Goal: Task Accomplishment & Management: Manage account settings

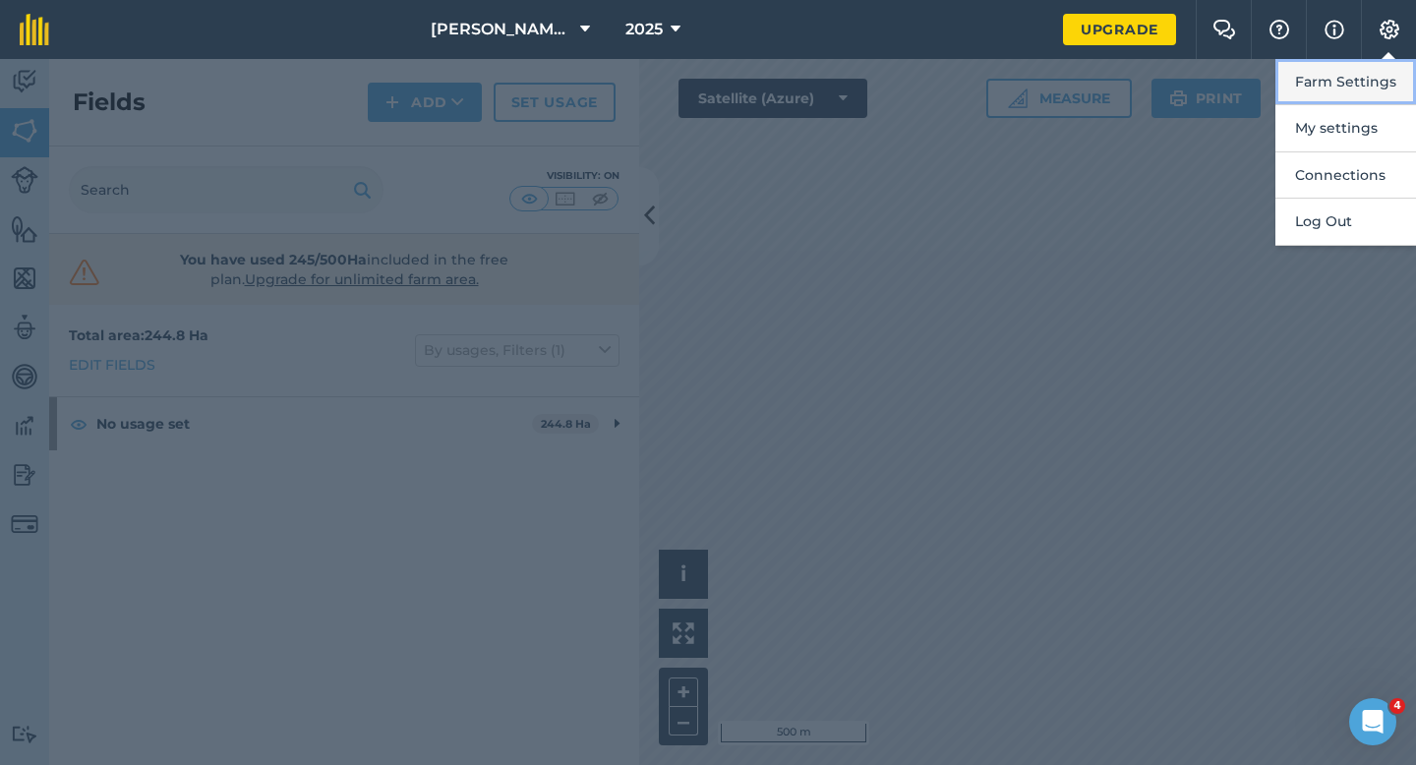
click at [1335, 78] on button "Farm Settings" at bounding box center [1345, 82] width 141 height 46
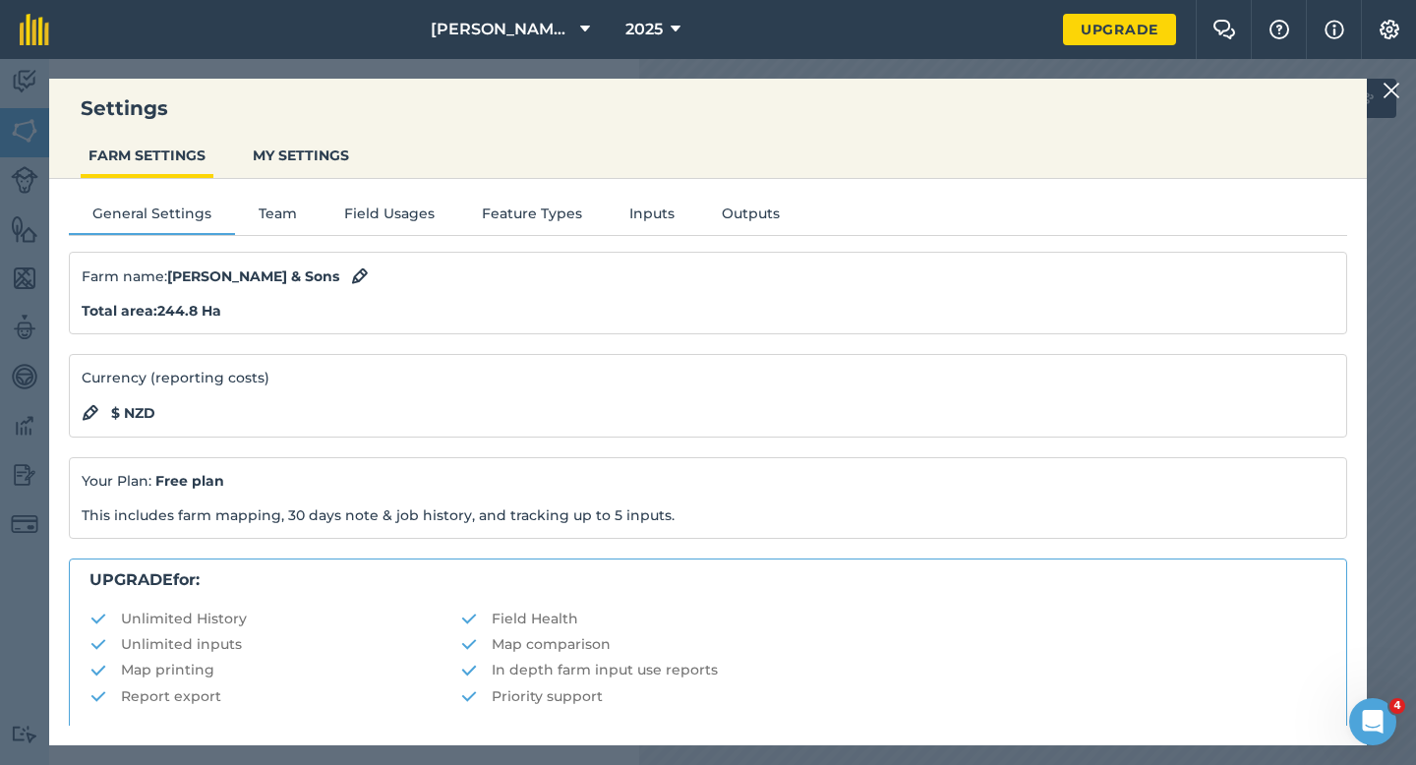
scroll to position [378, 0]
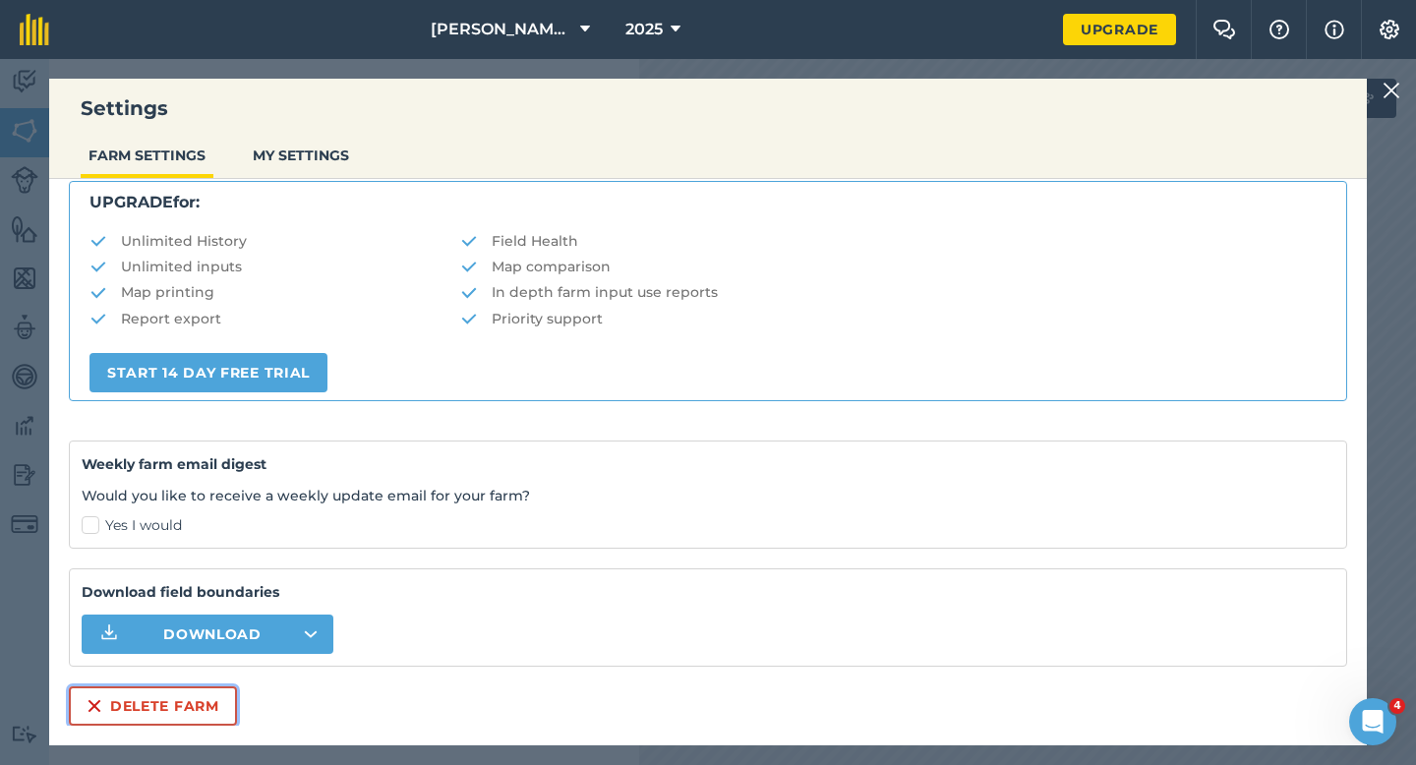
click at [233, 715] on button "Delete farm" at bounding box center [153, 705] width 168 height 39
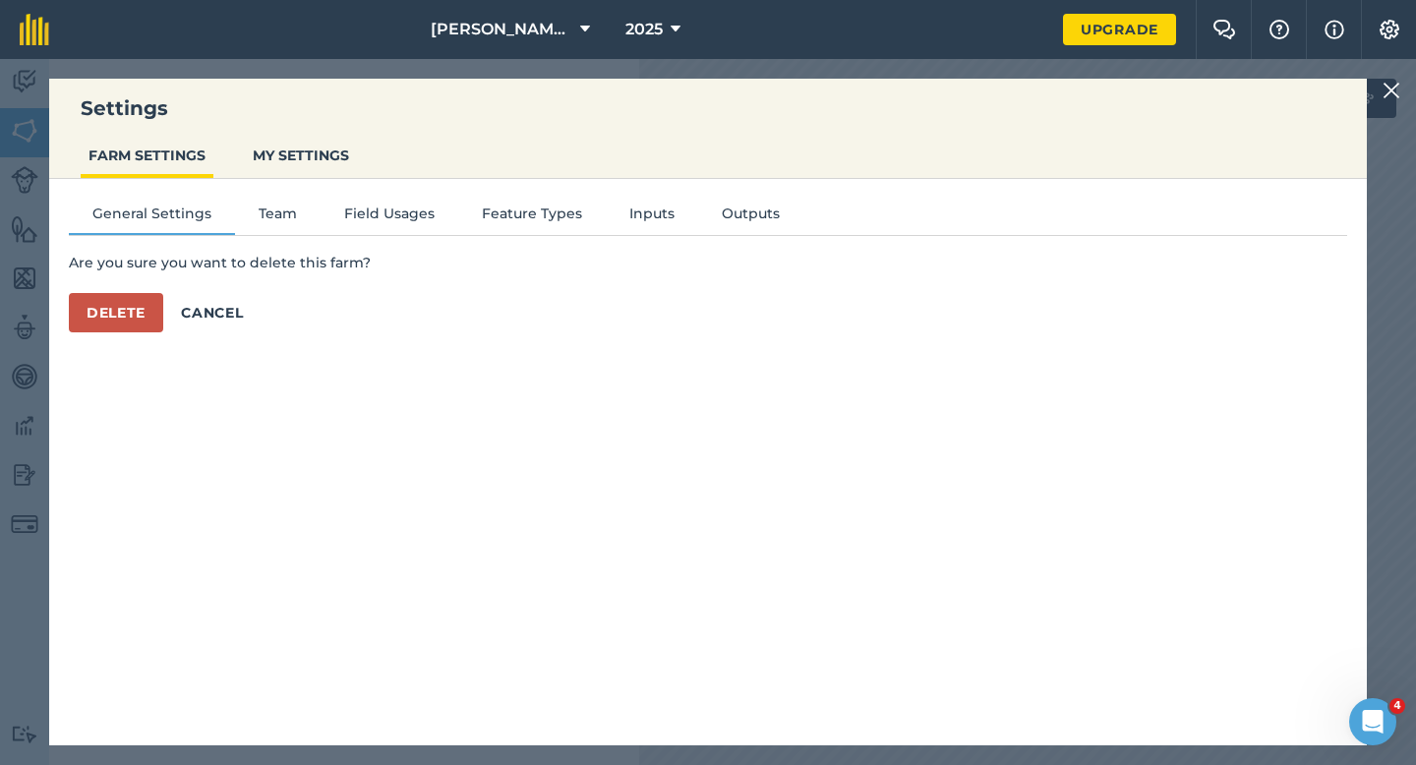
scroll to position [0, 0]
click at [137, 334] on div "General Settings Team Field Usages Feature Types Inputs Outputs Are you sure yo…" at bounding box center [708, 452] width 1318 height 547
click at [137, 326] on button "Delete" at bounding box center [116, 312] width 94 height 39
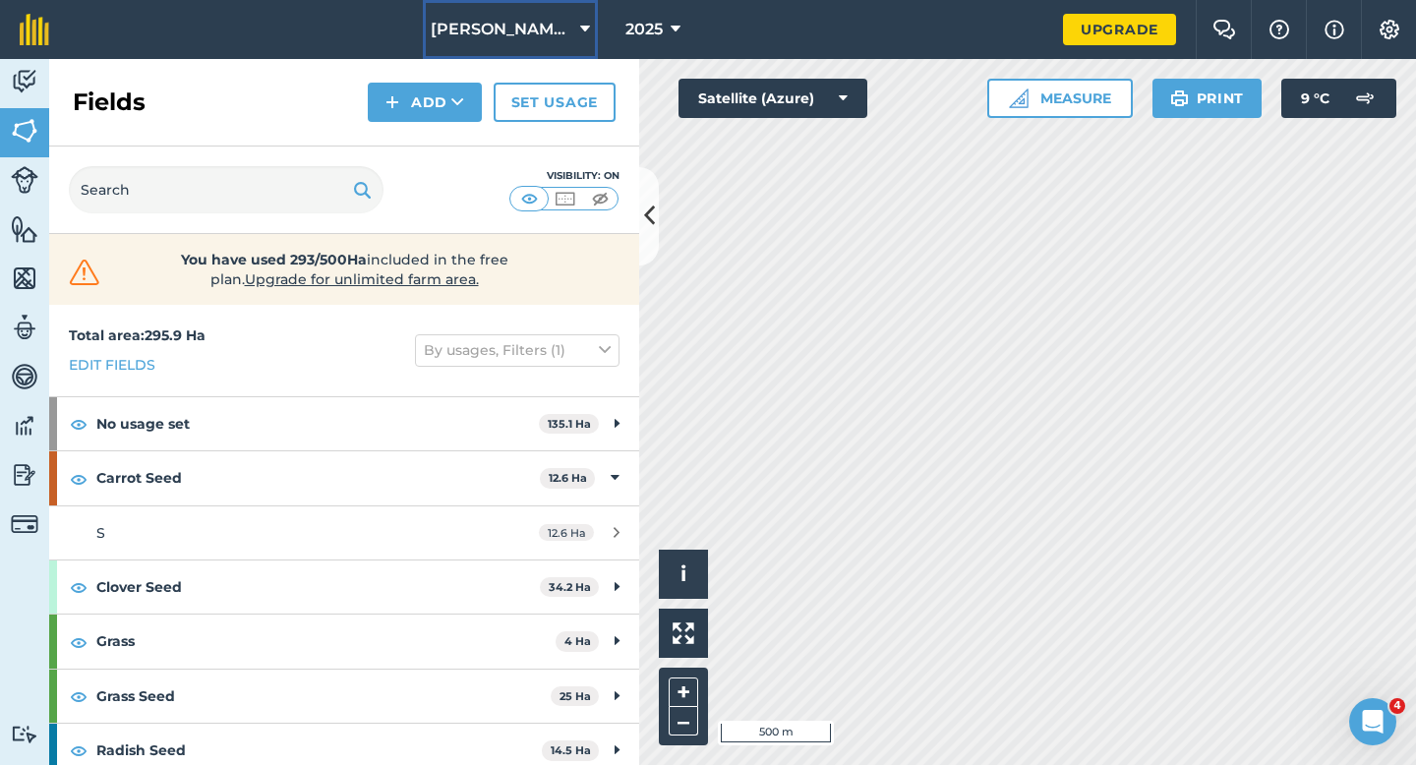
click at [516, 16] on button "[PERSON_NAME] Farming Partnership" at bounding box center [510, 29] width 175 height 59
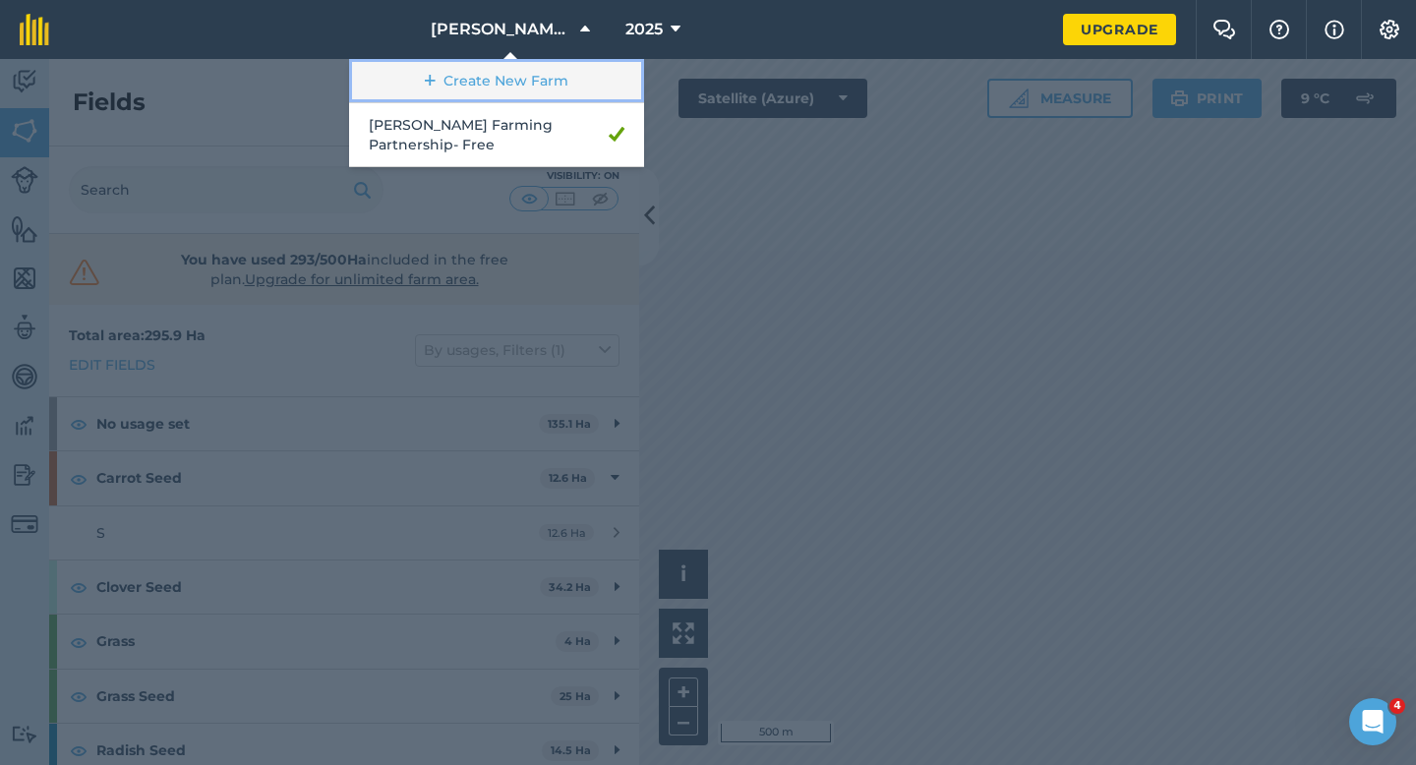
click at [504, 80] on link "Create New Farm" at bounding box center [496, 81] width 295 height 44
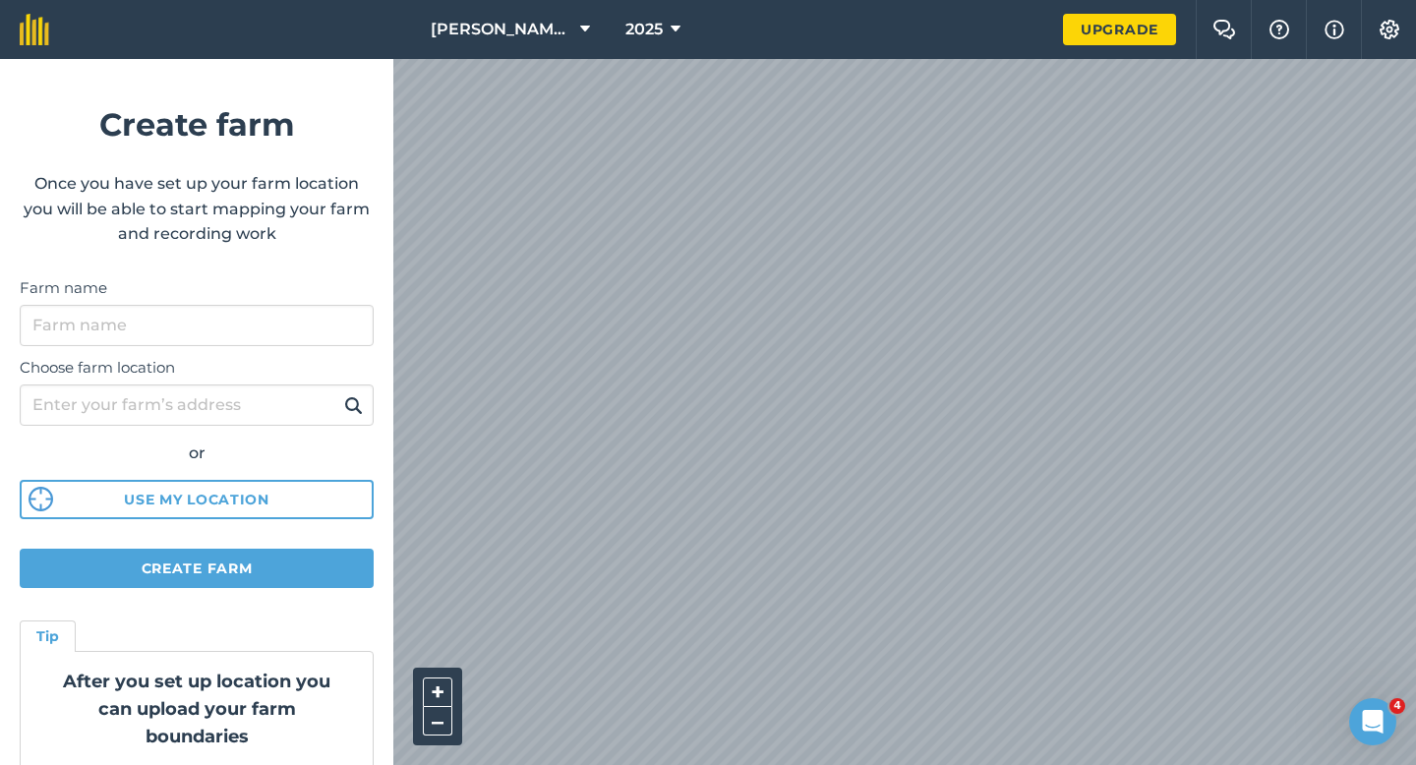
click at [337, 350] on div "Choose farm location or Use my location" at bounding box center [197, 433] width 354 height 174
click at [337, 338] on input "Farm name" at bounding box center [197, 325] width 354 height 41
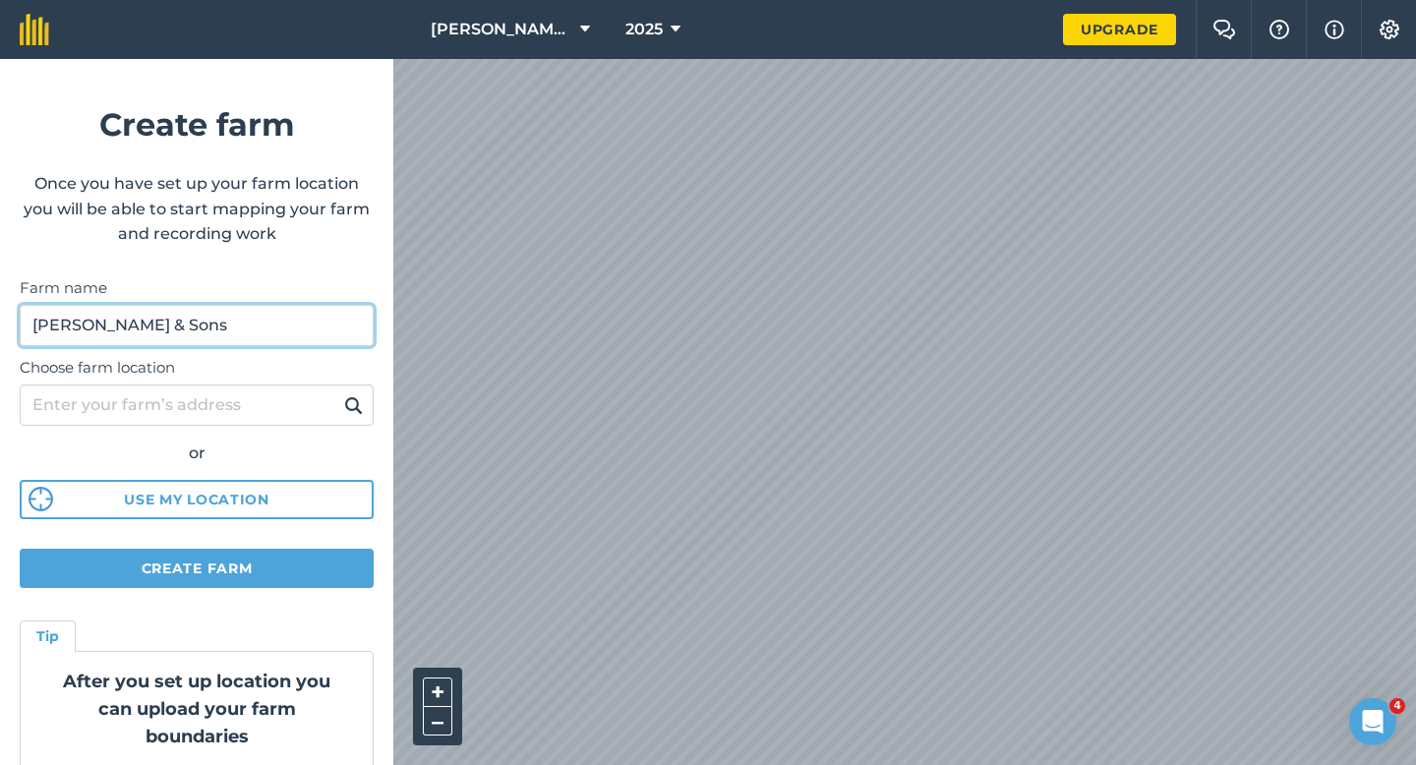
type input "[PERSON_NAME] & Sons"
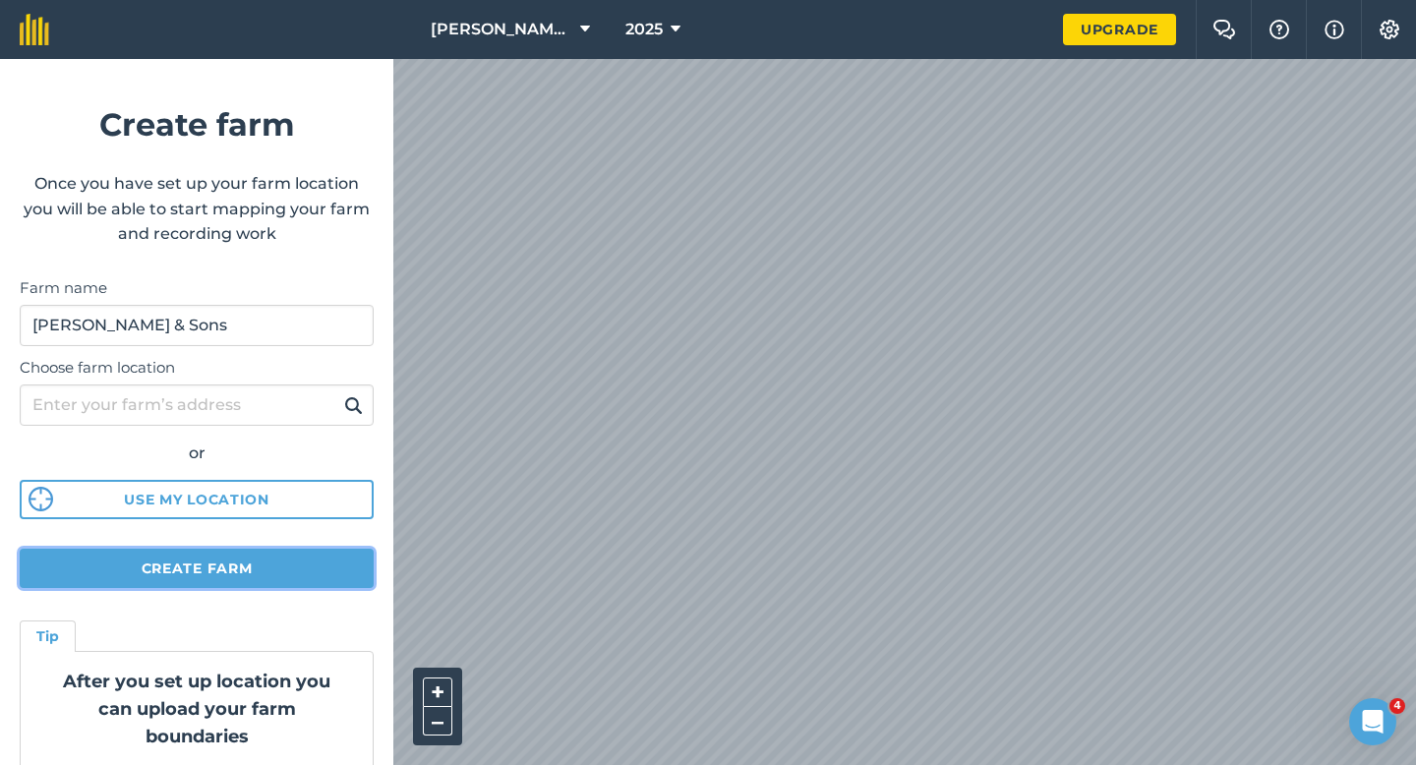
click at [311, 570] on button "Create farm" at bounding box center [197, 568] width 354 height 39
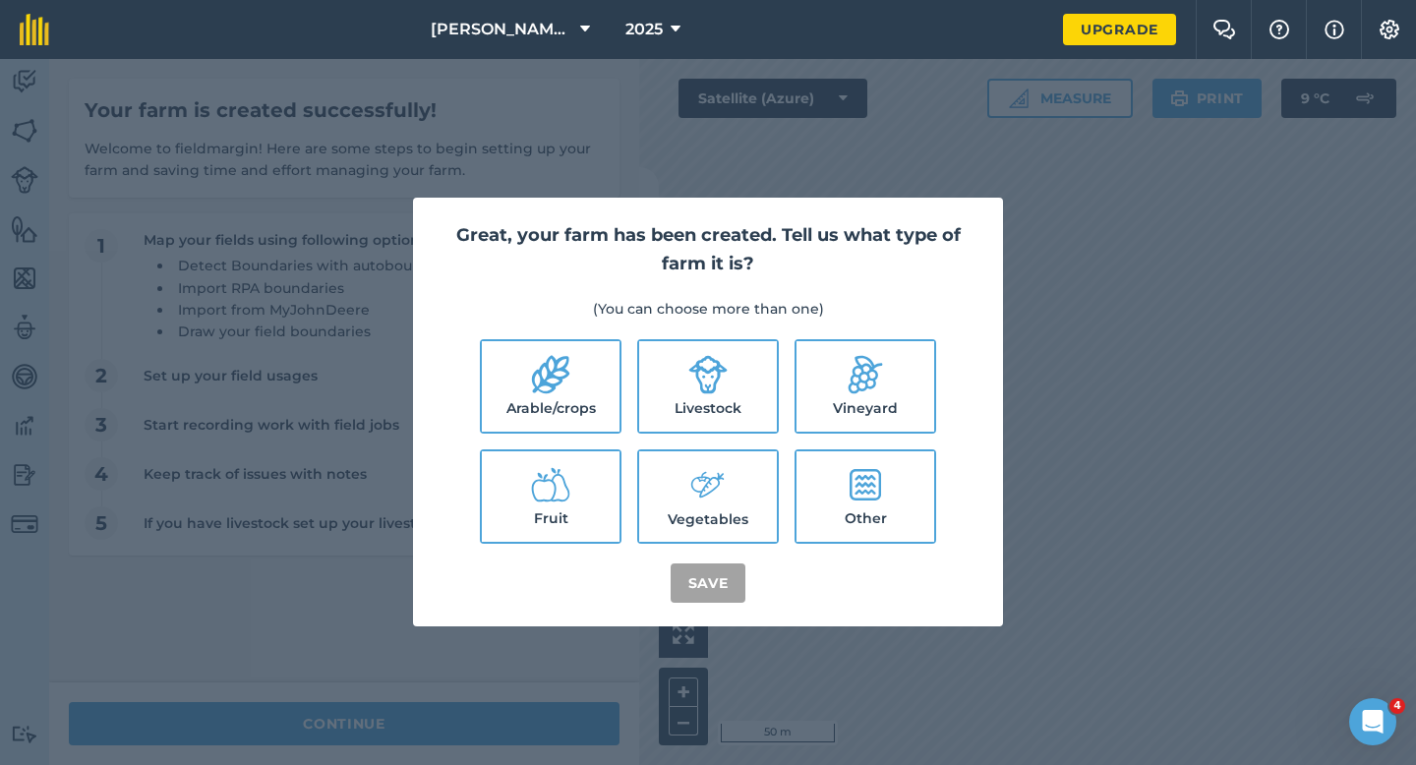
click at [580, 394] on label "Arable/crops" at bounding box center [551, 386] width 138 height 90
checkbox input "true"
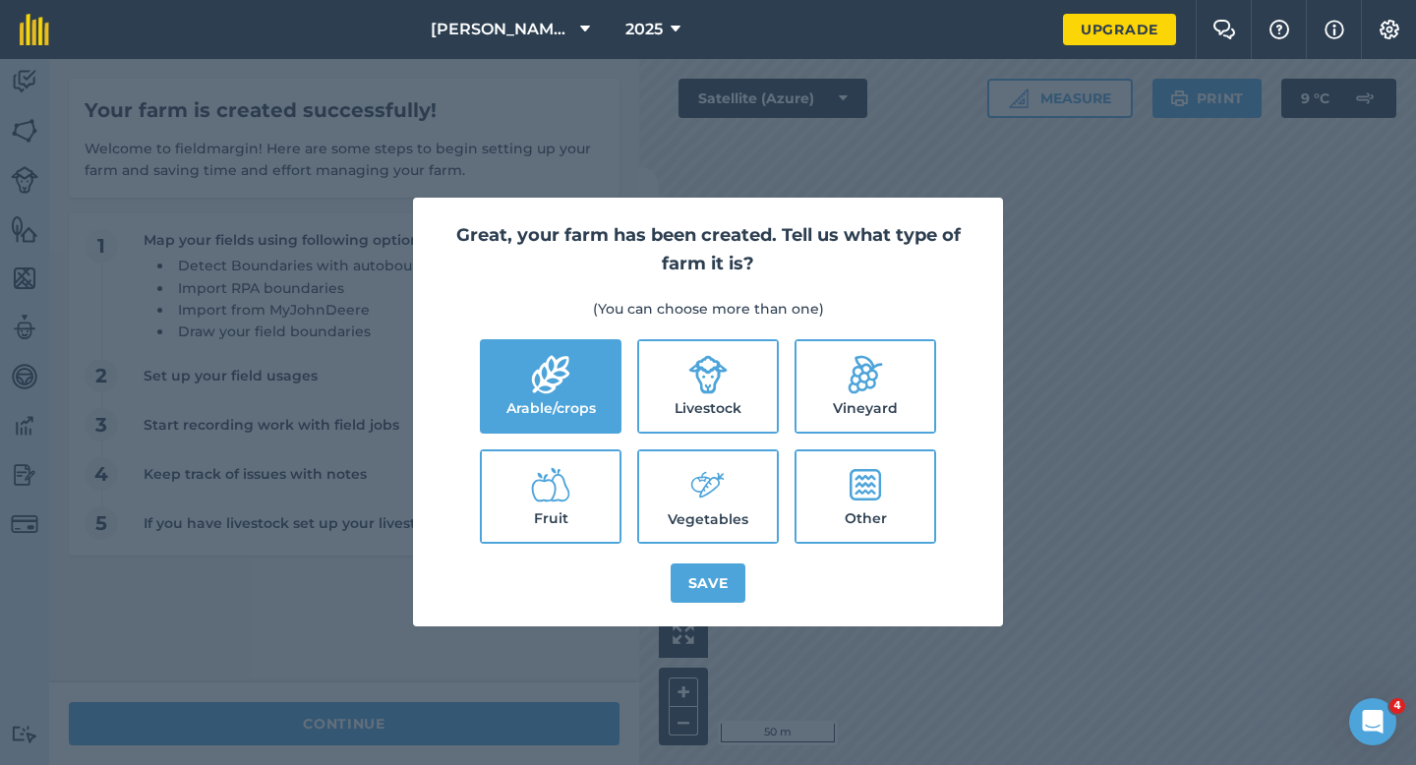
click at [704, 395] on label "Livestock" at bounding box center [708, 386] width 138 height 90
checkbox input "true"
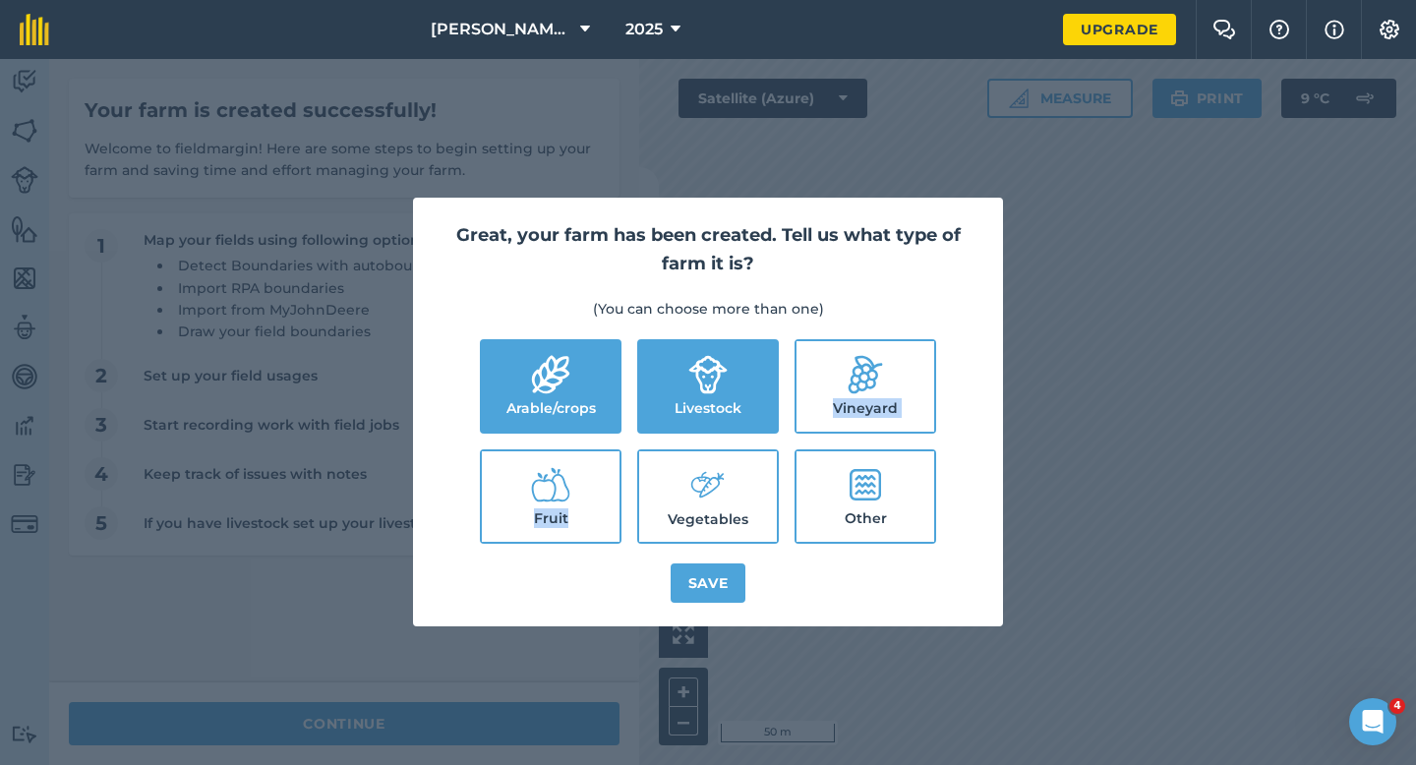
click at [707, 441] on ul "Arable/crops Livestock Vineyard Fruit Vegetables Other" at bounding box center [708, 441] width 543 height 205
click at [707, 444] on ul "Arable/crops Livestock Vineyard Fruit Vegetables Other" at bounding box center [708, 441] width 543 height 205
click at [709, 473] on icon at bounding box center [707, 485] width 39 height 42
checkbox input "true"
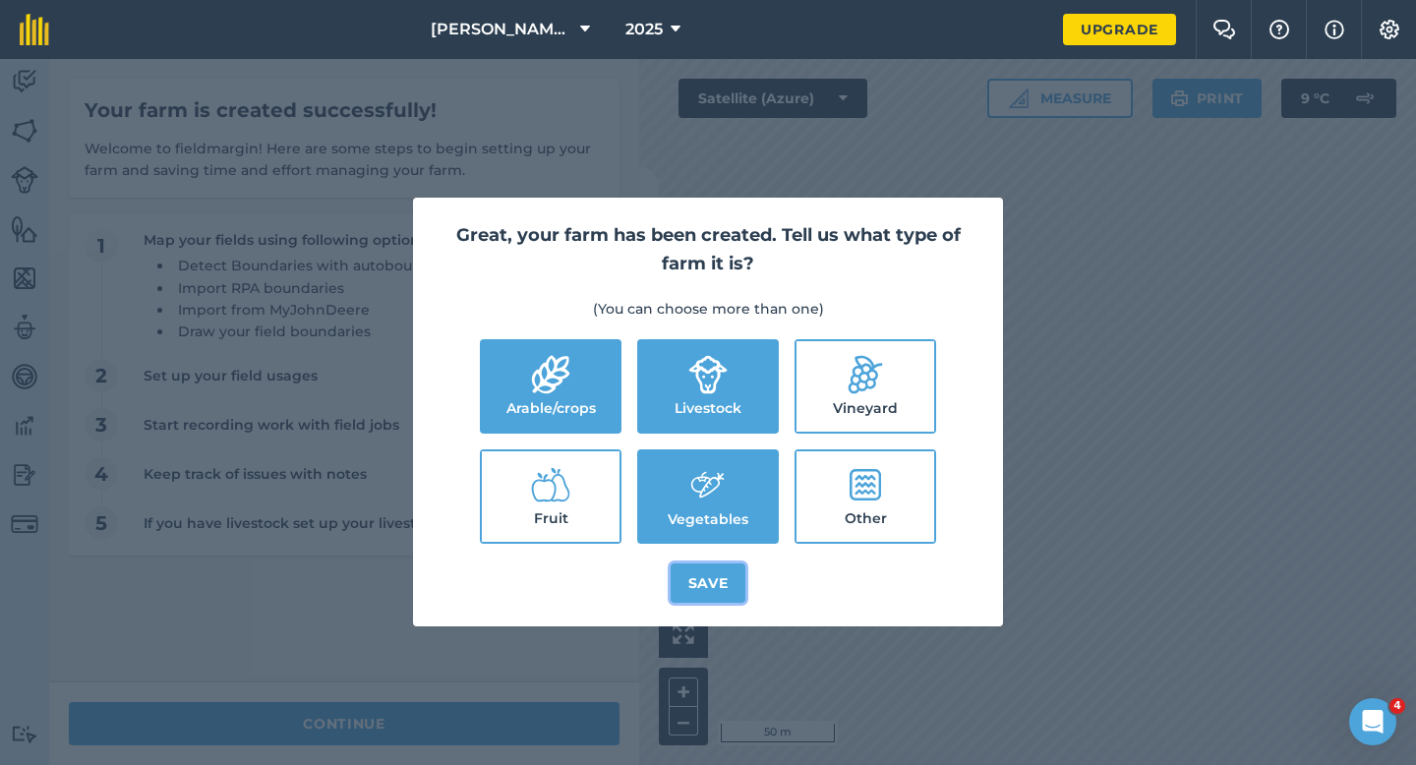
click at [709, 567] on button "Save" at bounding box center [709, 582] width 76 height 39
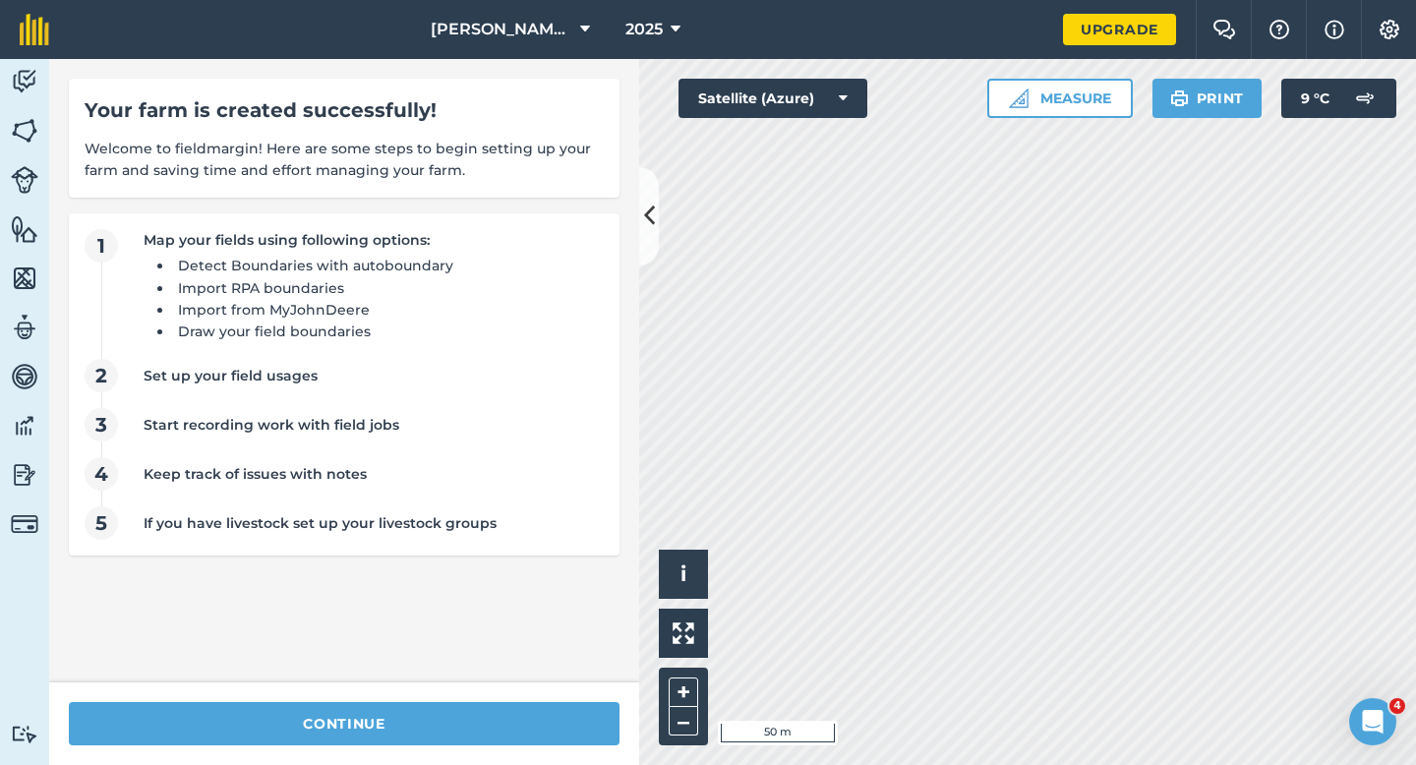
click at [471, 687] on div "continue" at bounding box center [344, 723] width 590 height 83
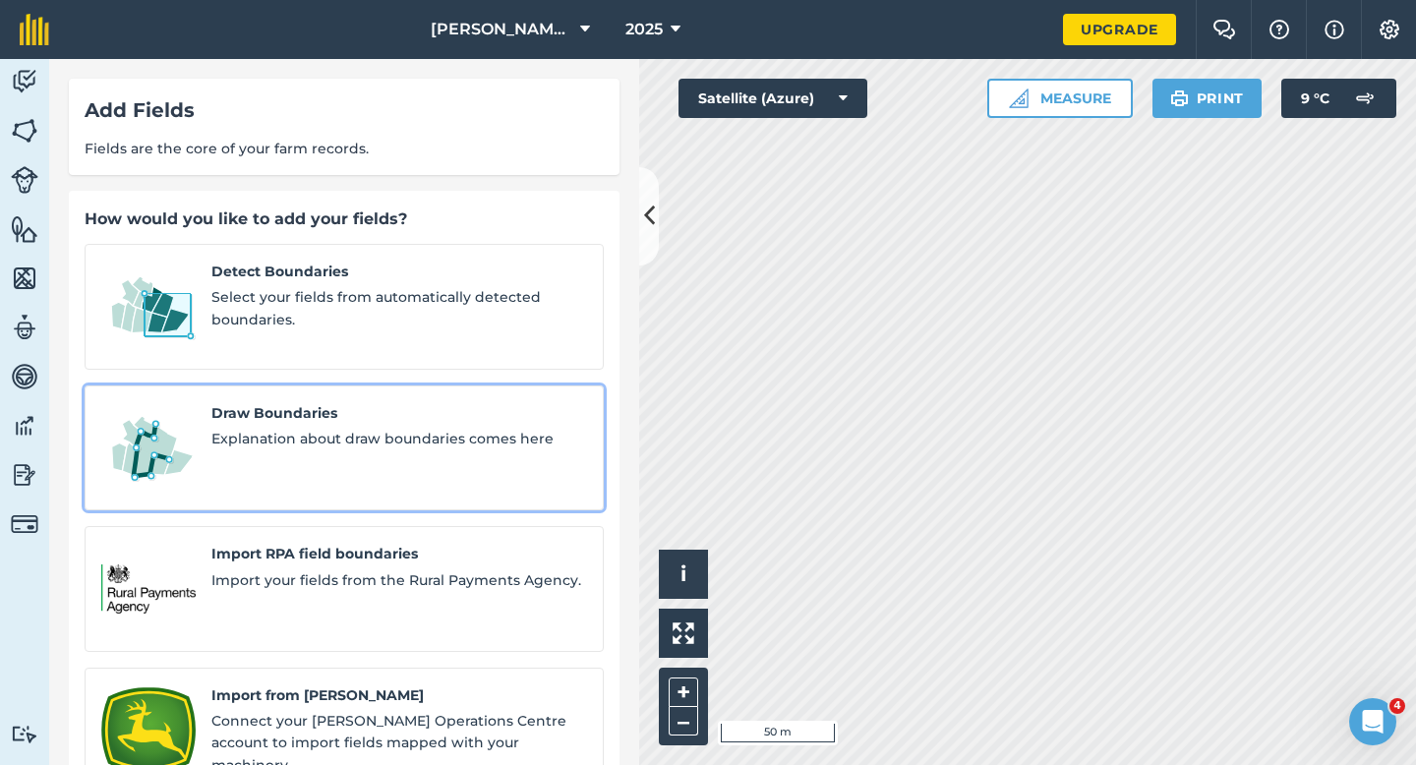
click at [266, 438] on div "Draw Boundaries Explanation about draw boundaries comes here" at bounding box center [399, 448] width 376 height 92
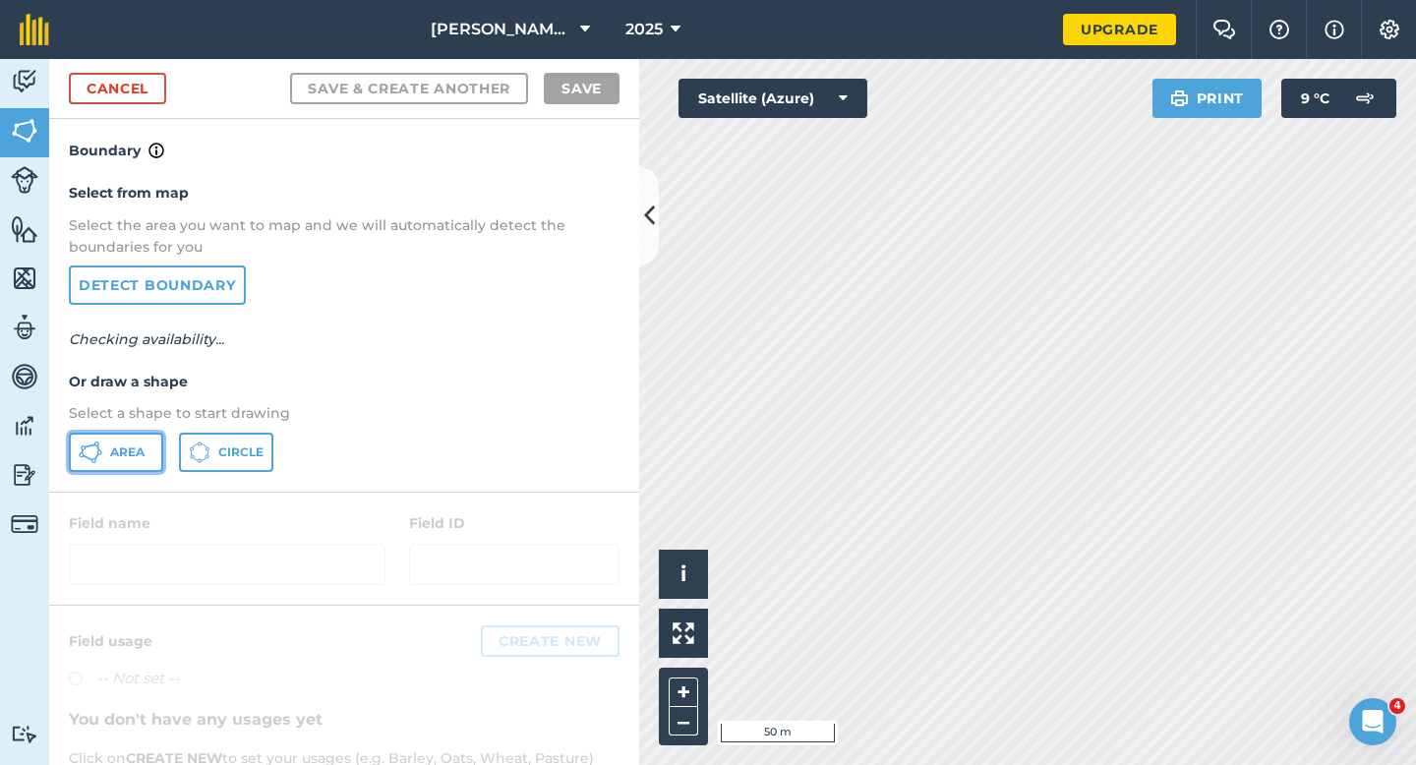
click at [132, 441] on button "Area" at bounding box center [116, 452] width 94 height 39
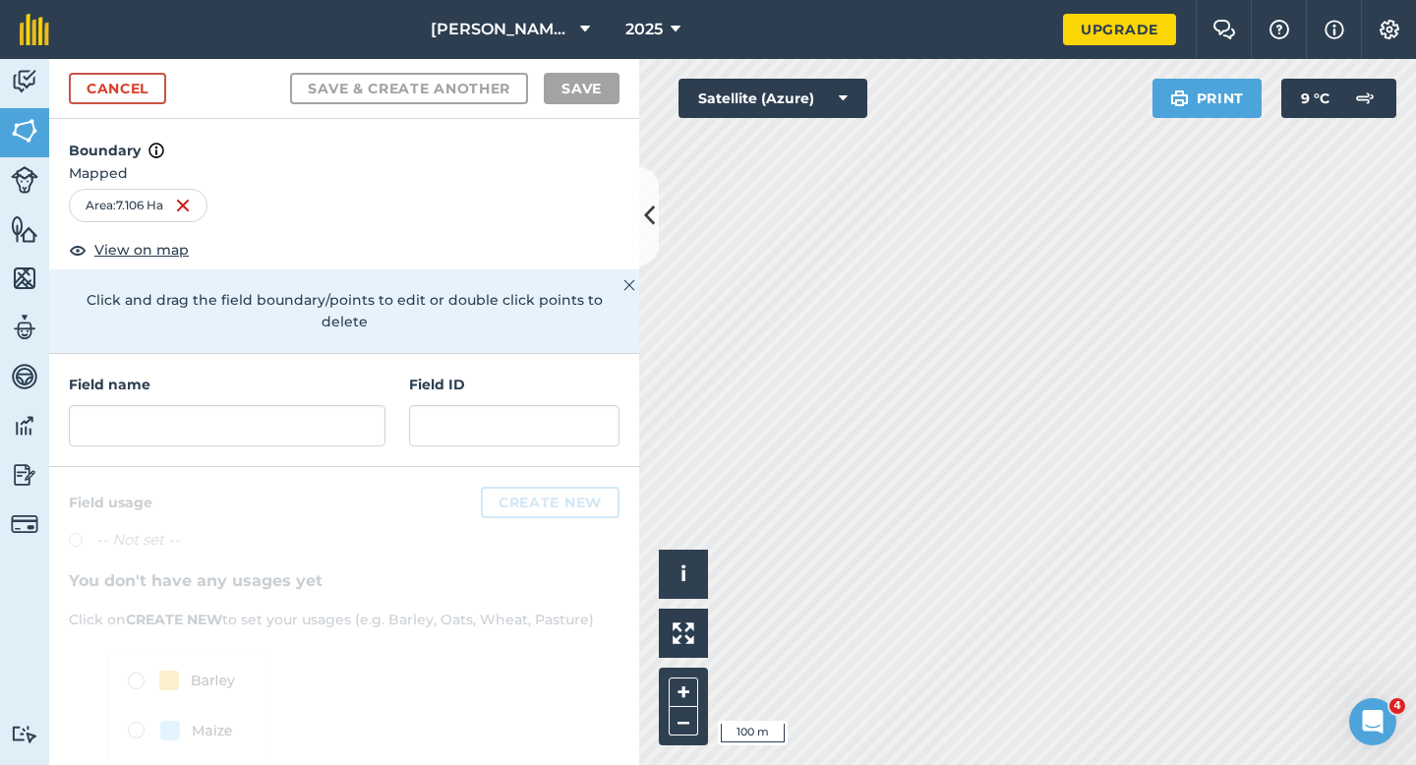
click at [368, 432] on div "Field name Field ID" at bounding box center [344, 410] width 590 height 113
click at [368, 424] on div "Field name Field ID" at bounding box center [344, 410] width 590 height 113
click at [368, 414] on input "text" at bounding box center [227, 425] width 317 height 41
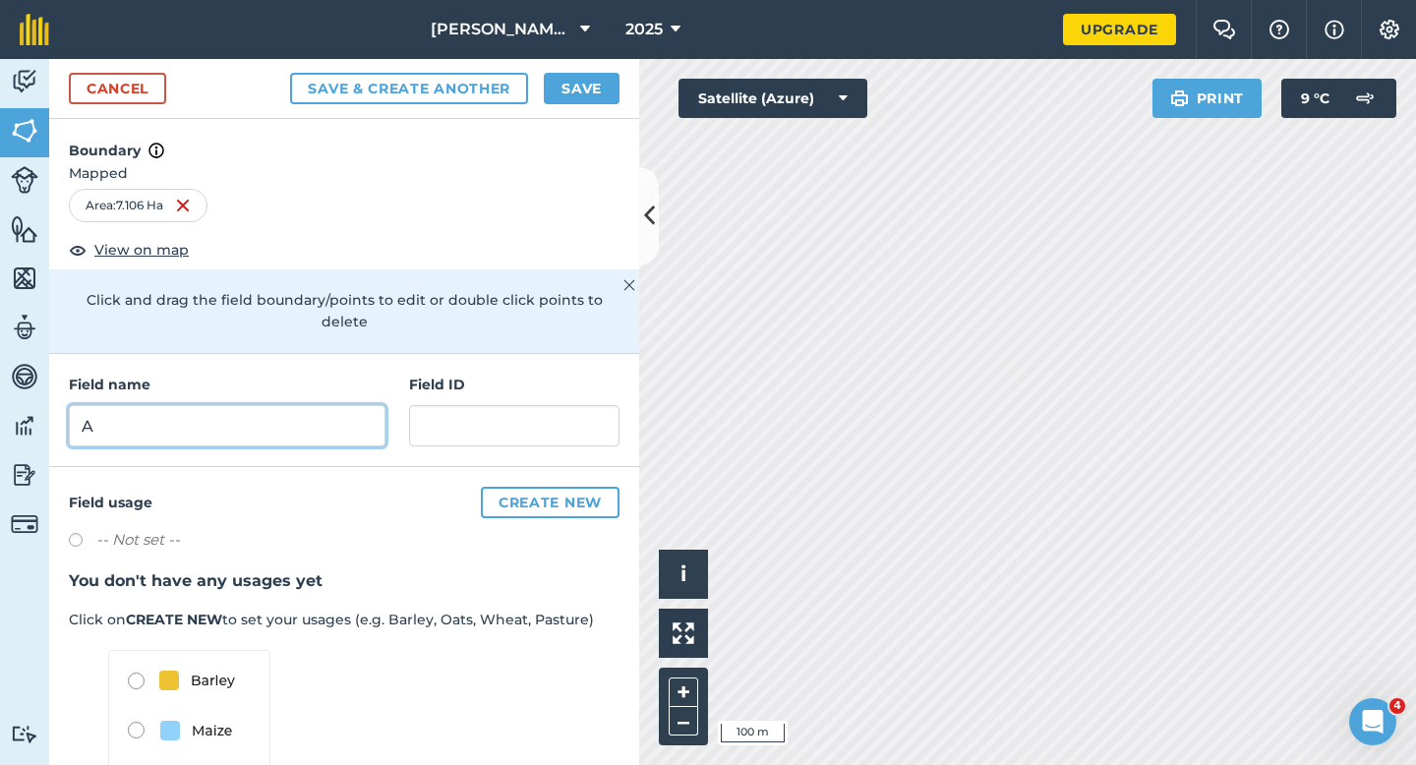
type input "A"
click at [582, 84] on button "Save" at bounding box center [582, 88] width 76 height 31
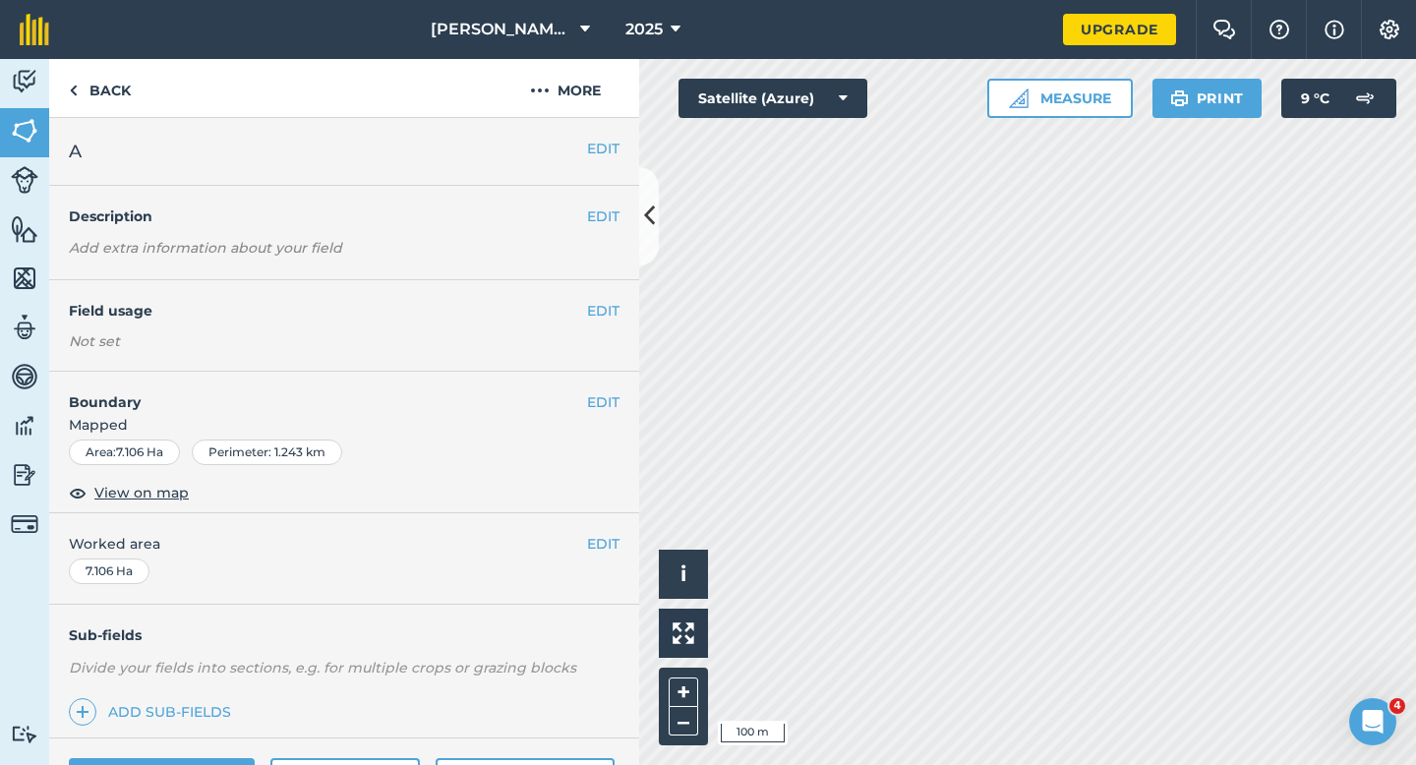
click at [595, 557] on div "EDIT Worked area 7.106 Ha" at bounding box center [344, 558] width 590 height 91
click at [595, 551] on button "EDIT" at bounding box center [603, 544] width 32 height 22
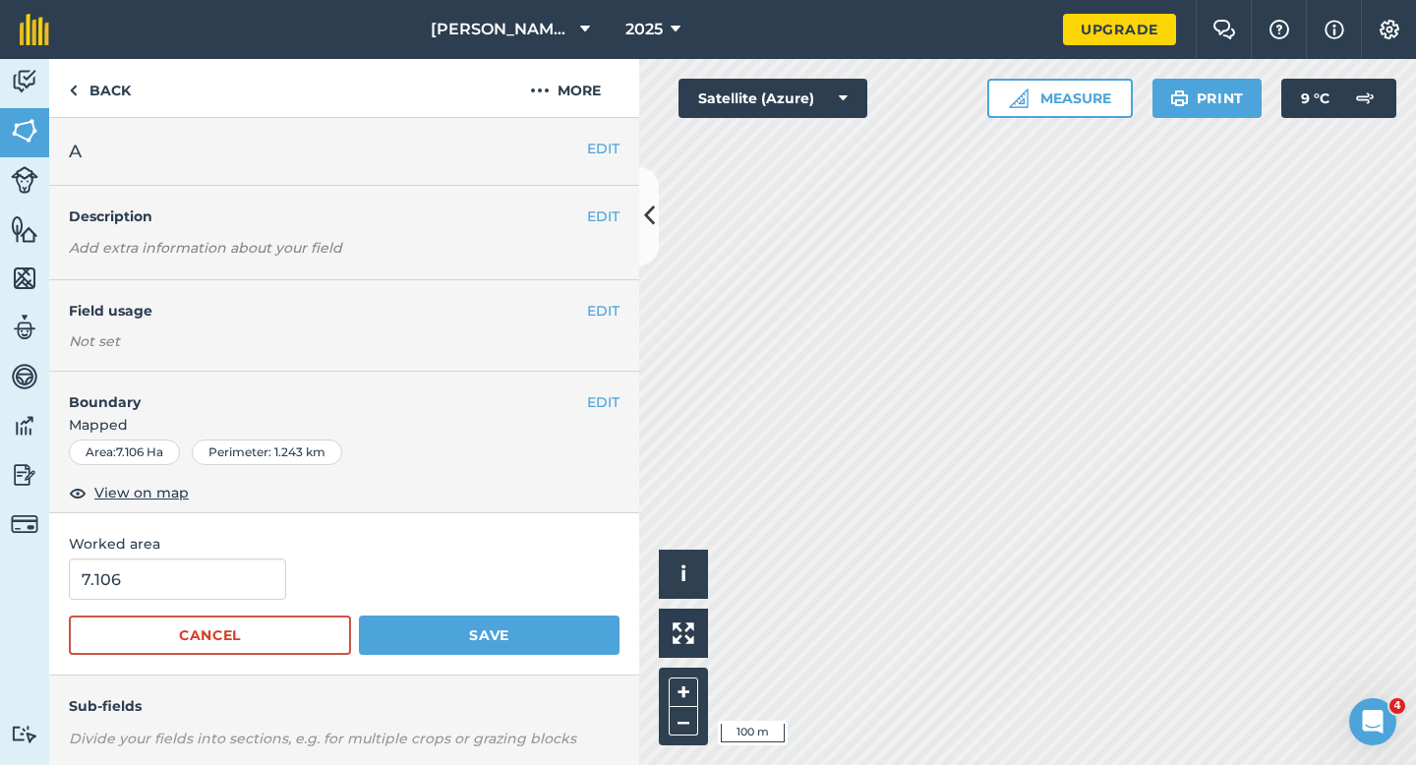
click at [276, 556] on div "Worked area 7.106 Cancel Save" at bounding box center [344, 594] width 590 height 162
click at [255, 579] on input "7.106" at bounding box center [177, 579] width 217 height 41
type input "7"
click at [359, 616] on button "Save" at bounding box center [489, 635] width 261 height 39
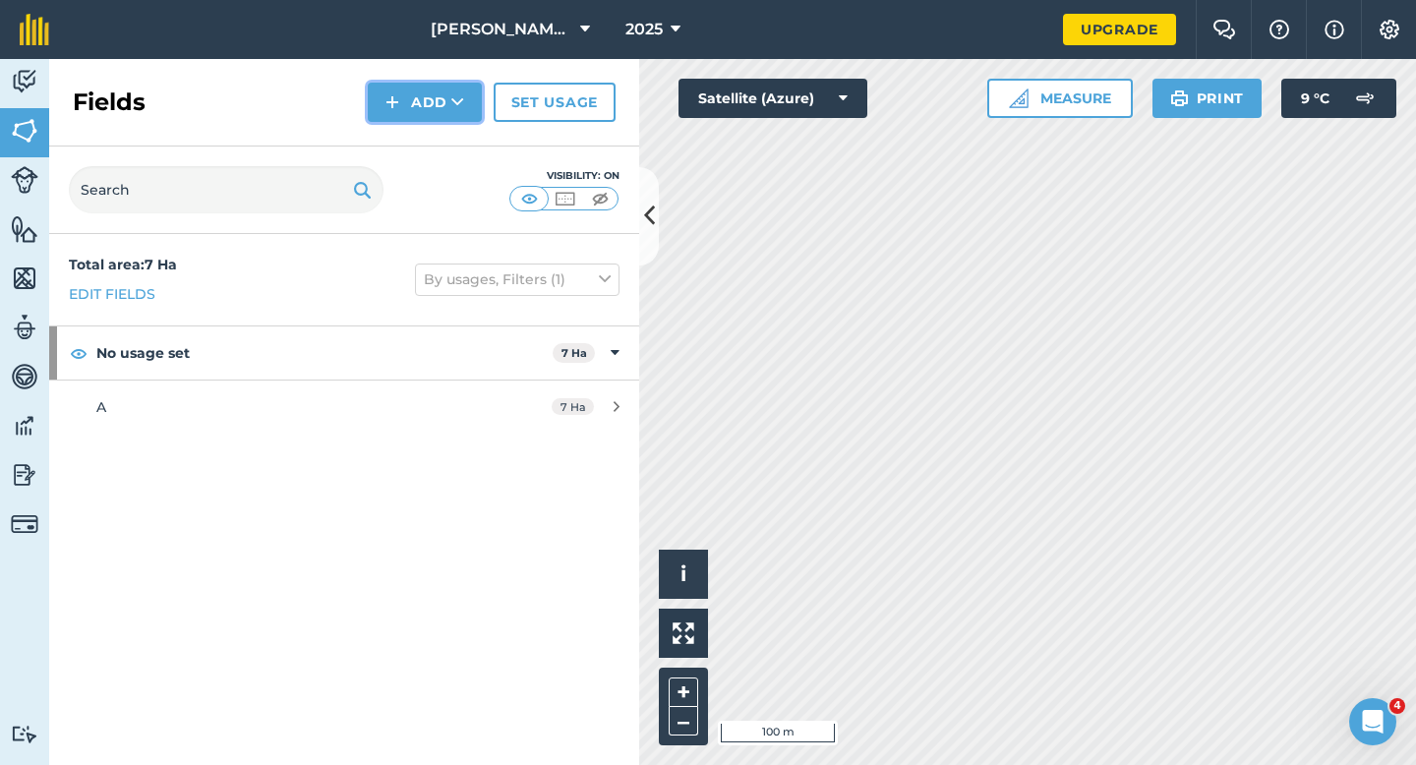
click at [410, 111] on button "Add" at bounding box center [425, 102] width 114 height 39
click at [413, 138] on link "Draw" at bounding box center [425, 146] width 108 height 43
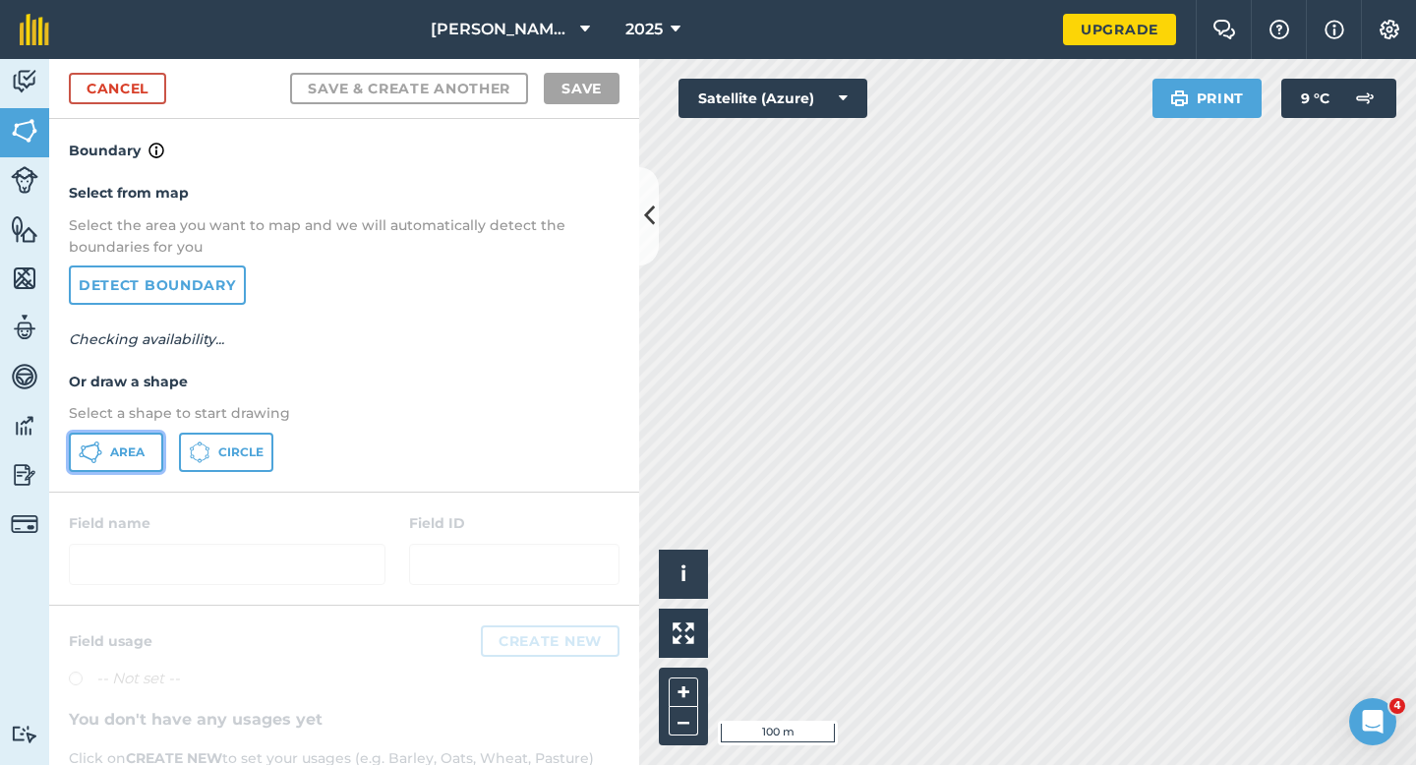
click at [108, 450] on button "Area" at bounding box center [116, 452] width 94 height 39
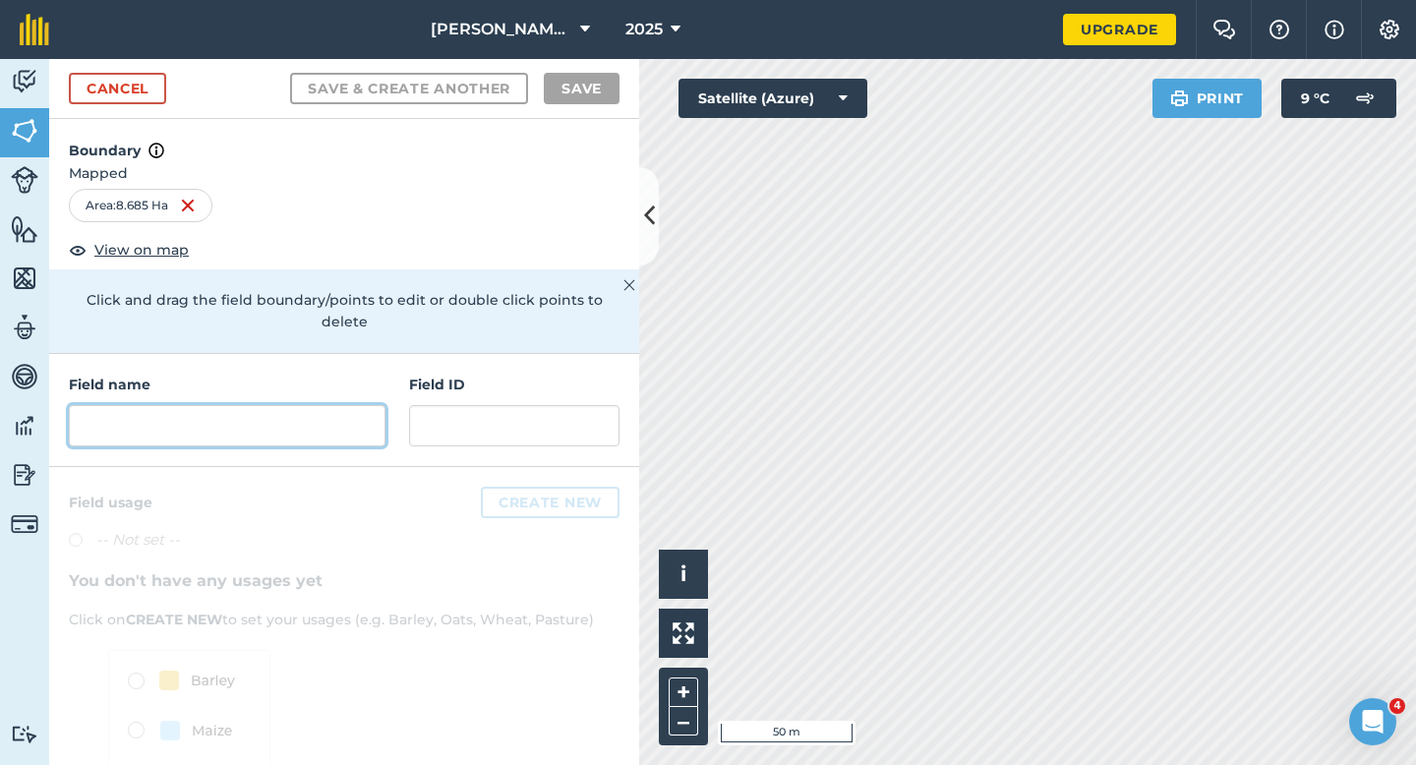
click at [256, 410] on input "text" at bounding box center [227, 425] width 317 height 41
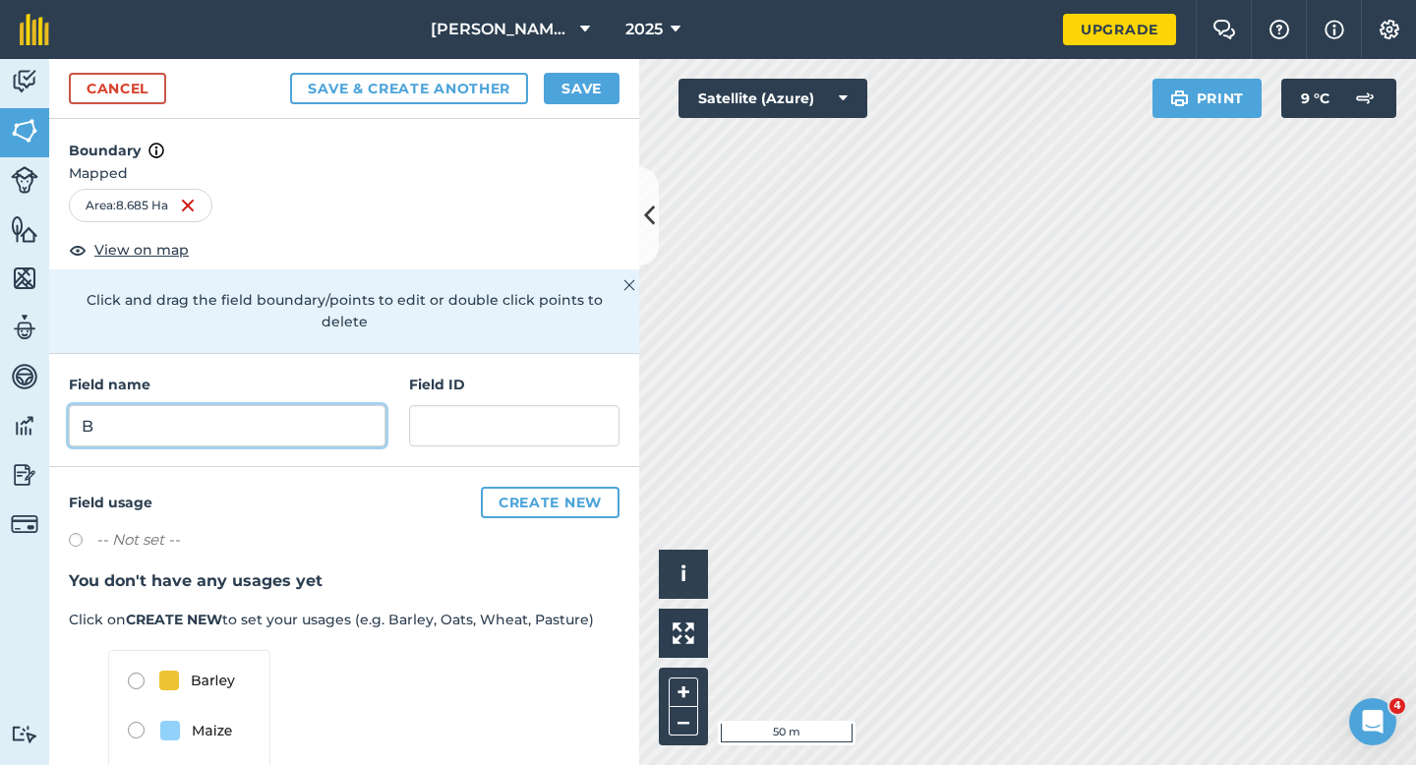
type input "B"
click at [596, 114] on div "Cancel Save & Create Another Save" at bounding box center [344, 89] width 590 height 60
click at [596, 98] on button "Save" at bounding box center [582, 88] width 76 height 31
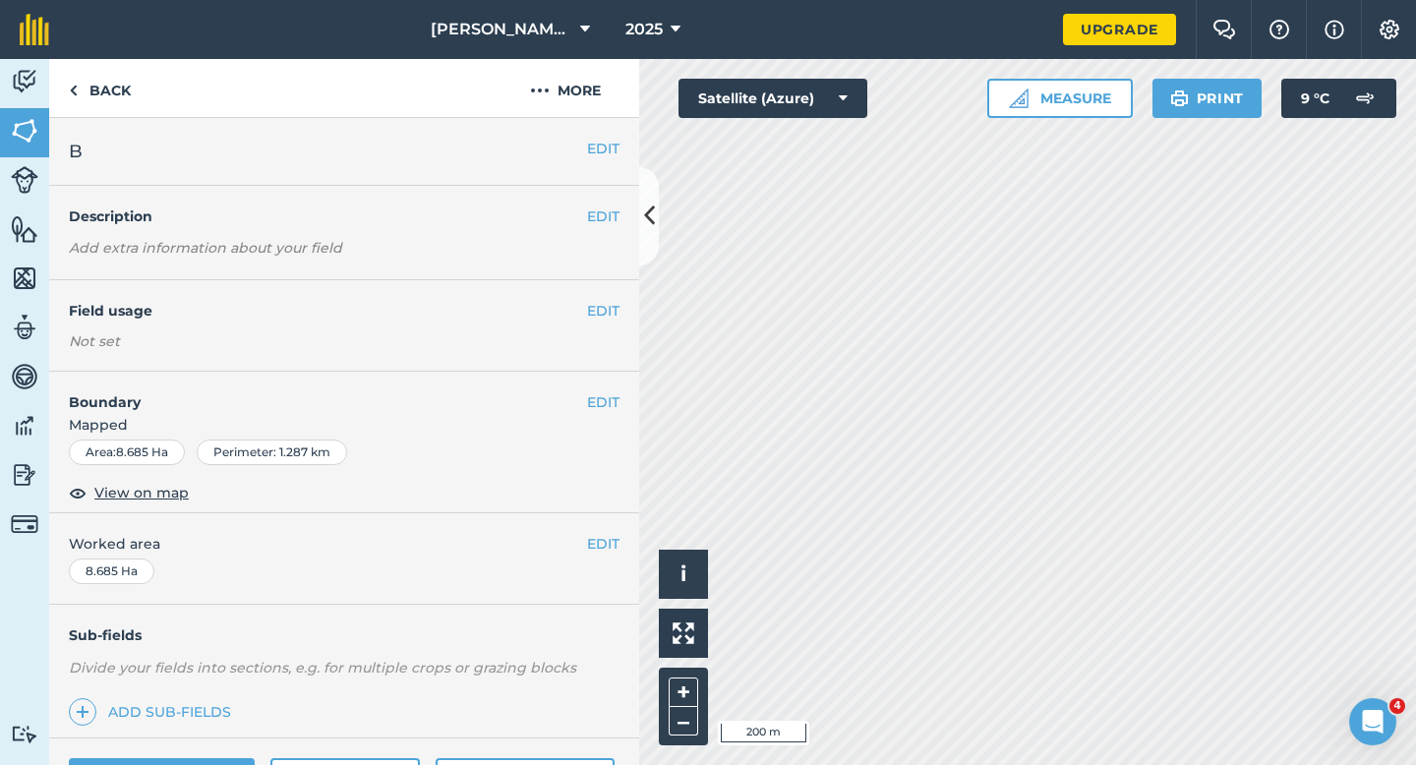
click at [608, 557] on div "EDIT Worked area 8.685 Ha" at bounding box center [344, 558] width 590 height 91
click at [618, 543] on button "EDIT" at bounding box center [603, 544] width 32 height 22
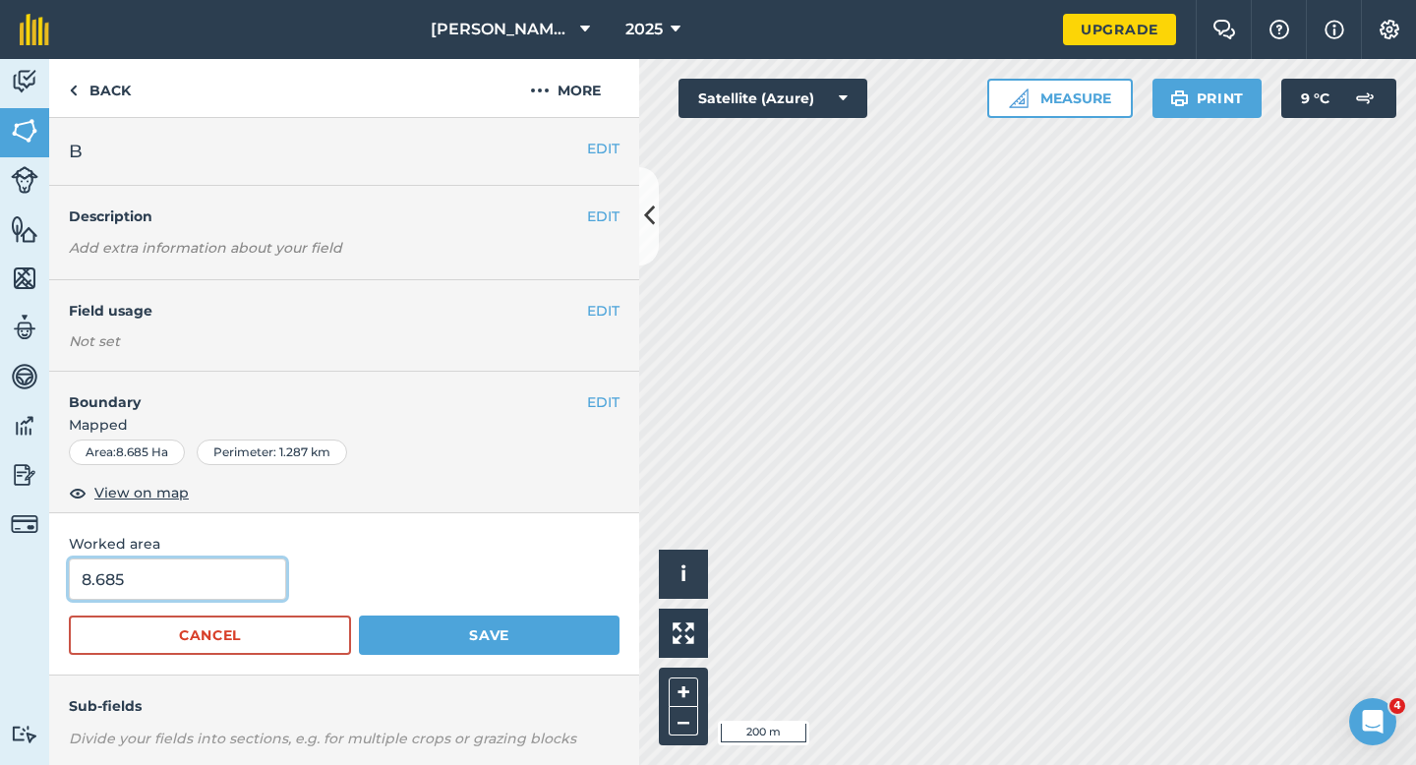
click at [254, 584] on input "8.685" at bounding box center [177, 579] width 217 height 41
type input "8.8"
click at [359, 616] on button "Save" at bounding box center [489, 635] width 261 height 39
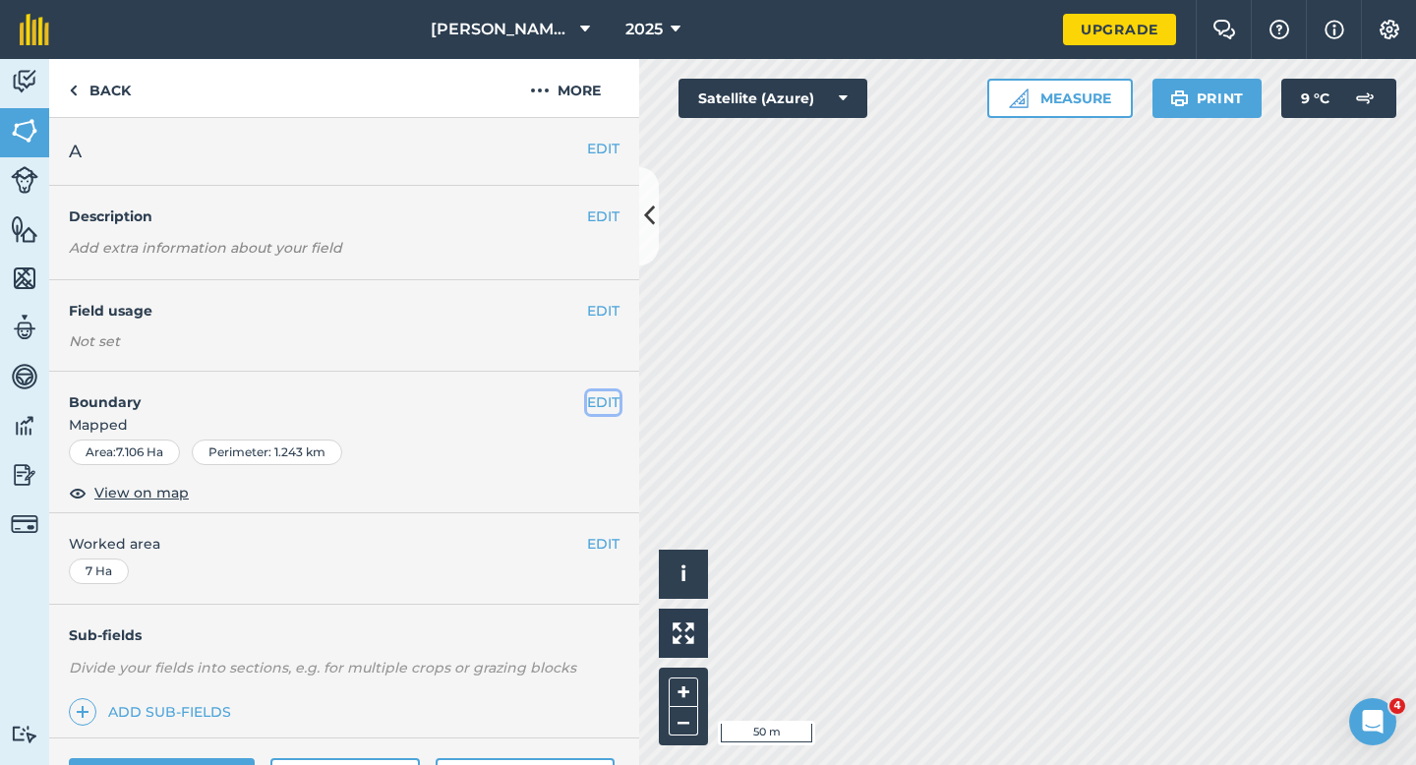
click at [603, 402] on button "EDIT" at bounding box center [603, 402] width 32 height 22
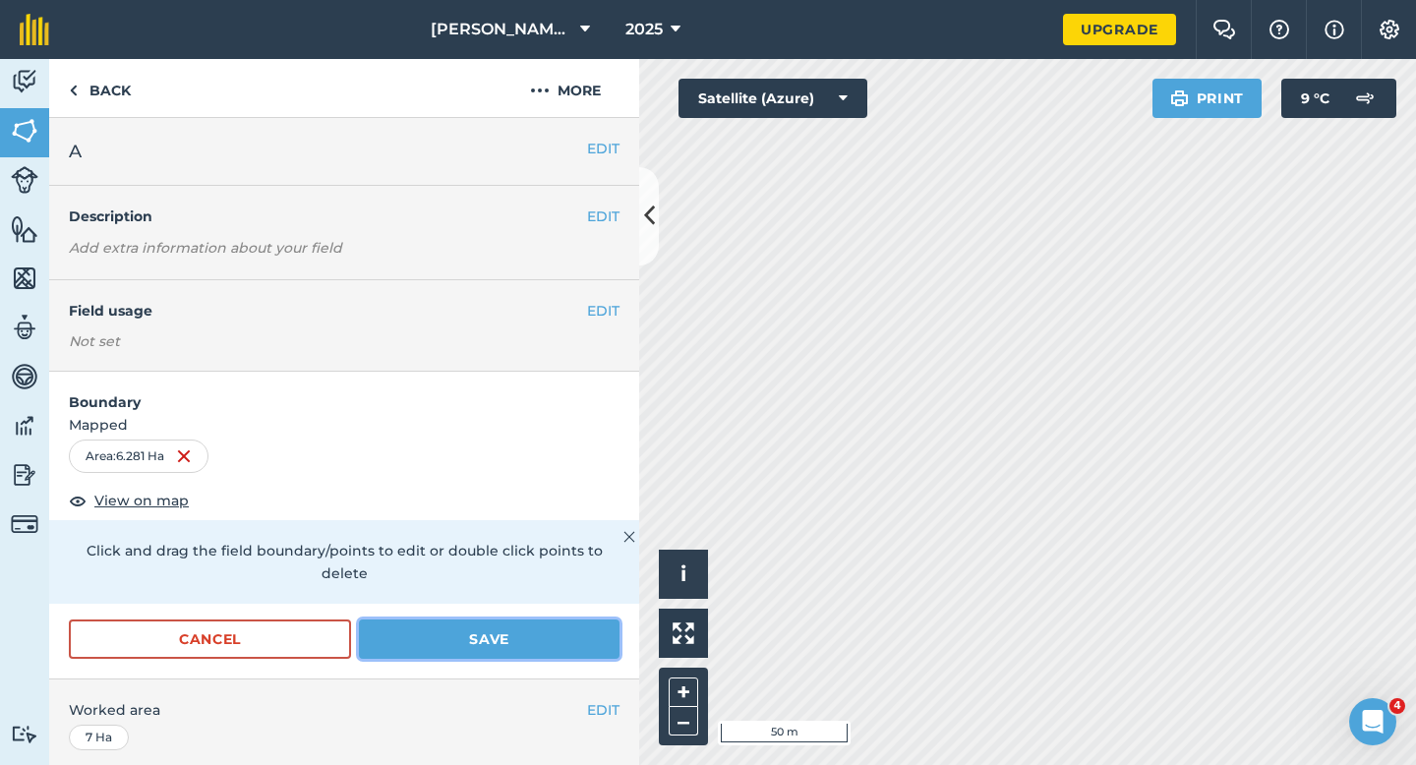
click at [576, 619] on button "Save" at bounding box center [489, 638] width 261 height 39
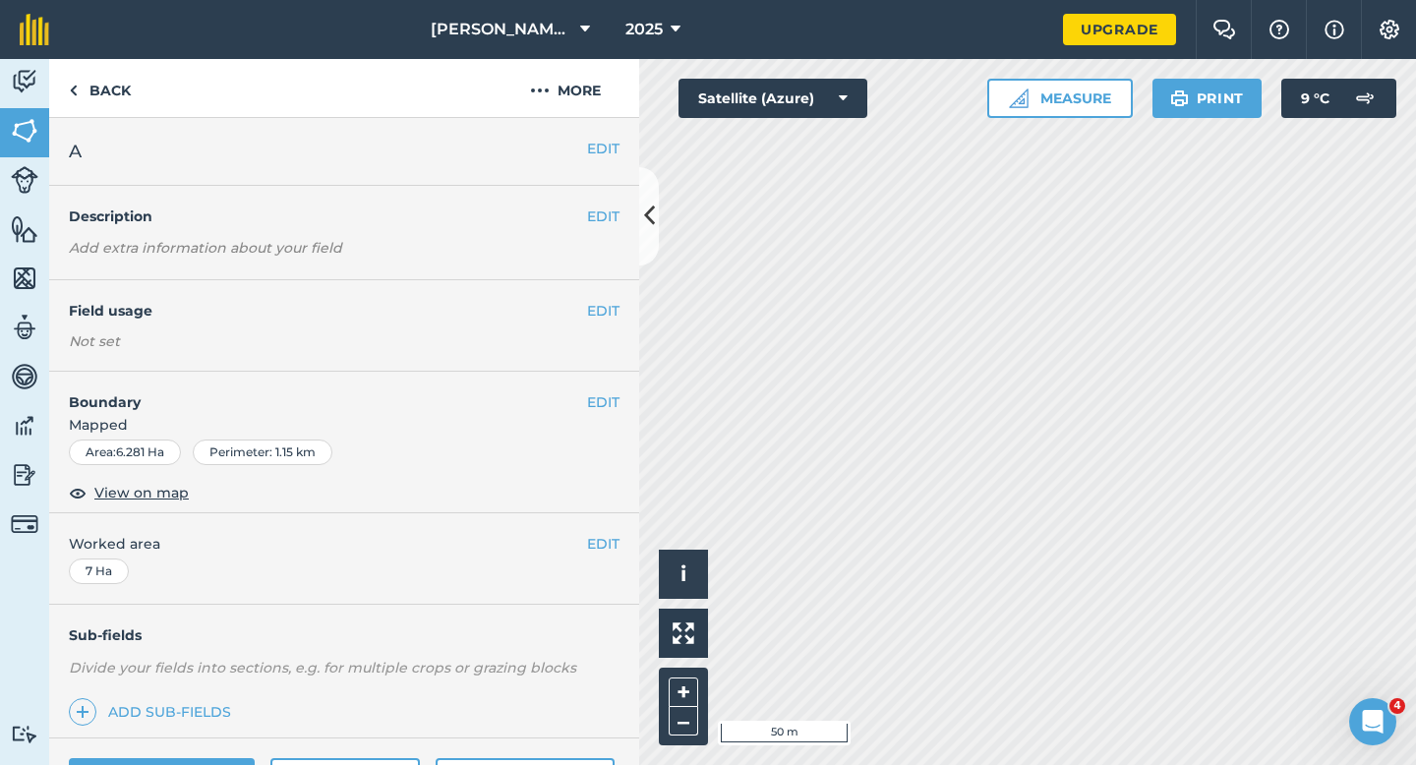
click at [581, 544] on span "Worked area" at bounding box center [344, 544] width 551 height 22
click at [595, 544] on button "EDIT" at bounding box center [603, 544] width 32 height 22
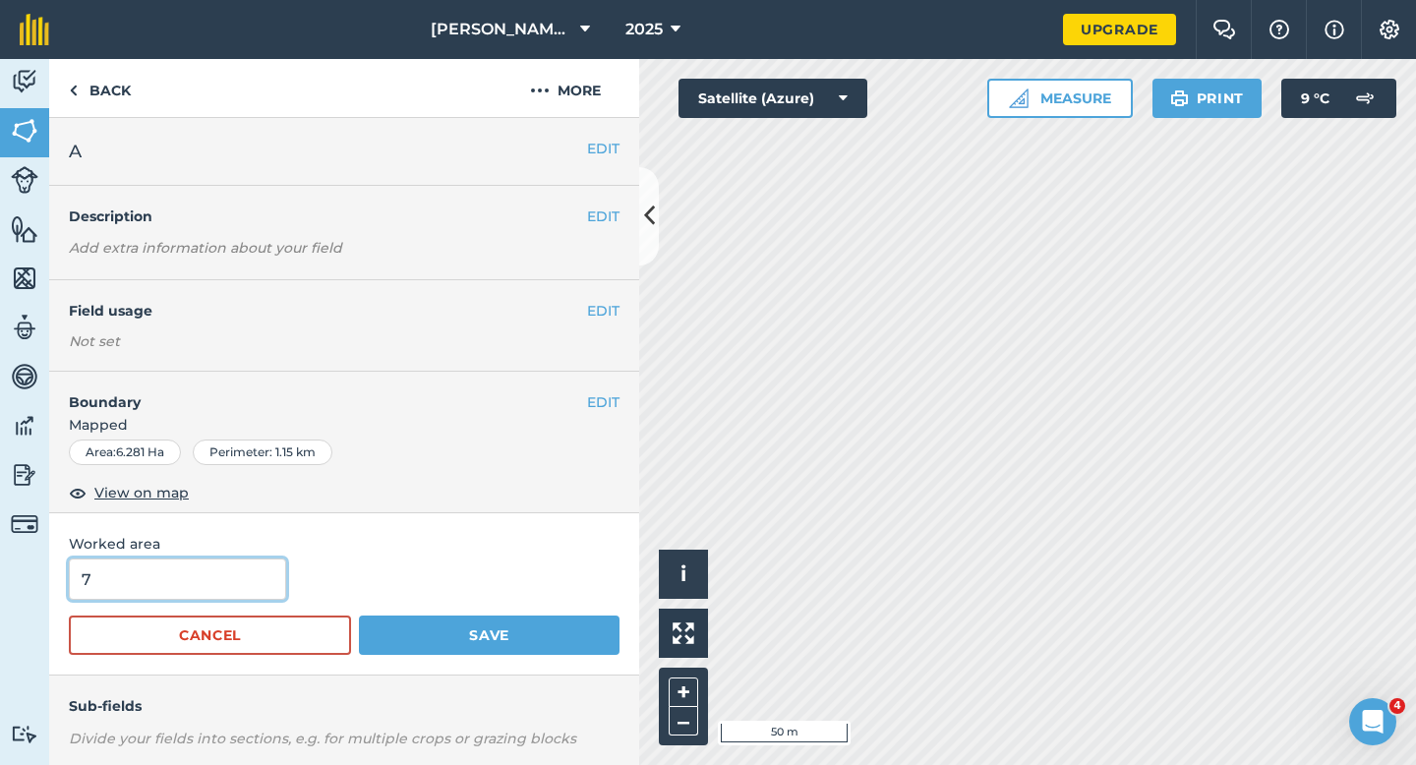
click at [241, 586] on input "7" at bounding box center [177, 579] width 217 height 41
type input "6.3"
click at [359, 616] on button "Save" at bounding box center [489, 635] width 261 height 39
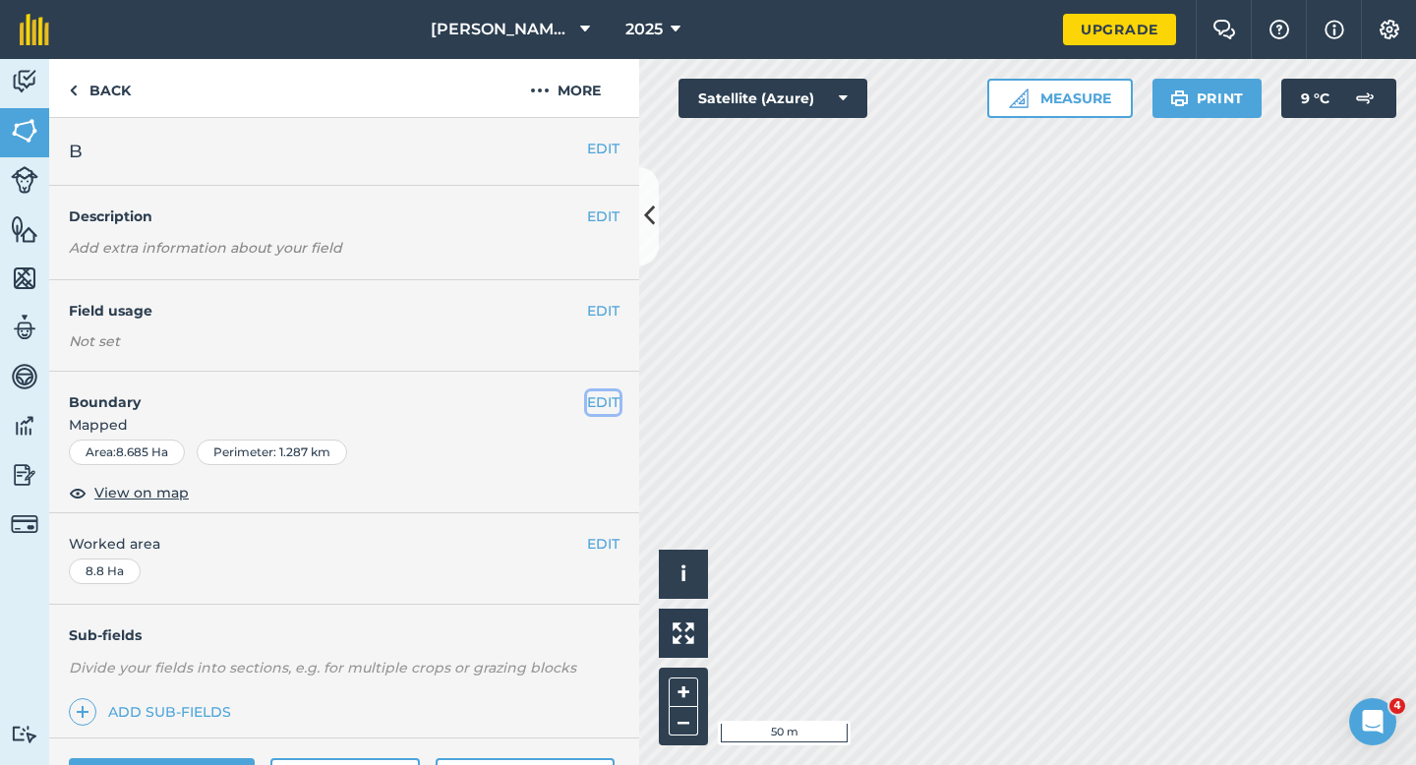
click at [611, 403] on button "EDIT" at bounding box center [603, 402] width 32 height 22
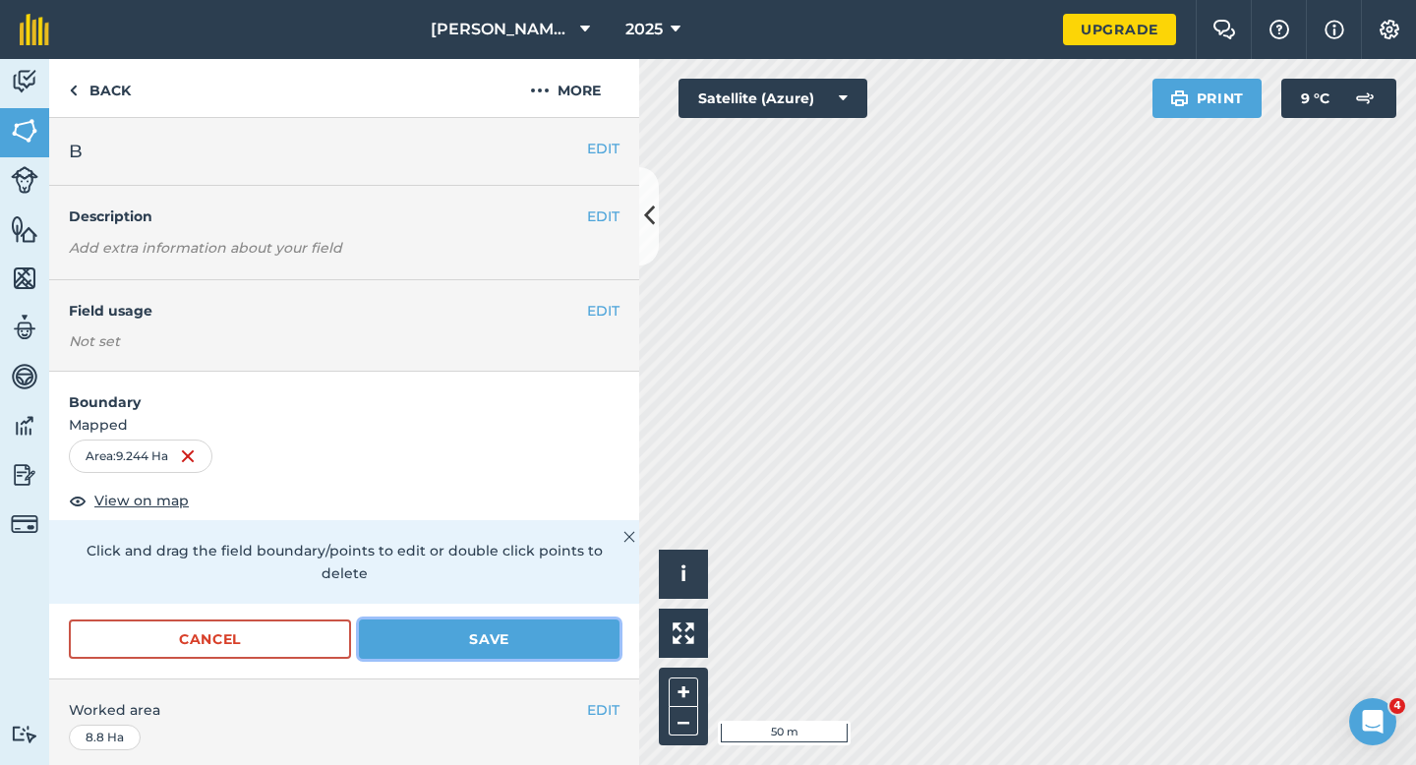
click at [559, 619] on button "Save" at bounding box center [489, 638] width 261 height 39
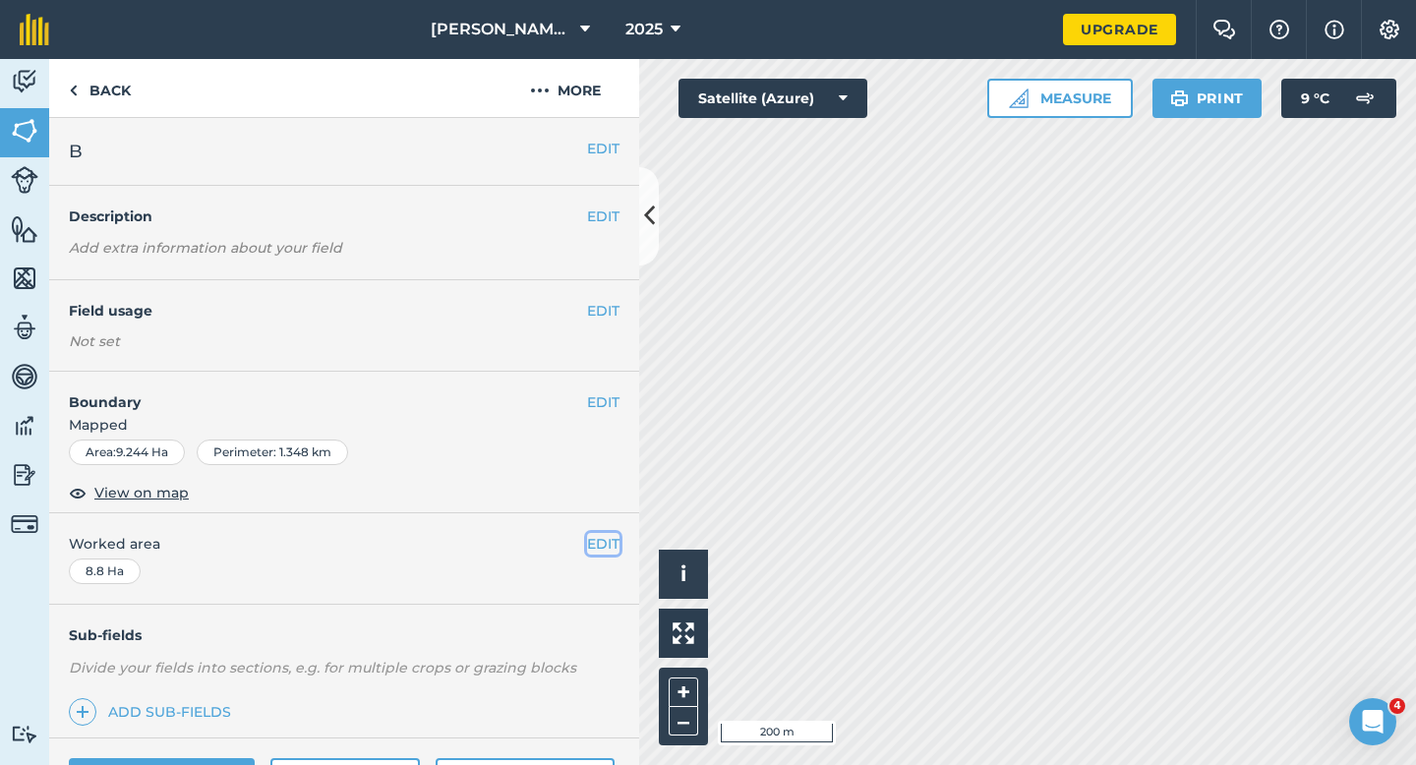
click at [594, 553] on button "EDIT" at bounding box center [603, 544] width 32 height 22
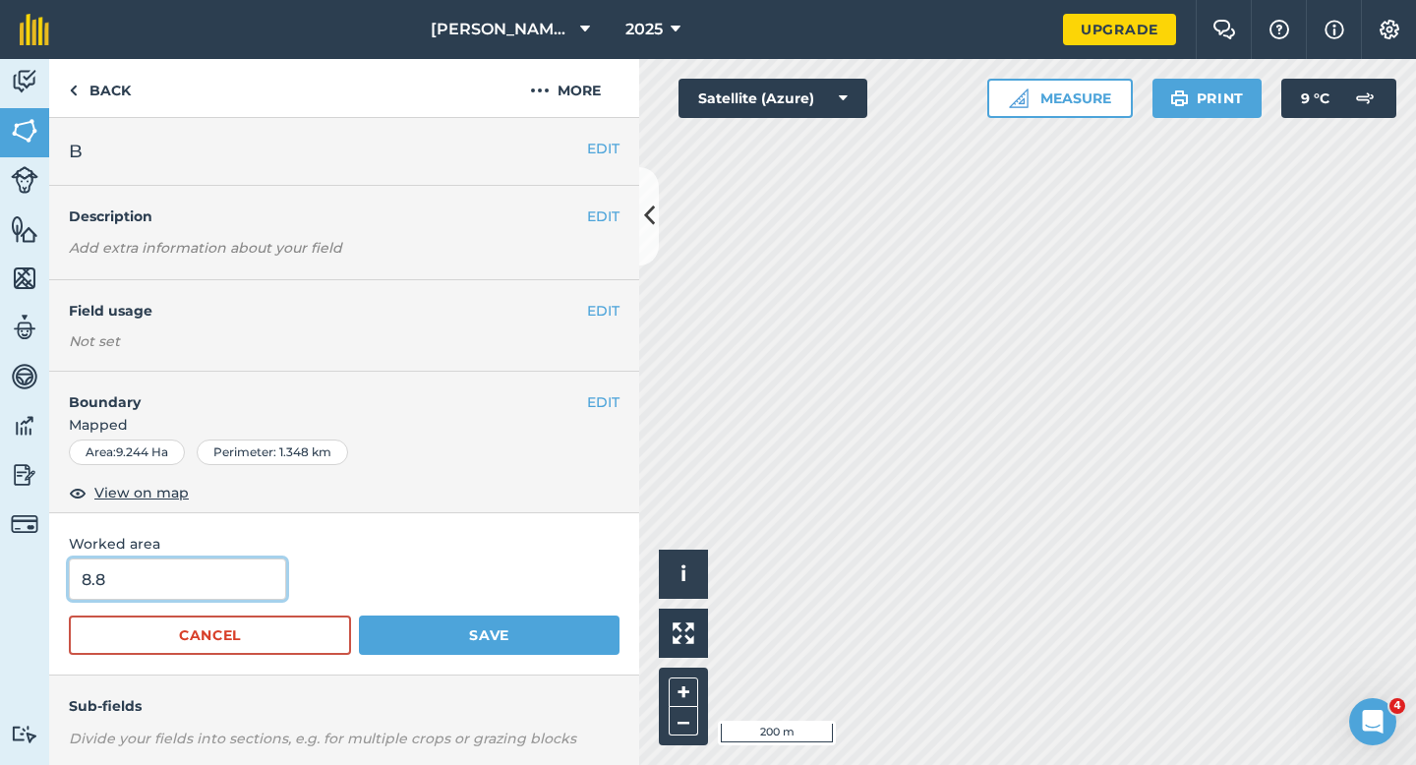
click at [229, 585] on input "8.8" at bounding box center [177, 579] width 217 height 41
type input "9.2"
click at [359, 616] on button "Save" at bounding box center [489, 635] width 261 height 39
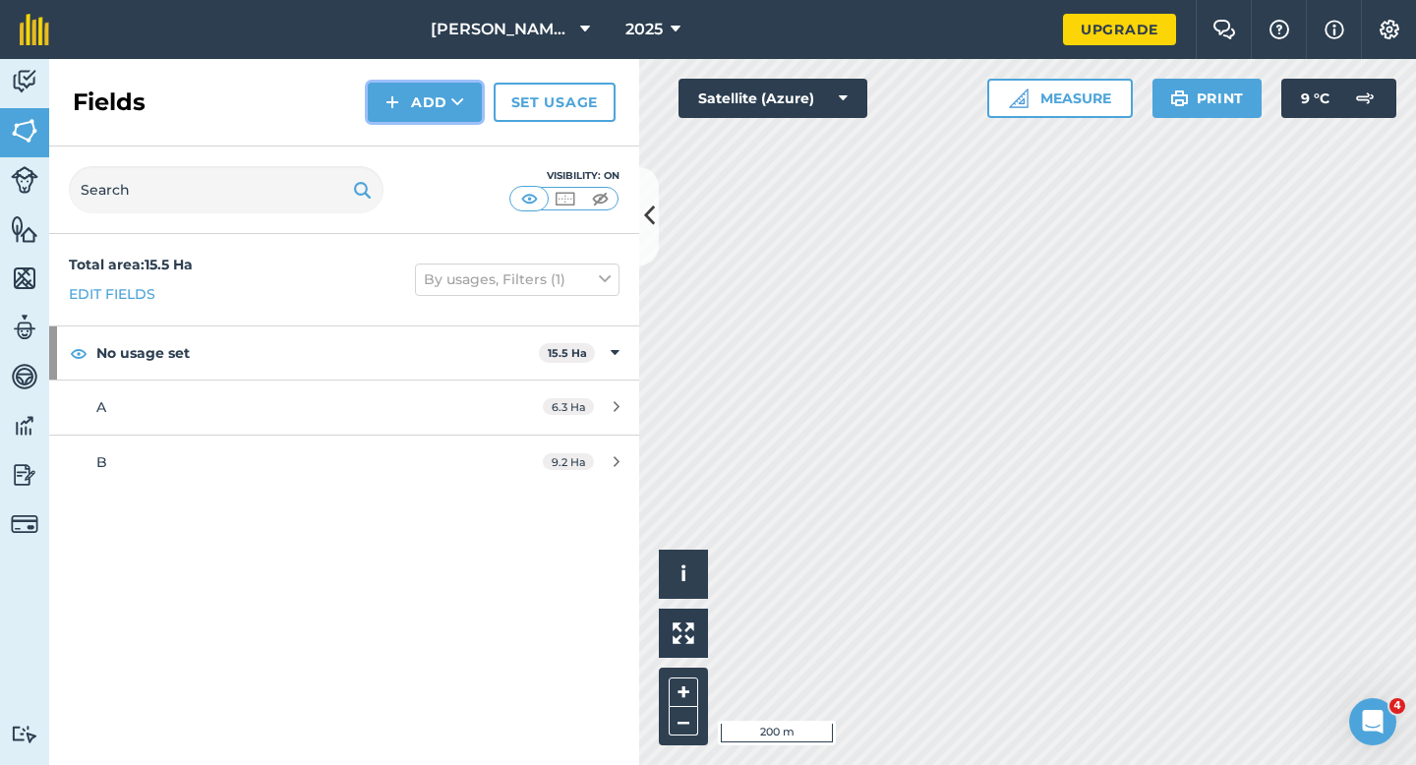
click at [429, 111] on button "Add" at bounding box center [425, 102] width 114 height 39
click at [429, 130] on link "Draw" at bounding box center [425, 146] width 108 height 43
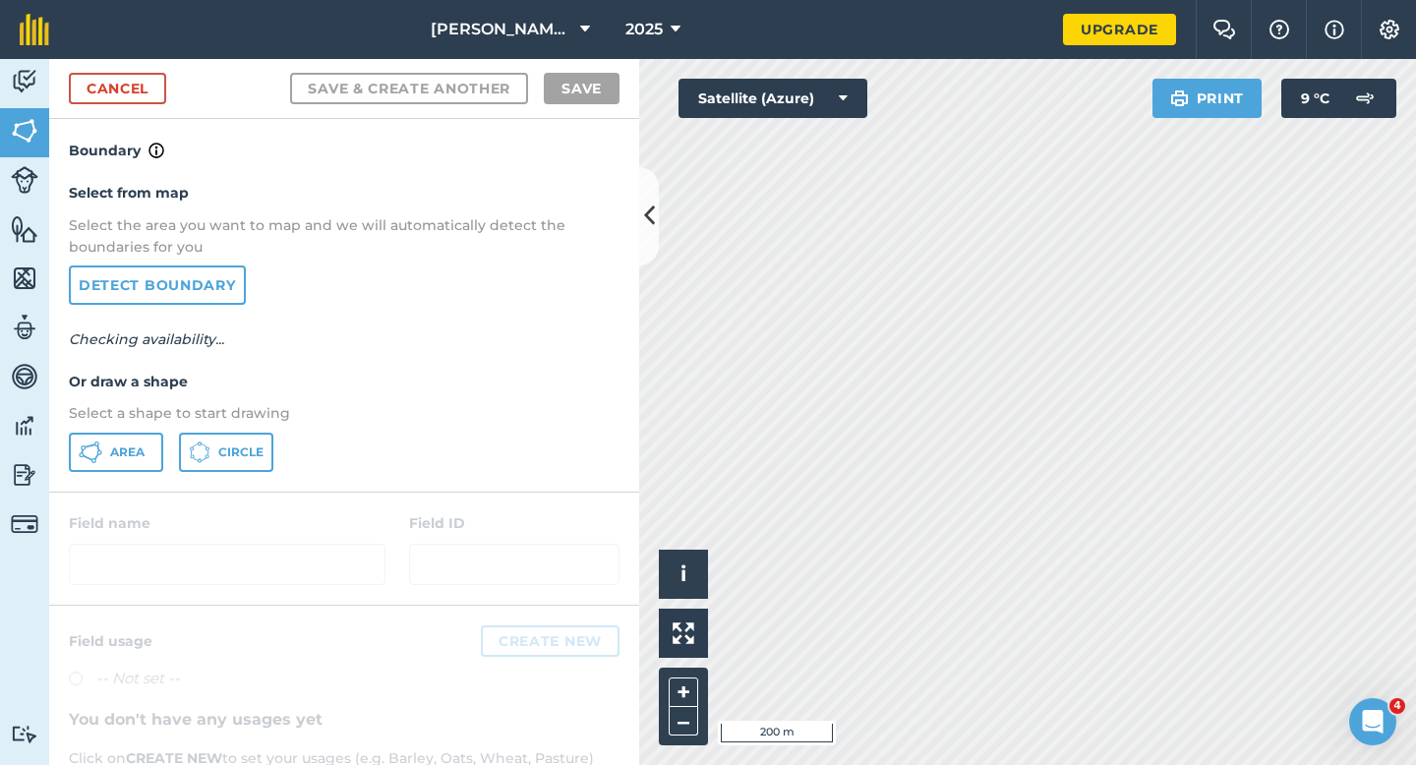
scroll to position [6, 0]
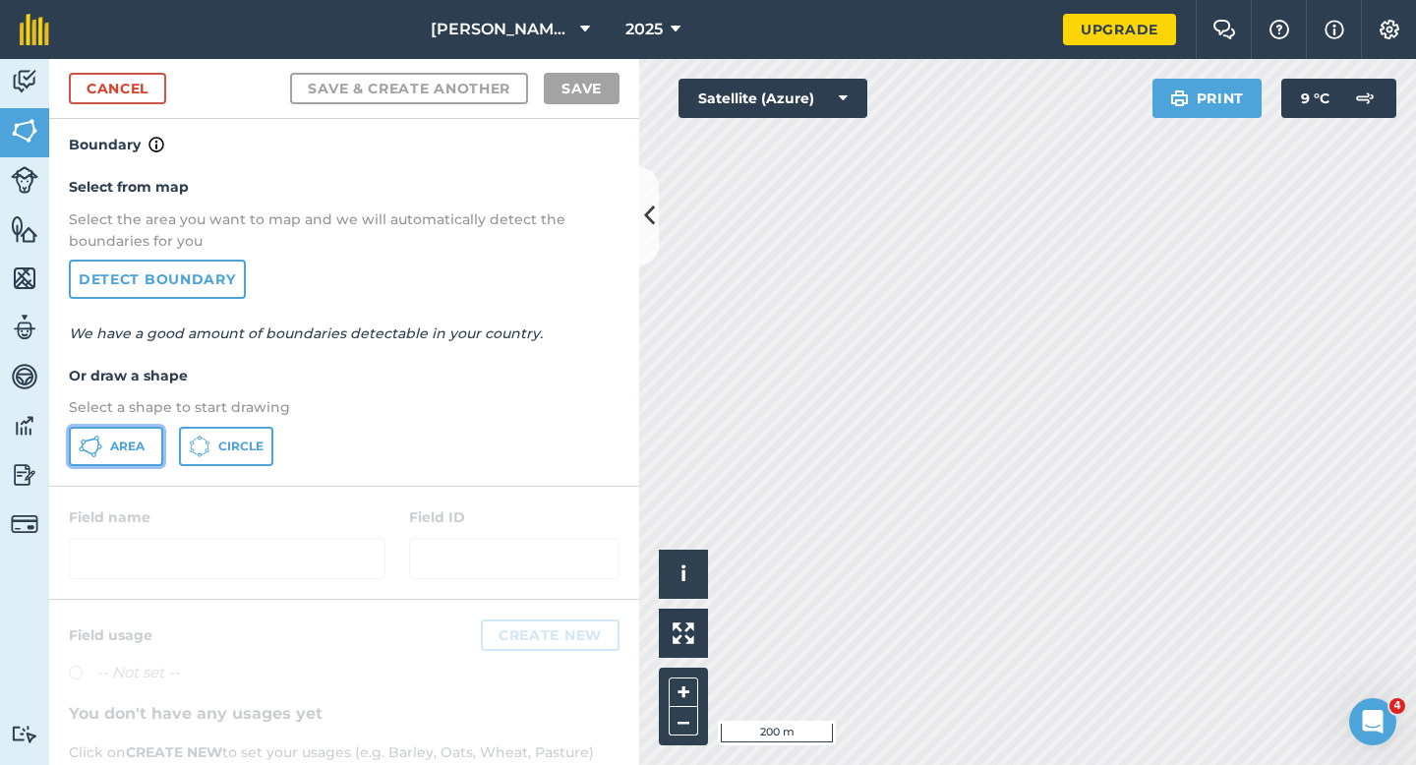
click at [128, 450] on span "Area" at bounding box center [127, 447] width 34 height 16
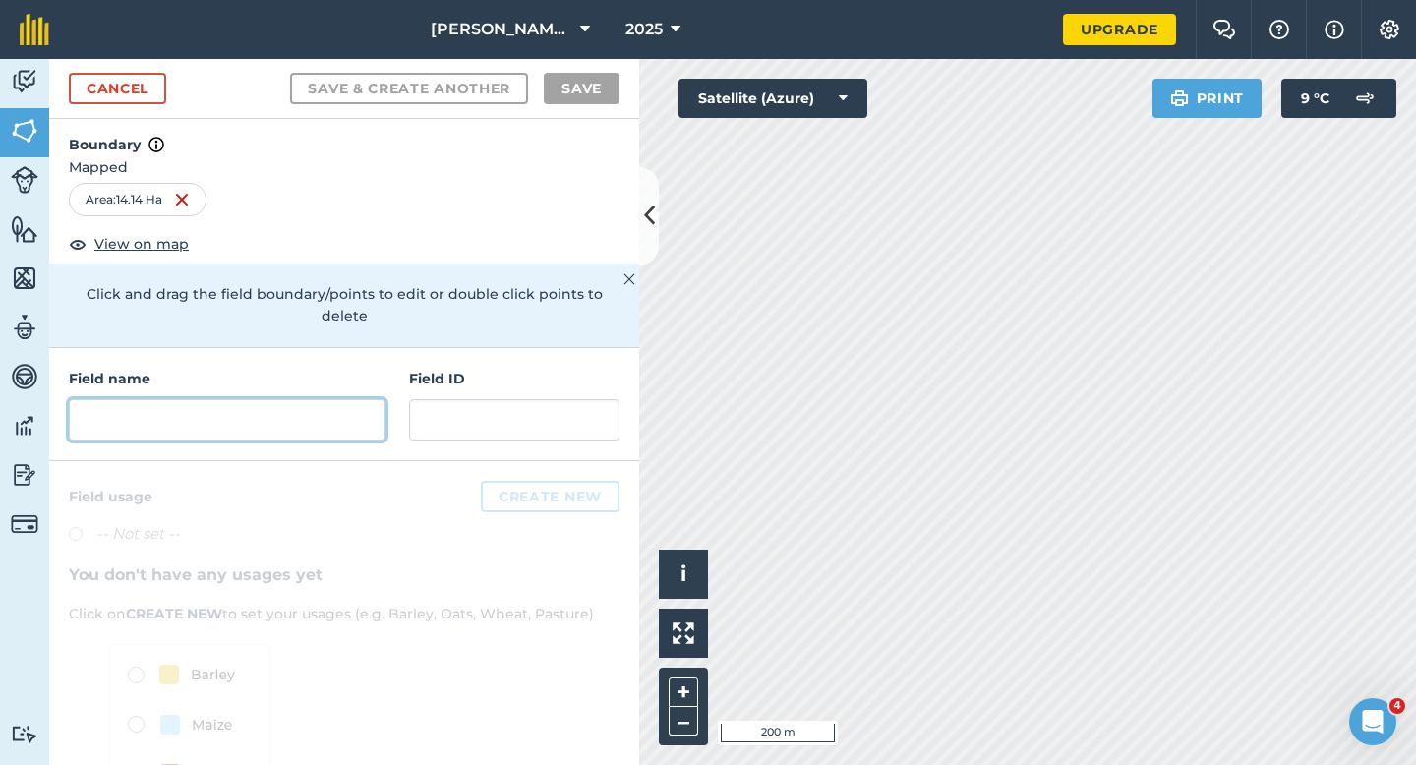
click at [308, 399] on input "text" at bounding box center [227, 419] width 317 height 41
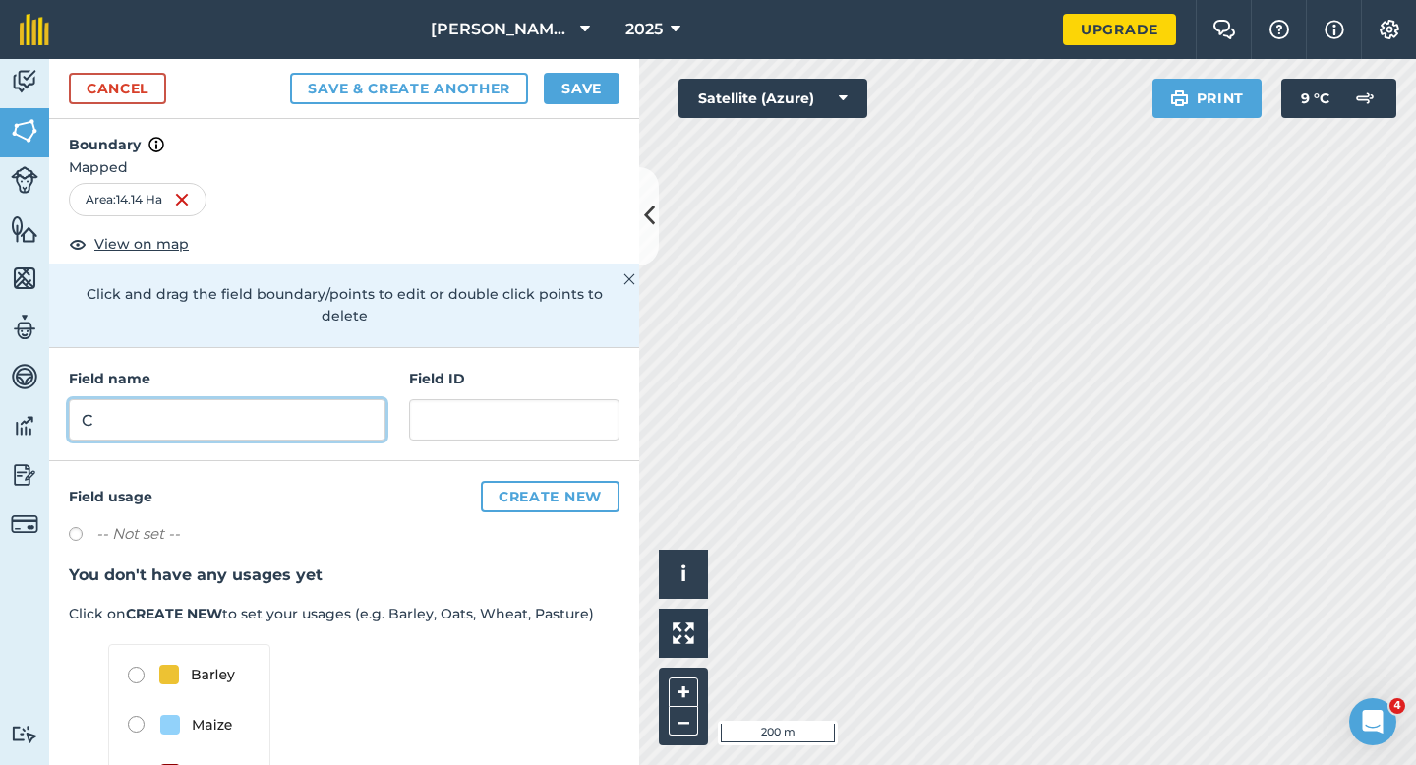
type input "C"
click at [594, 96] on button "Save" at bounding box center [582, 88] width 76 height 31
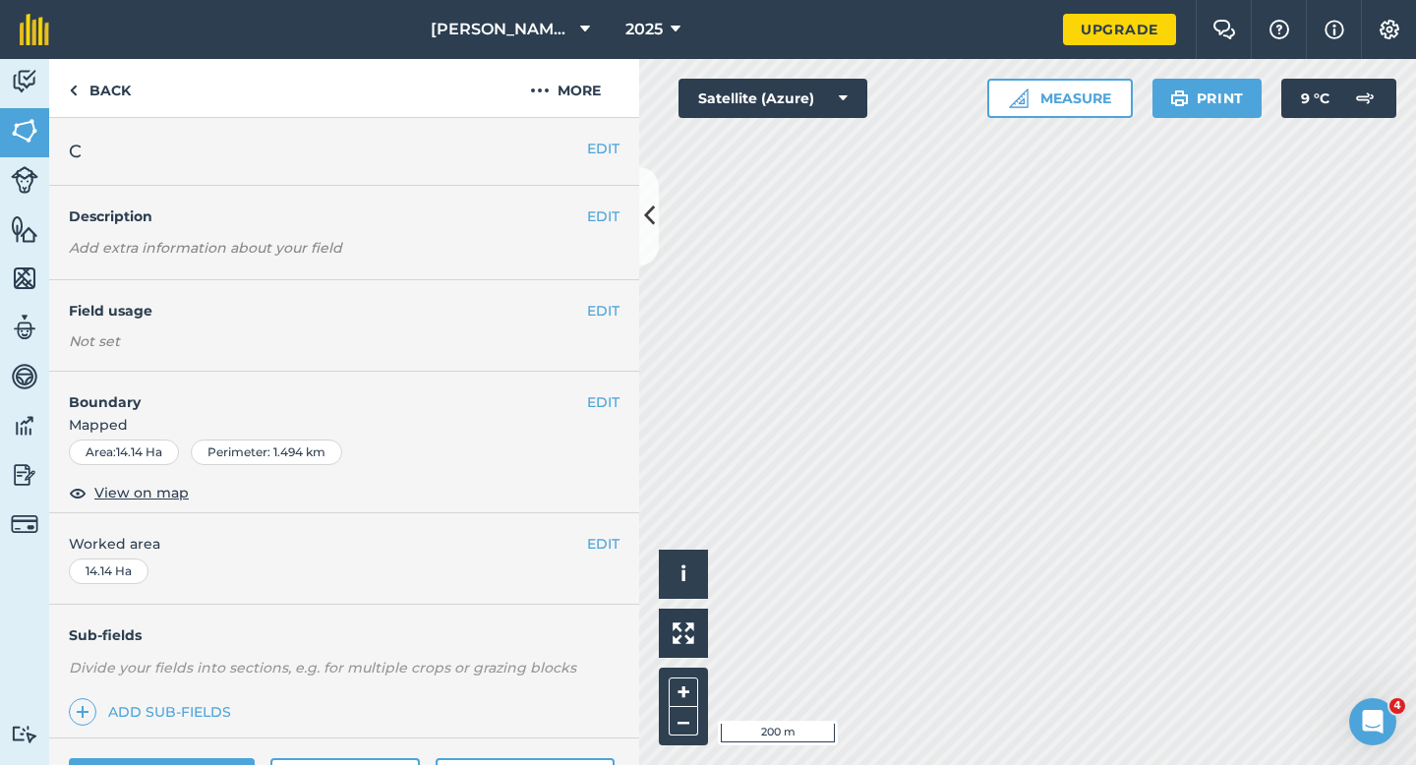
click at [585, 529] on div "EDIT Worked area 14.14 Ha" at bounding box center [344, 558] width 590 height 91
click at [599, 539] on button "EDIT" at bounding box center [603, 544] width 32 height 22
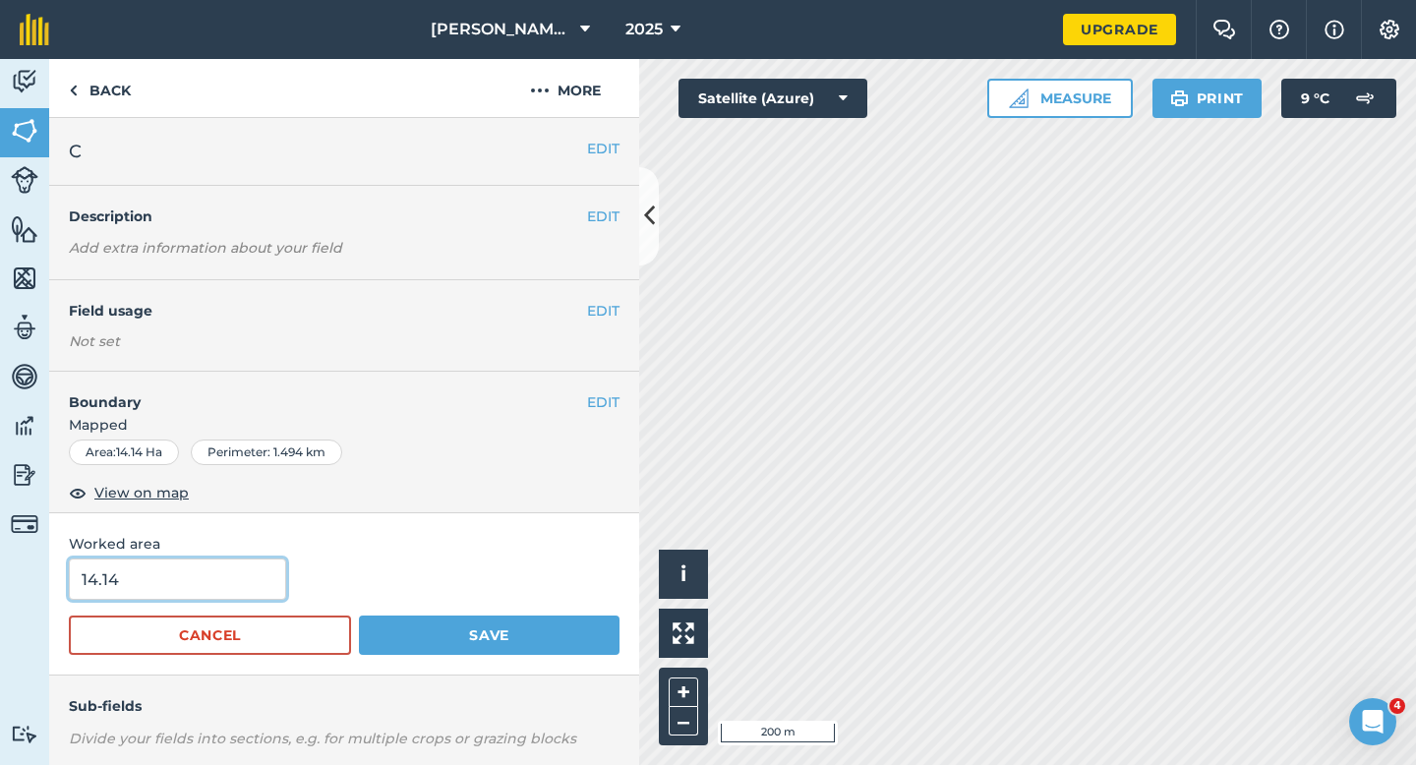
click at [263, 581] on input "14.14" at bounding box center [177, 579] width 217 height 41
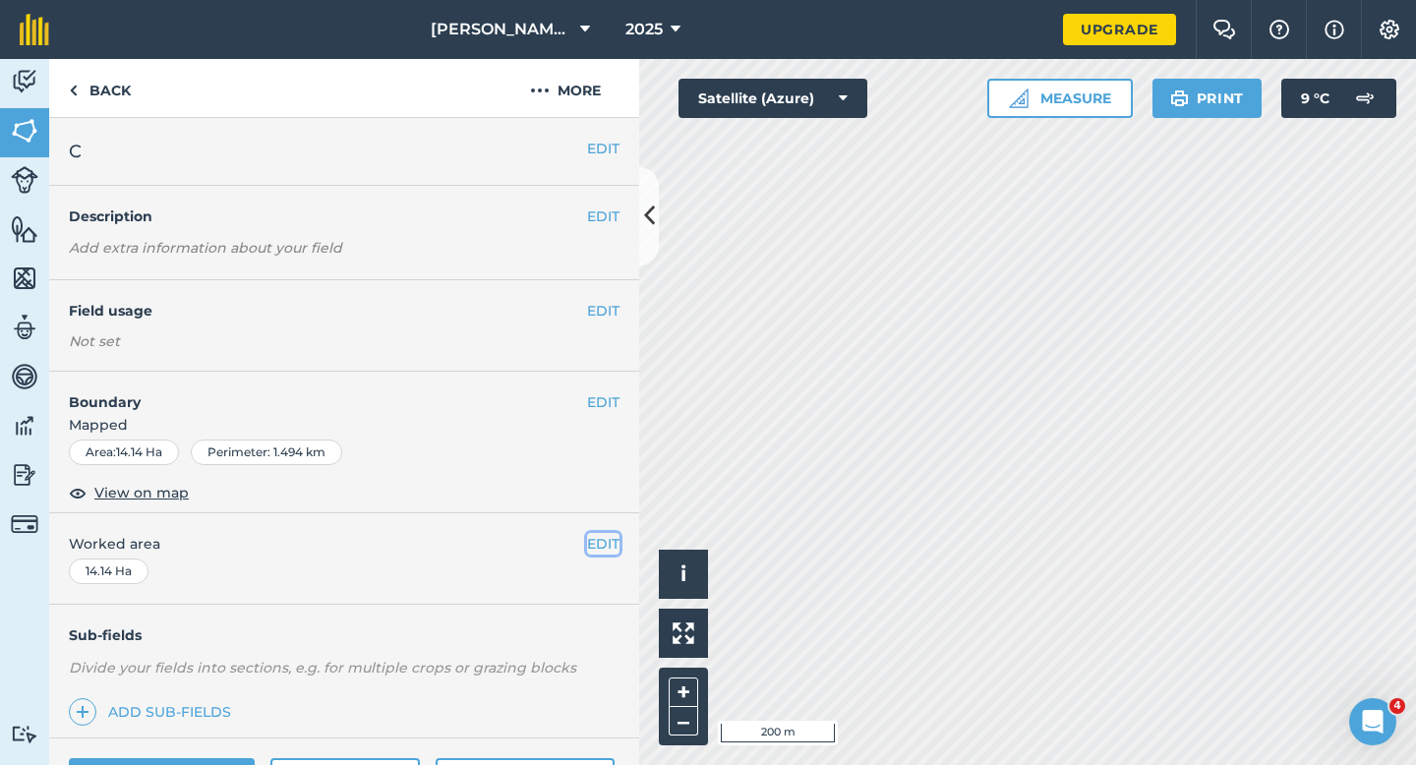
click at [607, 553] on button "EDIT" at bounding box center [603, 544] width 32 height 22
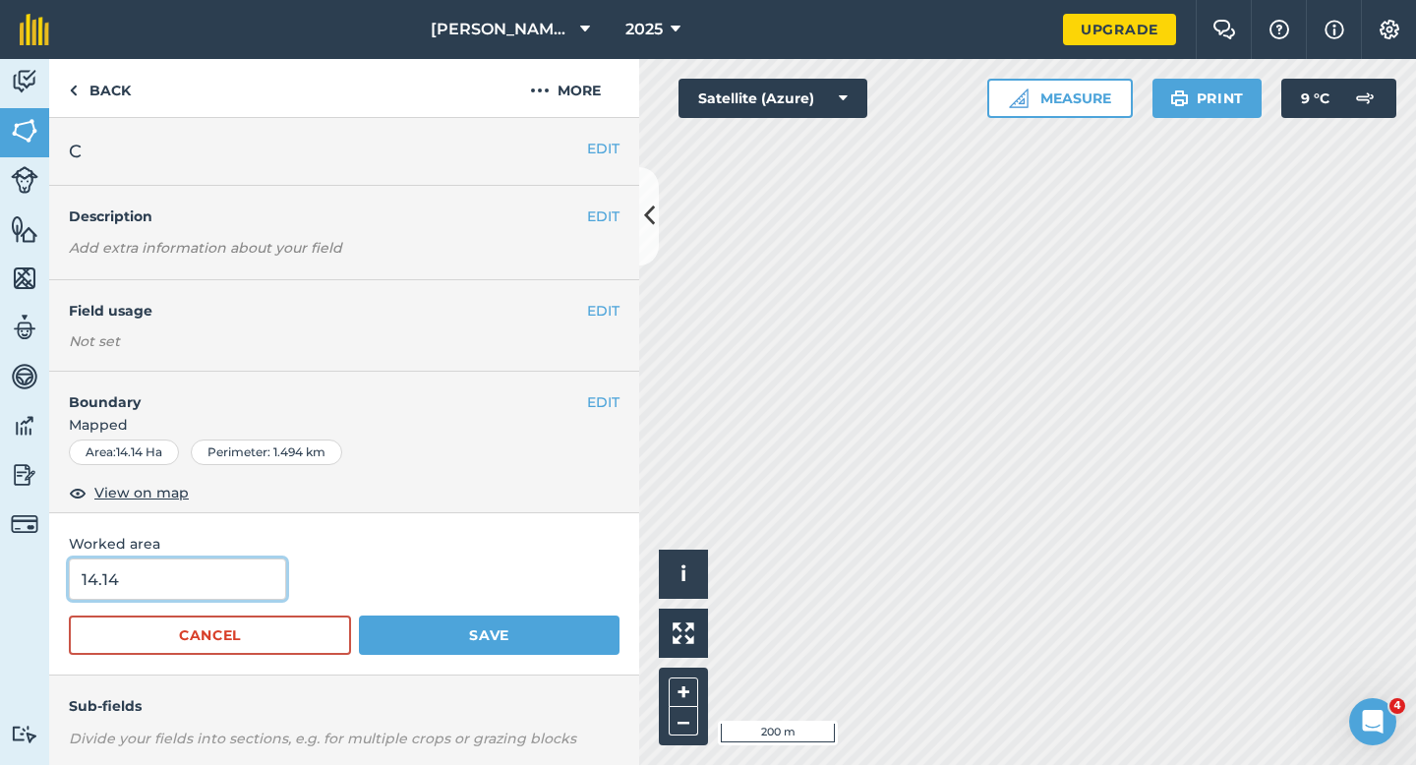
click at [265, 583] on input "14.14" at bounding box center [177, 579] width 217 height 41
type input "12"
click at [359, 616] on button "Save" at bounding box center [489, 635] width 261 height 39
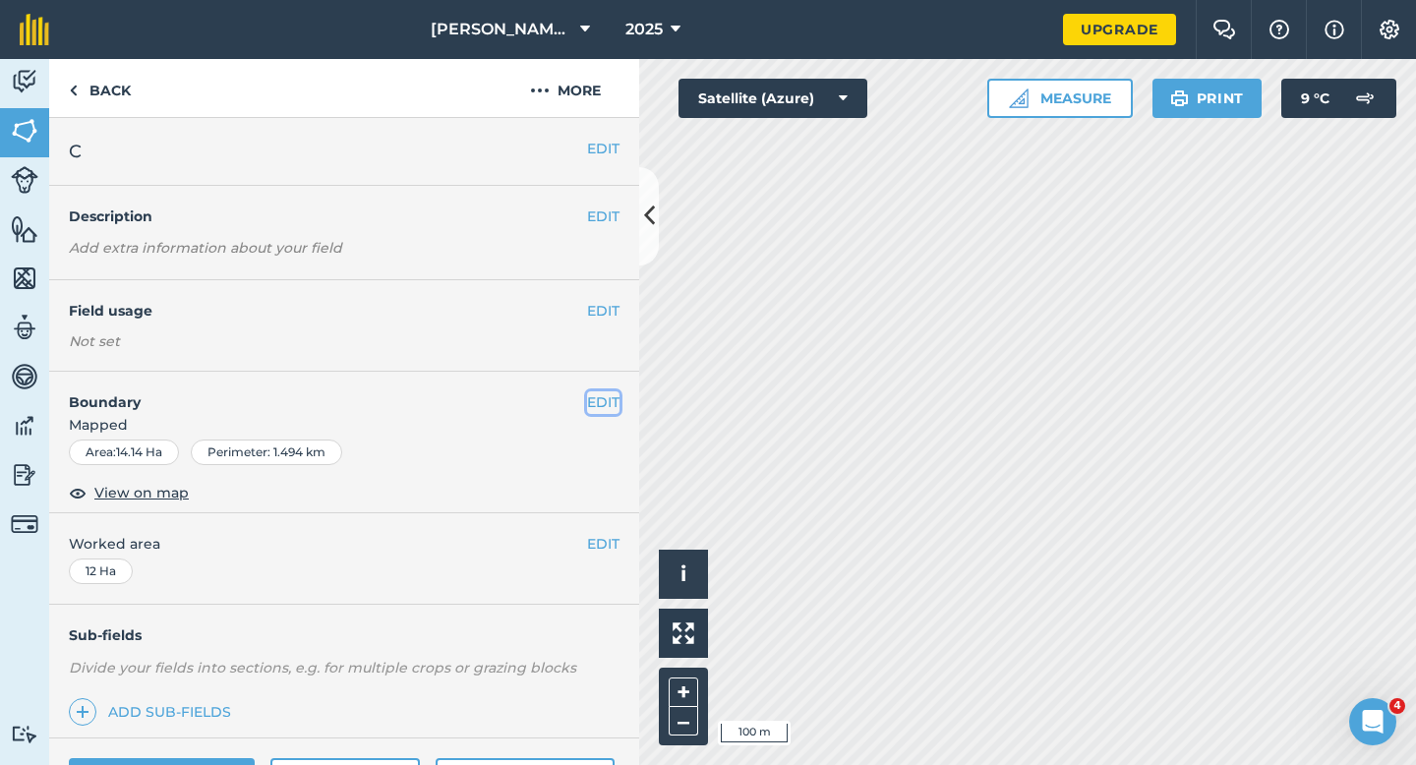
click at [609, 400] on button "EDIT" at bounding box center [603, 402] width 32 height 22
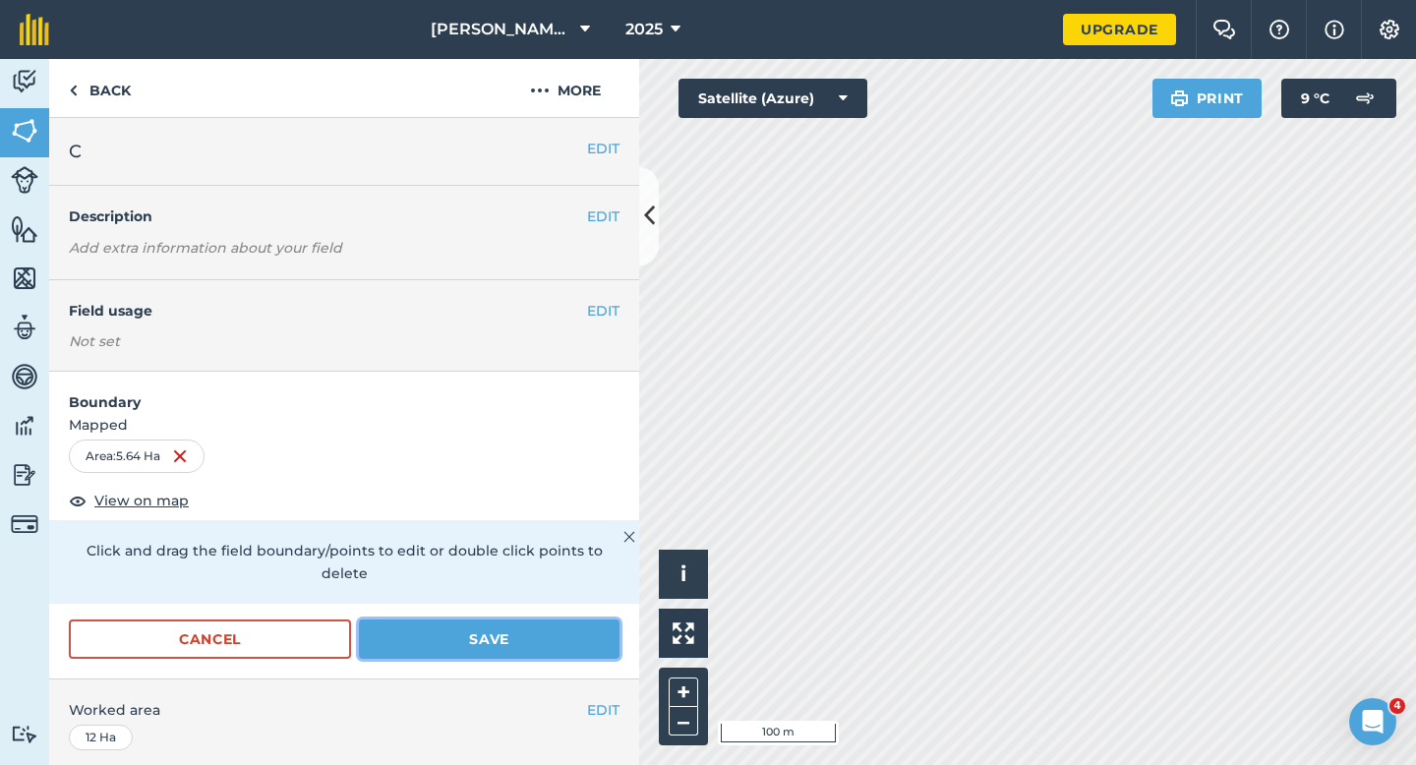
click at [593, 627] on button "Save" at bounding box center [489, 638] width 261 height 39
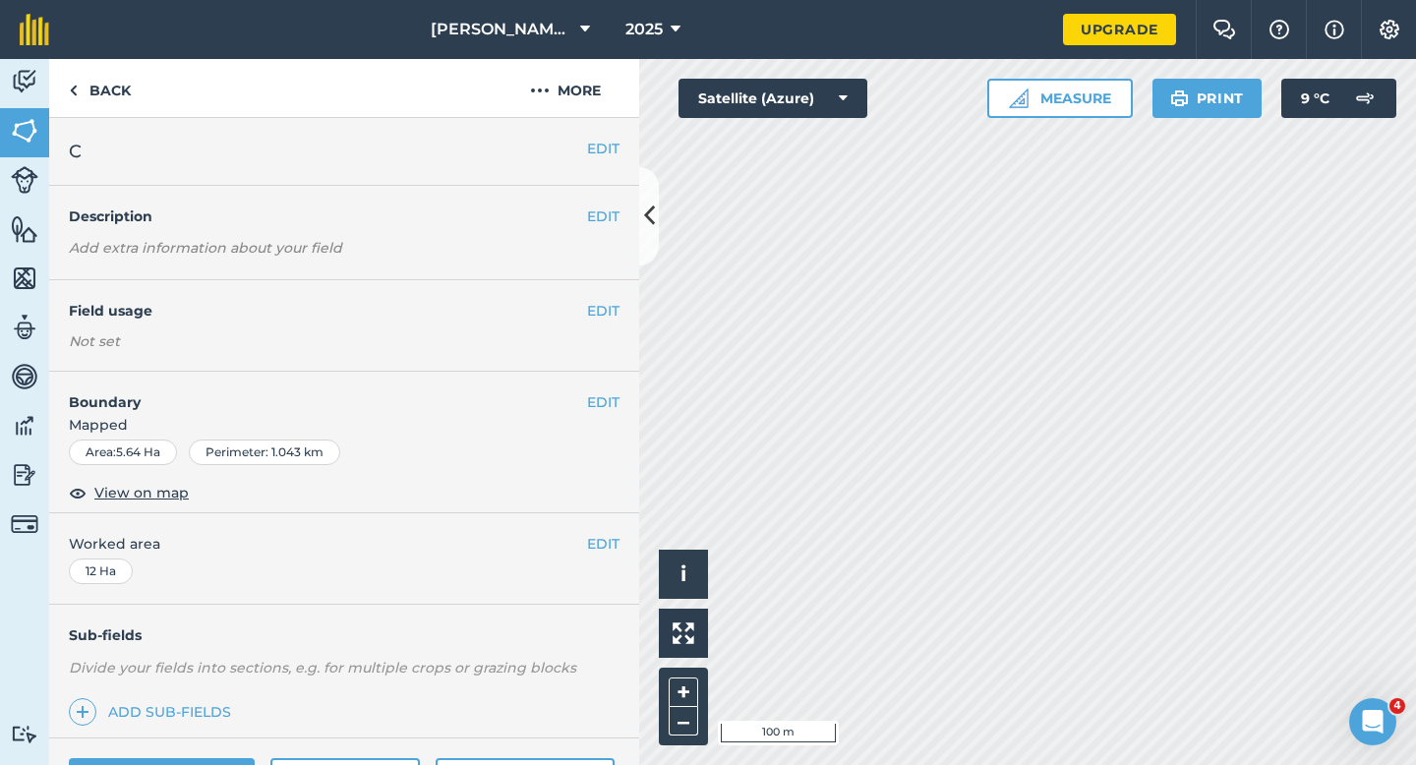
click at [601, 558] on div "EDIT Worked area 12 Ha" at bounding box center [344, 558] width 590 height 91
click at [601, 553] on button "EDIT" at bounding box center [603, 544] width 32 height 22
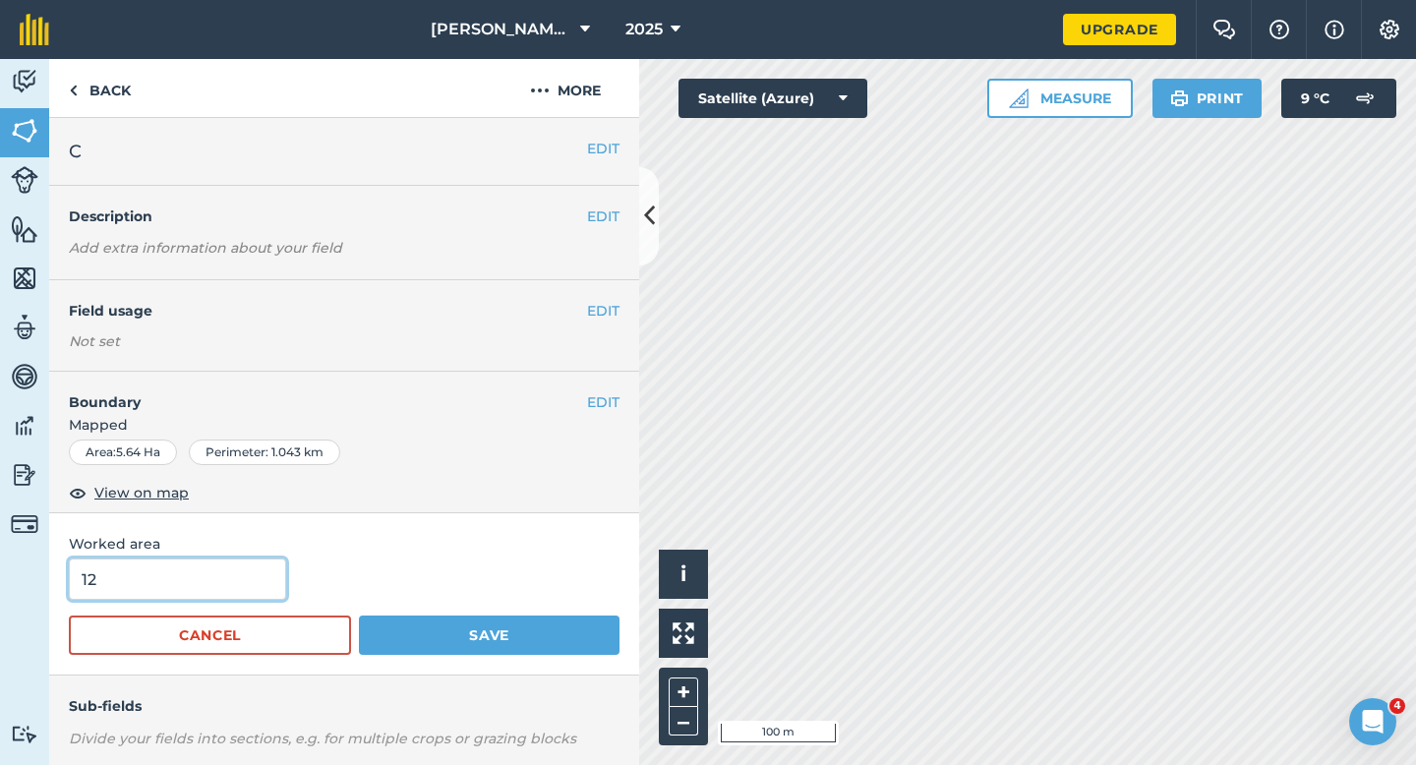
drag, startPoint x: 204, startPoint y: 592, endPoint x: 0, endPoint y: 537, distance: 210.9
click at [0, 567] on div "Activity Fields Livestock Features Maps Team Vehicles Data Reporting Billing Tu…" at bounding box center [708, 412] width 1416 height 706
type input "5.5"
click at [359, 616] on button "Save" at bounding box center [489, 635] width 261 height 39
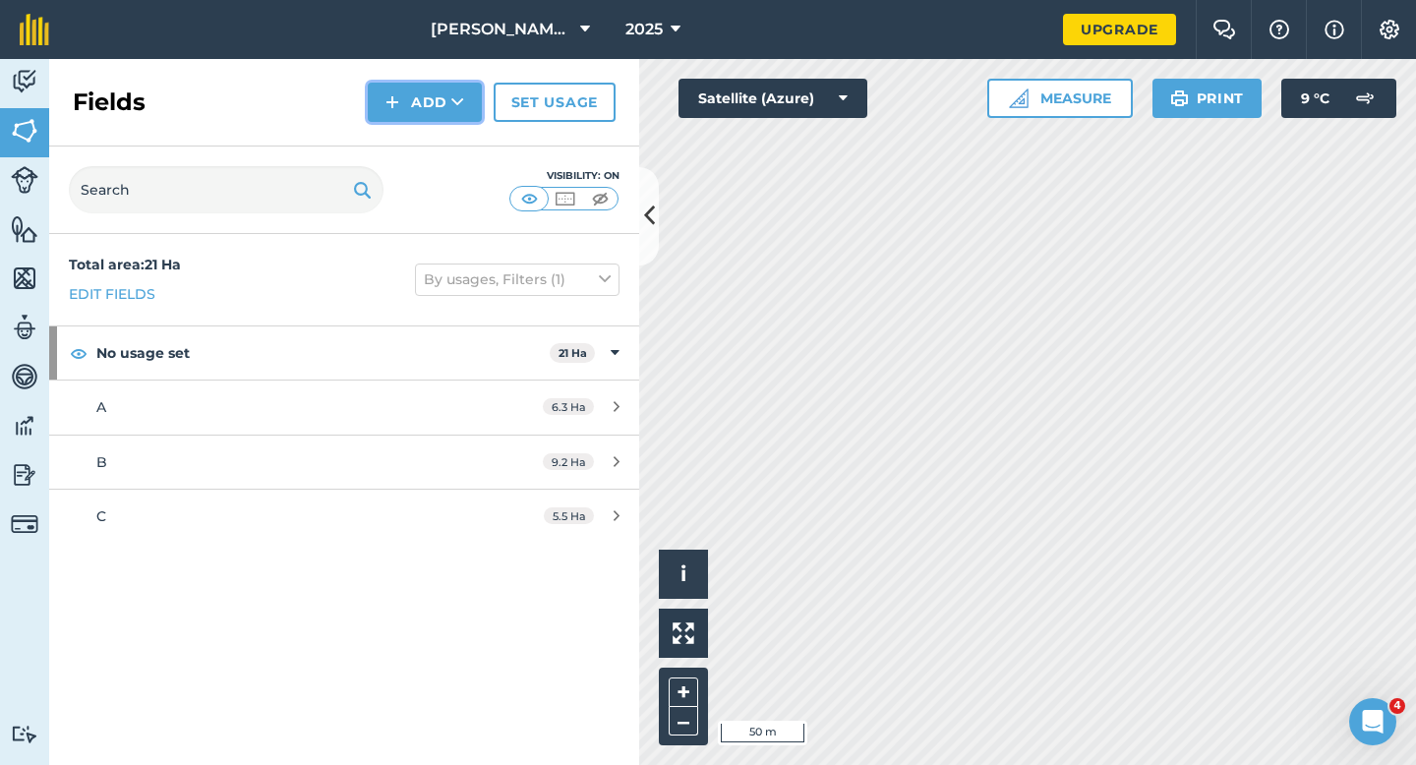
click at [428, 98] on button "Add" at bounding box center [425, 102] width 114 height 39
click at [428, 135] on link "Draw" at bounding box center [425, 146] width 108 height 43
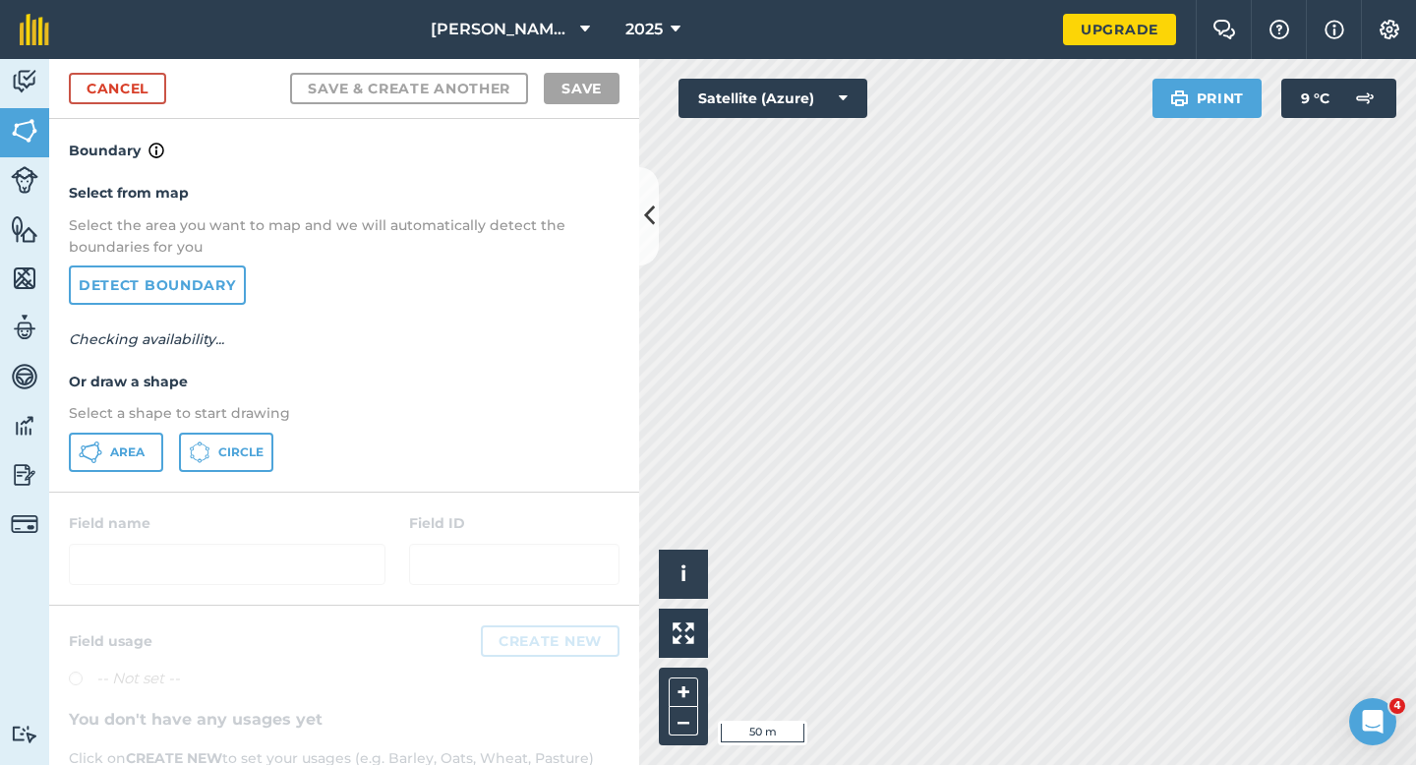
click at [161, 418] on p "Select a shape to start drawing" at bounding box center [344, 413] width 551 height 22
click at [161, 431] on div "Select from map Select the area you want to map and we will automatically detec…" at bounding box center [344, 326] width 590 height 328
click at [161, 440] on button "Area" at bounding box center [116, 452] width 94 height 39
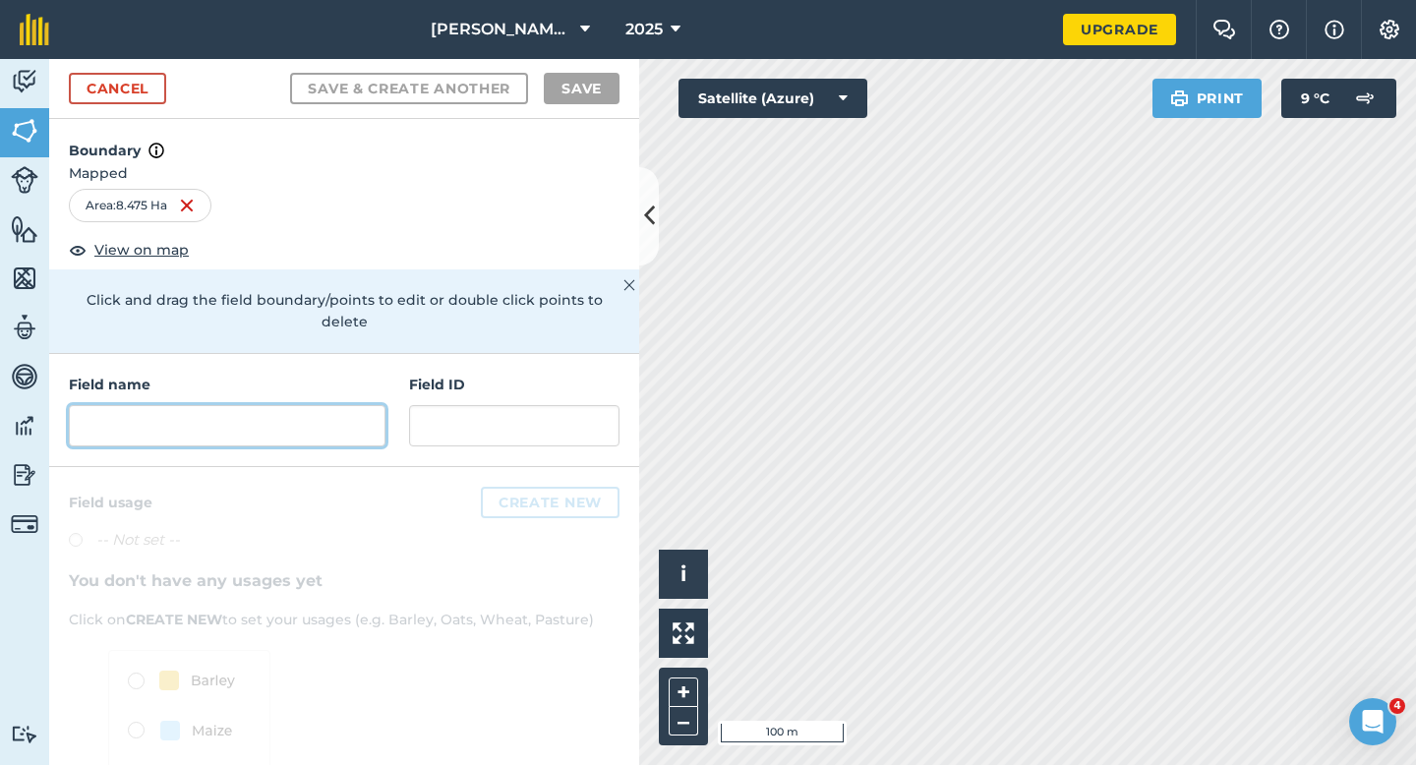
click at [289, 408] on input "text" at bounding box center [227, 425] width 317 height 41
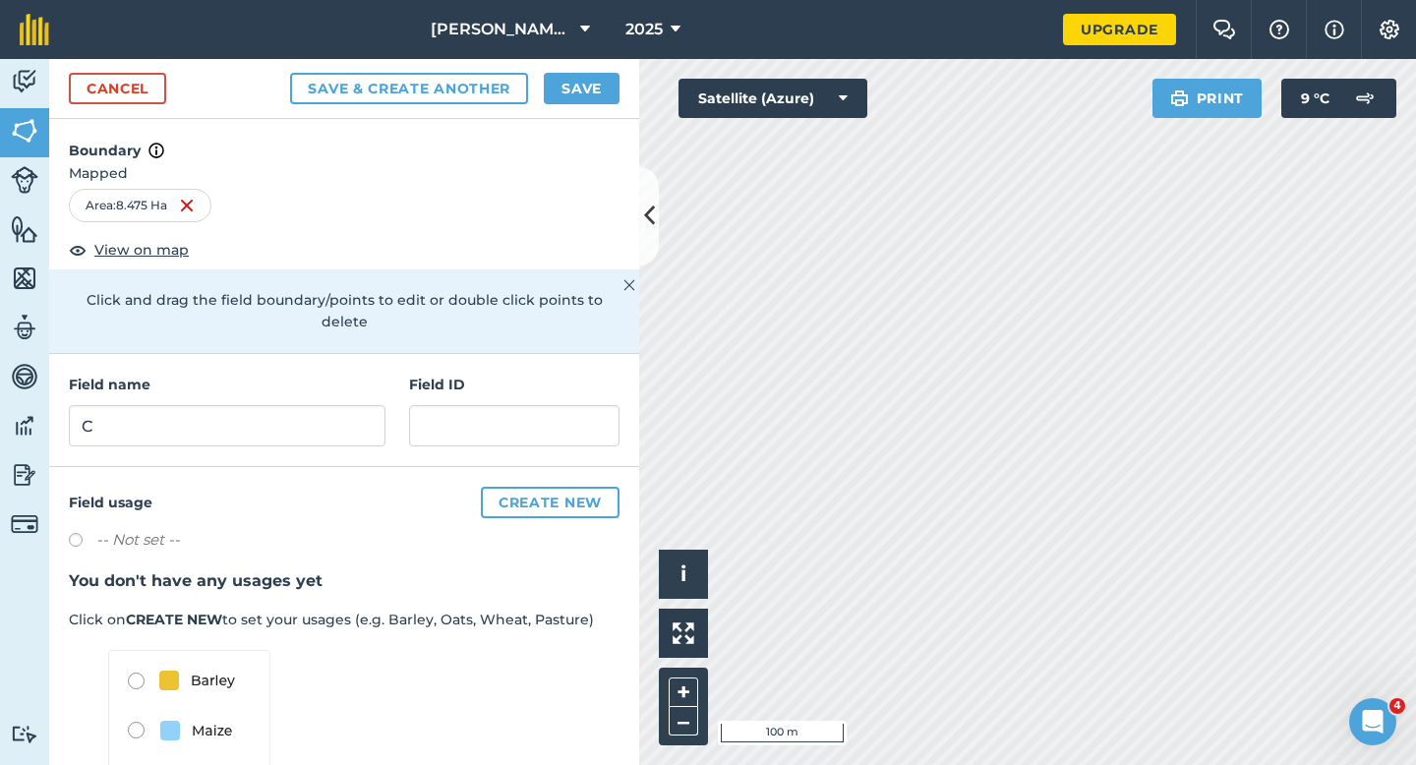
click at [291, 426] on div "Field name C Field ID" at bounding box center [344, 410] width 590 height 113
click at [291, 405] on input "C" at bounding box center [227, 425] width 317 height 41
type input "D"
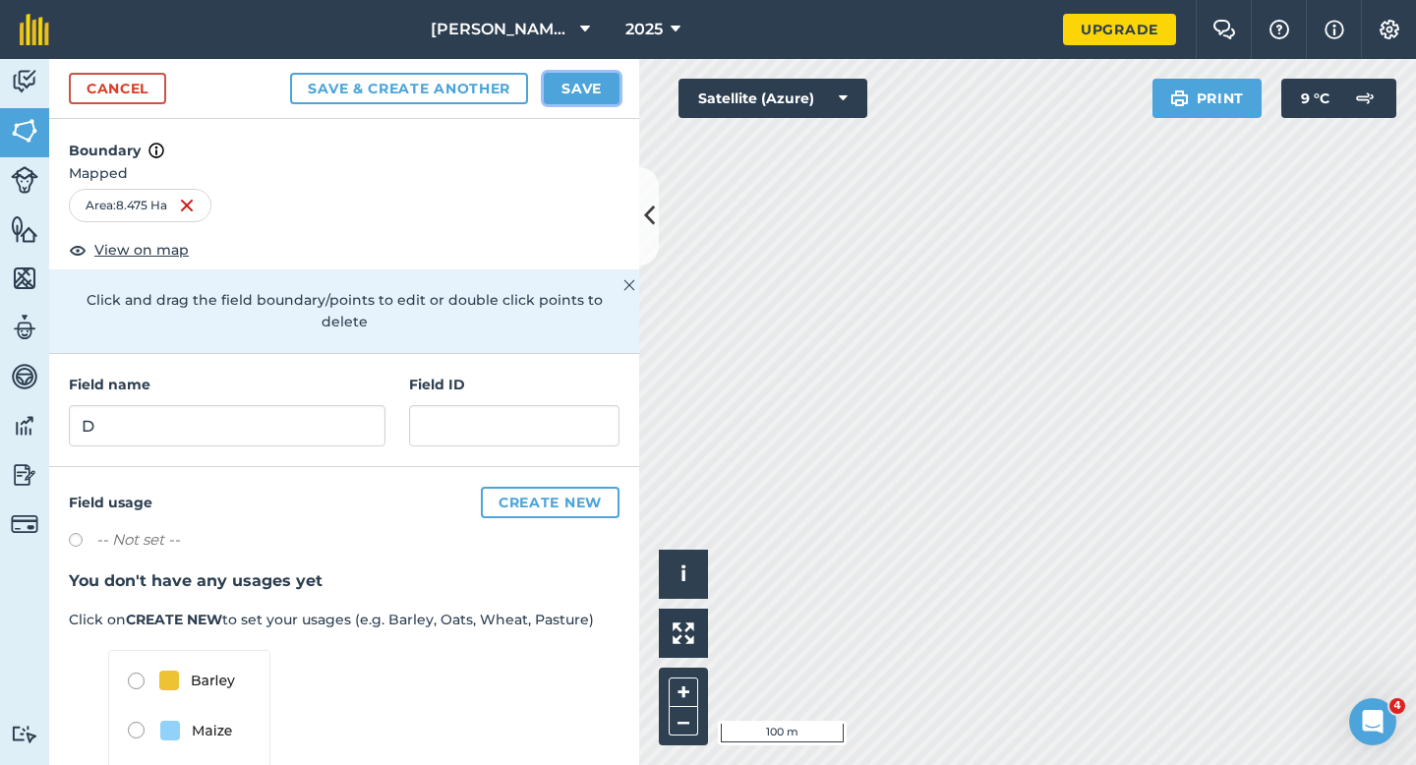
click at [561, 98] on button "Save" at bounding box center [582, 88] width 76 height 31
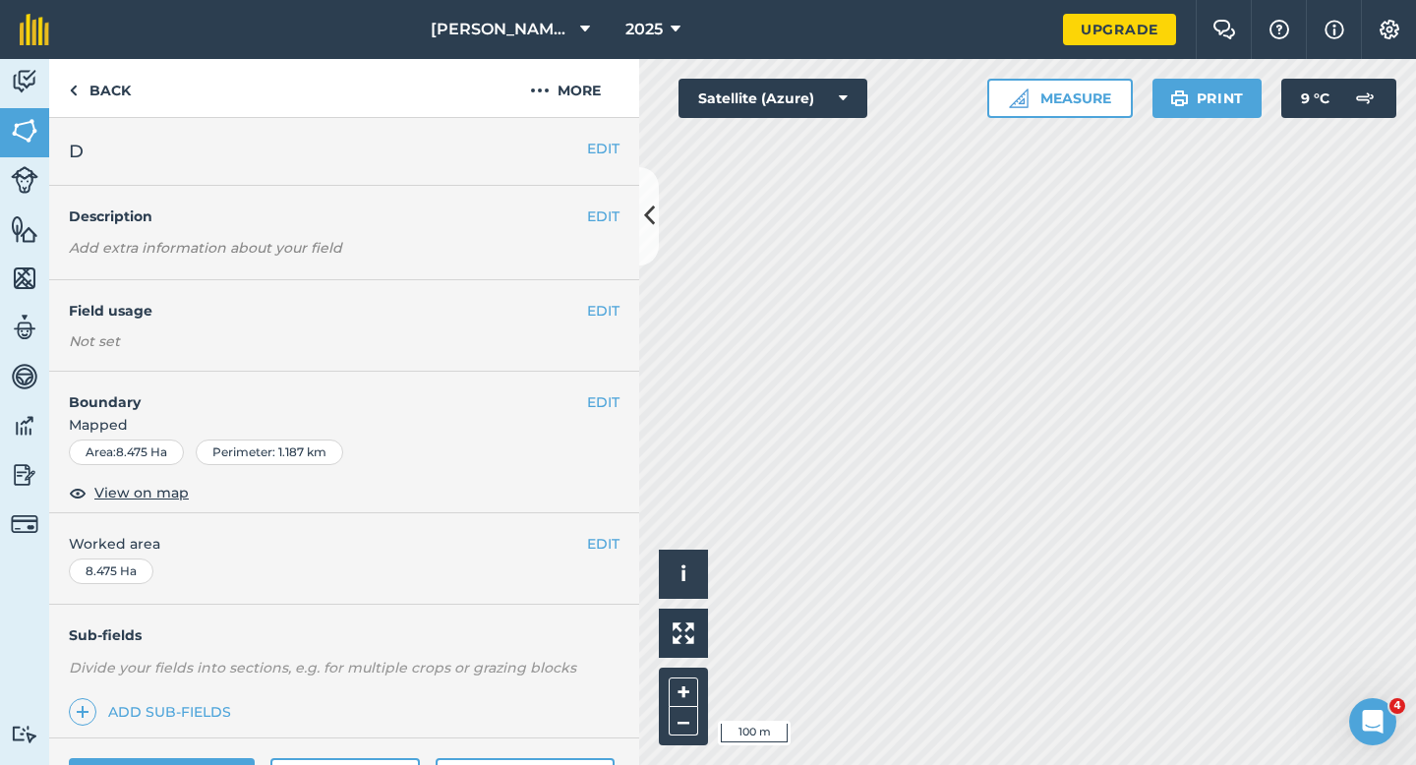
click at [585, 540] on span "Worked area" at bounding box center [344, 544] width 551 height 22
click at [594, 544] on button "EDIT" at bounding box center [603, 544] width 32 height 22
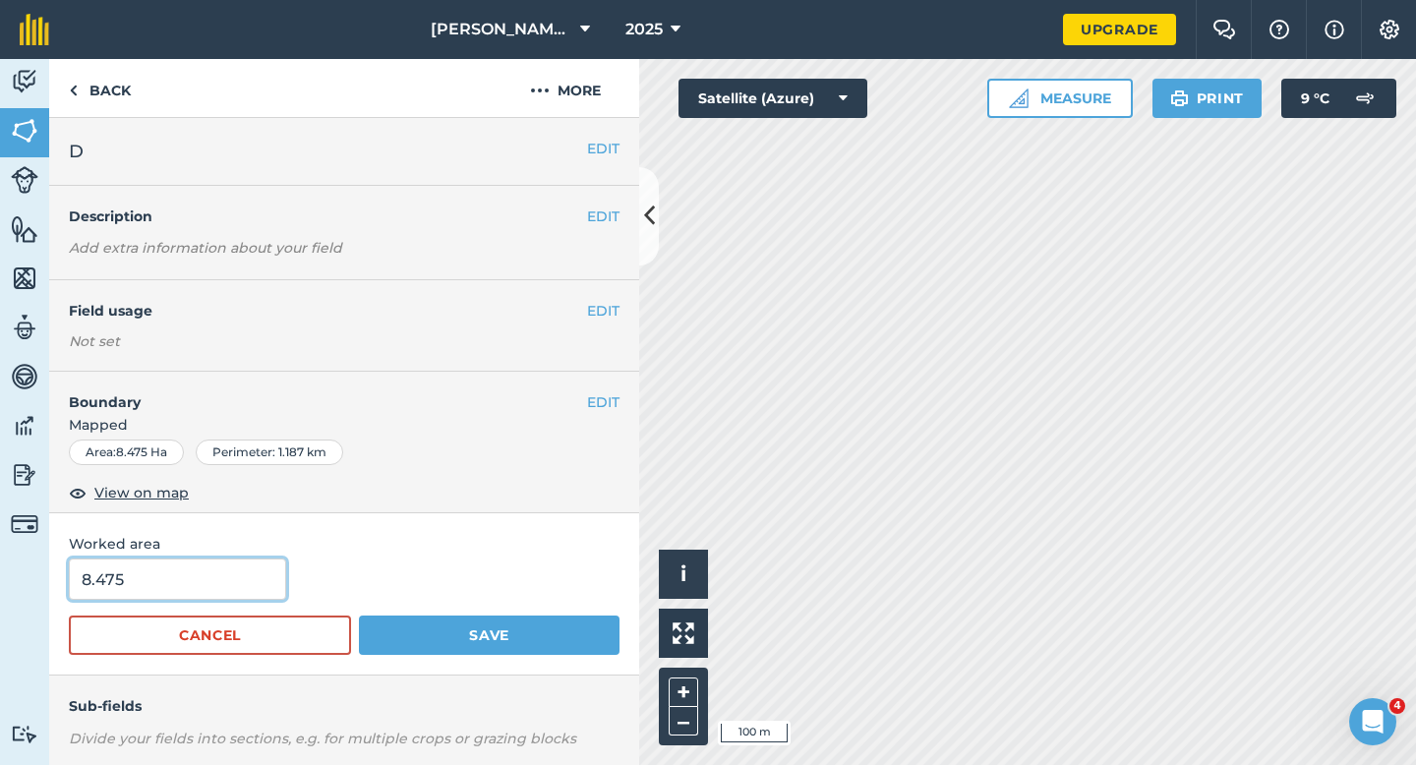
click at [200, 576] on input "8.475" at bounding box center [177, 579] width 217 height 41
type input "8.5"
click at [359, 616] on button "Save" at bounding box center [489, 635] width 261 height 39
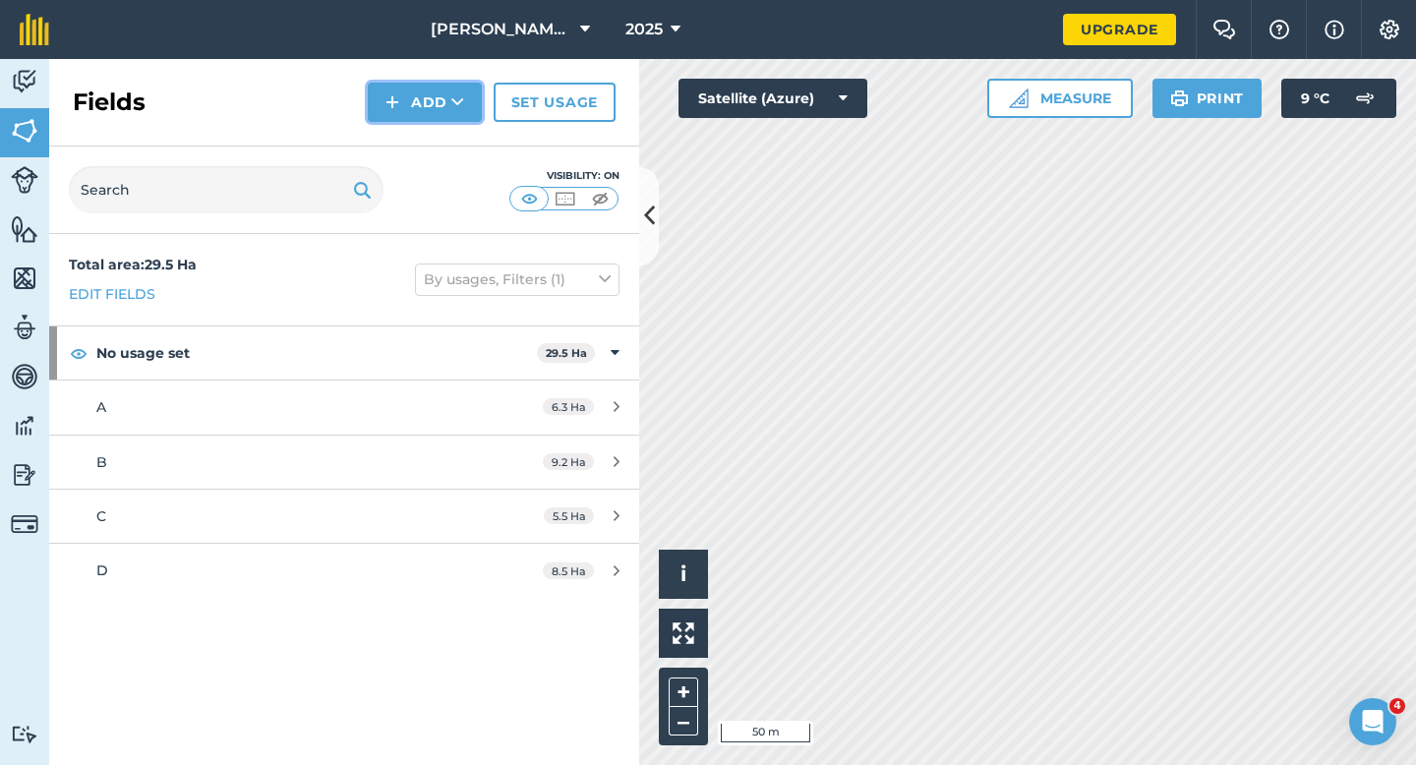
click at [425, 93] on button "Add" at bounding box center [425, 102] width 114 height 39
click at [432, 145] on link "Draw" at bounding box center [425, 146] width 108 height 43
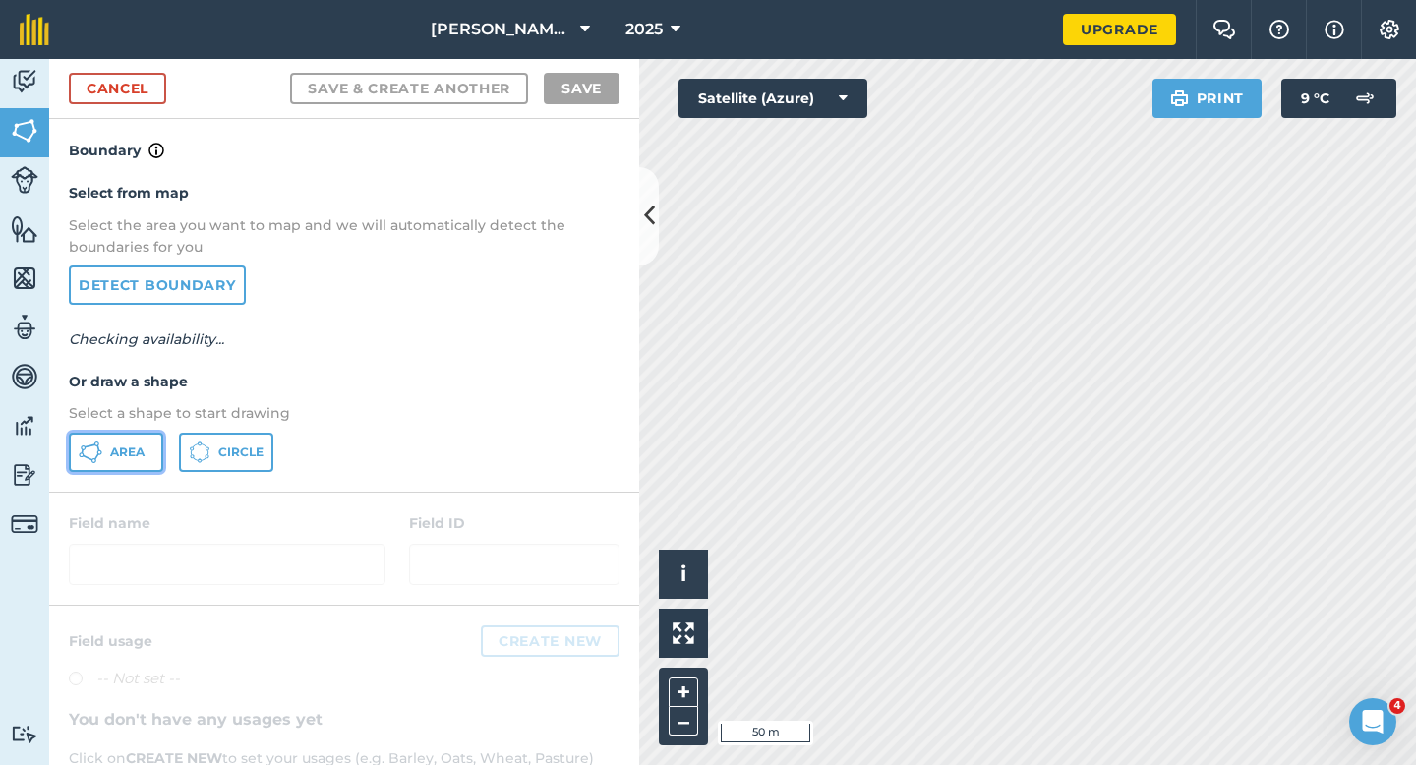
click at [156, 451] on button "Area" at bounding box center [116, 452] width 94 height 39
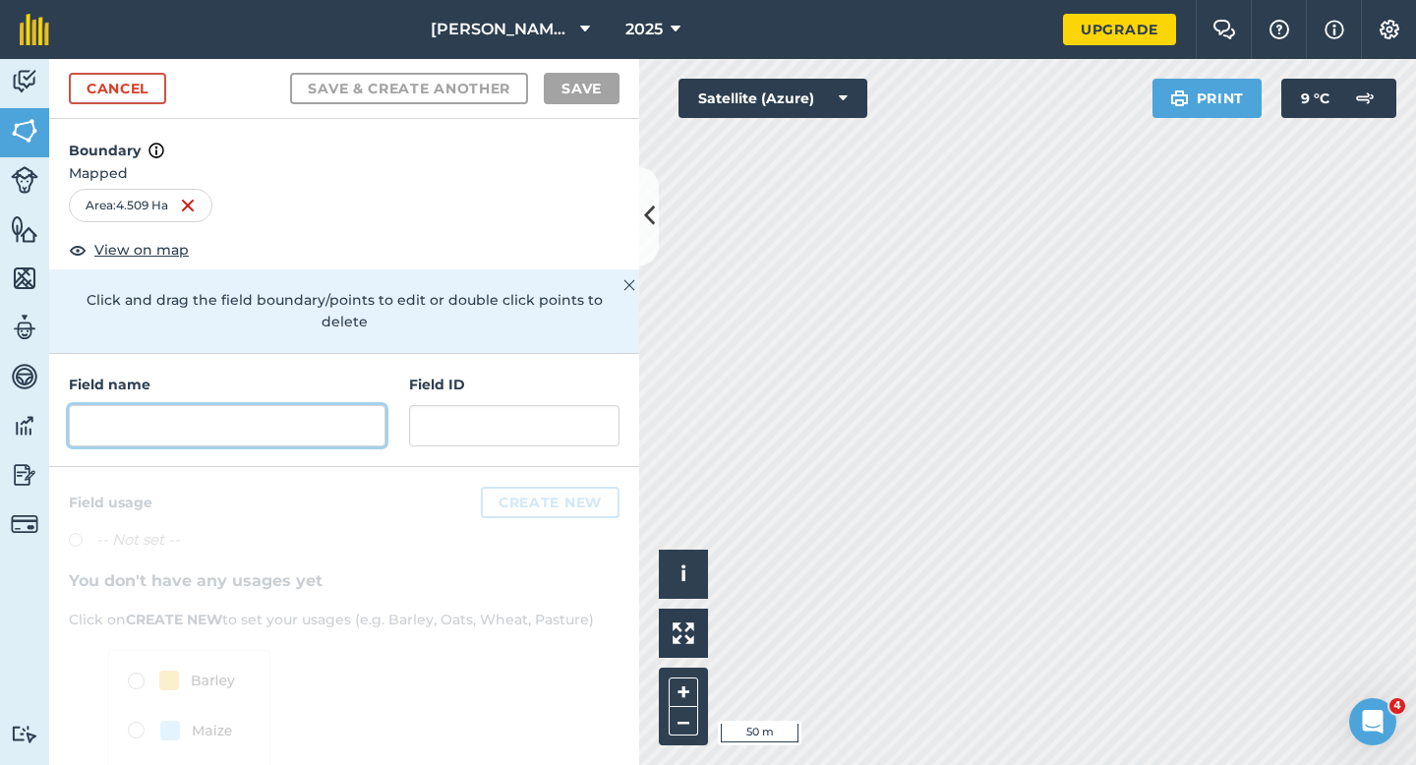
click at [360, 405] on input "text" at bounding box center [227, 425] width 317 height 41
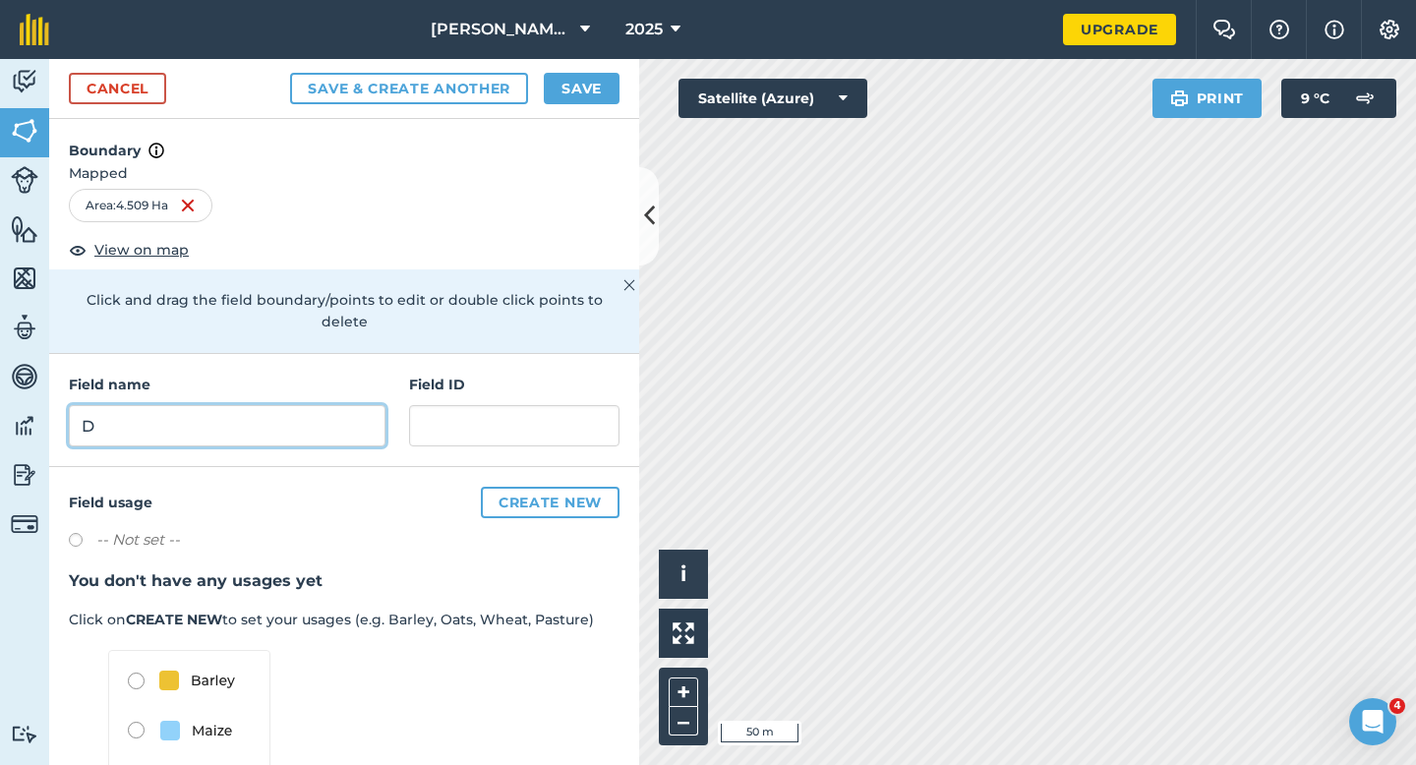
click at [360, 405] on input "D" at bounding box center [227, 425] width 317 height 41
type input "E"
click at [553, 87] on button "Save" at bounding box center [582, 88] width 76 height 31
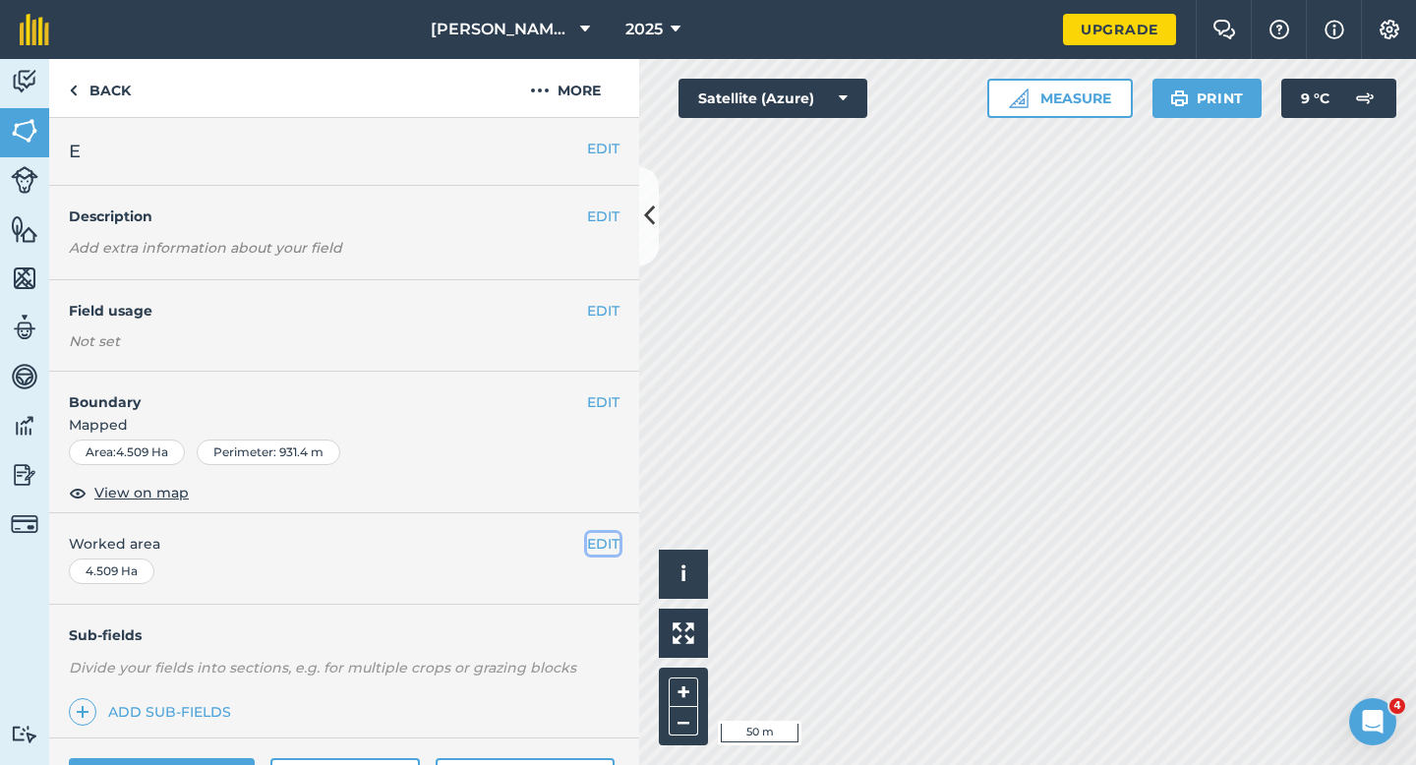
click at [609, 555] on button "EDIT" at bounding box center [603, 544] width 32 height 22
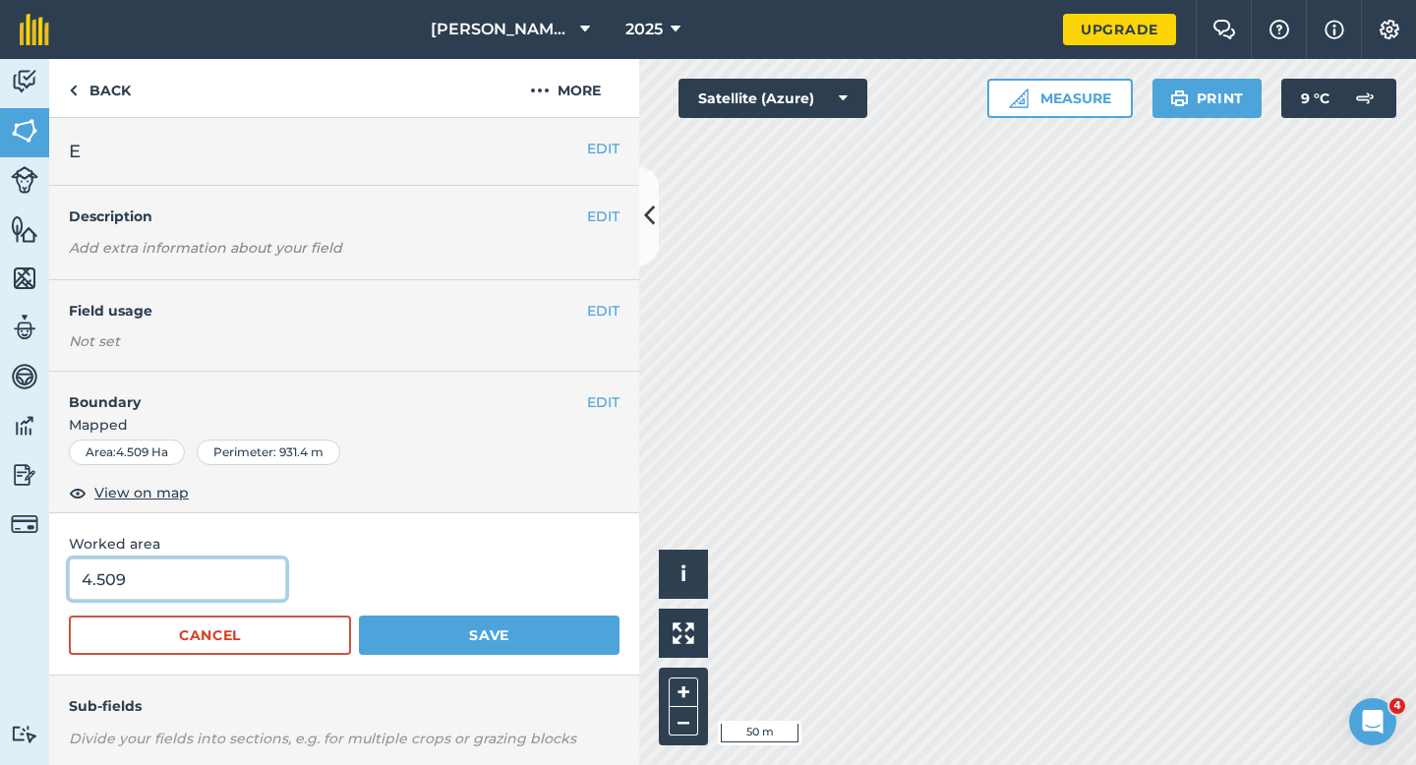
click at [249, 573] on input "4.509" at bounding box center [177, 579] width 217 height 41
type input "4.5"
click at [359, 616] on button "Save" at bounding box center [489, 635] width 261 height 39
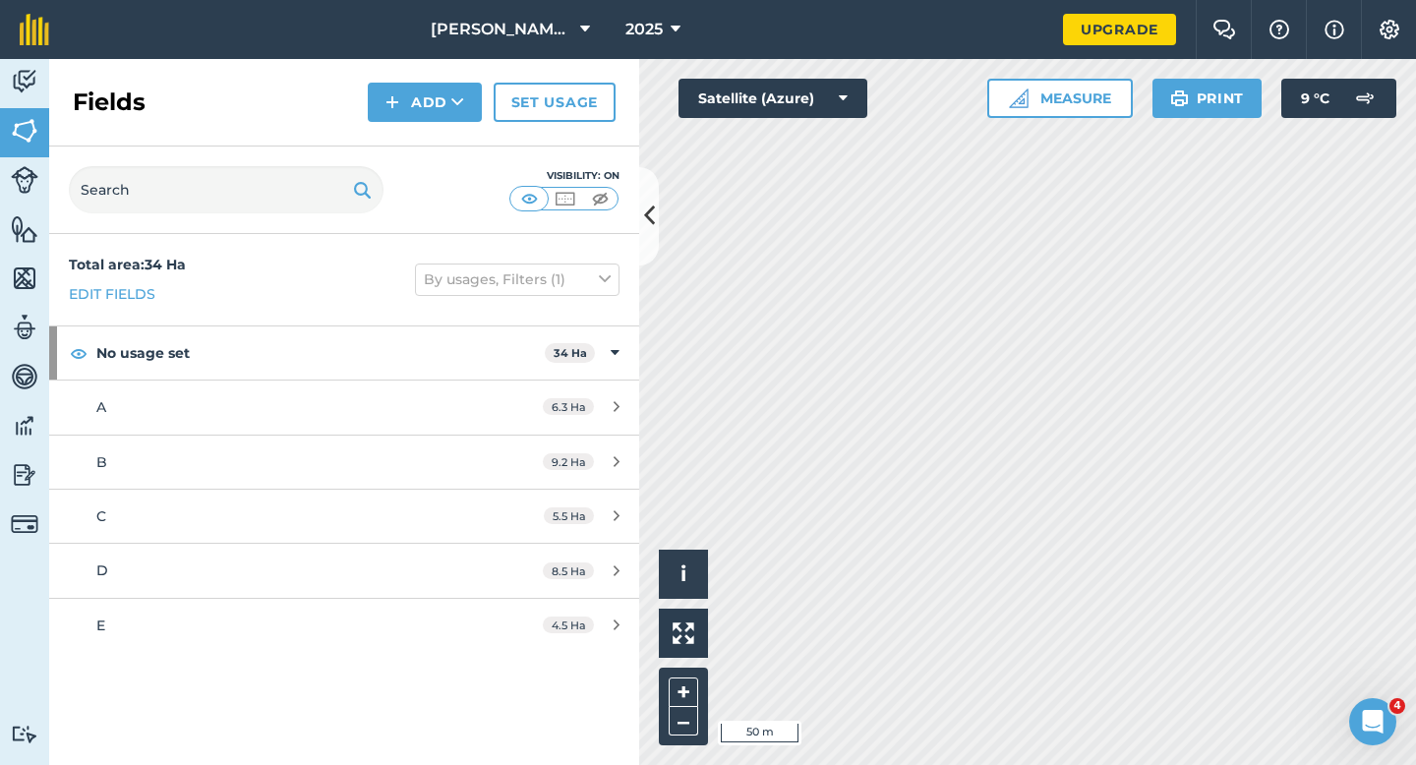
click at [404, 81] on div "Fields Add Set usage" at bounding box center [344, 103] width 590 height 88
click at [429, 133] on div "Fields Add Set usage" at bounding box center [344, 103] width 590 height 88
click at [423, 120] on button "Add" at bounding box center [425, 102] width 114 height 39
click at [423, 144] on link "Draw" at bounding box center [425, 146] width 108 height 43
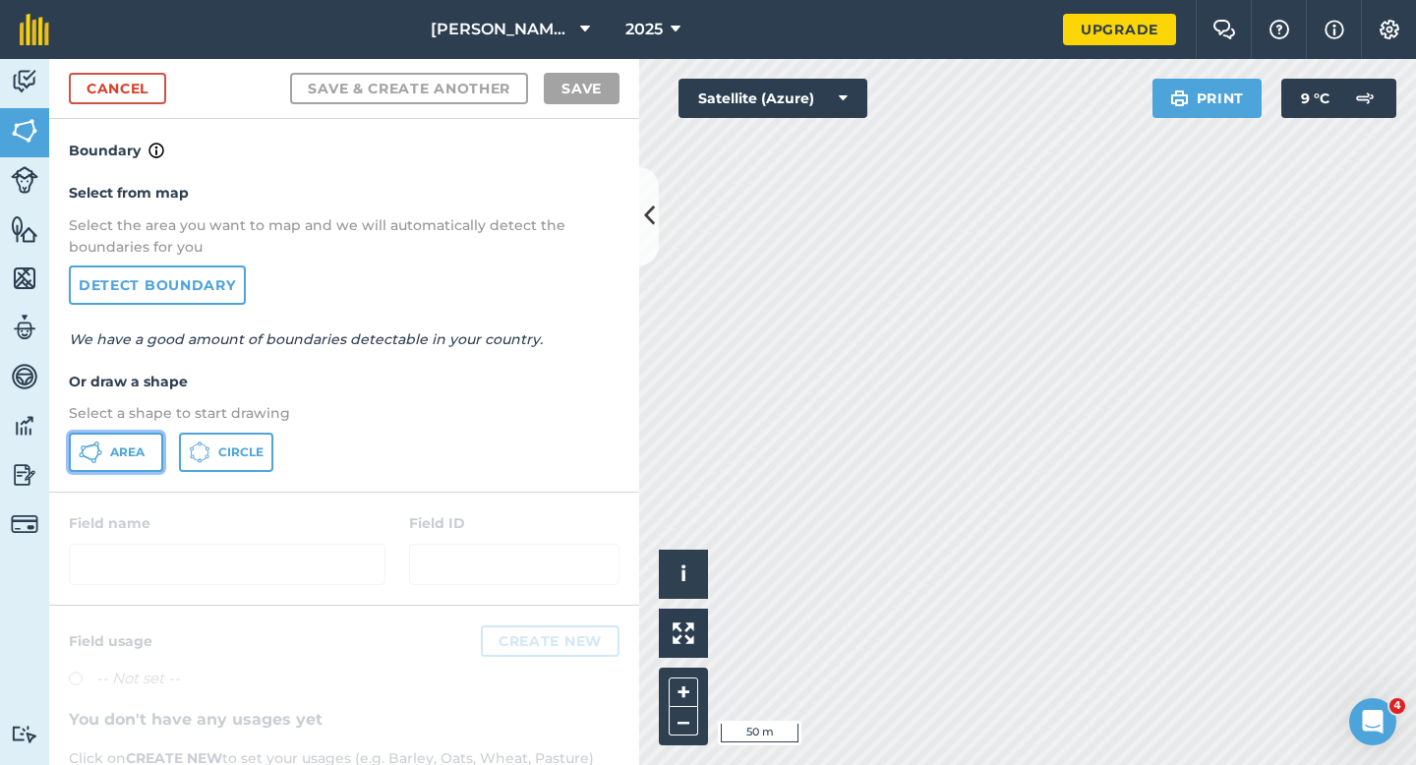
click at [133, 444] on span "Area" at bounding box center [127, 452] width 34 height 16
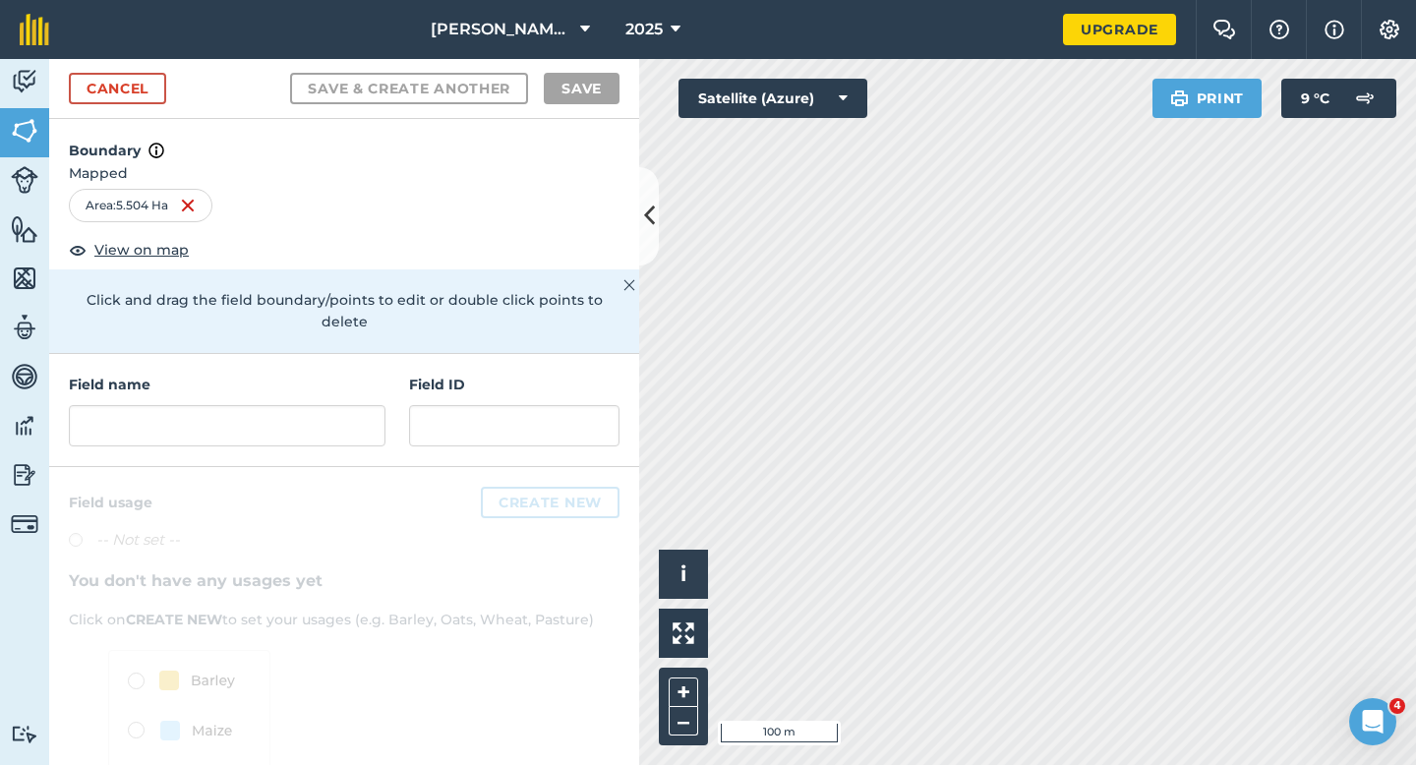
click at [261, 405] on div at bounding box center [227, 425] width 317 height 41
click at [261, 405] on input "text" at bounding box center [227, 425] width 317 height 41
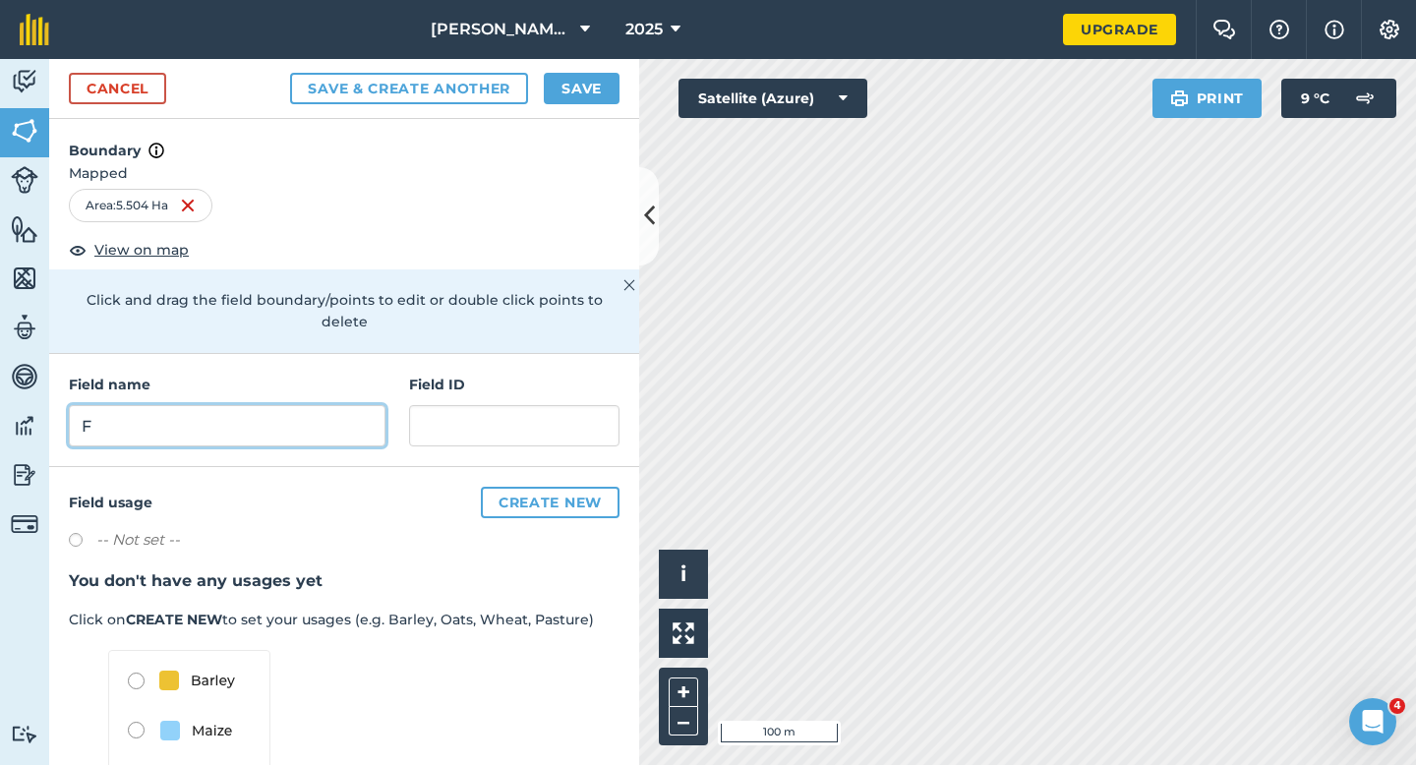
type input "F"
click at [592, 90] on button "Save" at bounding box center [582, 88] width 76 height 31
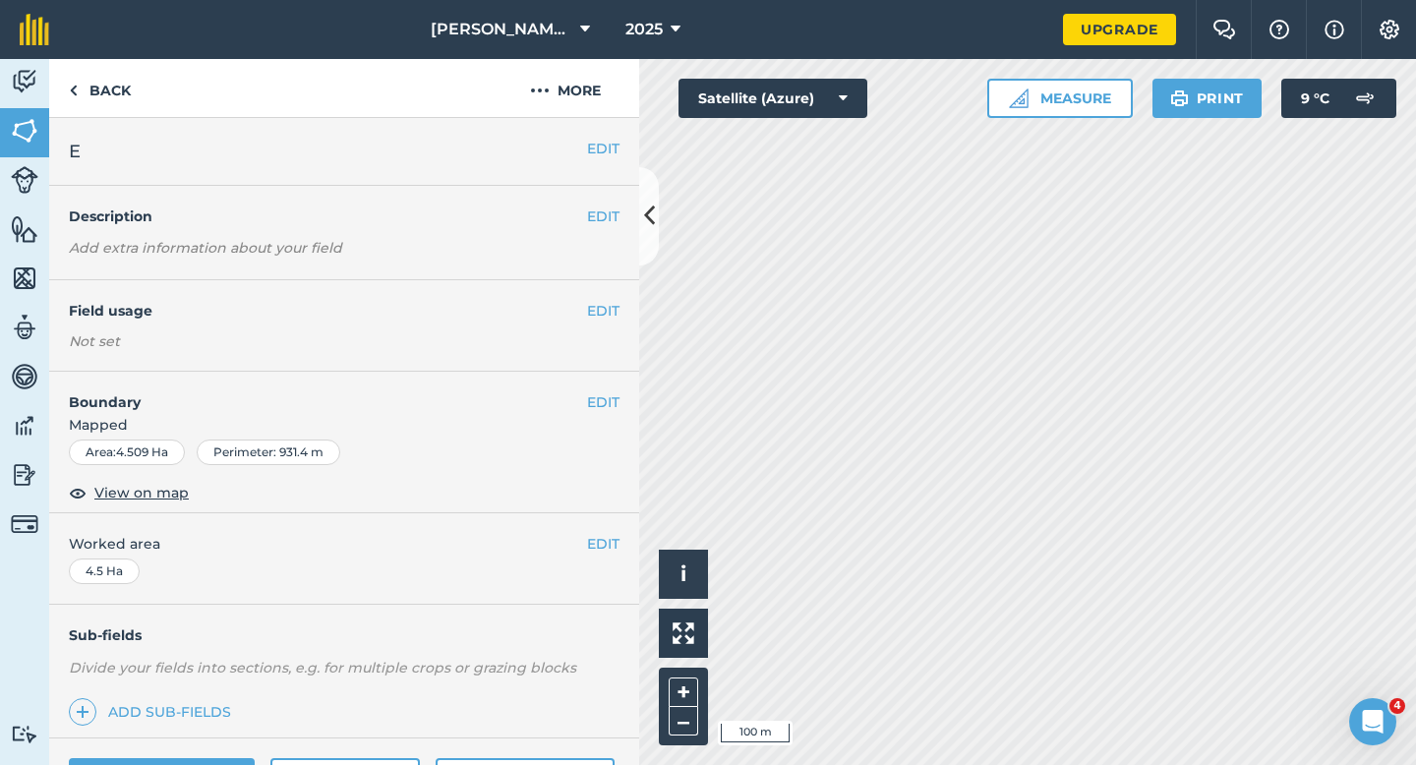
click at [619, 537] on div "EDIT Worked area 4.5 Ha" at bounding box center [344, 558] width 590 height 91
click at [600, 535] on button "EDIT" at bounding box center [603, 544] width 32 height 22
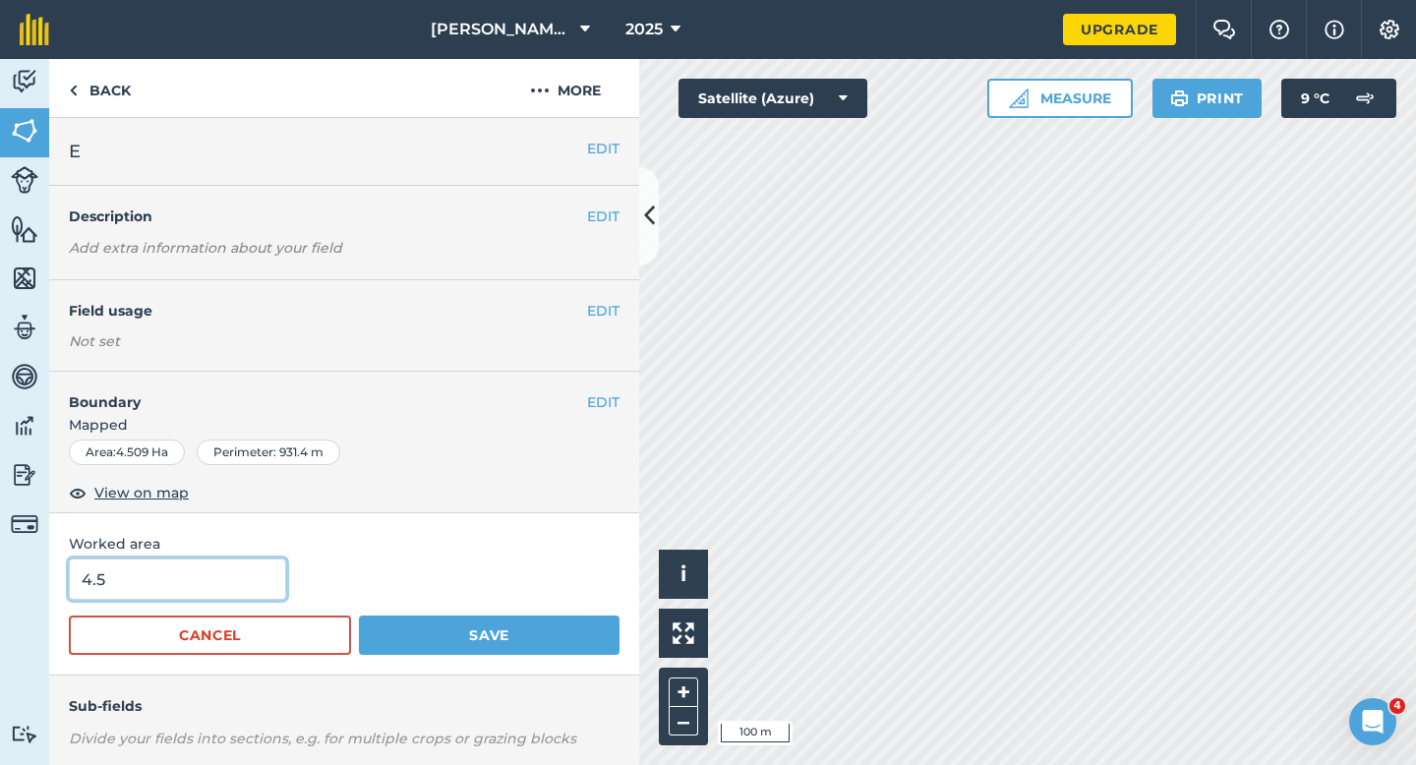
click at [193, 576] on input "4.5" at bounding box center [177, 579] width 217 height 41
type input "0.5"
click at [359, 616] on button "Save" at bounding box center [489, 635] width 261 height 39
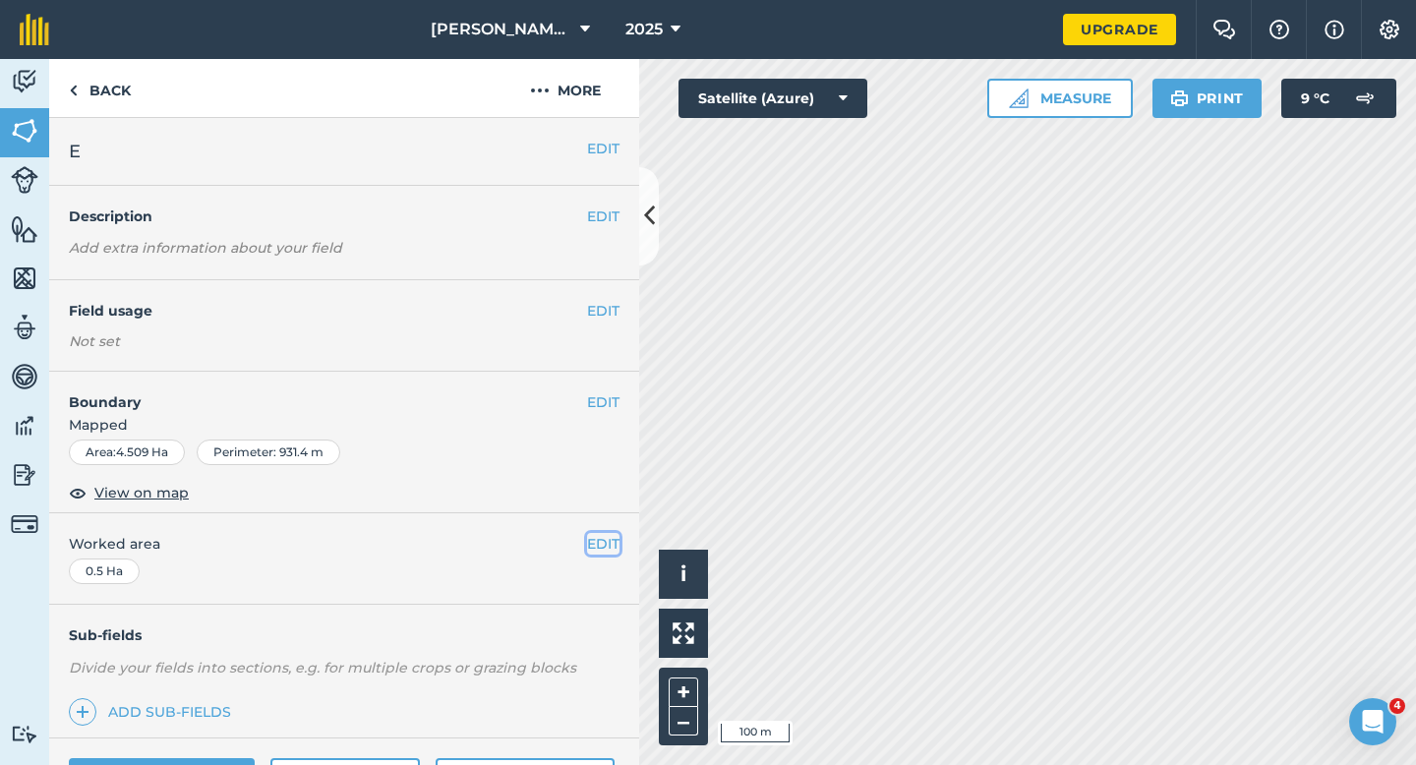
click at [590, 546] on button "EDIT" at bounding box center [603, 544] width 32 height 22
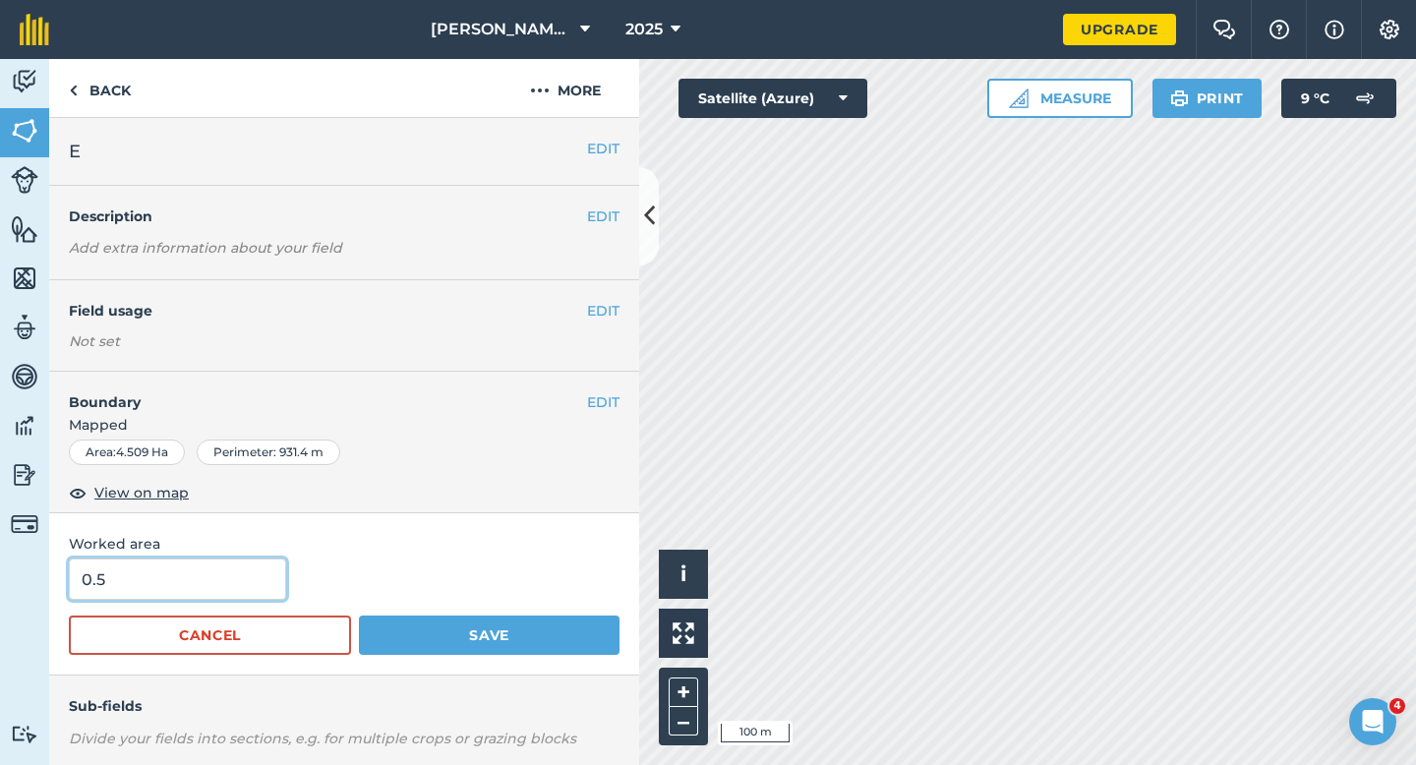
click at [188, 575] on input "0.5" at bounding box center [177, 579] width 217 height 41
click at [188, 579] on input "0.5" at bounding box center [177, 579] width 217 height 41
type input "5.5"
click at [359, 616] on button "Save" at bounding box center [489, 635] width 261 height 39
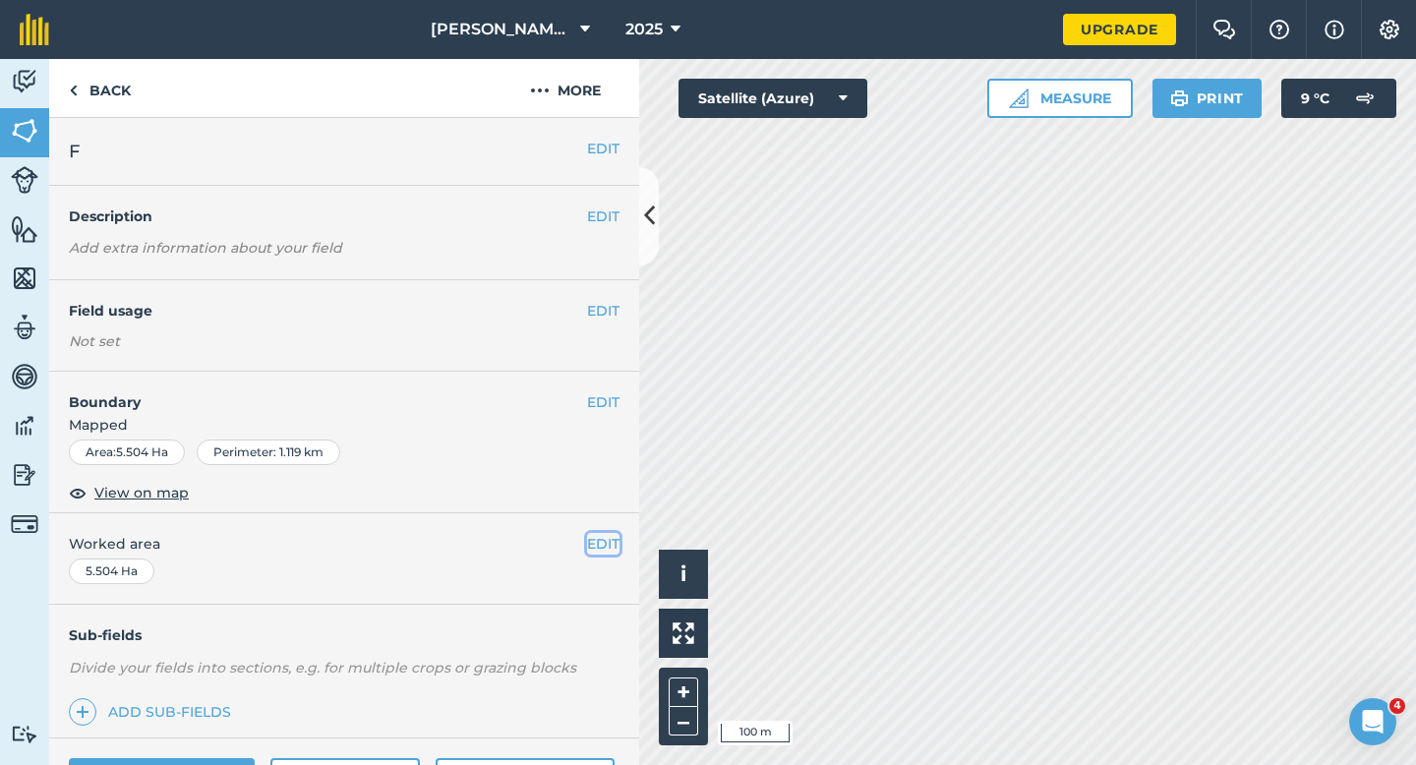
click at [599, 553] on button "EDIT" at bounding box center [603, 544] width 32 height 22
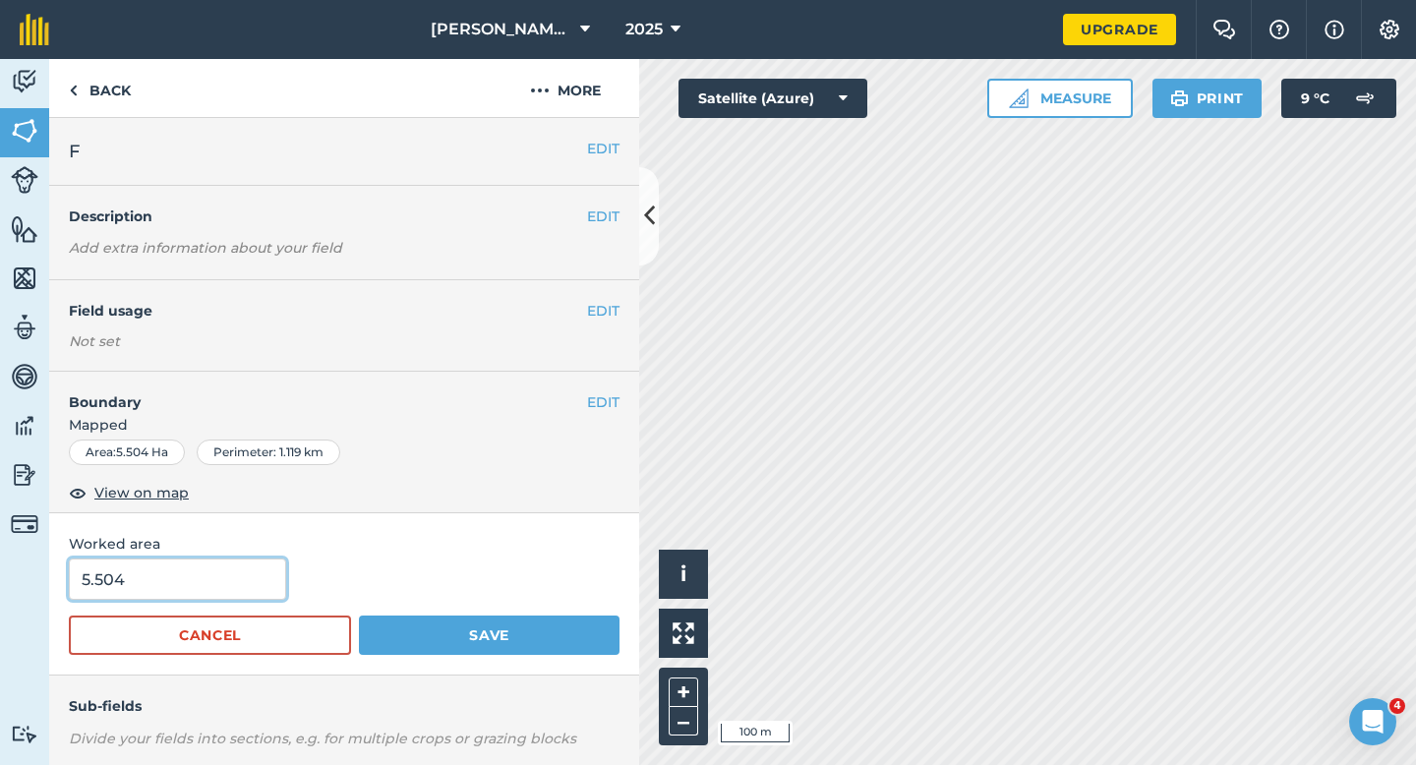
click at [218, 571] on input "5.504" at bounding box center [177, 579] width 217 height 41
type input "5.5"
click at [359, 616] on button "Save" at bounding box center [489, 635] width 261 height 39
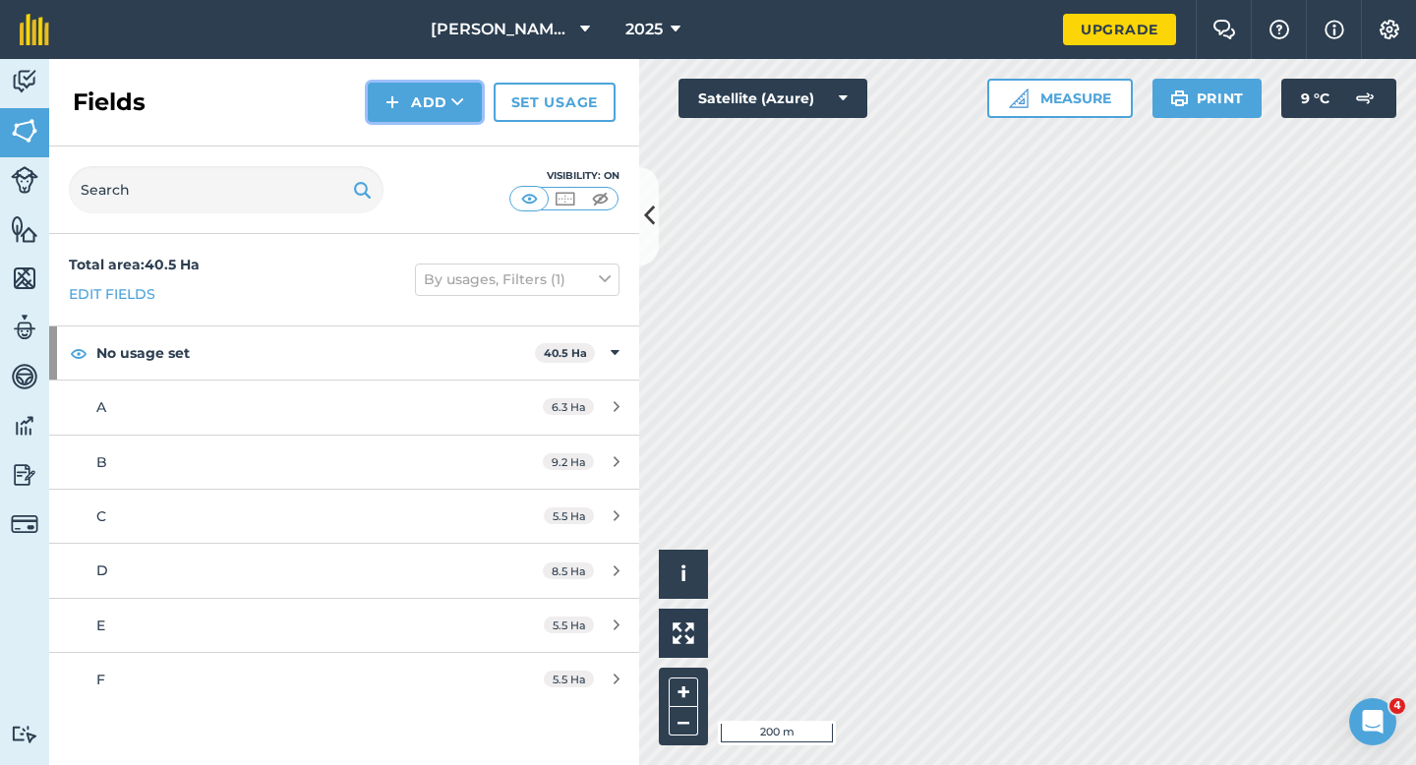
click at [411, 113] on button "Add" at bounding box center [425, 102] width 114 height 39
click at [412, 136] on link "Draw" at bounding box center [425, 146] width 108 height 43
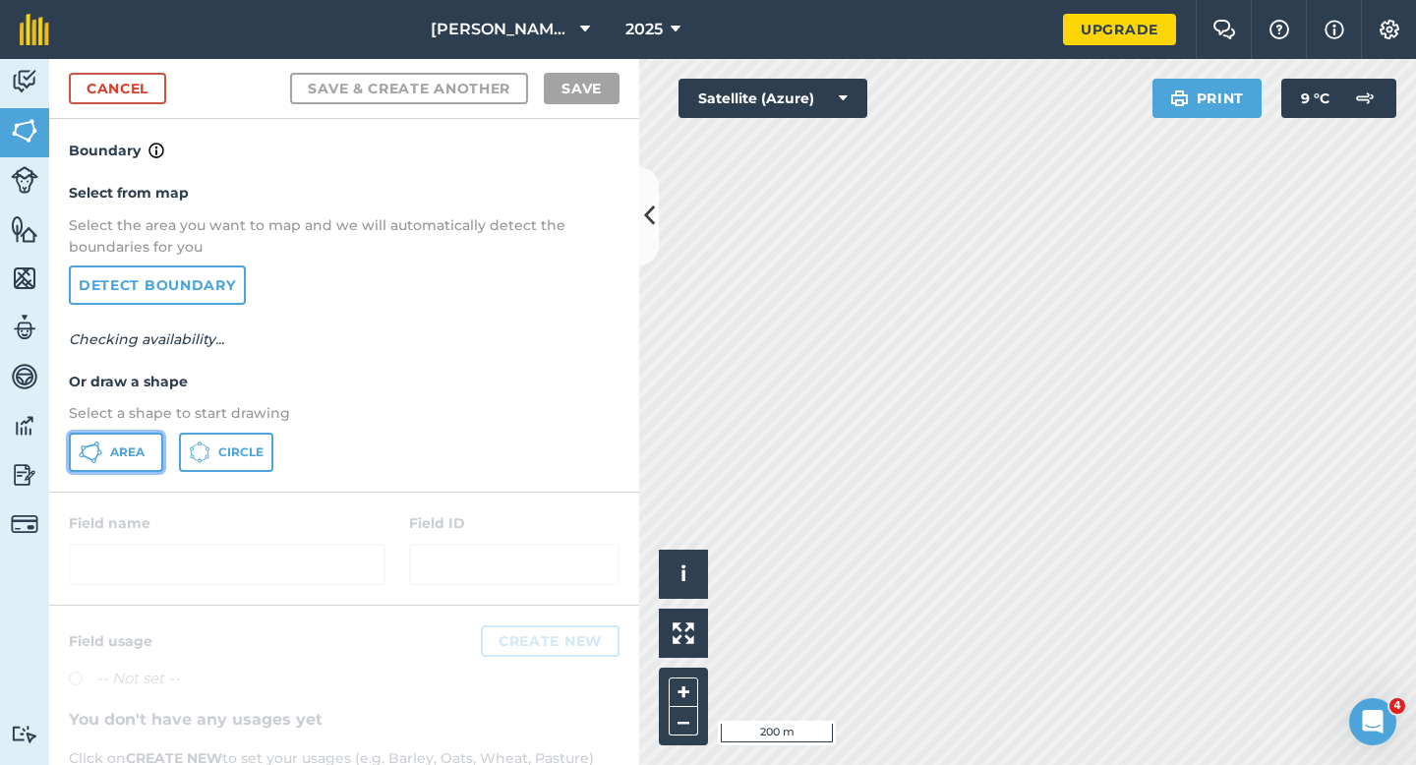
click at [158, 464] on button "Area" at bounding box center [116, 452] width 94 height 39
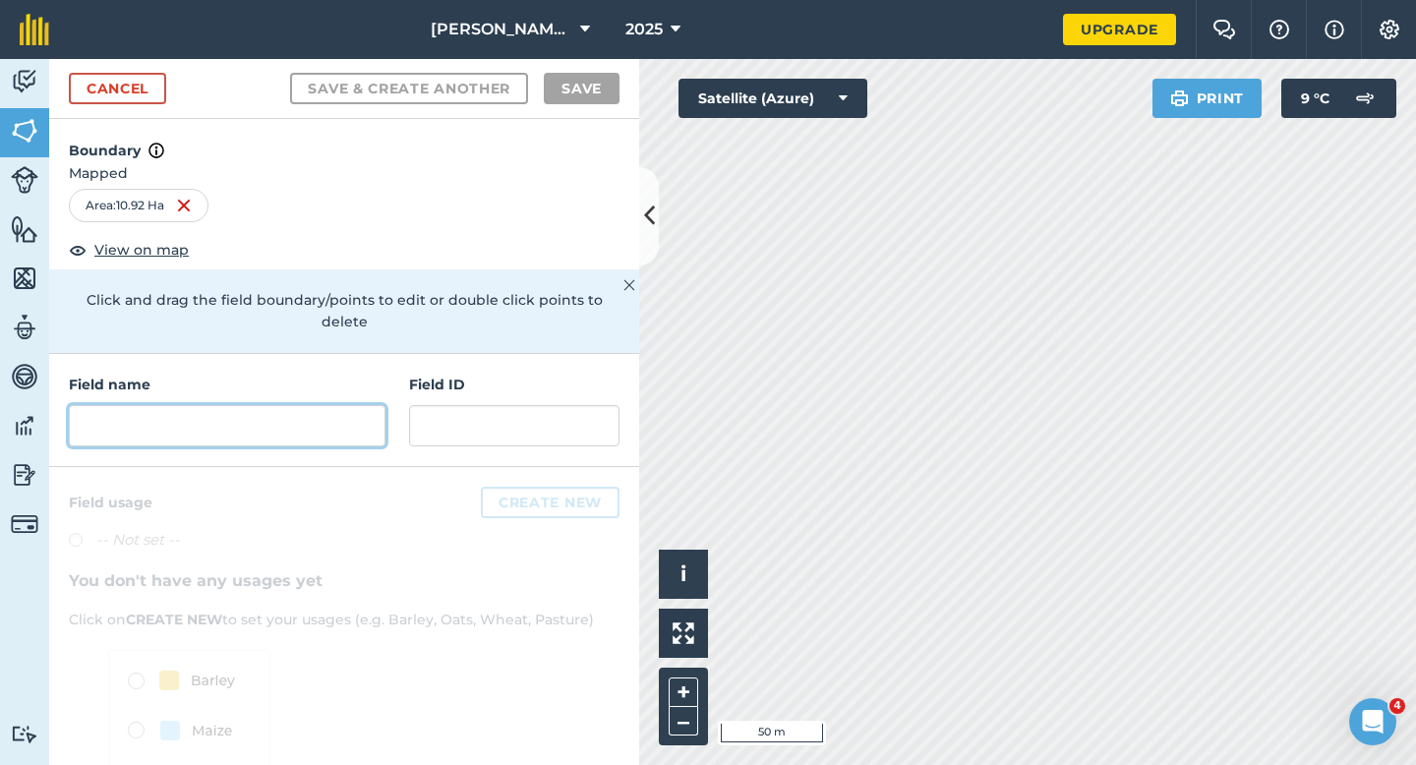
click at [265, 418] on input "text" at bounding box center [227, 425] width 317 height 41
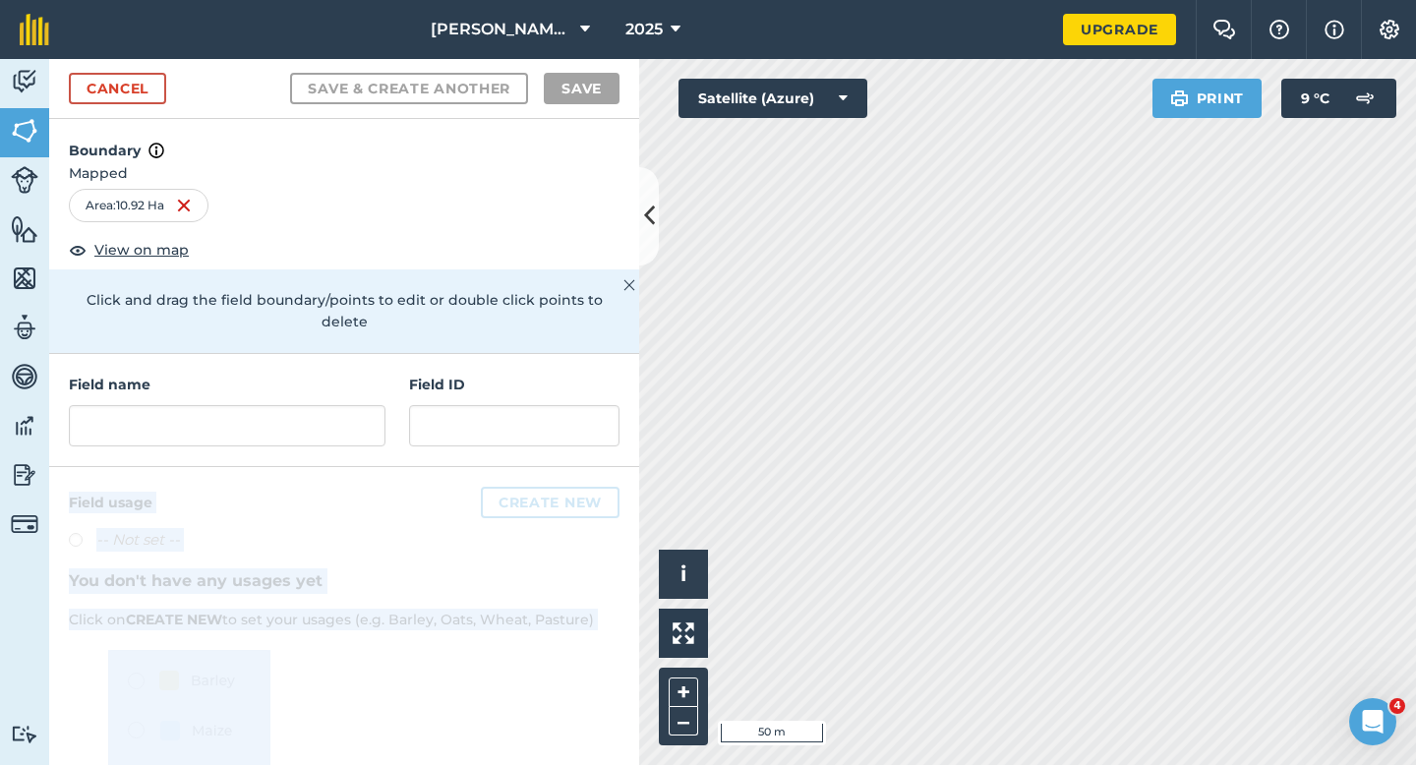
click at [948, 455] on div "Activity Fields Livestock Features Maps Team Vehicles Data Reporting Billing Tu…" at bounding box center [708, 412] width 1416 height 706
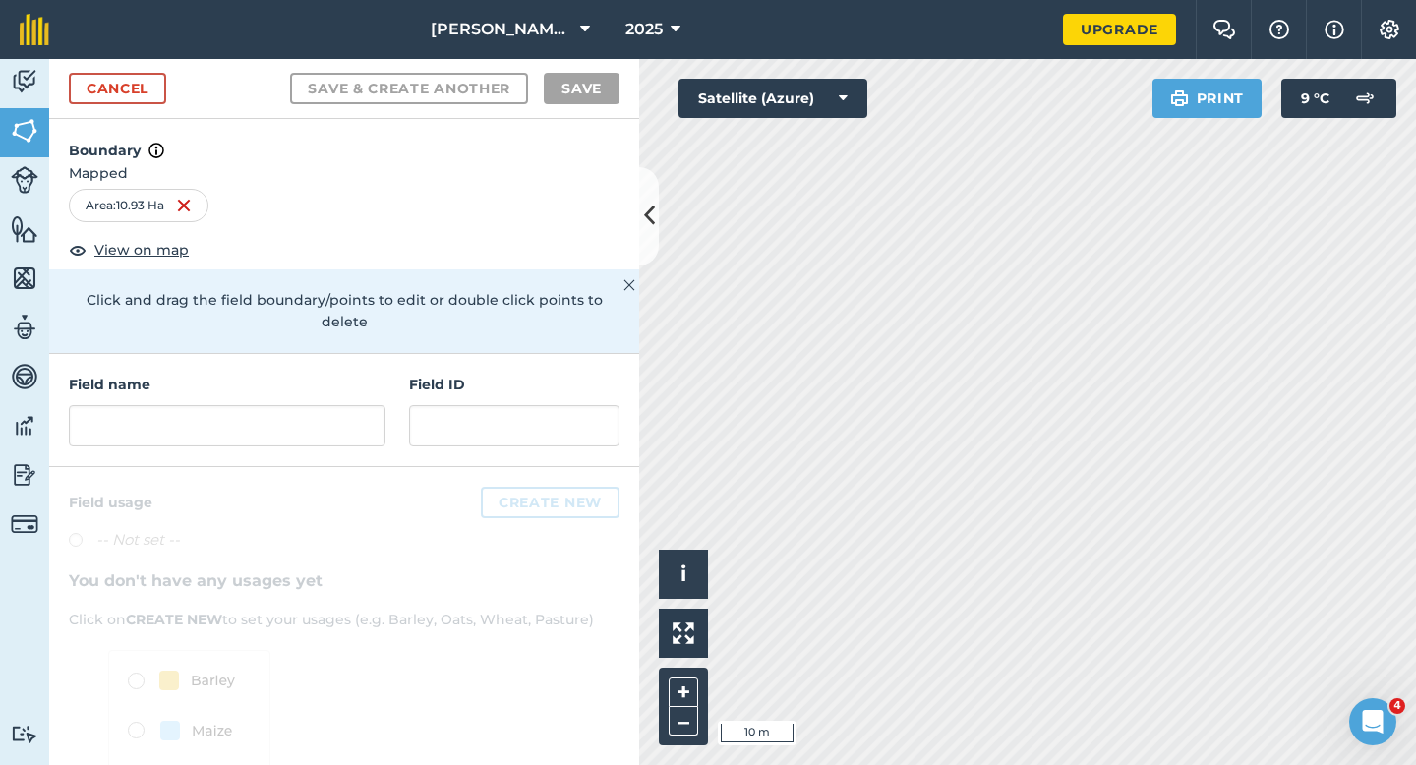
click at [447, 488] on div at bounding box center [344, 680] width 590 height 426
click at [265, 413] on input "text" at bounding box center [227, 425] width 317 height 41
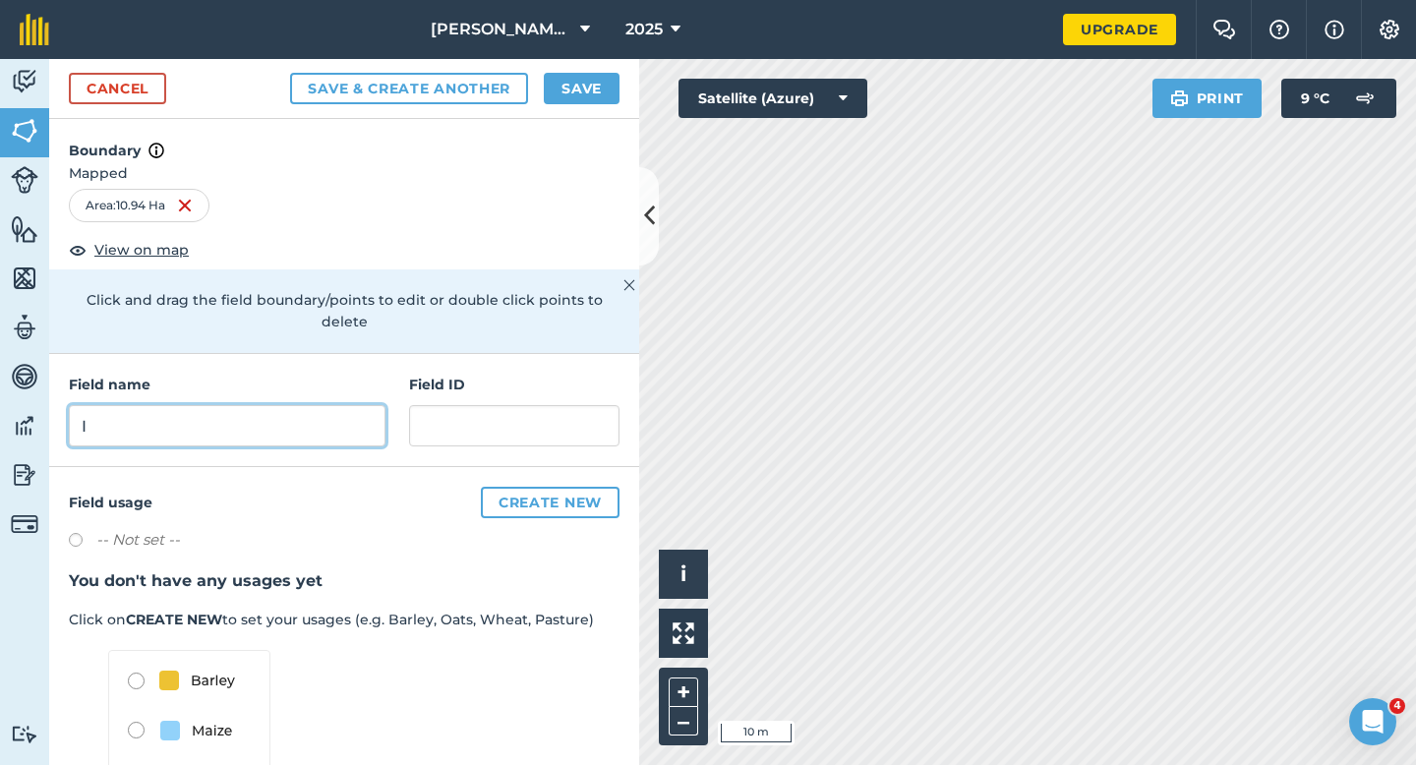
type input "I"
click at [578, 65] on div "Cancel Save & Create Another Save" at bounding box center [344, 89] width 590 height 60
click at [578, 90] on button "Save" at bounding box center [582, 88] width 76 height 31
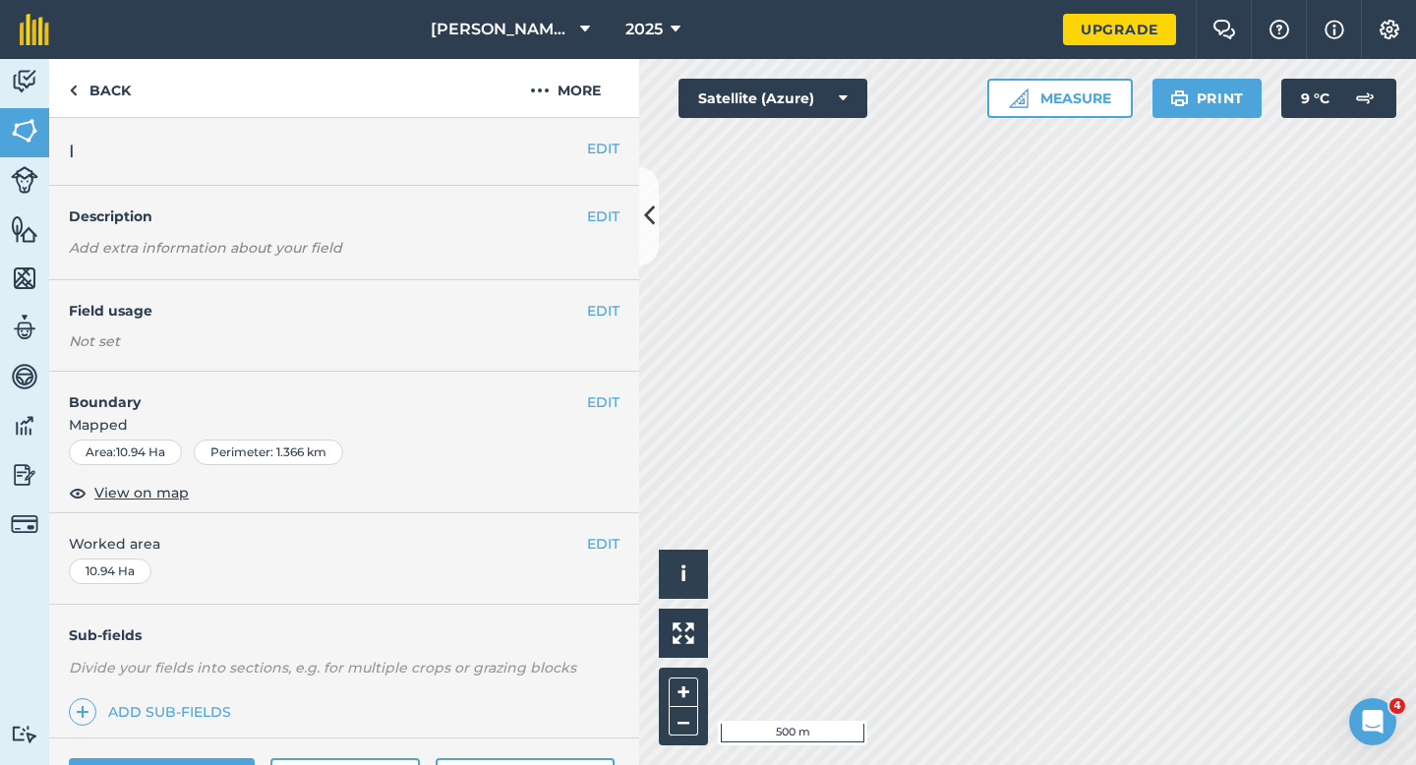
click at [606, 560] on div "EDIT Worked area 10.94 Ha" at bounding box center [344, 558] width 590 height 91
click at [606, 547] on button "EDIT" at bounding box center [603, 544] width 32 height 22
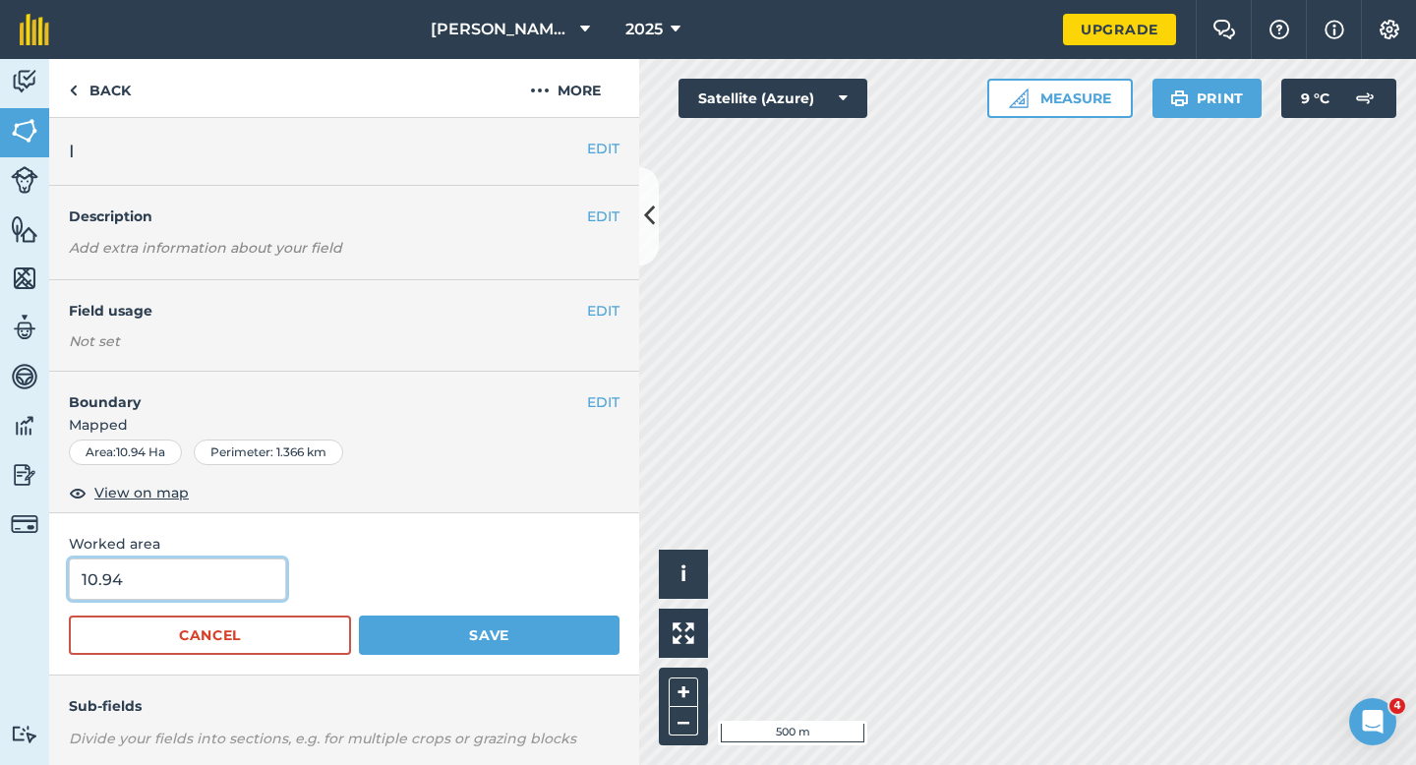
click at [171, 593] on input "10.94" at bounding box center [177, 579] width 217 height 41
type input "11"
click at [359, 616] on button "Save" at bounding box center [489, 635] width 261 height 39
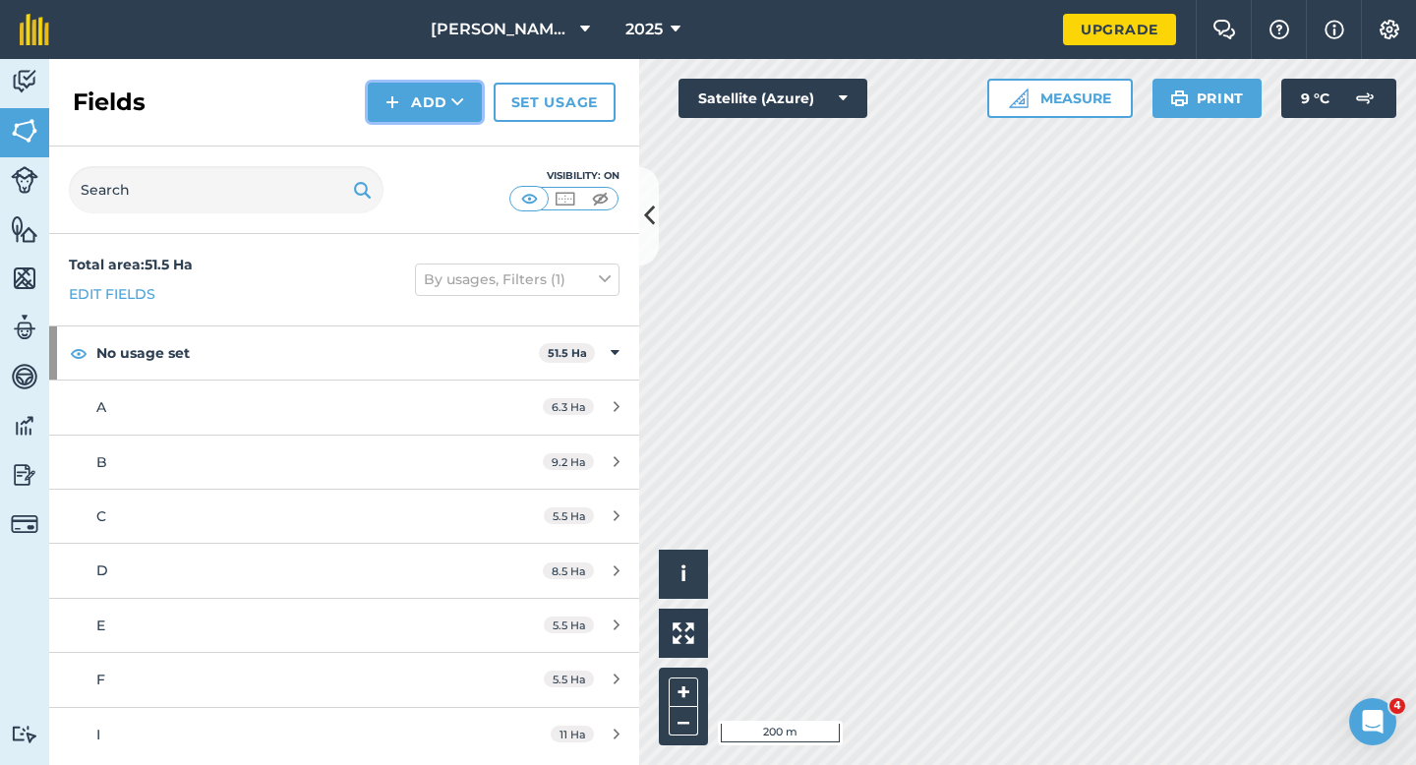
click at [412, 87] on button "Add" at bounding box center [425, 102] width 114 height 39
click at [414, 139] on link "Draw" at bounding box center [425, 146] width 108 height 43
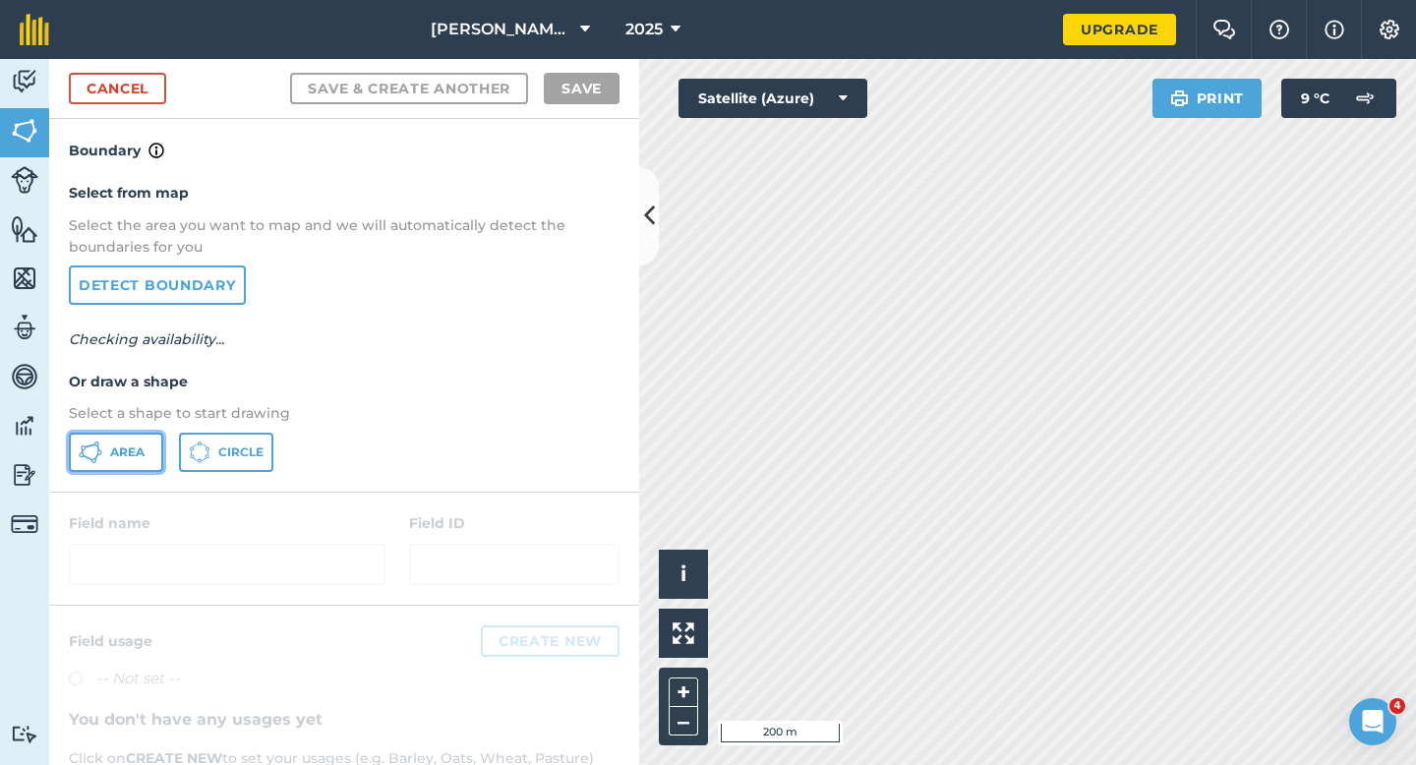
click at [138, 455] on span "Area" at bounding box center [127, 452] width 34 height 16
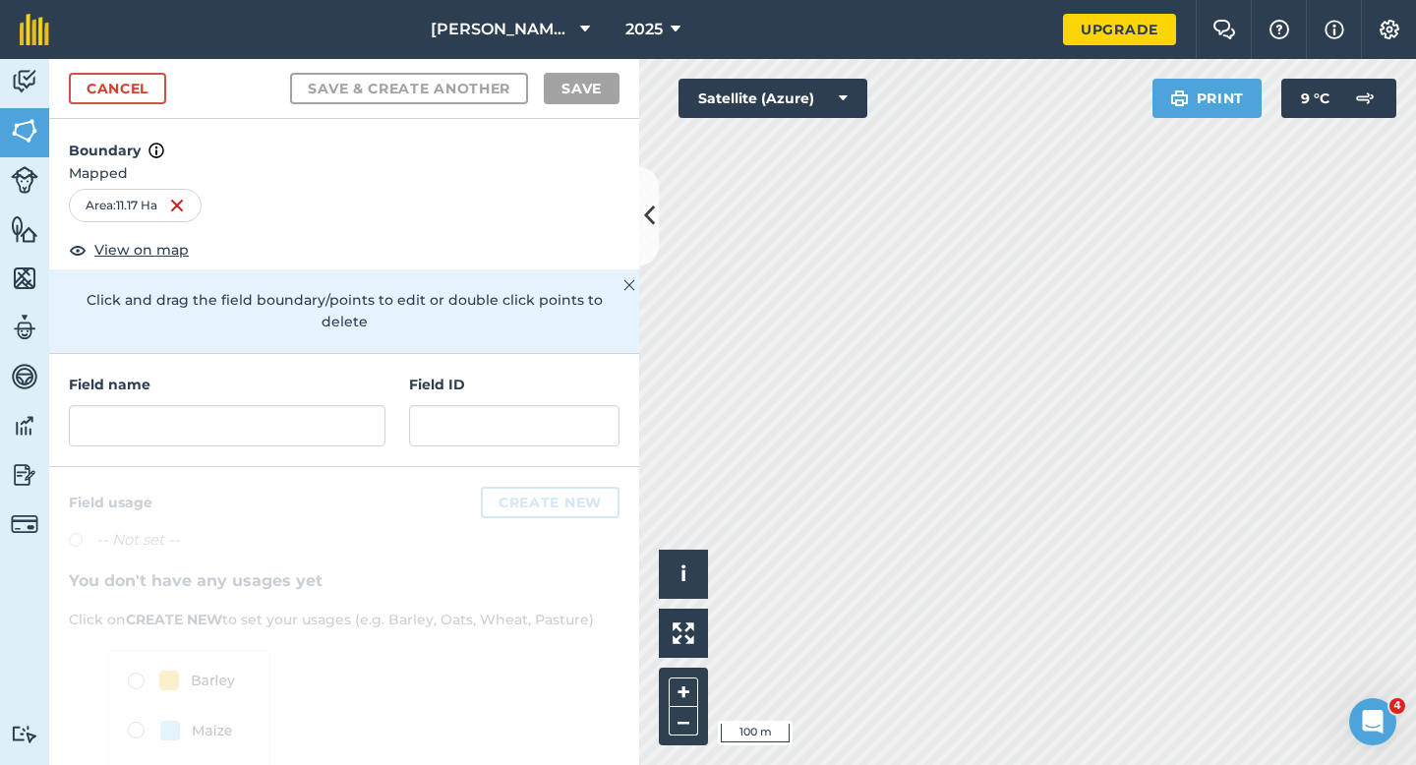
click at [333, 425] on div "Field name Field ID" at bounding box center [344, 410] width 590 height 113
click at [334, 405] on input "text" at bounding box center [227, 425] width 317 height 41
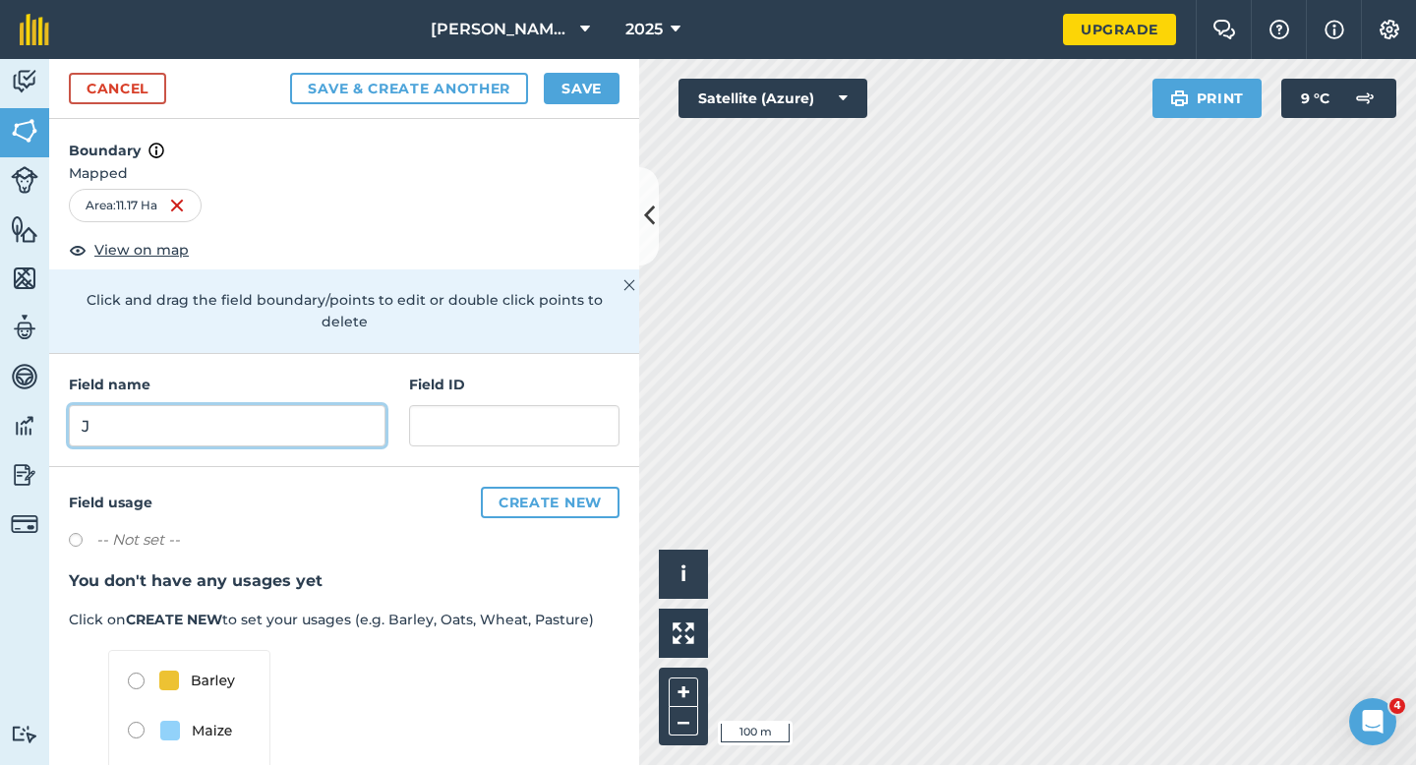
type input "J"
click at [615, 107] on div "Cancel Save & Create Another Save" at bounding box center [344, 89] width 590 height 60
click at [607, 93] on button "Save" at bounding box center [582, 88] width 76 height 31
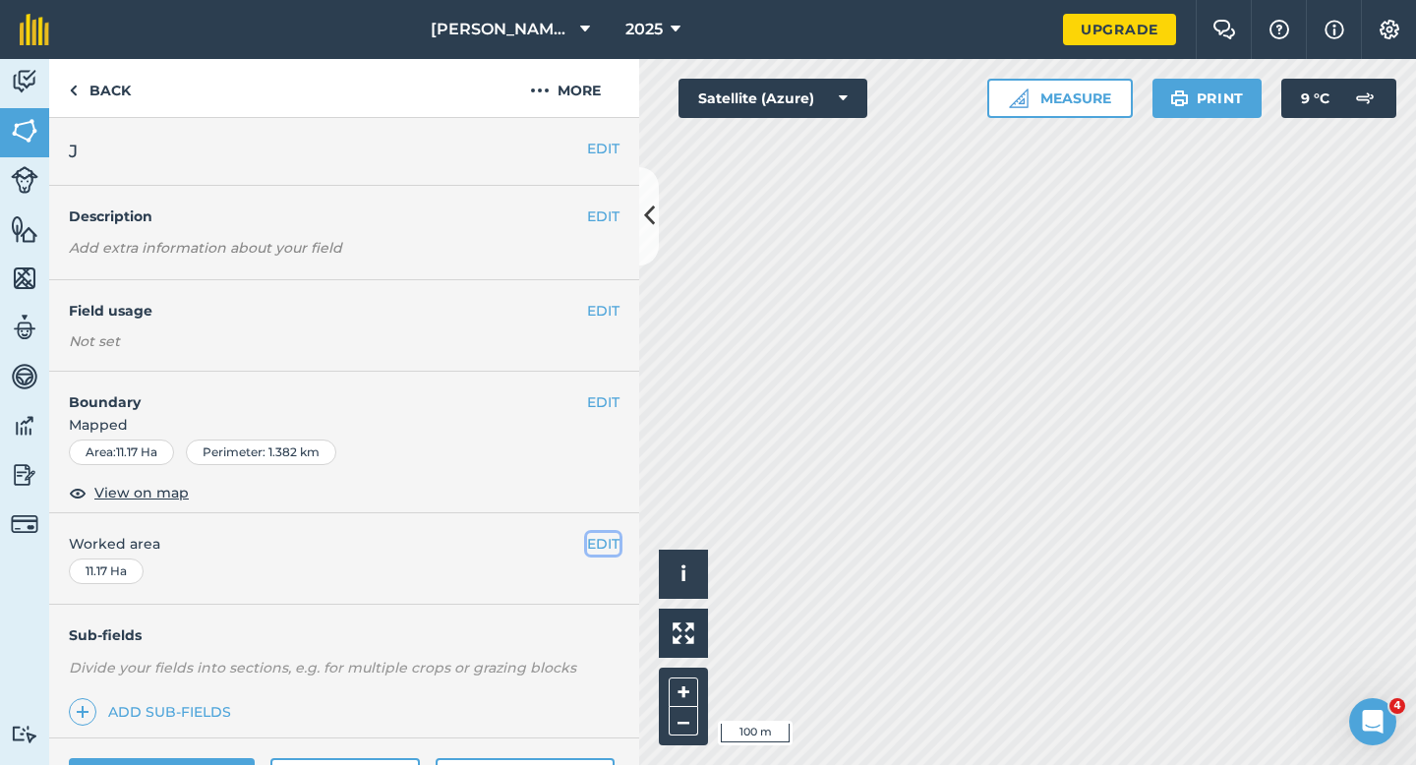
click at [599, 539] on button "EDIT" at bounding box center [603, 544] width 32 height 22
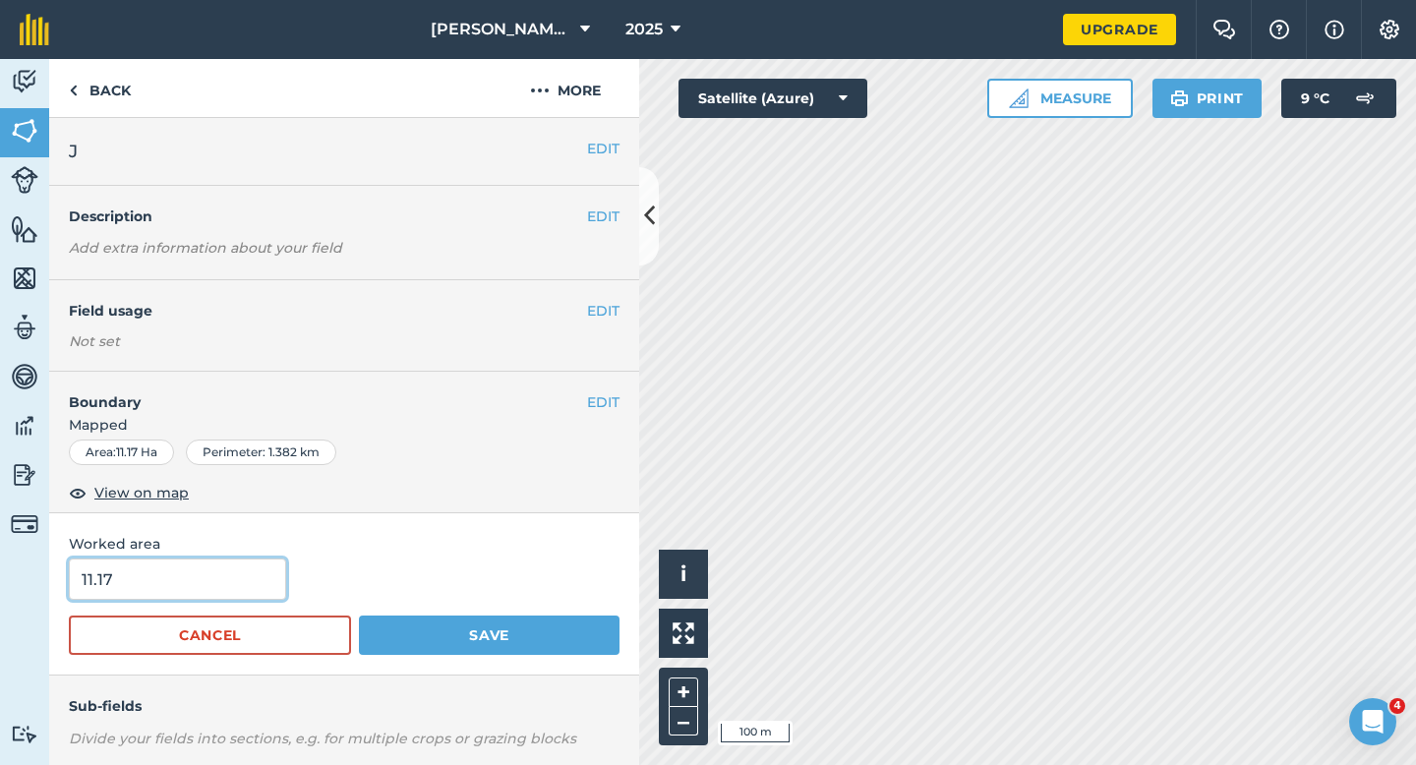
click at [135, 586] on input "11.17" at bounding box center [177, 579] width 217 height 41
type input "11"
click at [359, 616] on button "Save" at bounding box center [489, 635] width 261 height 39
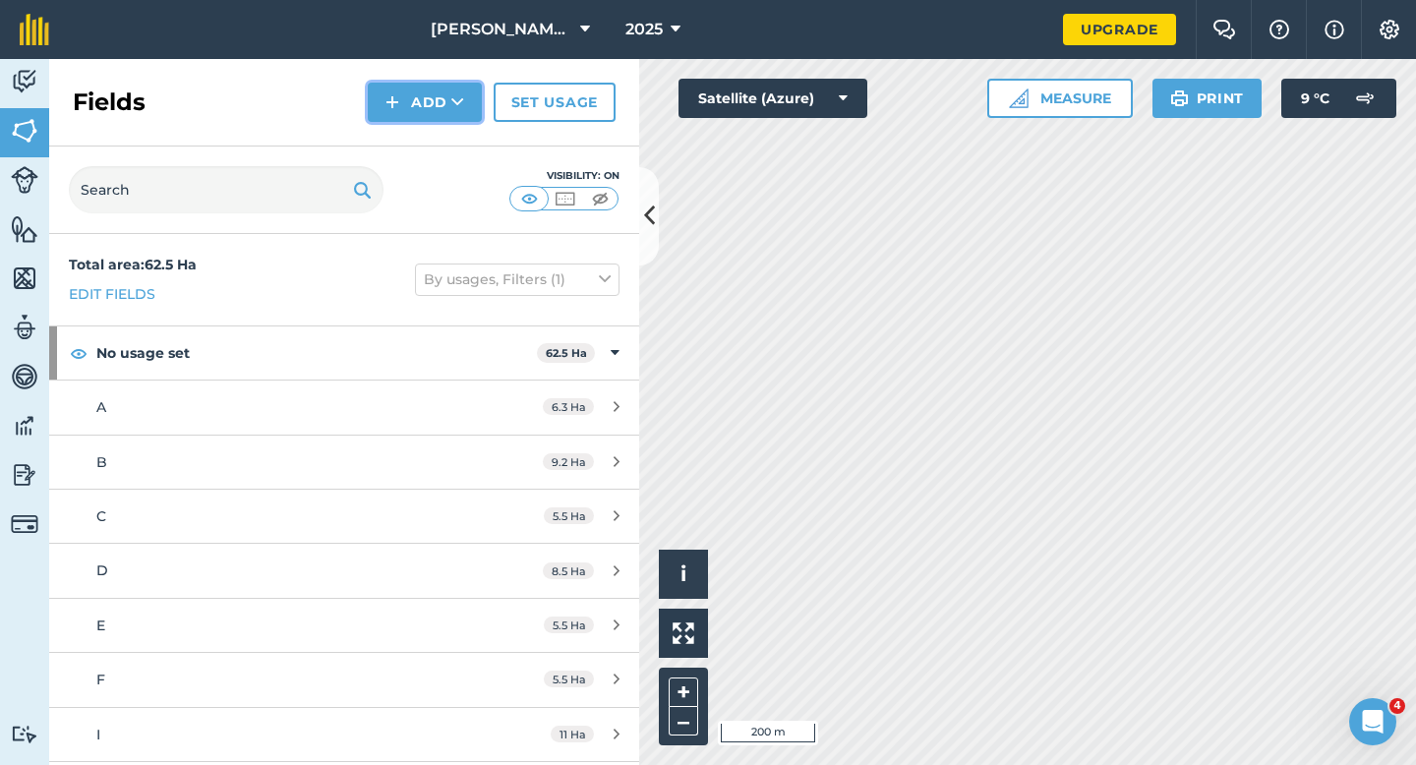
click at [434, 113] on button "Add" at bounding box center [425, 102] width 114 height 39
click at [434, 145] on link "Draw" at bounding box center [425, 146] width 108 height 43
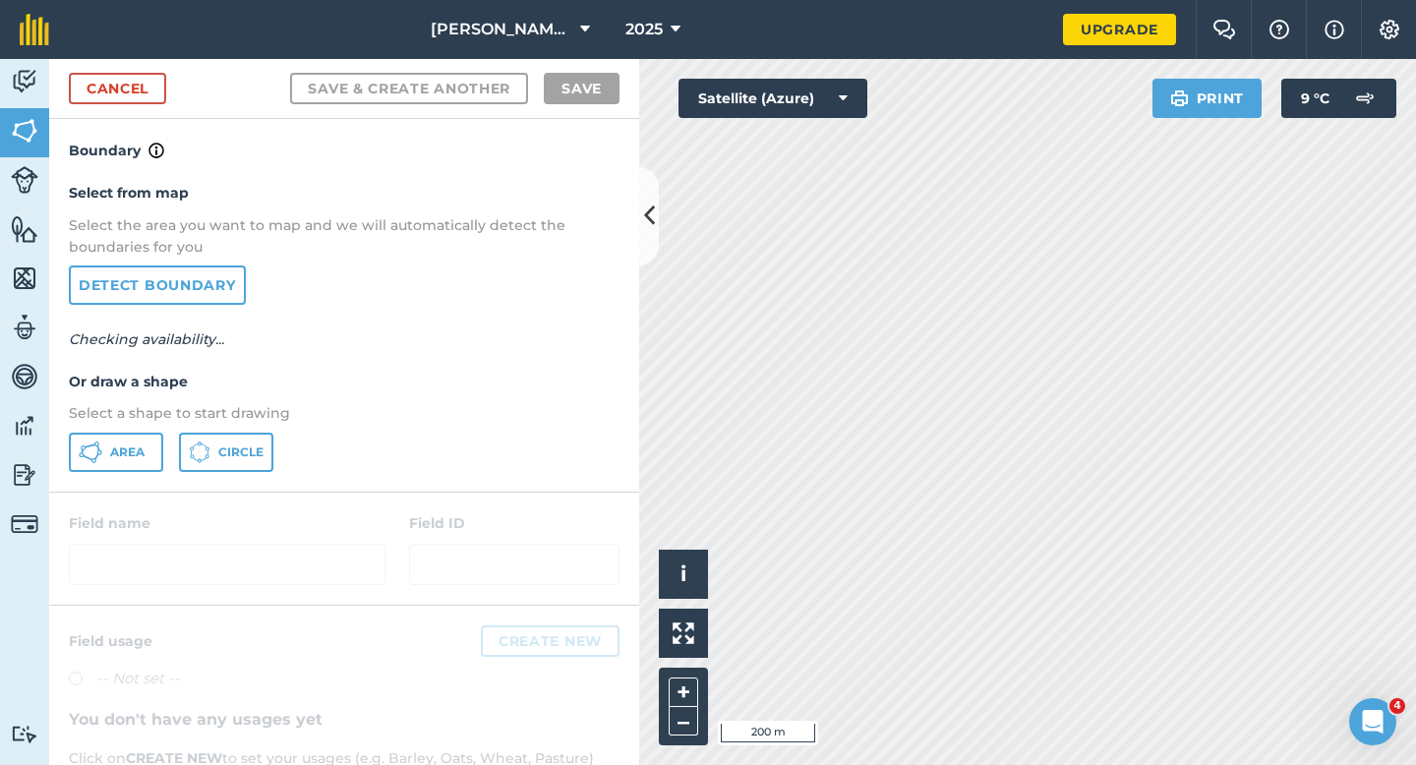
click at [110, 472] on div "Select from map Select the area you want to map and we will automatically detec…" at bounding box center [344, 326] width 590 height 328
click at [110, 468] on button "Area" at bounding box center [116, 452] width 94 height 39
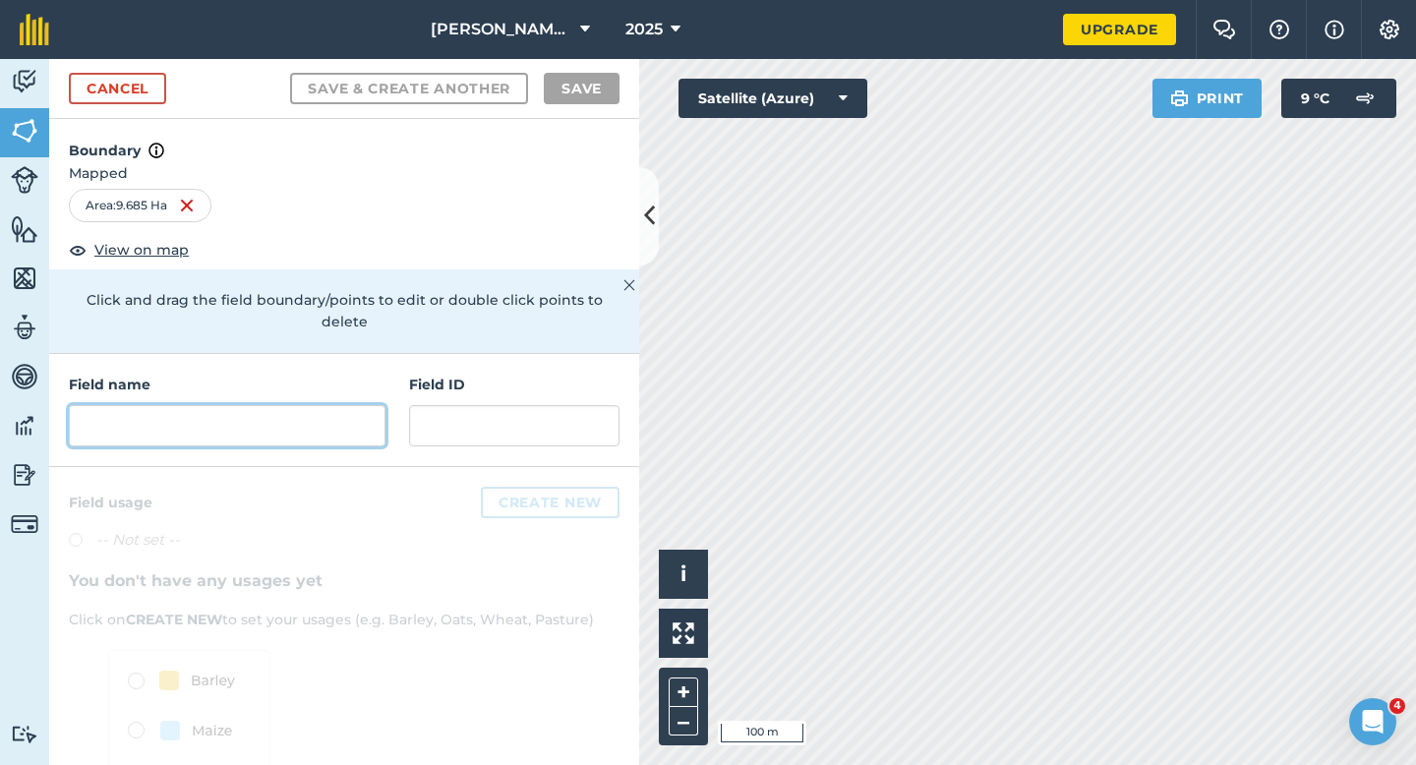
click at [368, 405] on input "text" at bounding box center [227, 425] width 317 height 41
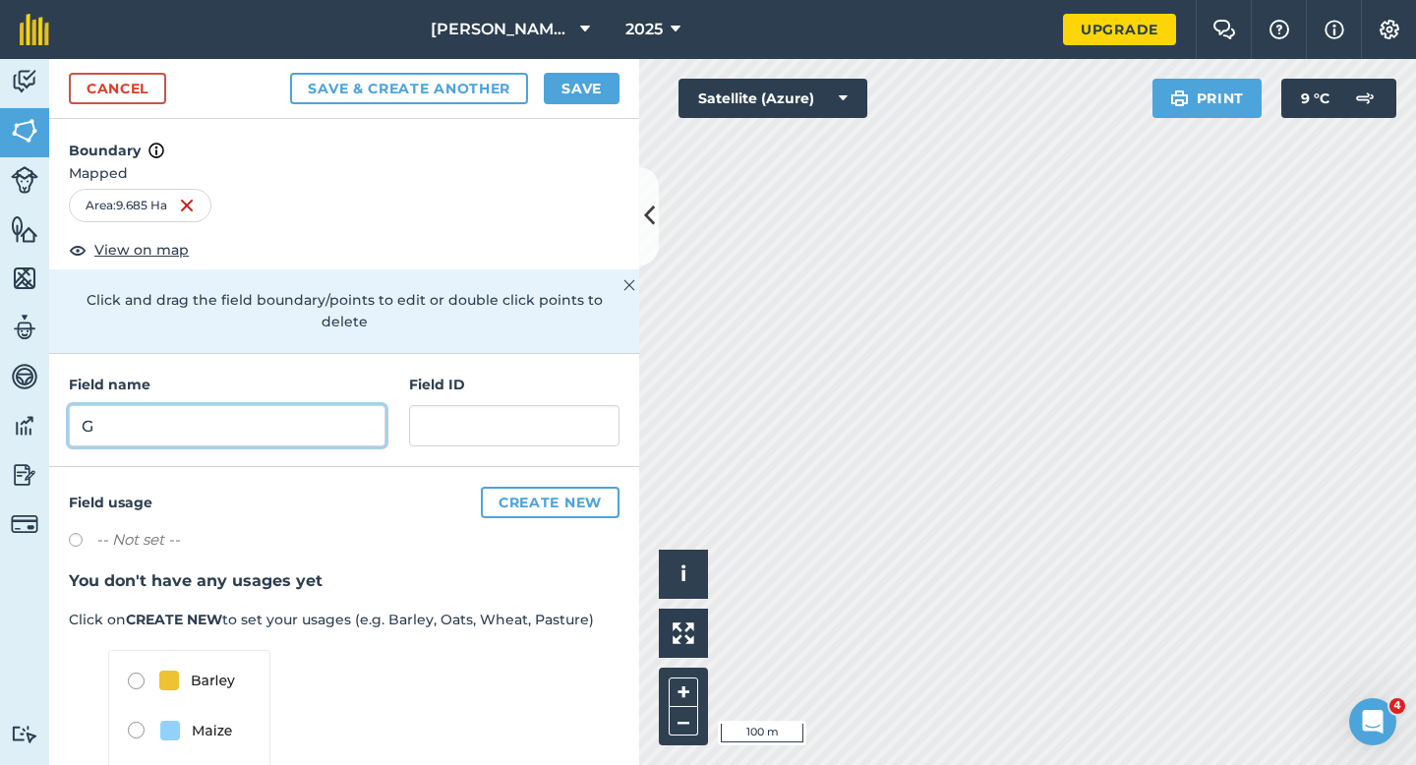
type input "G"
click at [596, 66] on div "Cancel Save & Create Another Save" at bounding box center [344, 89] width 590 height 60
click at [592, 75] on button "Save" at bounding box center [582, 88] width 76 height 31
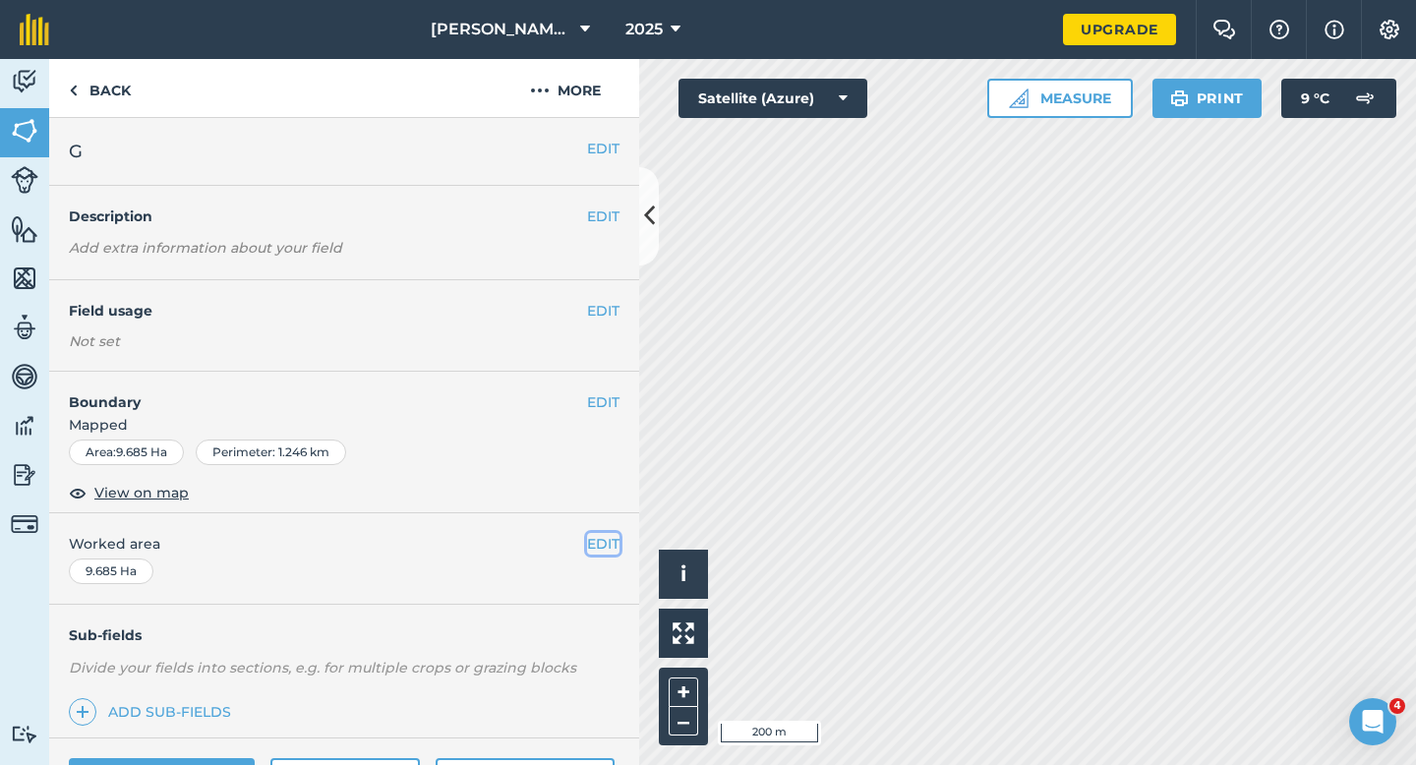
click at [593, 550] on button "EDIT" at bounding box center [603, 544] width 32 height 22
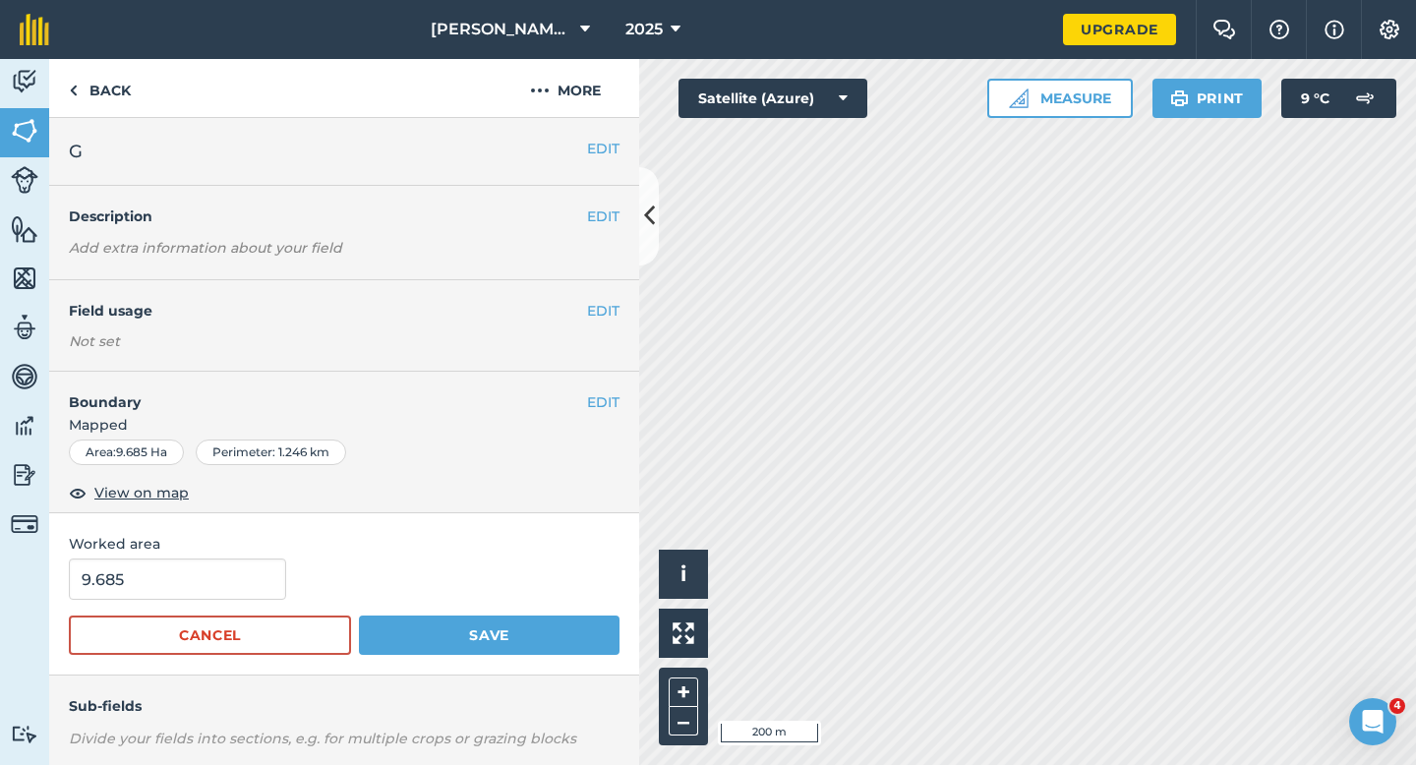
click at [248, 609] on form "9.685 Cancel Save" at bounding box center [344, 607] width 551 height 96
click at [248, 594] on input "9.685" at bounding box center [177, 579] width 217 height 41
type input "9.6"
click at [359, 616] on button "Save" at bounding box center [489, 635] width 261 height 39
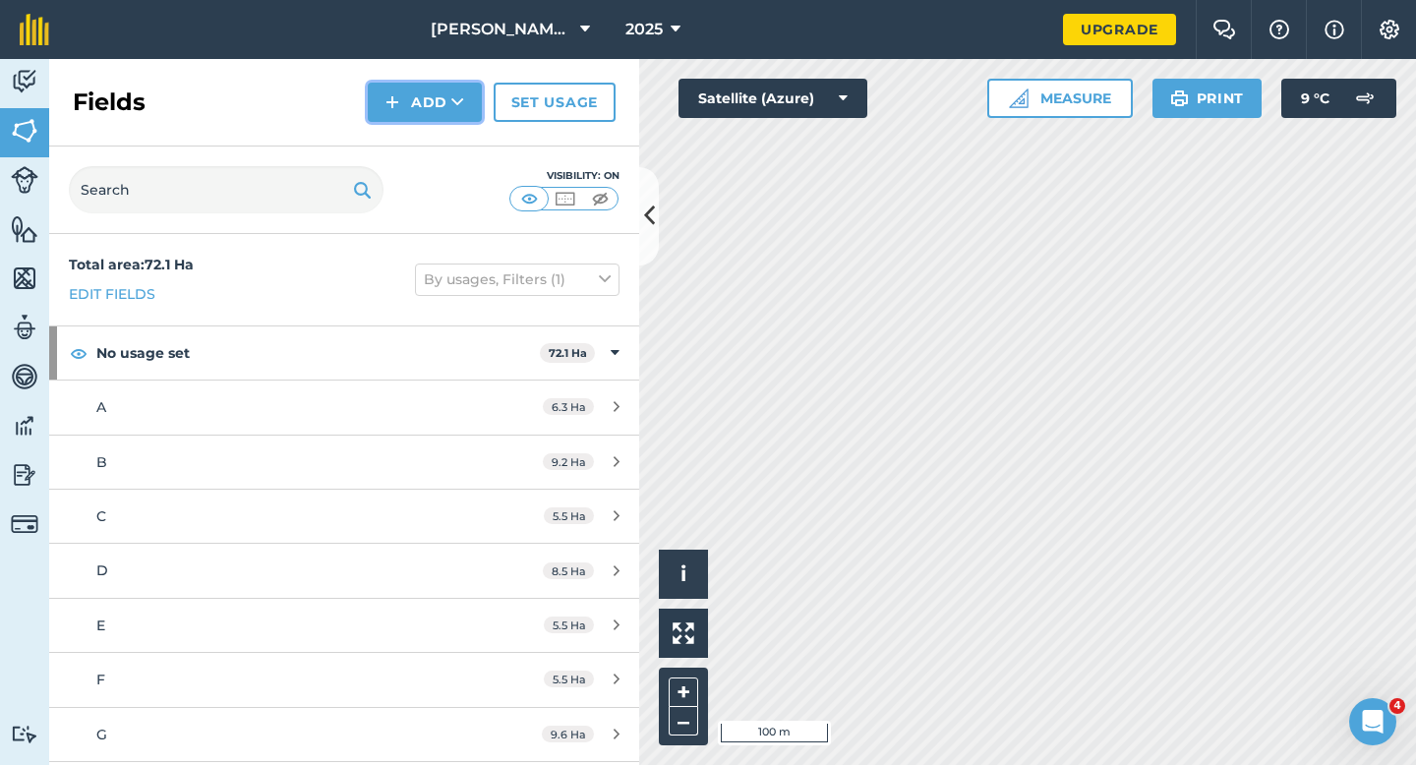
click at [381, 112] on button "Add" at bounding box center [425, 102] width 114 height 39
click at [390, 153] on link "Draw" at bounding box center [425, 146] width 108 height 43
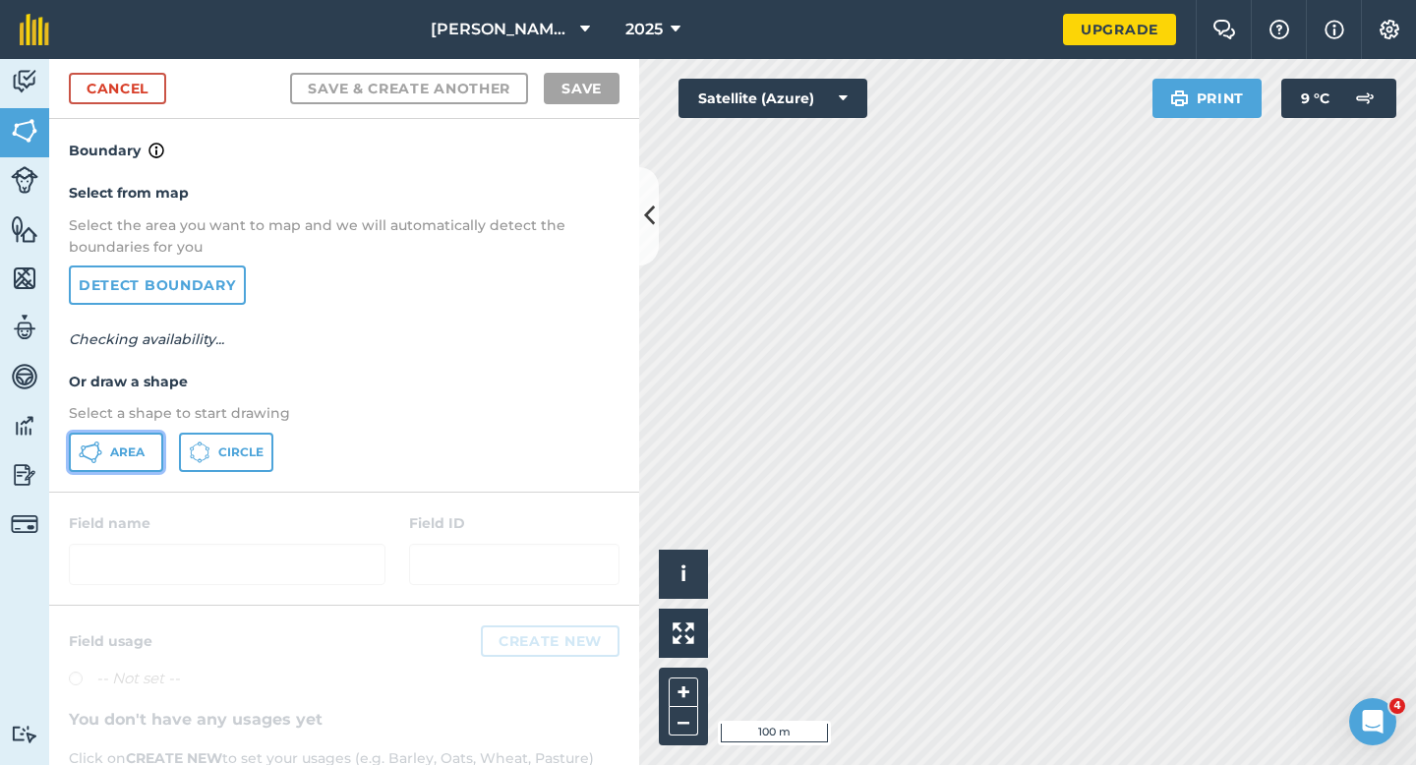
click at [102, 440] on button "Area" at bounding box center [116, 452] width 94 height 39
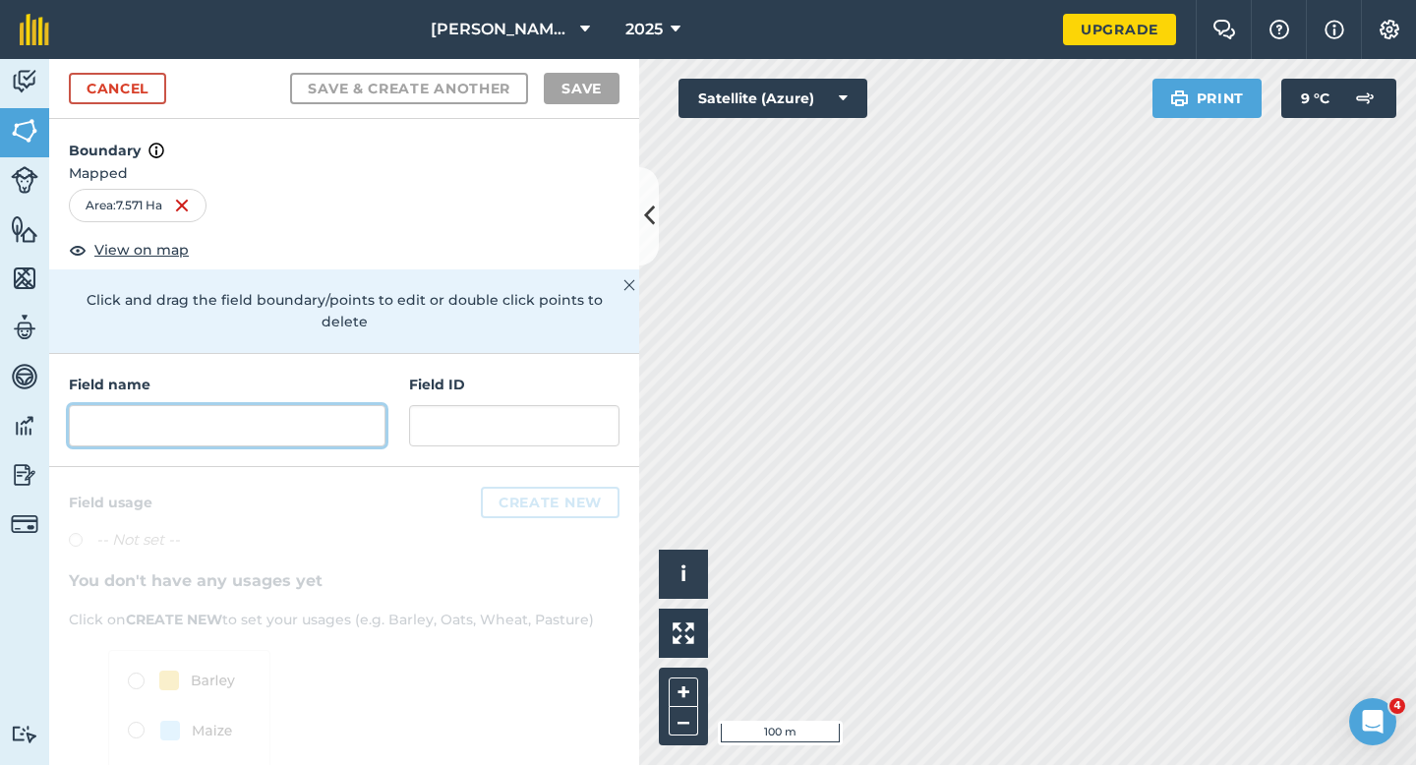
click at [379, 405] on input "text" at bounding box center [227, 425] width 317 height 41
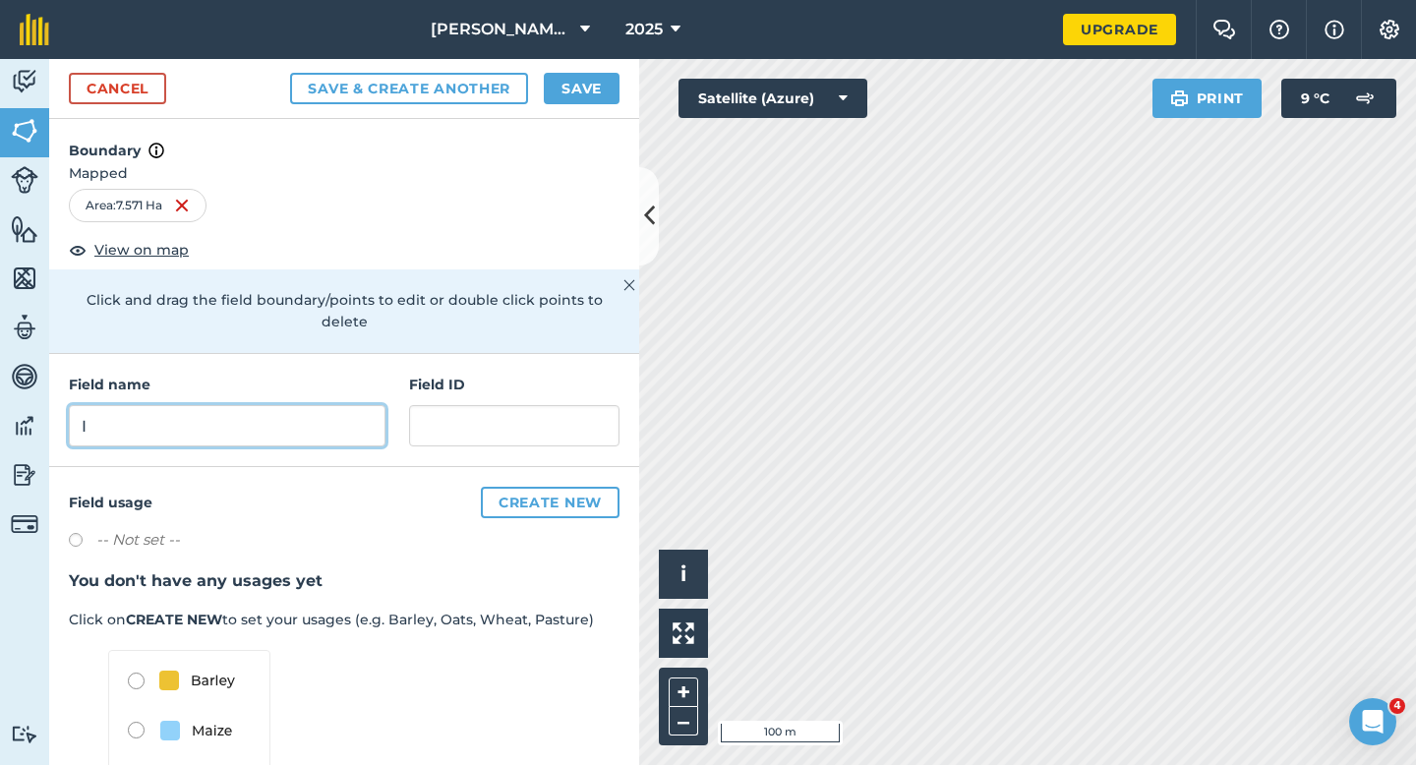
type input "I"
click at [598, 88] on button "Save" at bounding box center [582, 88] width 76 height 31
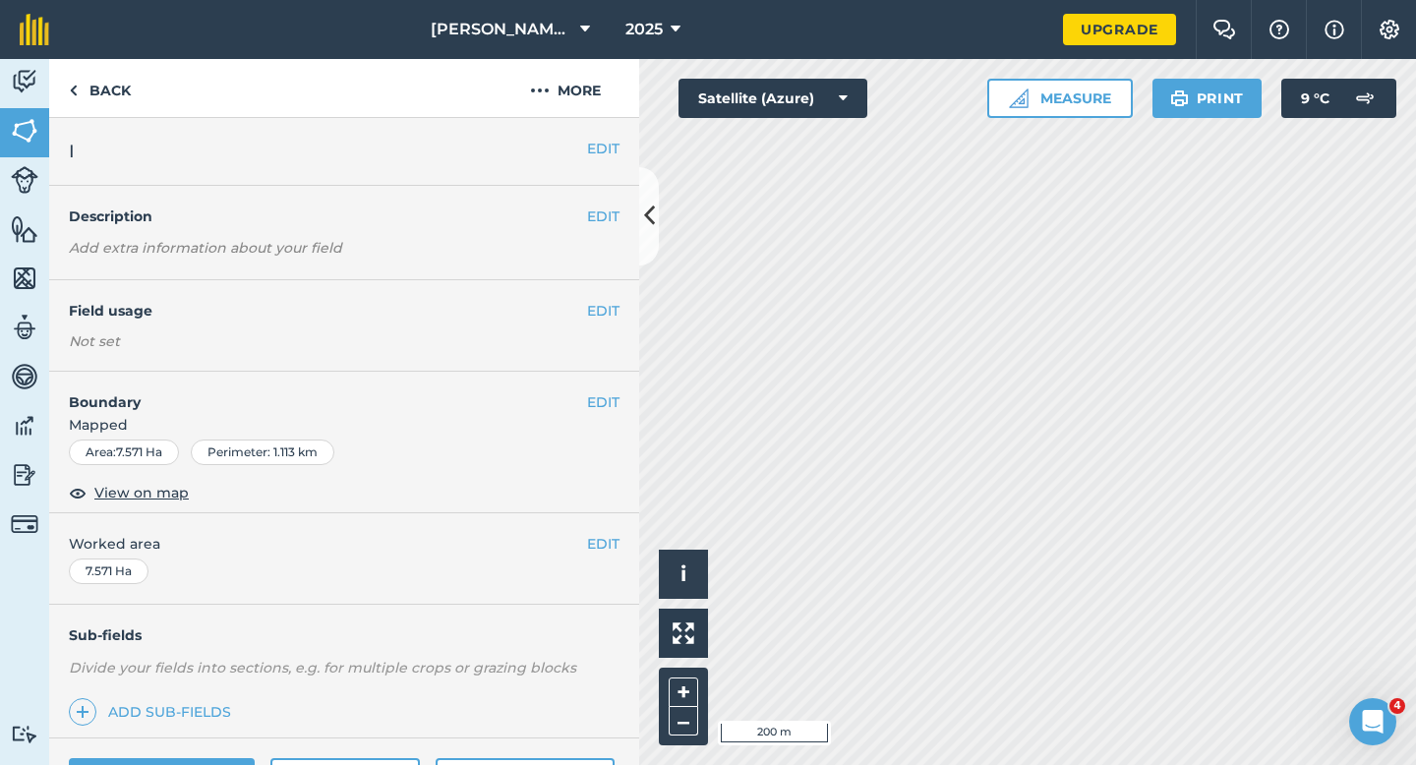
click at [629, 142] on div "EDIT I" at bounding box center [344, 152] width 590 height 68
click at [621, 142] on div "EDIT I" at bounding box center [344, 152] width 590 height 68
click at [609, 145] on button "EDIT" at bounding box center [603, 149] width 32 height 22
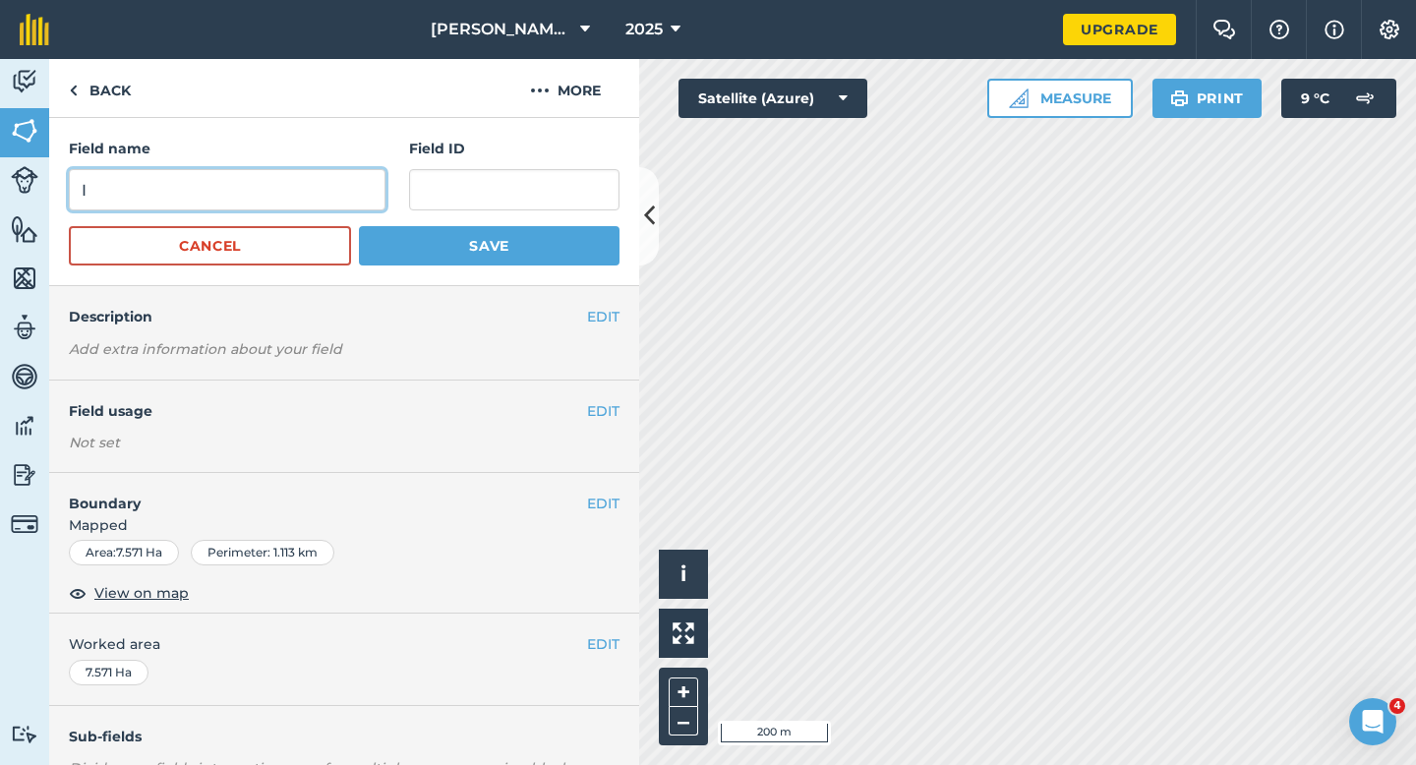
click at [341, 186] on input "I" at bounding box center [227, 189] width 317 height 41
type input "H"
click at [359, 226] on button "Save" at bounding box center [489, 245] width 261 height 39
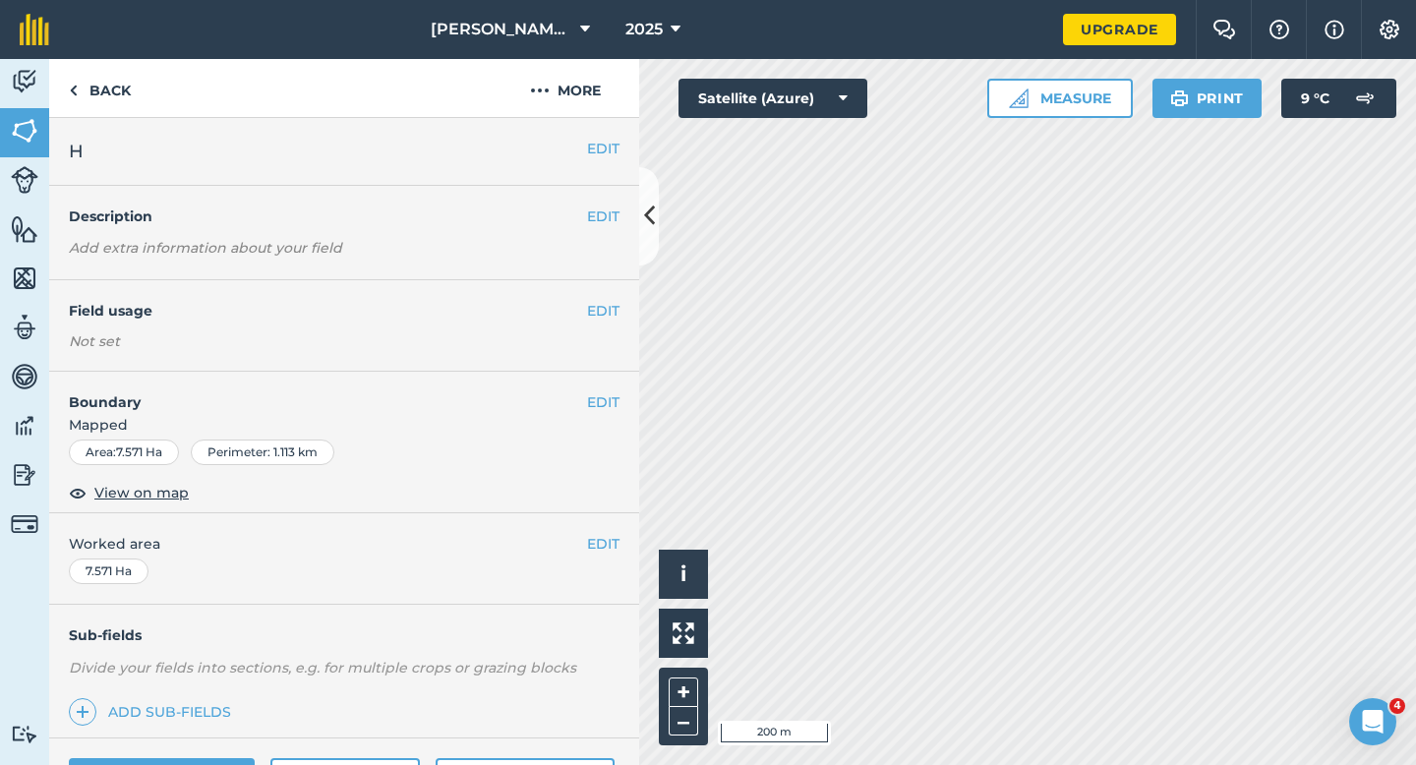
click at [605, 558] on div "EDIT Worked area 7.571 Ha" at bounding box center [344, 558] width 590 height 91
click at [612, 539] on button "EDIT" at bounding box center [603, 544] width 32 height 22
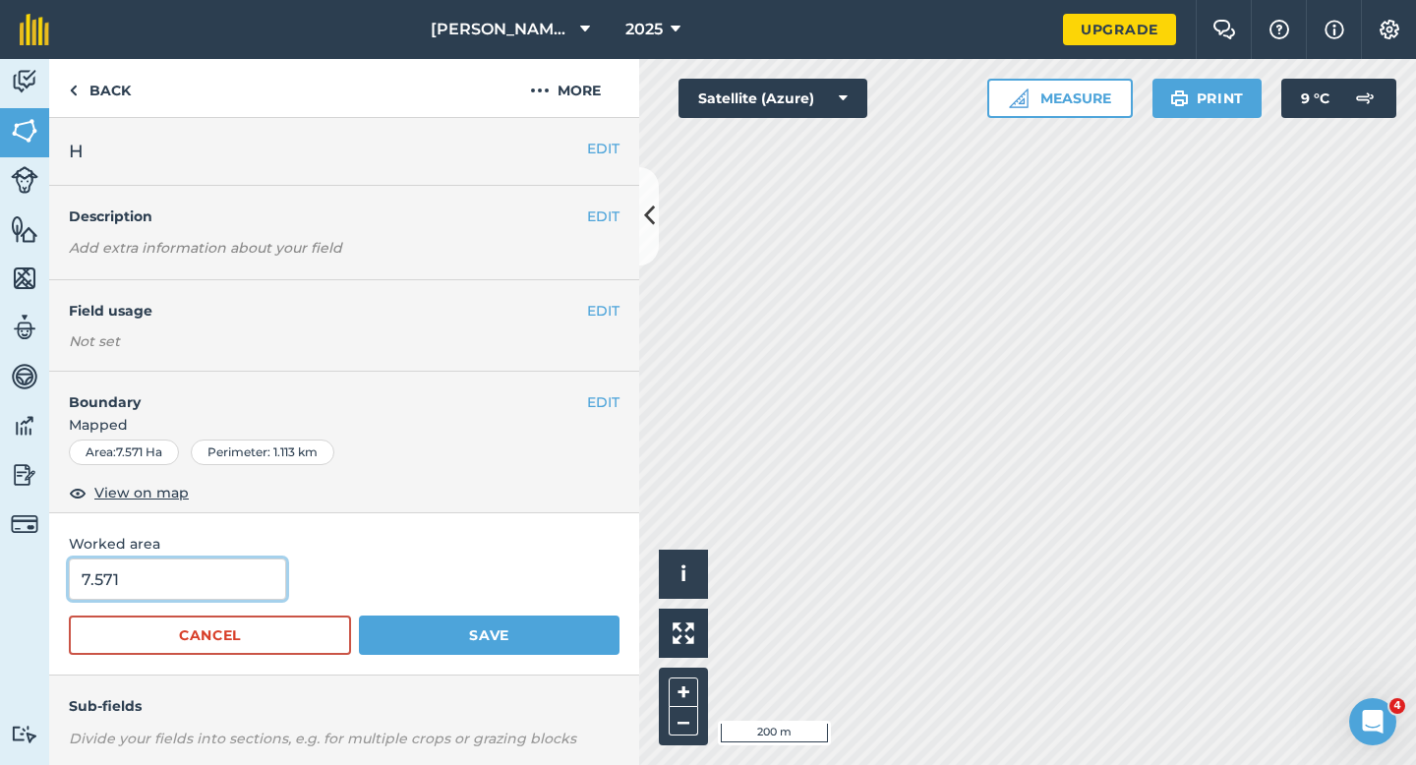
click at [237, 593] on input "7.571" at bounding box center [177, 579] width 217 height 41
type input "7.7"
click at [359, 616] on button "Save" at bounding box center [489, 635] width 261 height 39
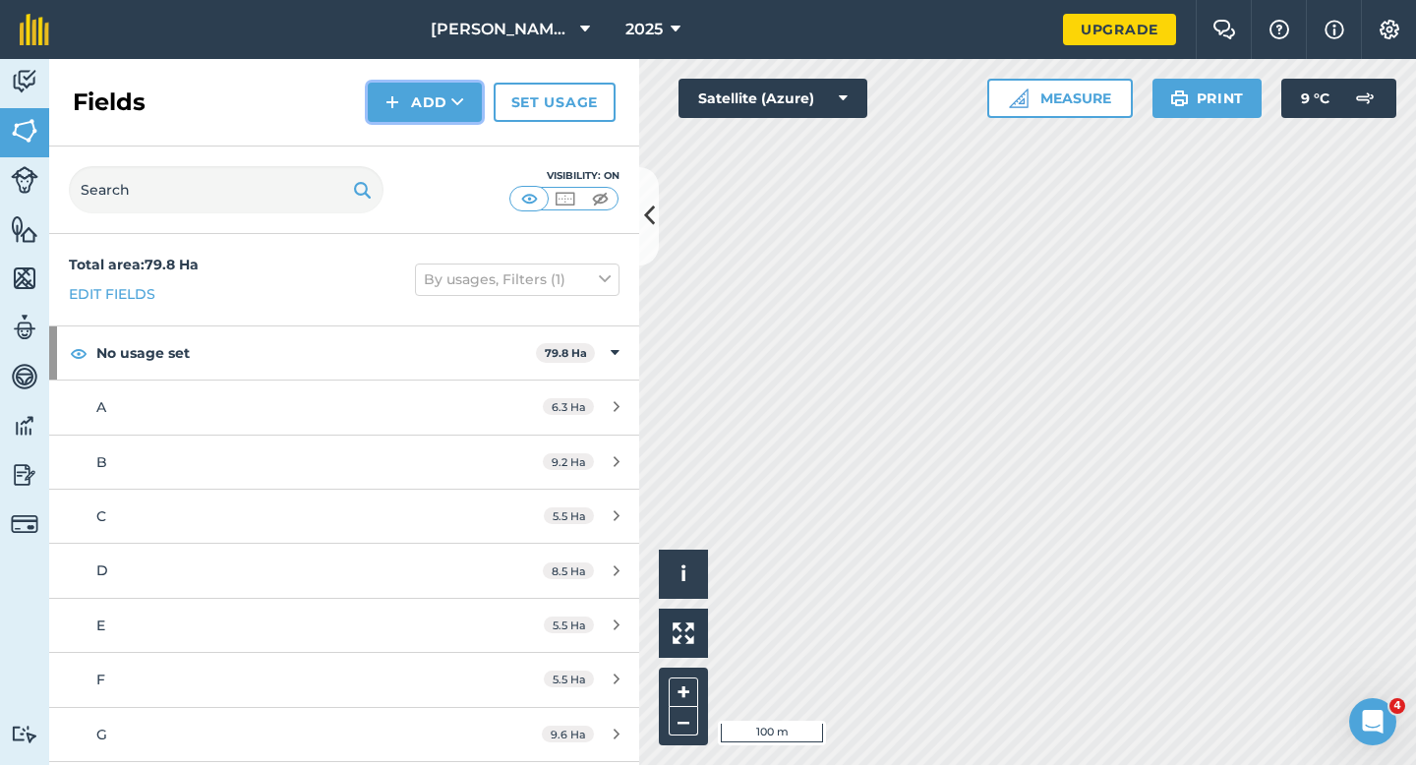
click at [388, 113] on img at bounding box center [392, 102] width 14 height 24
click at [393, 136] on link "Draw" at bounding box center [425, 146] width 108 height 43
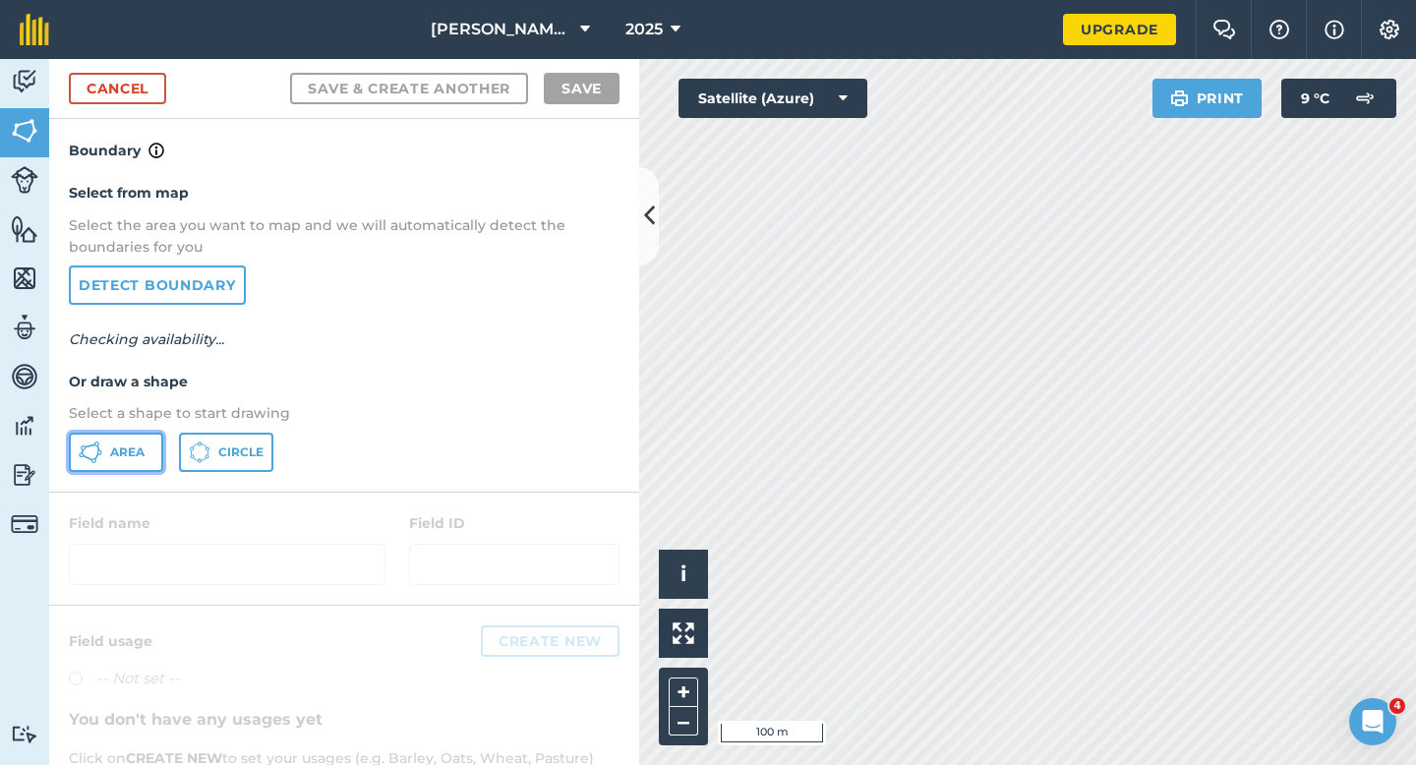
click at [135, 460] on button "Area" at bounding box center [116, 452] width 94 height 39
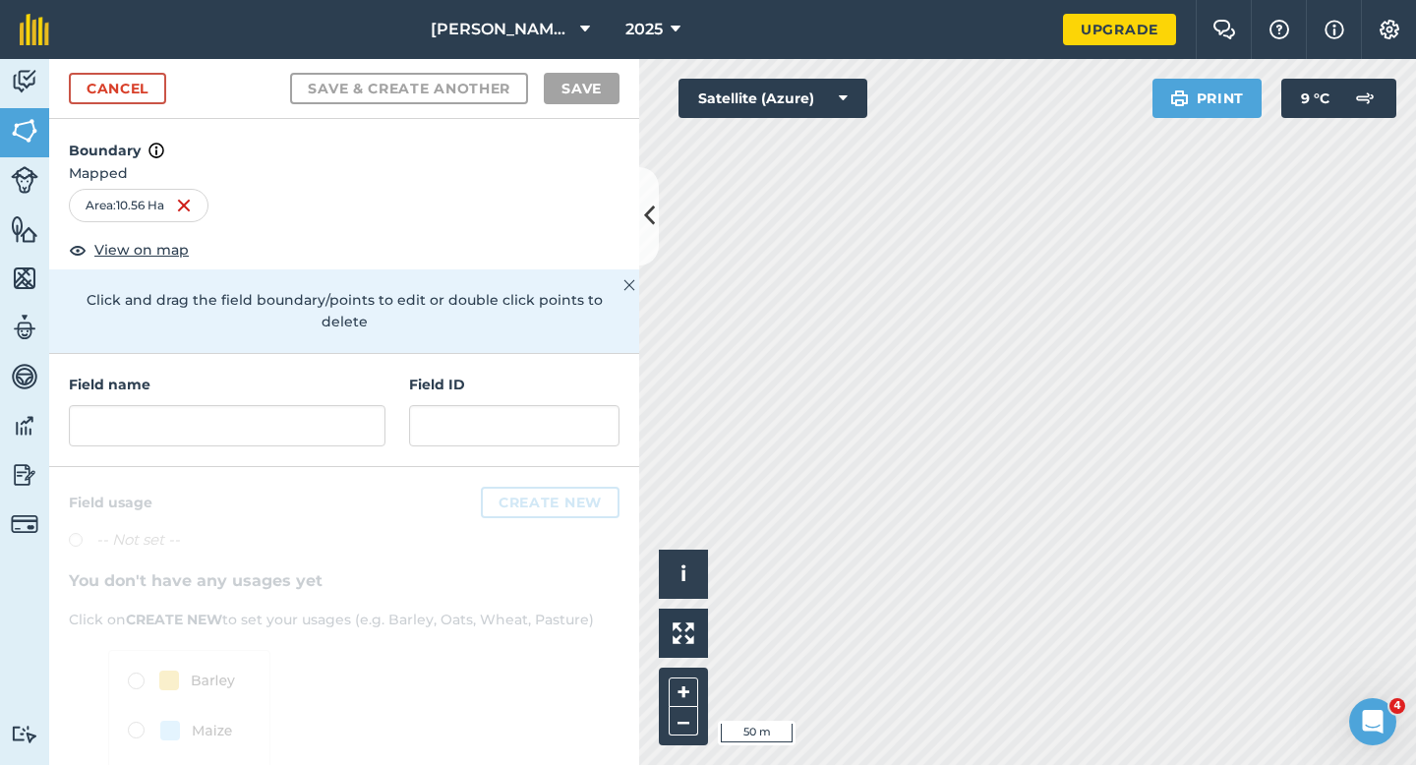
click at [153, 111] on div "Cancel Save & Create Another Save" at bounding box center [344, 89] width 590 height 60
click at [153, 110] on div "Cancel Save & Create Another Save" at bounding box center [344, 89] width 590 height 60
click at [153, 108] on div "Cancel Save & Create Another Save" at bounding box center [344, 89] width 590 height 60
click at [149, 99] on link "Cancel" at bounding box center [117, 88] width 97 height 31
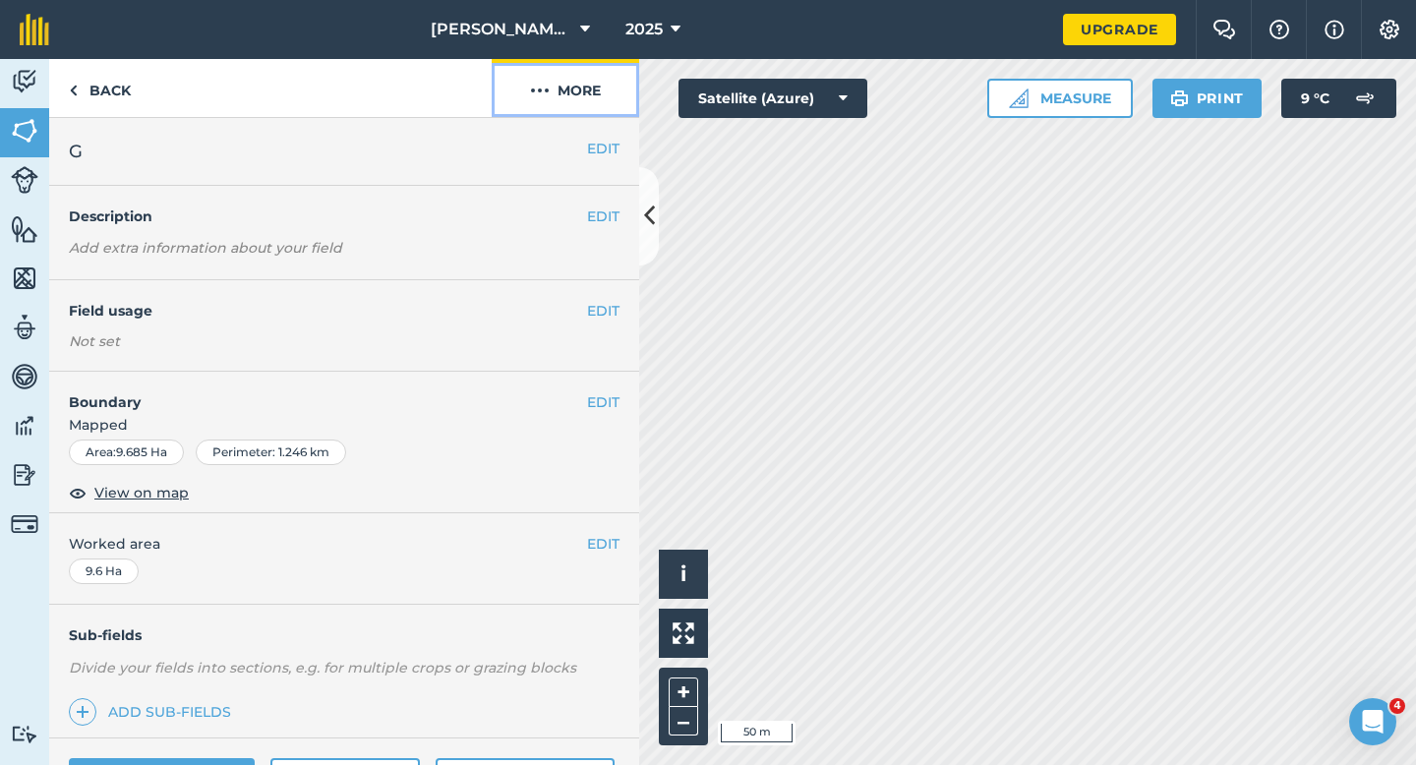
click at [571, 94] on button "More" at bounding box center [565, 88] width 147 height 58
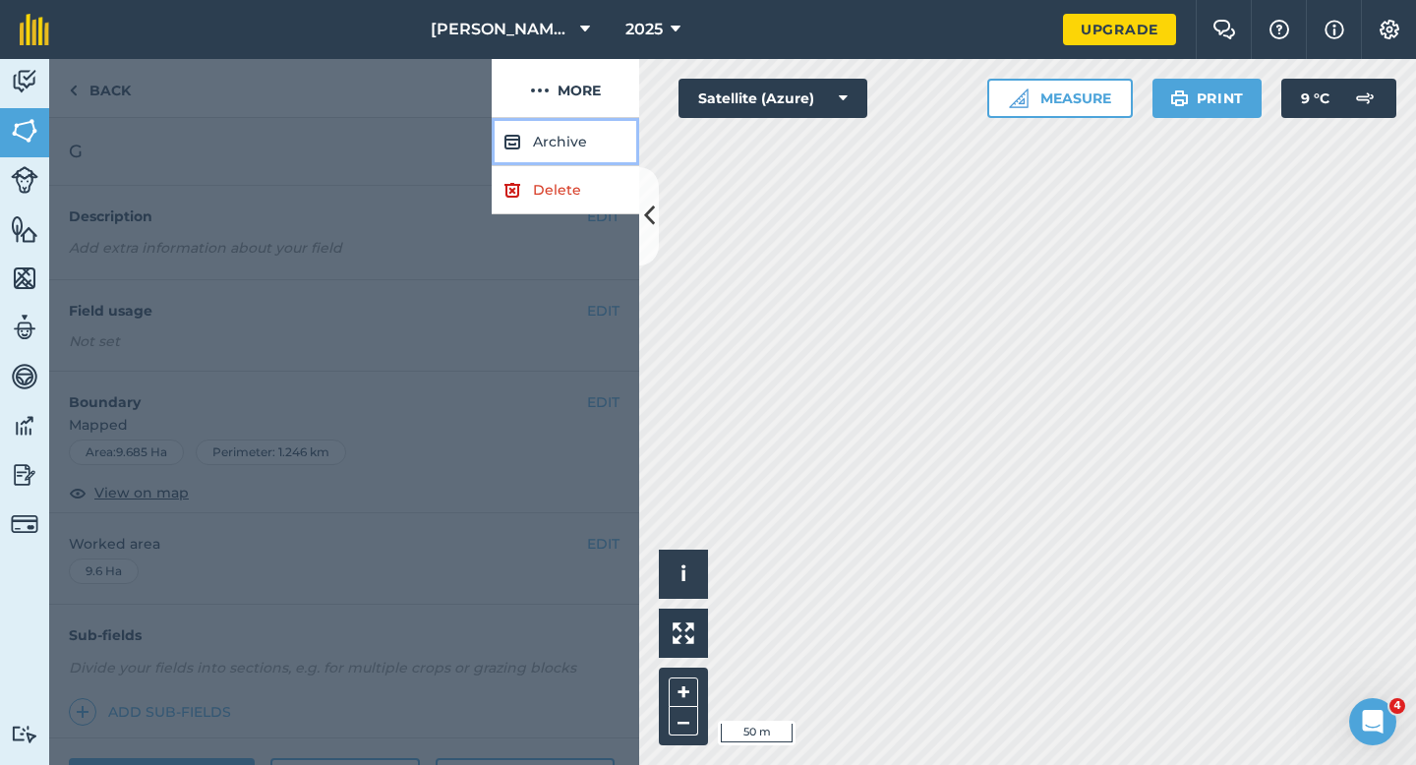
click at [571, 162] on button "Archive" at bounding box center [565, 142] width 147 height 48
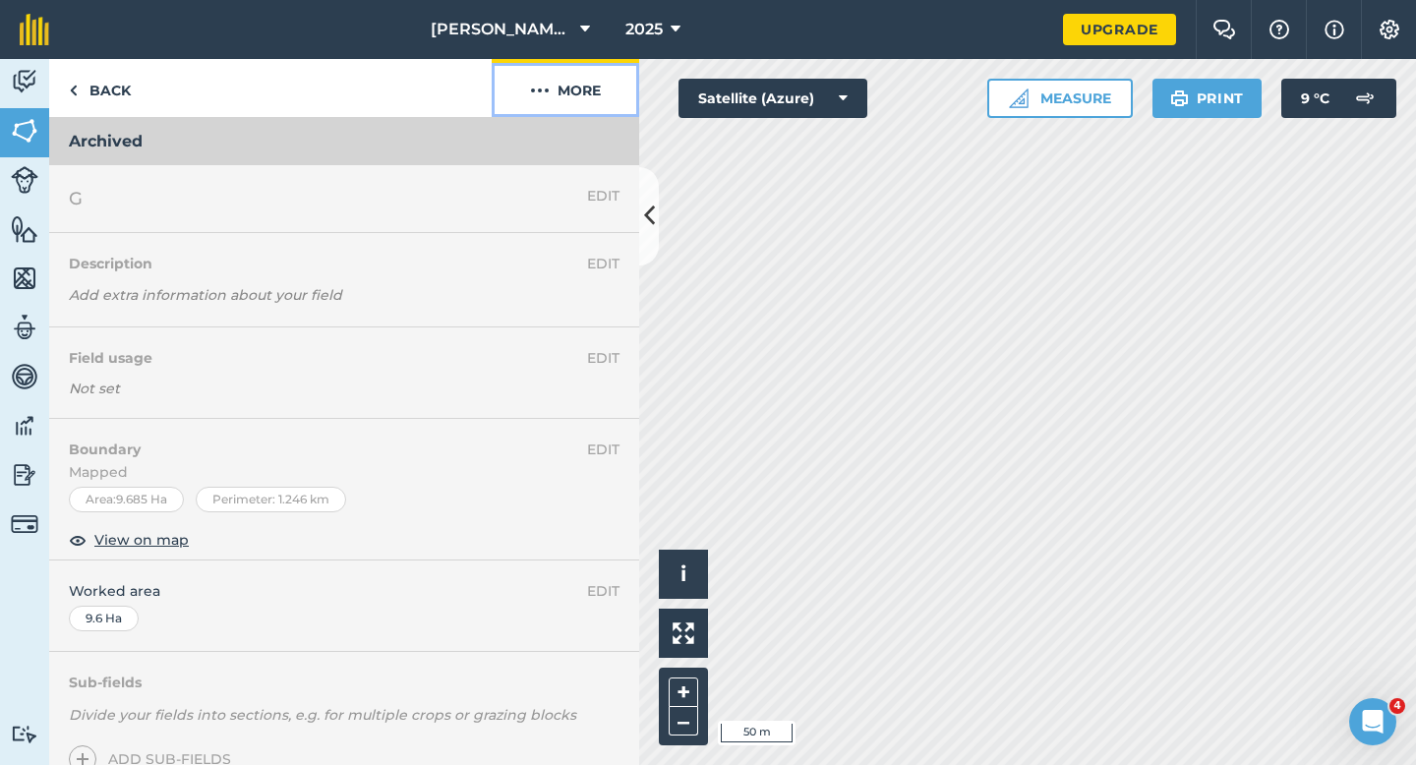
click at [571, 104] on button "More" at bounding box center [565, 88] width 147 height 58
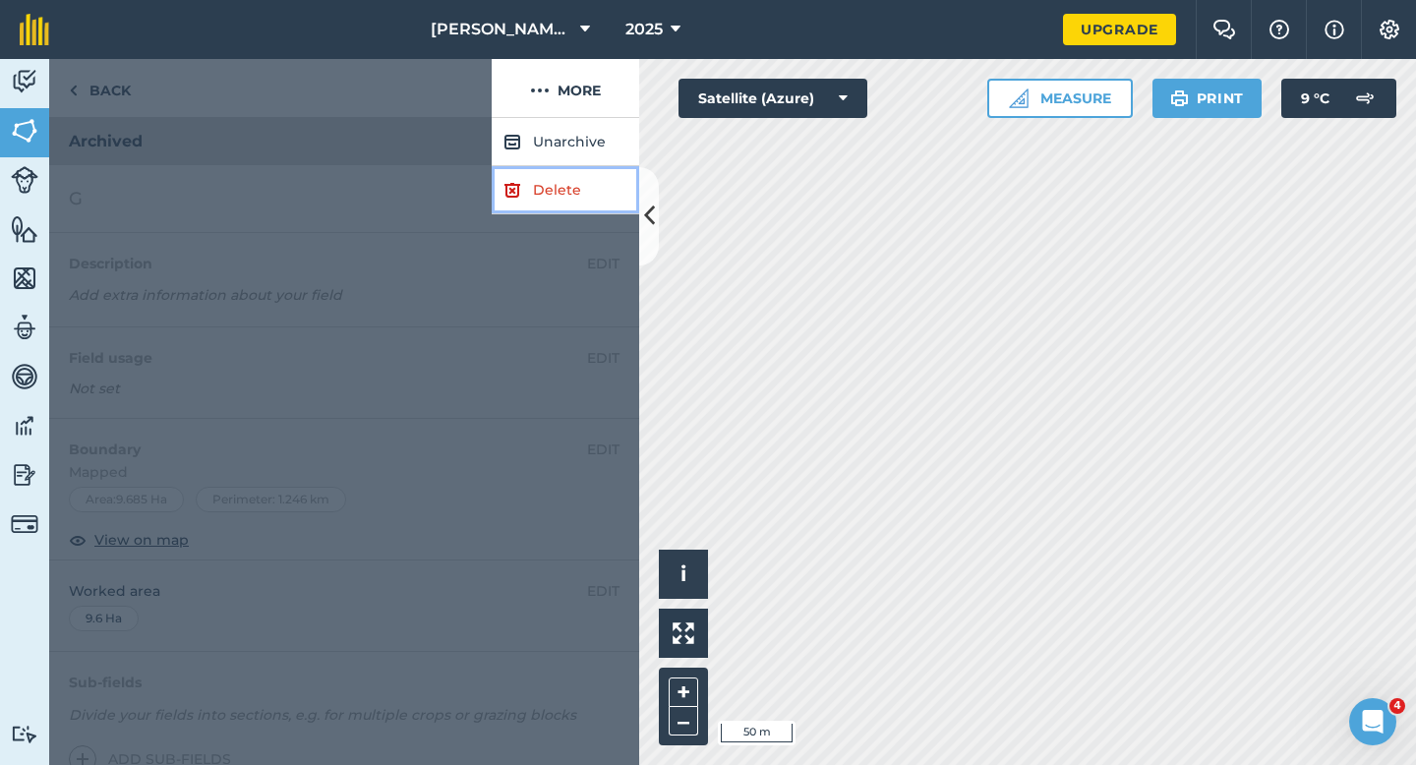
click at [566, 195] on link "Delete" at bounding box center [565, 190] width 147 height 48
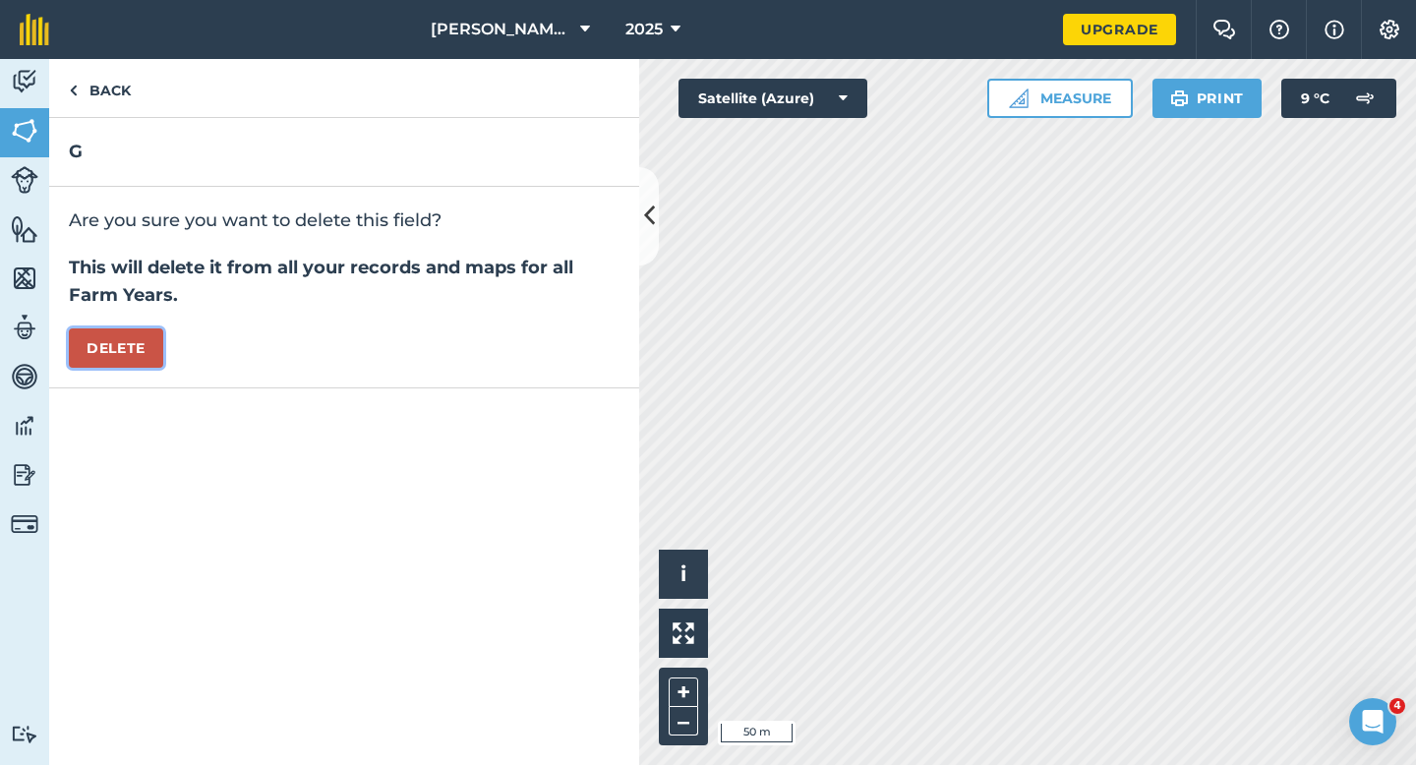
click at [138, 341] on button "Delete" at bounding box center [116, 347] width 94 height 39
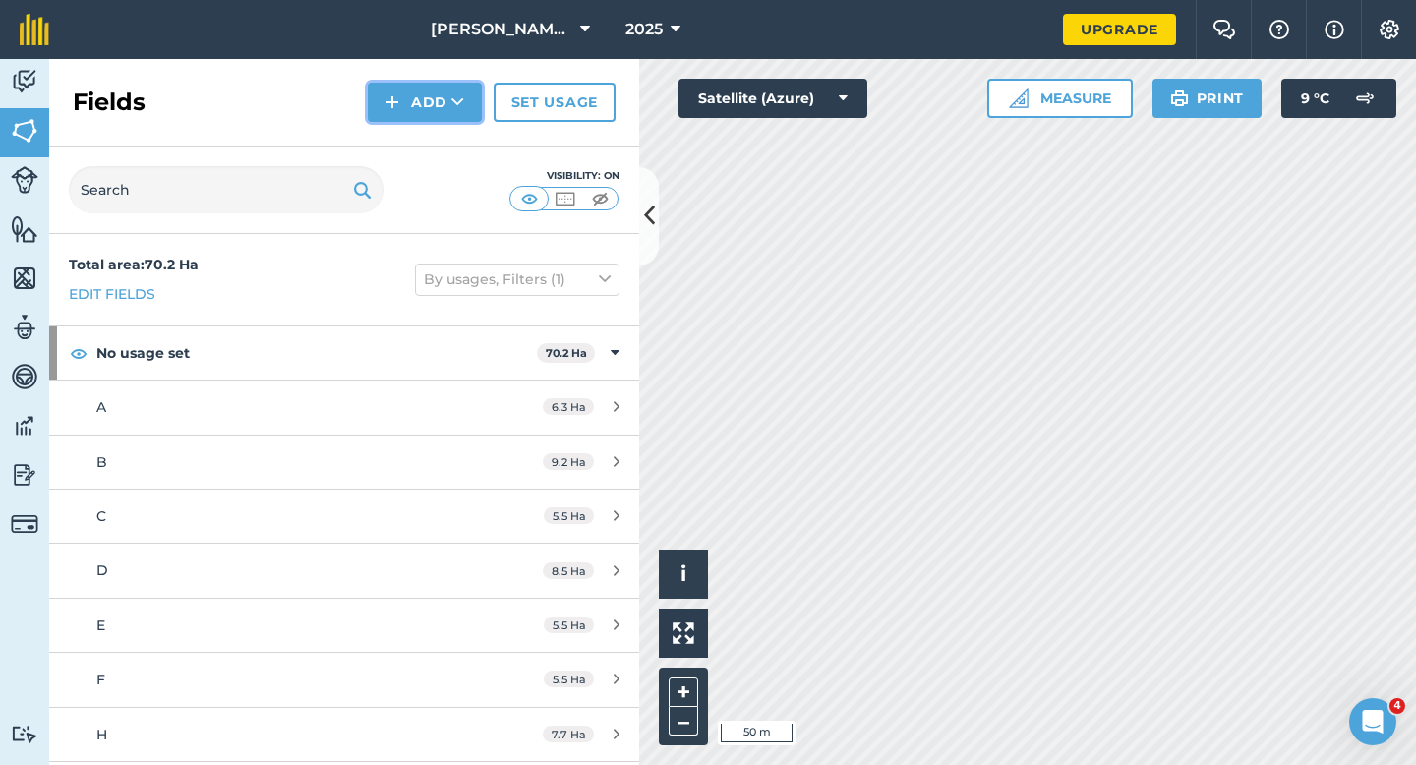
click at [407, 105] on button "Add" at bounding box center [425, 102] width 114 height 39
click at [416, 161] on link "Draw" at bounding box center [425, 146] width 108 height 43
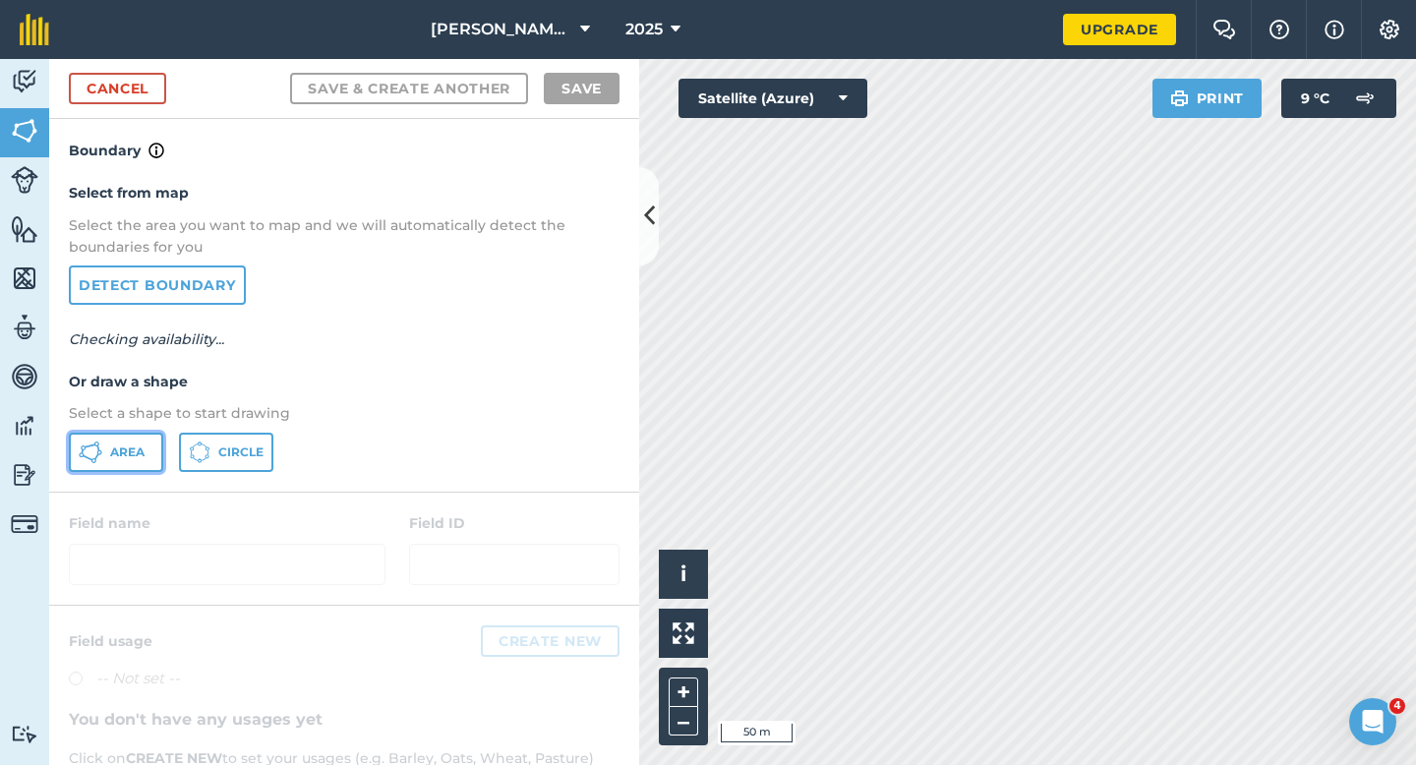
click at [99, 465] on button "Area" at bounding box center [116, 452] width 94 height 39
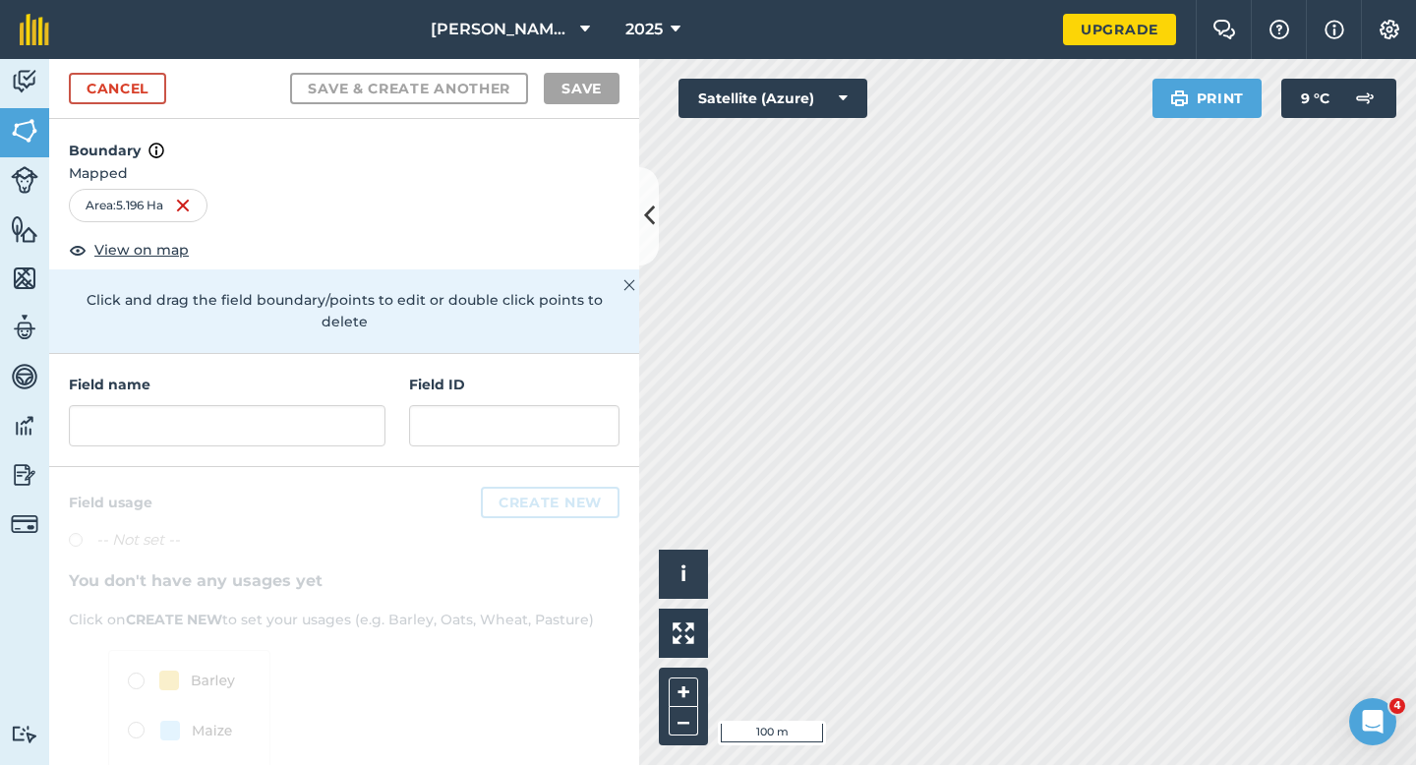
click at [206, 376] on div "Field name" at bounding box center [227, 410] width 317 height 73
click at [213, 405] on input "text" at bounding box center [227, 425] width 317 height 41
click at [217, 405] on input "text" at bounding box center [227, 425] width 317 height 41
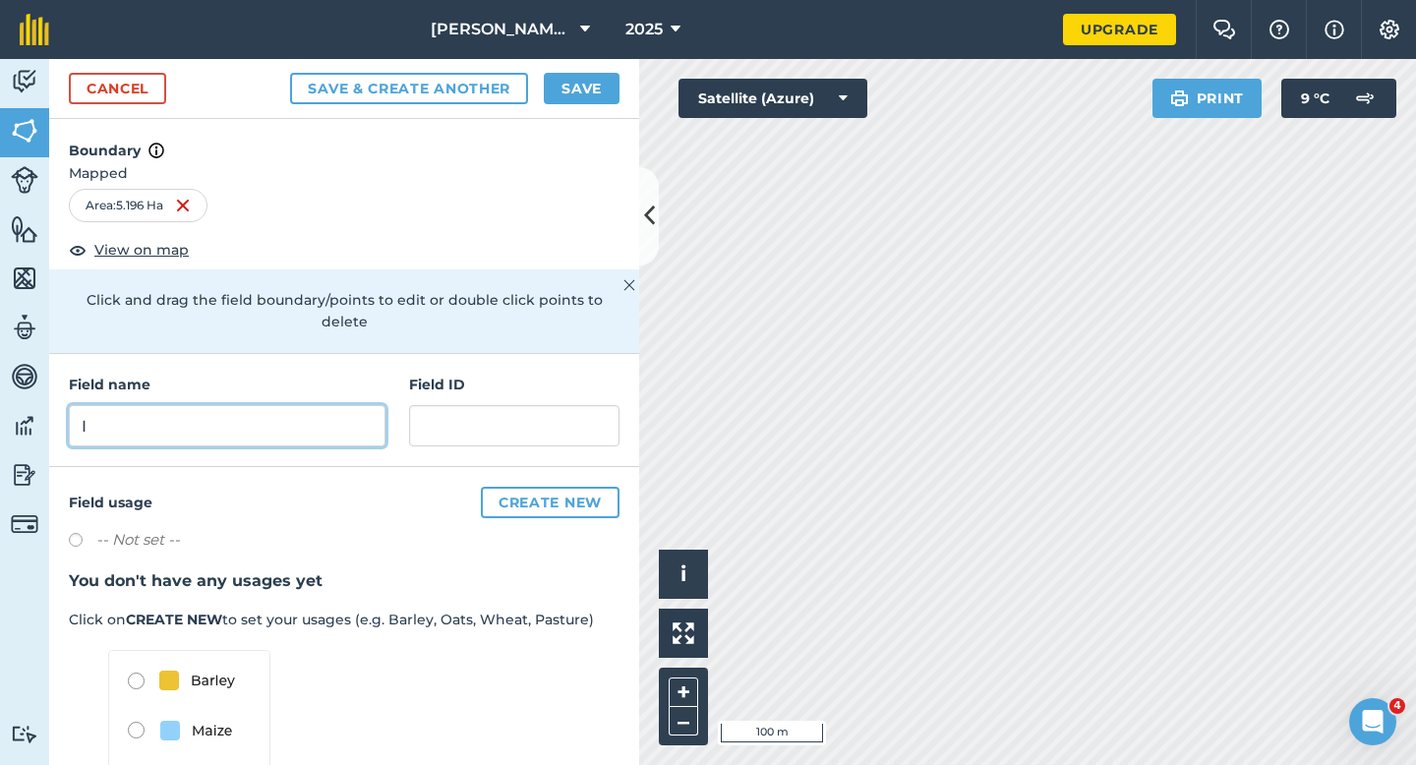
type input "I"
click at [597, 84] on button "Save" at bounding box center [582, 88] width 76 height 31
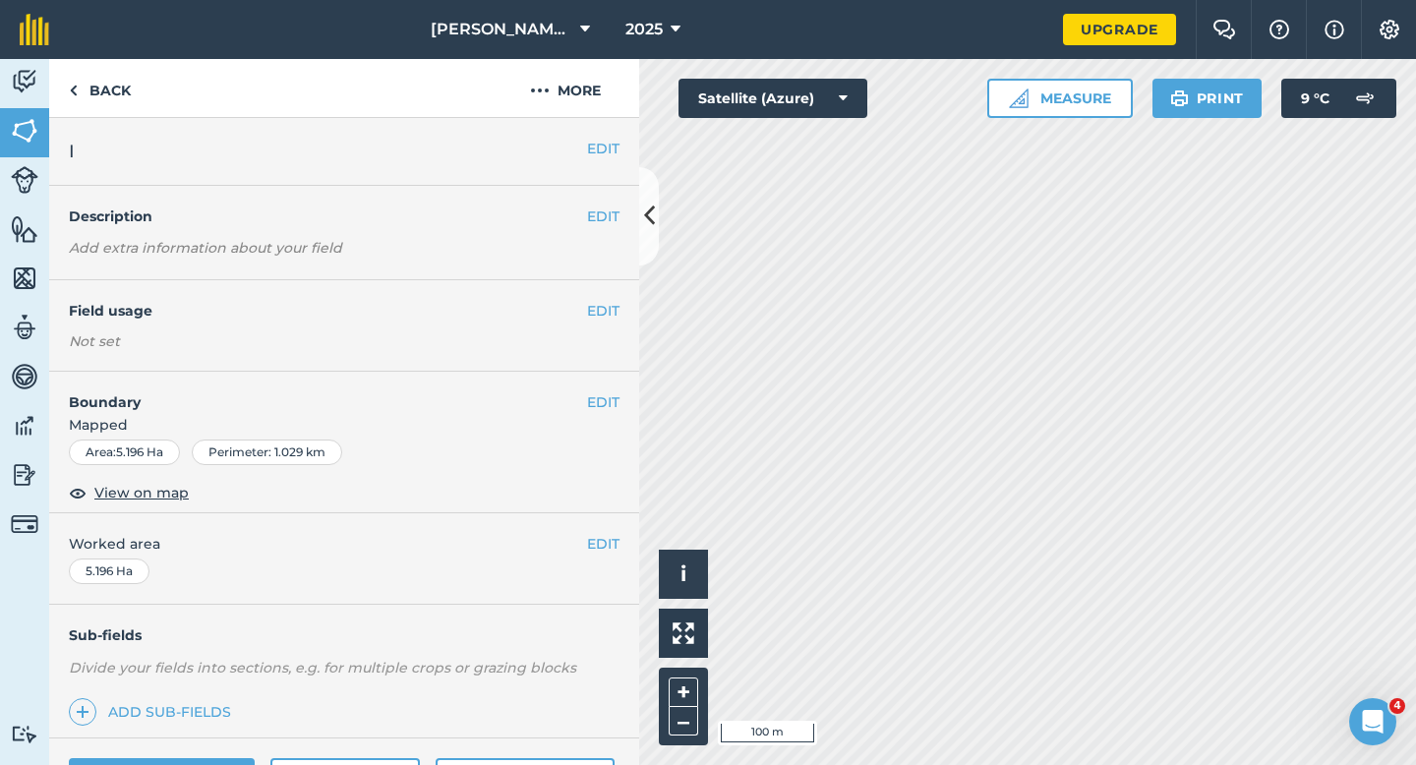
click at [588, 133] on div "EDIT I" at bounding box center [344, 152] width 590 height 68
click at [592, 136] on div "EDIT I" at bounding box center [344, 152] width 590 height 68
click at [602, 147] on button "EDIT" at bounding box center [603, 149] width 32 height 22
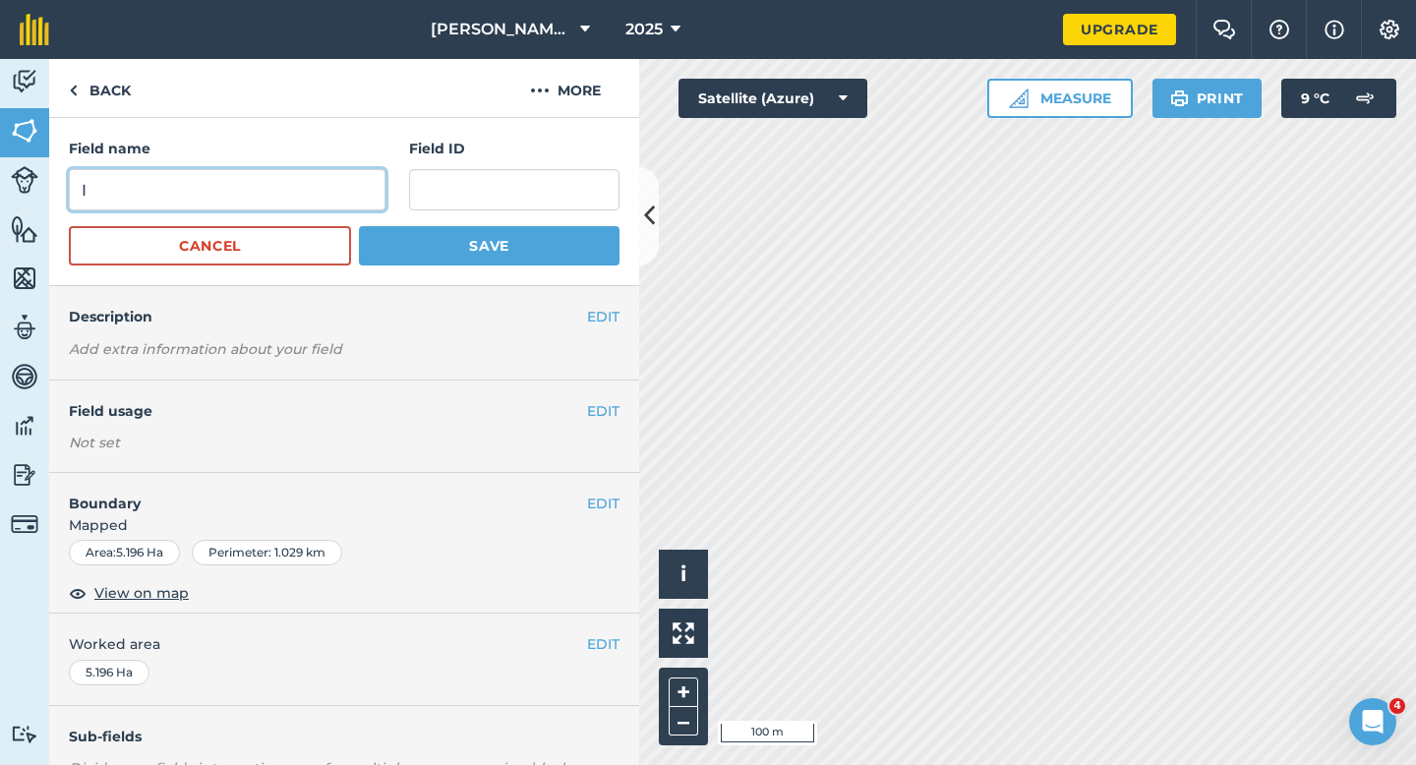
click at [322, 207] on input "I" at bounding box center [227, 189] width 317 height 41
type input "H"
click at [359, 226] on button "Save" at bounding box center [489, 245] width 261 height 39
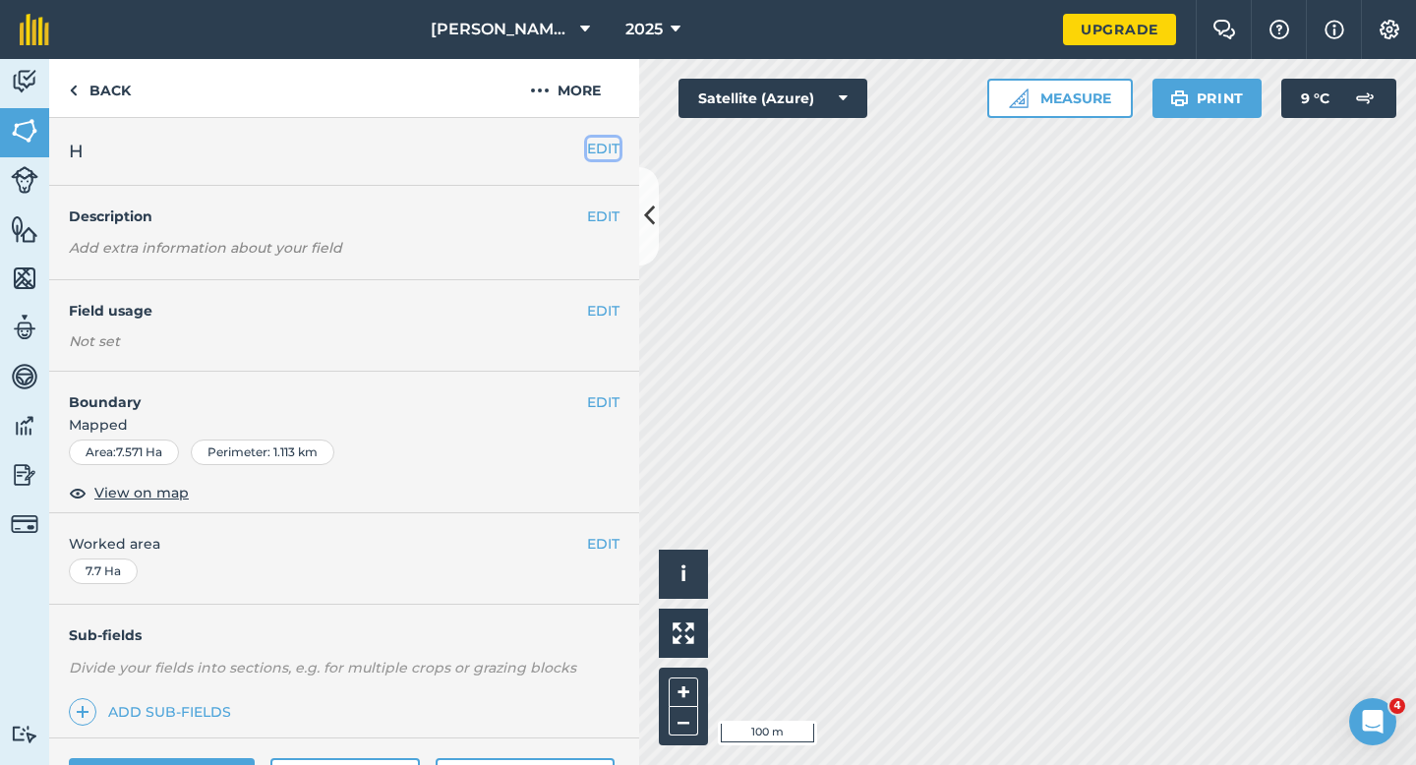
click at [604, 146] on button "EDIT" at bounding box center [603, 149] width 32 height 22
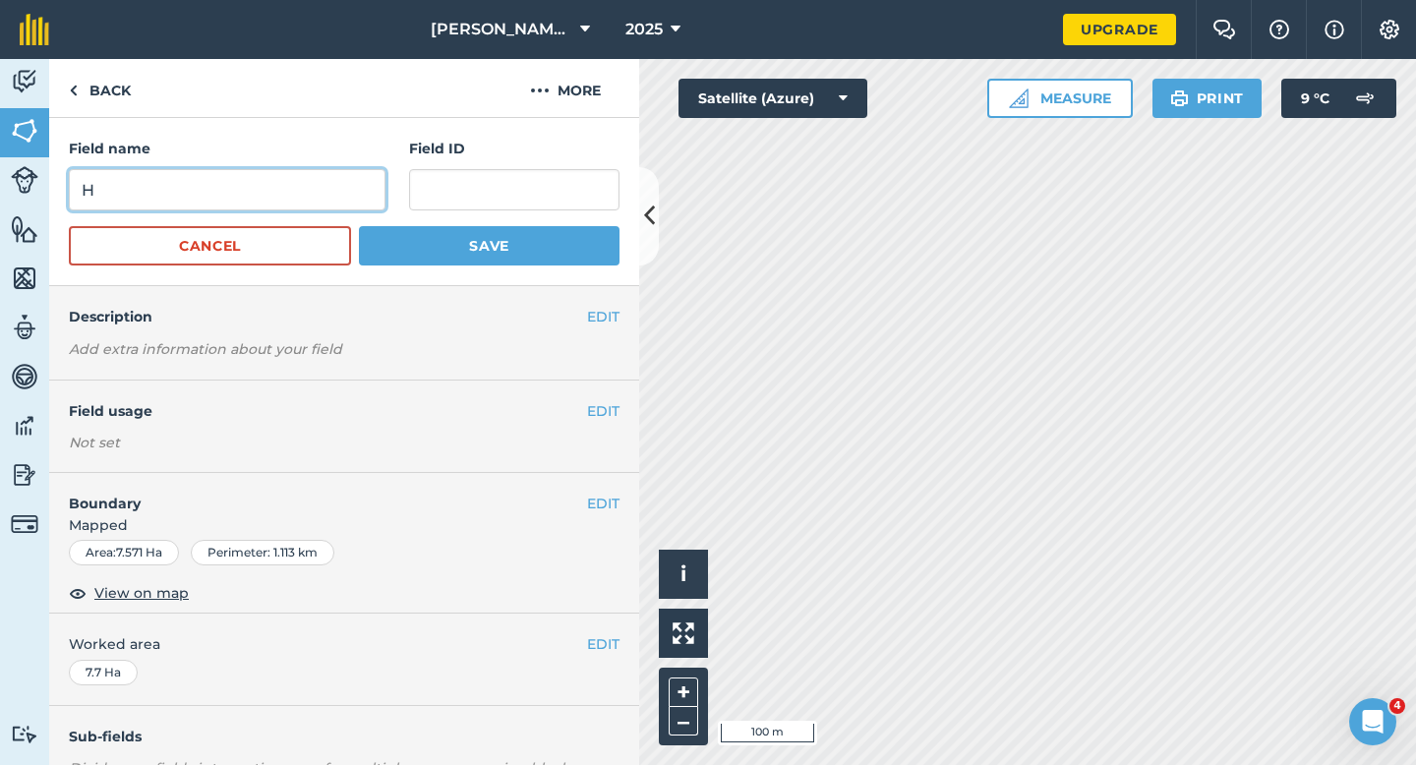
click at [338, 191] on input "H" at bounding box center [227, 189] width 317 height 41
type input "I"
click at [359, 226] on button "Save" at bounding box center [489, 245] width 261 height 39
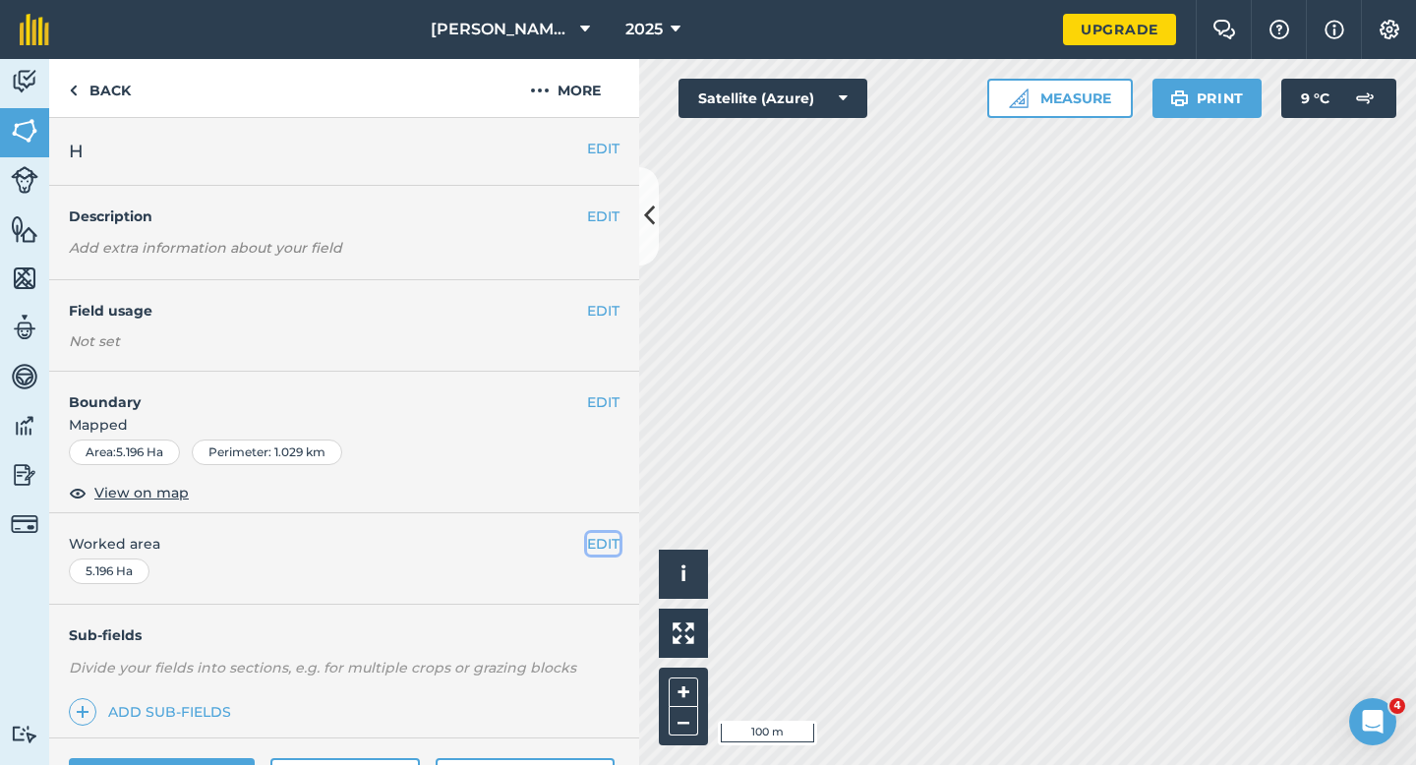
click at [609, 544] on button "EDIT" at bounding box center [603, 544] width 32 height 22
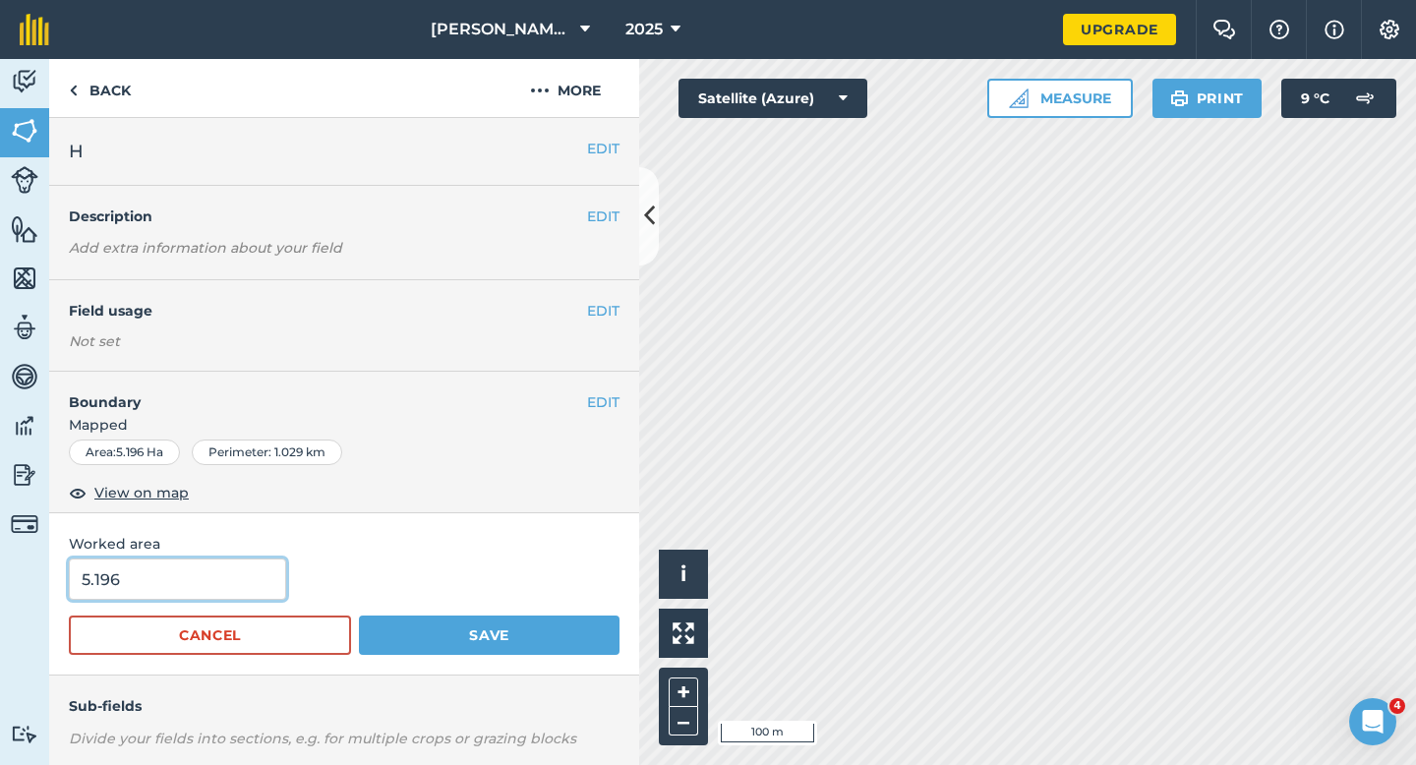
click at [197, 582] on input "5.196" at bounding box center [177, 579] width 217 height 41
type input "5.5"
click at [359, 616] on button "Save" at bounding box center [489, 635] width 261 height 39
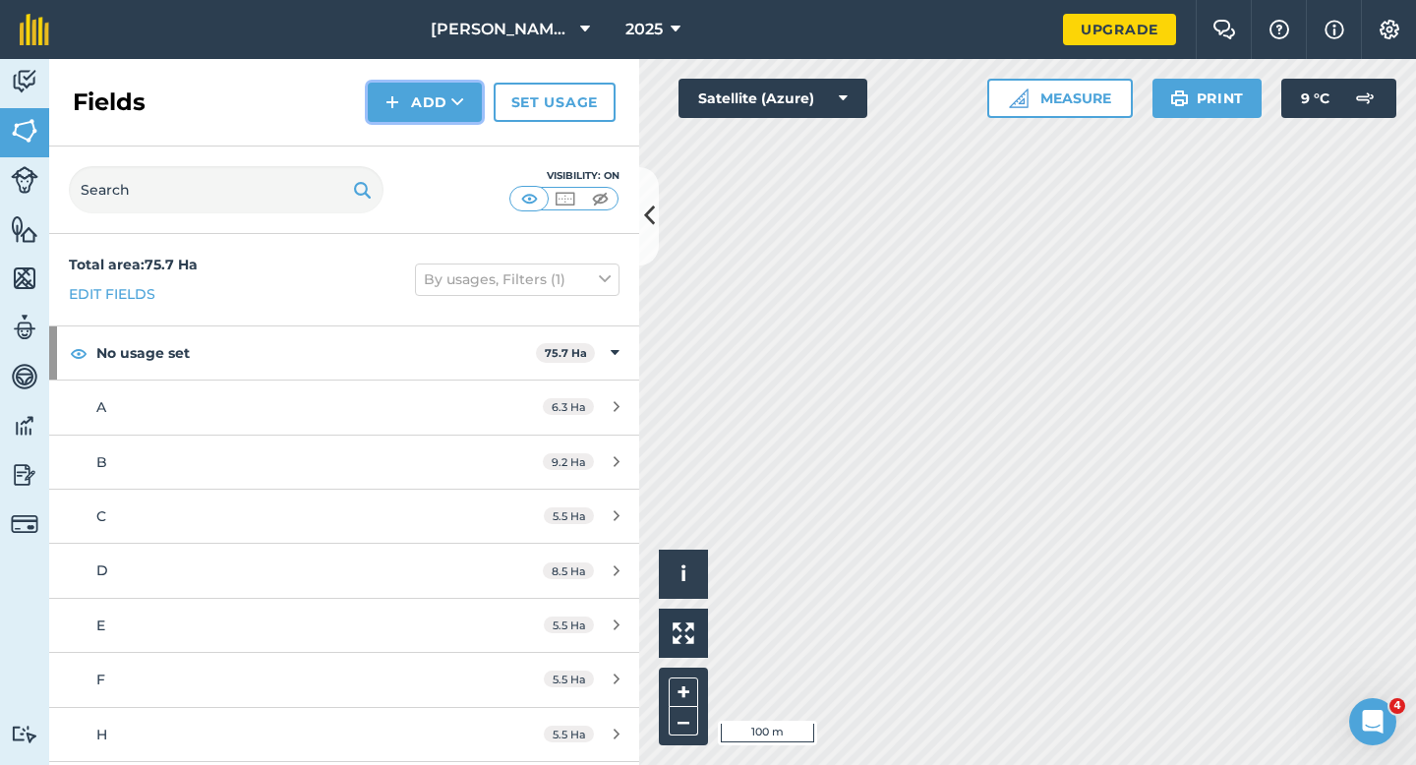
click at [424, 87] on button "Add" at bounding box center [425, 102] width 114 height 39
click at [427, 123] on div "Fields Add Draw Import Set usage" at bounding box center [344, 103] width 590 height 88
click at [424, 106] on button "Add" at bounding box center [425, 102] width 114 height 39
click at [425, 142] on link "Draw" at bounding box center [425, 146] width 108 height 43
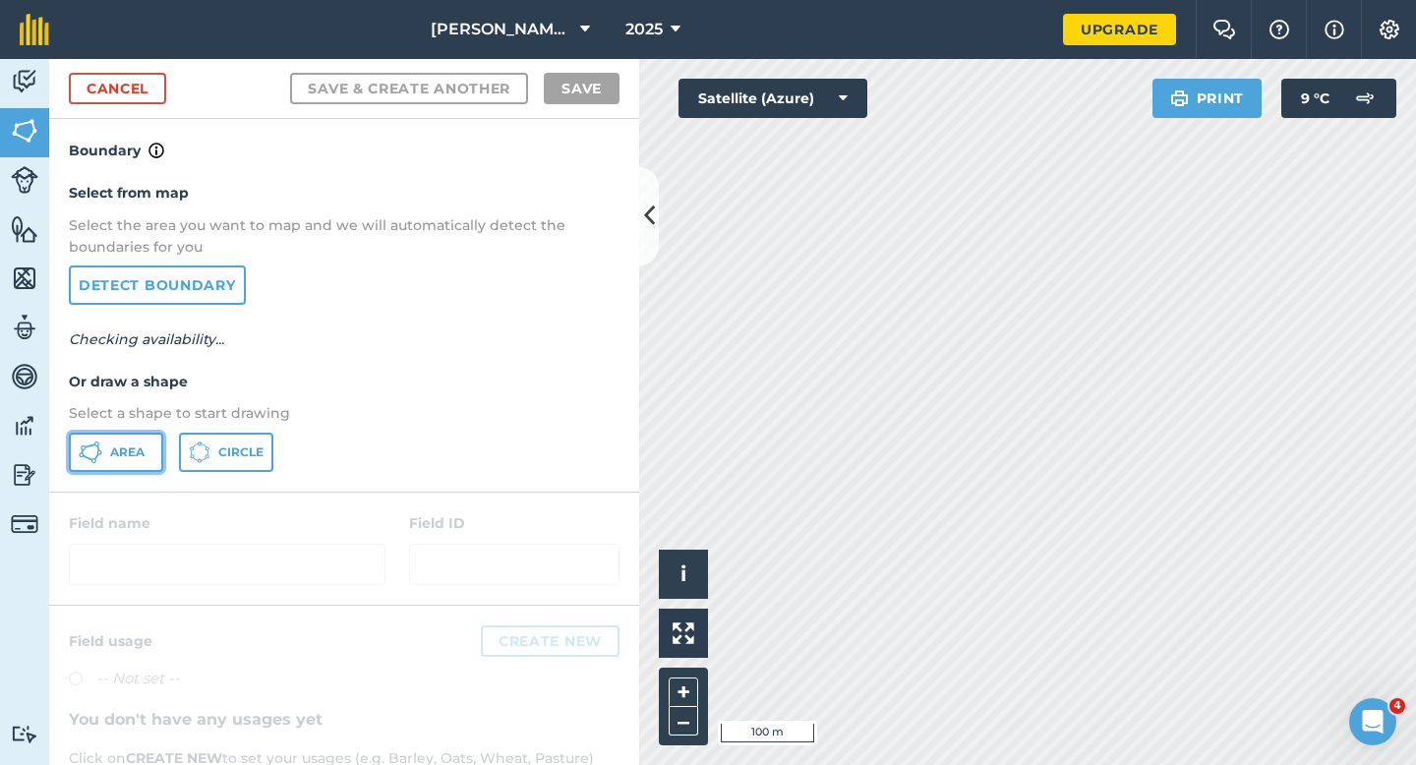
click at [104, 451] on button "Area" at bounding box center [116, 452] width 94 height 39
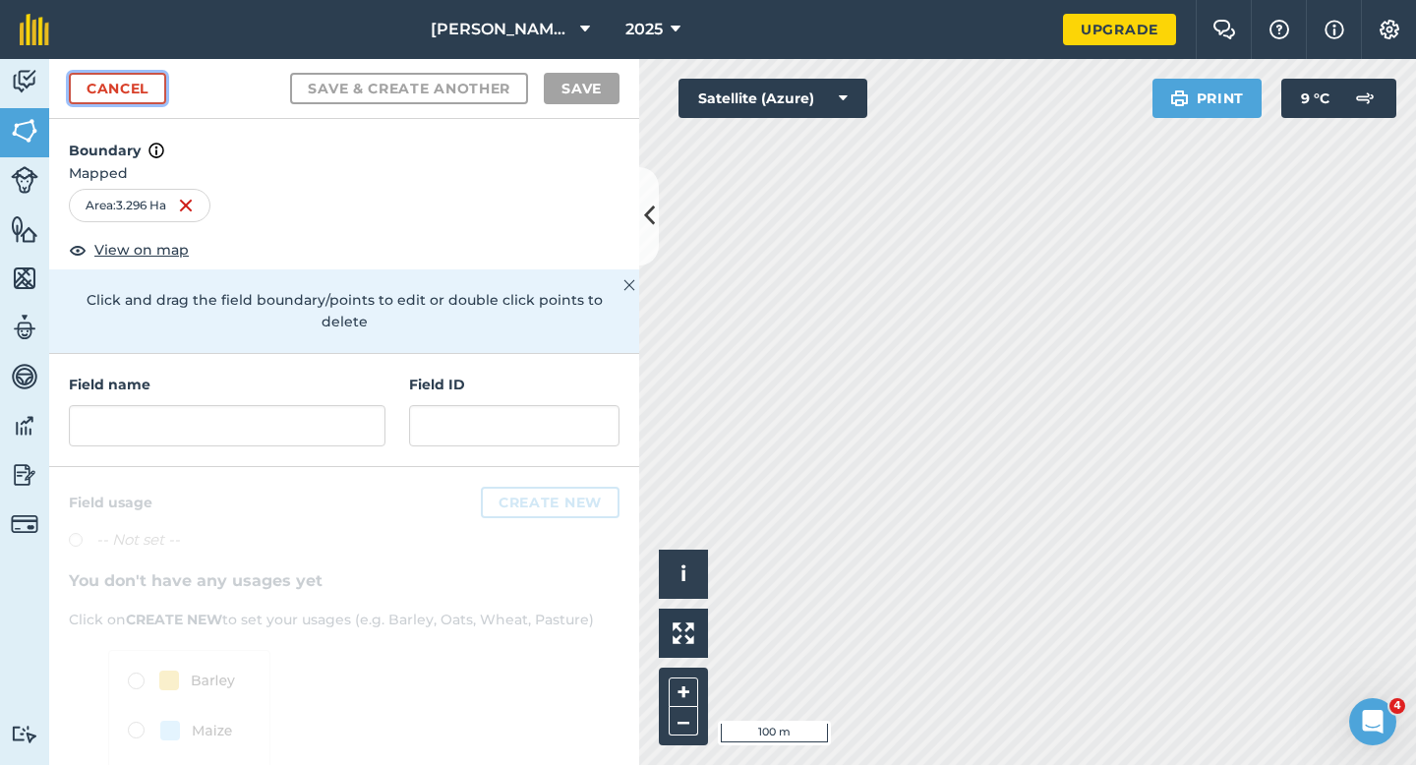
click at [137, 100] on link "Cancel" at bounding box center [117, 88] width 97 height 31
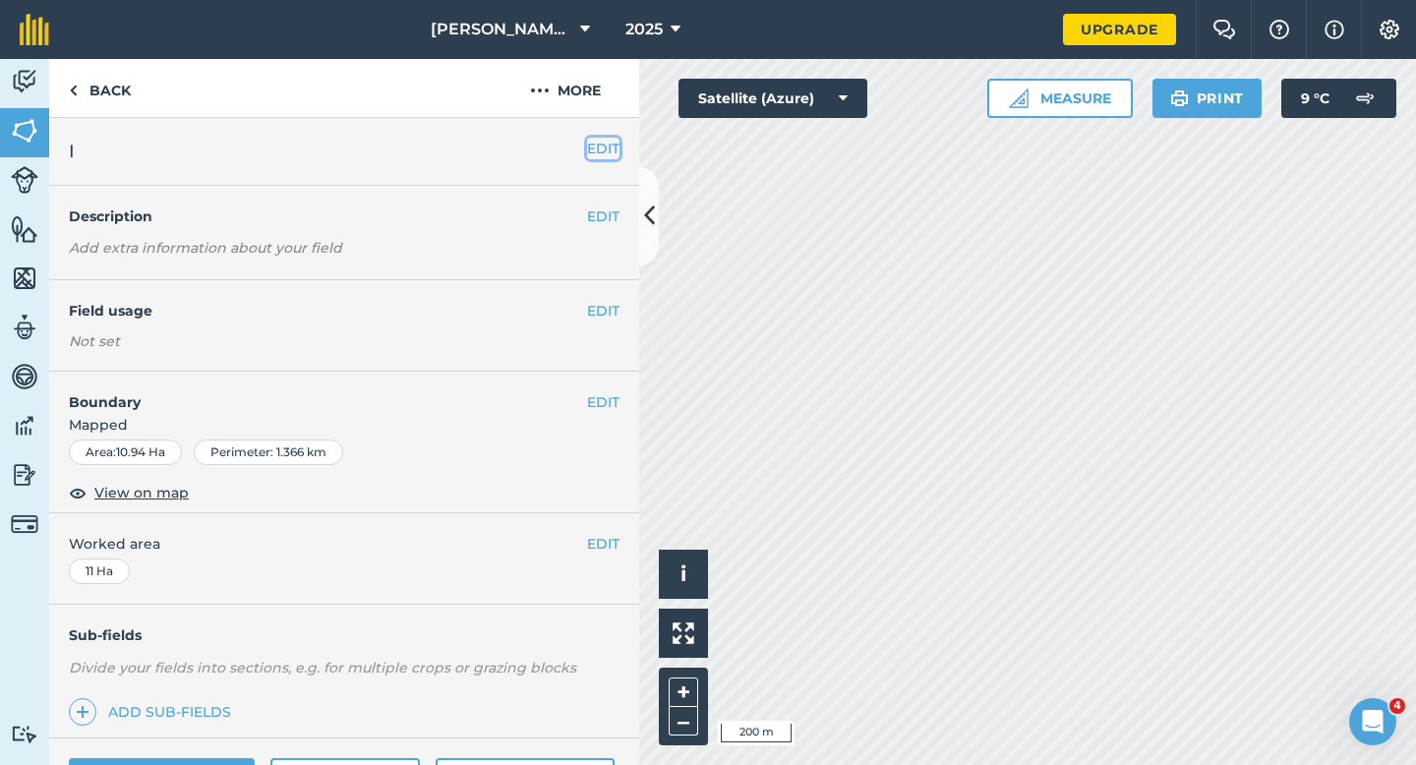
click at [601, 156] on button "EDIT" at bounding box center [603, 149] width 32 height 22
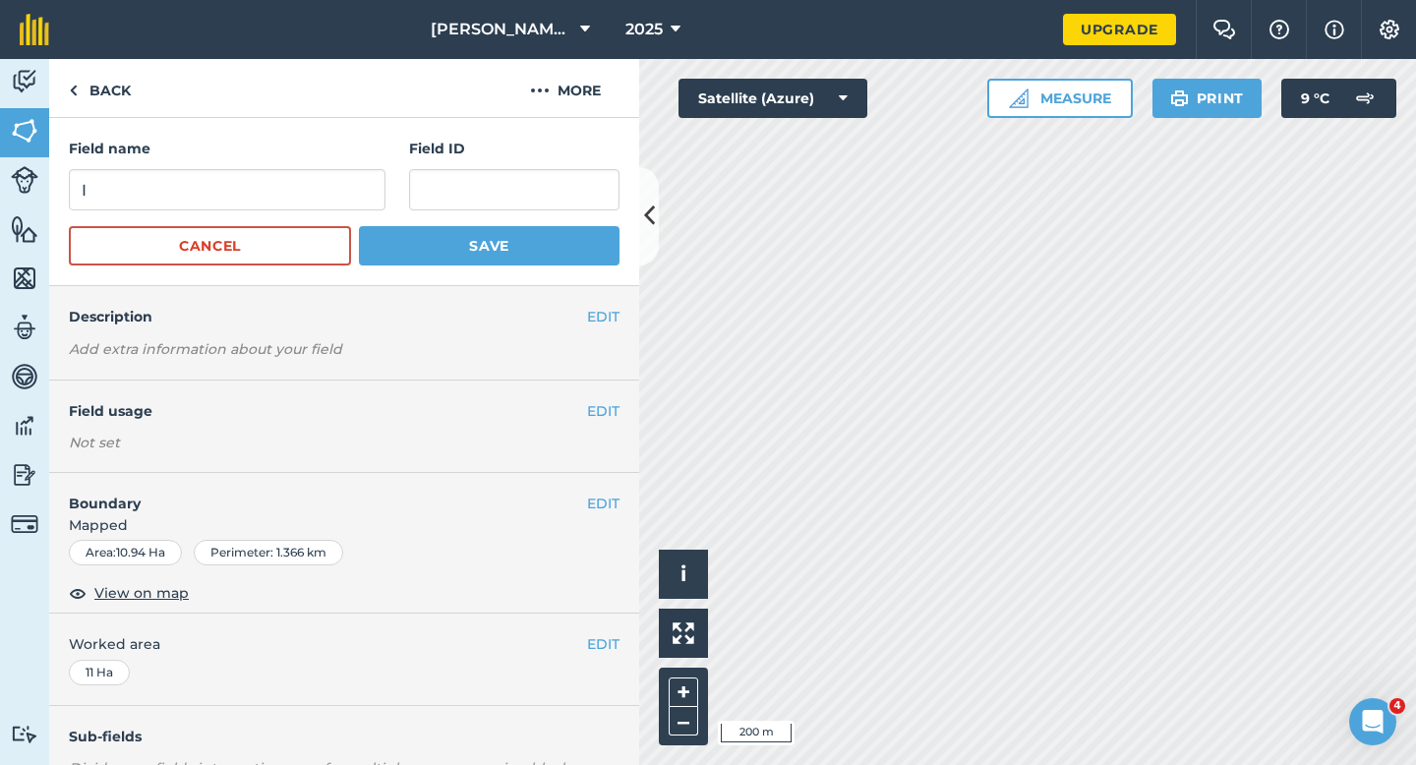
click at [388, 197] on div "Field name I Field ID" at bounding box center [344, 174] width 551 height 73
click at [348, 197] on input "IJ" at bounding box center [227, 189] width 317 height 41
type input "J"
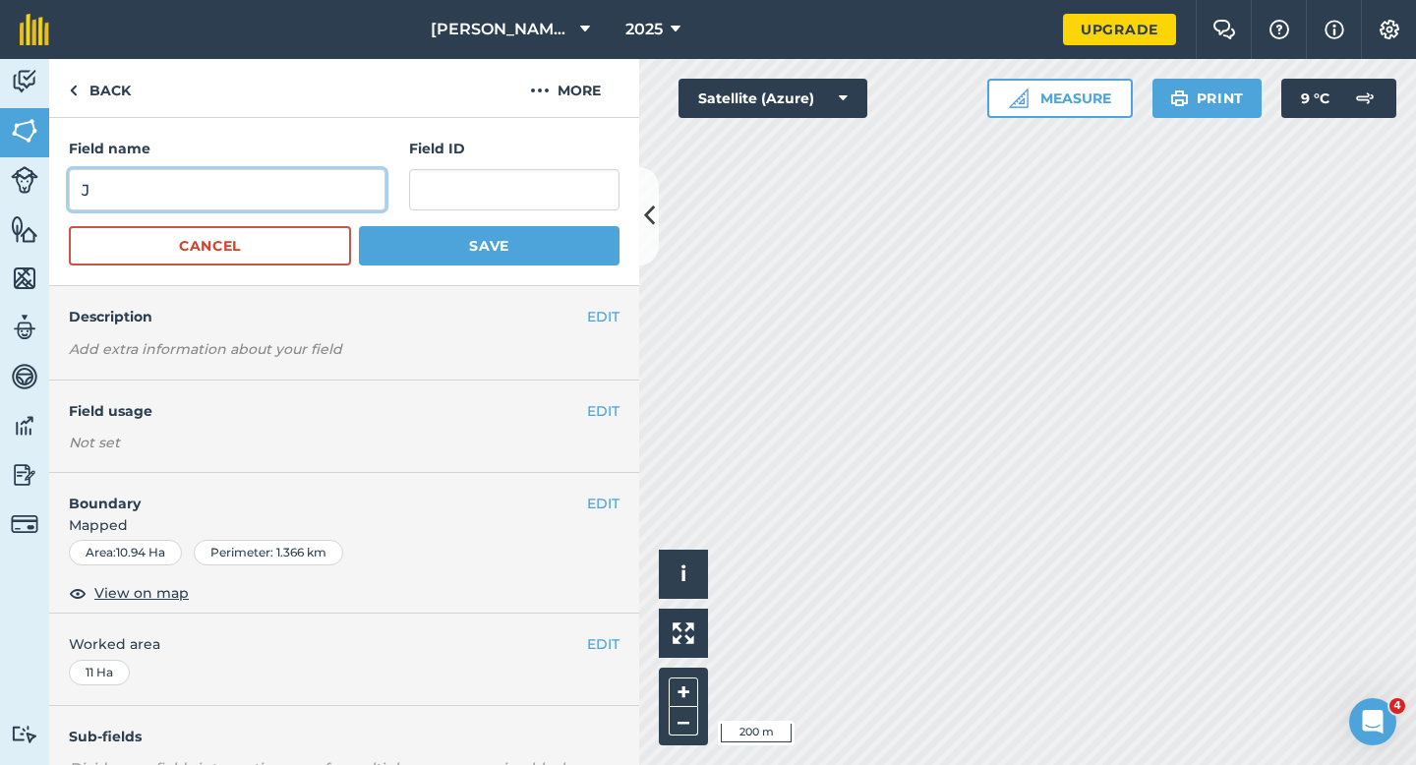
click at [359, 226] on button "Save" at bounding box center [489, 245] width 261 height 39
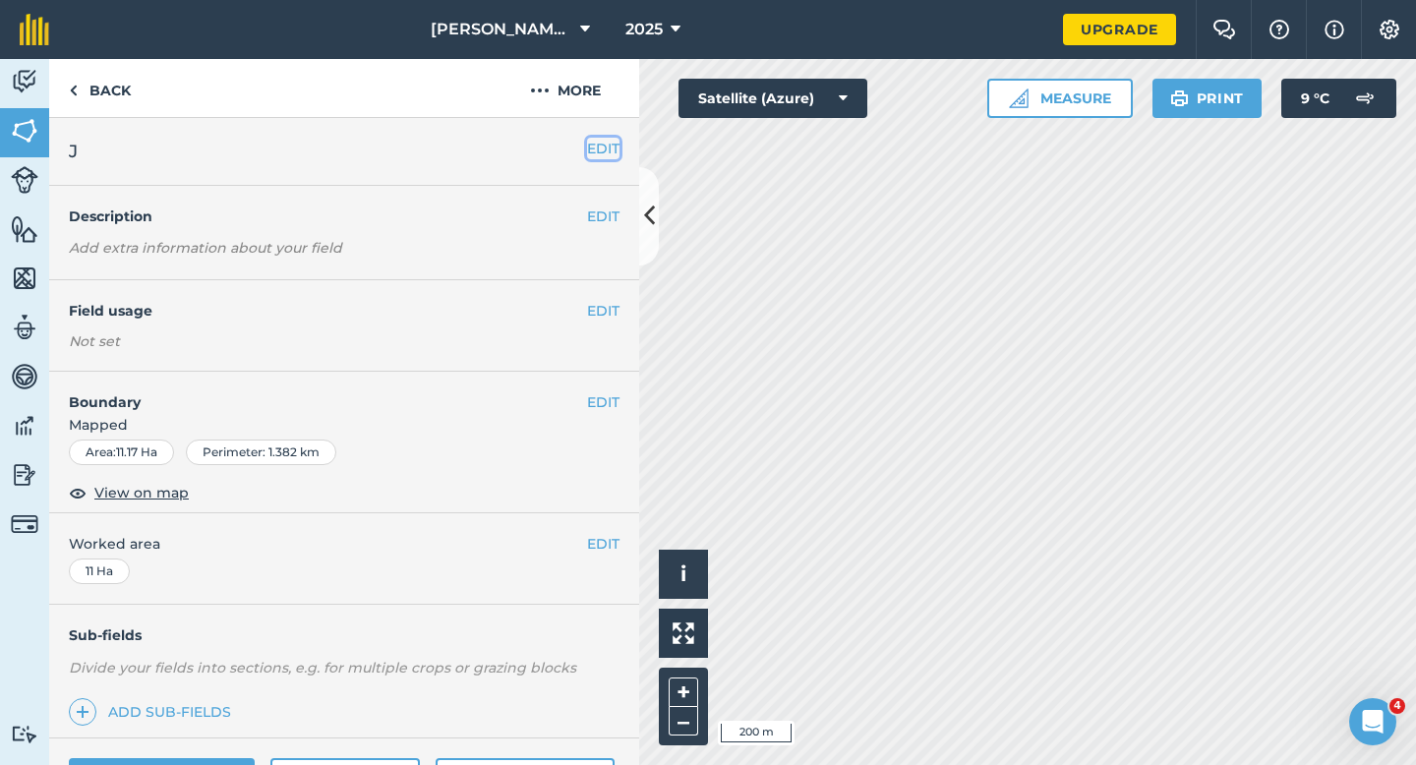
click at [593, 151] on button "EDIT" at bounding box center [603, 149] width 32 height 22
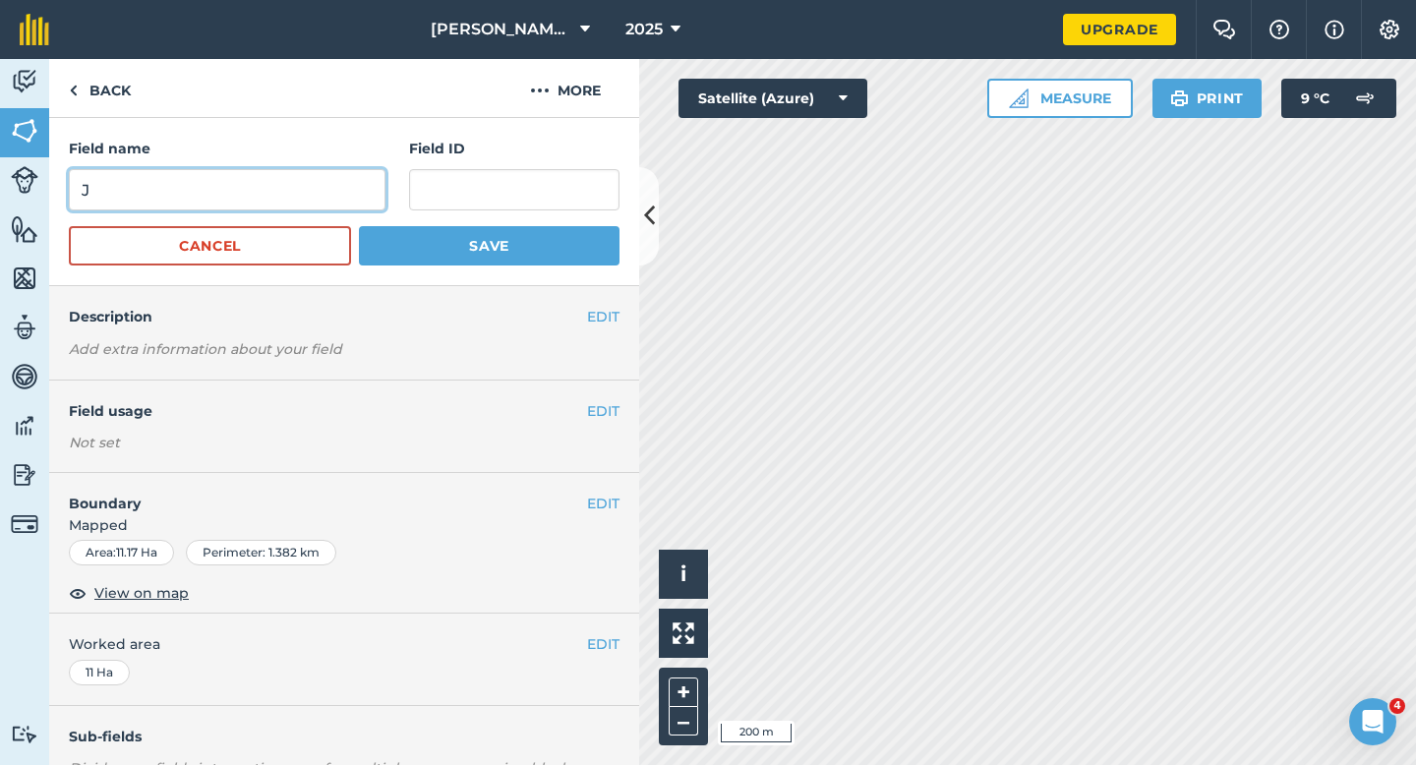
click at [324, 185] on input "J" at bounding box center [227, 189] width 317 height 41
type input "K"
click at [359, 226] on button "Save" at bounding box center [489, 245] width 261 height 39
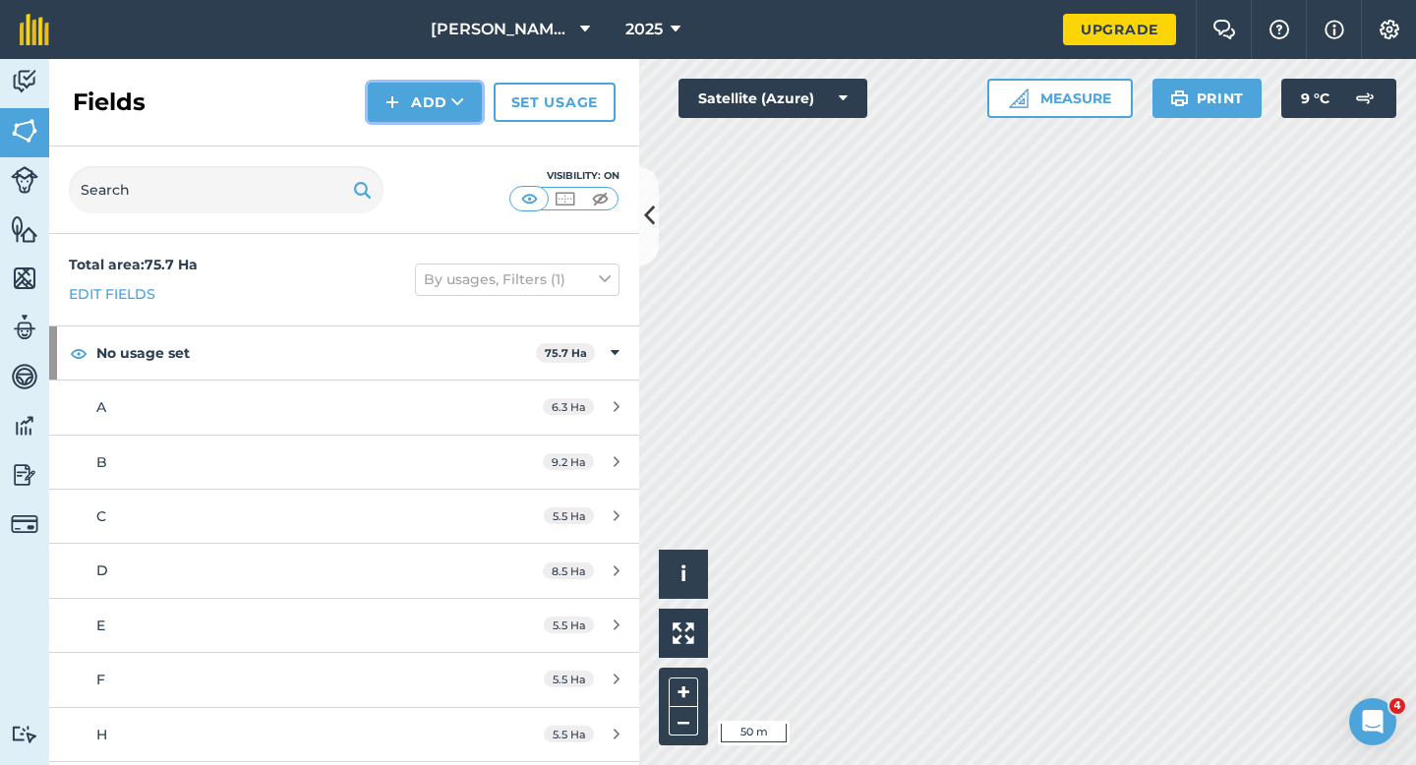
click at [411, 114] on button "Add" at bounding box center [425, 102] width 114 height 39
click at [411, 134] on link "Draw" at bounding box center [425, 146] width 108 height 43
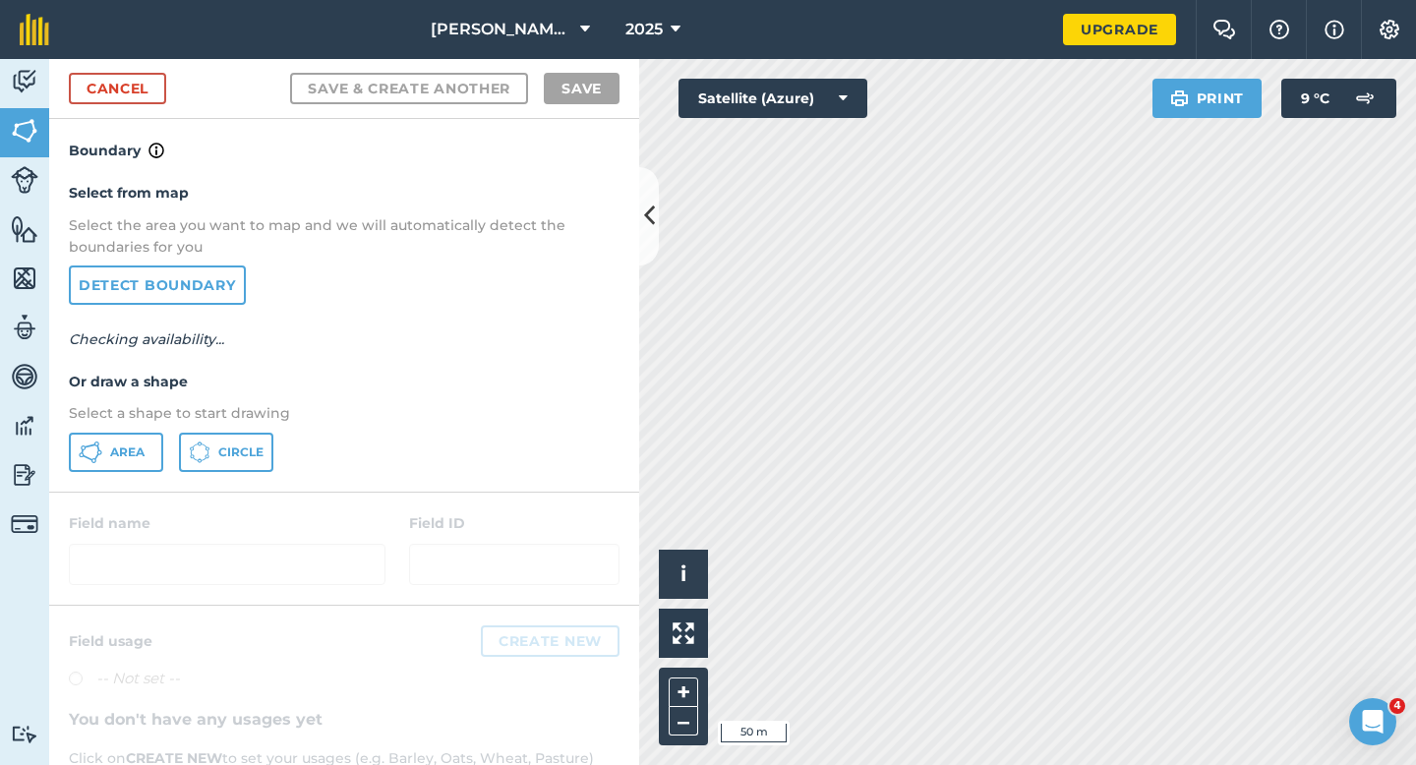
click at [137, 428] on div "Select from map Select the area you want to map and we will automatically detec…" at bounding box center [344, 326] width 590 height 328
click at [137, 431] on div "Select from map Select the area you want to map and we will automatically detec…" at bounding box center [344, 326] width 590 height 328
click at [172, 445] on div "Area Circle" at bounding box center [344, 452] width 551 height 39
click at [152, 446] on button "Area" at bounding box center [116, 452] width 94 height 39
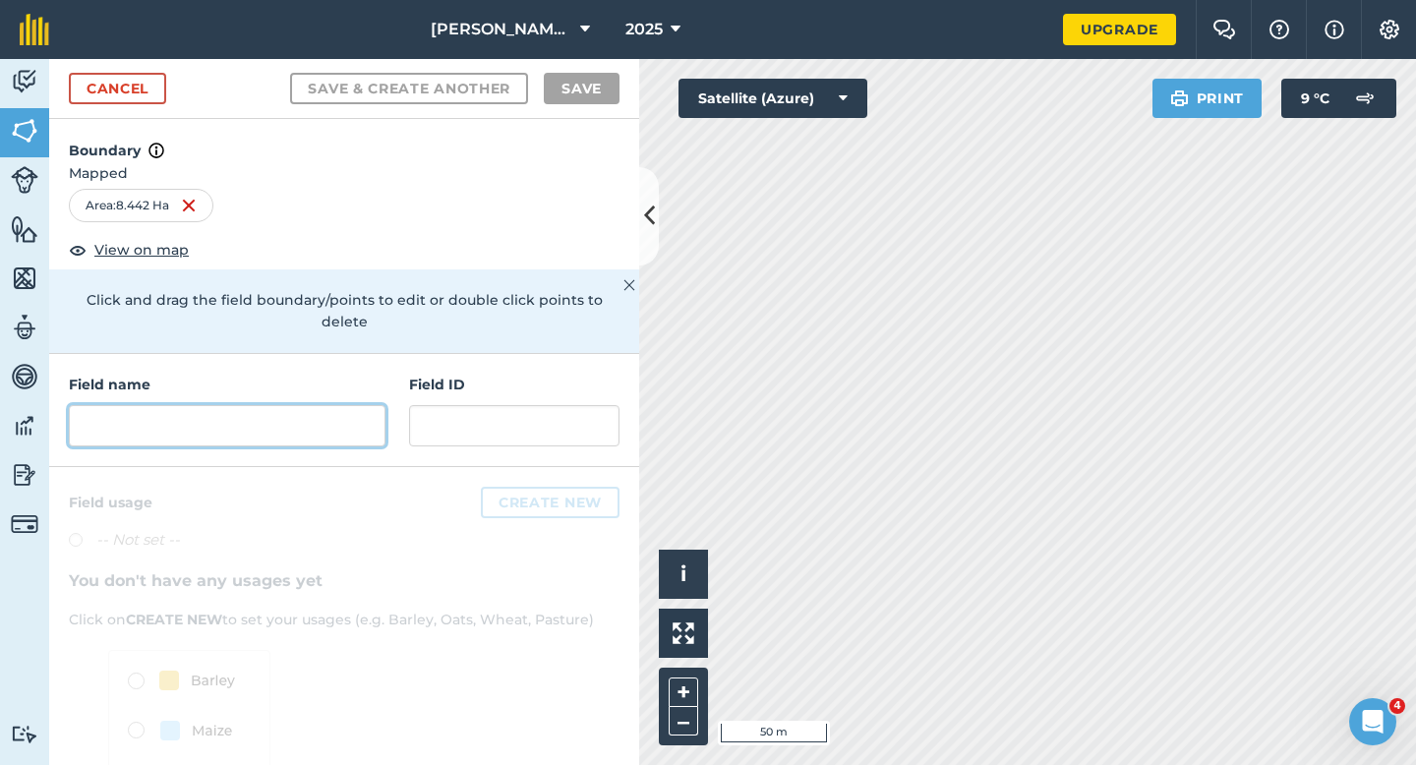
click at [286, 405] on input "text" at bounding box center [227, 425] width 317 height 41
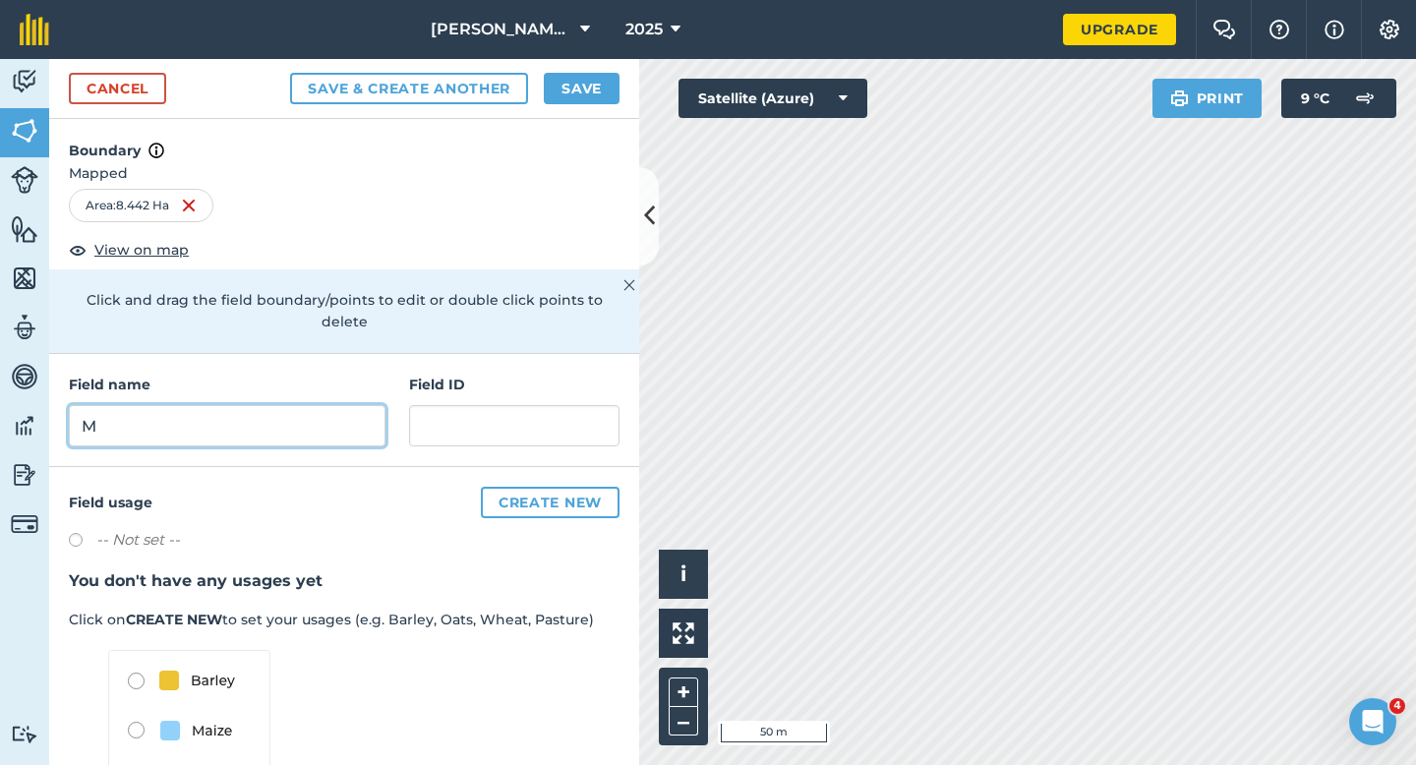
type input "M"
click at [599, 81] on button "Save" at bounding box center [582, 88] width 76 height 31
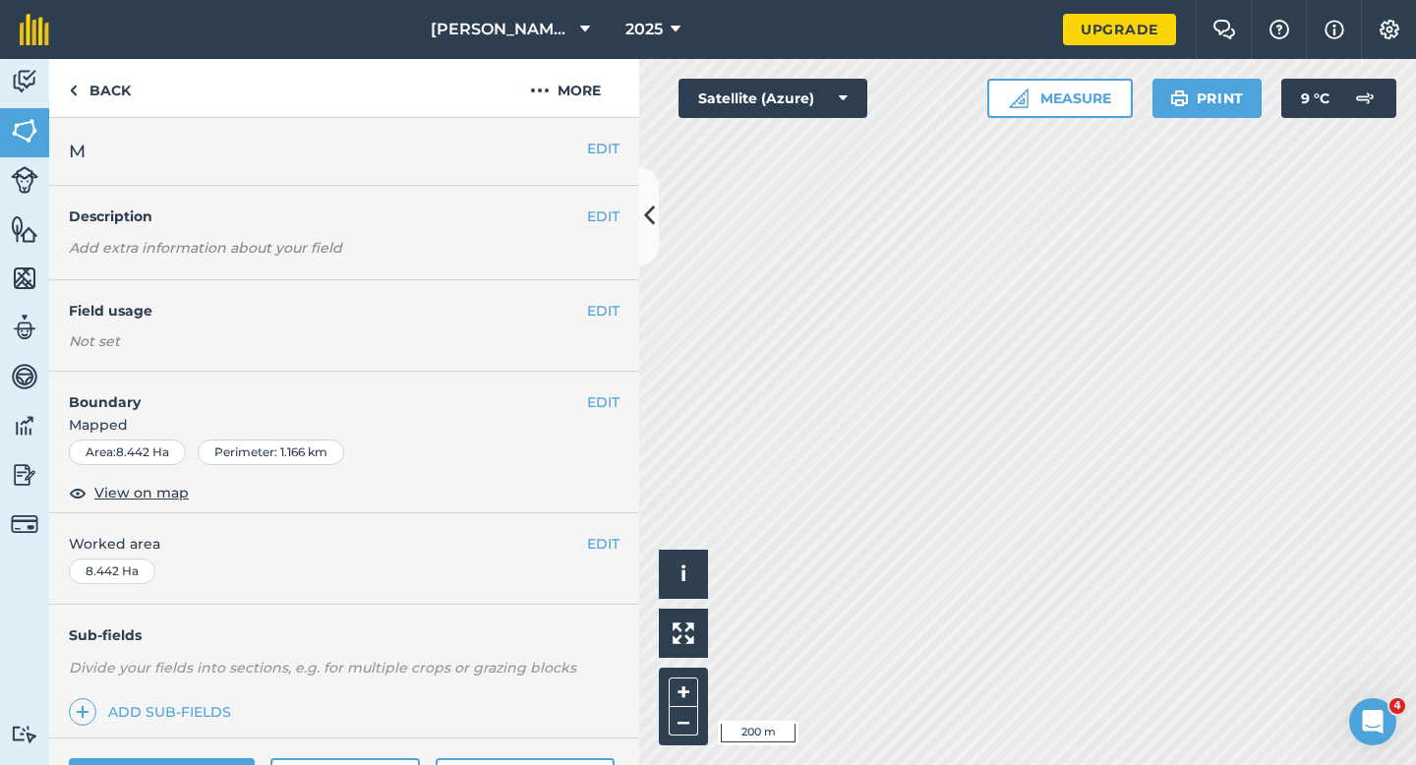
click at [584, 541] on span "Worked area" at bounding box center [344, 544] width 551 height 22
click at [598, 541] on button "EDIT" at bounding box center [603, 544] width 32 height 22
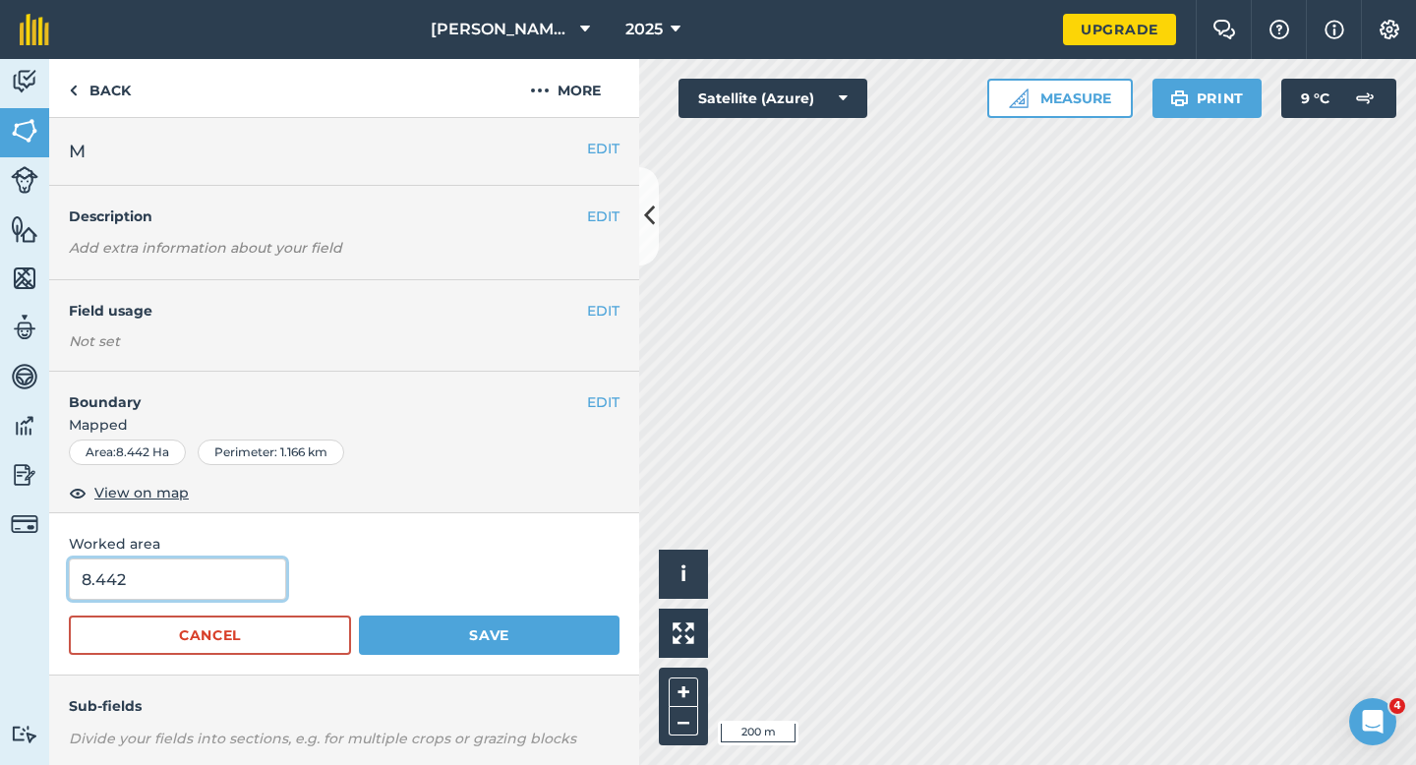
click at [275, 559] on input "8.442" at bounding box center [177, 579] width 217 height 41
click at [273, 579] on input "8.442" at bounding box center [177, 579] width 217 height 41
type input "8.4"
click at [359, 616] on button "Save" at bounding box center [489, 635] width 261 height 39
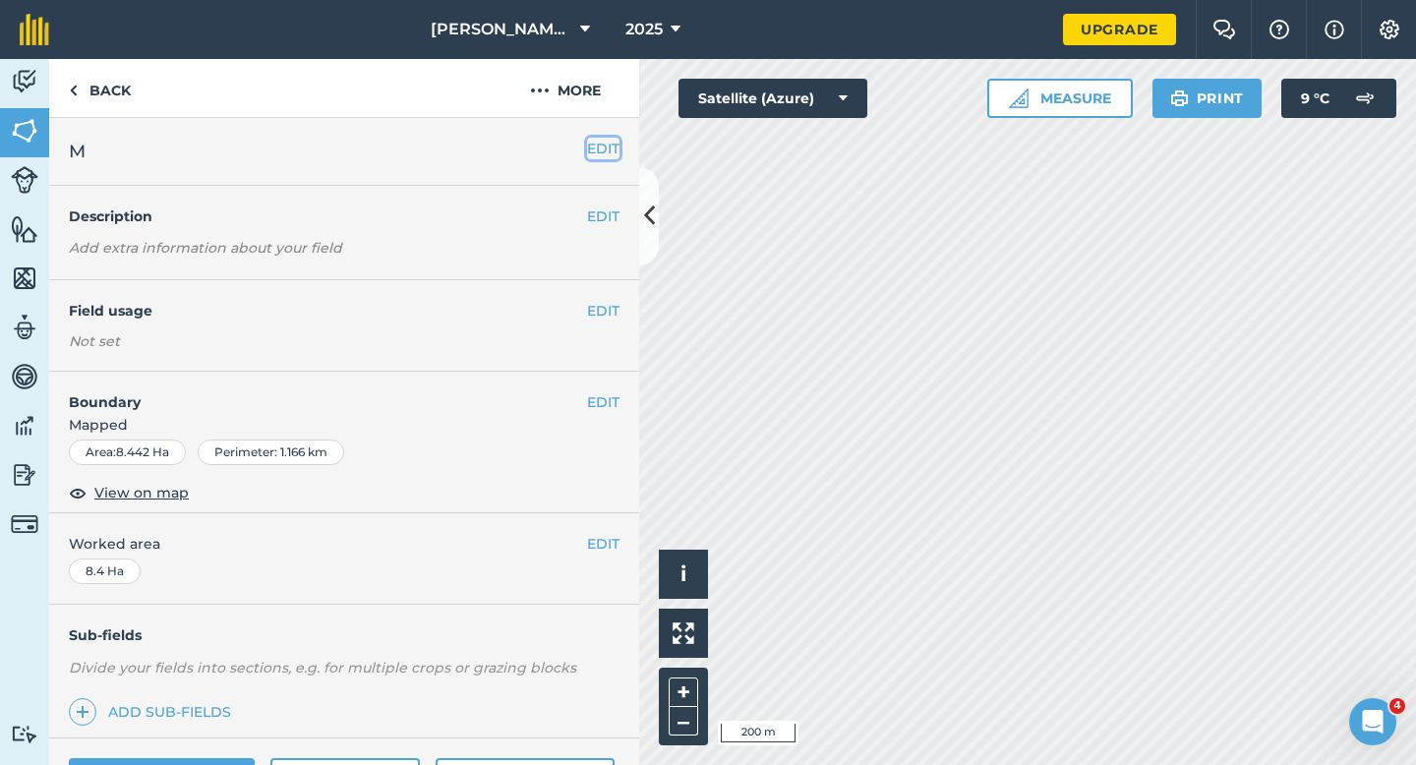
click at [595, 150] on button "EDIT" at bounding box center [603, 149] width 32 height 22
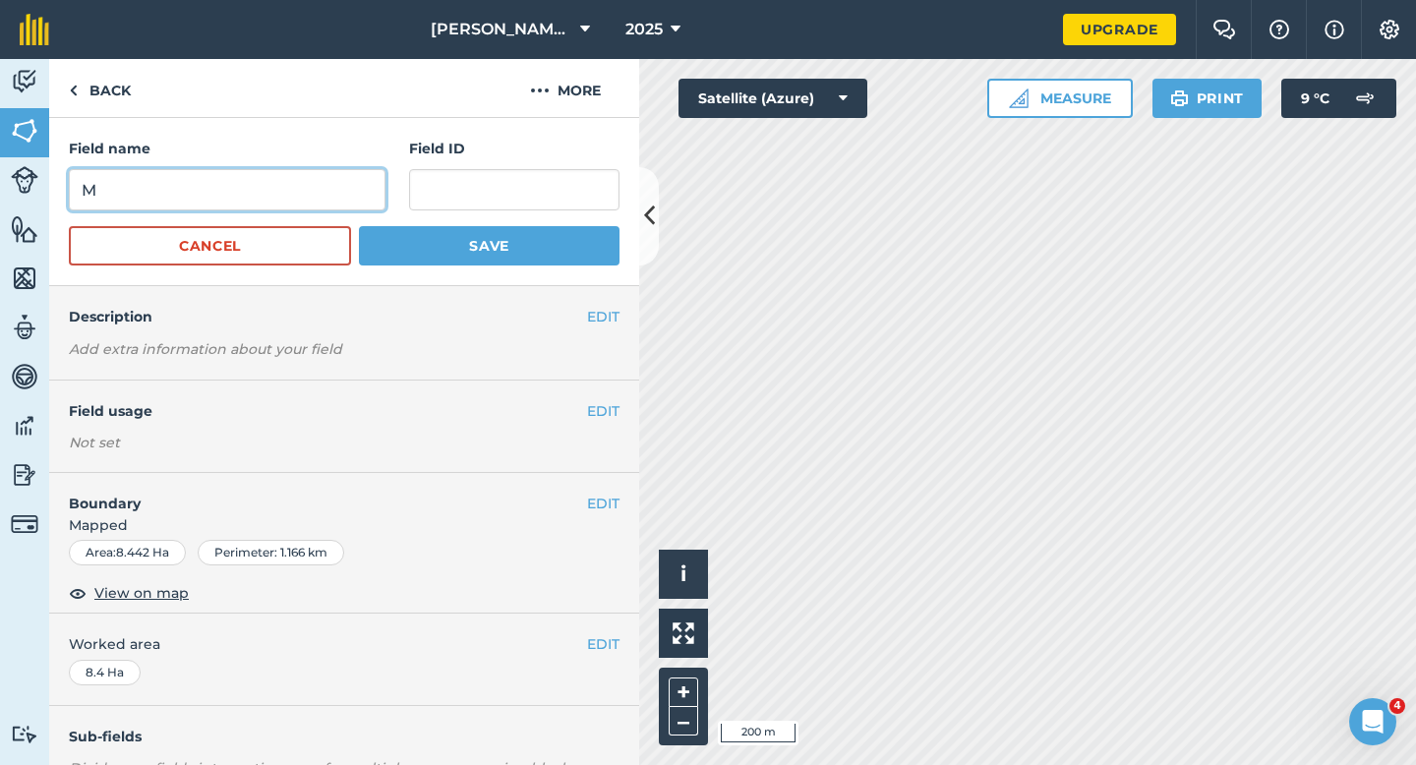
click at [347, 207] on input "M" at bounding box center [227, 189] width 317 height 41
type input "L"
click at [359, 226] on button "Save" at bounding box center [489, 245] width 261 height 39
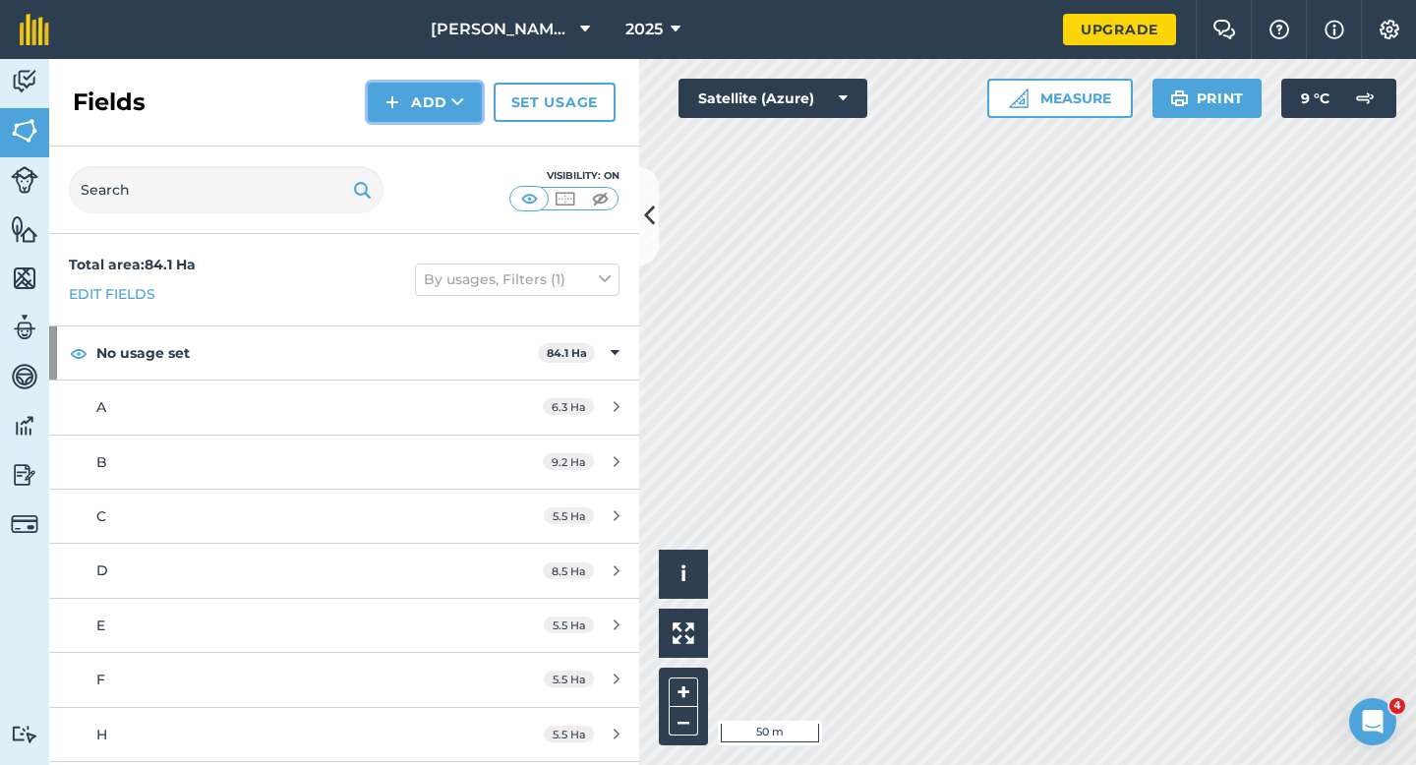
click at [382, 88] on button "Add" at bounding box center [425, 102] width 114 height 39
click at [451, 169] on link "Import" at bounding box center [425, 190] width 108 height 43
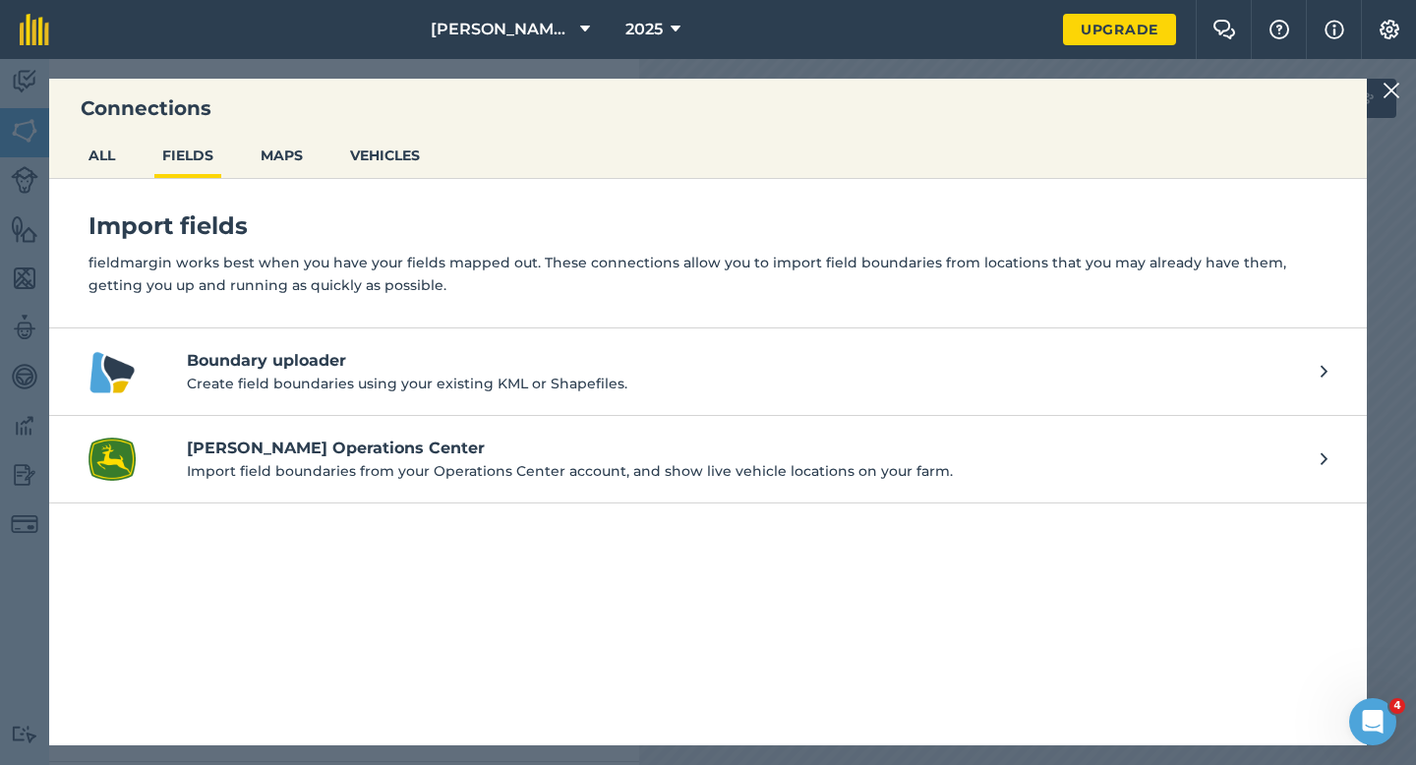
click at [1401, 85] on div at bounding box center [1395, 91] width 24 height 24
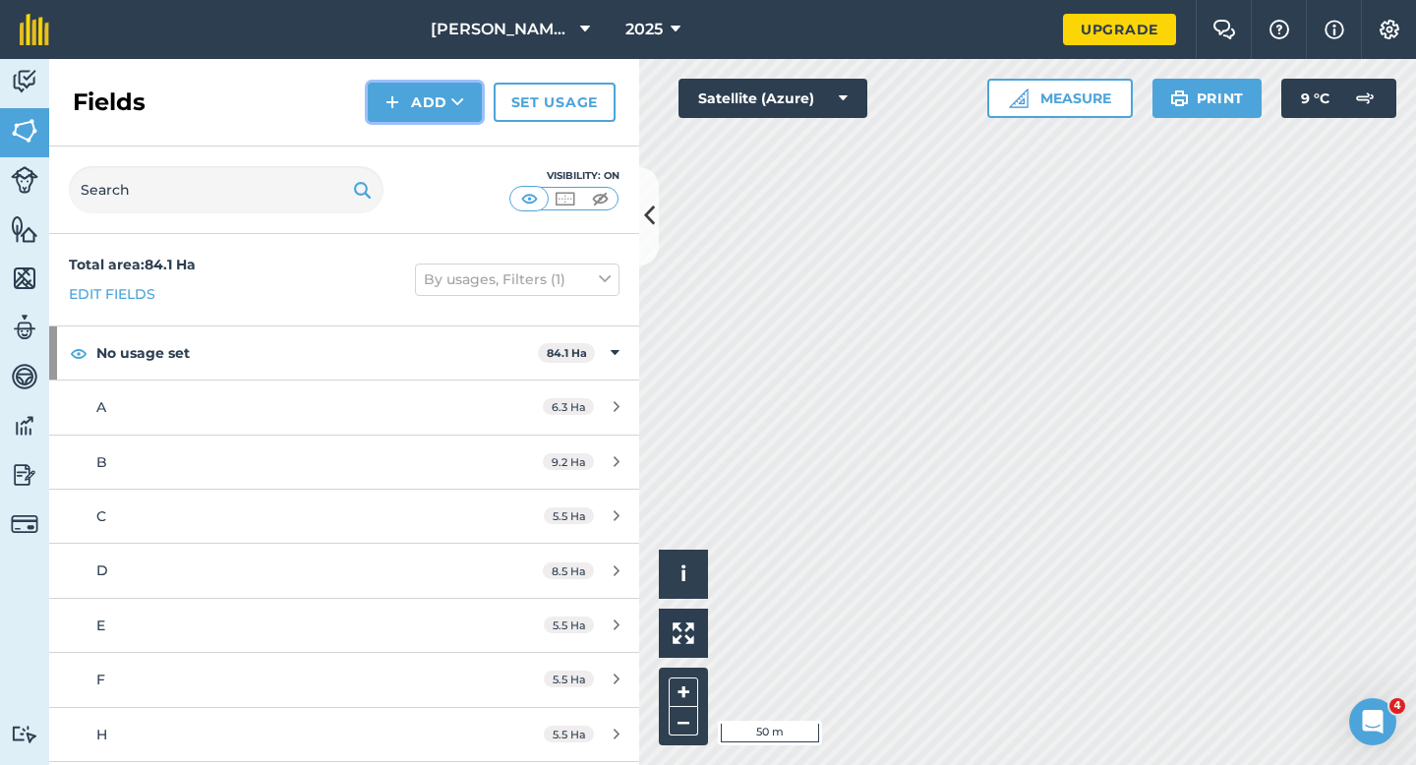
click at [401, 100] on button "Add" at bounding box center [425, 102] width 114 height 39
click at [414, 142] on link "Draw" at bounding box center [425, 146] width 108 height 43
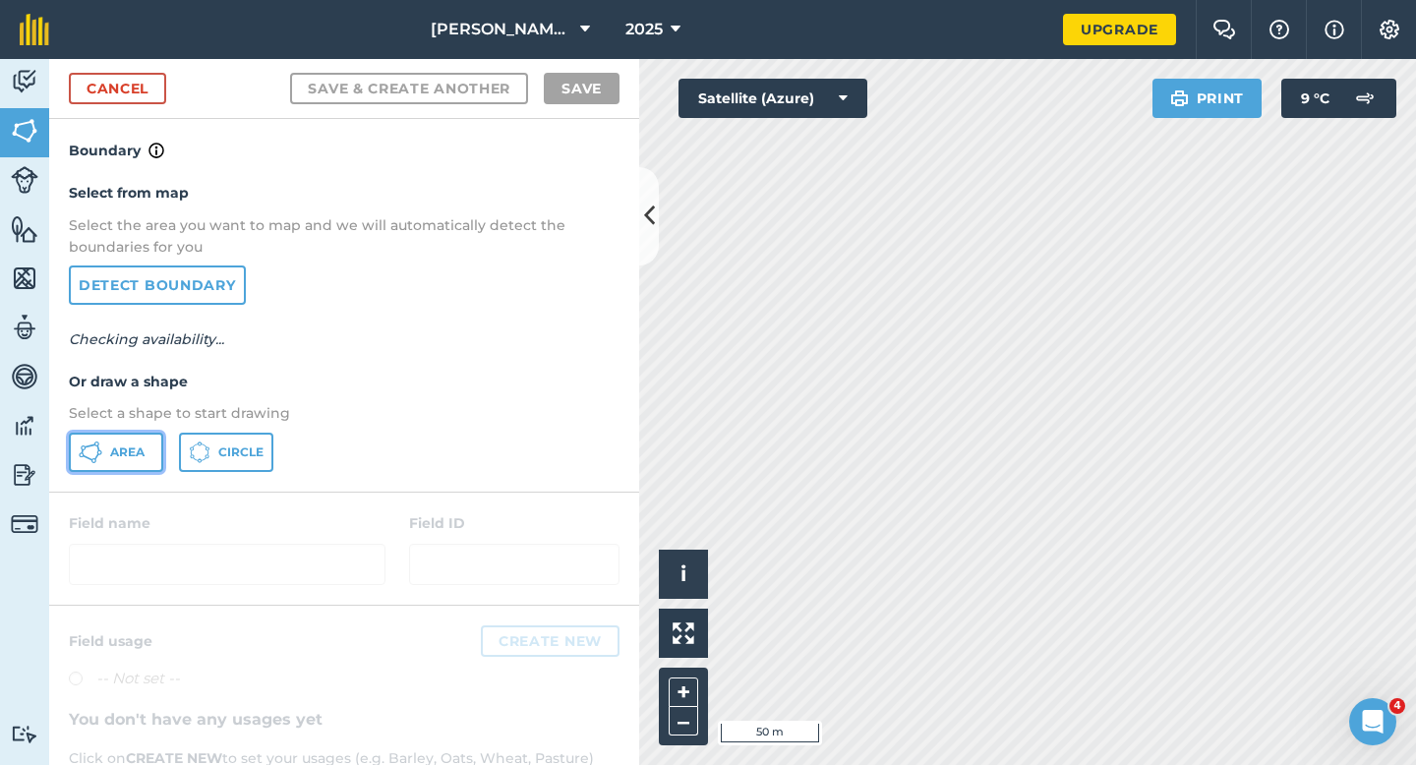
click at [136, 470] on button "Area" at bounding box center [116, 452] width 94 height 39
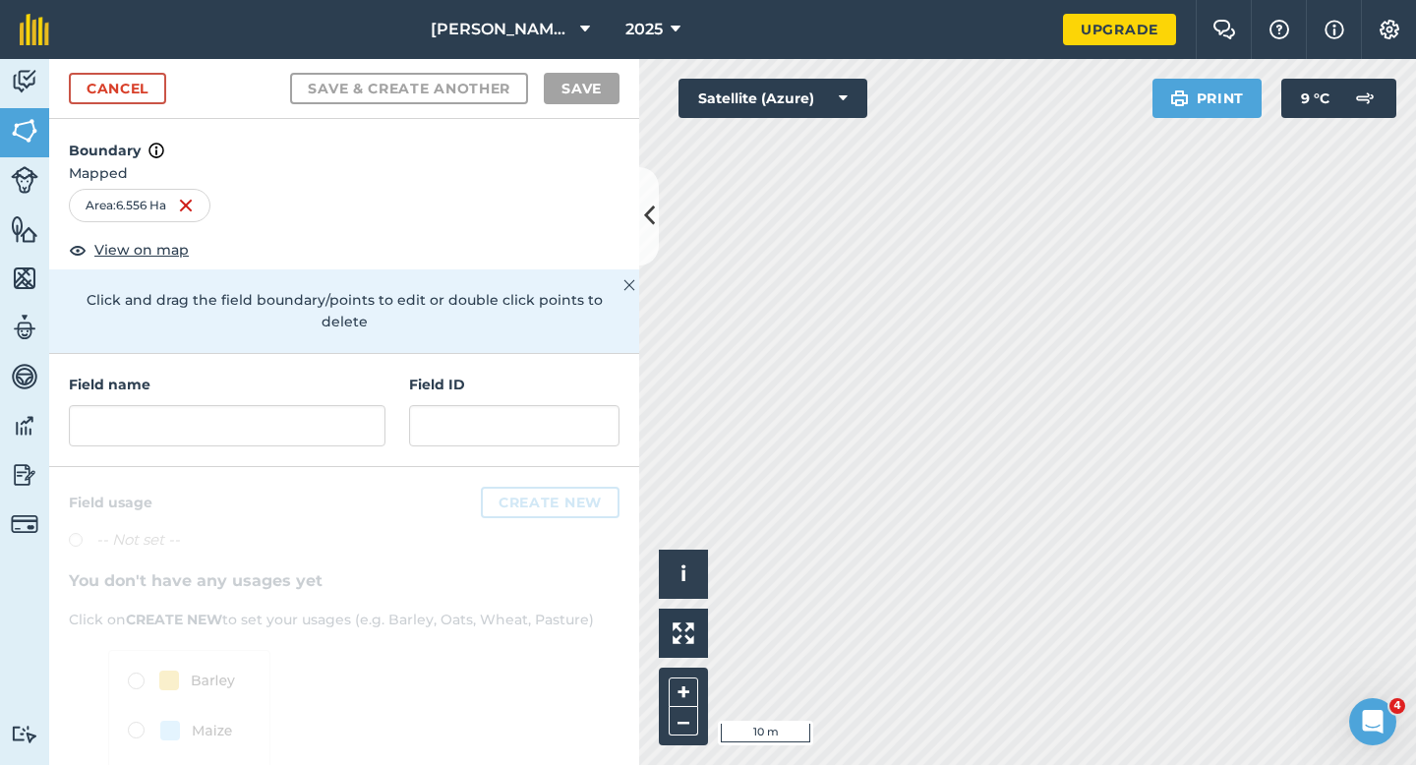
click at [283, 437] on div "Field name Field ID" at bounding box center [344, 410] width 590 height 113
click at [283, 405] on input "text" at bounding box center [227, 425] width 317 height 41
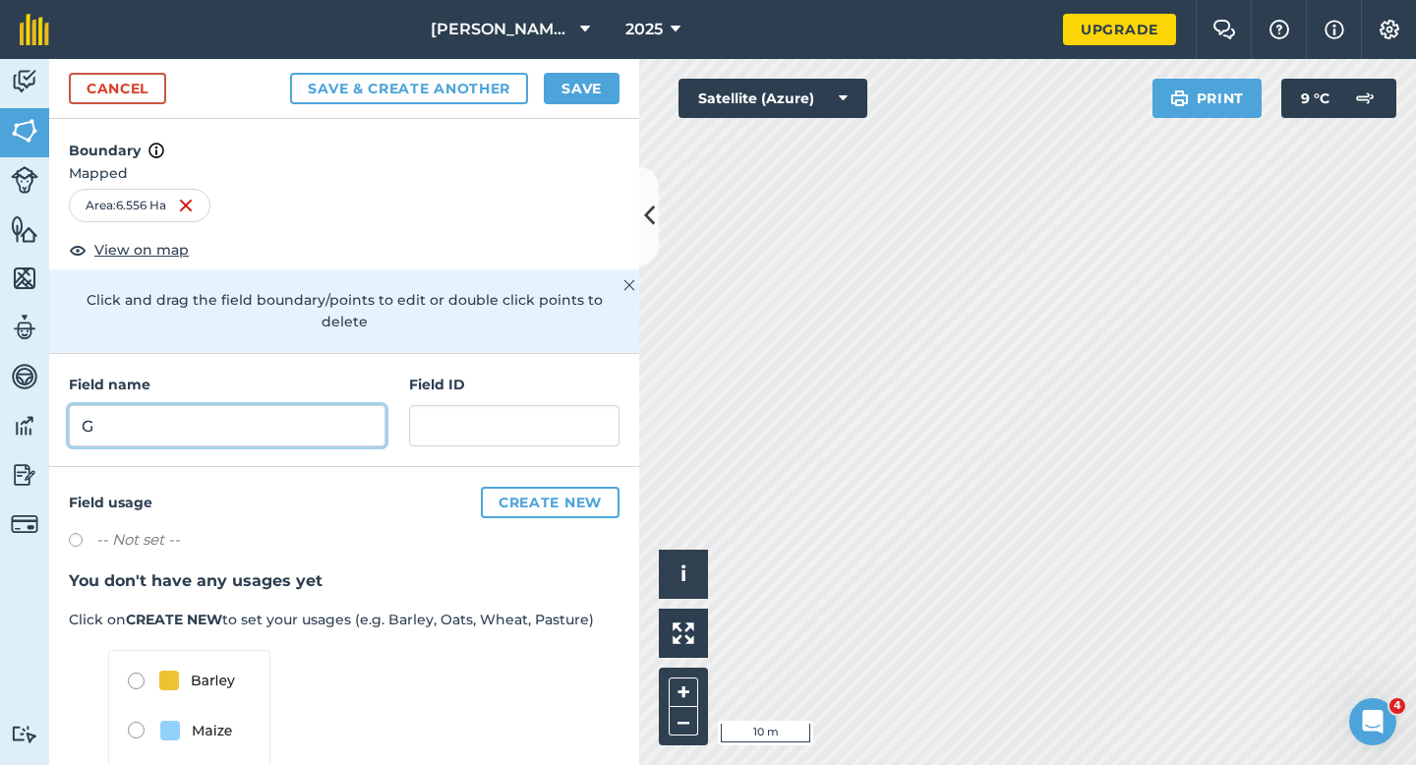
type input "G"
click at [579, 66] on div "Cancel Save & Create Another Save" at bounding box center [344, 89] width 590 height 60
click at [582, 74] on button "Save" at bounding box center [582, 88] width 76 height 31
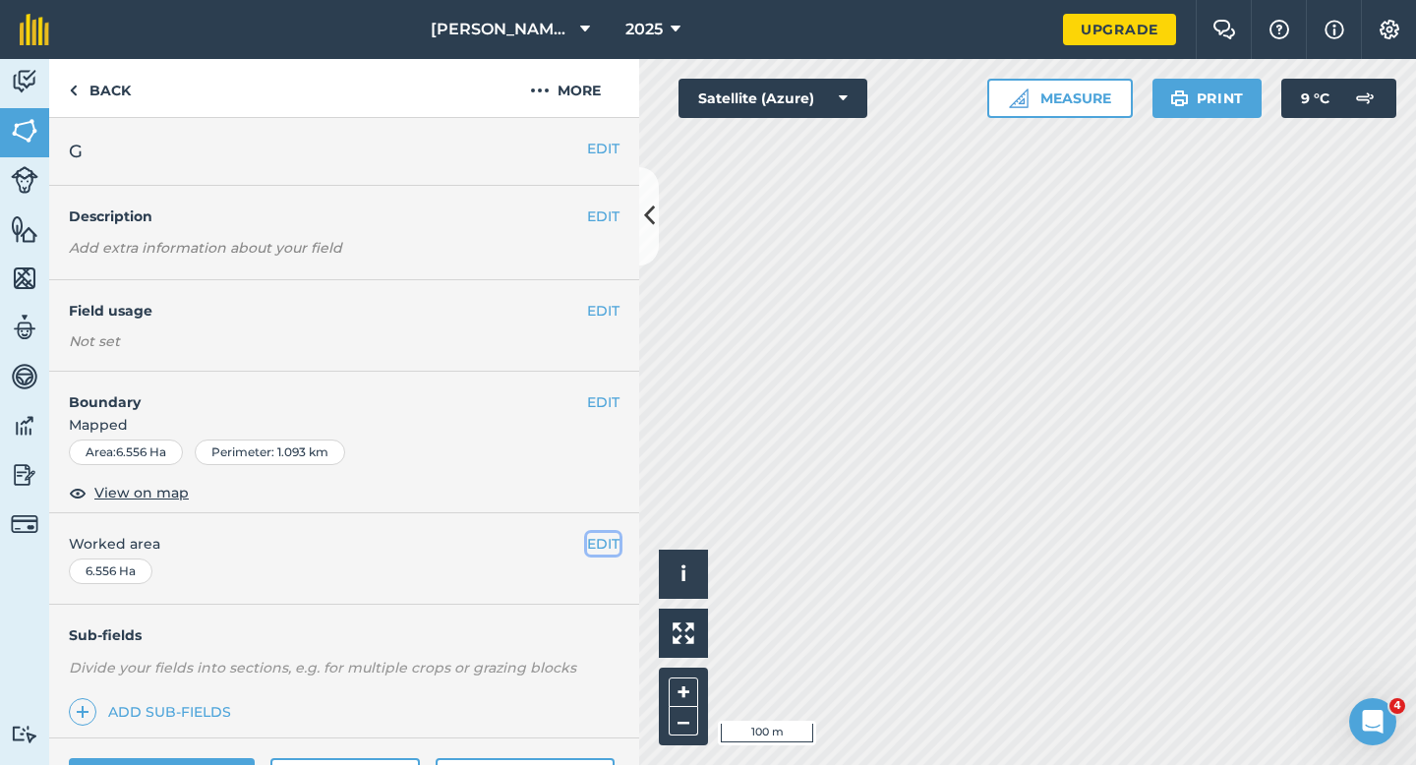
click at [618, 553] on button "EDIT" at bounding box center [603, 544] width 32 height 22
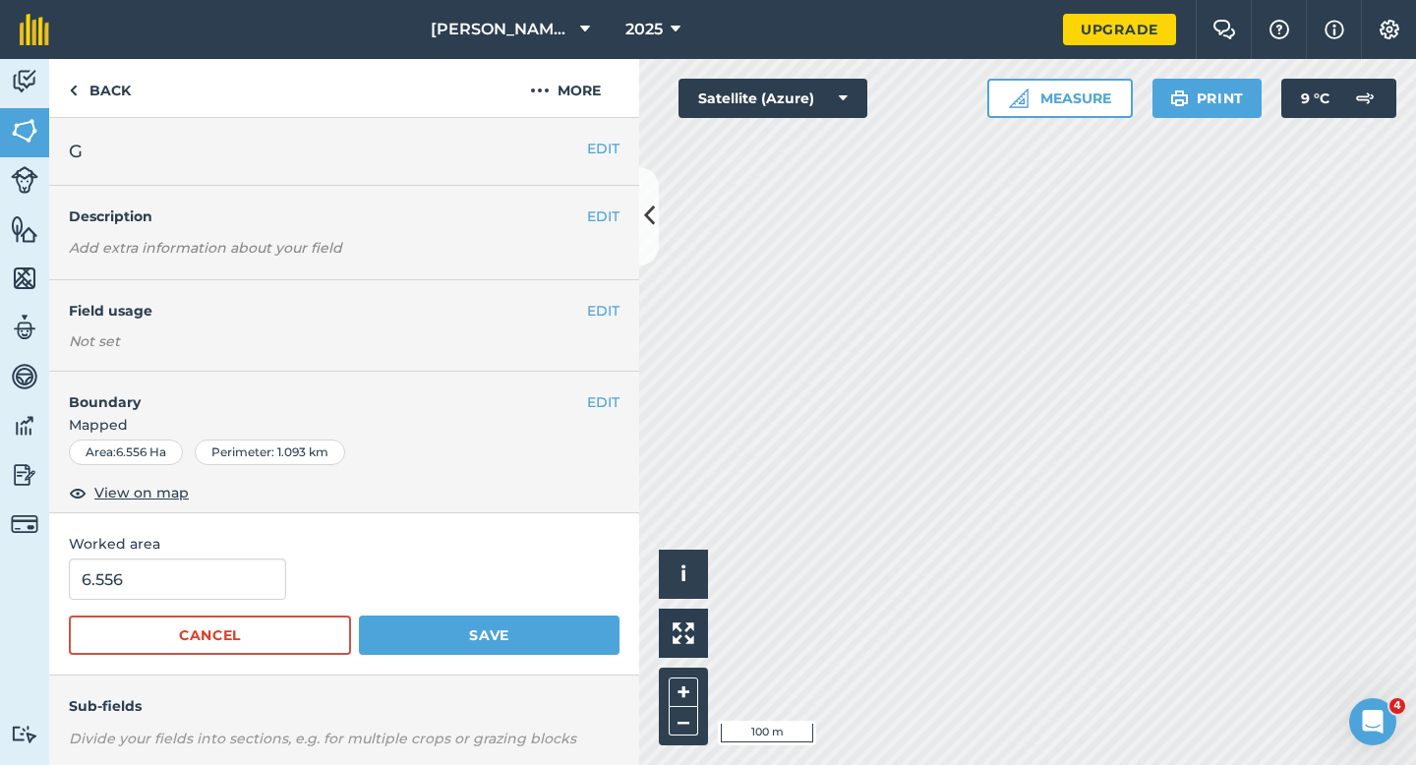
click at [202, 615] on form "6.556 Cancel Save" at bounding box center [344, 607] width 551 height 96
click at [202, 598] on input "6.556" at bounding box center [177, 579] width 217 height 41
type input "6.6"
click at [359, 616] on button "Save" at bounding box center [489, 635] width 261 height 39
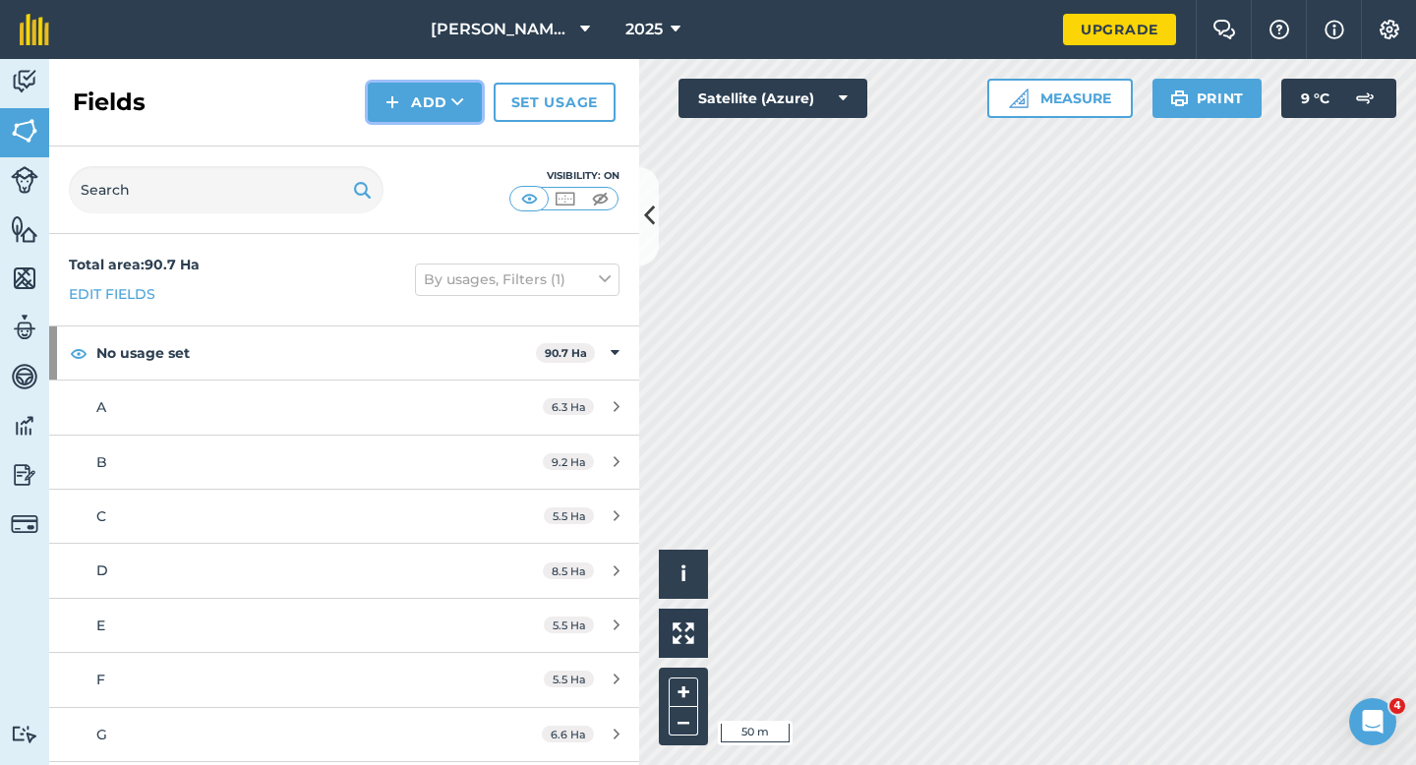
click at [416, 121] on button "Add" at bounding box center [425, 102] width 114 height 39
click at [420, 141] on link "Draw" at bounding box center [425, 146] width 108 height 43
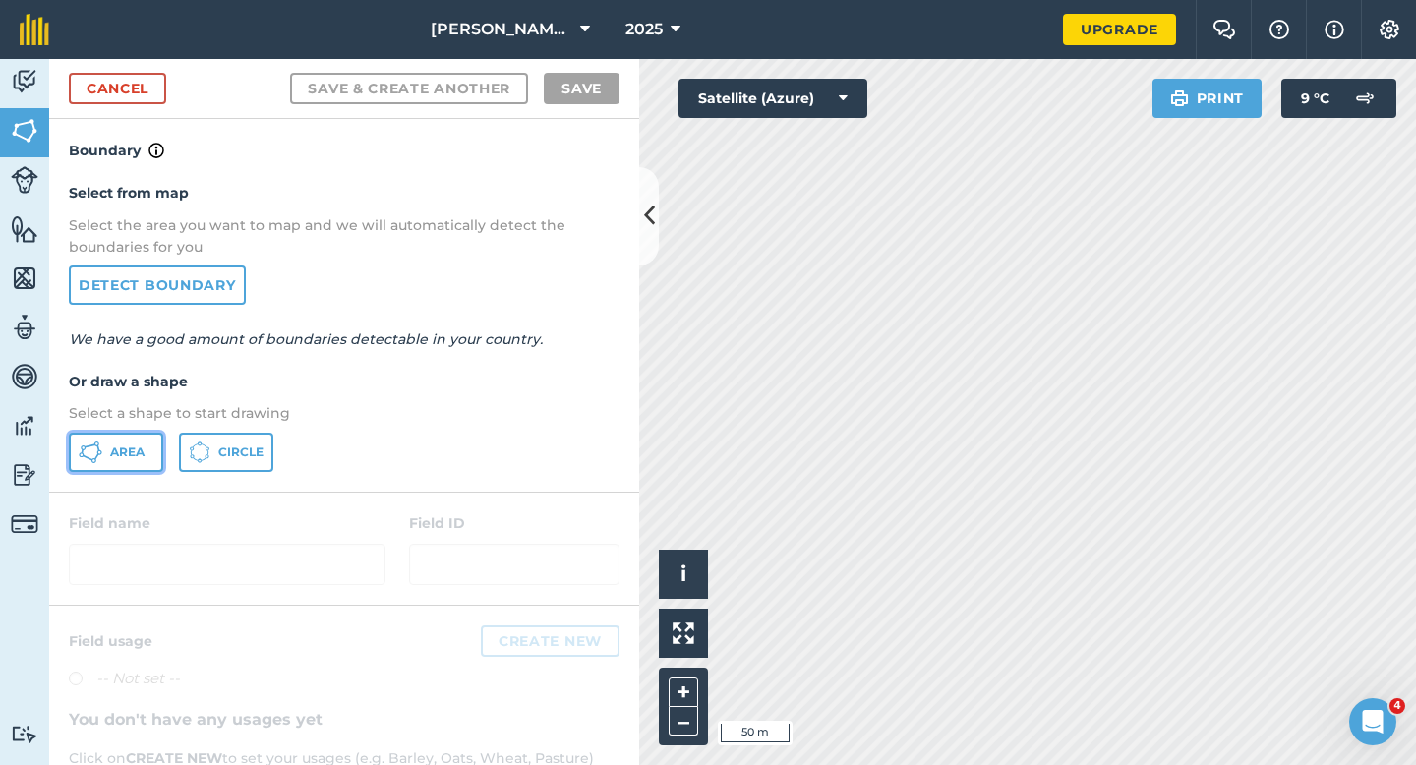
click at [132, 470] on button "Area" at bounding box center [116, 452] width 94 height 39
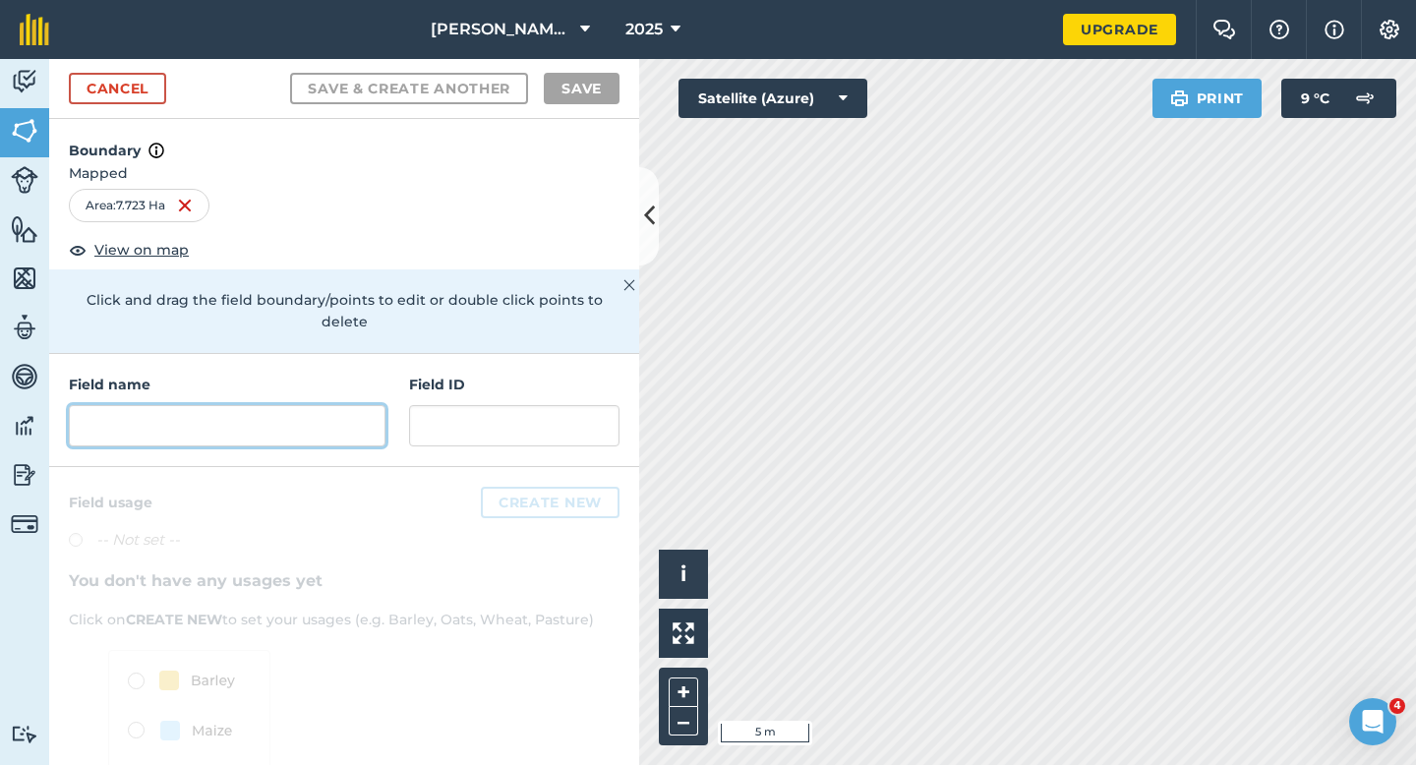
click at [357, 405] on input "text" at bounding box center [227, 425] width 317 height 41
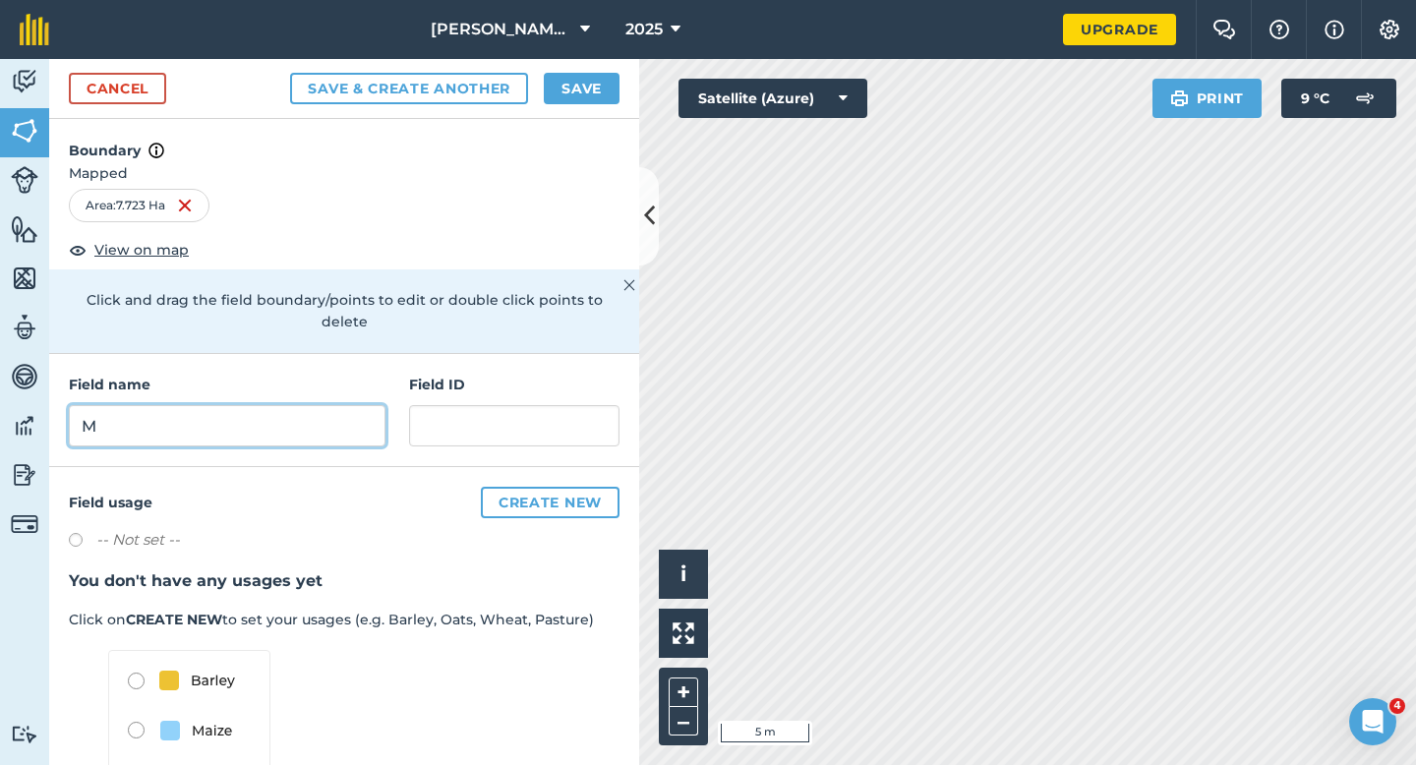
type input "M"
click at [582, 96] on button "Save" at bounding box center [582, 88] width 76 height 31
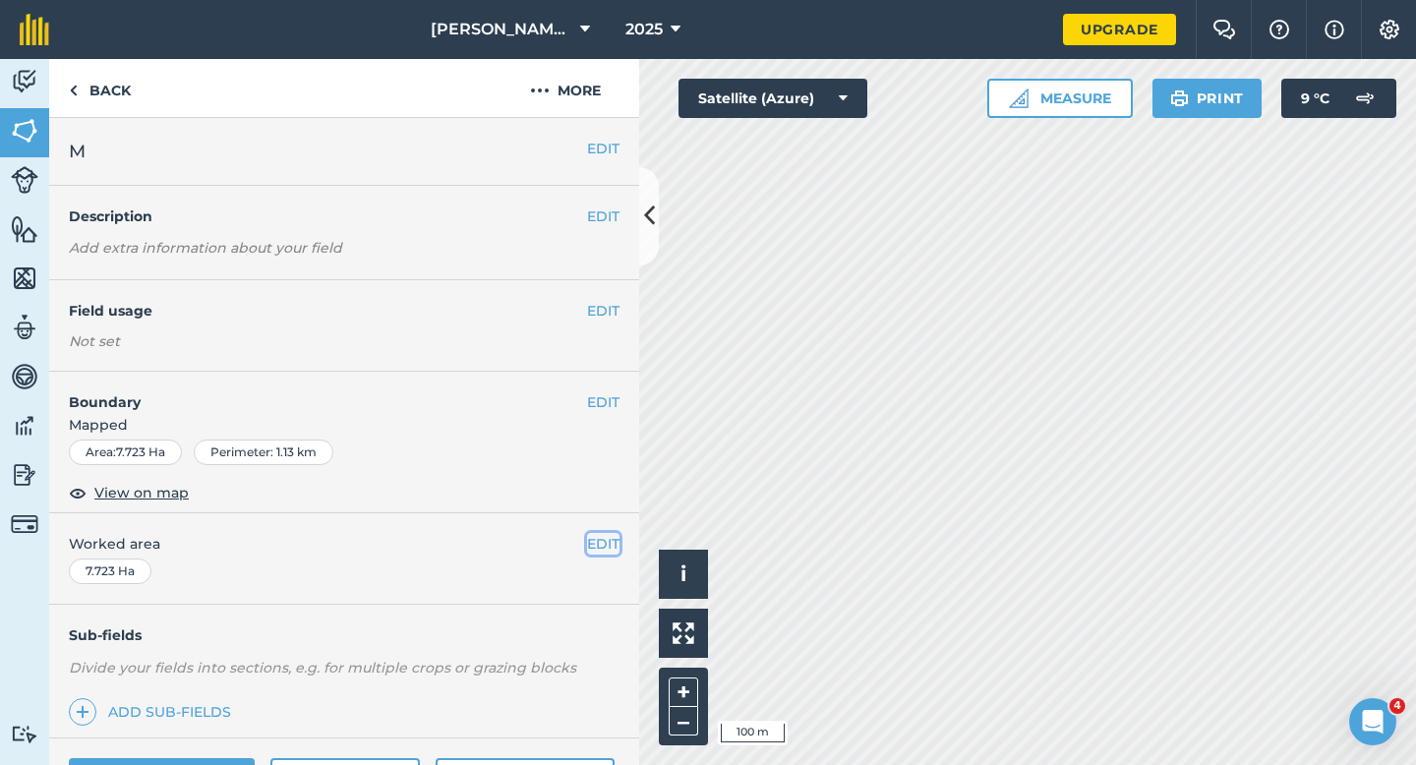
click at [597, 540] on button "EDIT" at bounding box center [603, 544] width 32 height 22
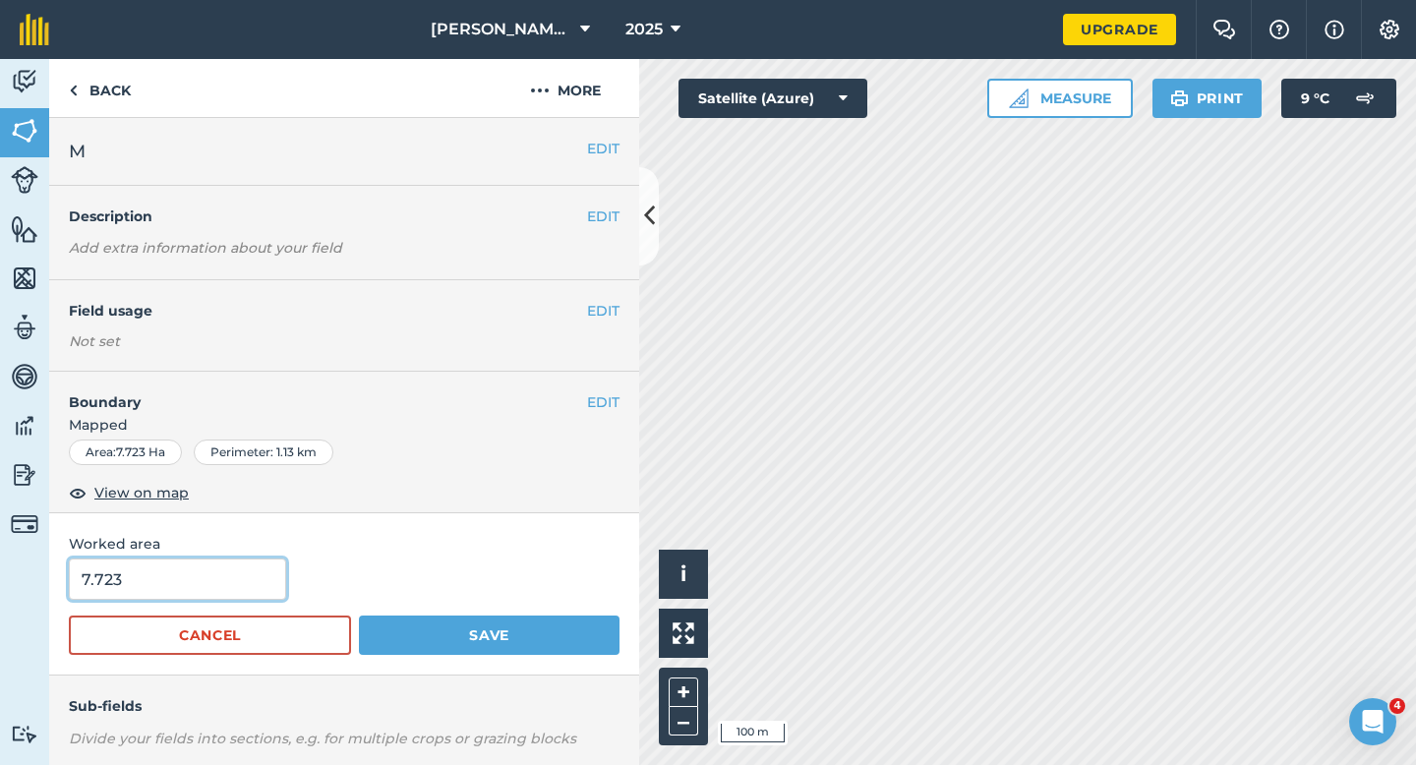
click at [206, 571] on input "7.723" at bounding box center [177, 579] width 217 height 41
type input "7.7"
click at [359, 616] on button "Save" at bounding box center [489, 635] width 261 height 39
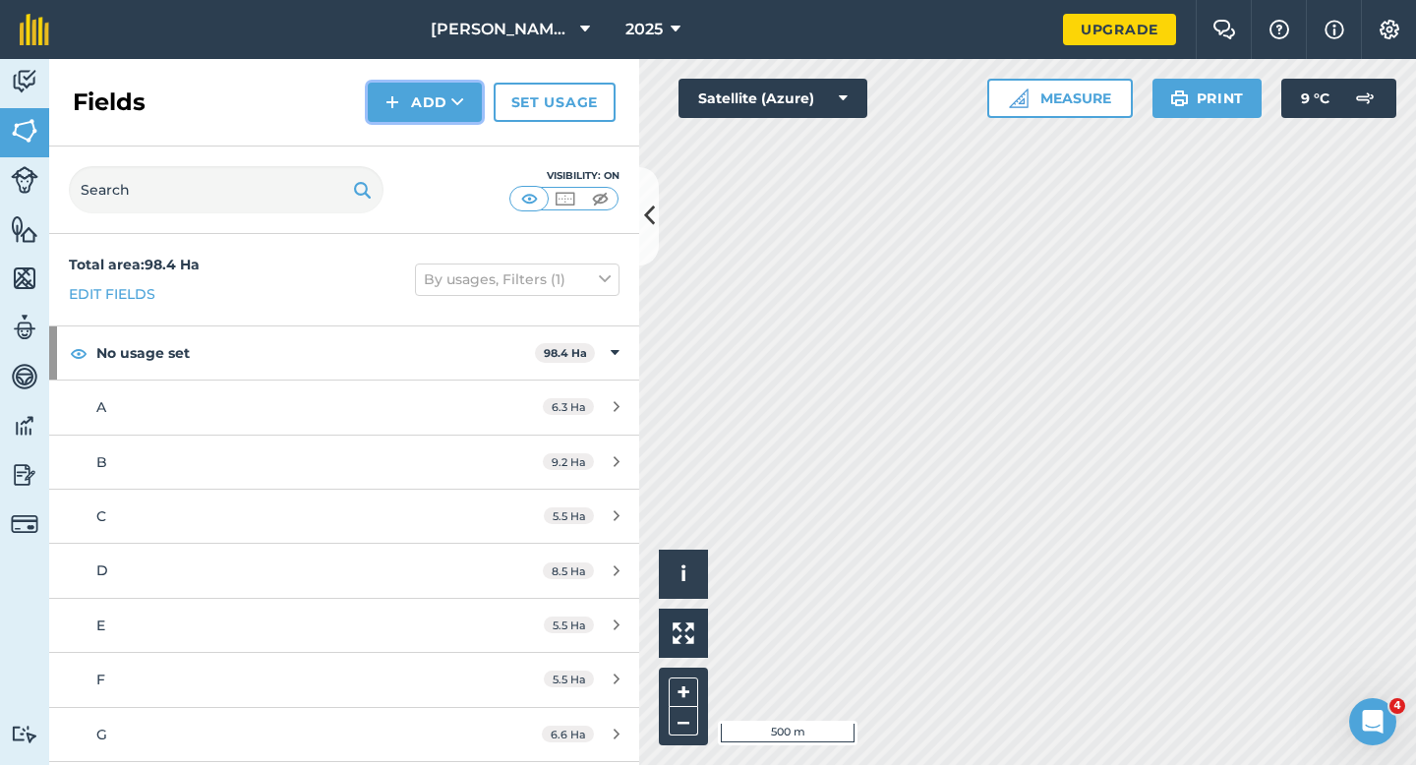
click at [432, 113] on button "Add" at bounding box center [425, 102] width 114 height 39
click at [432, 134] on link "Draw" at bounding box center [425, 146] width 108 height 43
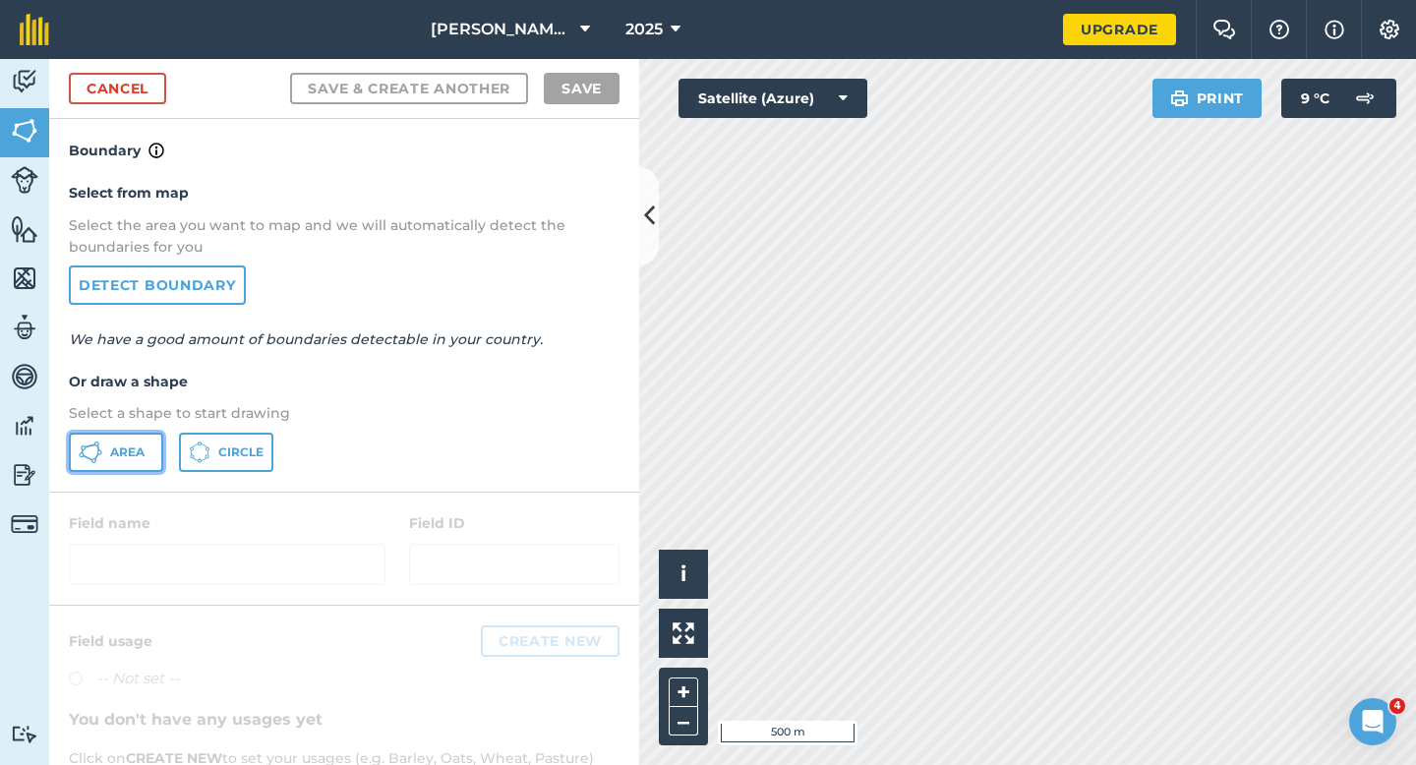
click at [140, 448] on span "Area" at bounding box center [127, 452] width 34 height 16
click at [153, 85] on link "Cancel" at bounding box center [117, 88] width 97 height 31
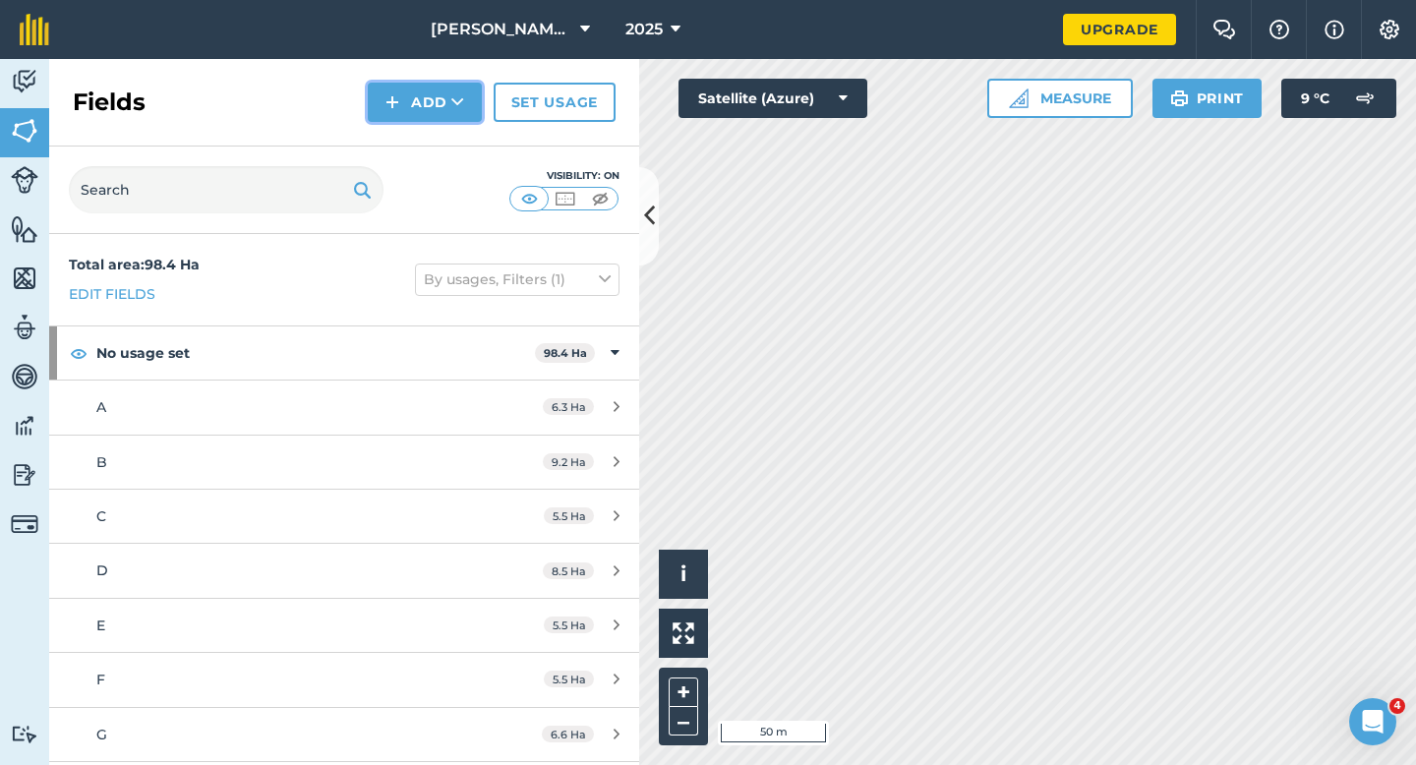
click at [373, 102] on button "Add" at bounding box center [425, 102] width 114 height 39
click at [399, 130] on link "Draw" at bounding box center [425, 146] width 108 height 43
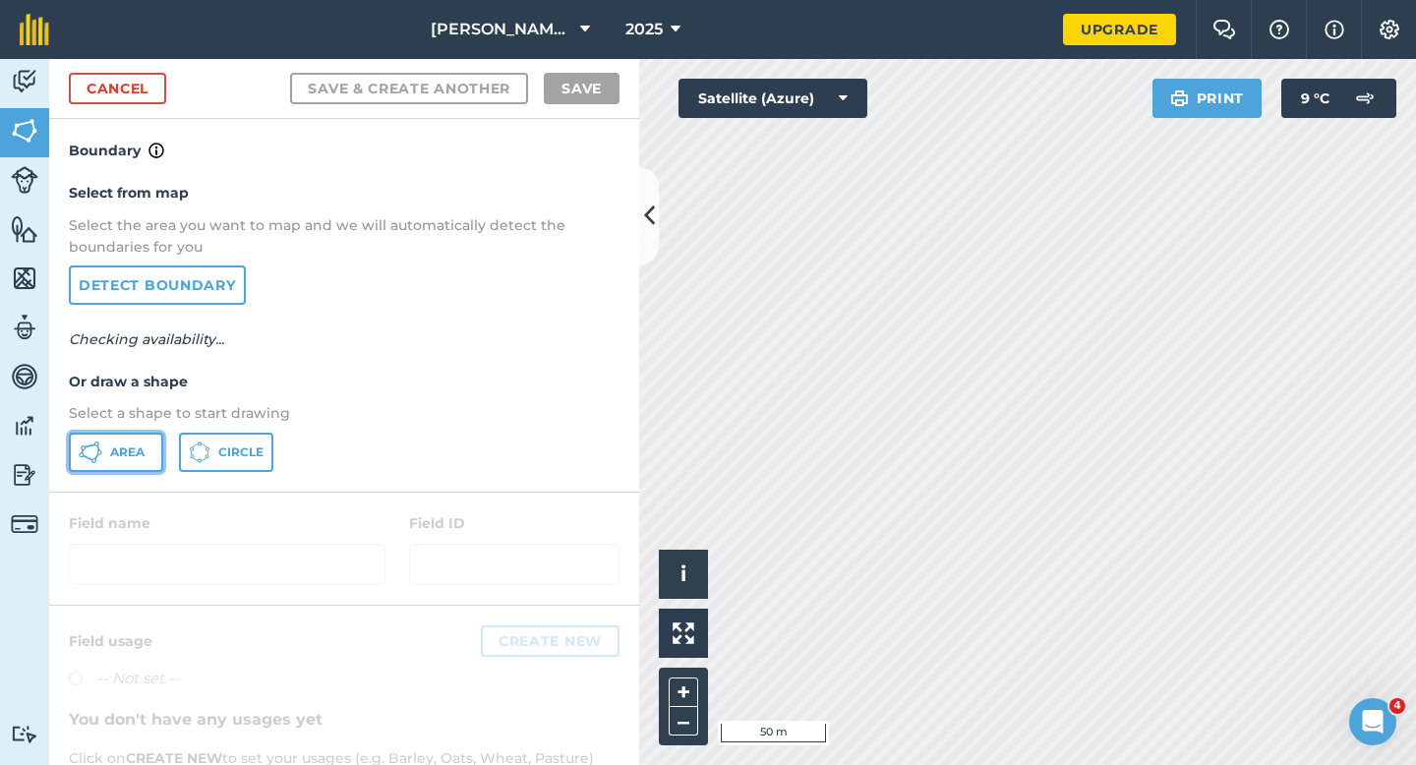
click at [140, 446] on span "Area" at bounding box center [127, 452] width 34 height 16
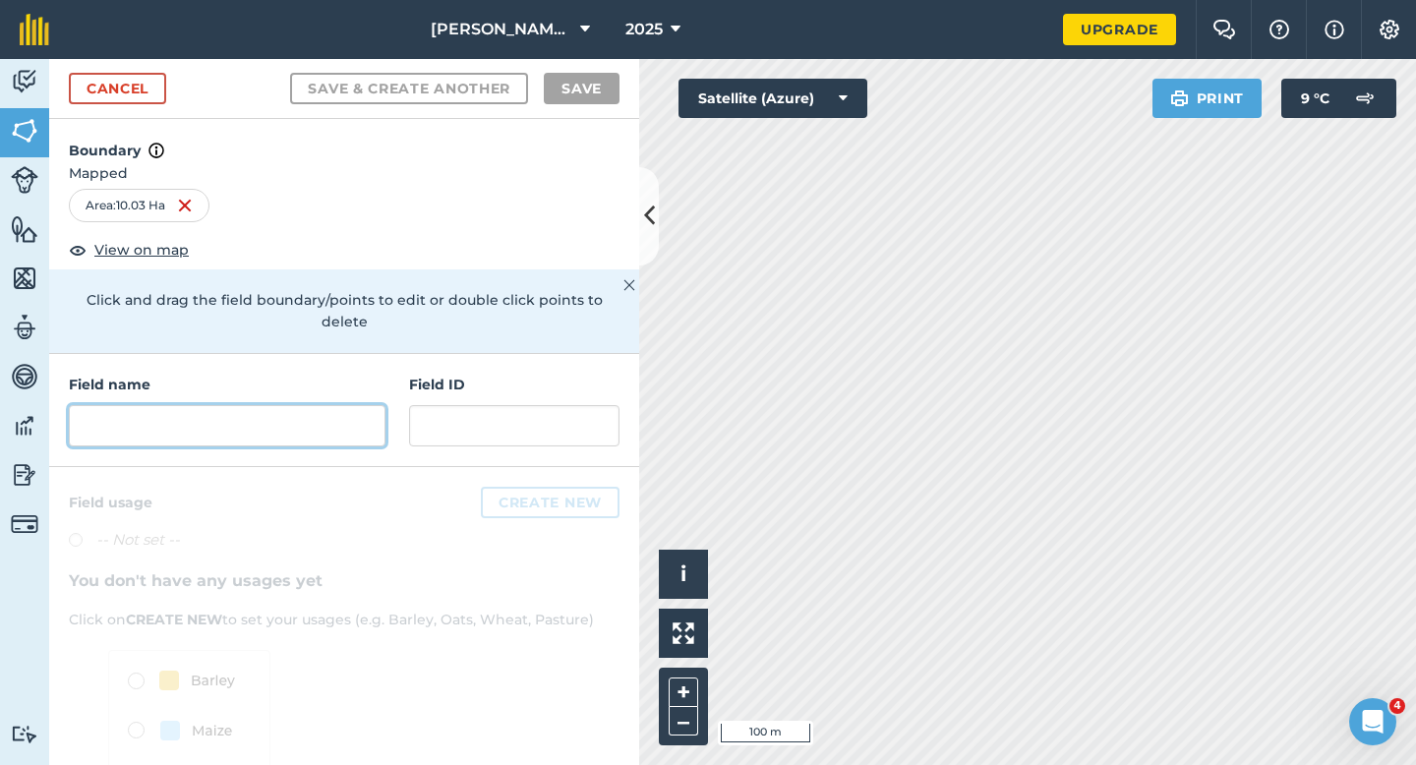
click at [339, 407] on input "text" at bounding box center [227, 425] width 317 height 41
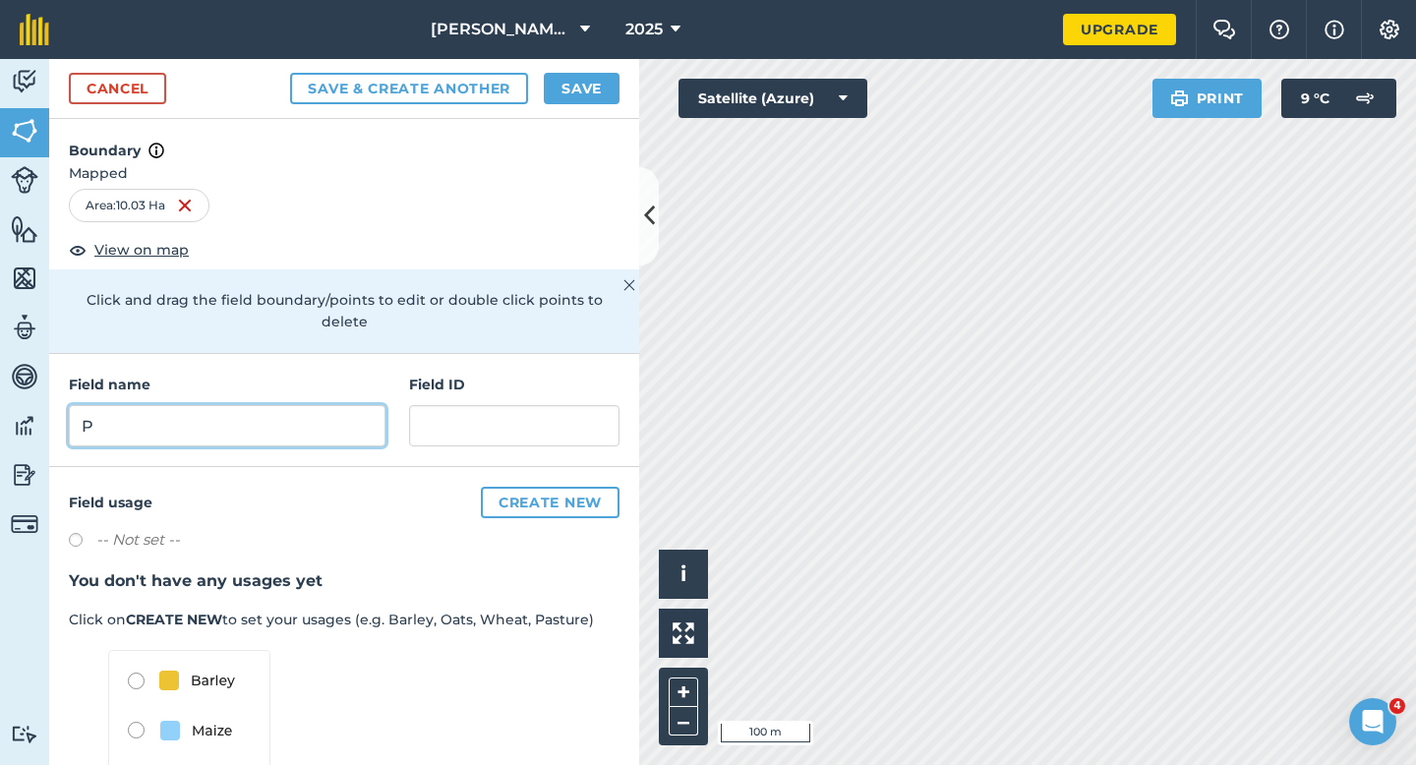
type input "P"
click at [577, 104] on div "Cancel Save & Create Another Save" at bounding box center [344, 89] width 590 height 60
click at [586, 84] on button "Save" at bounding box center [582, 88] width 76 height 31
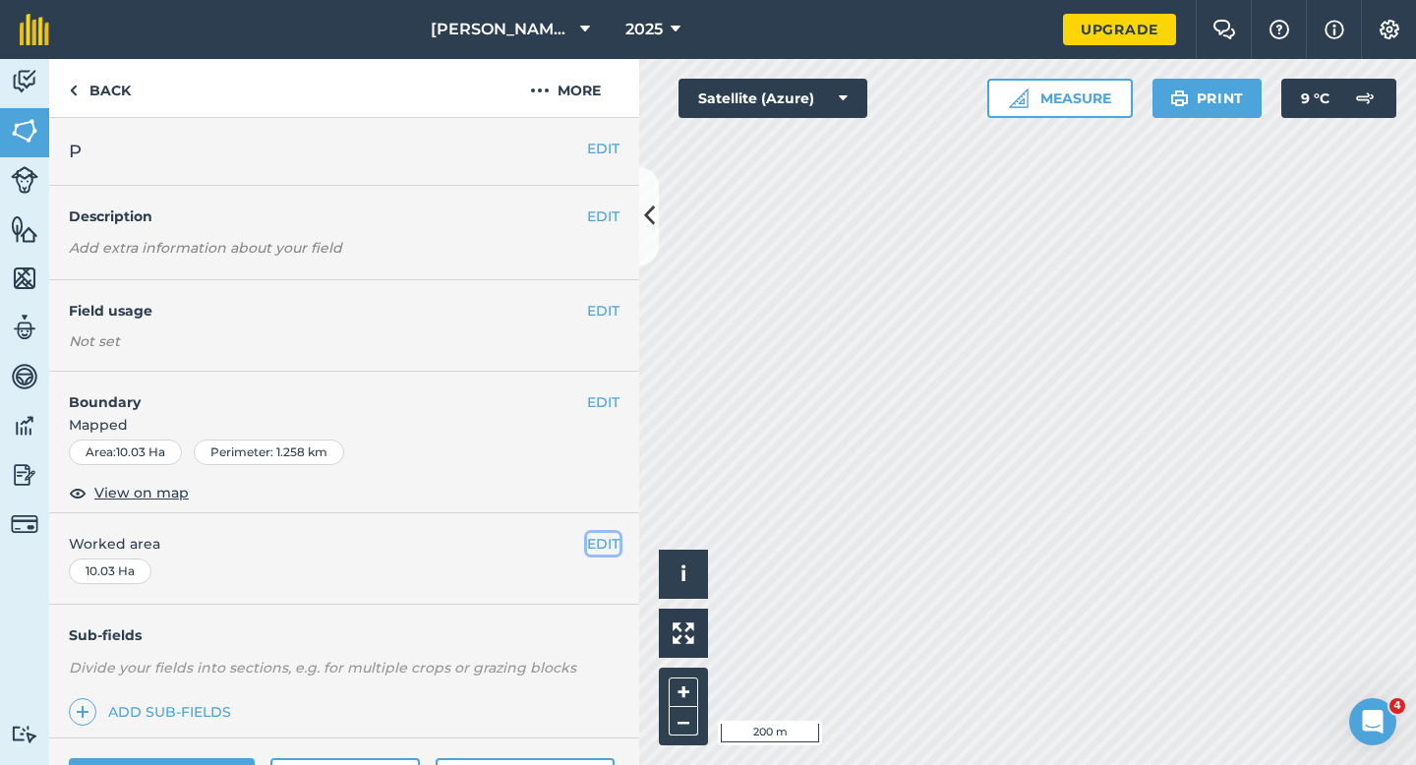
click at [595, 538] on button "EDIT" at bounding box center [603, 544] width 32 height 22
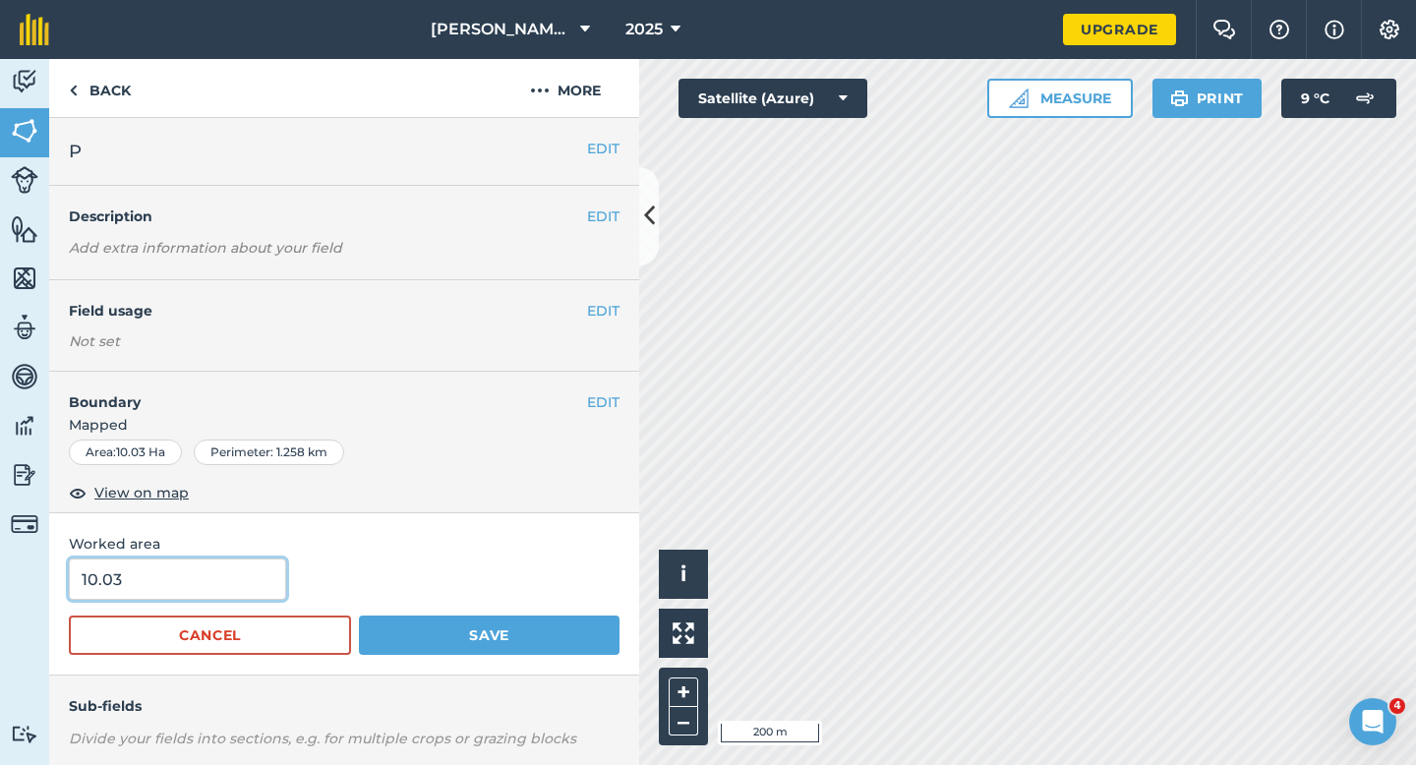
click at [164, 564] on input "10.03" at bounding box center [177, 579] width 217 height 41
type input "11"
click at [359, 616] on button "Save" at bounding box center [489, 635] width 261 height 39
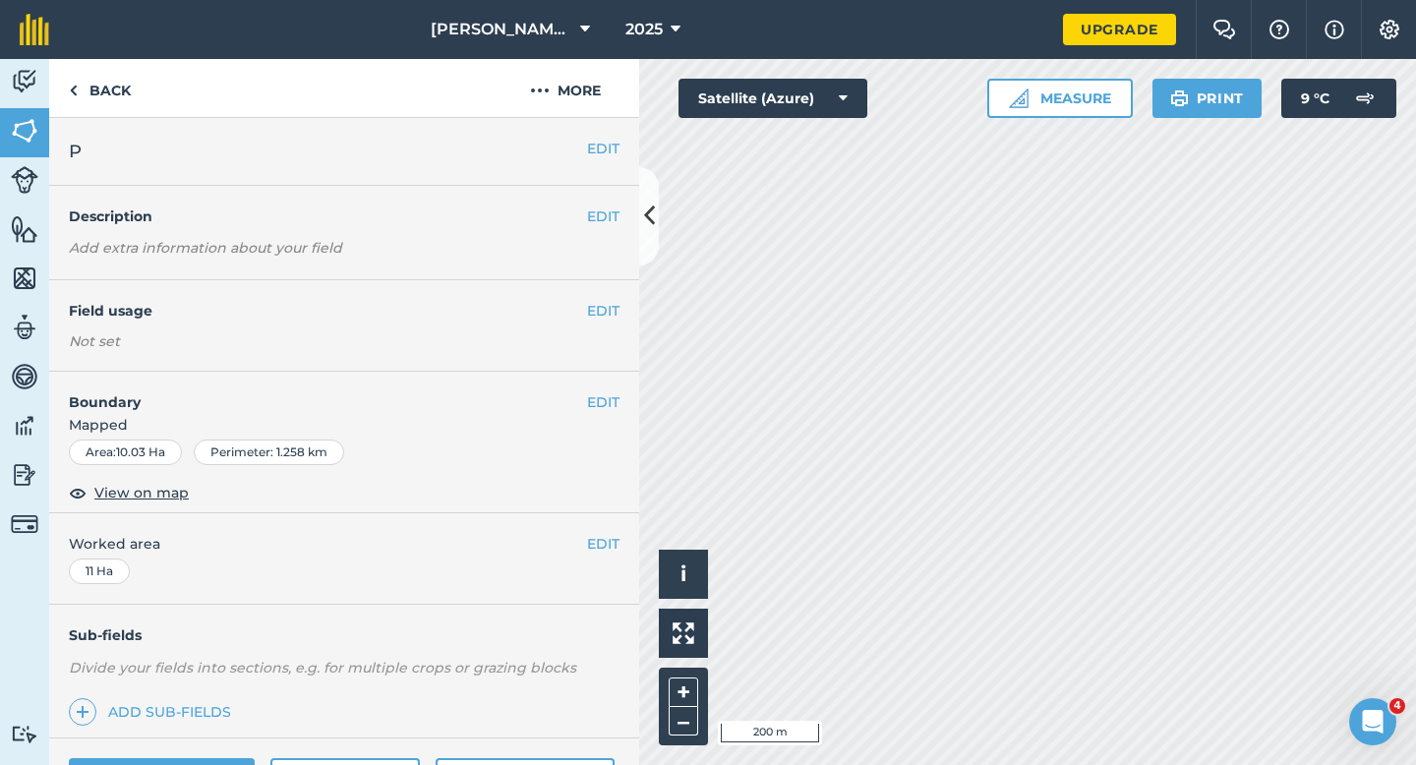
click at [598, 546] on button "EDIT" at bounding box center [603, 544] width 32 height 22
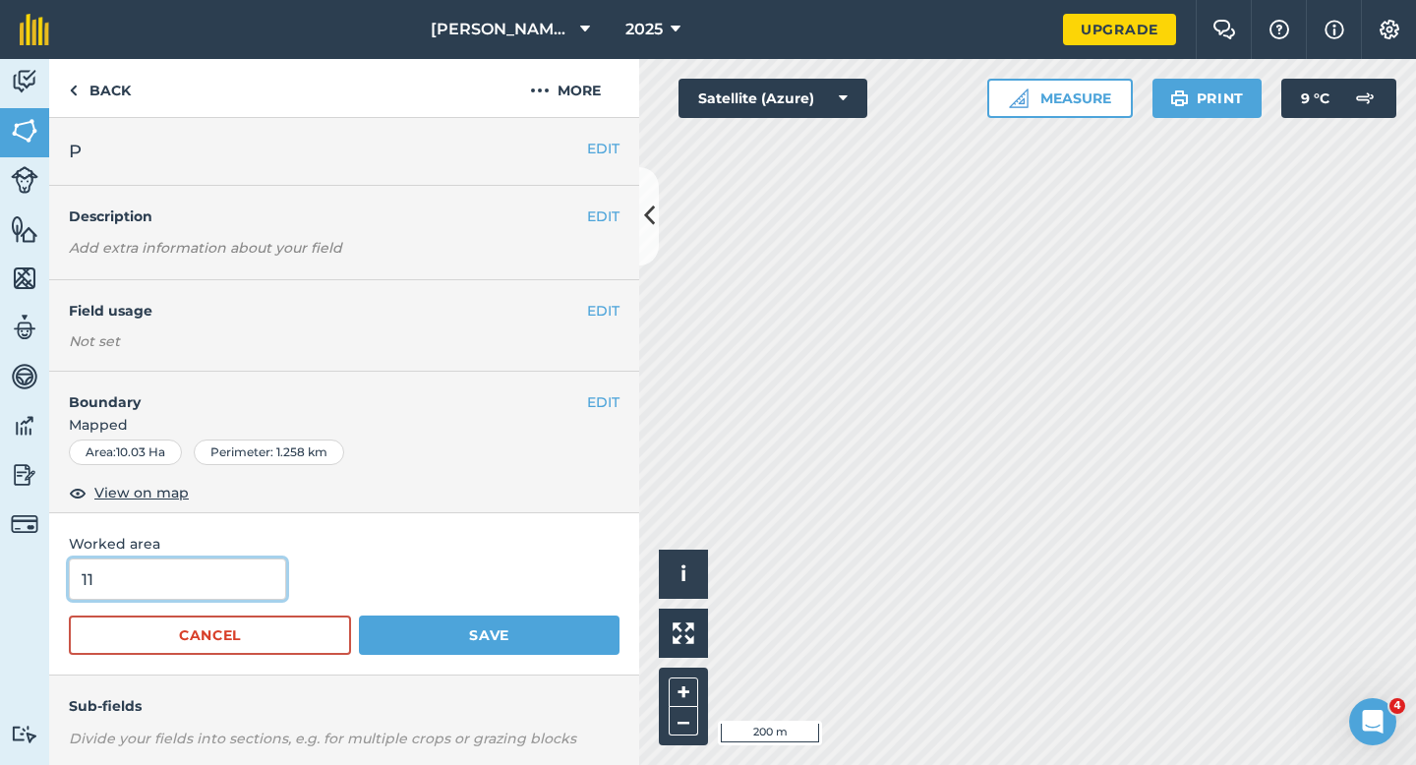
click at [162, 566] on input "11" at bounding box center [177, 579] width 217 height 41
type input "10"
click at [359, 616] on button "Save" at bounding box center [489, 635] width 261 height 39
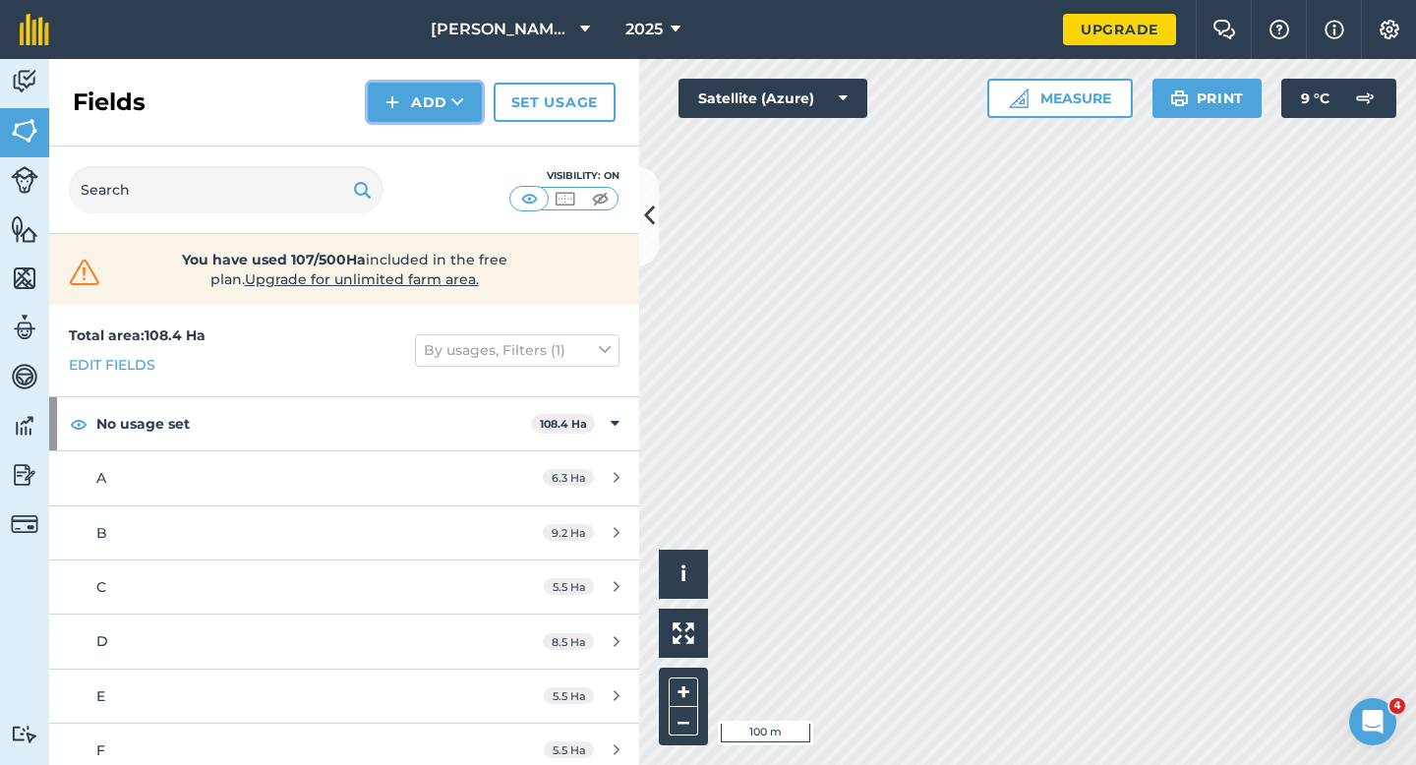
click at [417, 116] on button "Add" at bounding box center [425, 102] width 114 height 39
click at [417, 146] on link "Draw" at bounding box center [425, 146] width 108 height 43
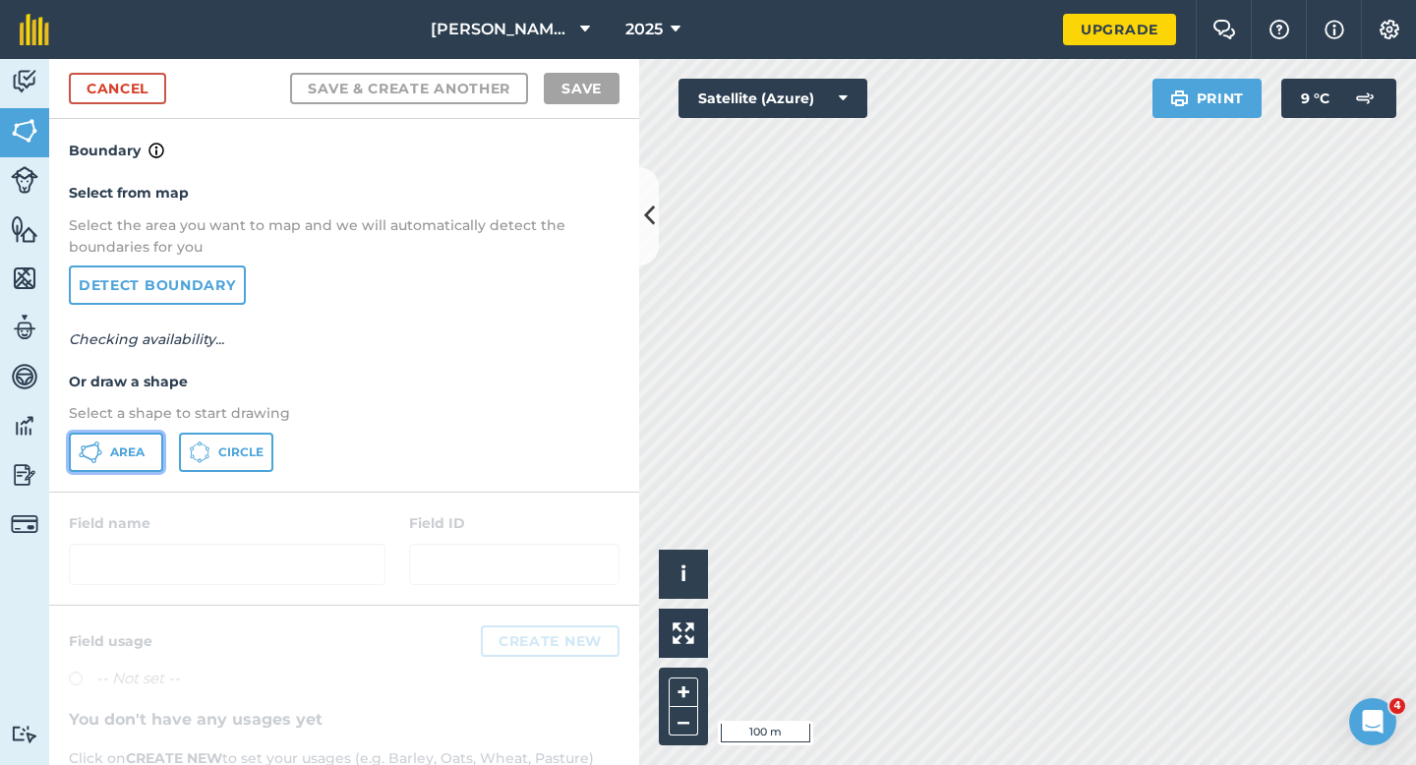
click at [138, 446] on span "Area" at bounding box center [127, 452] width 34 height 16
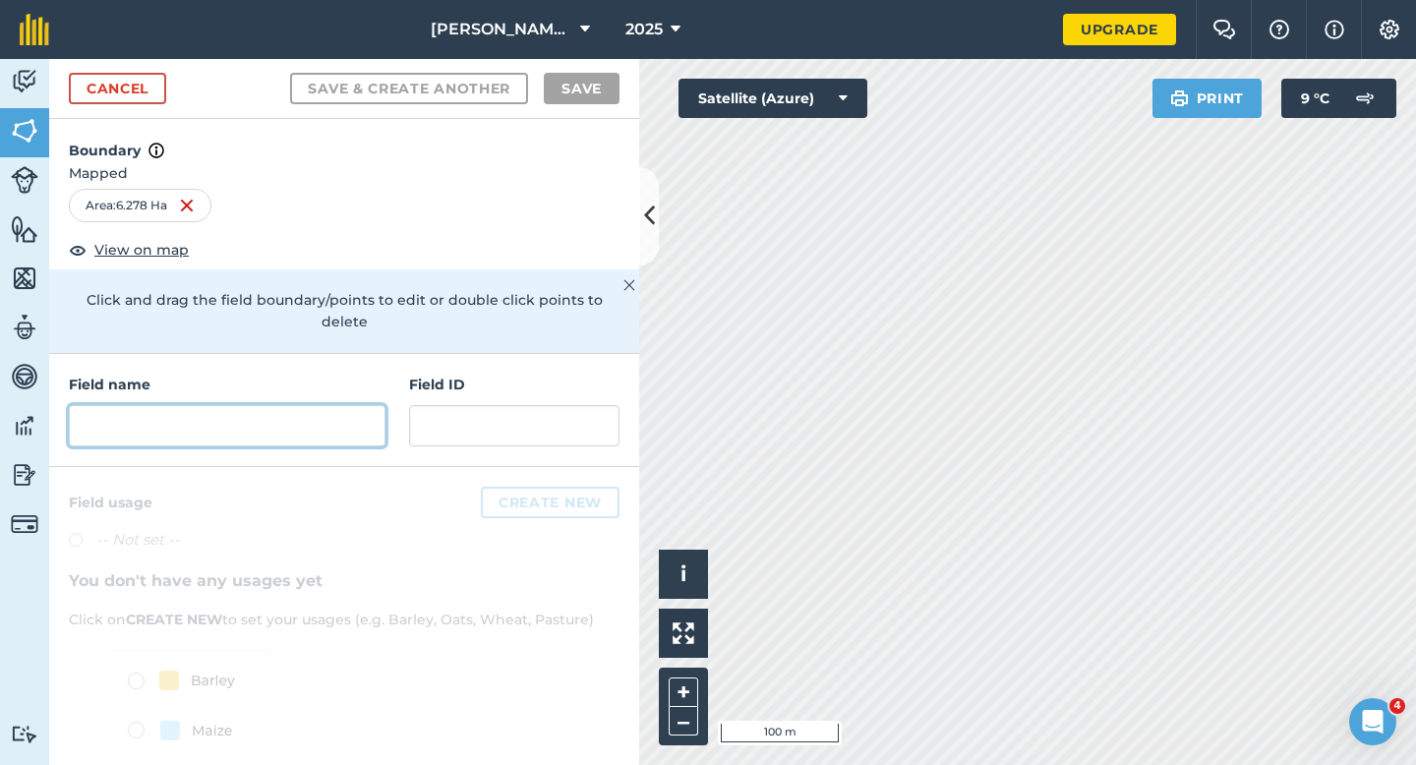
click at [296, 405] on input "text" at bounding box center [227, 425] width 317 height 41
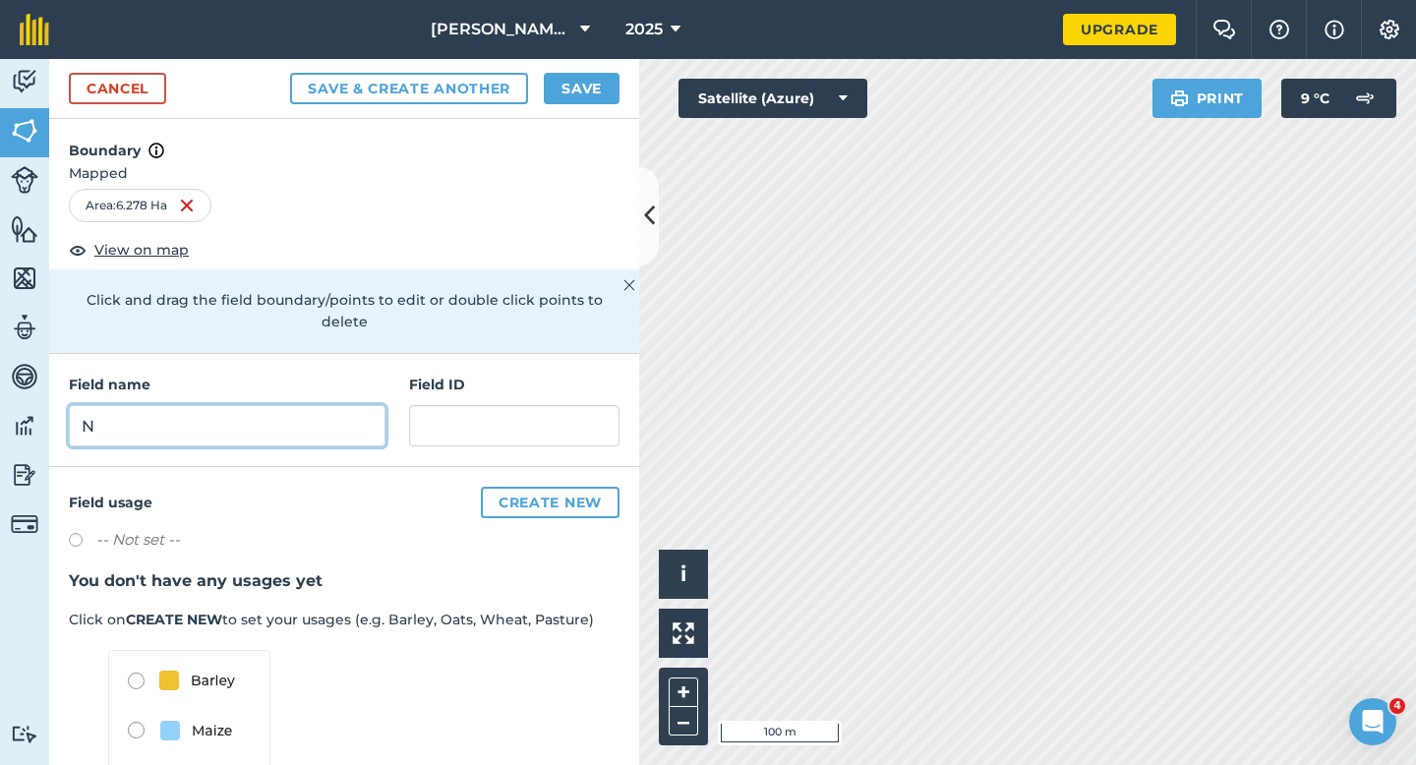
type input "N"
click at [556, 97] on button "Save" at bounding box center [582, 88] width 76 height 31
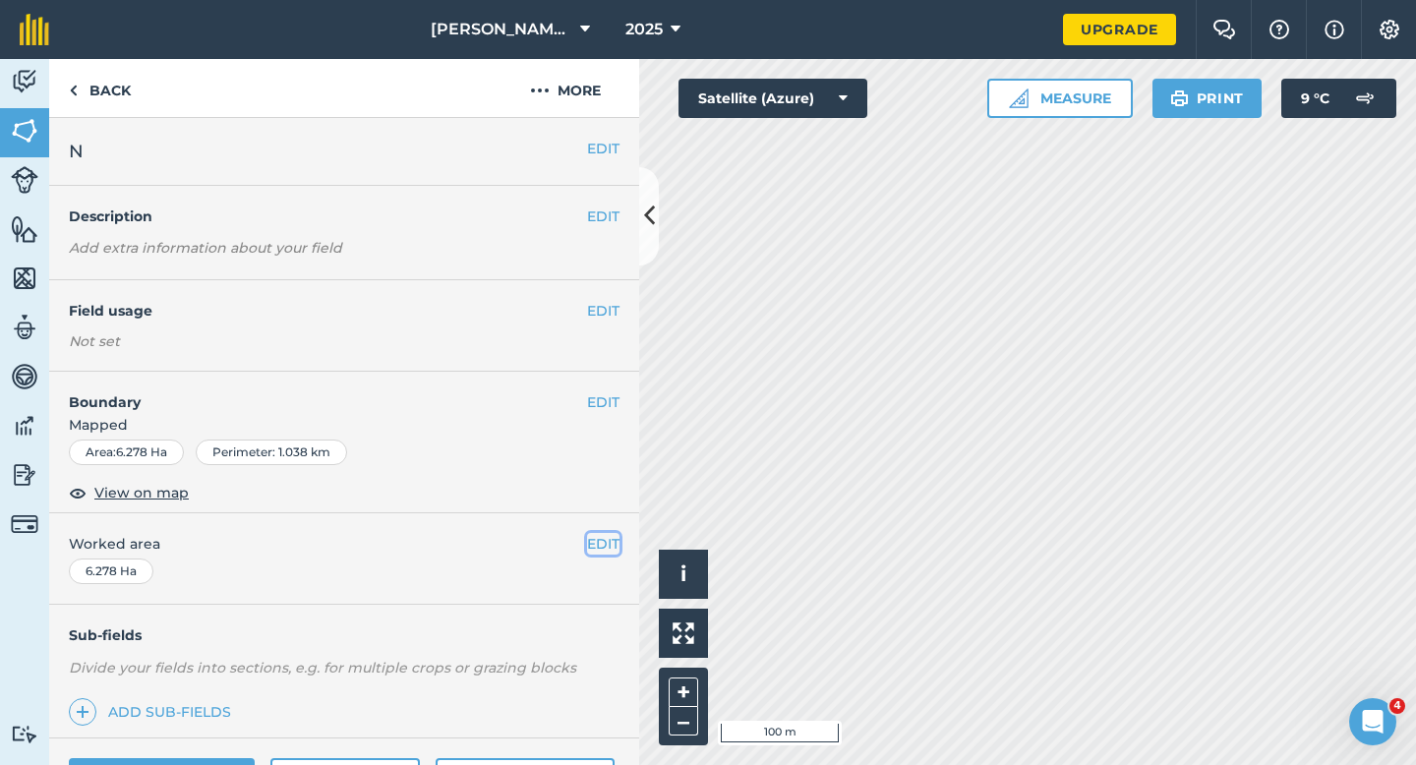
click at [616, 549] on button "EDIT" at bounding box center [603, 544] width 32 height 22
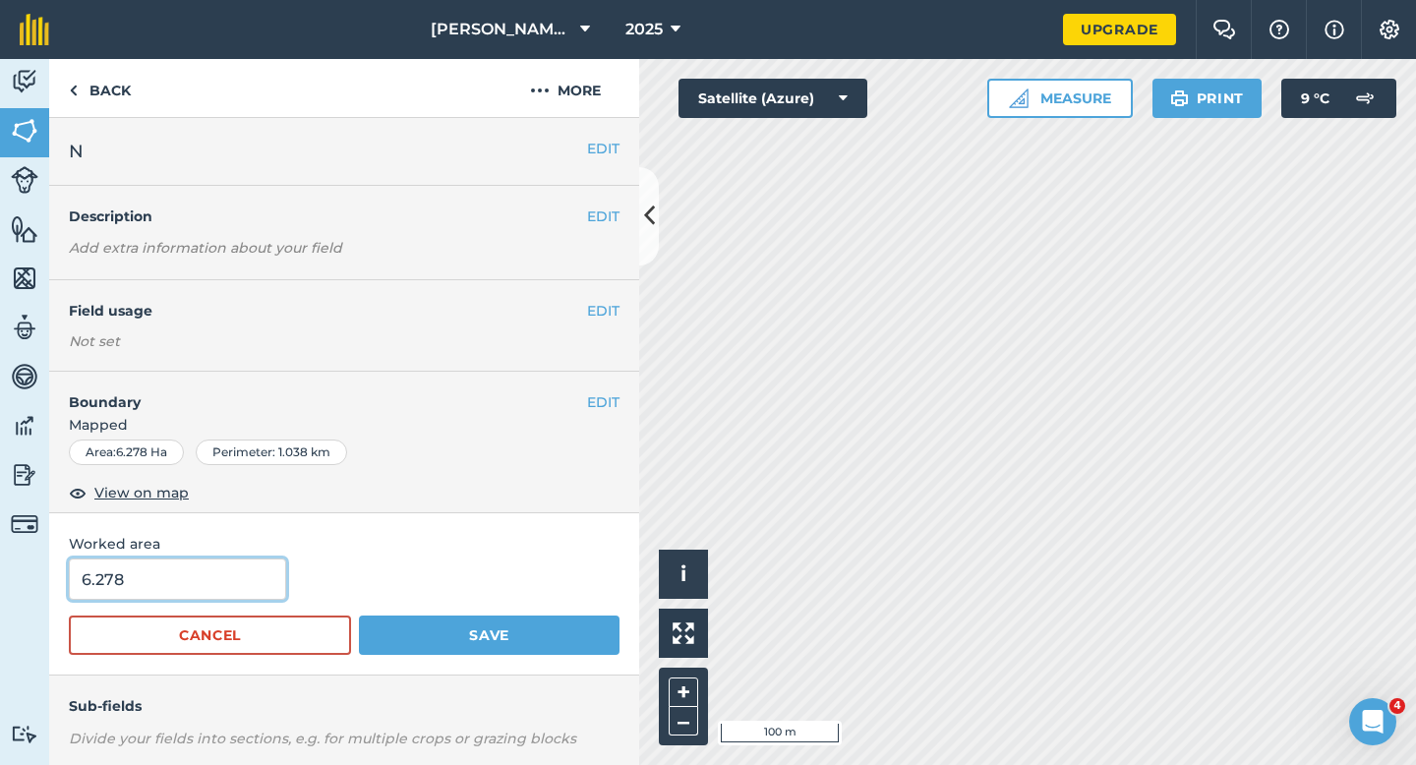
click at [276, 566] on input "6.278" at bounding box center [177, 579] width 217 height 41
click at [262, 585] on input "6.278" at bounding box center [177, 579] width 217 height 41
type input "6.3"
click at [359, 616] on button "Save" at bounding box center [489, 635] width 261 height 39
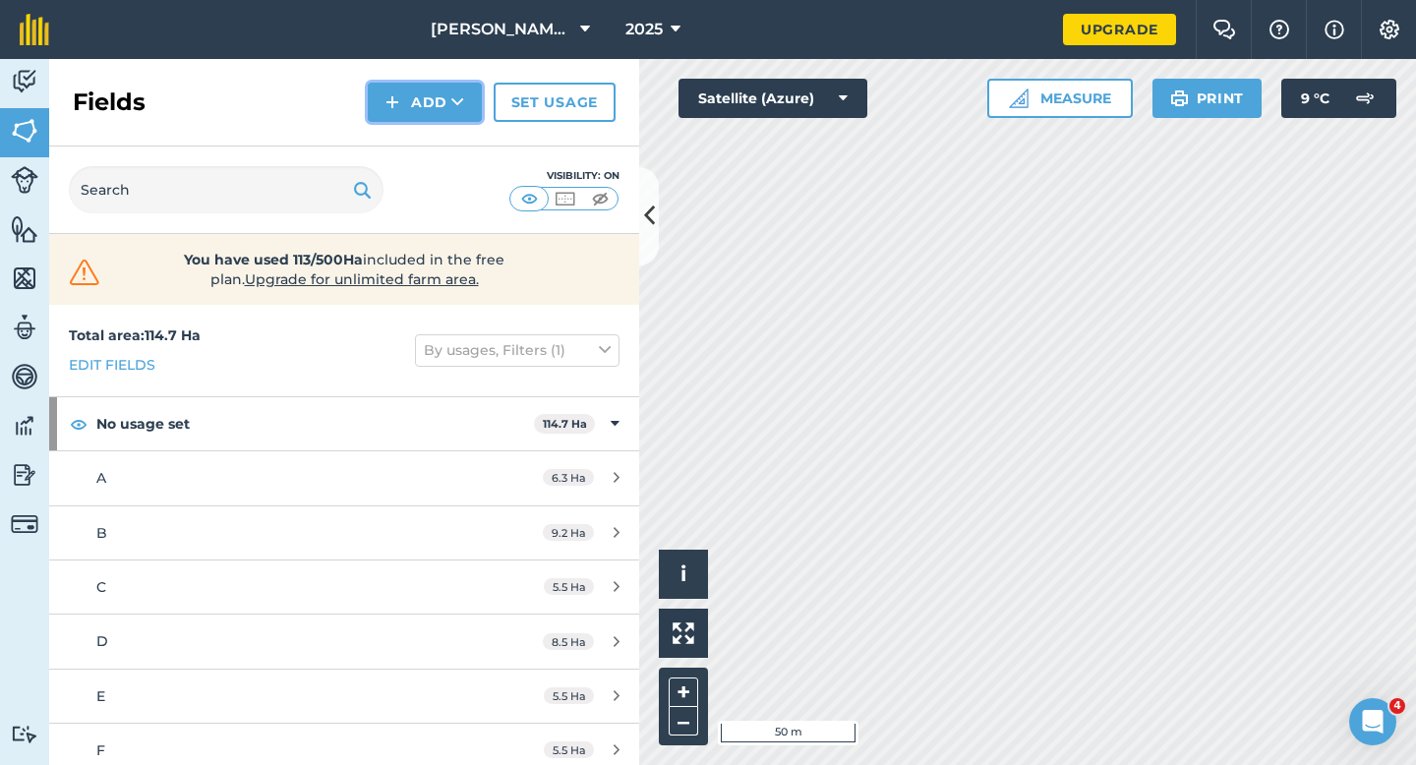
click at [392, 109] on img at bounding box center [392, 102] width 14 height 24
click at [399, 166] on link "Draw" at bounding box center [425, 146] width 108 height 43
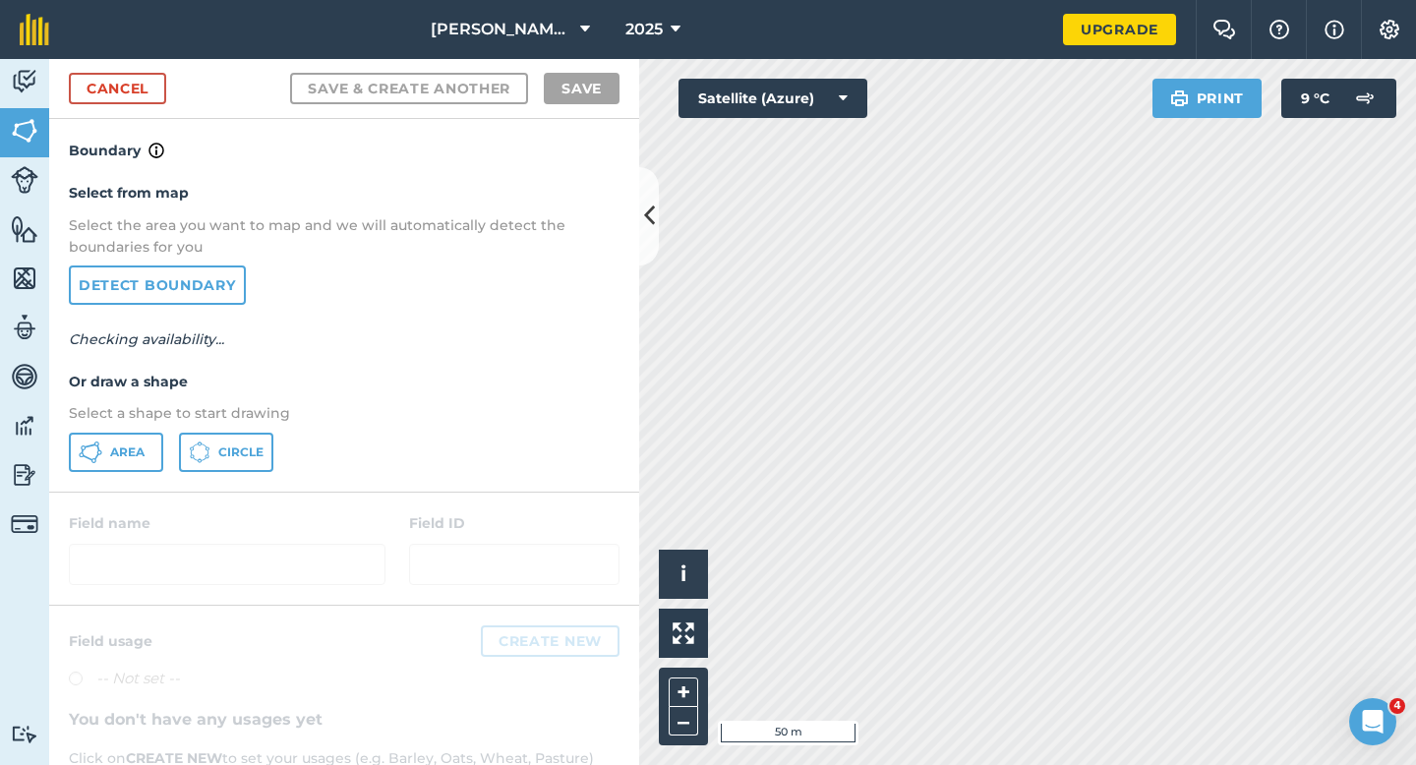
click at [112, 471] on div "Select from map Select the area you want to map and we will automatically detec…" at bounding box center [344, 326] width 590 height 328
click at [166, 455] on div "Area Circle" at bounding box center [344, 452] width 551 height 39
click at [168, 445] on div "Area Circle" at bounding box center [344, 452] width 551 height 39
click at [106, 457] on button "Area" at bounding box center [116, 452] width 94 height 39
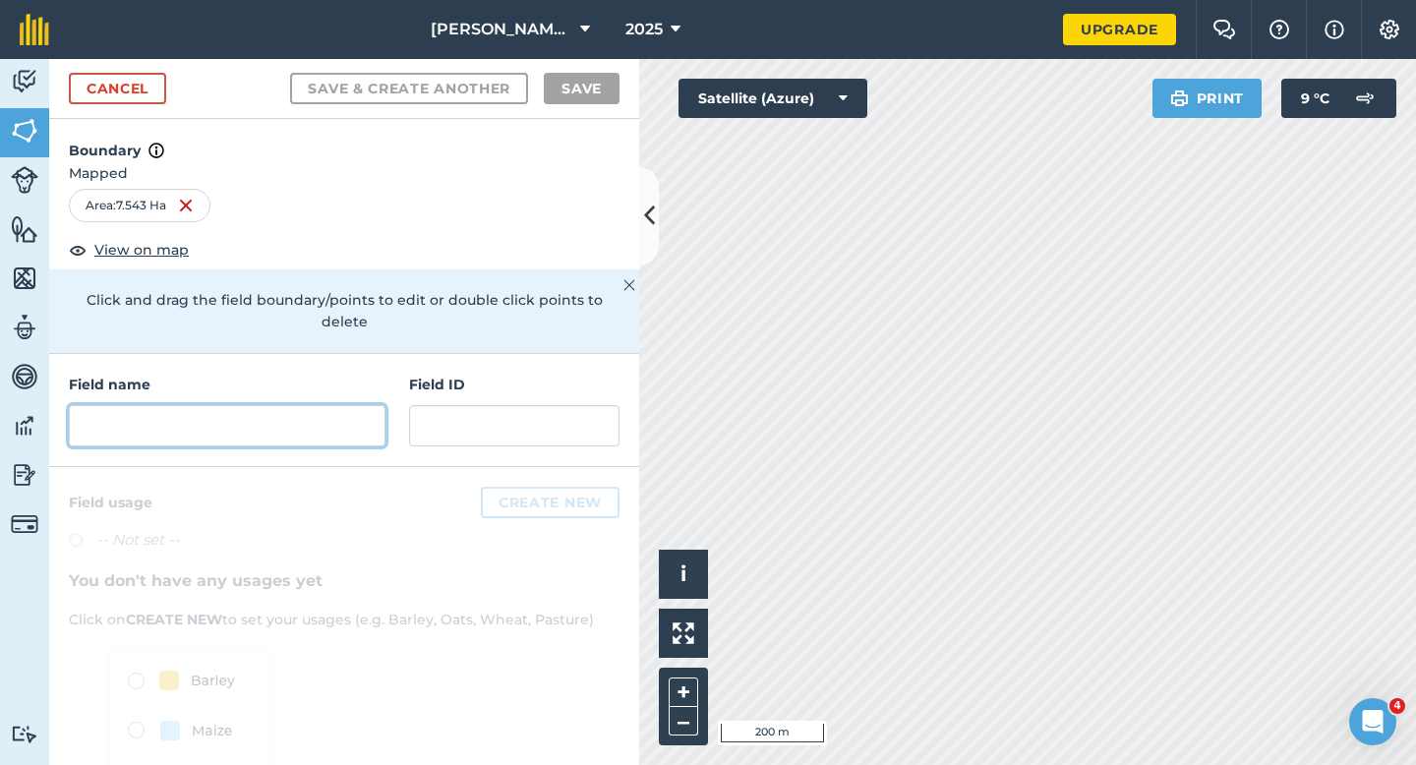
click at [366, 405] on input "text" at bounding box center [227, 425] width 317 height 41
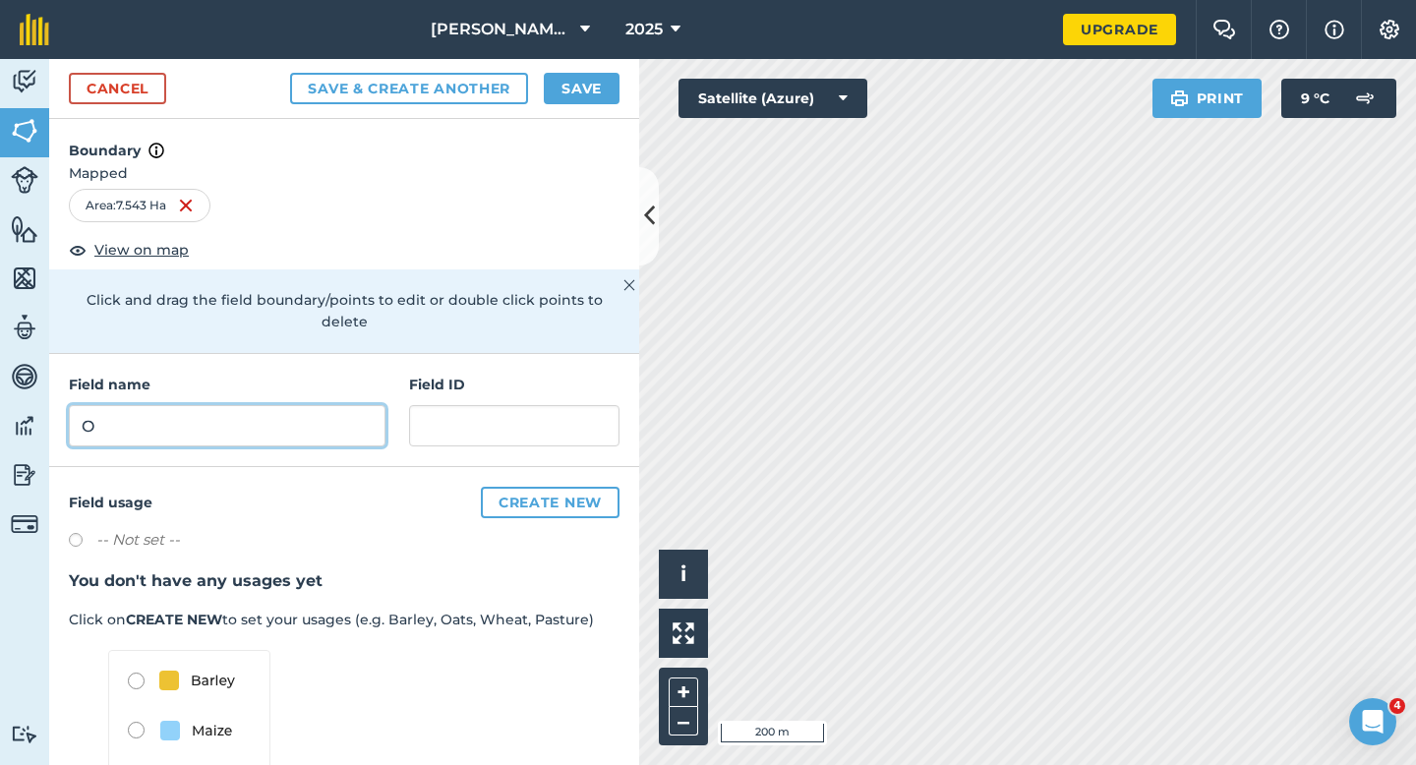
type input "O"
click at [574, 88] on button "Save" at bounding box center [582, 88] width 76 height 31
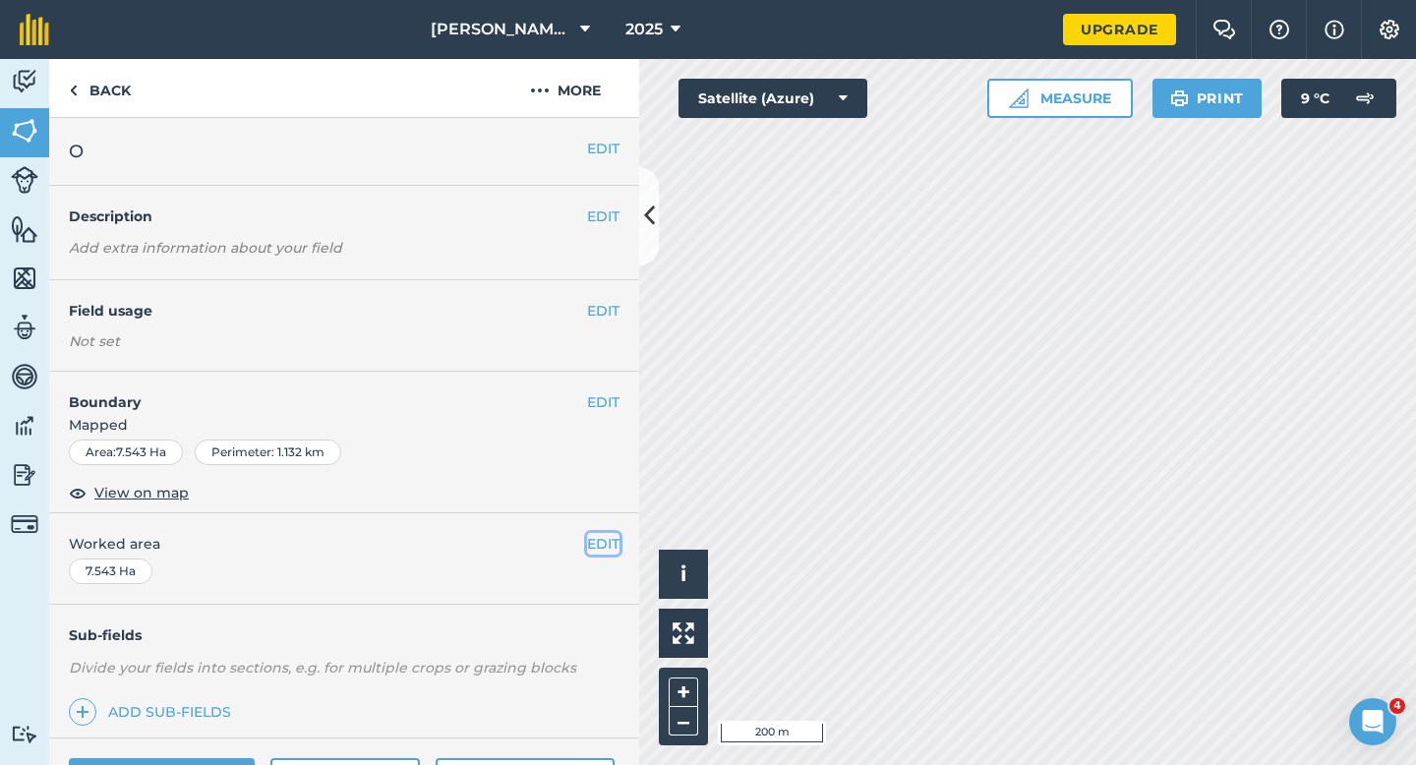
click at [605, 550] on button "EDIT" at bounding box center [603, 544] width 32 height 22
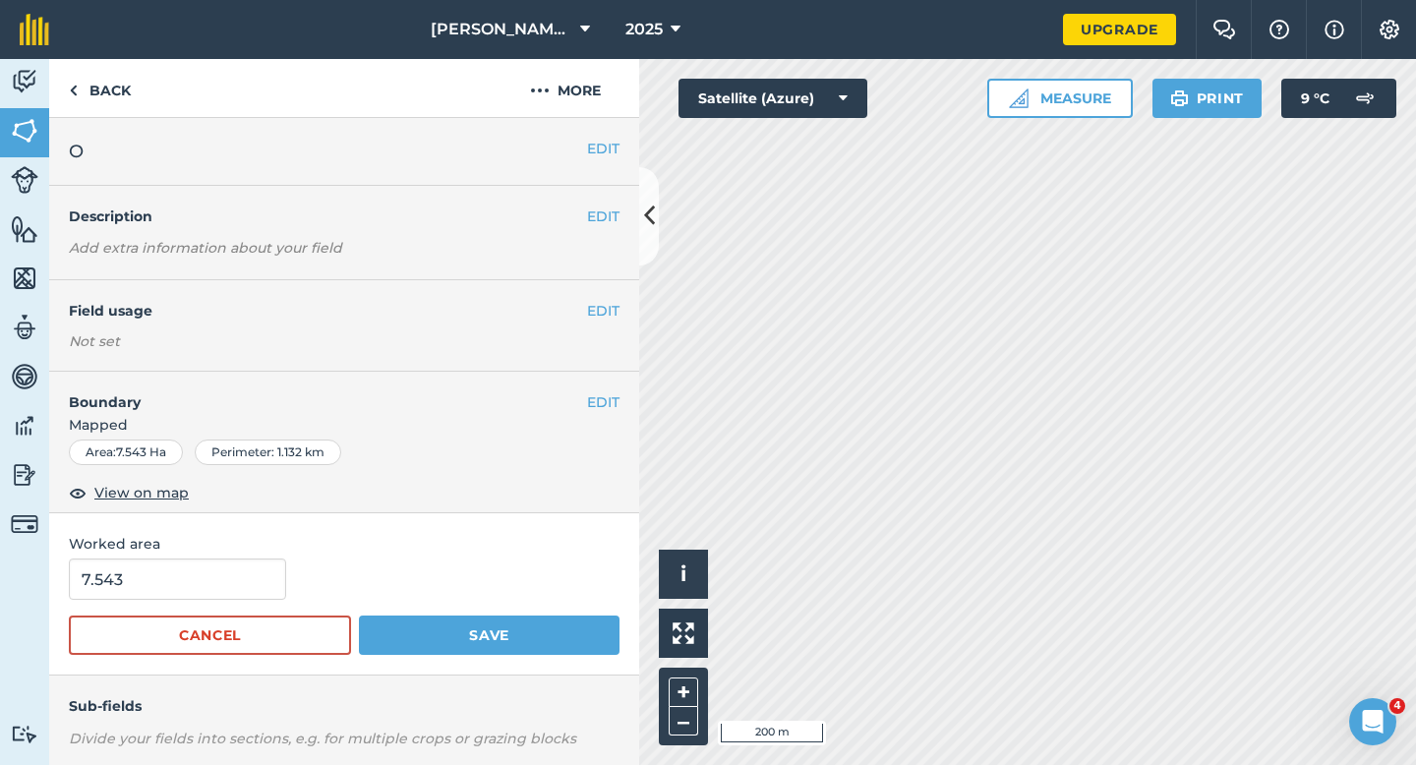
click at [286, 593] on div "7.543" at bounding box center [344, 579] width 551 height 41
click at [278, 589] on div "7.543" at bounding box center [344, 579] width 551 height 41
click at [270, 586] on input "7.543" at bounding box center [177, 579] width 217 height 41
type input "7.5"
click at [359, 616] on button "Save" at bounding box center [489, 635] width 261 height 39
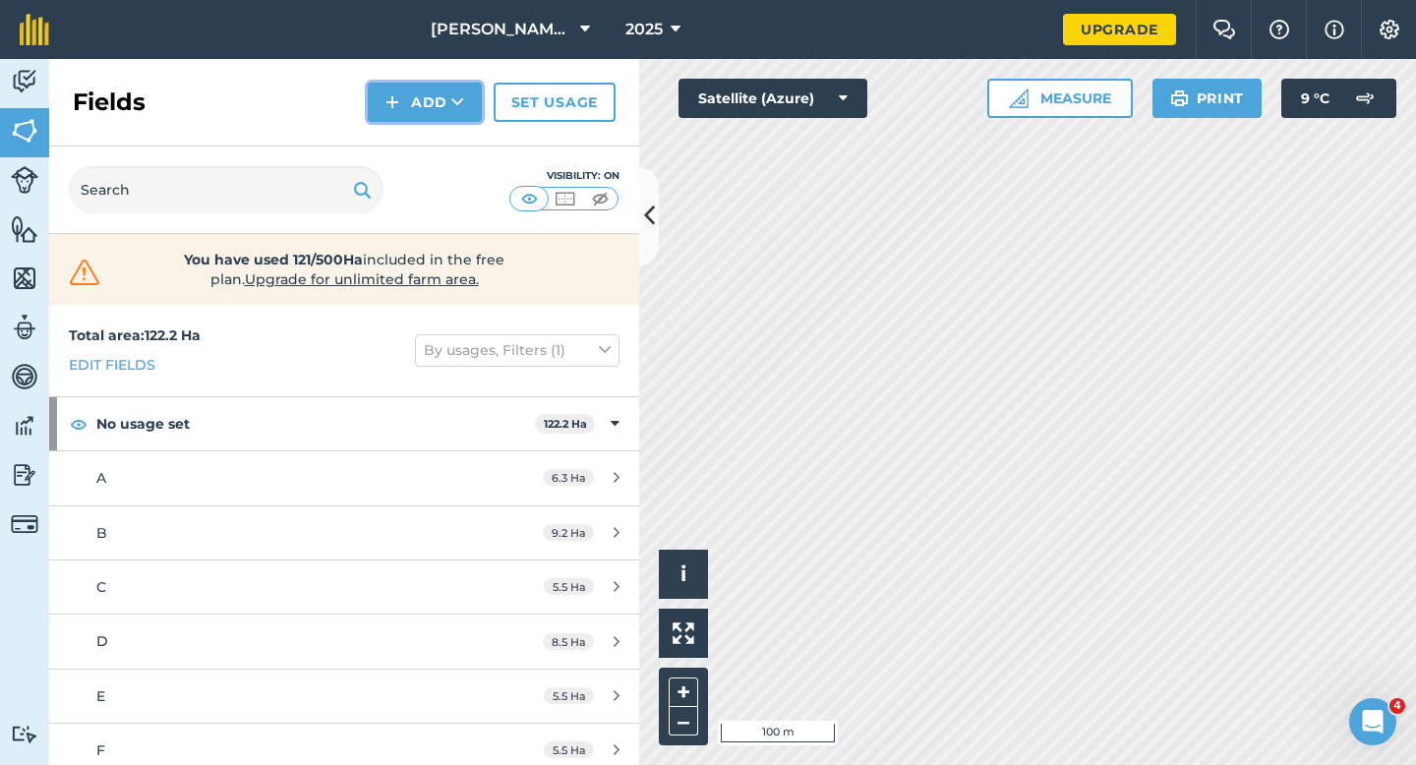
click at [438, 115] on button "Add" at bounding box center [425, 102] width 114 height 39
click at [438, 128] on link "Draw" at bounding box center [425, 146] width 108 height 43
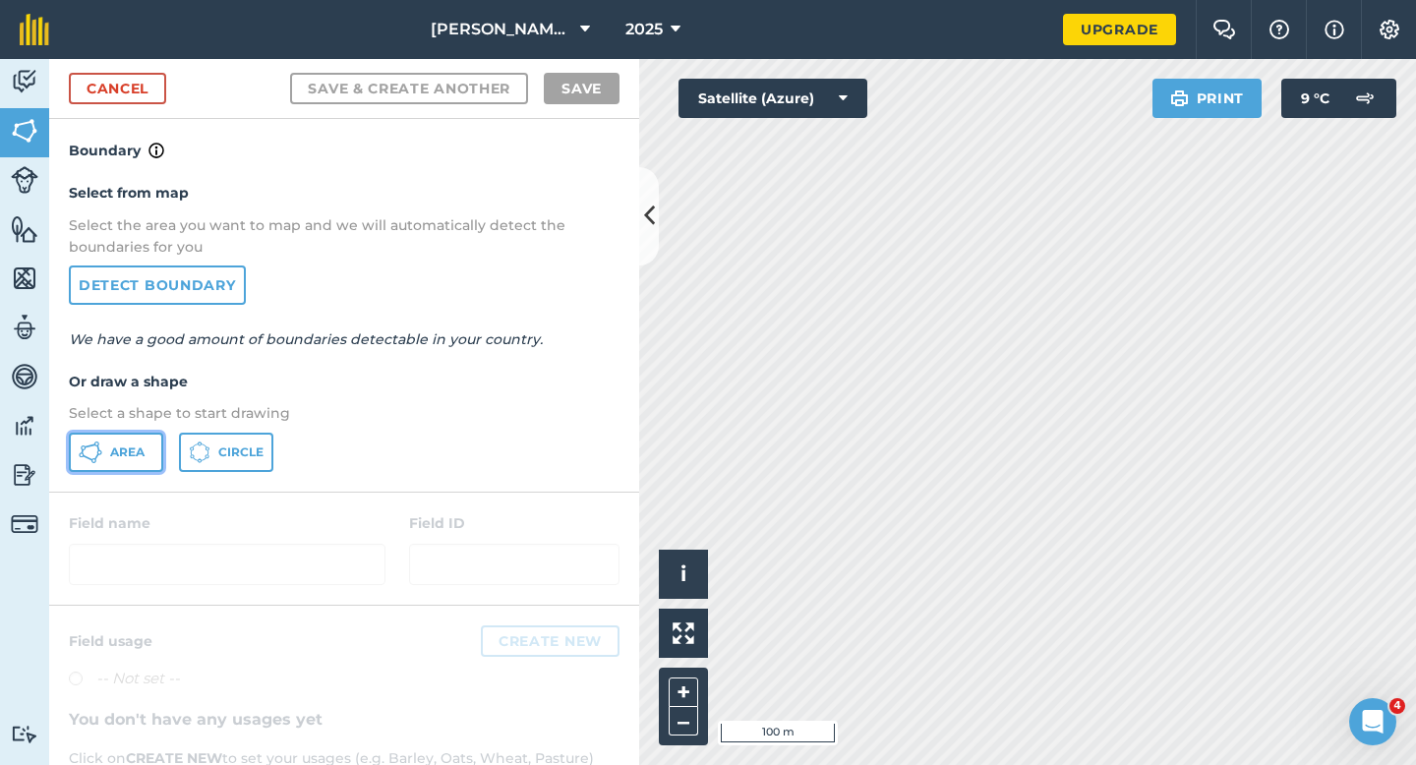
click at [148, 449] on button "Area" at bounding box center [116, 452] width 94 height 39
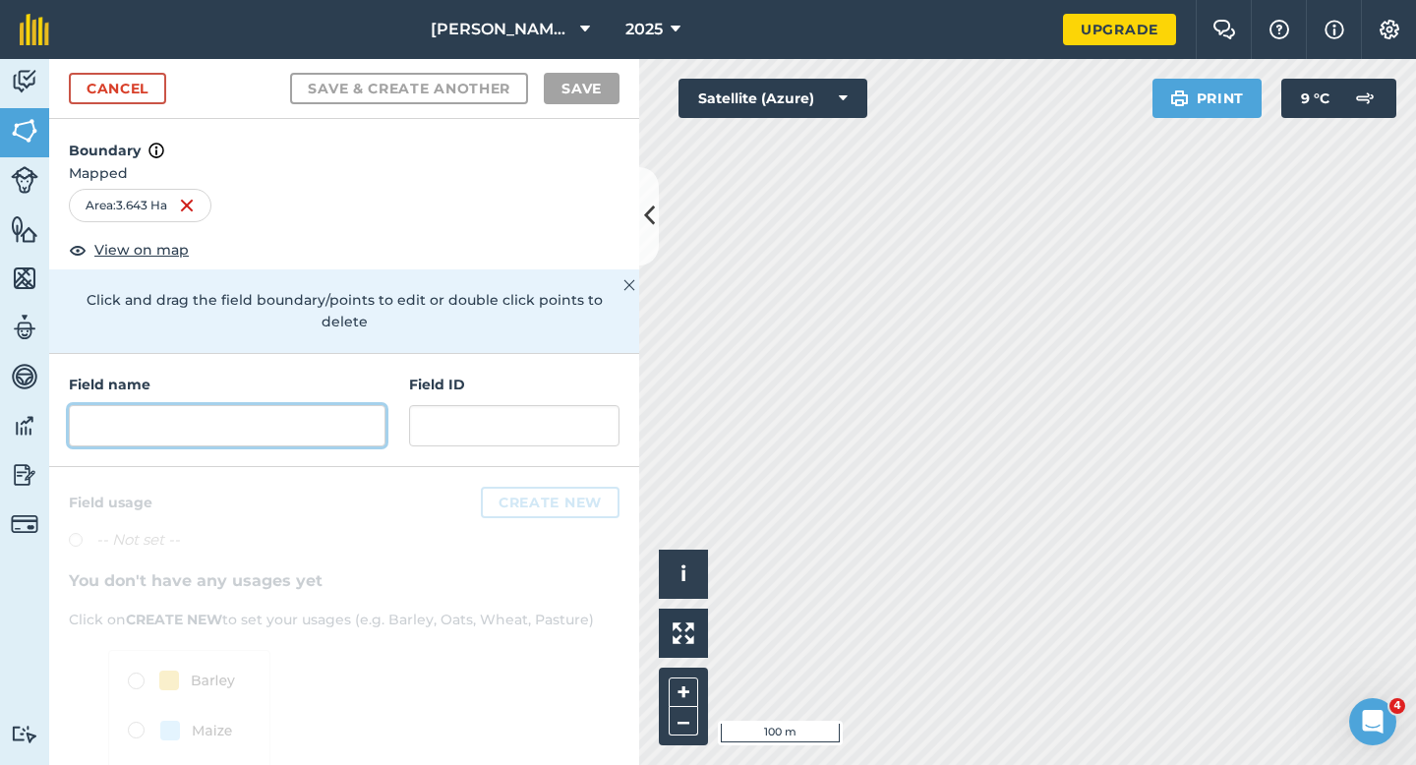
click at [344, 405] on input "text" at bounding box center [227, 425] width 317 height 41
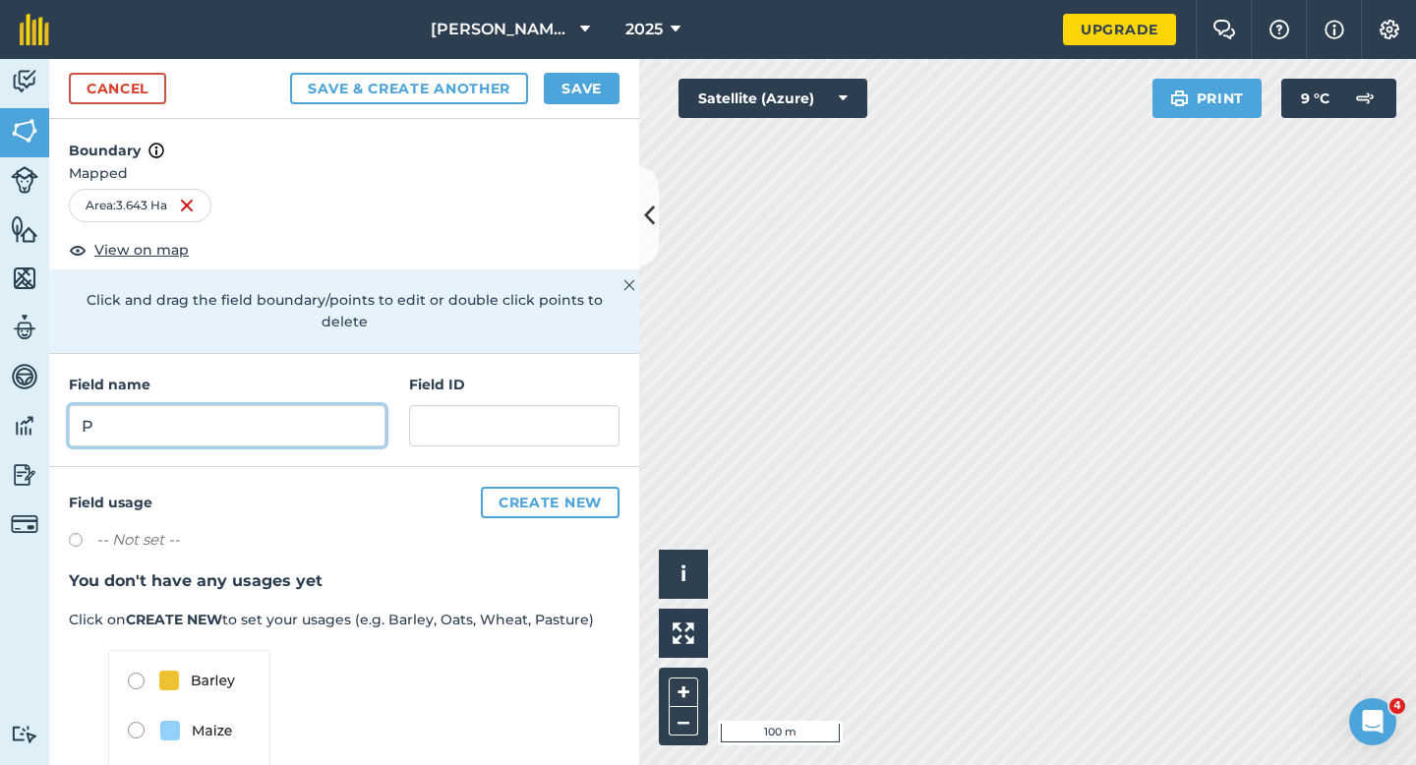
type input "P"
click at [587, 116] on div "Cancel Save & Create Another Save" at bounding box center [344, 89] width 590 height 60
click at [587, 99] on button "Save" at bounding box center [582, 88] width 76 height 31
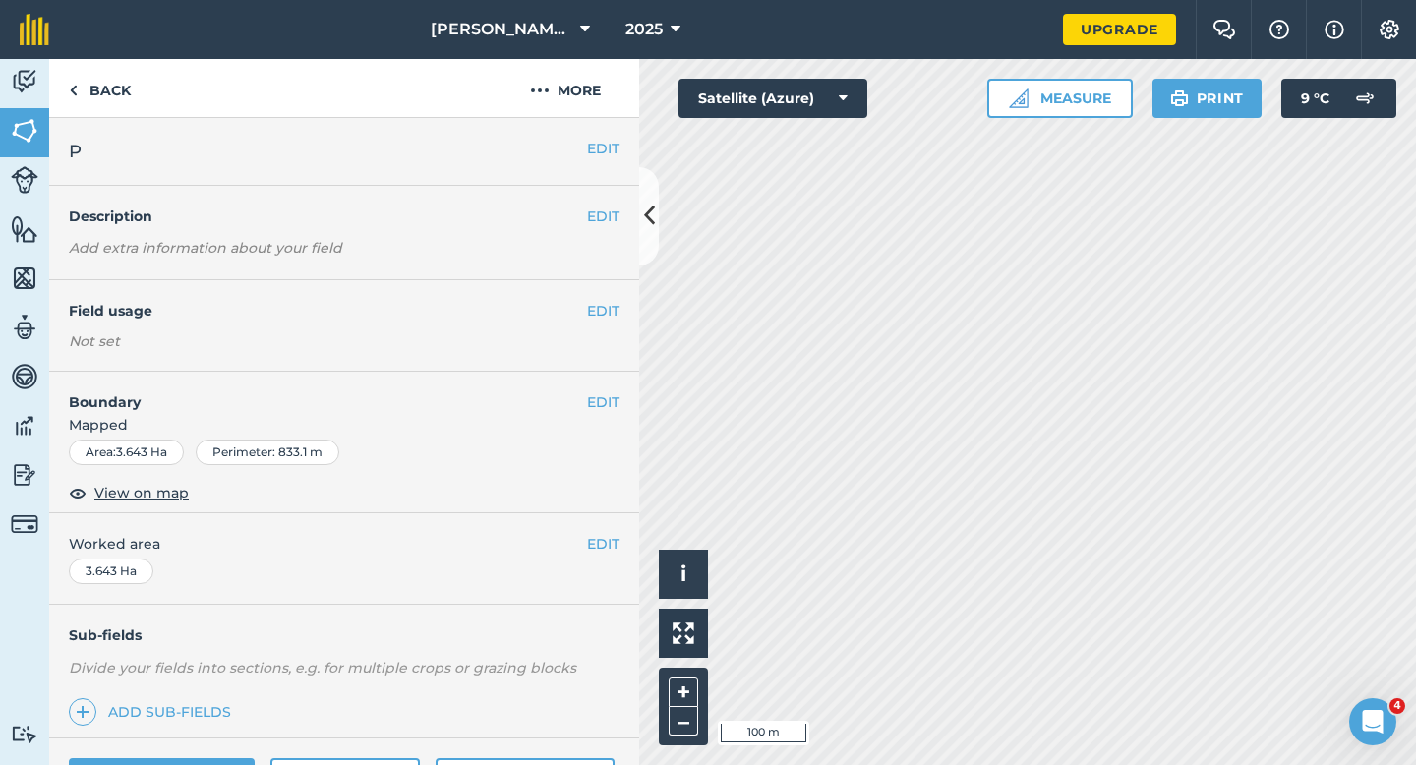
click at [605, 557] on div "EDIT Worked area 3.643 Ha" at bounding box center [344, 558] width 590 height 91
click at [605, 549] on button "EDIT" at bounding box center [603, 544] width 32 height 22
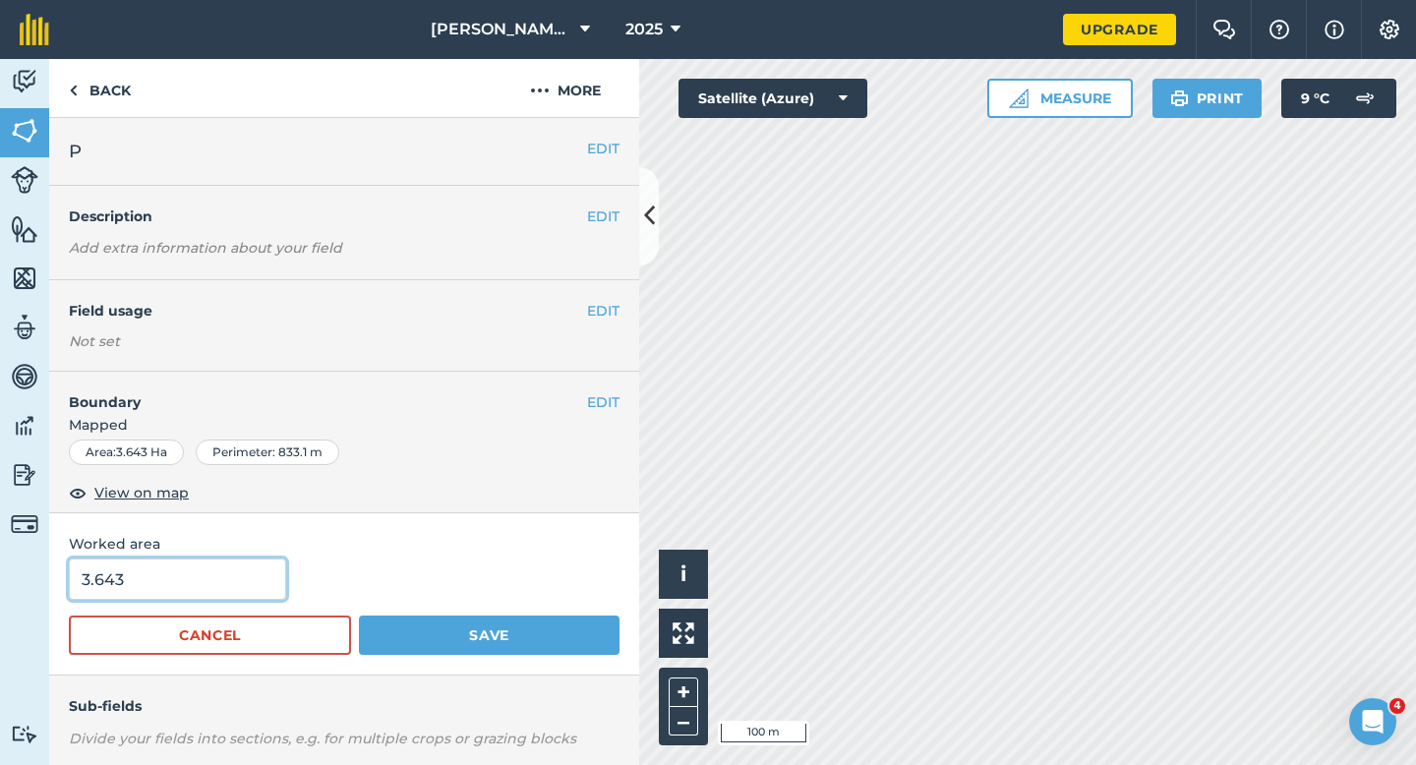
click at [260, 600] on input "3.643" at bounding box center [177, 579] width 217 height 41
type input "4"
click at [359, 616] on button "Save" at bounding box center [489, 635] width 261 height 39
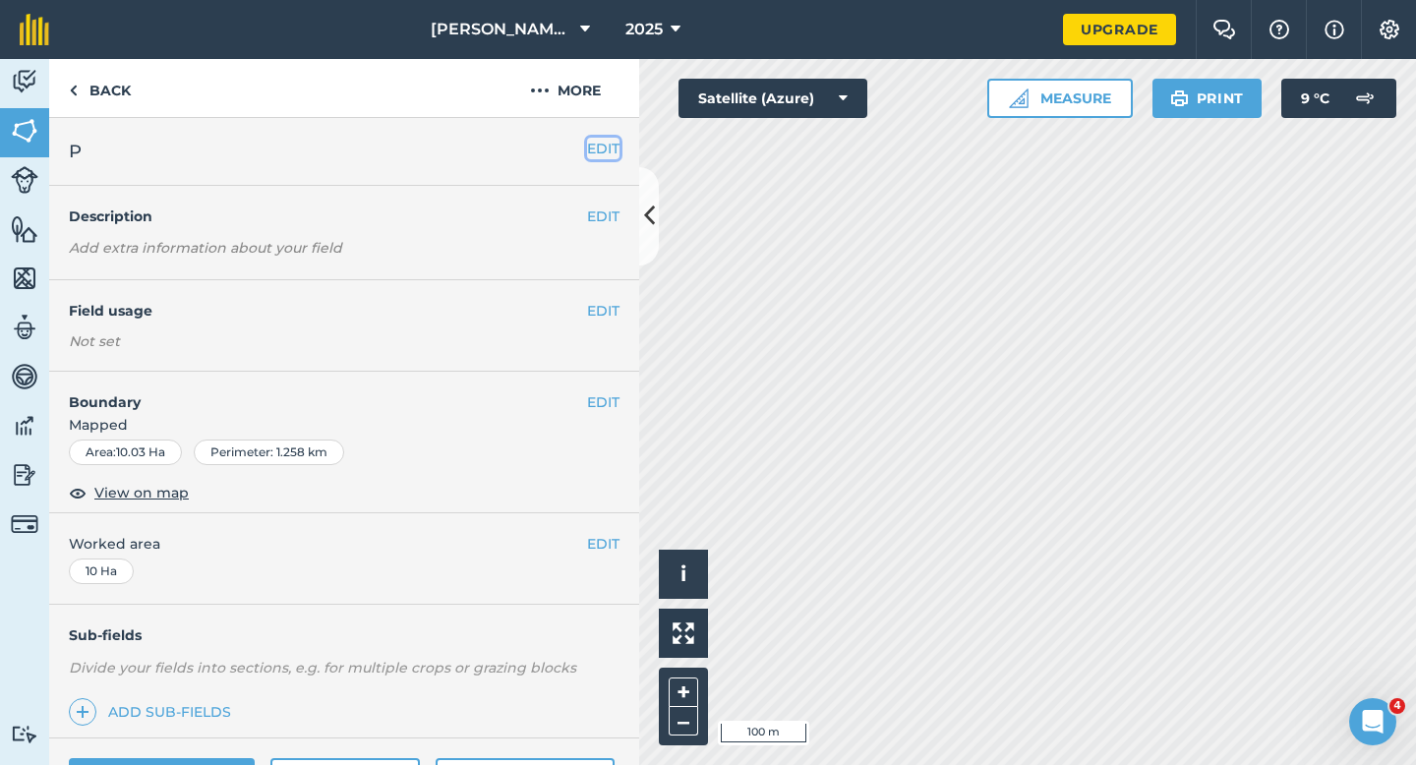
click at [600, 151] on button "EDIT" at bounding box center [603, 149] width 32 height 22
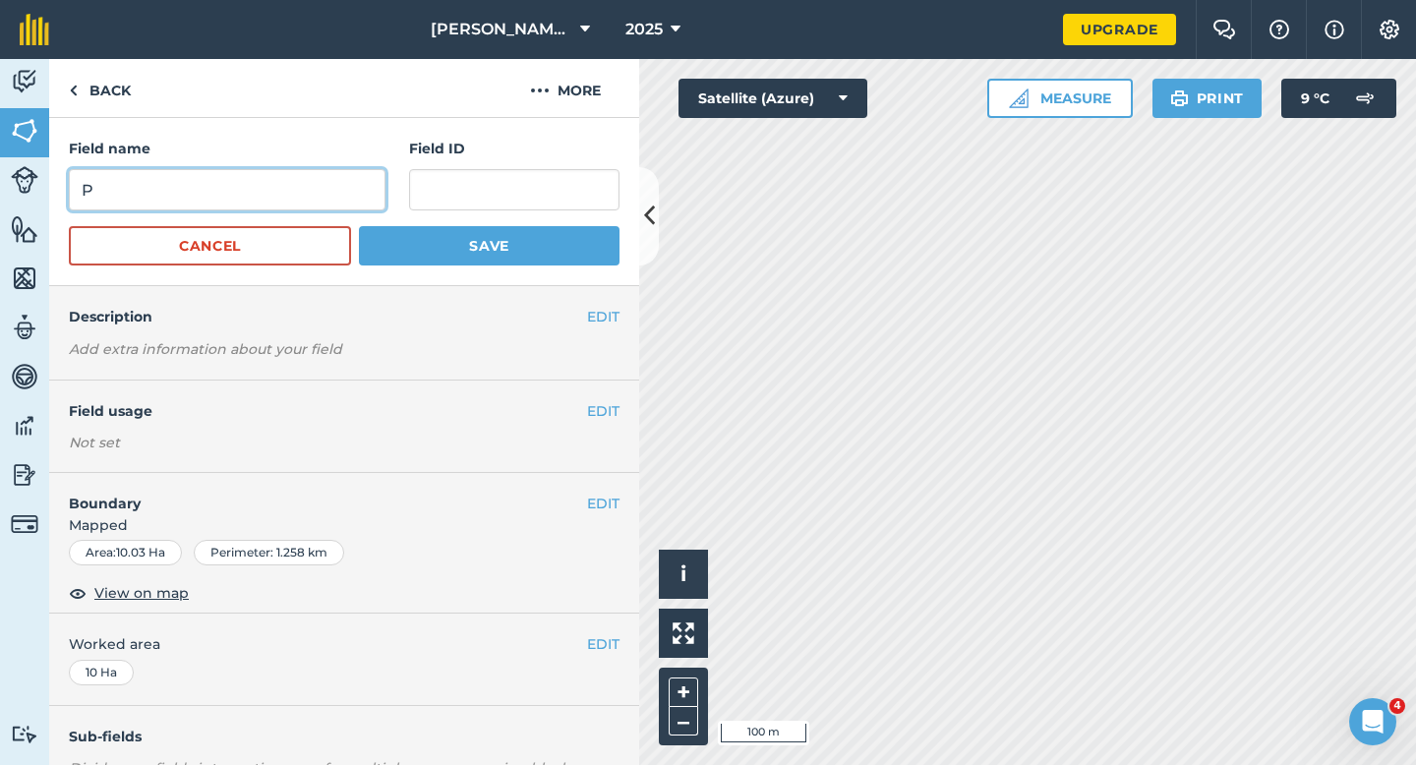
click at [272, 189] on input "P" at bounding box center [227, 189] width 317 height 41
type input "Q"
click at [359, 226] on button "Save" at bounding box center [489, 245] width 261 height 39
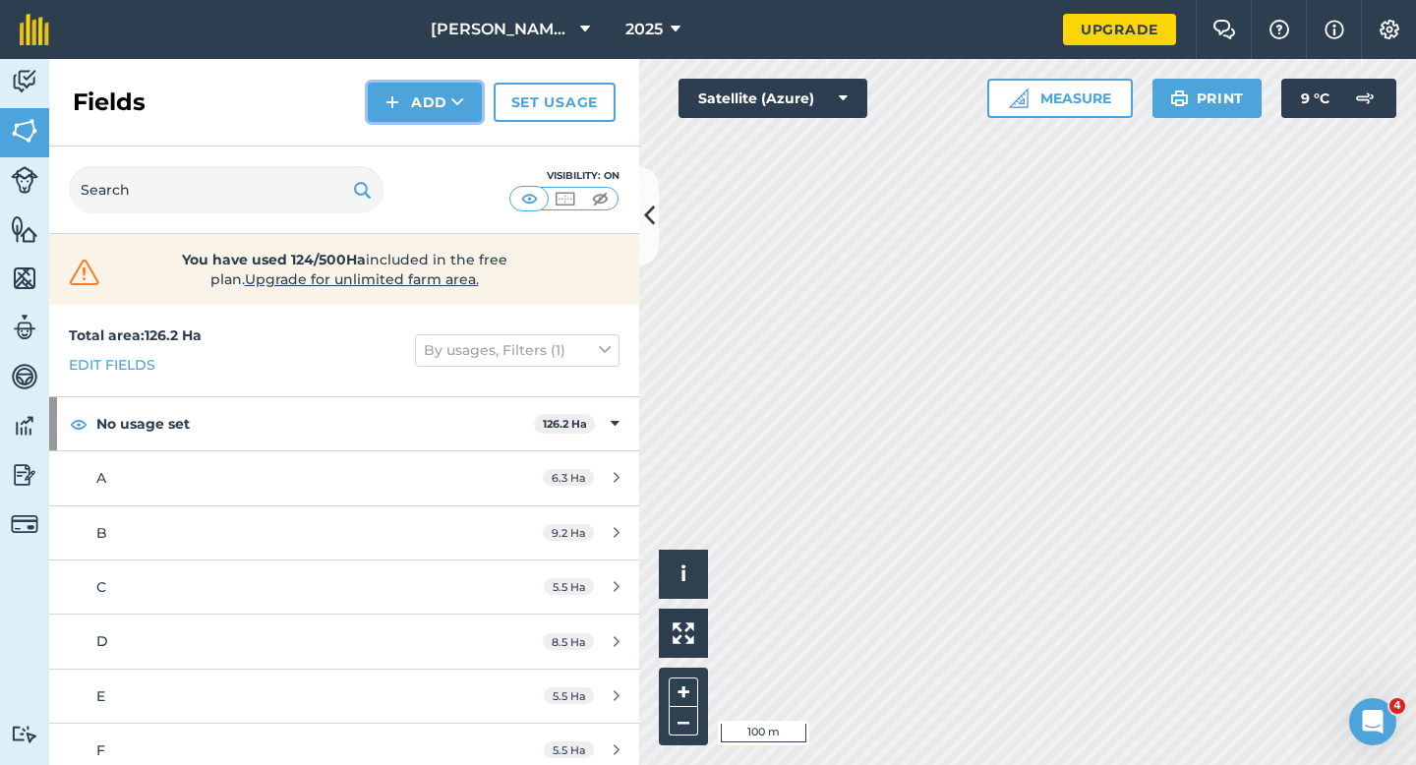
click at [427, 105] on button "Add" at bounding box center [425, 102] width 114 height 39
click at [427, 139] on link "Draw" at bounding box center [425, 146] width 108 height 43
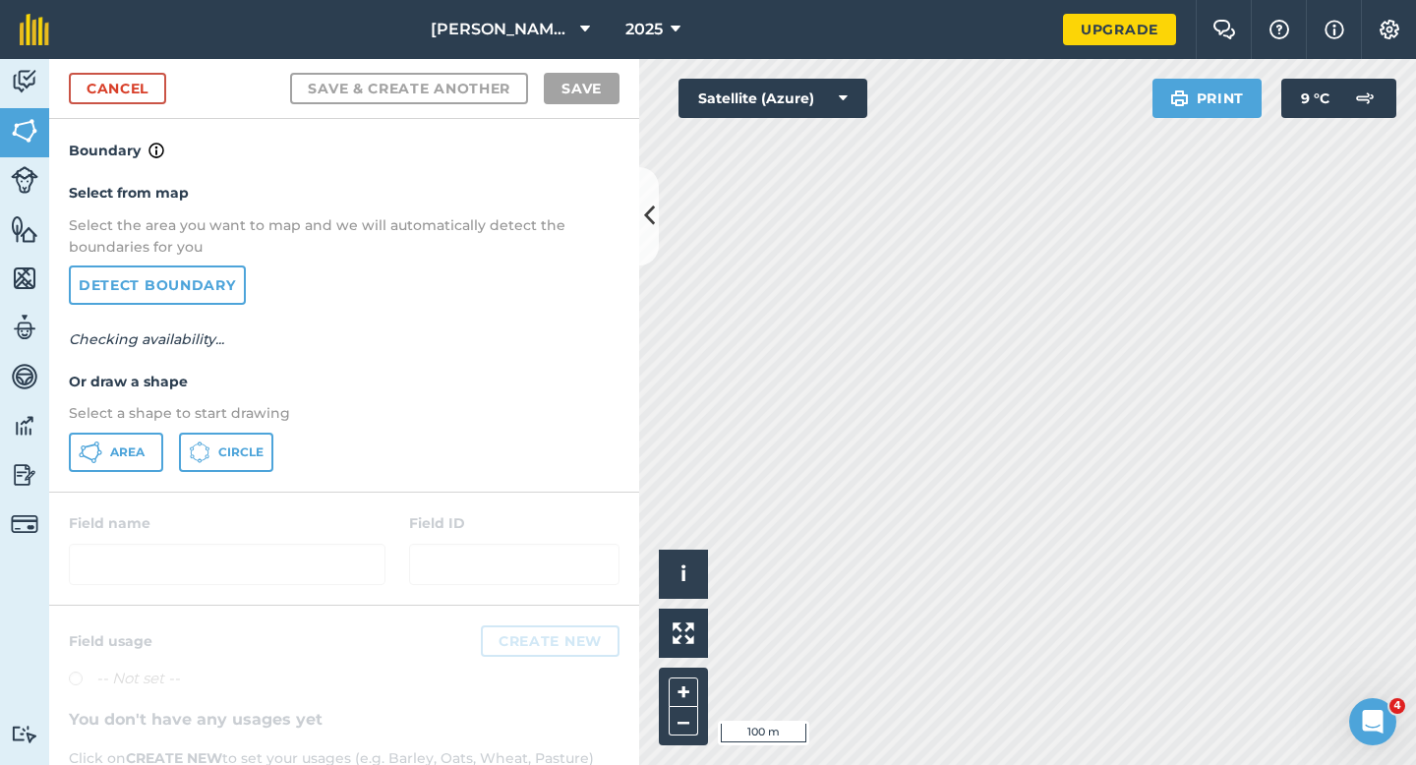
click at [169, 433] on div "Area Circle" at bounding box center [344, 452] width 551 height 39
click at [162, 433] on div "Area Circle" at bounding box center [344, 452] width 551 height 39
click at [156, 435] on button "Area" at bounding box center [116, 452] width 94 height 39
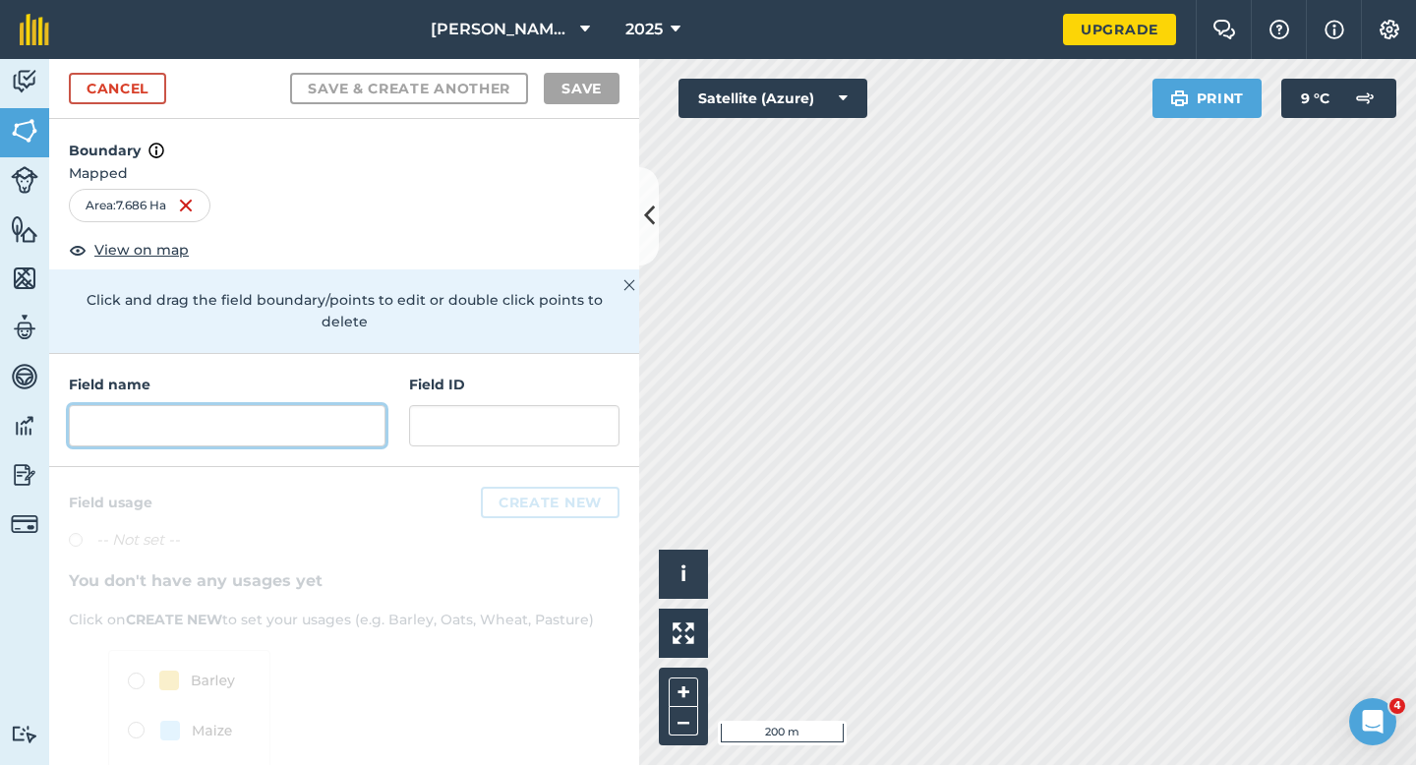
click at [374, 405] on input "text" at bounding box center [227, 425] width 317 height 41
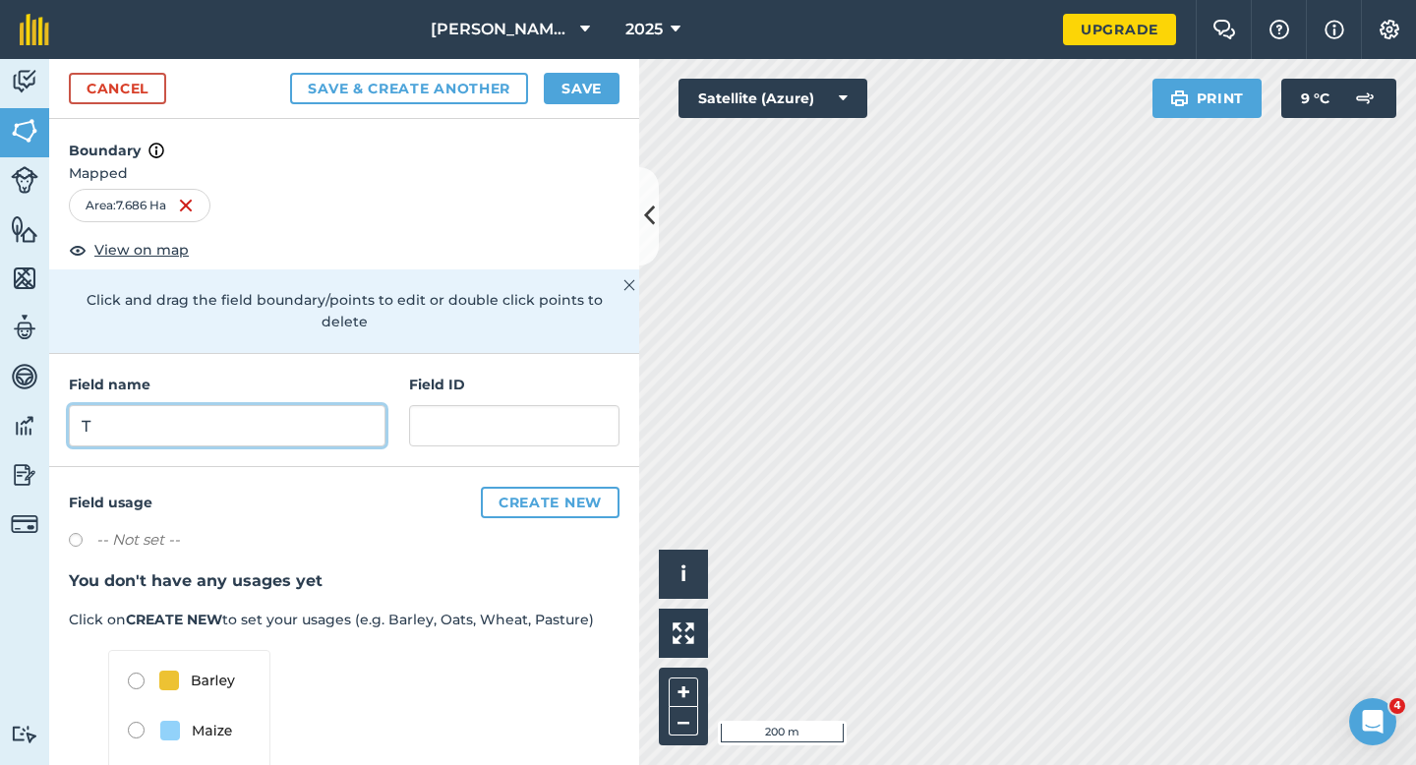
type input "T"
click at [607, 91] on button "Save" at bounding box center [582, 88] width 76 height 31
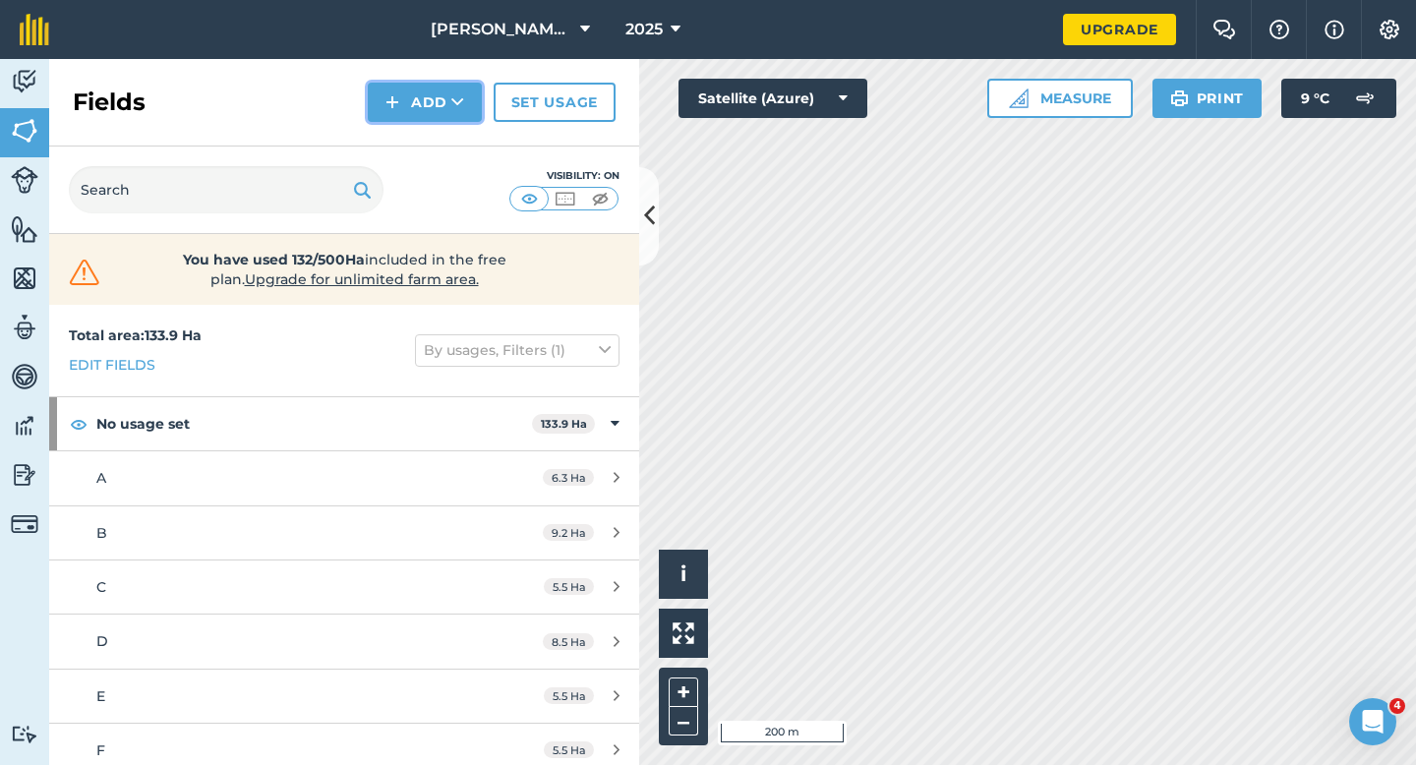
click at [405, 116] on button "Add" at bounding box center [425, 102] width 114 height 39
click at [409, 143] on link "Draw" at bounding box center [425, 146] width 108 height 43
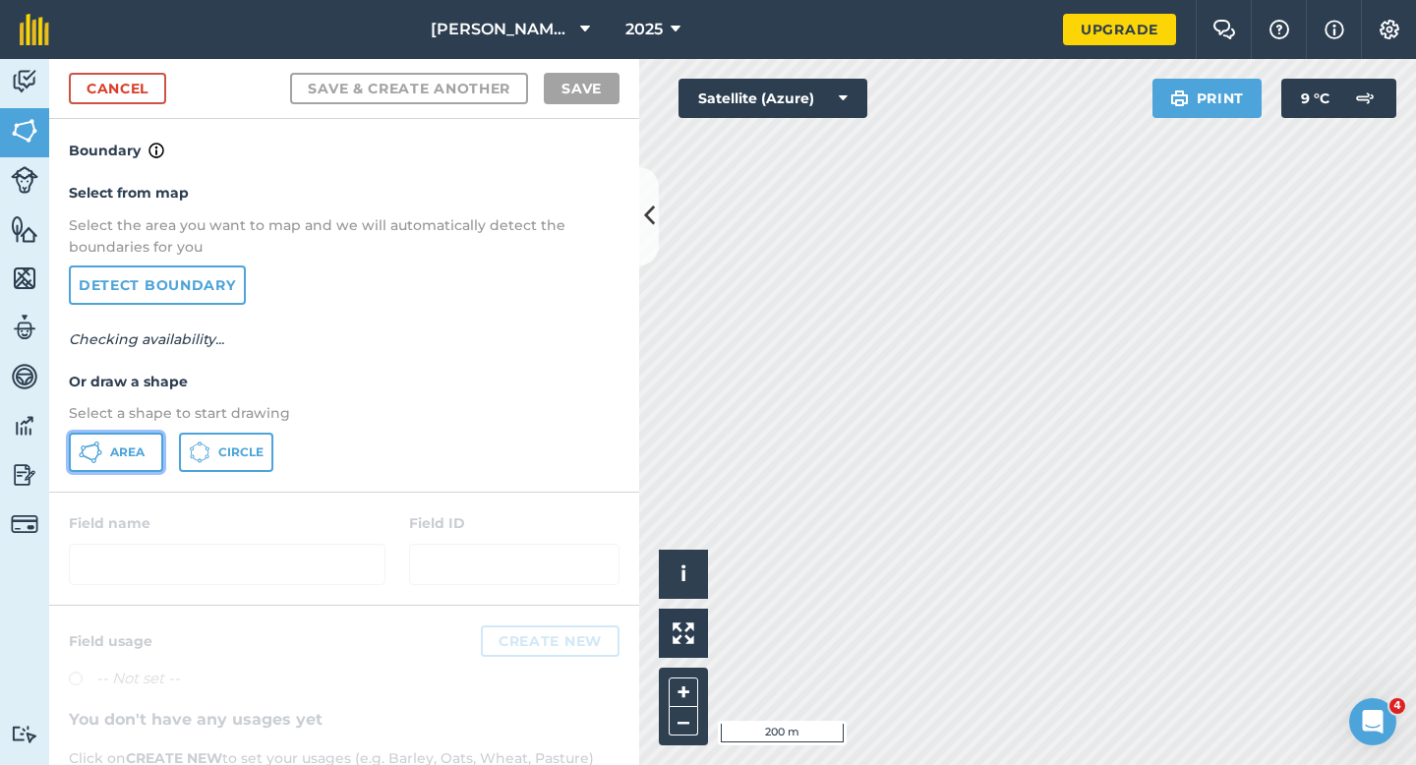
click at [89, 437] on button "Area" at bounding box center [116, 452] width 94 height 39
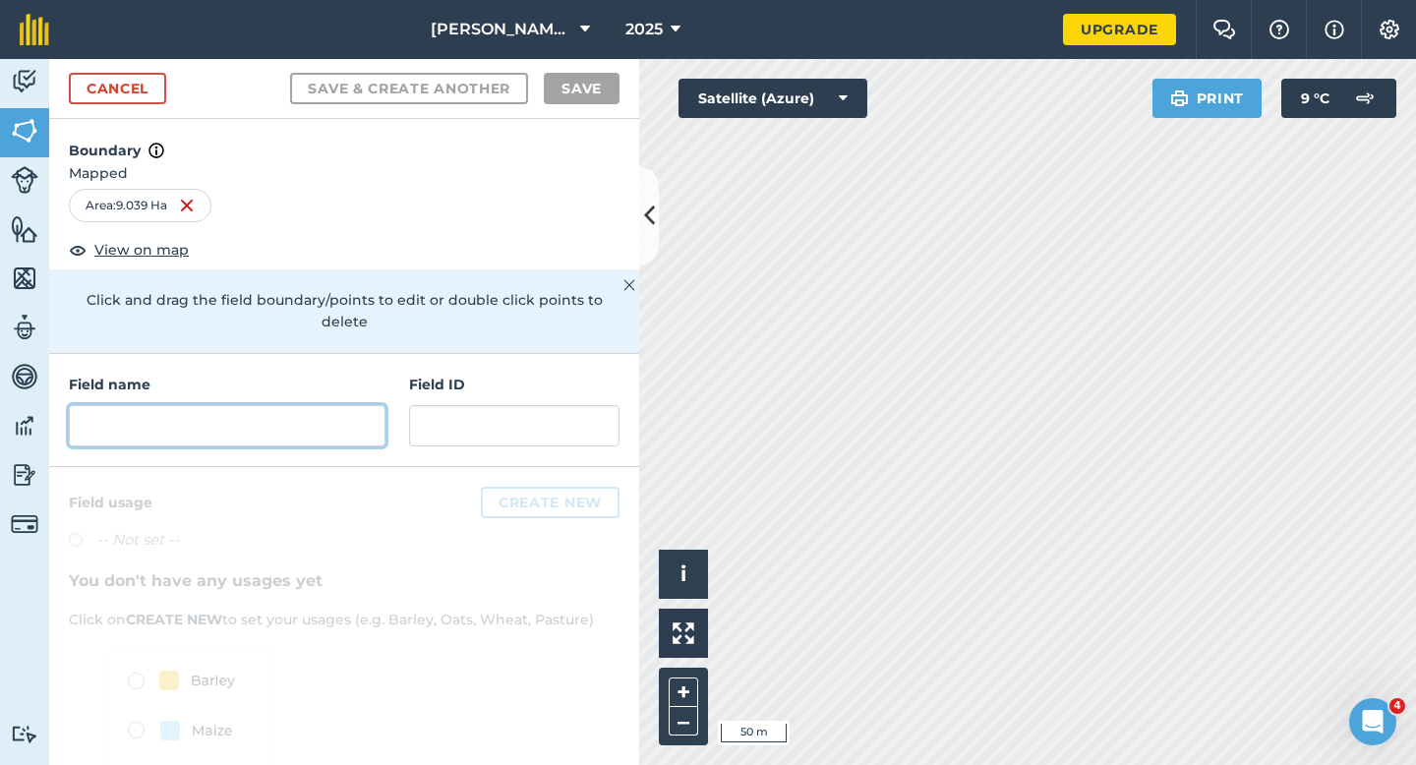
click at [310, 405] on input "text" at bounding box center [227, 425] width 317 height 41
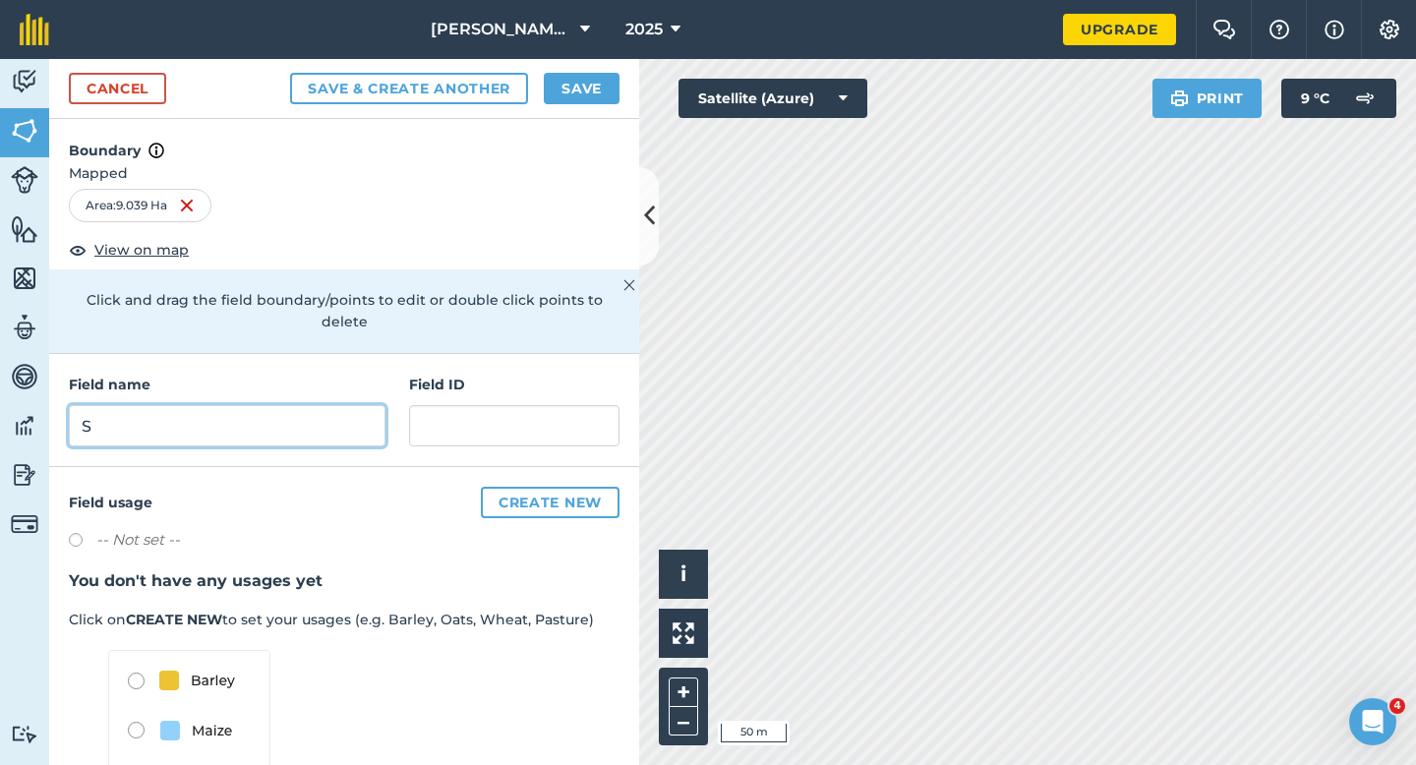
type input "S"
click at [574, 88] on button "Save" at bounding box center [582, 88] width 76 height 31
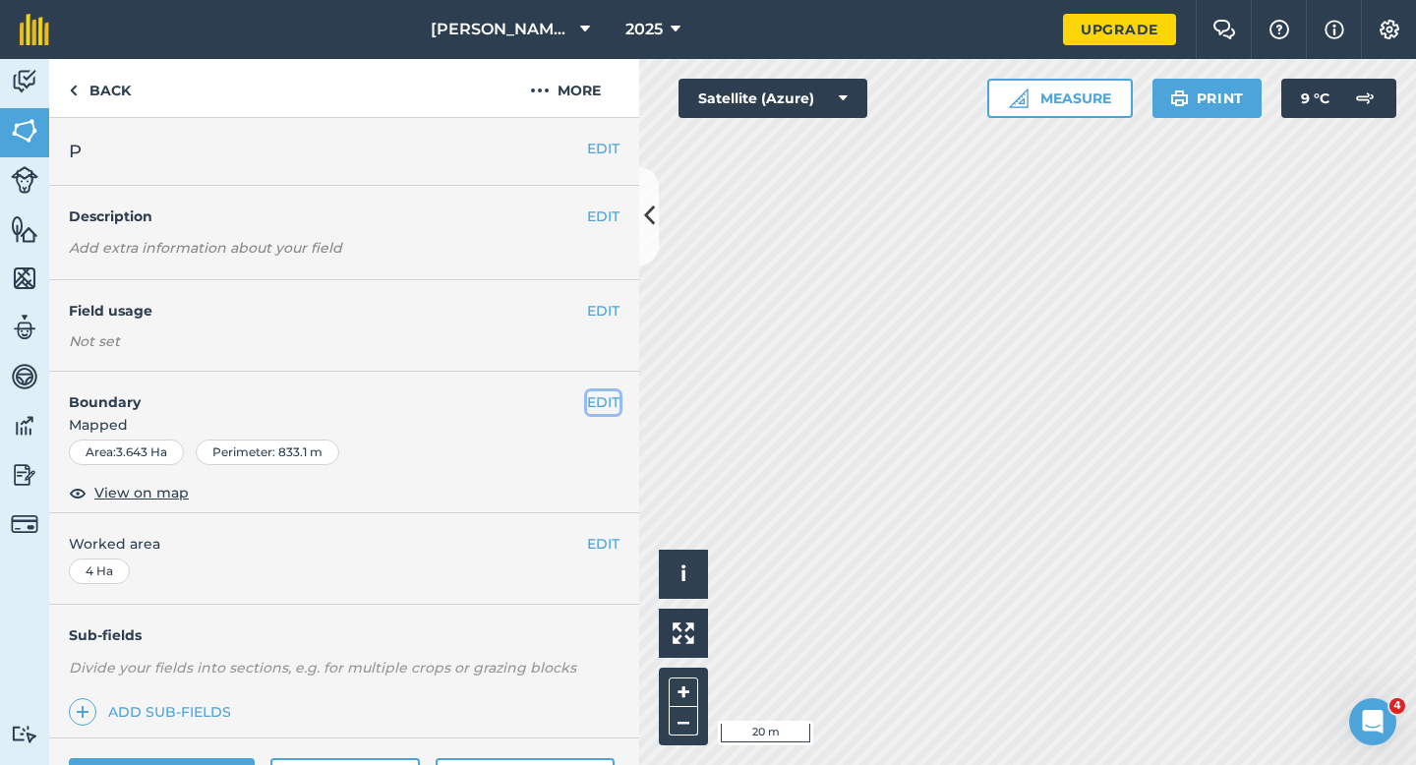
click at [605, 410] on button "EDIT" at bounding box center [603, 402] width 32 height 22
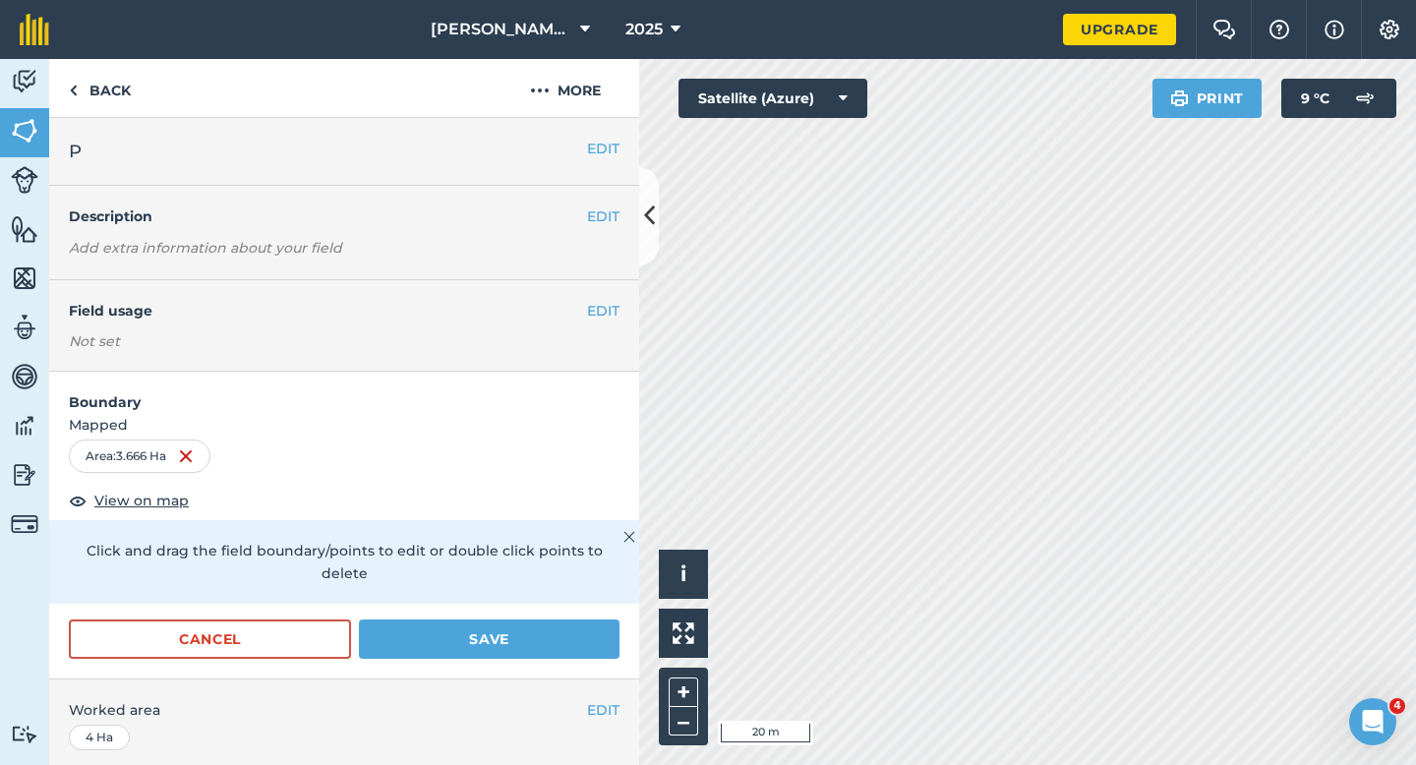
click at [593, 596] on form "Boundary Mapped Area : 3.666 Ha View on map Click and drag the field boundary/p…" at bounding box center [344, 525] width 590 height 307
click at [593, 619] on button "Save" at bounding box center [489, 638] width 261 height 39
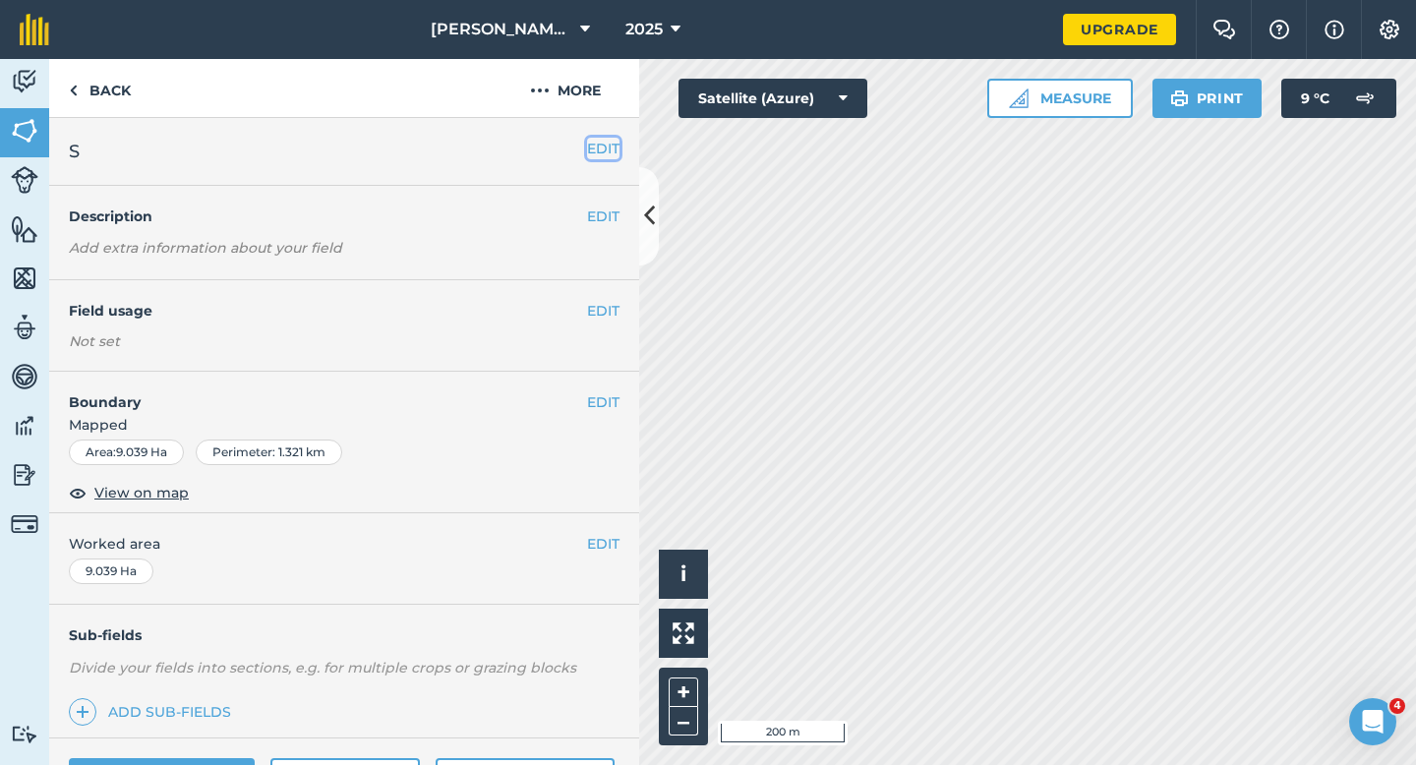
click at [597, 149] on button "EDIT" at bounding box center [603, 149] width 32 height 22
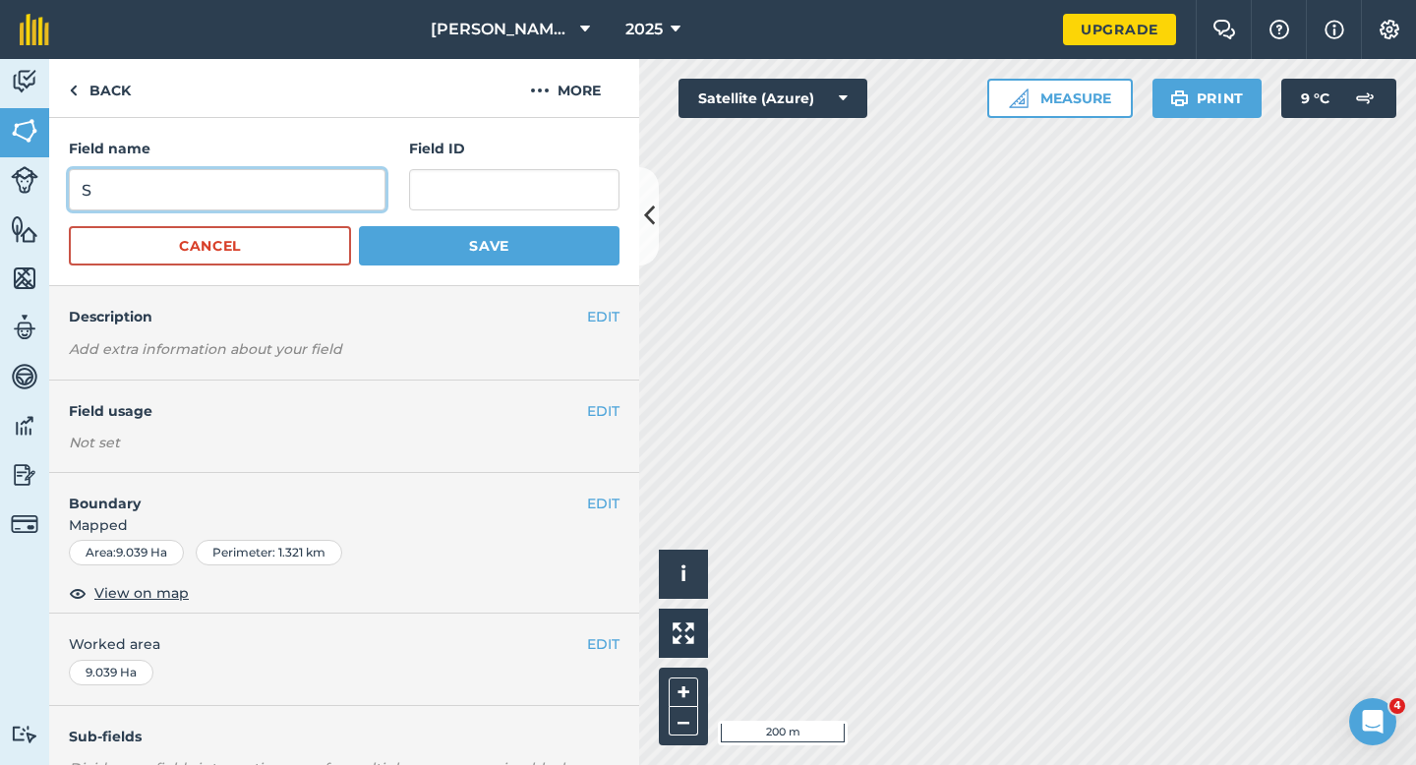
click at [342, 176] on input "S" at bounding box center [227, 189] width 317 height 41
type input "R"
click at [359, 226] on button "Save" at bounding box center [489, 245] width 261 height 39
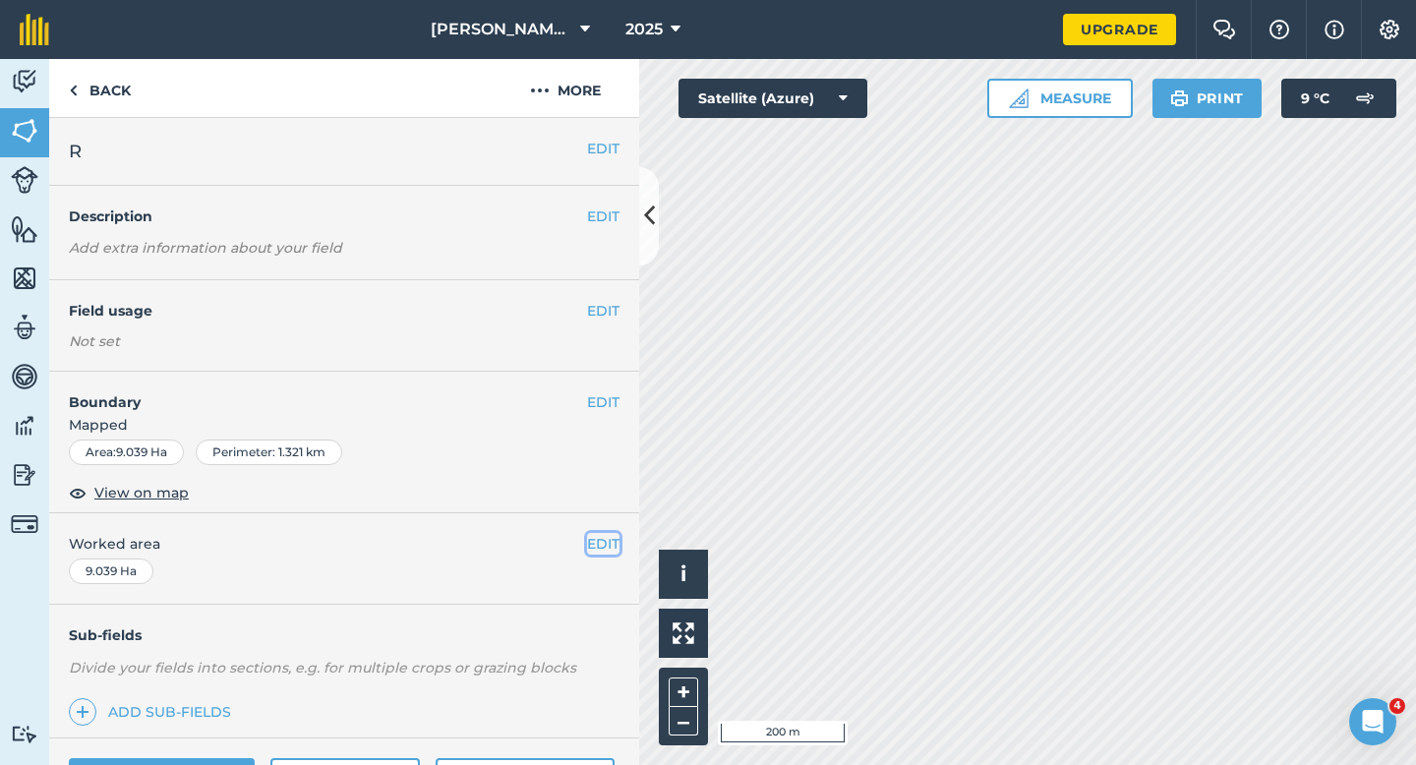
click at [596, 538] on button "EDIT" at bounding box center [603, 544] width 32 height 22
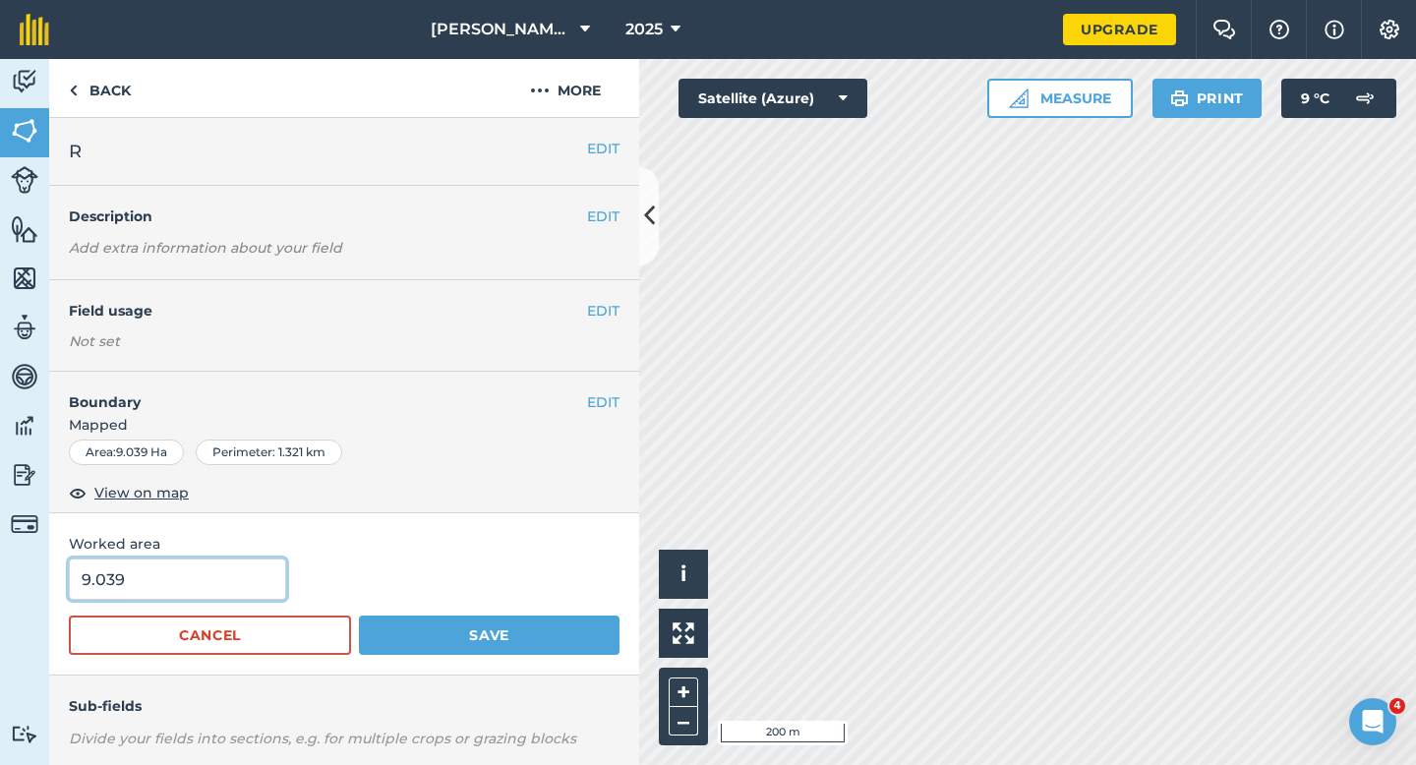
click at [234, 559] on input "9.039" at bounding box center [177, 579] width 217 height 41
type input "9"
click at [359, 616] on button "Save" at bounding box center [489, 635] width 261 height 39
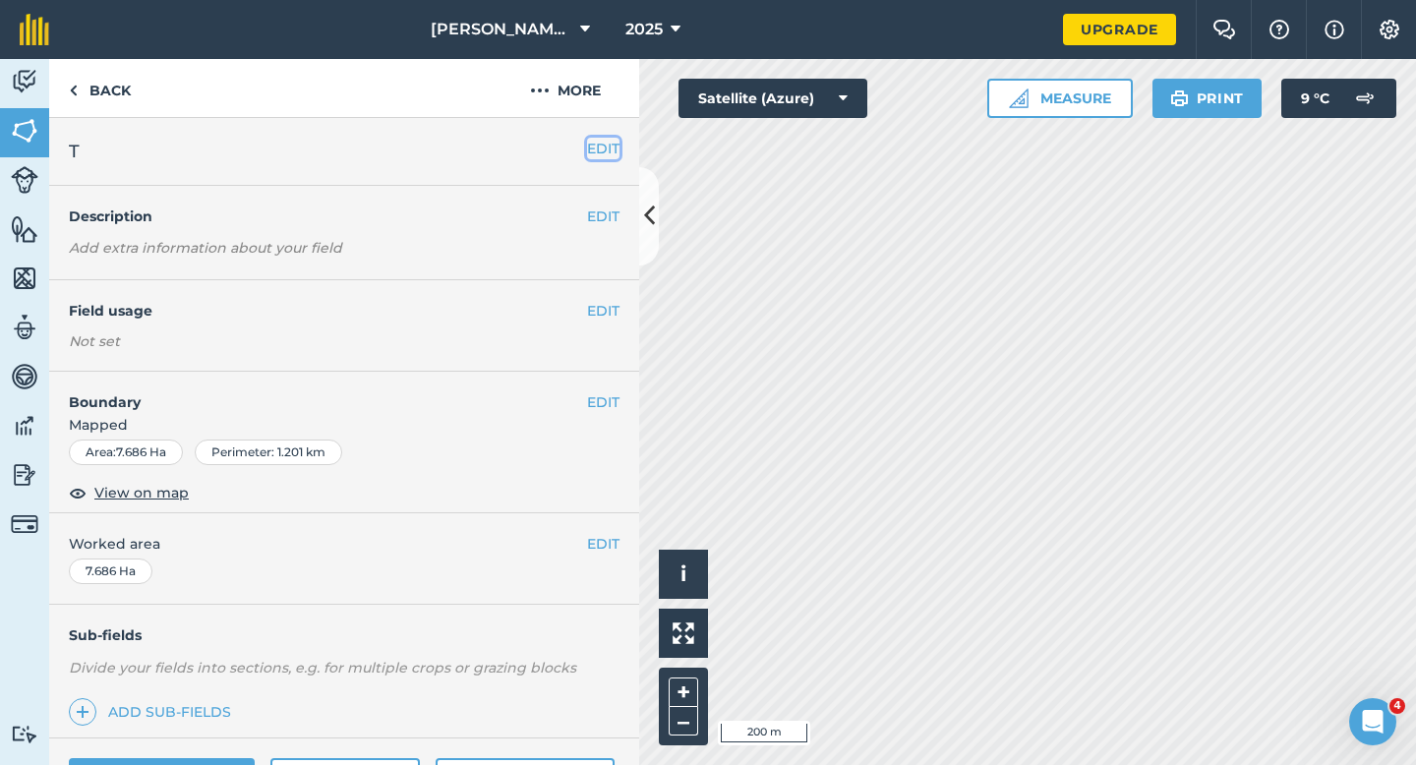
click at [609, 151] on button "EDIT" at bounding box center [603, 149] width 32 height 22
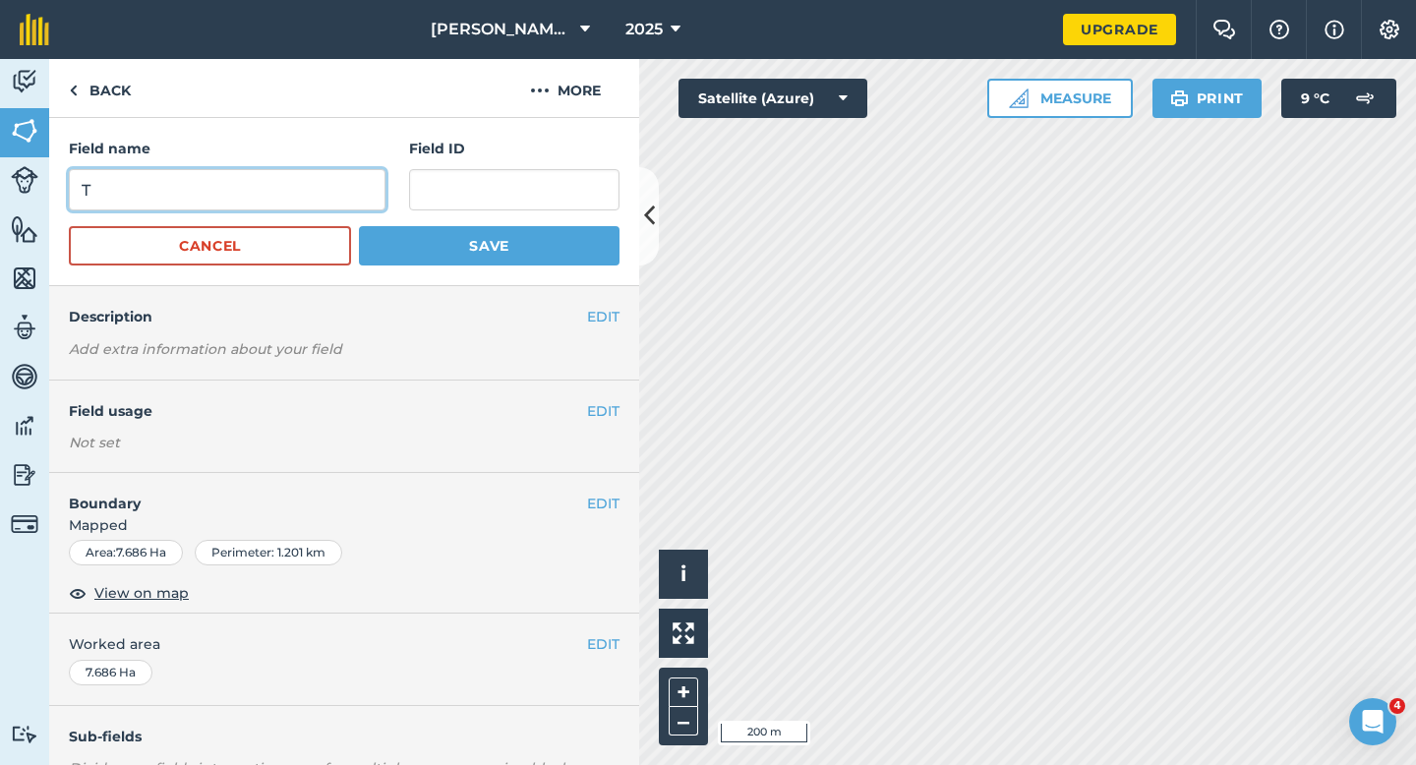
click at [333, 192] on input "T" at bounding box center [227, 189] width 317 height 41
click at [333, 190] on input "T" at bounding box center [227, 189] width 317 height 41
type input "TS"
click at [359, 226] on button "Save" at bounding box center [489, 245] width 261 height 39
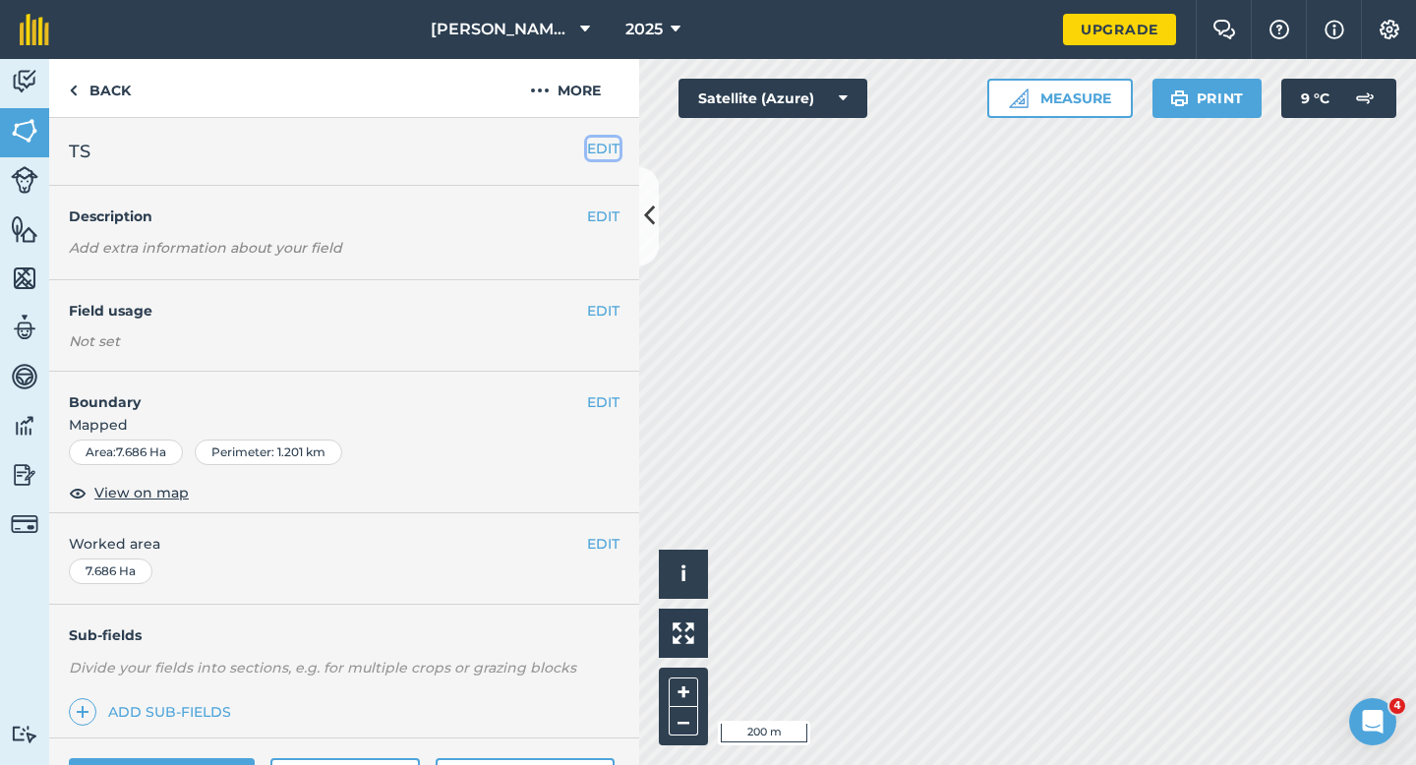
click at [605, 141] on button "EDIT" at bounding box center [603, 149] width 32 height 22
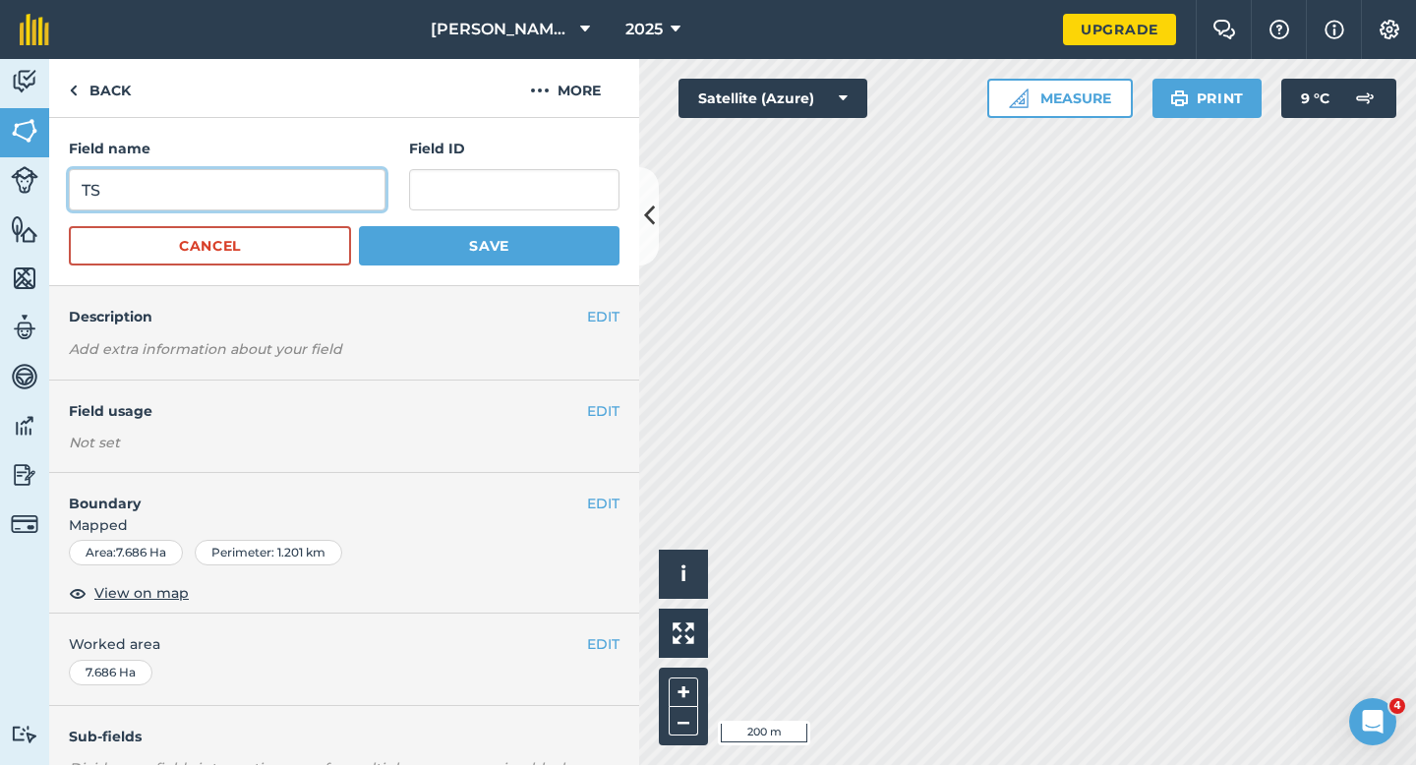
click at [365, 171] on input "TS" at bounding box center [227, 189] width 317 height 41
type input "S"
click at [359, 226] on button "Save" at bounding box center [489, 245] width 261 height 39
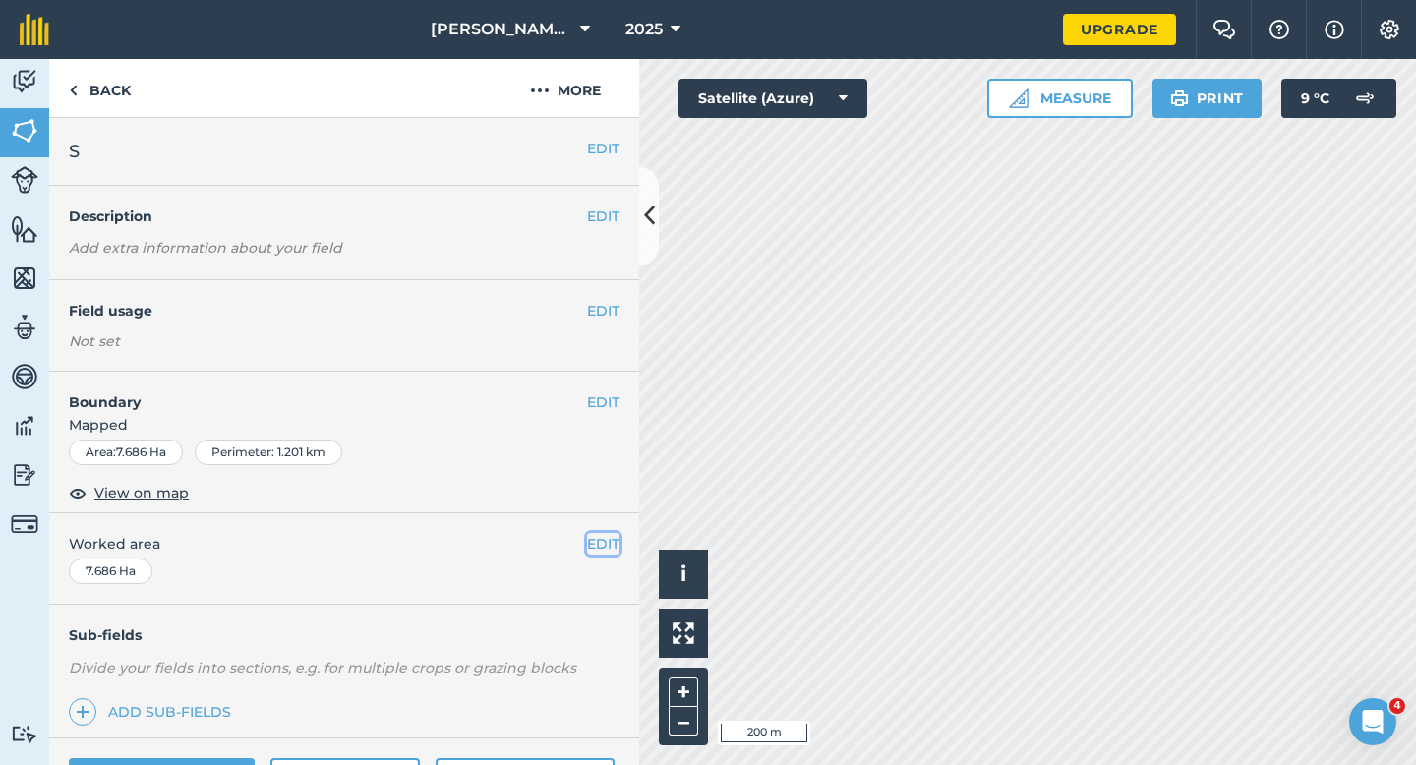
click at [598, 548] on button "EDIT" at bounding box center [603, 544] width 32 height 22
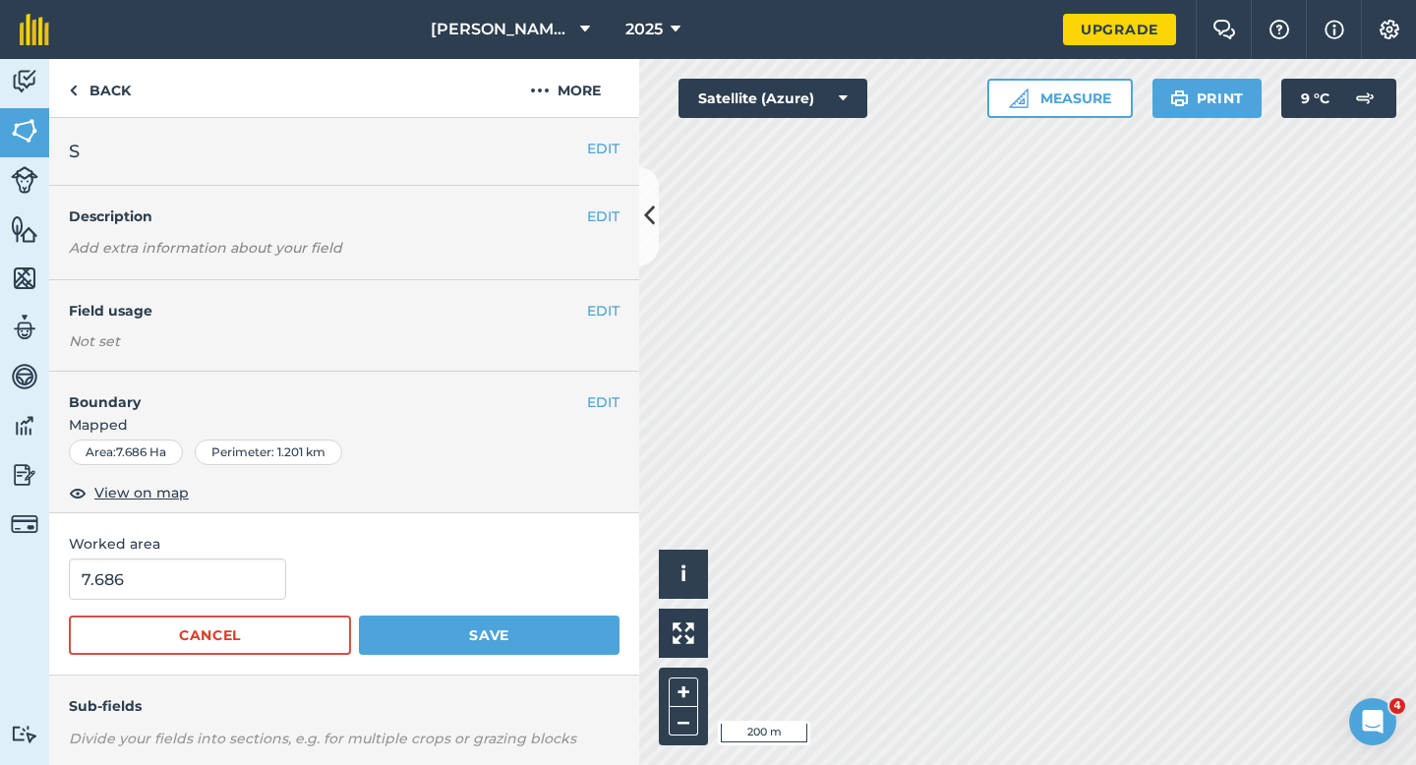
click at [270, 604] on form "7.686 Cancel Save" at bounding box center [344, 607] width 551 height 96
click at [270, 597] on input "7.686" at bounding box center [177, 579] width 217 height 41
type input "7.7"
click at [359, 616] on button "Save" at bounding box center [489, 635] width 261 height 39
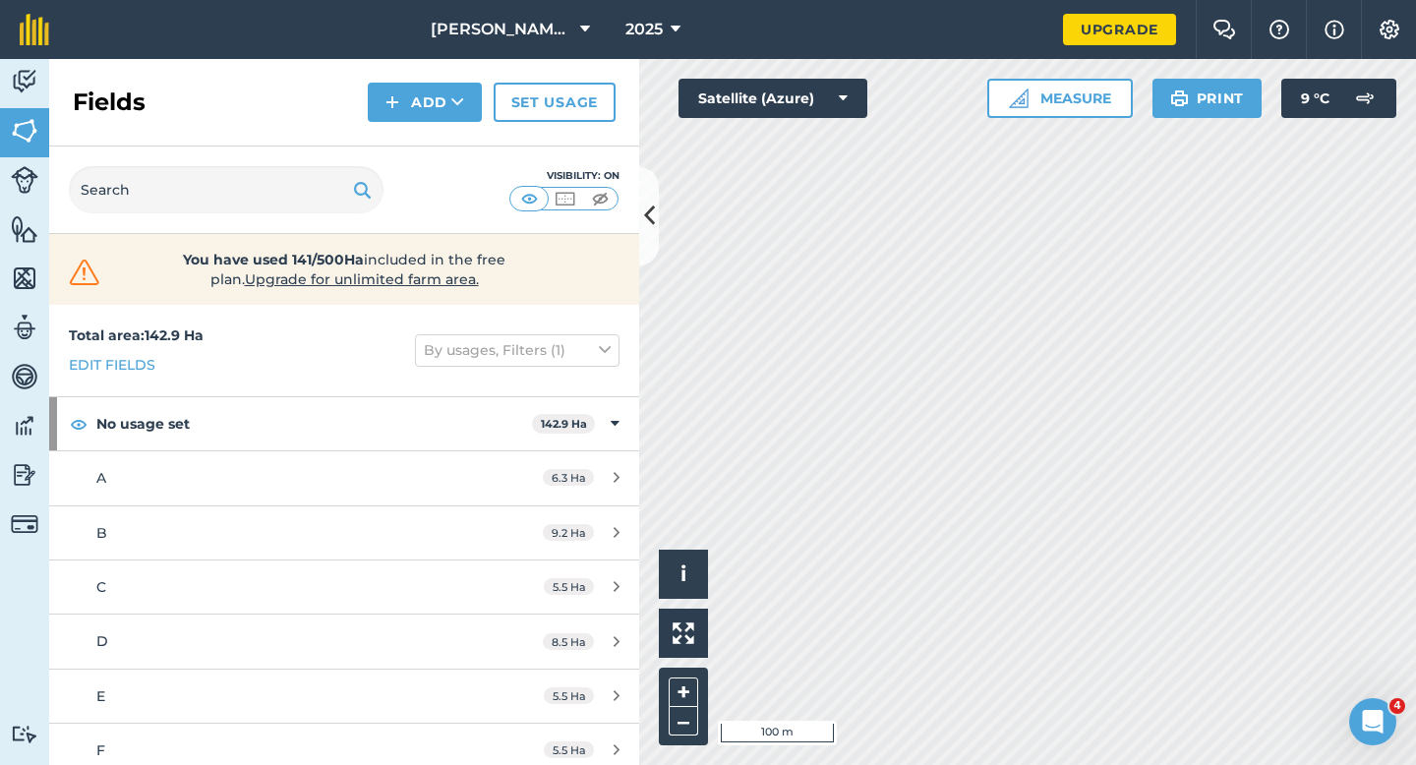
click at [453, 124] on div "Fields Add Set usage" at bounding box center [344, 103] width 590 height 88
click at [453, 147] on div "Visibility: On" at bounding box center [344, 191] width 590 height 88
click at [439, 108] on button "Add" at bounding box center [425, 102] width 114 height 39
click at [439, 146] on link "Draw" at bounding box center [425, 146] width 108 height 43
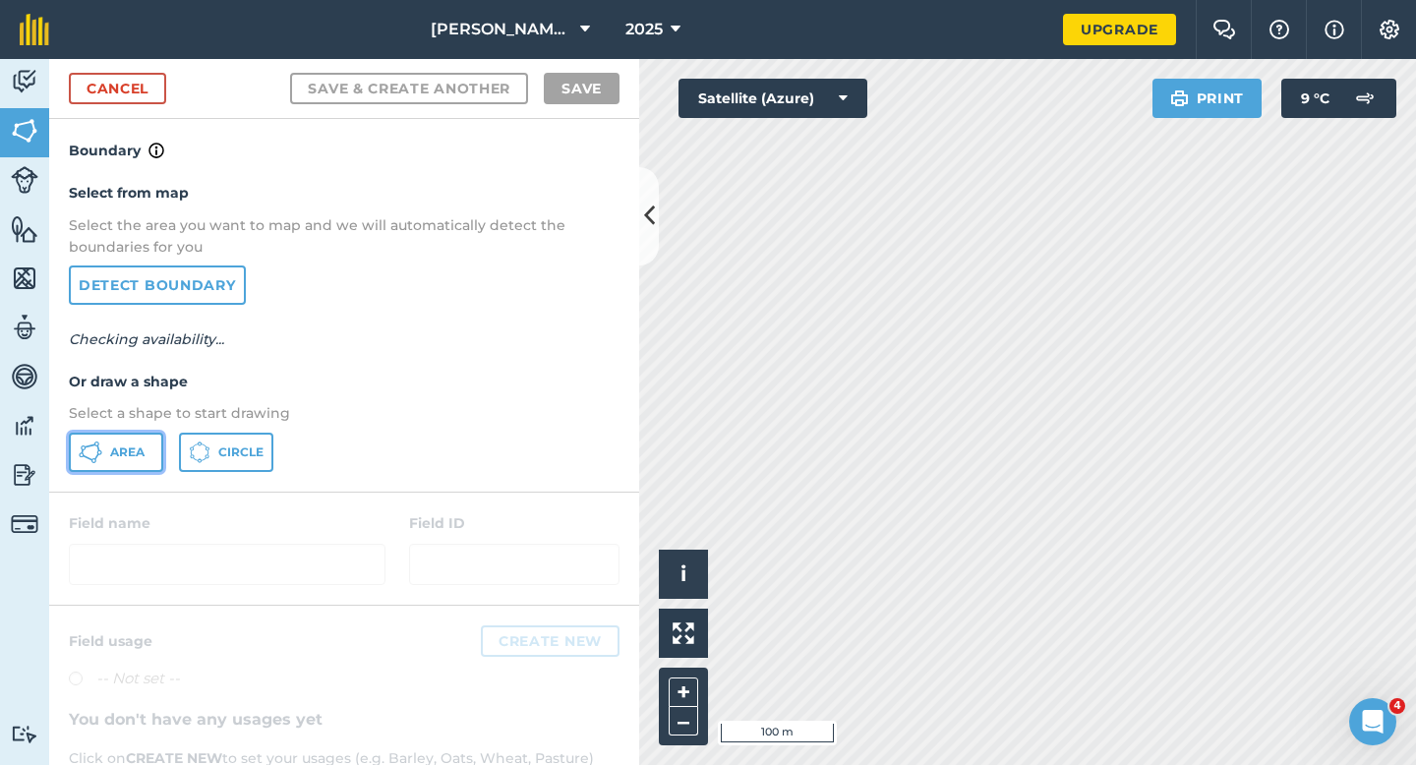
click at [136, 443] on button "Area" at bounding box center [116, 452] width 94 height 39
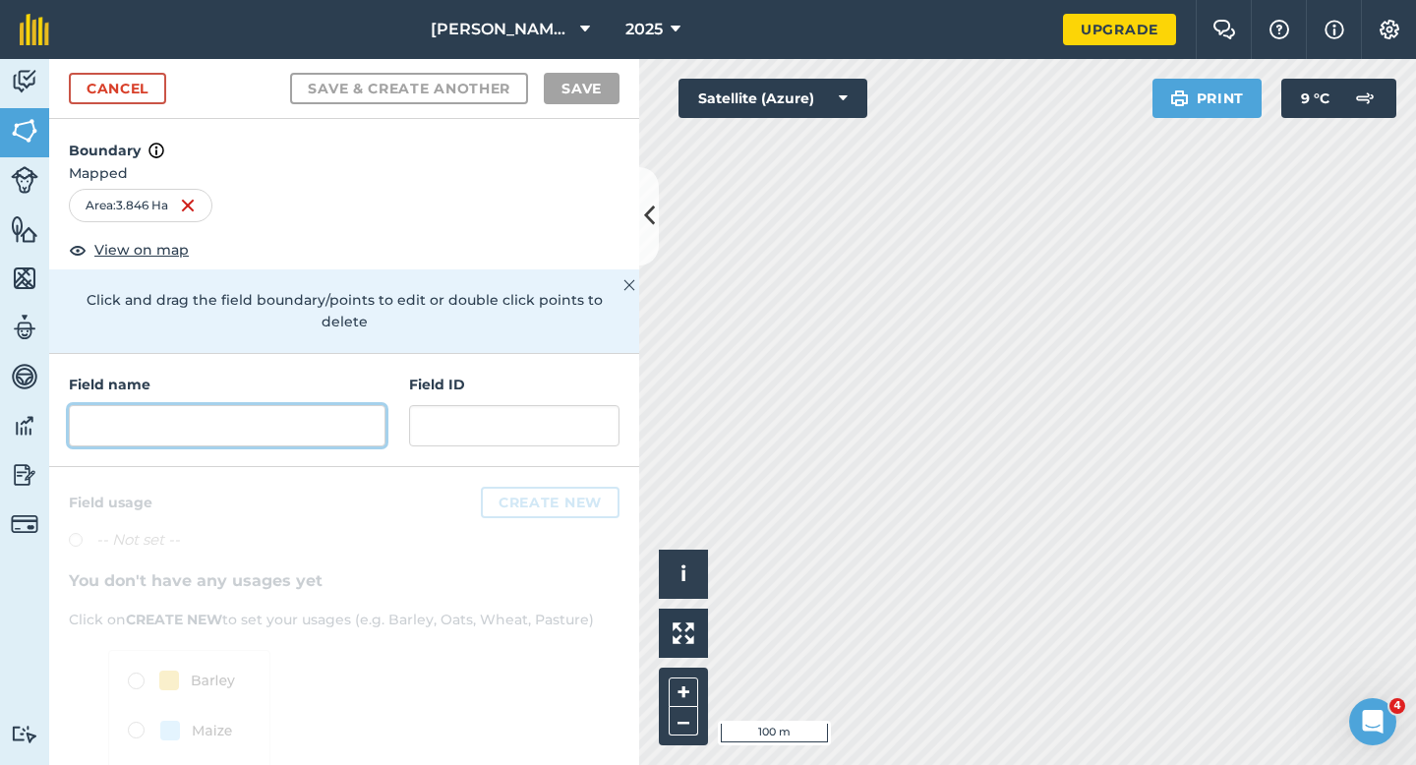
click at [314, 405] on input "text" at bounding box center [227, 425] width 317 height 41
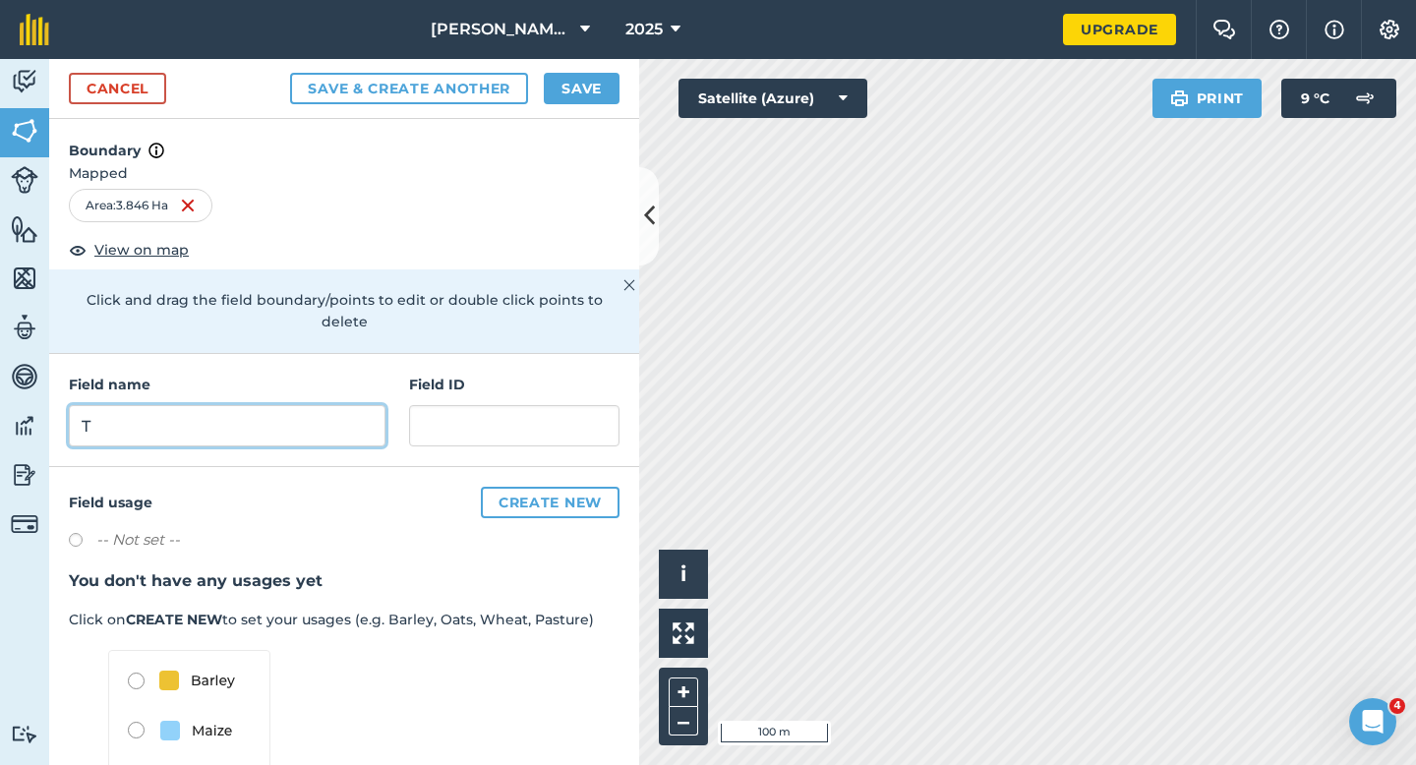
type input "T"
click at [587, 88] on button "Save" at bounding box center [582, 88] width 76 height 31
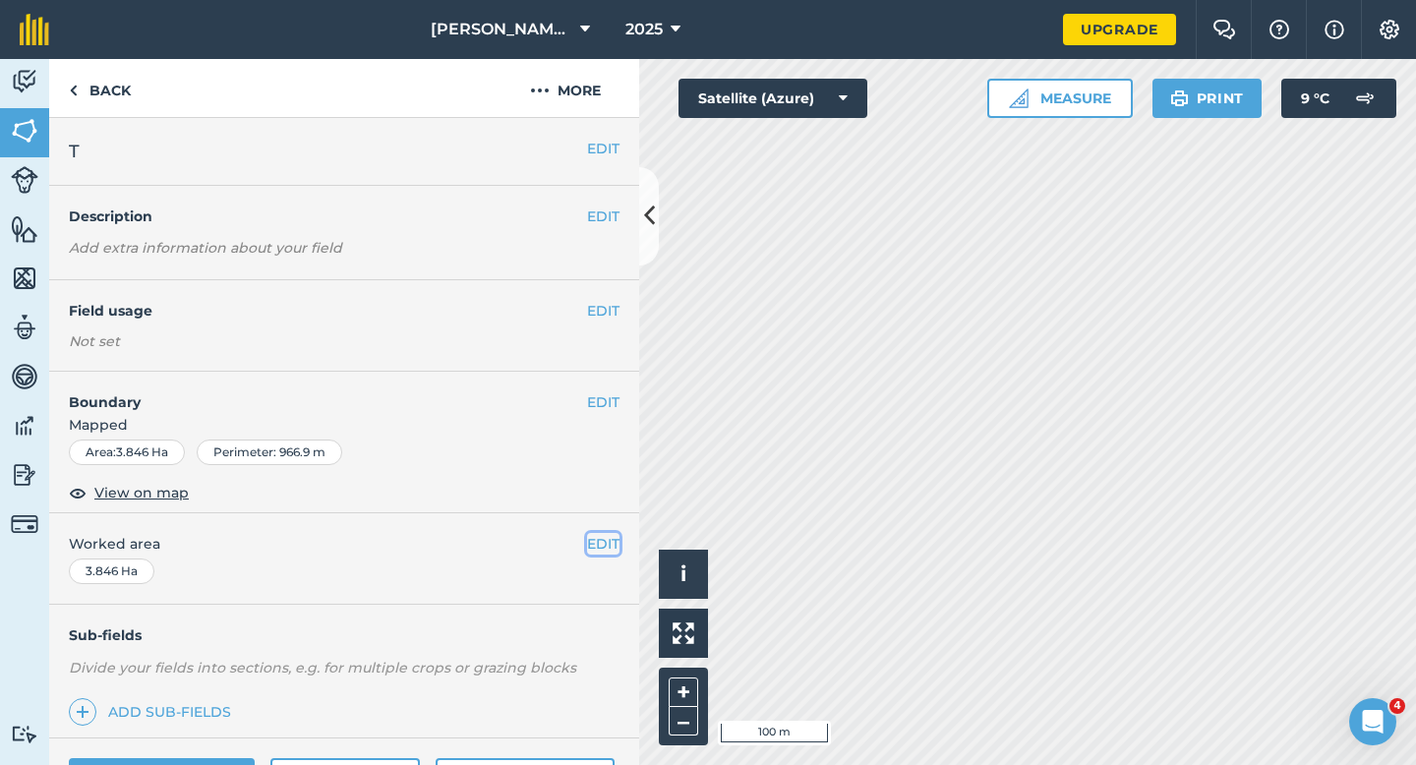
click at [601, 551] on button "EDIT" at bounding box center [603, 544] width 32 height 22
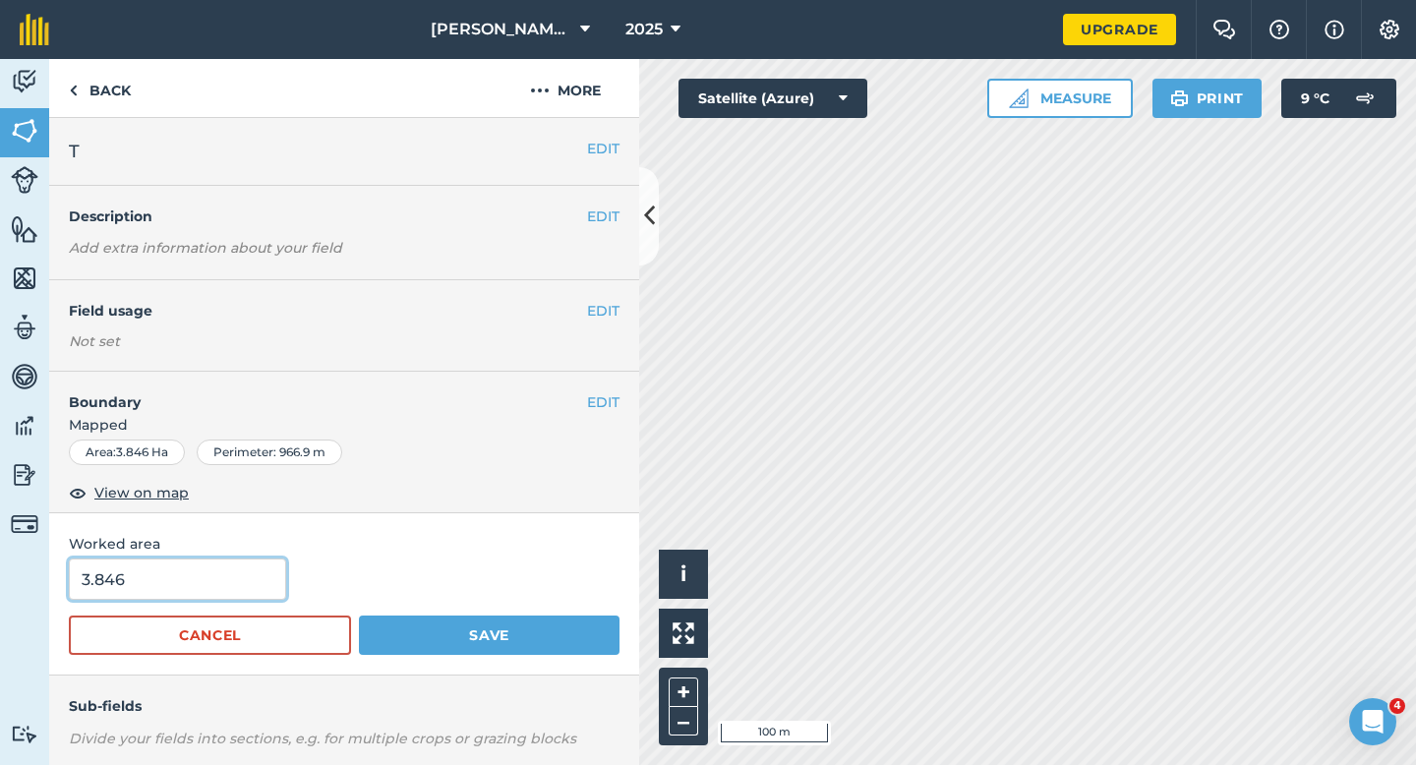
click at [177, 581] on input "3.846" at bounding box center [177, 579] width 217 height 41
type input "4"
click at [359, 616] on button "Save" at bounding box center [489, 635] width 261 height 39
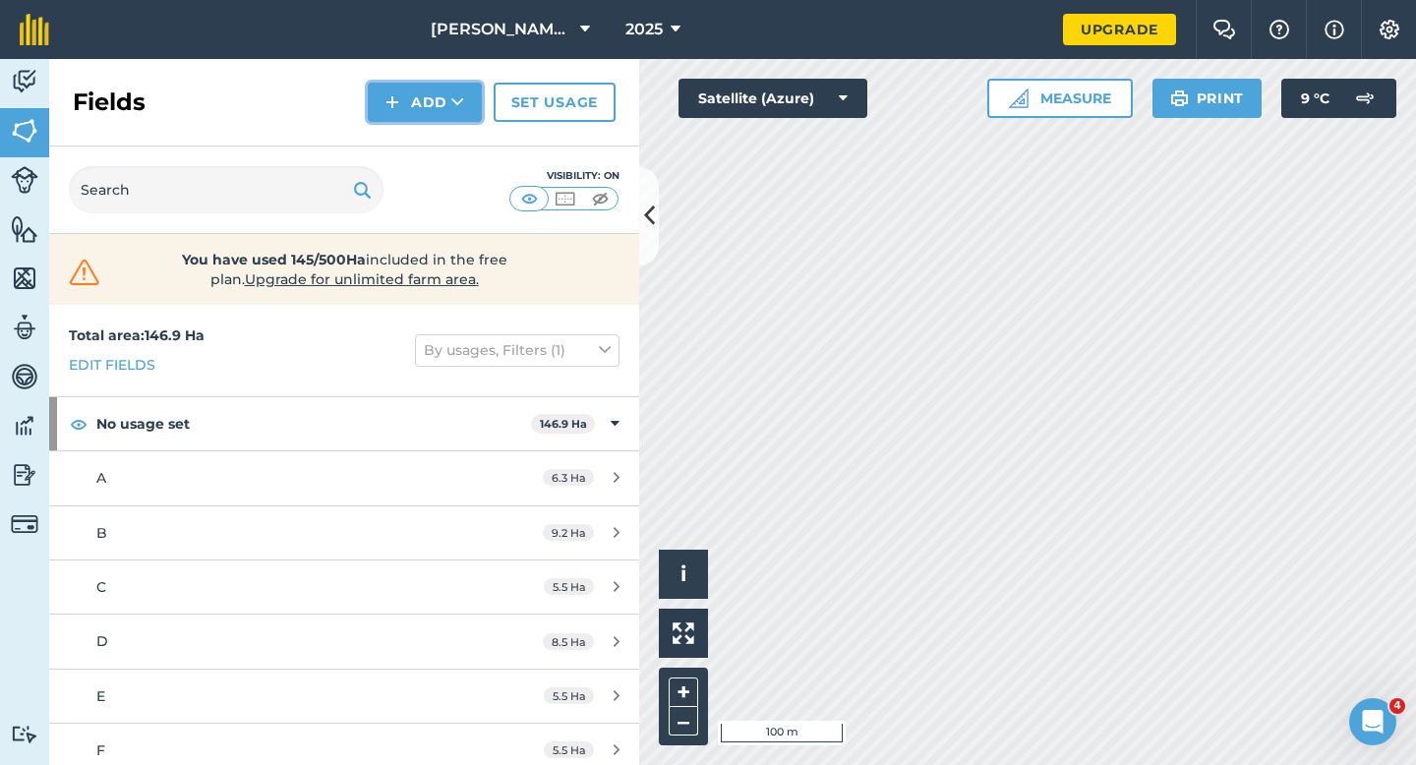
click at [404, 110] on button "Add" at bounding box center [425, 102] width 114 height 39
click at [415, 162] on link "Draw" at bounding box center [425, 146] width 108 height 43
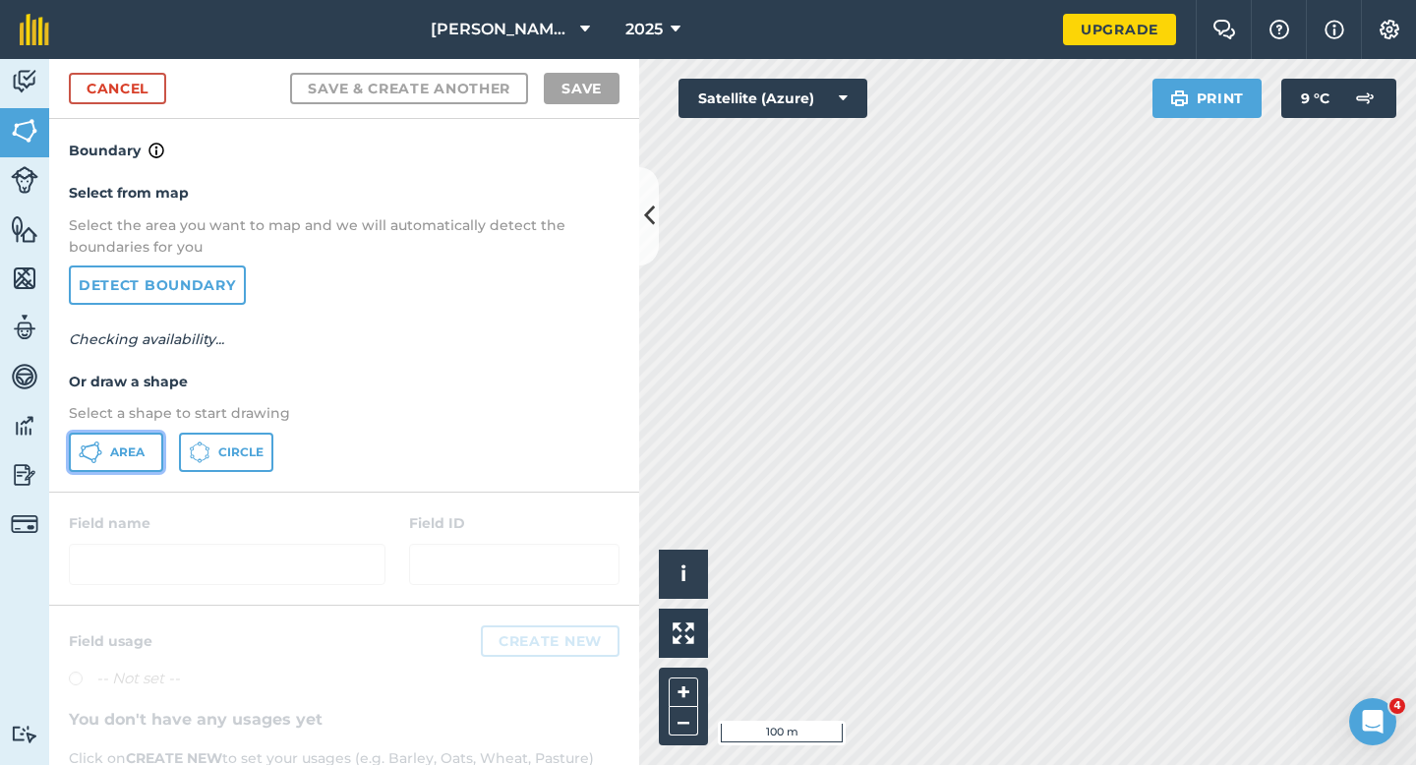
click at [110, 467] on button "Area" at bounding box center [116, 452] width 94 height 39
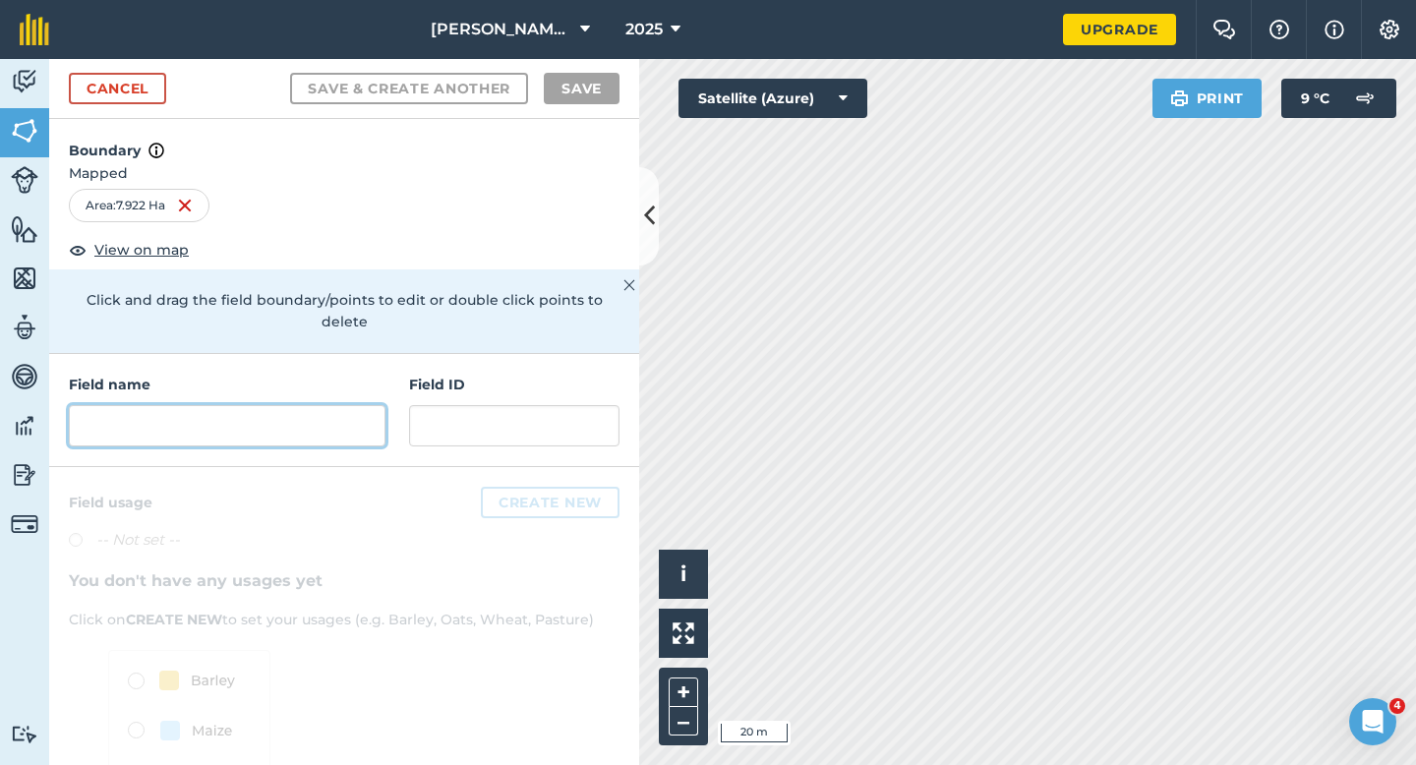
click at [296, 405] on input "text" at bounding box center [227, 425] width 317 height 41
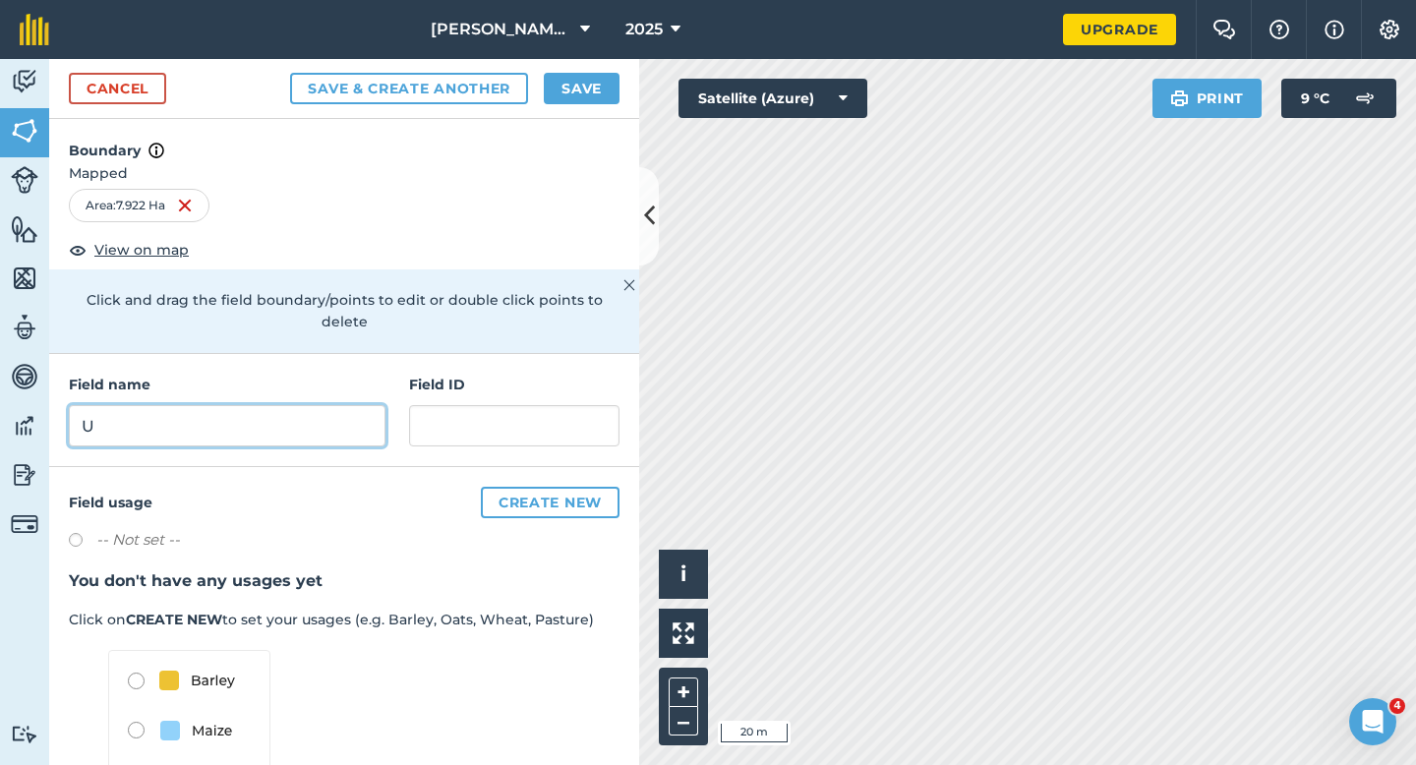
type input "U"
click at [568, 82] on button "Save" at bounding box center [582, 88] width 76 height 31
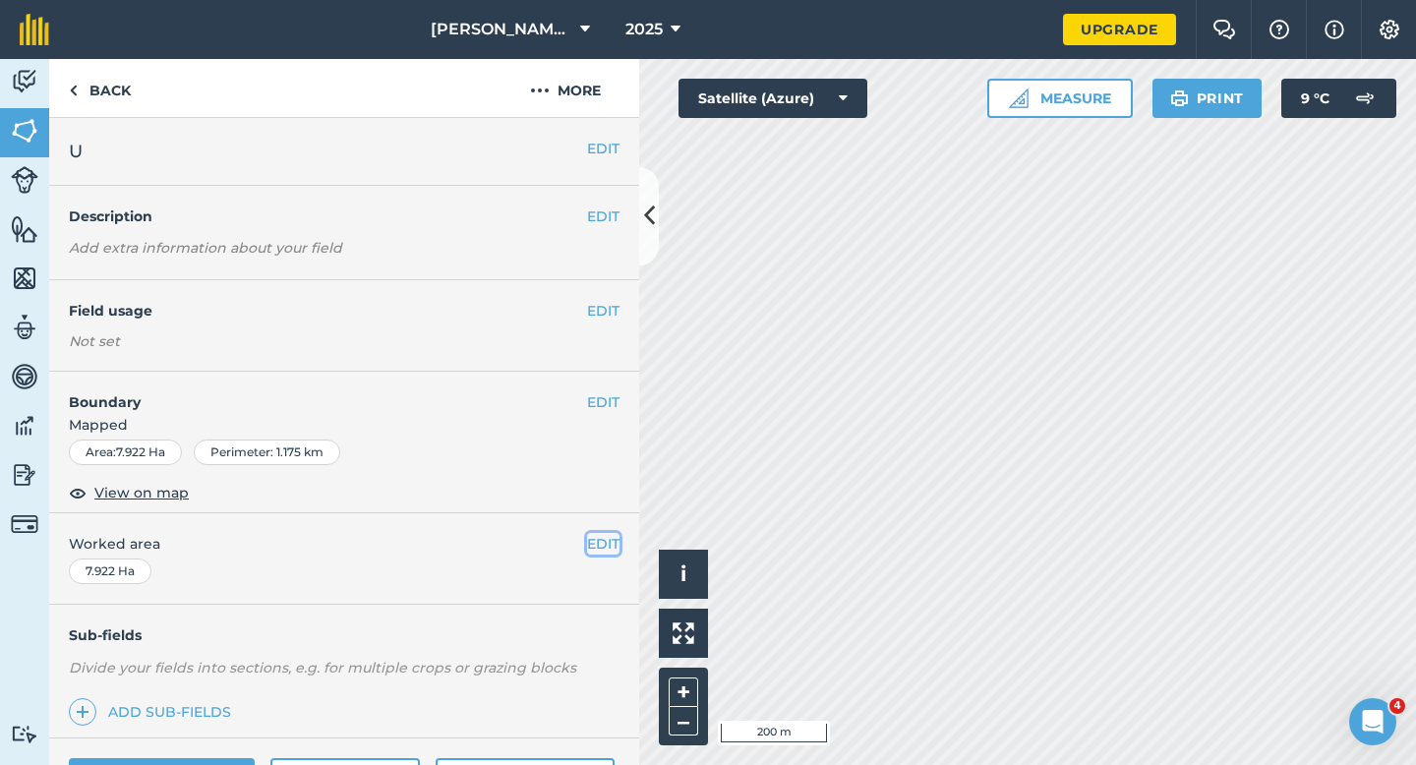
click at [605, 545] on button "EDIT" at bounding box center [603, 544] width 32 height 22
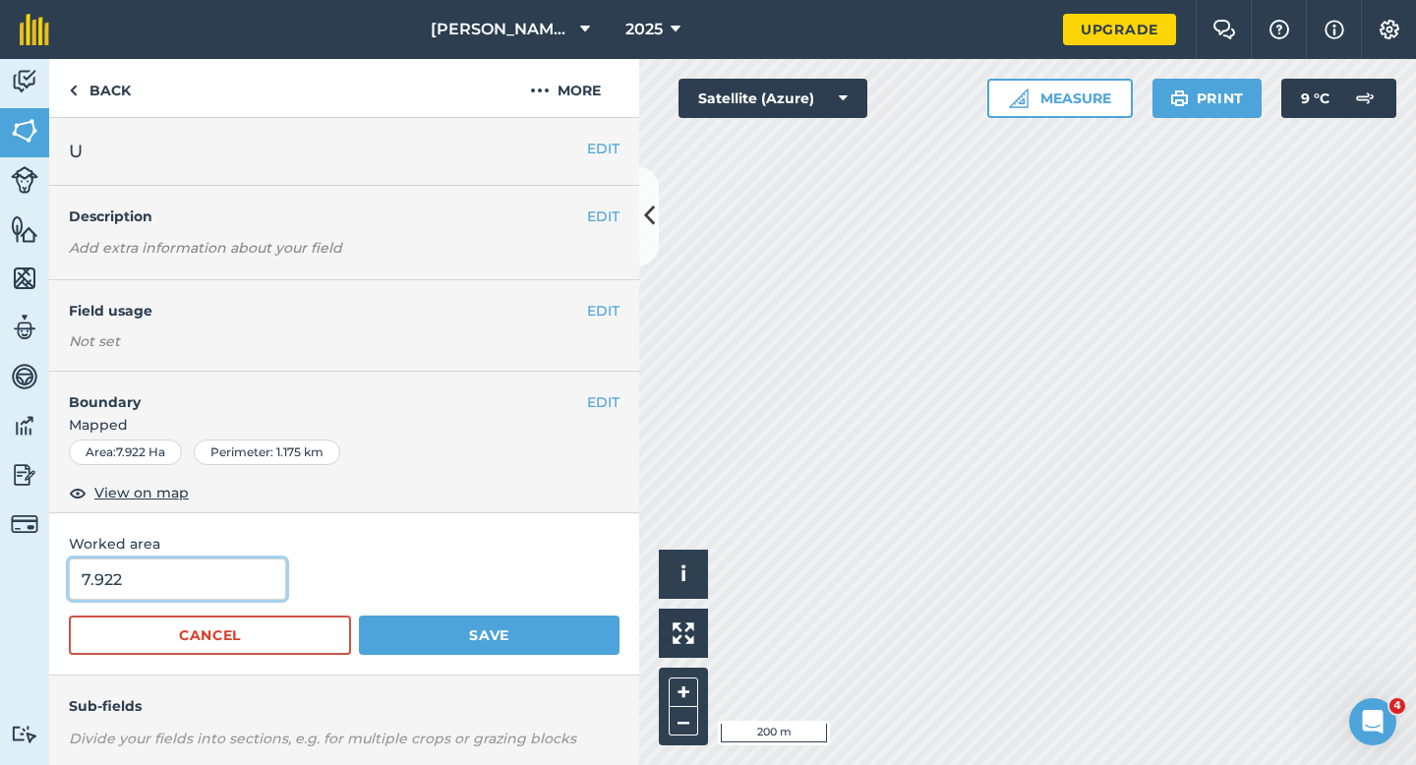
click at [193, 600] on input "7.922" at bounding box center [177, 579] width 217 height 41
type input "8"
click at [359, 616] on button "Save" at bounding box center [489, 635] width 261 height 39
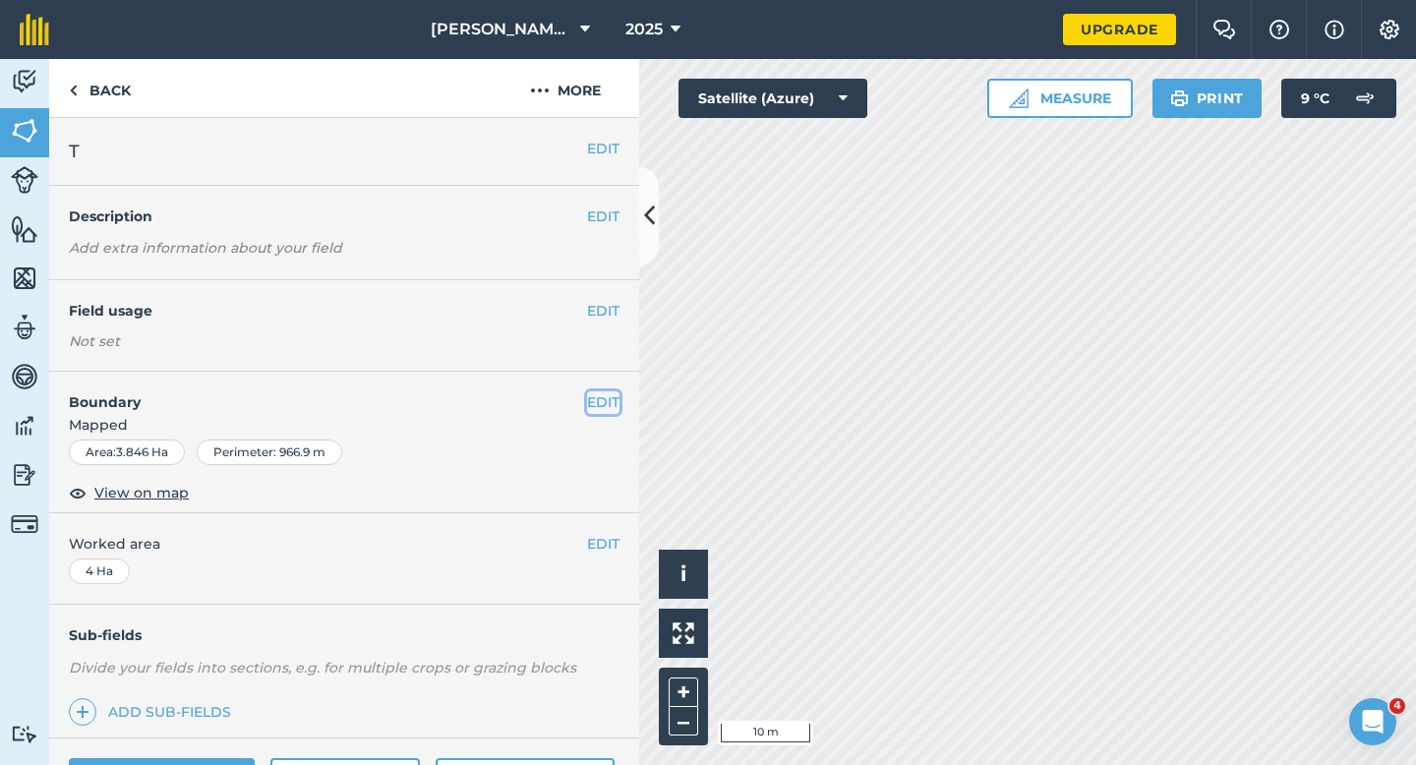
click at [616, 401] on button "EDIT" at bounding box center [603, 402] width 32 height 22
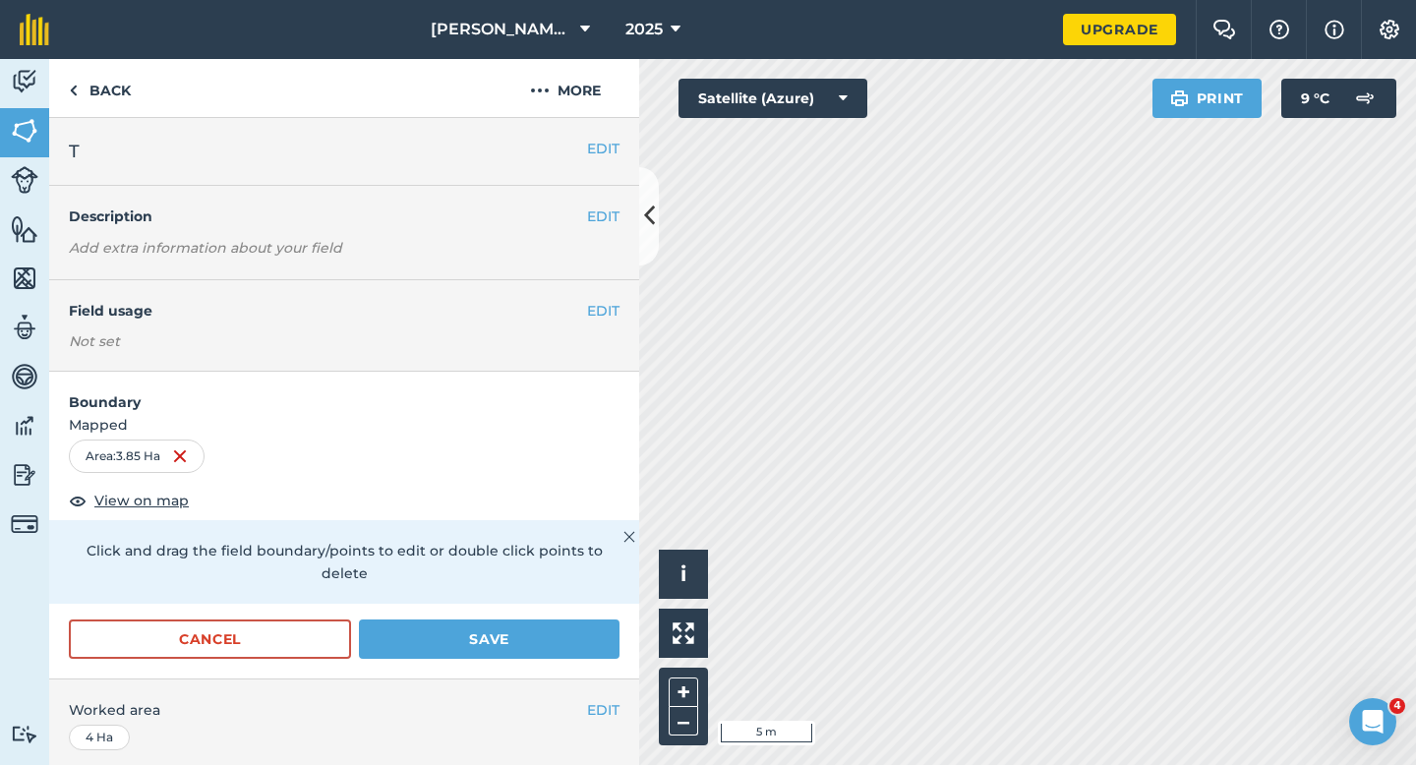
click at [518, 594] on form "Boundary Mapped Area : 3.85 Ha View on map Click and drag the field boundary/po…" at bounding box center [344, 525] width 590 height 307
click at [518, 619] on button "Save" at bounding box center [489, 638] width 261 height 39
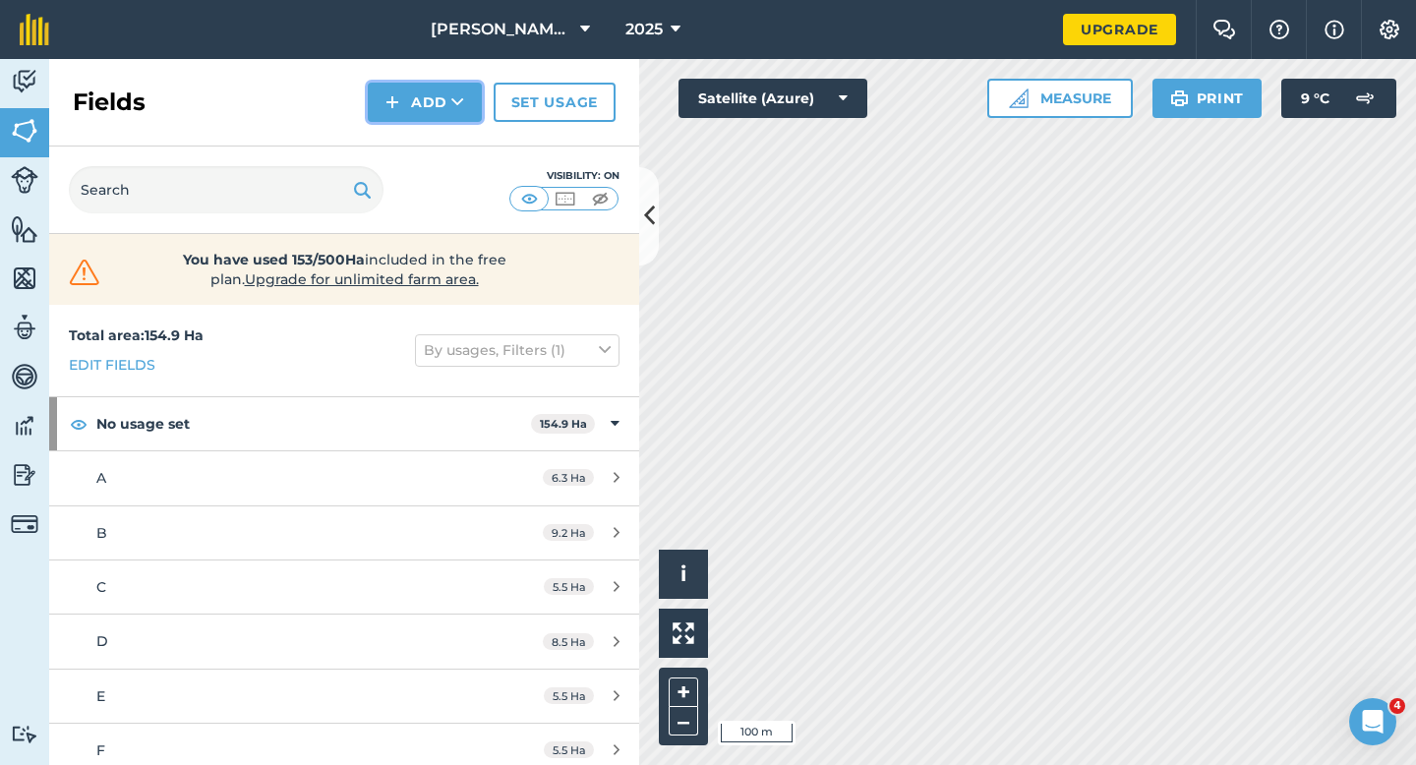
click at [434, 117] on button "Add" at bounding box center [425, 102] width 114 height 39
click at [434, 151] on link "Draw" at bounding box center [425, 146] width 108 height 43
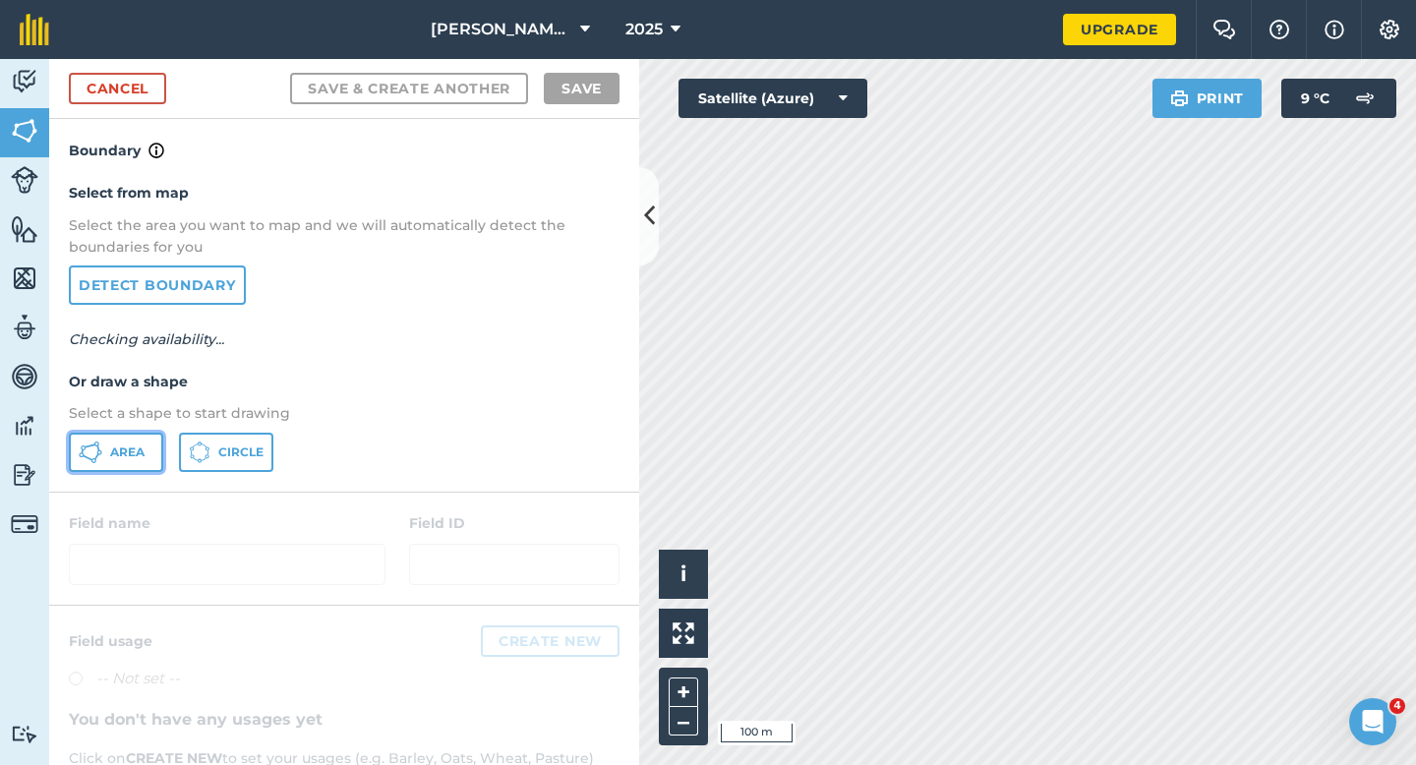
click at [134, 442] on button "Area" at bounding box center [116, 452] width 94 height 39
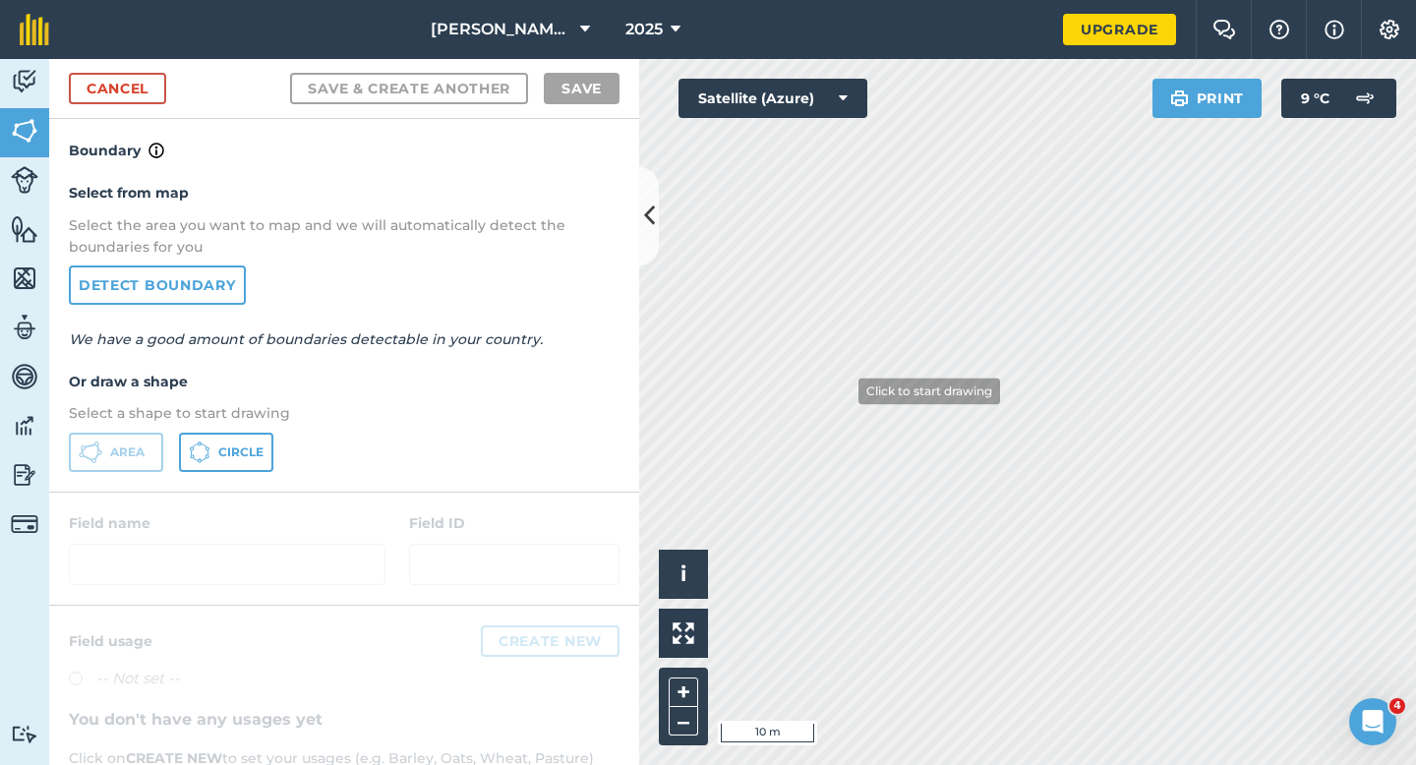
click at [1154, 108] on div "Click to start drawing i © 2025 TomTom, Microsoft 10 m + – Satellite (Azure) Pr…" at bounding box center [1027, 412] width 777 height 706
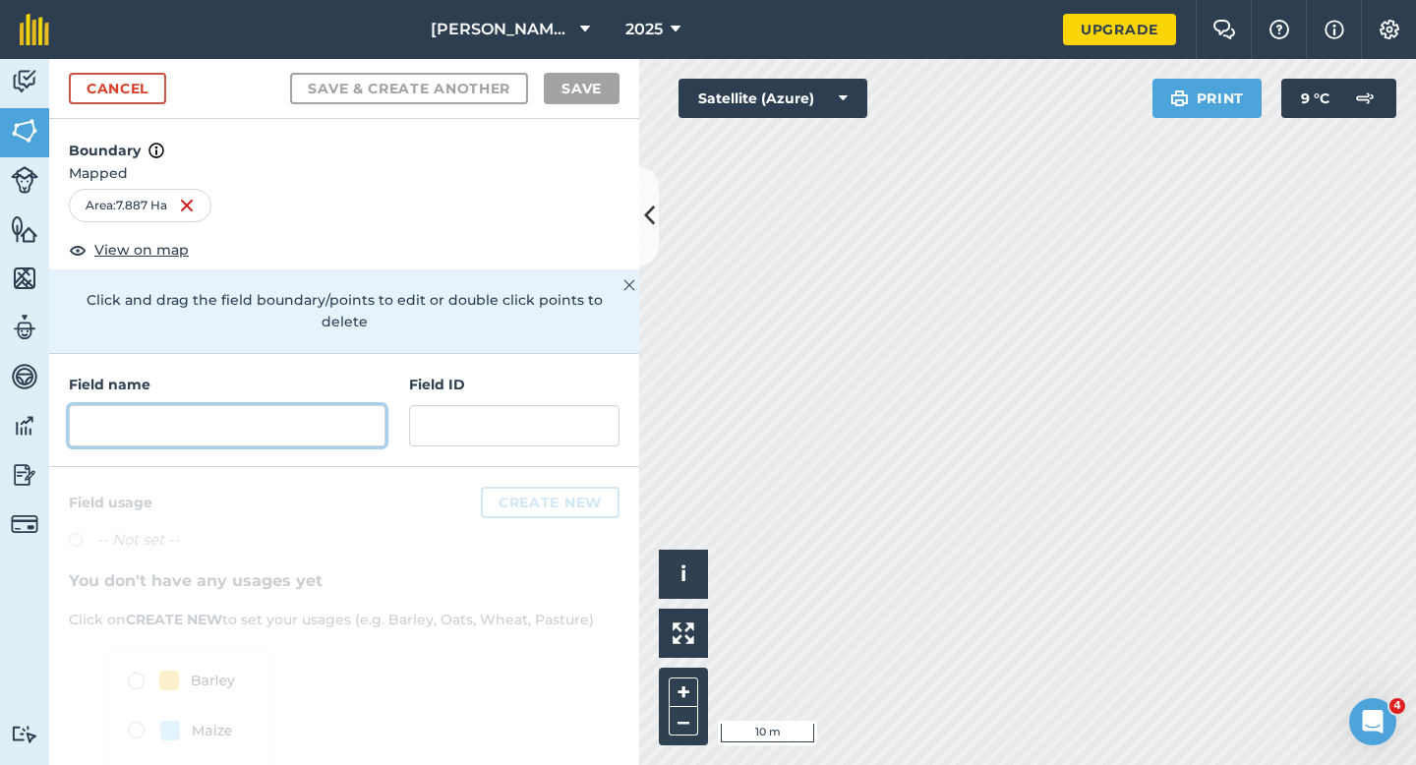
click at [331, 414] on input "text" at bounding box center [227, 425] width 317 height 41
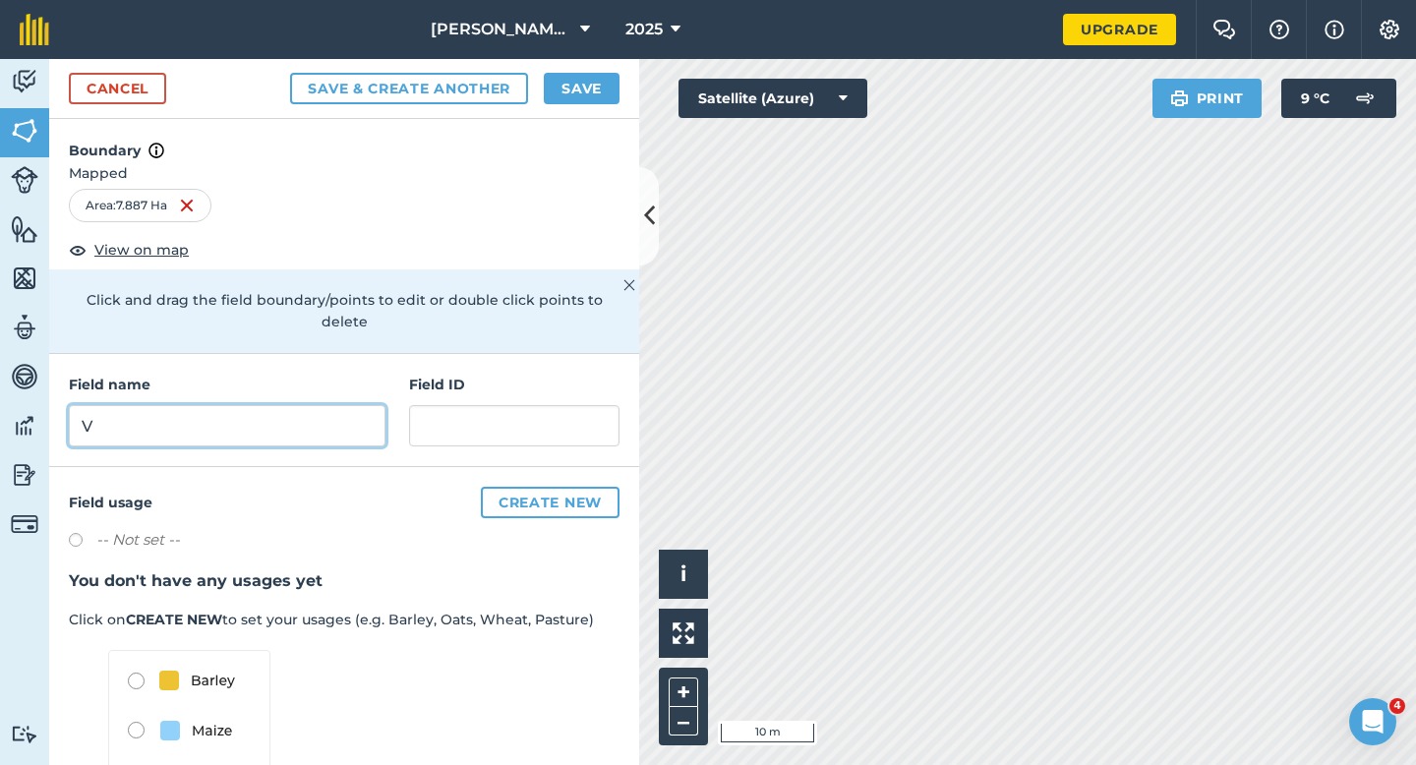
type input "V"
click at [555, 102] on button "Save" at bounding box center [582, 88] width 76 height 31
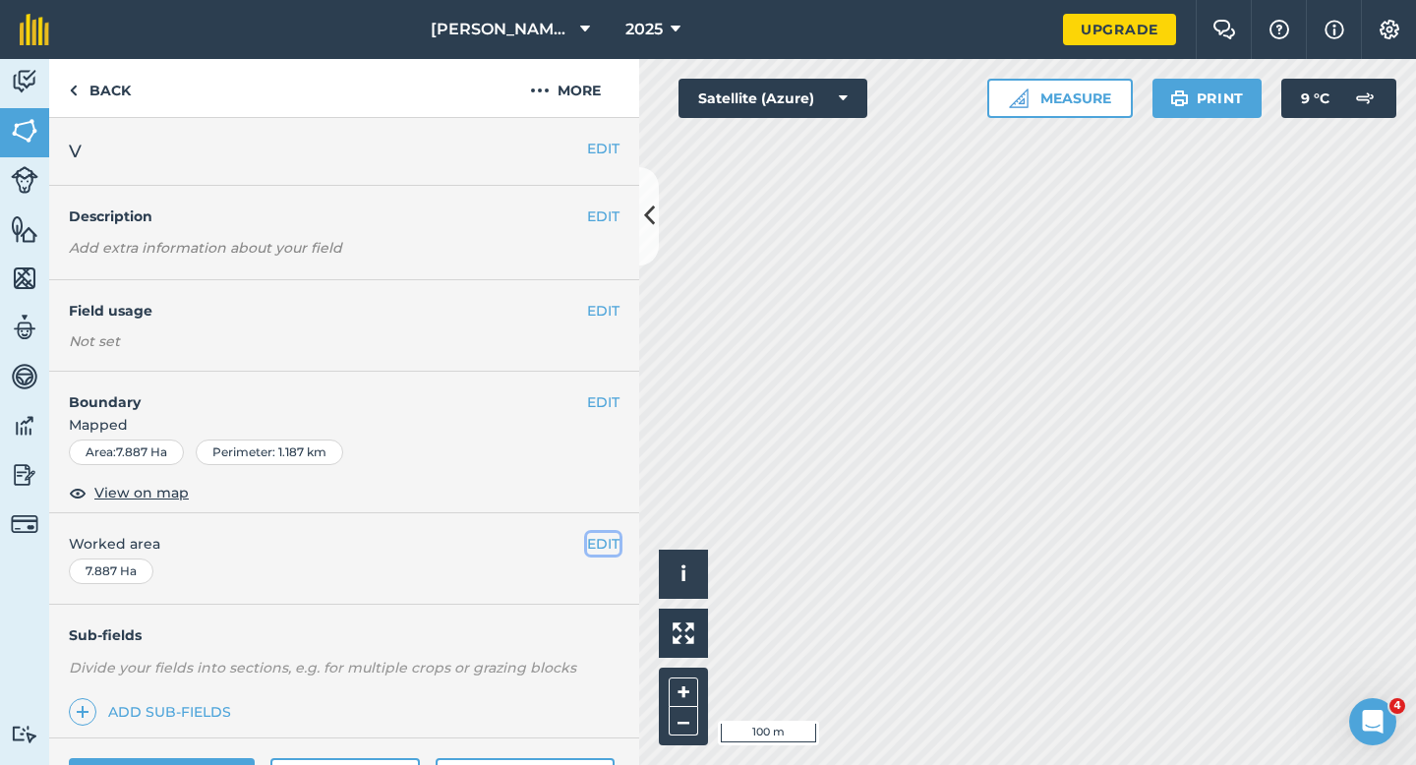
click at [609, 546] on button "EDIT" at bounding box center [603, 544] width 32 height 22
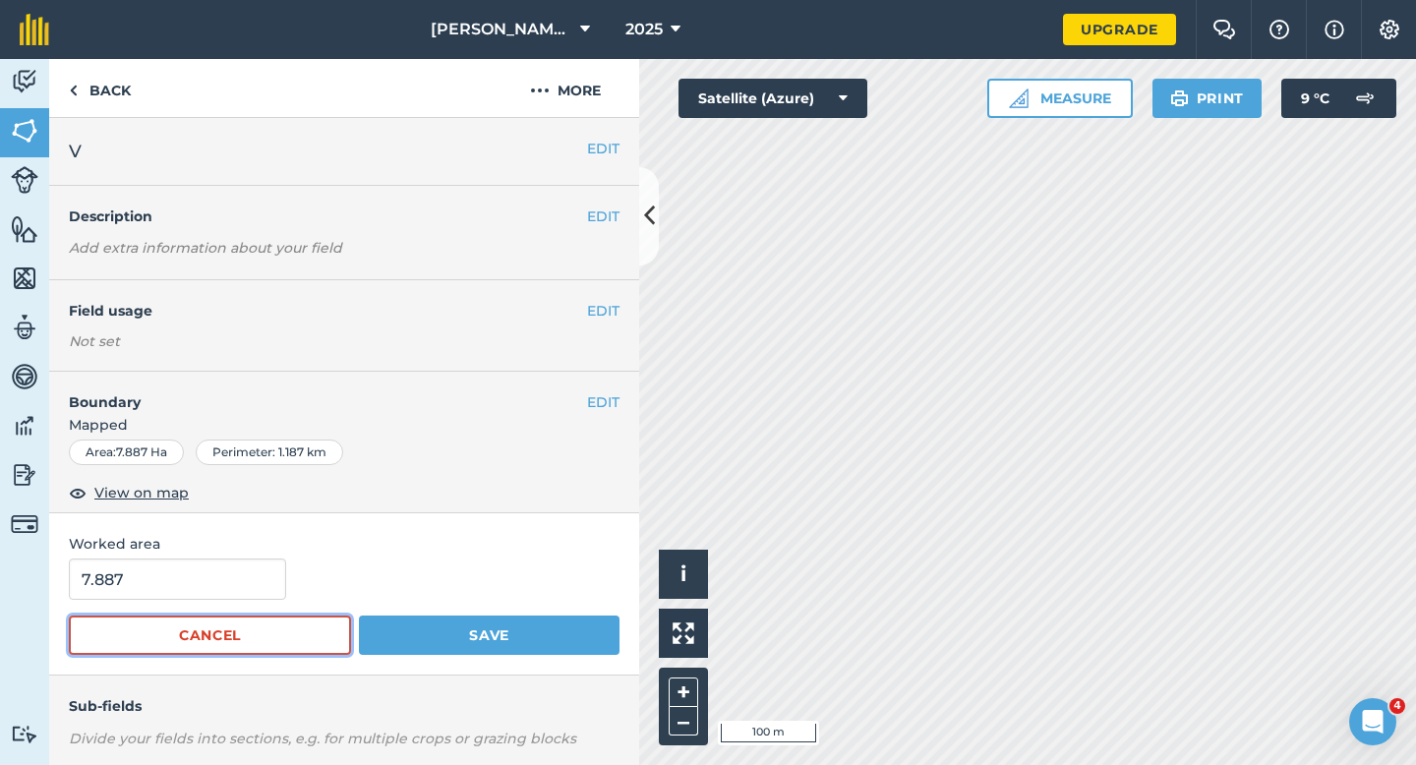
click at [132, 627] on button "Cancel" at bounding box center [210, 635] width 282 height 39
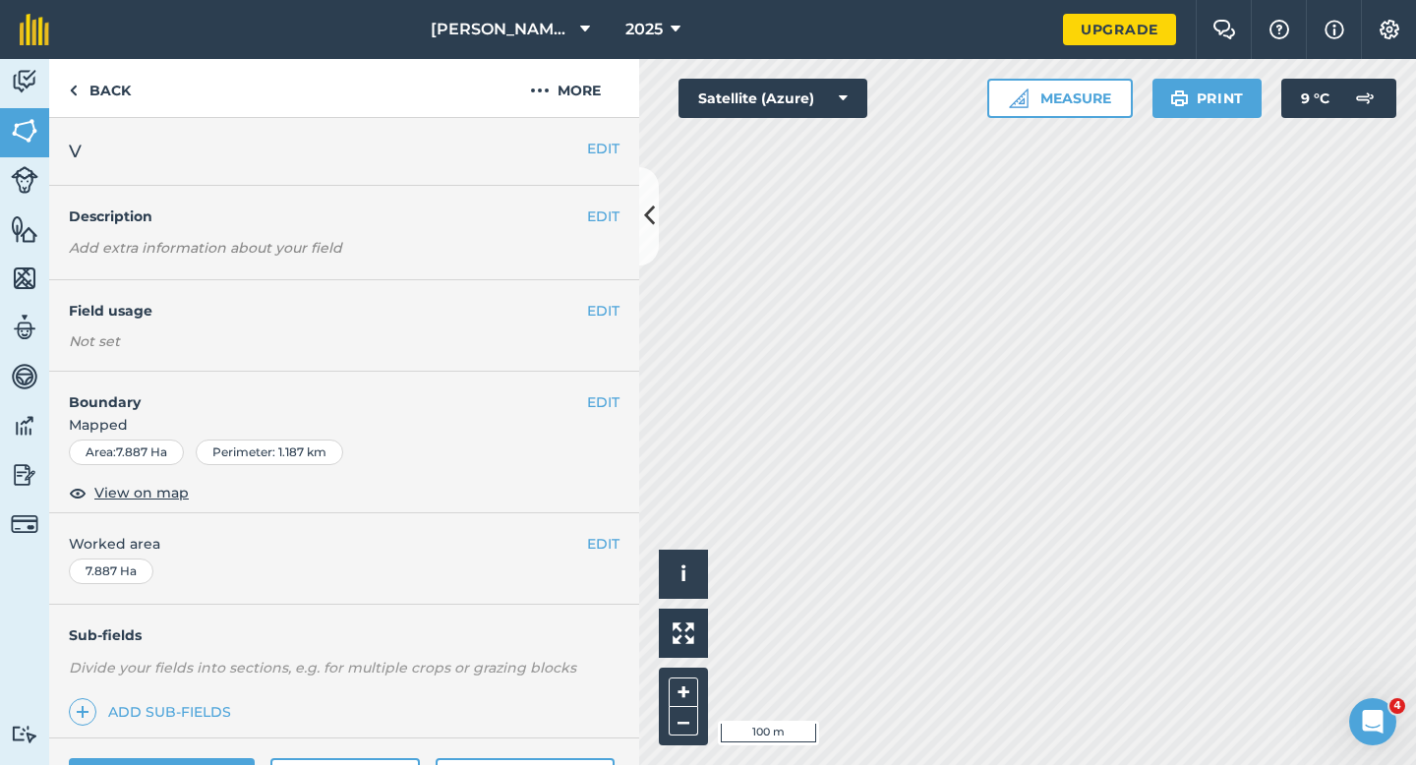
click at [138, 582] on div "7.887 Ha" at bounding box center [111, 572] width 85 height 26
click at [595, 555] on div "EDIT Worked area 7.887 Ha" at bounding box center [344, 558] width 590 height 91
click at [595, 554] on button "EDIT" at bounding box center [603, 544] width 32 height 22
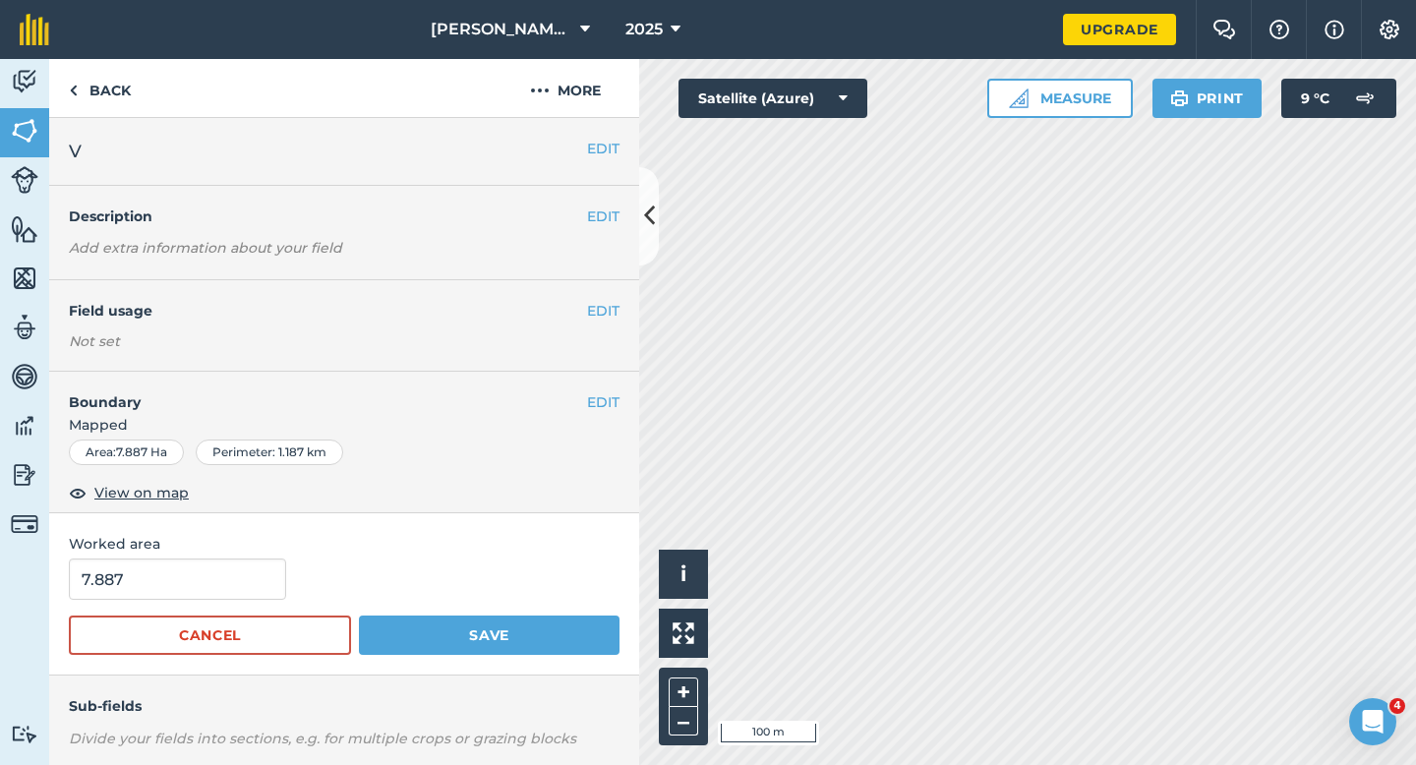
click at [267, 557] on div "Worked area 7.887 Cancel Save" at bounding box center [344, 594] width 590 height 162
click at [256, 576] on input "7.887" at bounding box center [177, 579] width 217 height 41
type input "8"
click at [359, 616] on button "Save" at bounding box center [489, 635] width 261 height 39
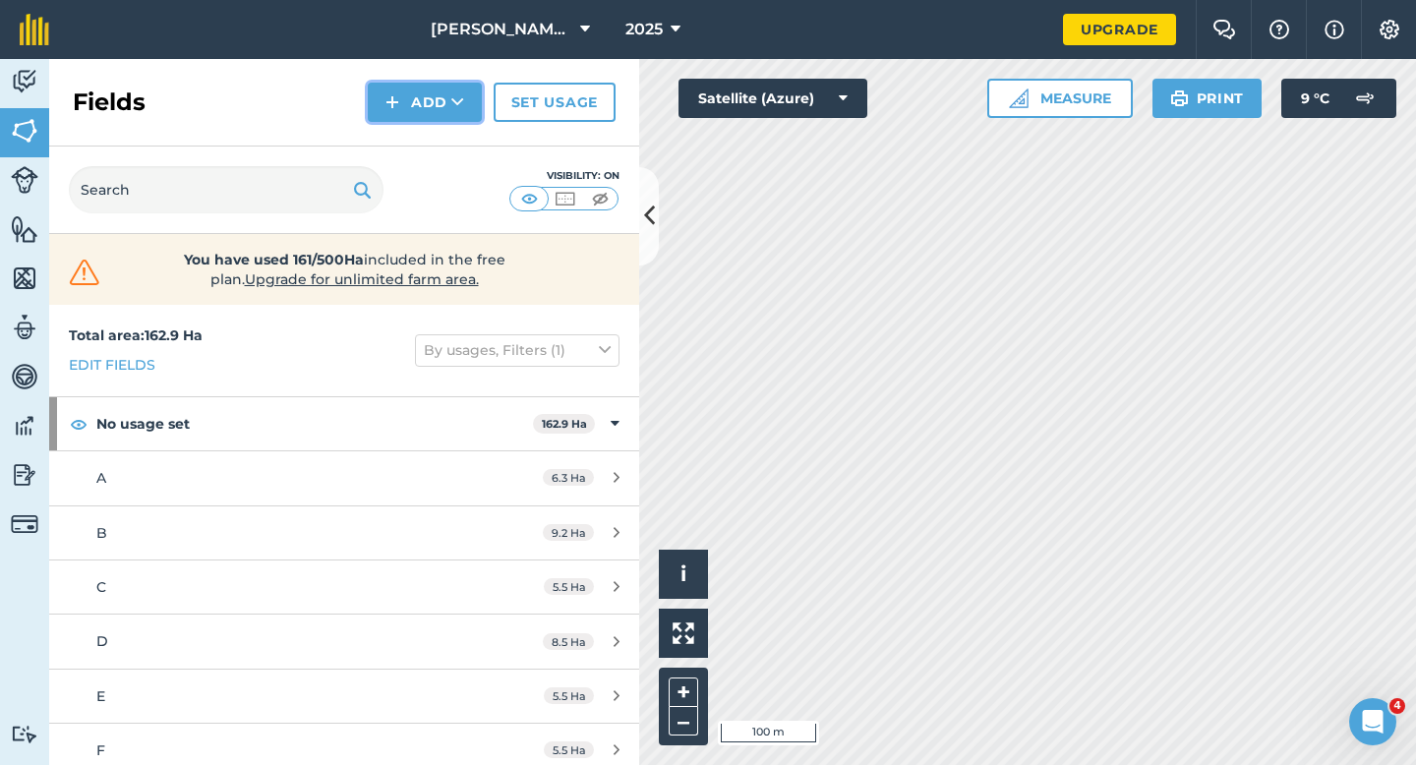
click at [391, 90] on img at bounding box center [392, 102] width 14 height 24
click at [401, 134] on link "Draw" at bounding box center [425, 146] width 108 height 43
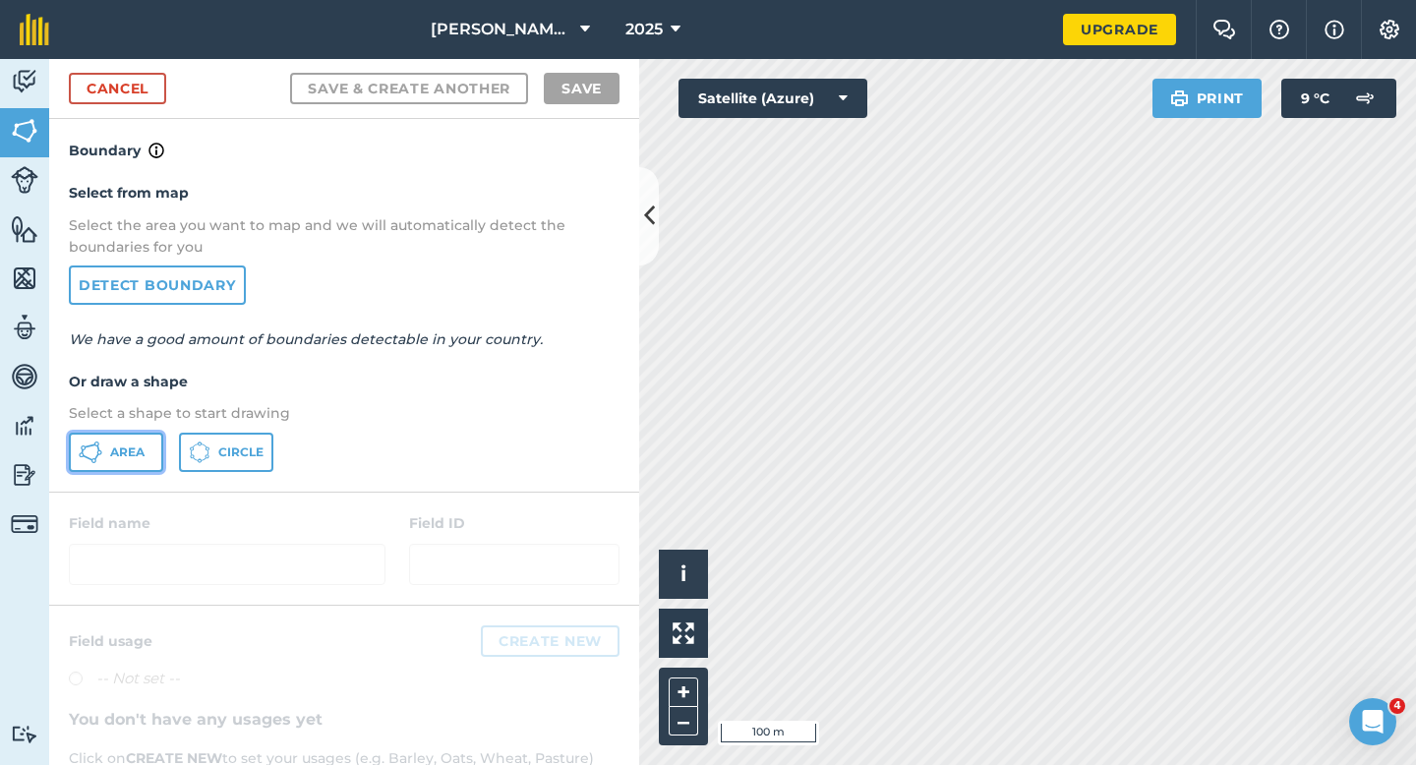
click at [95, 457] on icon at bounding box center [96, 456] width 5 height 7
click at [811, 443] on div "Click to start drawing i © 2025 TomTom, Microsoft 20 m + – Satellite (Azure) Pr…" at bounding box center [1027, 412] width 777 height 706
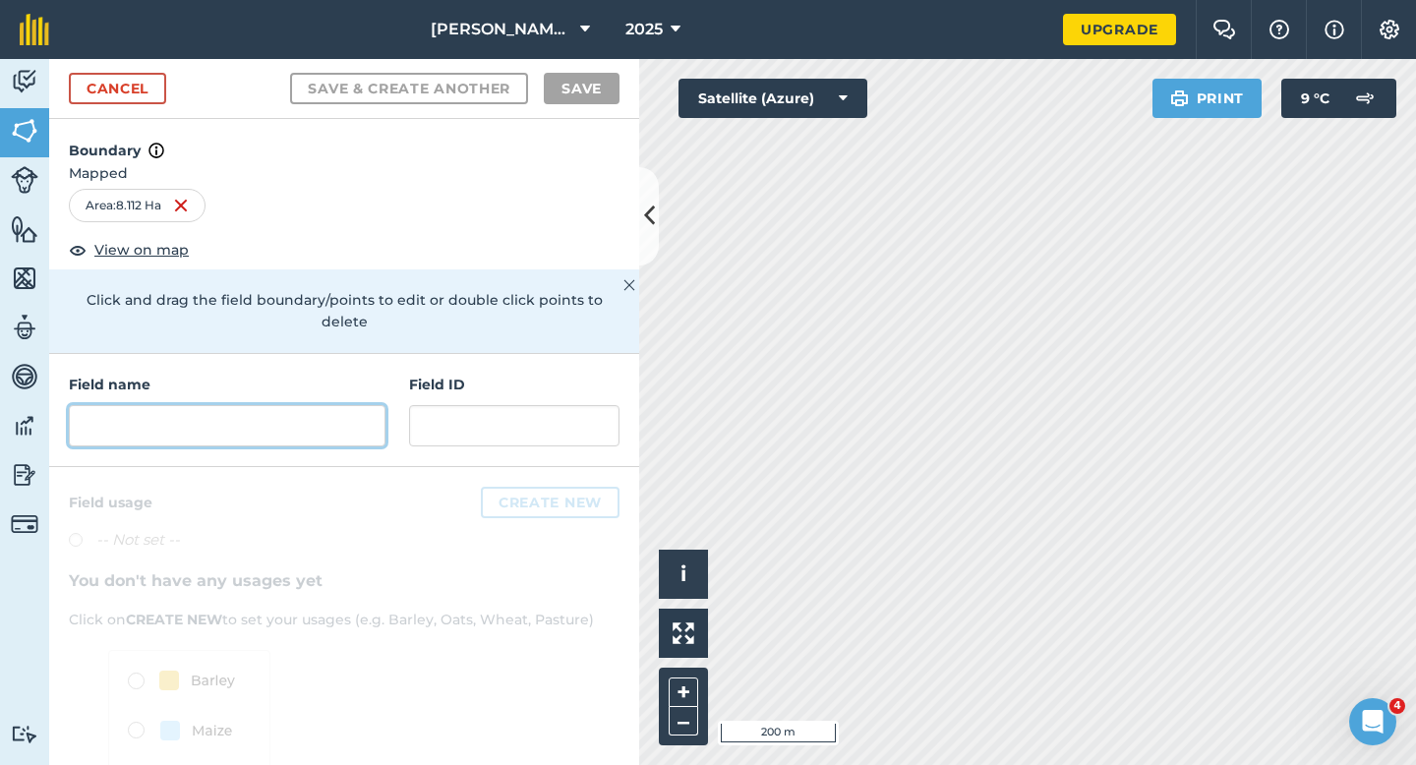
click at [281, 405] on input "text" at bounding box center [227, 425] width 317 height 41
type input "V"
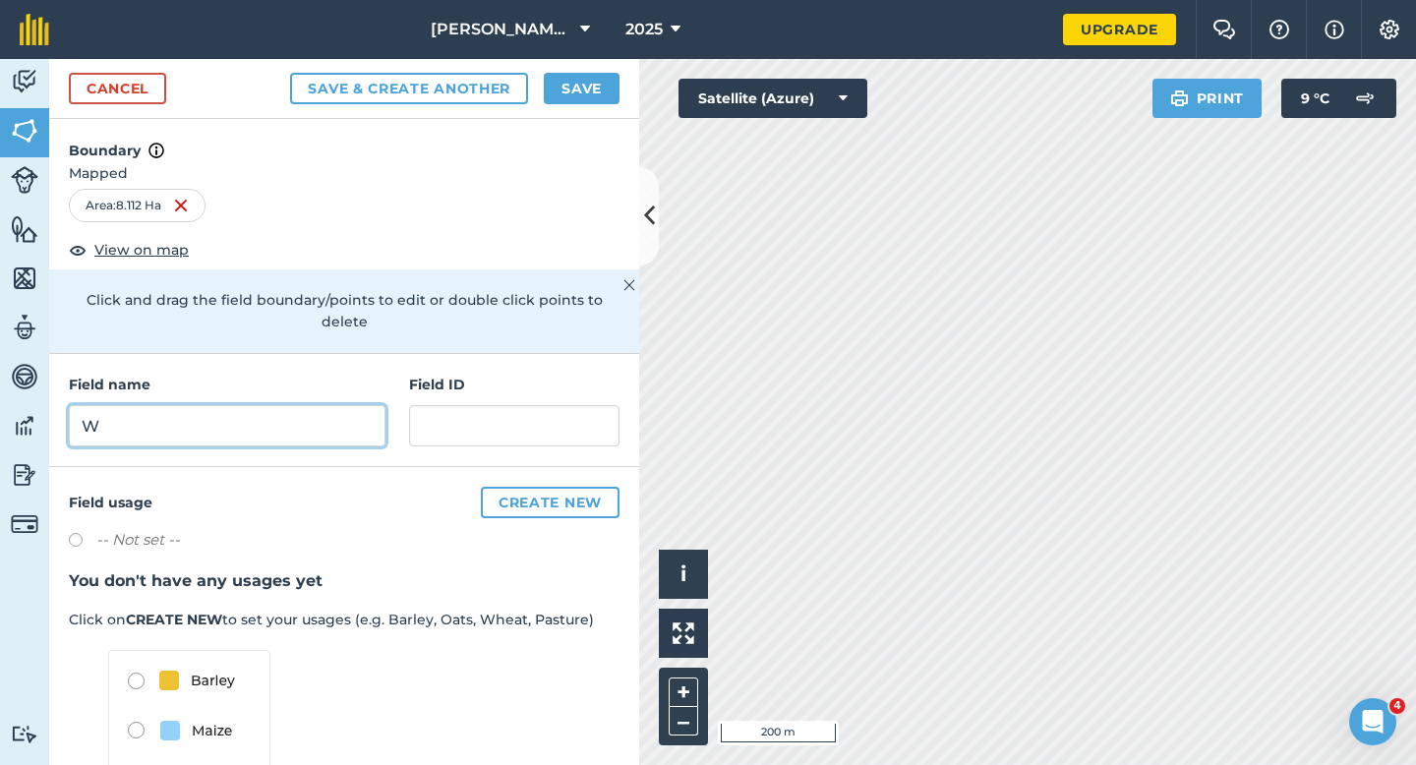
type input "W"
click at [574, 97] on button "Save" at bounding box center [582, 88] width 76 height 31
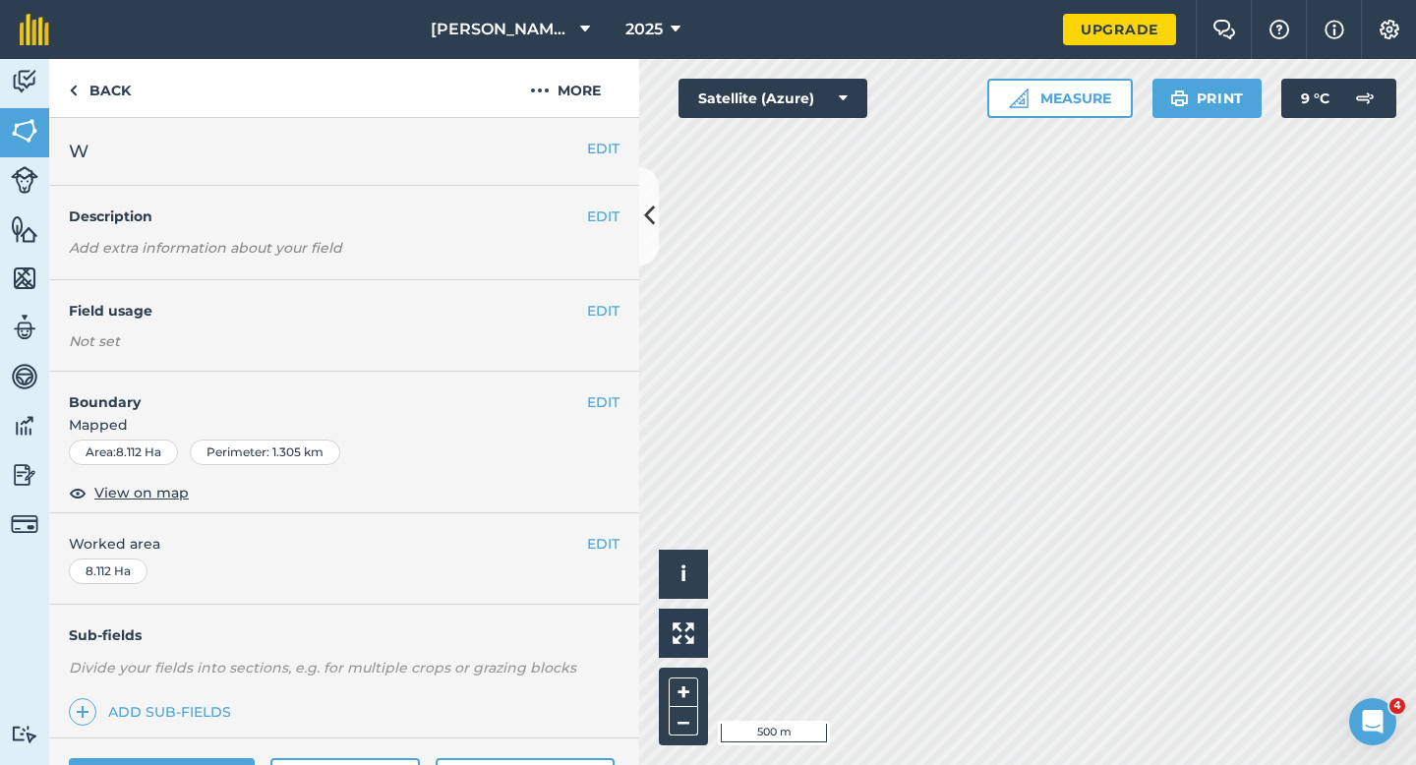
click at [607, 555] on div "EDIT Worked area 8.112 Ha" at bounding box center [344, 558] width 590 height 91
click at [606, 550] on button "EDIT" at bounding box center [603, 544] width 32 height 22
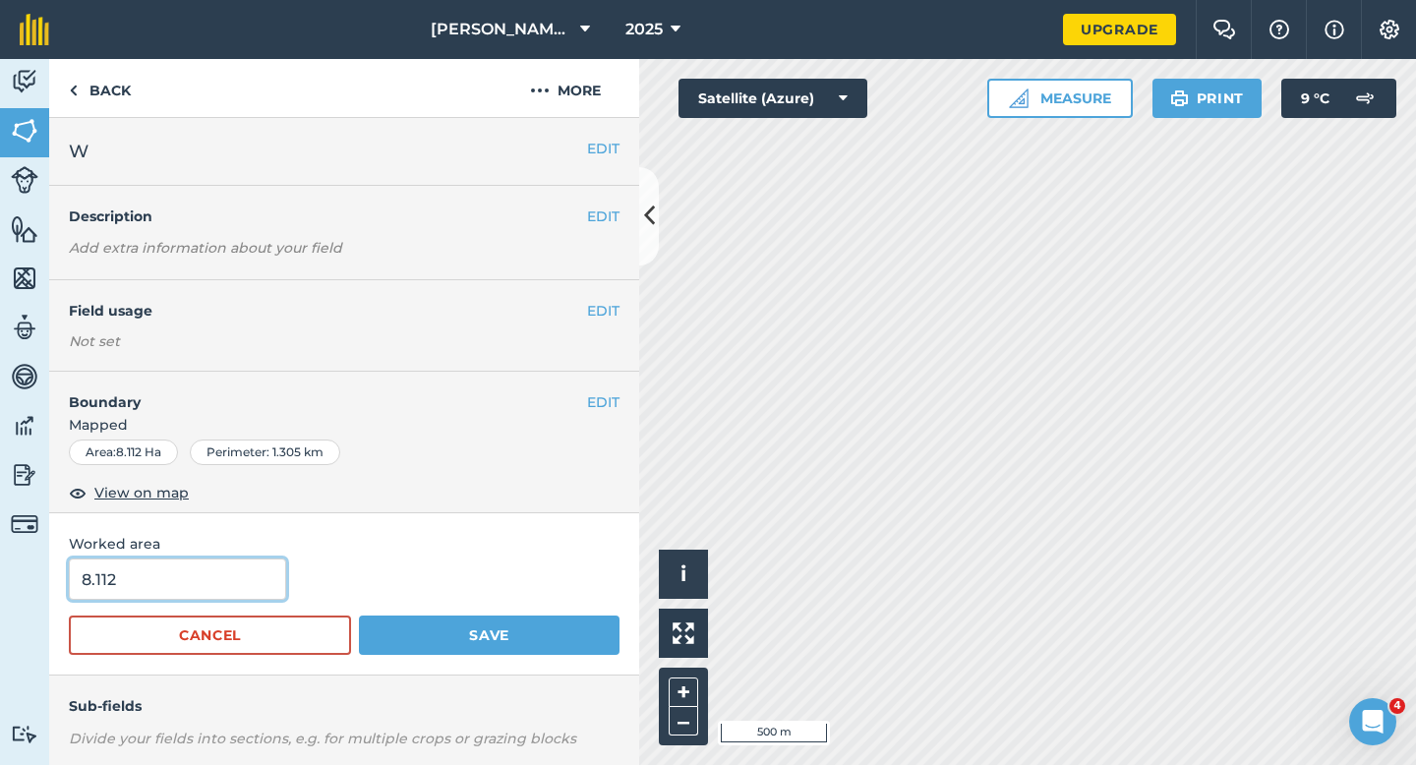
click at [257, 587] on input "8.112" at bounding box center [177, 579] width 217 height 41
type input "8"
click at [359, 616] on button "Save" at bounding box center [489, 635] width 261 height 39
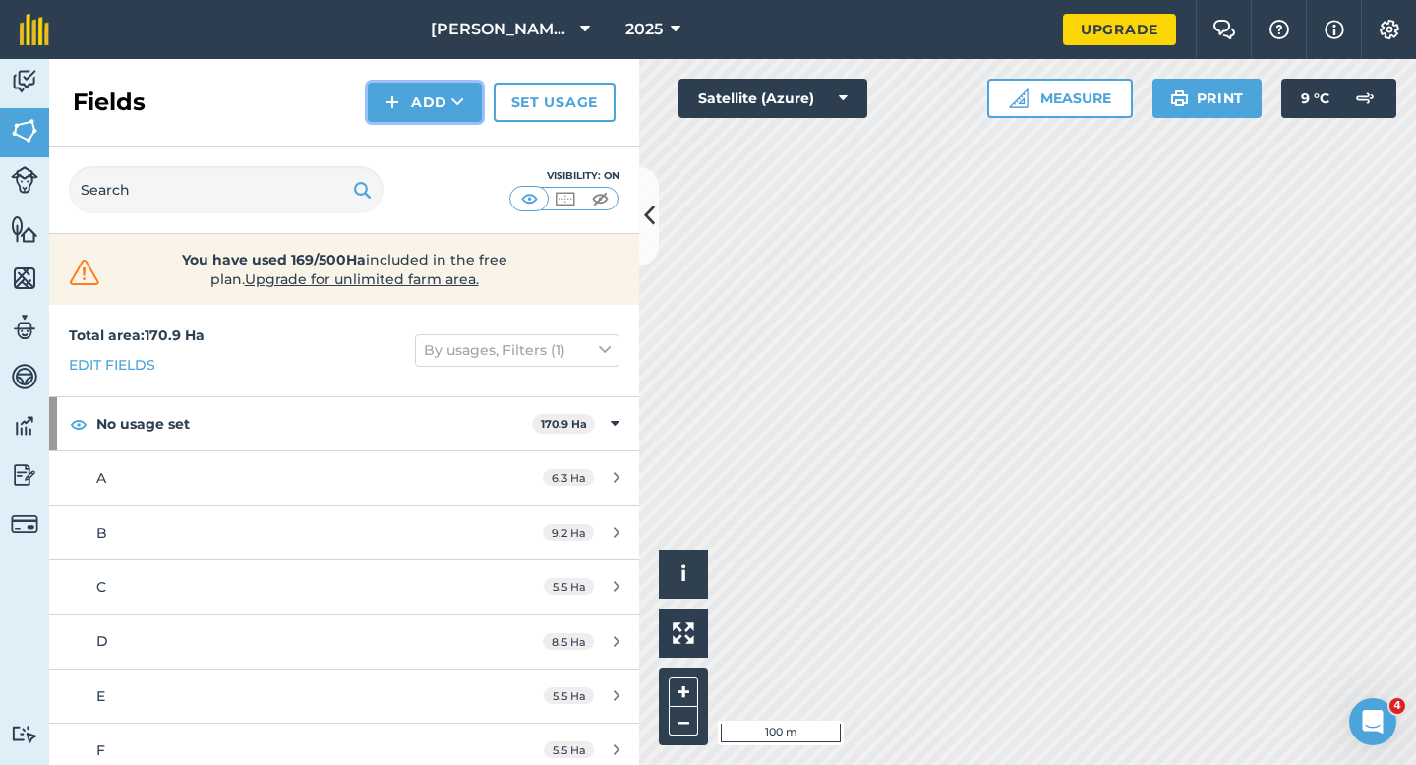
click at [405, 94] on button "Add" at bounding box center [425, 102] width 114 height 39
click at [405, 129] on link "Draw" at bounding box center [425, 146] width 108 height 43
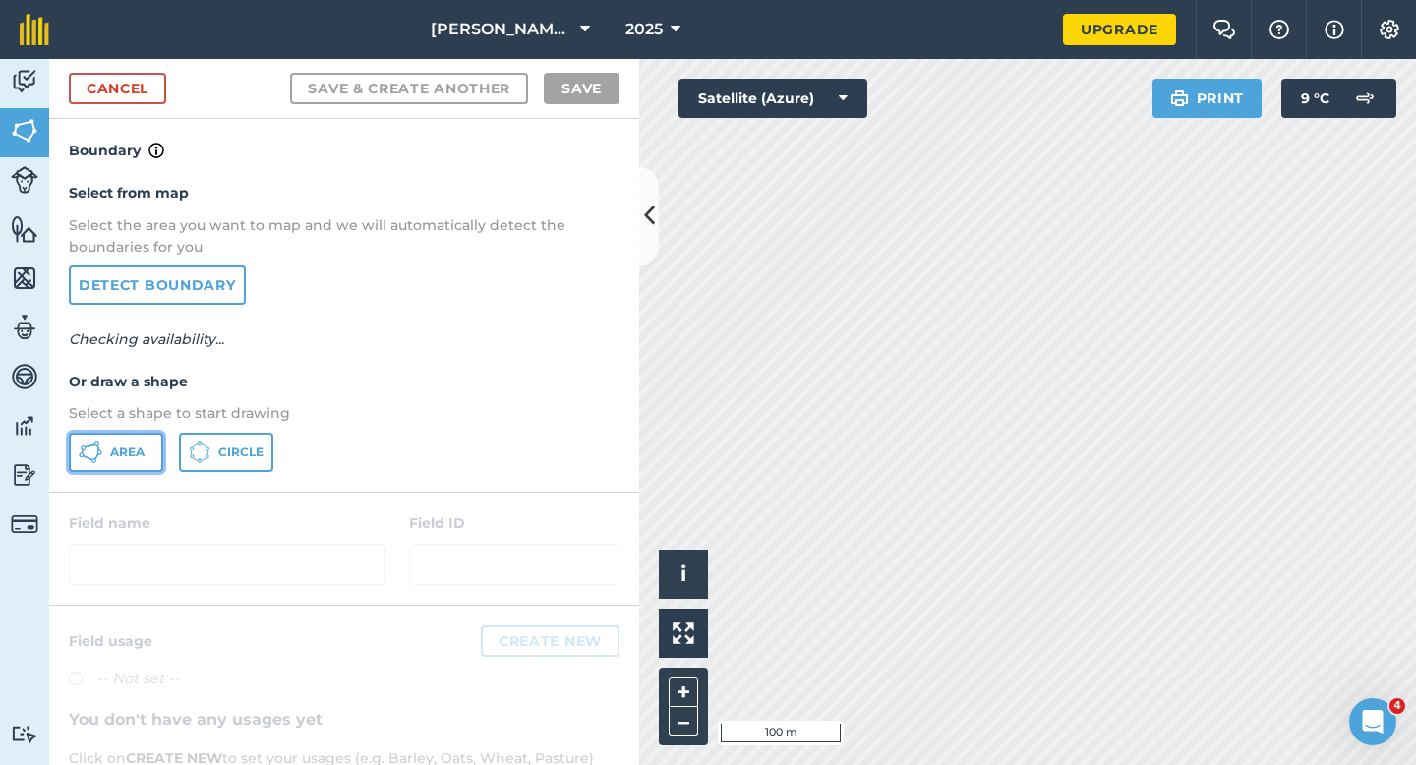
click at [126, 444] on span "Area" at bounding box center [127, 452] width 34 height 16
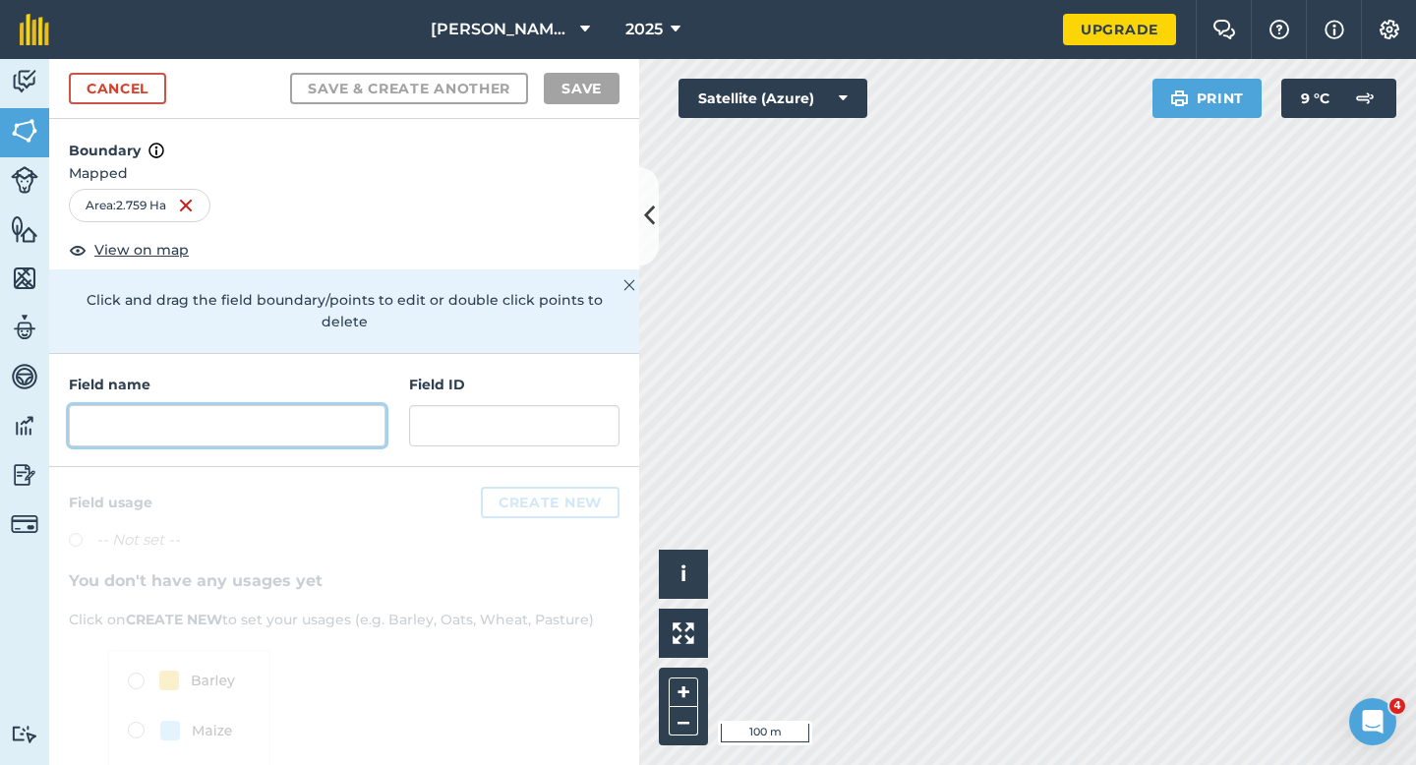
click at [209, 405] on input "text" at bounding box center [227, 425] width 317 height 41
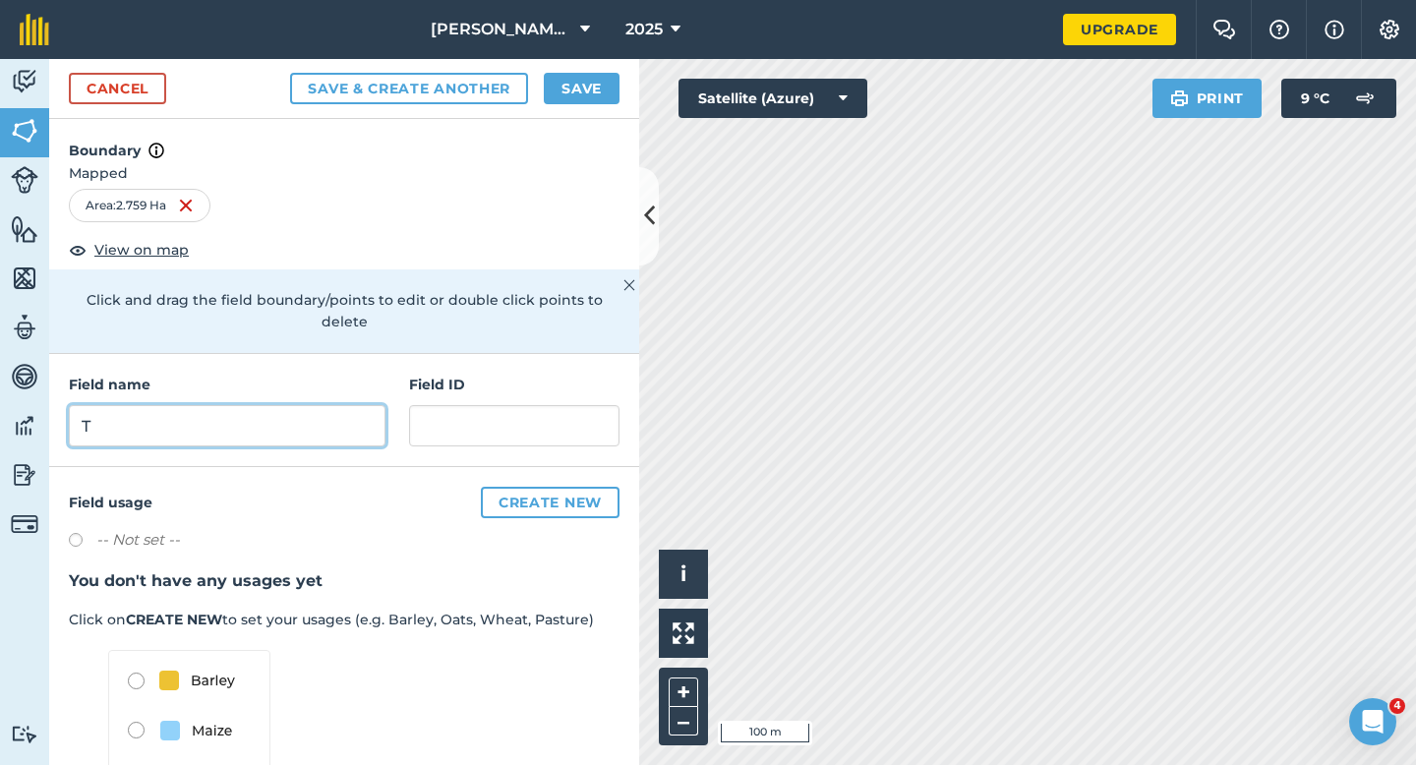
type input "T"
click at [578, 95] on button "Save" at bounding box center [582, 88] width 76 height 31
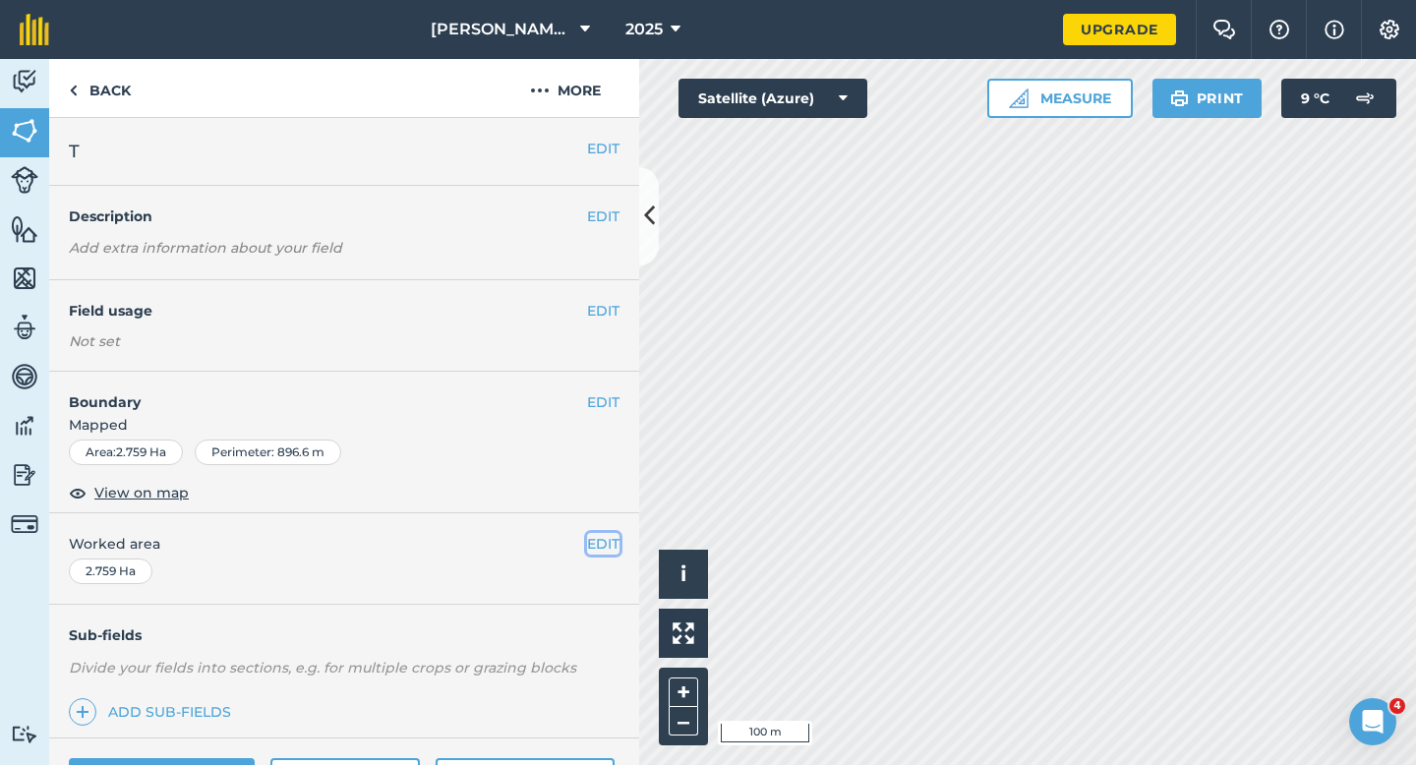
click at [594, 542] on button "EDIT" at bounding box center [603, 544] width 32 height 22
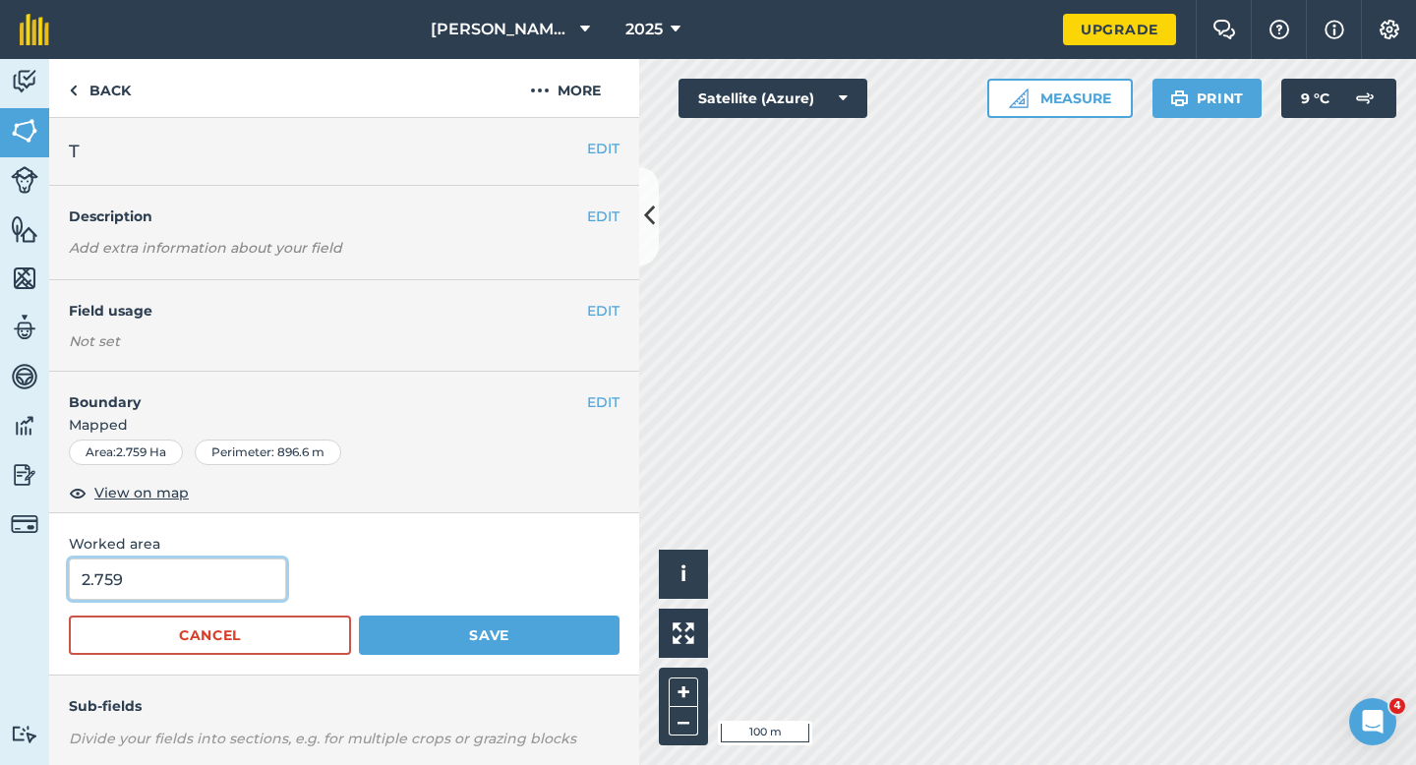
click at [269, 584] on input "2.759" at bounding box center [177, 579] width 217 height 41
type input "3"
click at [359, 616] on button "Save" at bounding box center [489, 635] width 261 height 39
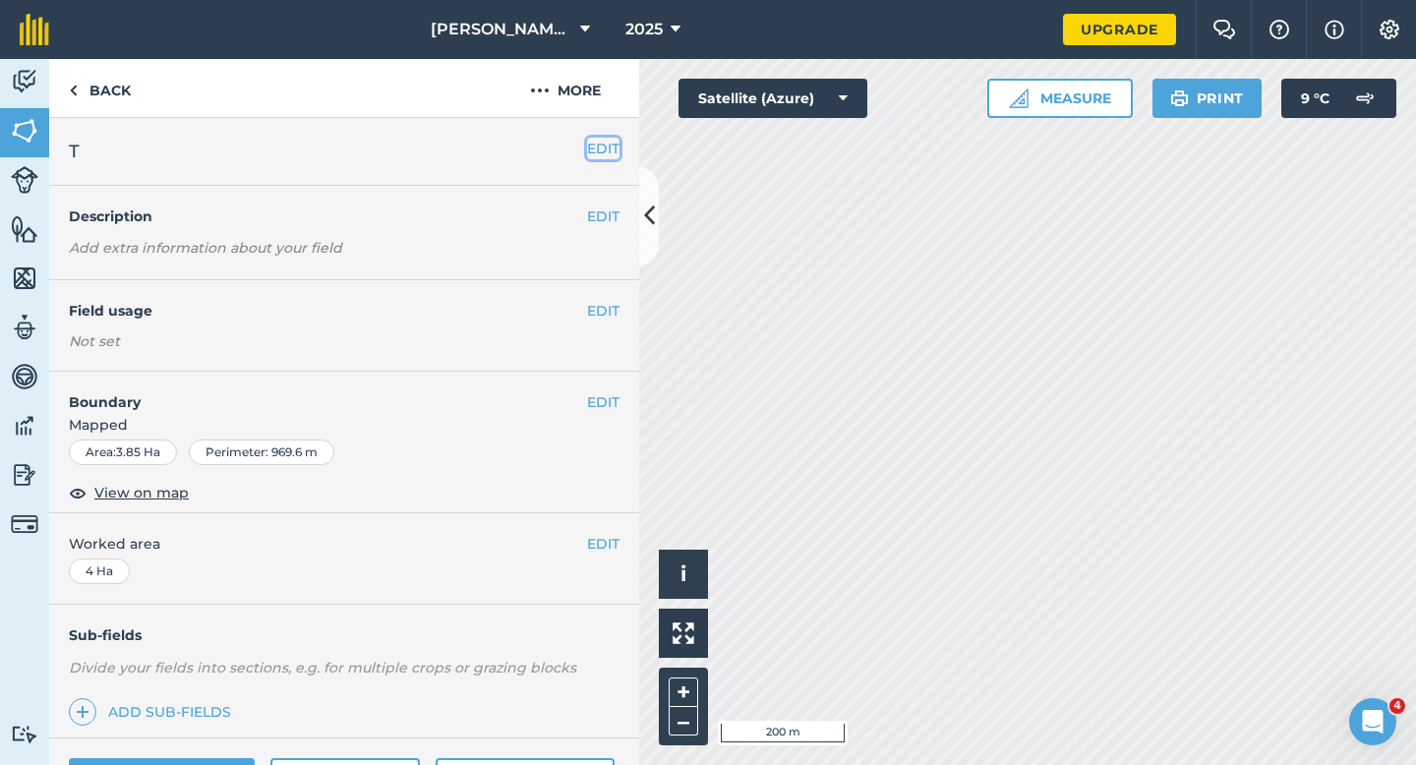
click at [600, 145] on button "EDIT" at bounding box center [603, 149] width 32 height 22
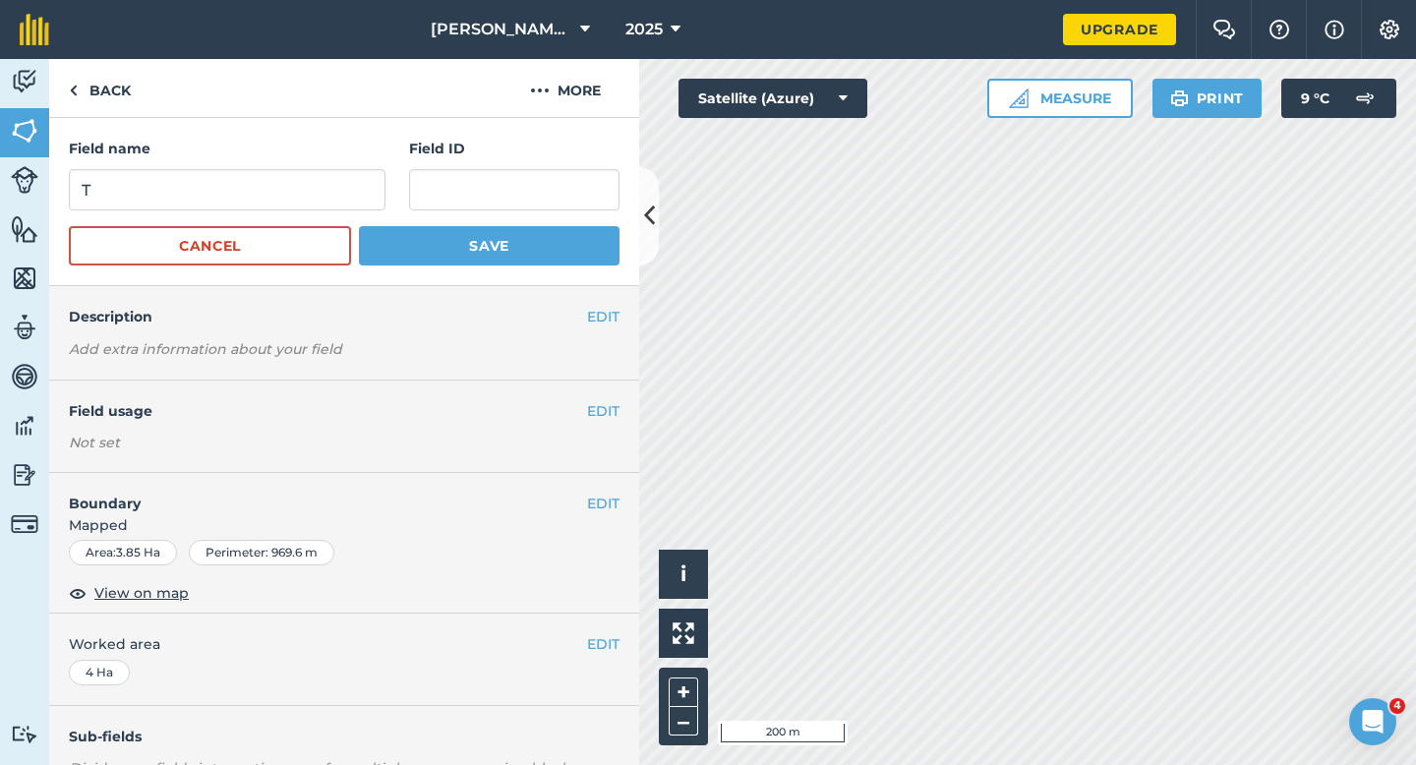
click at [266, 222] on form "Field name T Field ID Cancel Save" at bounding box center [344, 202] width 551 height 128
click at [266, 207] on input "T" at bounding box center [227, 189] width 317 height 41
type input "U"
click at [359, 226] on button "Save" at bounding box center [489, 245] width 261 height 39
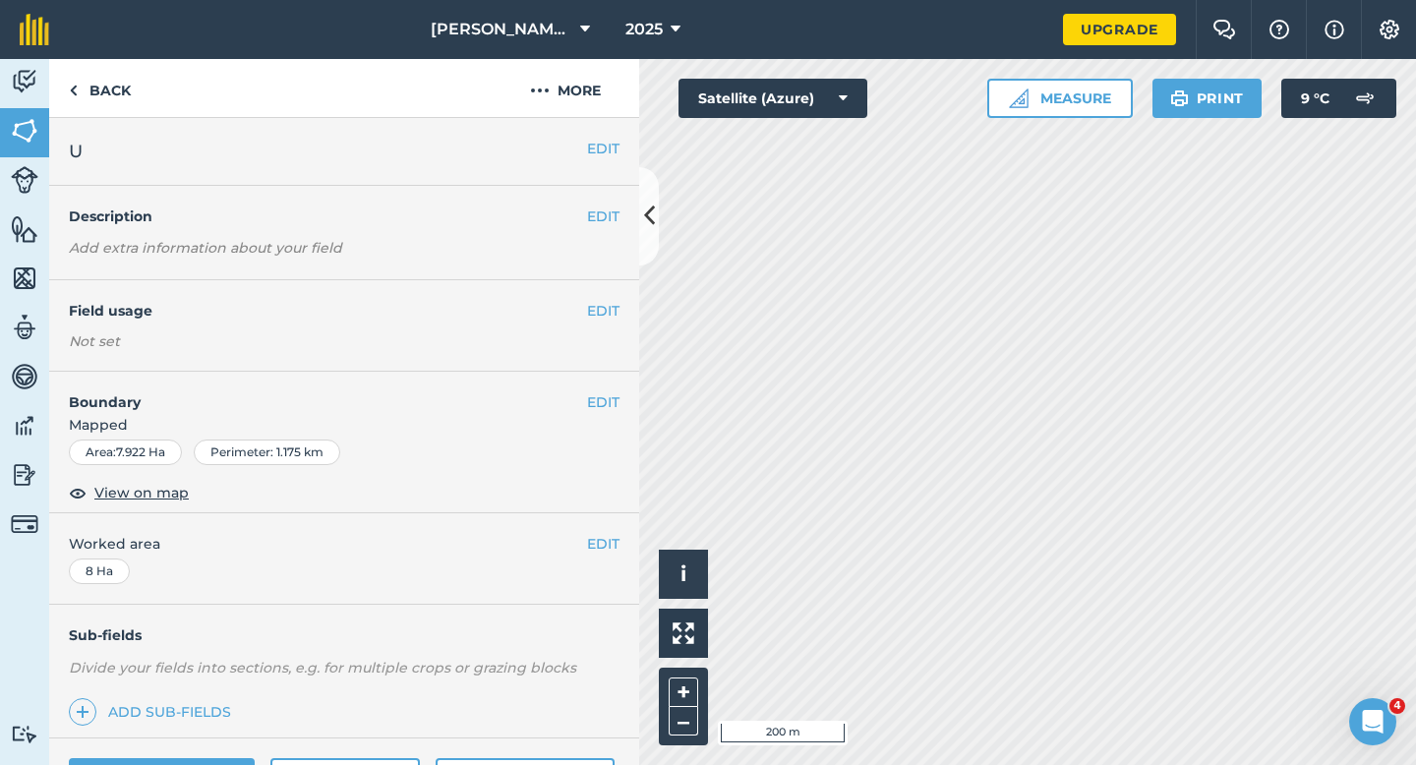
click at [598, 132] on div "EDIT U" at bounding box center [344, 152] width 590 height 68
click at [598, 154] on button "EDIT" at bounding box center [603, 149] width 32 height 22
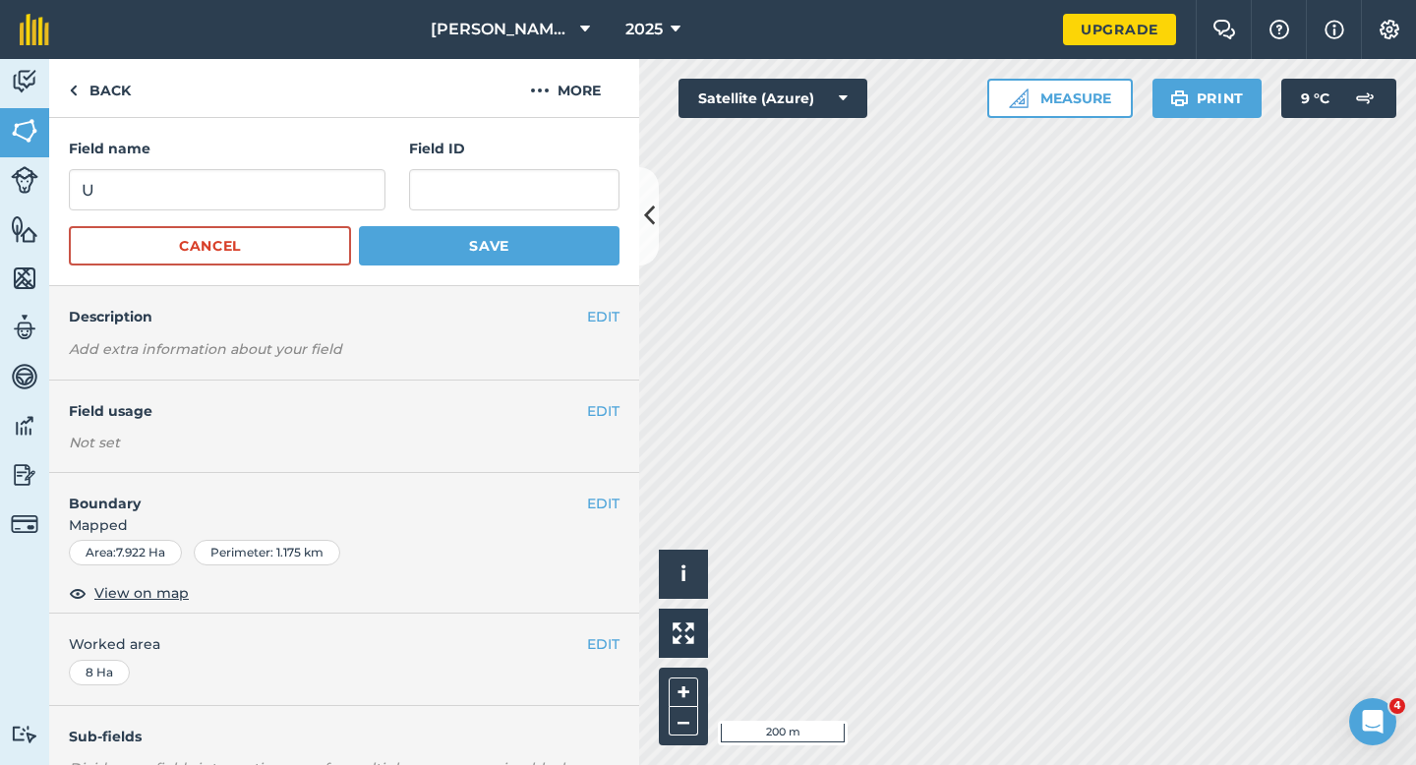
click at [272, 222] on form "Field name U Field ID Cancel Save" at bounding box center [344, 202] width 551 height 128
click at [277, 198] on input "U" at bounding box center [227, 189] width 317 height 41
type input "V"
click at [359, 226] on button "Save" at bounding box center [489, 245] width 261 height 39
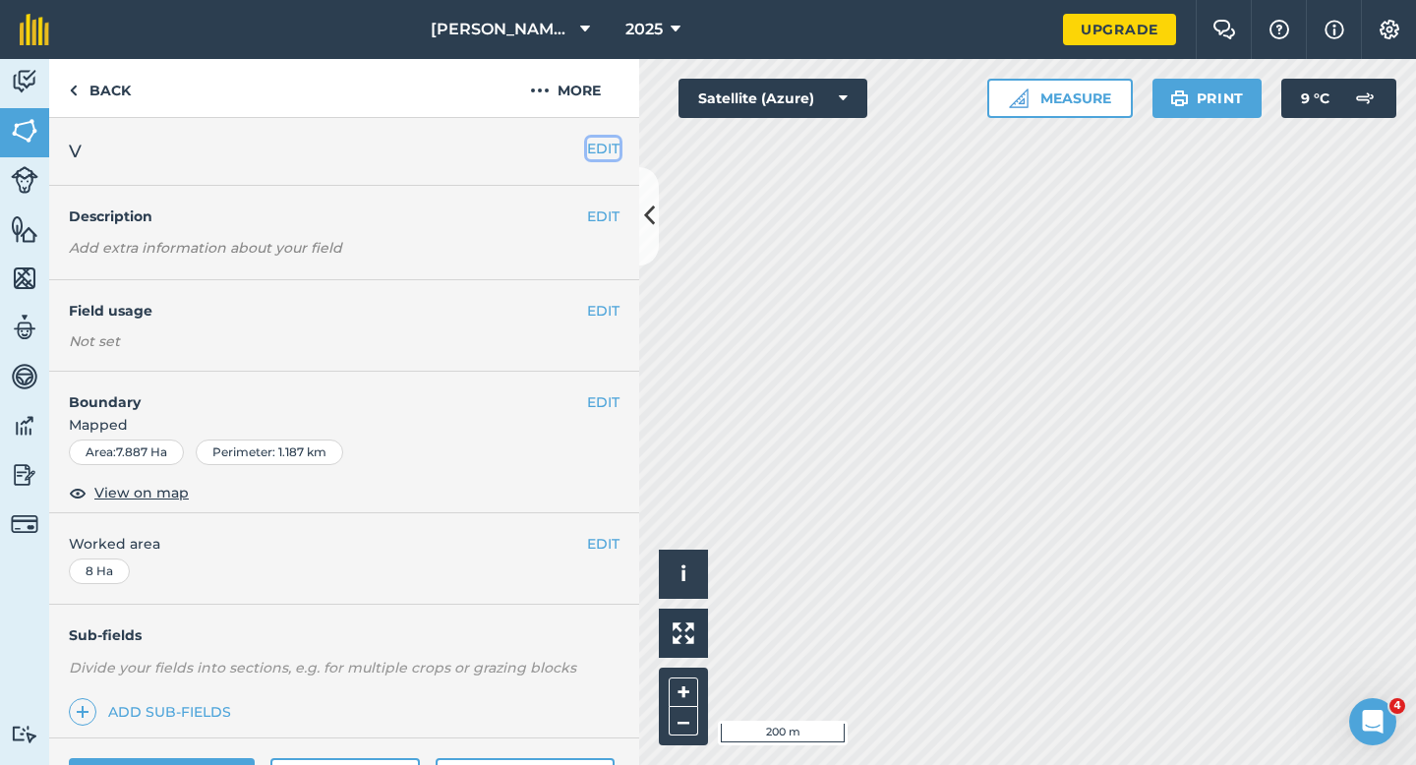
click at [614, 147] on button "EDIT" at bounding box center [603, 149] width 32 height 22
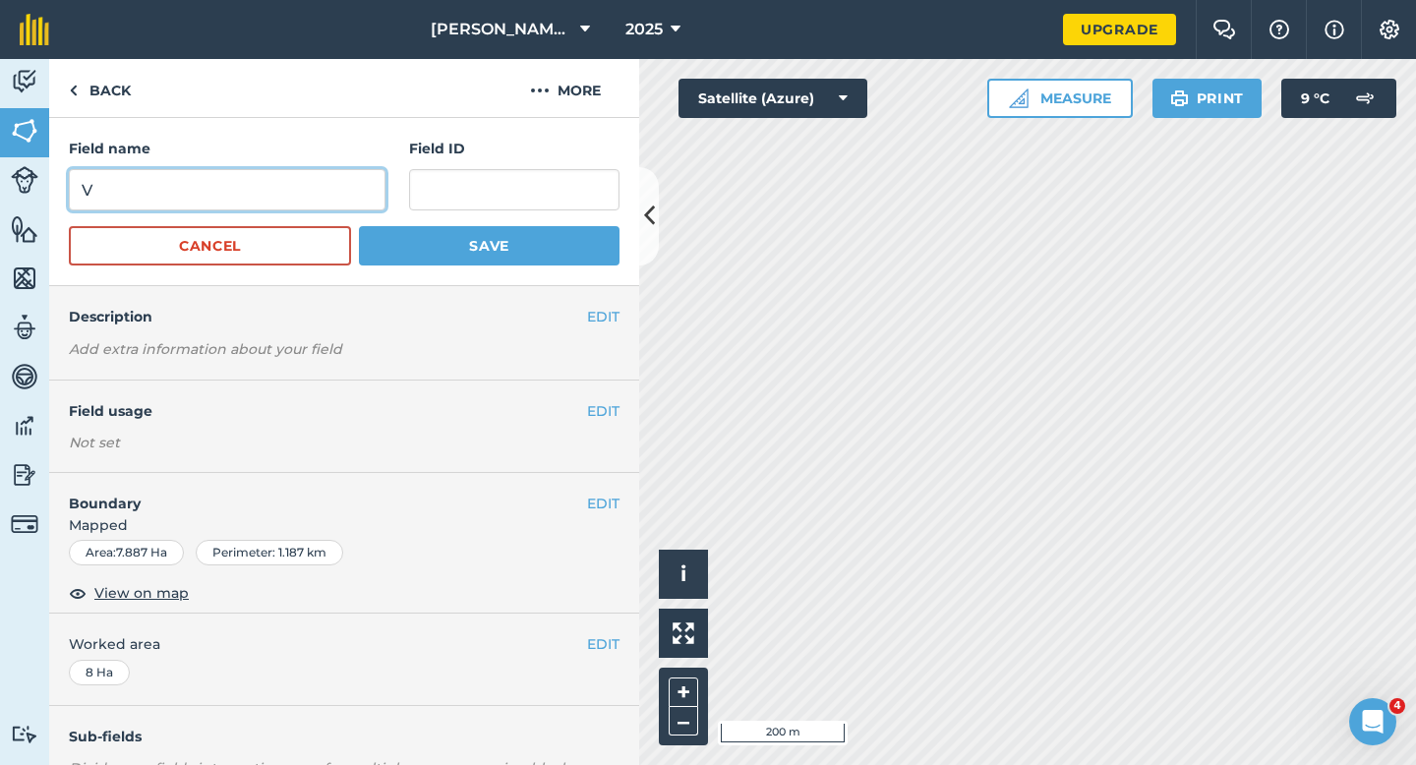
click at [276, 195] on input "V" at bounding box center [227, 189] width 317 height 41
type input "W"
click at [359, 226] on button "Save" at bounding box center [489, 245] width 261 height 39
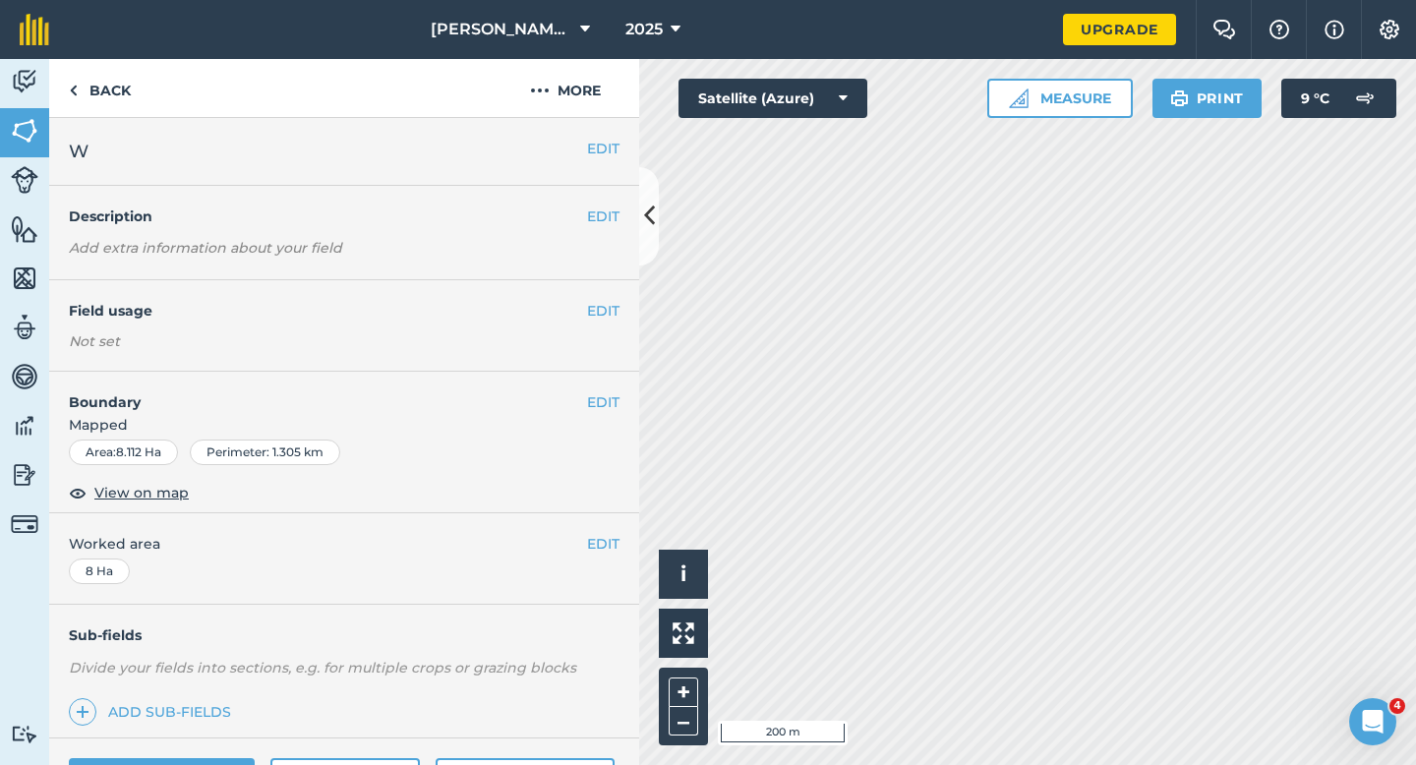
click at [608, 167] on div "EDIT W" at bounding box center [344, 152] width 590 height 68
click at [608, 156] on button "EDIT" at bounding box center [603, 149] width 32 height 22
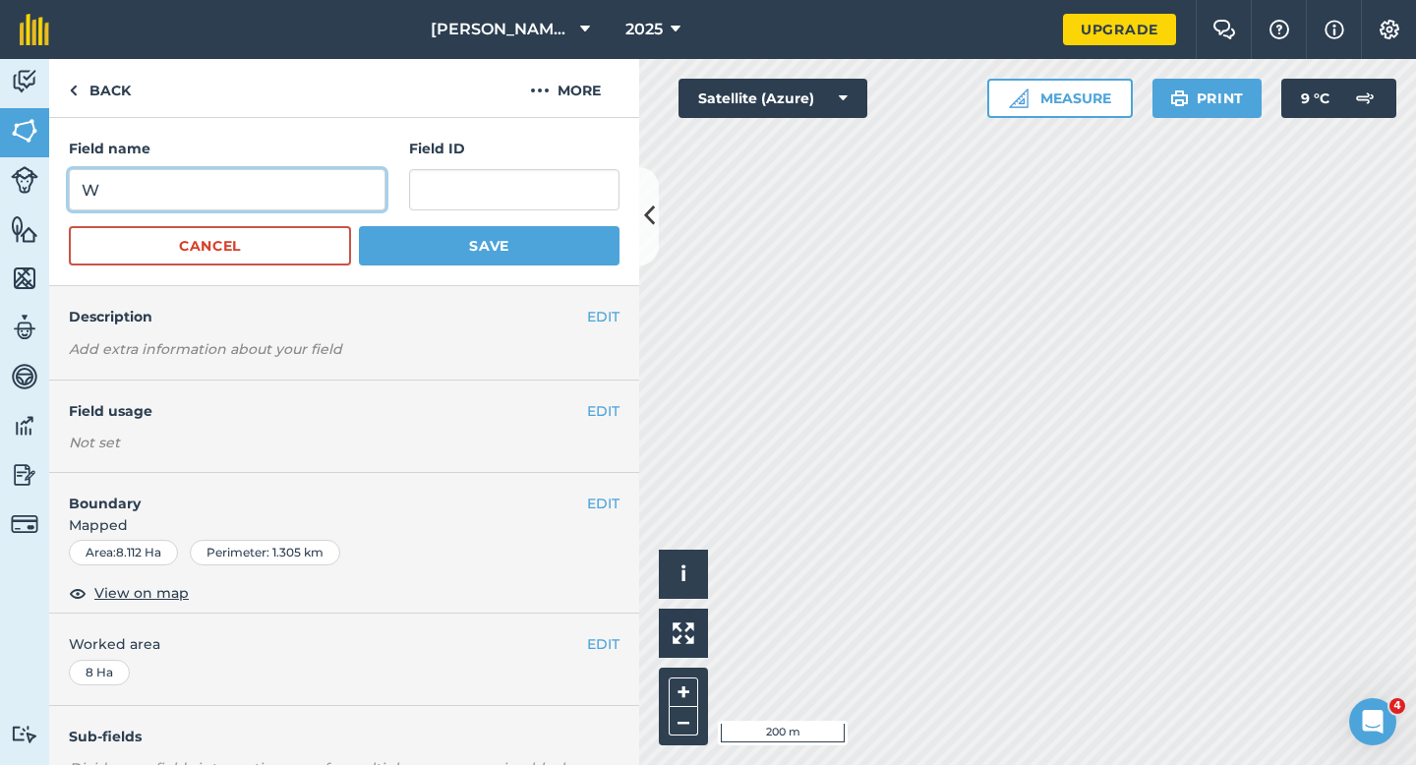
click at [338, 192] on input "W" at bounding box center [227, 189] width 317 height 41
type input "X"
click at [359, 226] on button "Save" at bounding box center [489, 245] width 261 height 39
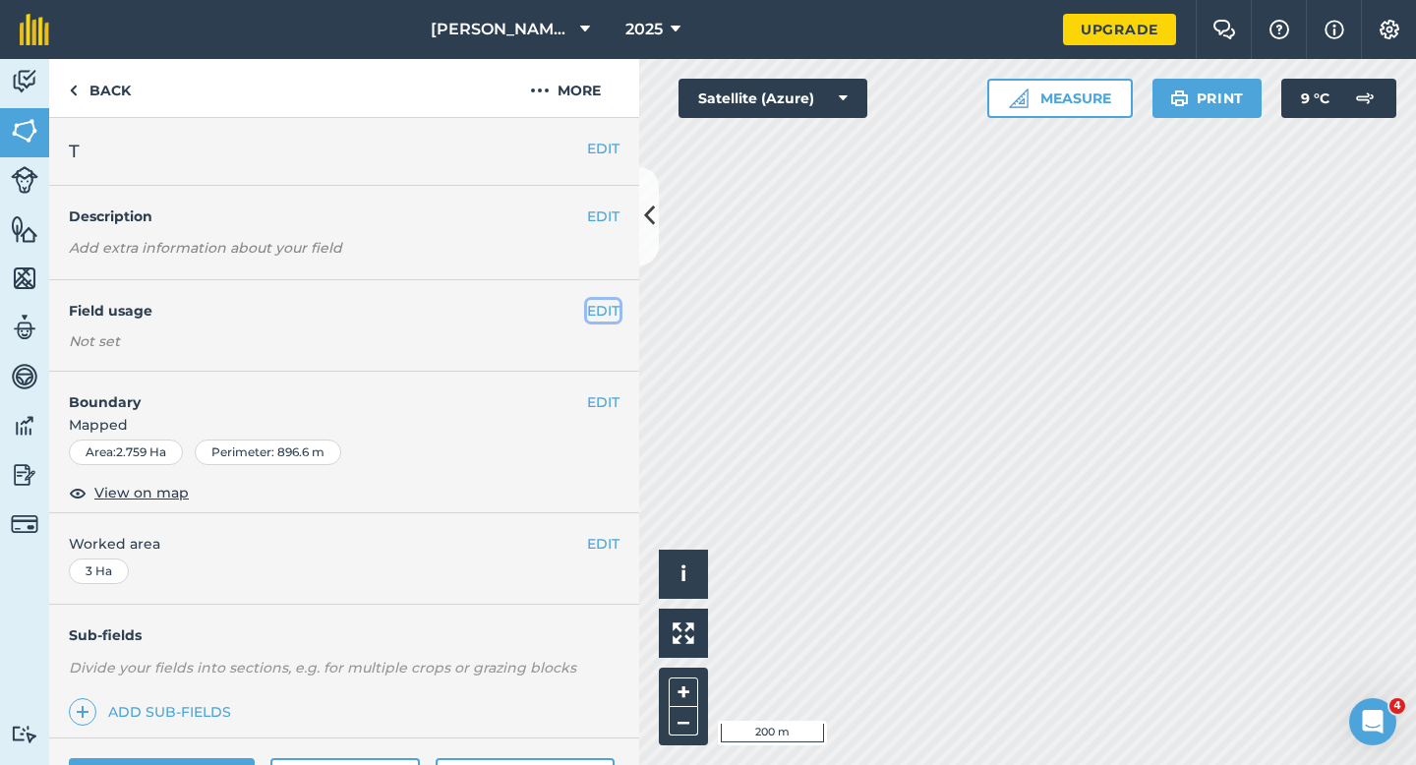
click at [605, 307] on button "EDIT" at bounding box center [603, 311] width 32 height 22
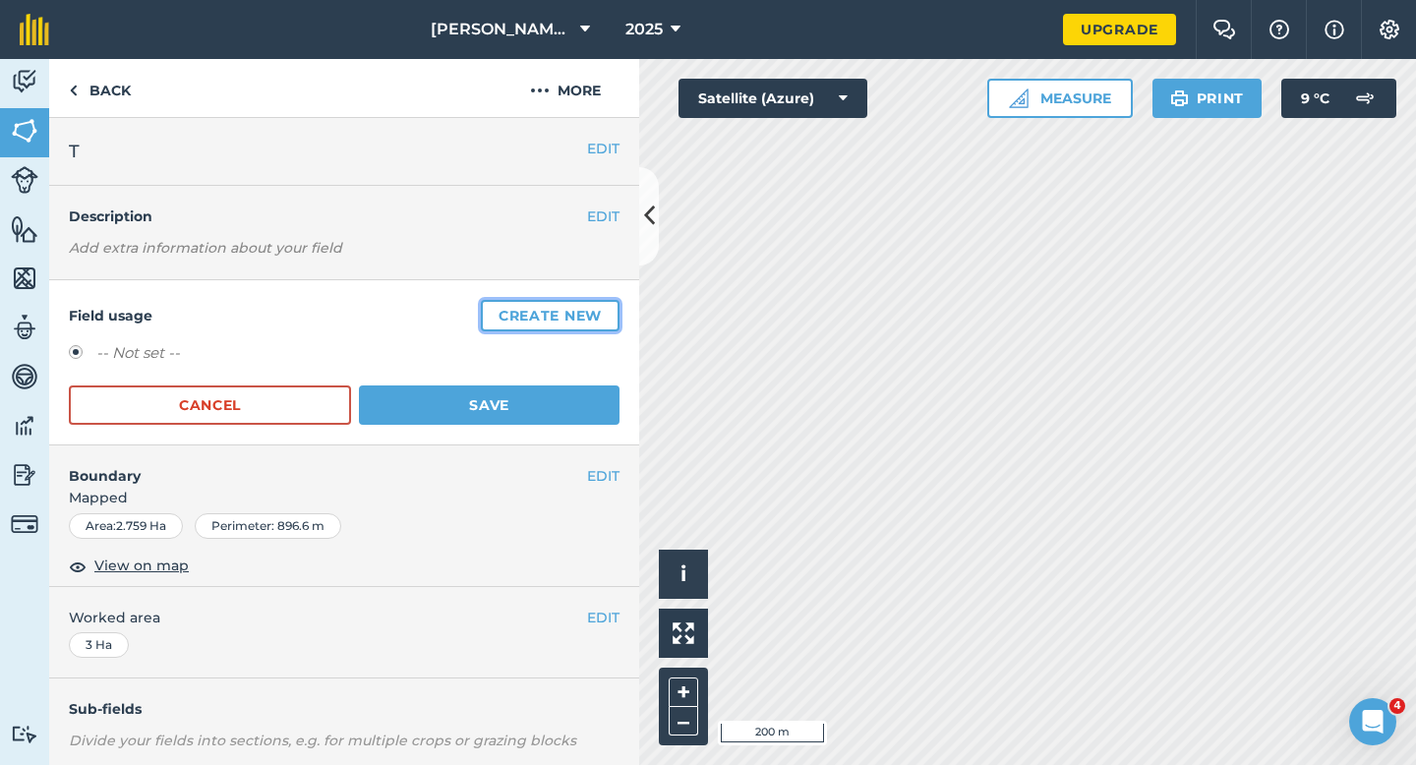
click at [605, 307] on button "Create new" at bounding box center [550, 315] width 139 height 31
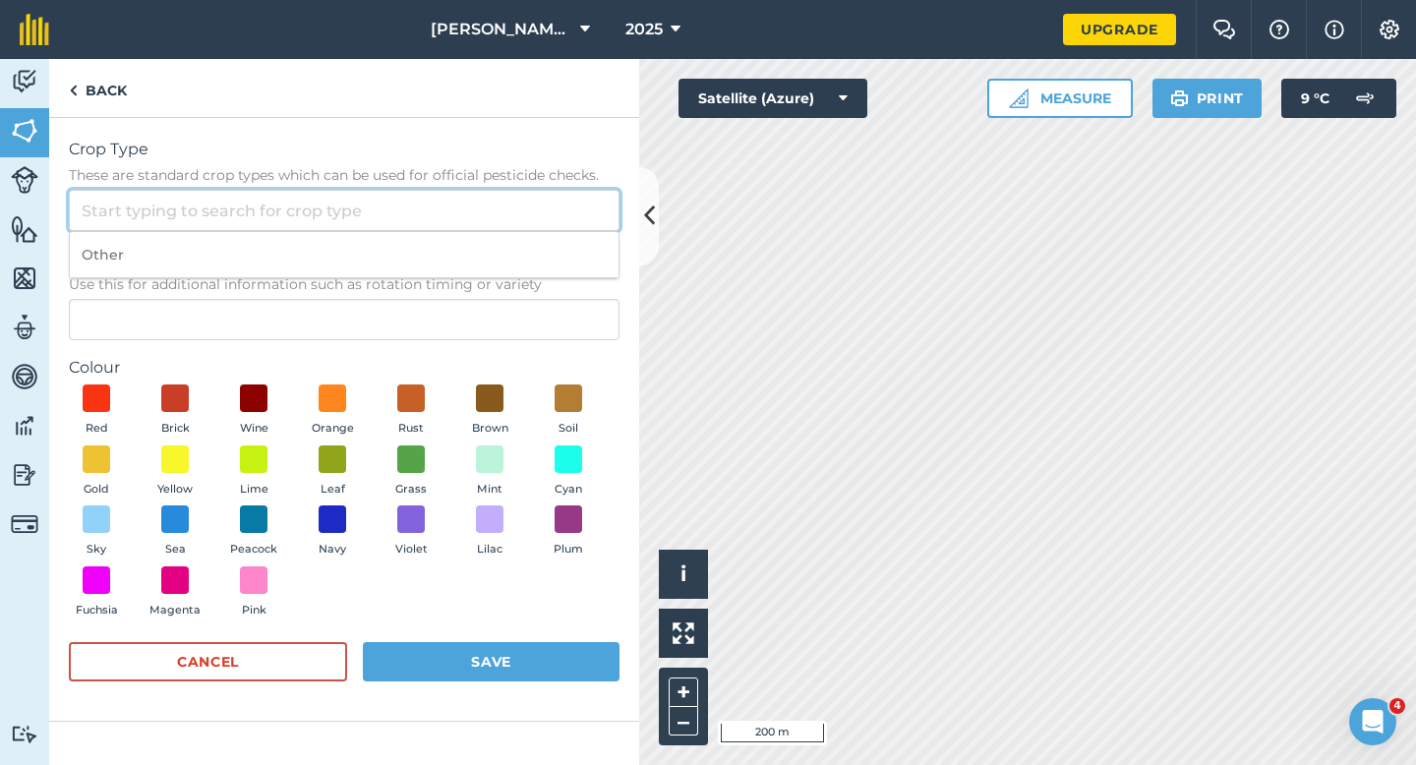
click at [540, 213] on input "Crop Type These are standard crop types which can be used for official pesticid…" at bounding box center [344, 210] width 551 height 41
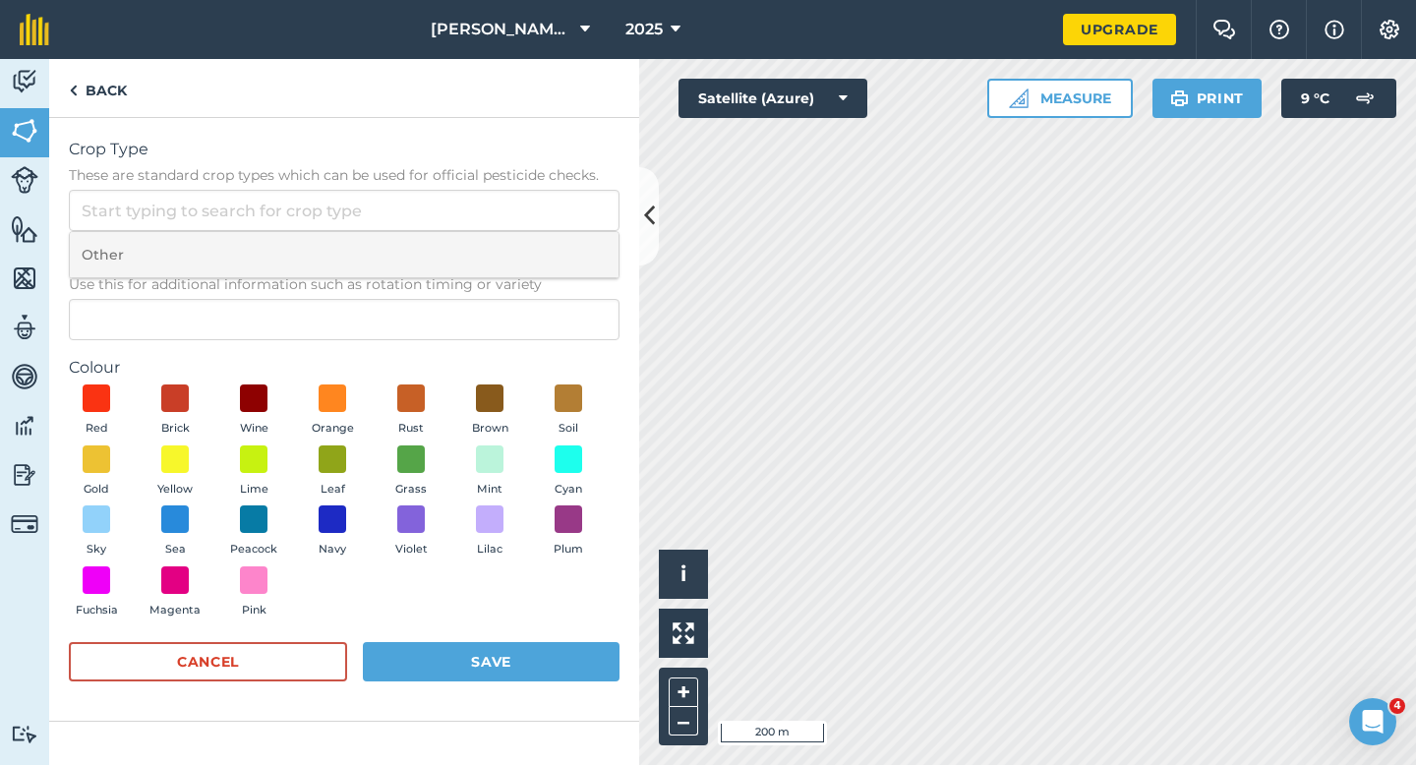
click at [540, 247] on li "Other" at bounding box center [344, 255] width 549 height 46
type input "Other"
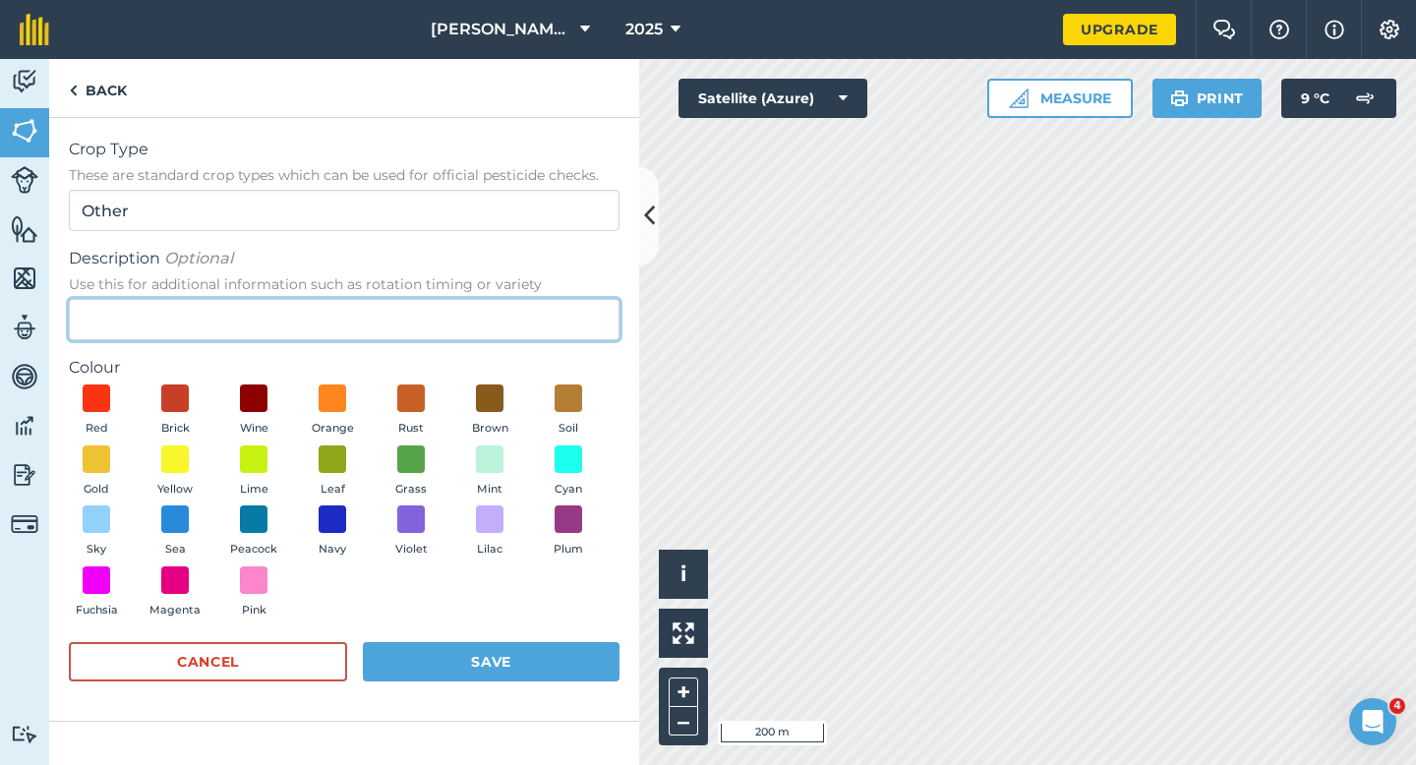
click at [524, 309] on input "Description Optional Use this for additional information such as rotation timin…" at bounding box center [344, 319] width 551 height 41
type input "Lucerne"
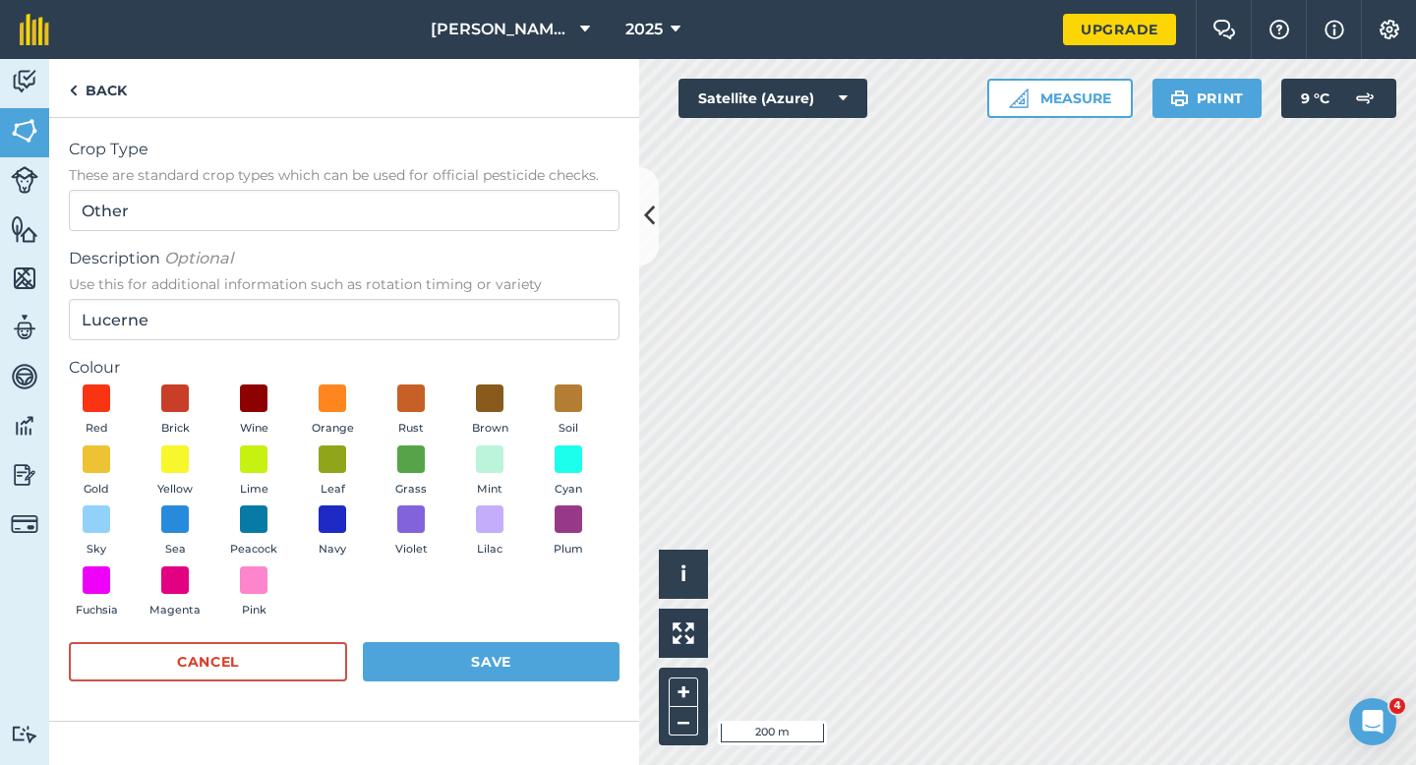
click at [375, 475] on div "Red Brick Wine Orange Rust Brown Soil Gold Yellow Lime Leaf Grass Mint Cyan Sky…" at bounding box center [344, 505] width 551 height 242
click at [388, 474] on button "Grass" at bounding box center [410, 471] width 55 height 53
click at [439, 654] on button "Save" at bounding box center [491, 661] width 257 height 39
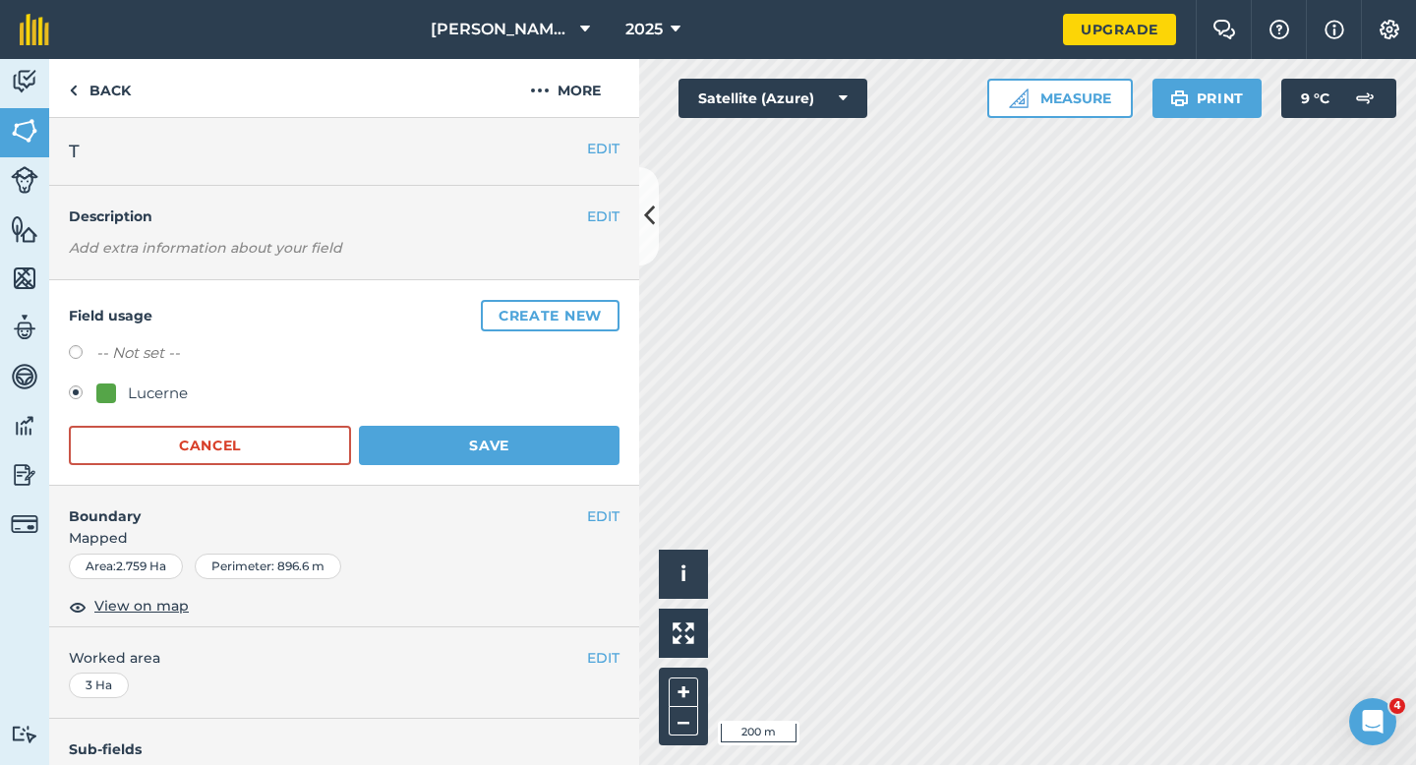
click at [537, 411] on form "-- Not set -- Lucerne Cancel Save" at bounding box center [344, 403] width 551 height 124
click at [537, 426] on button "Save" at bounding box center [489, 445] width 261 height 39
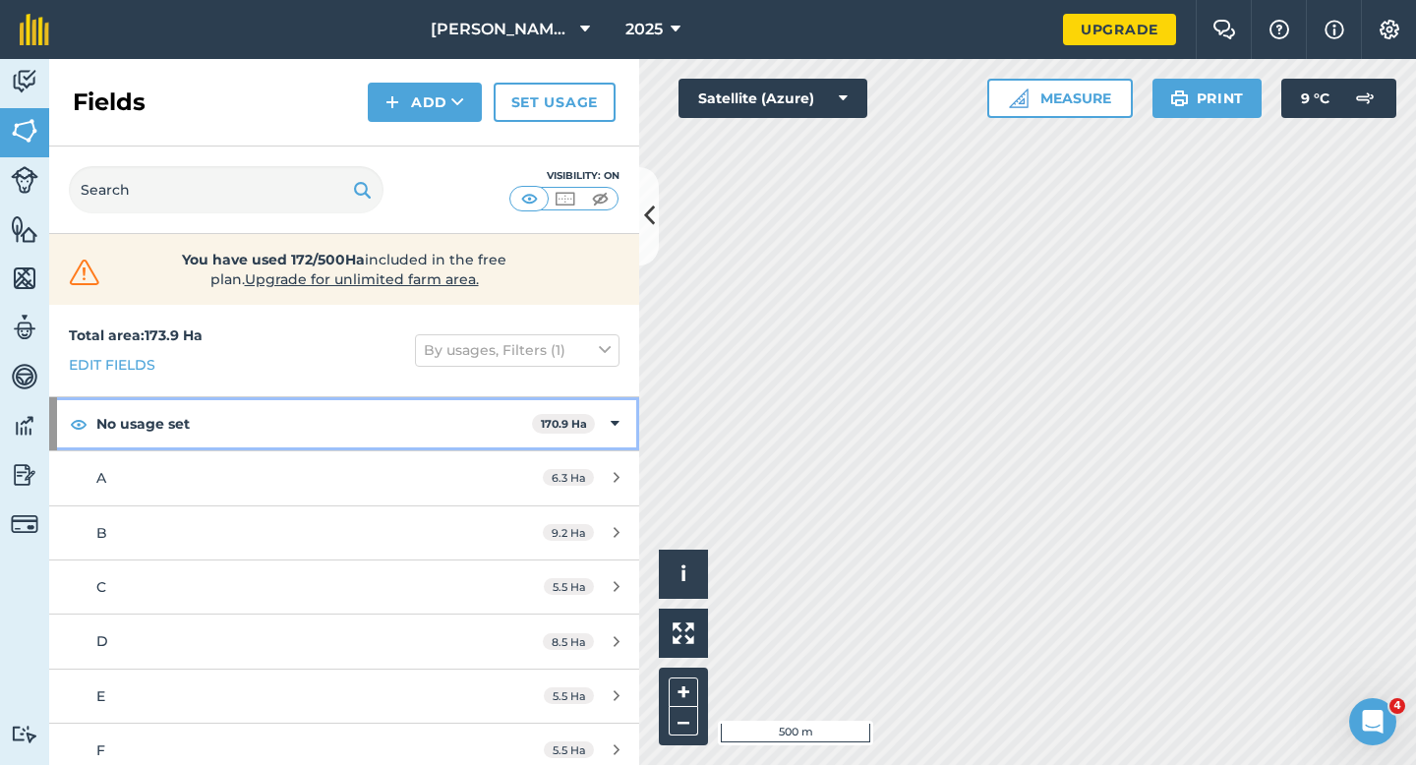
click at [629, 419] on div "No usage set 170.9 Ha" at bounding box center [344, 423] width 590 height 53
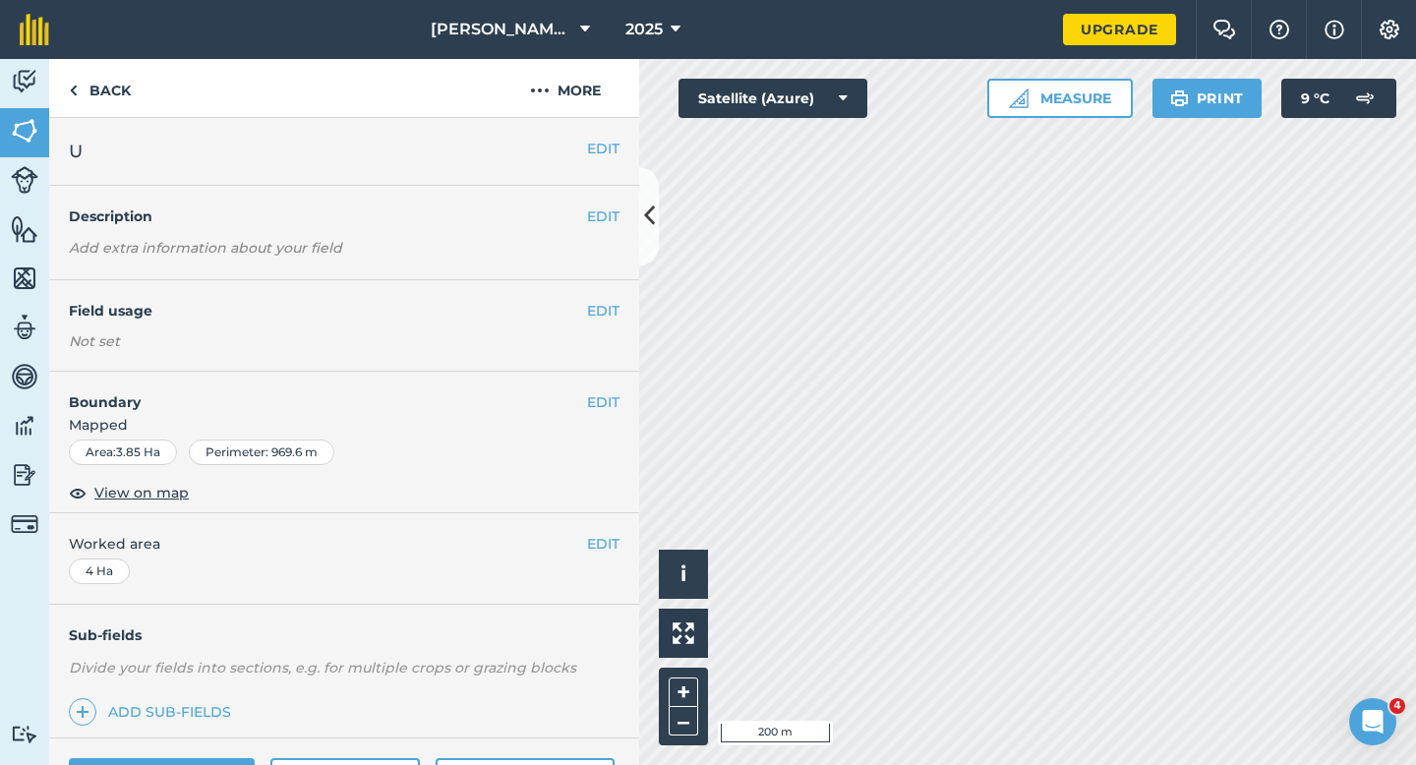
click at [601, 296] on div "EDIT Field usage Not set" at bounding box center [344, 325] width 590 height 91
click at [601, 301] on button "EDIT" at bounding box center [603, 311] width 32 height 22
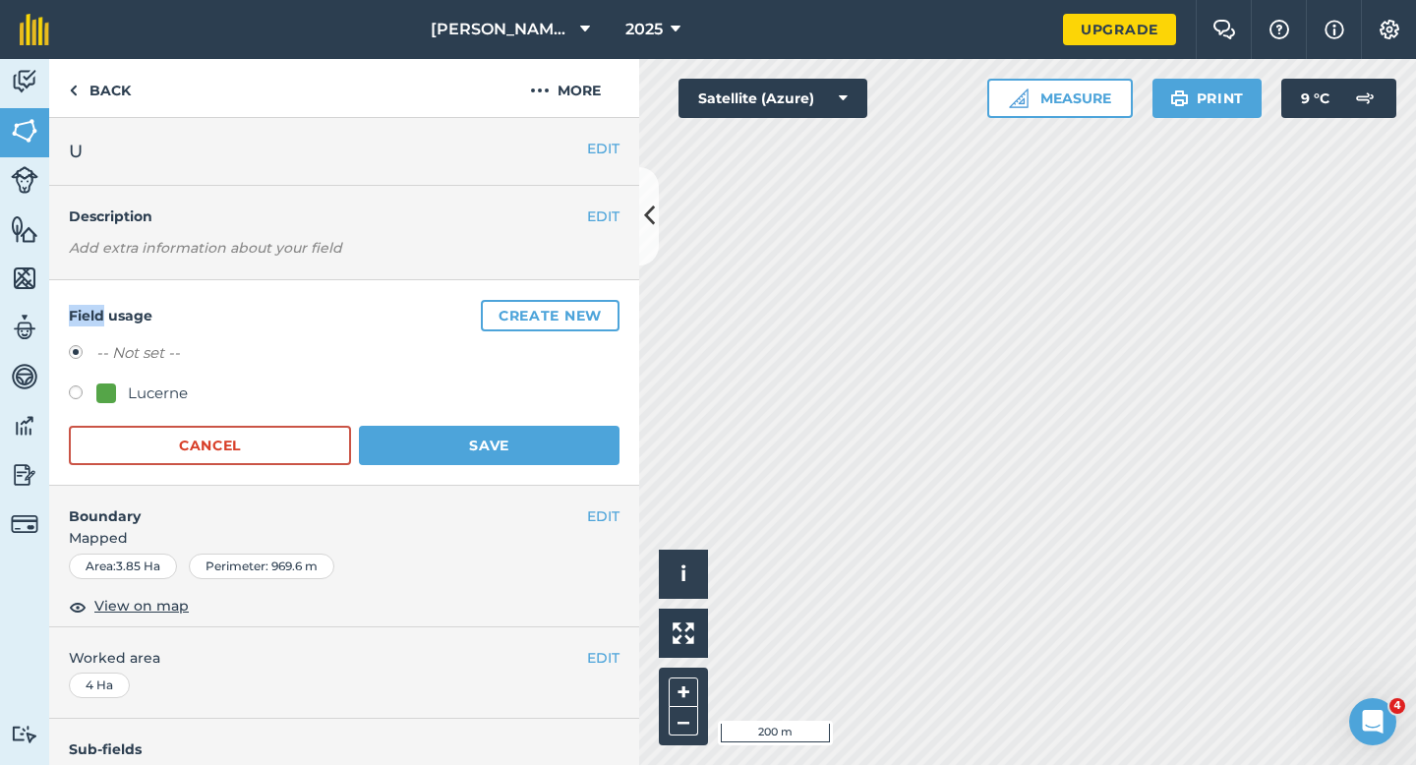
click at [584, 290] on div "Field usage Create new -- Not set -- Lucerne Cancel Save" at bounding box center [344, 383] width 590 height 206
click at [578, 296] on div "Field usage Create new -- Not set -- Lucerne Cancel Save" at bounding box center [344, 383] width 590 height 206
click at [578, 298] on div "Field usage Create new -- Not set -- Lucerne Cancel Save" at bounding box center [344, 383] width 590 height 206
click at [578, 309] on button "Create new" at bounding box center [550, 315] width 139 height 31
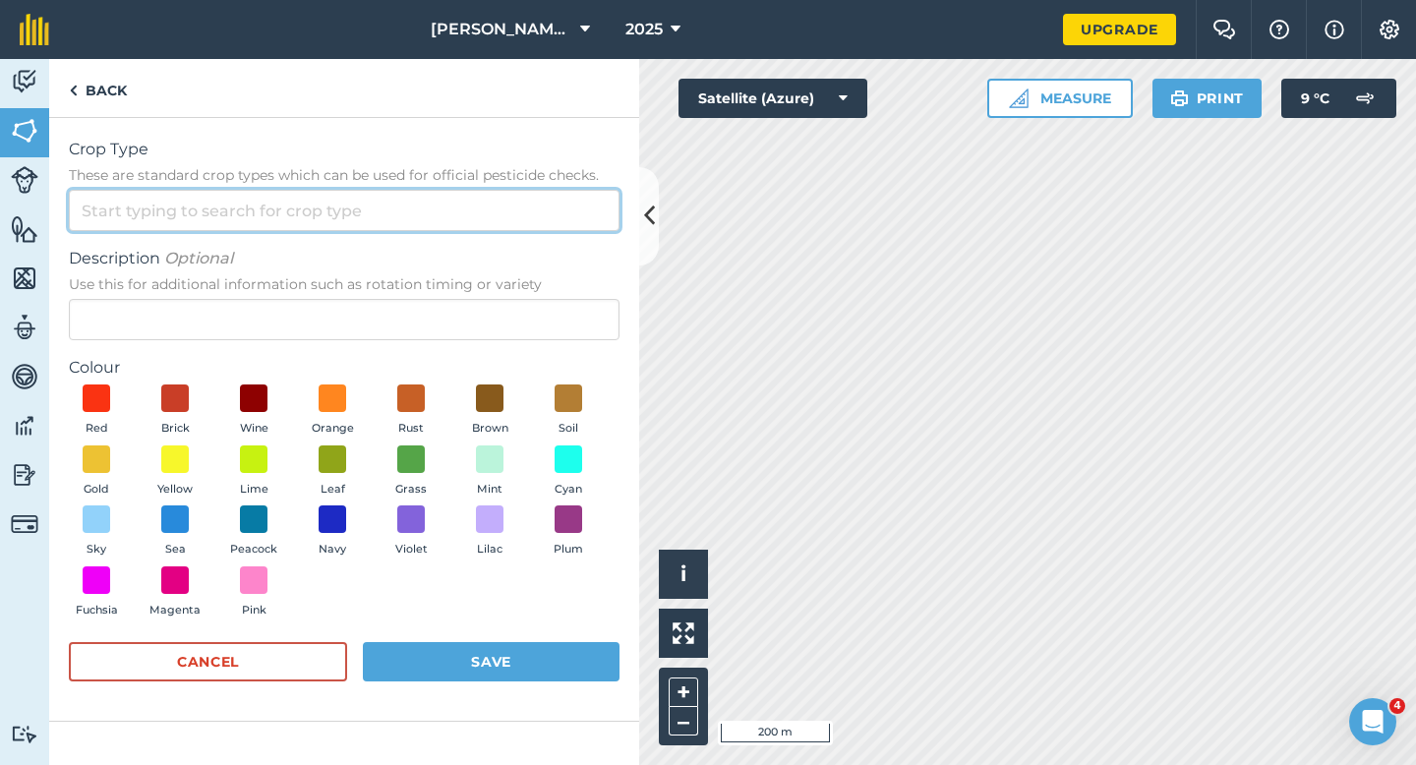
click at [511, 193] on input "Crop Type These are standard crop types which can be used for official pesticid…" at bounding box center [344, 210] width 551 height 41
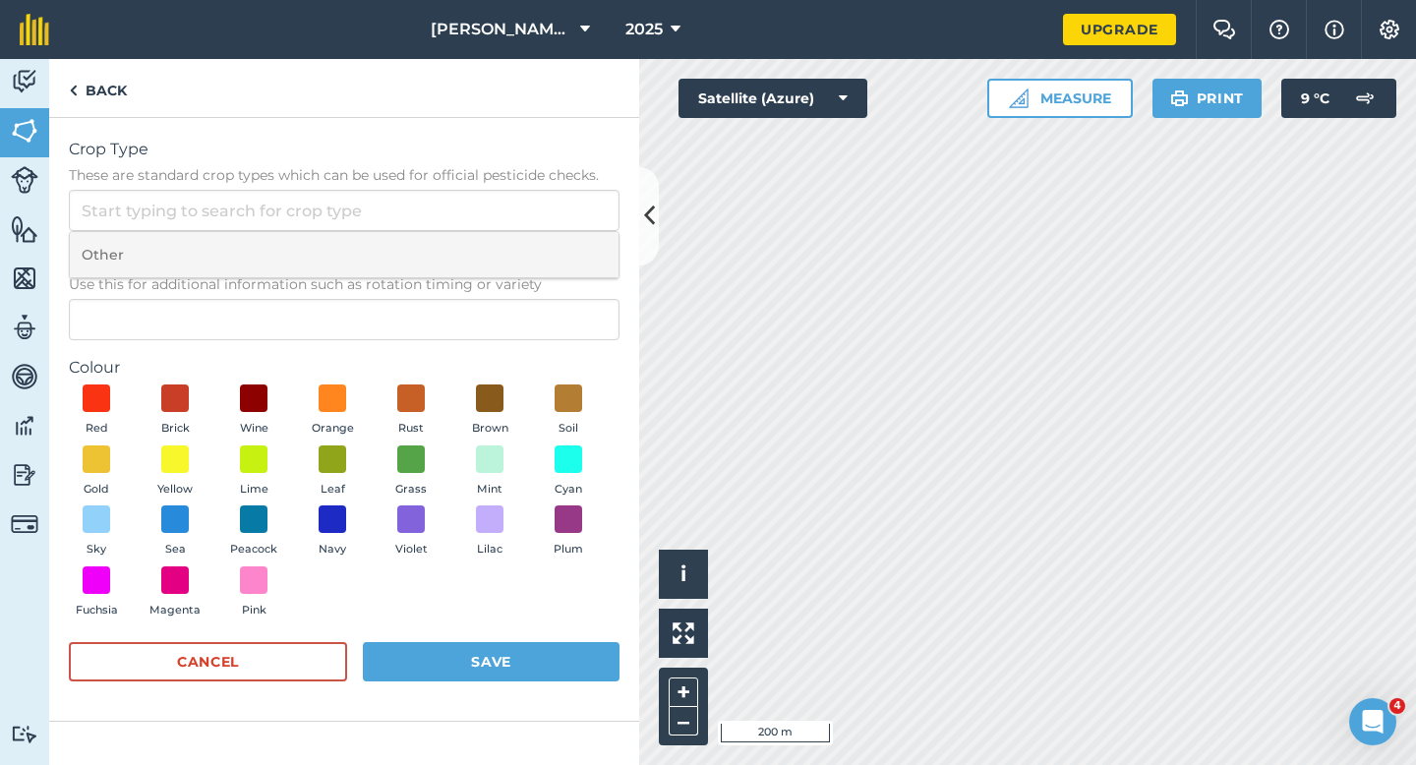
click at [516, 241] on li "Other" at bounding box center [344, 255] width 549 height 46
type input "Other"
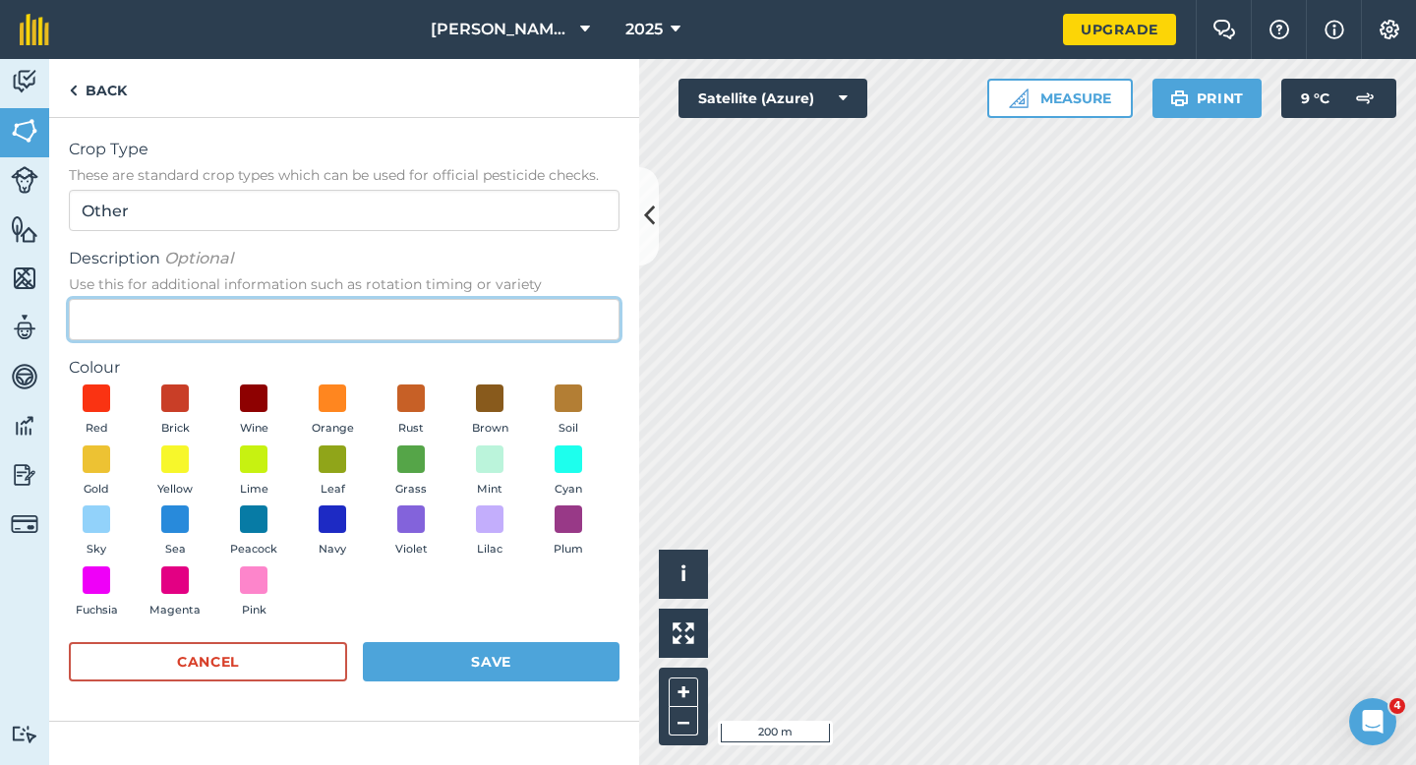
click at [516, 326] on input "Description Optional Use this for additional information such as rotation timin…" at bounding box center [344, 319] width 551 height 41
type input "Radish Seed"
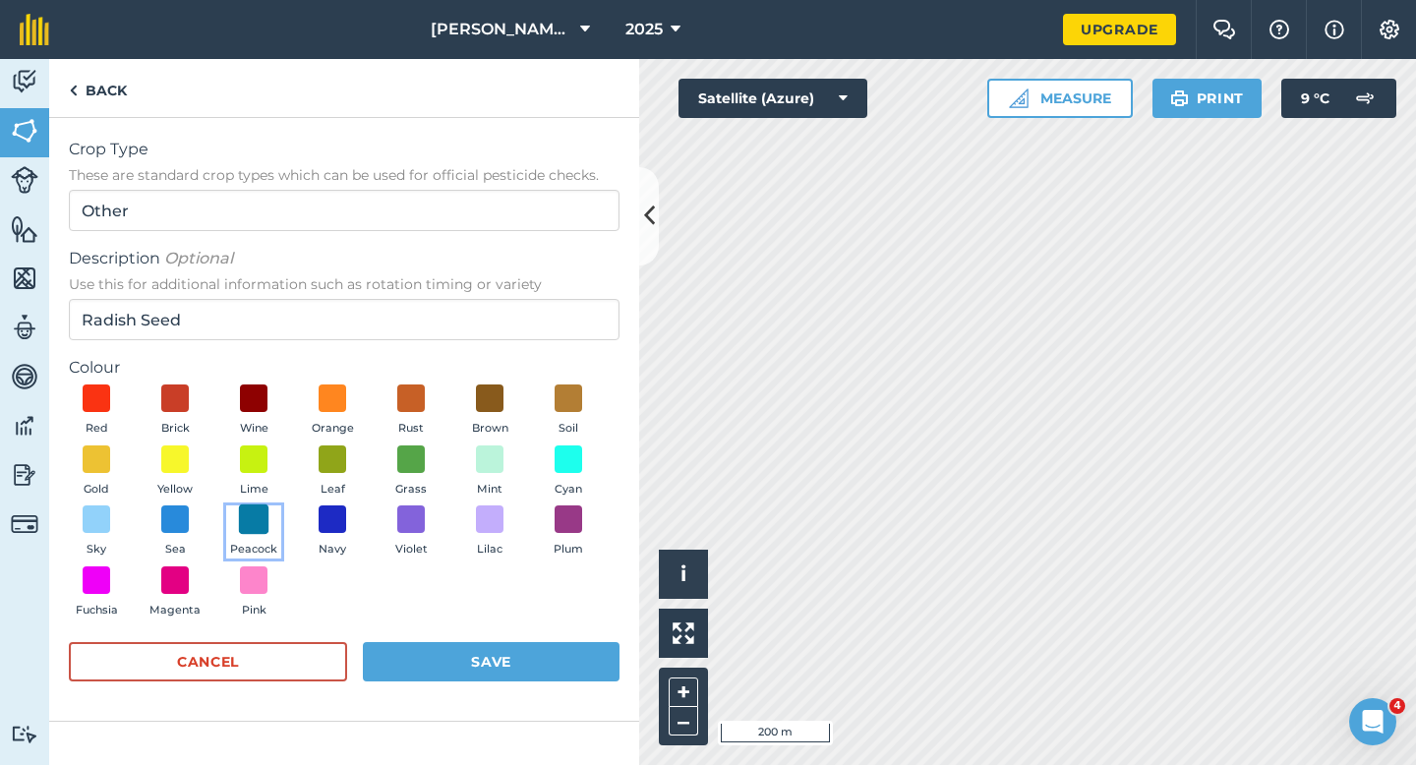
click at [259, 519] on span at bounding box center [254, 519] width 30 height 30
click at [438, 645] on button "Save" at bounding box center [491, 661] width 257 height 39
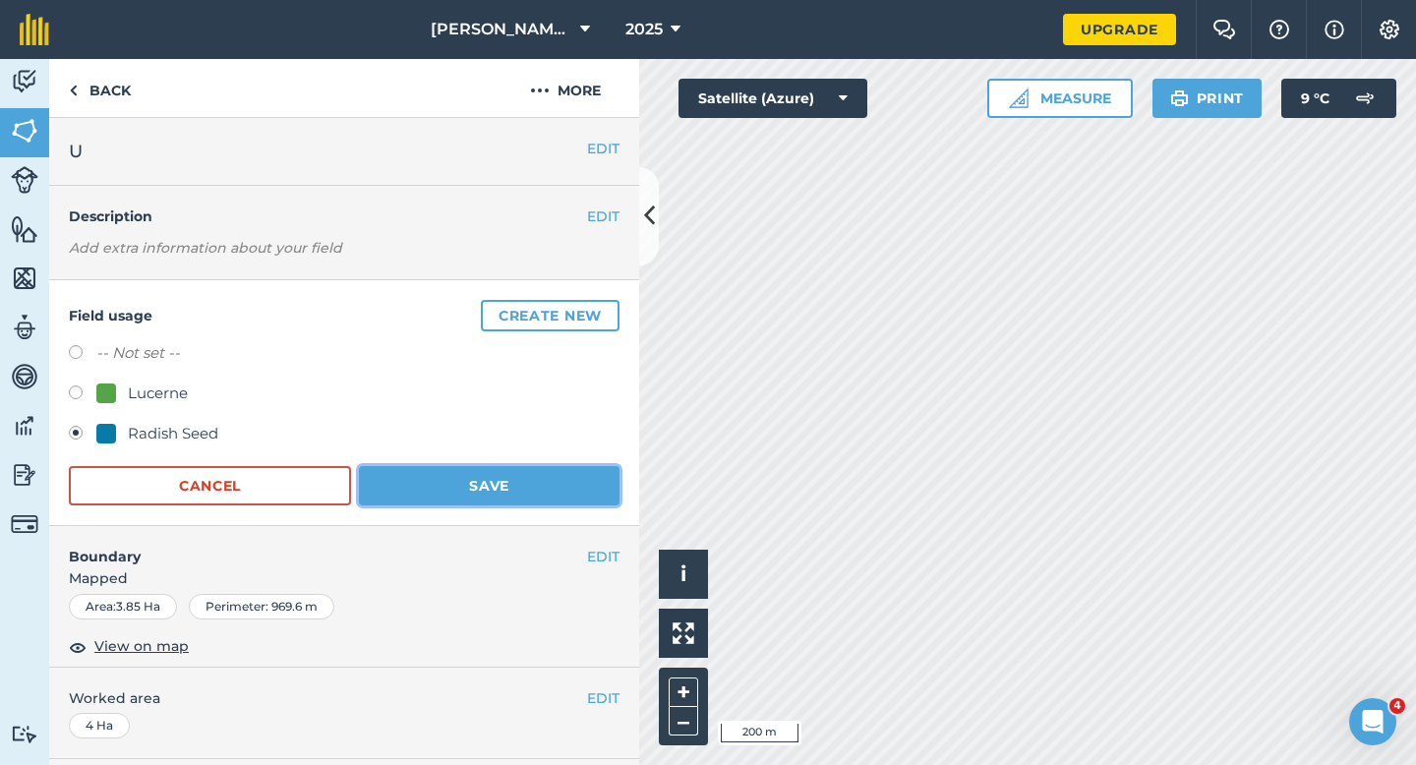
click at [555, 494] on button "Save" at bounding box center [489, 485] width 261 height 39
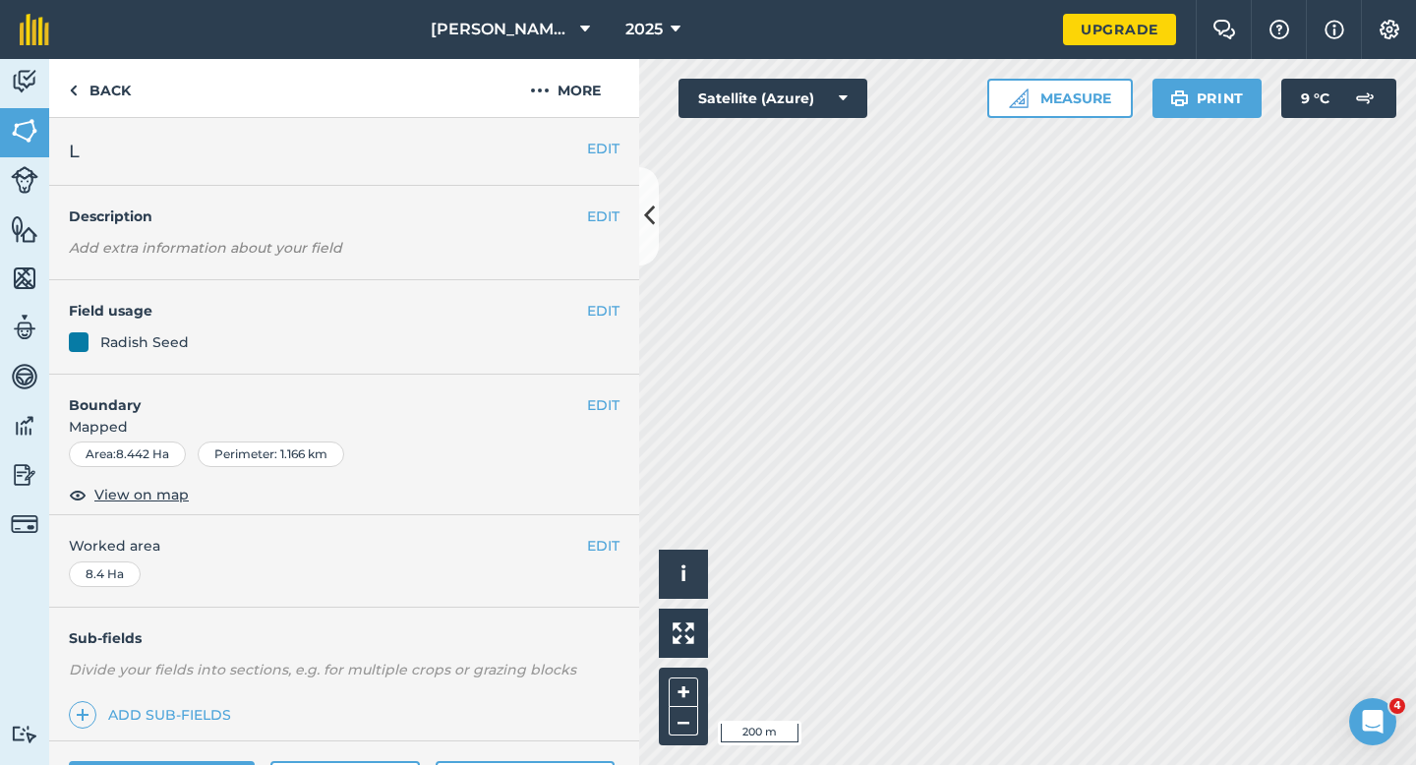
click at [587, 329] on div "EDIT Field usage Radish Seed" at bounding box center [344, 327] width 590 height 94
click at [592, 319] on button "EDIT" at bounding box center [603, 311] width 32 height 22
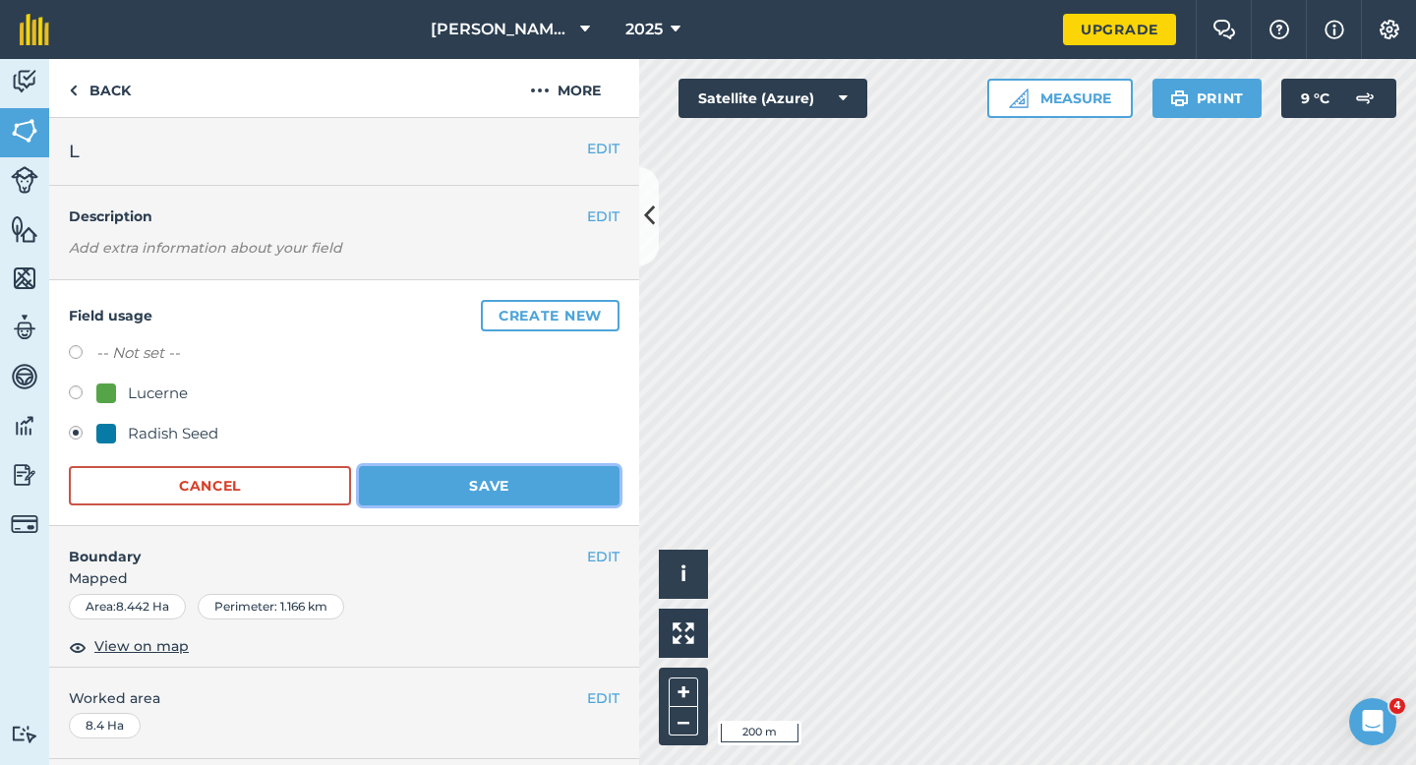
click at [445, 473] on button "Save" at bounding box center [489, 485] width 261 height 39
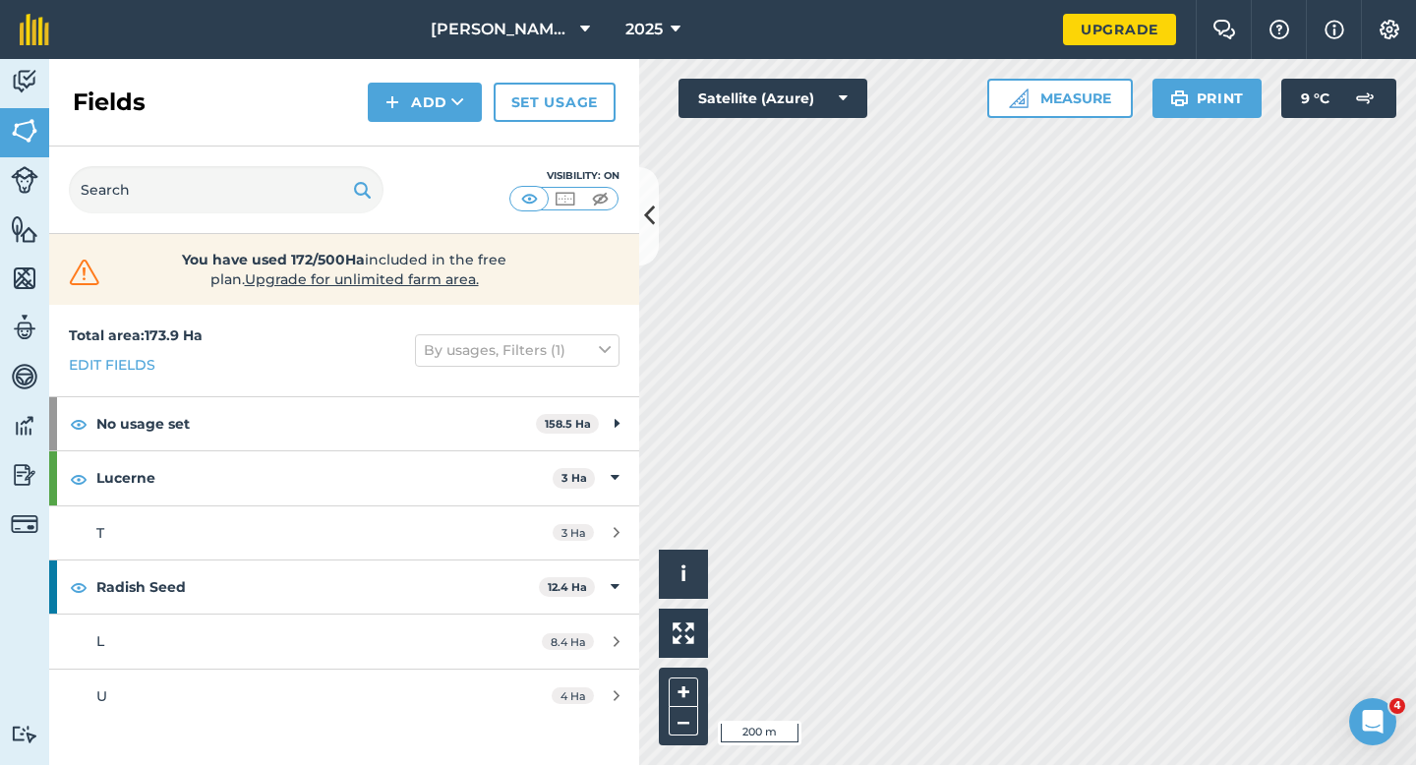
click at [1169, 97] on div "Click to start drawing i © 2025 TomTom, Microsoft 200 m + – Satellite (Azure) M…" at bounding box center [1027, 412] width 777 height 706
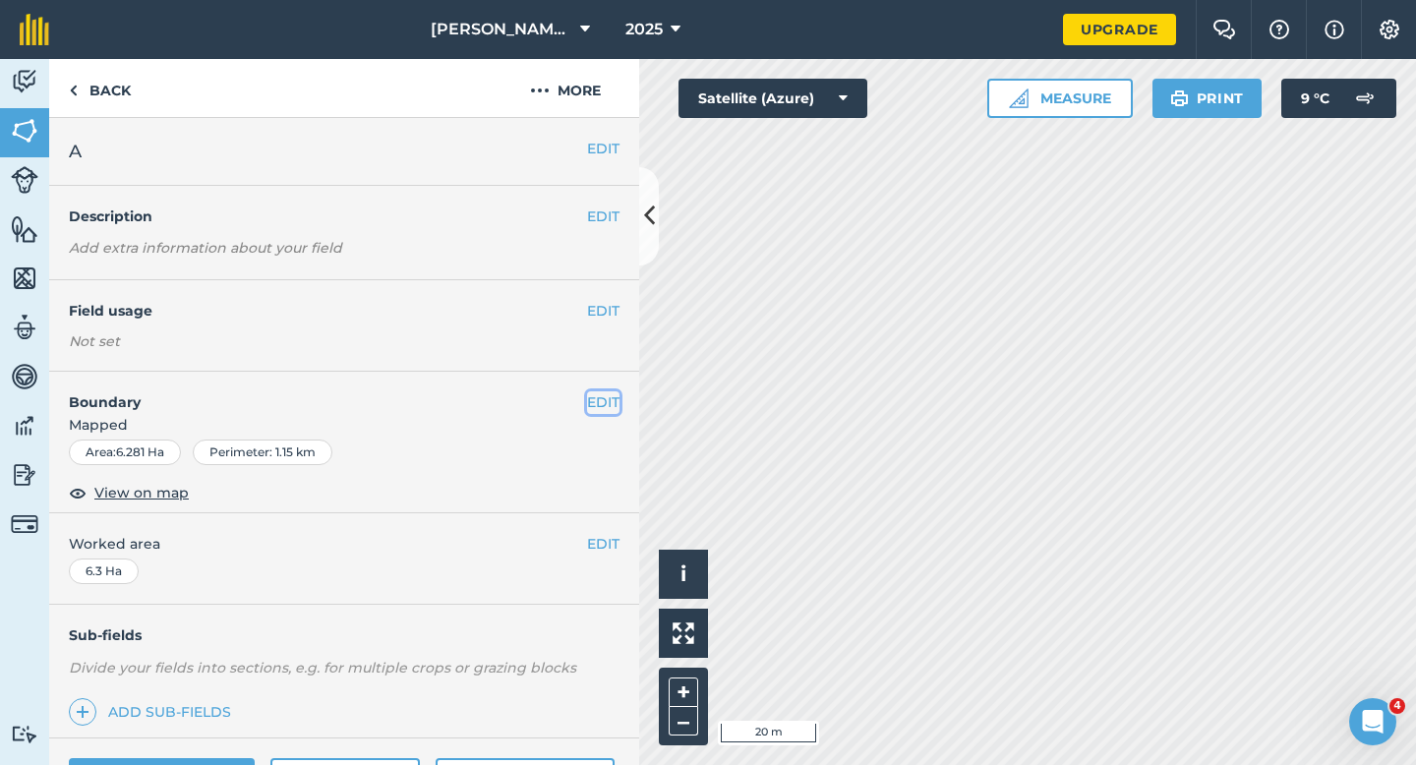
click at [602, 391] on button "EDIT" at bounding box center [603, 402] width 32 height 22
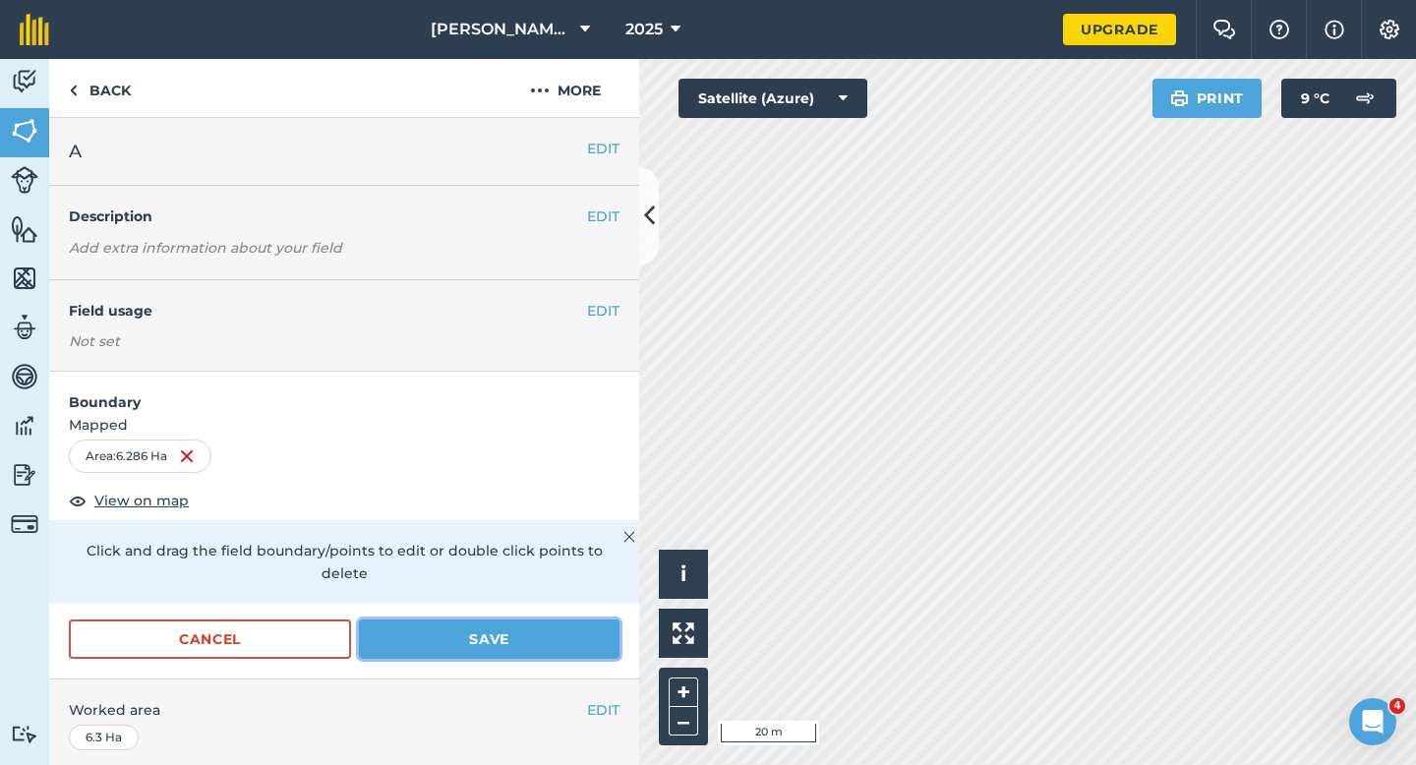
click at [562, 619] on button "Save" at bounding box center [489, 638] width 261 height 39
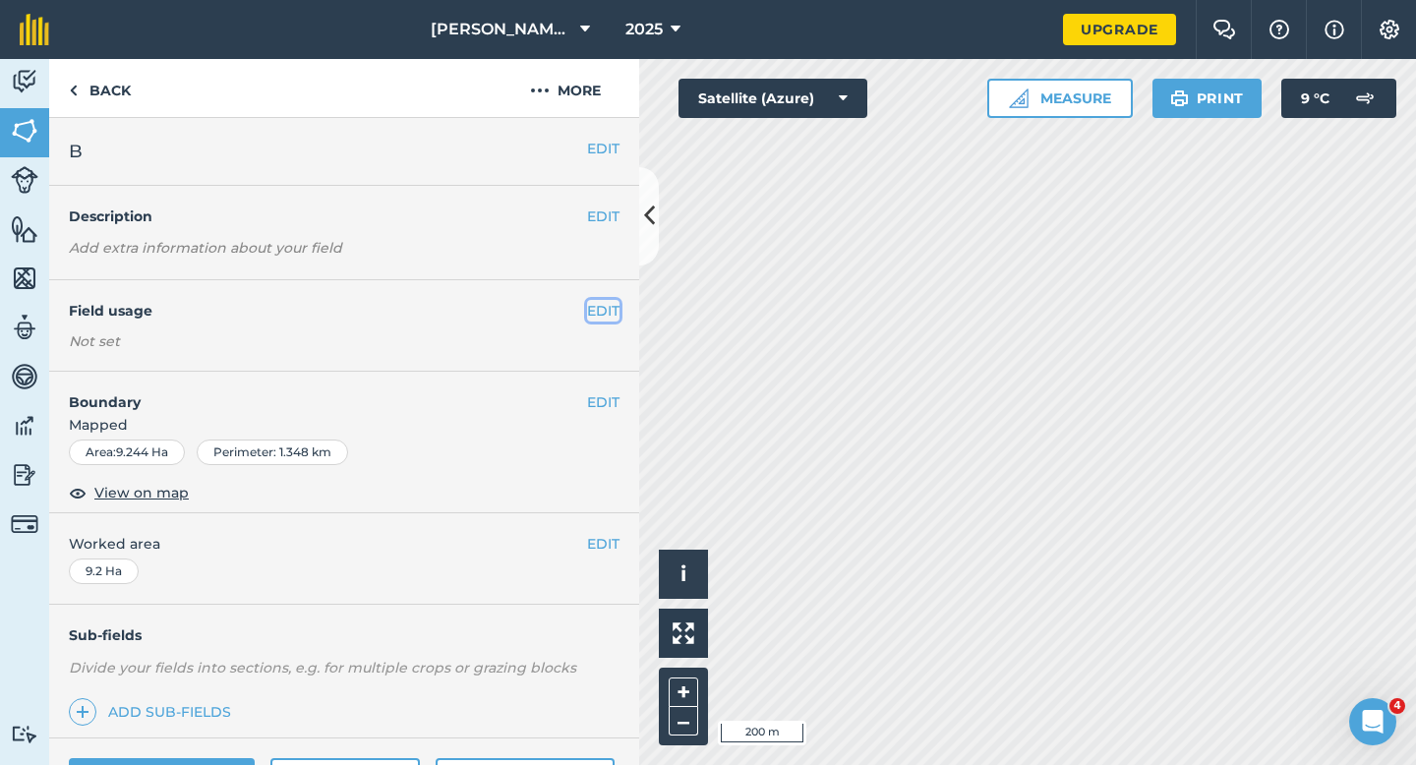
click at [615, 313] on button "EDIT" at bounding box center [603, 311] width 32 height 22
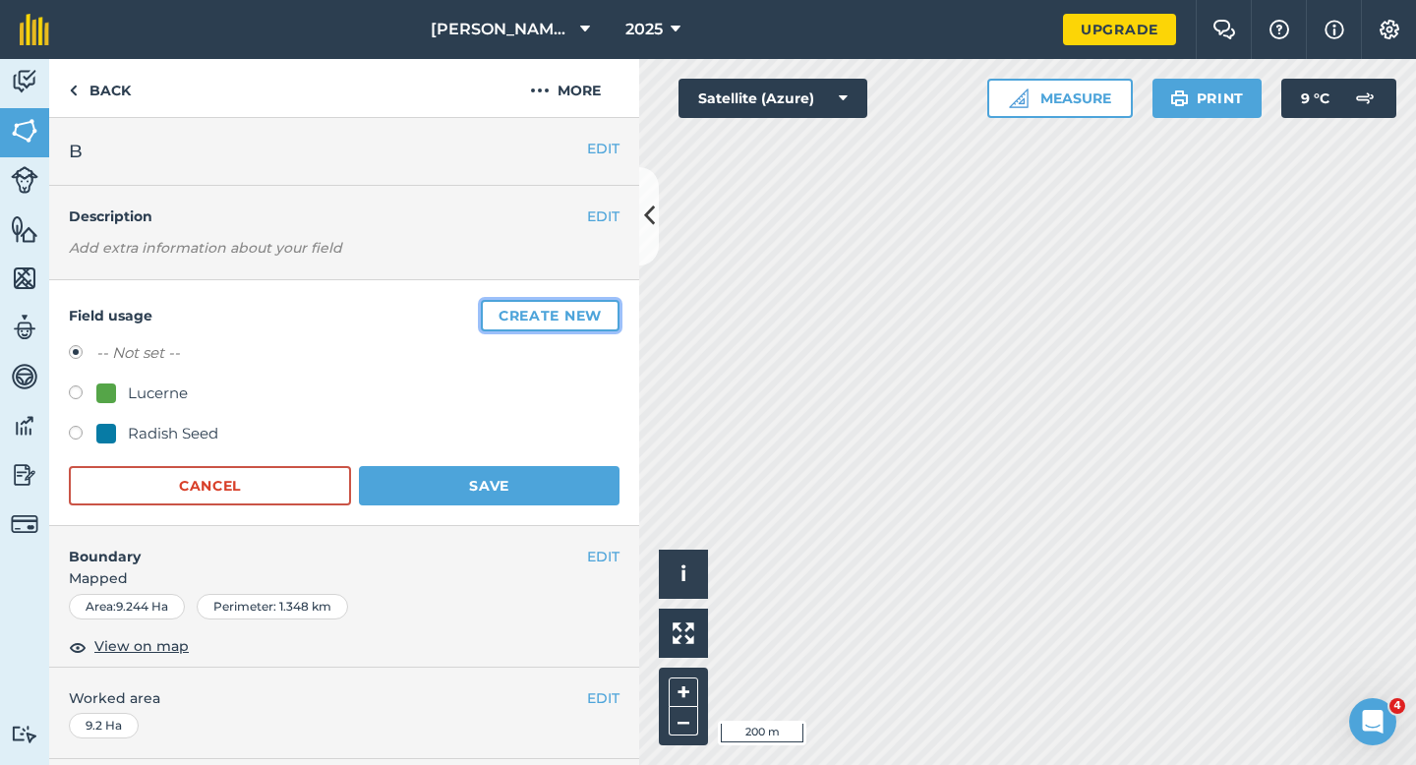
click at [552, 319] on button "Create new" at bounding box center [550, 315] width 139 height 31
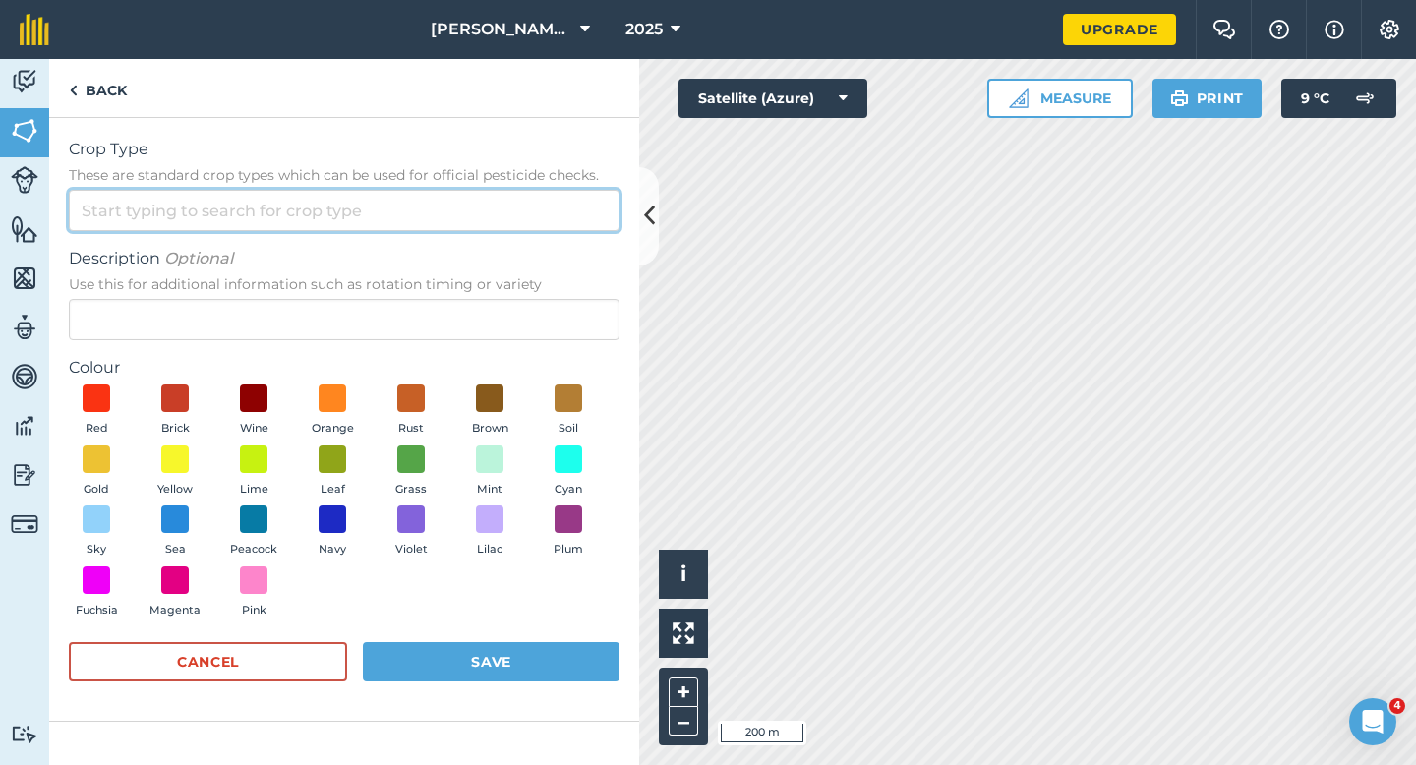
click at [493, 206] on input "Crop Type These are standard crop types which can be used for official pesticid…" at bounding box center [344, 210] width 551 height 41
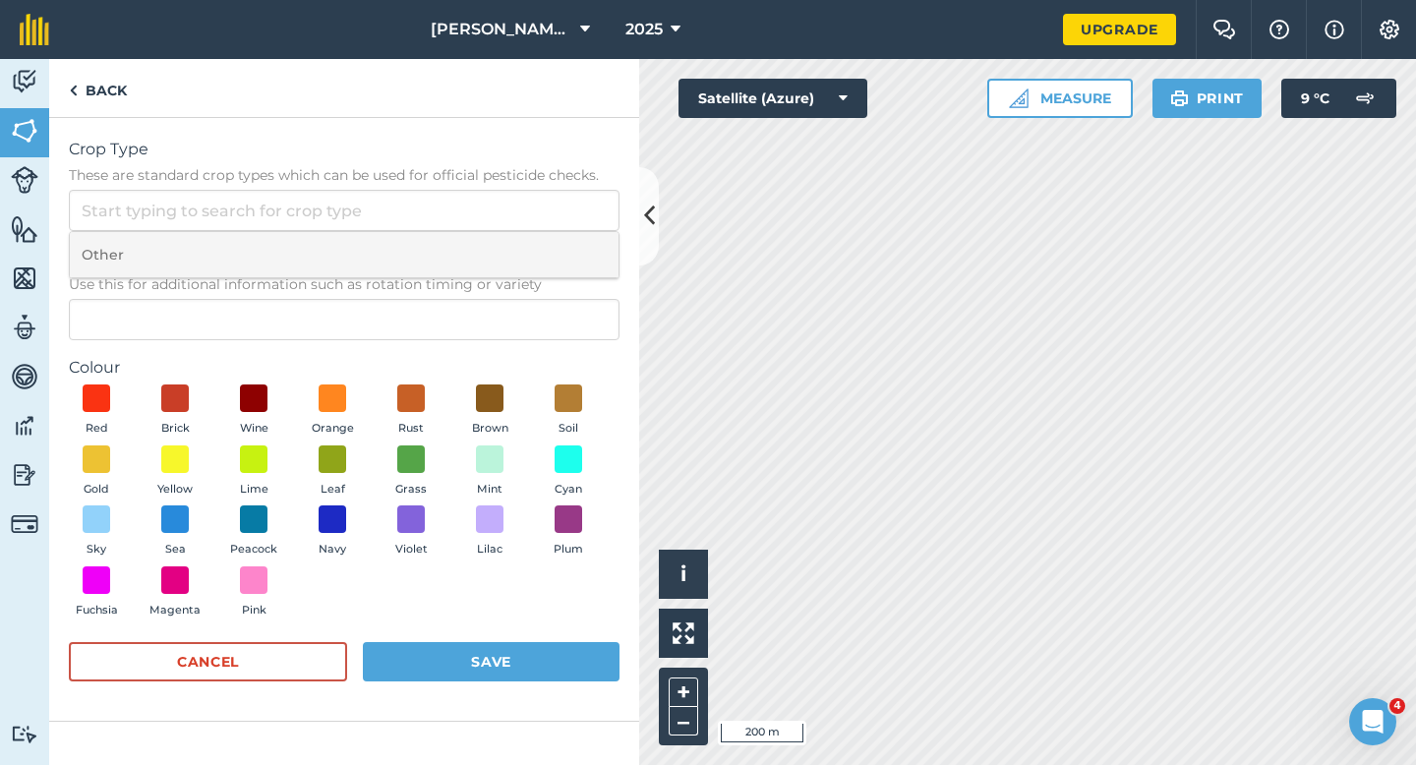
click at [495, 240] on li "Other" at bounding box center [344, 255] width 549 height 46
type input "Other"
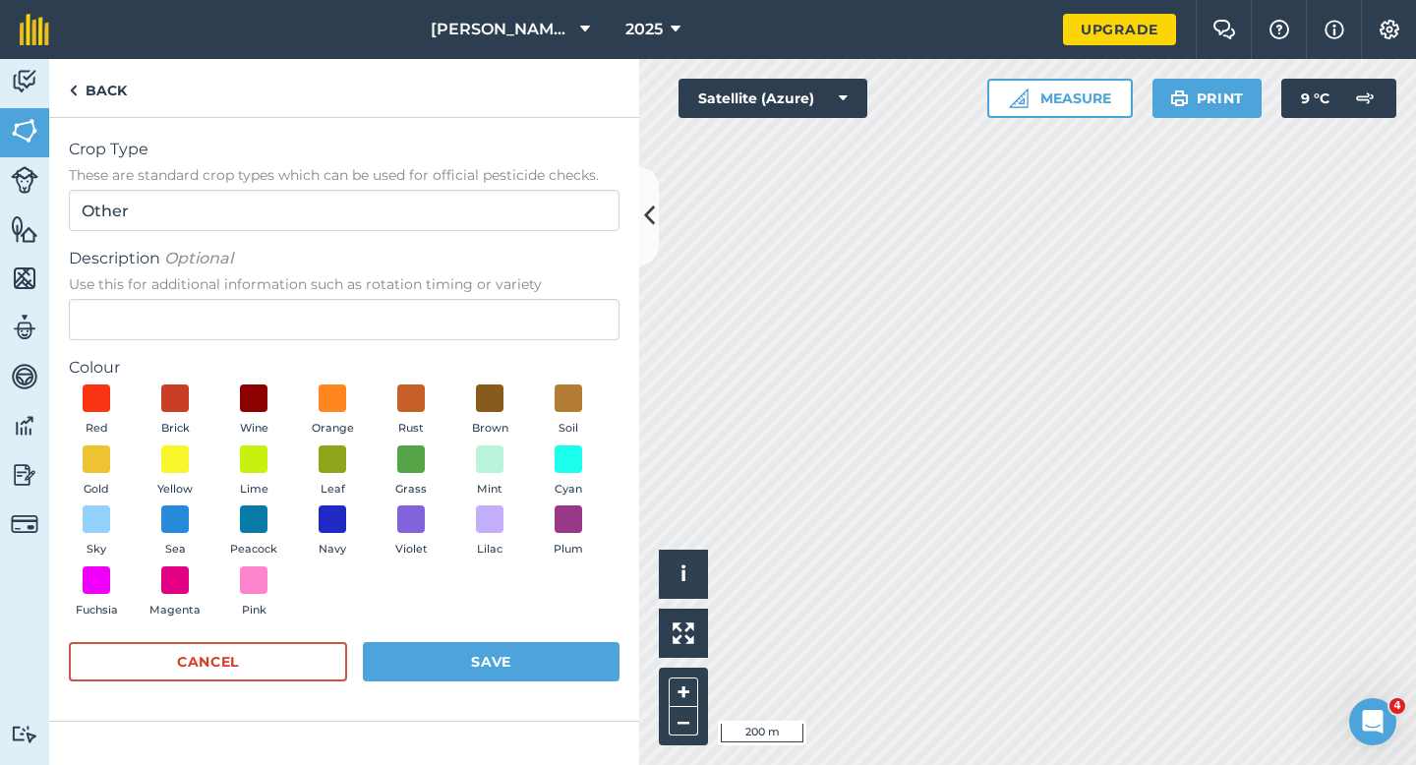
click at [481, 291] on span "Use this for additional information such as rotation timing or variety" at bounding box center [344, 284] width 551 height 20
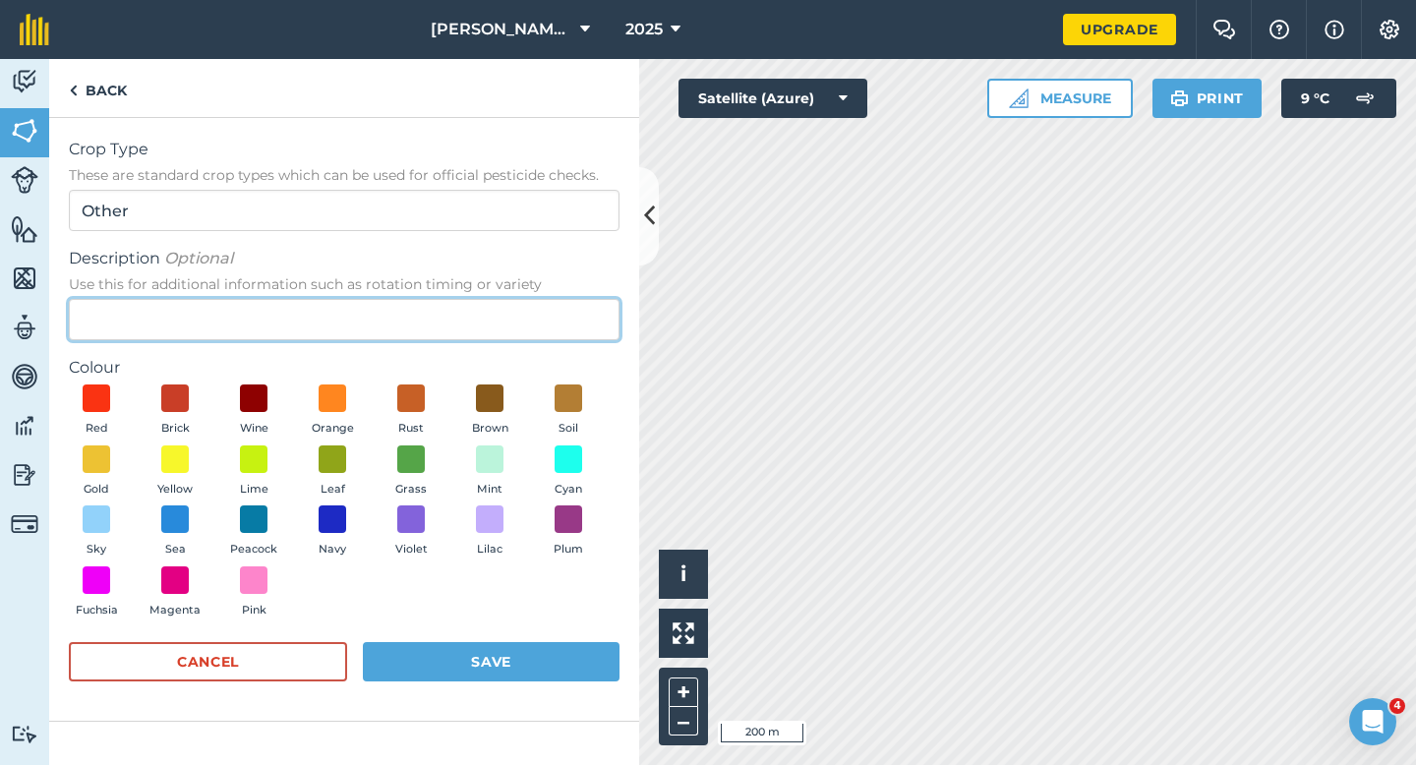
click at [481, 299] on input "Description Optional Use this for additional information such as rotation timin…" at bounding box center [344, 319] width 551 height 41
click at [481, 307] on input "Description Optional Use this for additional information such as rotation timin…" at bounding box center [344, 319] width 551 height 41
type input "Wheat"
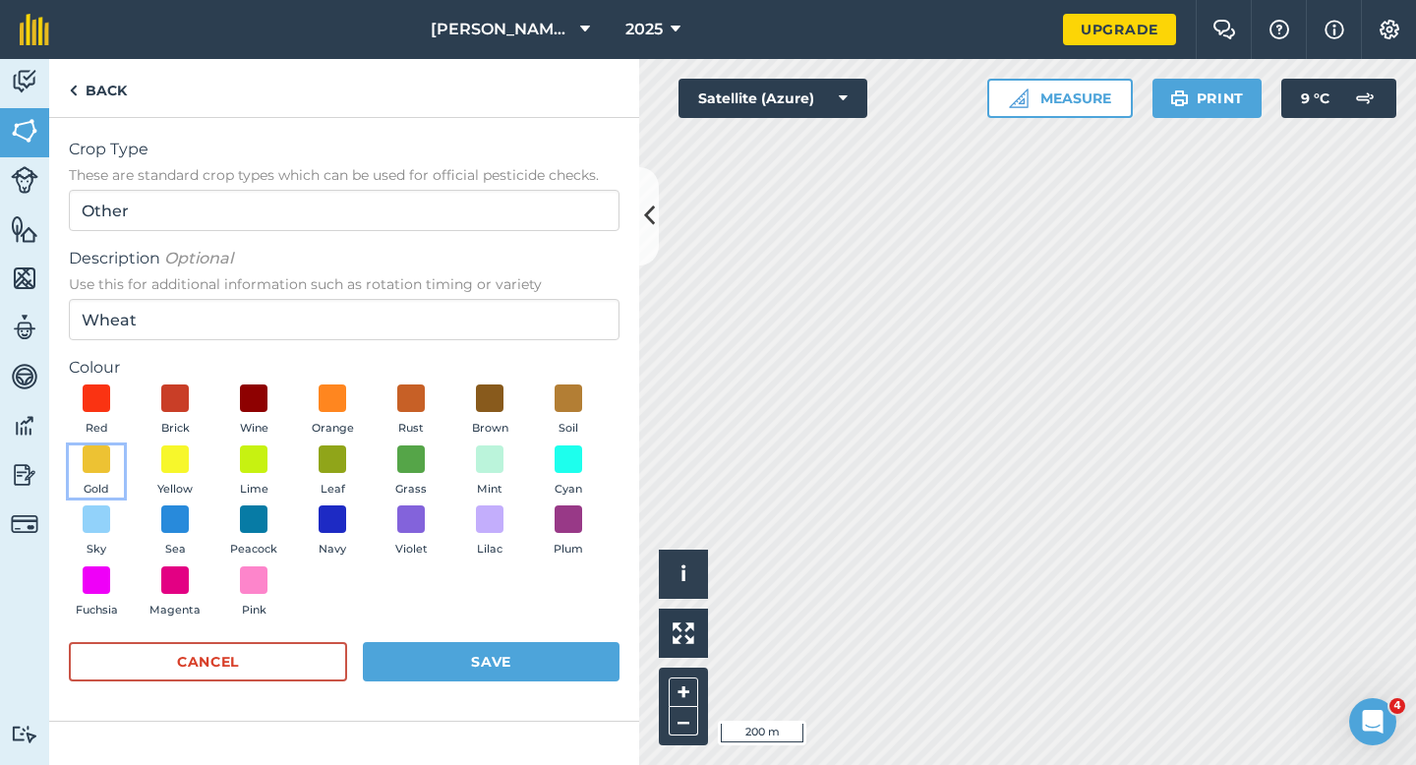
click at [69, 483] on button "Gold" at bounding box center [96, 471] width 55 height 53
click at [469, 662] on button "Save" at bounding box center [491, 661] width 257 height 39
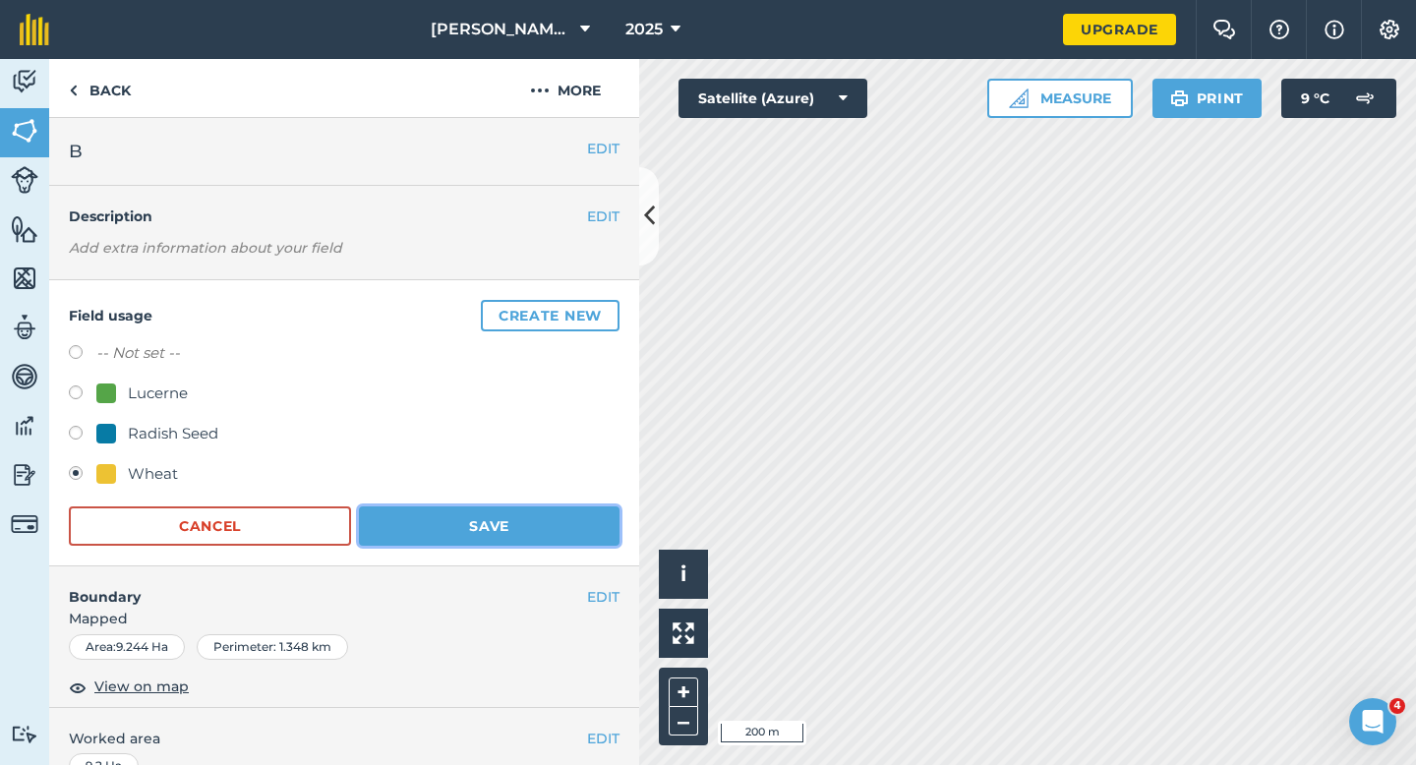
click at [537, 530] on button "Save" at bounding box center [489, 525] width 261 height 39
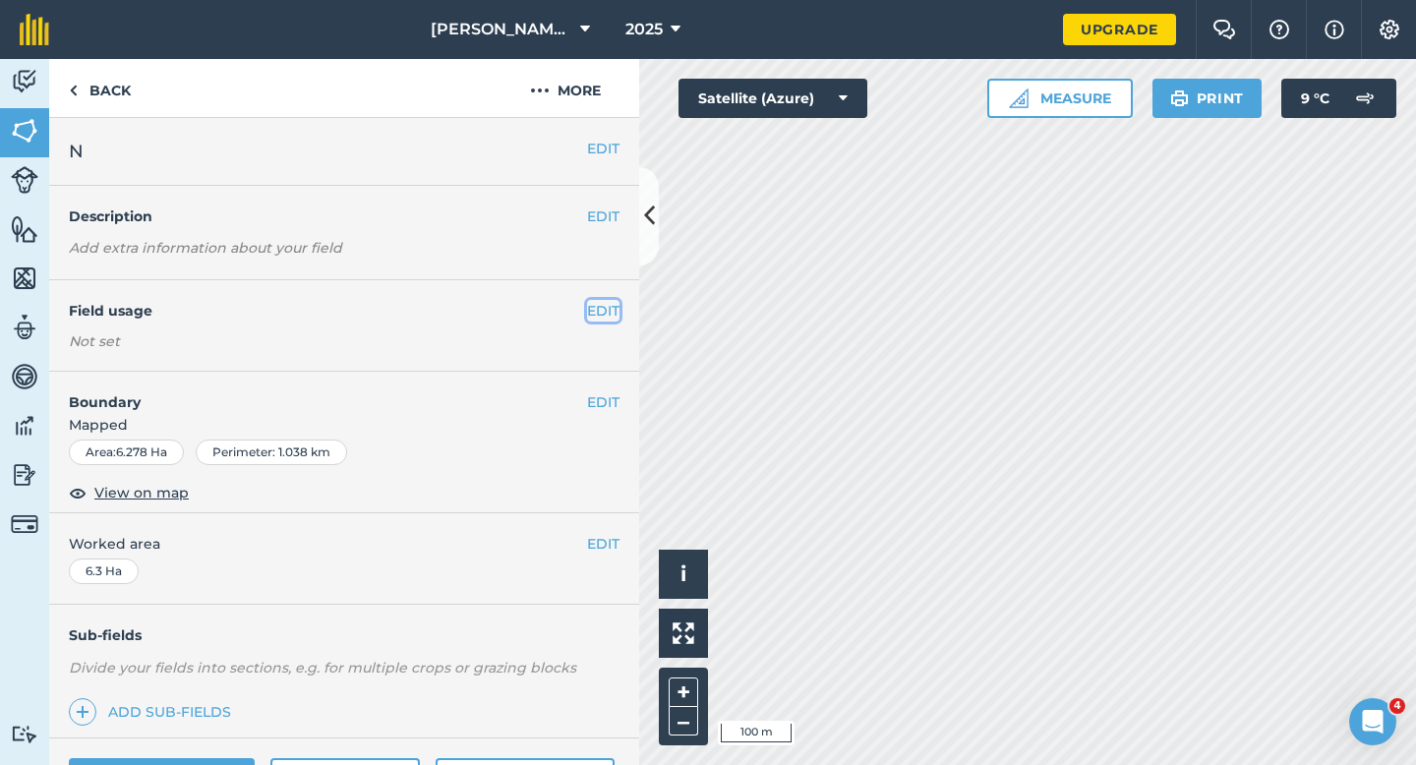
click at [596, 308] on button "EDIT" at bounding box center [603, 311] width 32 height 22
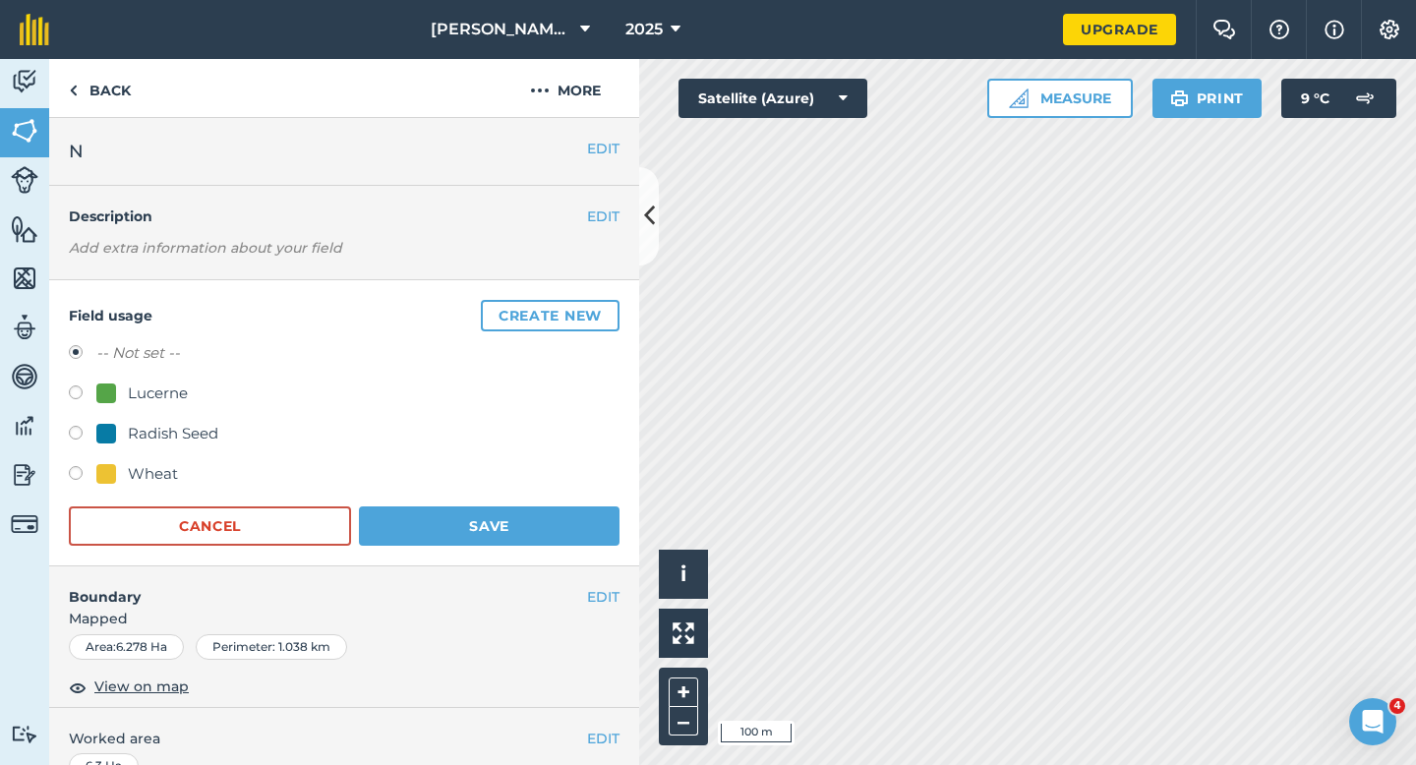
click at [149, 482] on div "Wheat" at bounding box center [153, 474] width 50 height 24
radio input "true"
radio input "false"
click at [429, 509] on button "Save" at bounding box center [489, 525] width 261 height 39
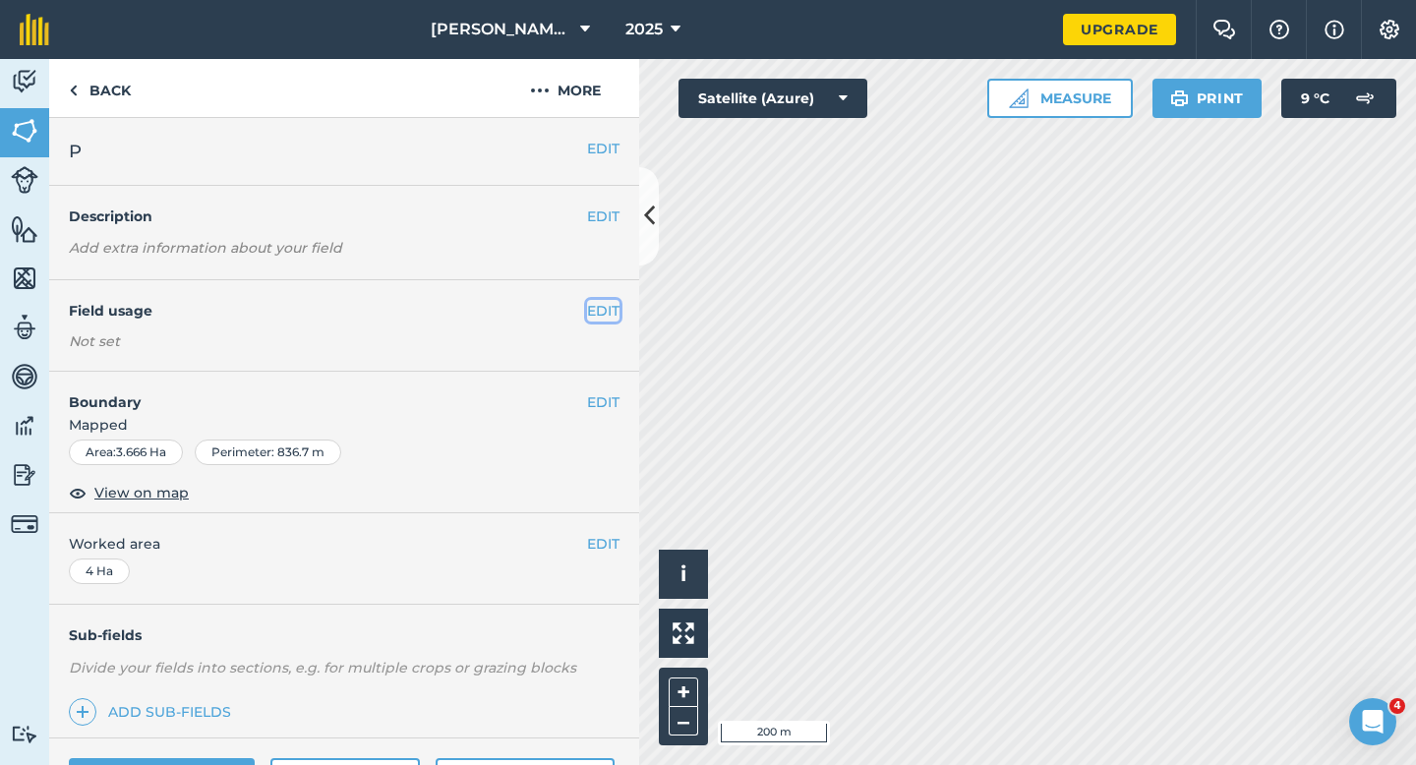
click at [608, 306] on button "EDIT" at bounding box center [603, 311] width 32 height 22
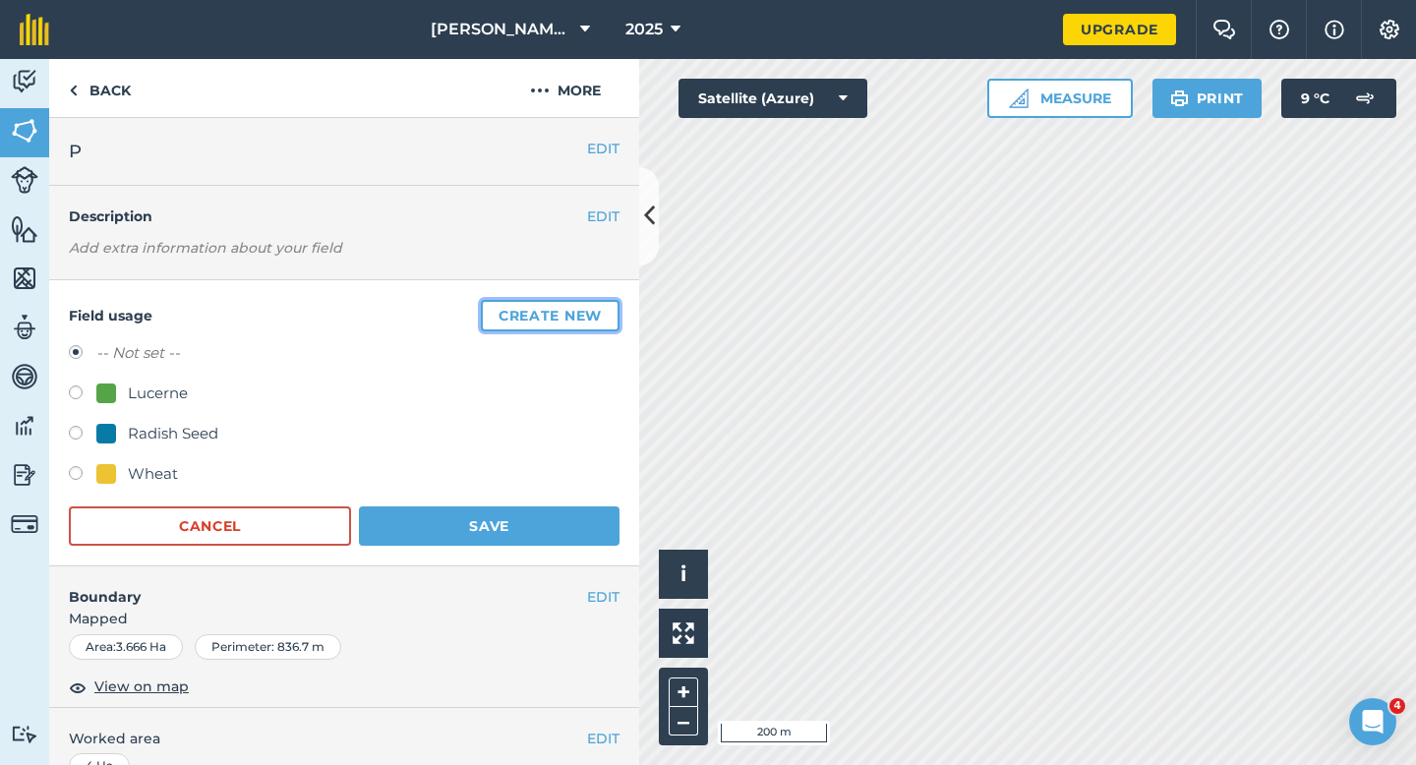
click at [608, 306] on button "Create new" at bounding box center [550, 315] width 139 height 31
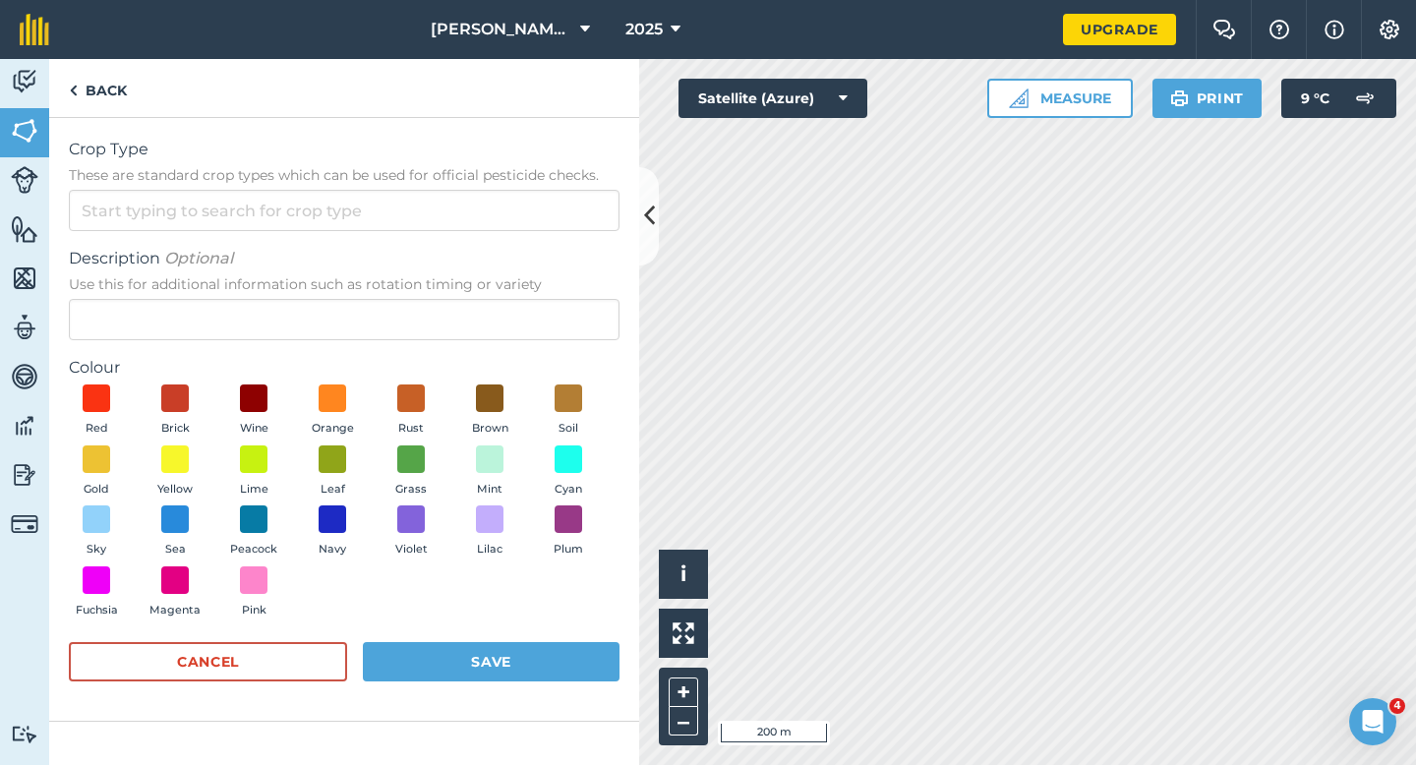
click at [521, 179] on span "These are standard crop types which can be used for official pesticide checks." at bounding box center [344, 175] width 551 height 20
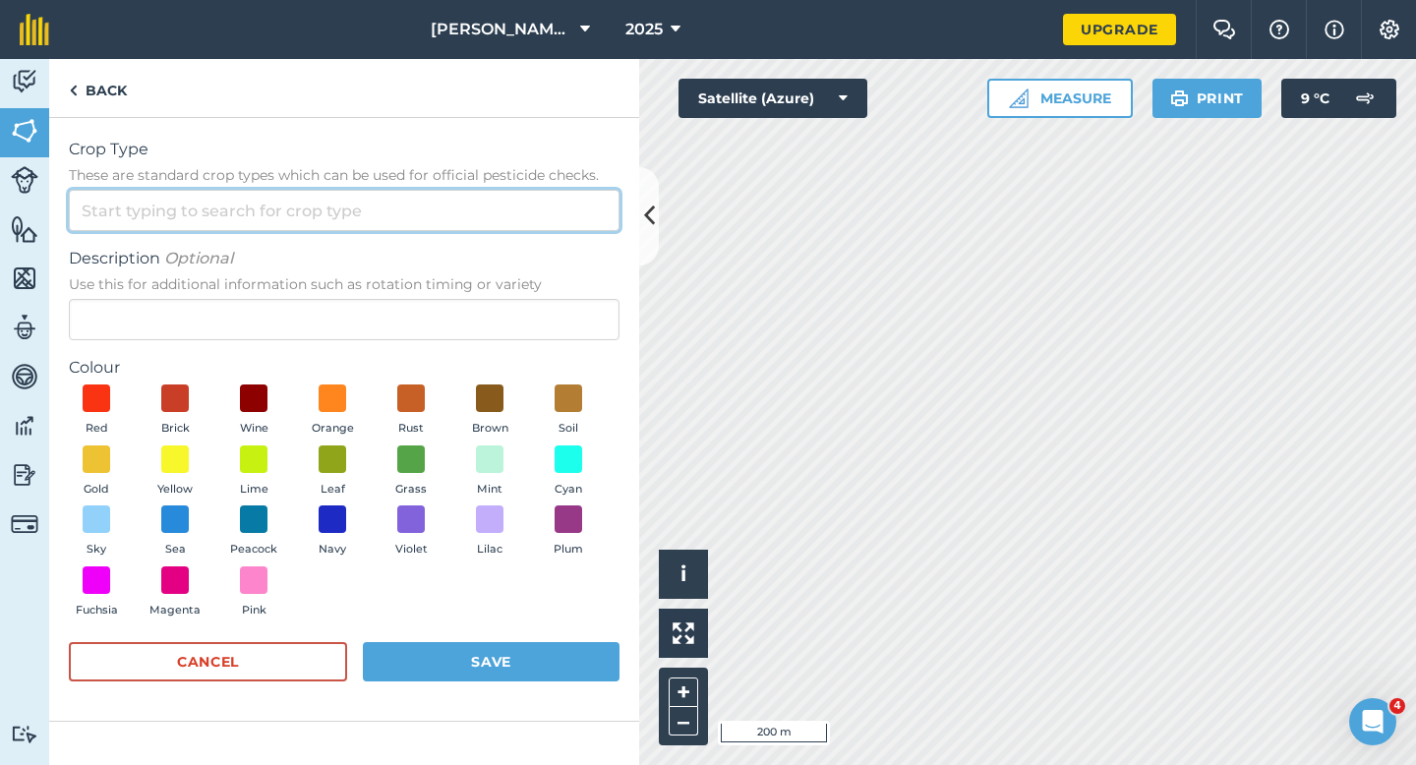
click at [521, 190] on input "Crop Type These are standard crop types which can be used for official pesticid…" at bounding box center [344, 210] width 551 height 41
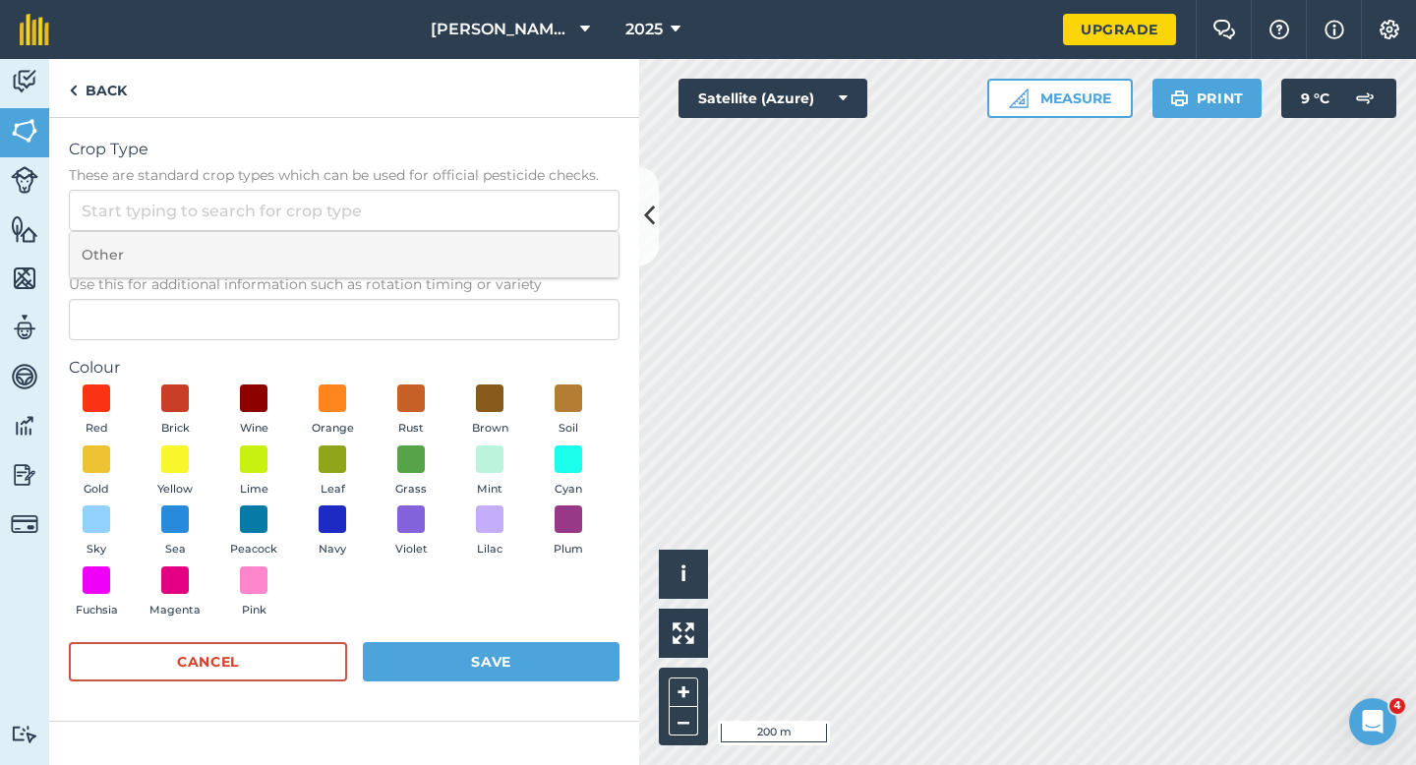
click at [521, 234] on li "Other" at bounding box center [344, 255] width 549 height 46
type input "Other"
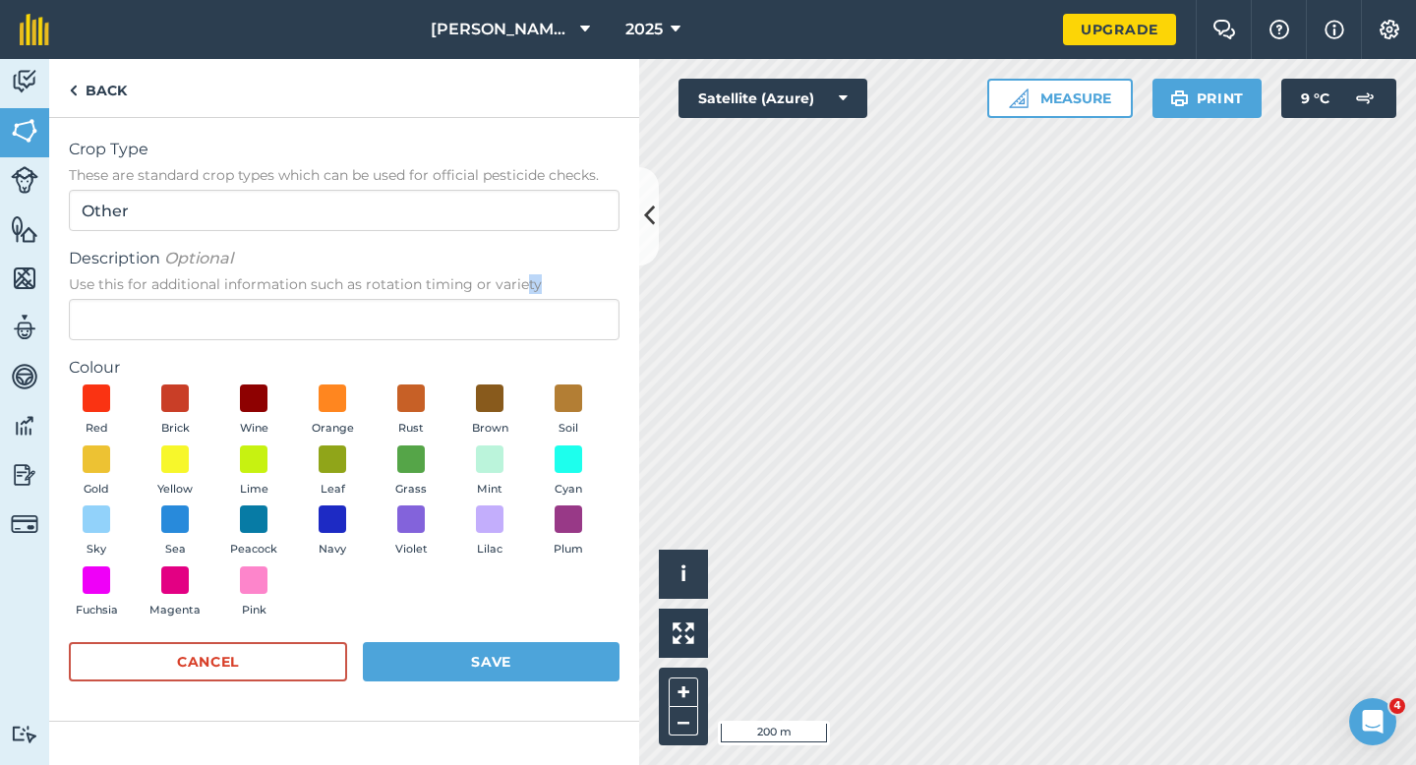
click at [523, 294] on div "Description Optional Use this for additional information such as rotation timin…" at bounding box center [344, 293] width 551 height 93
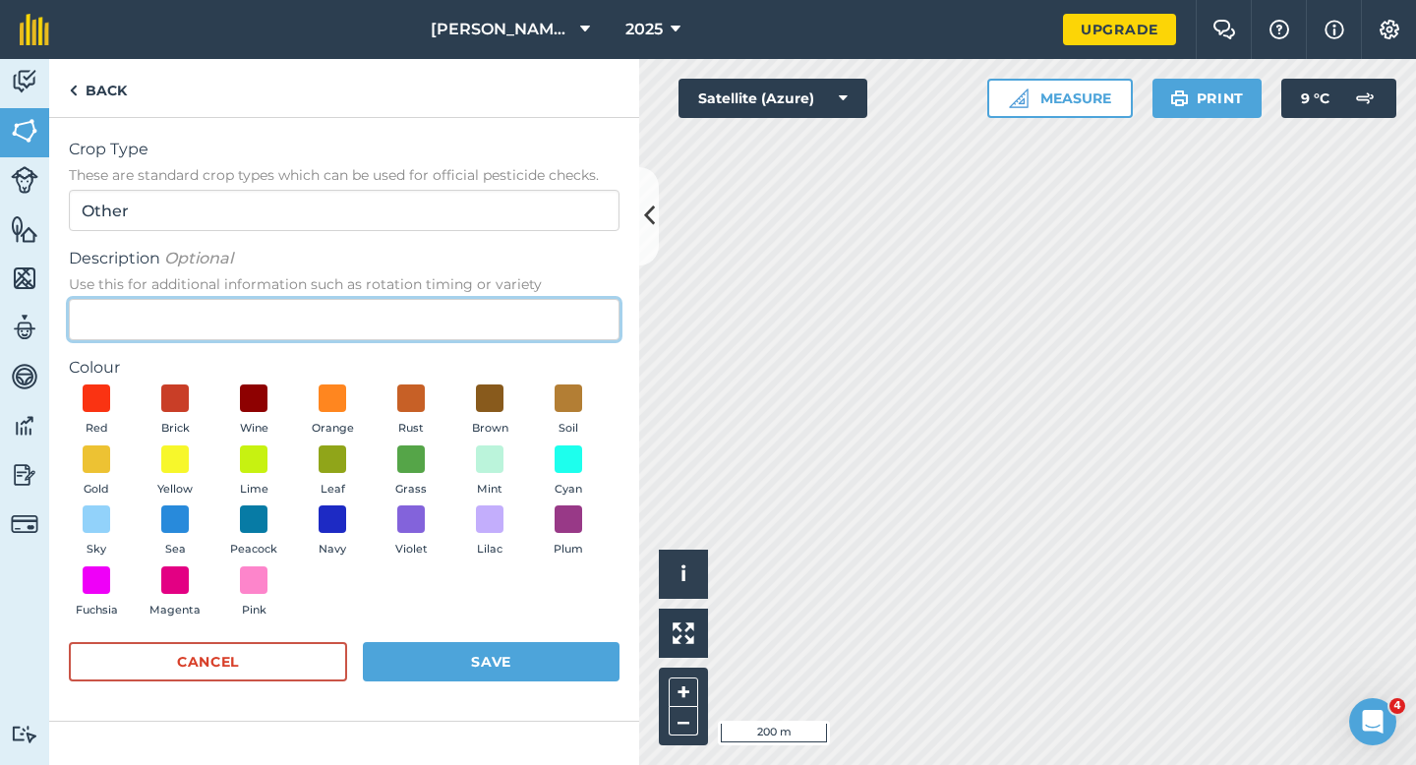
click at [525, 301] on input "Description Optional Use this for additional information such as rotation timin…" at bounding box center [344, 319] width 551 height 41
type input "Barley"
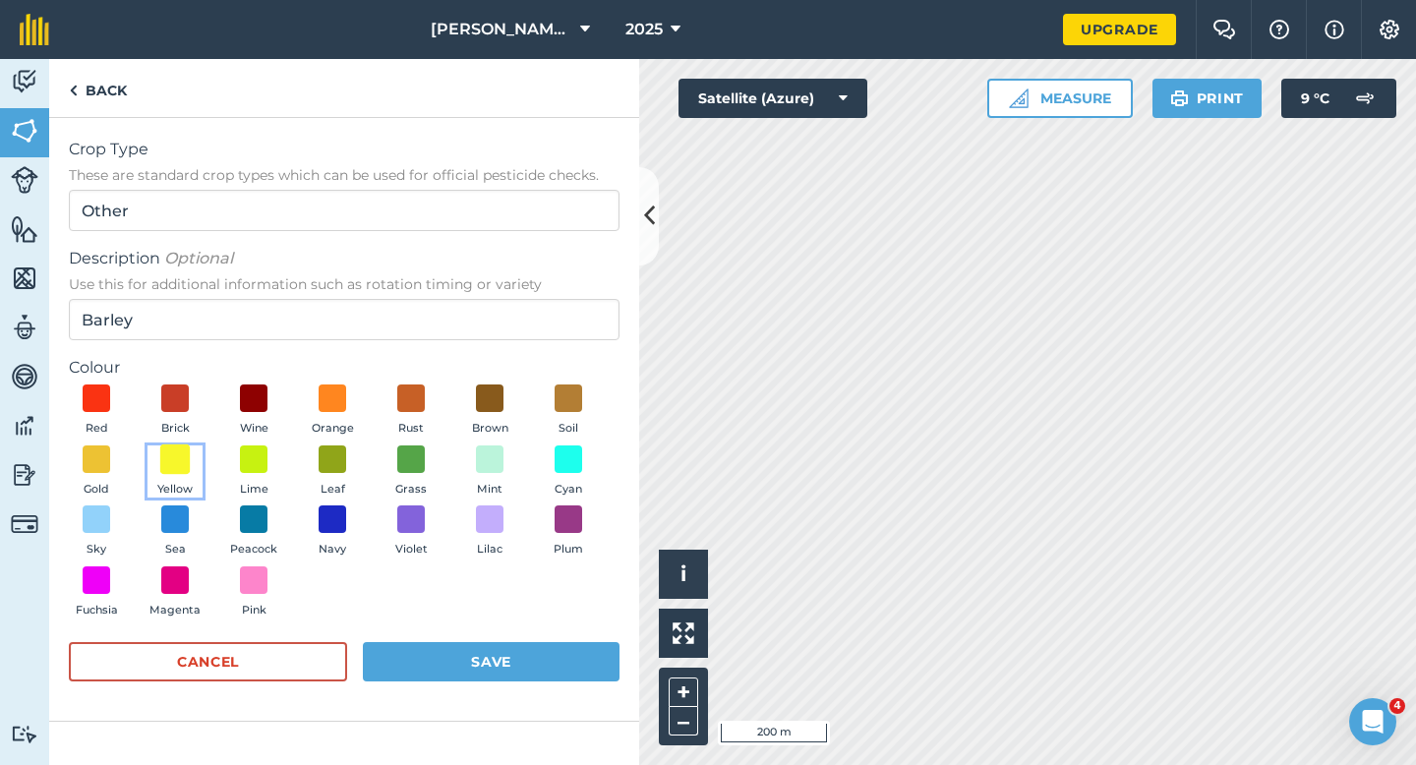
click at [163, 465] on span at bounding box center [175, 458] width 30 height 30
click at [465, 644] on button "Save" at bounding box center [491, 661] width 257 height 39
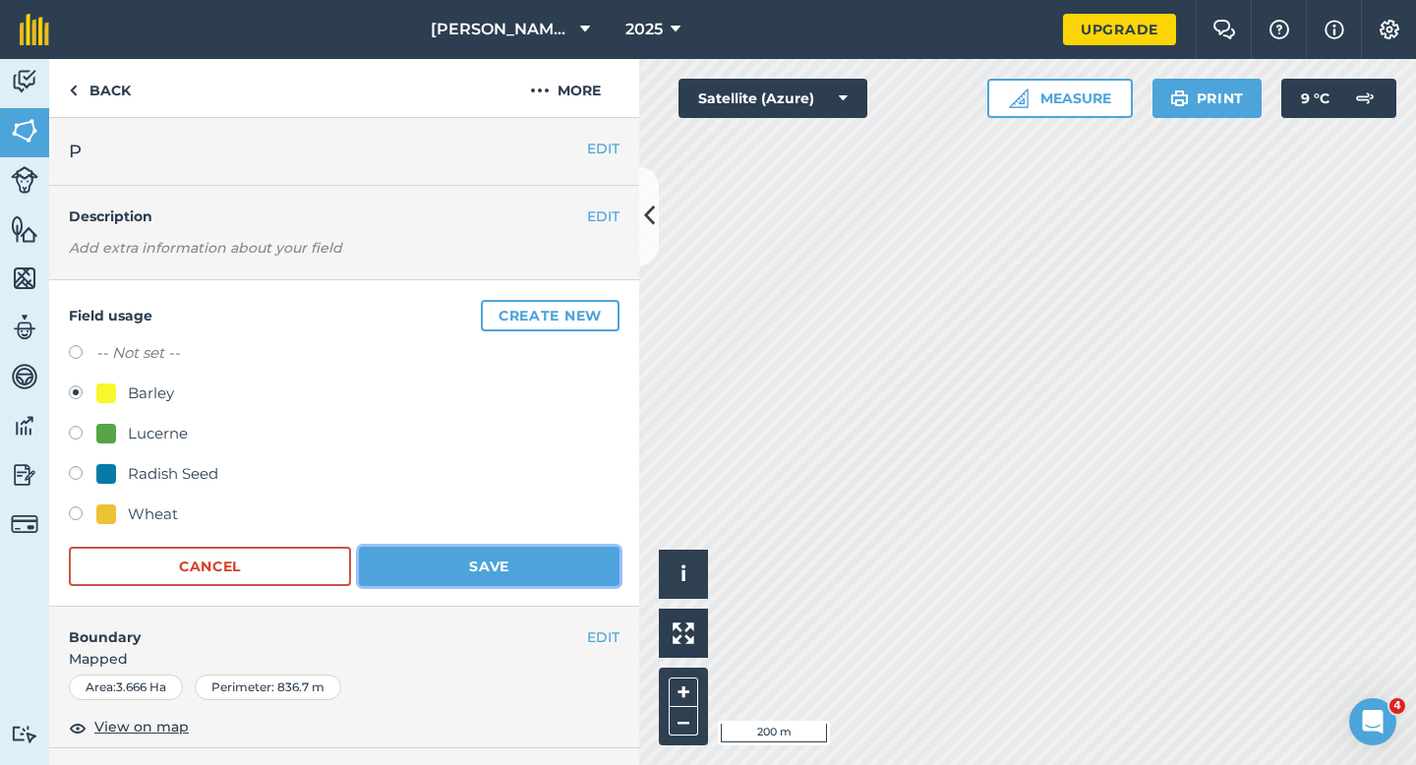
click at [556, 552] on button "Save" at bounding box center [489, 566] width 261 height 39
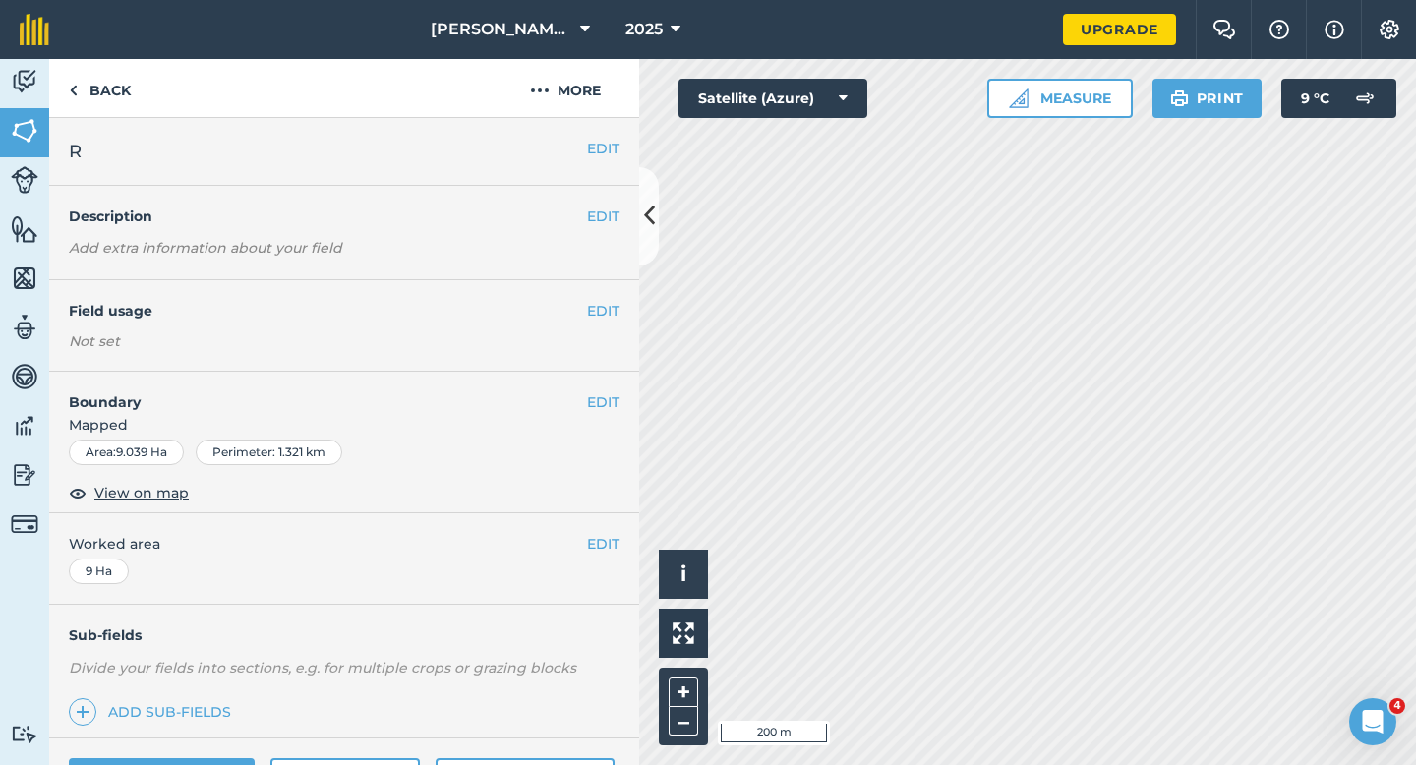
click at [582, 300] on h4 "Field usage" at bounding box center [328, 311] width 518 height 22
click at [588, 300] on button "EDIT" at bounding box center [603, 311] width 32 height 22
click at [599, 388] on div "EDIT Boundary Mapped Area : 6.286 Ha Perimeter : 1.157 km View on map" at bounding box center [344, 443] width 590 height 142
click at [611, 401] on button "EDIT" at bounding box center [603, 402] width 32 height 22
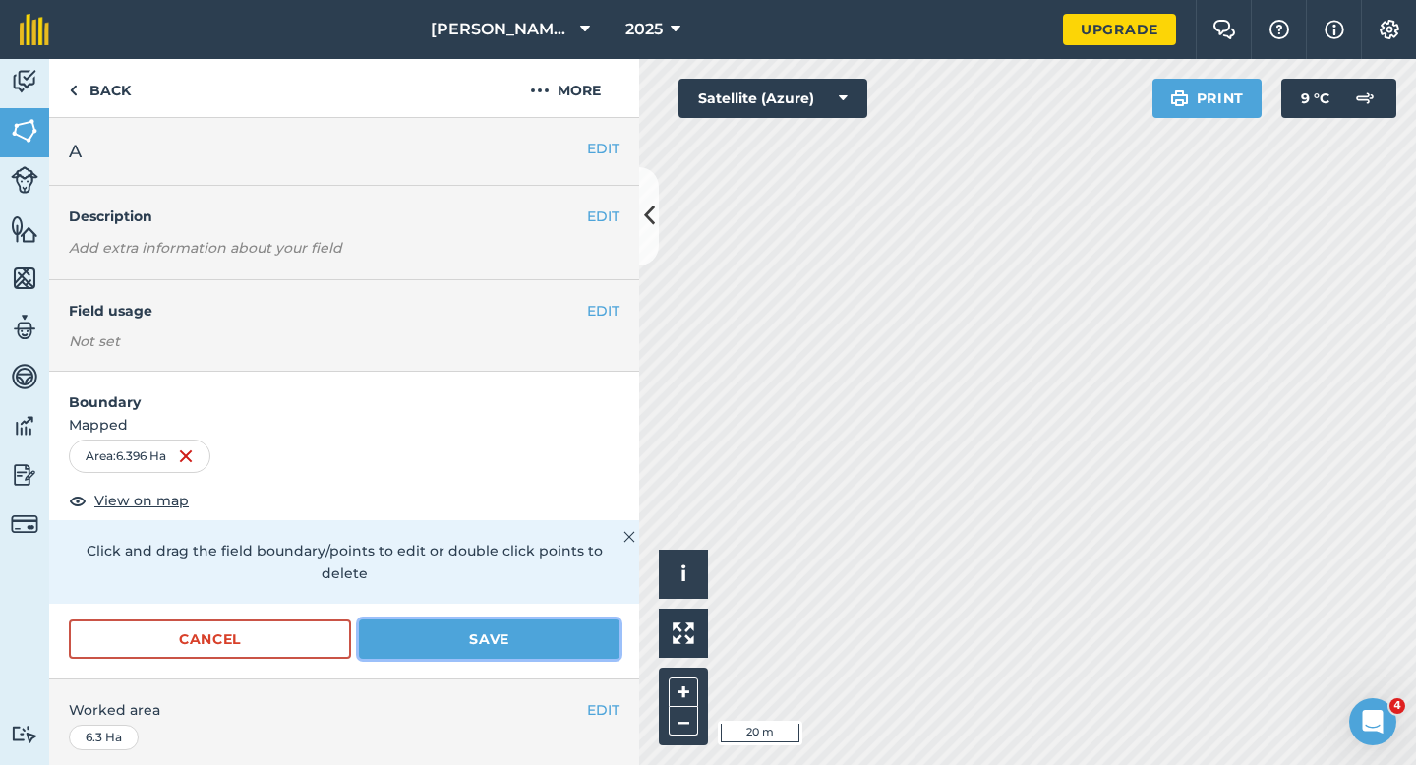
click at [522, 619] on button "Save" at bounding box center [489, 638] width 261 height 39
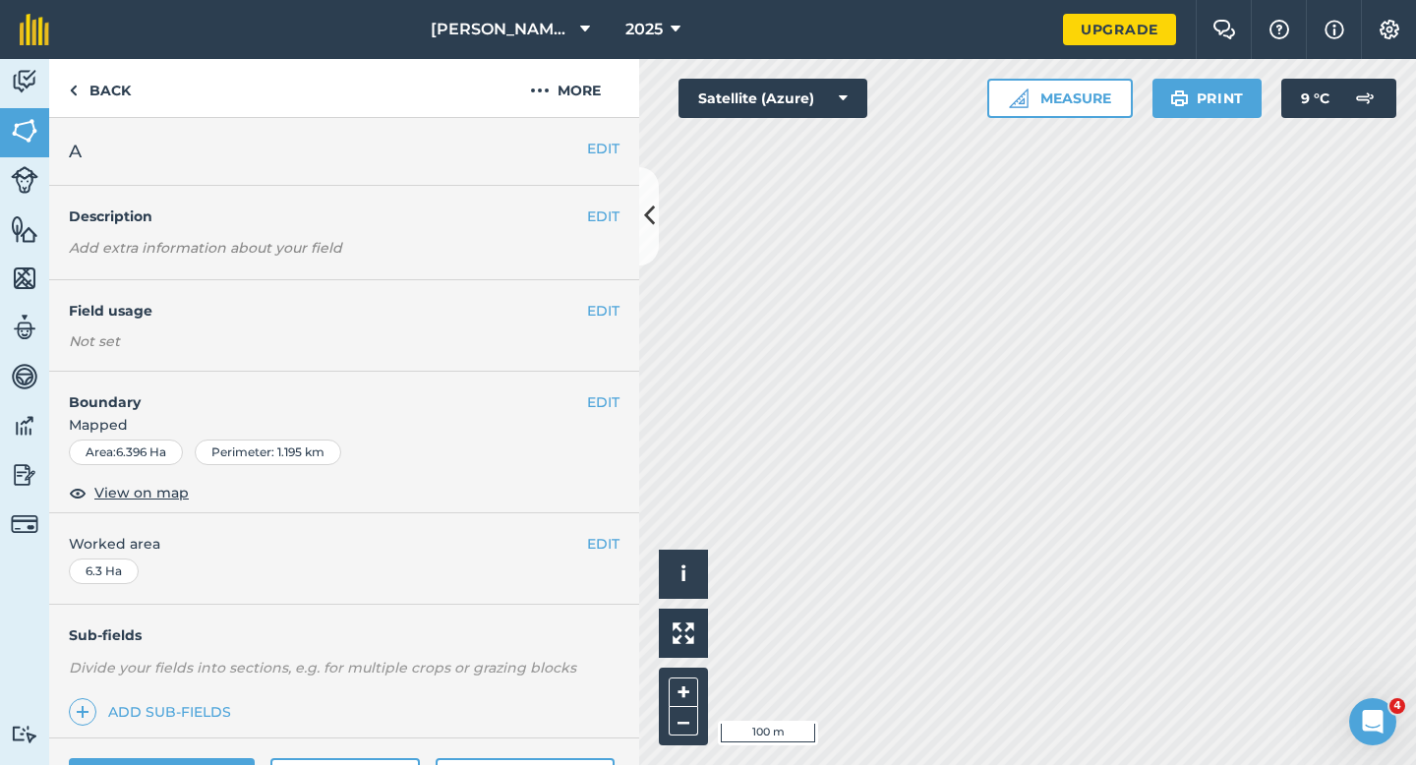
click at [631, 534] on div "EDIT Worked area 6.3 Ha" at bounding box center [344, 558] width 590 height 91
click at [602, 538] on button "EDIT" at bounding box center [603, 544] width 32 height 22
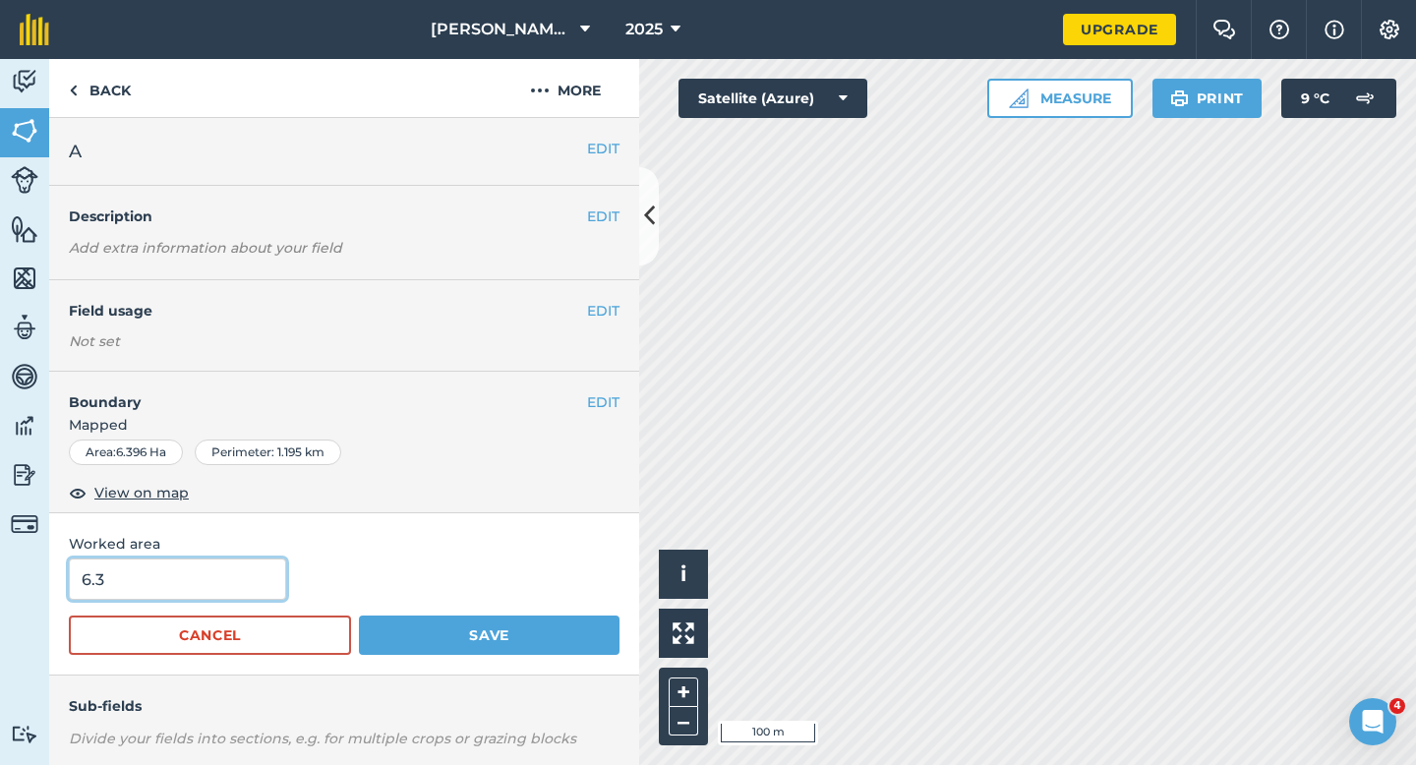
click at [248, 577] on input "6.3" at bounding box center [177, 579] width 217 height 41
type input "6.4"
click at [359, 616] on button "Save" at bounding box center [489, 635] width 261 height 39
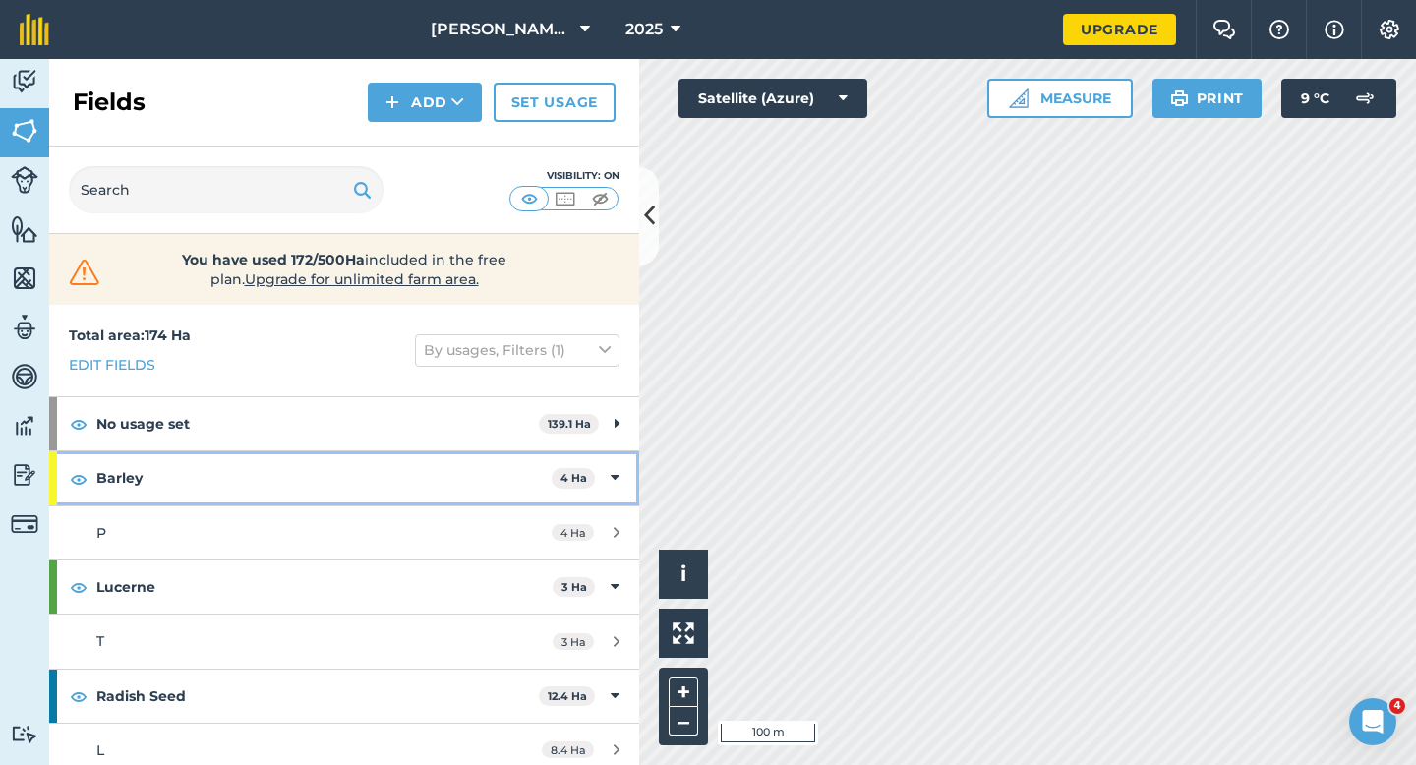
click at [625, 467] on div "Barley 4 Ha" at bounding box center [344, 477] width 590 height 53
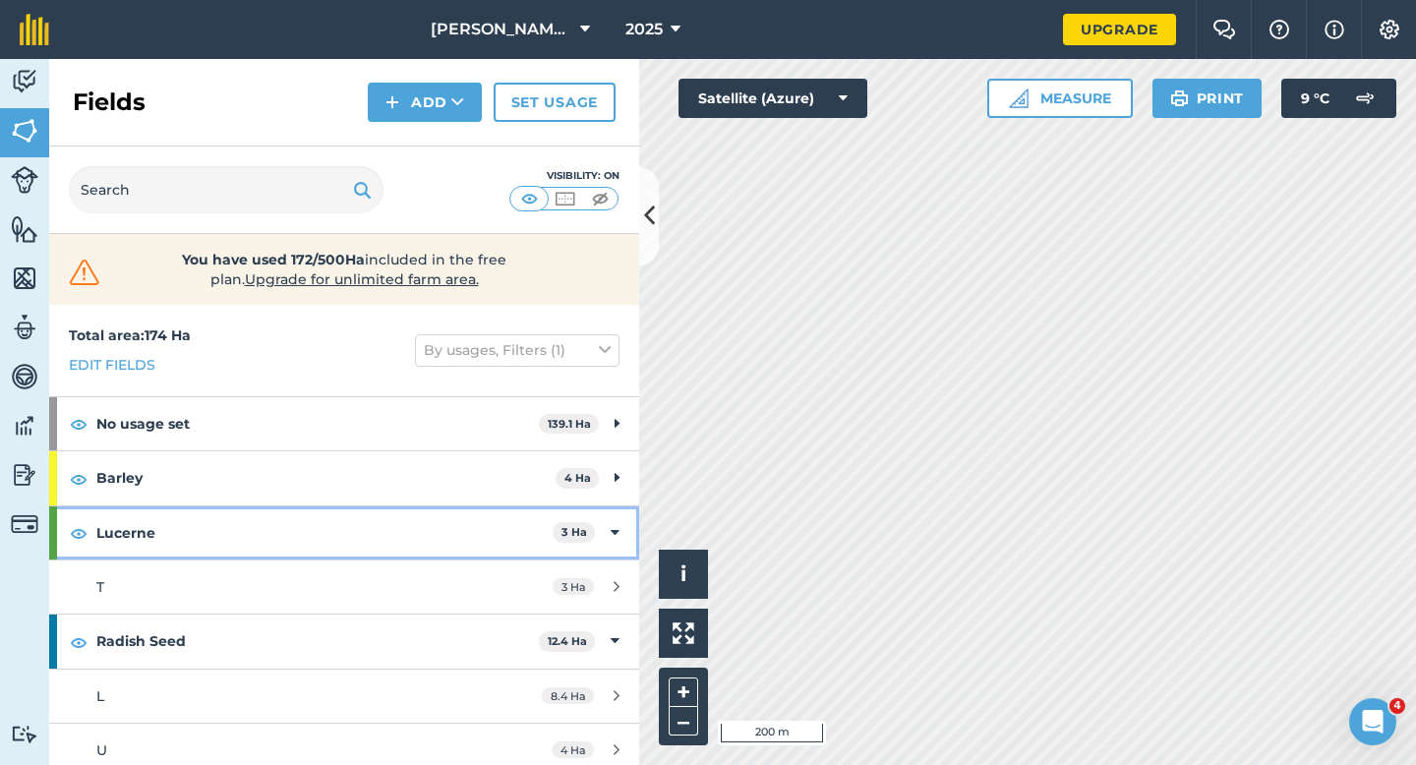
click at [620, 529] on div "Lucerne 3 Ha" at bounding box center [344, 532] width 590 height 53
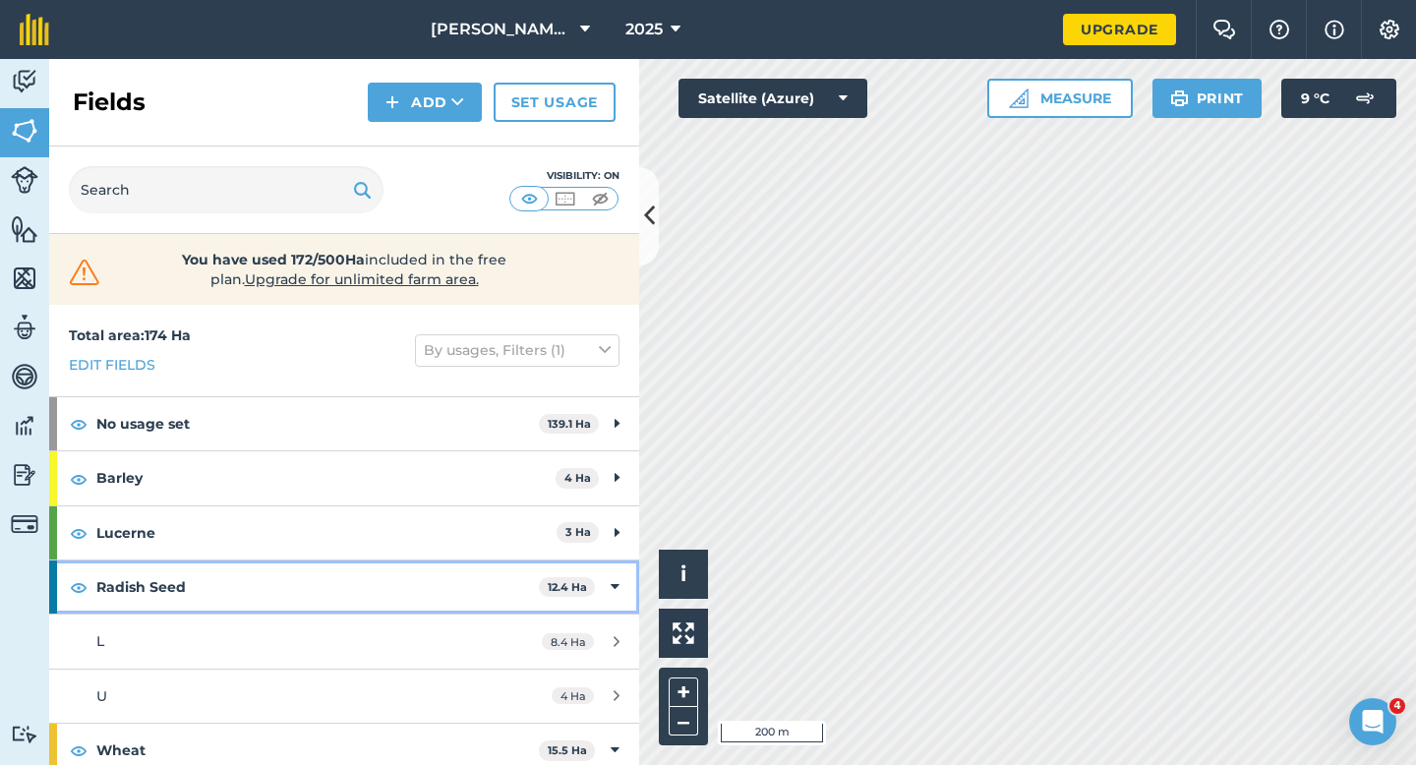
click at [608, 575] on div "Radish Seed 12.4 Ha" at bounding box center [344, 586] width 590 height 53
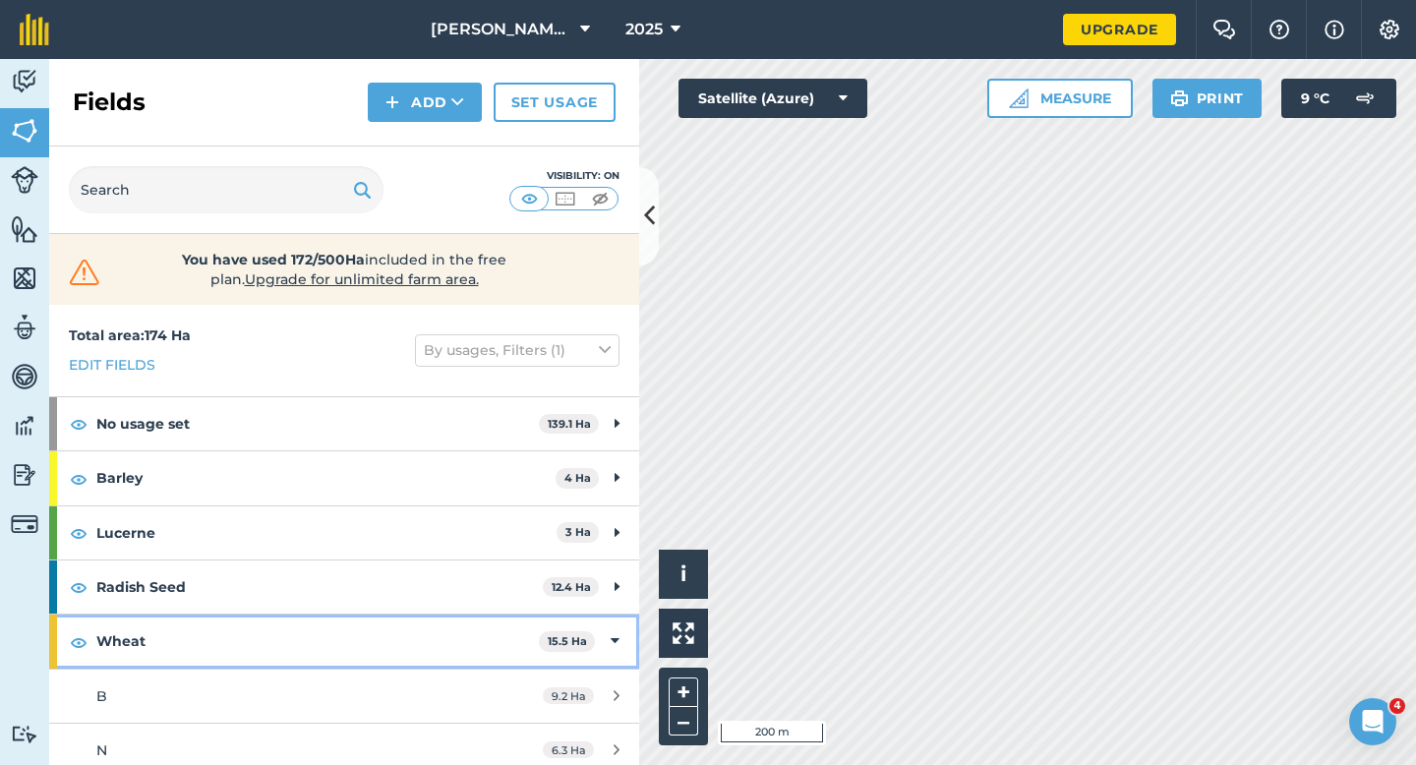
click at [609, 638] on div "Wheat 15.5 Ha" at bounding box center [344, 641] width 590 height 53
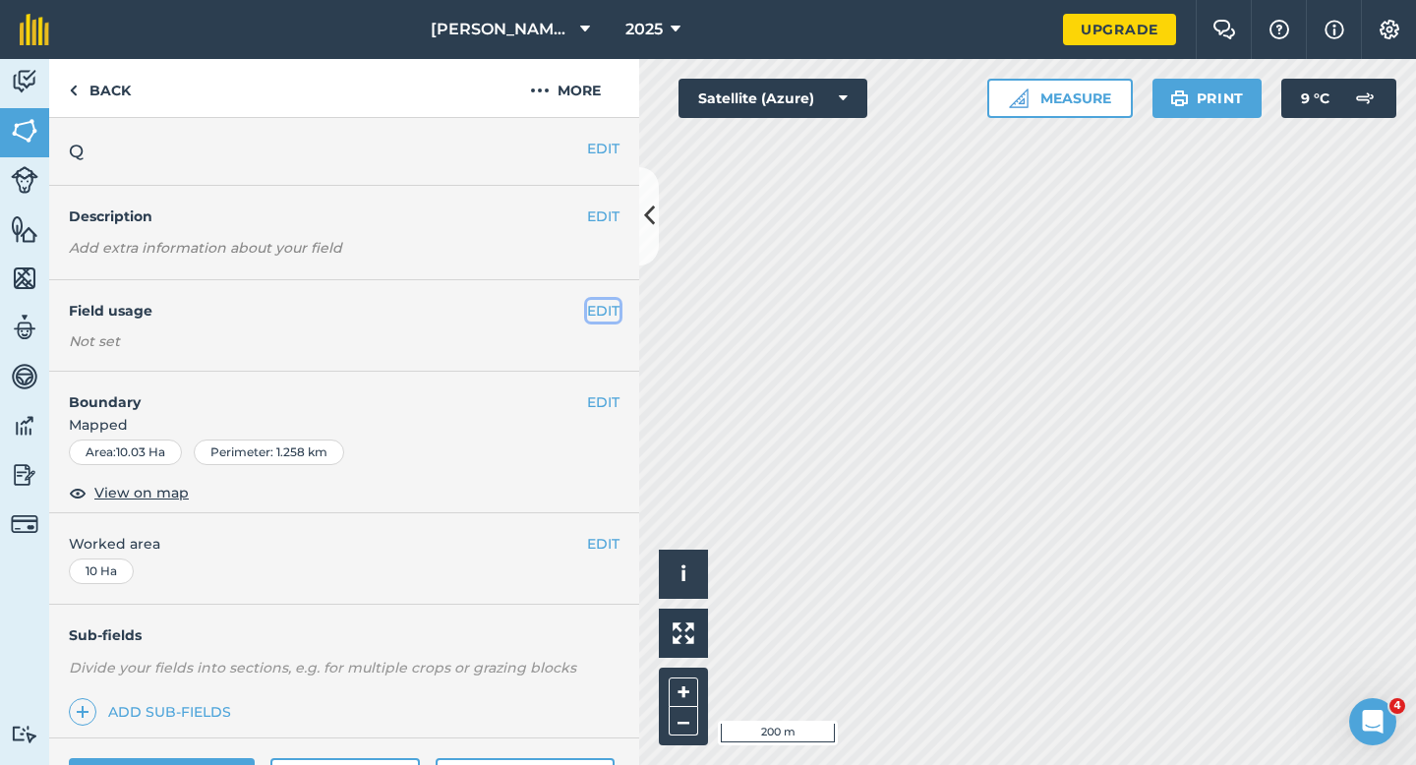
click at [606, 306] on button "EDIT" at bounding box center [603, 311] width 32 height 22
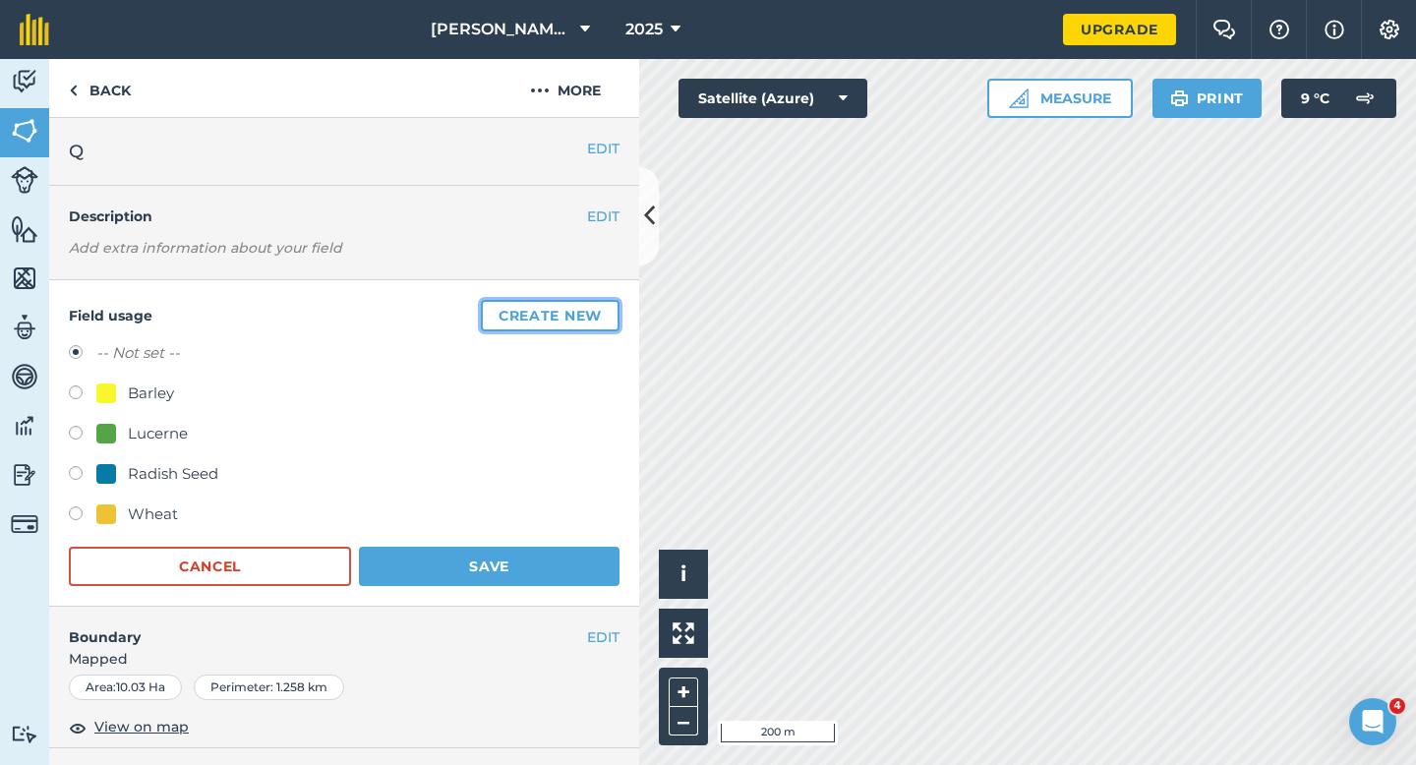
click at [606, 306] on button "Create new" at bounding box center [550, 315] width 139 height 31
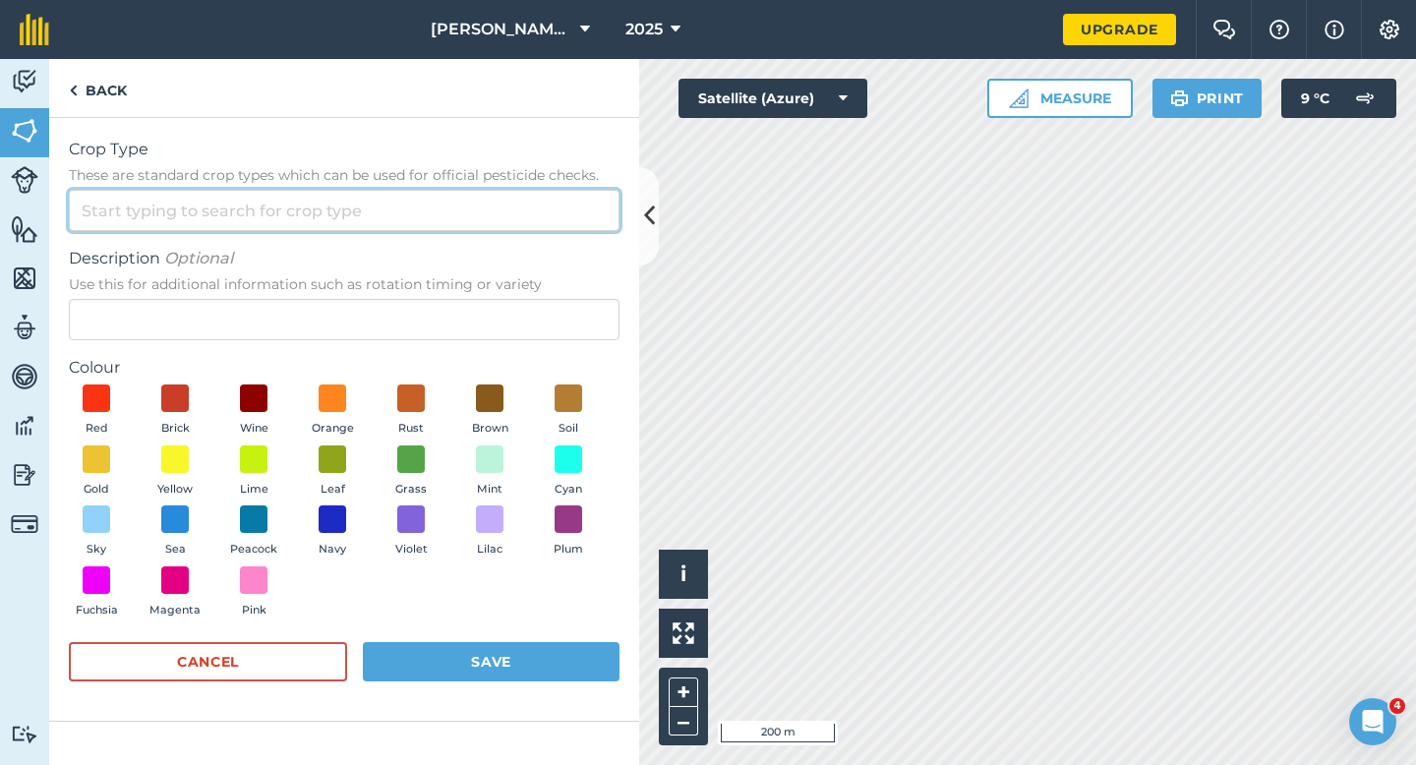
click at [559, 207] on input "Crop Type These are standard crop types which can be used for official pesticid…" at bounding box center [344, 210] width 551 height 41
click at [559, 229] on input "Crop Type These are standard crop types which can be used for official pesticid…" at bounding box center [344, 210] width 551 height 41
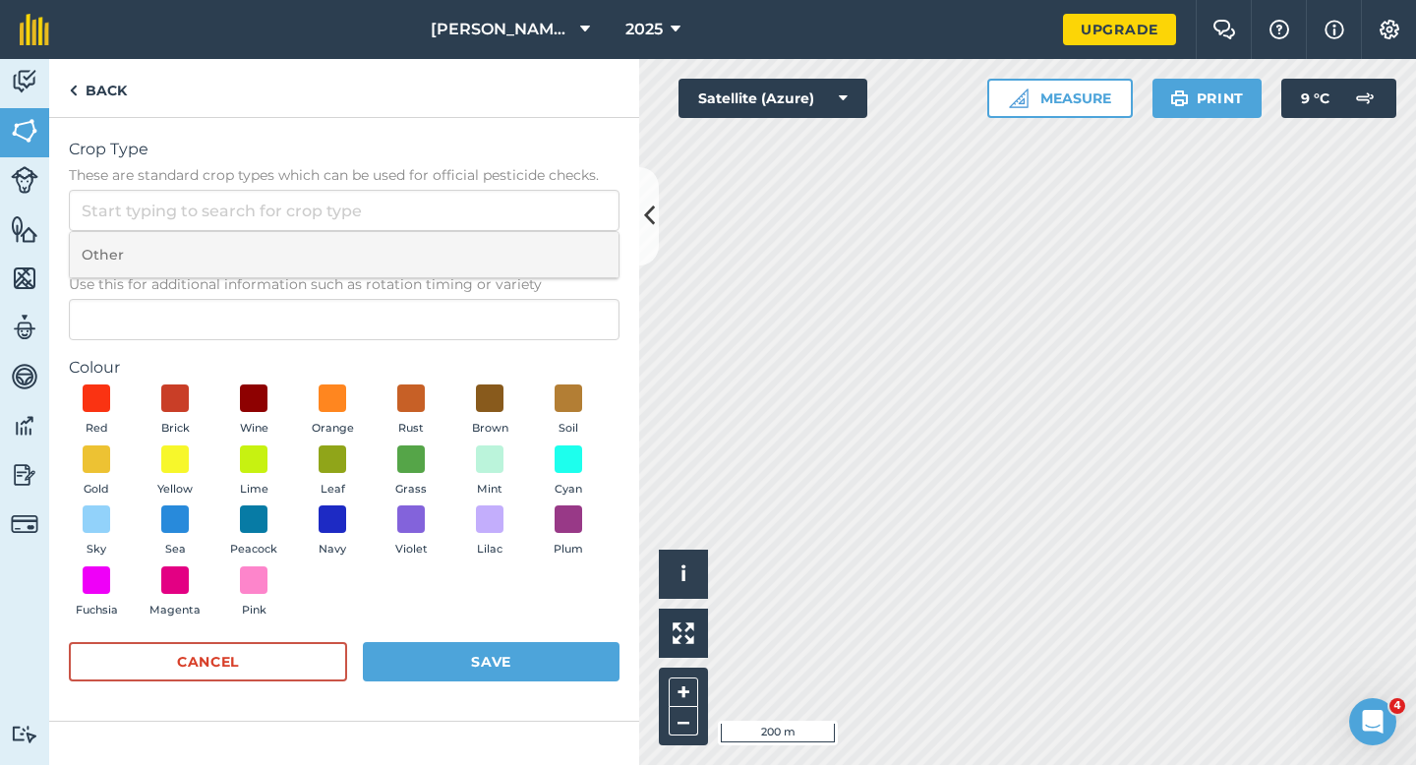
click at [559, 245] on li "Other" at bounding box center [344, 255] width 549 height 46
type input "Other"
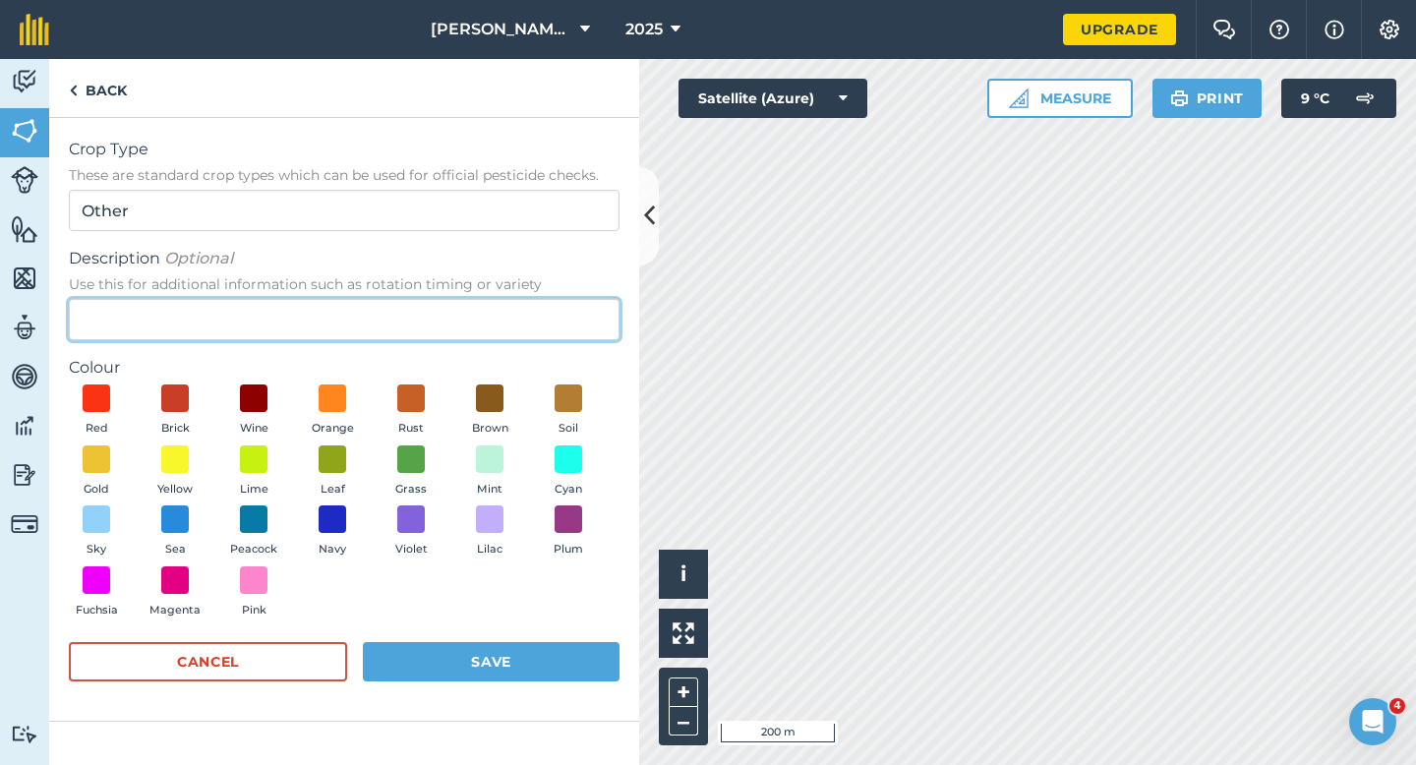
click at [559, 307] on input "Description Optional Use this for additional information such as rotation timin…" at bounding box center [344, 319] width 551 height 41
type input "Watties Peas"
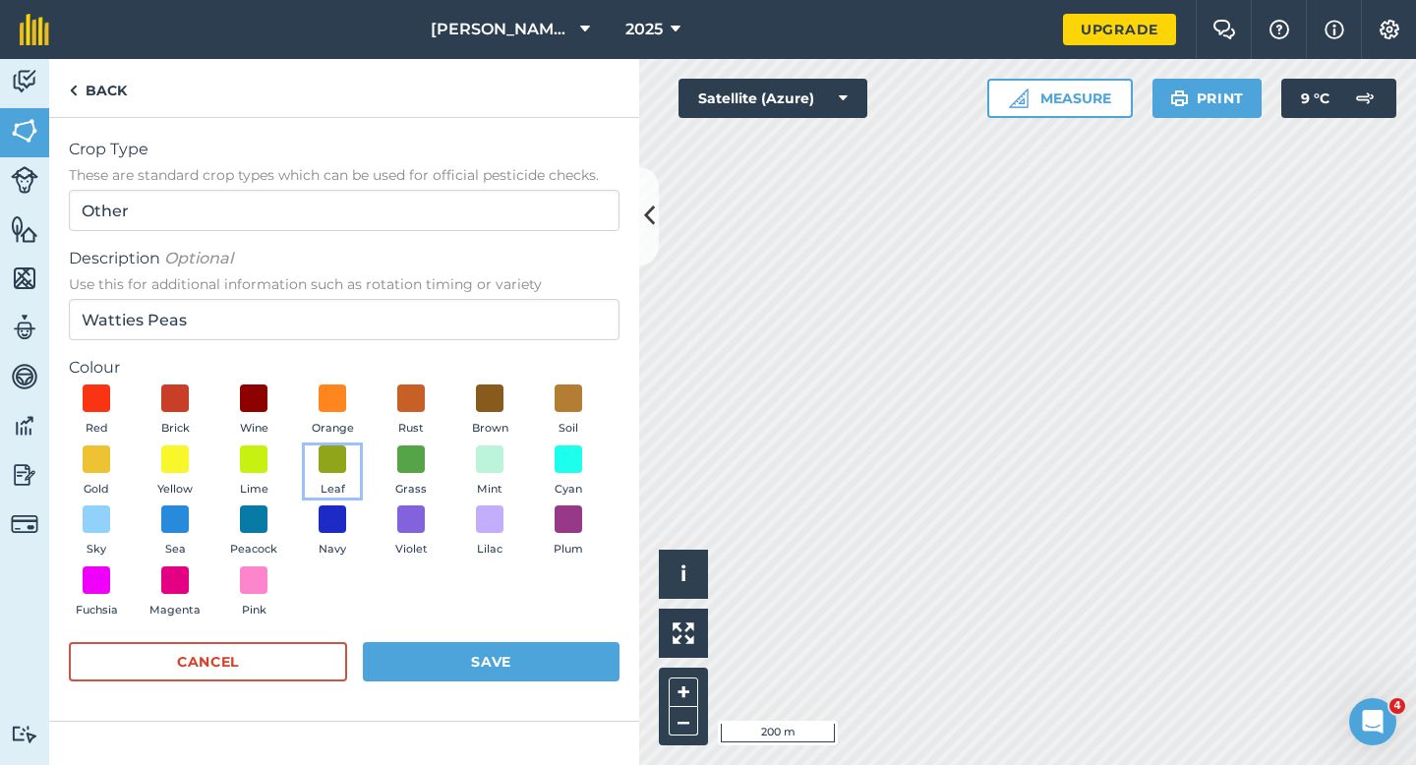
click at [344, 470] on span at bounding box center [333, 459] width 28 height 28
click at [470, 644] on button "Save" at bounding box center [491, 661] width 257 height 39
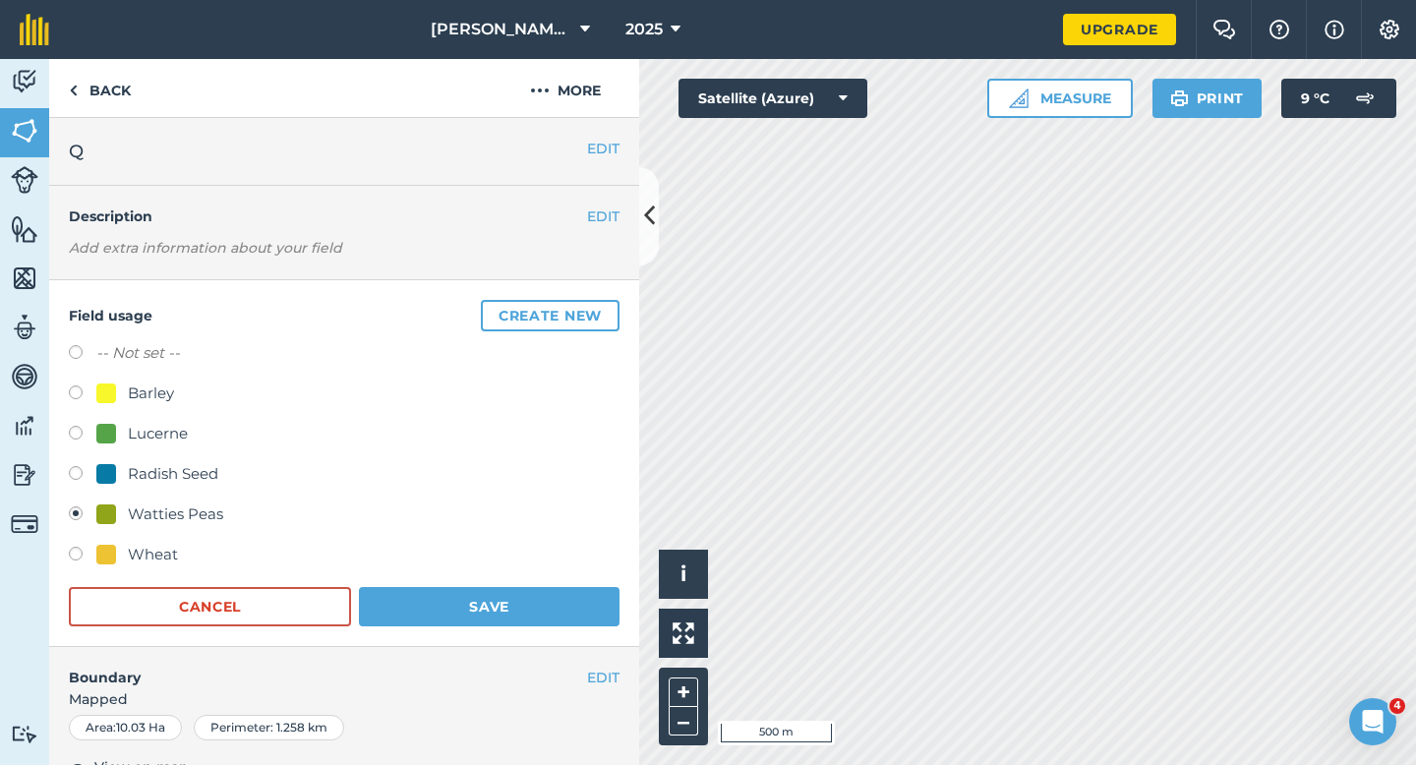
click at [525, 629] on div "Field usage Create new -- Not set -- Barley Lucerne Radish Seed Watties Peas Wh…" at bounding box center [344, 463] width 590 height 367
click at [525, 618] on button "Save" at bounding box center [489, 606] width 261 height 39
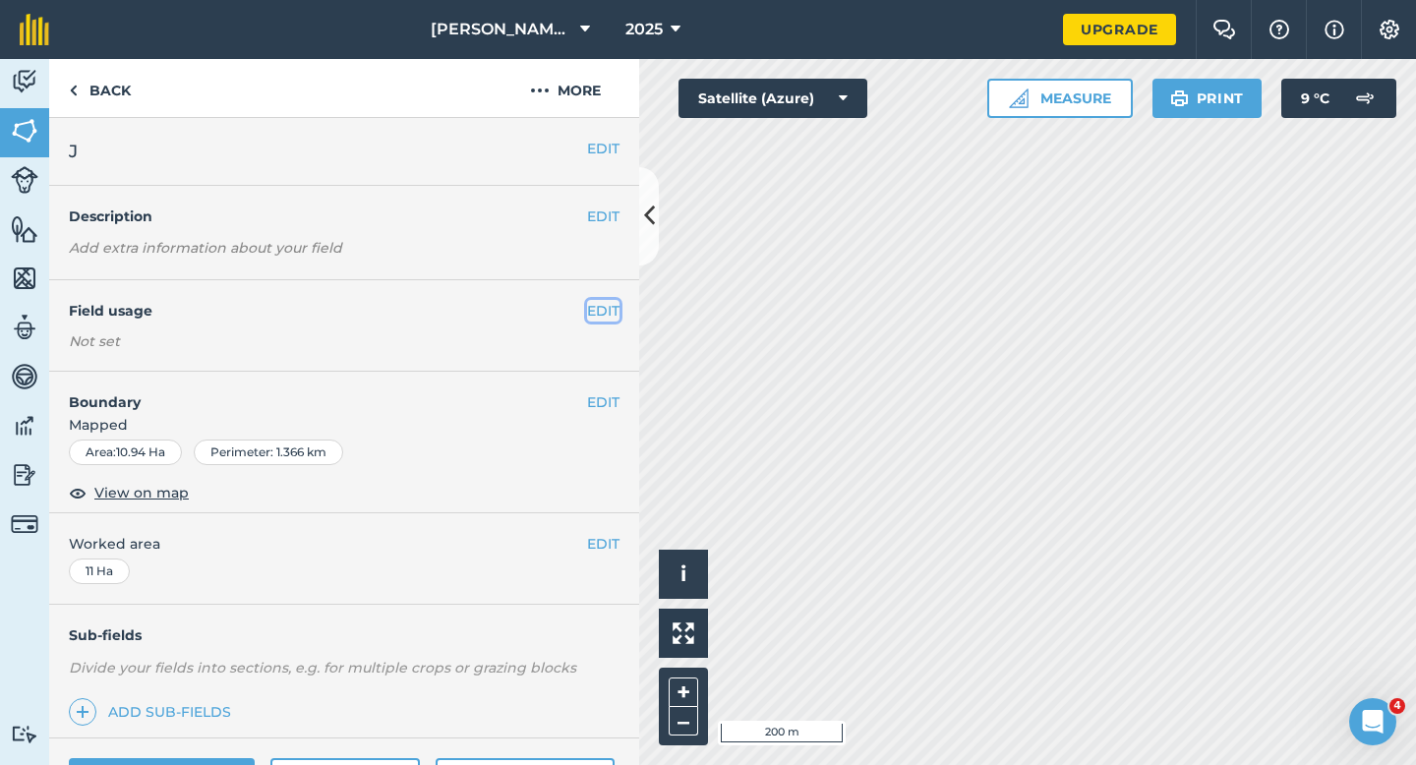
click at [604, 314] on button "EDIT" at bounding box center [603, 311] width 32 height 22
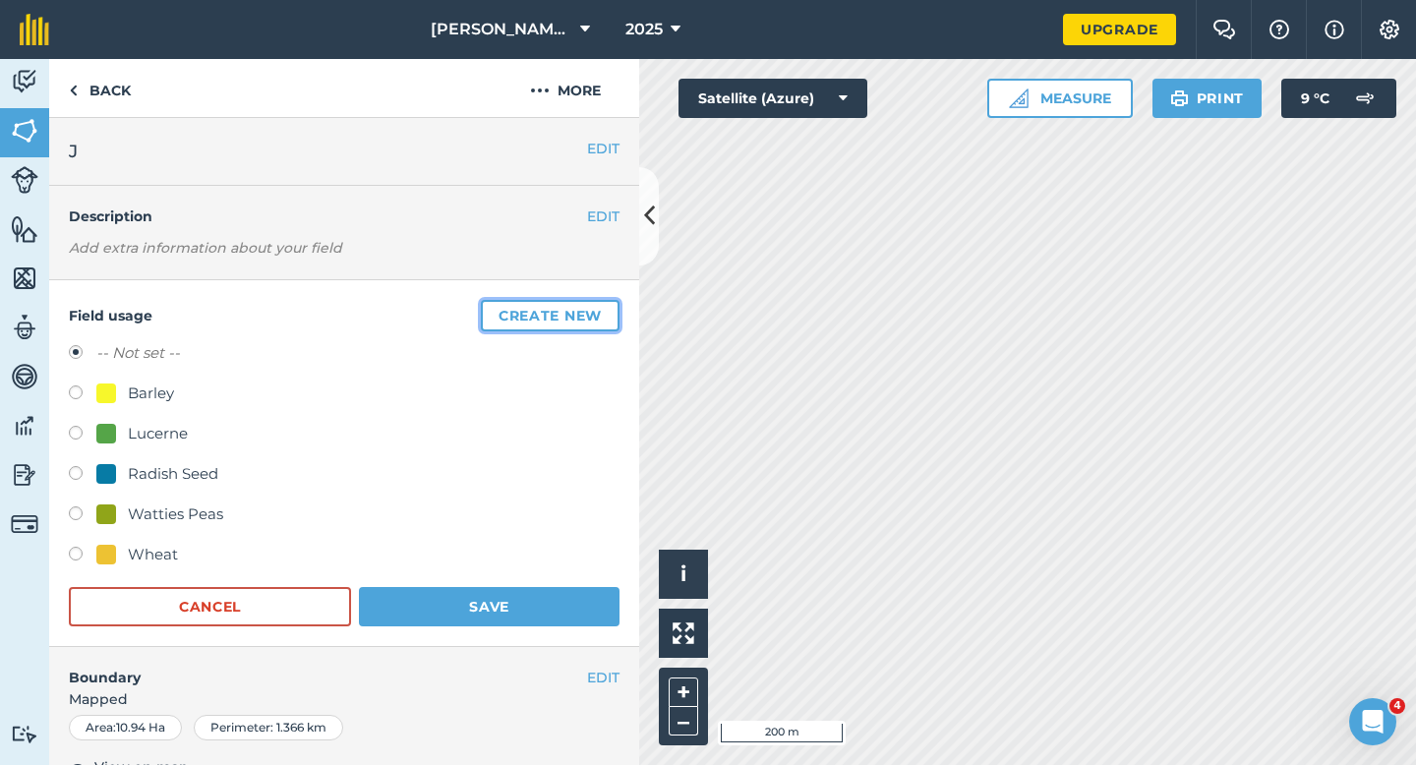
click at [604, 314] on button "Create new" at bounding box center [550, 315] width 139 height 31
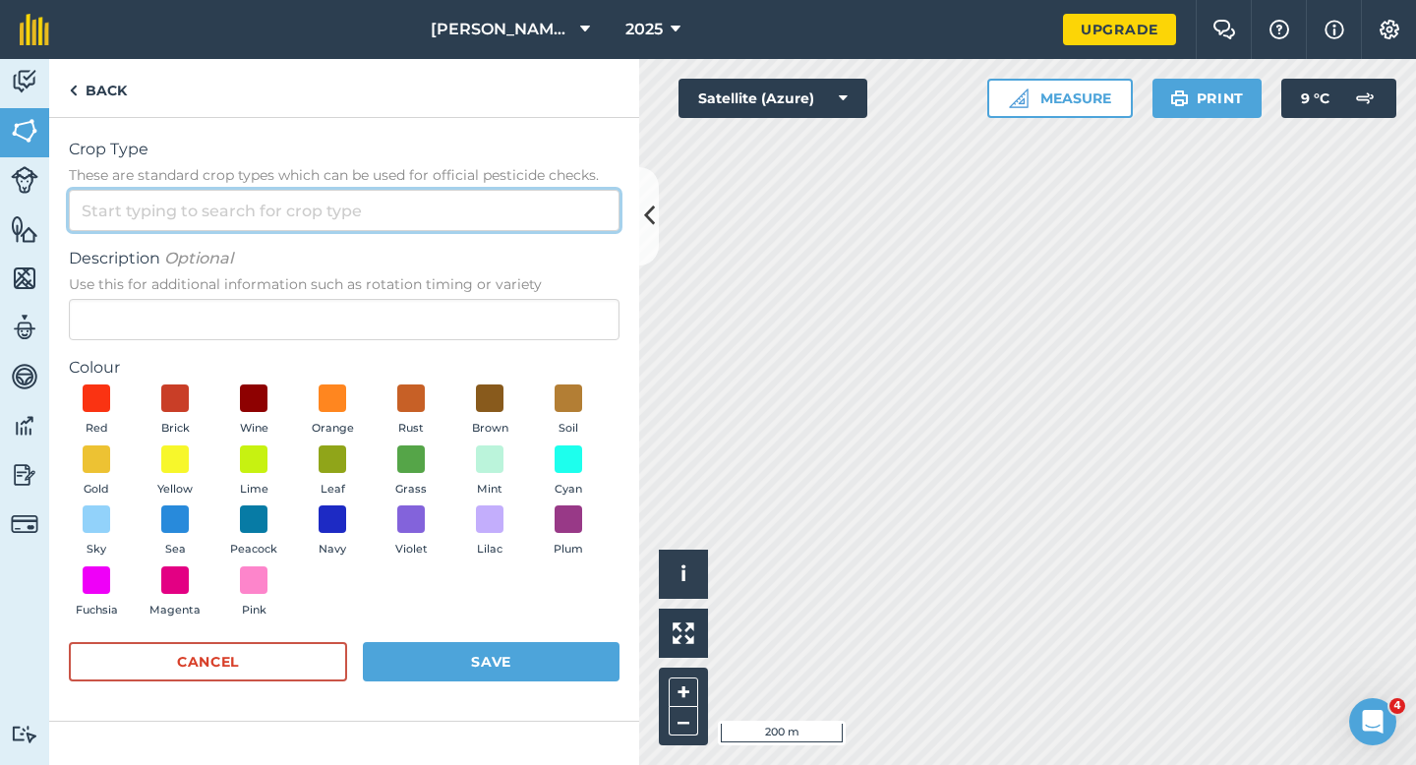
click at [574, 223] on input "Crop Type These are standard crop types which can be used for official pesticid…" at bounding box center [344, 210] width 551 height 41
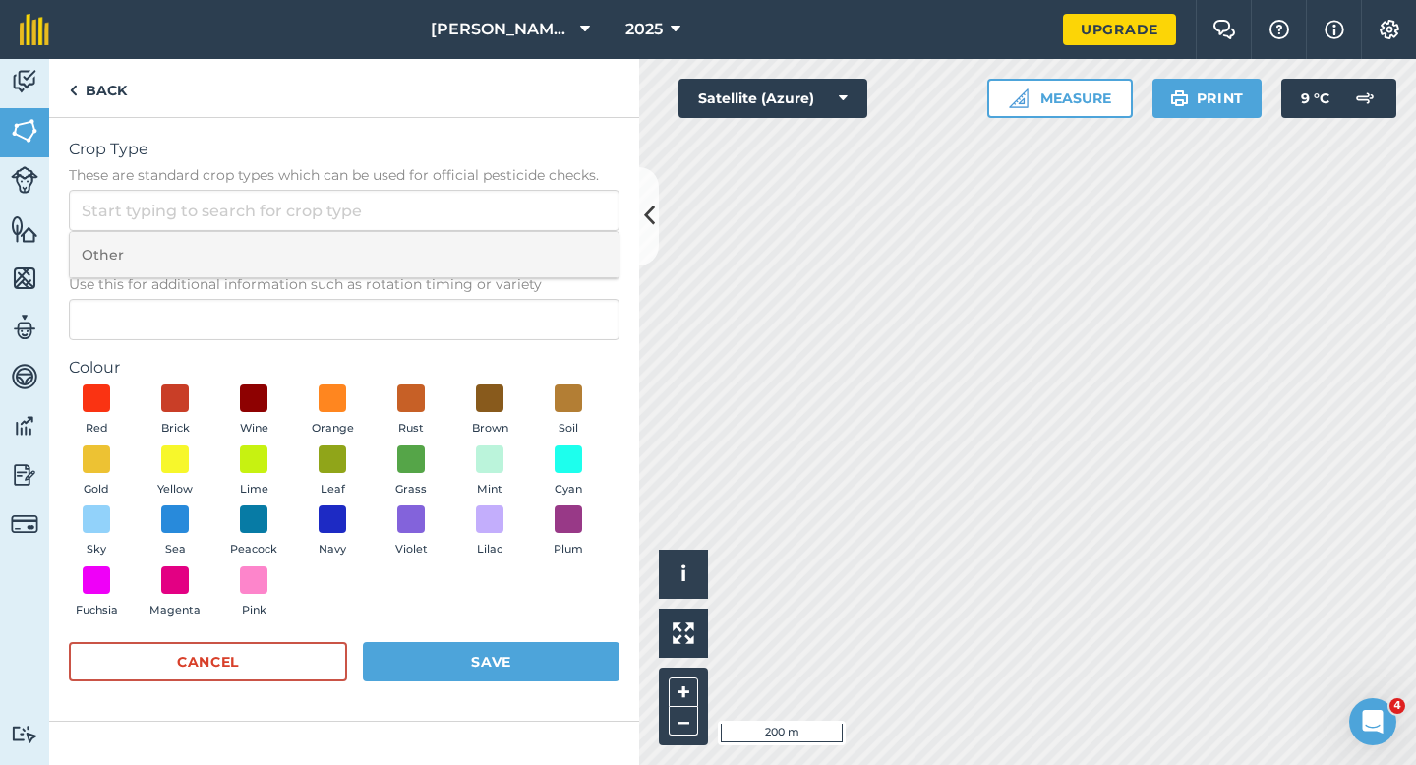
click at [574, 254] on li "Other" at bounding box center [344, 255] width 549 height 46
type input "Other"
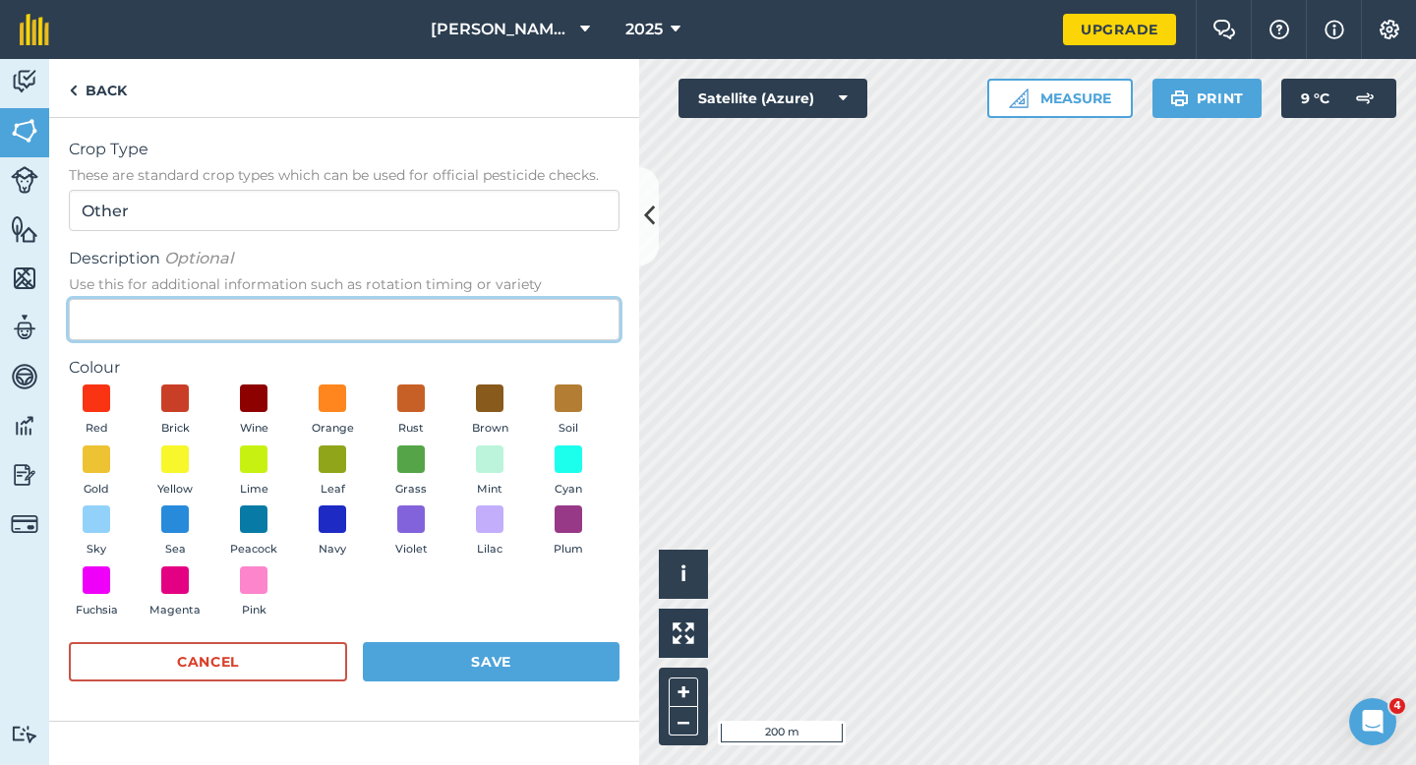
click at [572, 299] on input "Description Optional Use this for additional information such as rotation timin…" at bounding box center [344, 319] width 551 height 41
type input "Grass Seed"
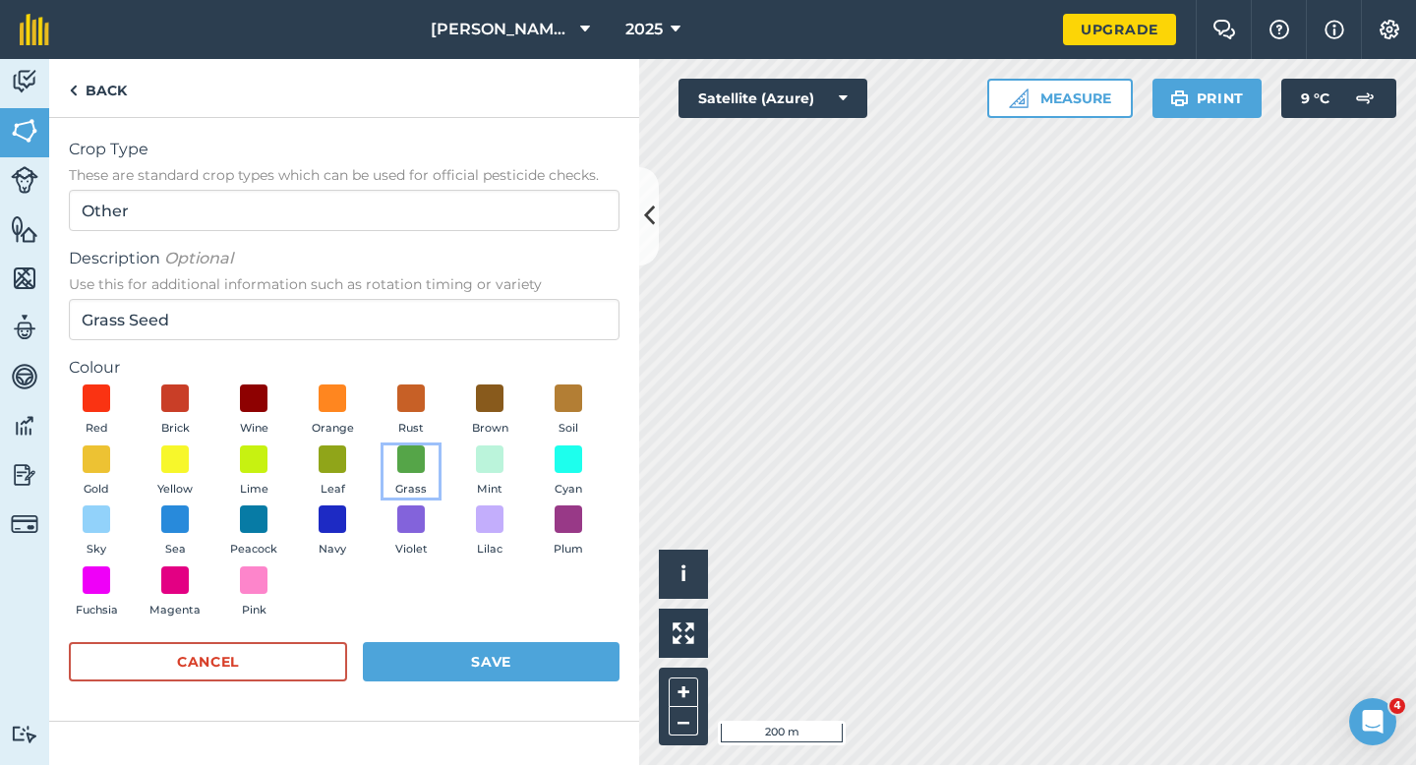
click at [433, 470] on button "Grass" at bounding box center [410, 471] width 55 height 53
click at [490, 663] on button "Save" at bounding box center [491, 661] width 257 height 39
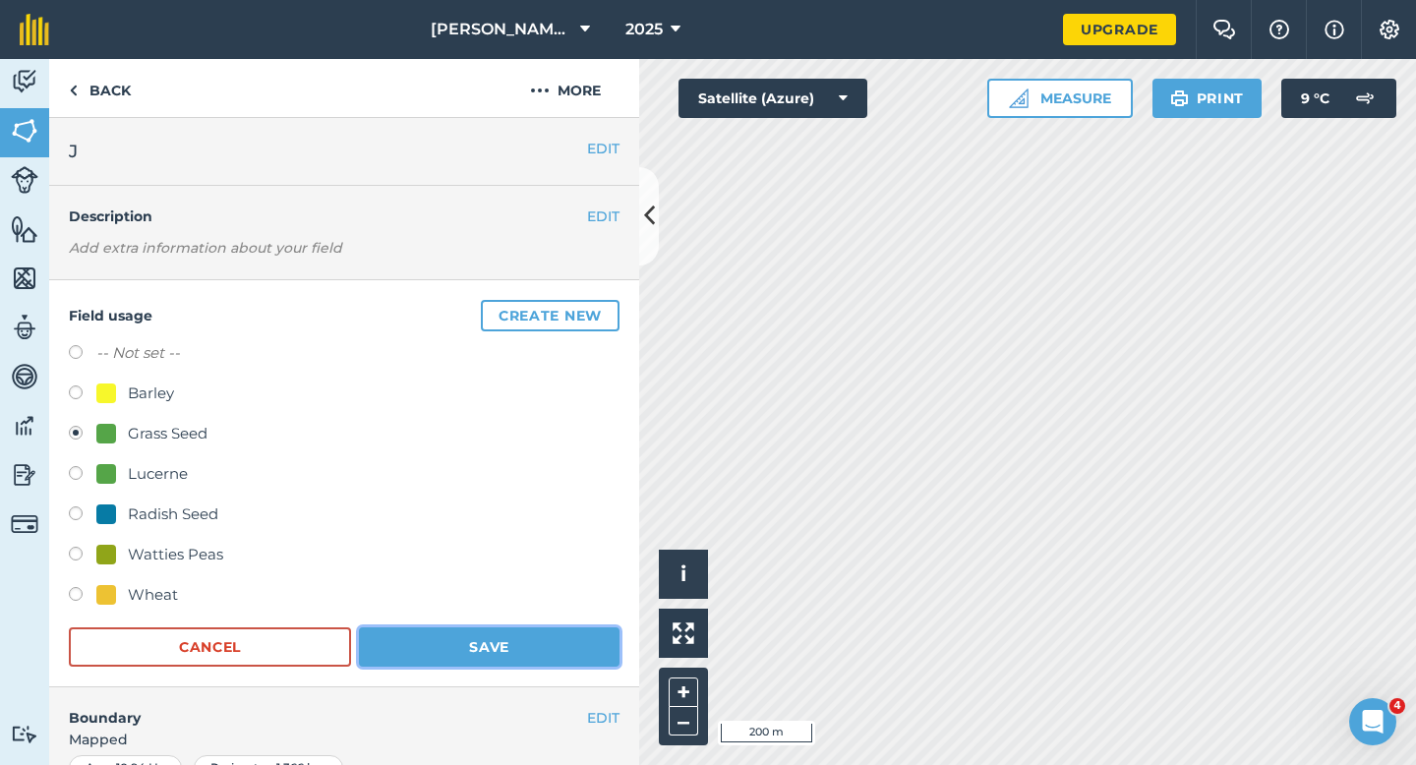
click at [485, 628] on button "Save" at bounding box center [489, 646] width 261 height 39
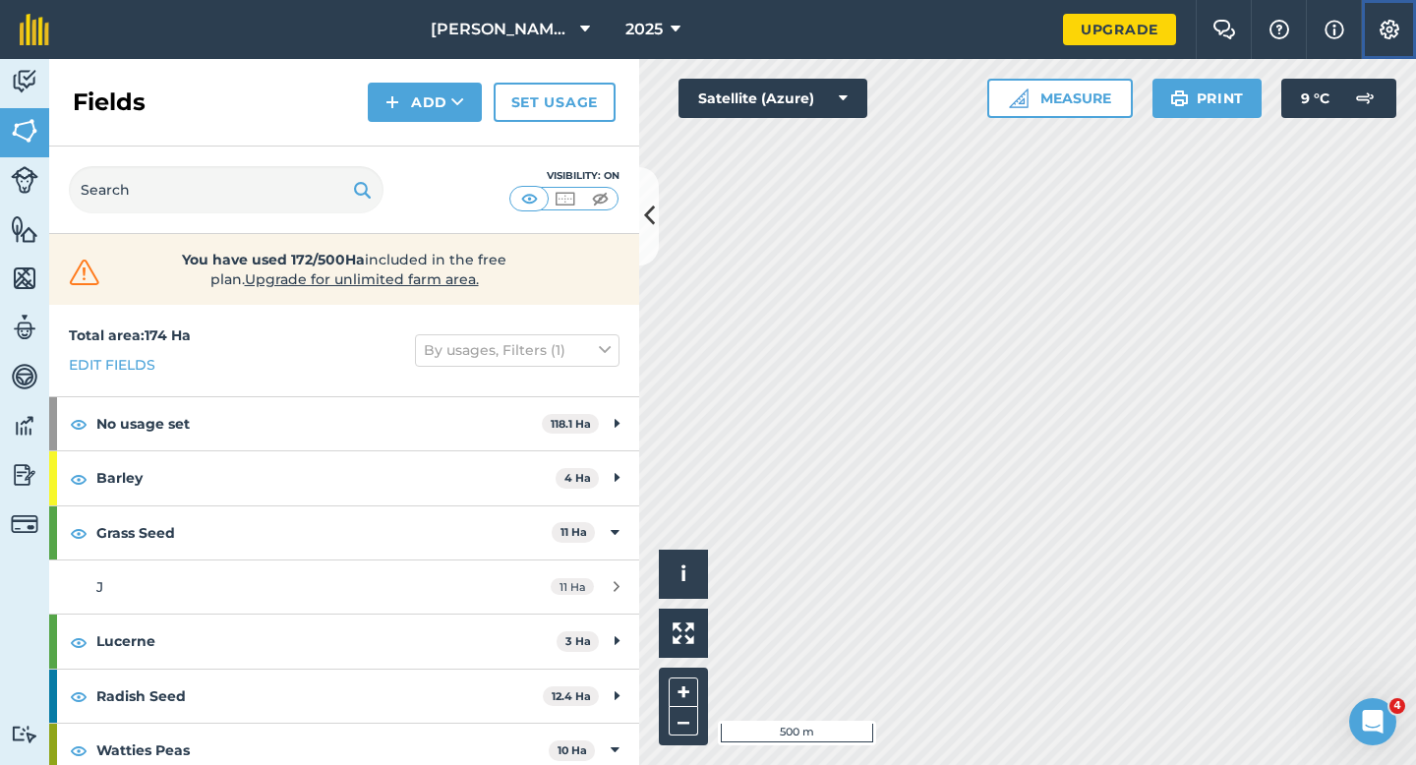
click at [1387, 15] on button "Settings" at bounding box center [1388, 29] width 55 height 59
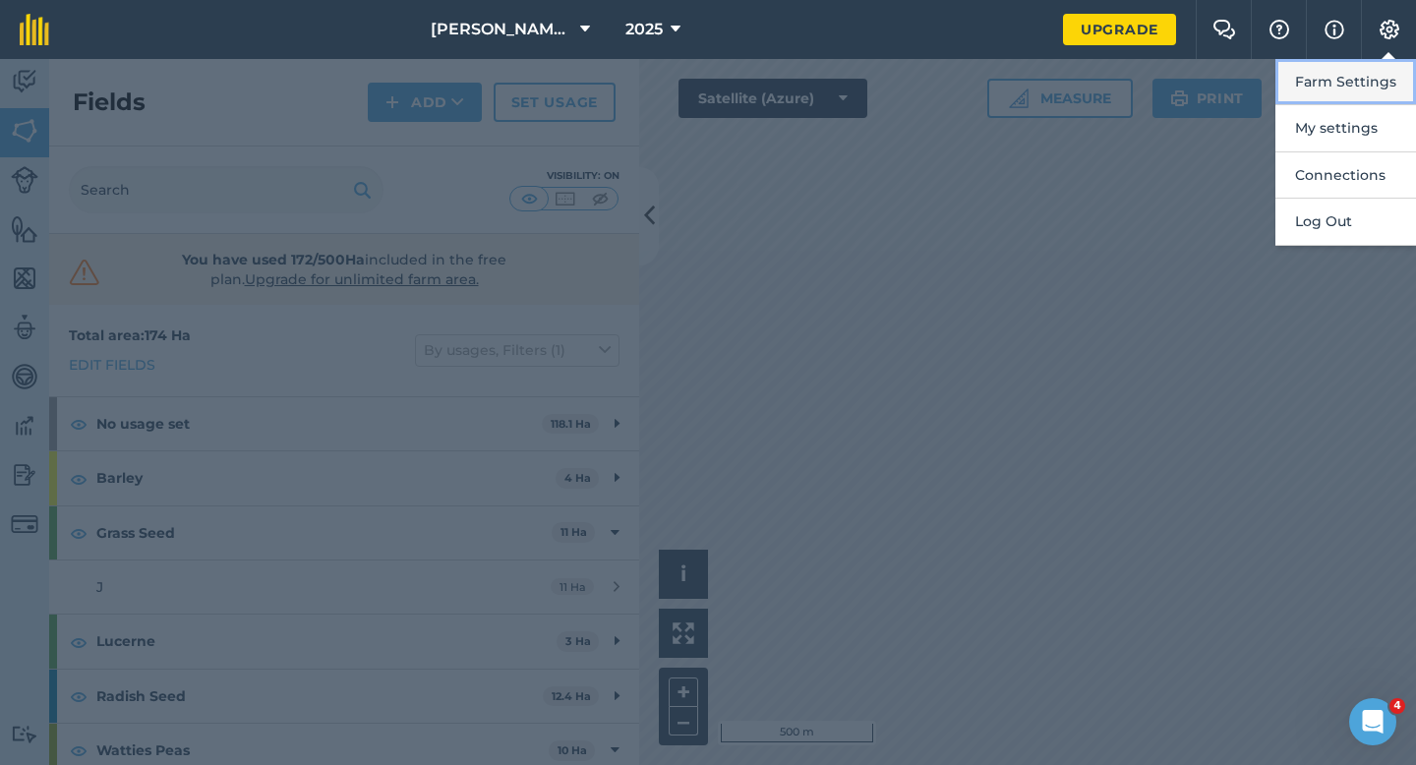
click at [1314, 81] on button "Farm Settings" at bounding box center [1345, 82] width 141 height 46
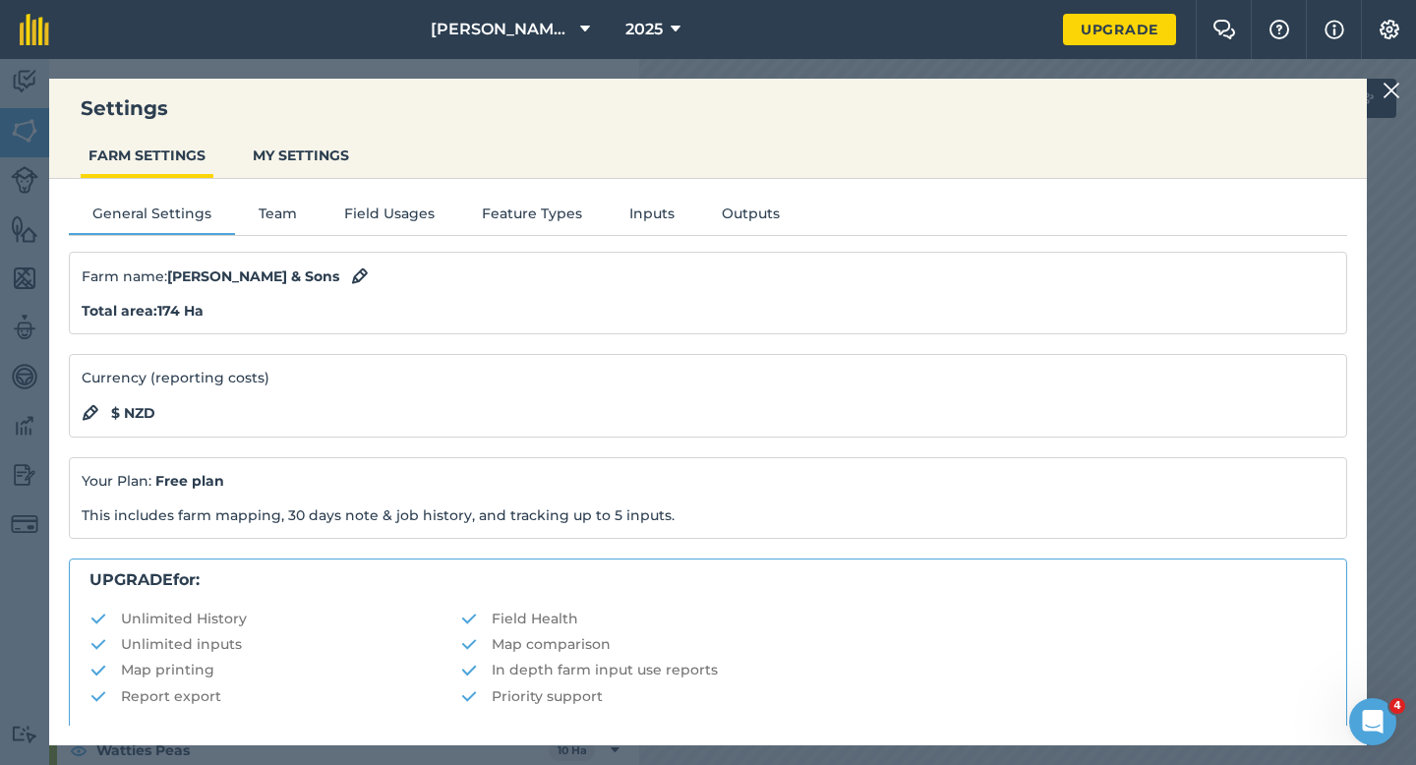
scroll to position [378, 0]
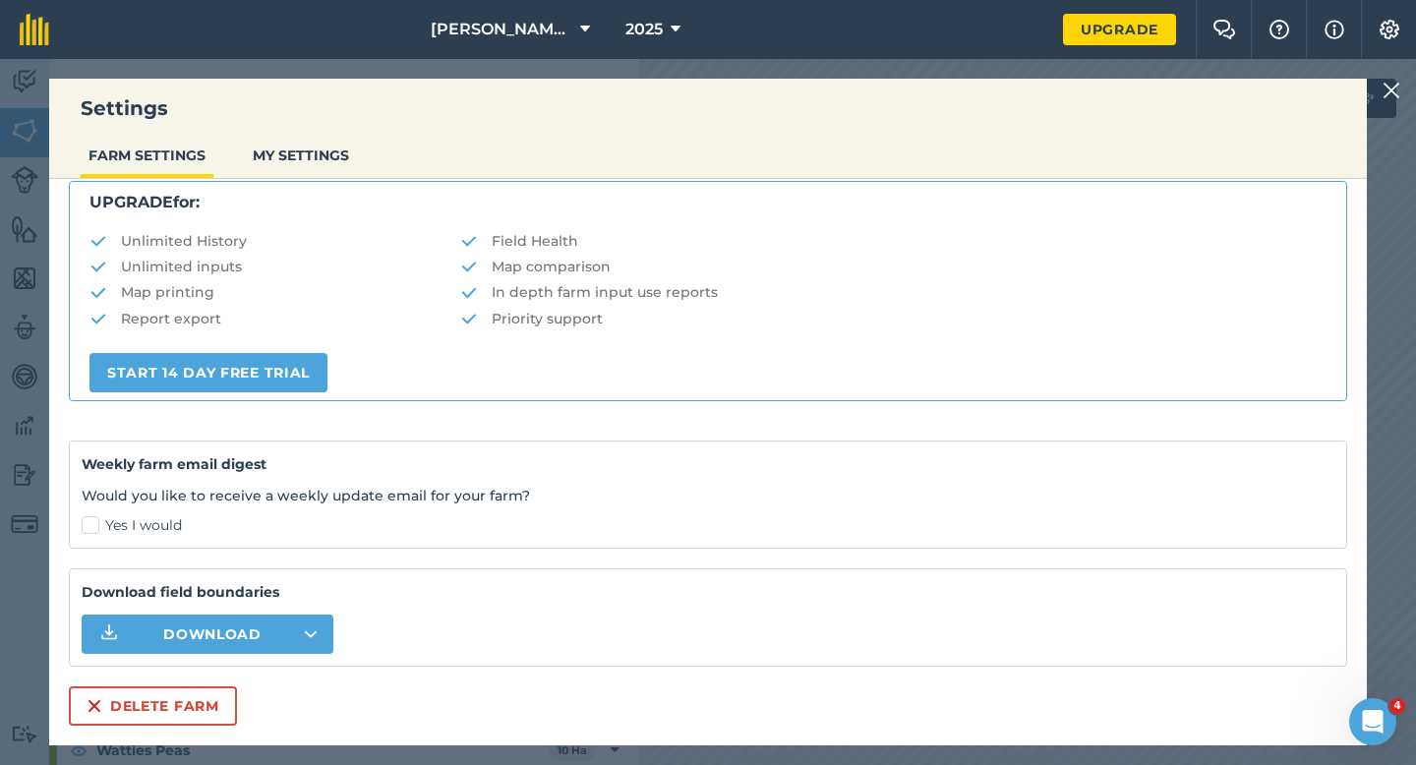
click at [151, 684] on div "Farm name : [PERSON_NAME] & Sons Total area : 174 Ha Currency (reporting costs)…" at bounding box center [708, 300] width 1278 height 852
click at [163, 704] on button "Delete farm" at bounding box center [153, 705] width 168 height 39
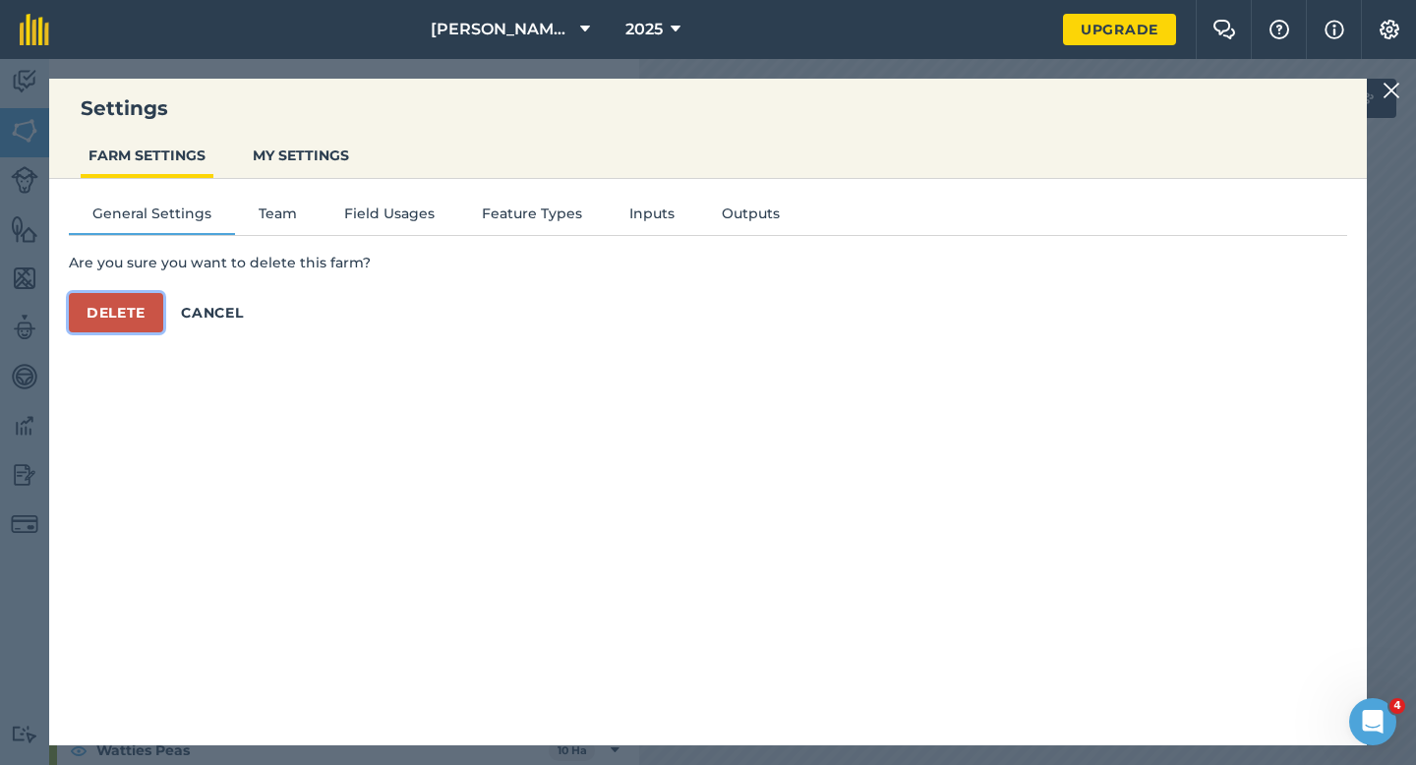
click at [112, 298] on button "Delete" at bounding box center [116, 312] width 94 height 39
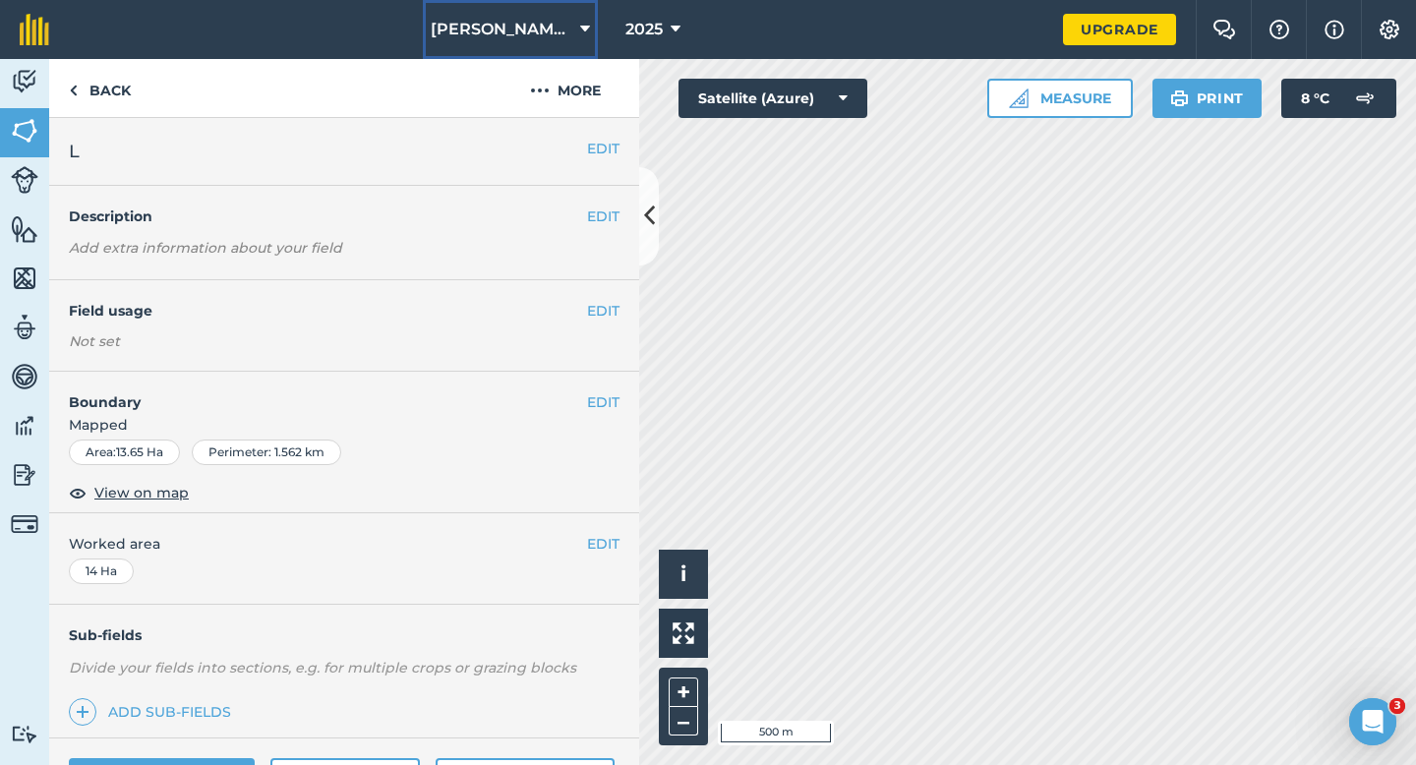
click at [491, 29] on span "[PERSON_NAME] Farming Partnership" at bounding box center [502, 30] width 142 height 24
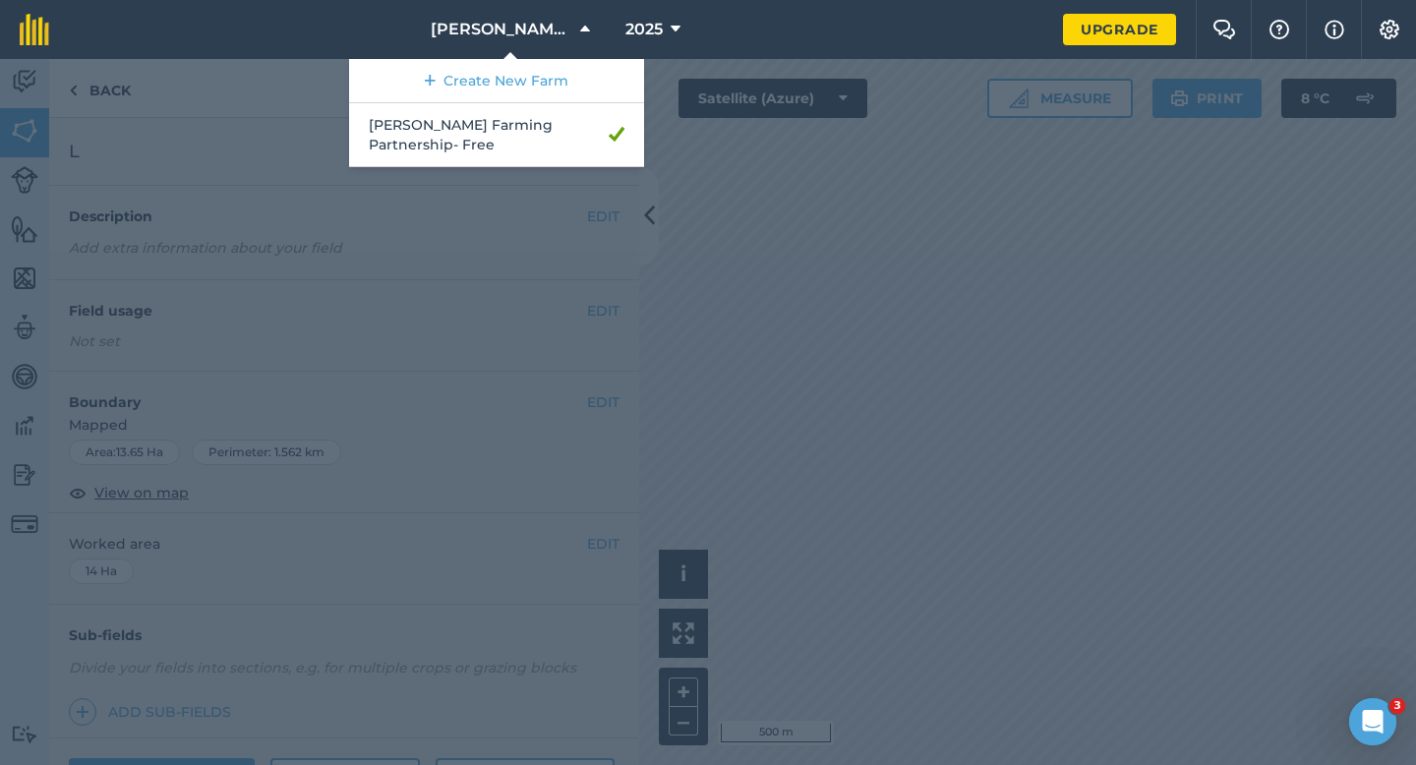
click at [853, 239] on div at bounding box center [708, 412] width 1416 height 706
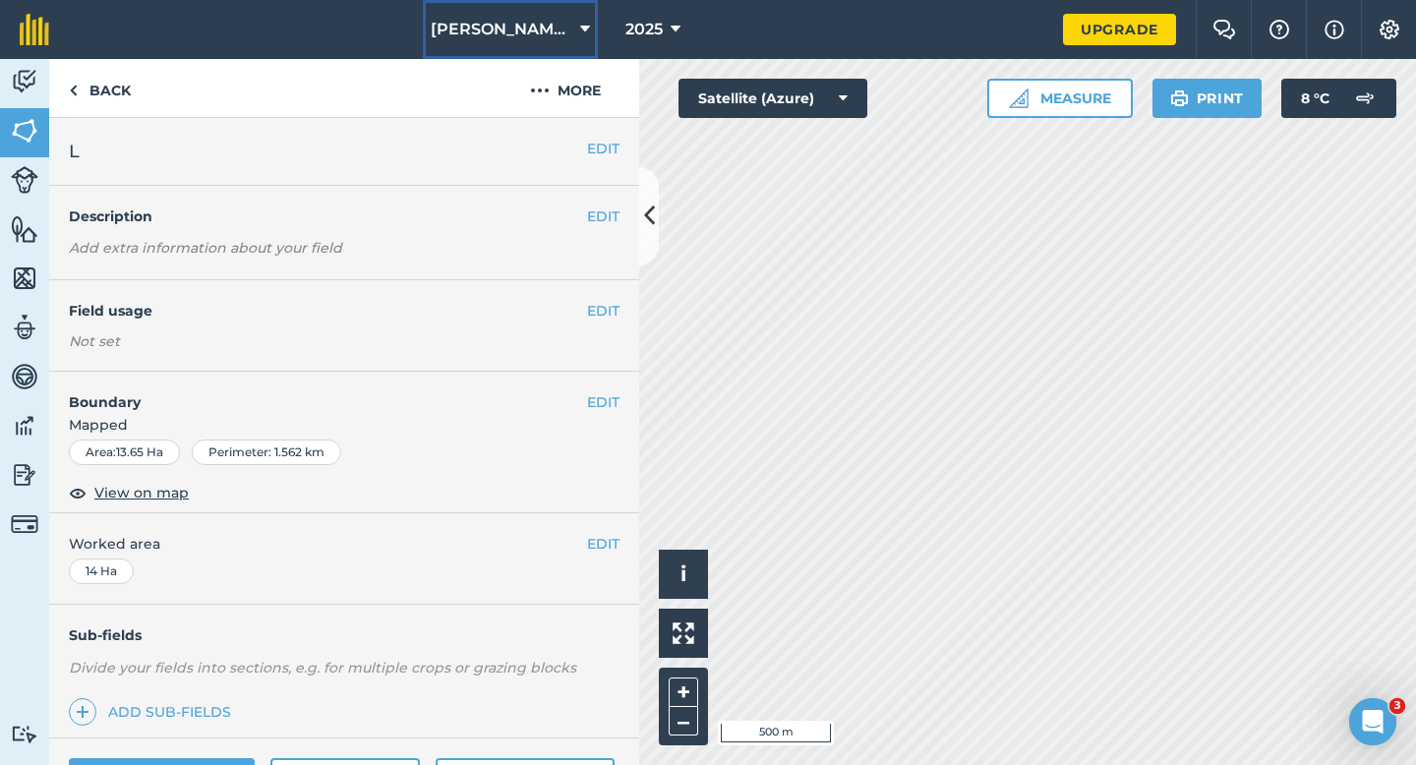
click at [542, 37] on span "[PERSON_NAME] Farming Partnership" at bounding box center [502, 30] width 142 height 24
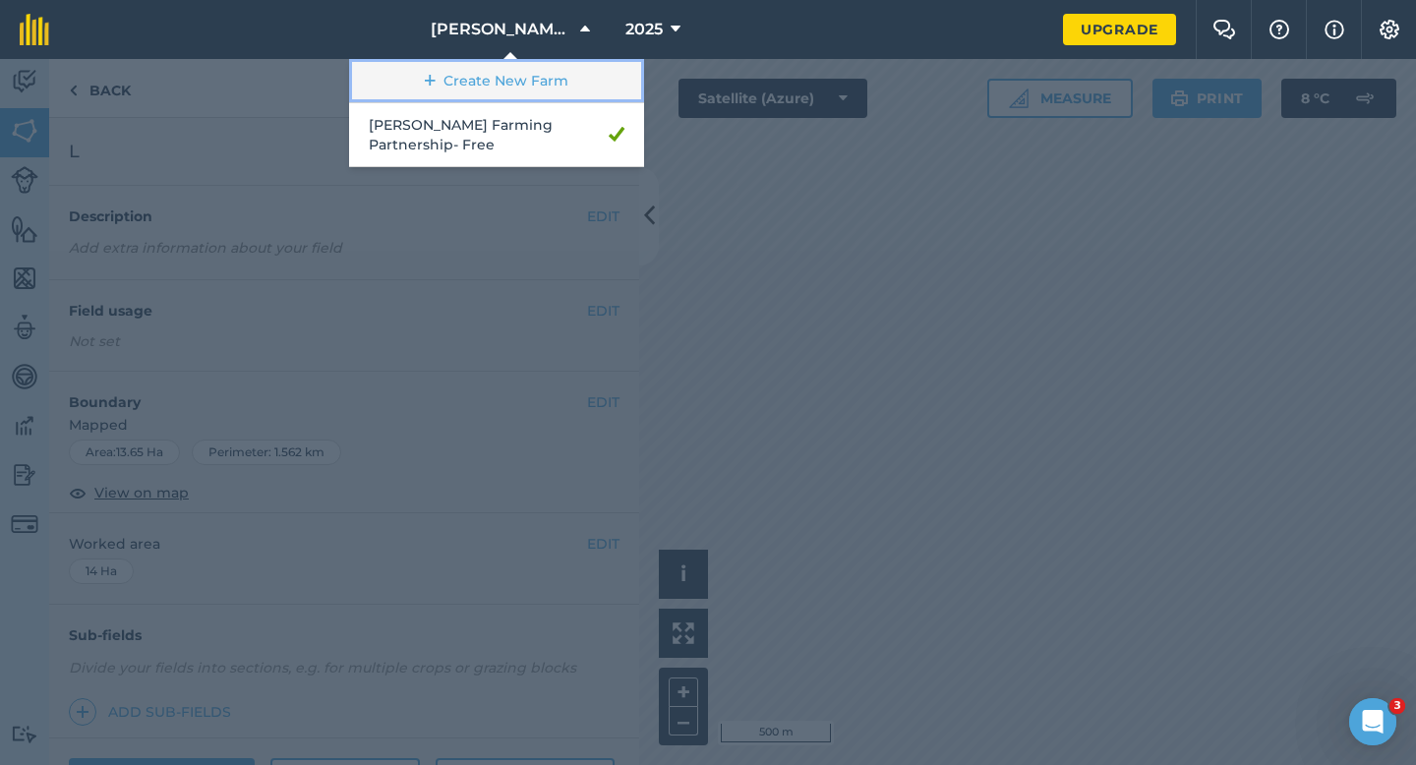
click at [542, 96] on link "Create New Farm" at bounding box center [496, 81] width 295 height 44
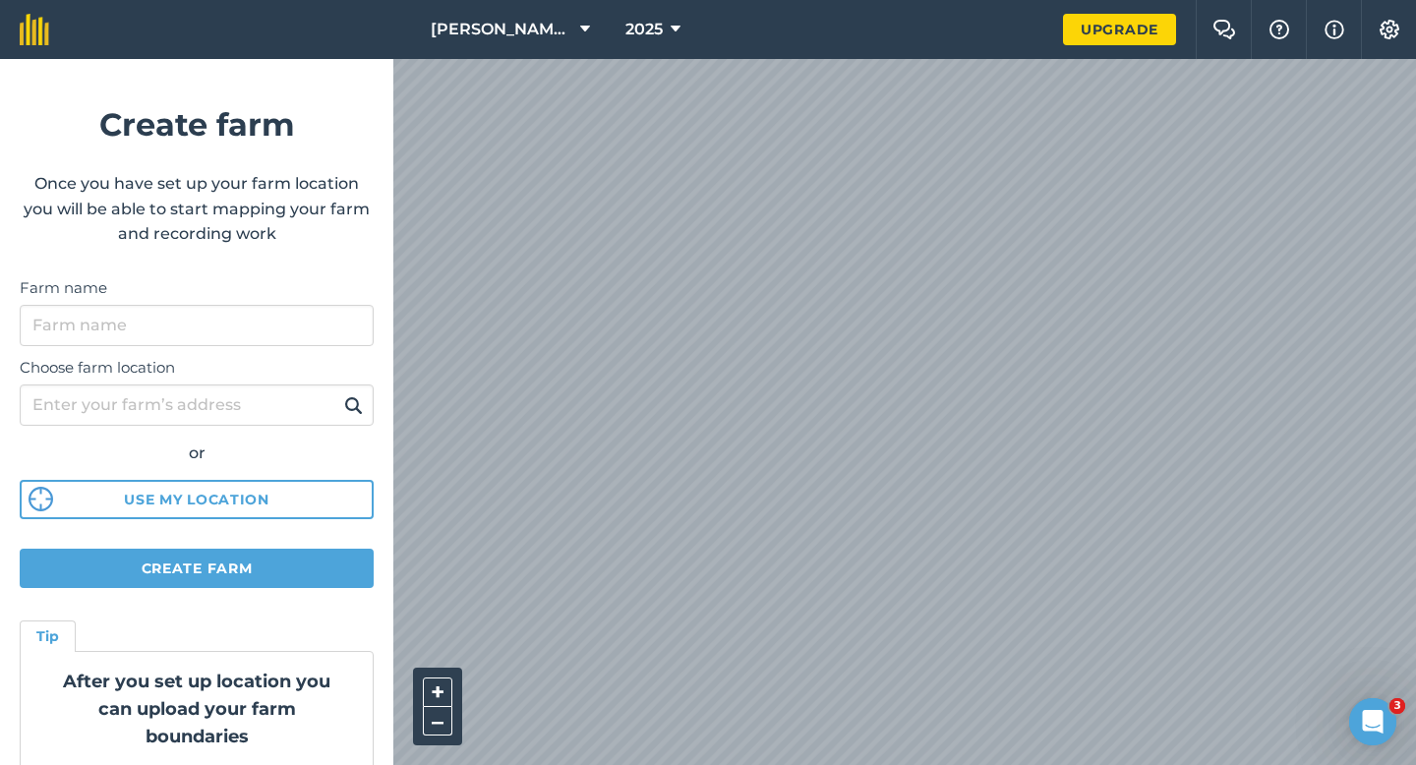
click at [323, 59] on div "[PERSON_NAME] Farming Partnership 2025 Upgrade Farm Chat Help Info Settings Cre…" at bounding box center [708, 29] width 1416 height 59
click at [270, 327] on input "Farm name" at bounding box center [197, 325] width 354 height 41
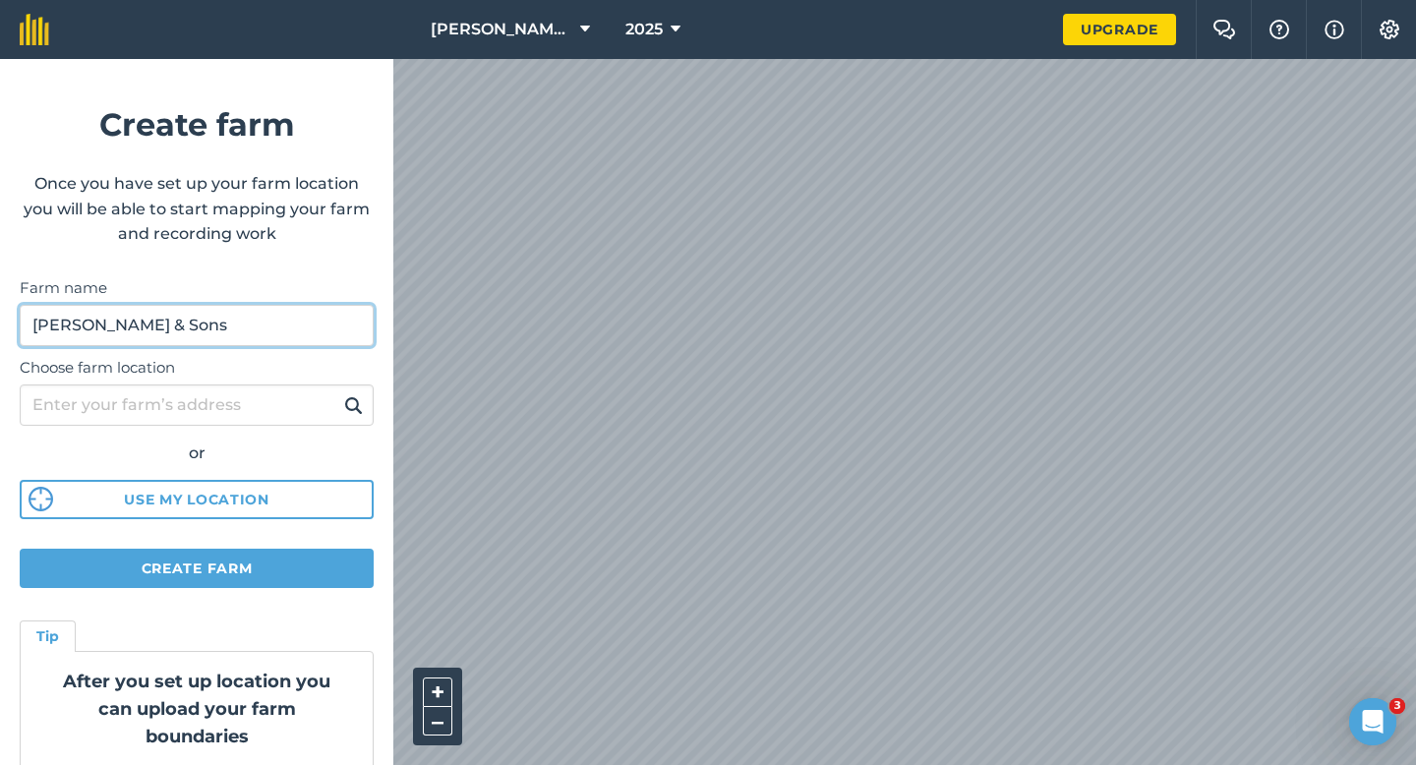
type input "[PERSON_NAME] & Sons"
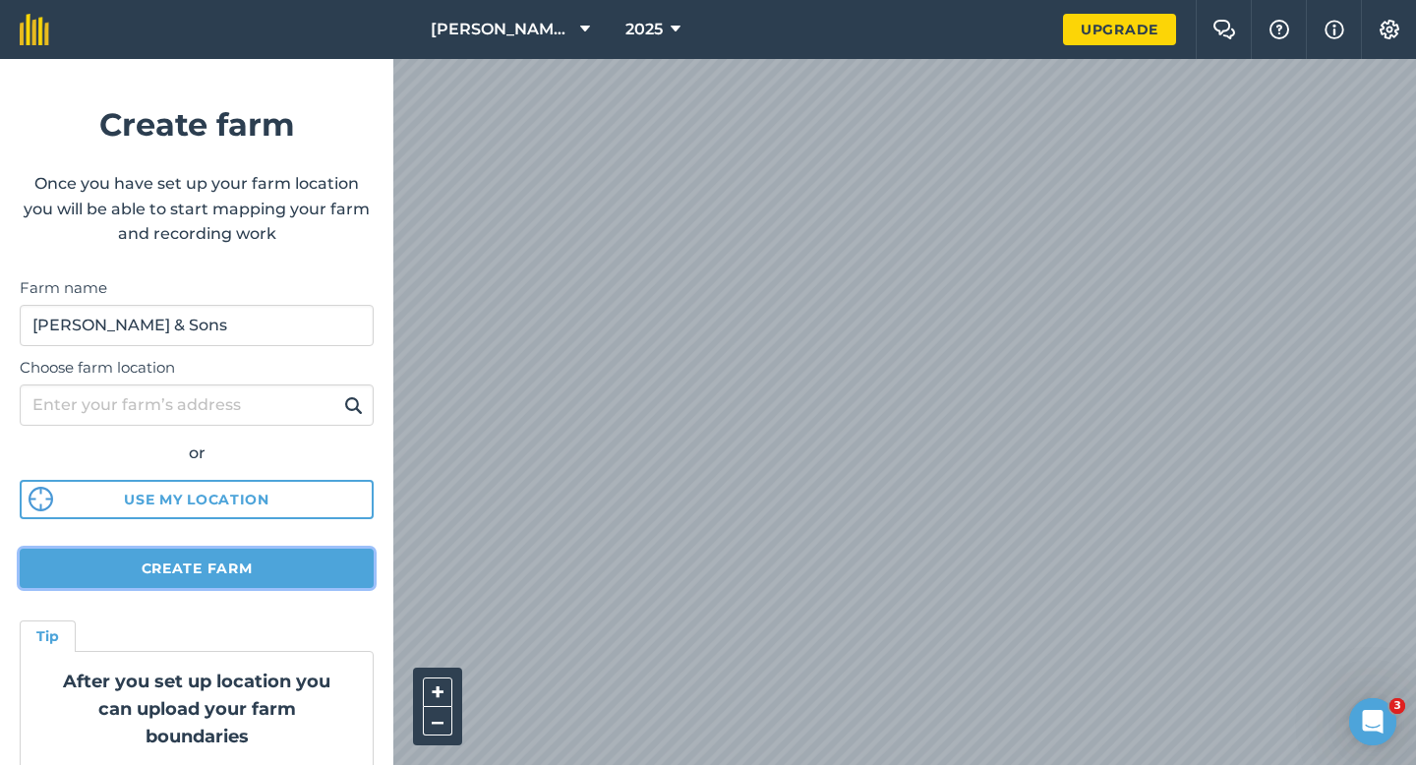
click at [324, 562] on button "Create farm" at bounding box center [197, 568] width 354 height 39
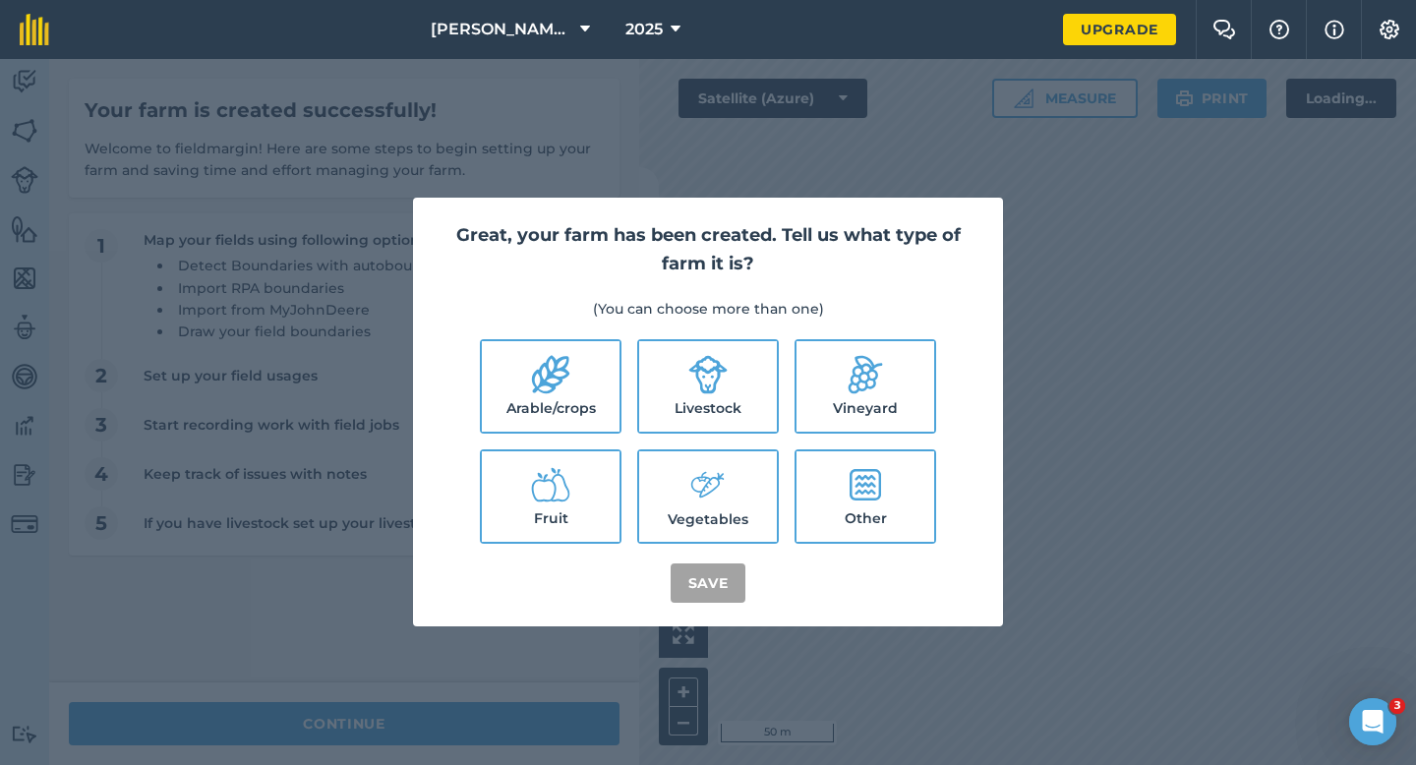
click at [537, 400] on label "Arable/crops" at bounding box center [551, 386] width 138 height 90
checkbox input "true"
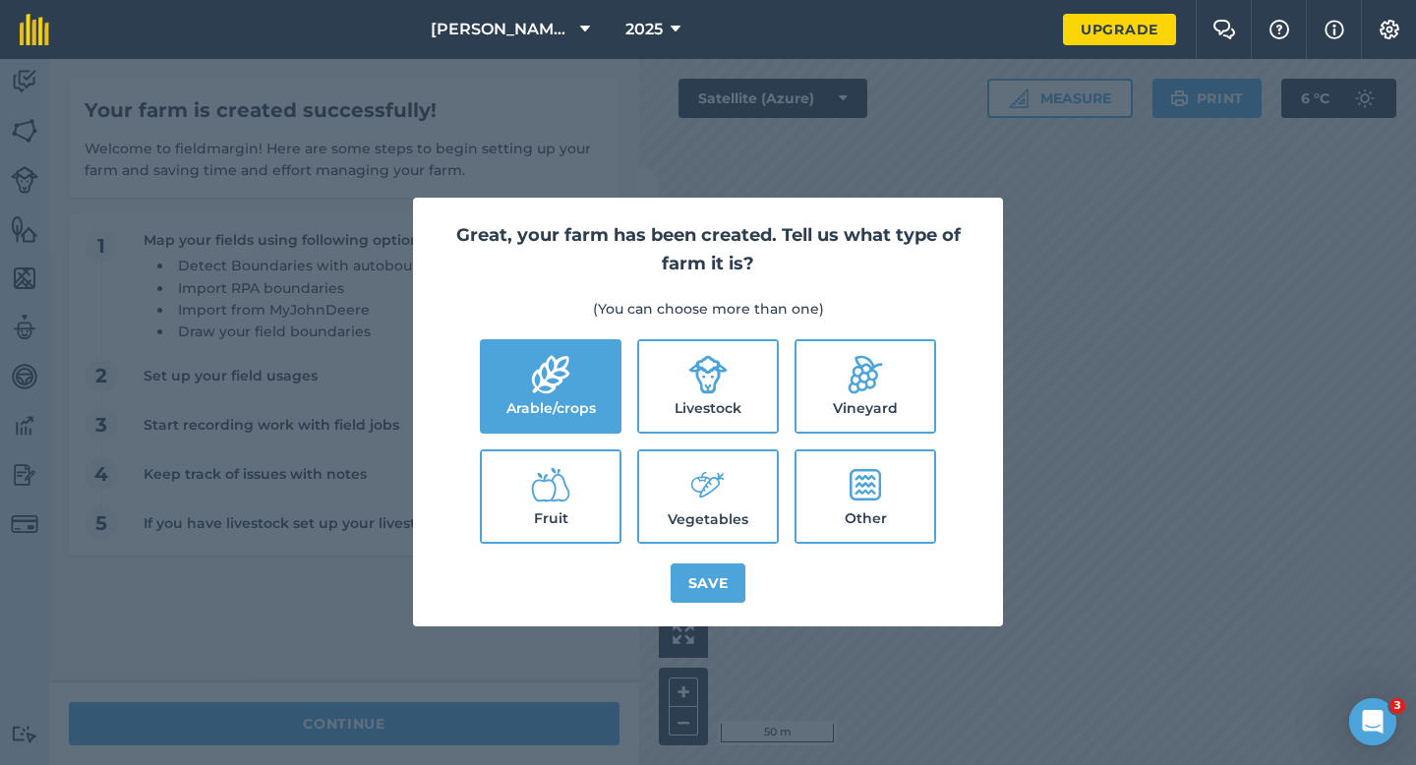
click at [716, 398] on label "Livestock" at bounding box center [708, 386] width 138 height 90
checkbox input "true"
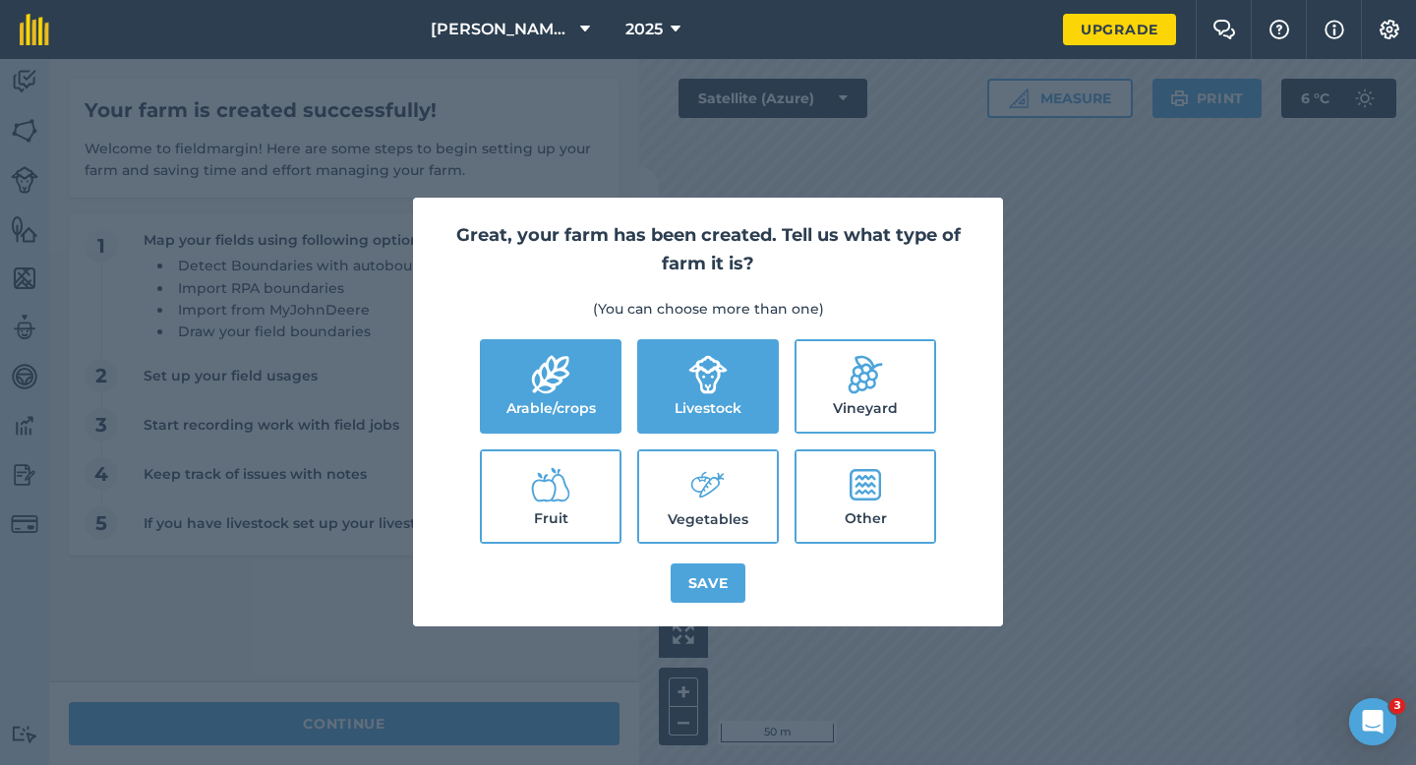
click at [721, 535] on label "Vegetables" at bounding box center [708, 496] width 138 height 90
checkbox input "true"
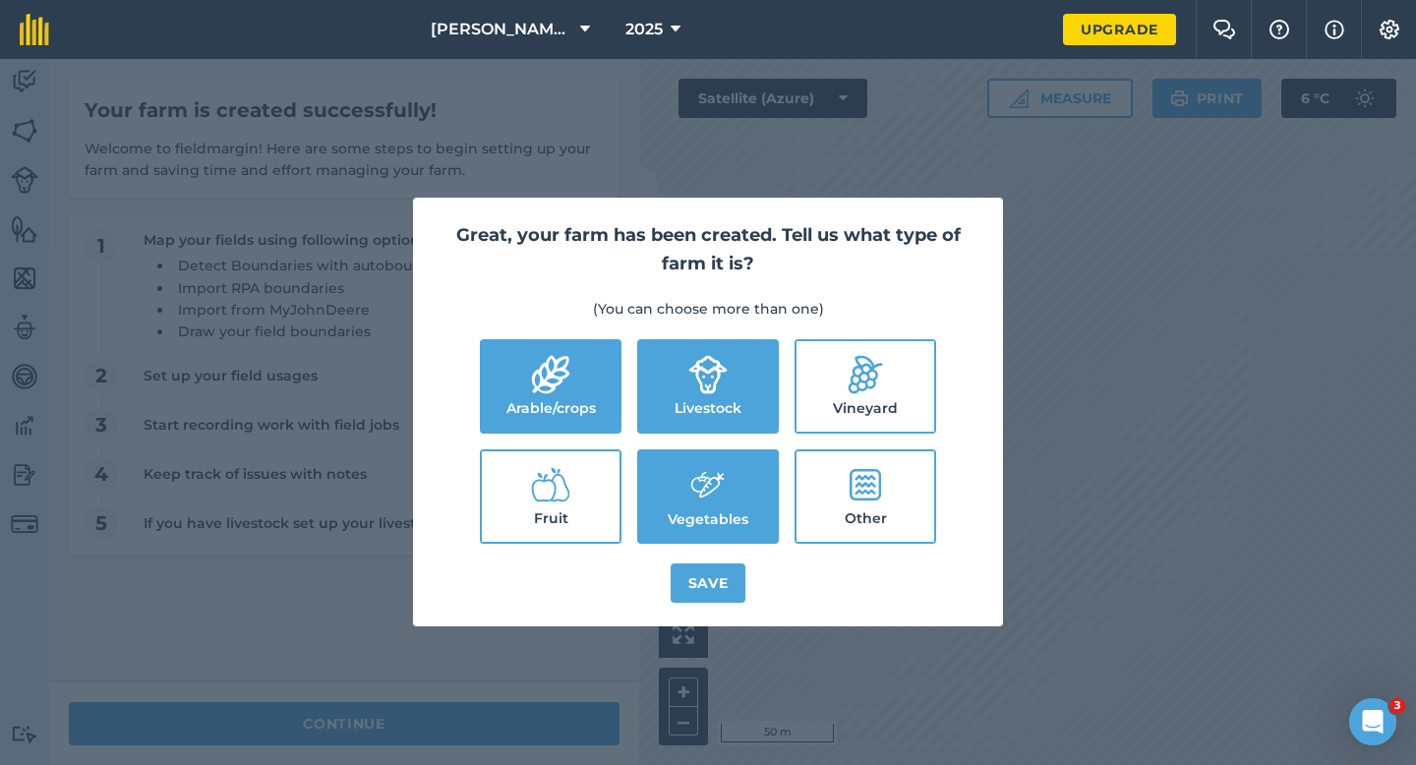
click at [721, 612] on div "Great, your farm has been created. Tell us what type of farm it is? (You can ch…" at bounding box center [708, 412] width 590 height 429
click at [721, 596] on button "Save" at bounding box center [709, 582] width 76 height 39
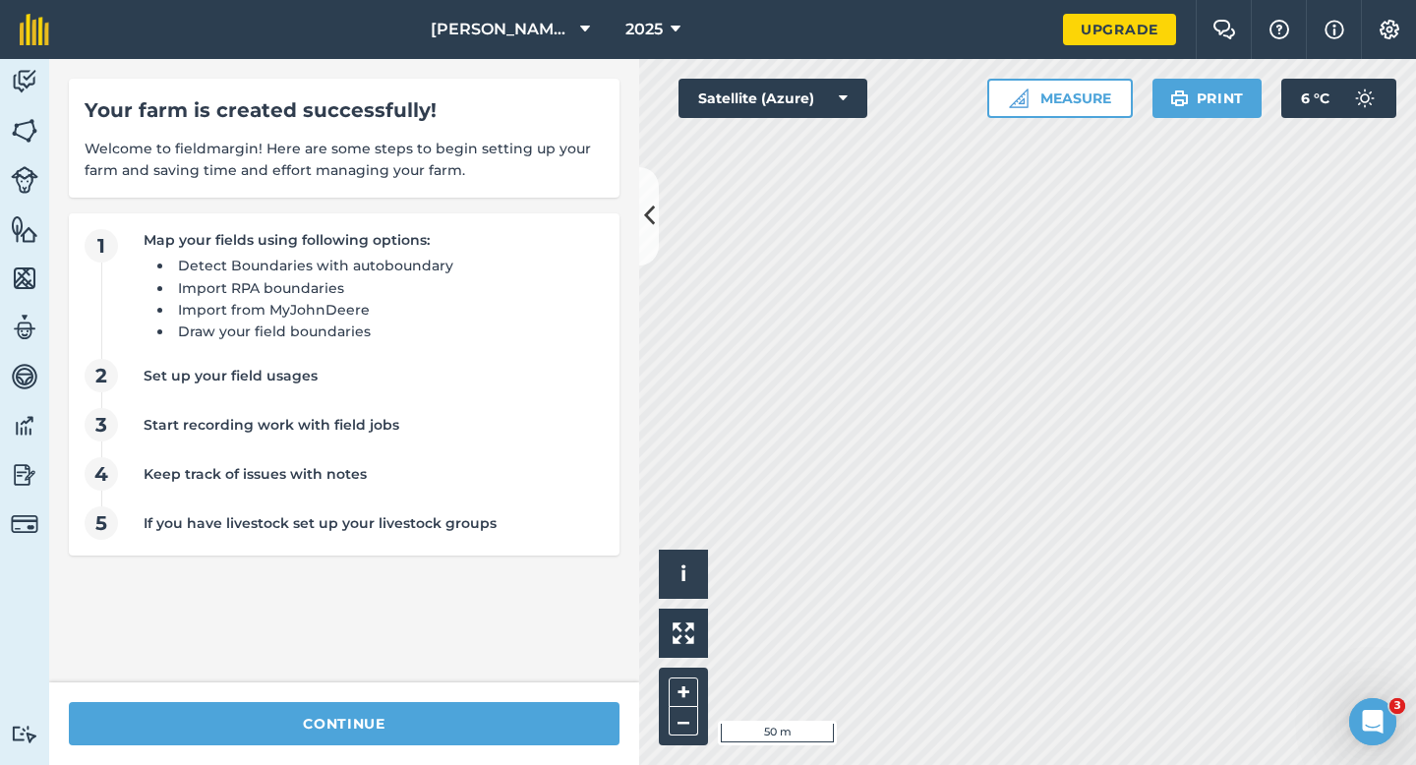
click at [507, 678] on div "Your farm is created successfully! Welcome to fieldmargin! Here are some steps …" at bounding box center [344, 370] width 590 height 623
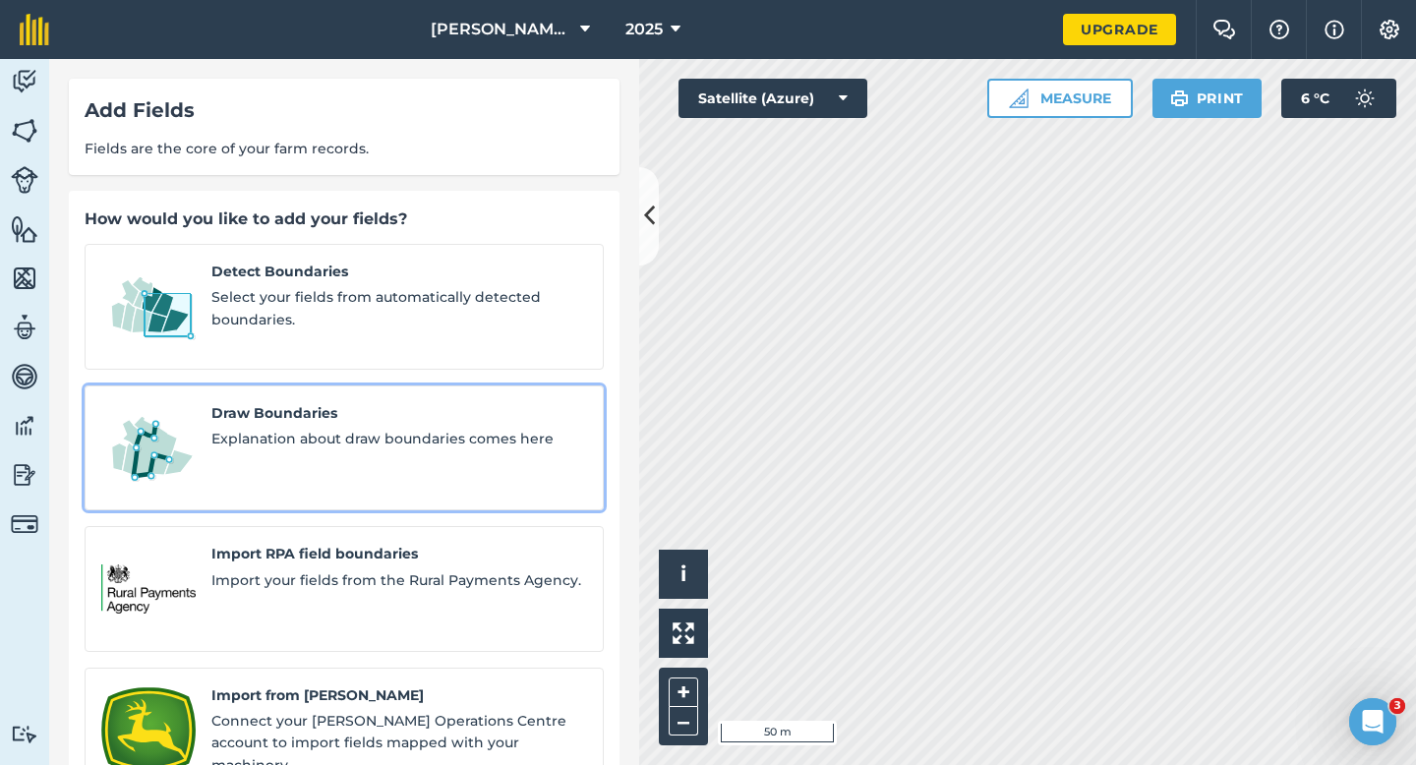
click at [388, 433] on div "Draw Boundaries Explanation about draw boundaries comes here" at bounding box center [399, 448] width 376 height 92
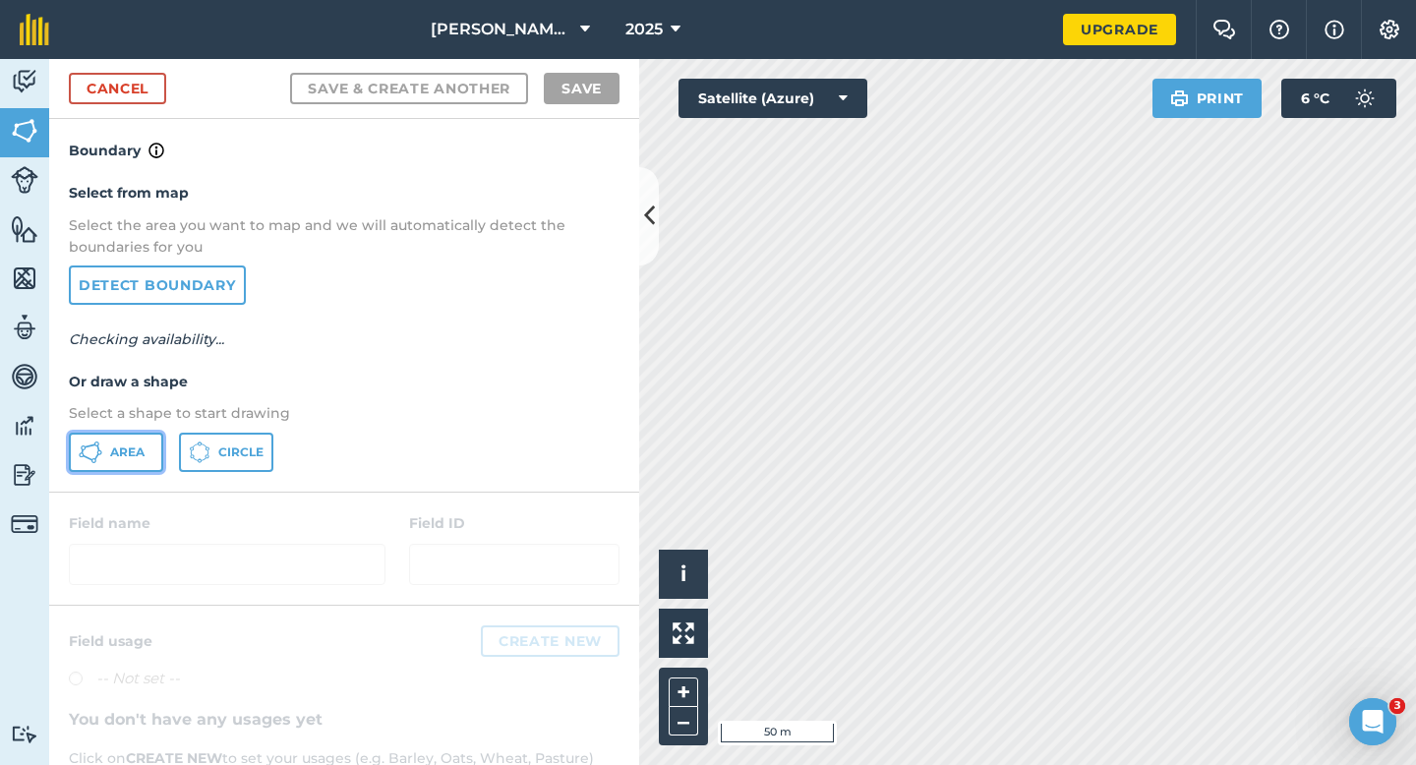
click at [119, 467] on button "Area" at bounding box center [116, 452] width 94 height 39
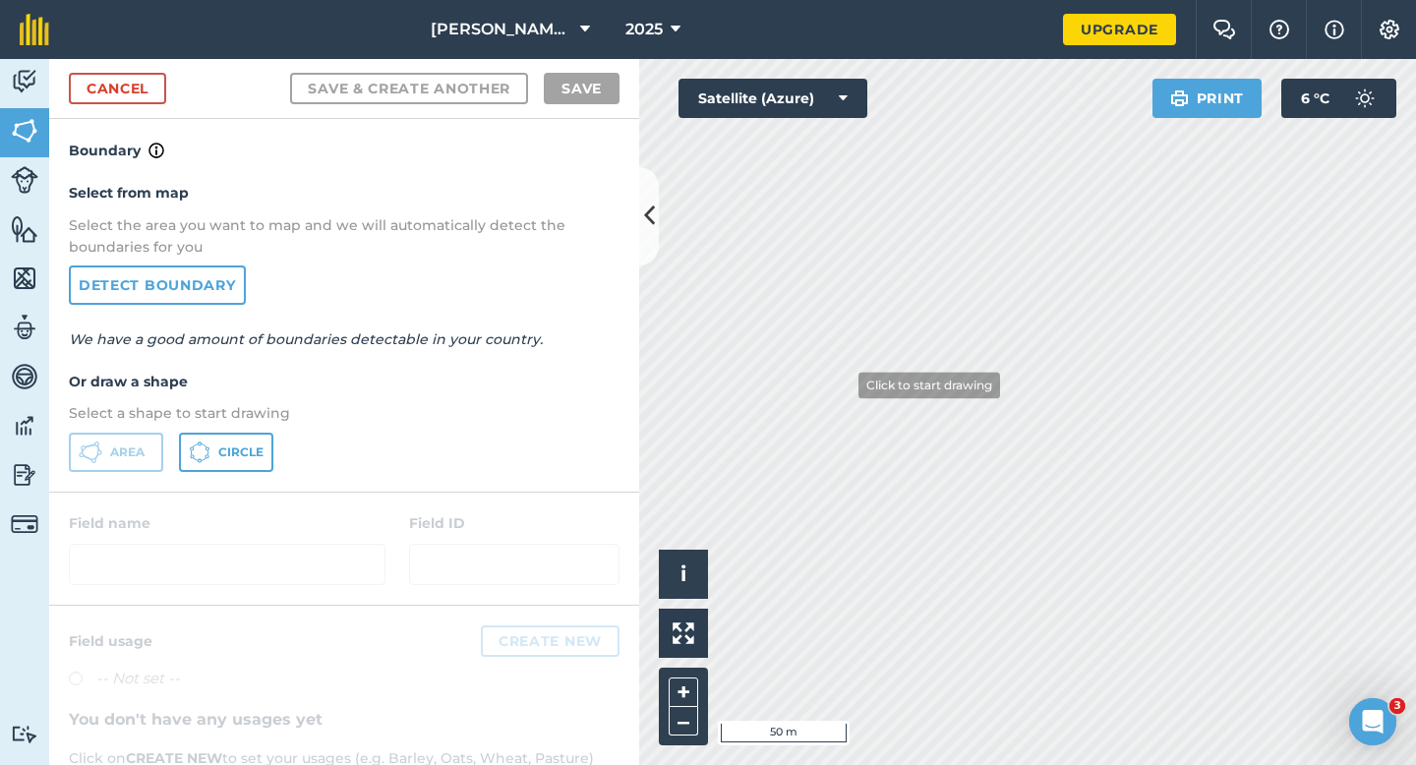
click at [604, 178] on div "Activity Fields Livestock Features Maps Team Vehicles Data Reporting Billing Tu…" at bounding box center [708, 412] width 1416 height 706
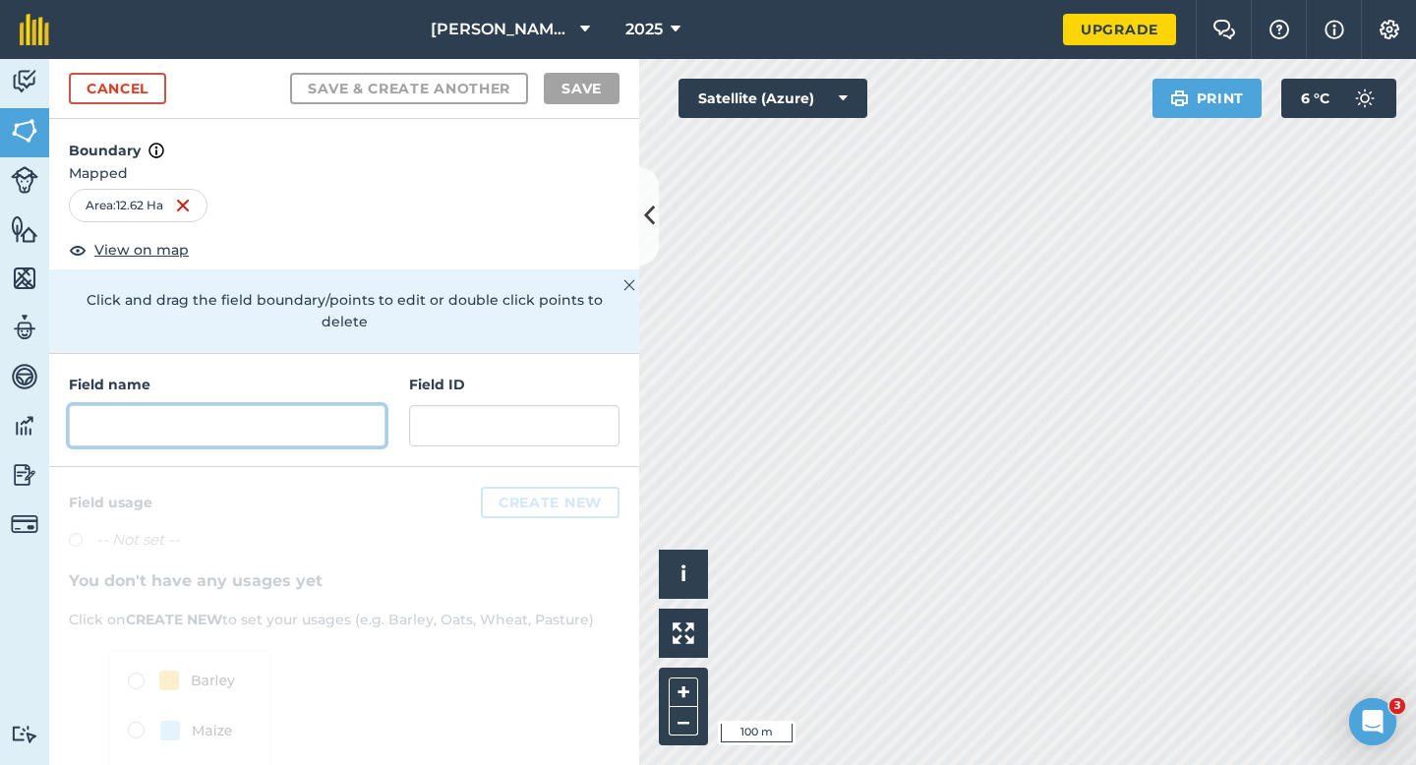
click at [239, 405] on input "text" at bounding box center [227, 425] width 317 height 41
click at [227, 420] on input "text" at bounding box center [227, 425] width 317 height 41
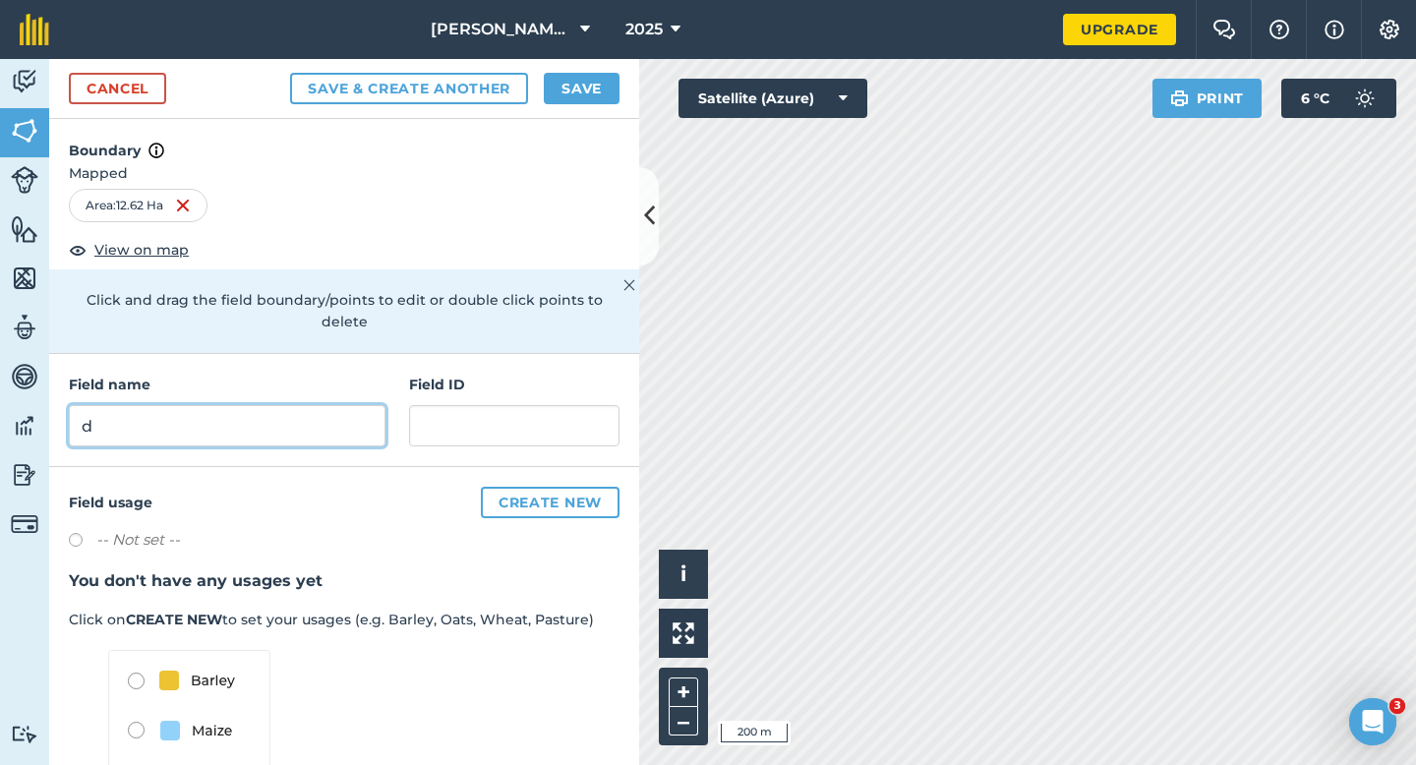
type input "d"
click at [568, 93] on button "Save" at bounding box center [582, 88] width 76 height 31
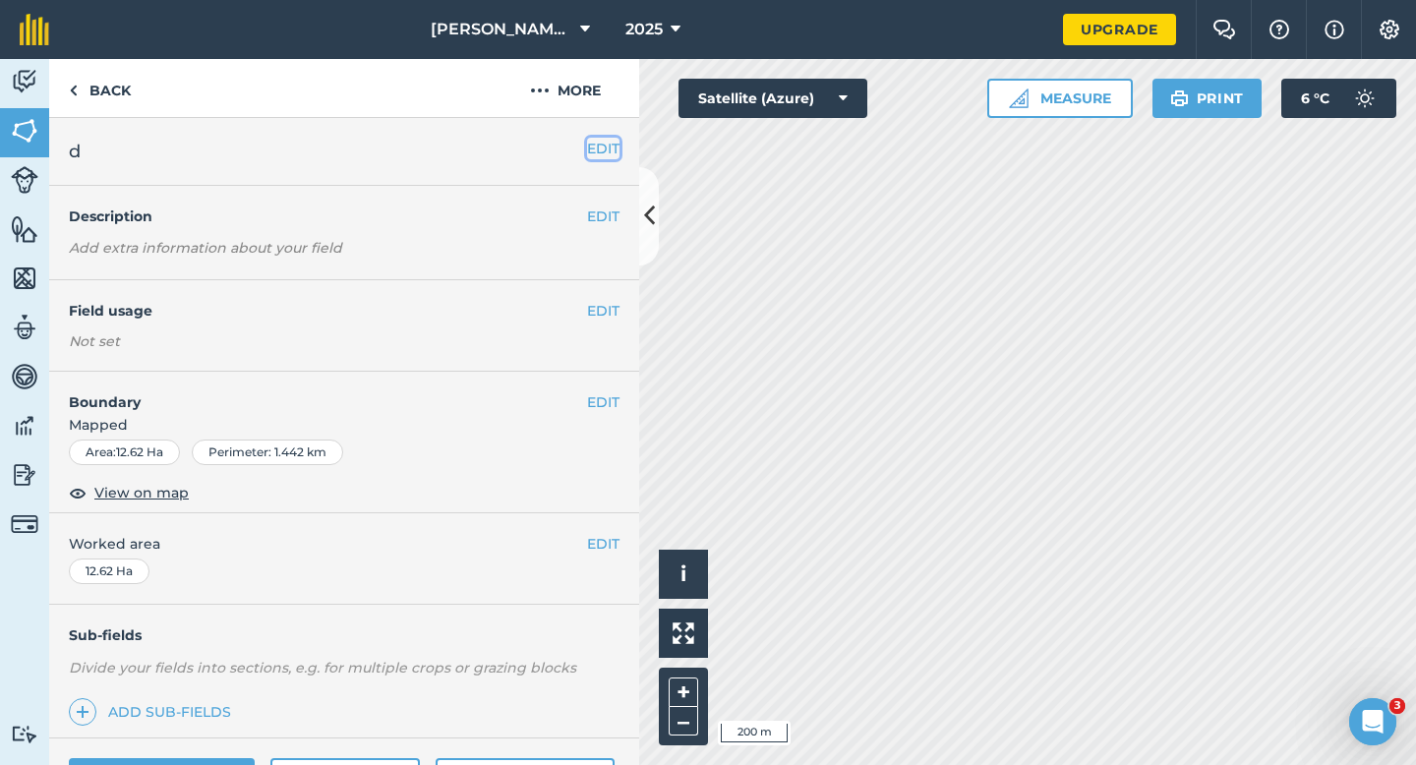
click at [607, 145] on button "EDIT" at bounding box center [603, 149] width 32 height 22
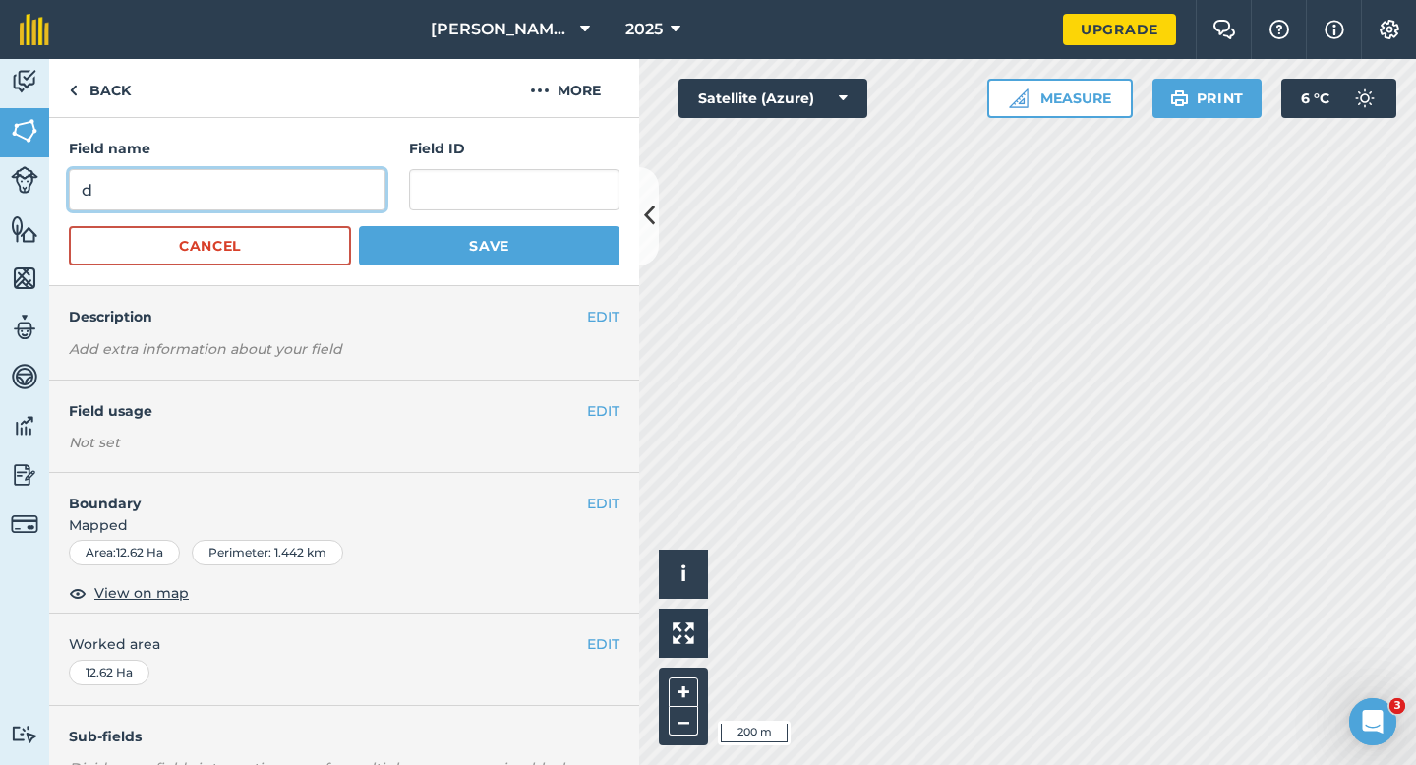
click at [283, 173] on input "d" at bounding box center [227, 189] width 317 height 41
type input "D"
click at [496, 277] on div "Field name D Field ID Cancel Save" at bounding box center [344, 202] width 590 height 168
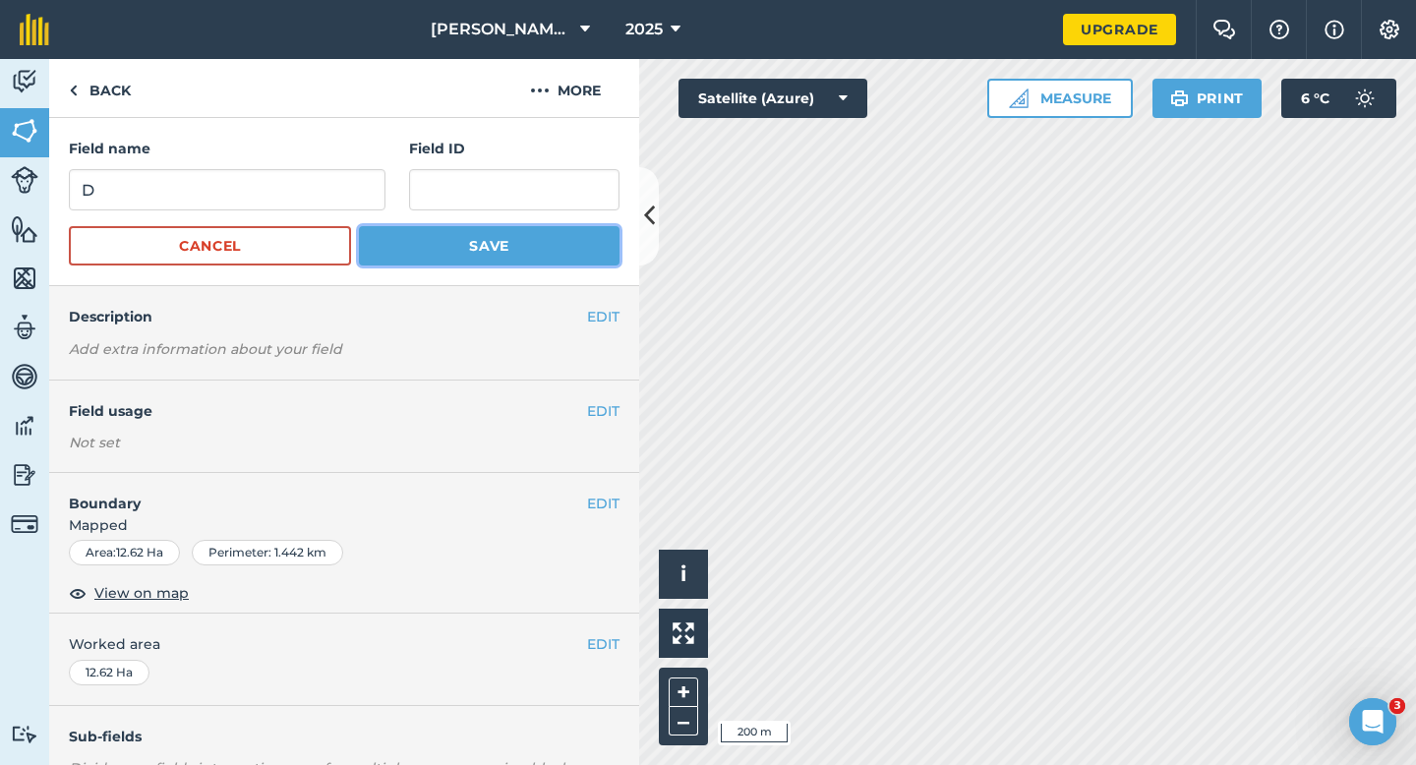
click at [500, 252] on button "Save" at bounding box center [489, 245] width 261 height 39
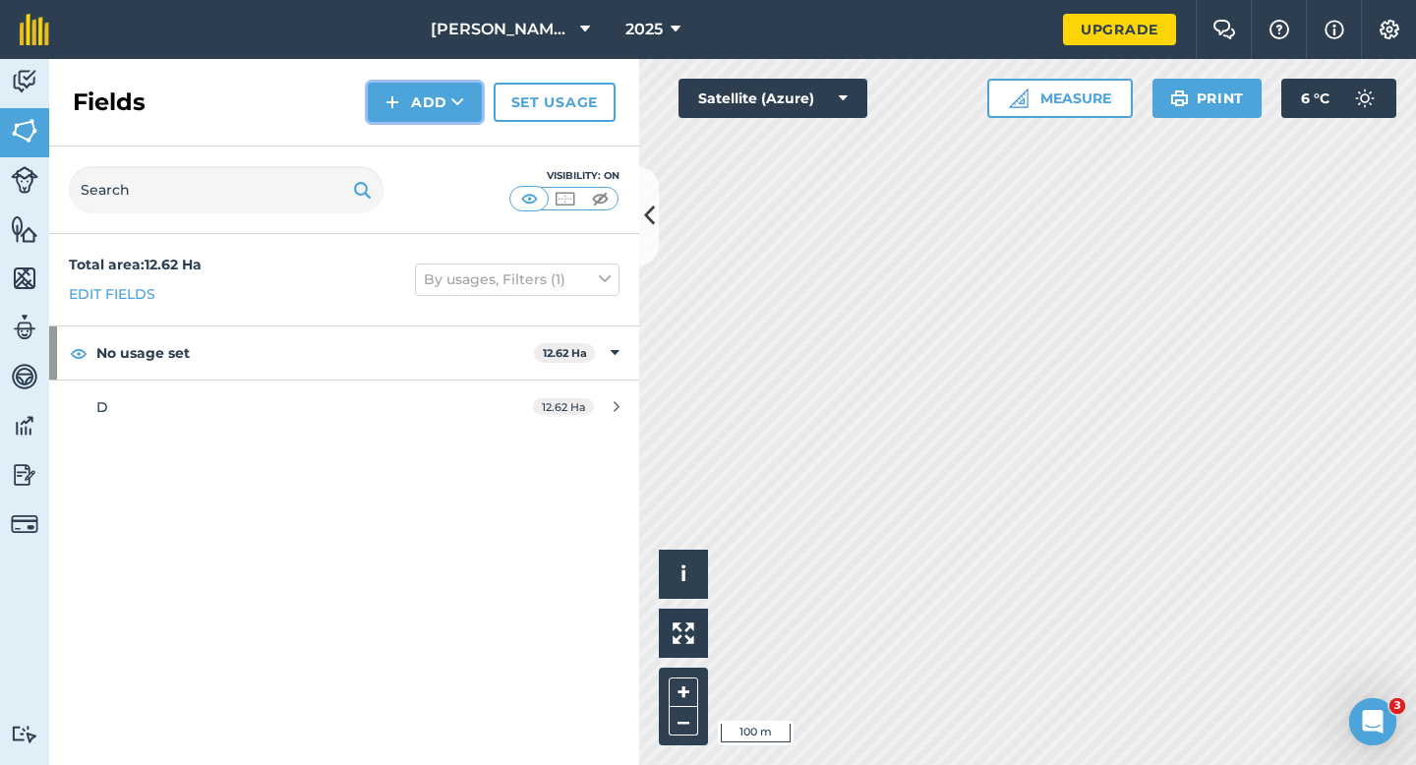
click at [418, 114] on button "Add" at bounding box center [425, 102] width 114 height 39
click at [418, 148] on link "Draw" at bounding box center [425, 146] width 108 height 43
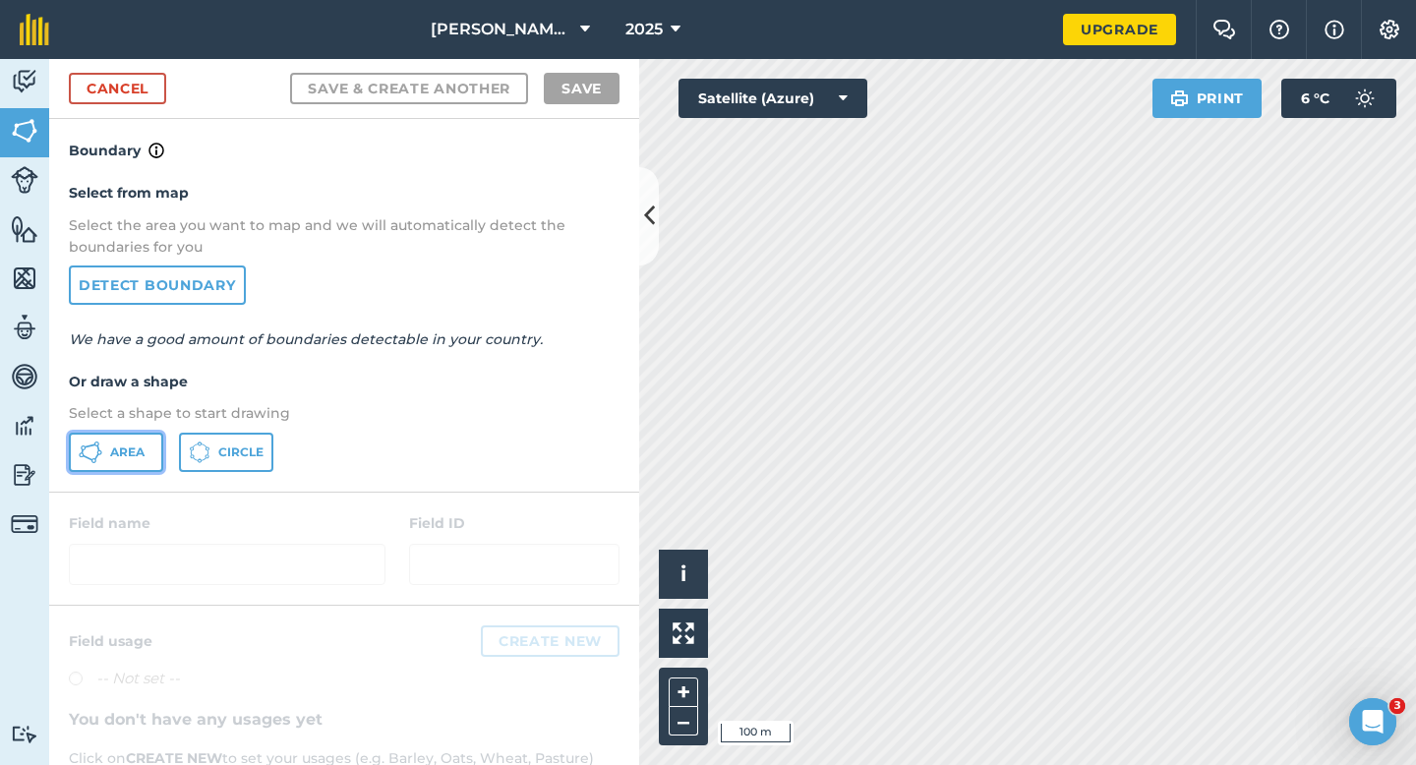
click at [114, 450] on span "Area" at bounding box center [127, 452] width 34 height 16
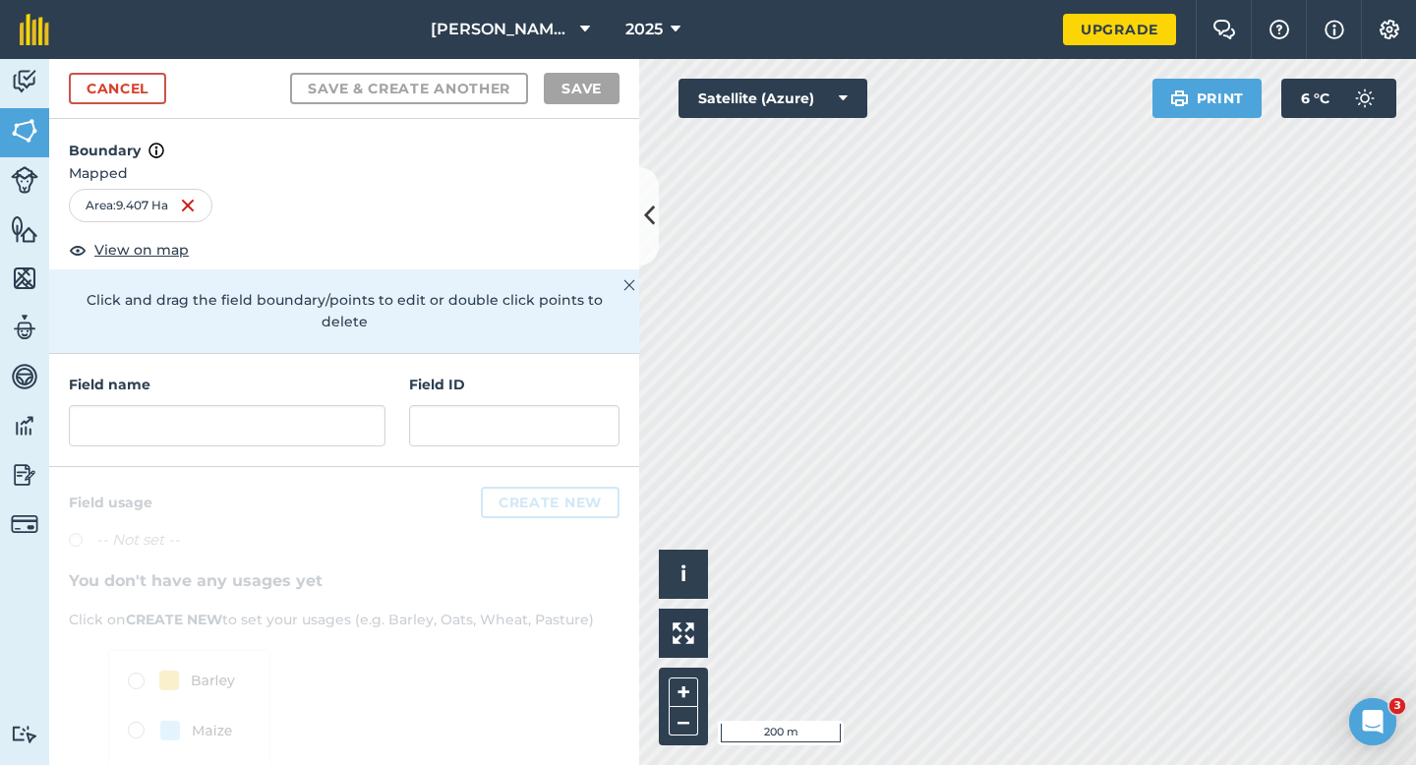
click at [305, 430] on div "Field name Field ID" at bounding box center [344, 410] width 590 height 113
click at [309, 407] on input "text" at bounding box center [227, 425] width 317 height 41
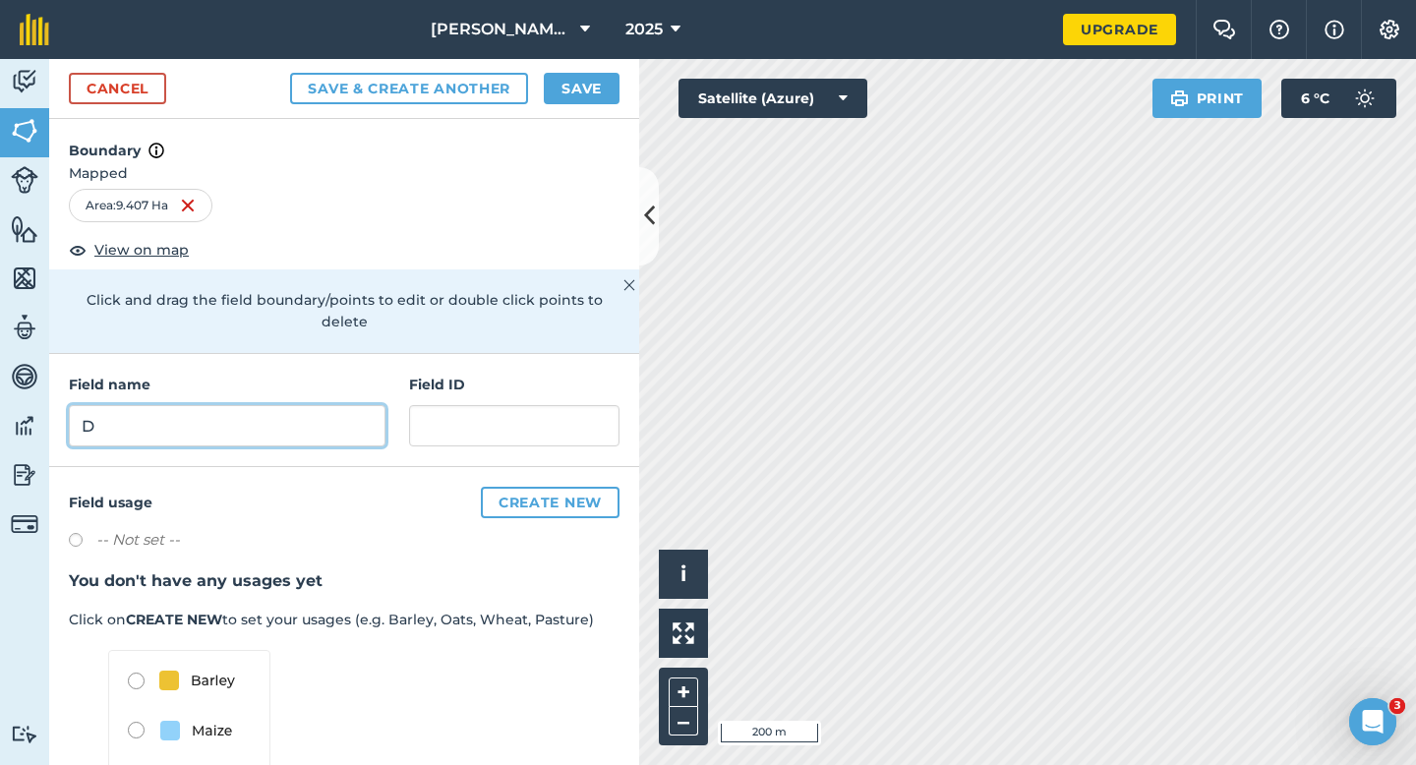
type input "D"
click at [569, 86] on button "Save" at bounding box center [582, 88] width 76 height 31
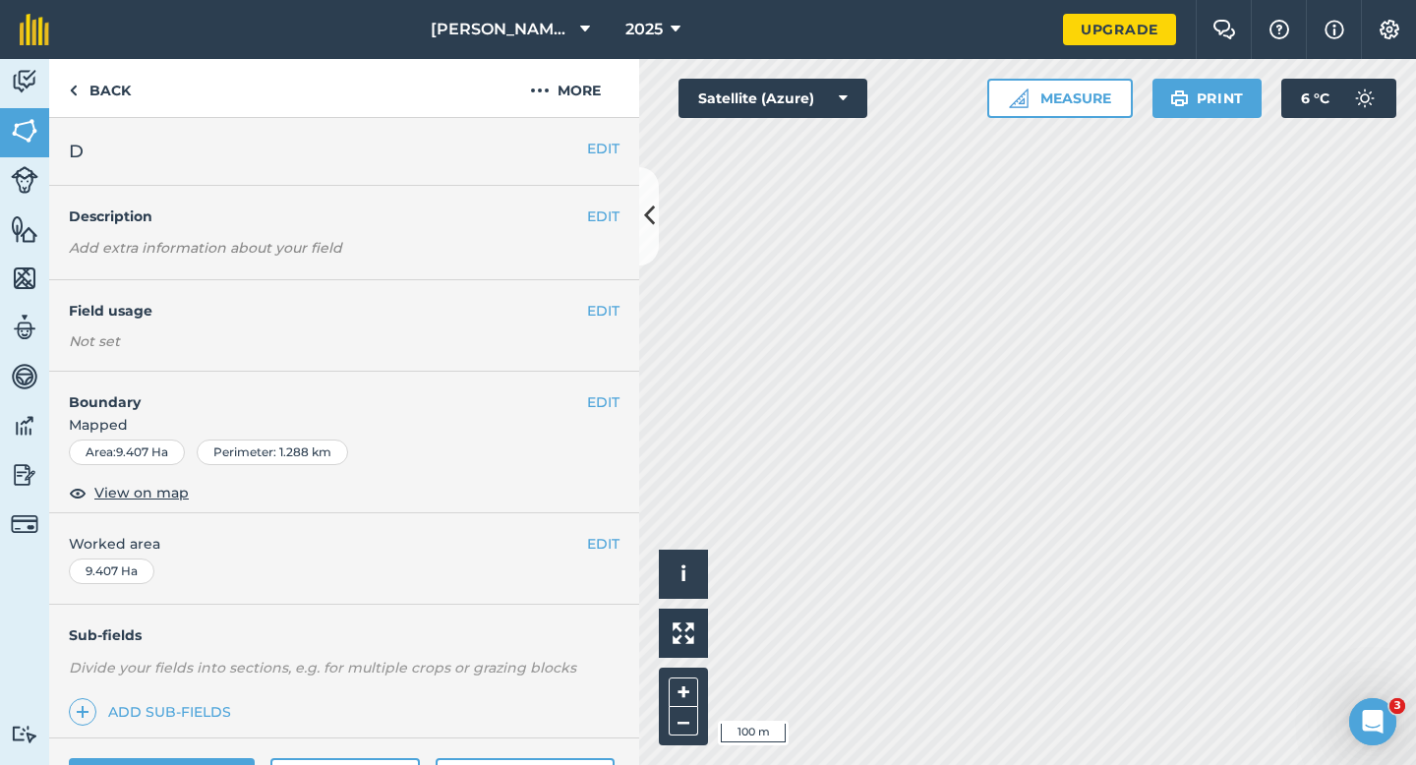
click at [622, 542] on div "EDIT Worked area 9.407 Ha" at bounding box center [344, 558] width 590 height 91
click at [600, 541] on button "EDIT" at bounding box center [603, 544] width 32 height 22
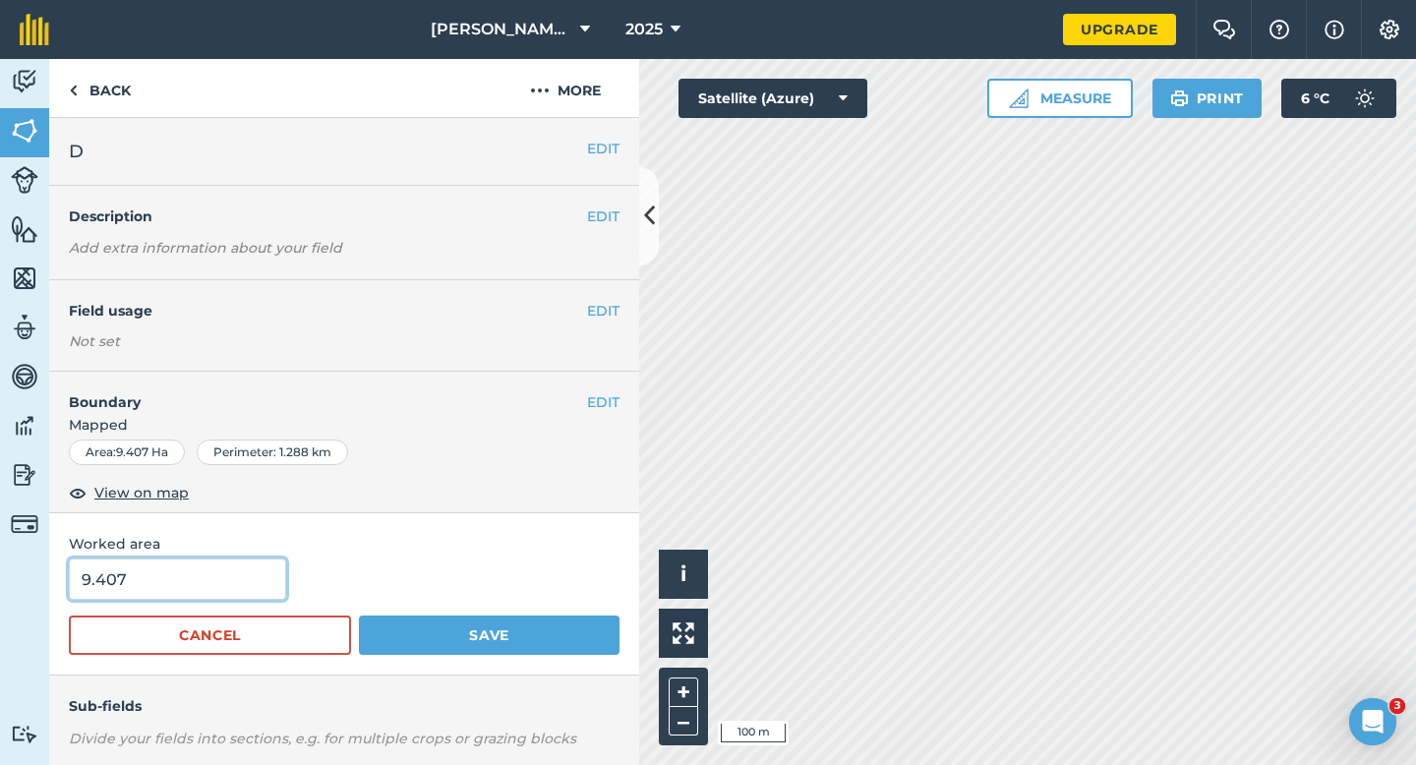
click at [220, 564] on input "9.407" at bounding box center [177, 579] width 217 height 41
click at [221, 572] on input "9.407" at bounding box center [177, 579] width 217 height 41
type input "9.4"
click at [359, 616] on button "Save" at bounding box center [489, 635] width 261 height 39
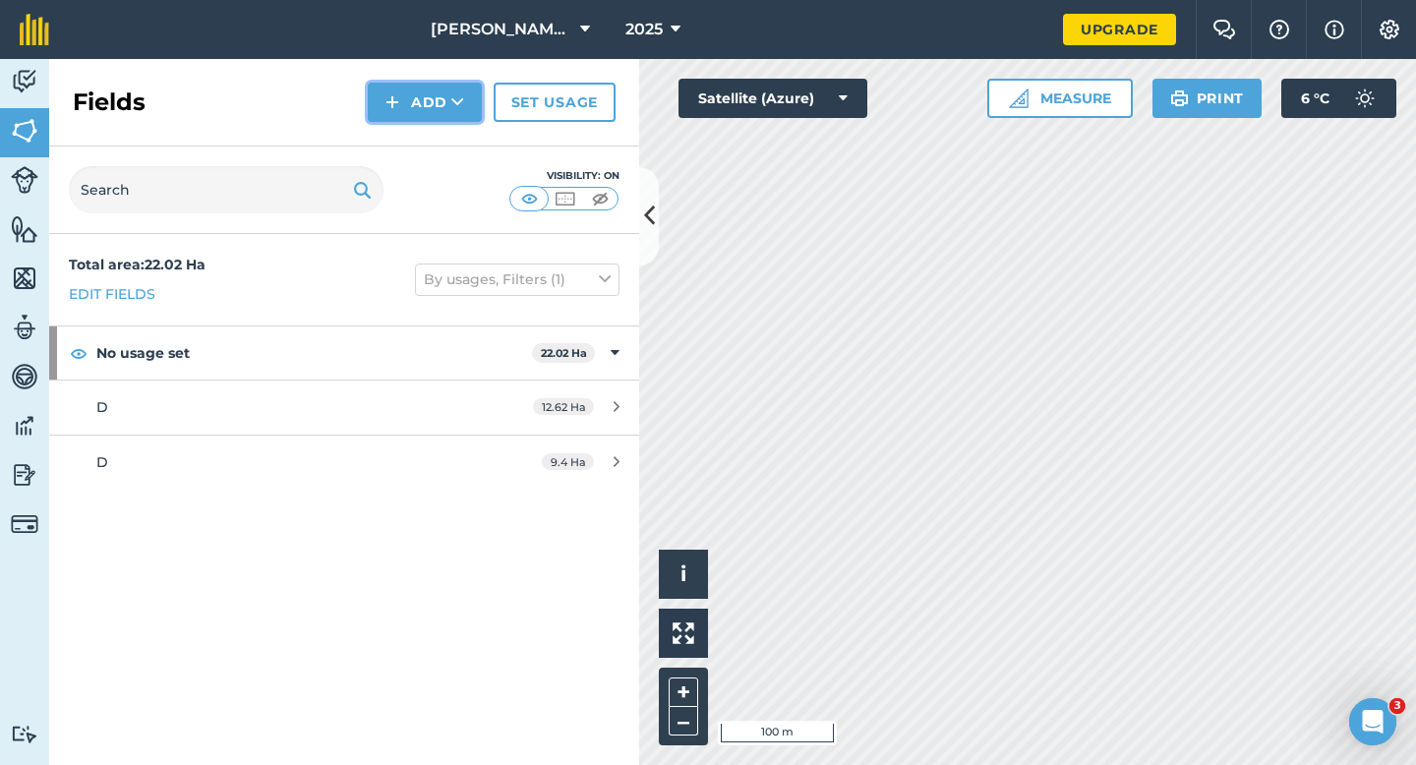
click at [437, 99] on button "Add" at bounding box center [425, 102] width 114 height 39
click at [437, 150] on link "Draw" at bounding box center [425, 146] width 108 height 43
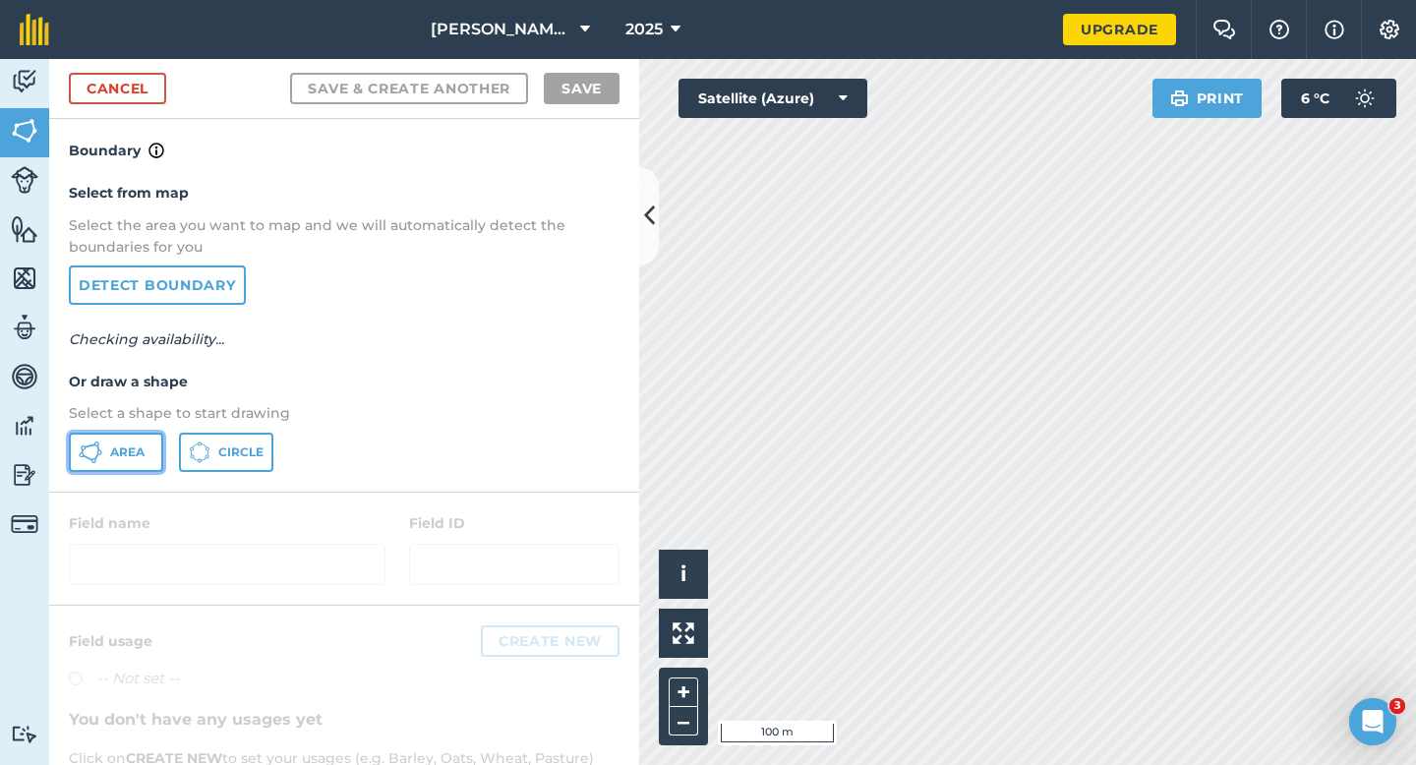
click at [96, 446] on icon at bounding box center [91, 453] width 24 height 24
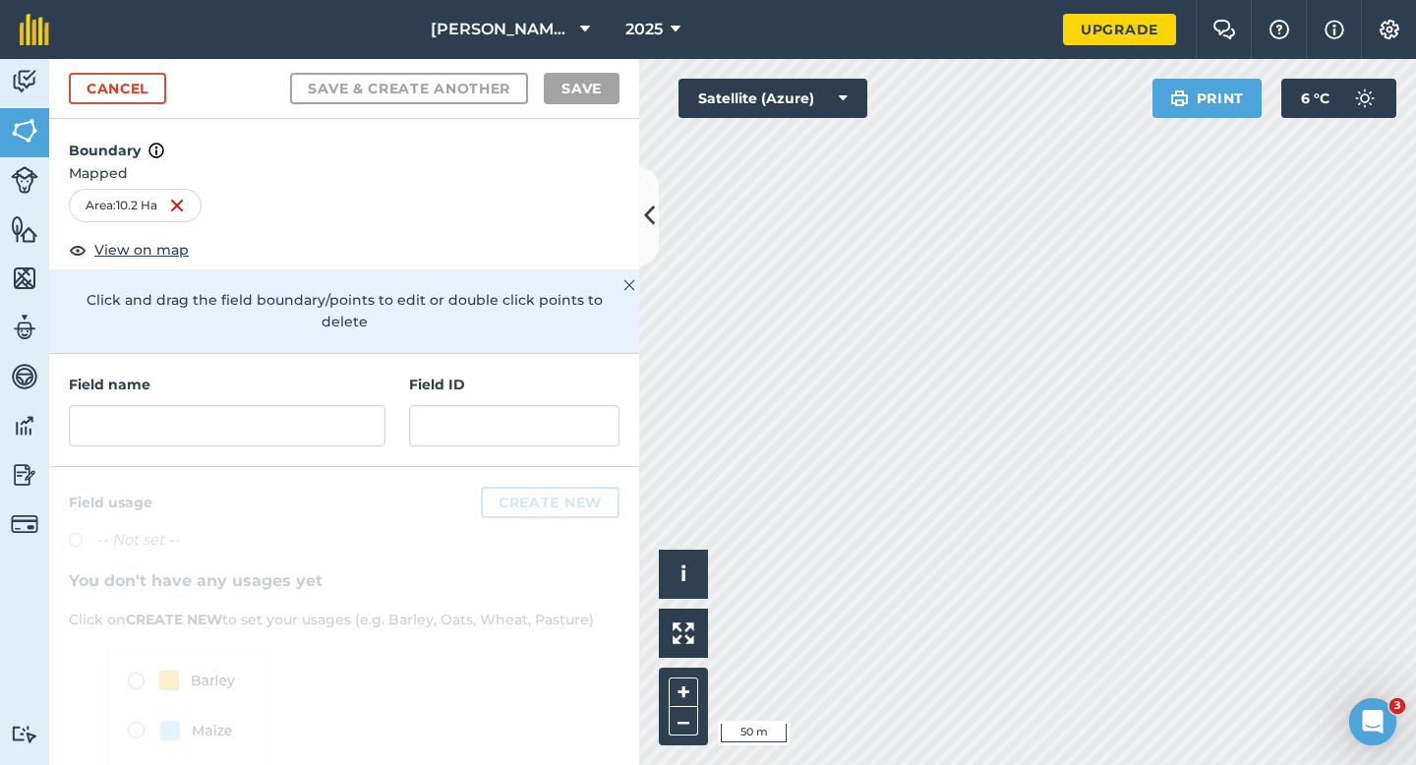
click at [269, 374] on h4 "Field name" at bounding box center [227, 385] width 317 height 22
click at [269, 405] on input "text" at bounding box center [227, 425] width 317 height 41
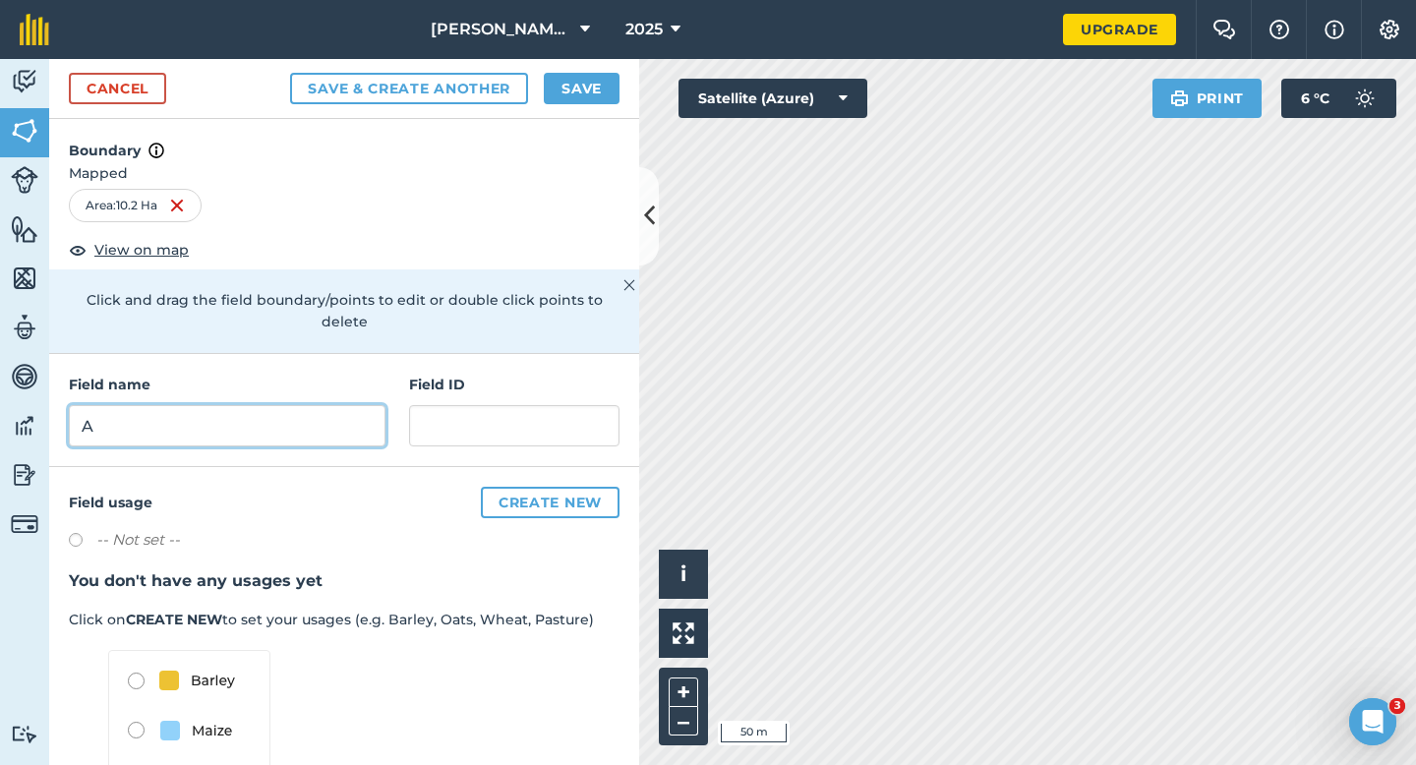
type input "A"
click at [577, 80] on button "Save" at bounding box center [582, 88] width 76 height 31
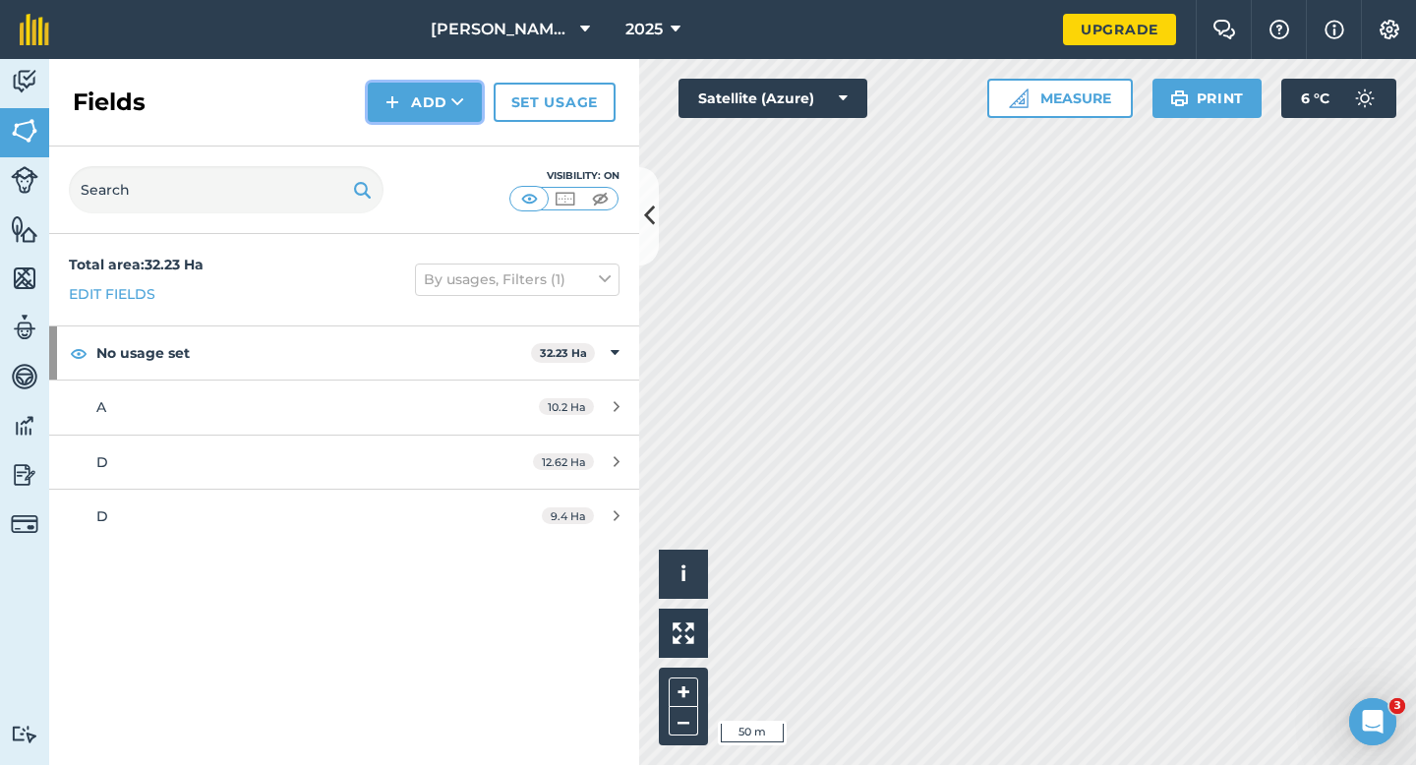
click at [430, 98] on button "Add" at bounding box center [425, 102] width 114 height 39
click at [430, 156] on link "Draw" at bounding box center [425, 146] width 108 height 43
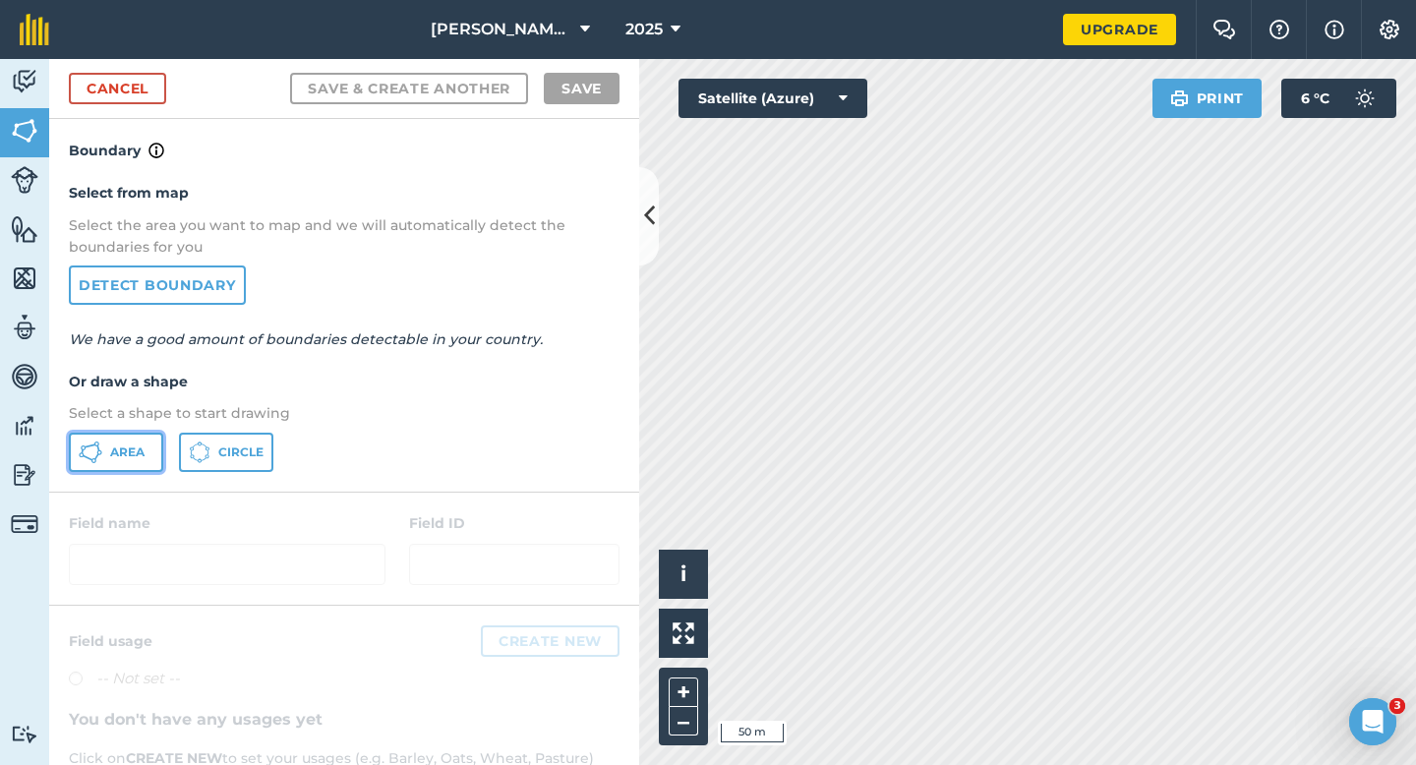
click at [154, 436] on button "Area" at bounding box center [116, 452] width 94 height 39
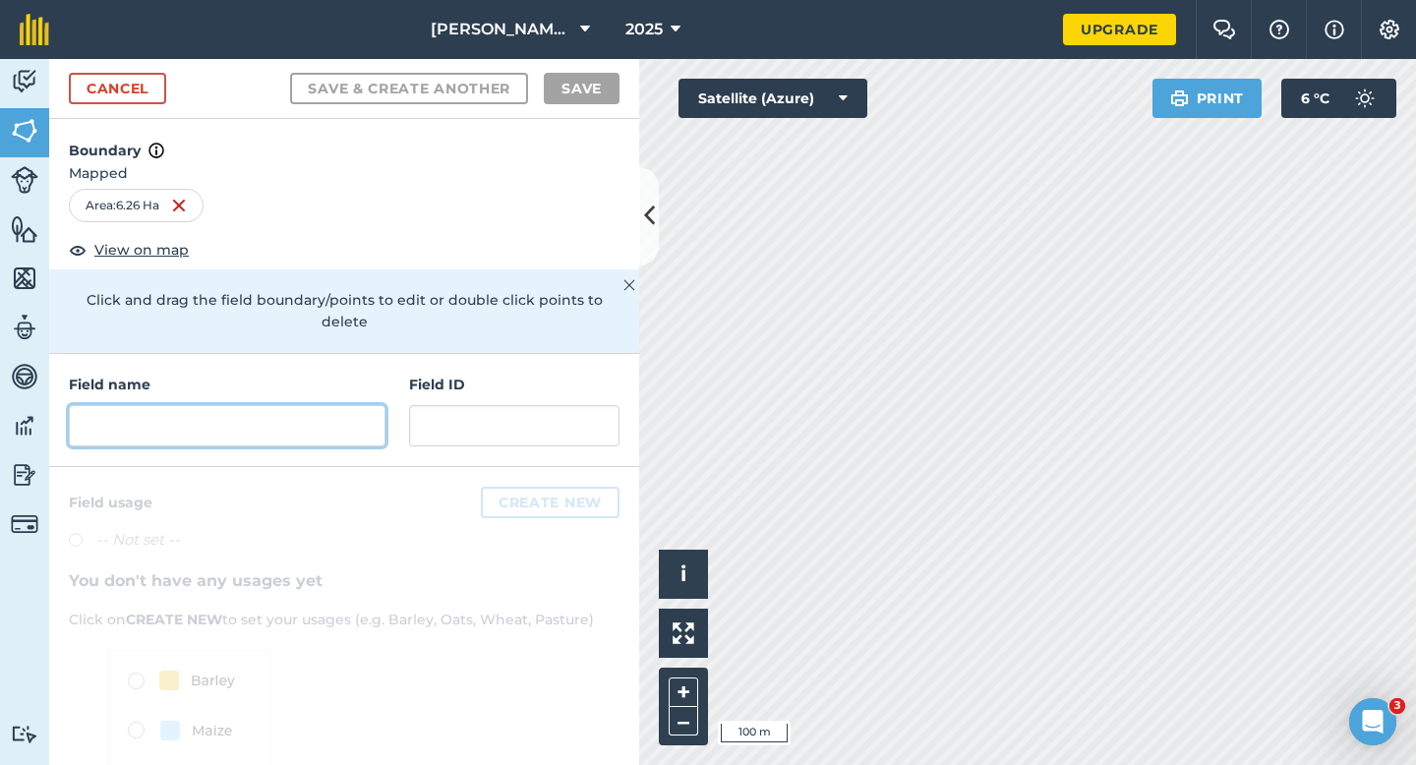
click at [350, 405] on input "text" at bounding box center [227, 425] width 317 height 41
click at [291, 410] on input "text" at bounding box center [227, 425] width 317 height 41
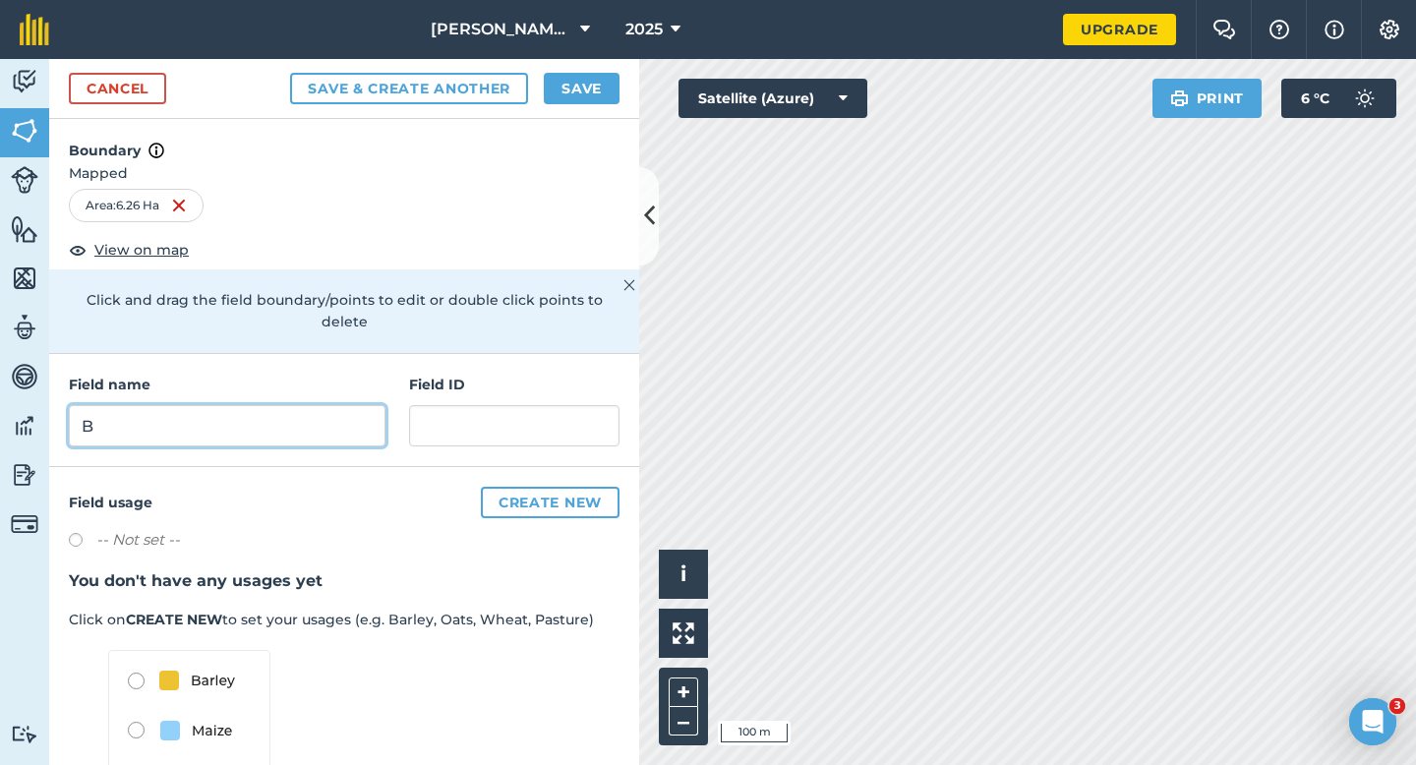
type input "B"
click at [584, 102] on button "Save" at bounding box center [582, 88] width 76 height 31
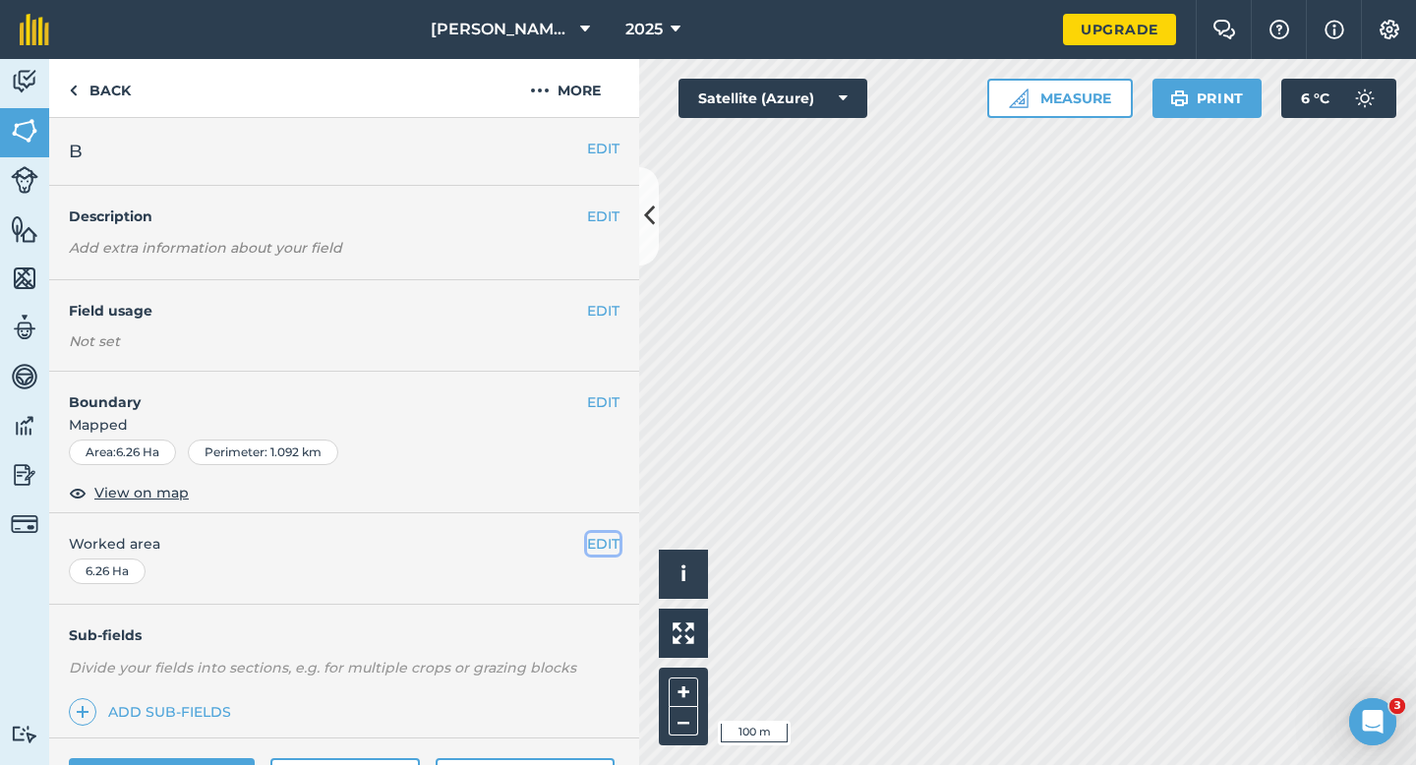
click at [595, 544] on button "EDIT" at bounding box center [603, 544] width 32 height 22
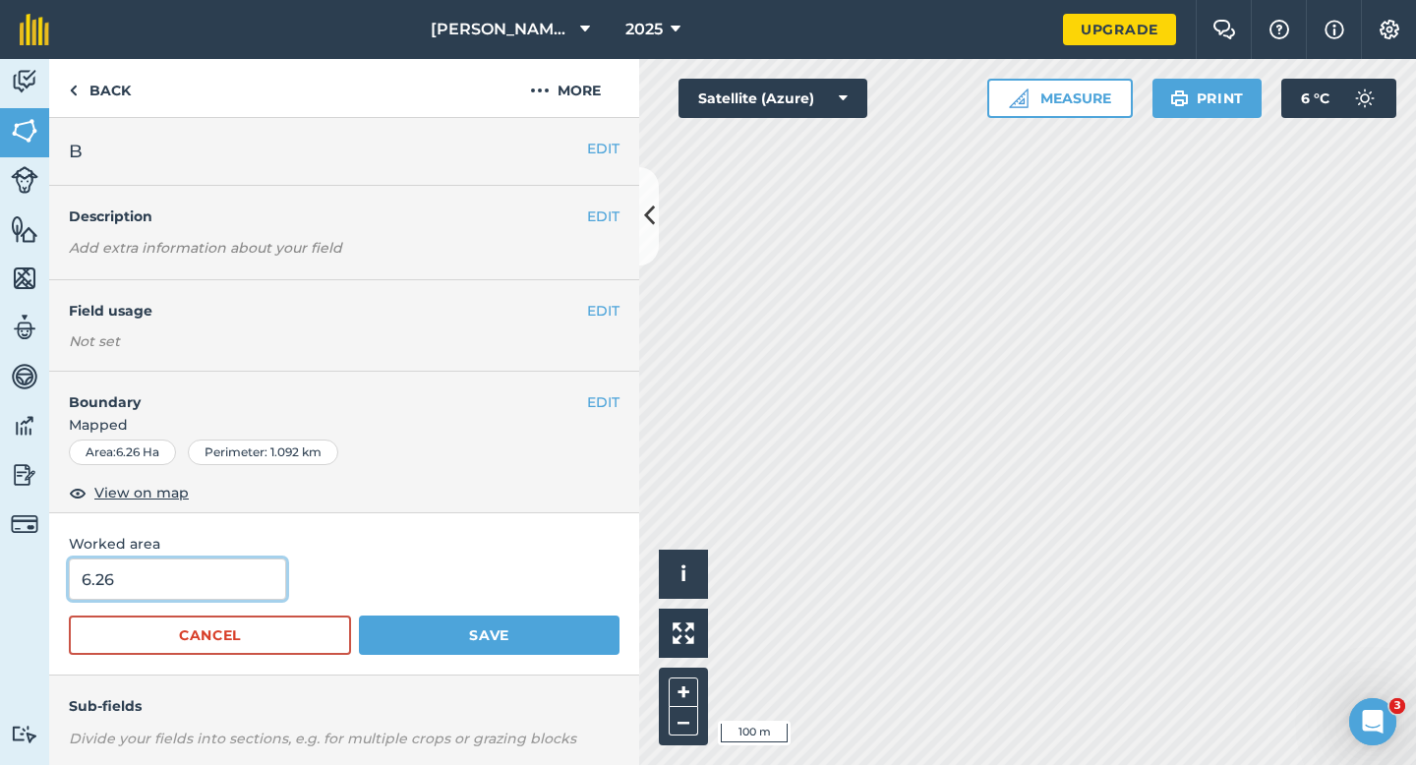
click at [247, 566] on input "6.26" at bounding box center [177, 579] width 217 height 41
click at [252, 569] on input "6.26" at bounding box center [177, 579] width 217 height 41
click at [251, 580] on input "6.26" at bounding box center [177, 579] width 217 height 41
type input "6.3"
click at [359, 616] on button "Save" at bounding box center [489, 635] width 261 height 39
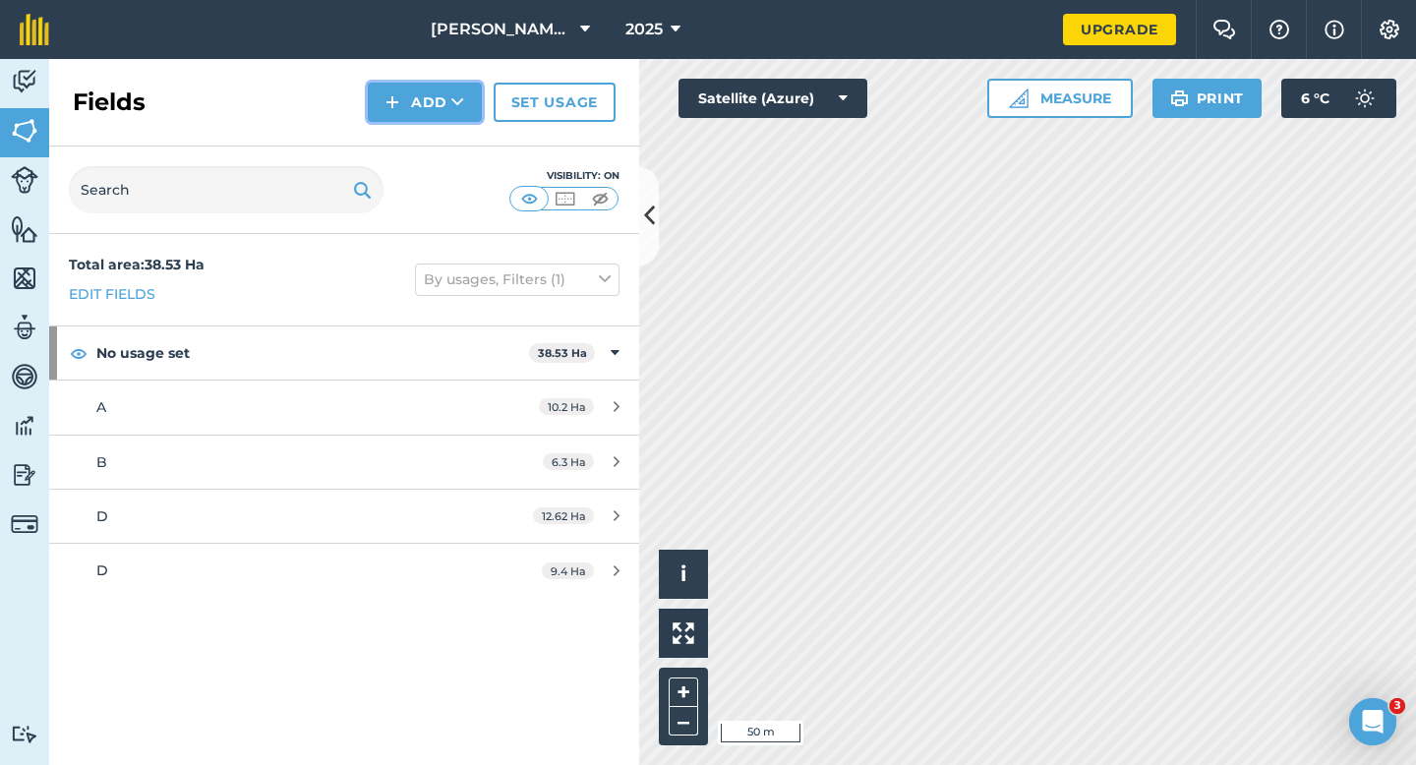
click at [471, 102] on button "Add" at bounding box center [425, 102] width 114 height 39
click at [441, 140] on link "Draw" at bounding box center [425, 146] width 108 height 43
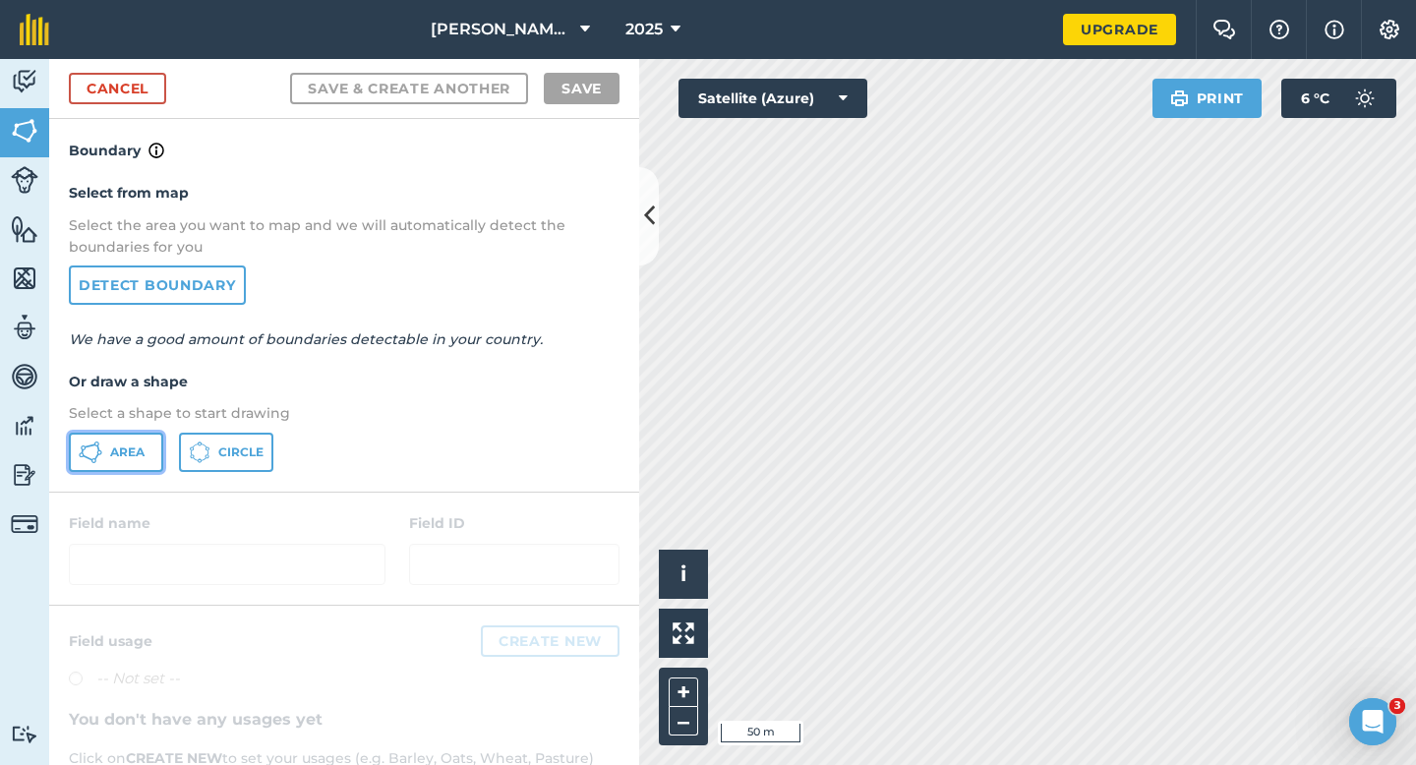
click at [114, 433] on button "Area" at bounding box center [116, 452] width 94 height 39
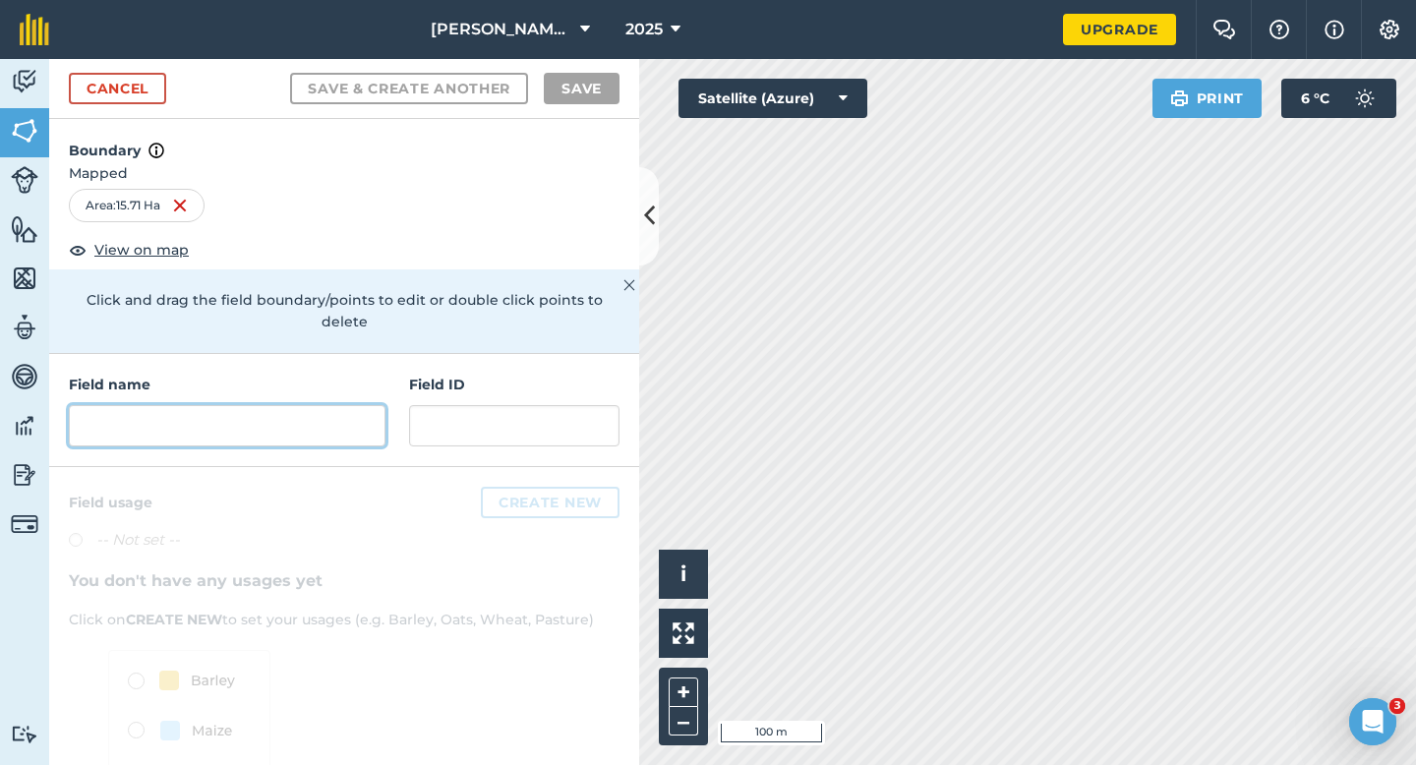
click at [285, 405] on input "text" at bounding box center [227, 425] width 317 height 41
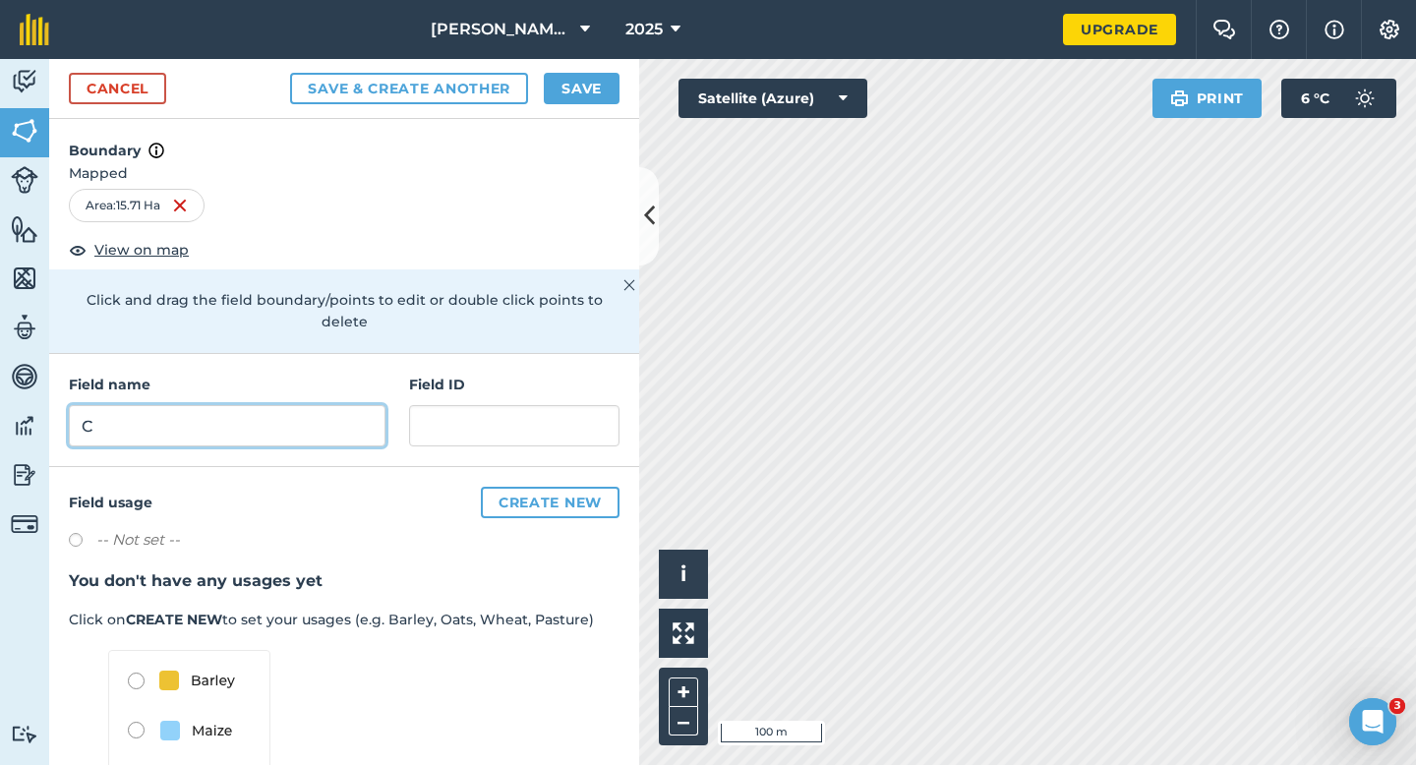
type input "C"
click at [553, 88] on button "Save" at bounding box center [582, 88] width 76 height 31
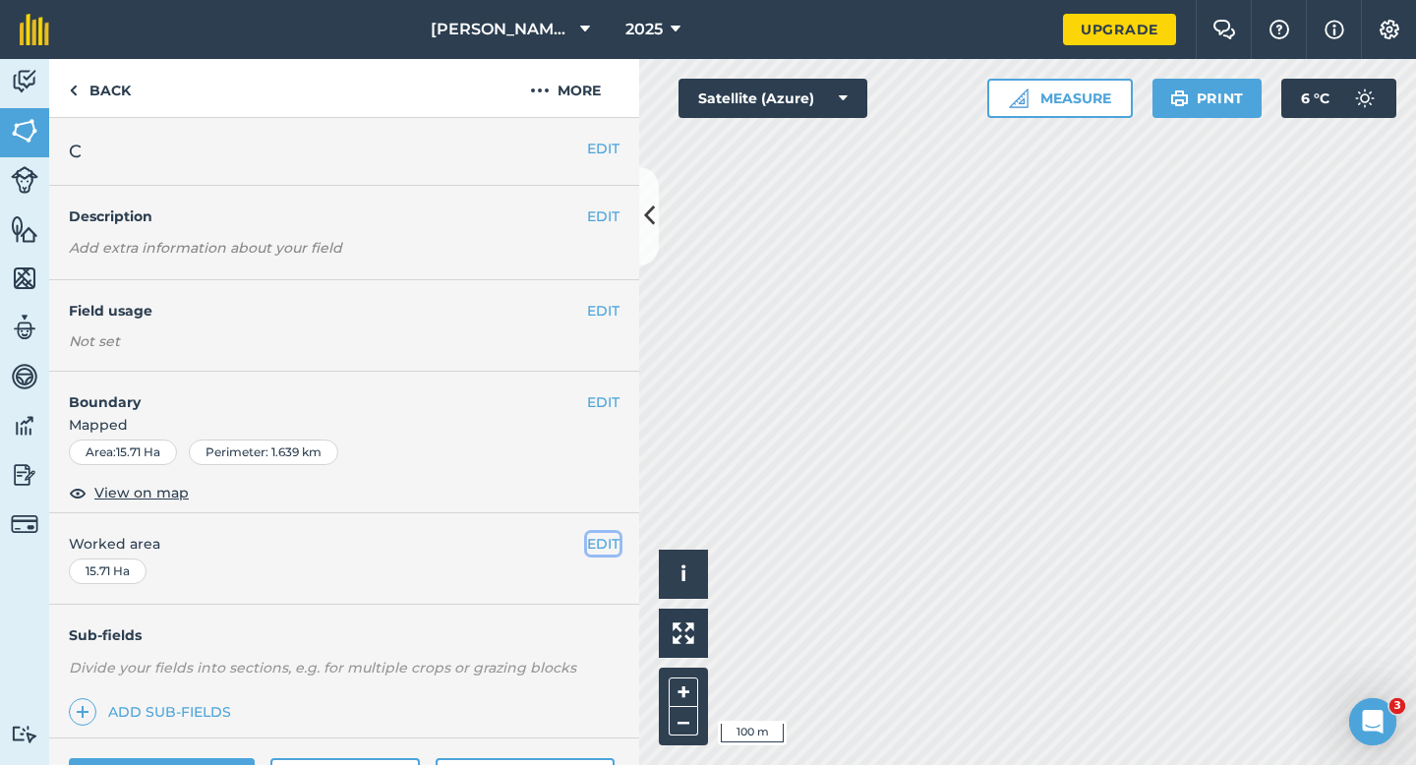
click at [607, 543] on button "EDIT" at bounding box center [603, 544] width 32 height 22
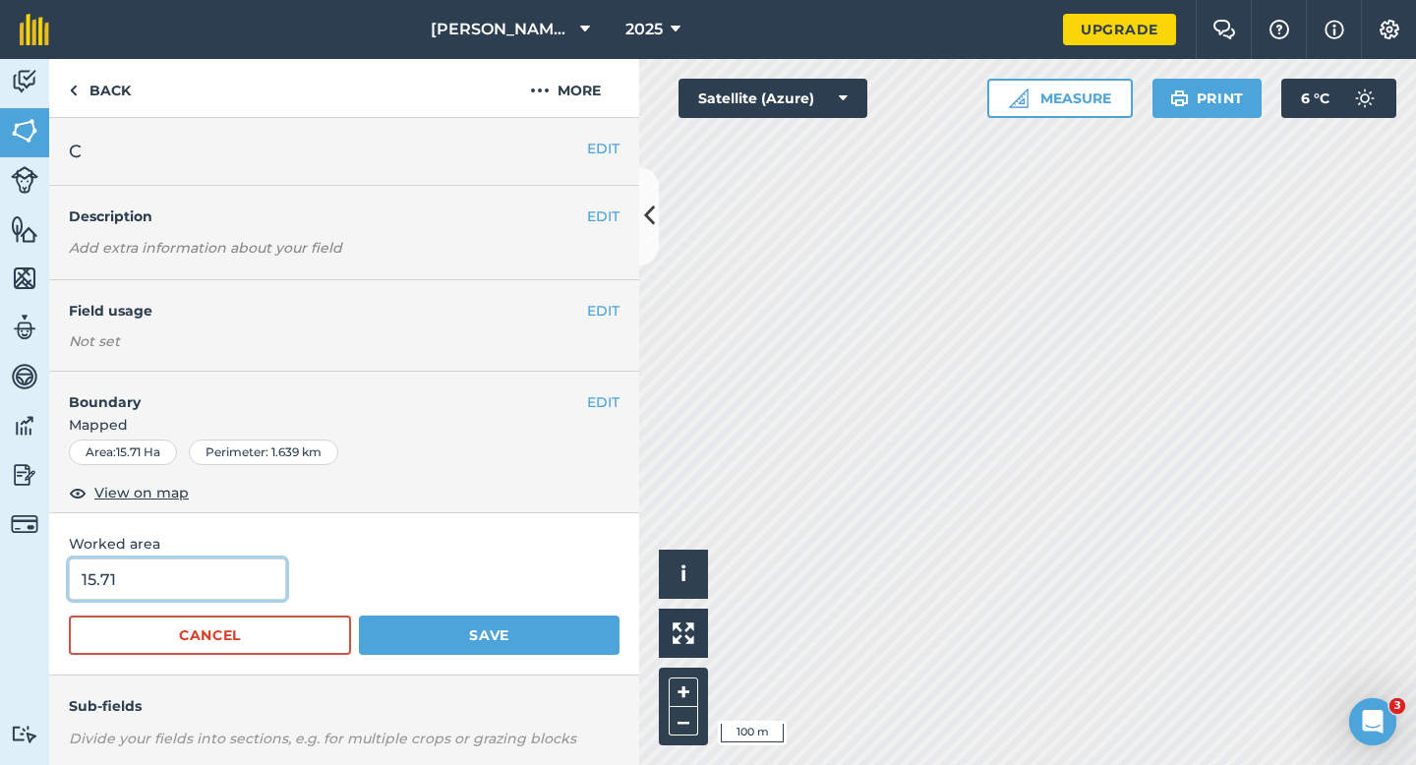
click at [133, 582] on input "15.71" at bounding box center [177, 579] width 217 height 41
type input "15.5"
click at [359, 616] on button "Save" at bounding box center [489, 635] width 261 height 39
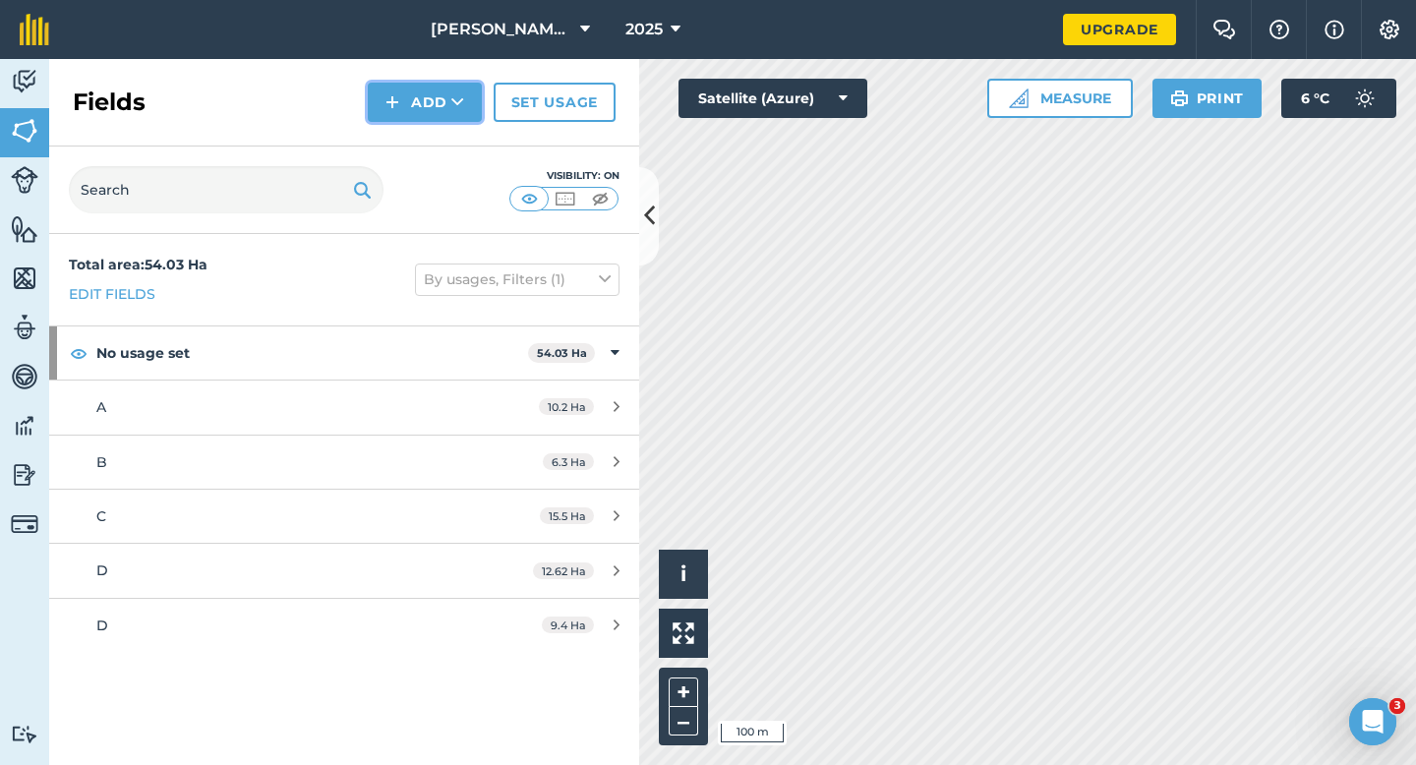
click at [385, 106] on button "Add" at bounding box center [425, 102] width 114 height 39
click at [388, 139] on link "Draw" at bounding box center [425, 146] width 108 height 43
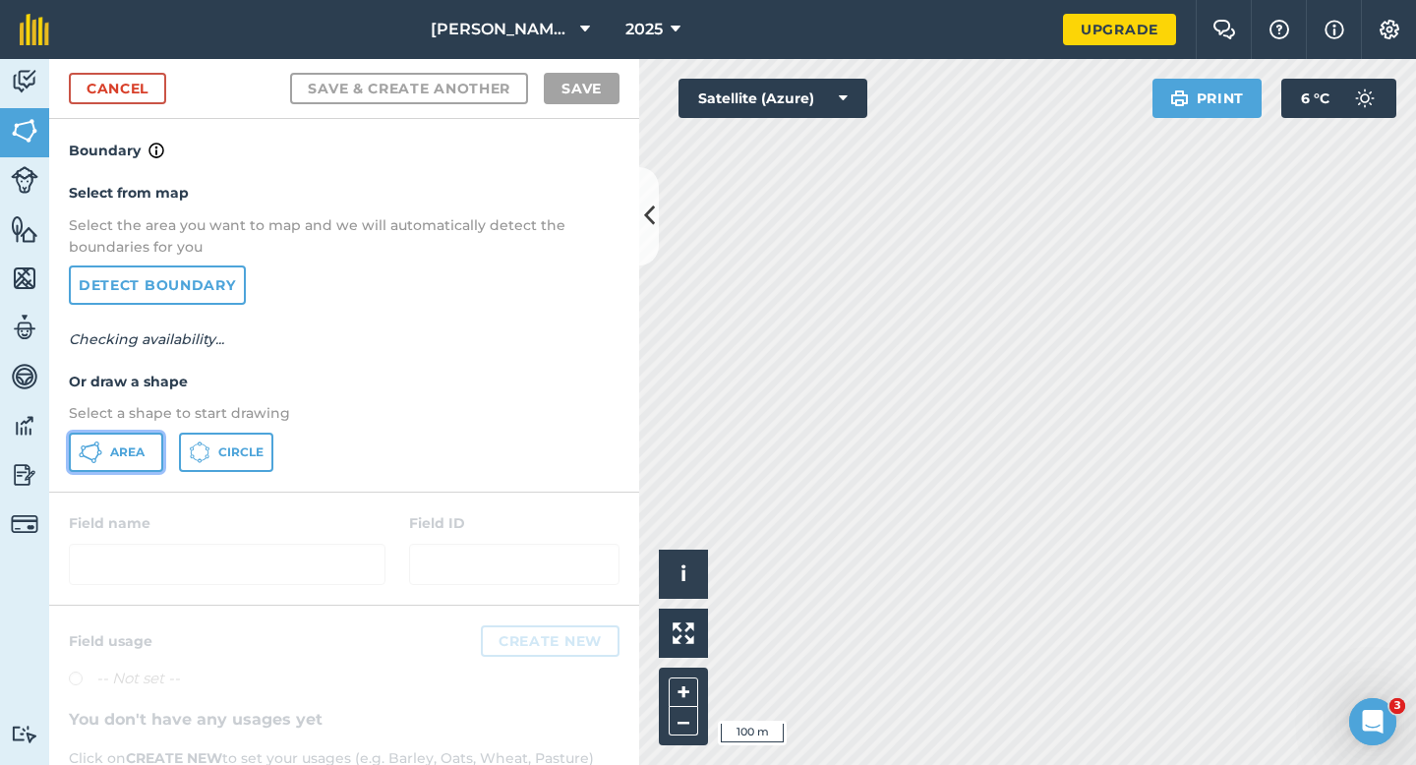
click at [123, 461] on button "Area" at bounding box center [116, 452] width 94 height 39
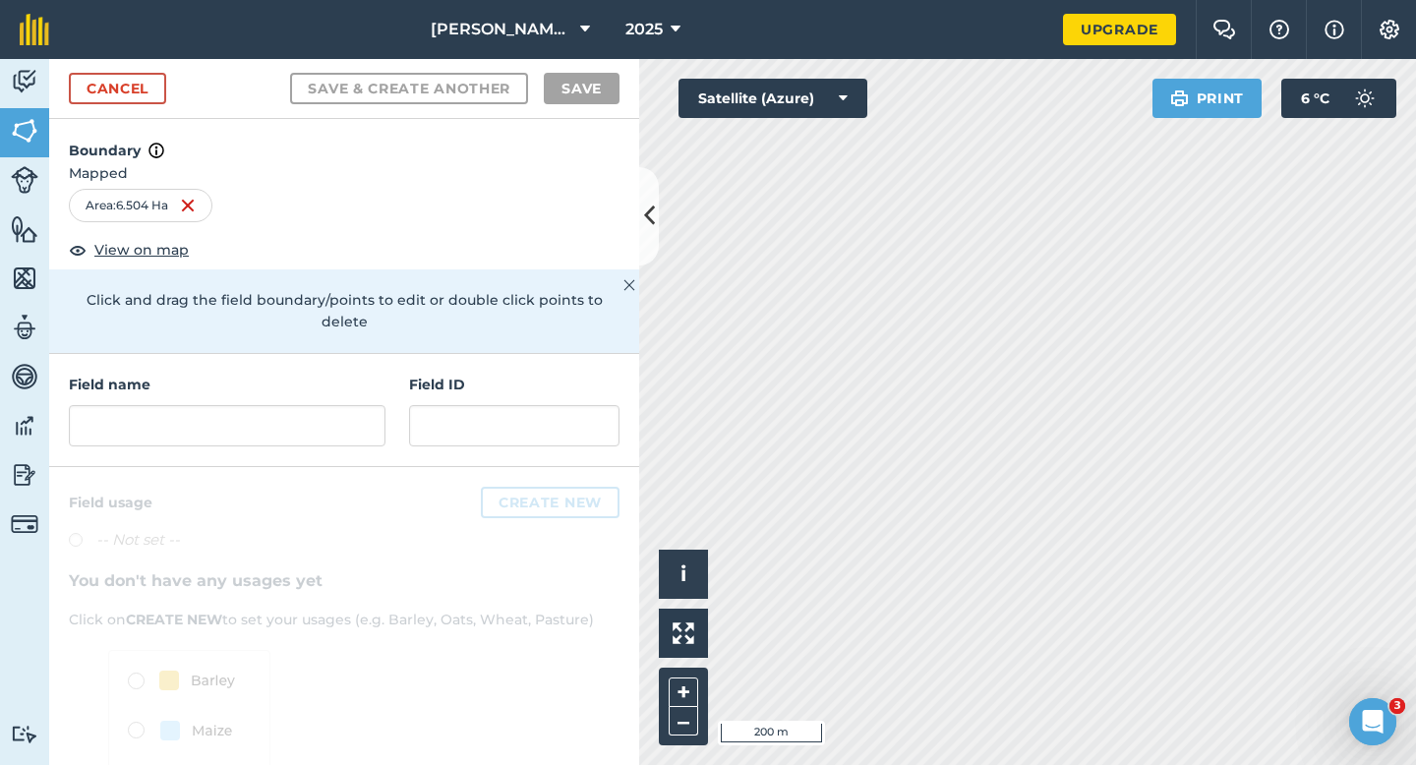
click at [261, 375] on div "Field name" at bounding box center [227, 410] width 317 height 73
click at [274, 405] on input "text" at bounding box center [227, 425] width 317 height 41
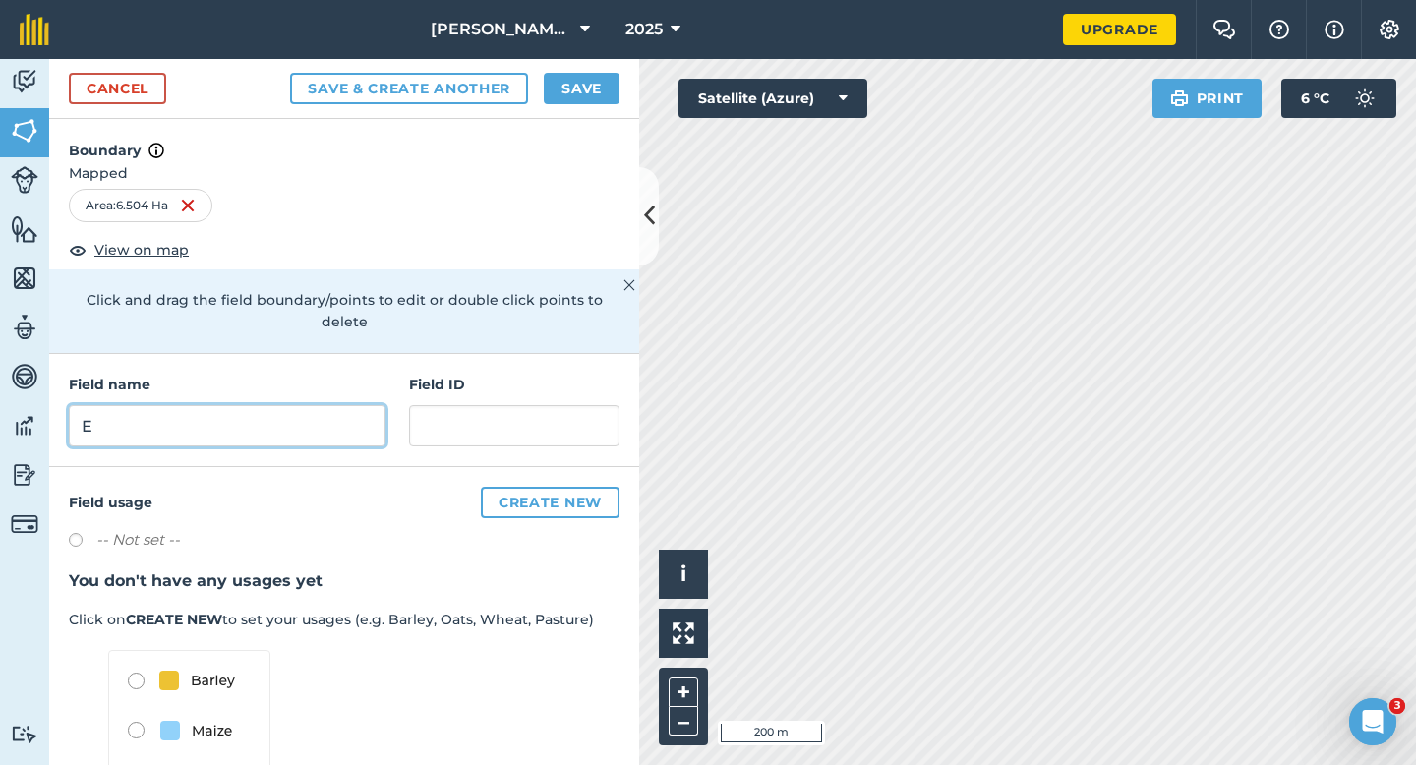
type input "E"
click at [567, 109] on div "Cancel Save & Create Another Save" at bounding box center [344, 89] width 590 height 60
click at [571, 94] on button "Save" at bounding box center [582, 88] width 76 height 31
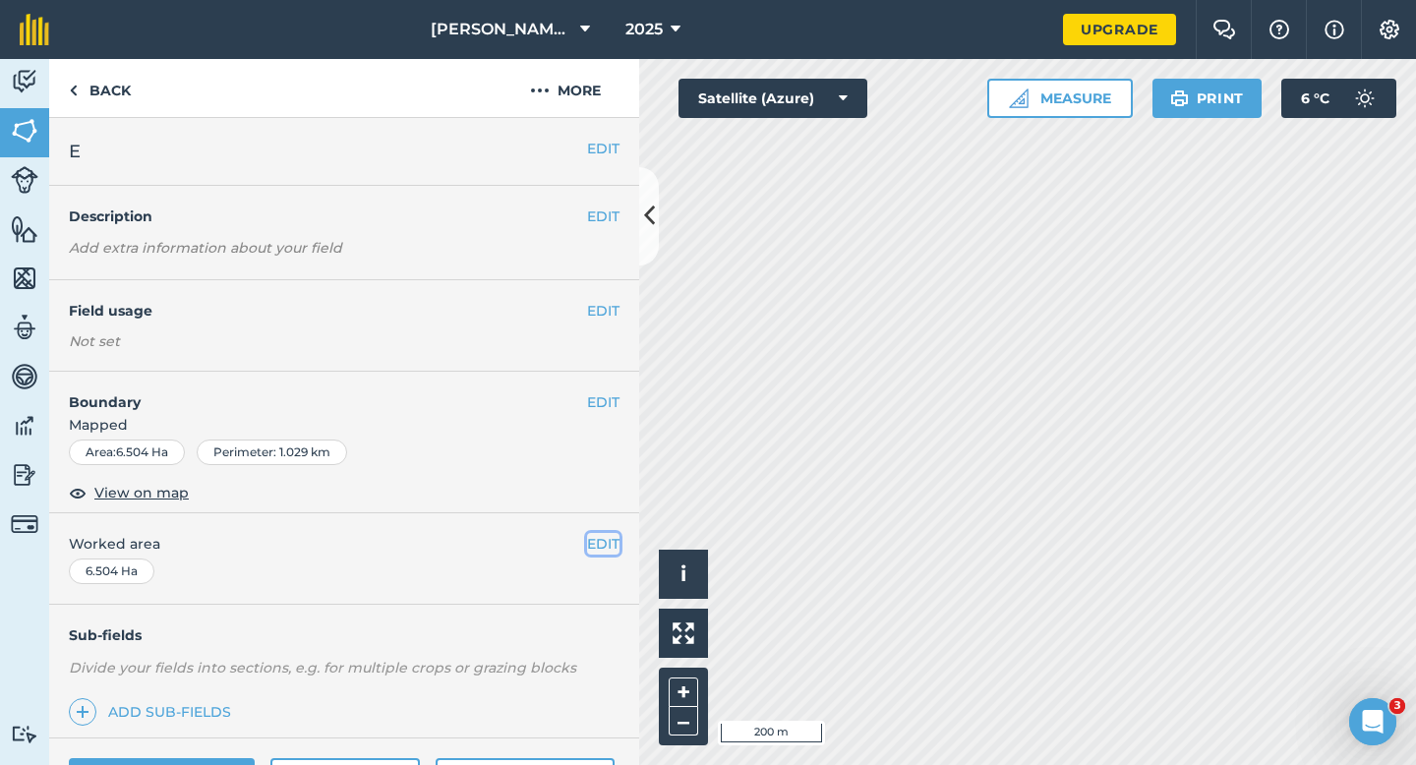
click at [600, 548] on button "EDIT" at bounding box center [603, 544] width 32 height 22
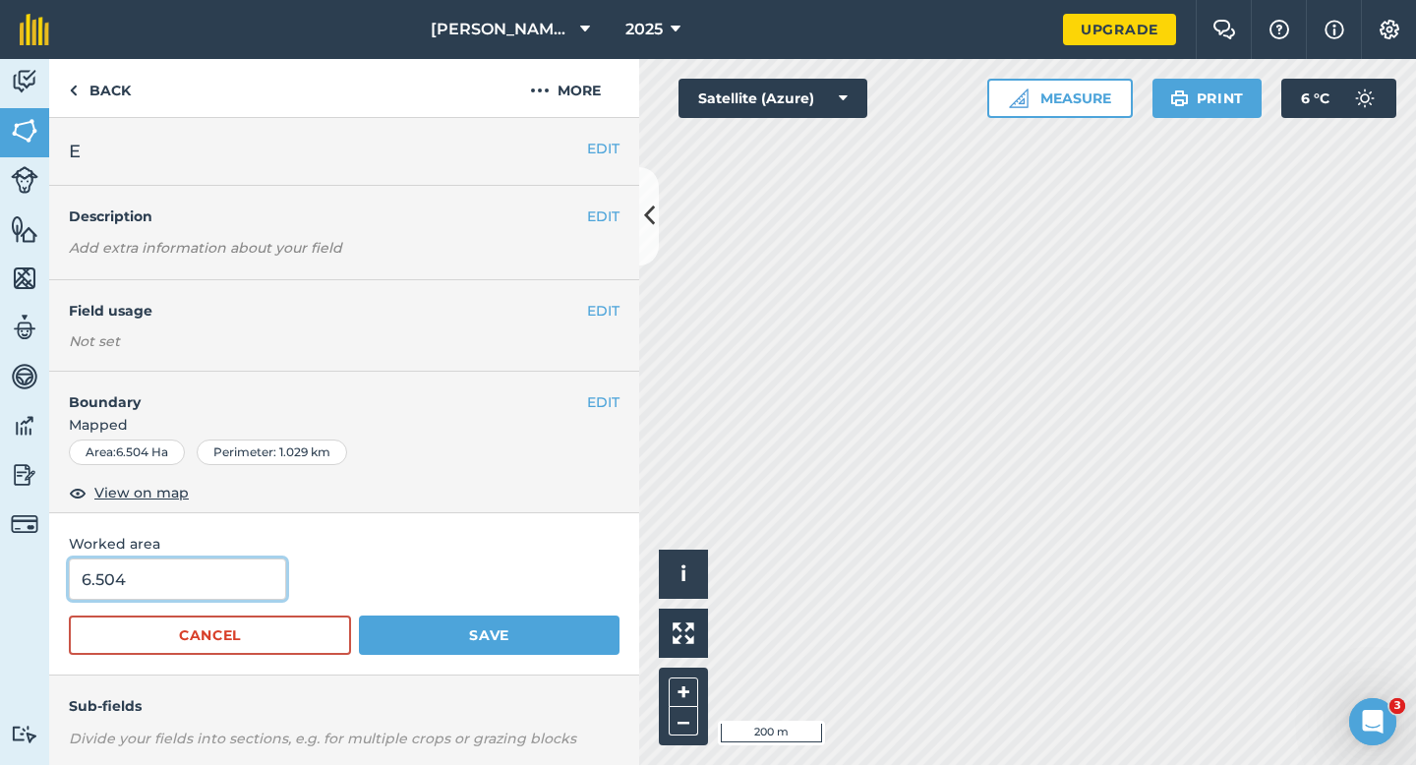
click at [257, 589] on input "6.504" at bounding box center [177, 579] width 217 height 41
type input "6.6"
click at [359, 616] on button "Save" at bounding box center [489, 635] width 261 height 39
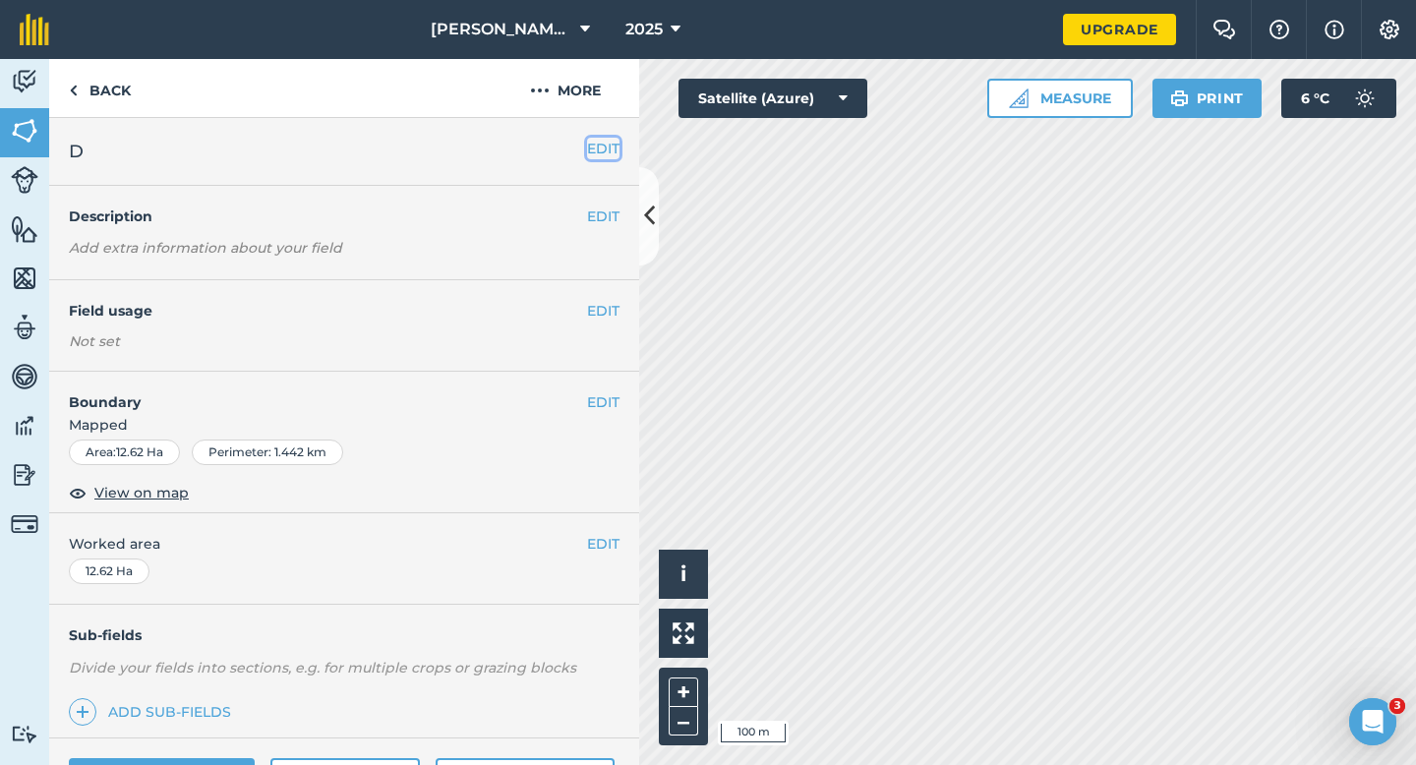
click at [599, 149] on button "EDIT" at bounding box center [603, 149] width 32 height 22
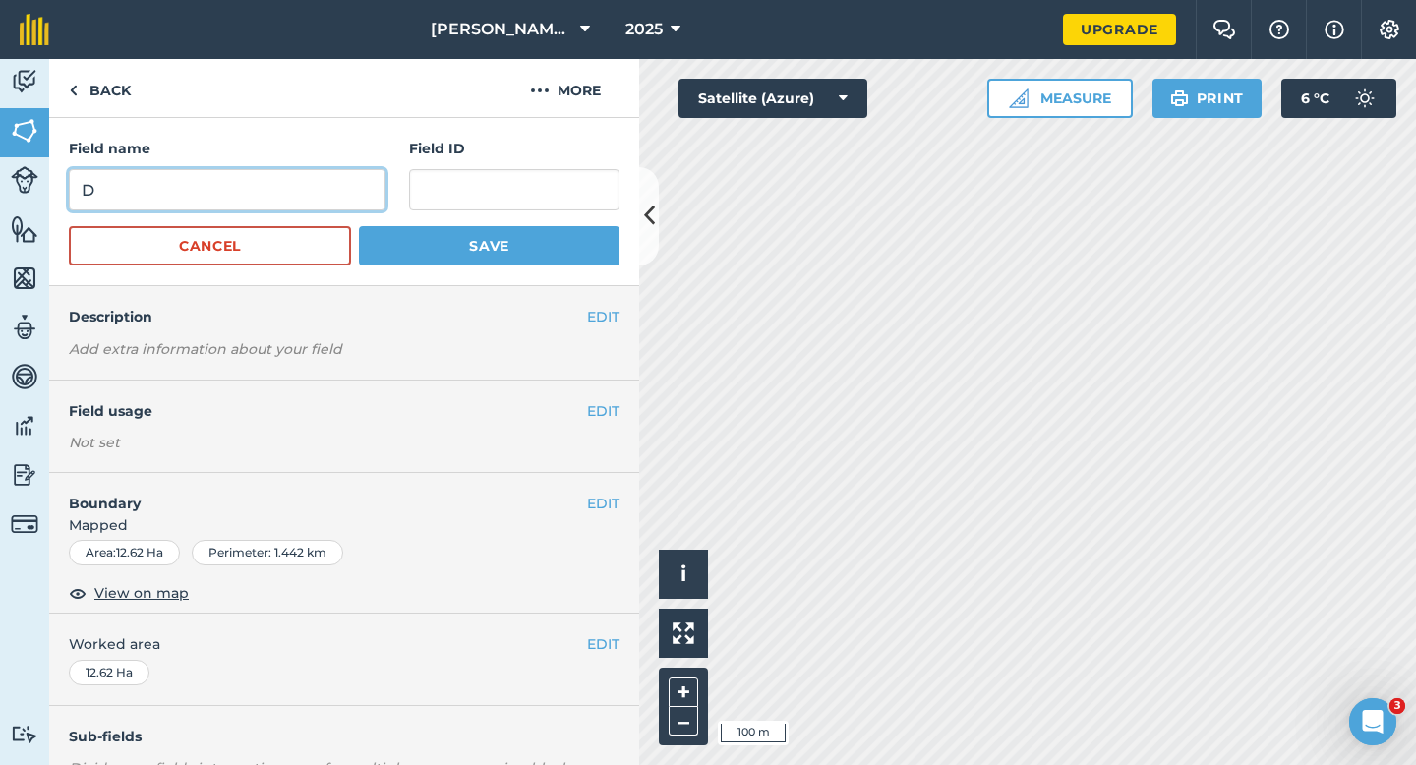
click at [368, 188] on input "D" at bounding box center [227, 189] width 317 height 41
type input "F"
click at [508, 265] on div "Field name F Field ID Cancel Save" at bounding box center [344, 202] width 590 height 168
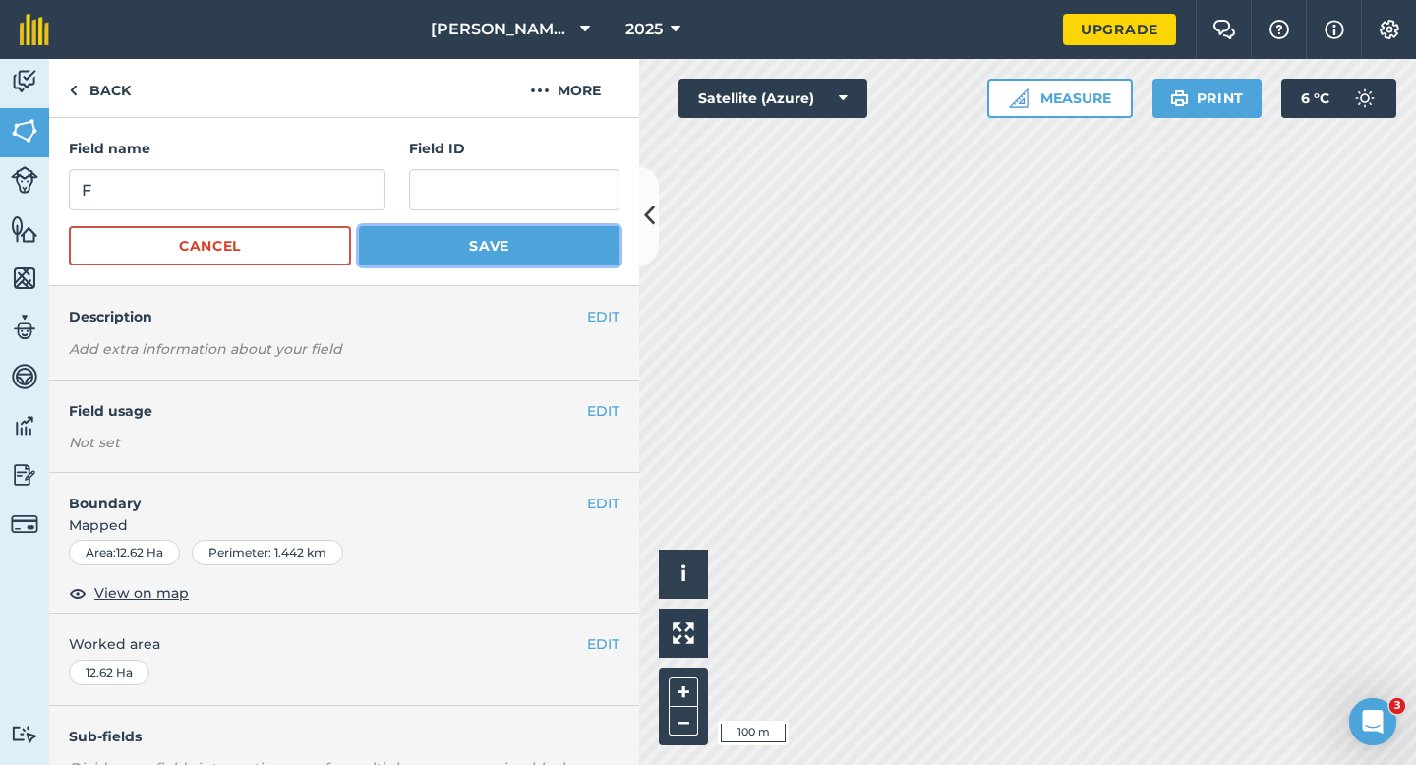
click at [513, 251] on button "Save" at bounding box center [489, 245] width 261 height 39
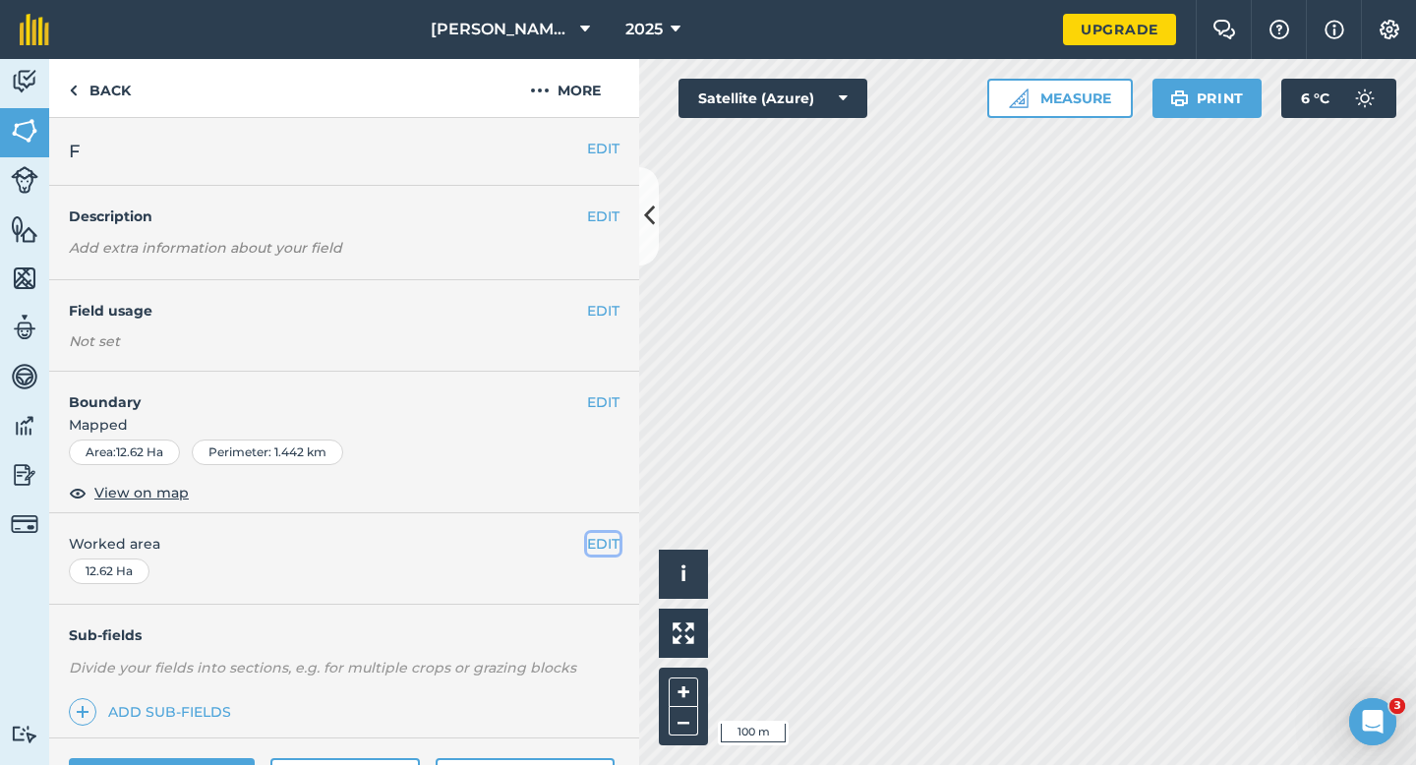
click at [605, 540] on button "EDIT" at bounding box center [603, 544] width 32 height 22
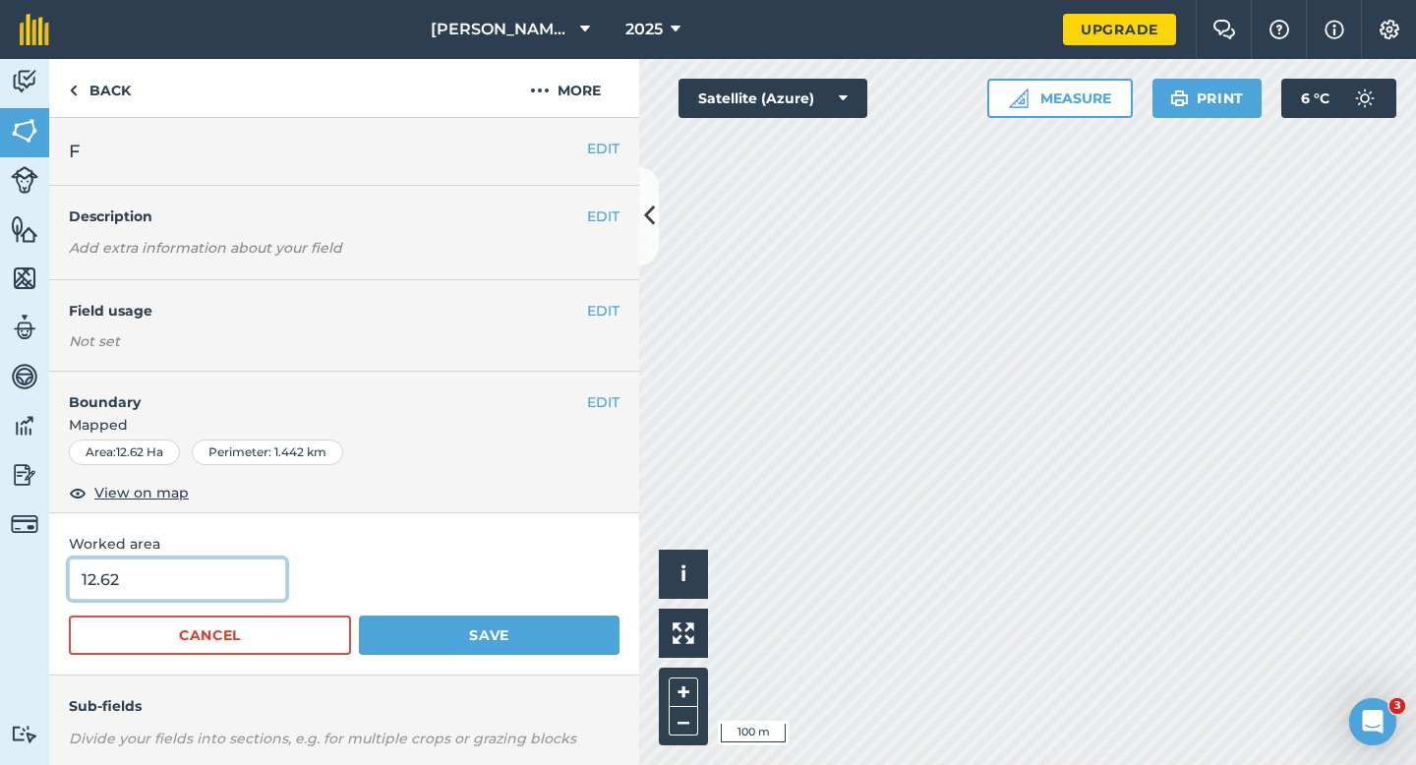
click at [256, 564] on input "12.62" at bounding box center [177, 579] width 217 height 41
click at [256, 569] on input "12.62" at bounding box center [177, 579] width 217 height 41
type input "12.6"
click at [359, 616] on button "Save" at bounding box center [489, 635] width 261 height 39
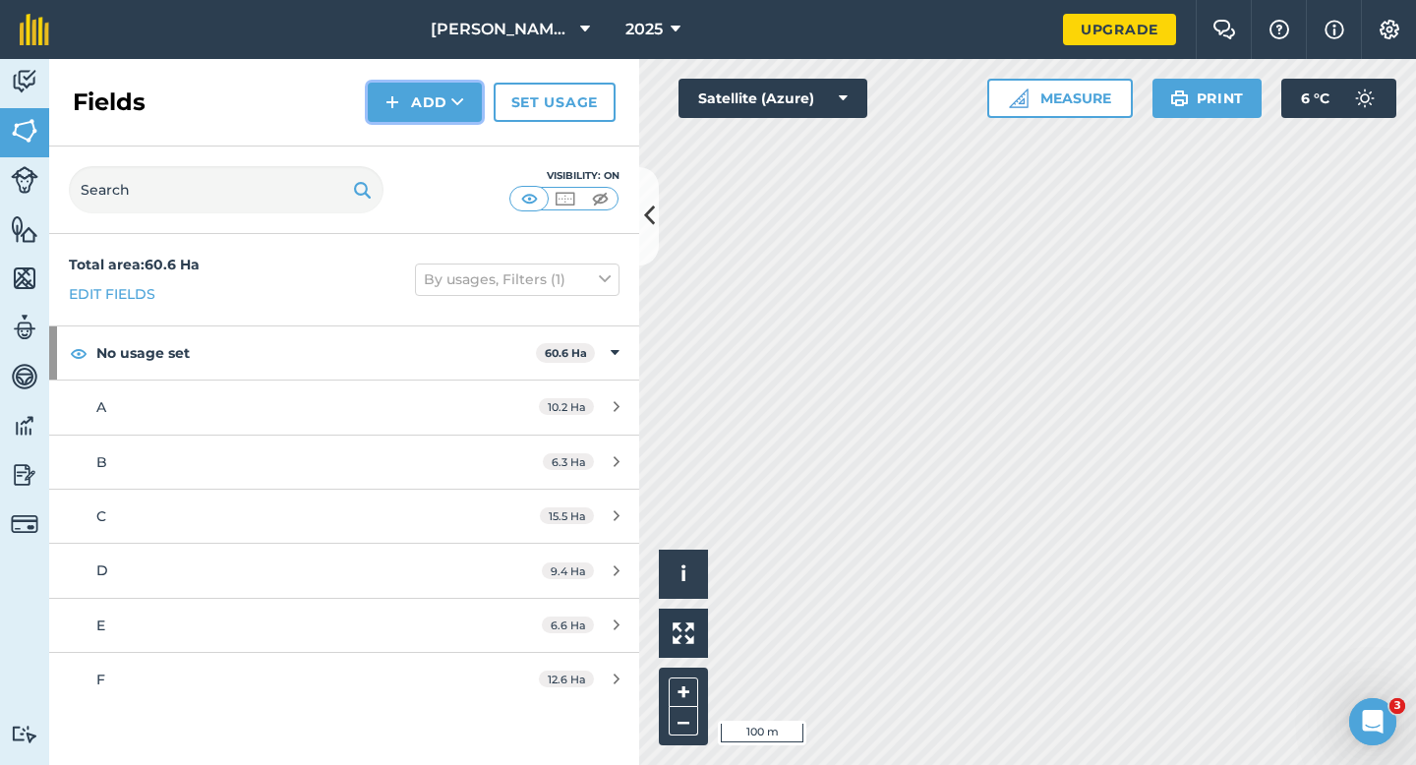
click at [381, 116] on button "Add" at bounding box center [425, 102] width 114 height 39
click at [382, 144] on link "Draw" at bounding box center [425, 146] width 108 height 43
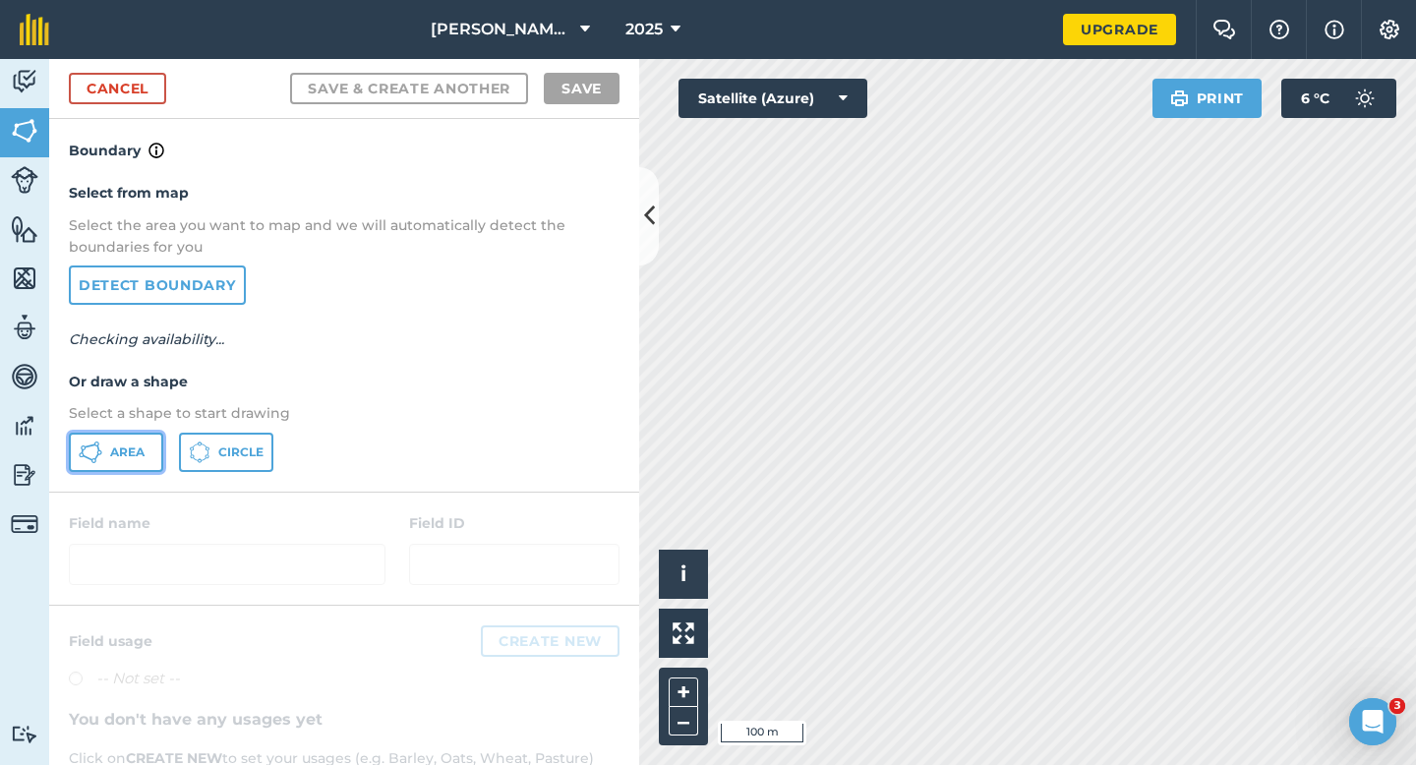
click at [111, 436] on button "Area" at bounding box center [116, 452] width 94 height 39
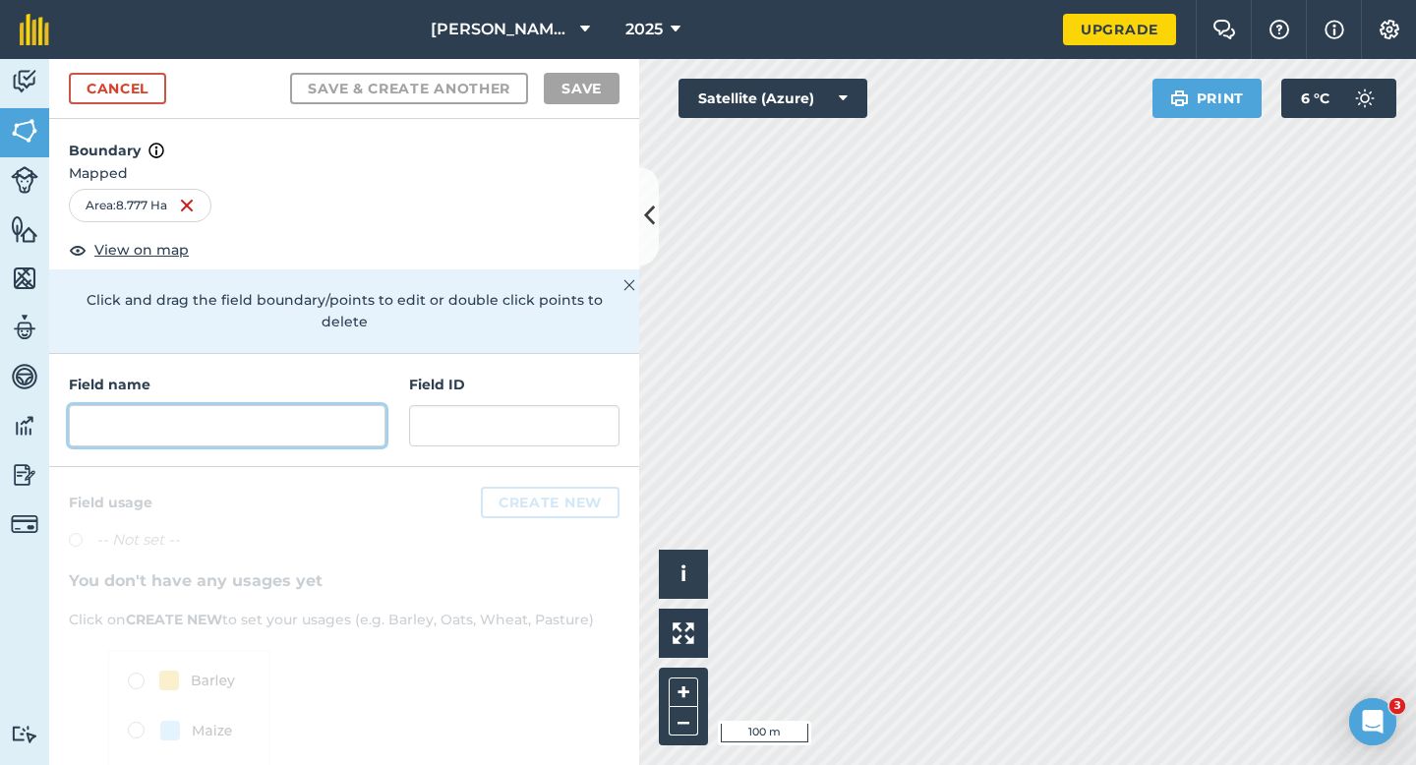
click at [354, 407] on input "text" at bounding box center [227, 425] width 317 height 41
click at [328, 405] on input "text" at bounding box center [227, 425] width 317 height 41
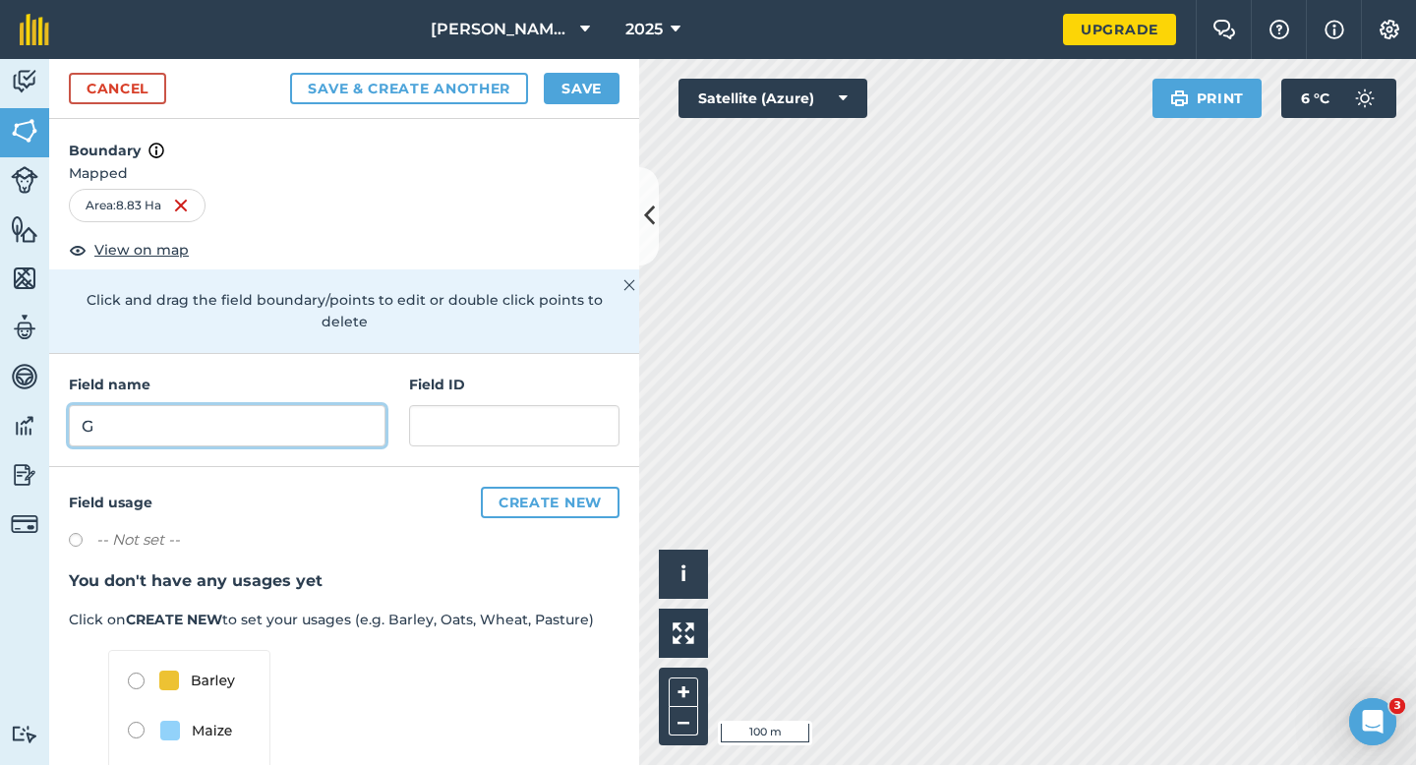
type input "G"
click at [552, 90] on button "Save" at bounding box center [582, 88] width 76 height 31
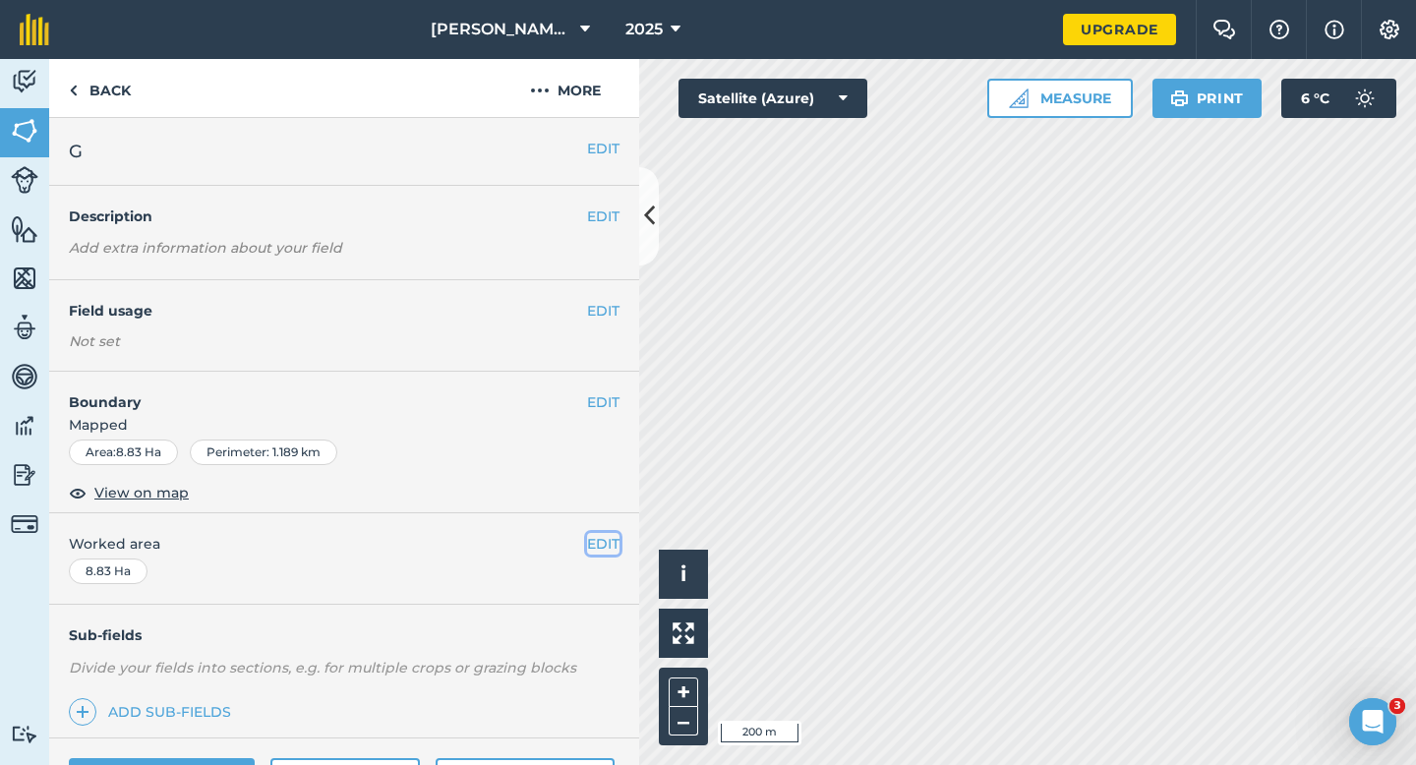
click at [596, 537] on button "EDIT" at bounding box center [603, 544] width 32 height 22
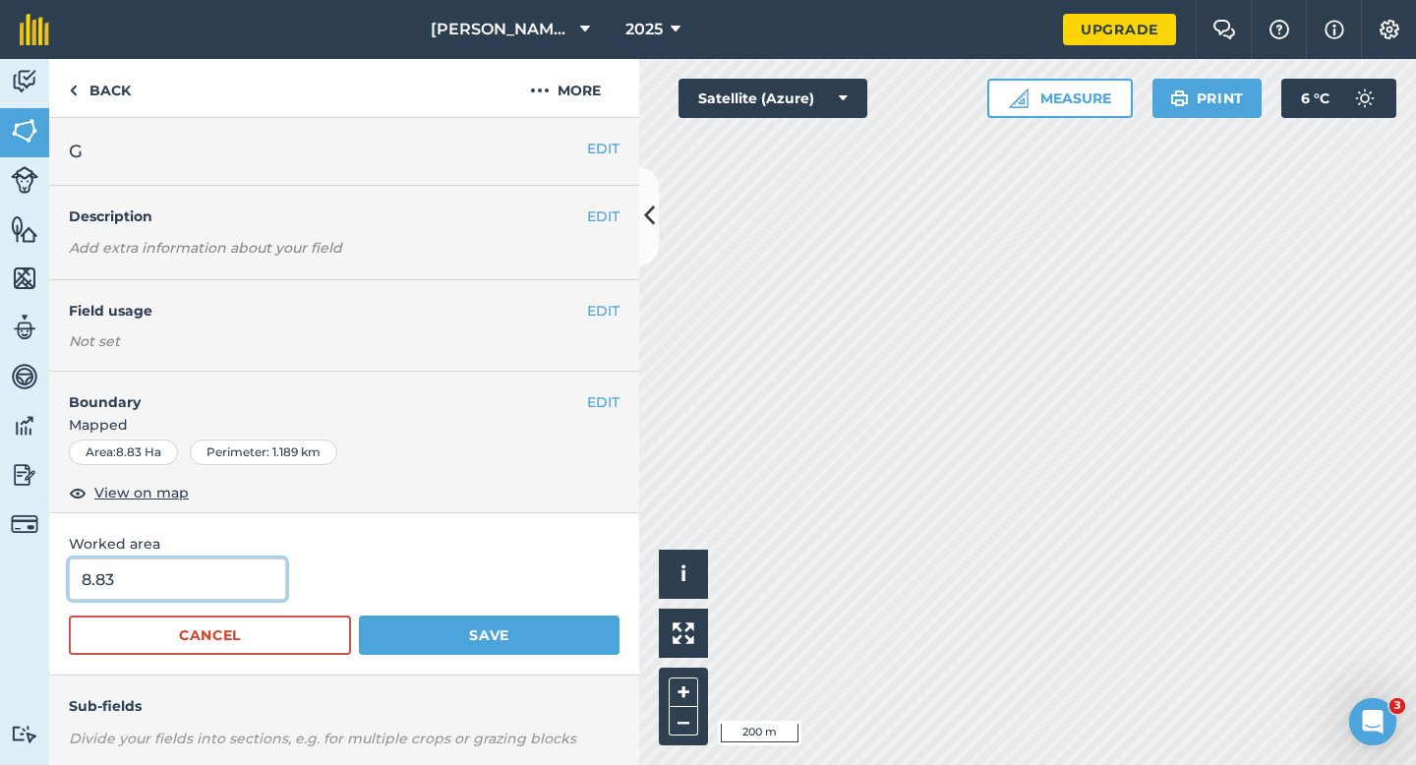
click at [250, 567] on input "8.83" at bounding box center [177, 579] width 217 height 41
click at [252, 586] on input "8.83" at bounding box center [177, 579] width 217 height 41
type input "8.8"
click at [359, 616] on button "Save" at bounding box center [489, 635] width 261 height 39
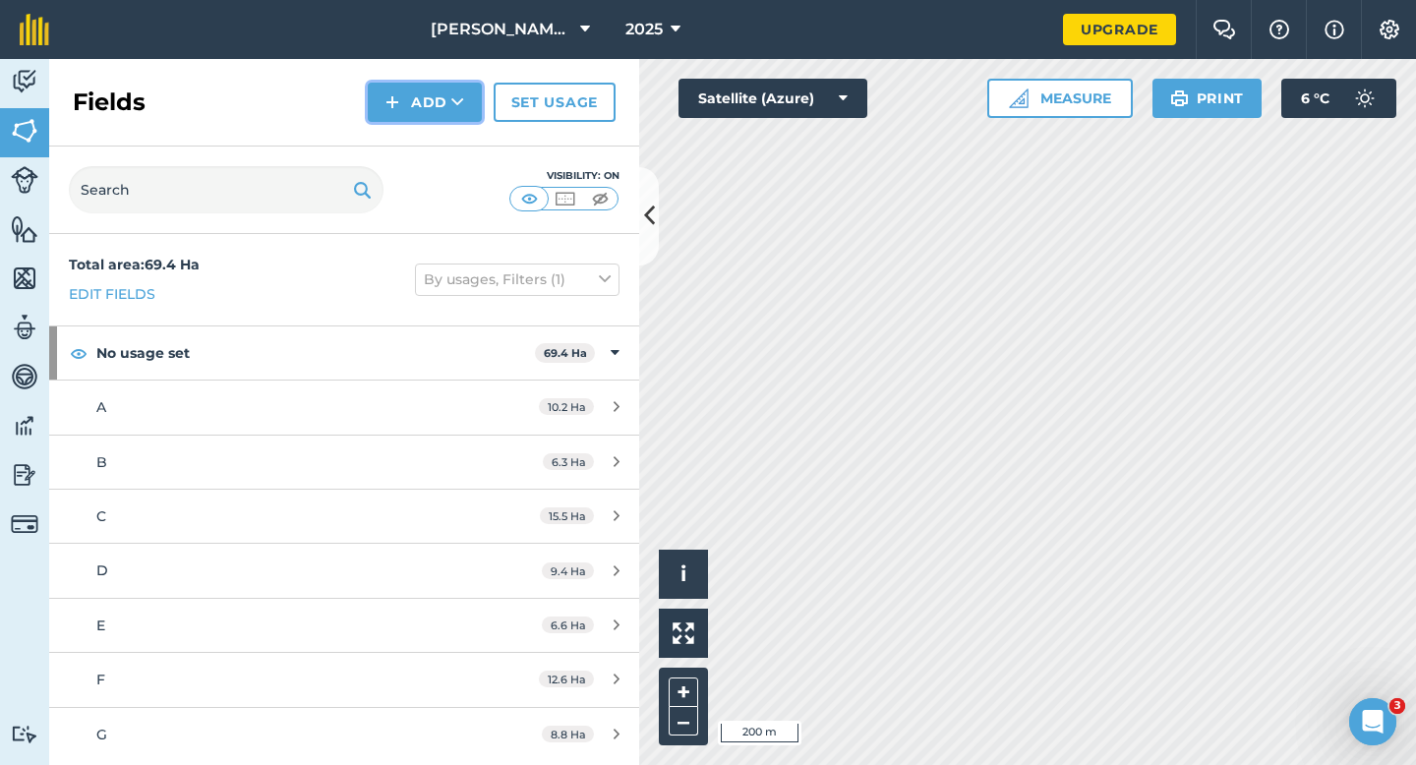
click at [407, 100] on button "Add" at bounding box center [425, 102] width 114 height 39
click at [407, 139] on link "Draw" at bounding box center [425, 146] width 108 height 43
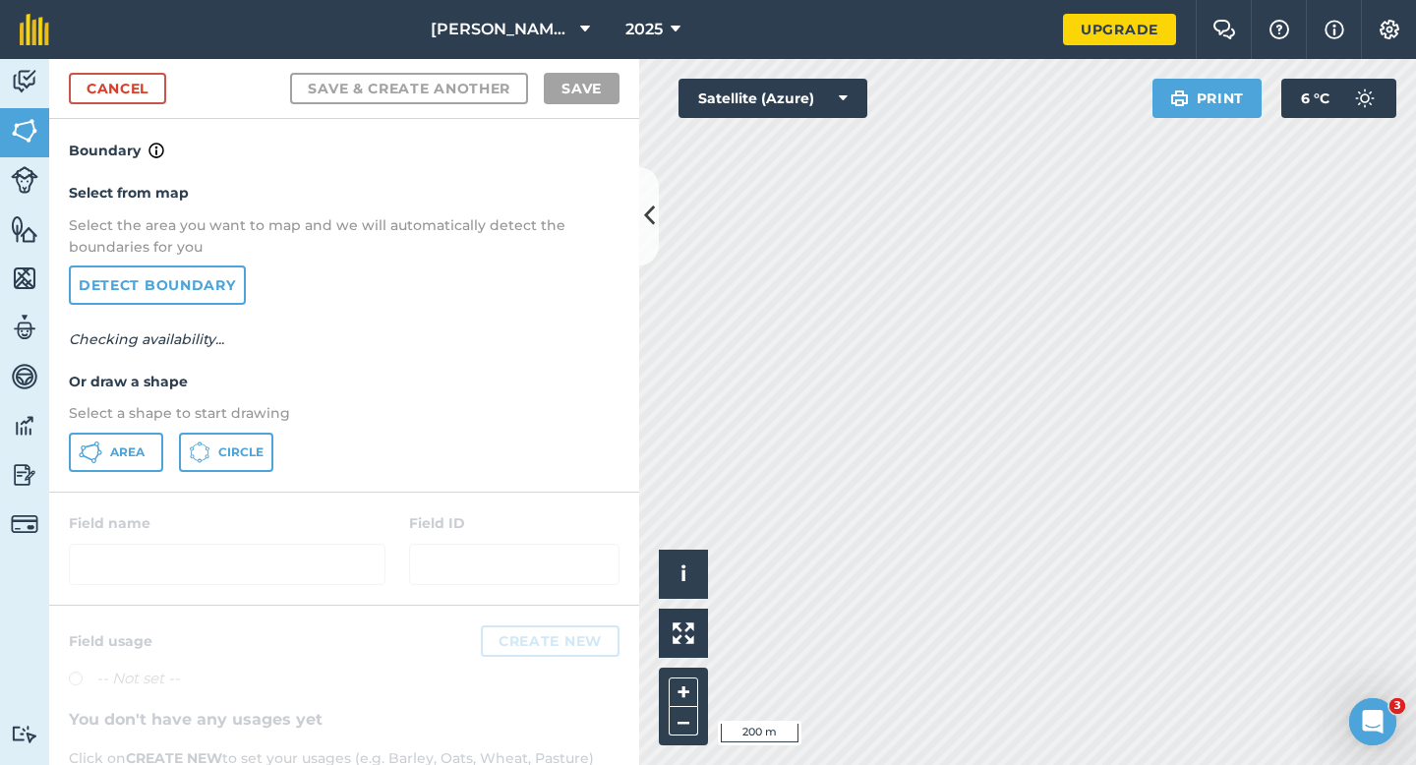
click at [152, 422] on p "Select a shape to start drawing" at bounding box center [344, 413] width 551 height 22
click at [152, 430] on div "Select from map Select the area you want to map and we will automatically detec…" at bounding box center [344, 326] width 590 height 328
click at [119, 441] on button "Area" at bounding box center [116, 452] width 94 height 39
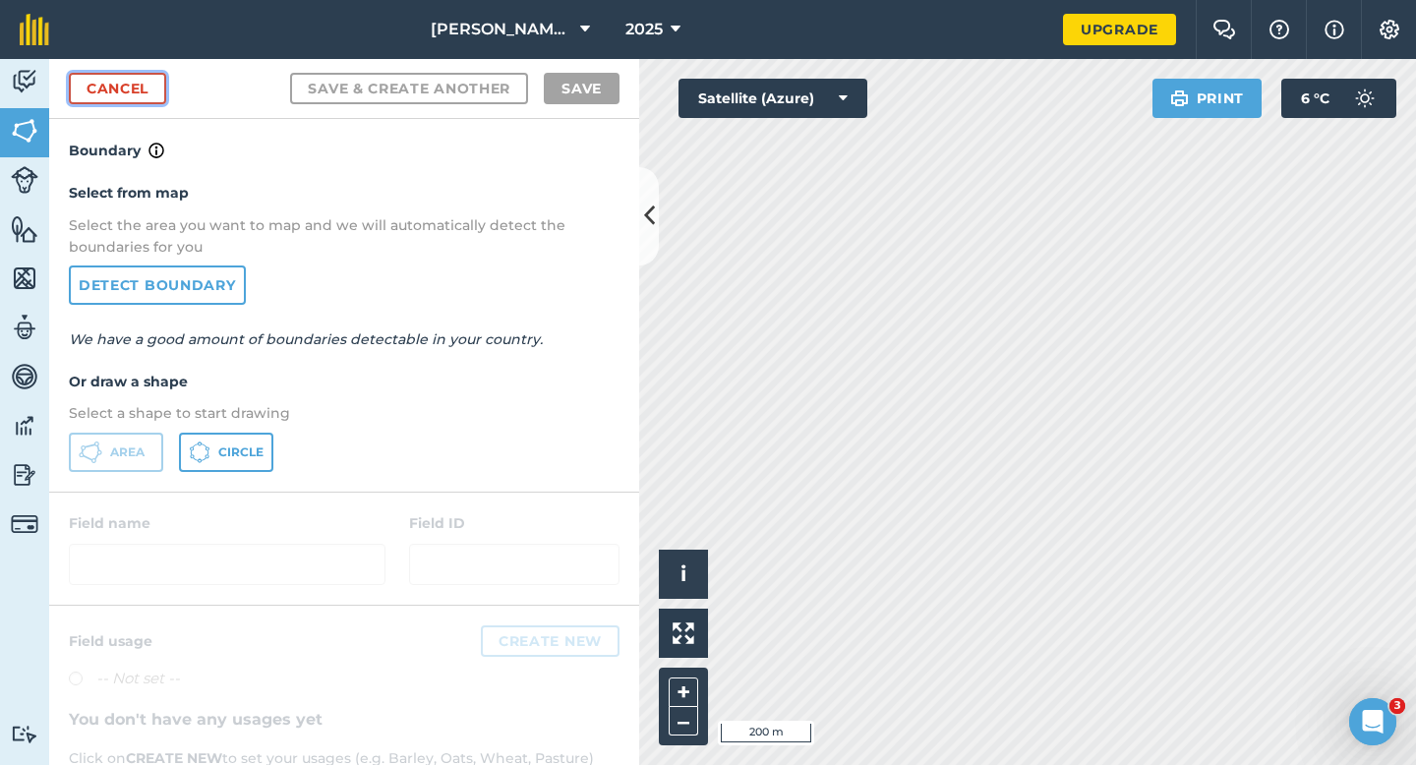
click at [161, 83] on link "Cancel" at bounding box center [117, 88] width 97 height 31
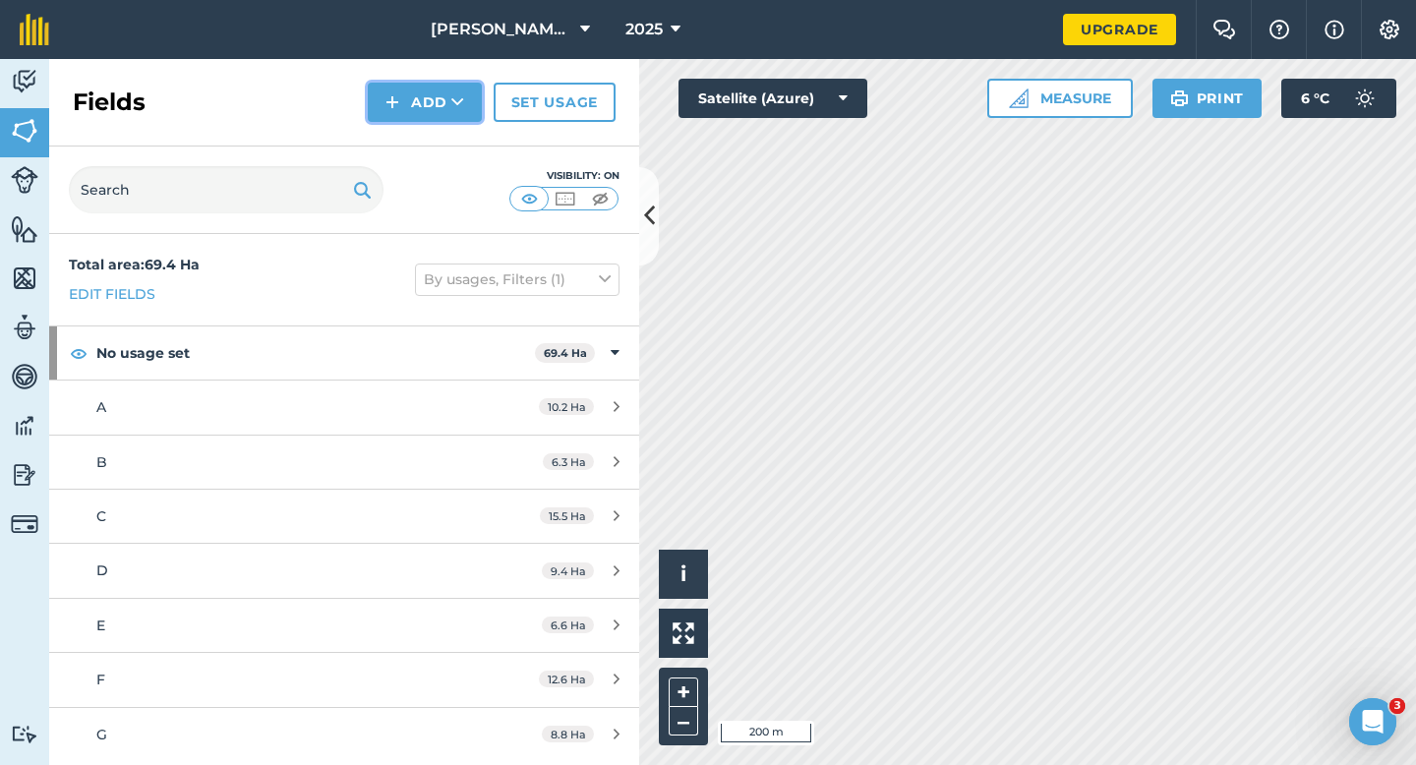
click at [404, 115] on button "Add" at bounding box center [425, 102] width 114 height 39
click at [404, 140] on link "Draw" at bounding box center [425, 146] width 108 height 43
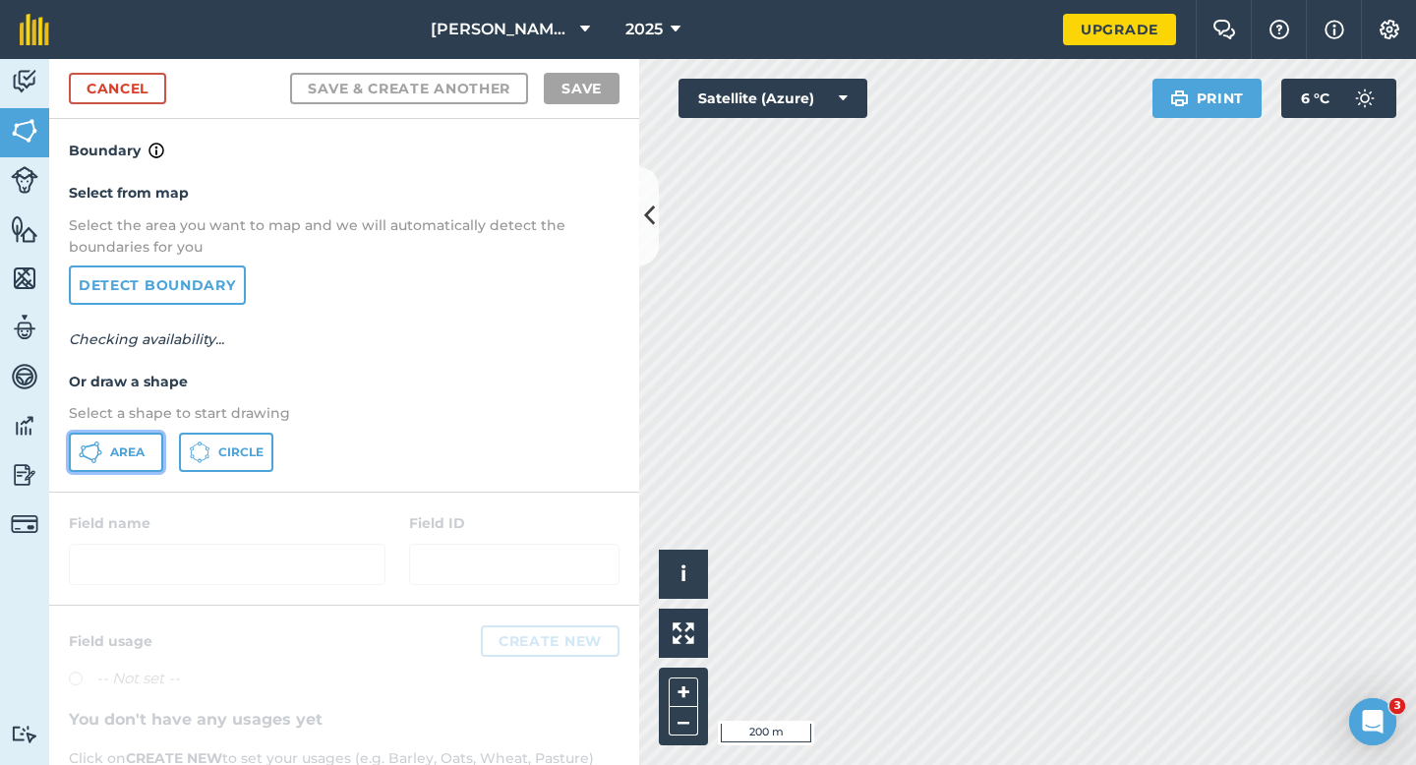
click at [129, 456] on span "Area" at bounding box center [127, 452] width 34 height 16
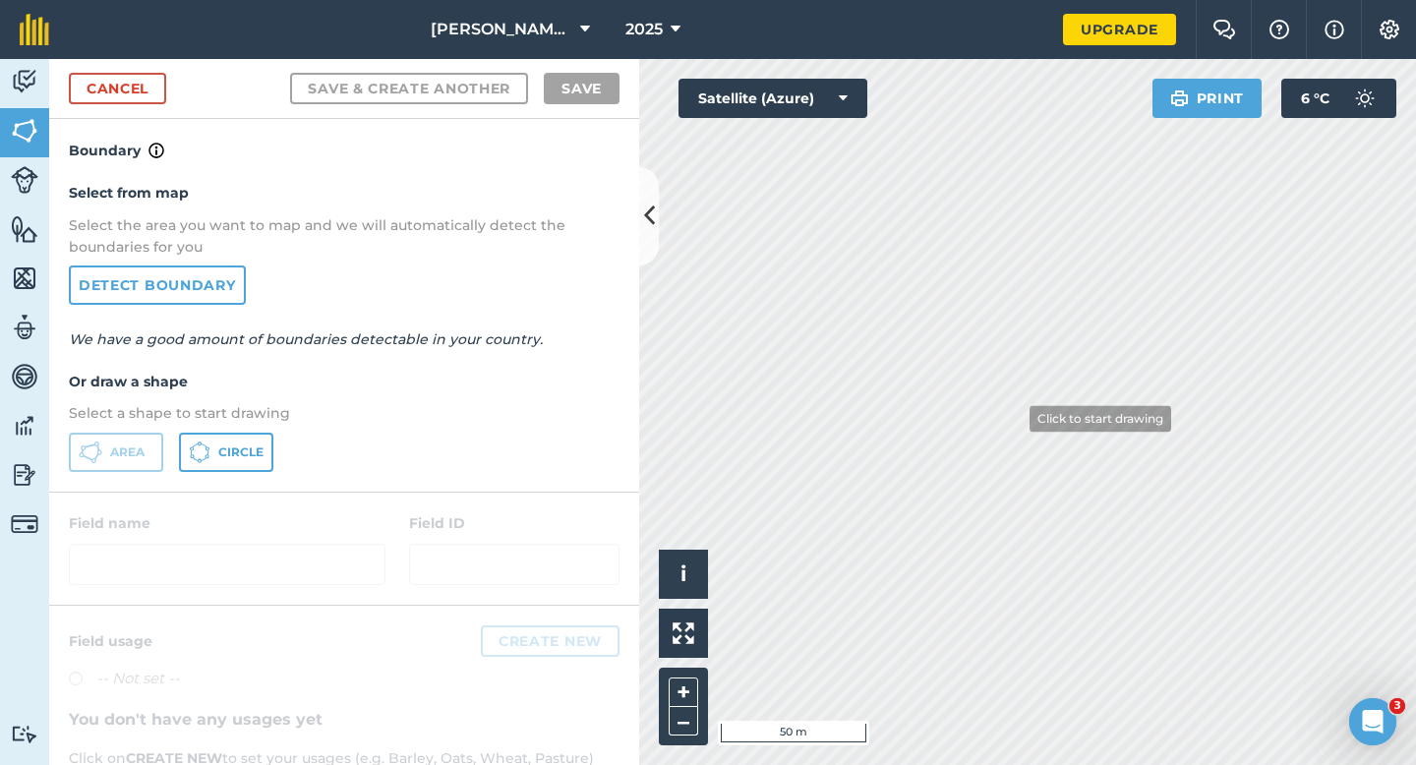
click at [807, 0] on html "Casey & Sons 2025 Upgrade Farm Chat Help Info Settings Map printing is not avai…" at bounding box center [708, 382] width 1416 height 765
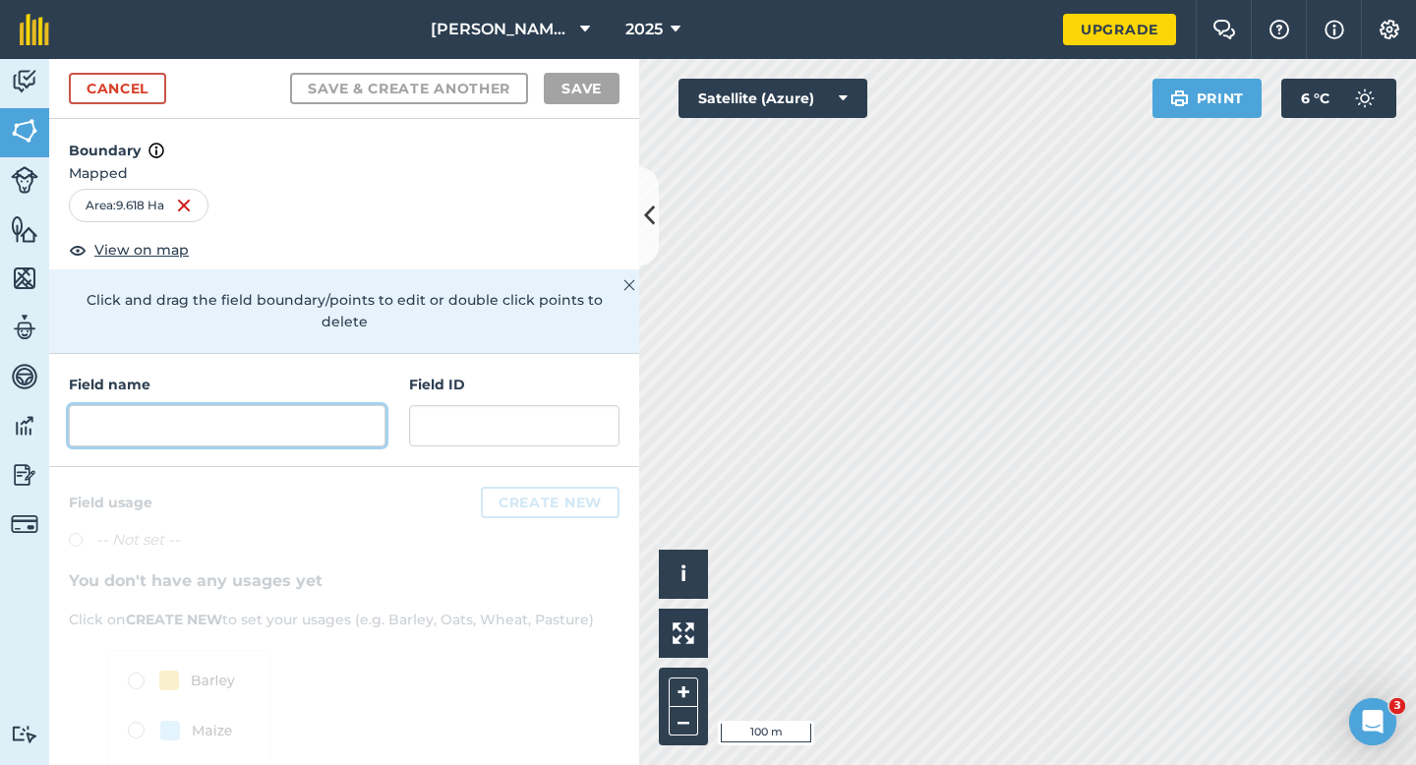
click at [359, 405] on input "text" at bounding box center [227, 425] width 317 height 41
click at [270, 415] on input "text" at bounding box center [227, 425] width 317 height 41
click at [237, 405] on input "text" at bounding box center [227, 425] width 317 height 41
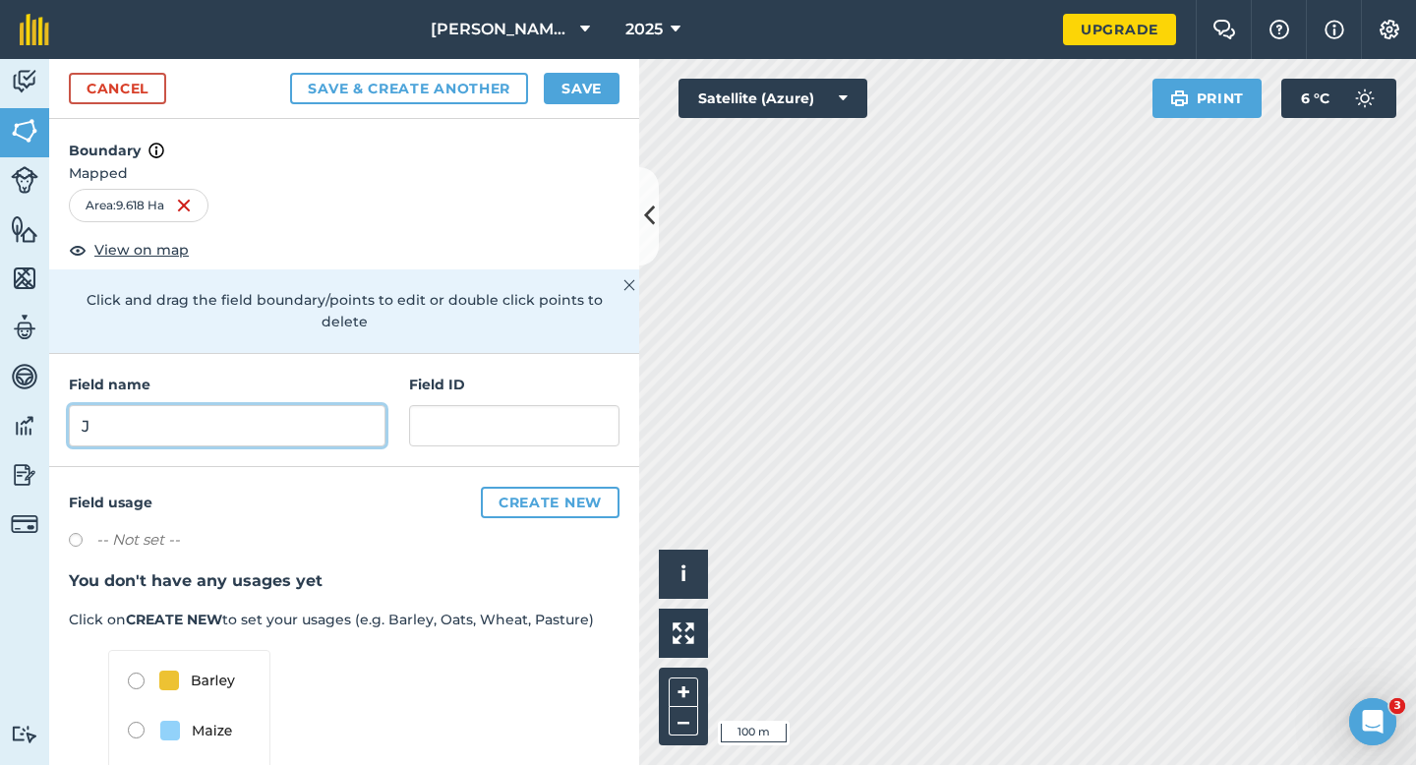
type input "J"
click at [540, 94] on div "Save & Create Another Save" at bounding box center [454, 88] width 329 height 31
click at [588, 109] on div "Cancel Save & Create Another Save" at bounding box center [344, 89] width 590 height 60
click at [587, 95] on button "Save" at bounding box center [582, 88] width 76 height 31
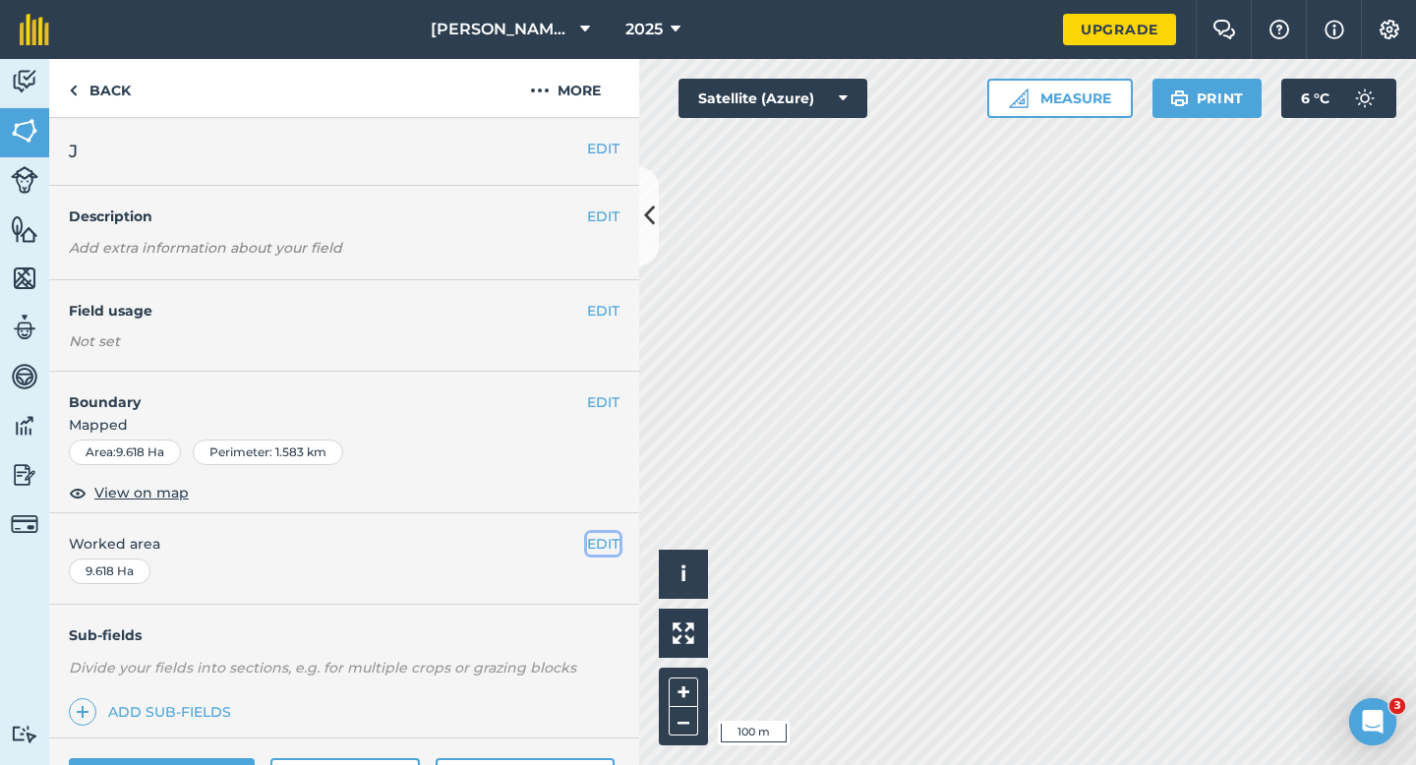
click at [594, 545] on button "EDIT" at bounding box center [603, 544] width 32 height 22
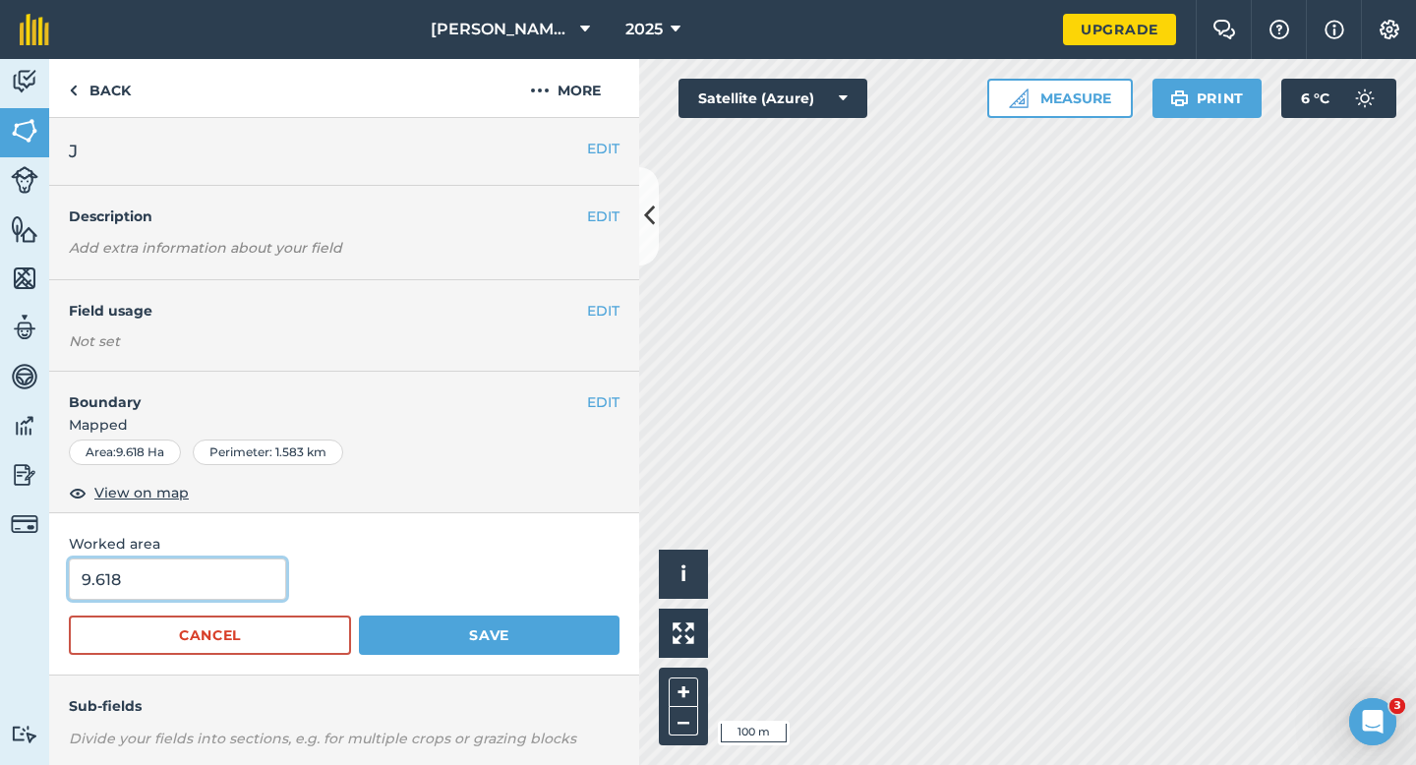
click at [182, 578] on input "9.618" at bounding box center [177, 579] width 217 height 41
type input "9.6"
click at [359, 616] on button "Save" at bounding box center [489, 635] width 261 height 39
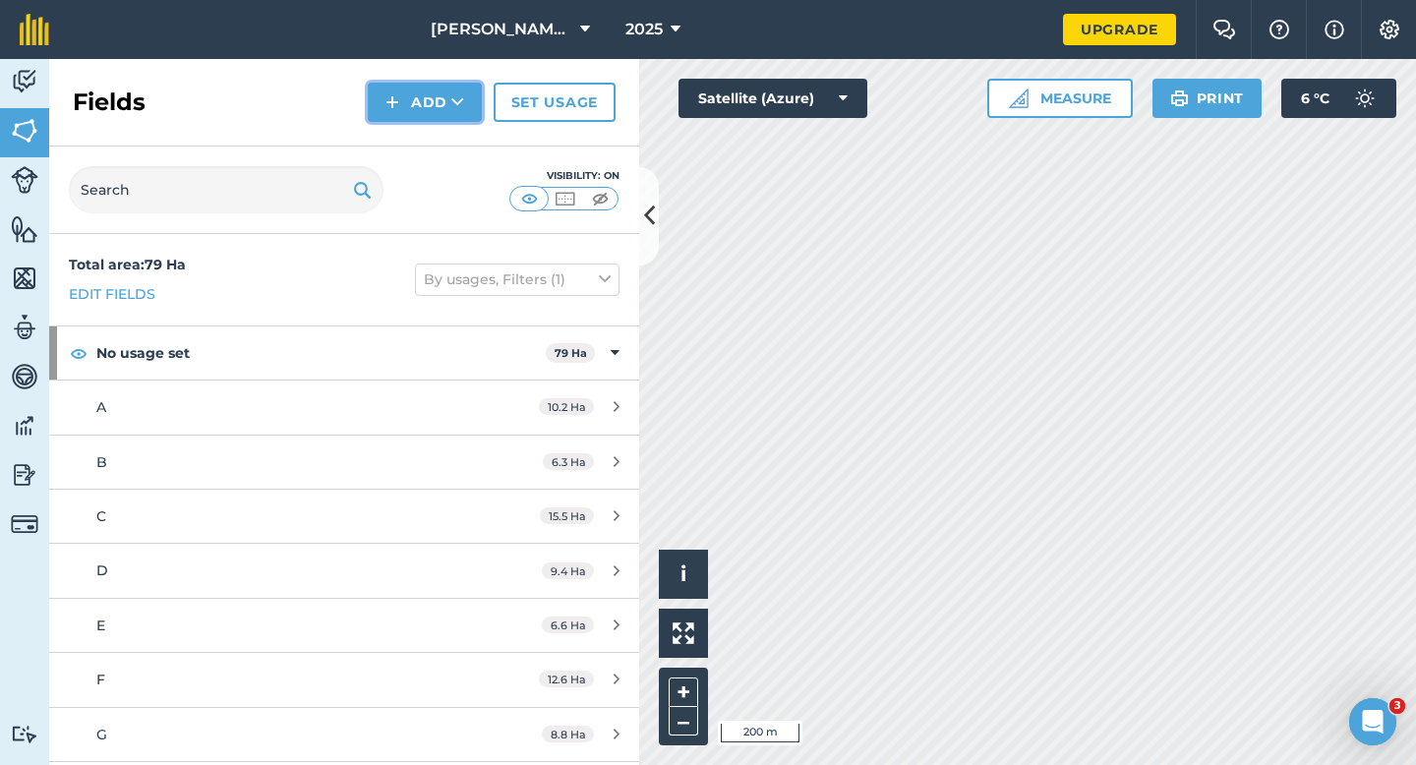
click at [412, 107] on button "Add" at bounding box center [425, 102] width 114 height 39
click at [412, 131] on link "Draw" at bounding box center [425, 146] width 108 height 43
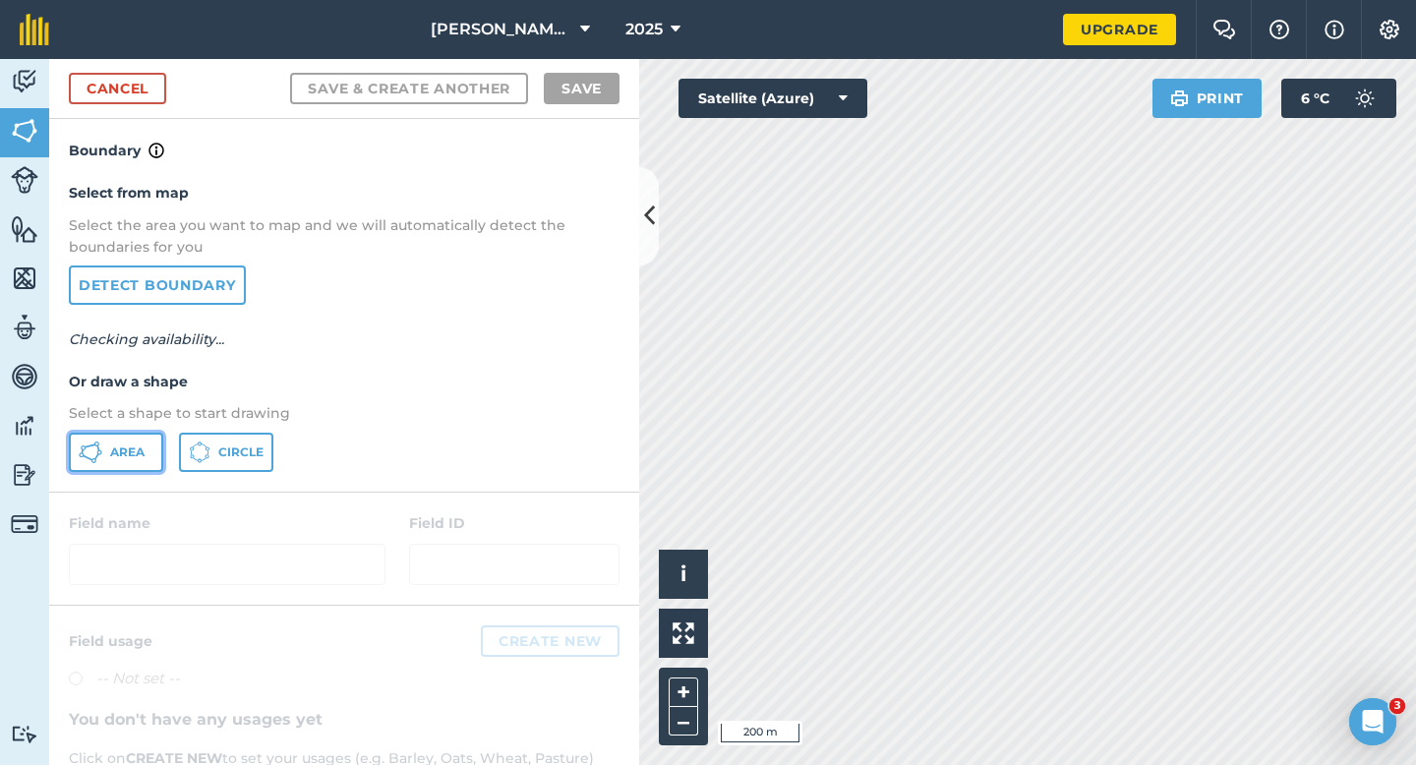
click at [114, 437] on button "Area" at bounding box center [116, 452] width 94 height 39
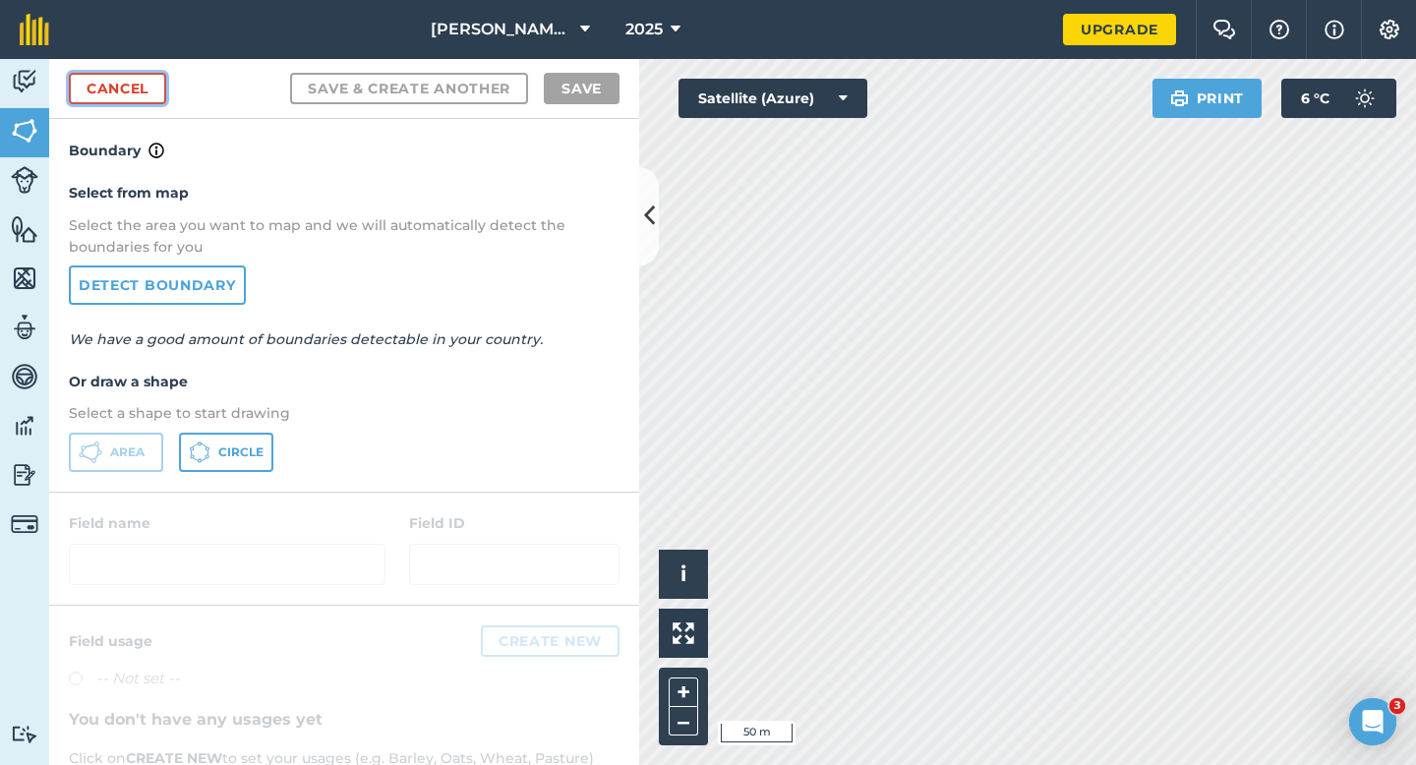
click at [139, 95] on link "Cancel" at bounding box center [117, 88] width 97 height 31
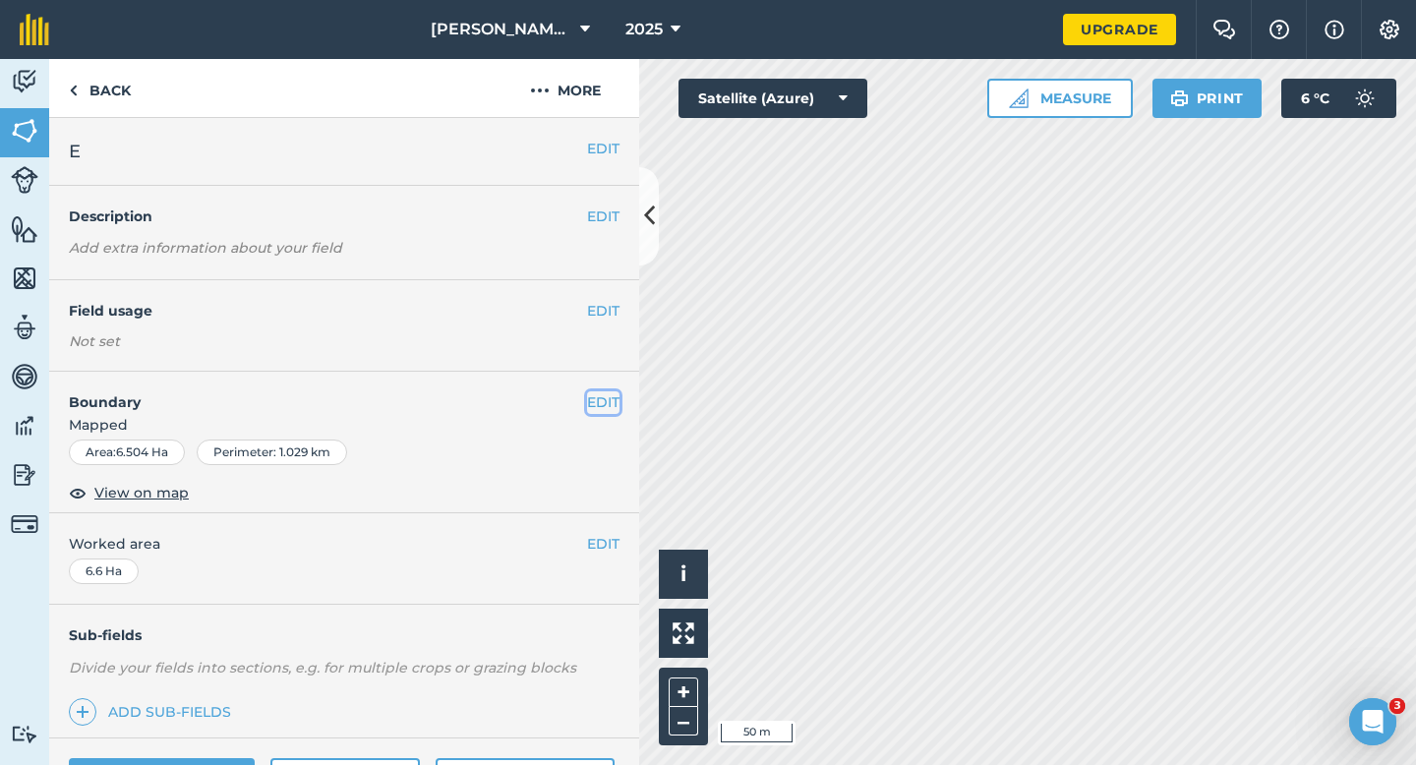
click at [600, 394] on button "EDIT" at bounding box center [603, 402] width 32 height 22
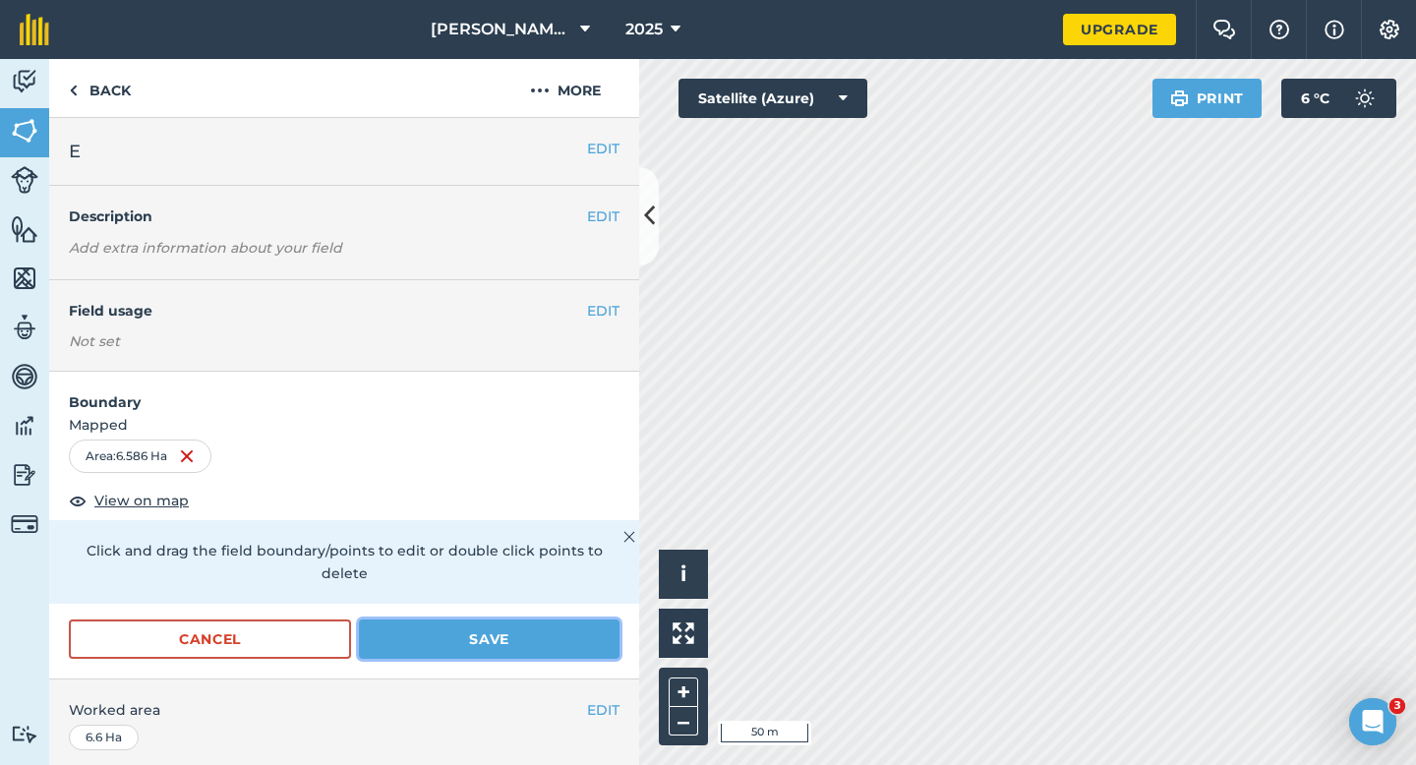
click at [540, 619] on button "Save" at bounding box center [489, 638] width 261 height 39
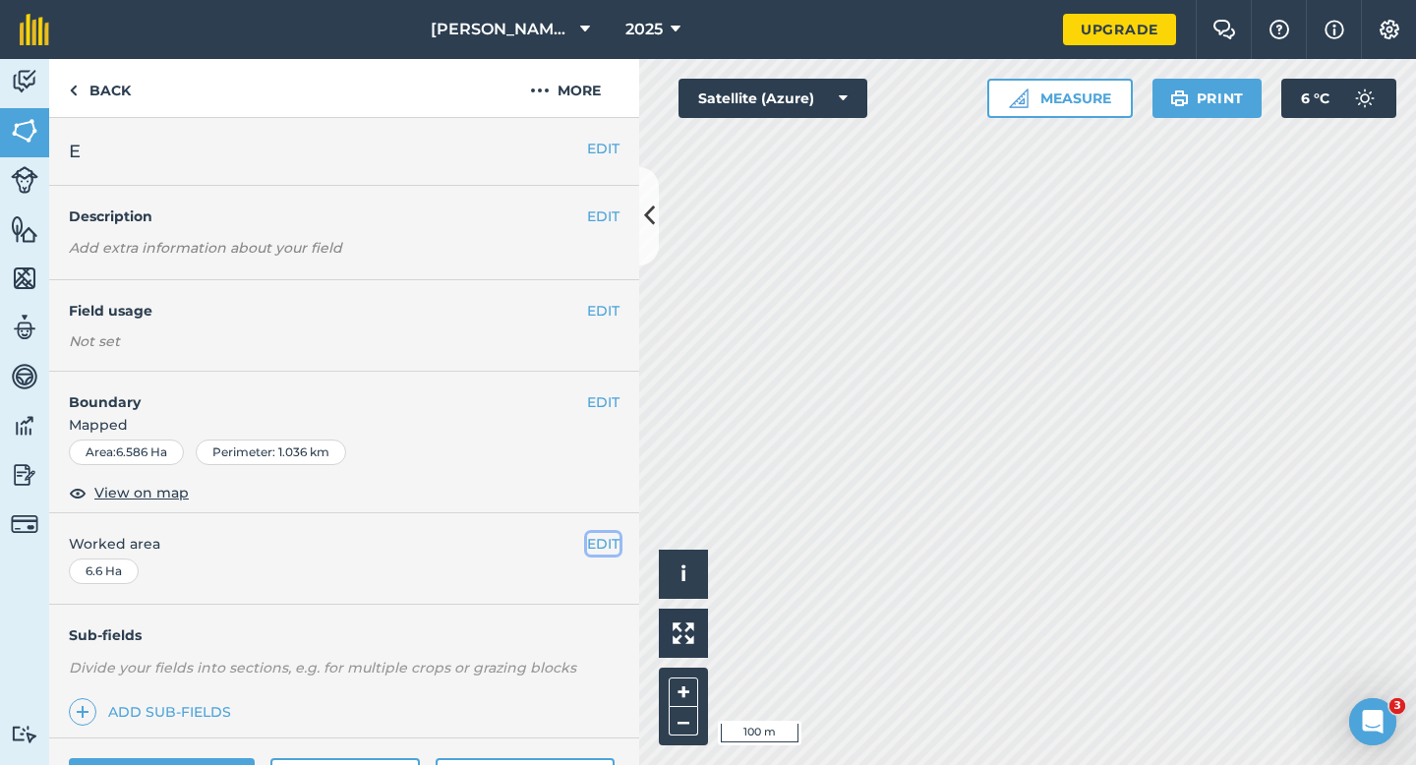
click at [604, 549] on button "EDIT" at bounding box center [603, 544] width 32 height 22
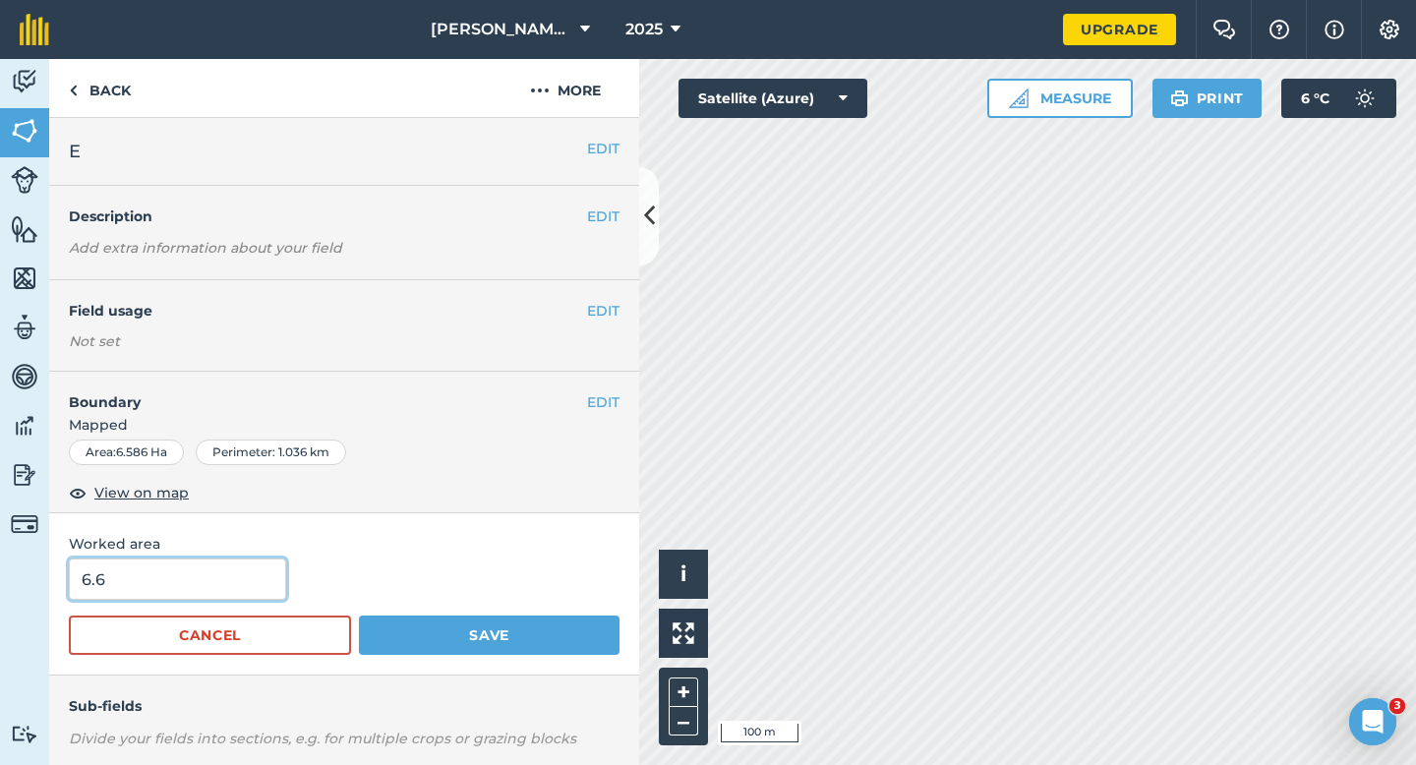
click at [228, 574] on input "6.6" at bounding box center [177, 579] width 217 height 41
click at [359, 616] on button "Save" at bounding box center [489, 635] width 261 height 39
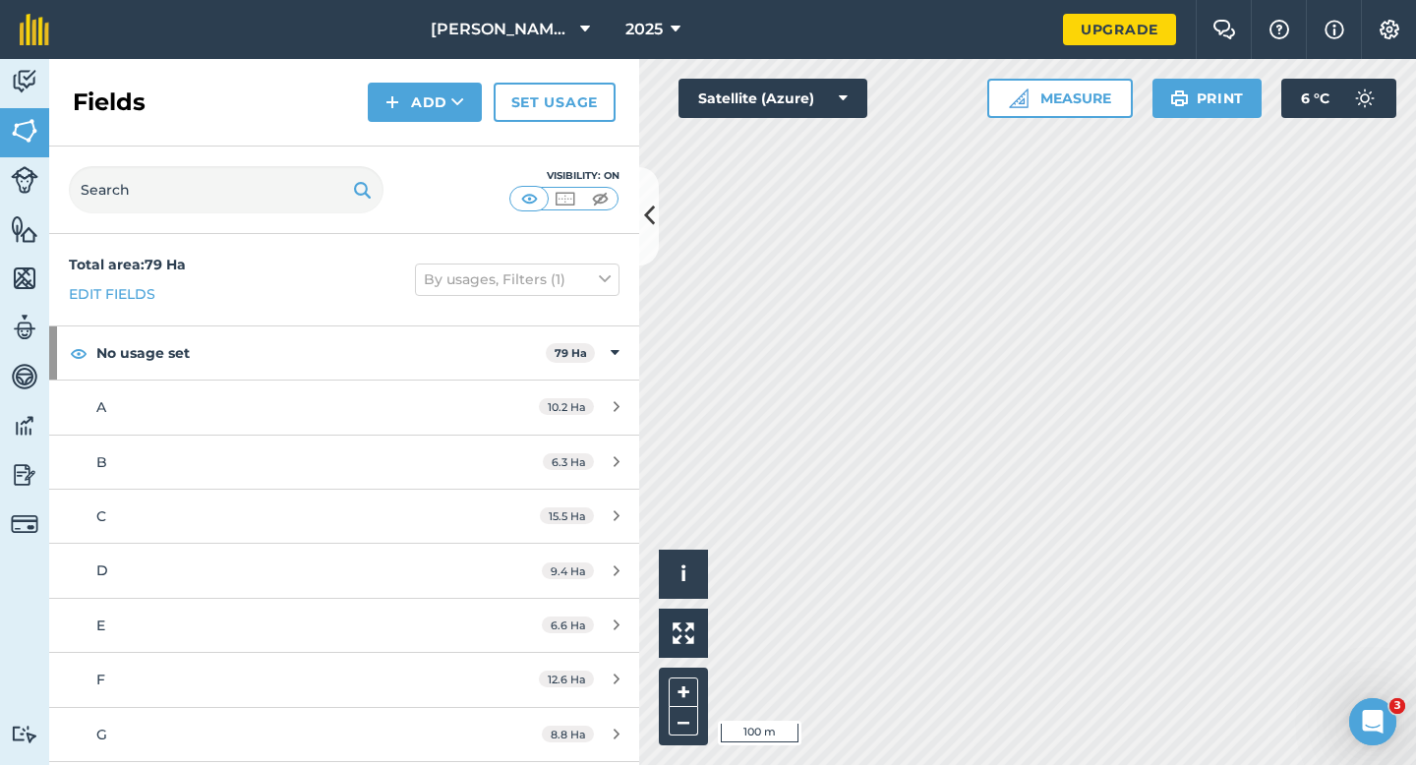
click at [621, 460] on div "Activity Fields Livestock Features Maps Team Vehicles Data Reporting Billing Tu…" at bounding box center [708, 412] width 1416 height 706
click at [421, 123] on div "Fields Add Set usage" at bounding box center [344, 103] width 590 height 88
click at [418, 117] on button "Add" at bounding box center [425, 102] width 114 height 39
click at [418, 142] on link "Draw" at bounding box center [425, 146] width 108 height 43
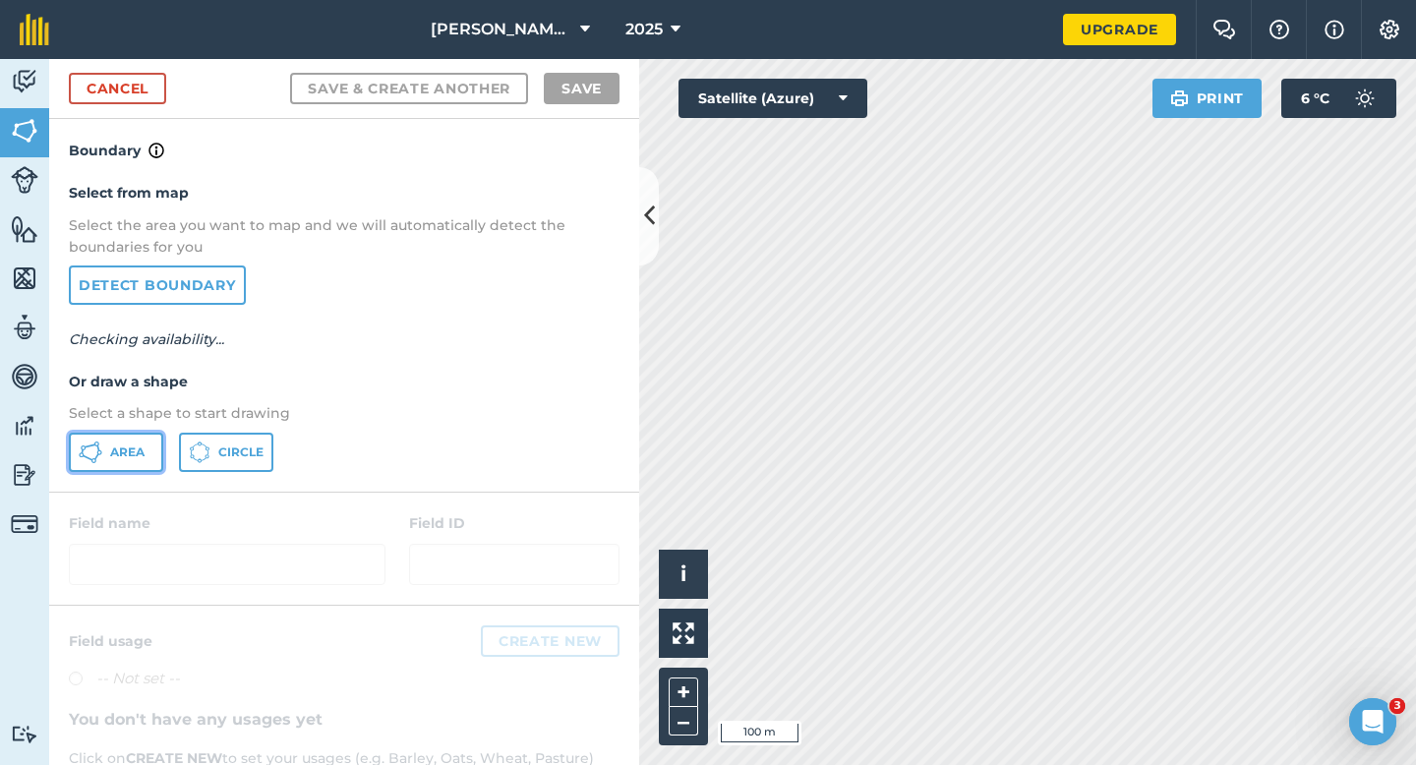
click at [125, 445] on span "Area" at bounding box center [127, 452] width 34 height 16
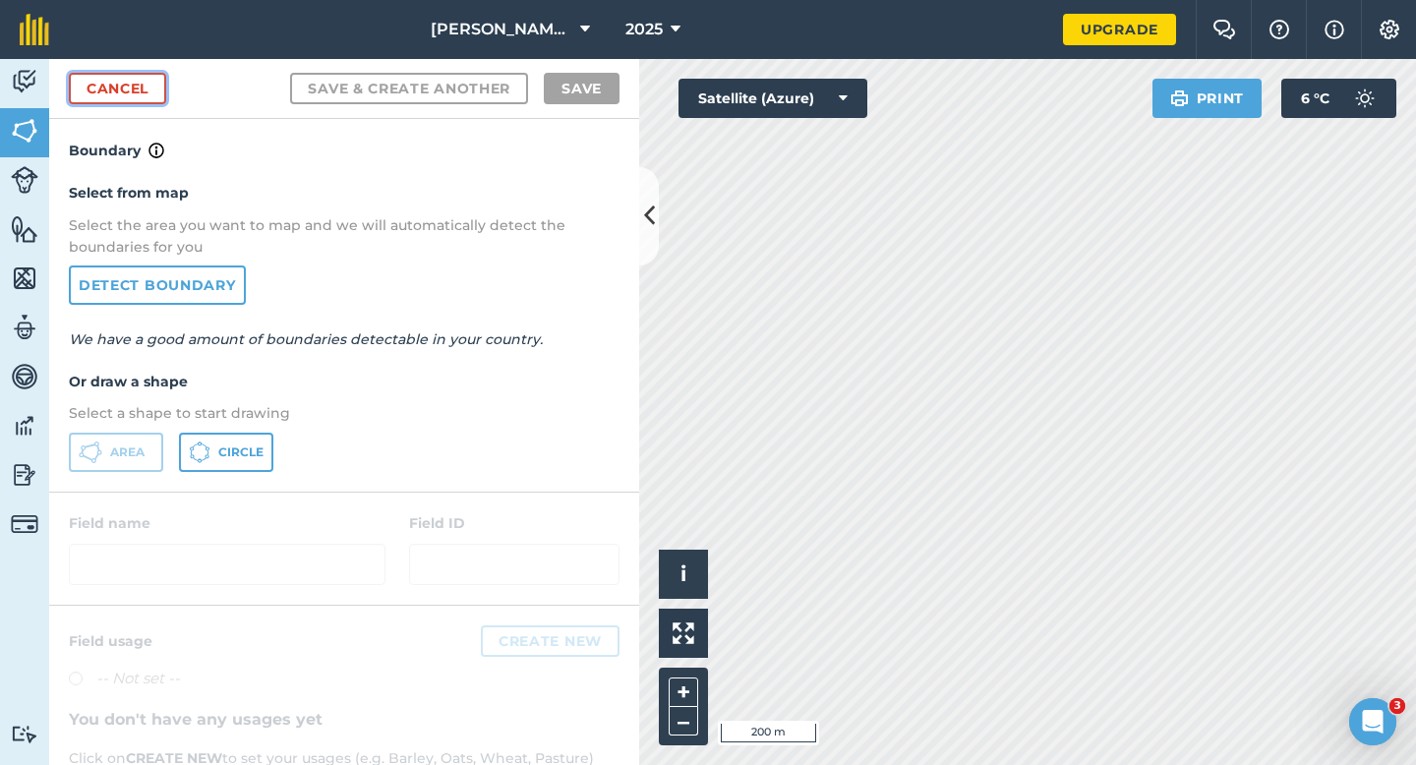
click at [133, 74] on link "Cancel" at bounding box center [117, 88] width 97 height 31
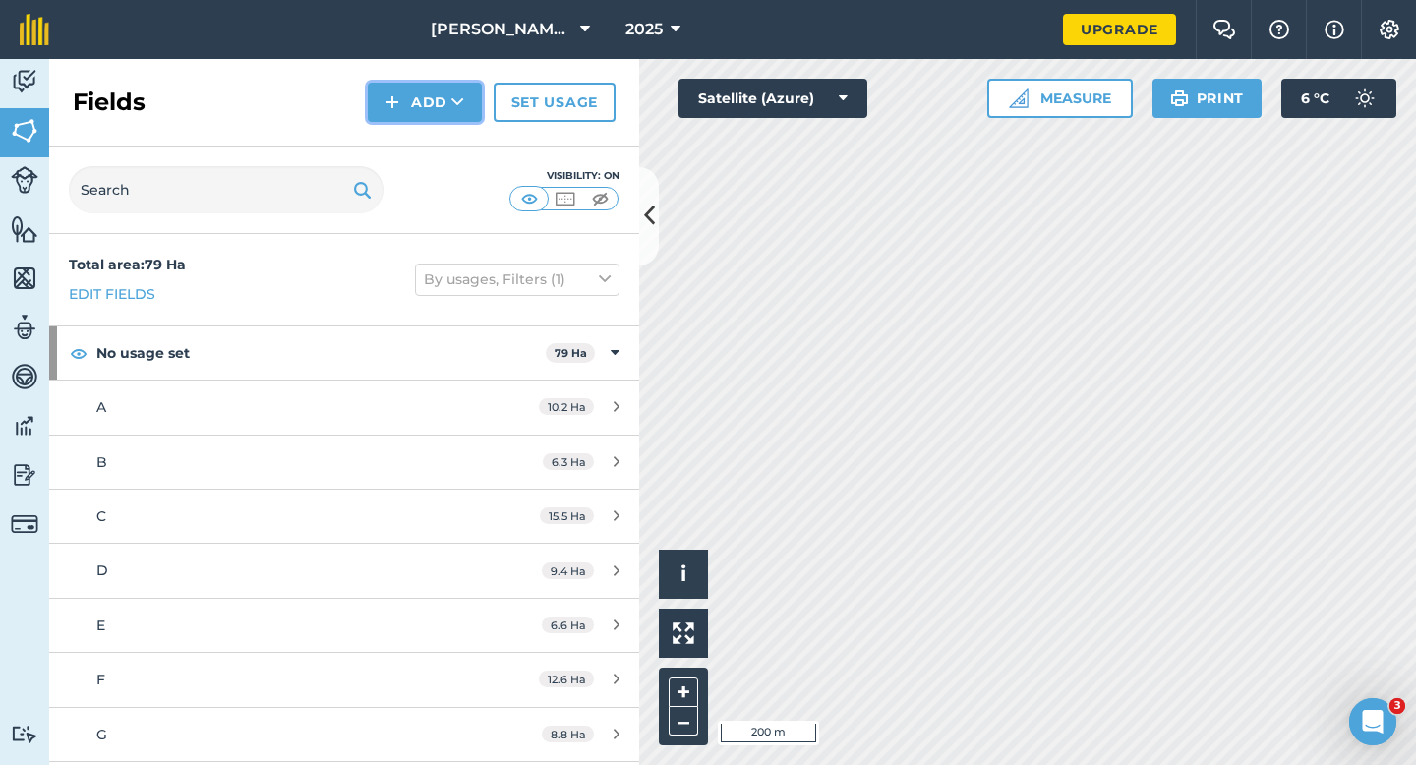
click at [382, 113] on button "Add" at bounding box center [425, 102] width 114 height 39
click at [382, 136] on link "Draw" at bounding box center [425, 146] width 108 height 43
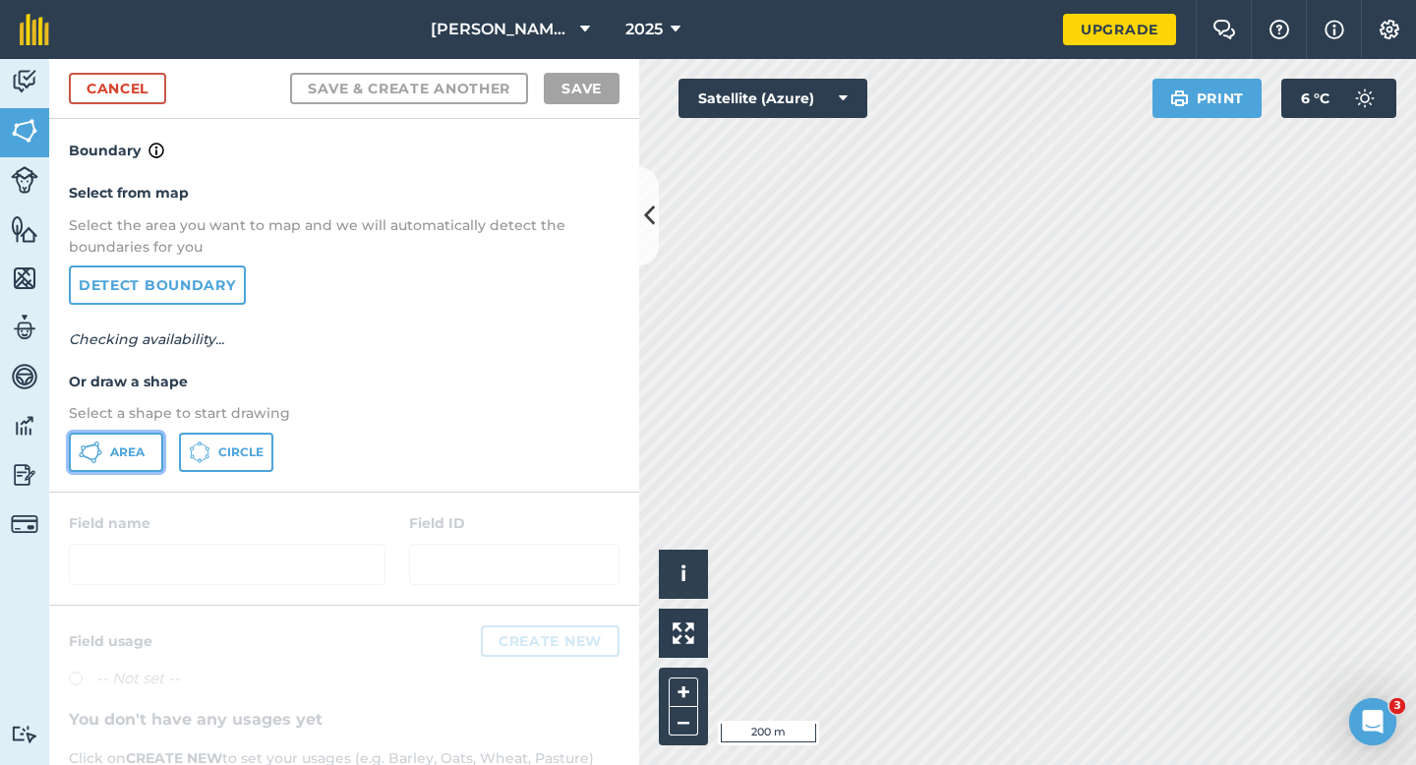
click at [103, 465] on button "Area" at bounding box center [116, 452] width 94 height 39
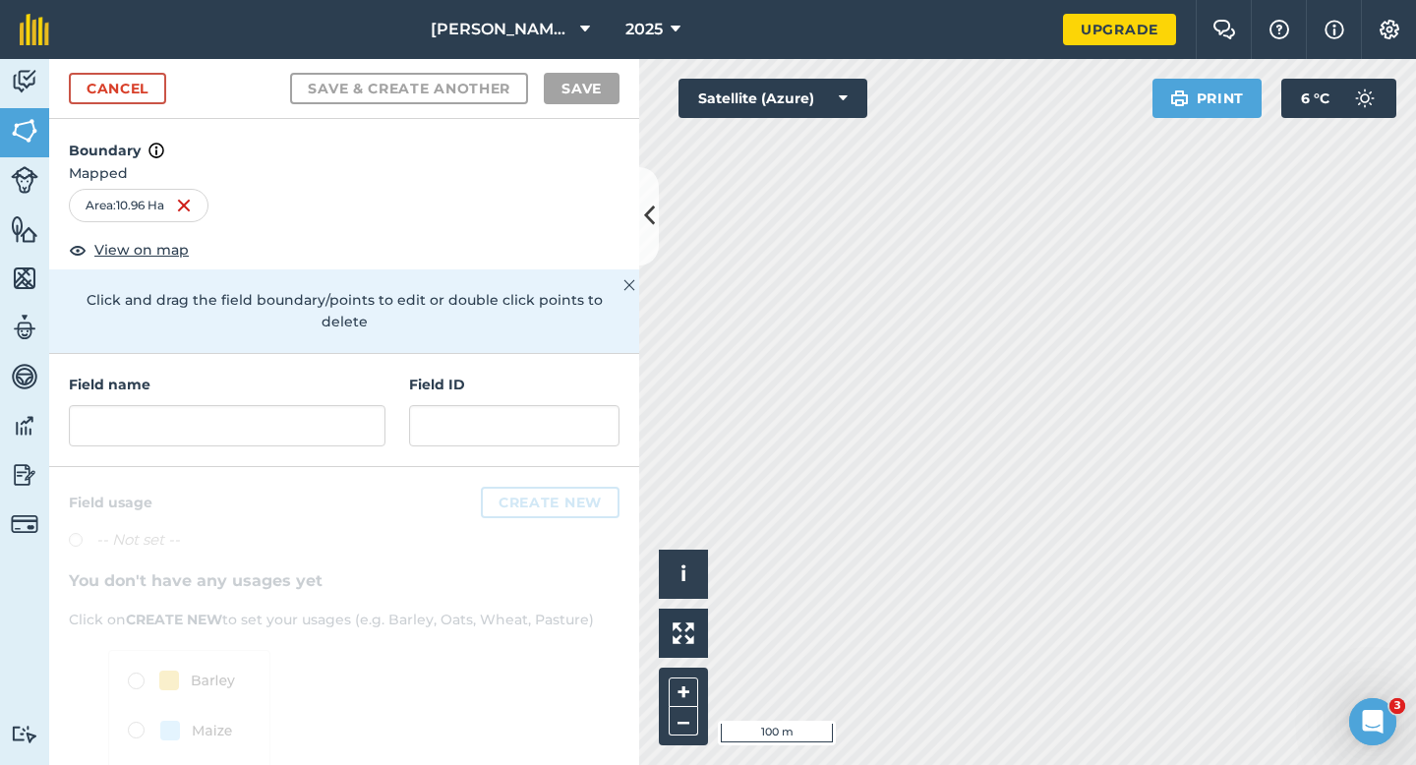
click at [364, 382] on div "Field name" at bounding box center [227, 410] width 317 height 73
click at [358, 405] on input "text" at bounding box center [227, 425] width 317 height 41
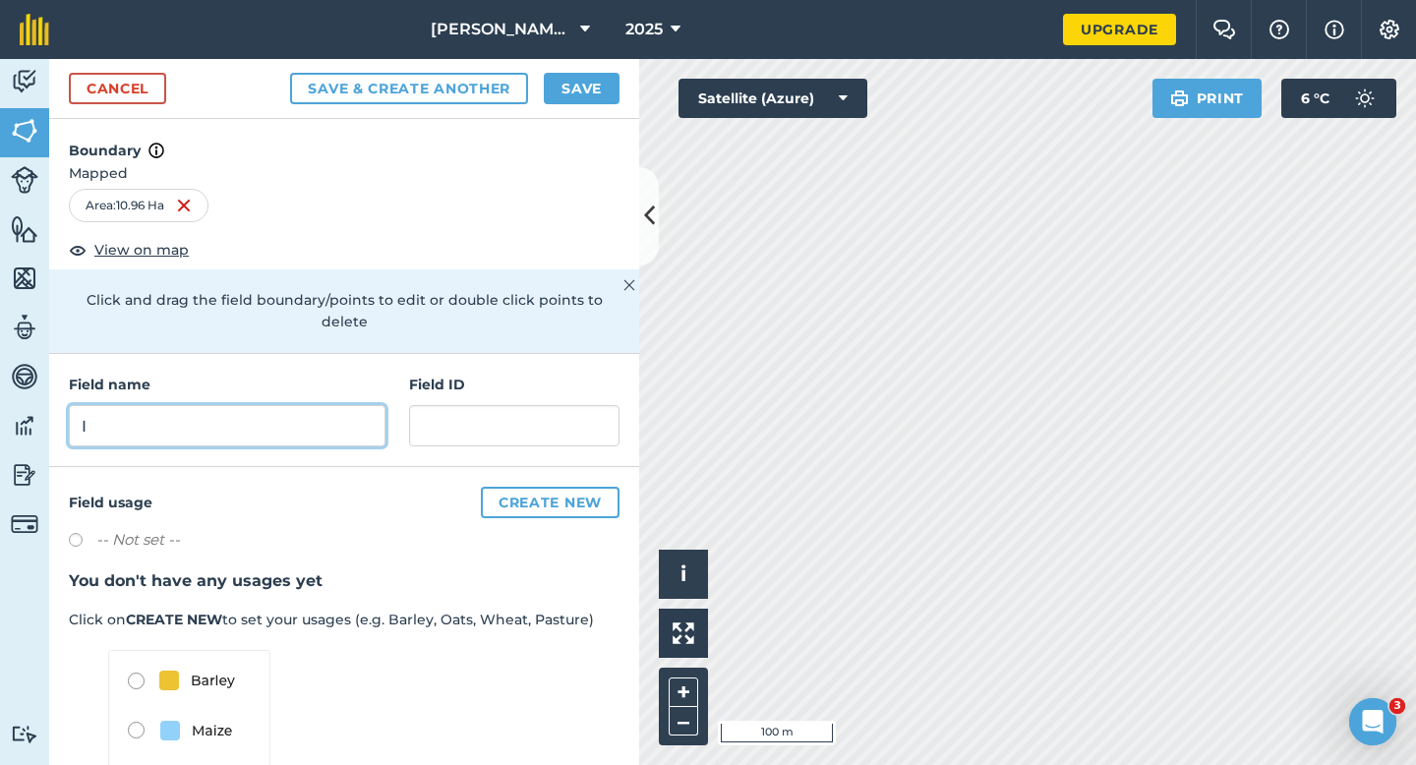
type input "I"
click at [610, 88] on button "Save" at bounding box center [582, 88] width 76 height 31
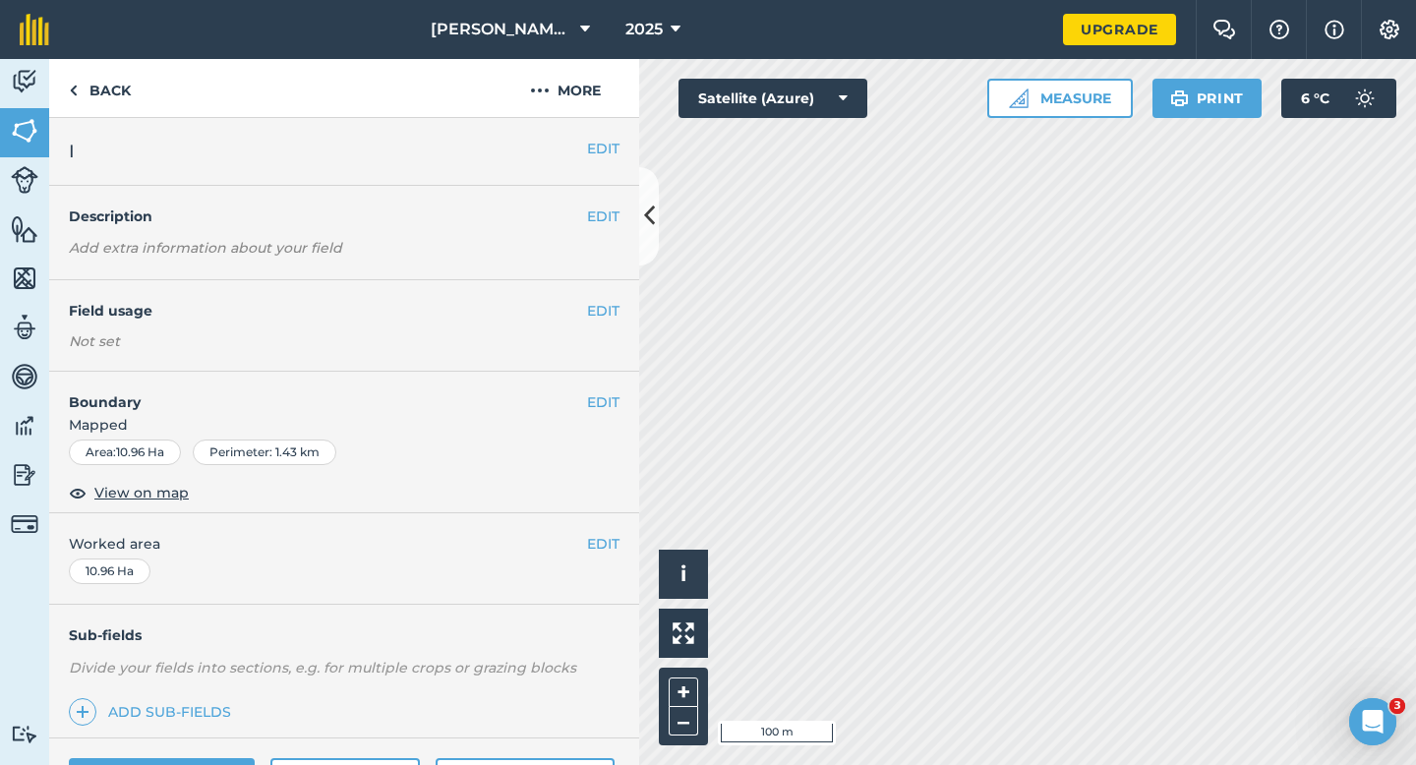
click at [602, 562] on div "EDIT Worked area 10.96 Ha" at bounding box center [344, 558] width 590 height 91
click at [602, 542] on button "EDIT" at bounding box center [603, 544] width 32 height 22
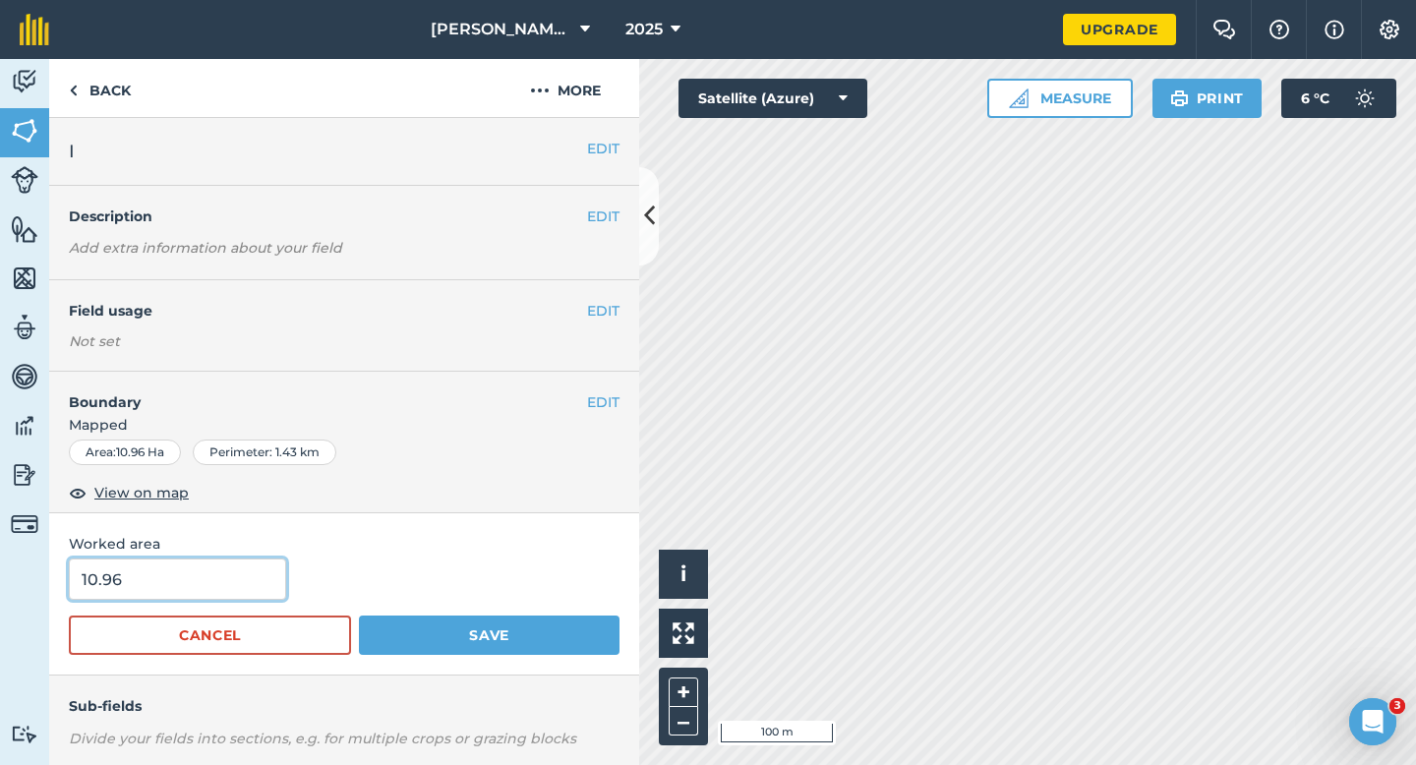
click at [188, 578] on input "10.96" at bounding box center [177, 579] width 217 height 41
type input "11"
click at [359, 616] on button "Save" at bounding box center [489, 635] width 261 height 39
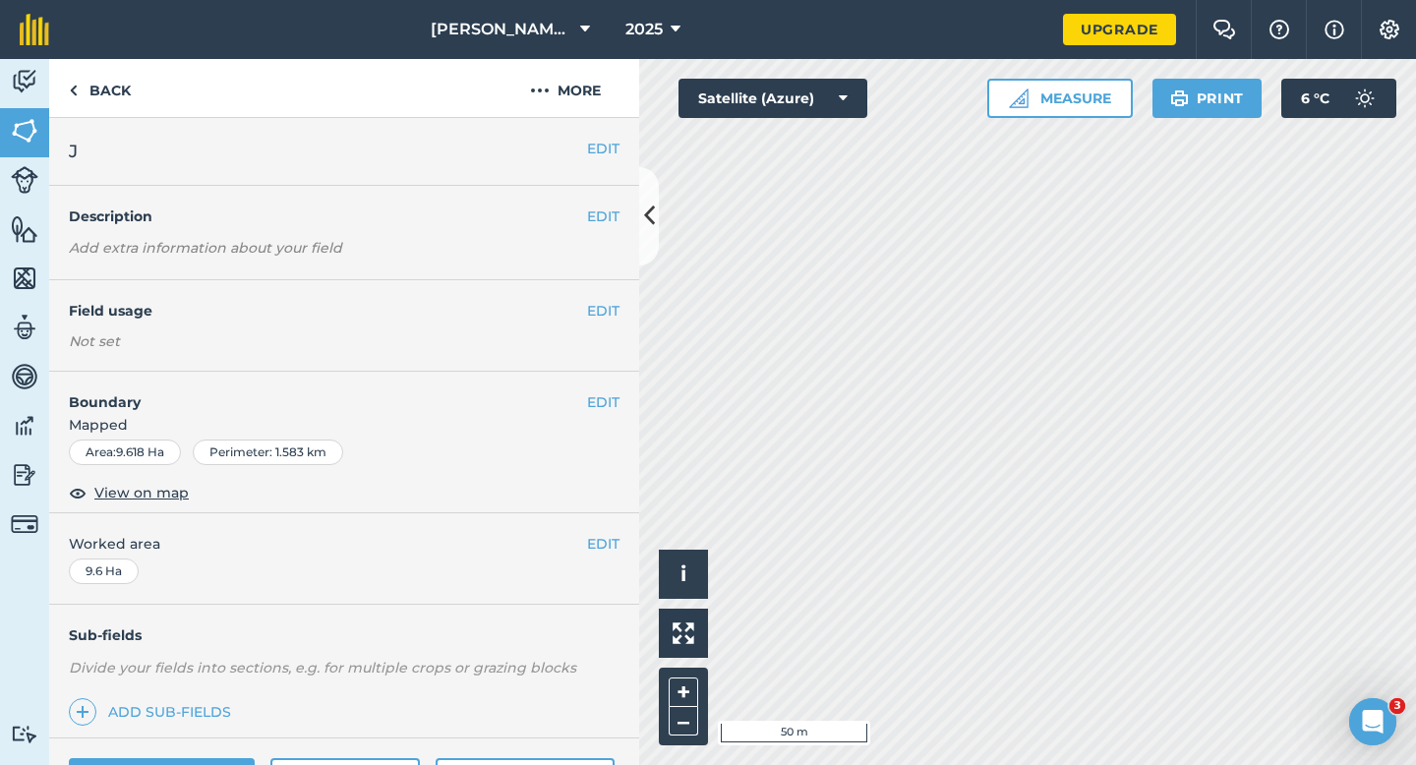
click at [624, 403] on div "EDIT Boundary Mapped Area : 9.618 Ha Perimeter : 1.583 km View on map" at bounding box center [344, 443] width 590 height 142
click at [614, 401] on button "EDIT" at bounding box center [603, 402] width 32 height 22
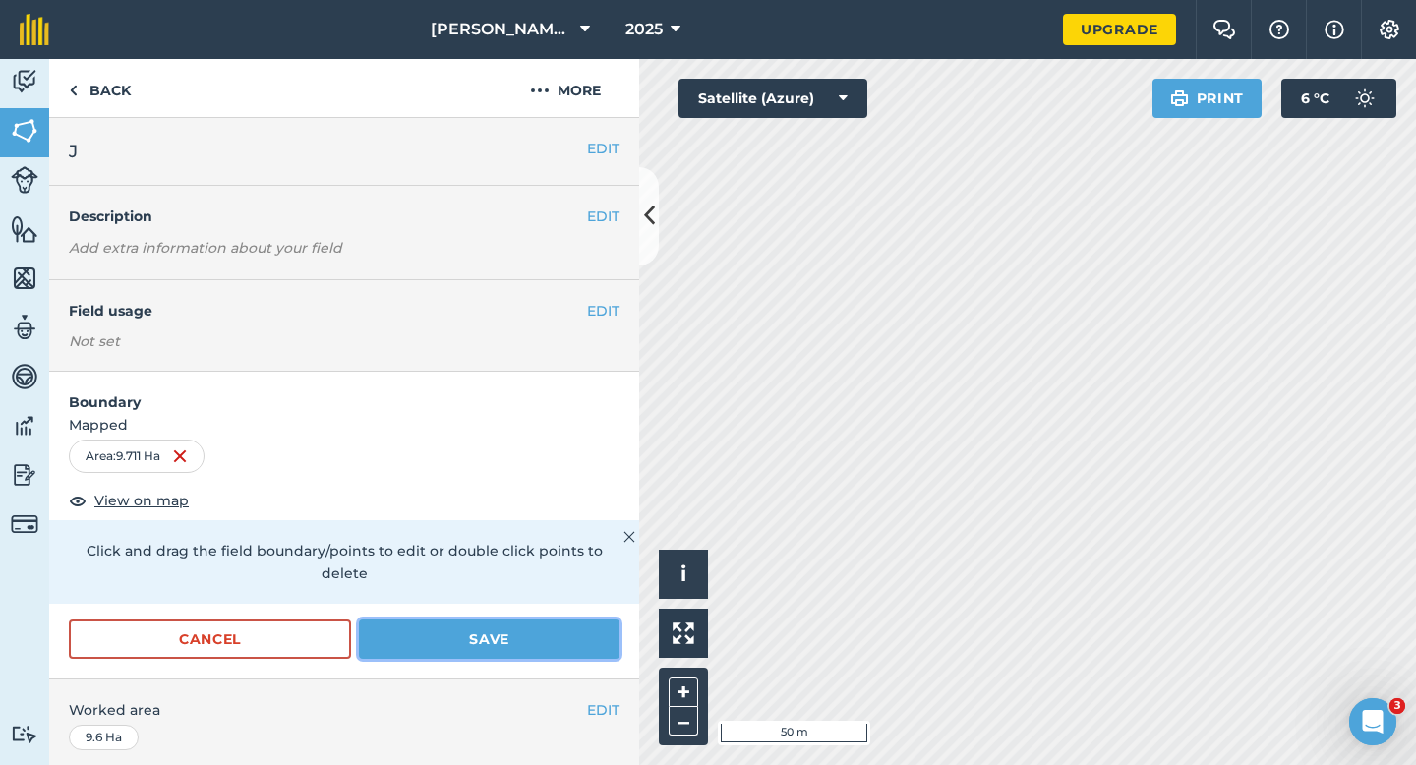
click at [533, 628] on button "Save" at bounding box center [489, 638] width 261 height 39
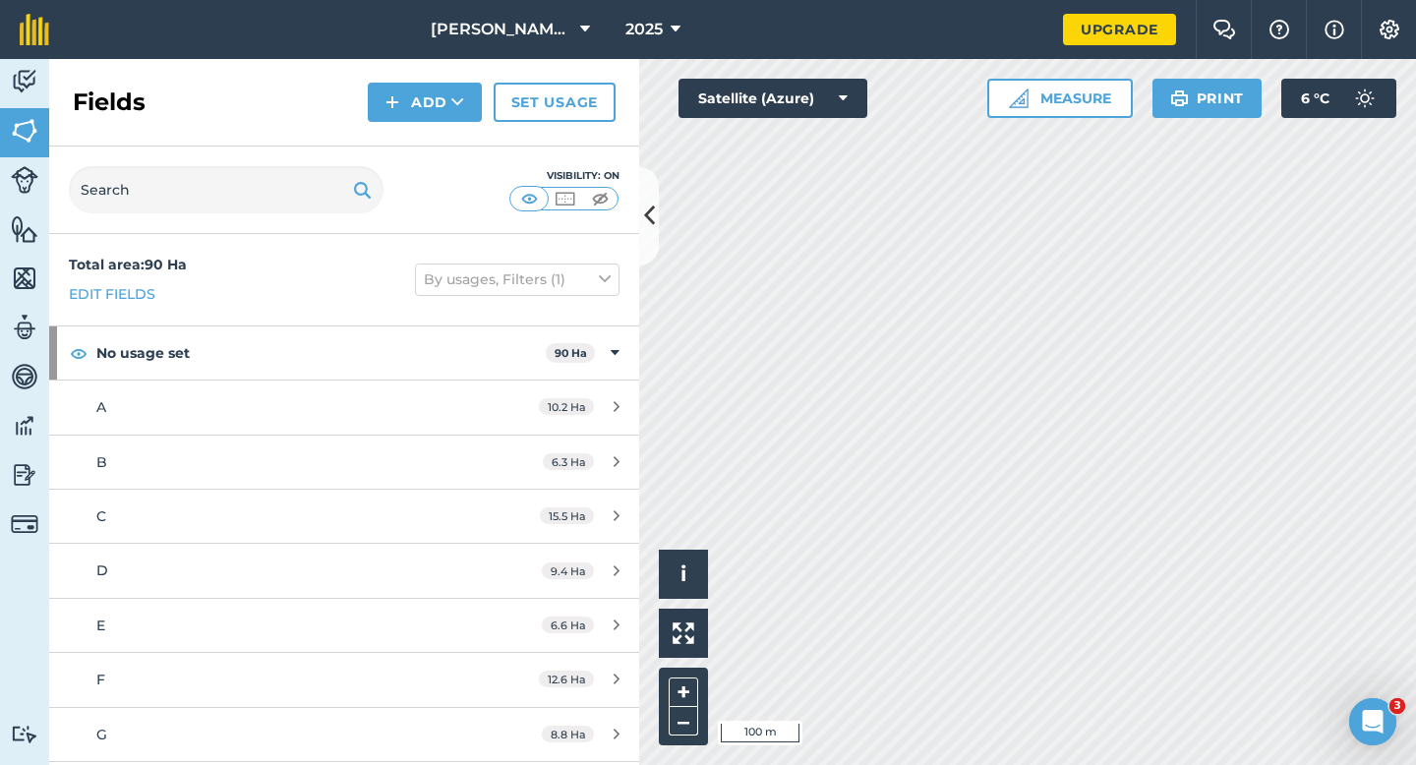
click at [433, 123] on div "Fields Add Set usage" at bounding box center [344, 103] width 590 height 88
click at [433, 122] on div "Fields Add Set usage" at bounding box center [344, 103] width 590 height 88
click at [433, 109] on button "Add" at bounding box center [425, 102] width 114 height 39
click at [433, 139] on link "Draw" at bounding box center [425, 146] width 108 height 43
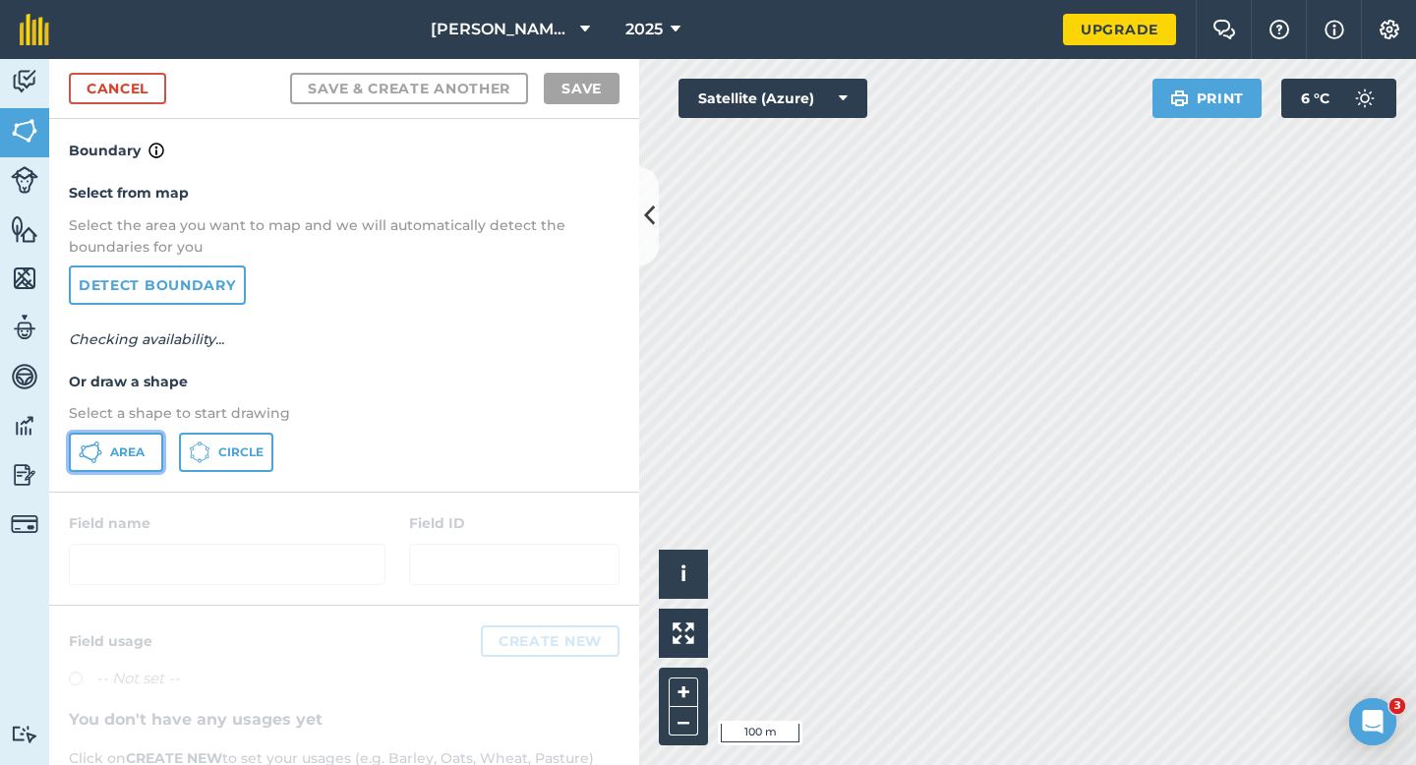
click at [94, 468] on button "Area" at bounding box center [116, 452] width 94 height 39
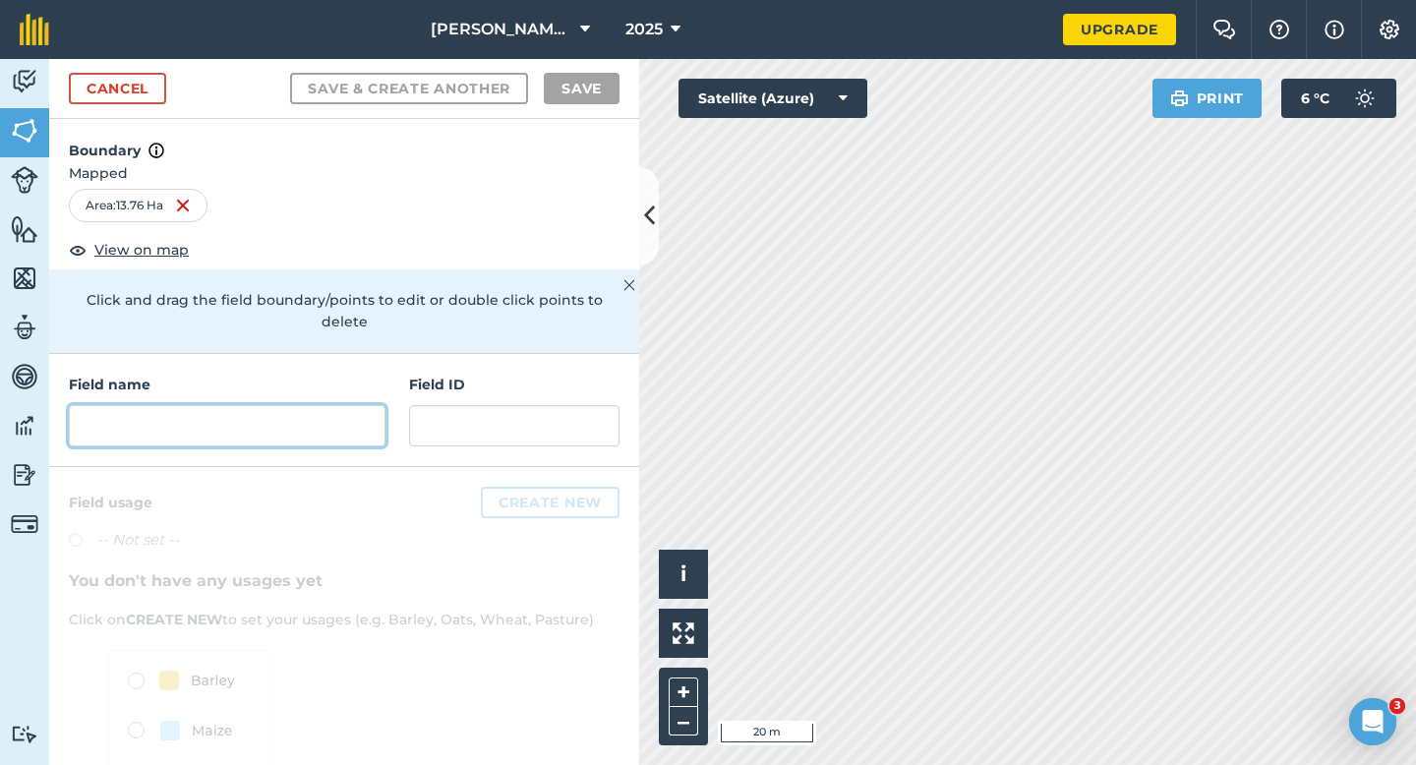
click at [335, 418] on input "text" at bounding box center [227, 425] width 317 height 41
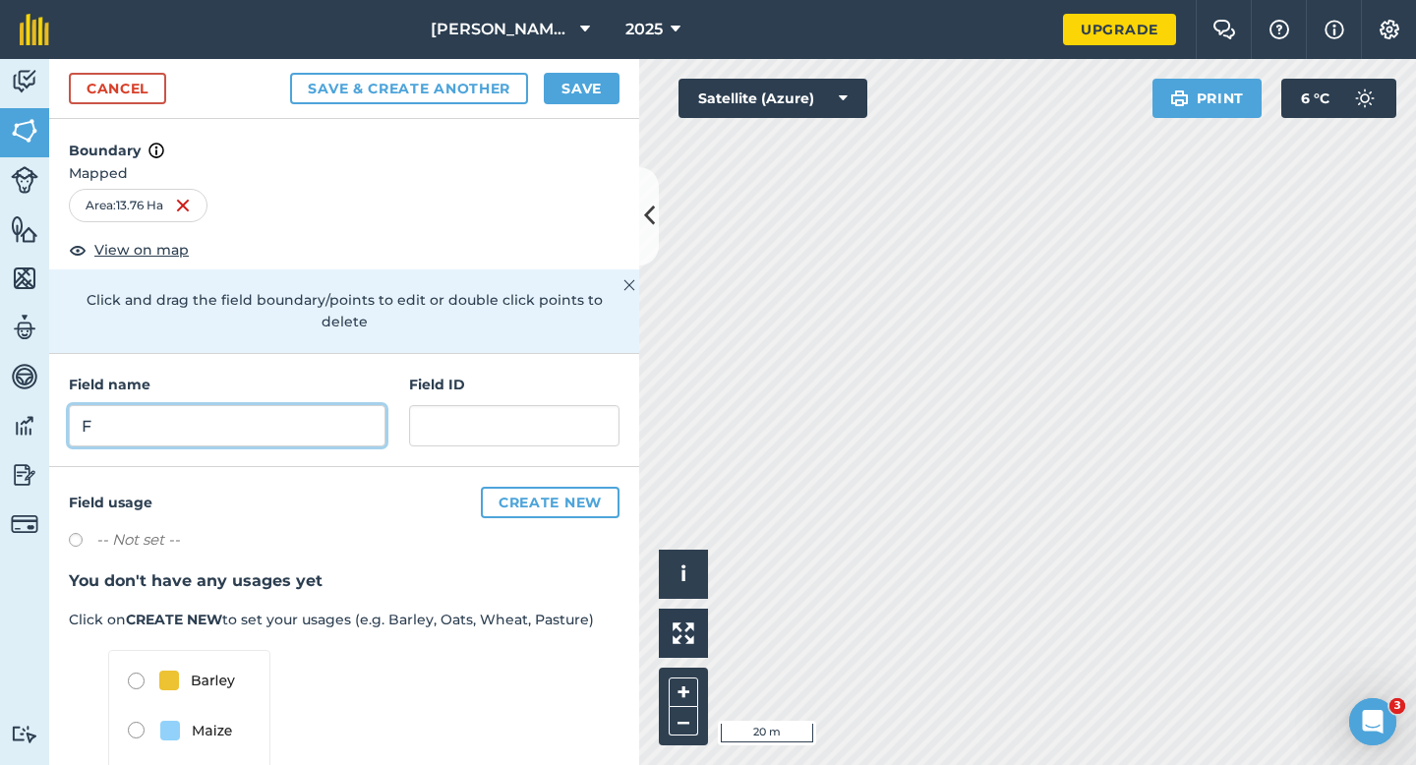
type input "F"
click at [601, 77] on button "Save" at bounding box center [582, 88] width 76 height 31
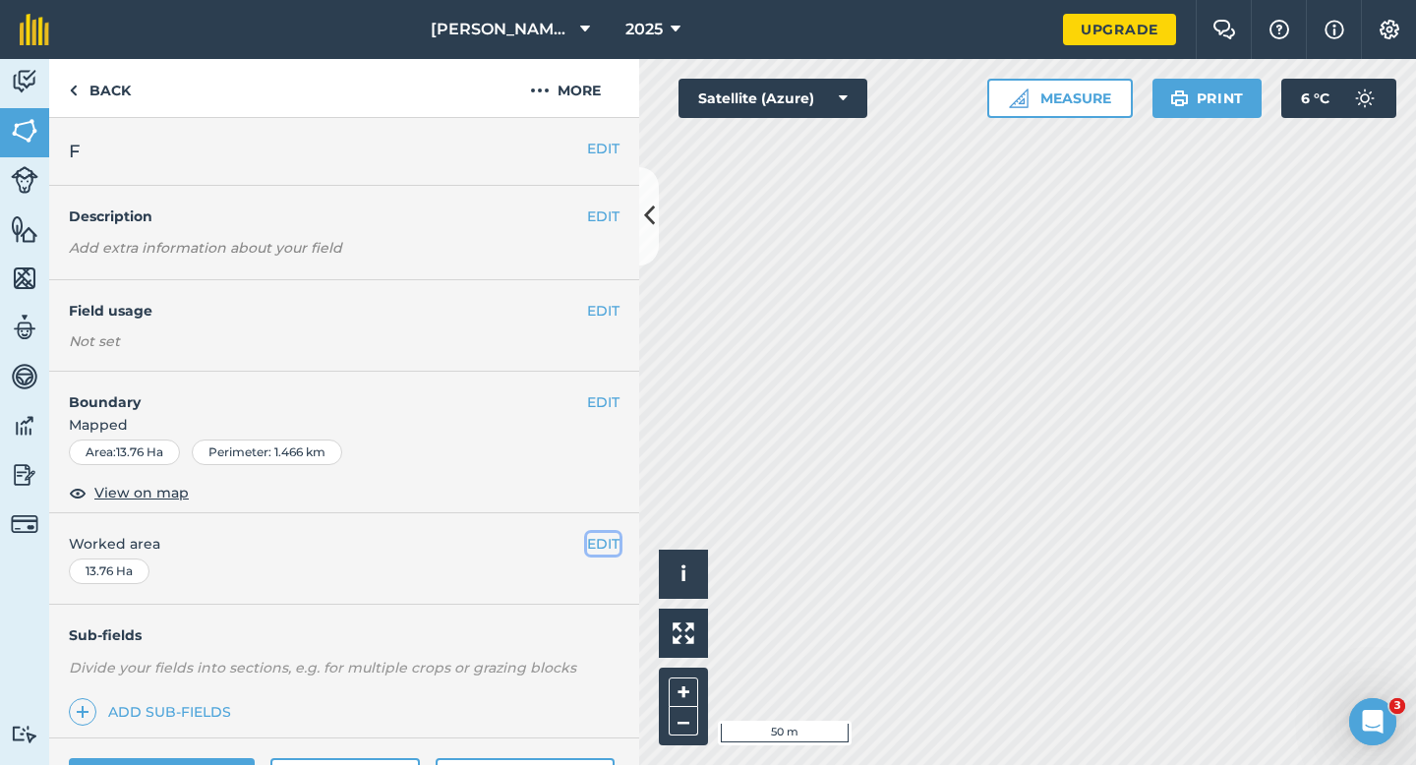
click at [605, 537] on button "EDIT" at bounding box center [603, 544] width 32 height 22
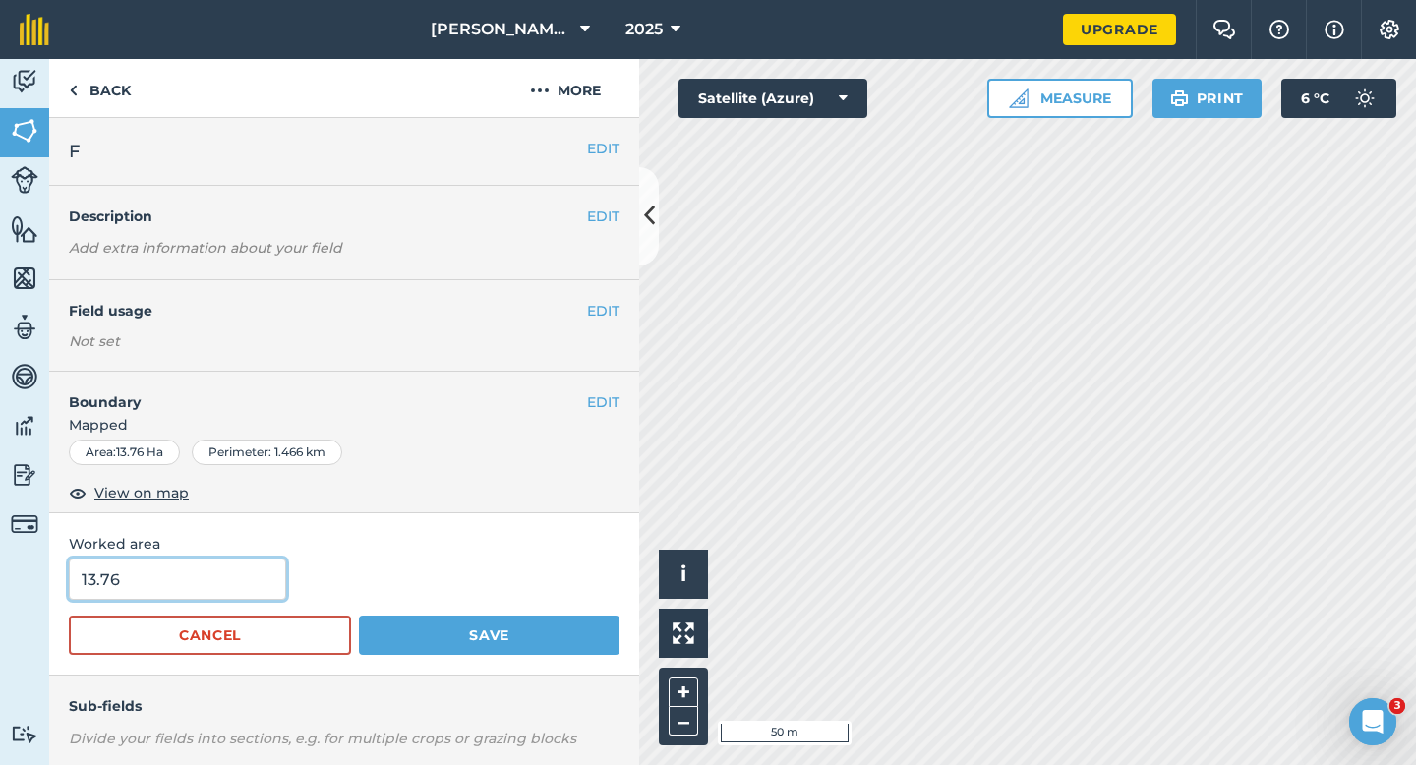
click at [203, 583] on input "13.76" at bounding box center [177, 579] width 217 height 41
type input "13.8"
click at [359, 616] on button "Save" at bounding box center [489, 635] width 261 height 39
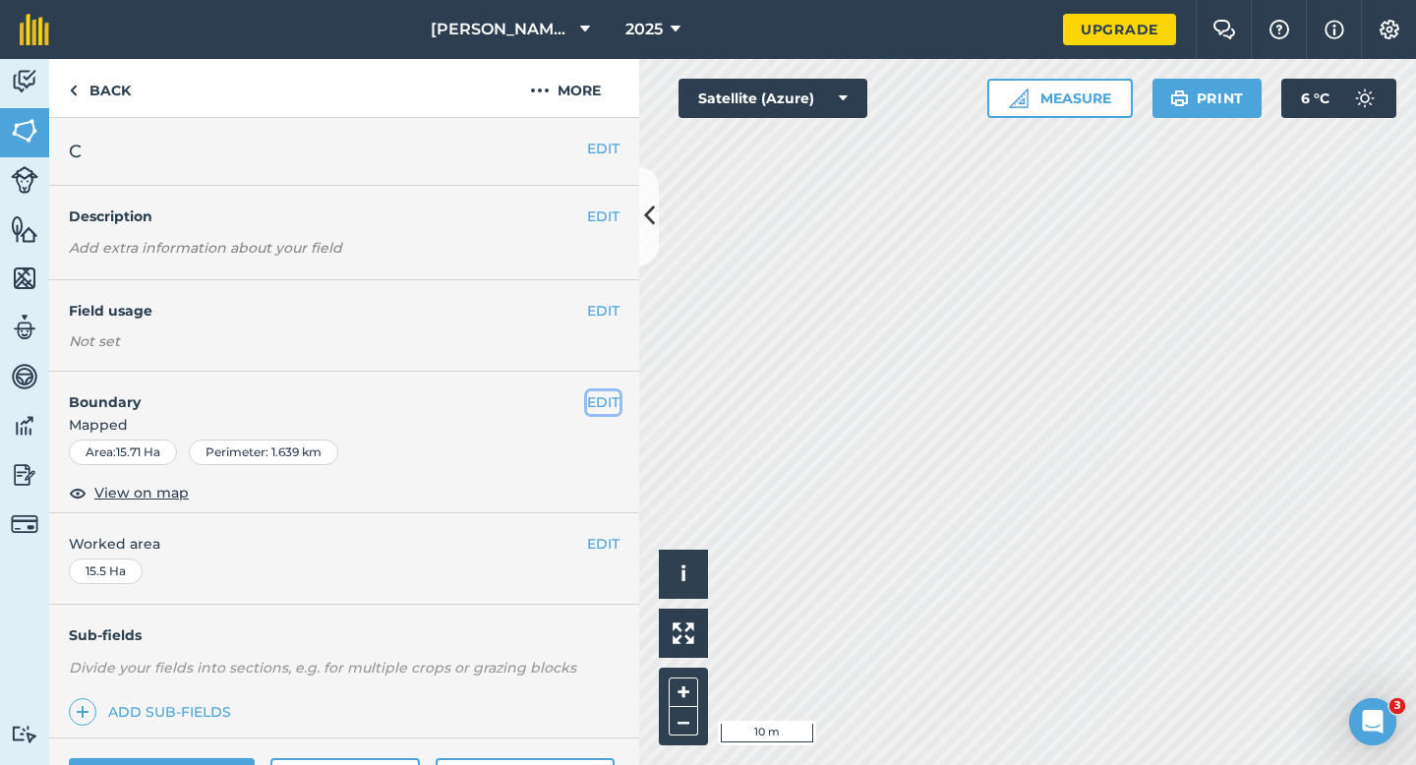
click at [604, 410] on button "EDIT" at bounding box center [603, 402] width 32 height 22
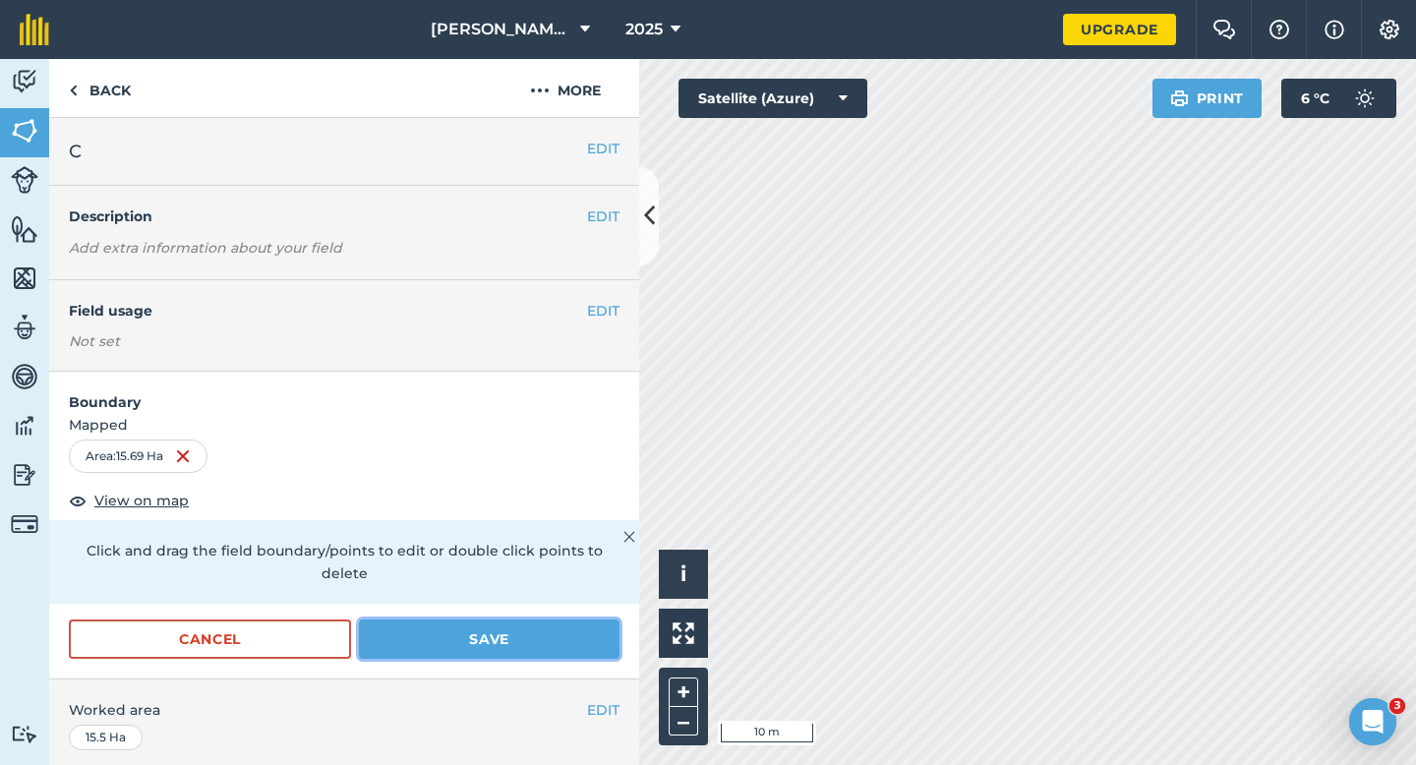
click at [529, 636] on button "Save" at bounding box center [489, 638] width 261 height 39
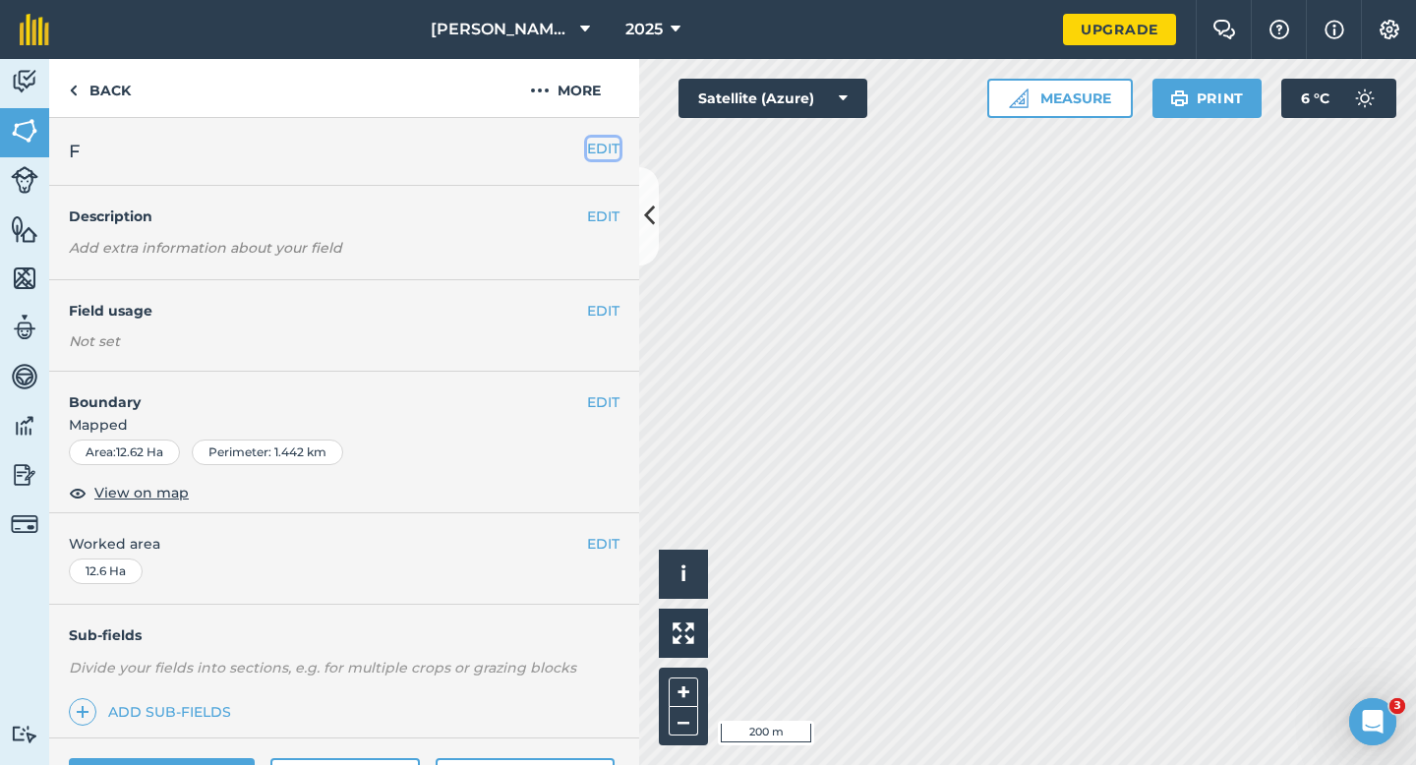
click at [617, 154] on button "EDIT" at bounding box center [603, 149] width 32 height 22
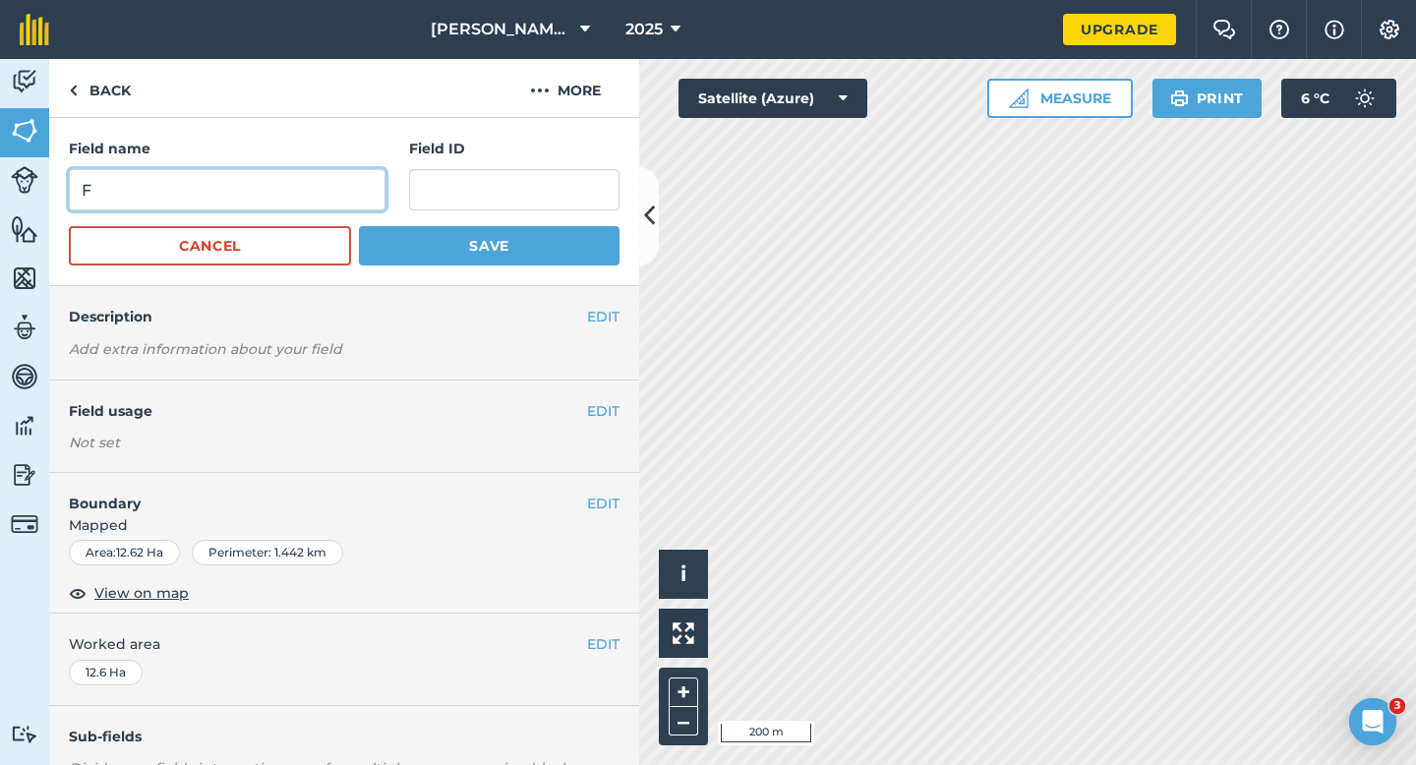
click at [341, 209] on input "F" at bounding box center [227, 189] width 317 height 41
type input "G"
click at [481, 212] on form "Field name G Field ID Cancel Save" at bounding box center [344, 202] width 551 height 128
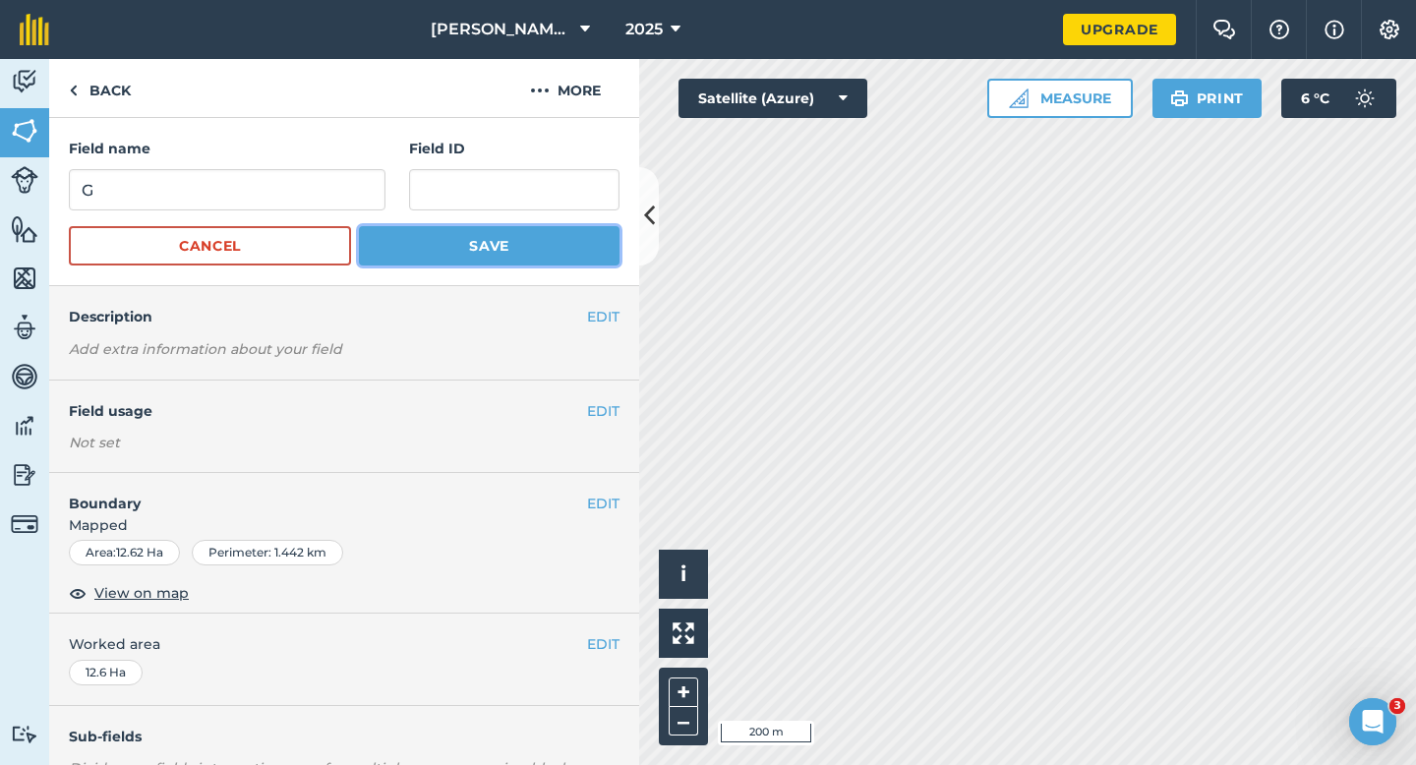
click at [485, 247] on button "Save" at bounding box center [489, 245] width 261 height 39
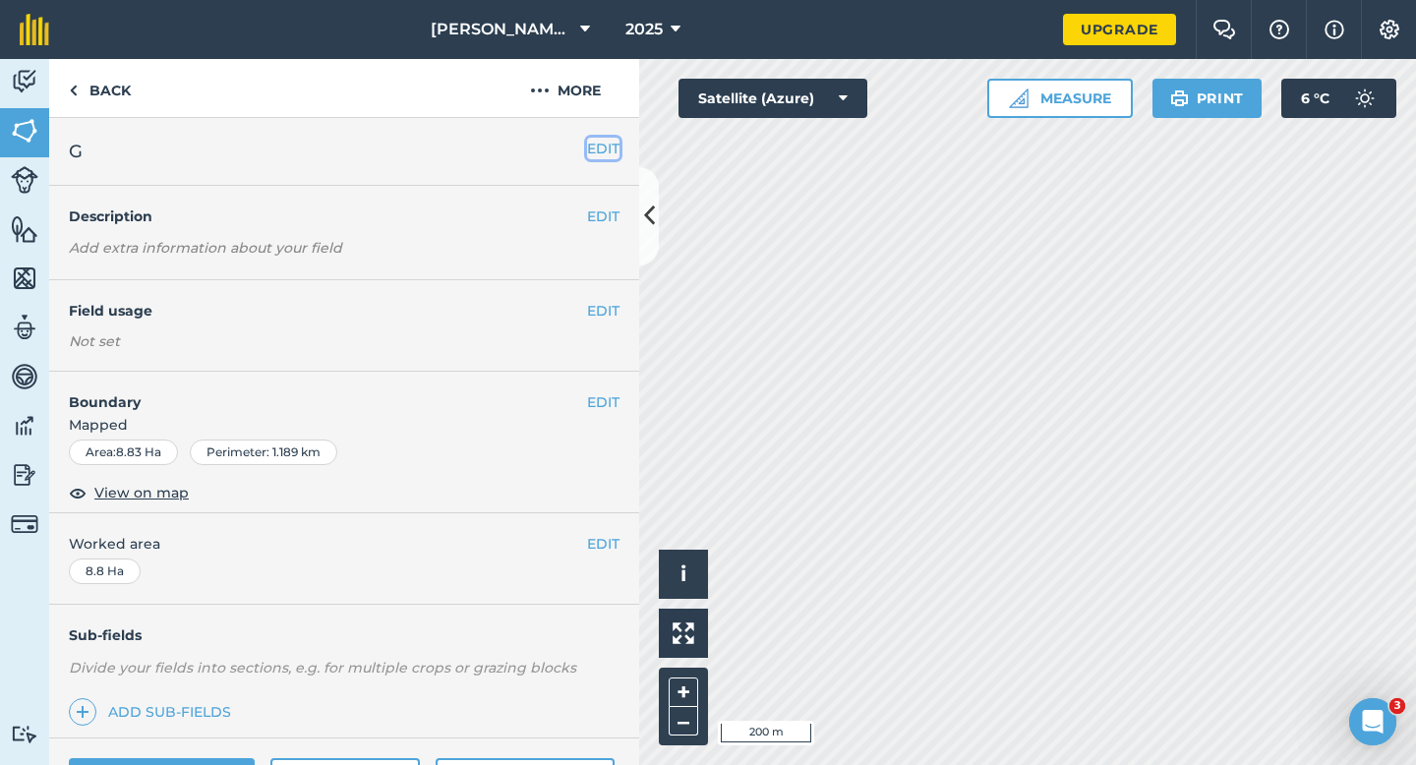
click at [599, 147] on button "EDIT" at bounding box center [603, 149] width 32 height 22
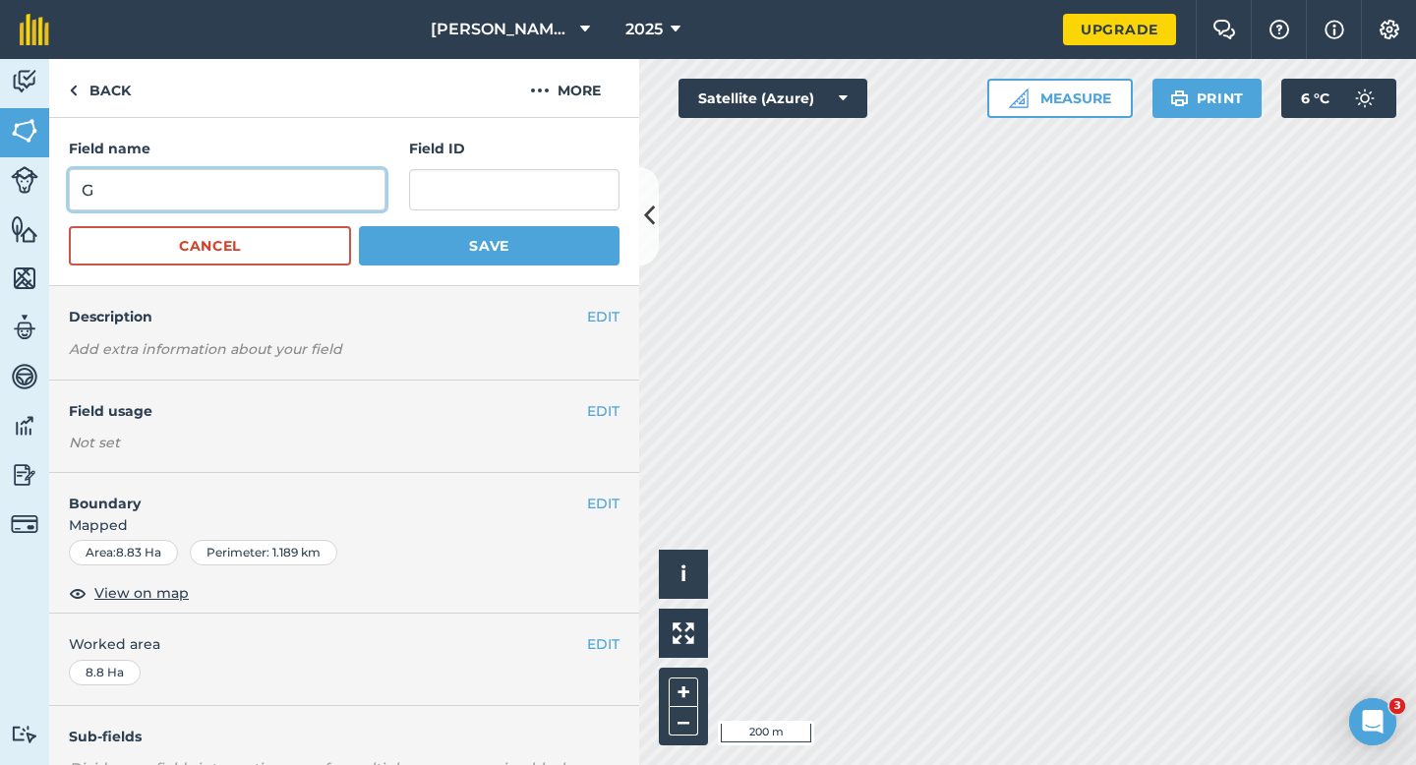
click at [367, 176] on input "G" at bounding box center [227, 189] width 317 height 41
type input "H"
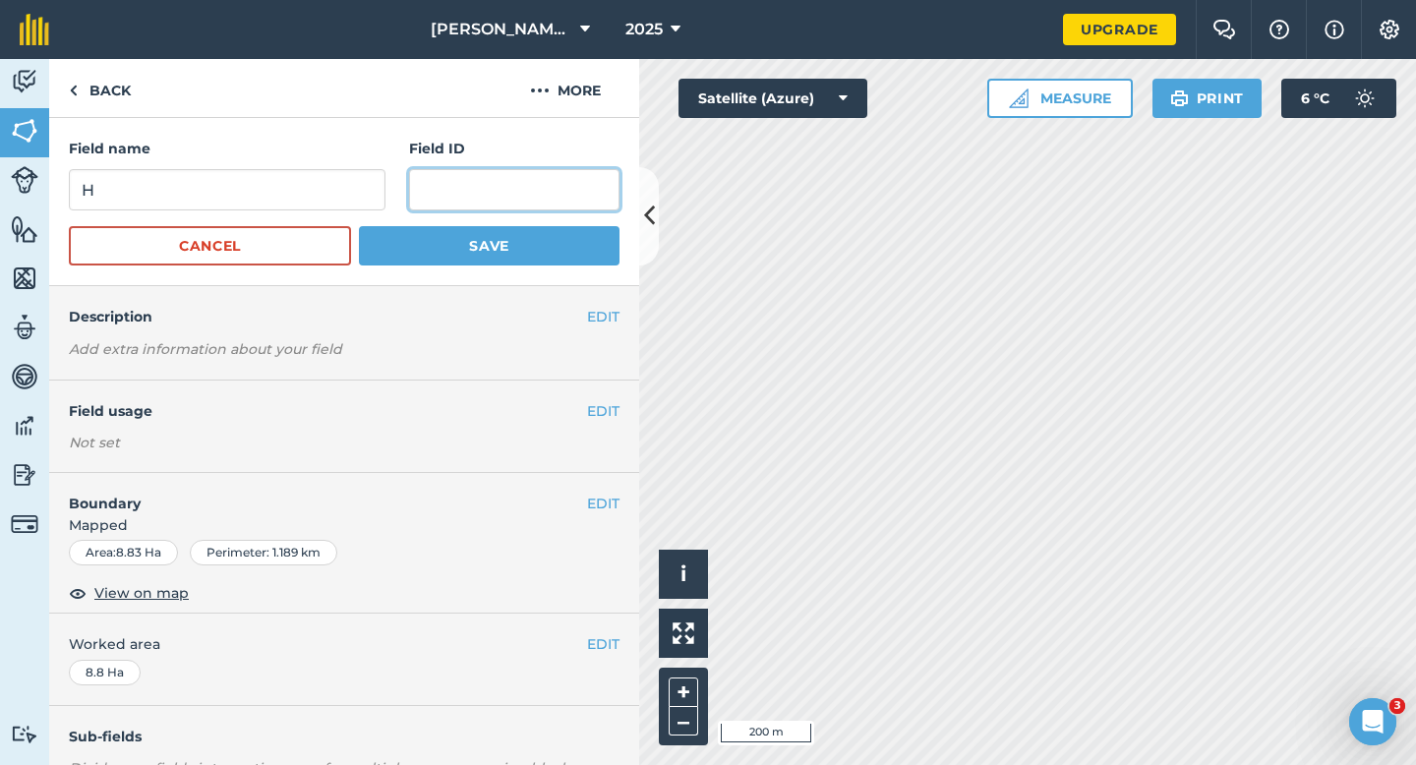
click at [449, 208] on input "text" at bounding box center [514, 189] width 210 height 41
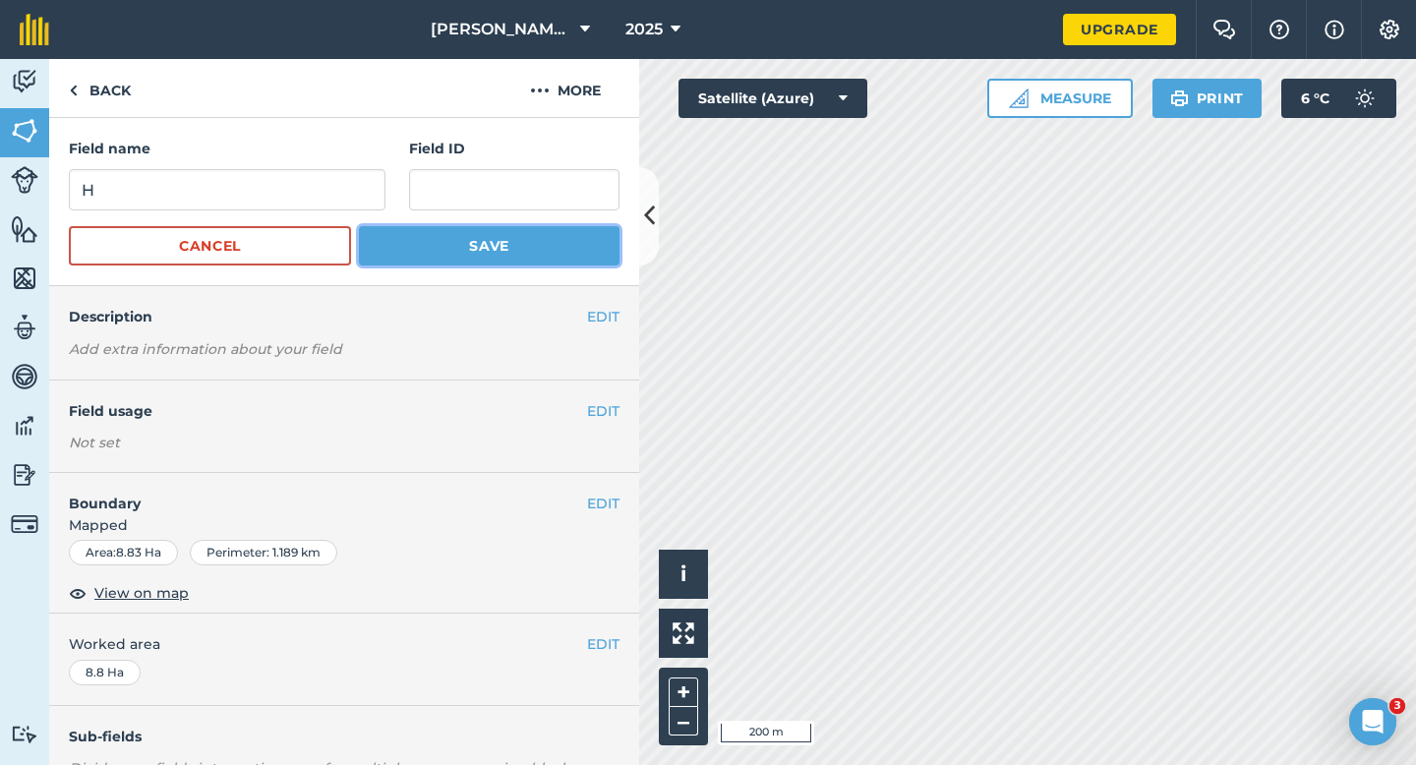
click at [449, 248] on button "Save" at bounding box center [489, 245] width 261 height 39
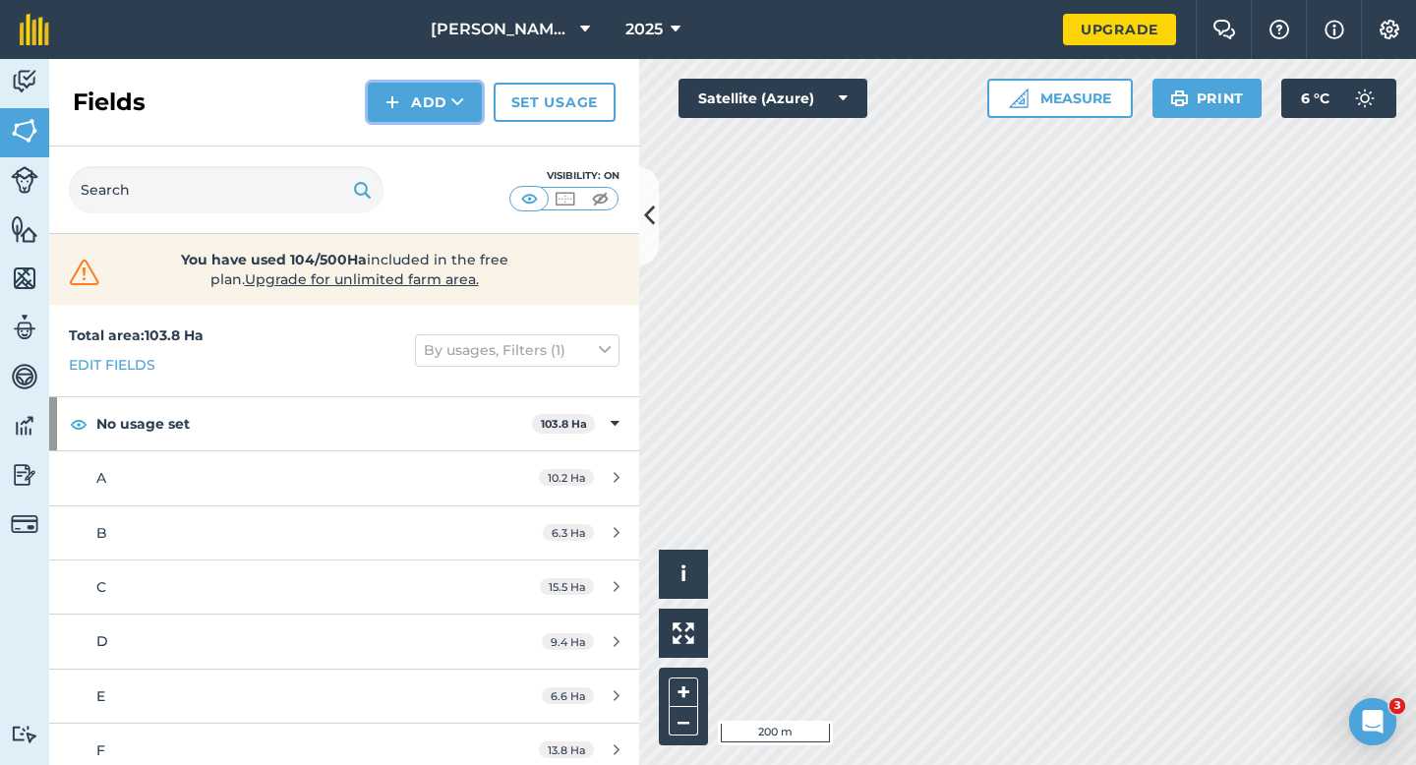
click at [375, 94] on button "Add" at bounding box center [425, 102] width 114 height 39
click at [416, 136] on link "Draw" at bounding box center [425, 146] width 108 height 43
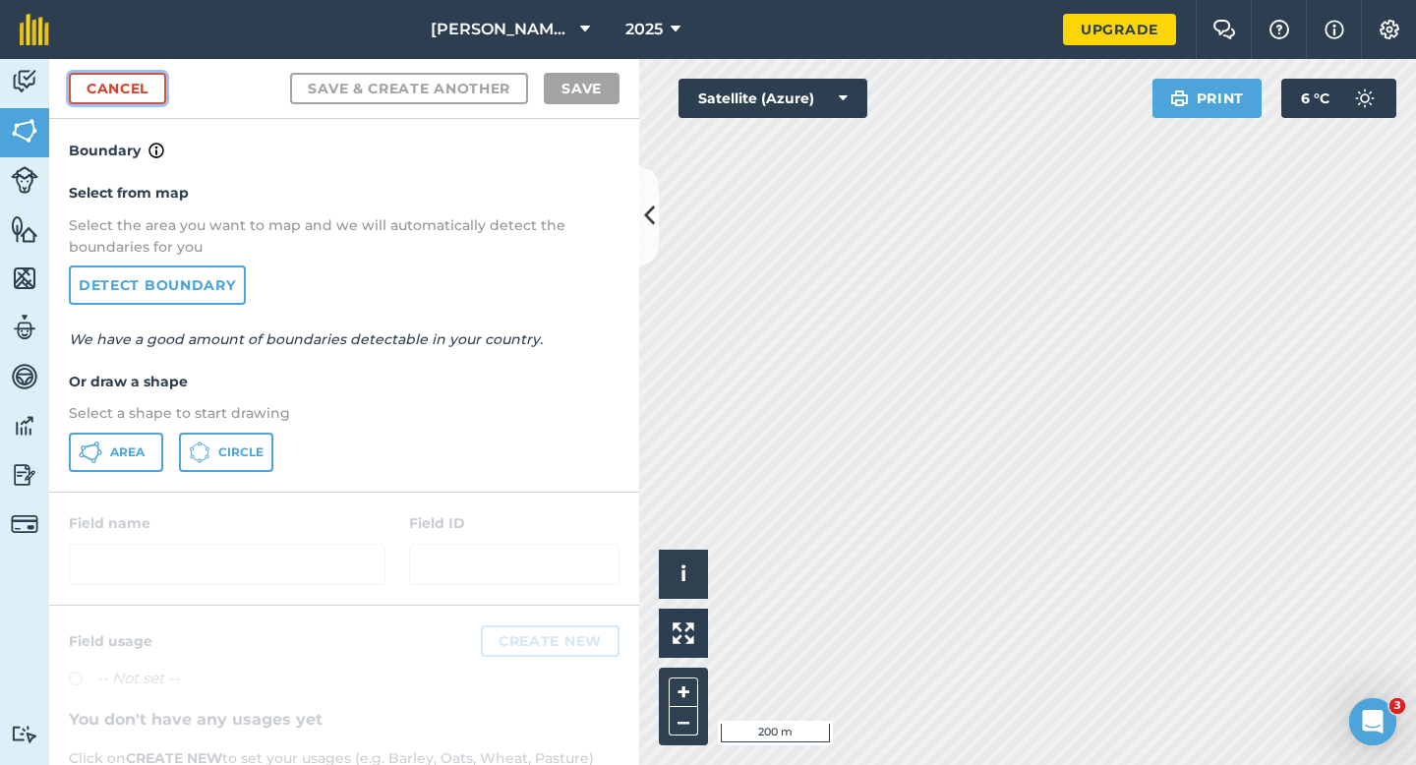
click at [146, 77] on link "Cancel" at bounding box center [117, 88] width 97 height 31
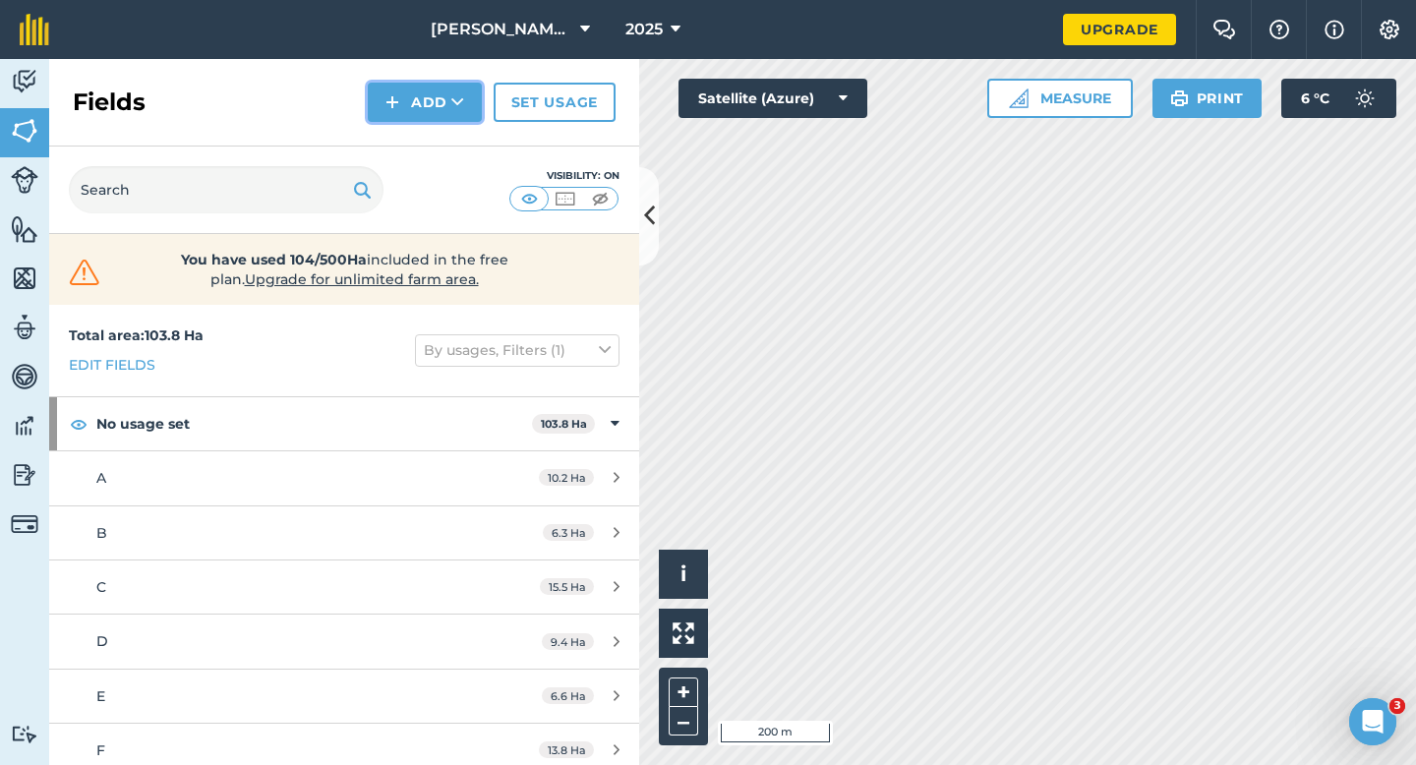
click at [394, 89] on button "Add" at bounding box center [425, 102] width 114 height 39
click at [397, 120] on button "Add Draw Import" at bounding box center [425, 102] width 114 height 39
click at [390, 125] on div "Fields Add Set usage" at bounding box center [344, 103] width 590 height 88
click at [402, 118] on button "Add" at bounding box center [425, 102] width 114 height 39
click at [405, 131] on link "Draw" at bounding box center [425, 146] width 108 height 43
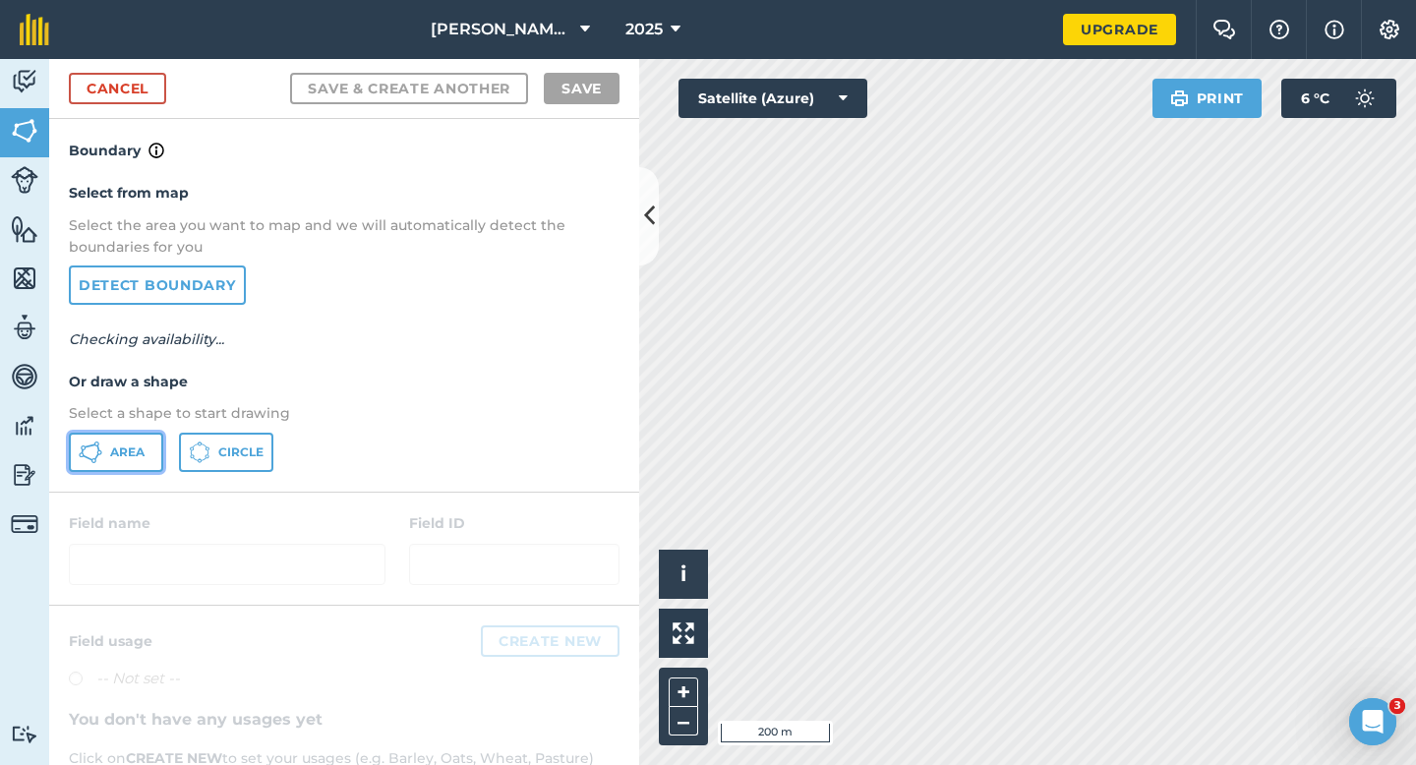
click at [140, 442] on button "Area" at bounding box center [116, 452] width 94 height 39
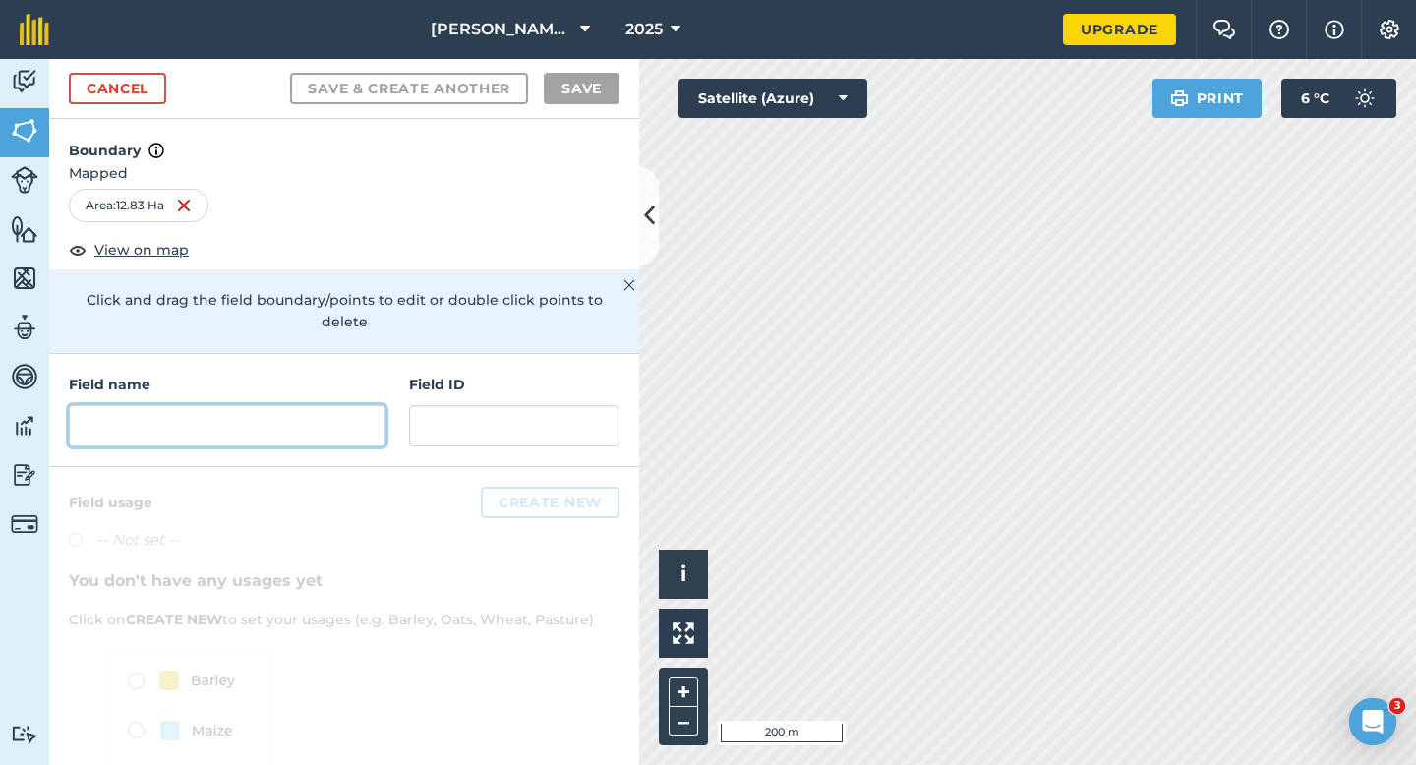
click at [245, 415] on input "text" at bounding box center [227, 425] width 317 height 41
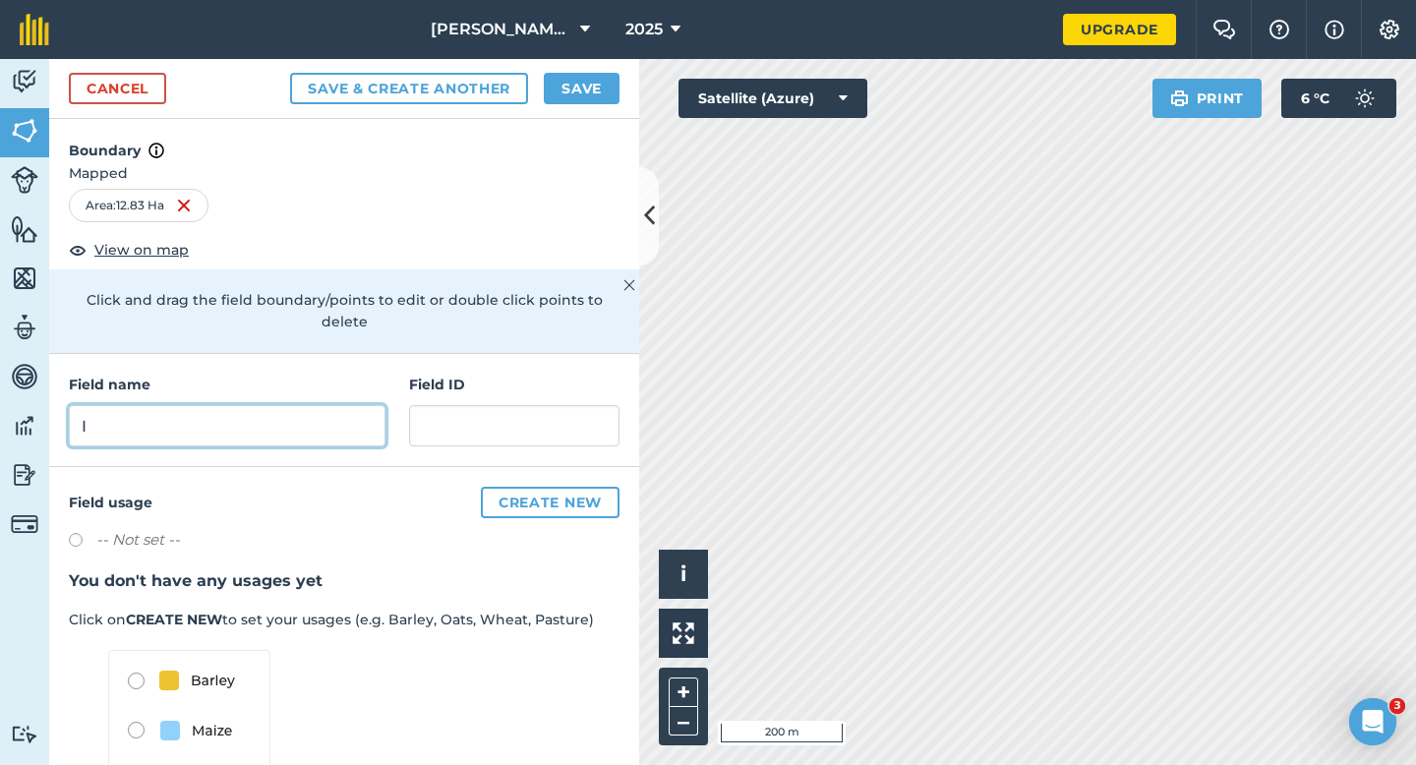
type input "I"
click at [557, 92] on button "Save" at bounding box center [582, 88] width 76 height 31
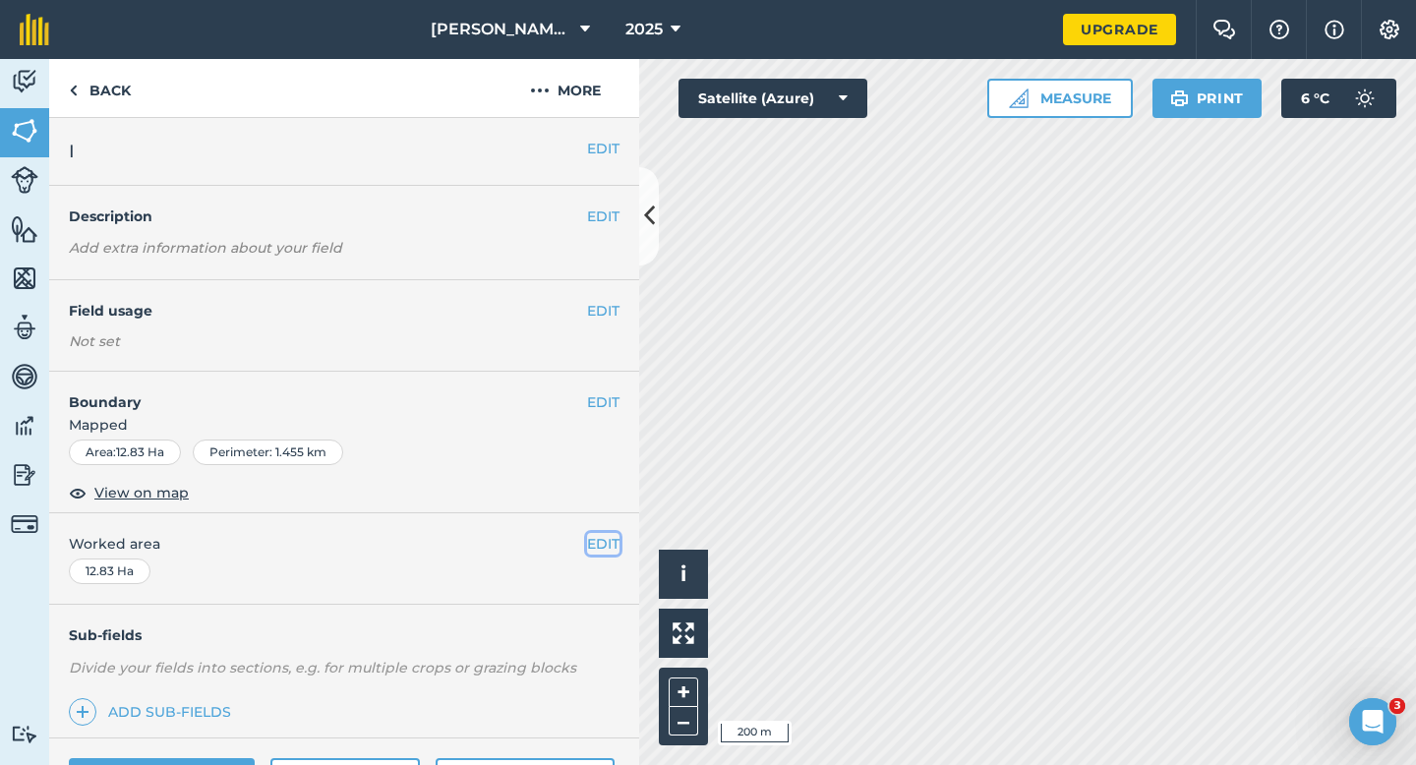
click at [599, 553] on button "EDIT" at bounding box center [603, 544] width 32 height 22
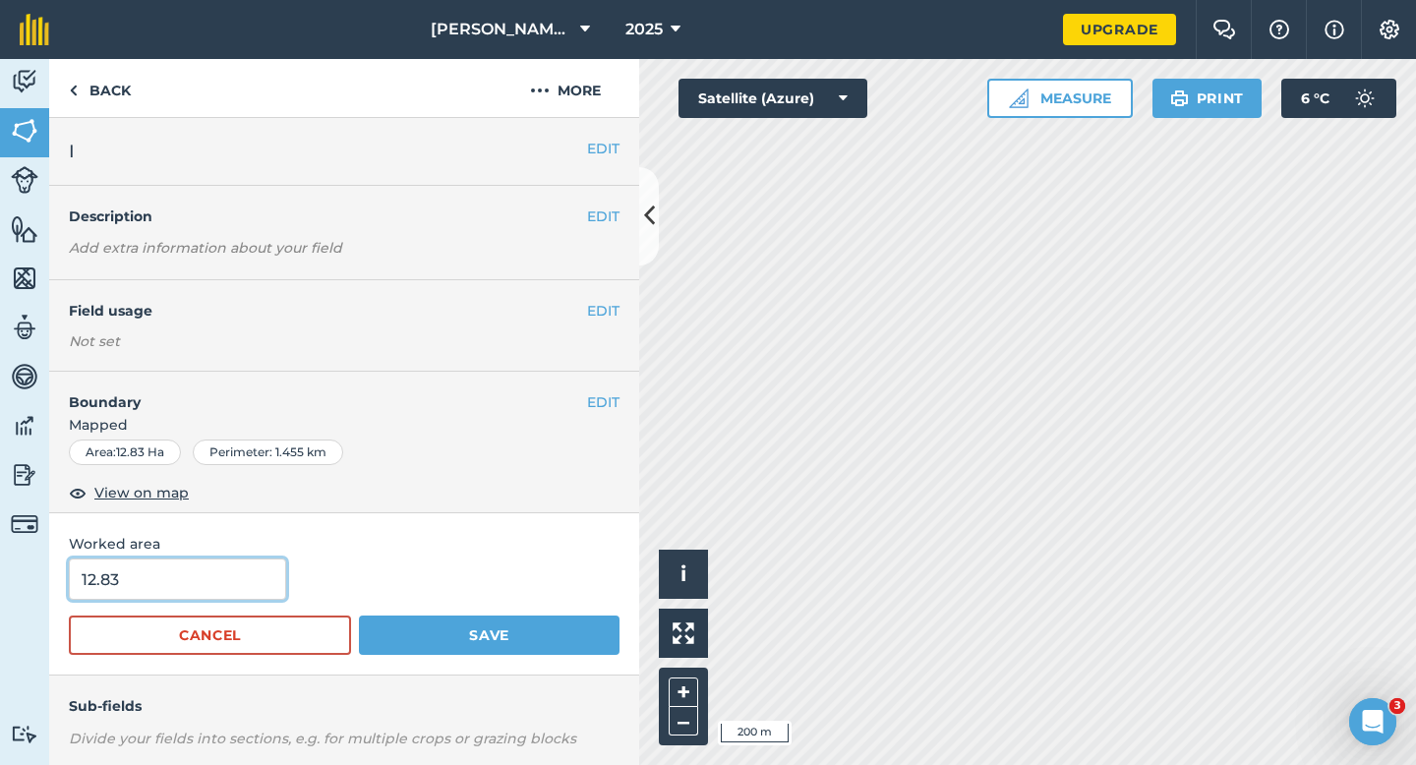
click at [274, 562] on input "12.83" at bounding box center [177, 579] width 217 height 41
click at [264, 572] on input "12.83" at bounding box center [177, 579] width 217 height 41
type input "12.8"
click at [359, 616] on button "Save" at bounding box center [489, 635] width 261 height 39
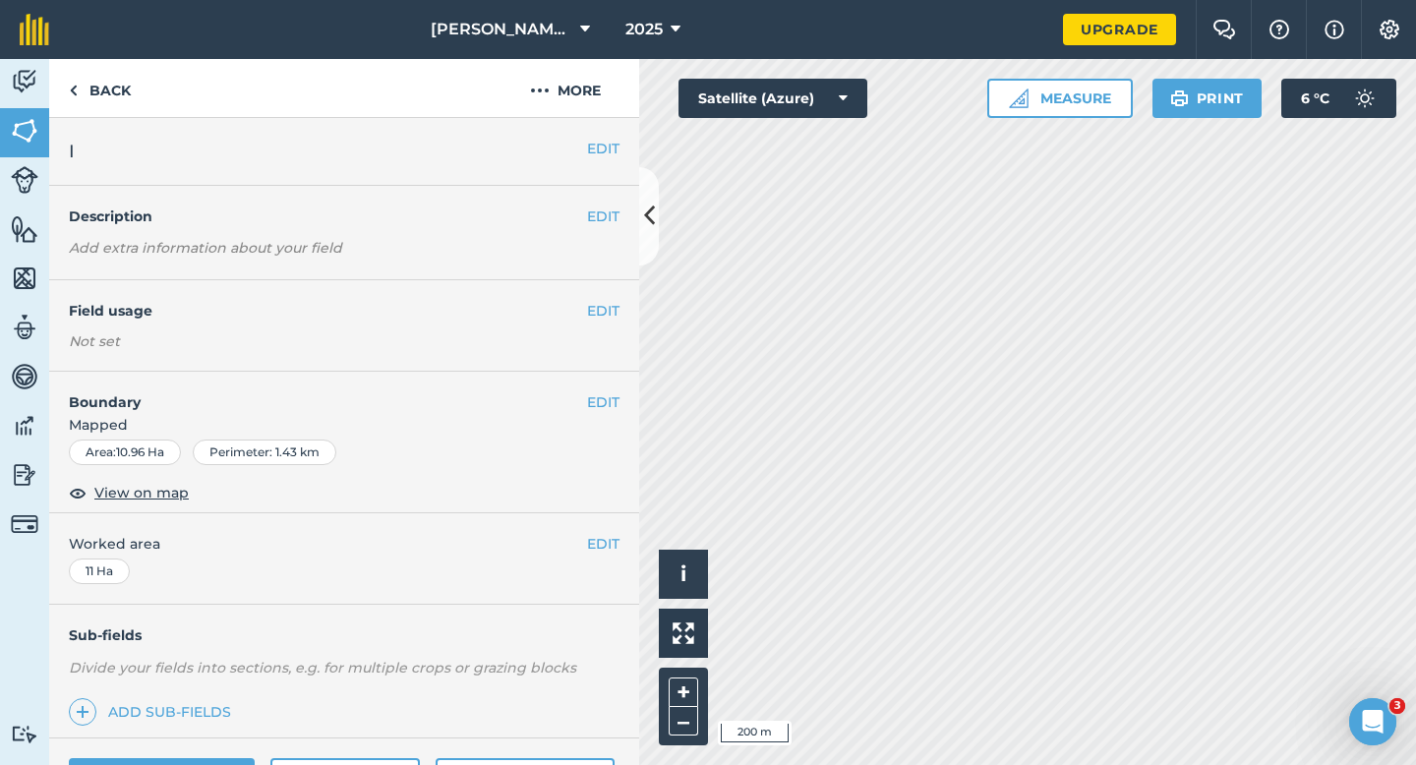
click at [616, 134] on div "EDIT I" at bounding box center [344, 152] width 590 height 68
click at [613, 147] on button "EDIT" at bounding box center [603, 149] width 32 height 22
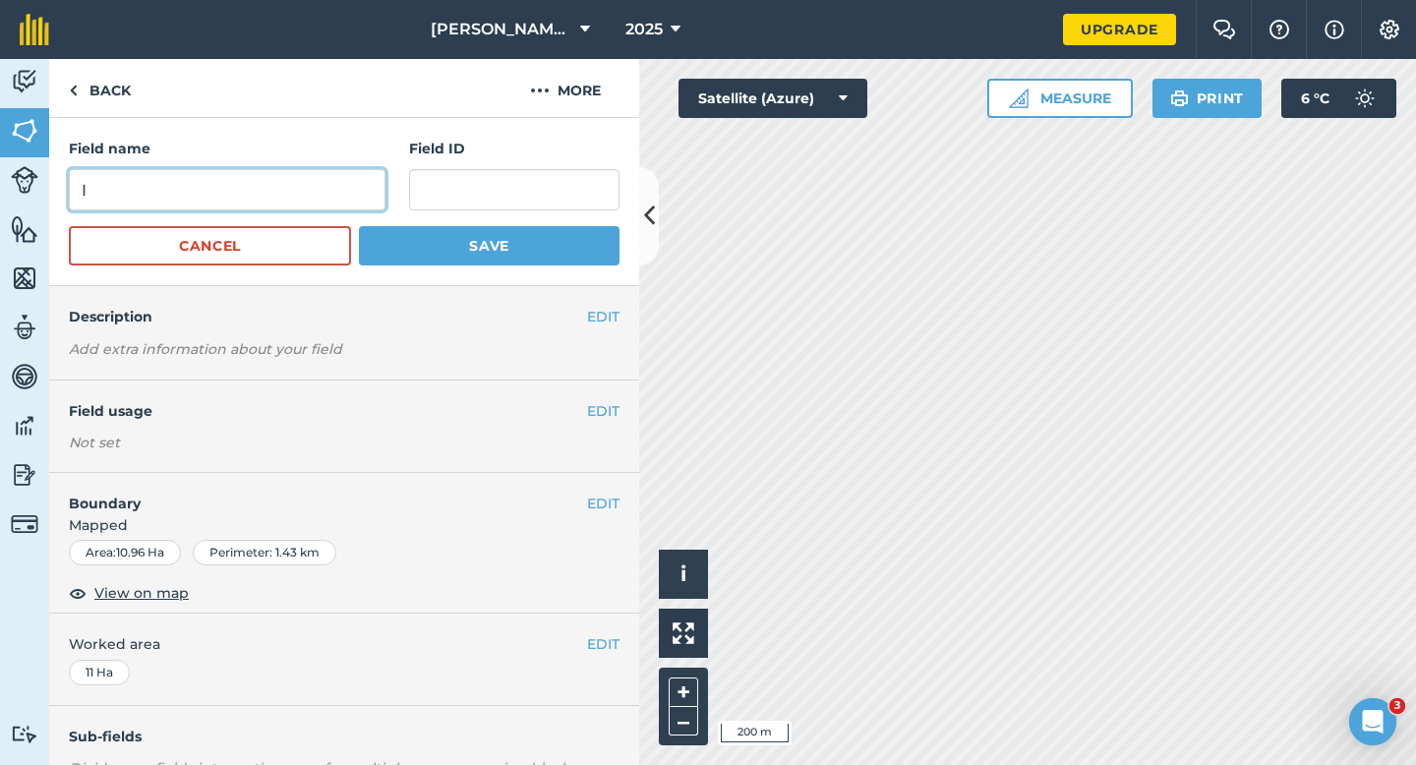
click at [243, 178] on input "I" at bounding box center [227, 189] width 317 height 41
type input "J"
click at [464, 280] on div "Field name J Field ID Cancel Save" at bounding box center [344, 202] width 590 height 168
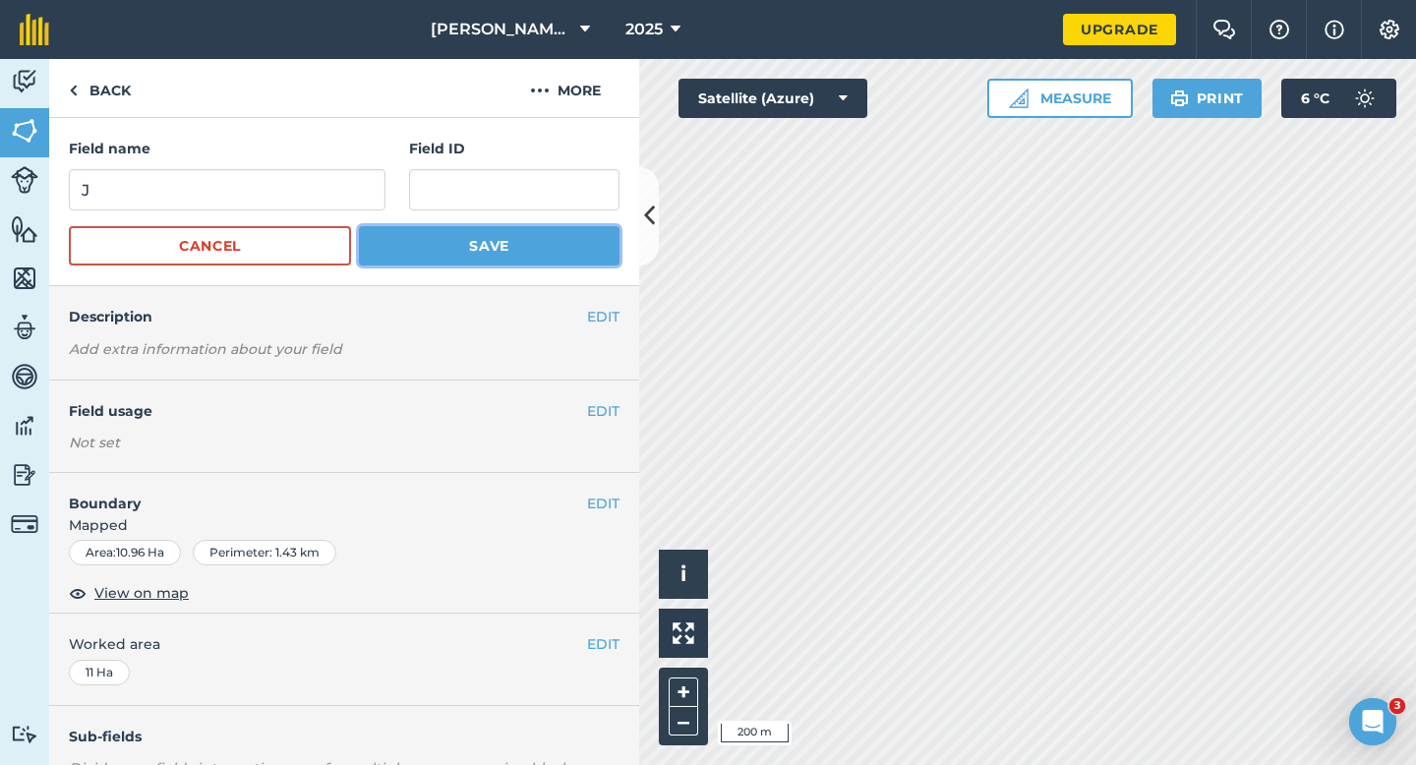
click at [464, 240] on button "Save" at bounding box center [489, 245] width 261 height 39
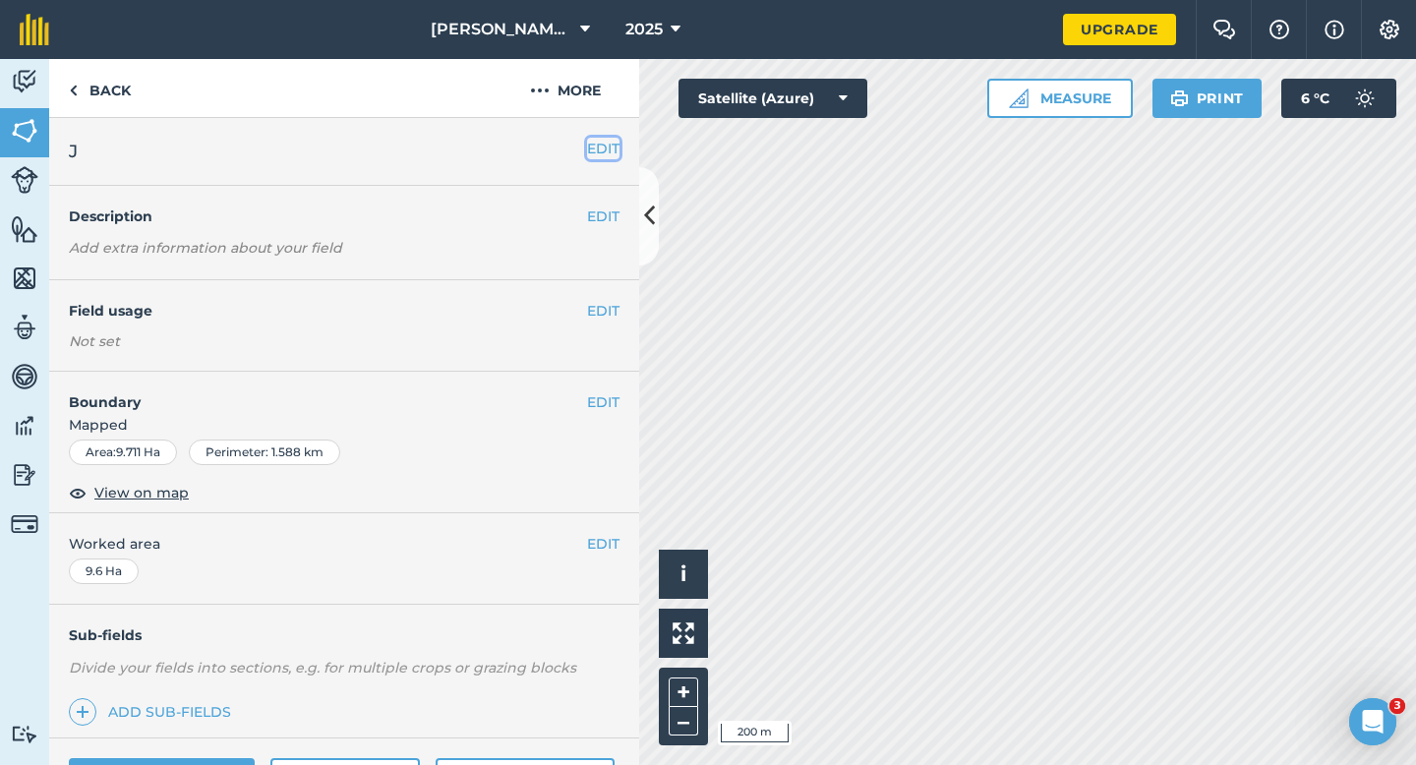
click at [593, 157] on button "EDIT" at bounding box center [603, 149] width 32 height 22
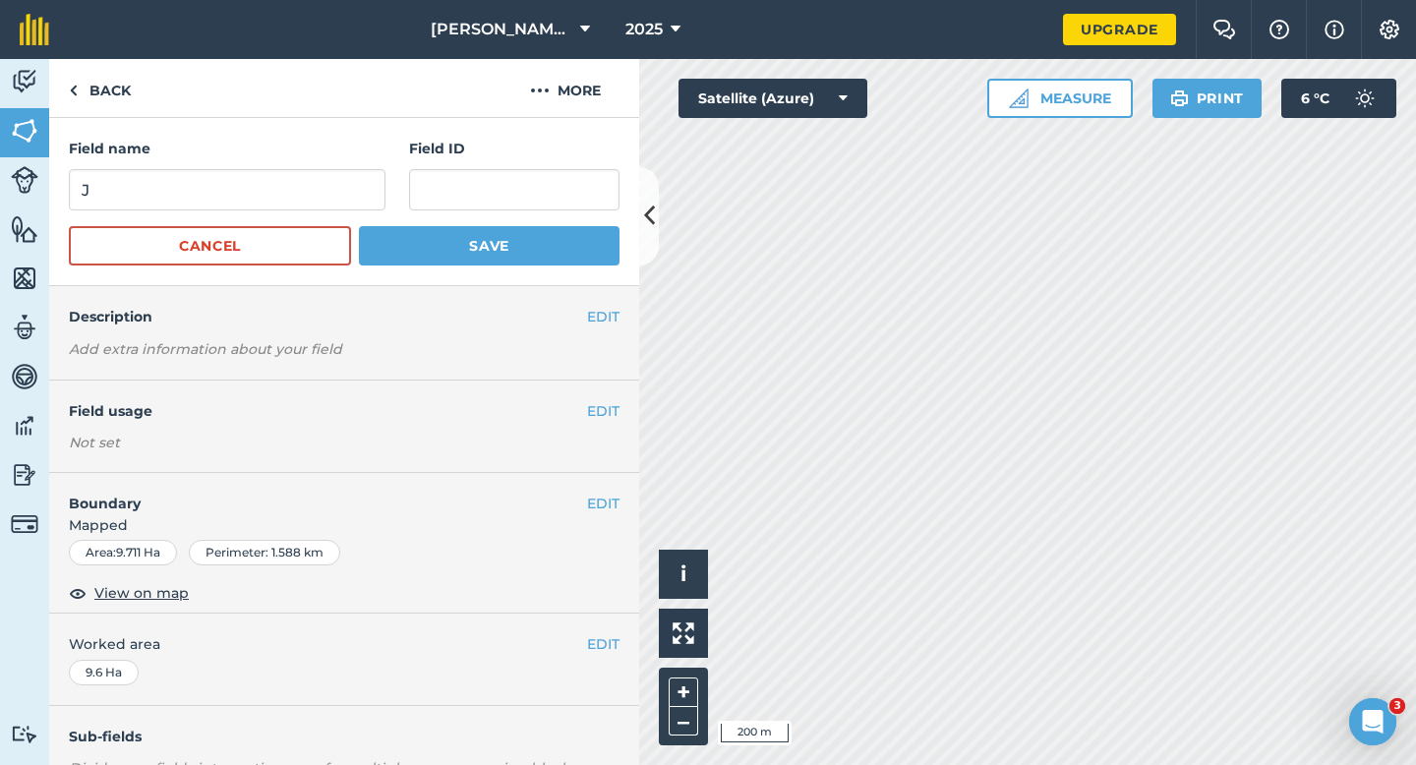
click at [335, 211] on form "Field name J Field ID Cancel Save" at bounding box center [344, 202] width 551 height 128
click at [335, 208] on input "J" at bounding box center [227, 189] width 317 height 41
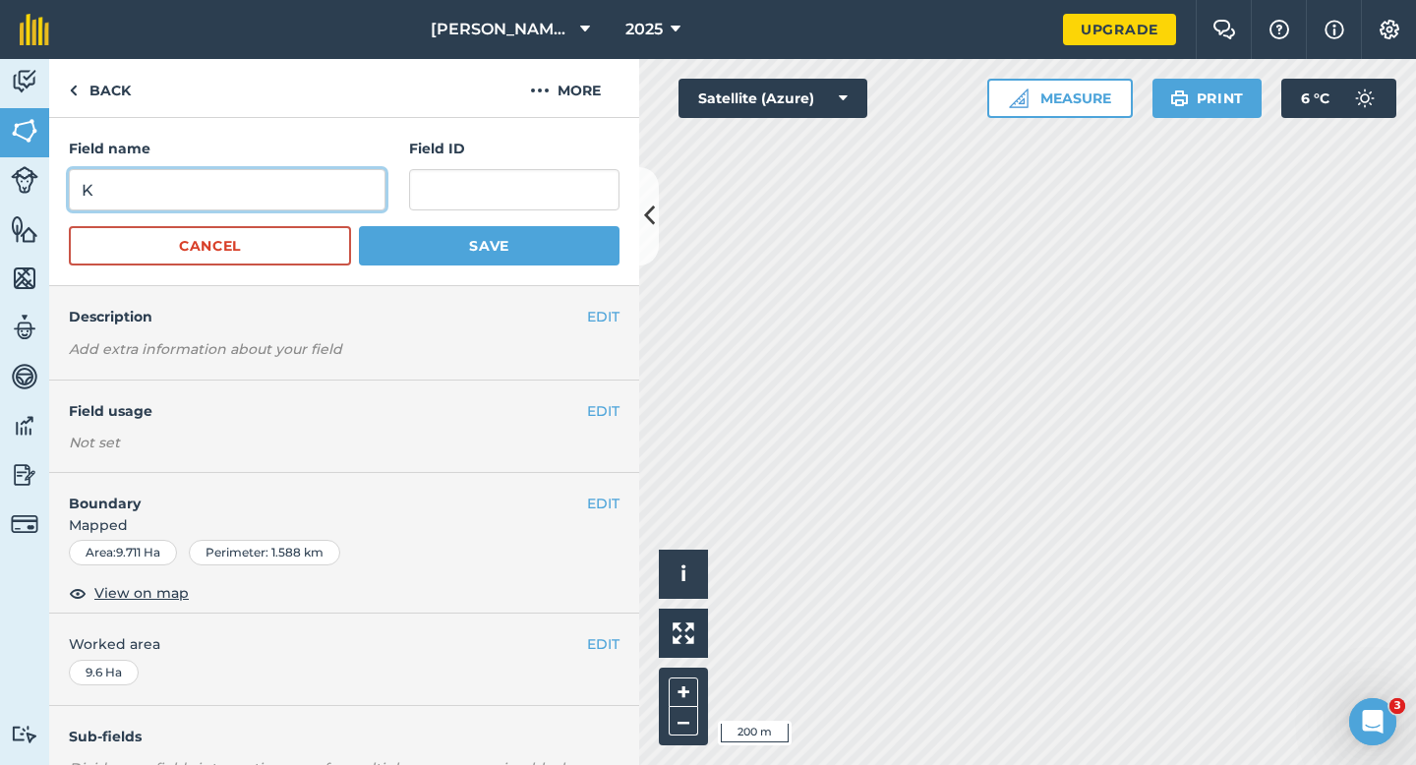
type input "K"
click at [497, 269] on div "Field name K Field ID Cancel Save" at bounding box center [344, 202] width 590 height 168
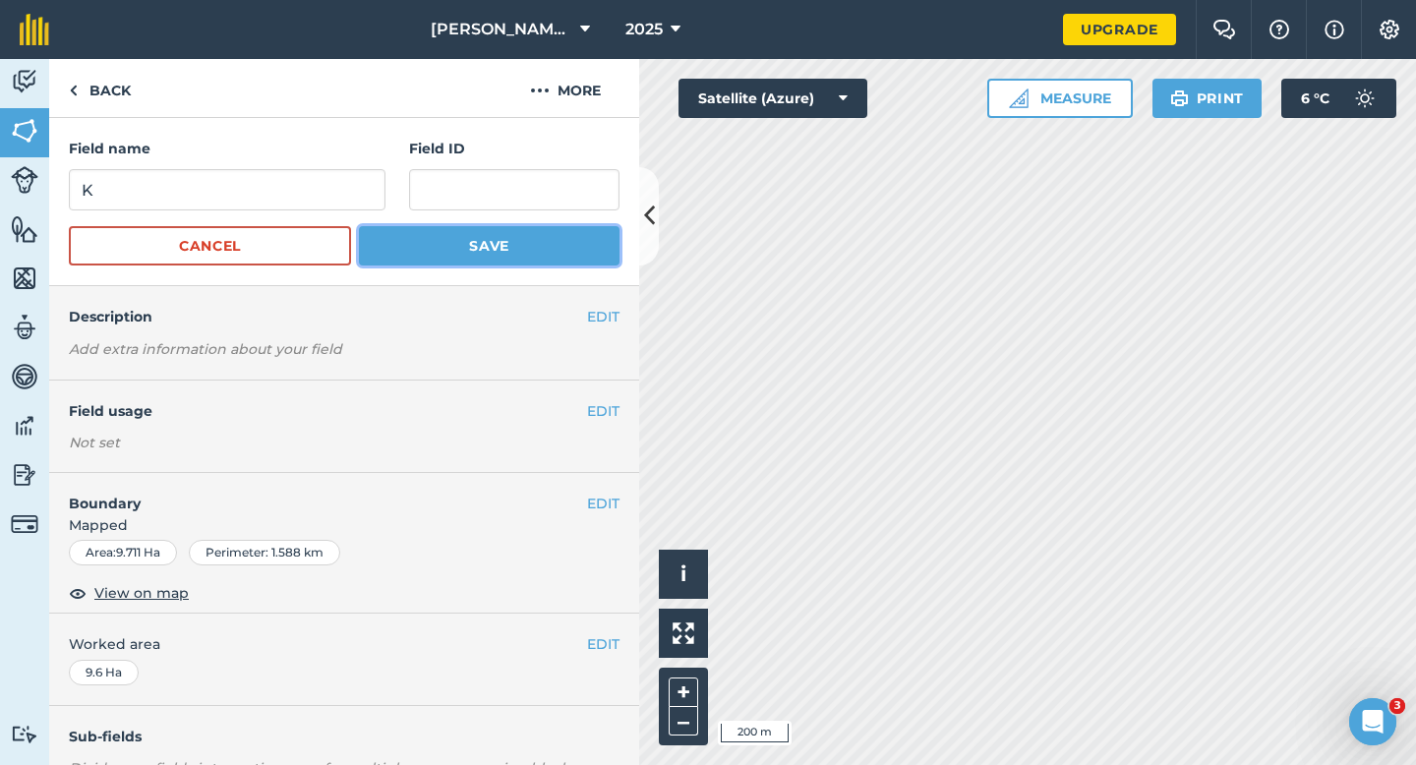
click at [510, 252] on button "Save" at bounding box center [489, 245] width 261 height 39
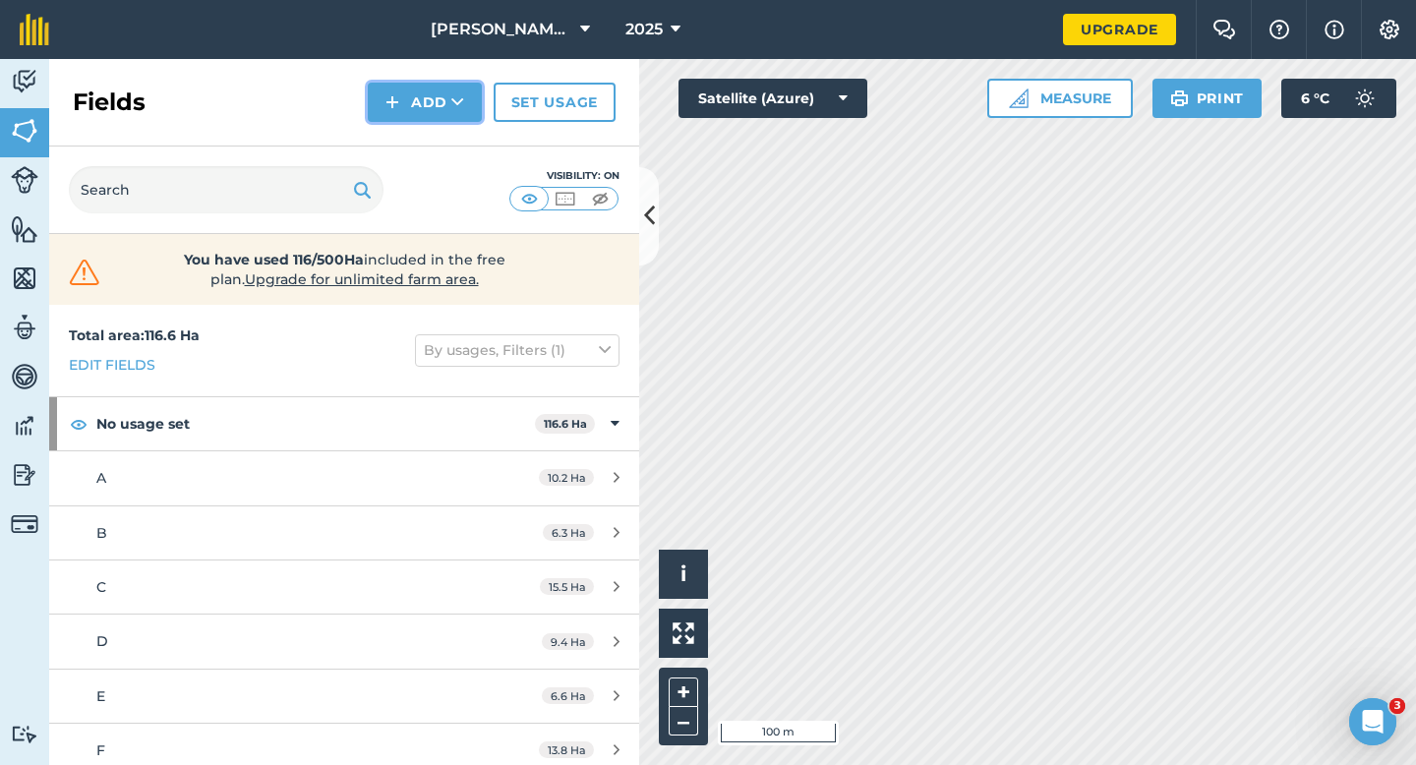
click at [442, 99] on button "Add" at bounding box center [425, 102] width 114 height 39
click at [442, 137] on link "Draw" at bounding box center [425, 146] width 108 height 43
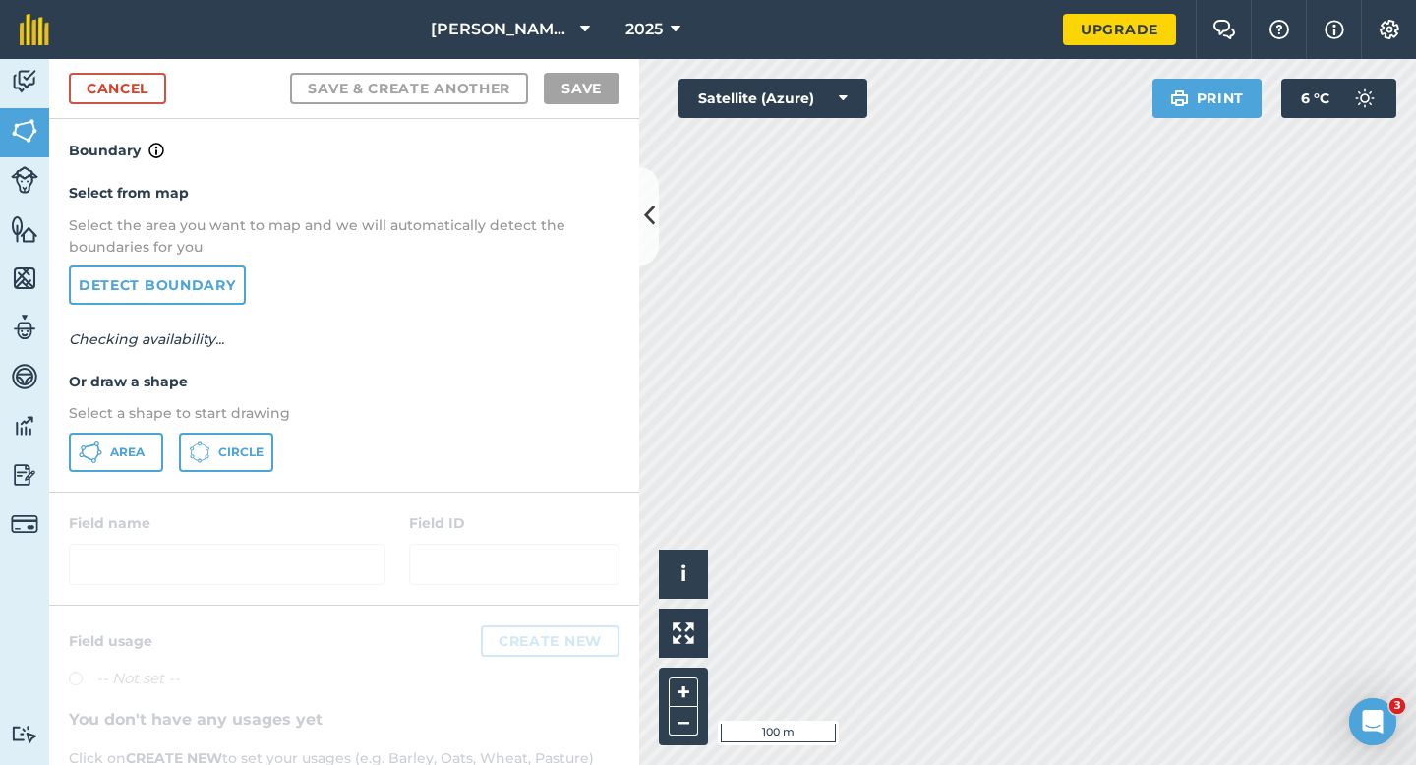
click at [129, 412] on p "Select a shape to start drawing" at bounding box center [344, 413] width 551 height 22
click at [129, 444] on span "Area" at bounding box center [127, 452] width 34 height 16
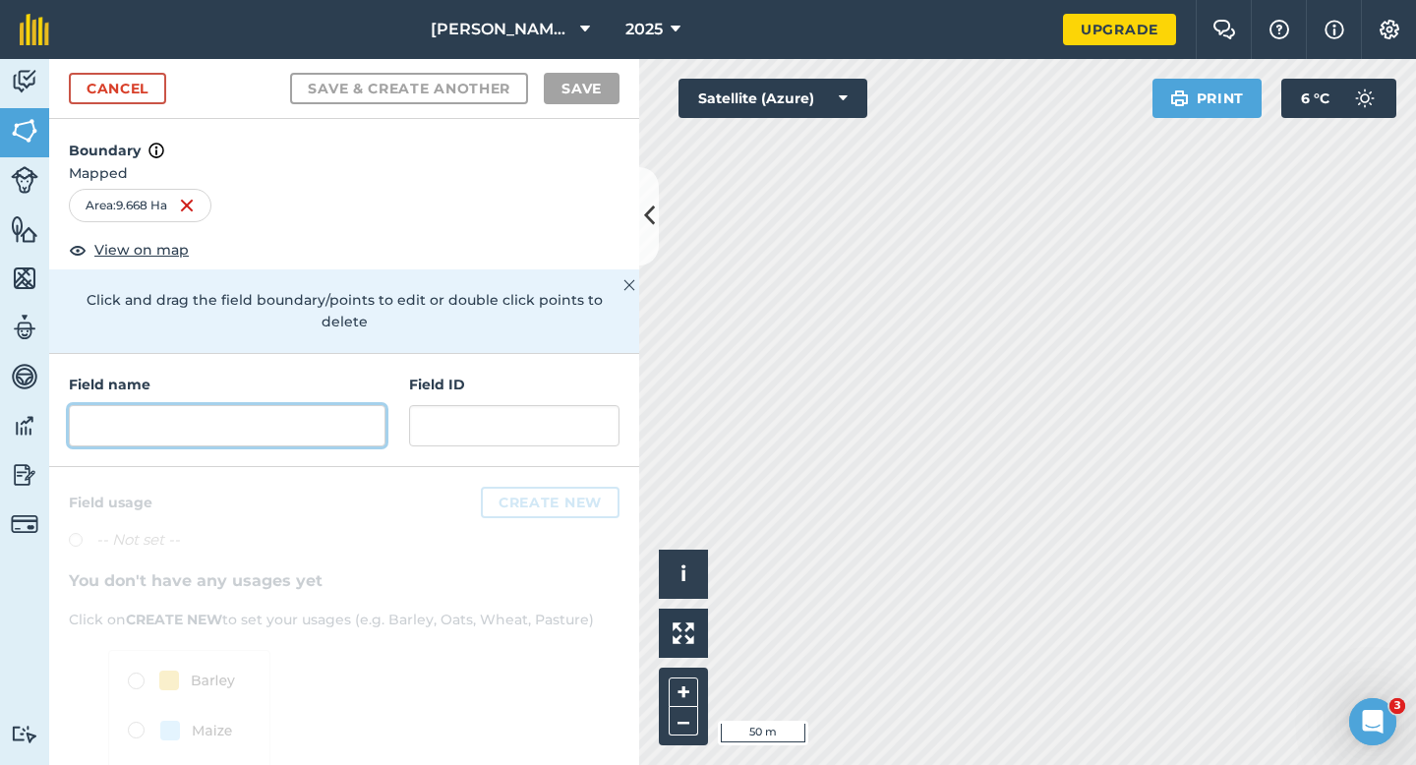
click at [317, 411] on input "text" at bounding box center [227, 425] width 317 height 41
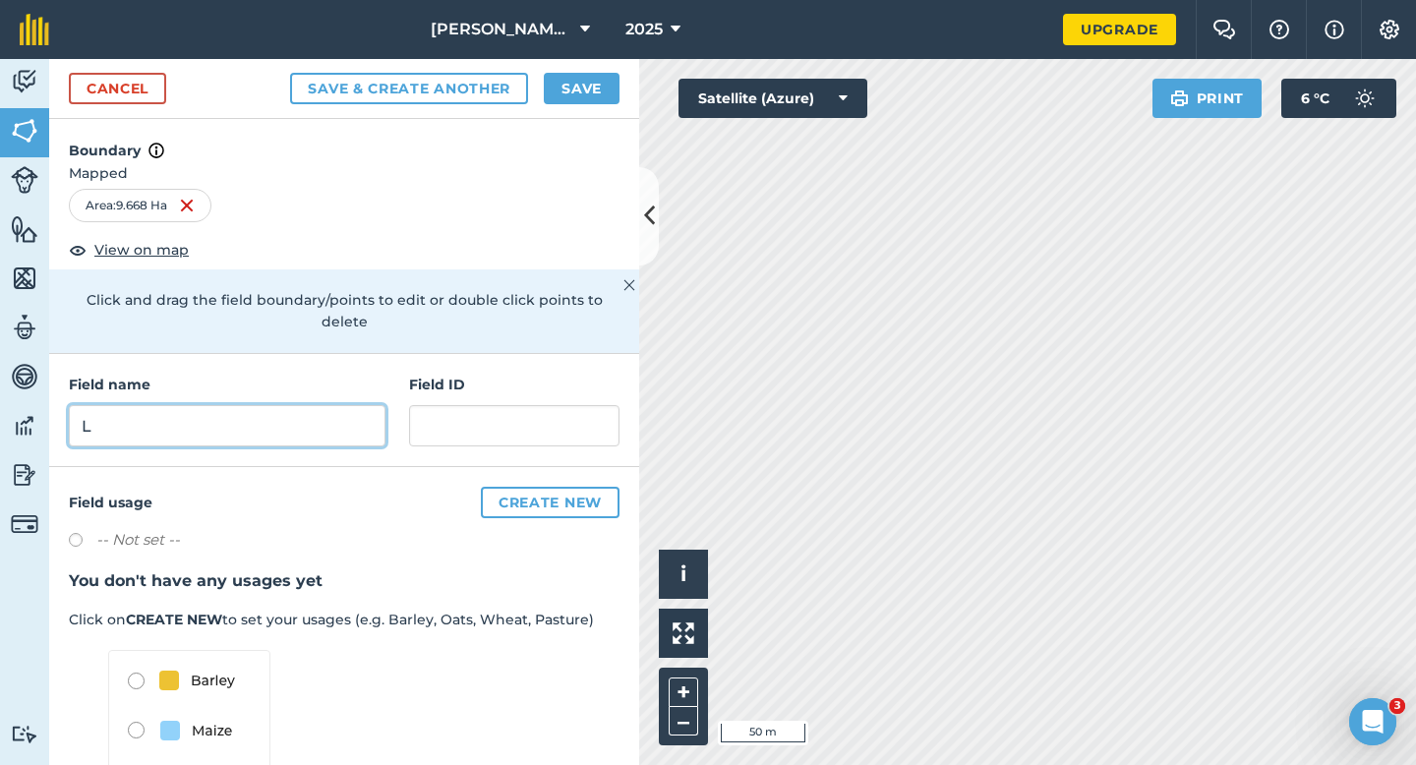
type input "L"
click at [580, 96] on button "Save" at bounding box center [582, 88] width 76 height 31
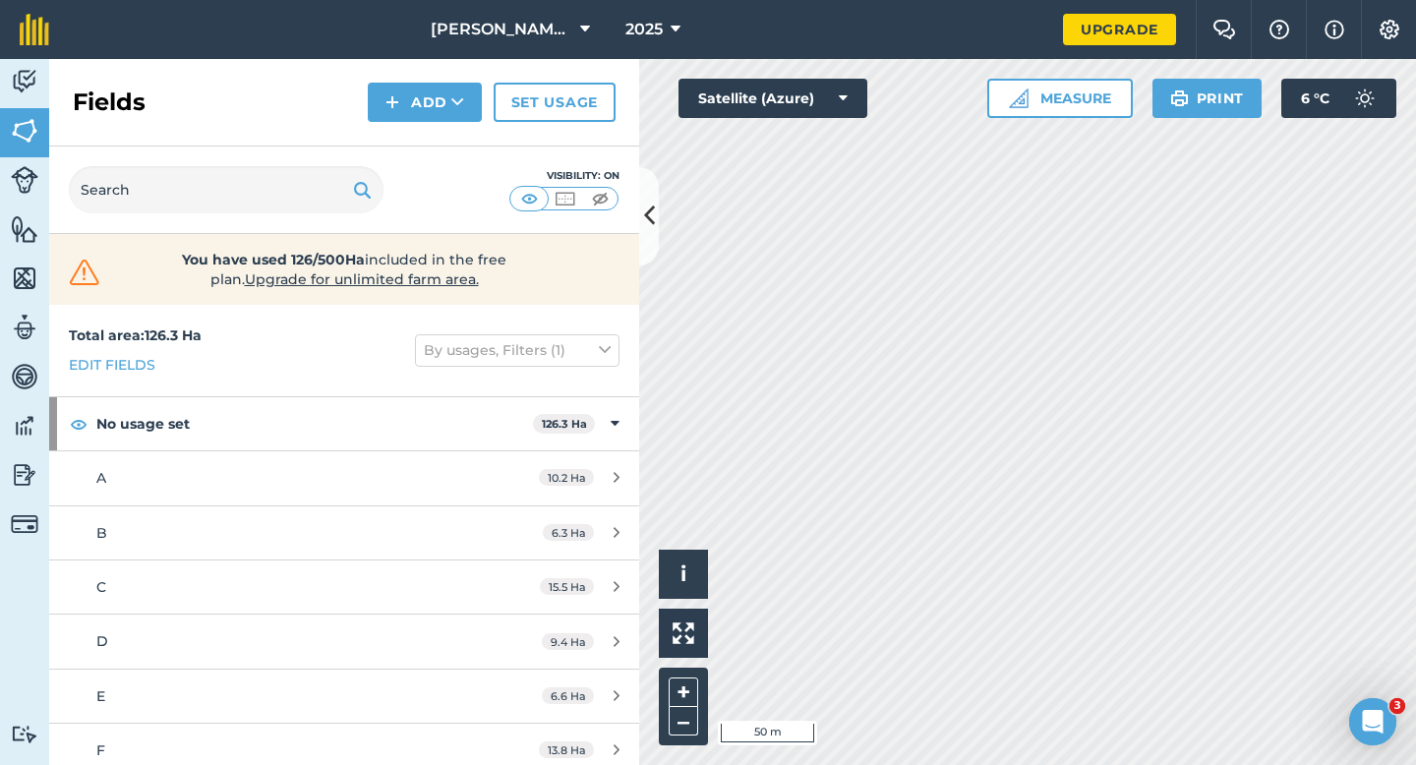
click at [424, 82] on div "Fields Add Set usage" at bounding box center [344, 103] width 590 height 88
click at [424, 127] on div "Fields Add Set usage" at bounding box center [344, 103] width 590 height 88
click at [424, 112] on button "Add" at bounding box center [425, 102] width 114 height 39
click at [424, 155] on link "Draw" at bounding box center [425, 146] width 108 height 43
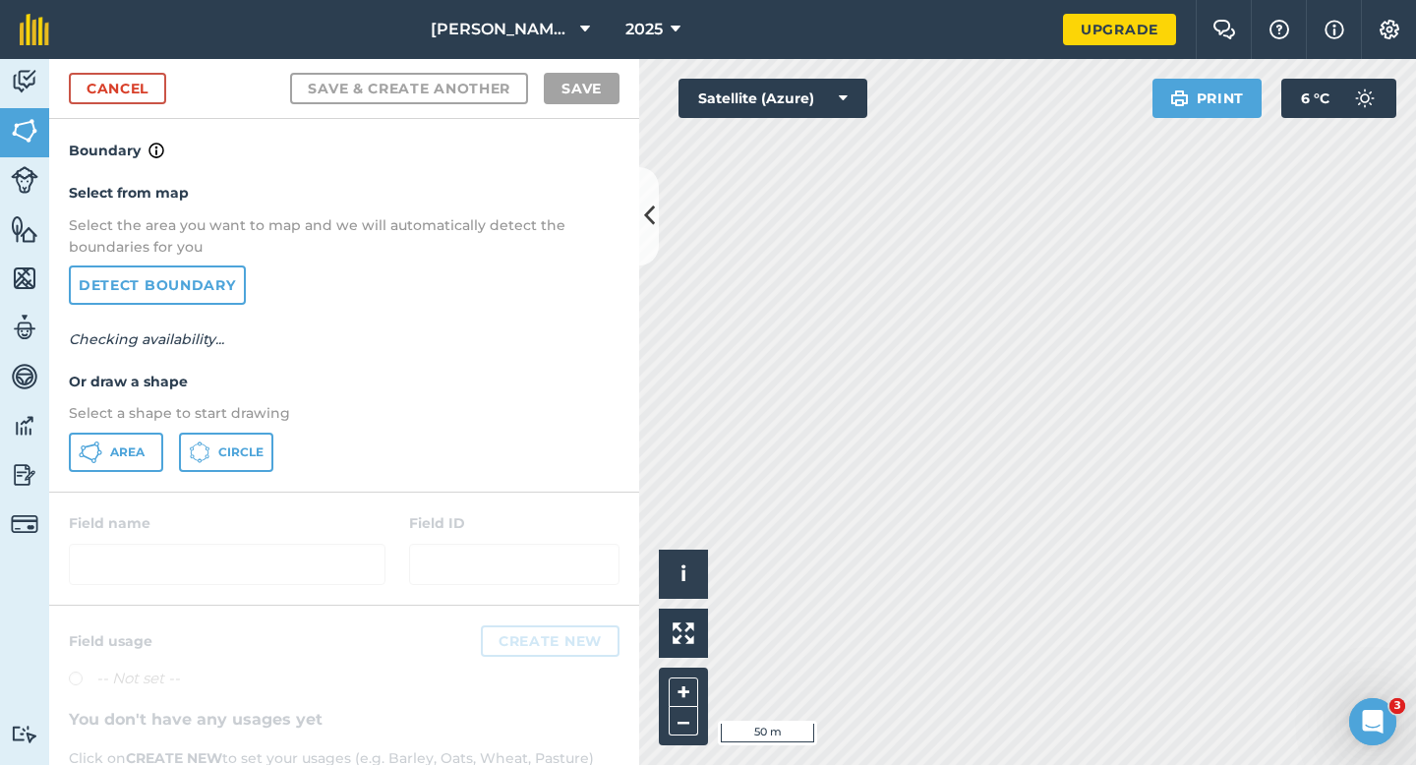
click at [145, 409] on p "Select a shape to start drawing" at bounding box center [344, 413] width 551 height 22
click at [145, 429] on div "Select from map Select the area you want to map and we will automatically detec…" at bounding box center [344, 326] width 590 height 328
click at [99, 441] on icon at bounding box center [91, 453] width 24 height 24
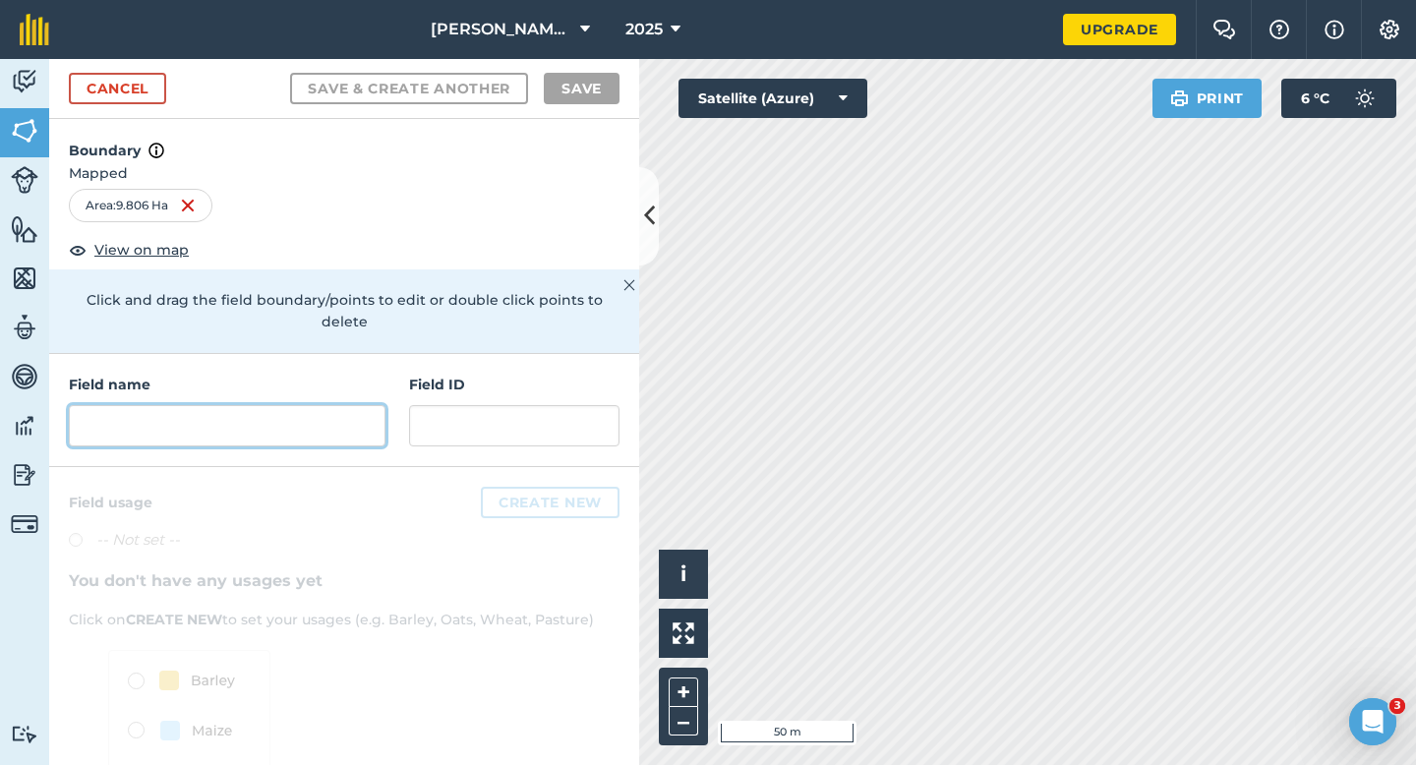
click at [359, 411] on input "text" at bounding box center [227, 425] width 317 height 41
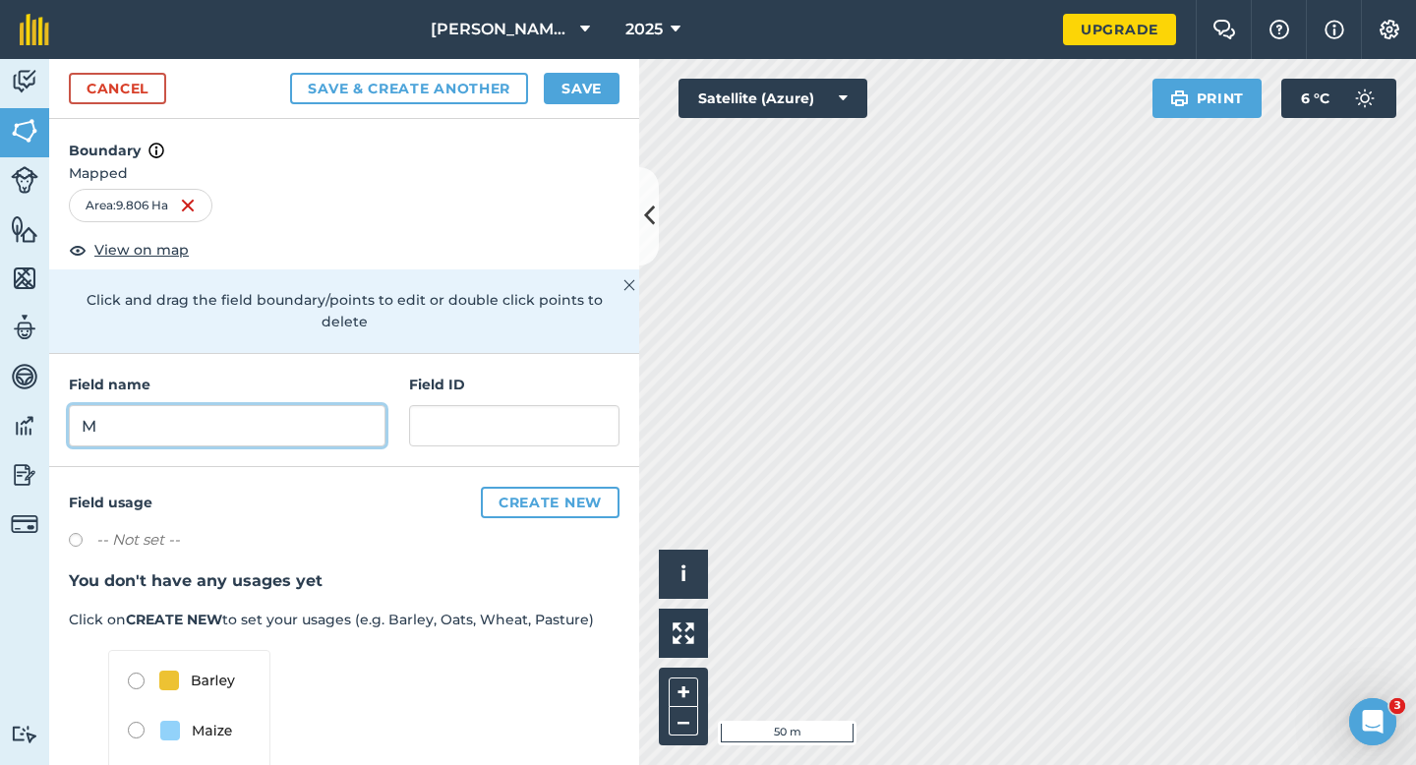
type input "M"
click at [573, 80] on button "Save" at bounding box center [582, 88] width 76 height 31
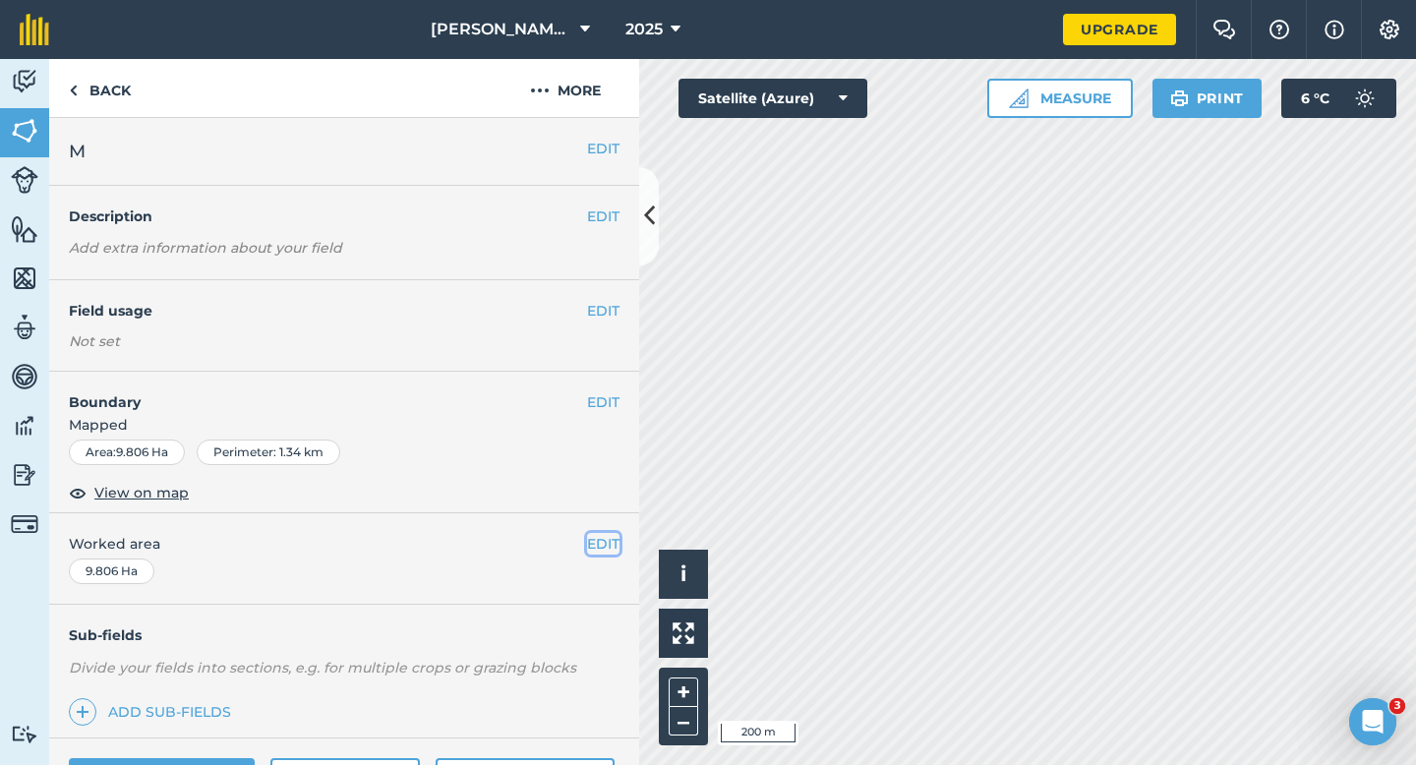
click at [599, 548] on button "EDIT" at bounding box center [603, 544] width 32 height 22
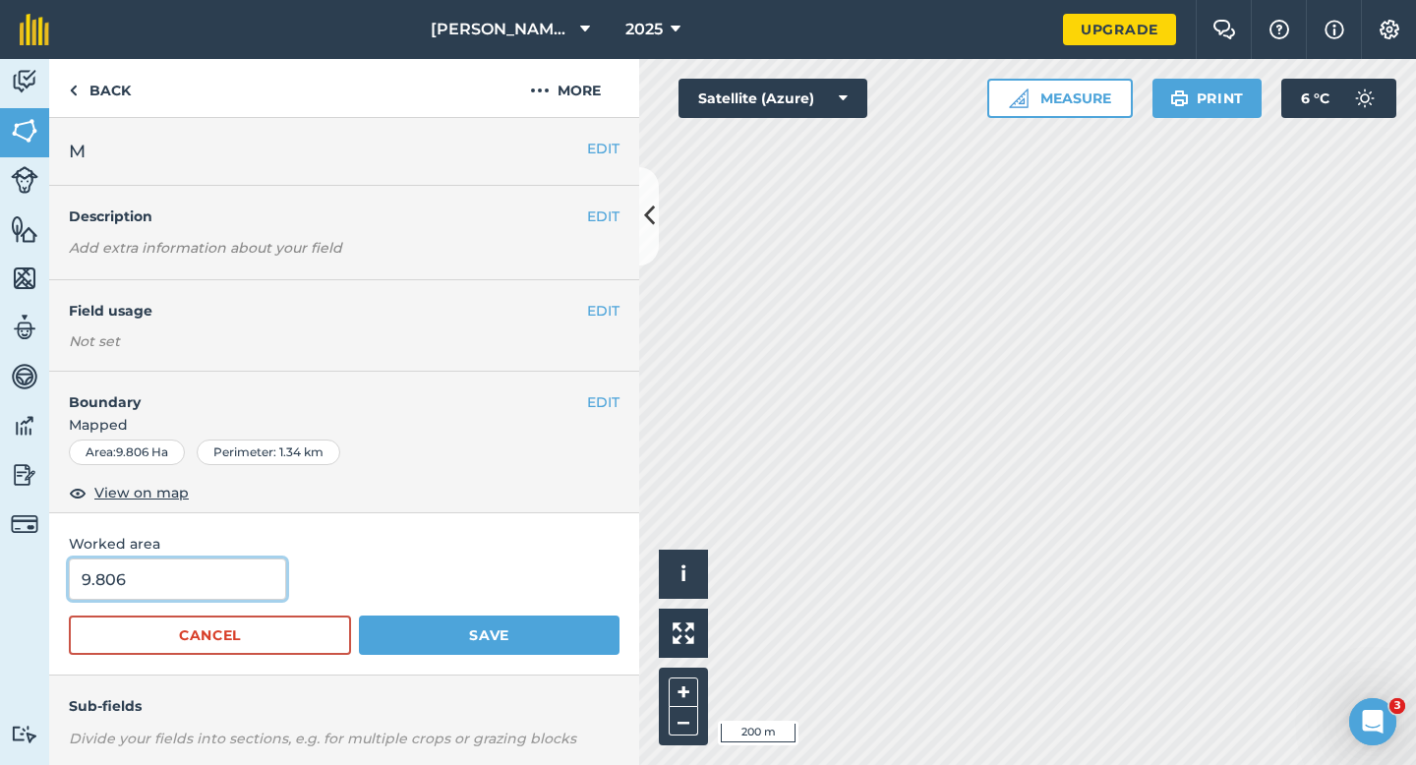
click at [146, 575] on input "9.806" at bounding box center [177, 579] width 217 height 41
type input "10"
click at [359, 616] on button "Save" at bounding box center [489, 635] width 261 height 39
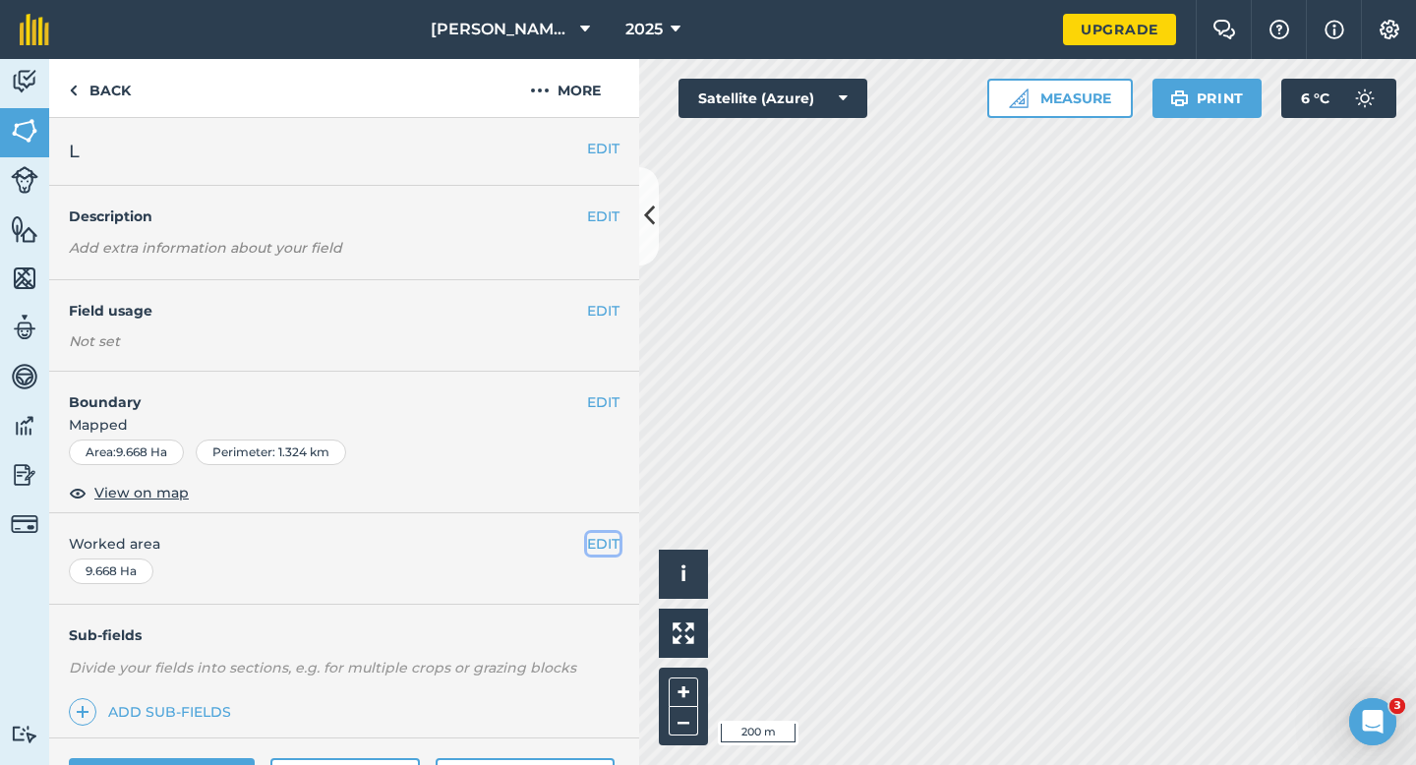
click at [589, 536] on button "EDIT" at bounding box center [603, 544] width 32 height 22
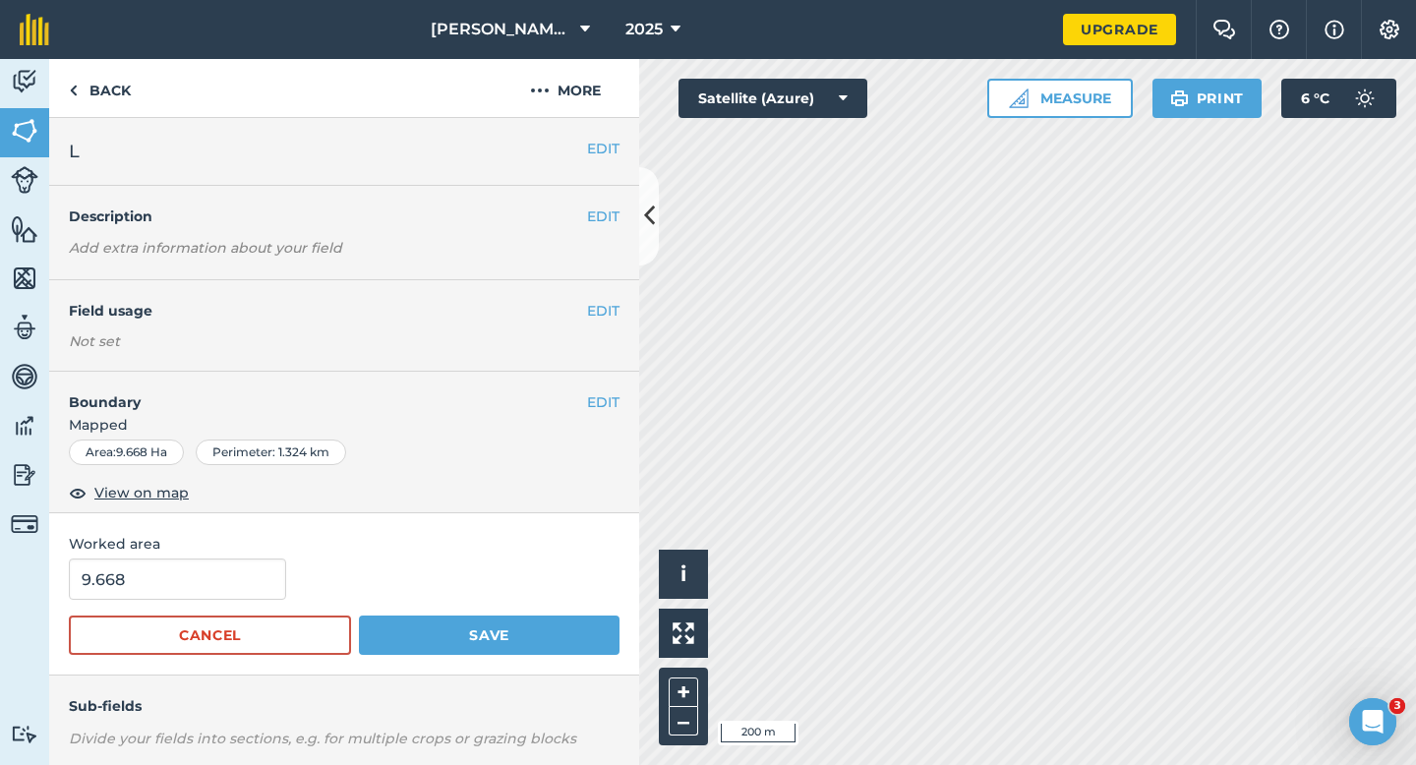
click at [241, 558] on div "Worked area 9.668 Cancel Save" at bounding box center [344, 594] width 590 height 162
click at [242, 578] on input "9.668" at bounding box center [177, 579] width 217 height 41
type input "10"
click at [359, 616] on button "Save" at bounding box center [489, 635] width 261 height 39
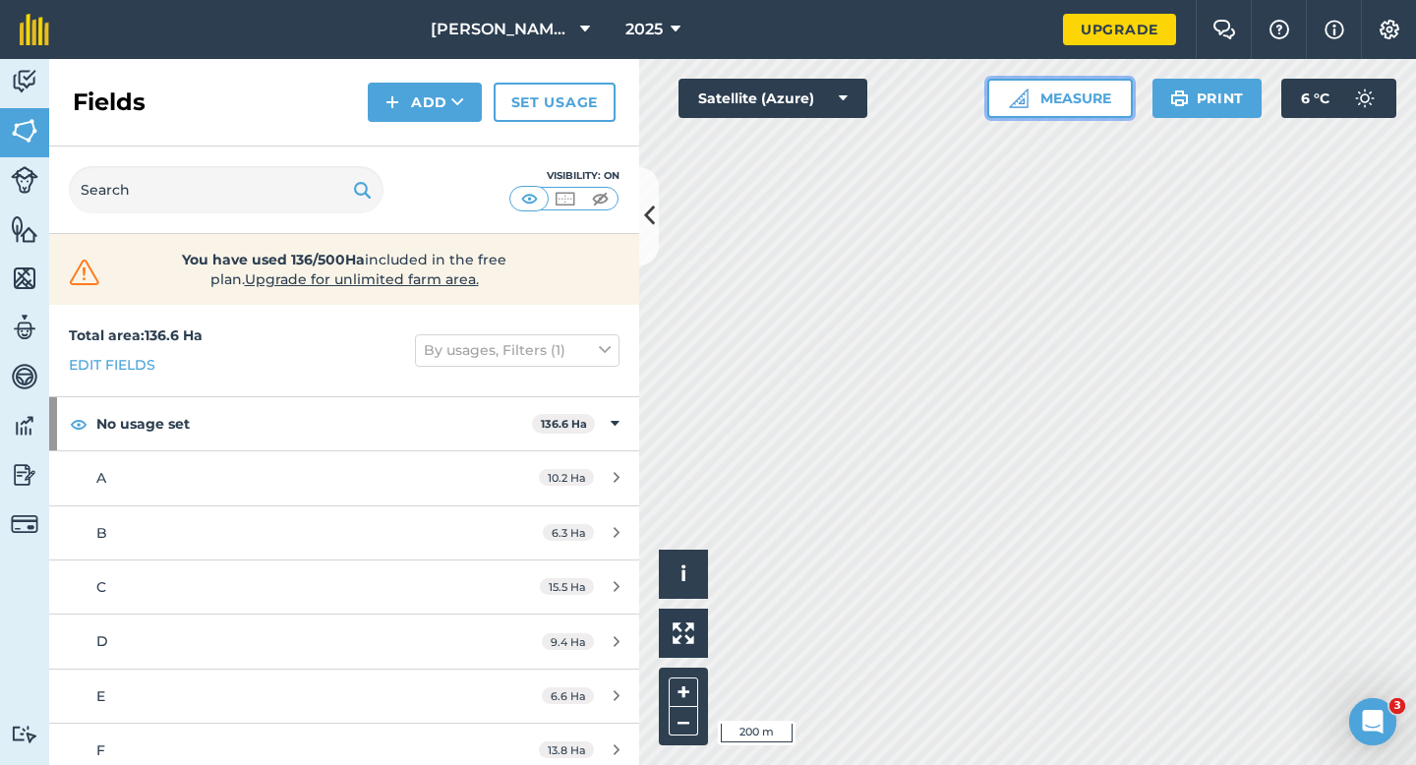
click at [1065, 88] on button "Measure" at bounding box center [1060, 98] width 146 height 39
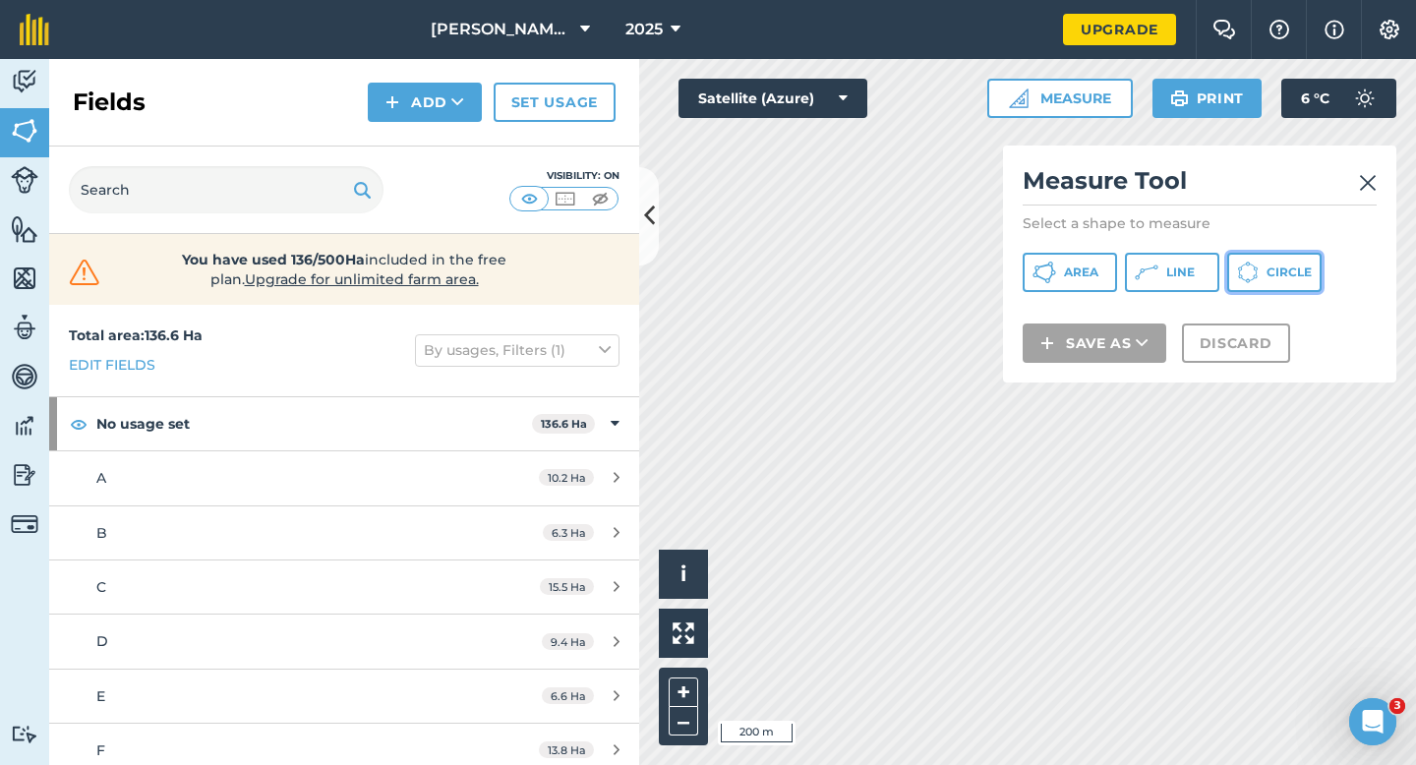
click at [1243, 281] on icon at bounding box center [1248, 273] width 22 height 22
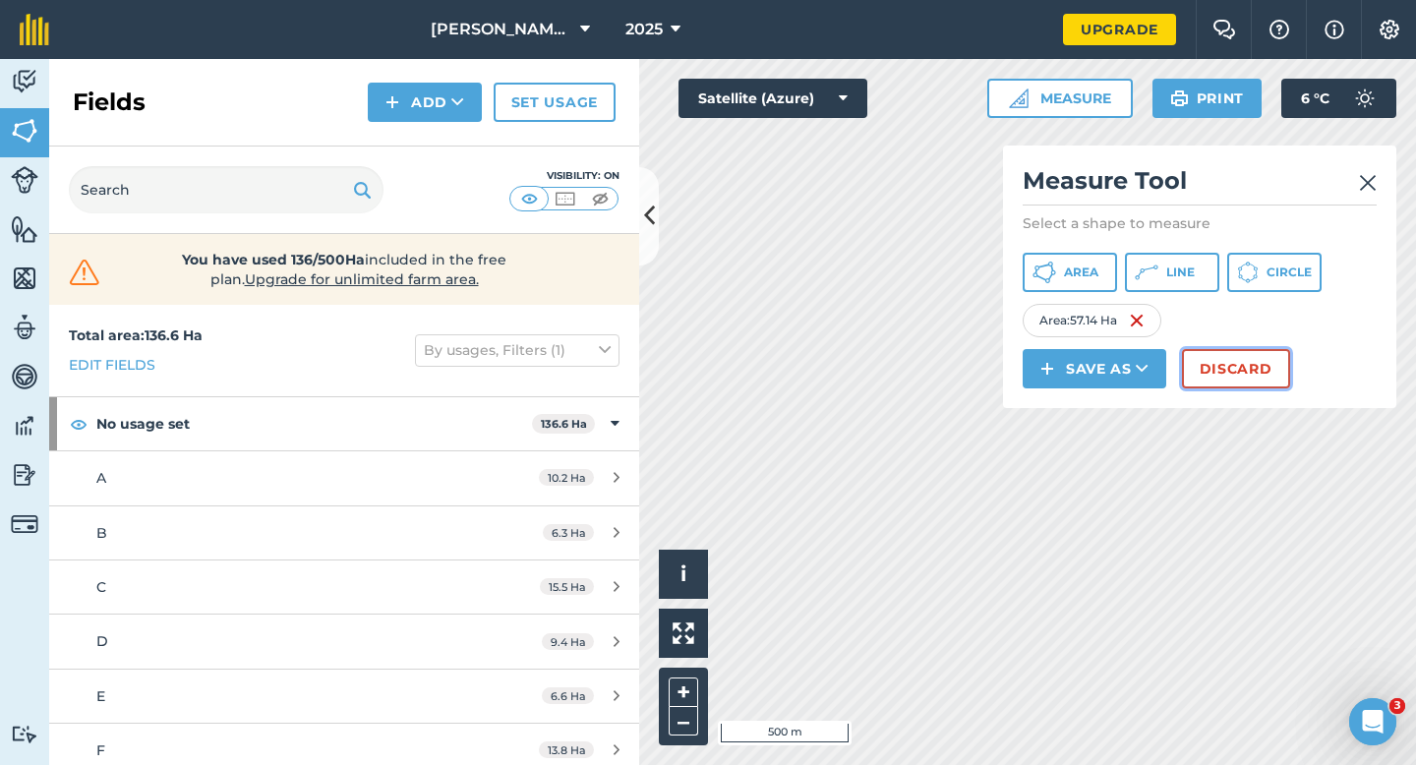
click at [1230, 372] on button "Discard" at bounding box center [1236, 368] width 108 height 39
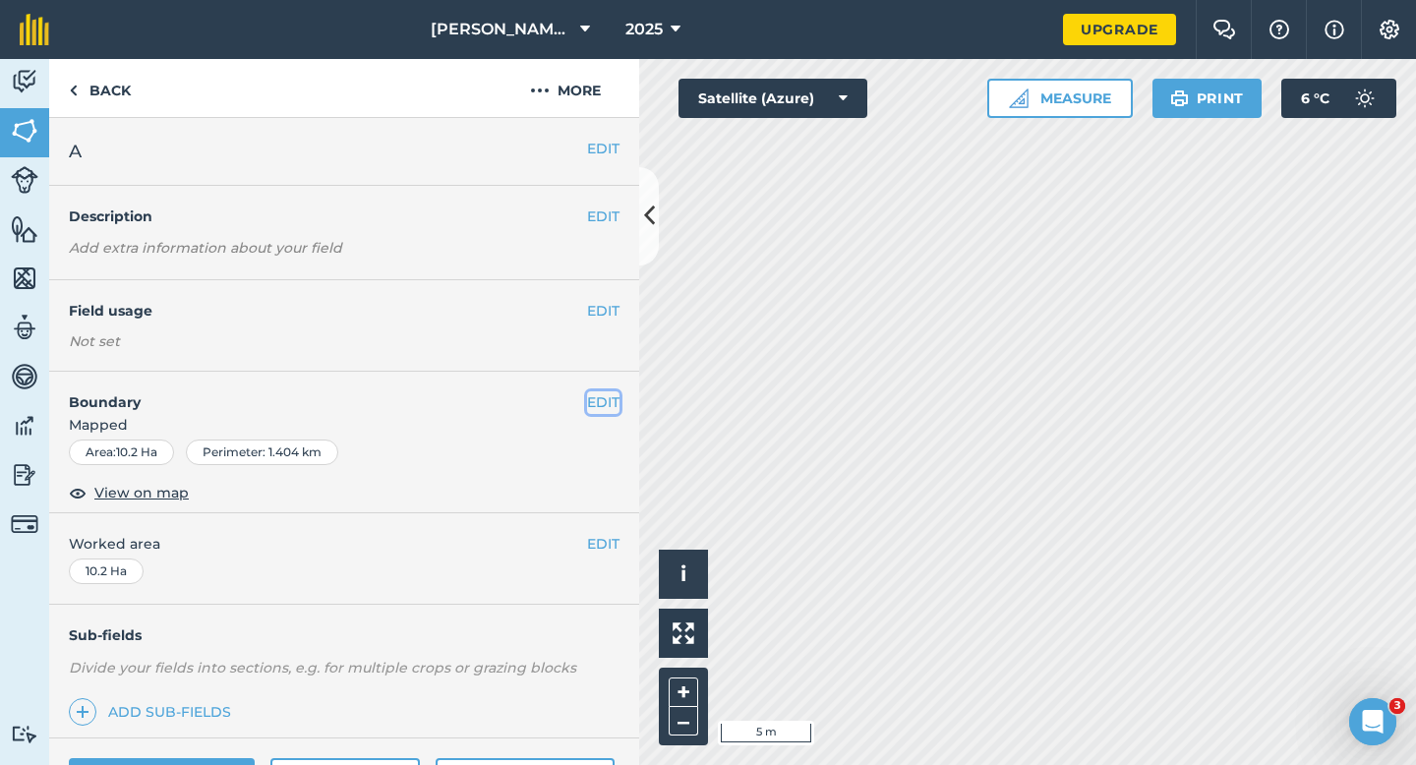
click at [603, 392] on button "EDIT" at bounding box center [603, 402] width 32 height 22
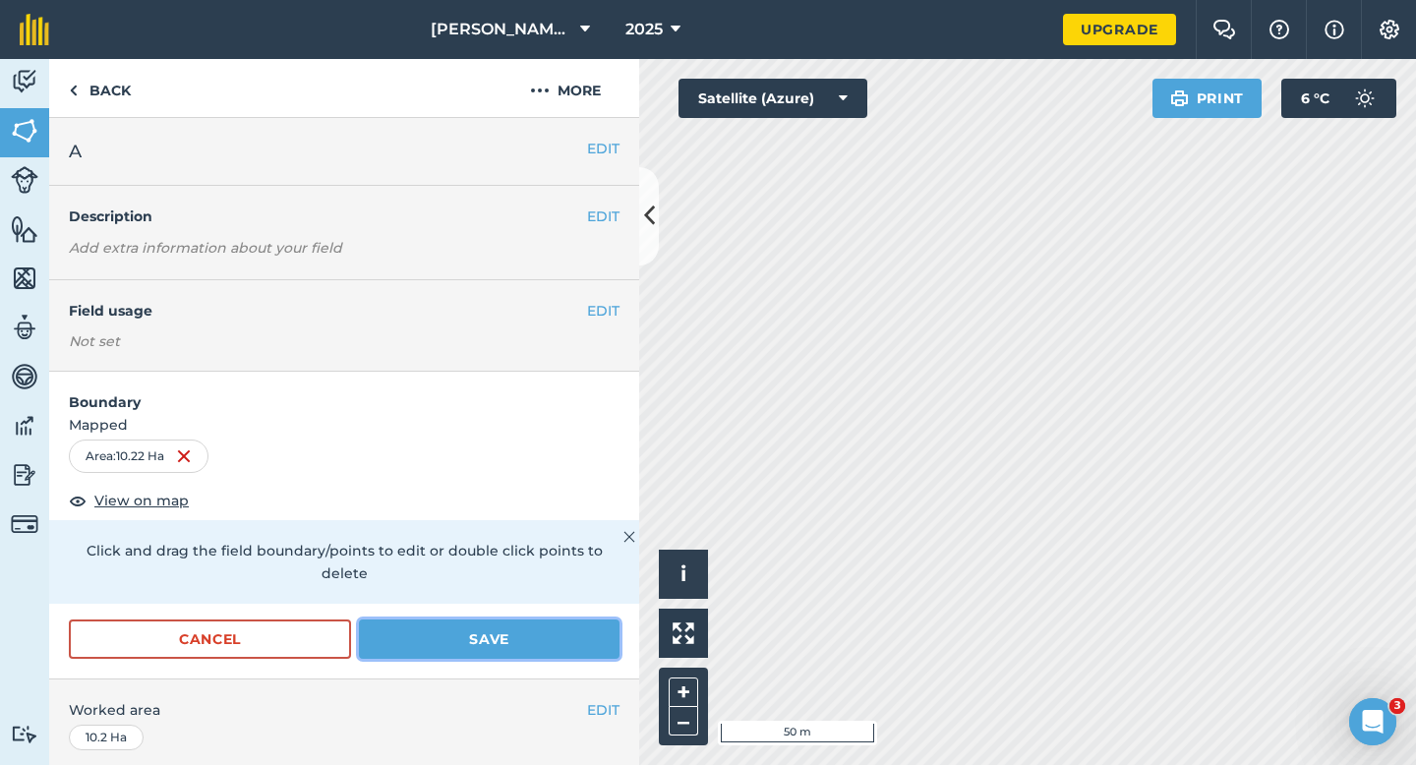
click at [482, 619] on button "Save" at bounding box center [489, 638] width 261 height 39
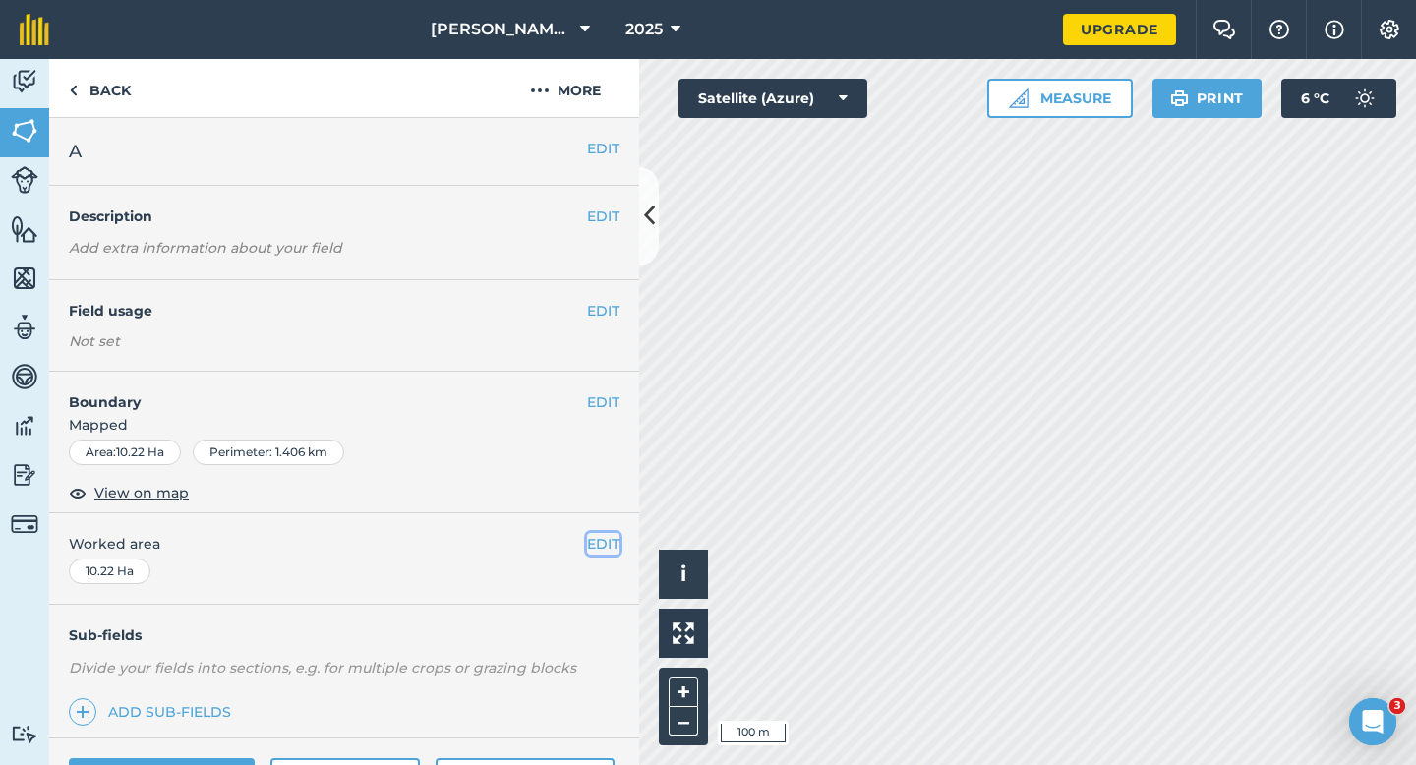
click at [599, 542] on button "EDIT" at bounding box center [603, 544] width 32 height 22
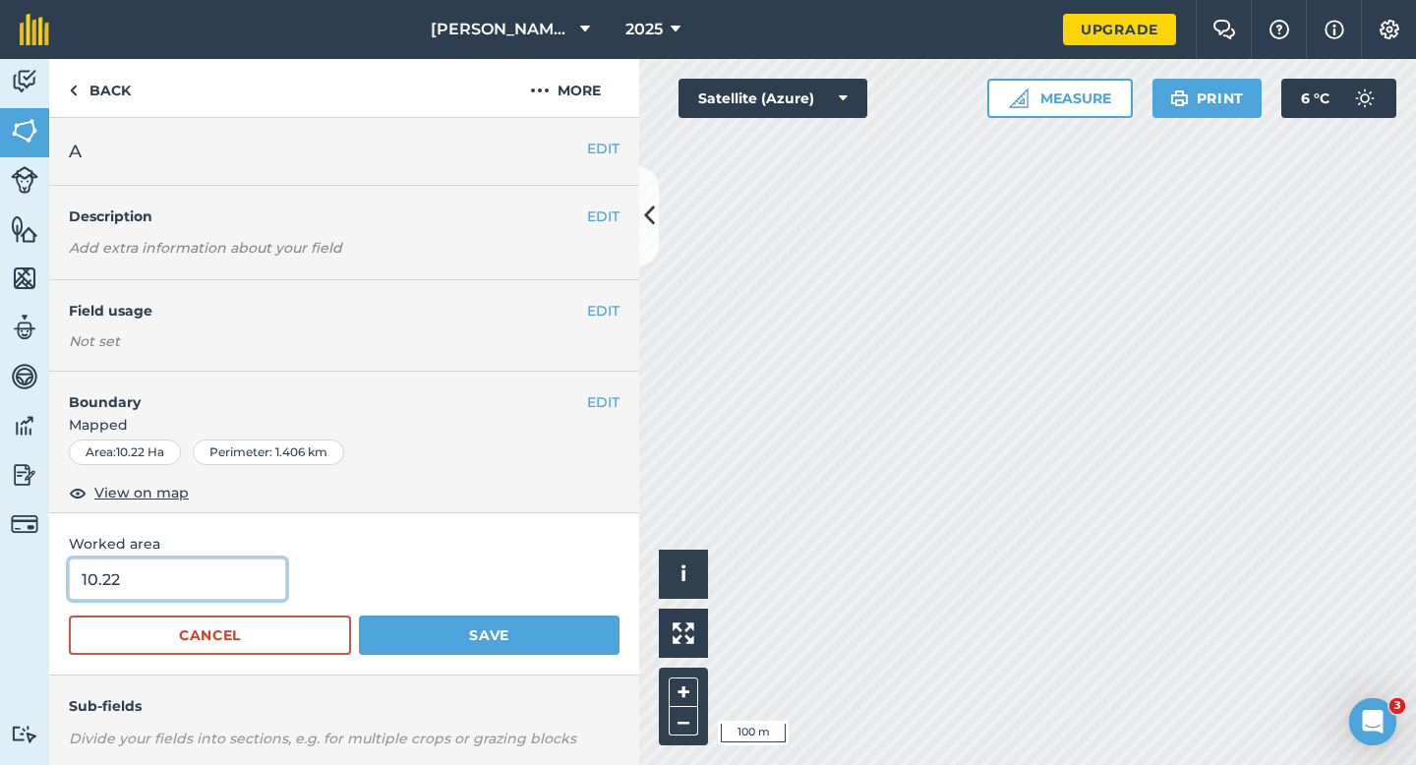
click at [208, 594] on input "10.22" at bounding box center [177, 579] width 217 height 41
type input "10.2"
click at [359, 616] on button "Save" at bounding box center [489, 635] width 261 height 39
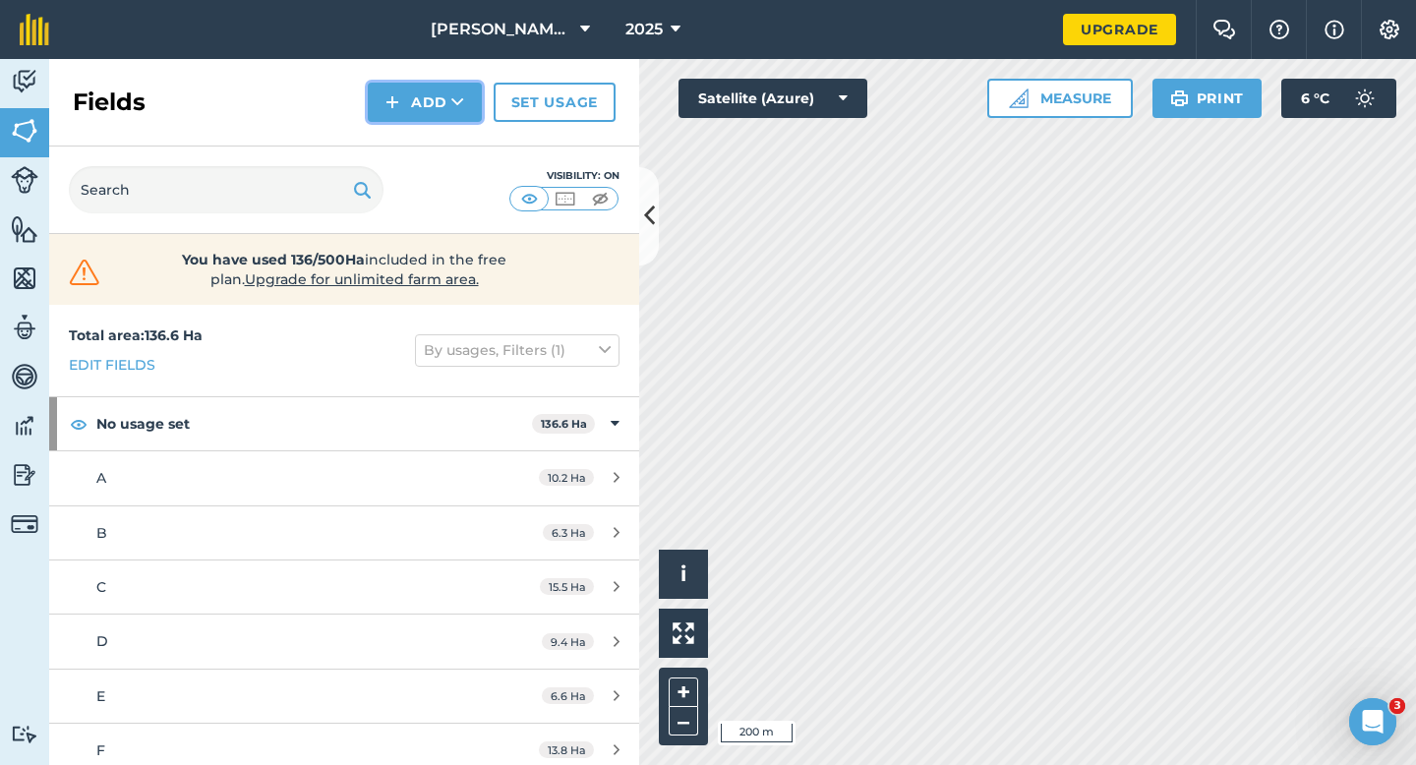
click at [437, 108] on button "Add" at bounding box center [425, 102] width 114 height 39
click at [437, 128] on link "Draw" at bounding box center [425, 146] width 108 height 43
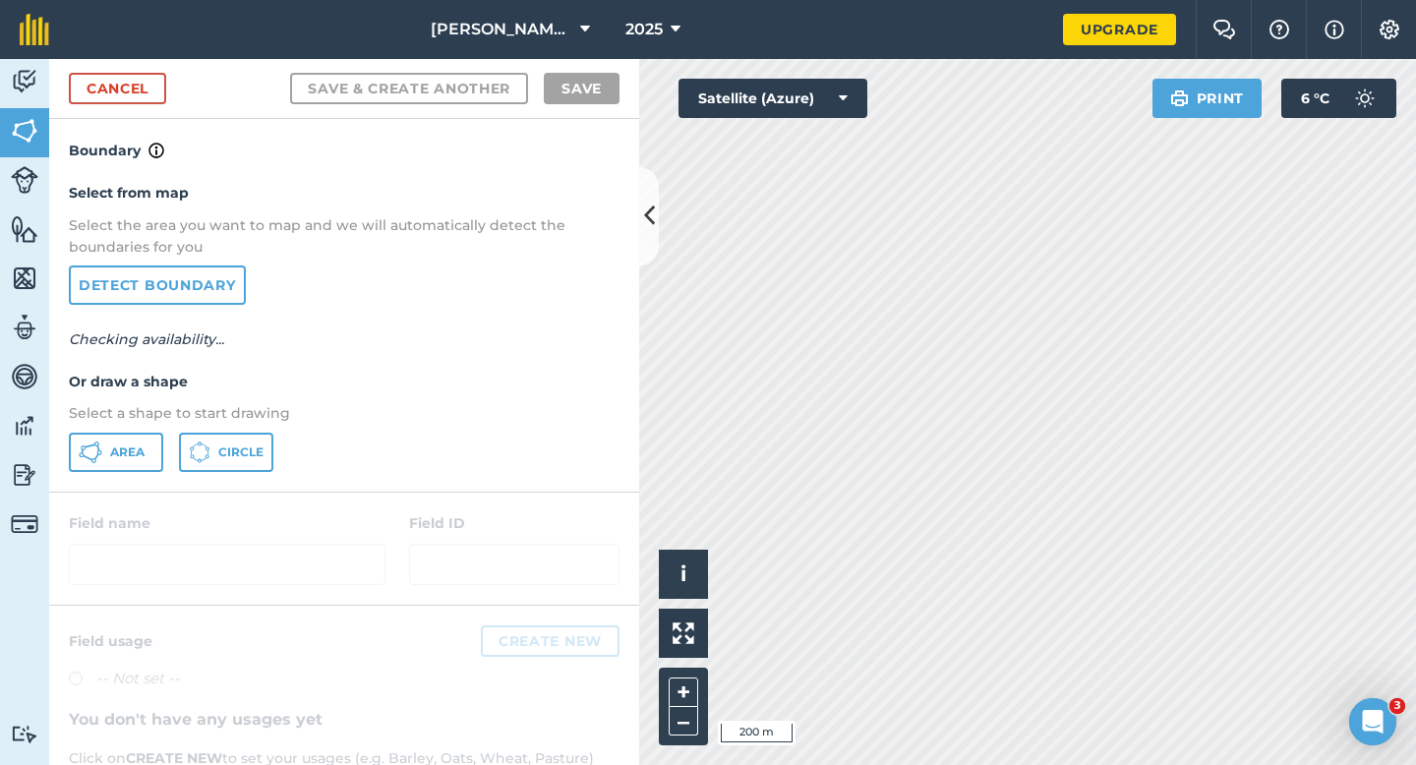
click at [104, 471] on div "Area Circle" at bounding box center [344, 452] width 551 height 39
click at [163, 458] on div "Area Circle" at bounding box center [344, 452] width 551 height 39
click at [69, 467] on button "Area" at bounding box center [116, 452] width 94 height 39
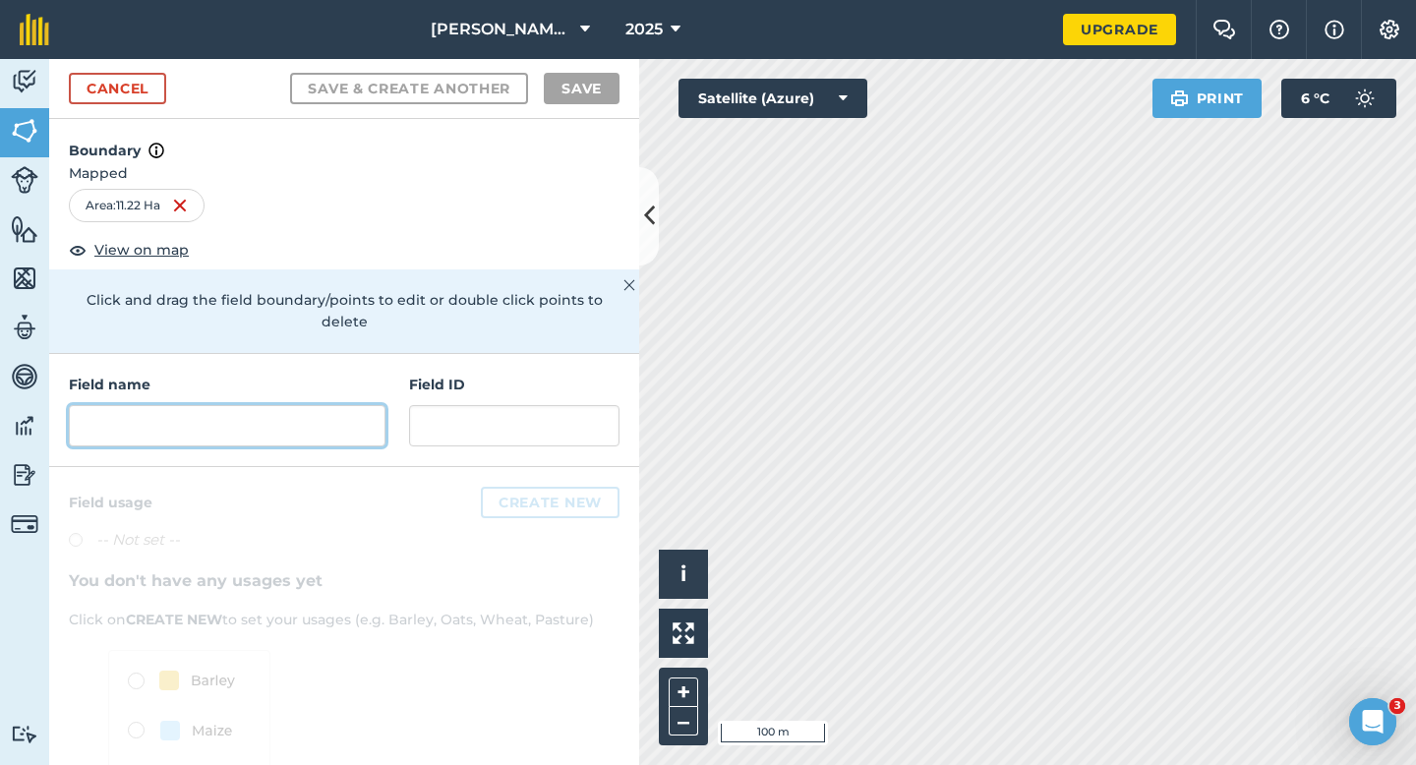
click at [347, 410] on input "text" at bounding box center [227, 425] width 317 height 41
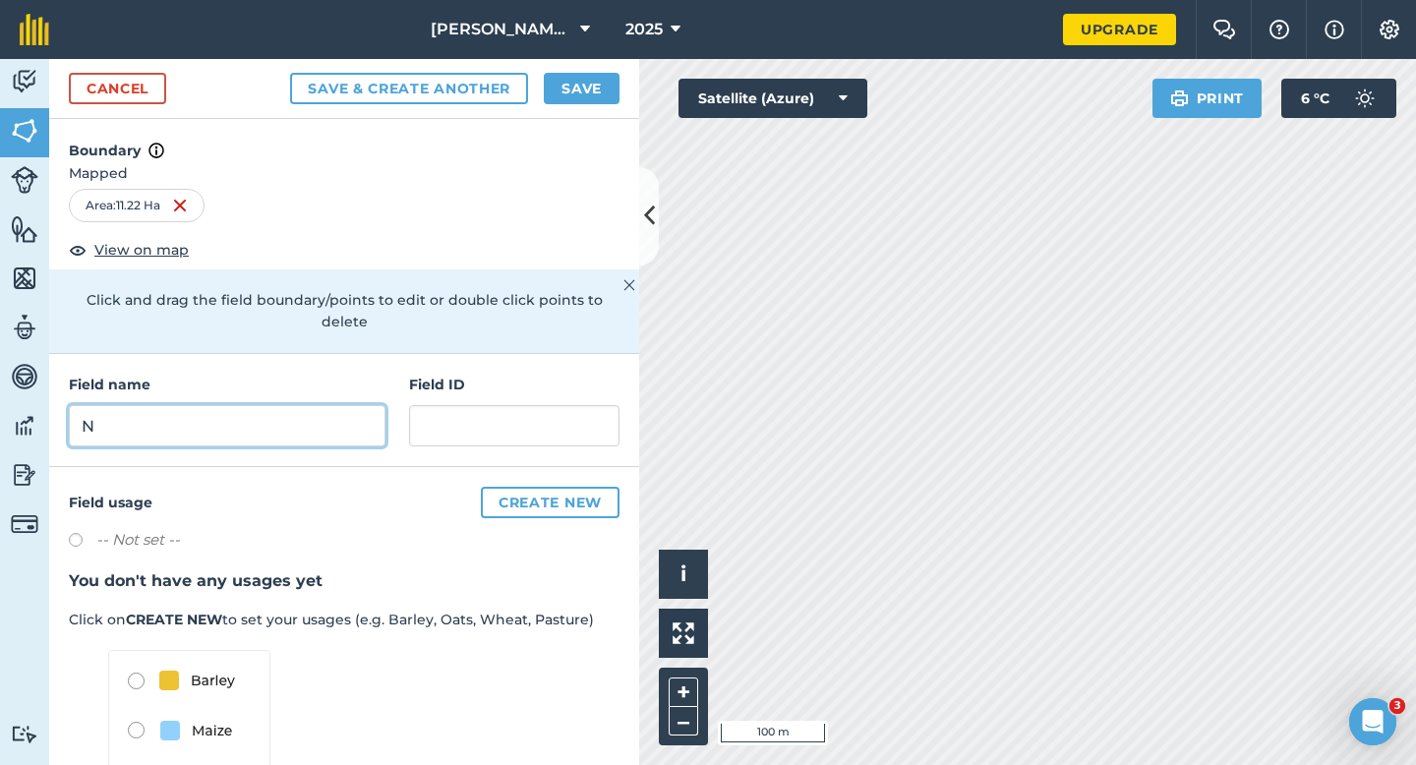
type input "N"
click at [580, 87] on button "Save" at bounding box center [582, 88] width 76 height 31
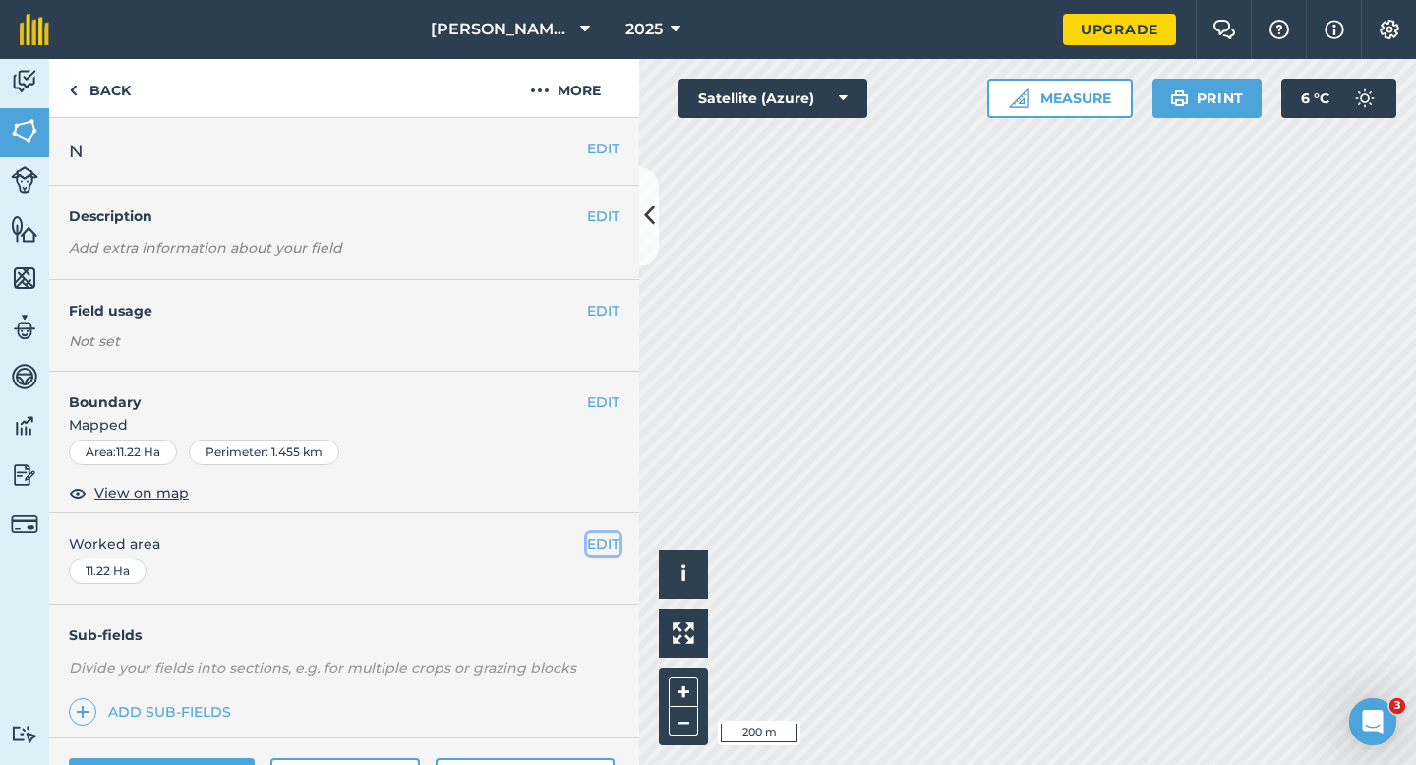
click at [610, 551] on button "EDIT" at bounding box center [603, 544] width 32 height 22
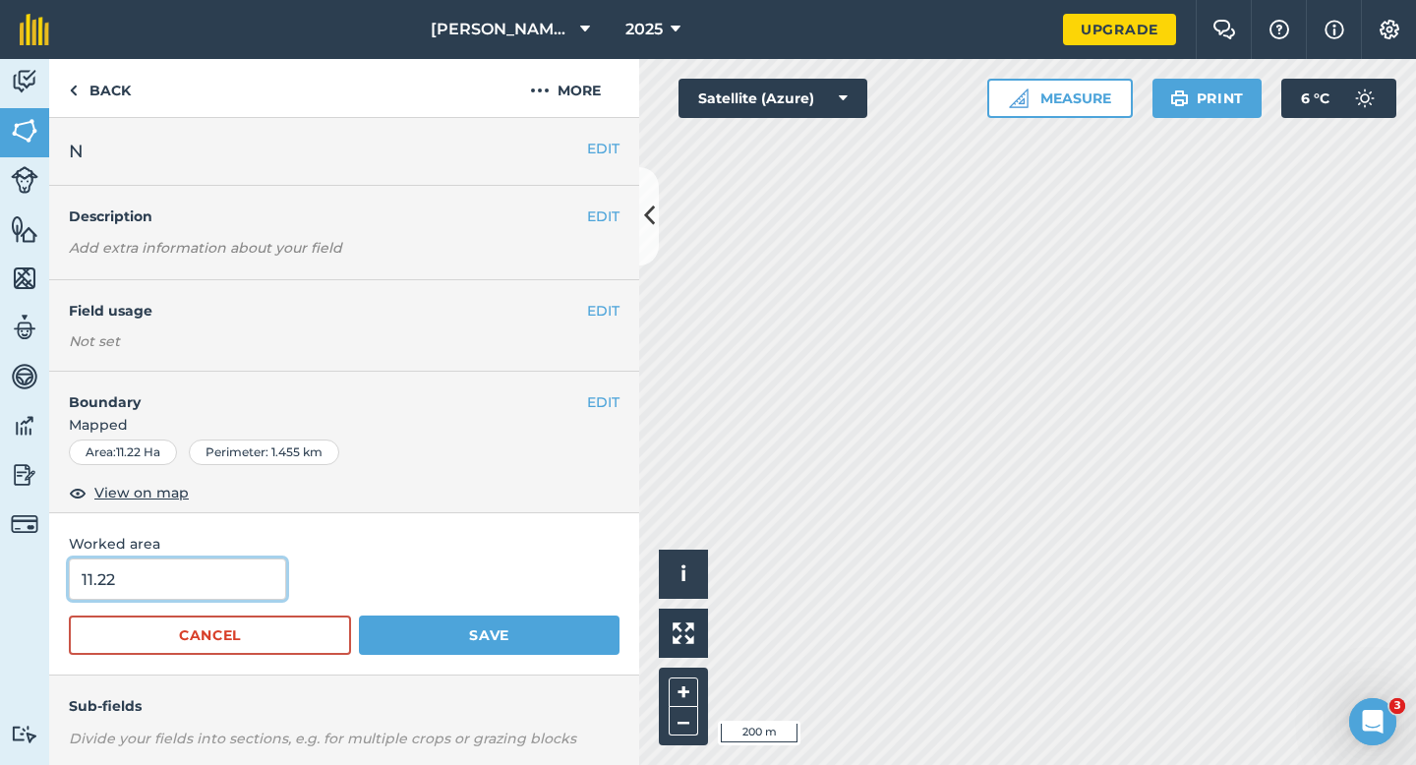
click at [231, 573] on input "11.22" at bounding box center [177, 579] width 217 height 41
type input "11.2"
click at [359, 616] on button "Save" at bounding box center [489, 635] width 261 height 39
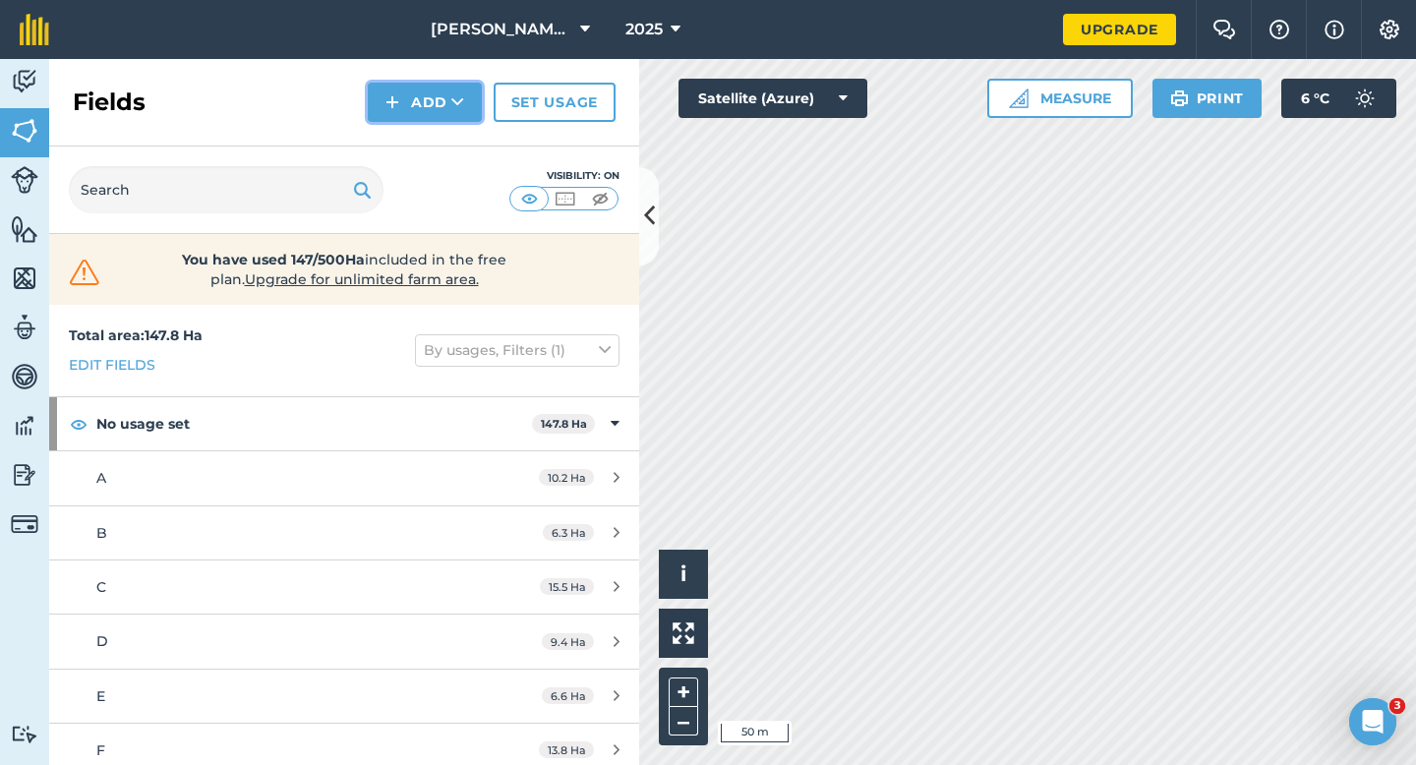
click at [440, 85] on button "Add" at bounding box center [425, 102] width 114 height 39
click at [440, 133] on link "Draw" at bounding box center [425, 146] width 108 height 43
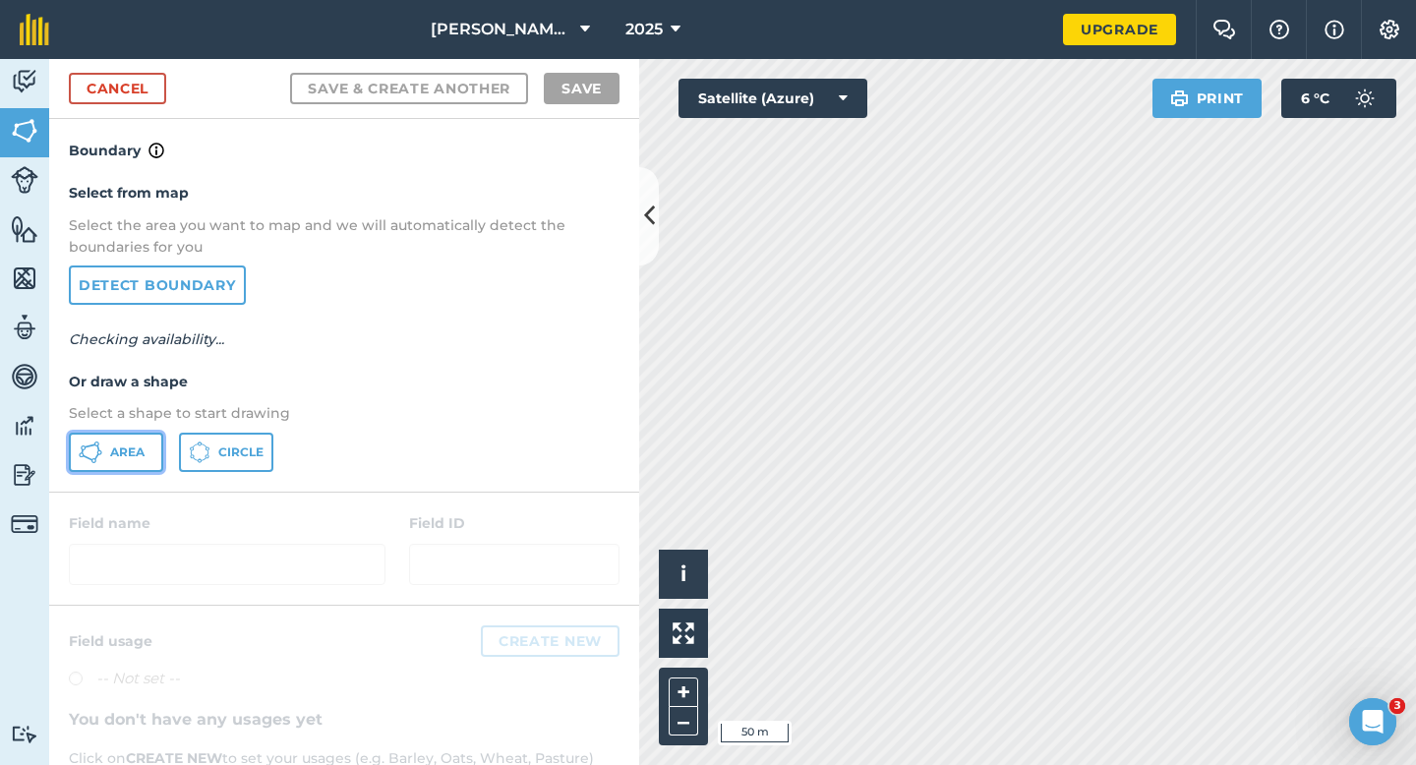
click at [139, 437] on button "Area" at bounding box center [116, 452] width 94 height 39
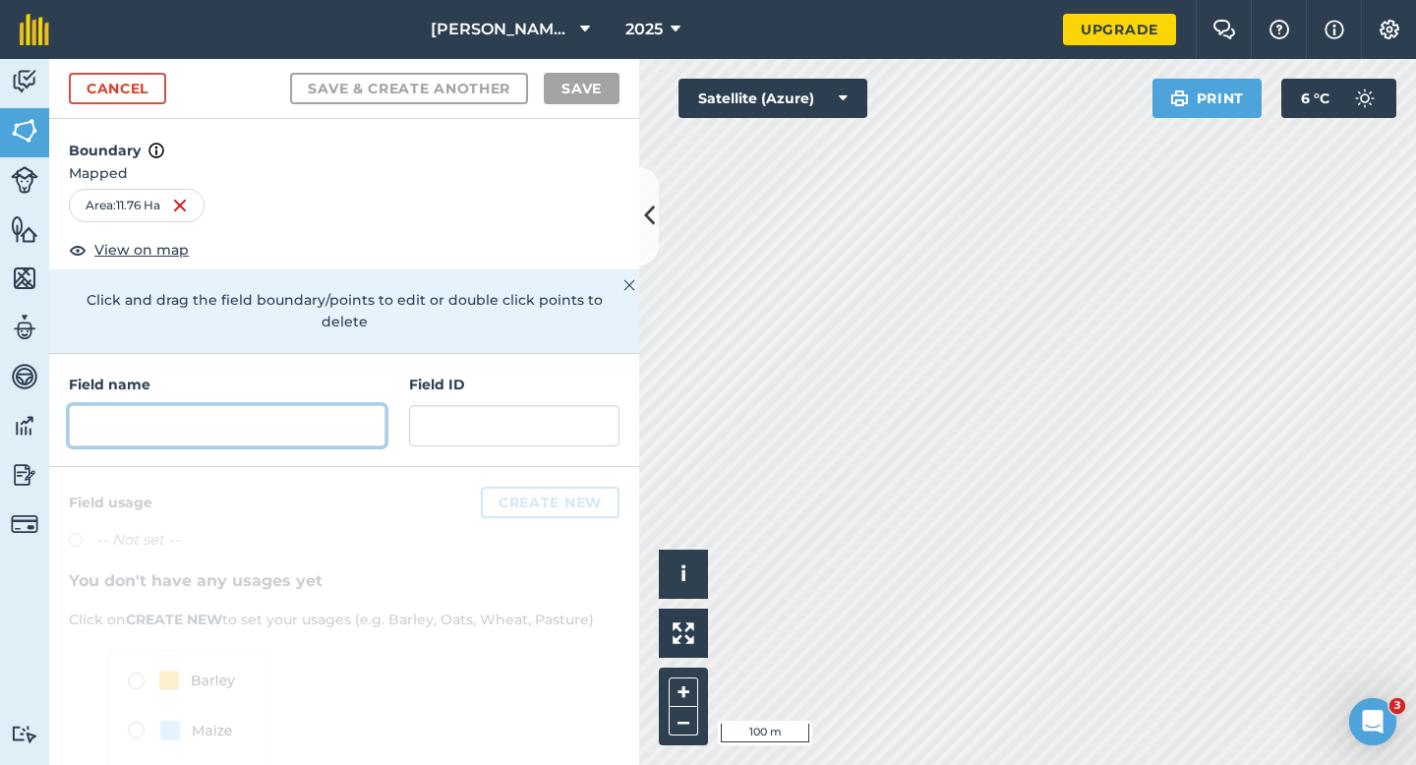
click at [316, 412] on input "text" at bounding box center [227, 425] width 317 height 41
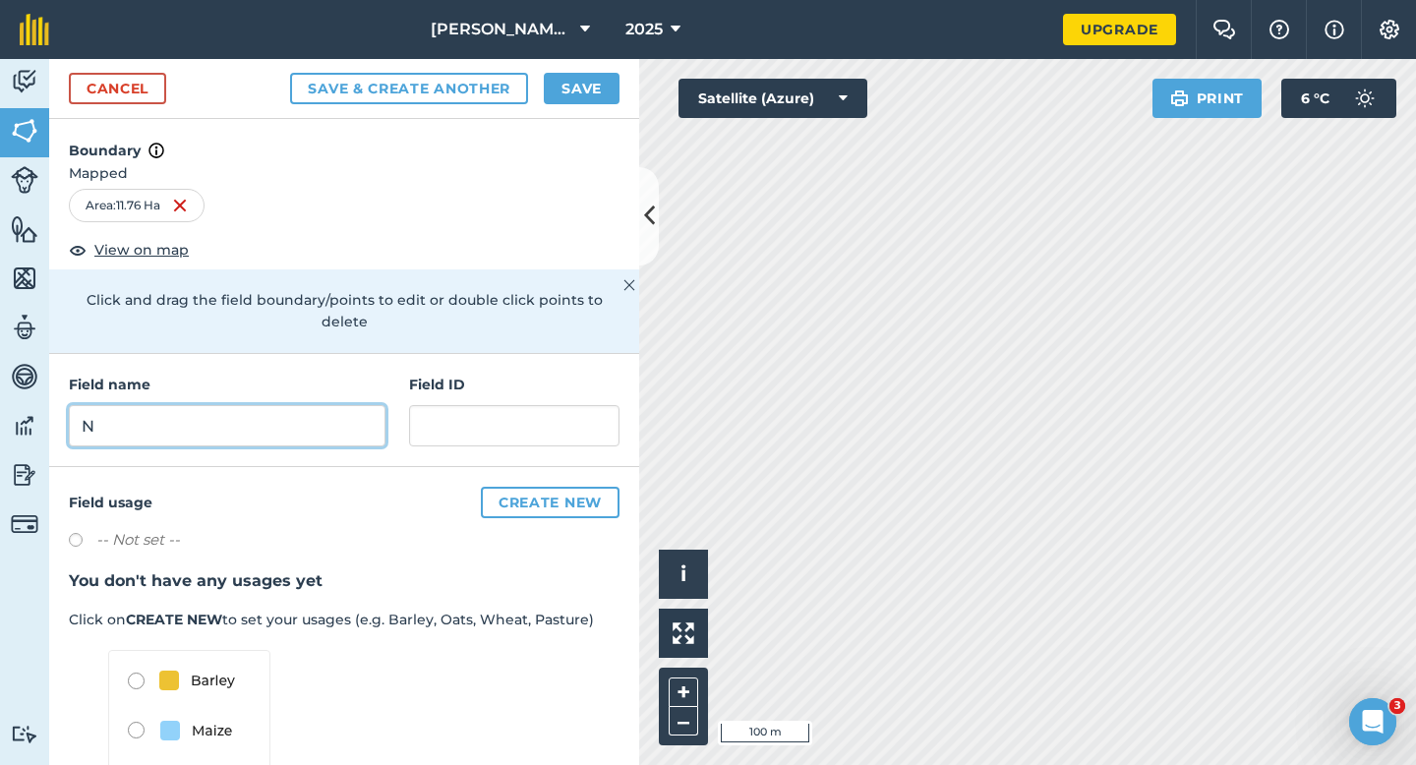
type input "N"
click at [589, 60] on div "Cancel Save & Create Another Save" at bounding box center [344, 89] width 590 height 60
click at [588, 82] on button "Save" at bounding box center [582, 88] width 76 height 31
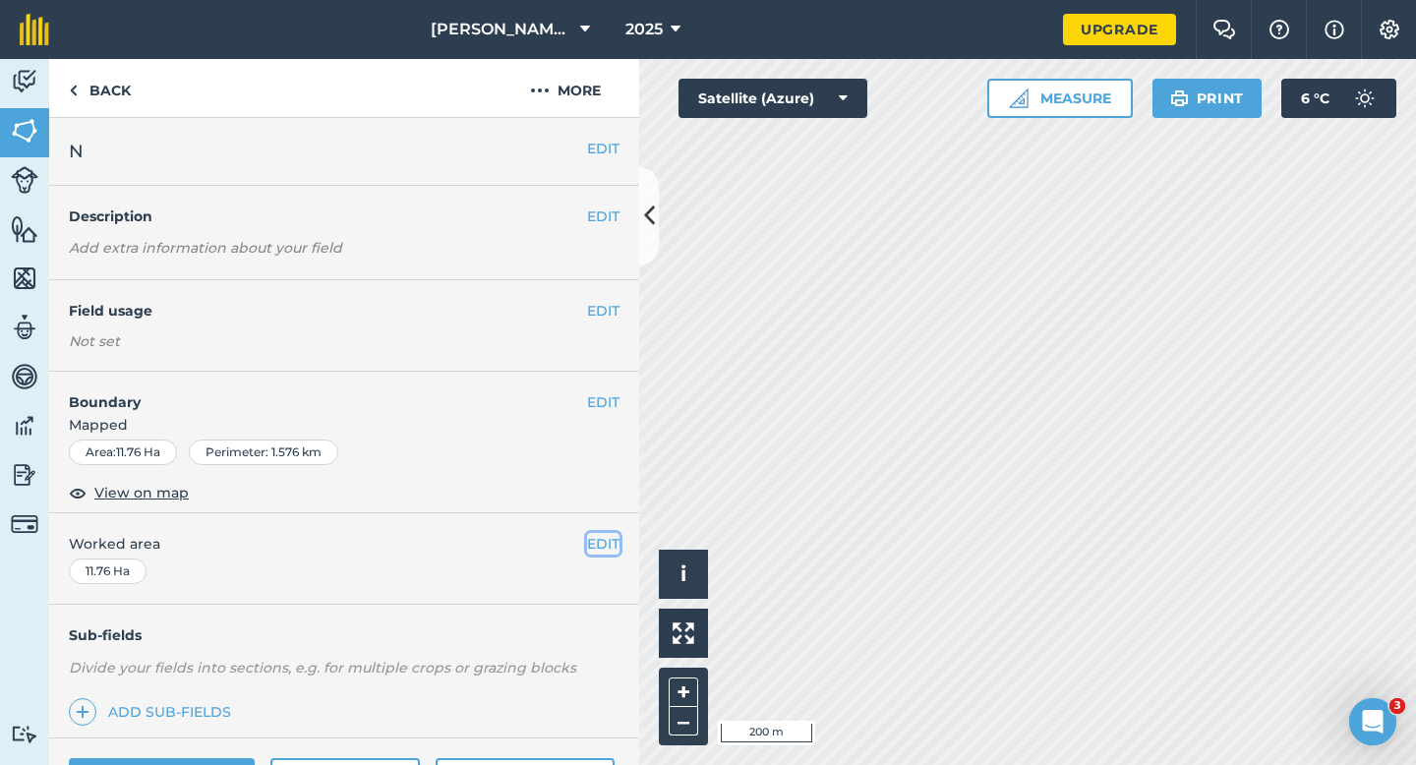
click at [606, 534] on button "EDIT" at bounding box center [603, 544] width 32 height 22
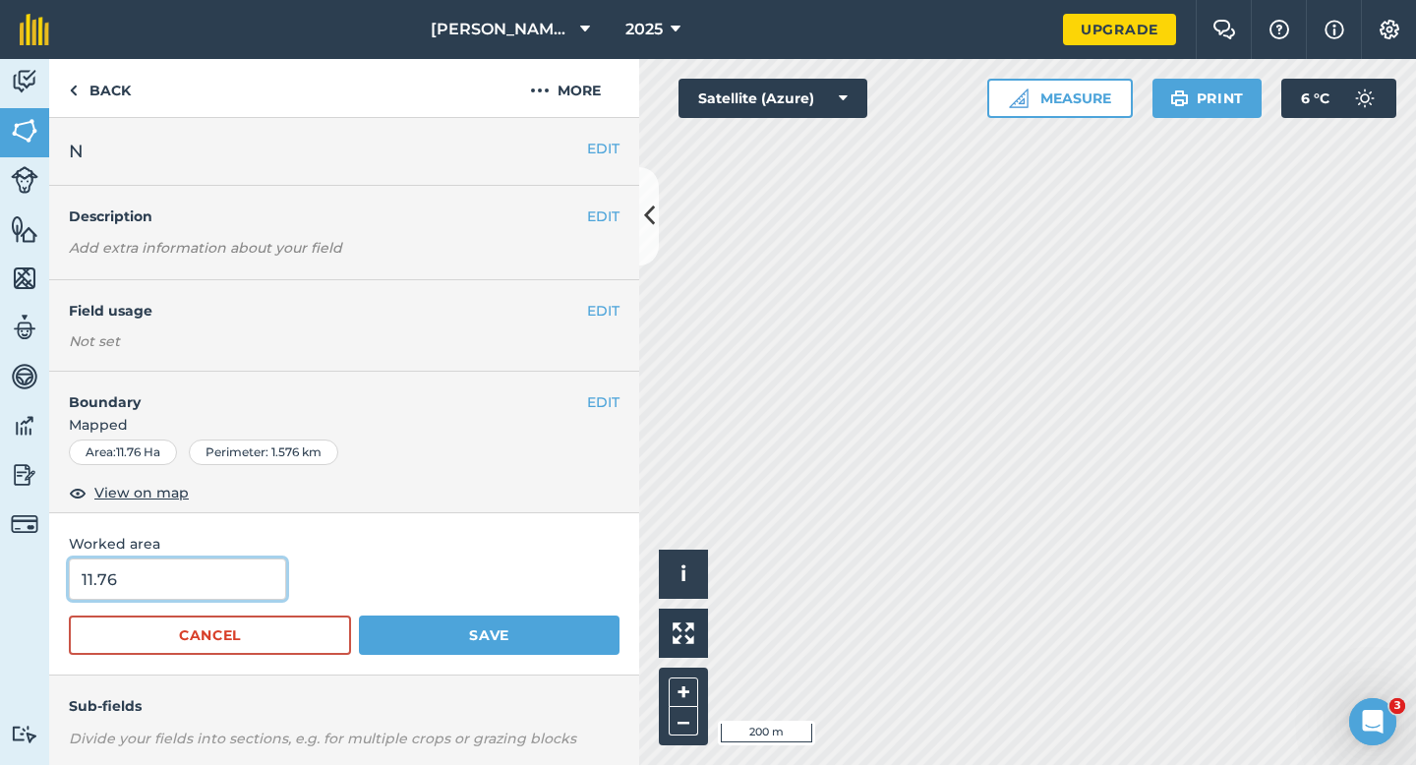
click at [242, 573] on input "11.76" at bounding box center [177, 579] width 217 height 41
type input "11.8"
click at [359, 616] on button "Save" at bounding box center [489, 635] width 261 height 39
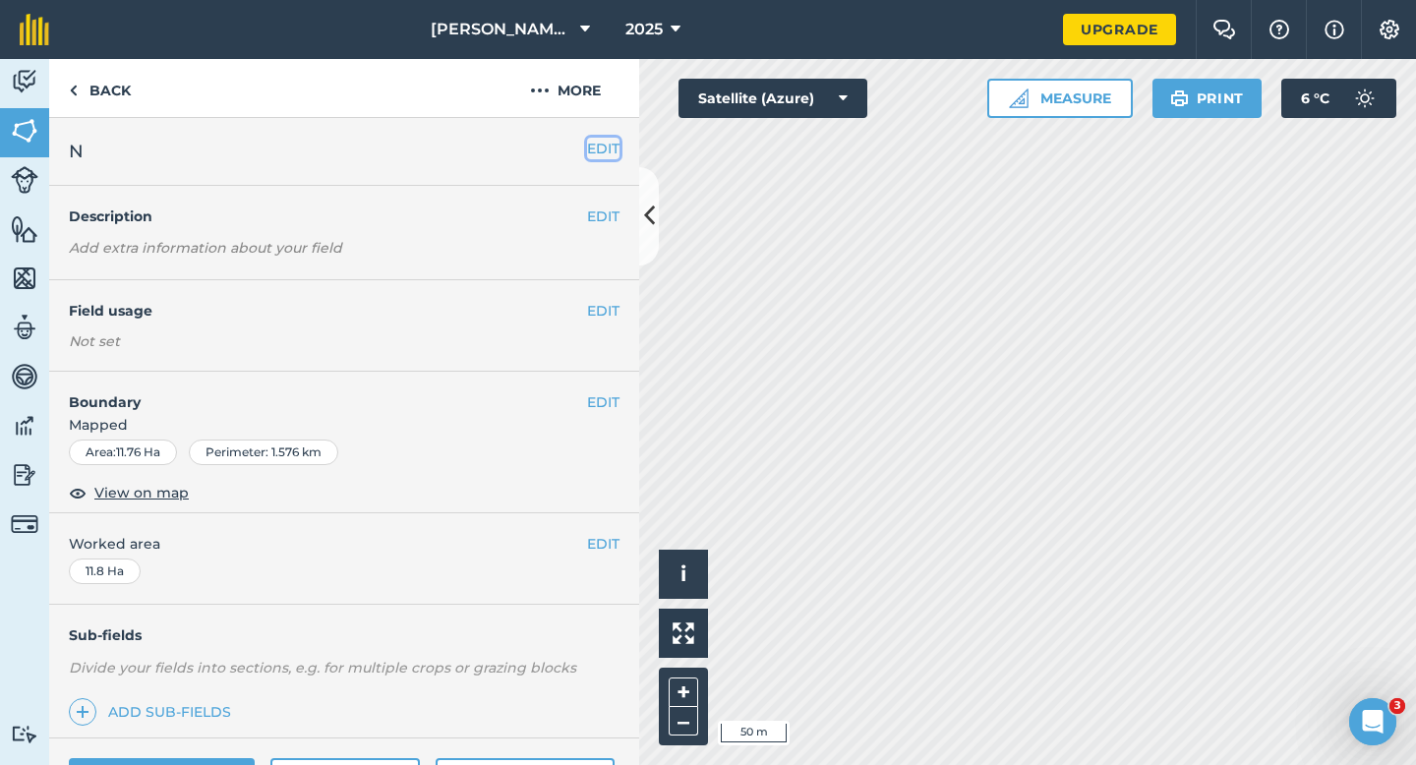
click at [604, 150] on button "EDIT" at bounding box center [603, 149] width 32 height 22
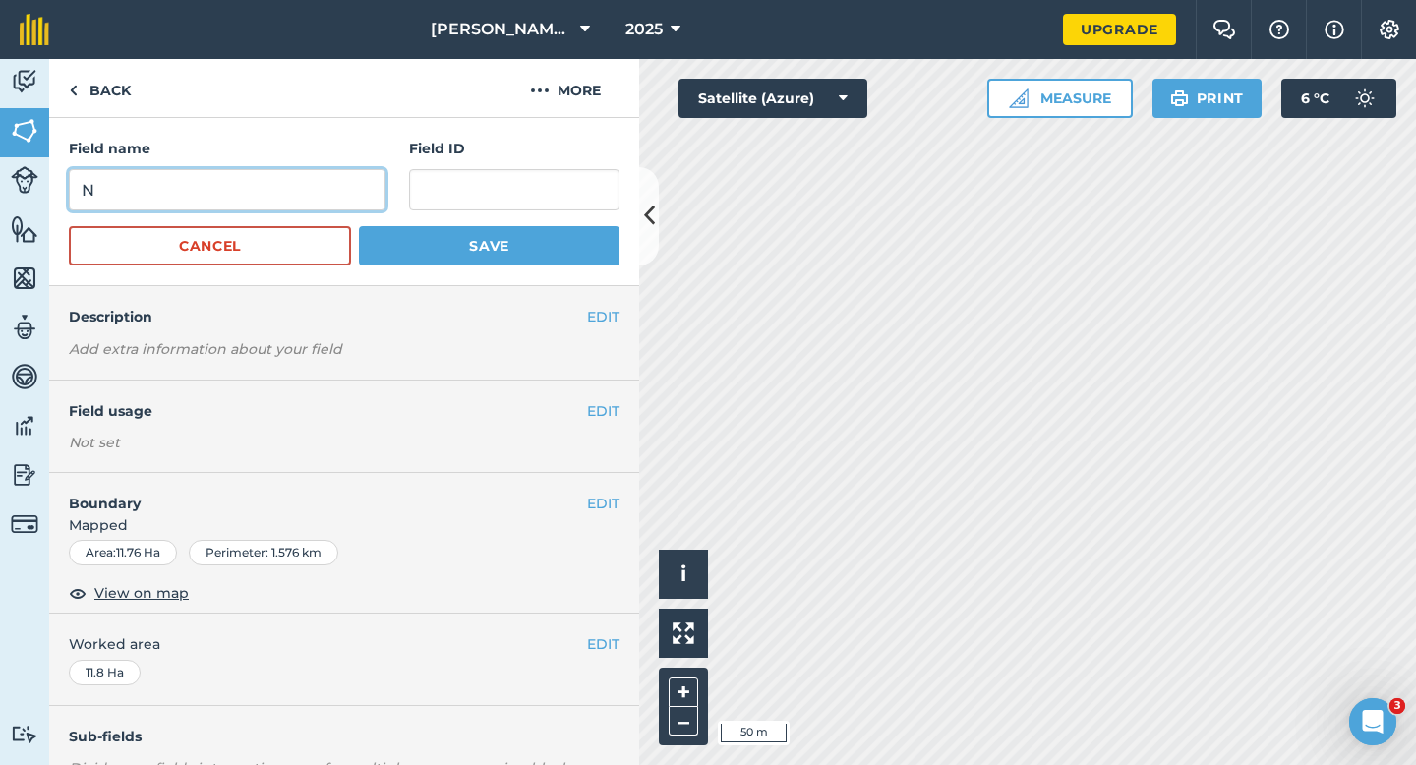
click at [278, 188] on input "N" at bounding box center [227, 189] width 317 height 41
type input "O"
click at [407, 164] on div "Field name O Field ID" at bounding box center [344, 174] width 551 height 73
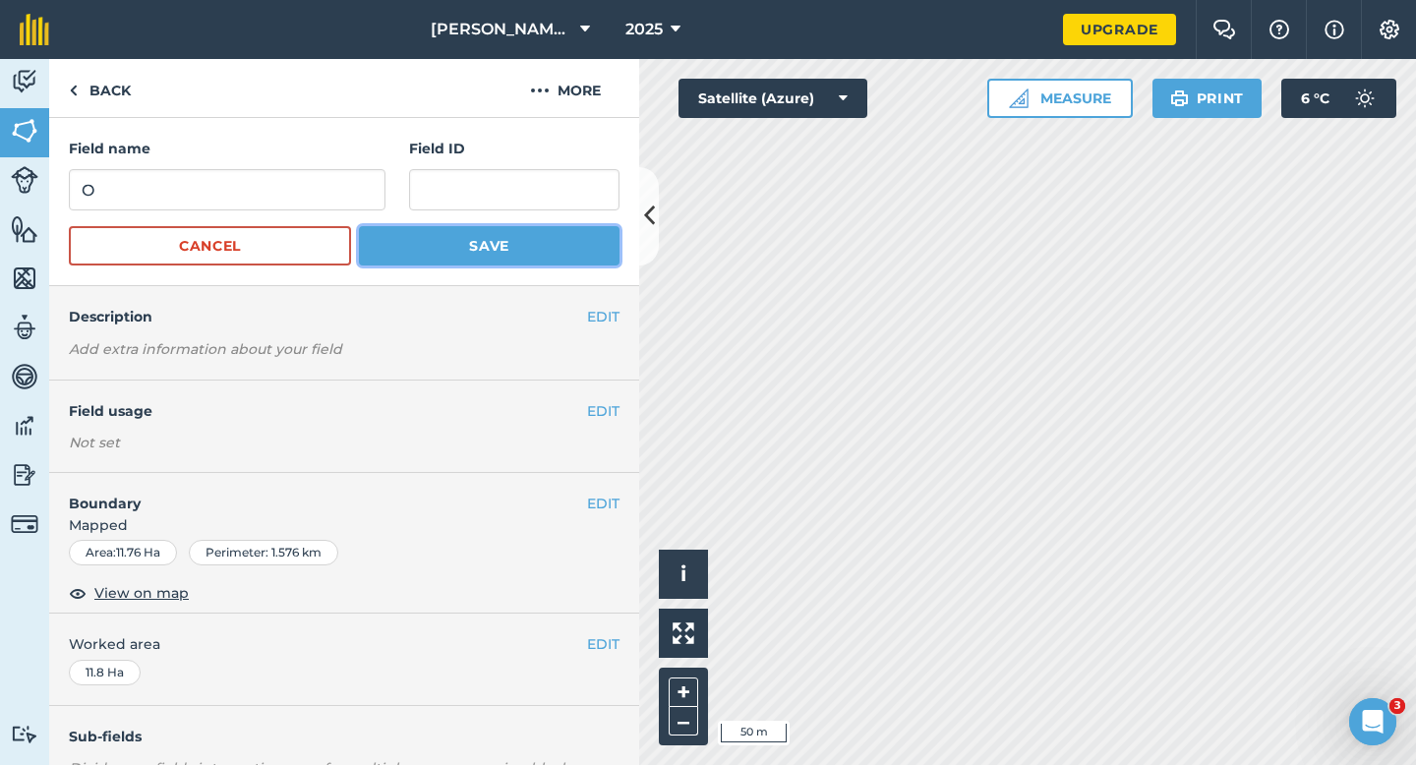
click at [421, 230] on button "Save" at bounding box center [489, 245] width 261 height 39
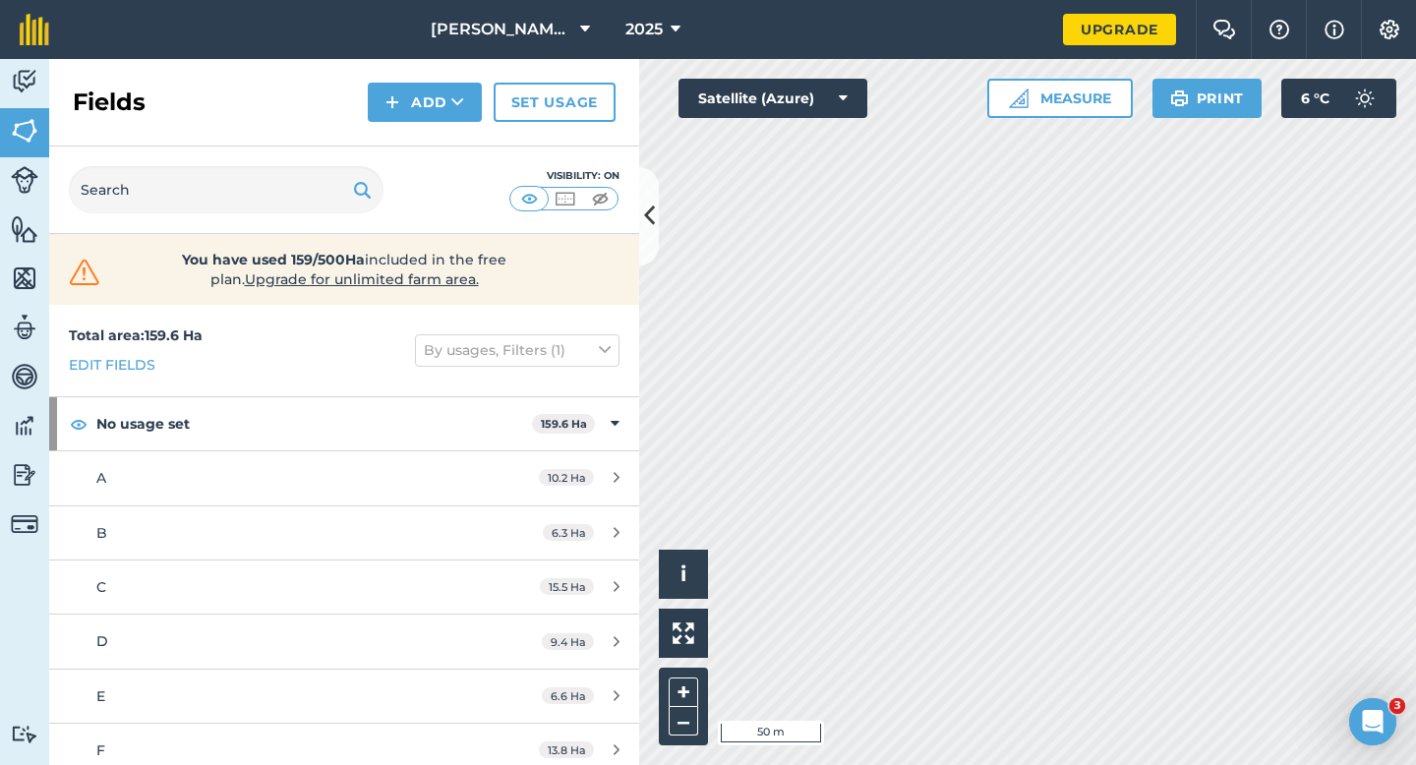
click at [420, 128] on div "Fields Add Set usage" at bounding box center [344, 103] width 590 height 88
click at [419, 104] on button "Add" at bounding box center [425, 102] width 114 height 39
click at [419, 129] on link "Draw" at bounding box center [425, 146] width 108 height 43
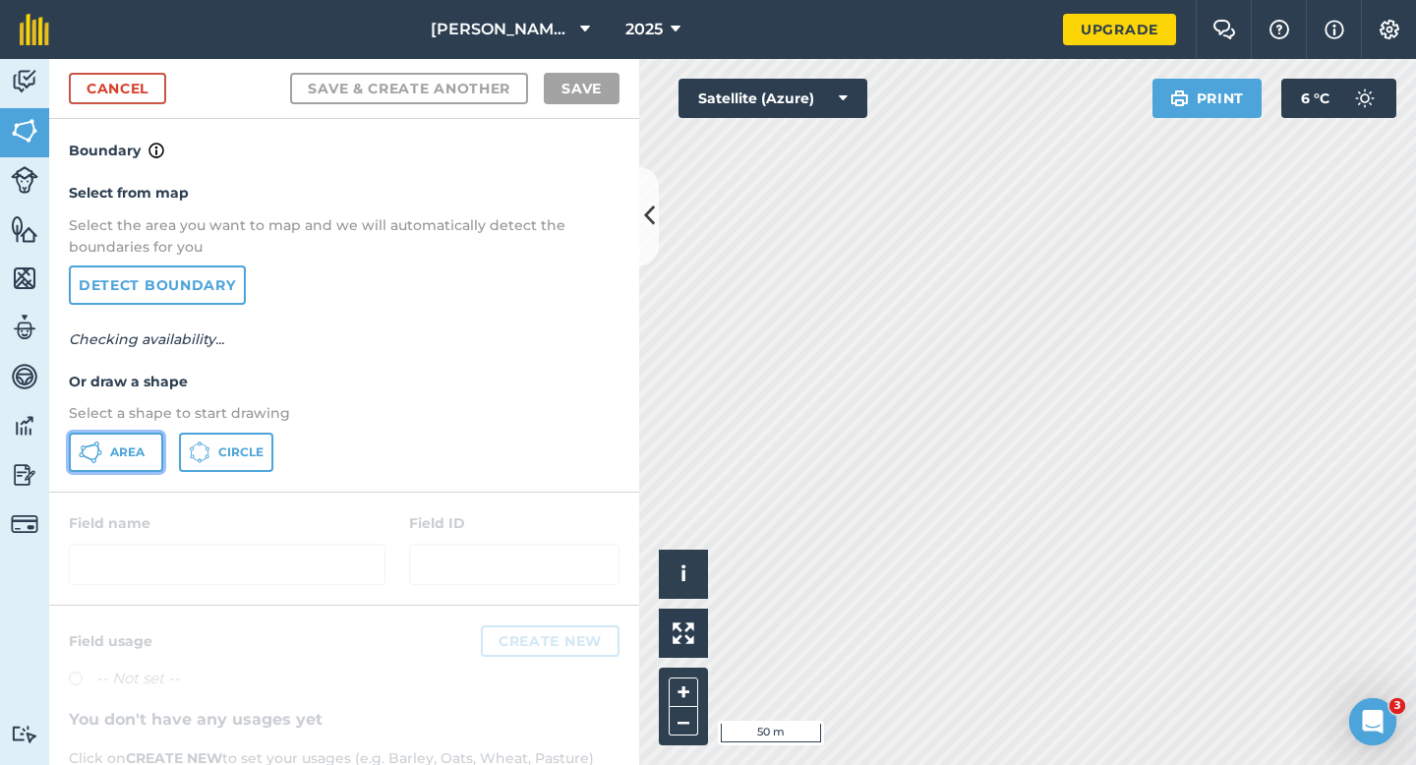
click at [102, 447] on button "Area" at bounding box center [116, 452] width 94 height 39
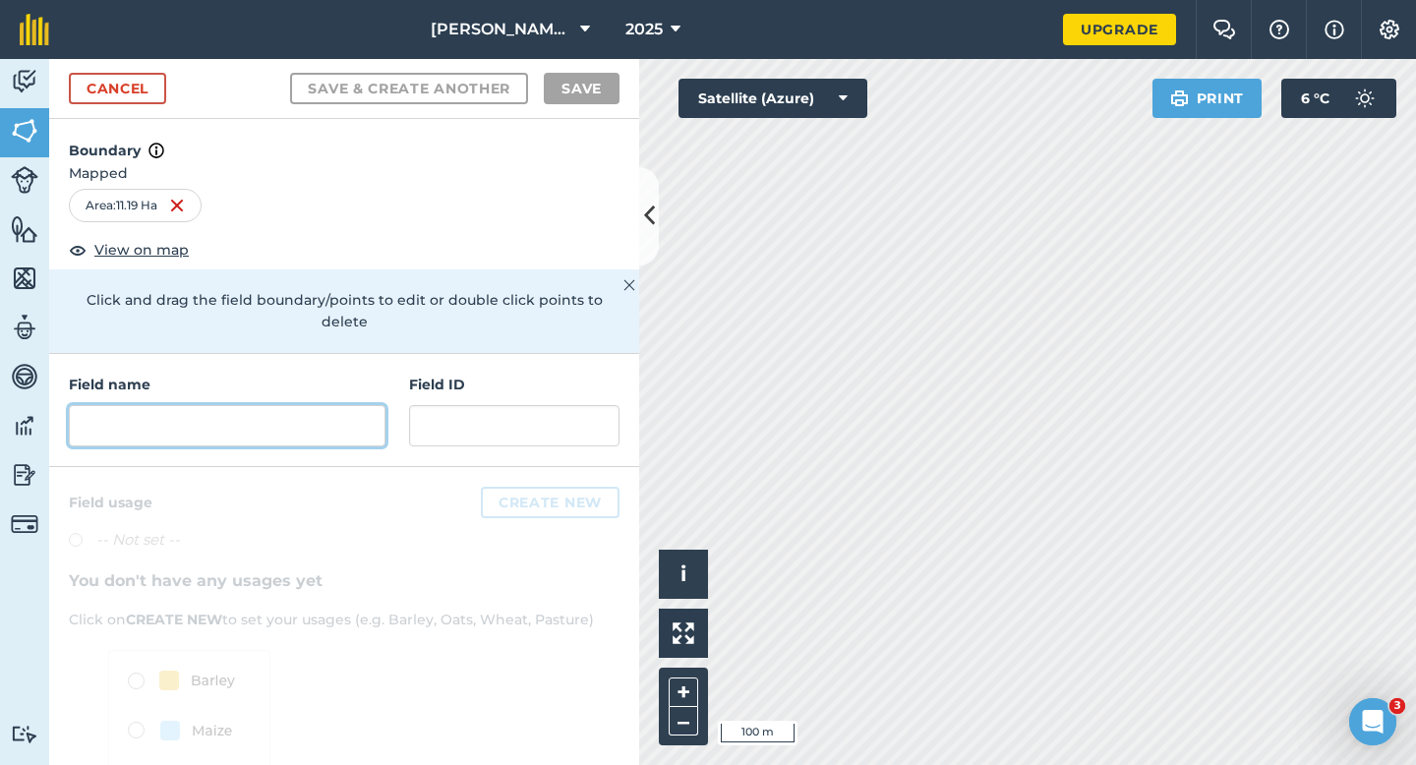
click at [293, 417] on input "text" at bounding box center [227, 425] width 317 height 41
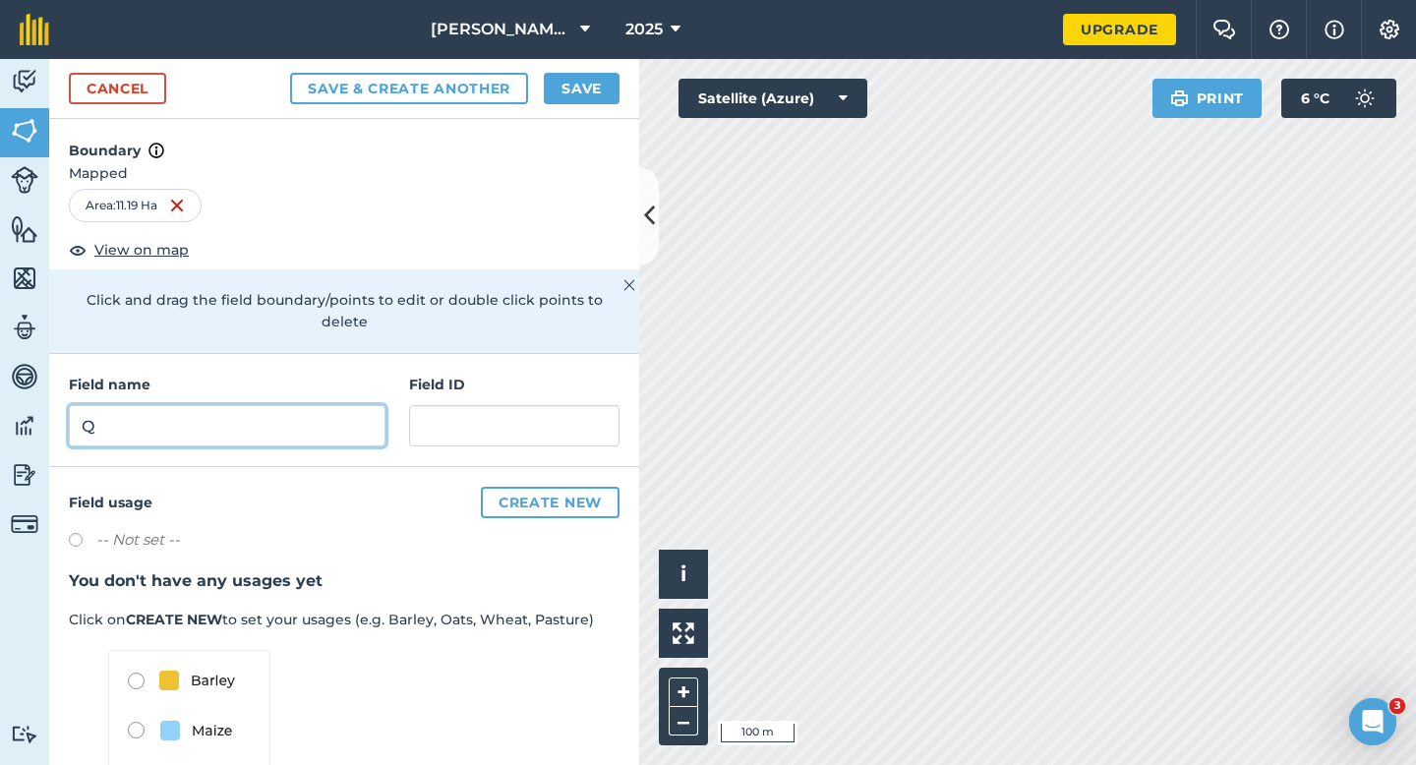
type input "Q"
click at [557, 96] on button "Save" at bounding box center [582, 88] width 76 height 31
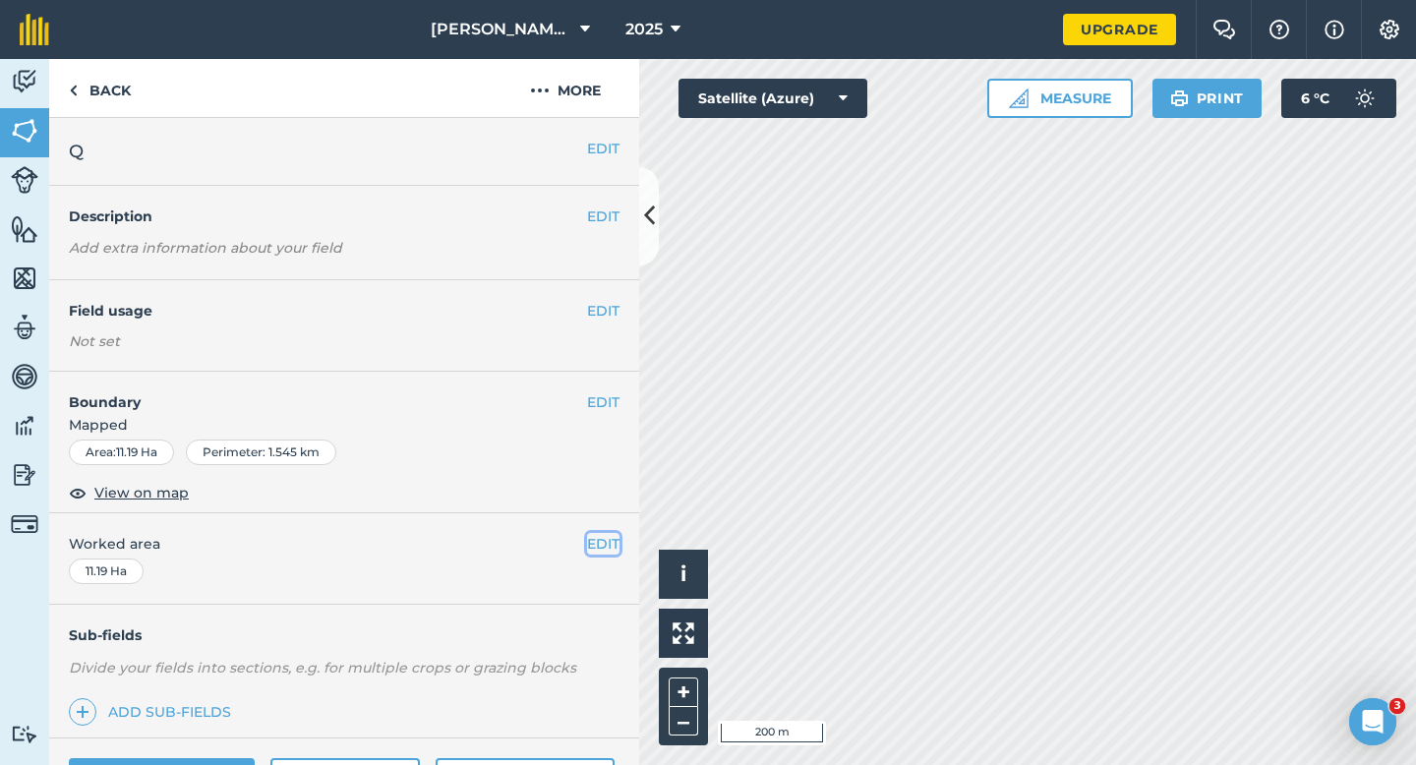
click at [600, 544] on button "EDIT" at bounding box center [603, 544] width 32 height 22
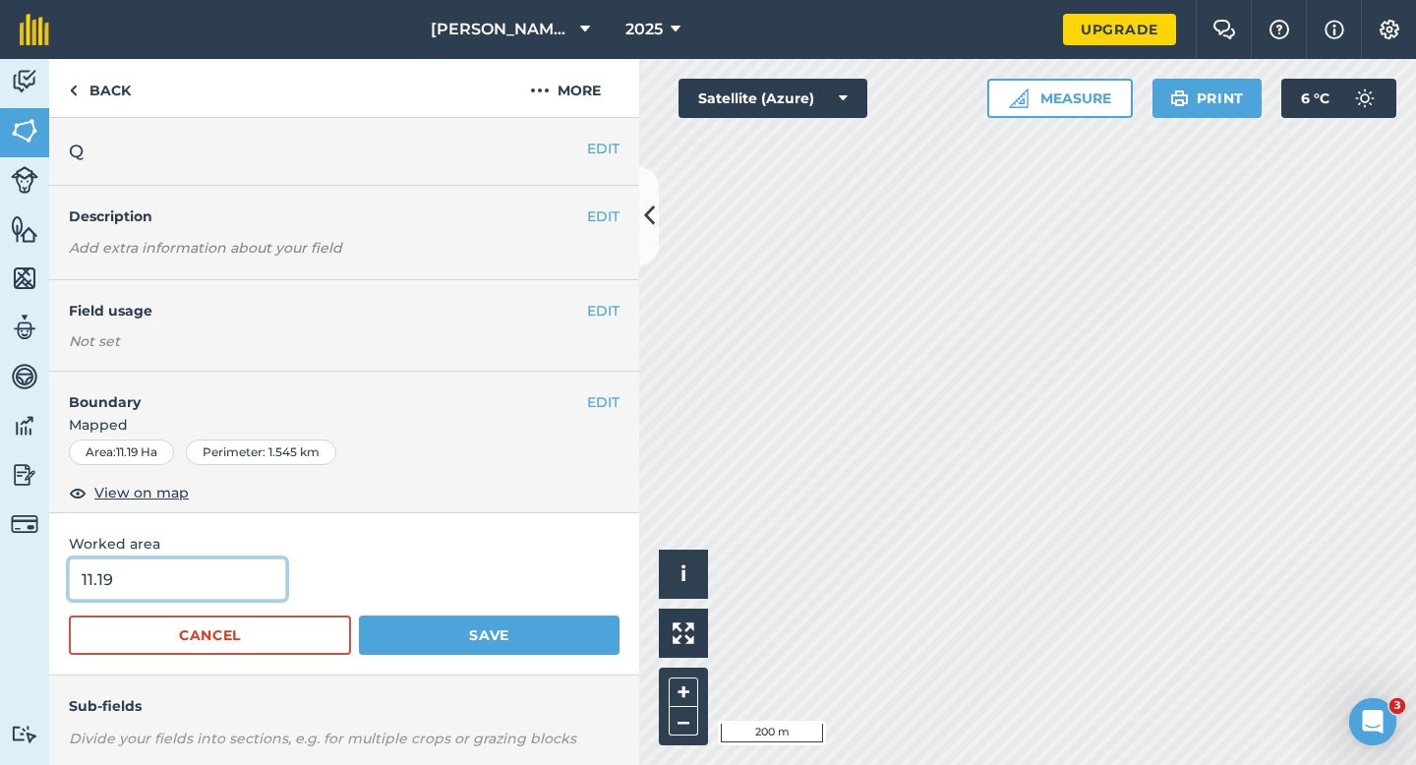
click at [220, 593] on input "11.19" at bounding box center [177, 579] width 217 height 41
type input "11.2"
click at [359, 616] on button "Save" at bounding box center [489, 635] width 261 height 39
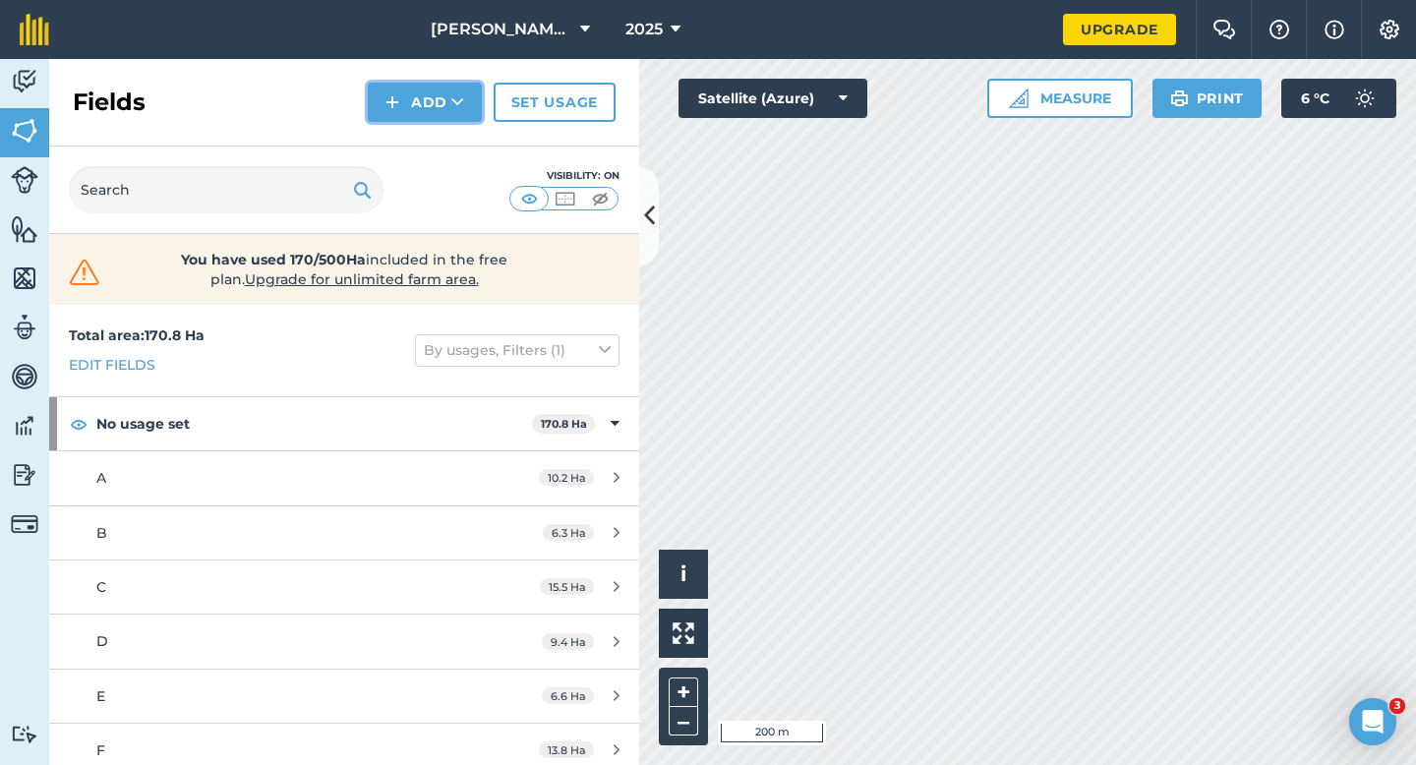
click at [442, 103] on button "Add" at bounding box center [425, 102] width 114 height 39
click at [442, 144] on link "Draw" at bounding box center [425, 146] width 108 height 43
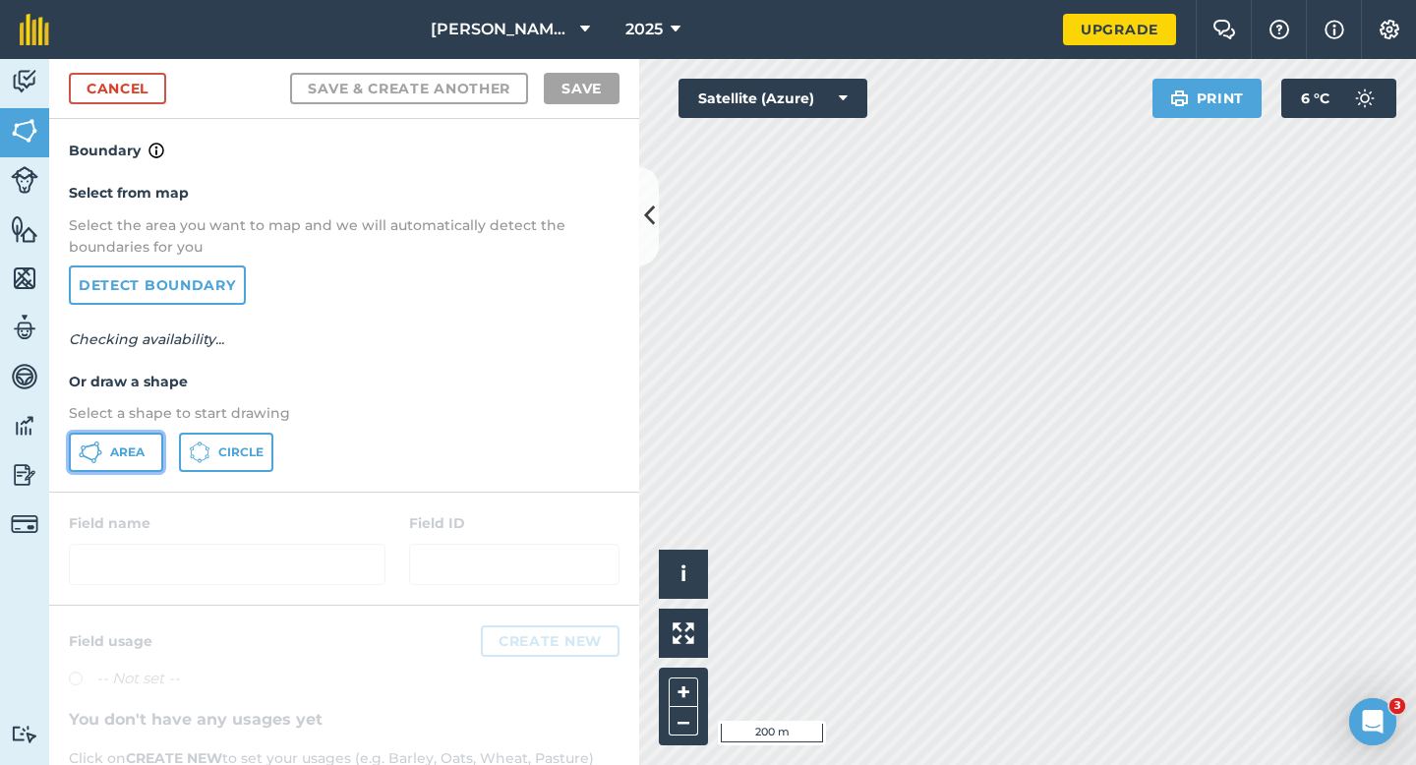
click at [122, 433] on button "Area" at bounding box center [116, 452] width 94 height 39
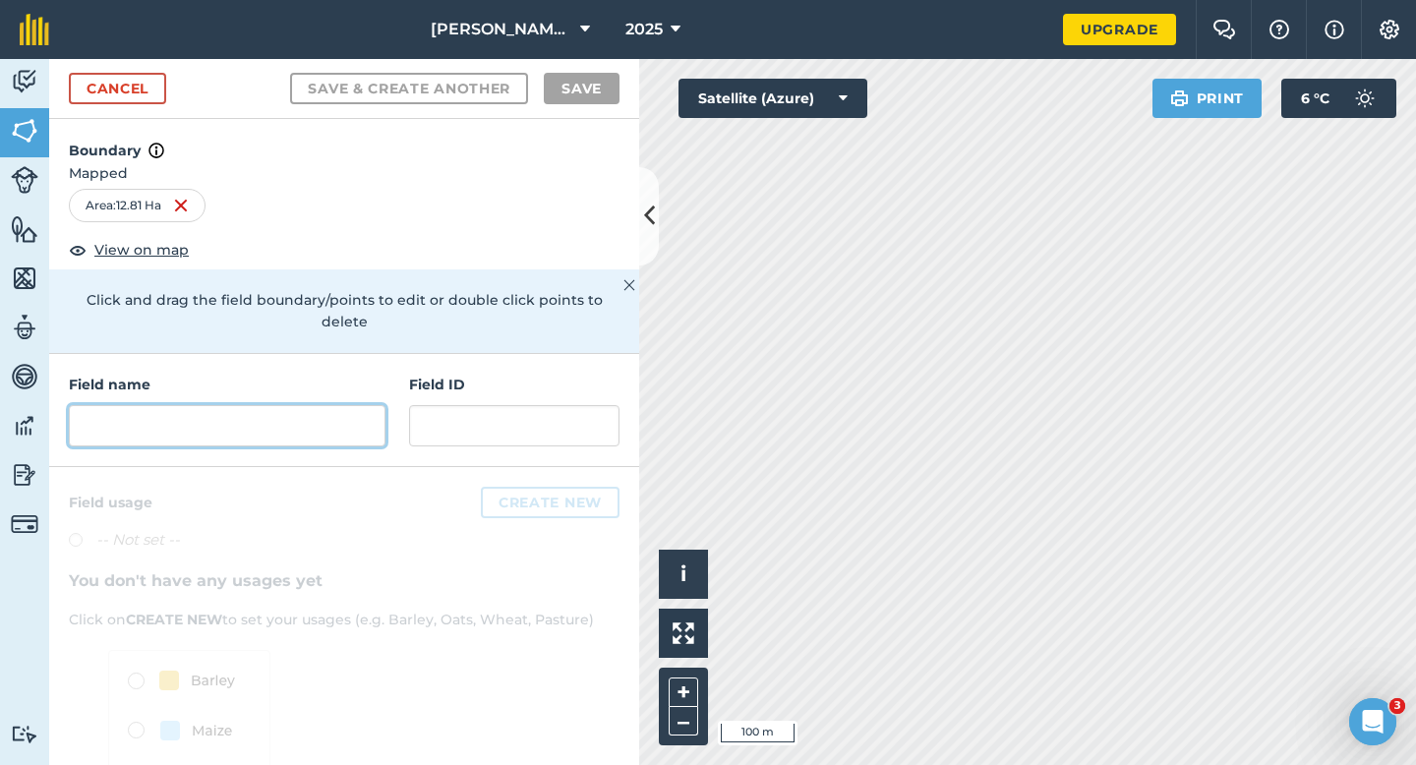
click at [324, 405] on input "text" at bounding box center [227, 425] width 317 height 41
click at [256, 409] on input "text" at bounding box center [227, 425] width 317 height 41
click at [255, 407] on input "text" at bounding box center [227, 425] width 317 height 41
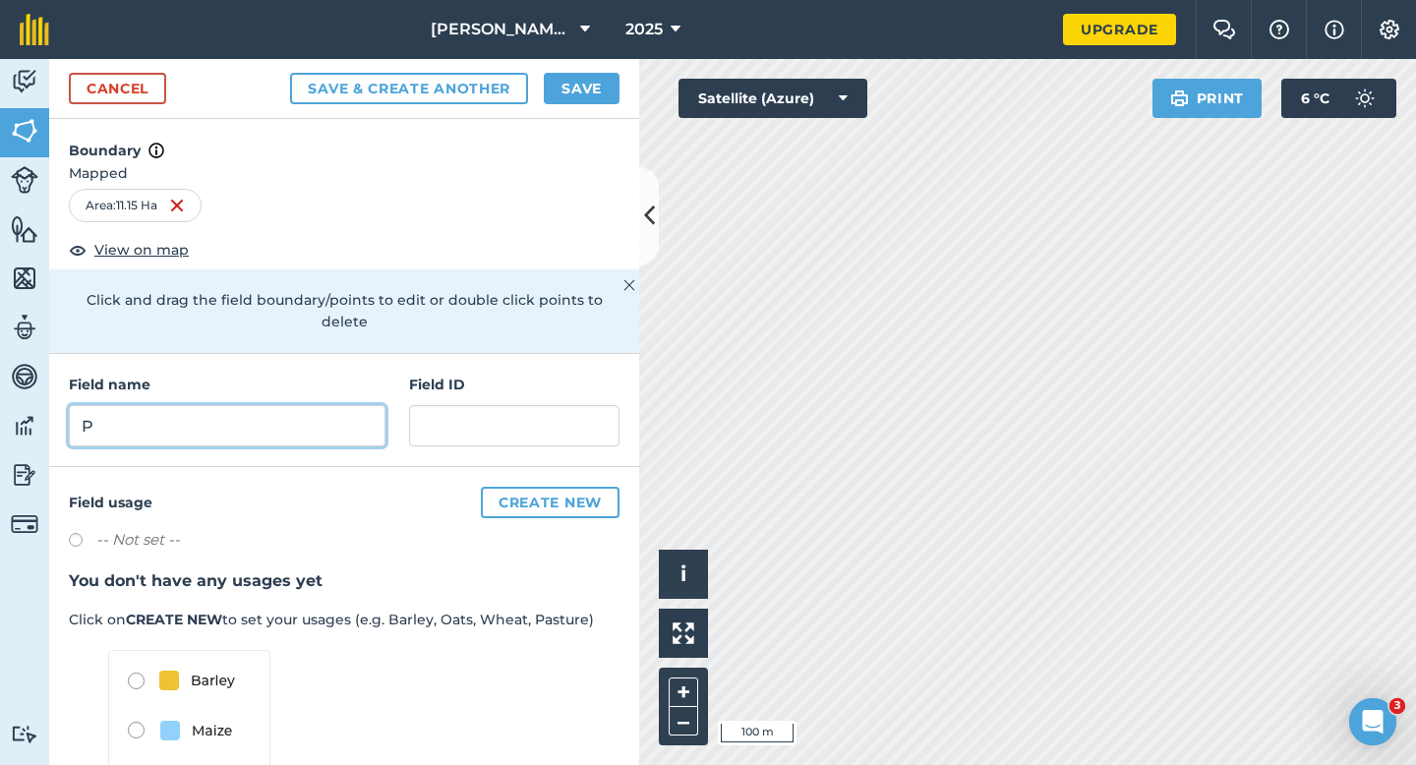
type input "P"
click at [552, 84] on button "Save" at bounding box center [582, 88] width 76 height 31
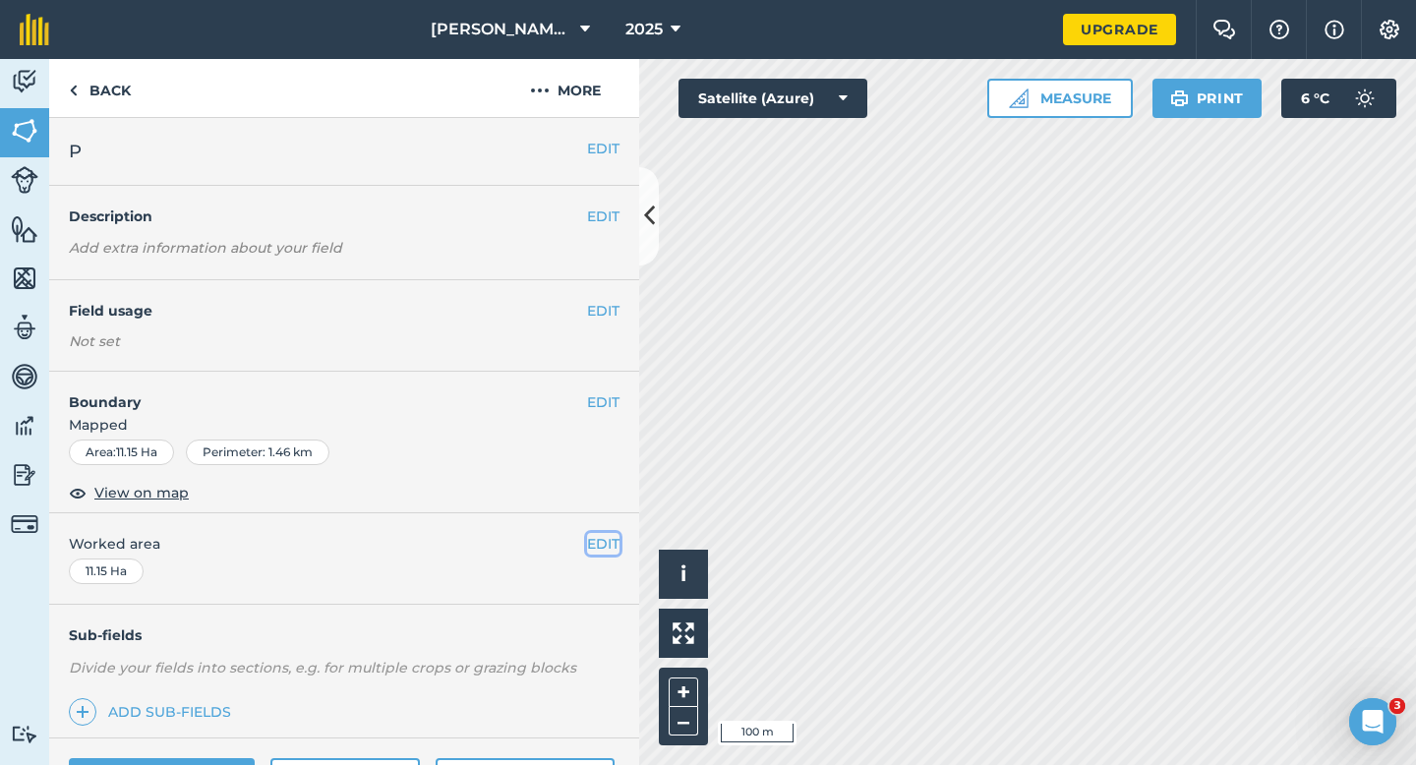
click at [600, 535] on button "EDIT" at bounding box center [603, 544] width 32 height 22
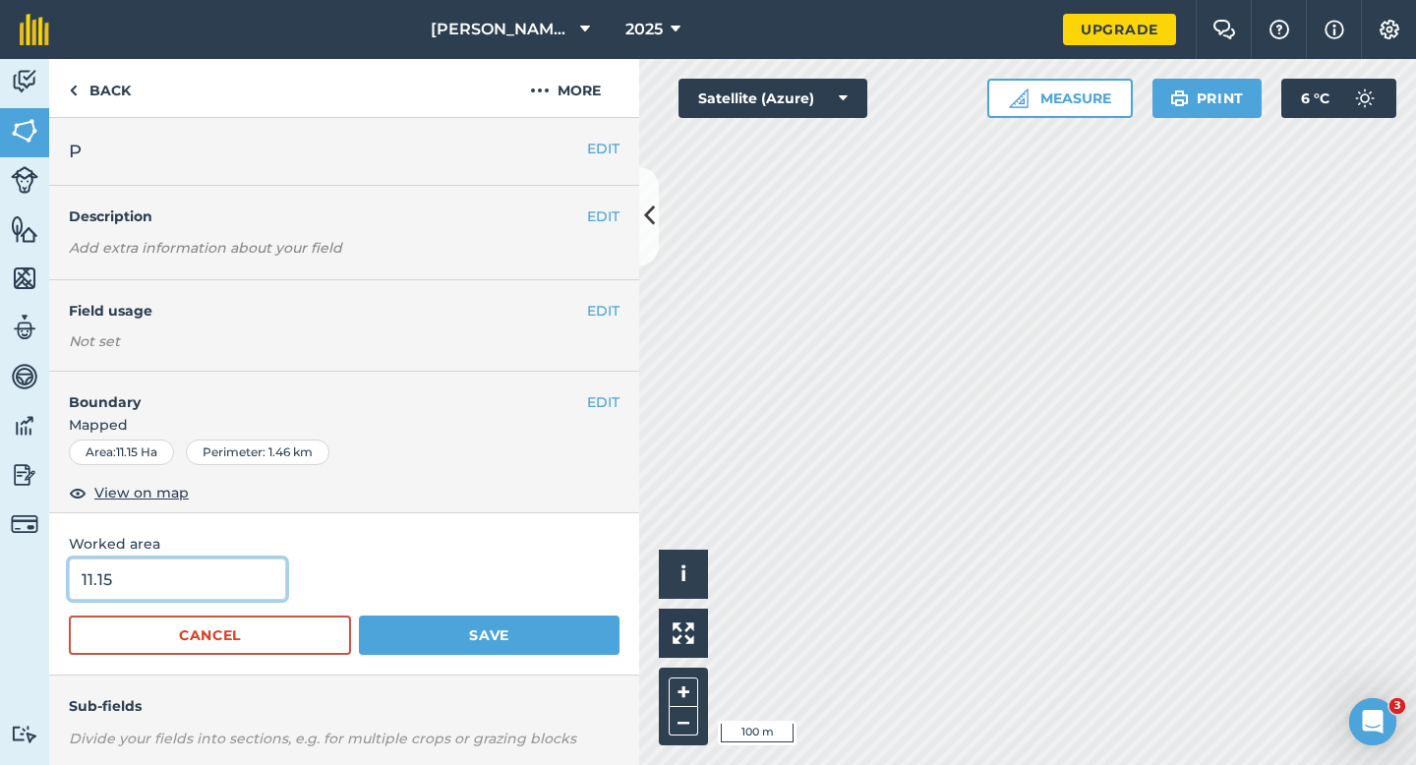
click at [216, 595] on input "11.15" at bounding box center [177, 579] width 217 height 41
type input "11.2"
click at [359, 616] on button "Save" at bounding box center [489, 635] width 261 height 39
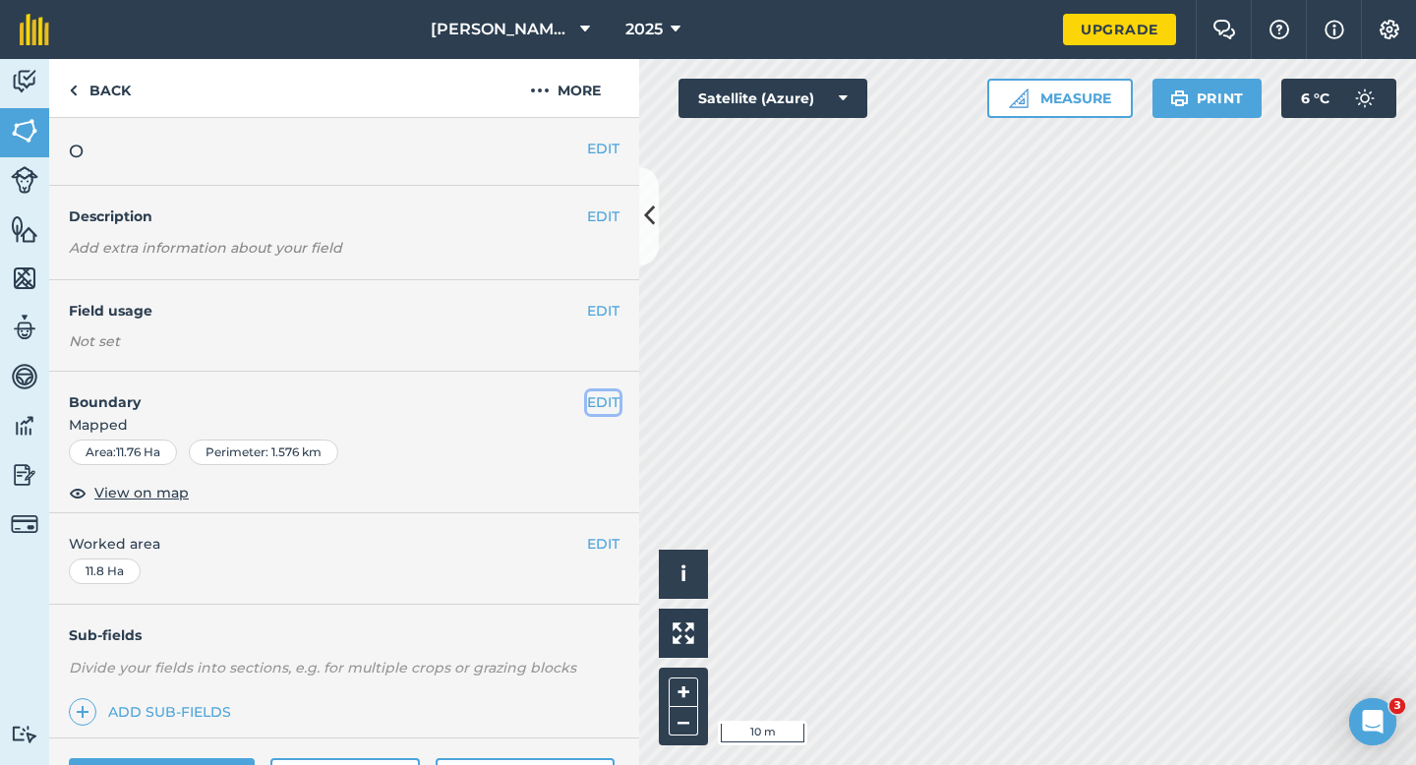
click at [601, 405] on button "EDIT" at bounding box center [603, 402] width 32 height 22
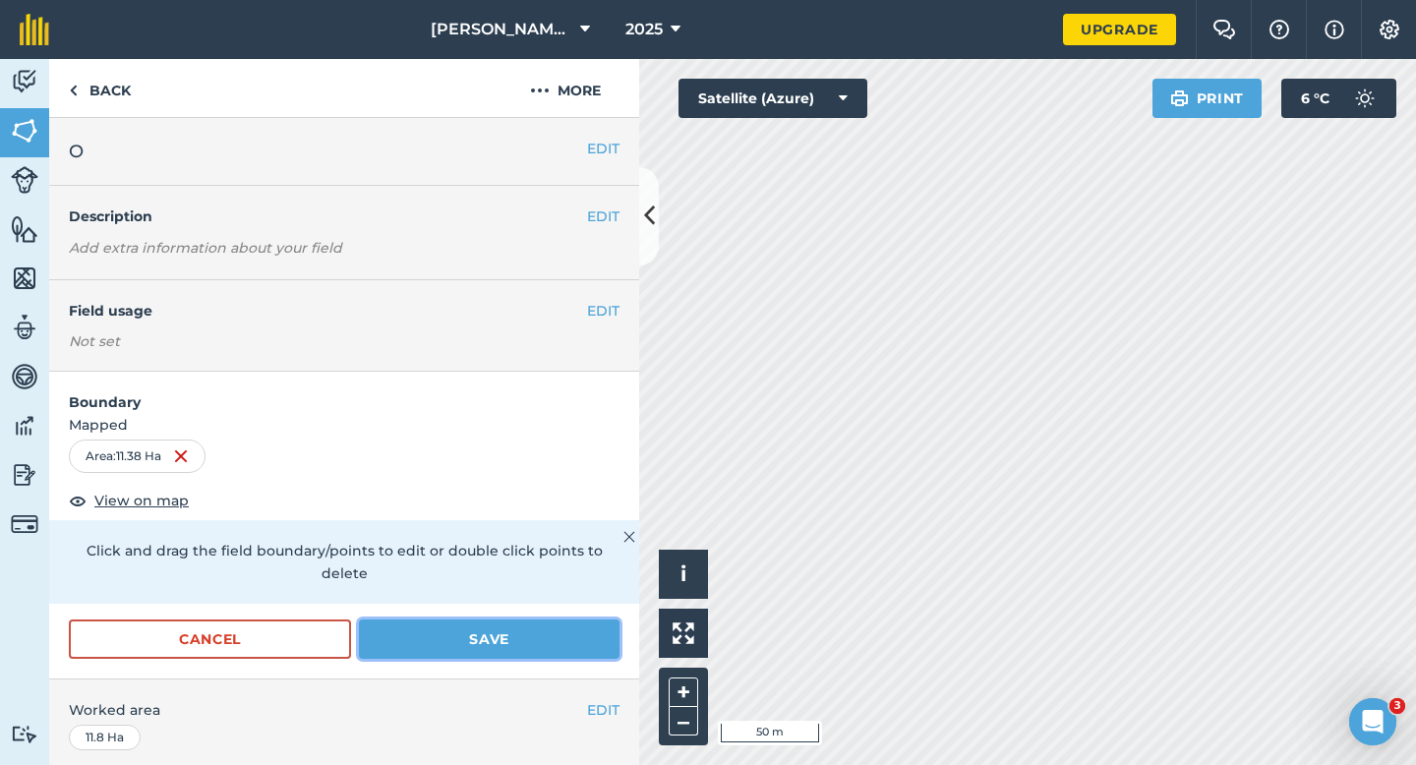
click at [579, 619] on button "Save" at bounding box center [489, 638] width 261 height 39
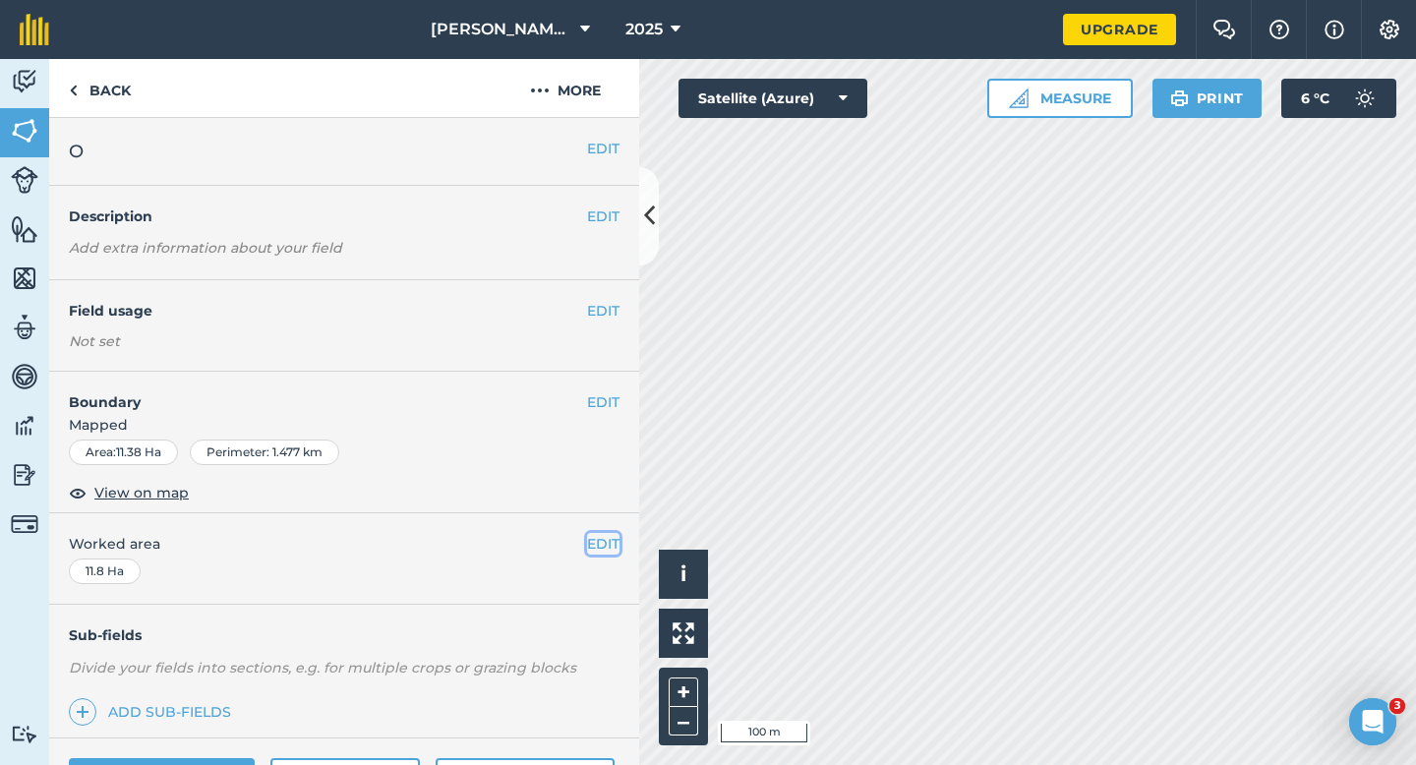
click at [594, 539] on button "EDIT" at bounding box center [603, 544] width 32 height 22
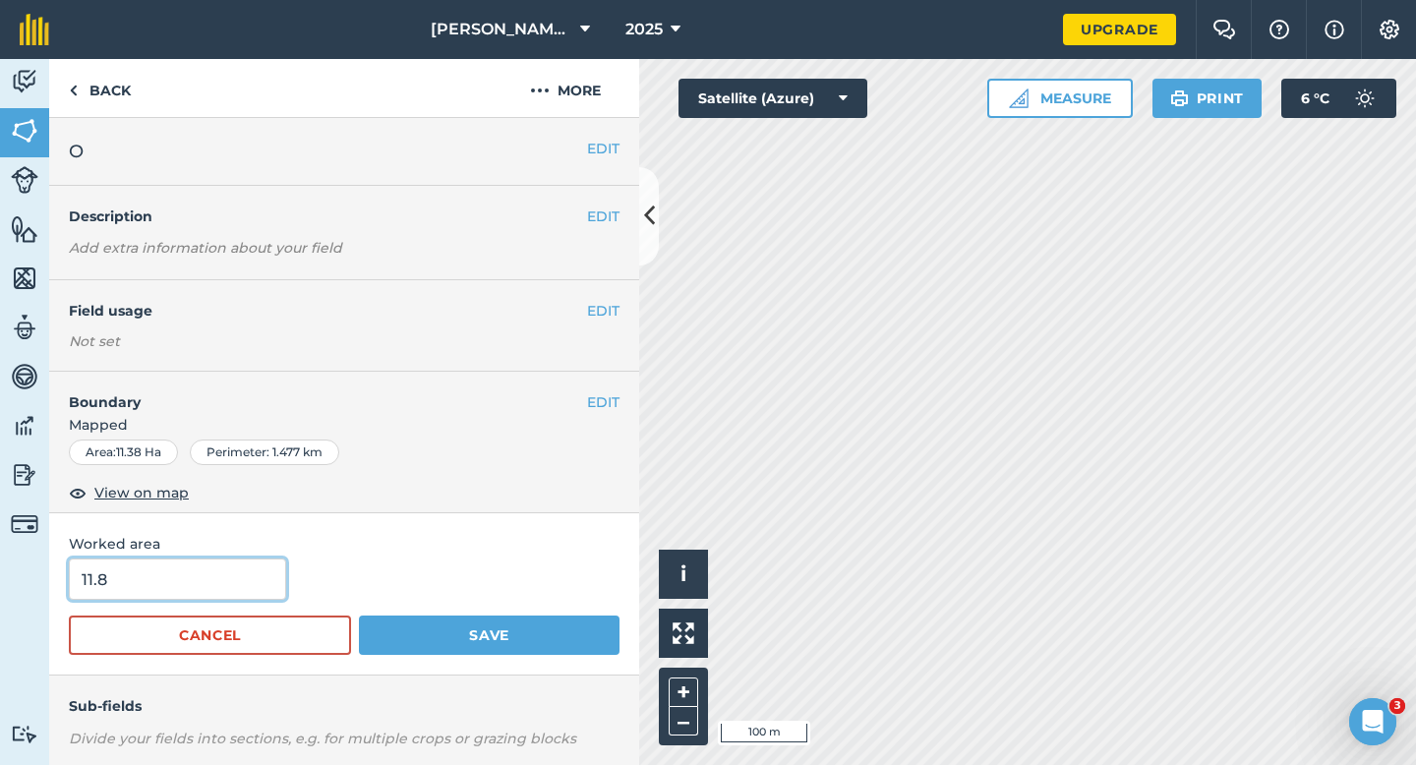
click at [191, 578] on input "11.8" at bounding box center [177, 579] width 217 height 41
type input "11.32"
click at [359, 616] on button "Save" at bounding box center [489, 635] width 261 height 39
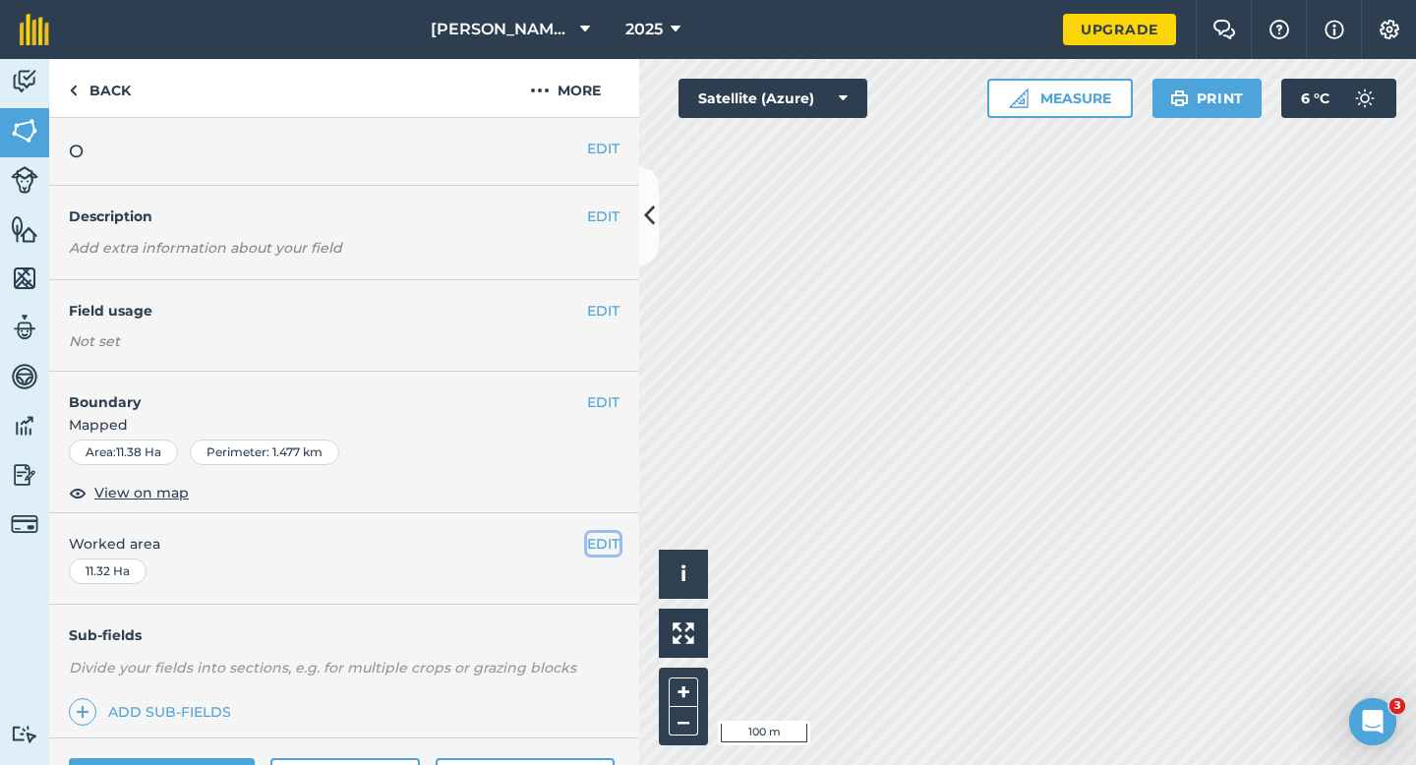
click at [604, 534] on button "EDIT" at bounding box center [603, 544] width 32 height 22
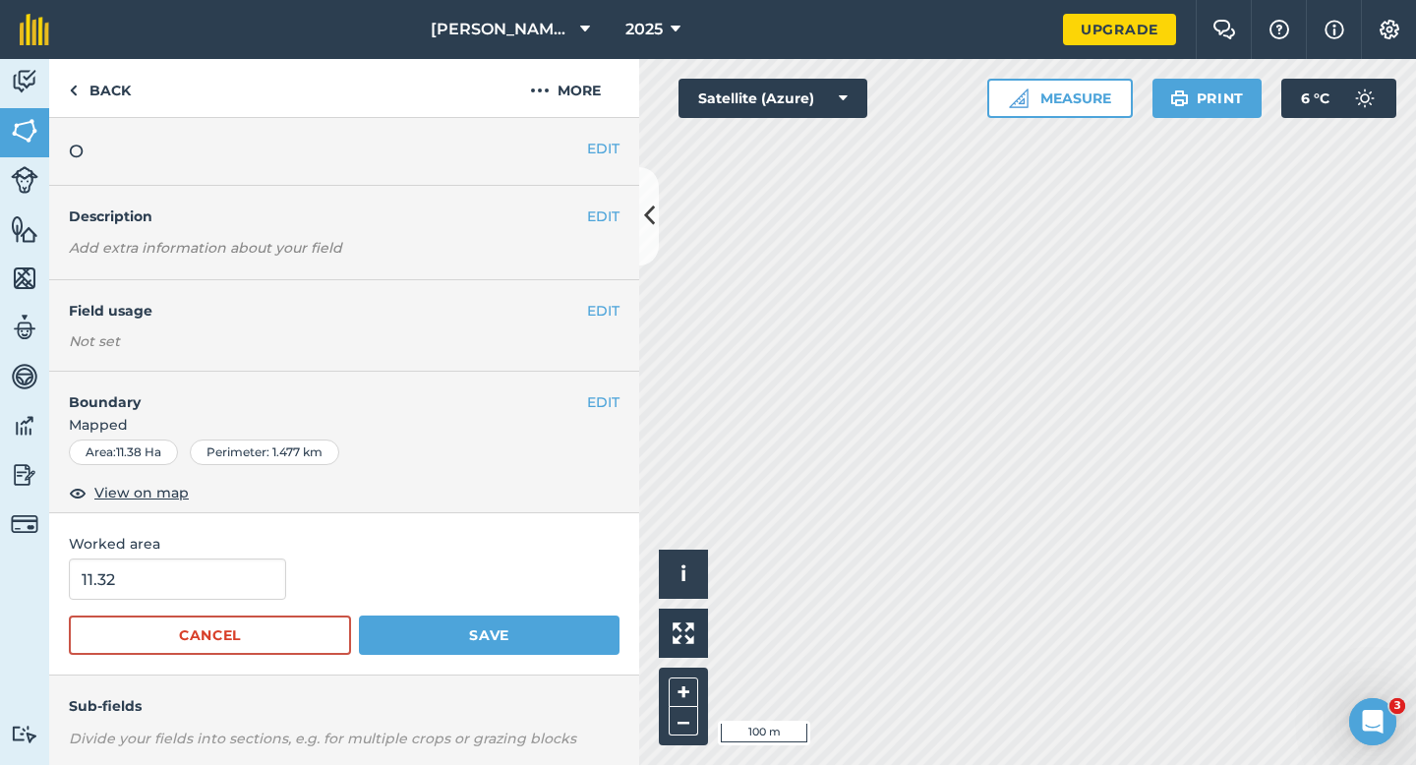
click at [296, 591] on div "11.32" at bounding box center [344, 579] width 551 height 41
click at [253, 591] on input "11.32" at bounding box center [177, 579] width 217 height 41
type input "11.2"
click at [359, 616] on button "Save" at bounding box center [489, 635] width 261 height 39
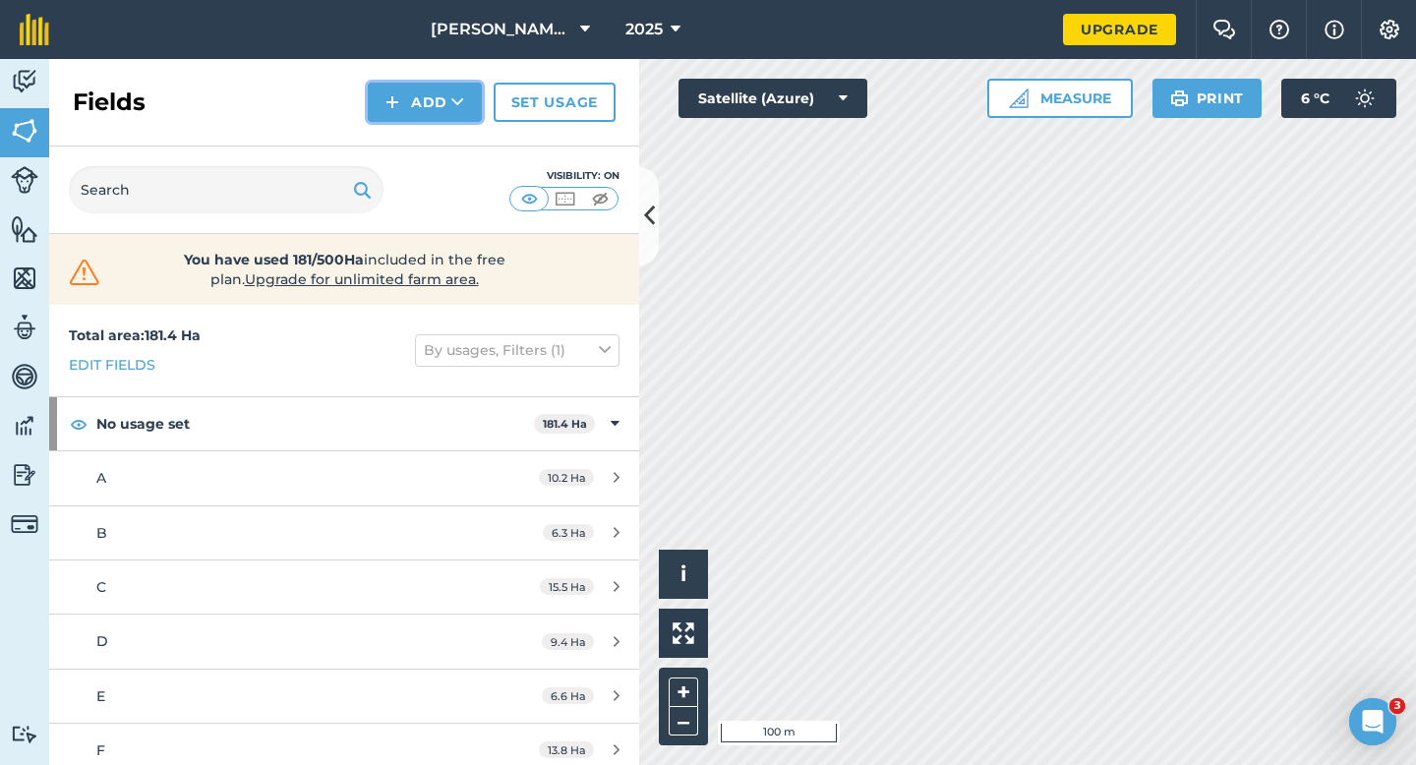
click at [437, 93] on button "Add" at bounding box center [425, 102] width 114 height 39
click at [437, 138] on link "Draw" at bounding box center [425, 146] width 108 height 43
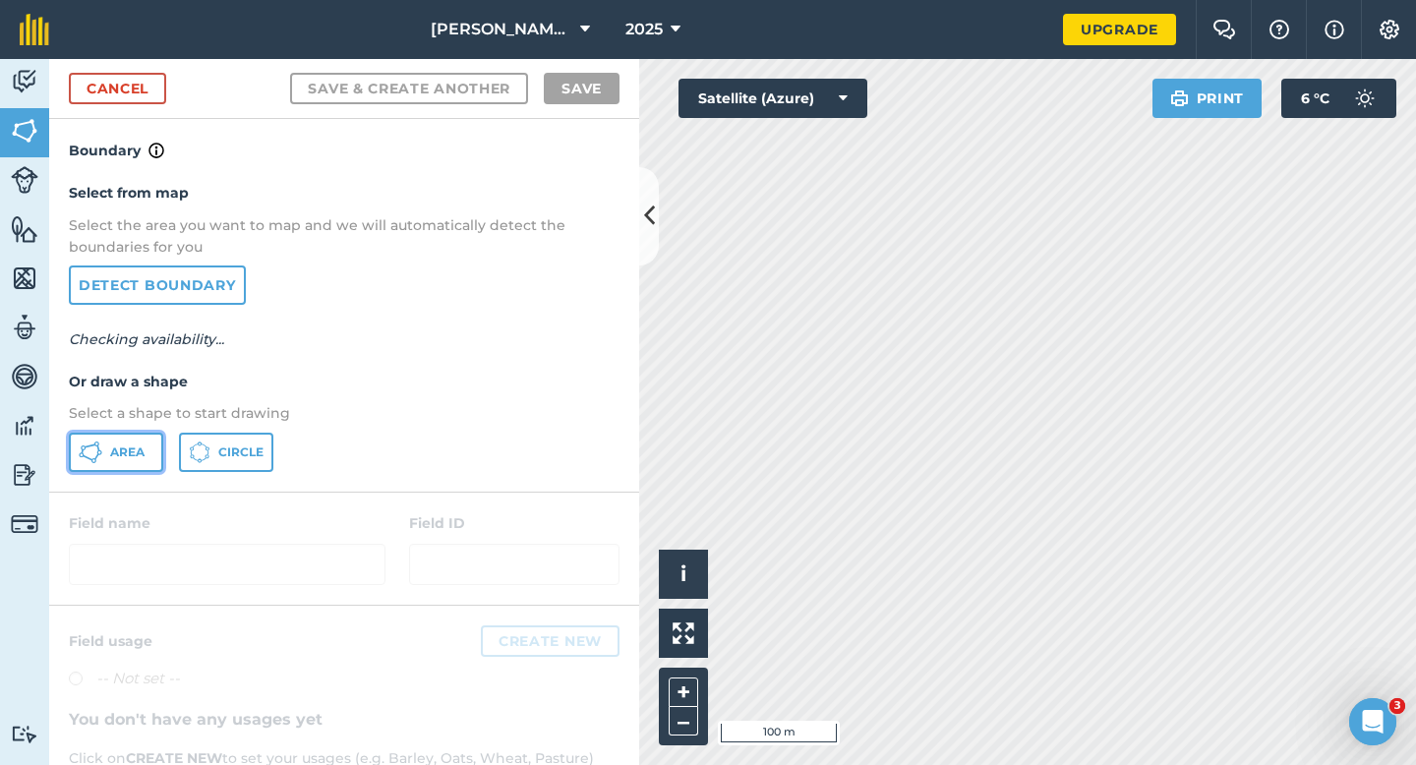
click at [146, 453] on button "Area" at bounding box center [116, 452] width 94 height 39
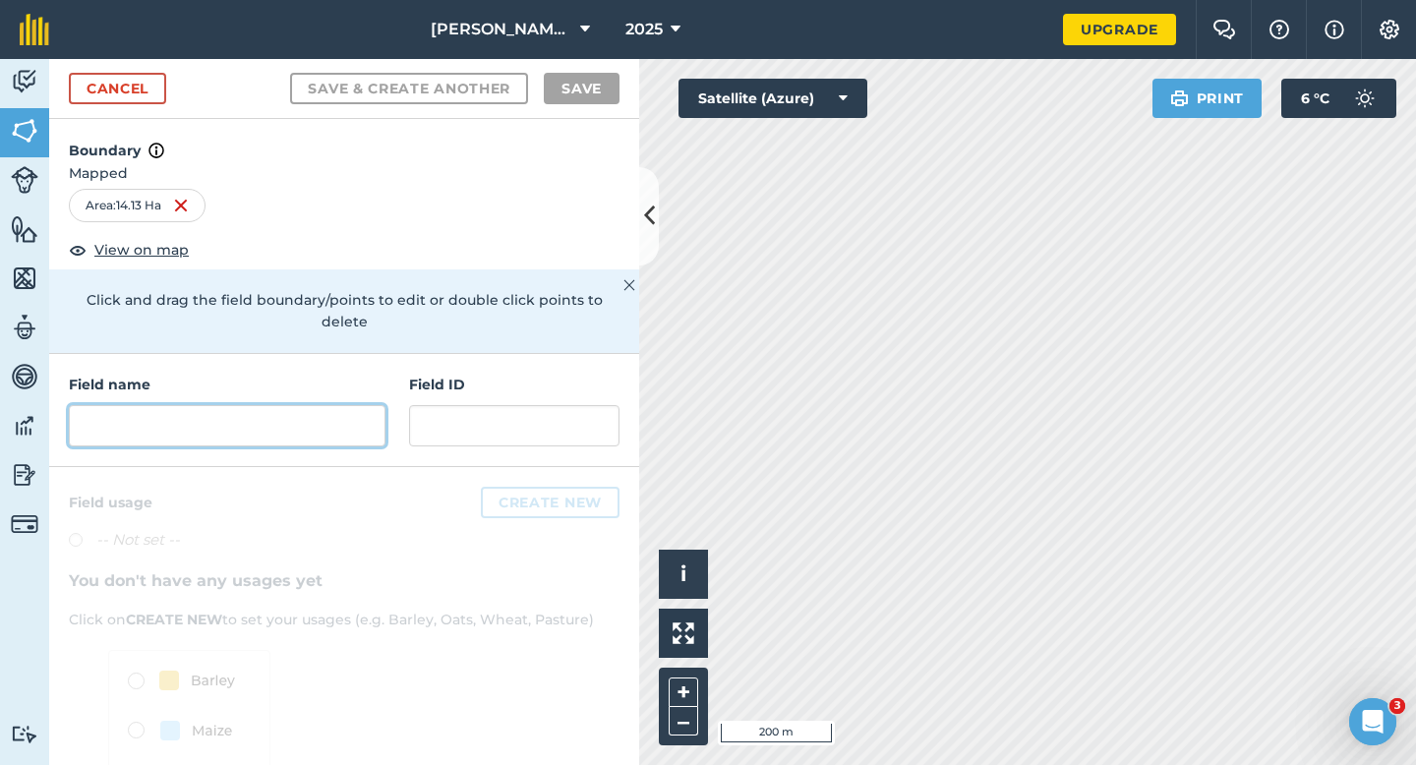
click at [315, 408] on input "text" at bounding box center [227, 425] width 317 height 41
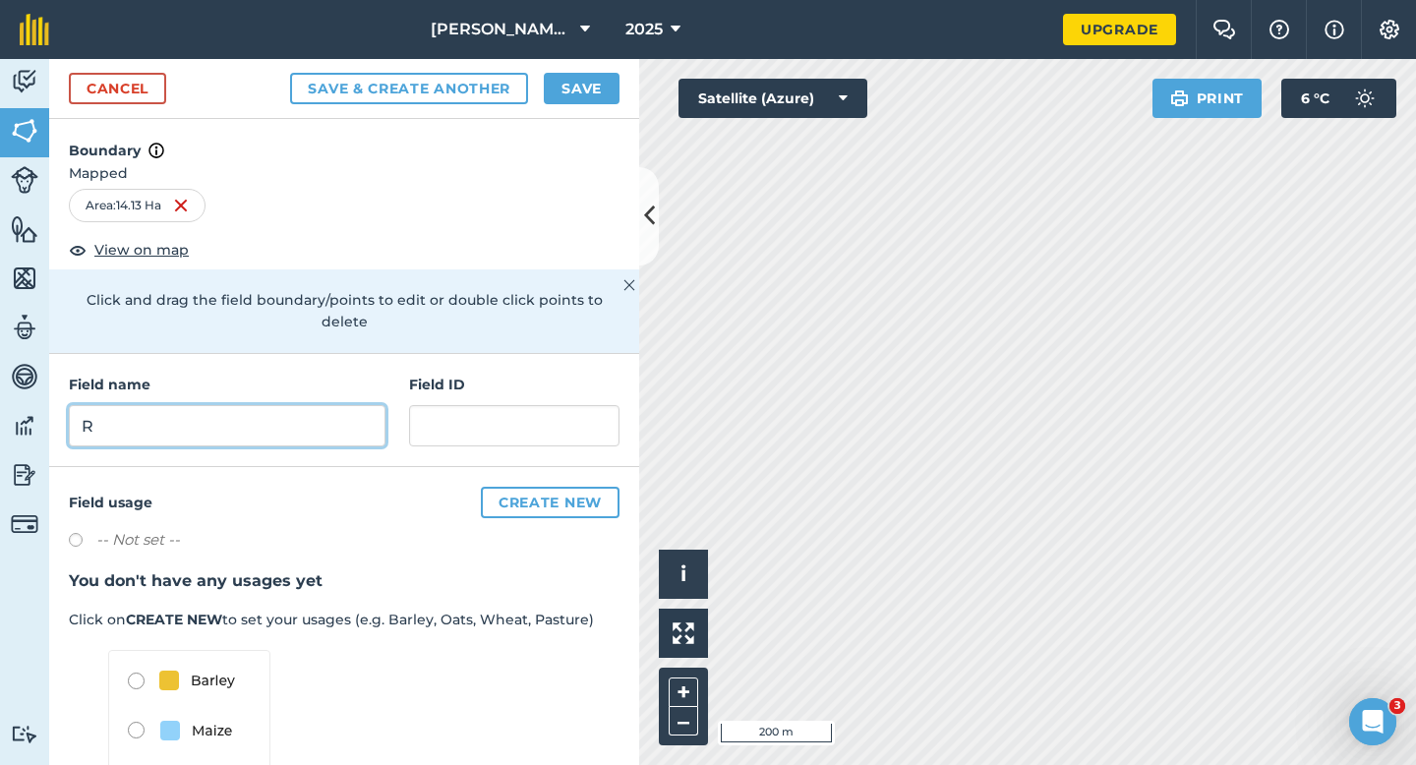
type input "R"
click at [560, 91] on button "Save" at bounding box center [582, 88] width 76 height 31
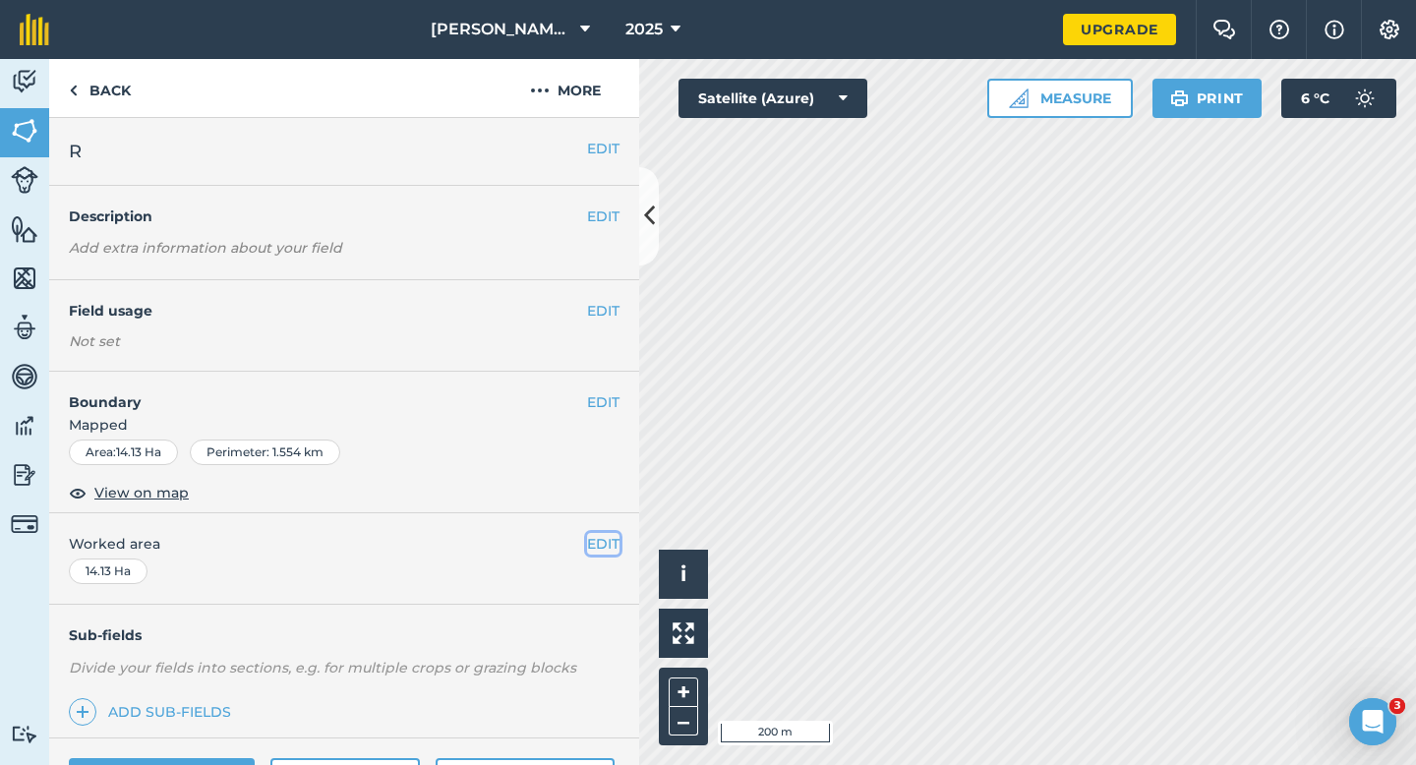
click at [608, 533] on button "EDIT" at bounding box center [603, 544] width 32 height 22
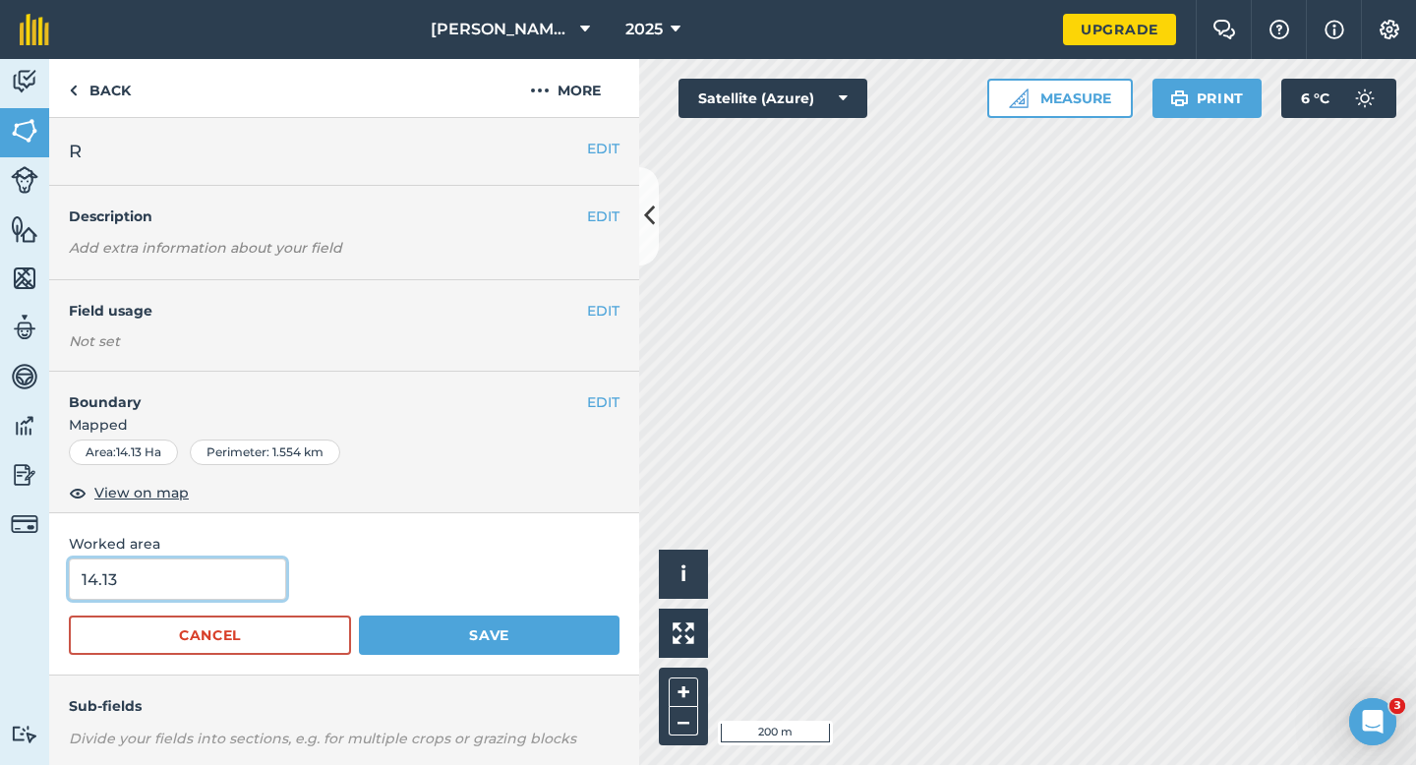
click at [191, 588] on input "14.13" at bounding box center [177, 579] width 217 height 41
type input "14"
click at [359, 616] on button "Save" at bounding box center [489, 635] width 261 height 39
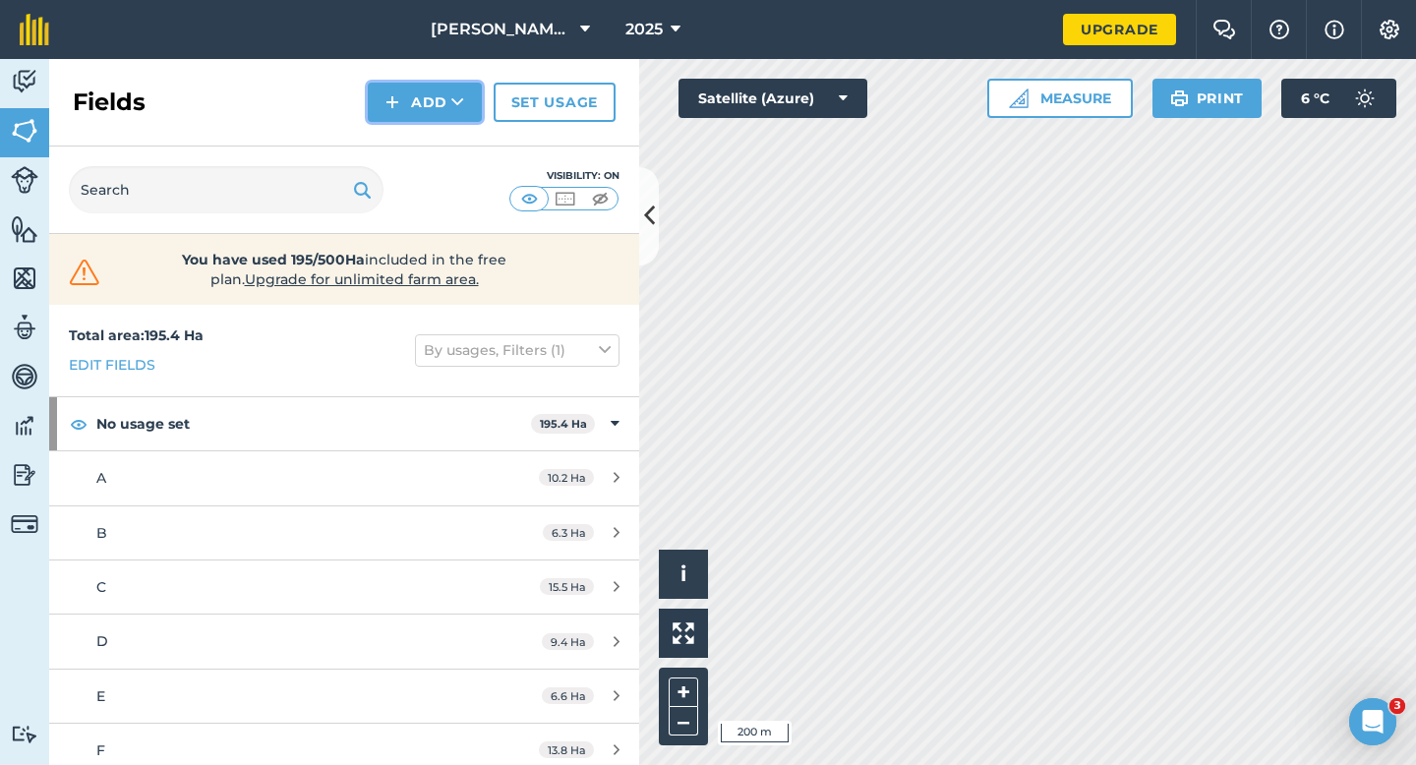
click at [392, 117] on button "Add" at bounding box center [425, 102] width 114 height 39
click at [398, 143] on link "Draw" at bounding box center [425, 146] width 108 height 43
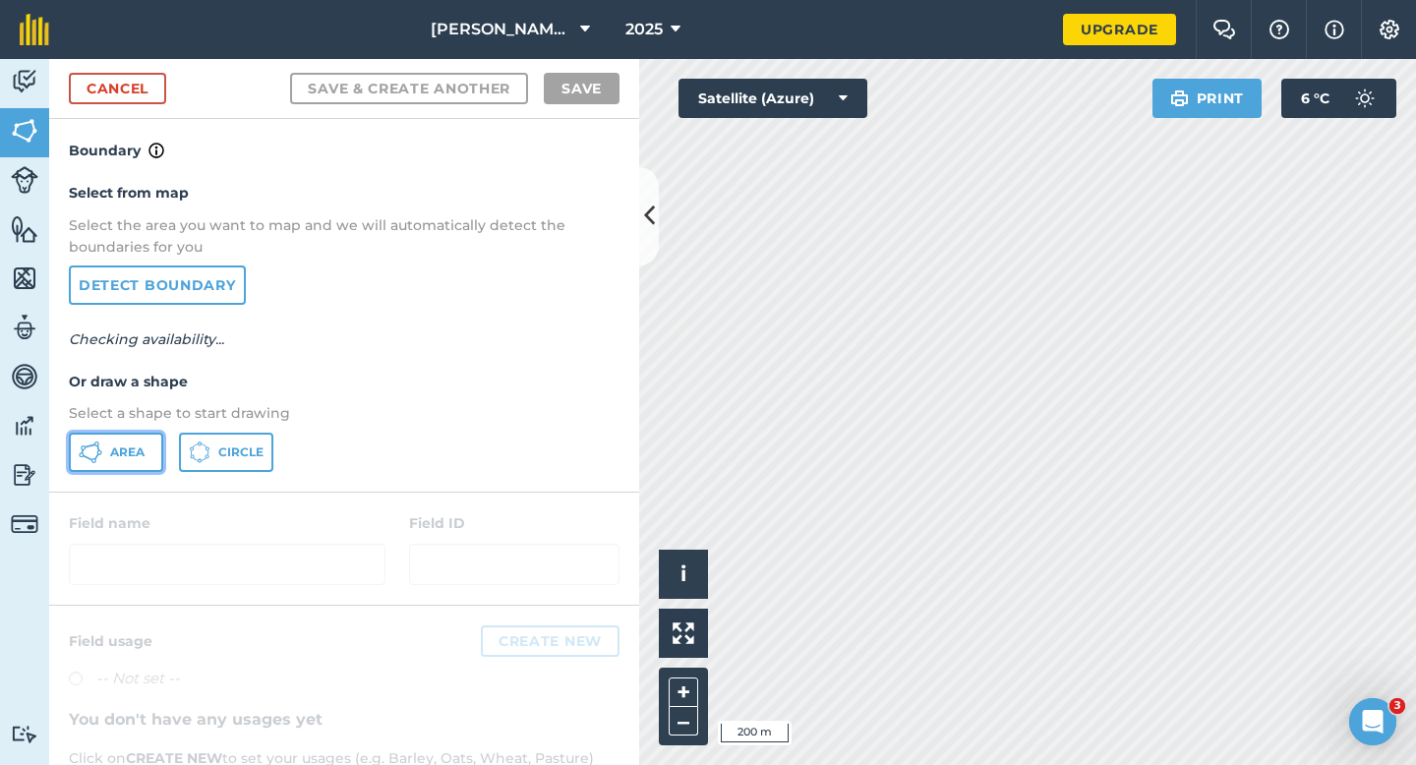
click at [131, 460] on button "Area" at bounding box center [116, 452] width 94 height 39
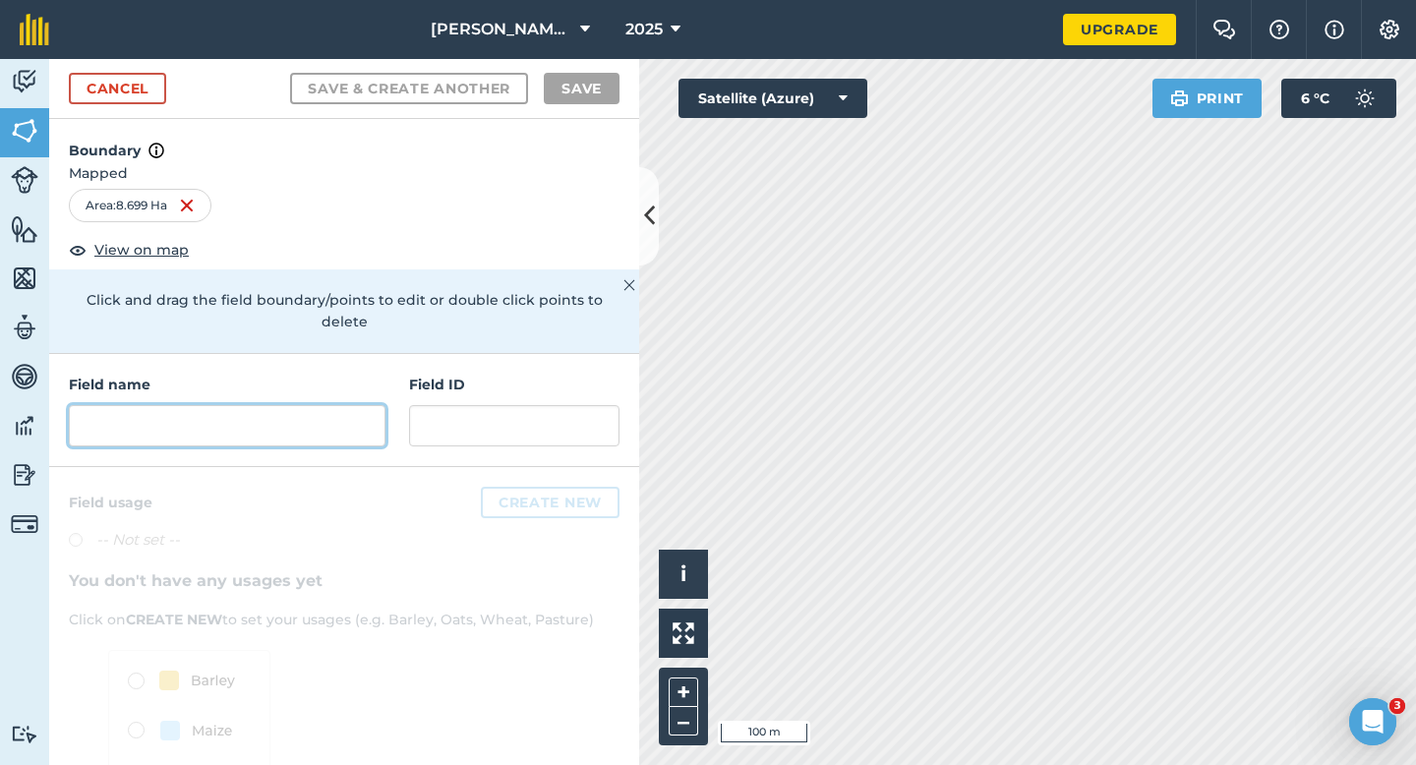
click at [361, 407] on input "text" at bounding box center [227, 425] width 317 height 41
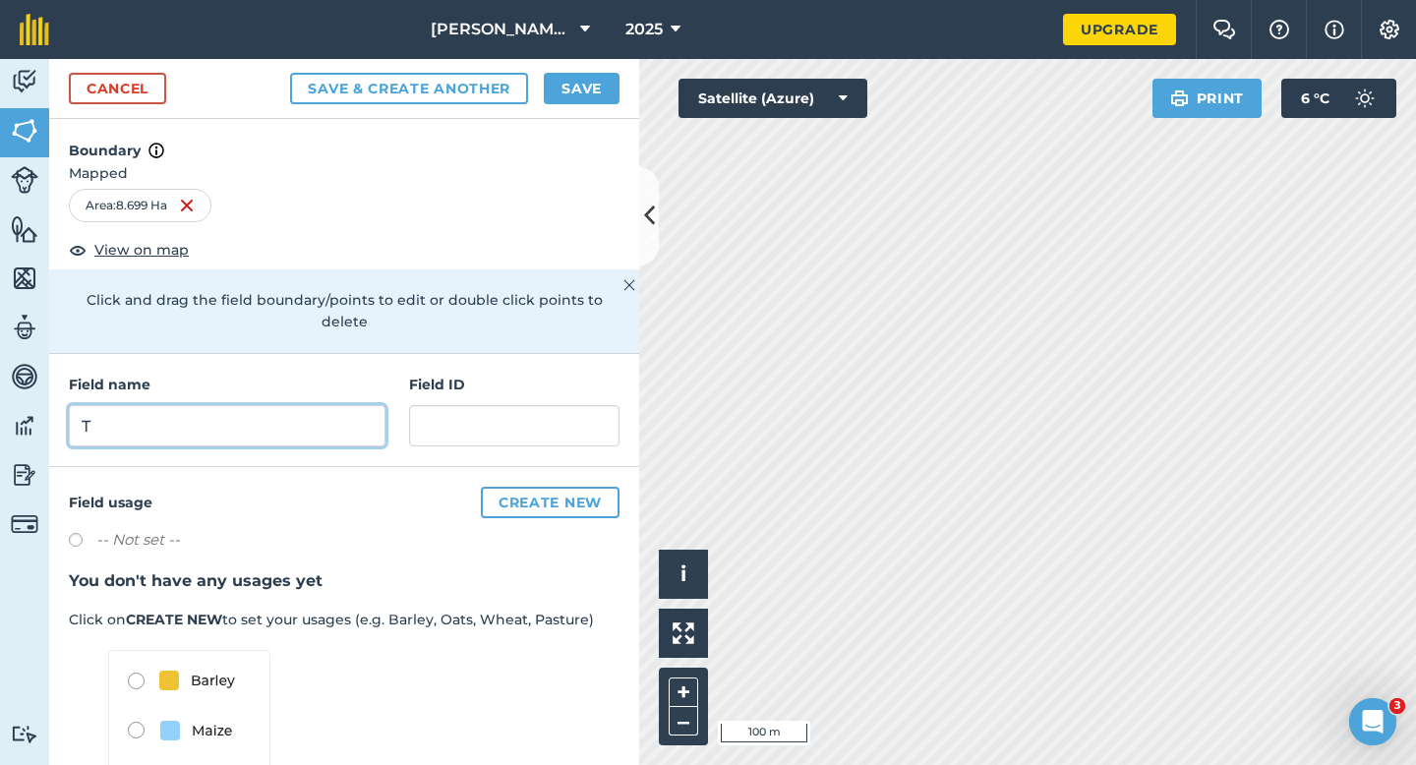
type input "T"
click at [588, 105] on div "Cancel Save & Create Another Save" at bounding box center [344, 89] width 590 height 60
click at [589, 90] on button "Save" at bounding box center [582, 88] width 76 height 31
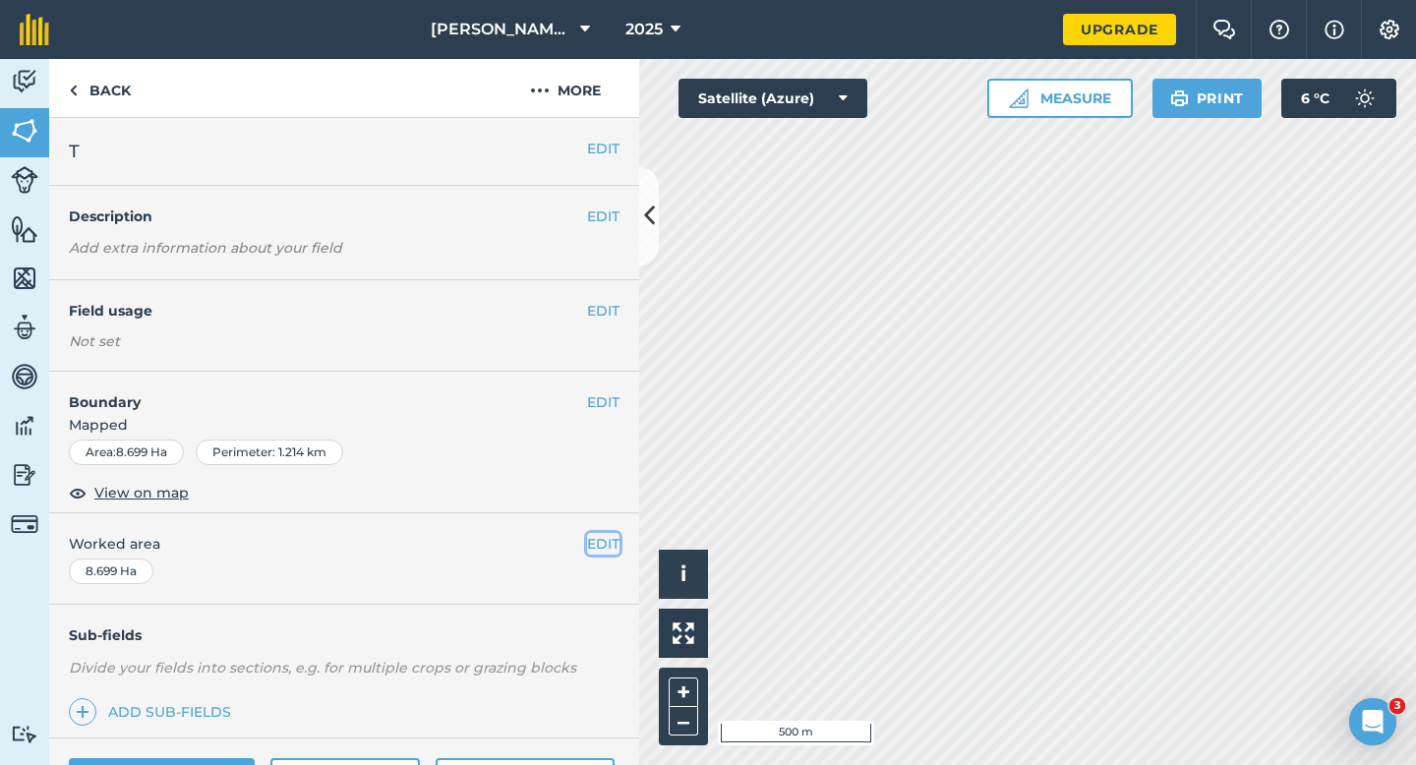
click at [595, 544] on button "EDIT" at bounding box center [603, 544] width 32 height 22
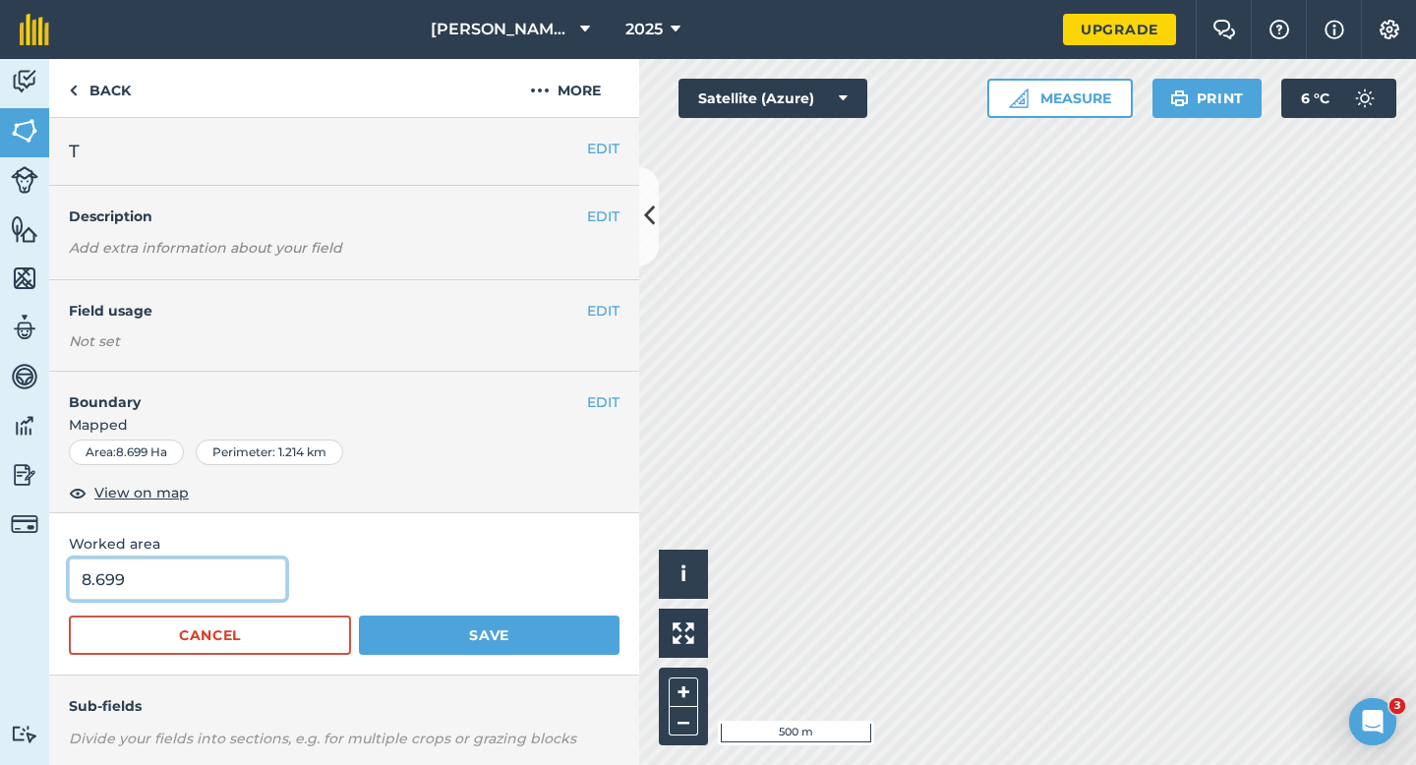
click at [188, 575] on input "8.699" at bounding box center [177, 579] width 217 height 41
type input "8.8"
click at [359, 616] on button "Save" at bounding box center [489, 635] width 261 height 39
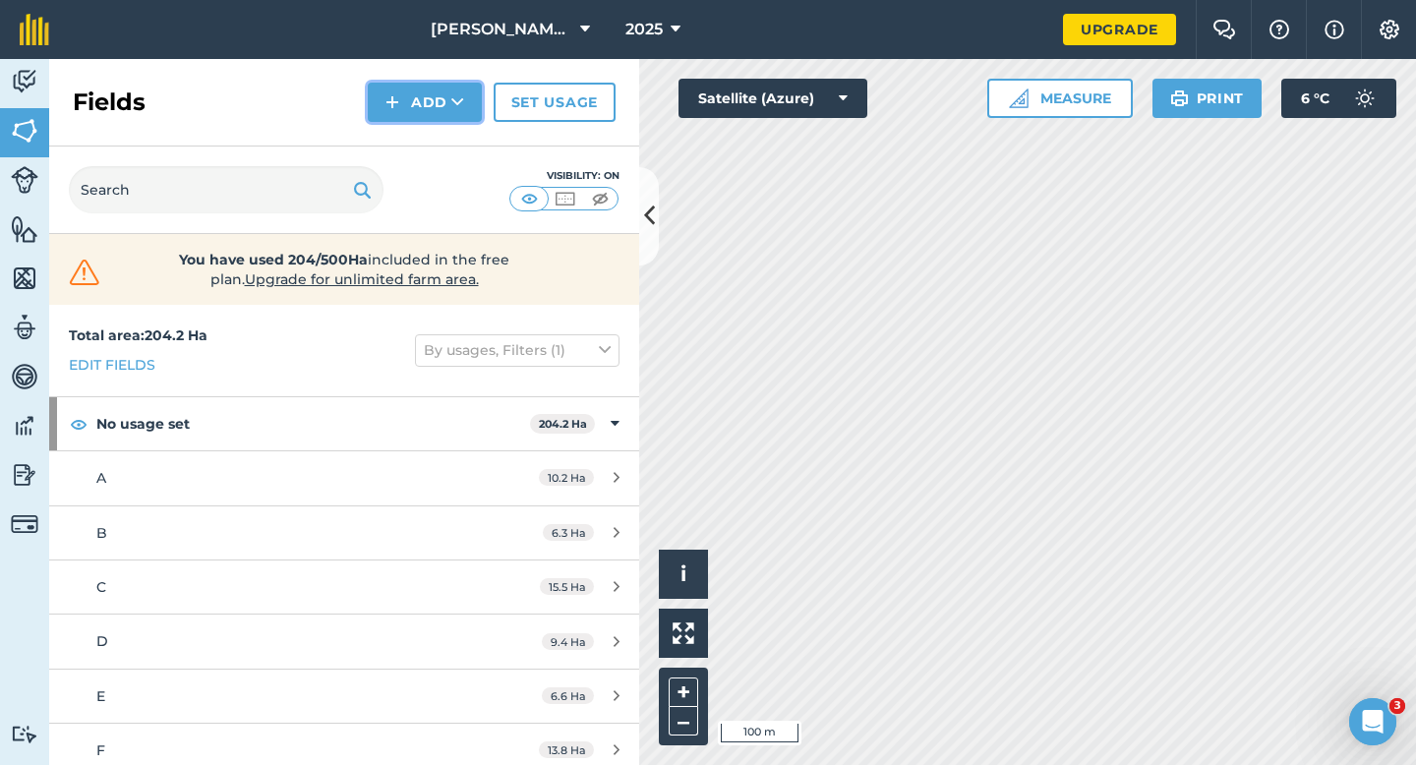
click at [425, 101] on button "Add" at bounding box center [425, 102] width 114 height 39
click at [425, 150] on link "Draw" at bounding box center [425, 146] width 108 height 43
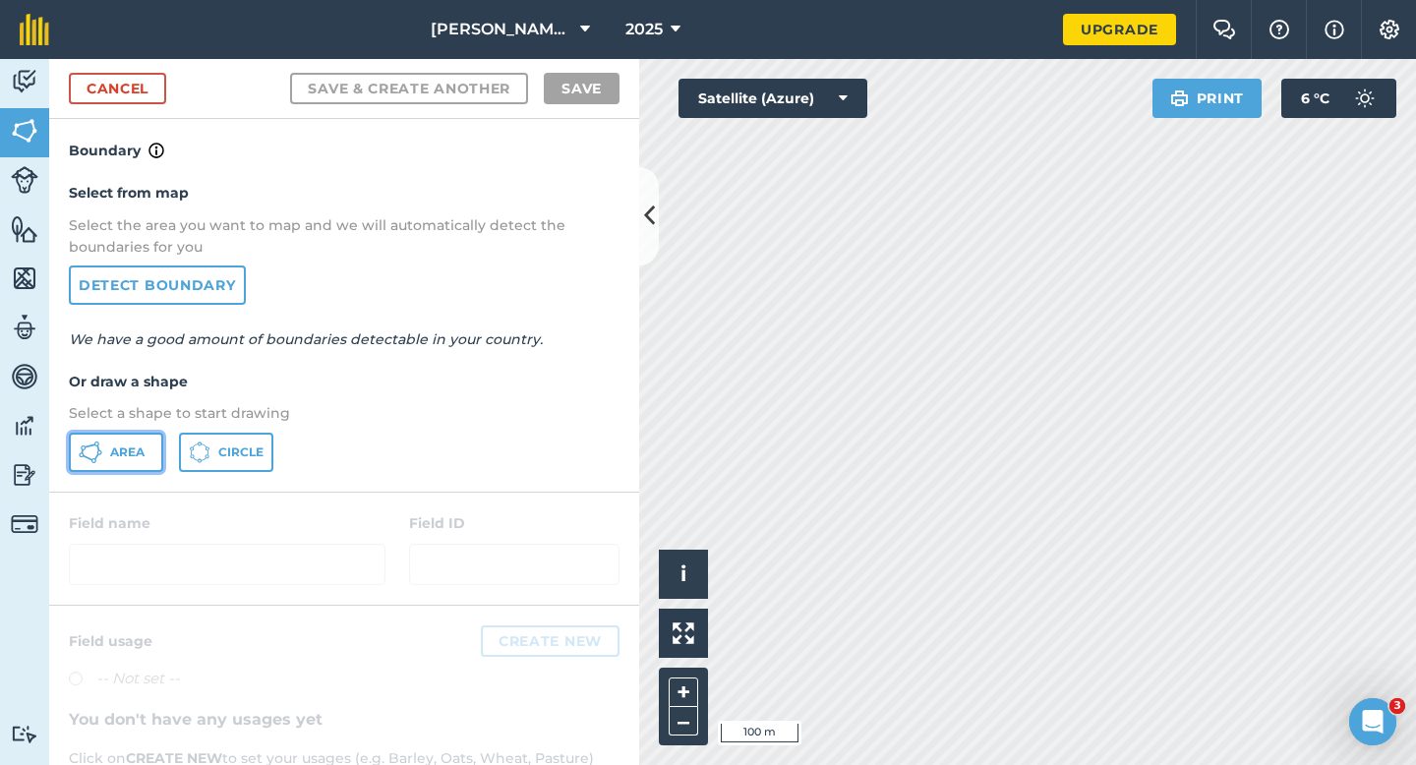
click at [141, 454] on span "Area" at bounding box center [127, 452] width 34 height 16
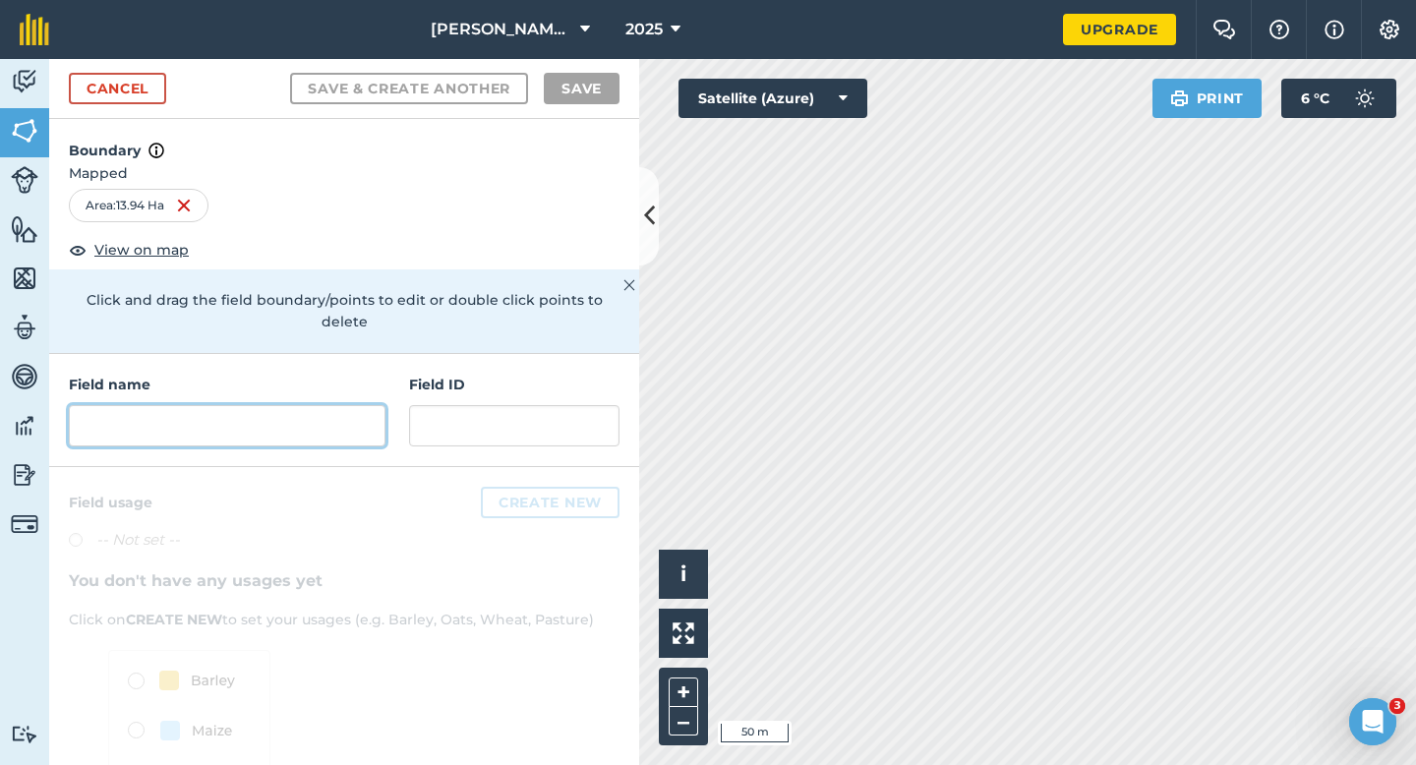
click at [301, 424] on div "Field name Field ID" at bounding box center [344, 410] width 590 height 113
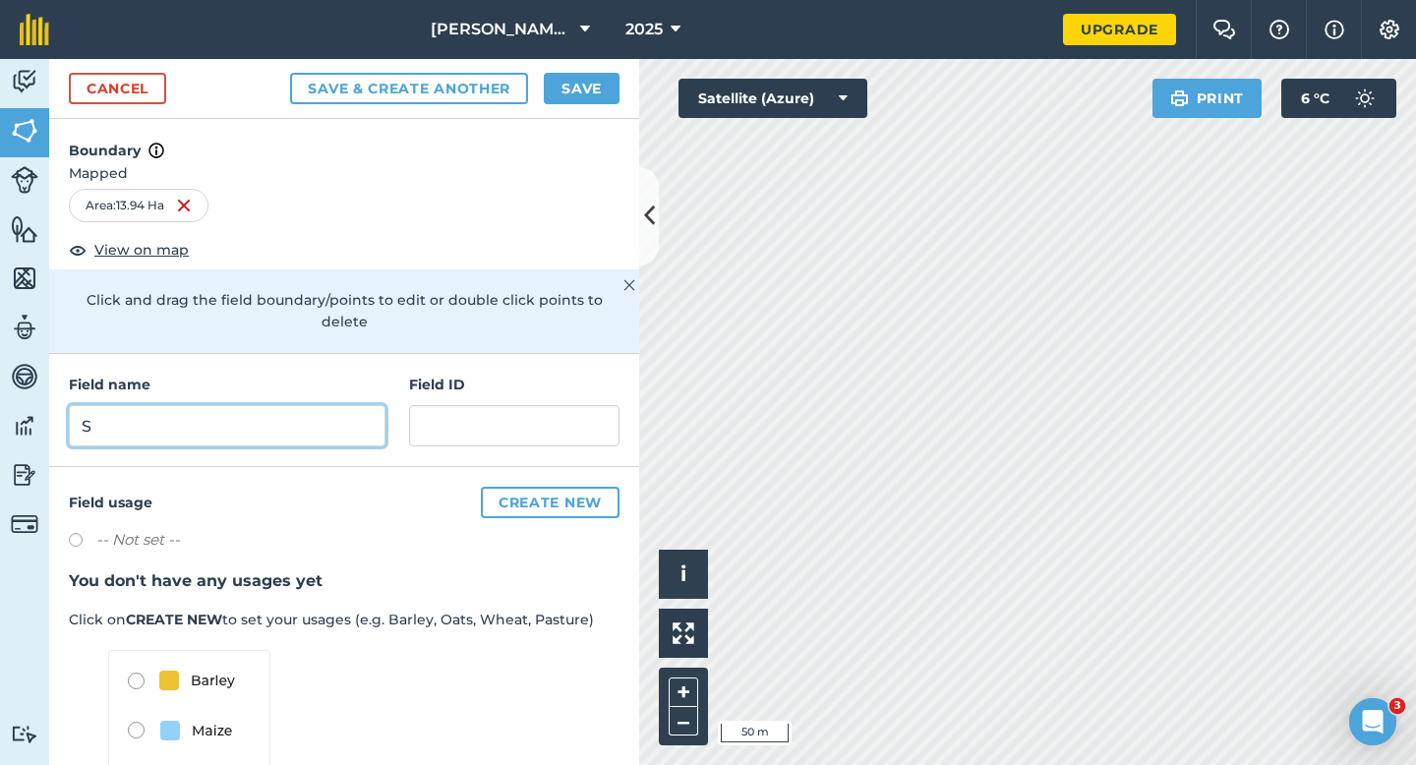
type input "S"
click at [573, 68] on div "Cancel Save & Create Another Save" at bounding box center [344, 89] width 590 height 60
click at [575, 79] on button "Save" at bounding box center [582, 88] width 76 height 31
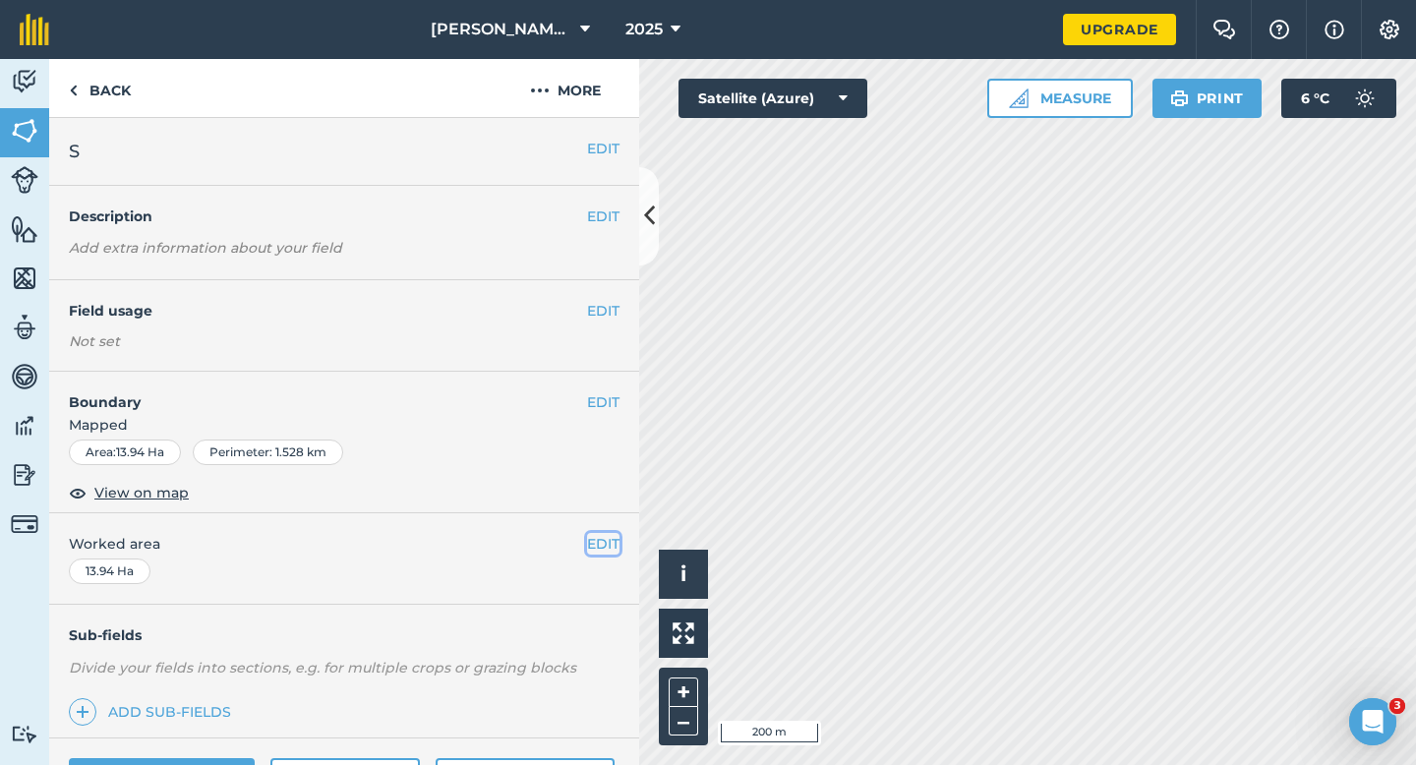
click at [595, 536] on button "EDIT" at bounding box center [603, 544] width 32 height 22
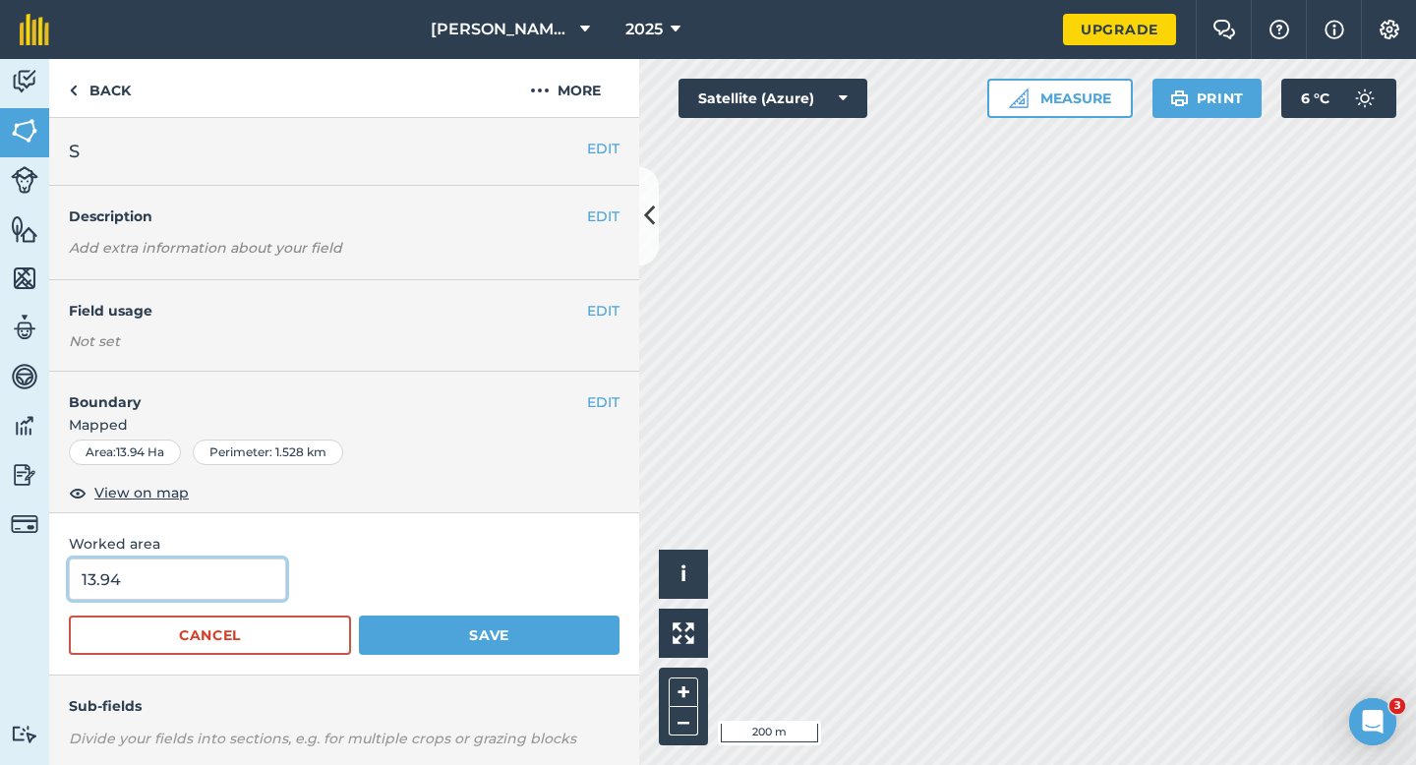
click at [226, 559] on input "13.94" at bounding box center [177, 579] width 217 height 41
type input "14"
click at [359, 616] on button "Save" at bounding box center [489, 635] width 261 height 39
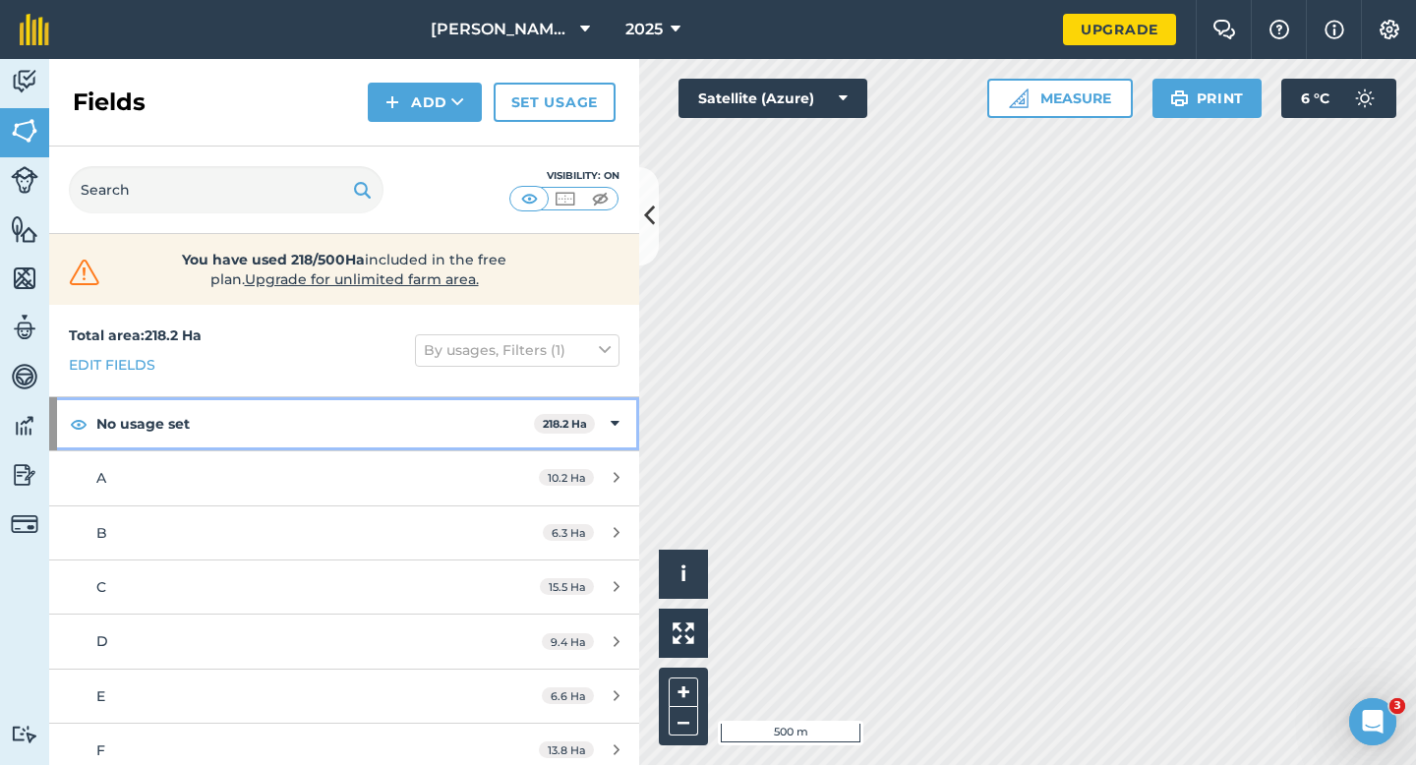
click at [575, 430] on strong "218.2 Ha" at bounding box center [565, 424] width 44 height 14
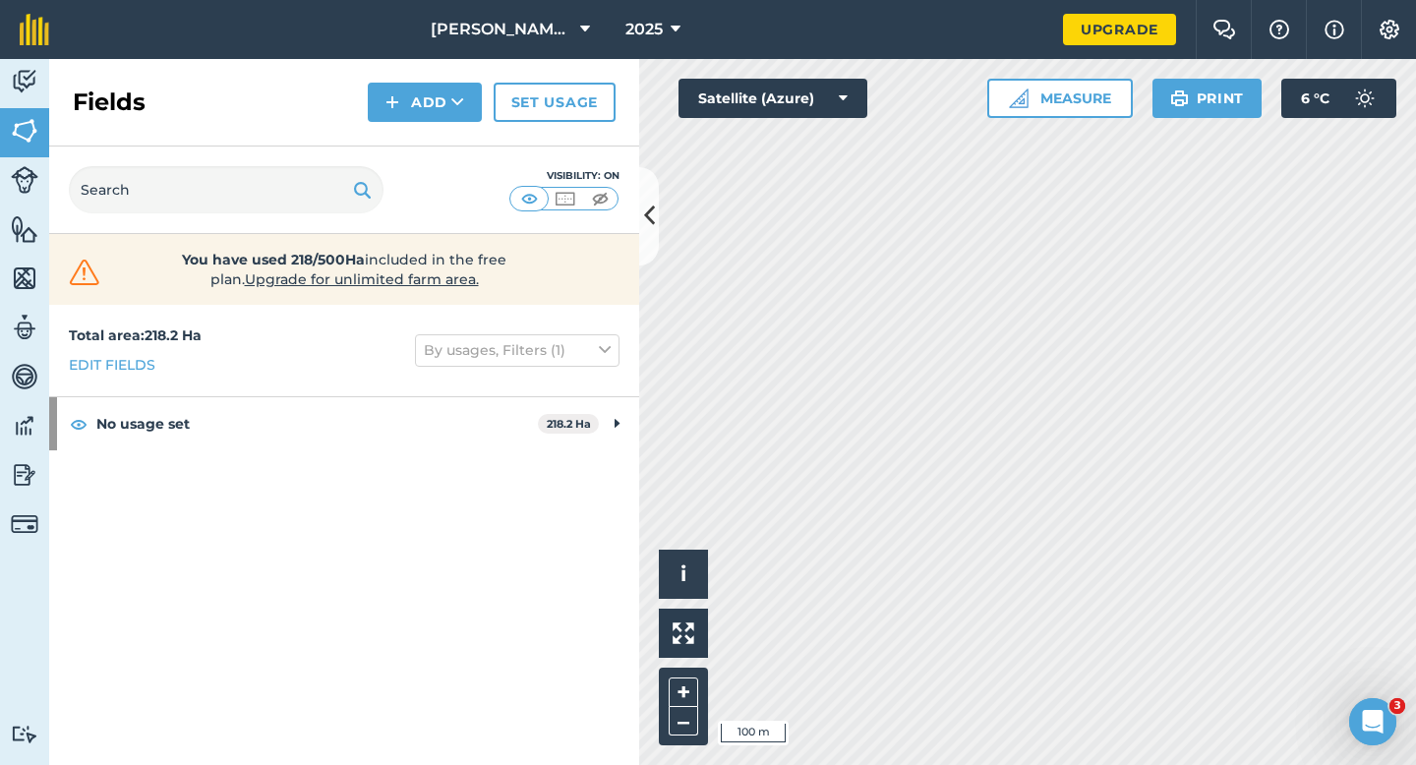
click at [426, 122] on div "Fields Add Set usage" at bounding box center [344, 103] width 590 height 88
click at [425, 110] on button "Add" at bounding box center [425, 102] width 114 height 39
click at [425, 133] on link "Draw" at bounding box center [425, 146] width 108 height 43
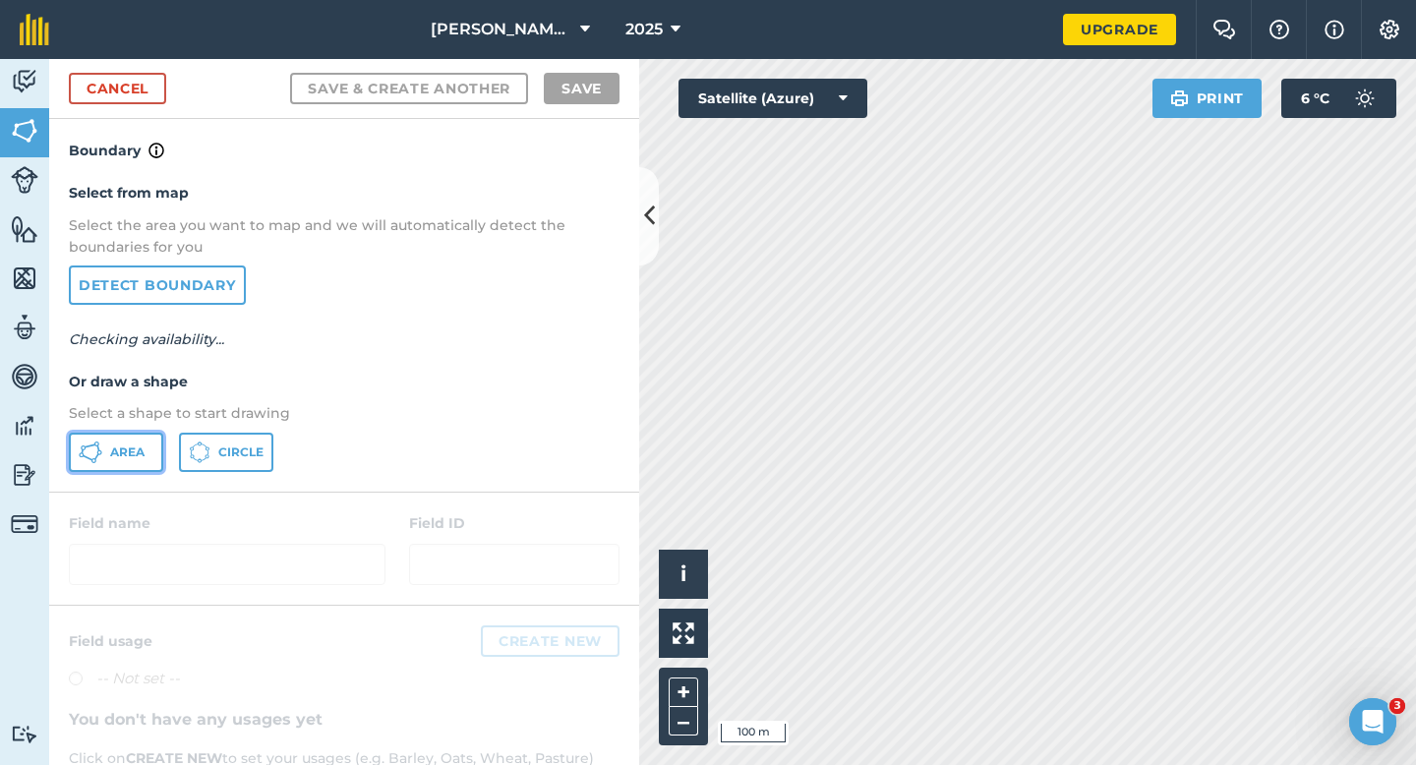
click at [117, 446] on span "Area" at bounding box center [127, 452] width 34 height 16
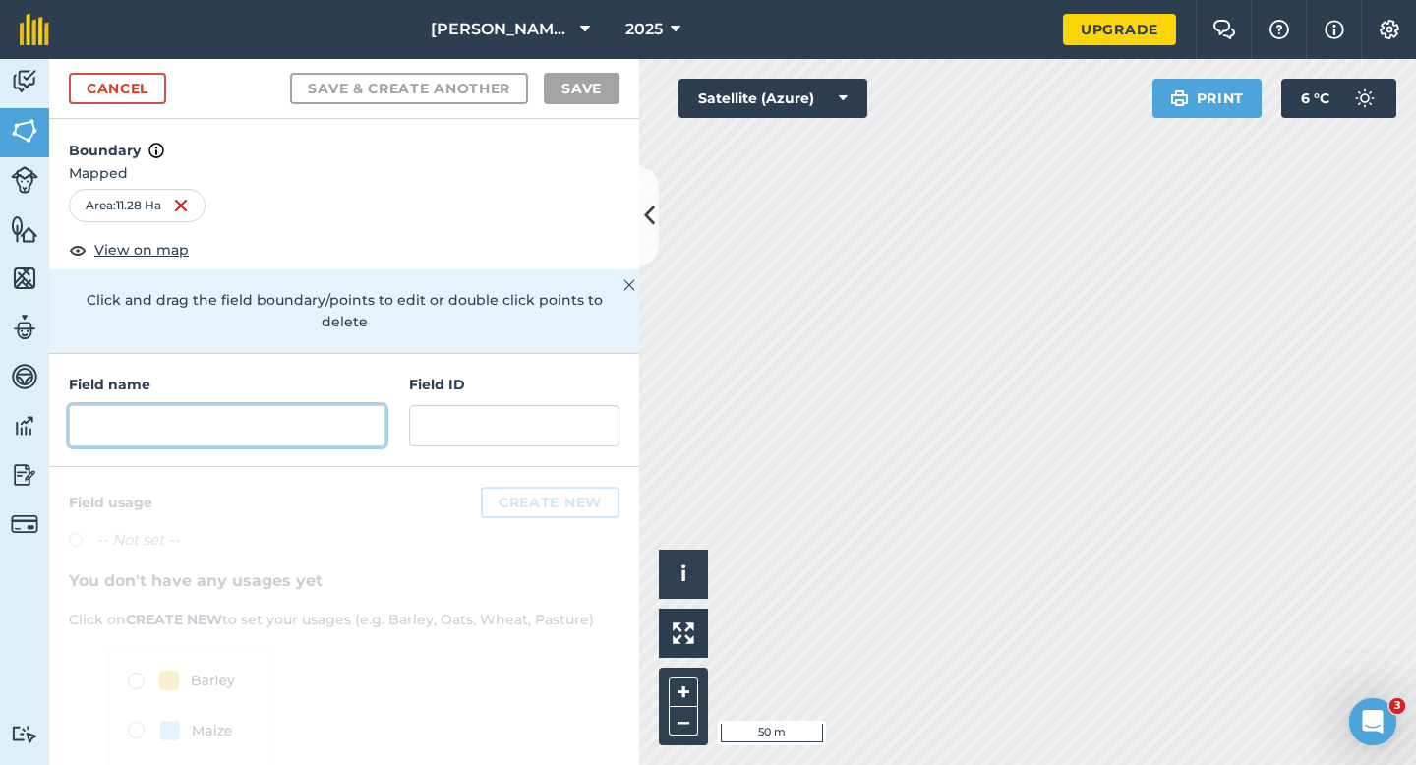
click at [338, 405] on input "text" at bounding box center [227, 425] width 317 height 41
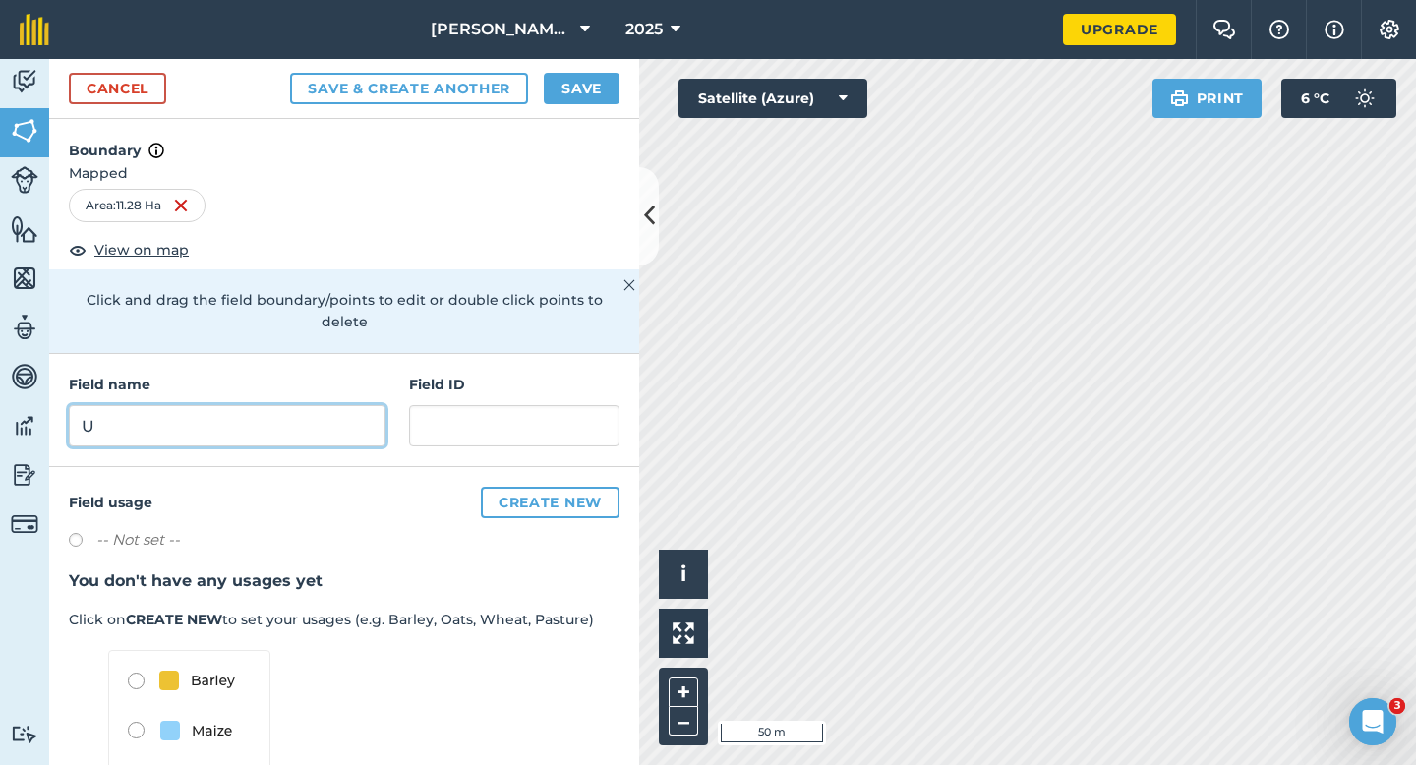
type input "U"
click at [572, 80] on button "Save" at bounding box center [582, 88] width 76 height 31
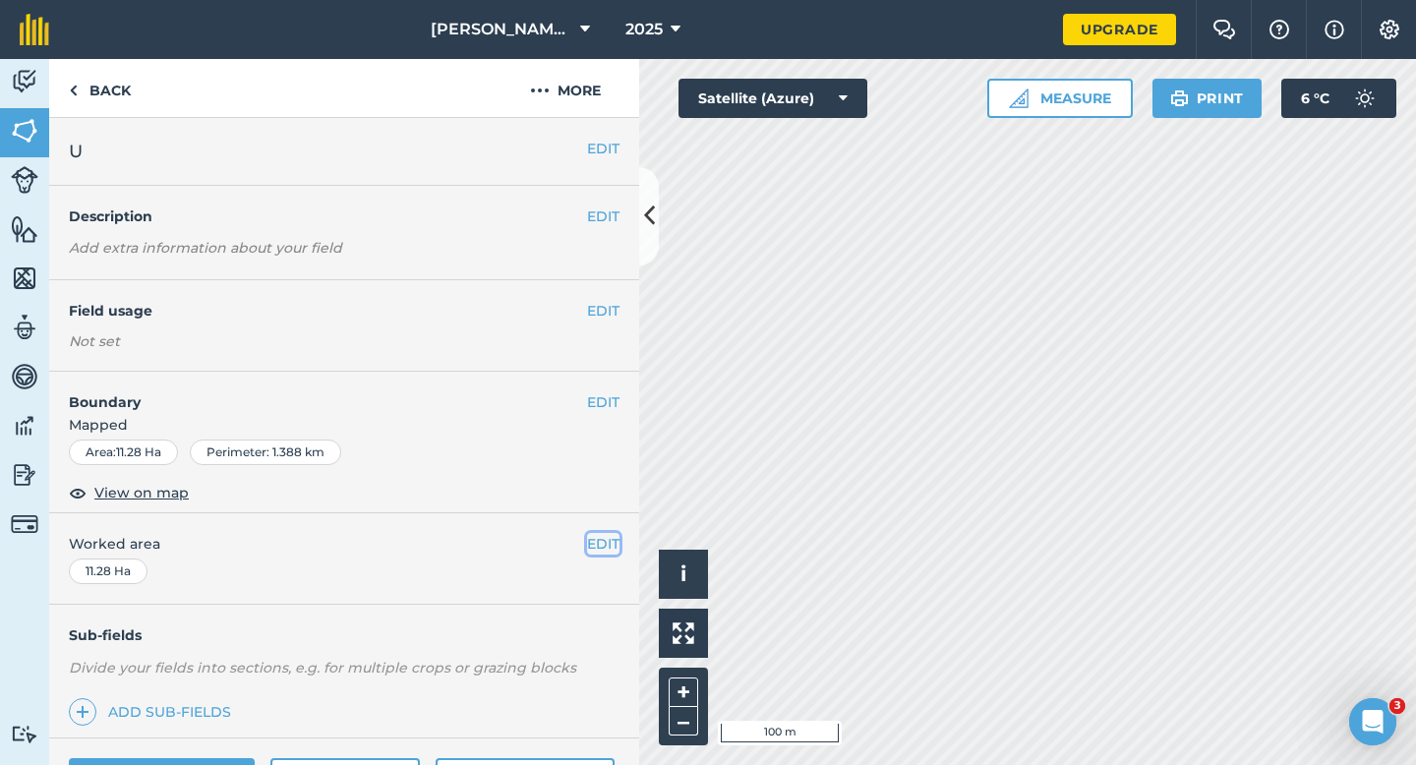
click at [606, 539] on button "EDIT" at bounding box center [603, 544] width 32 height 22
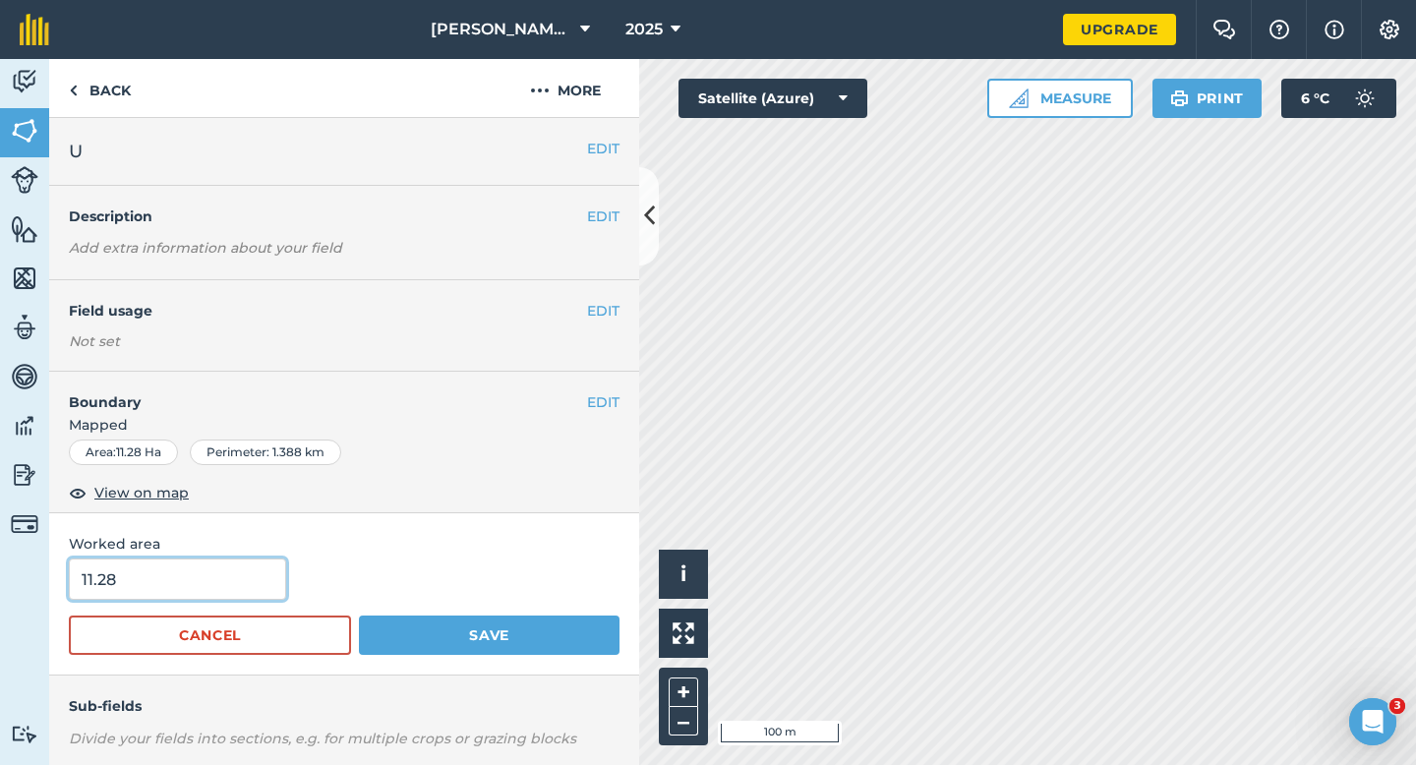
click at [256, 575] on input "11.28" at bounding box center [177, 579] width 217 height 41
type input "11.3"
click at [359, 616] on button "Save" at bounding box center [489, 635] width 261 height 39
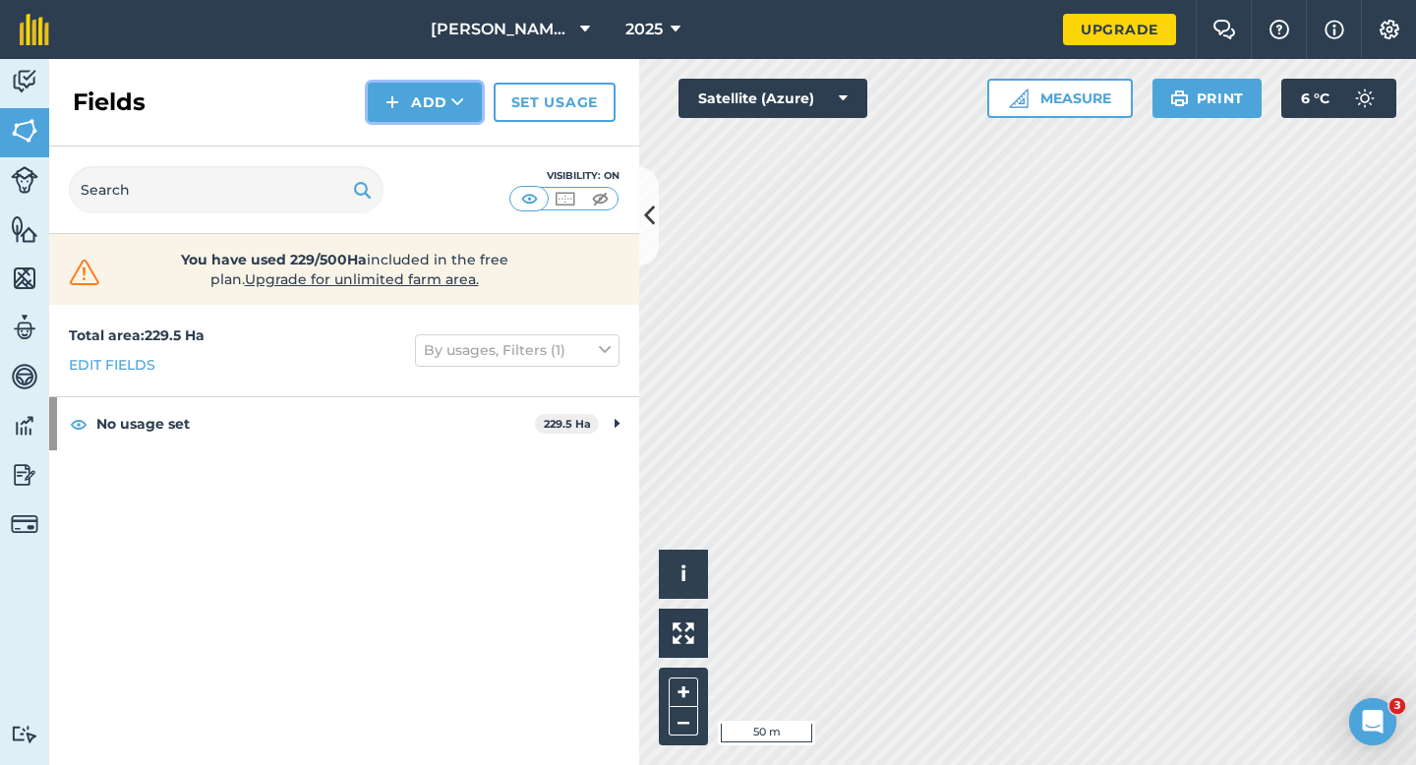
click at [416, 104] on button "Add" at bounding box center [425, 102] width 114 height 39
click at [416, 141] on link "Draw" at bounding box center [425, 146] width 108 height 43
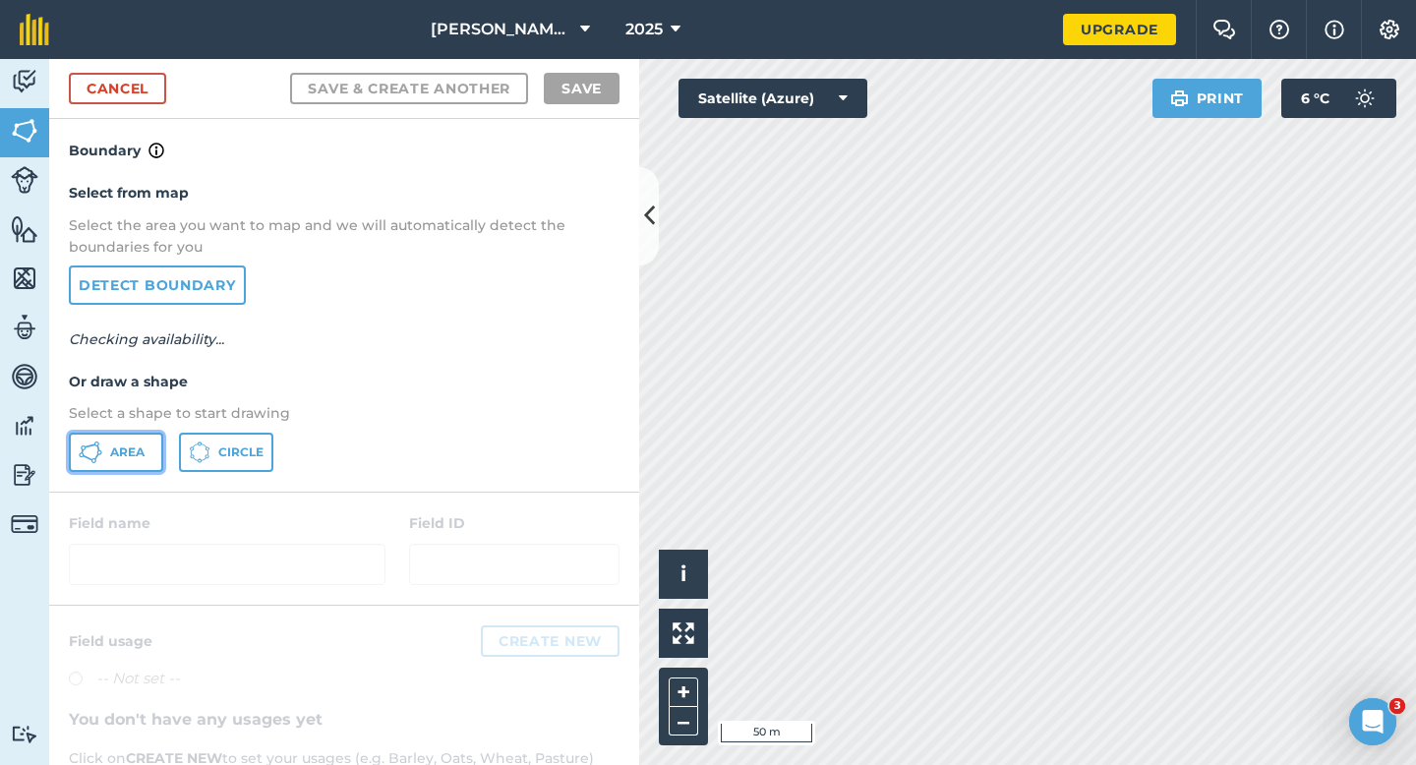
click at [85, 455] on icon at bounding box center [88, 457] width 11 height 6
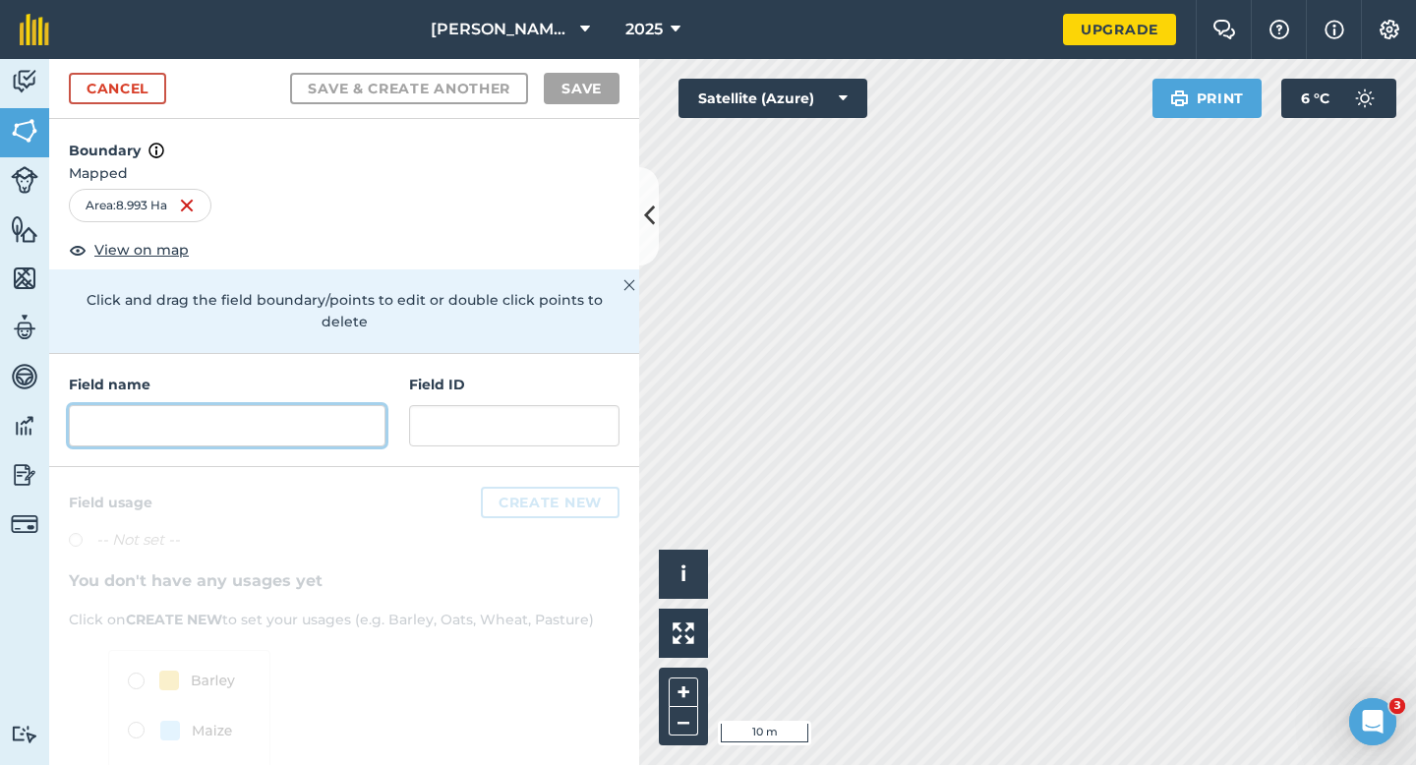
click at [324, 405] on input "text" at bounding box center [227, 425] width 317 height 41
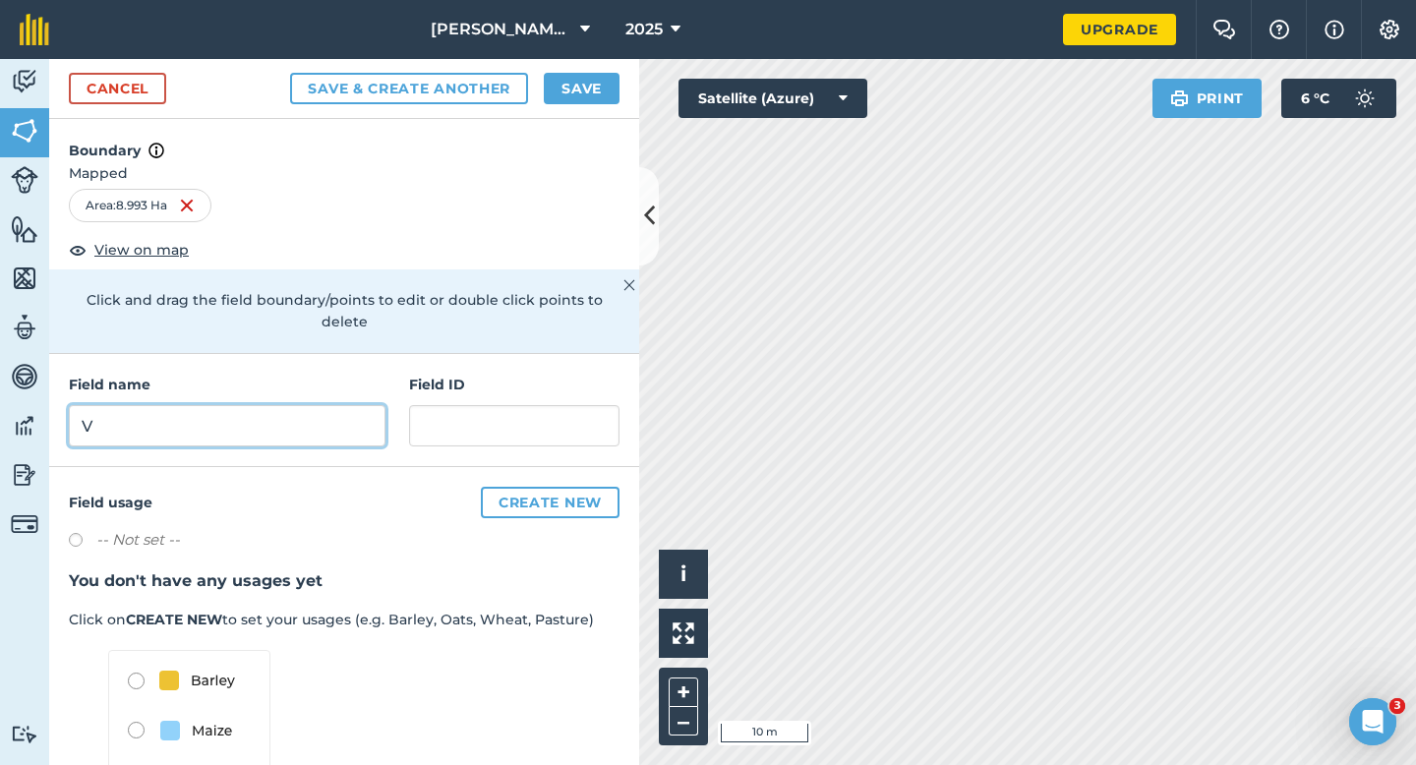
type input "V"
click at [594, 78] on button "Save" at bounding box center [582, 88] width 76 height 31
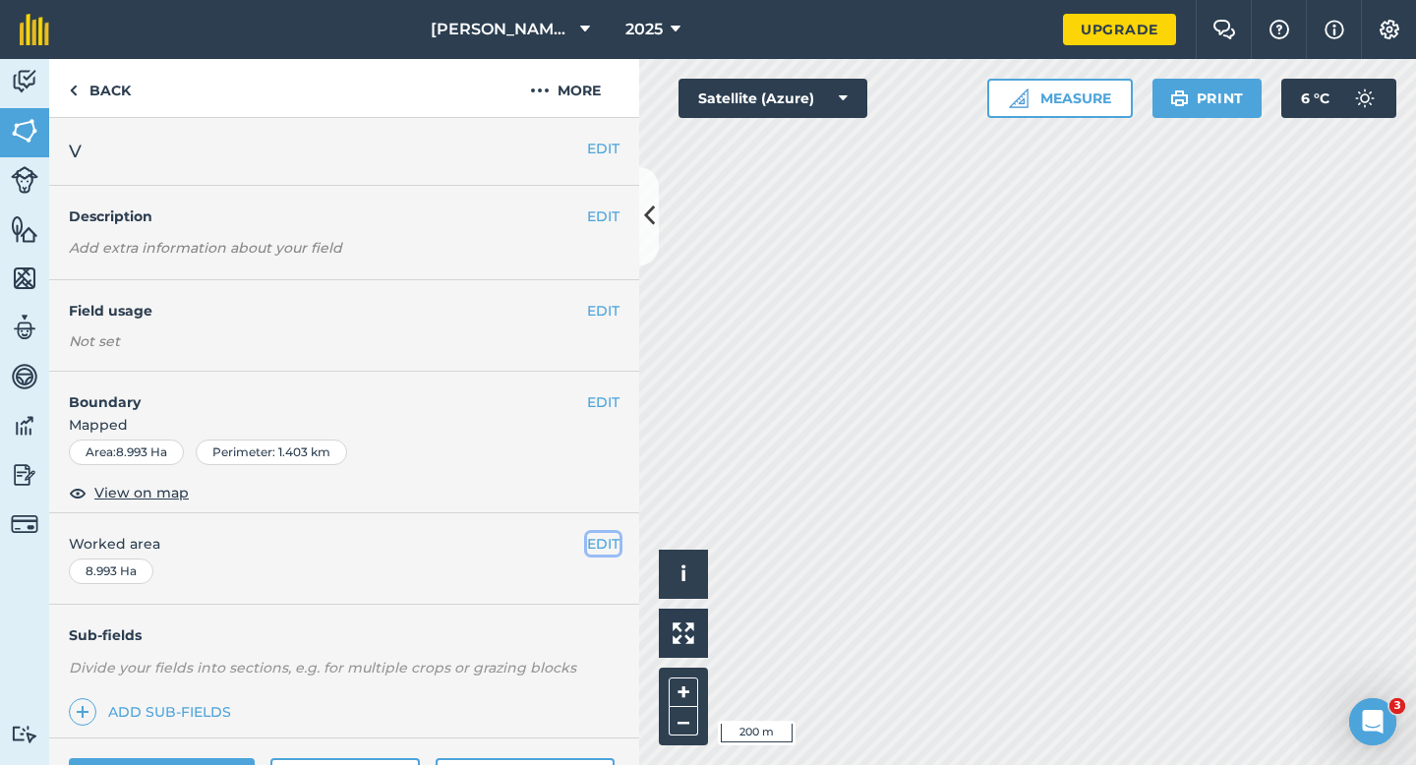
click at [595, 550] on button "EDIT" at bounding box center [603, 544] width 32 height 22
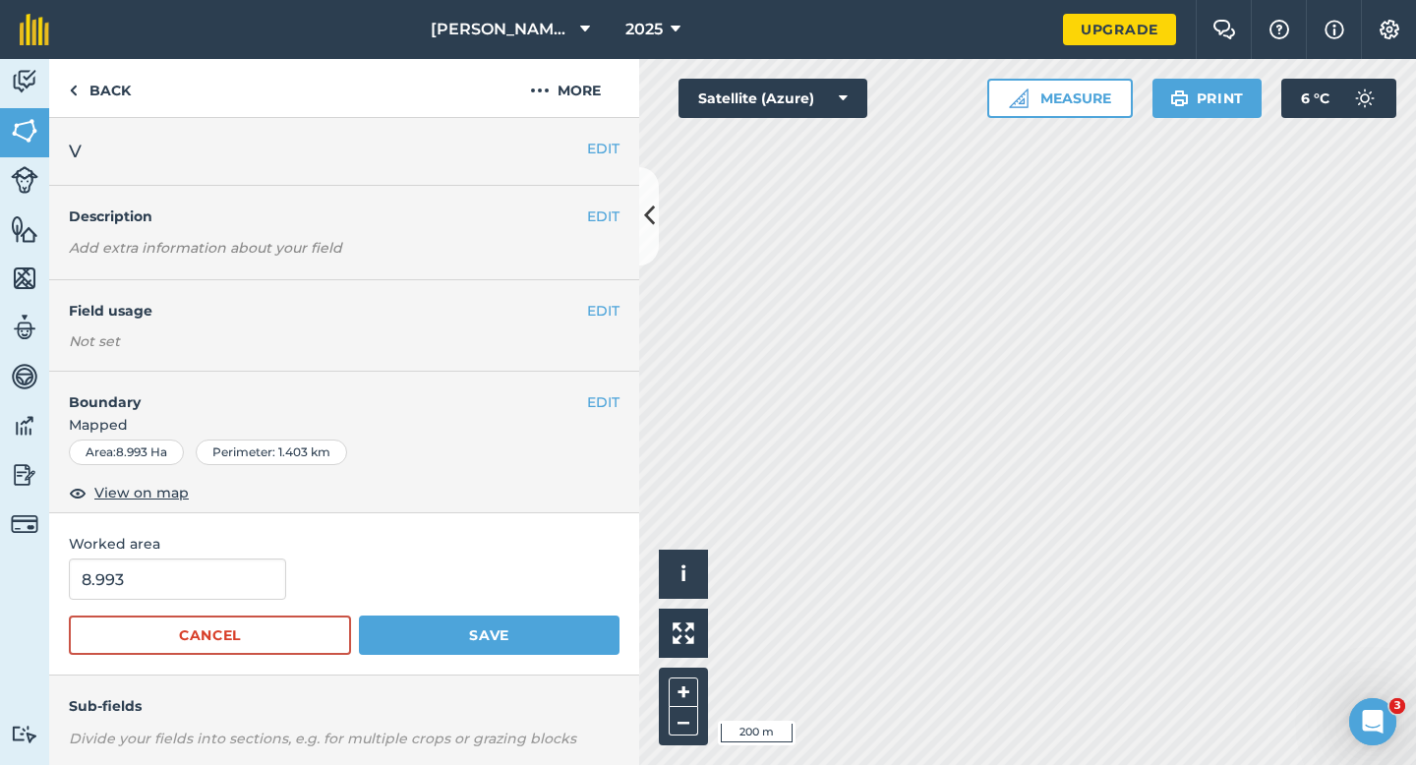
click at [181, 611] on form "8.993 Cancel Save" at bounding box center [344, 607] width 551 height 96
click at [185, 600] on form "8.993 Cancel Save" at bounding box center [344, 607] width 551 height 96
click at [190, 599] on input "8.993" at bounding box center [177, 579] width 217 height 41
type input "9"
click at [359, 616] on button "Save" at bounding box center [489, 635] width 261 height 39
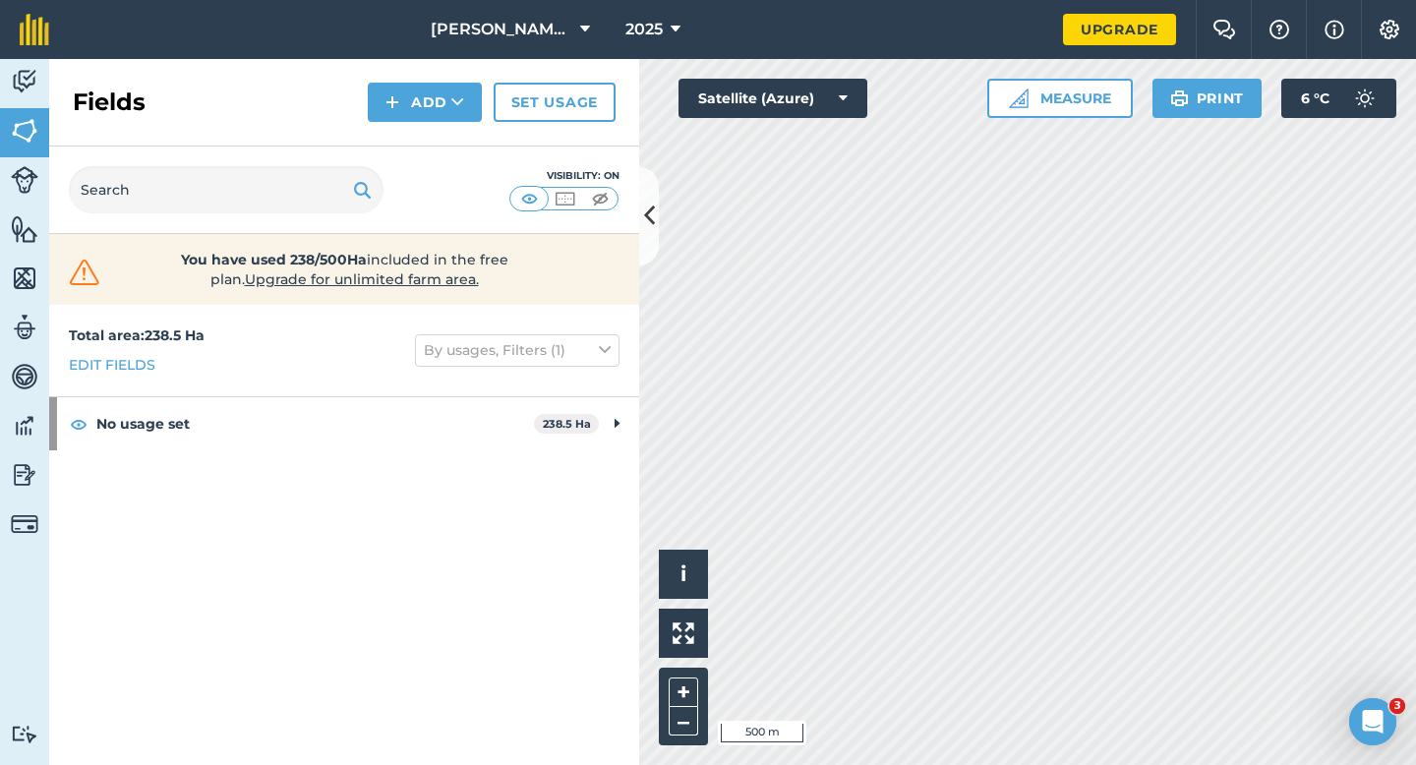
click at [835, 100] on div "Click to start drawing i © 2025 TomTom, Microsoft 500 m + – Satellite (Azure) M…" at bounding box center [1027, 412] width 777 height 706
click at [448, 119] on button "Add" at bounding box center [425, 102] width 114 height 39
click at [448, 136] on link "Draw" at bounding box center [425, 146] width 108 height 43
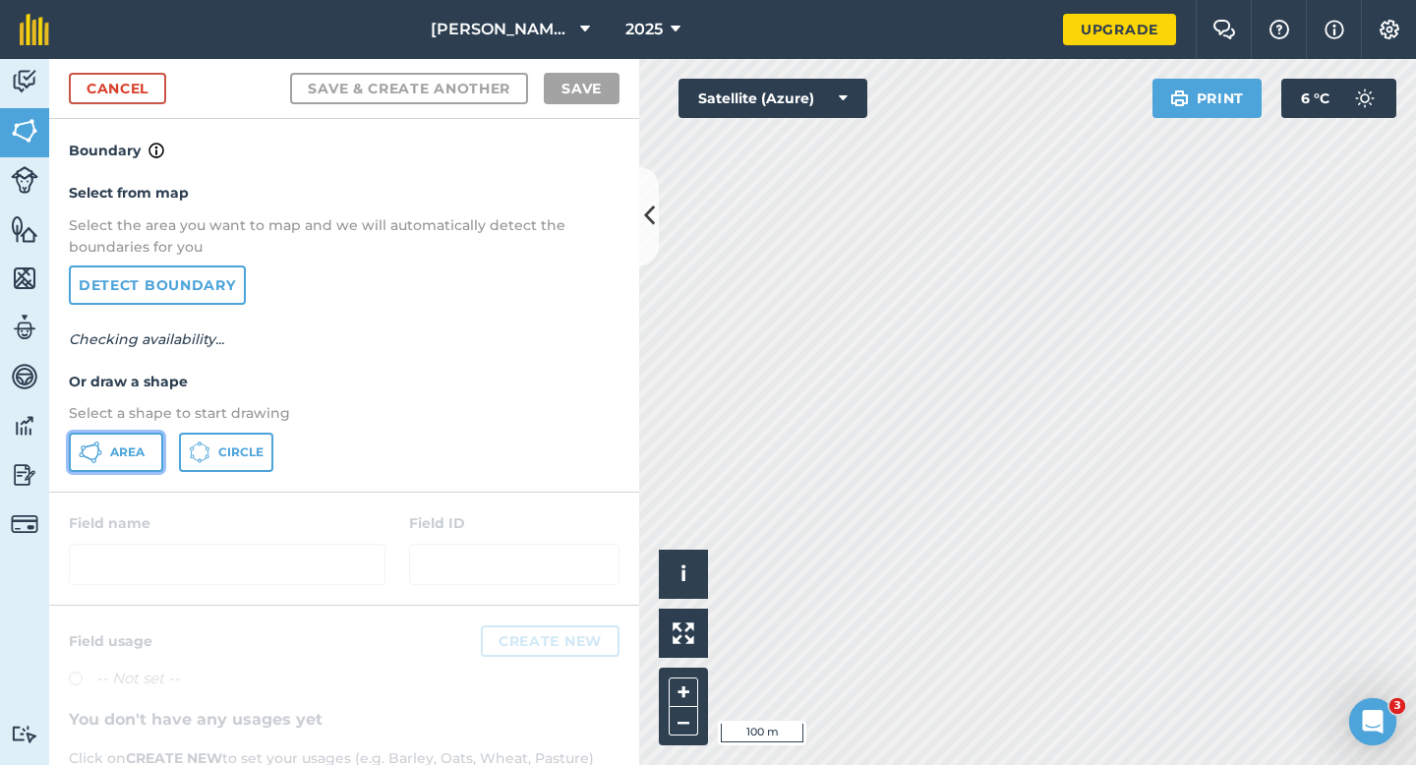
click at [143, 440] on button "Area" at bounding box center [116, 452] width 94 height 39
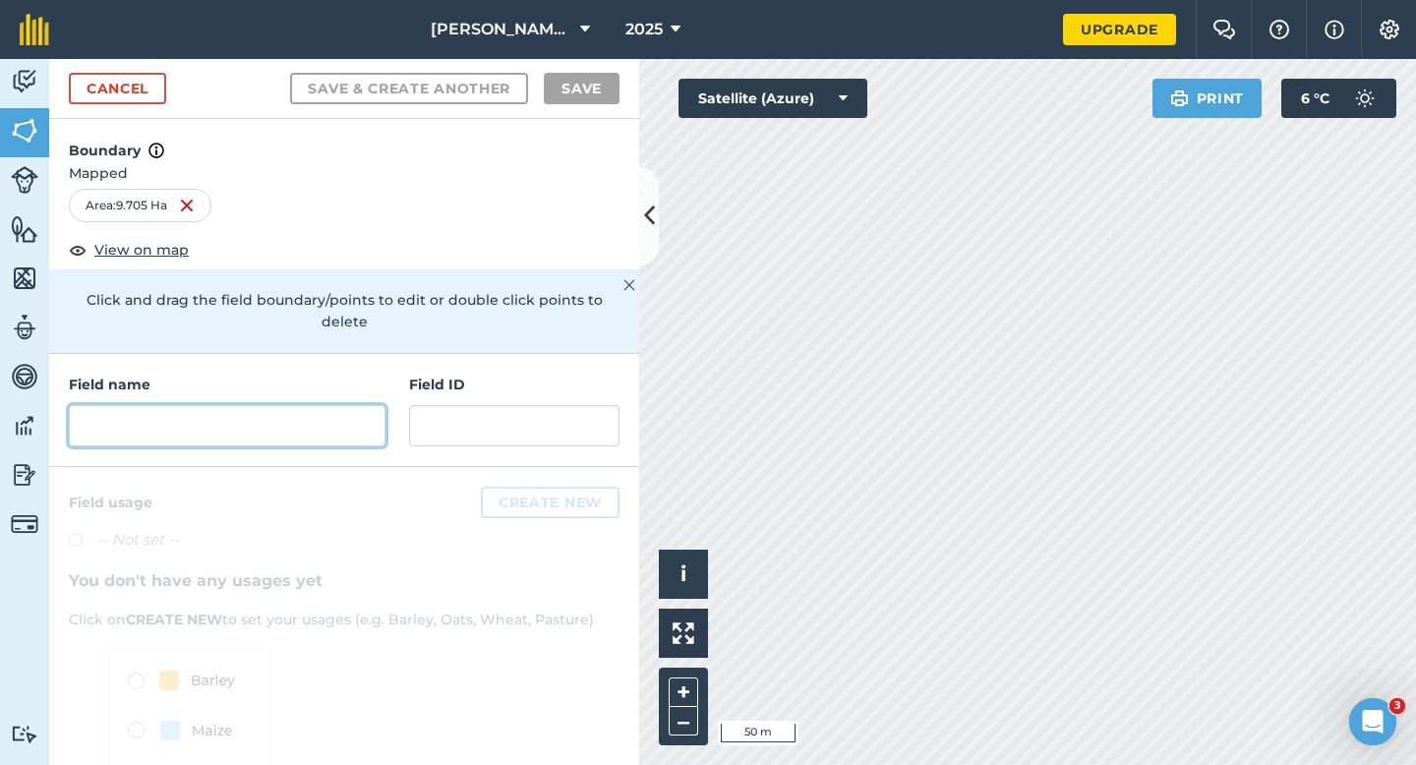
click at [241, 406] on input "text" at bounding box center [227, 425] width 317 height 41
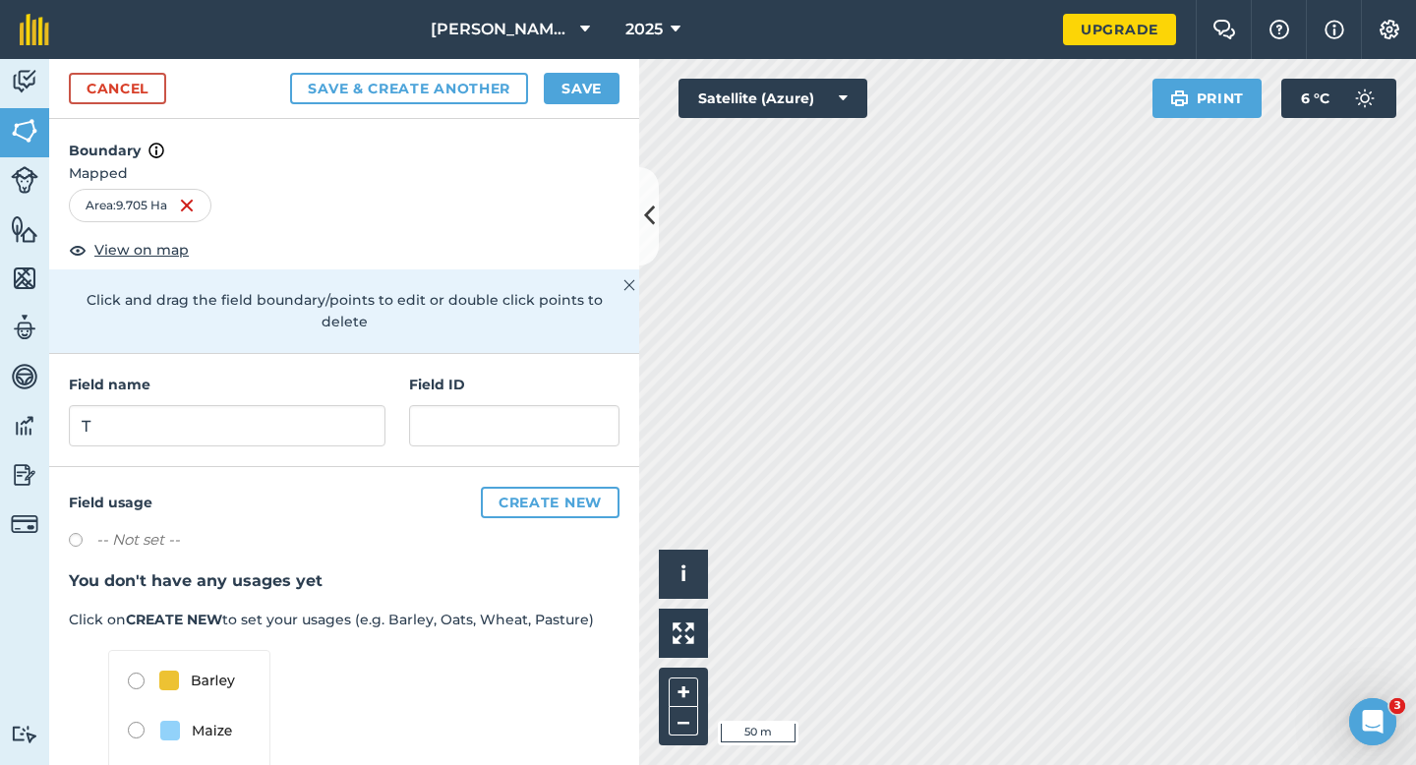
click at [267, 377] on div "Field name T" at bounding box center [227, 410] width 317 height 73
click at [265, 414] on input "T" at bounding box center [227, 425] width 317 height 41
type input "R"
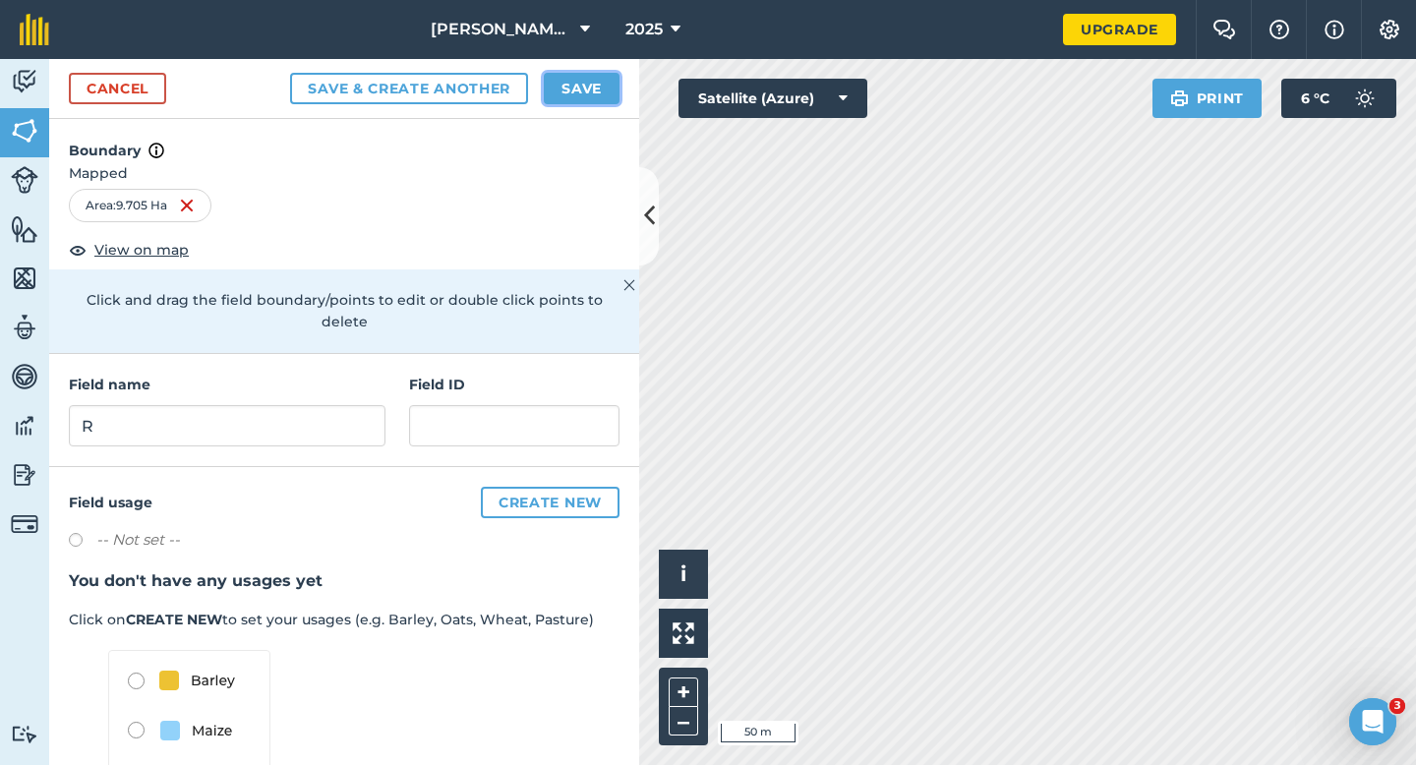
click at [571, 95] on button "Save" at bounding box center [582, 88] width 76 height 31
click at [606, 568] on h3 "You don't have any usages yet" at bounding box center [344, 581] width 551 height 26
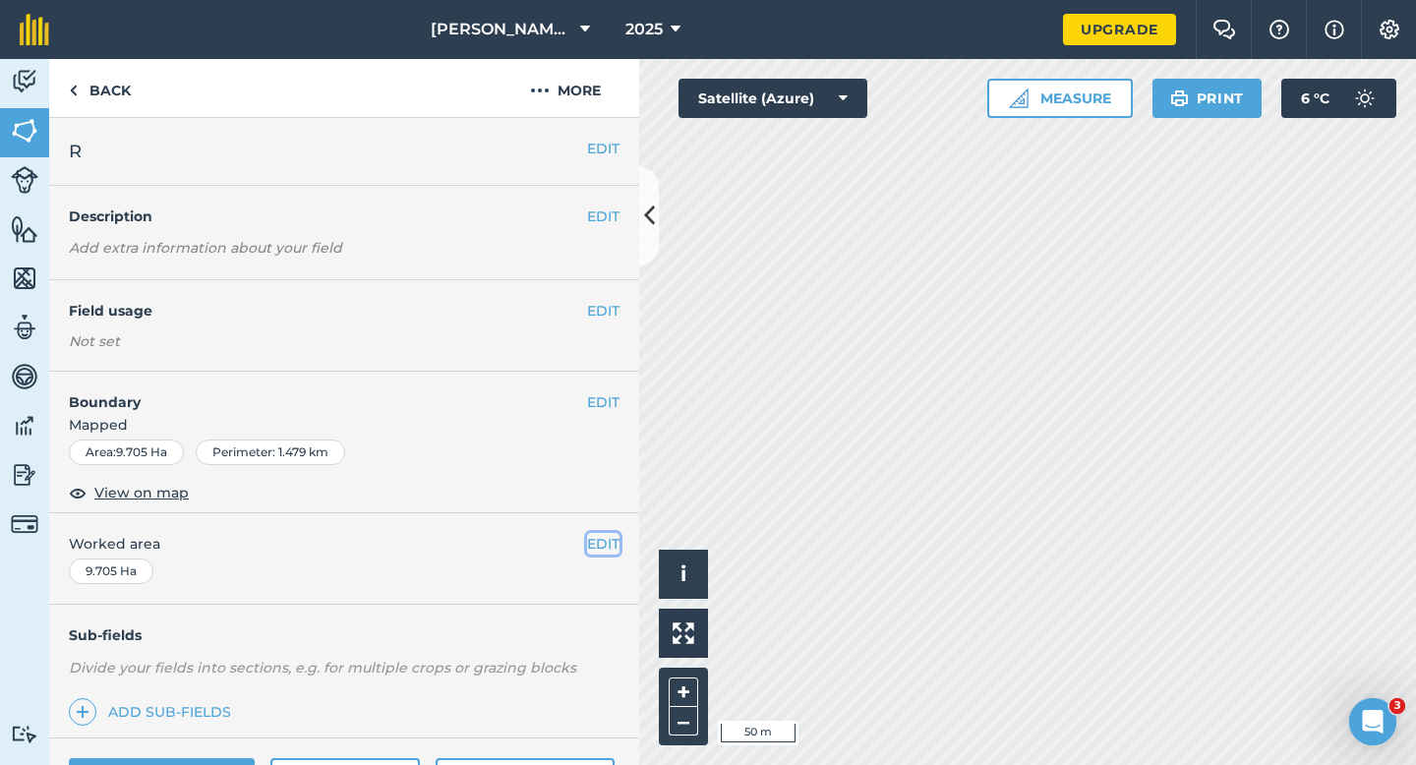
click at [606, 550] on button "EDIT" at bounding box center [603, 544] width 32 height 22
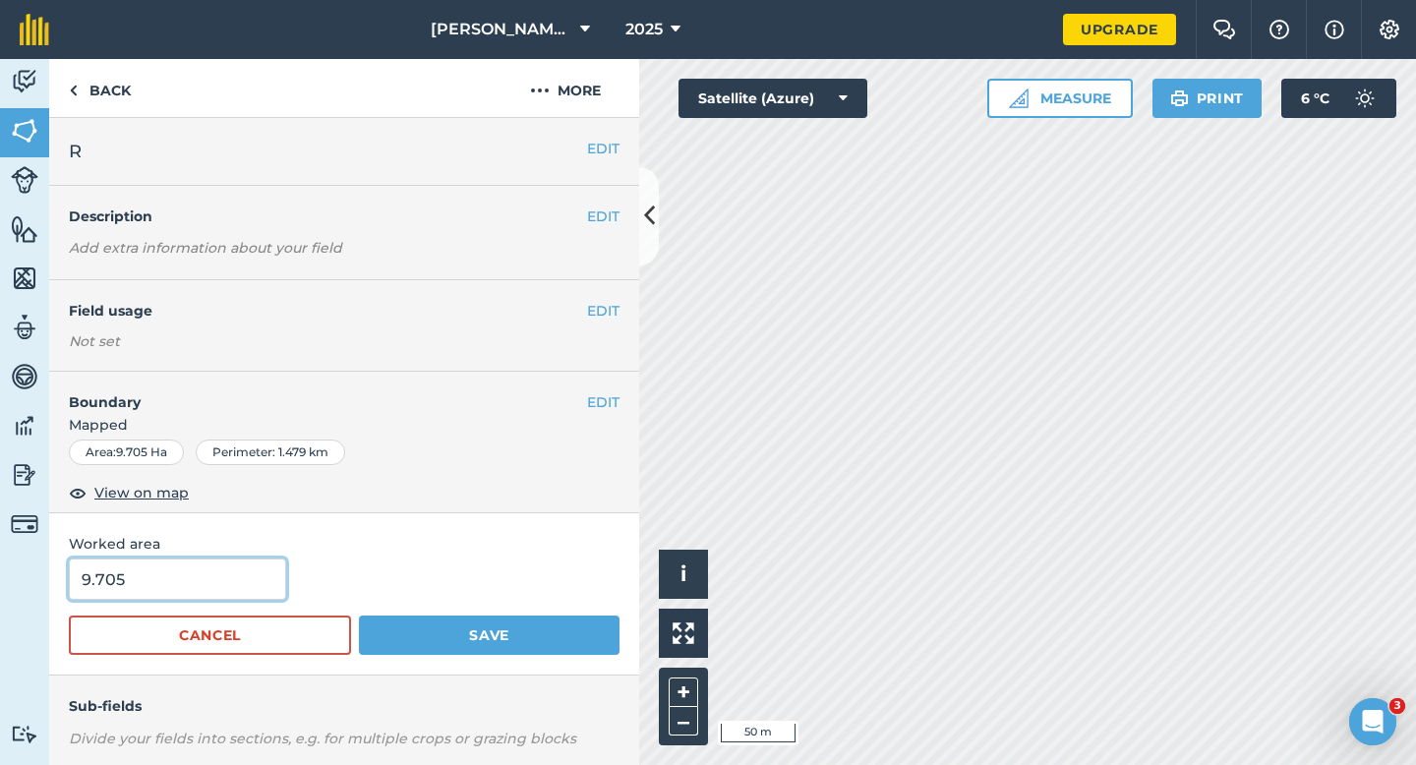
click at [204, 594] on input "9.705" at bounding box center [177, 579] width 217 height 41
type input "9.7"
click at [359, 616] on button "Save" at bounding box center [489, 635] width 261 height 39
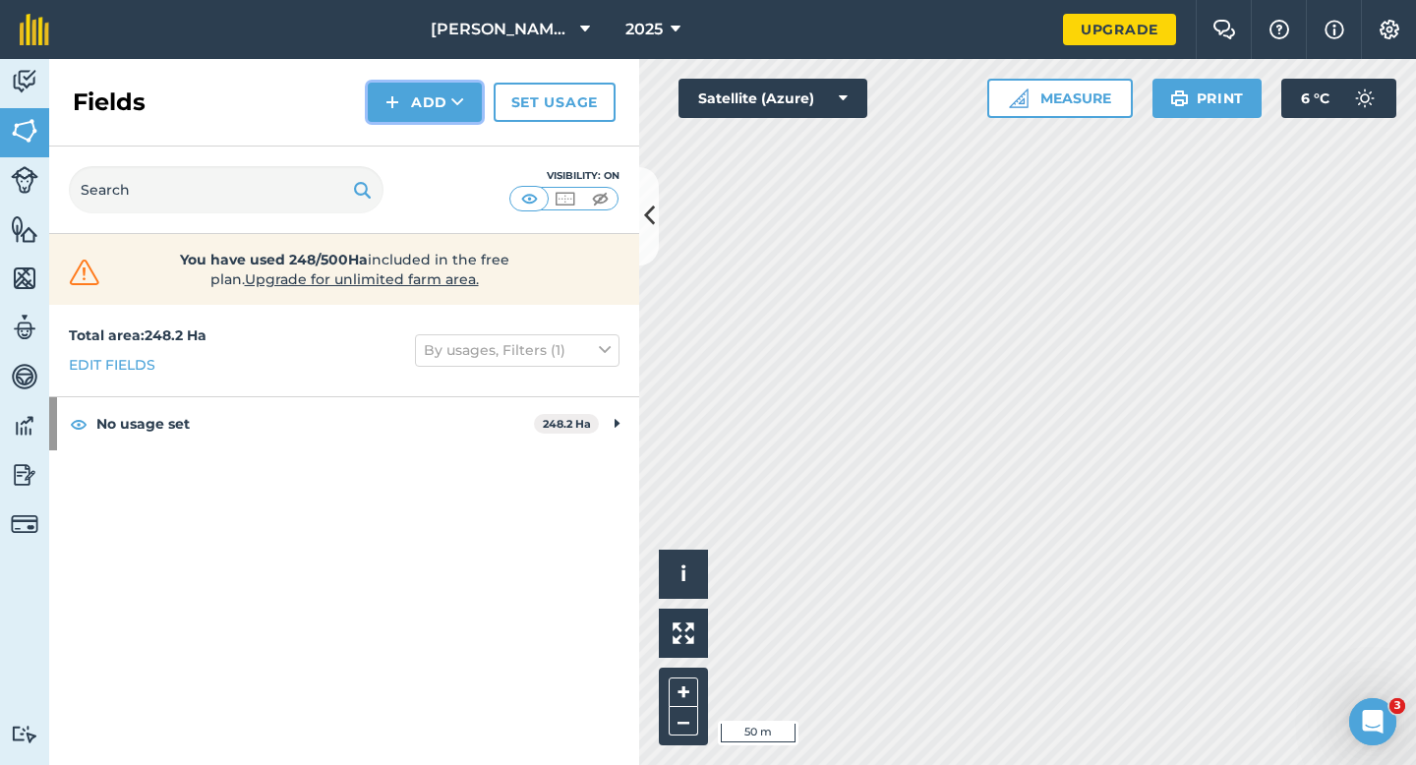
click at [386, 105] on img at bounding box center [392, 102] width 14 height 24
click at [386, 138] on link "Draw" at bounding box center [425, 146] width 108 height 43
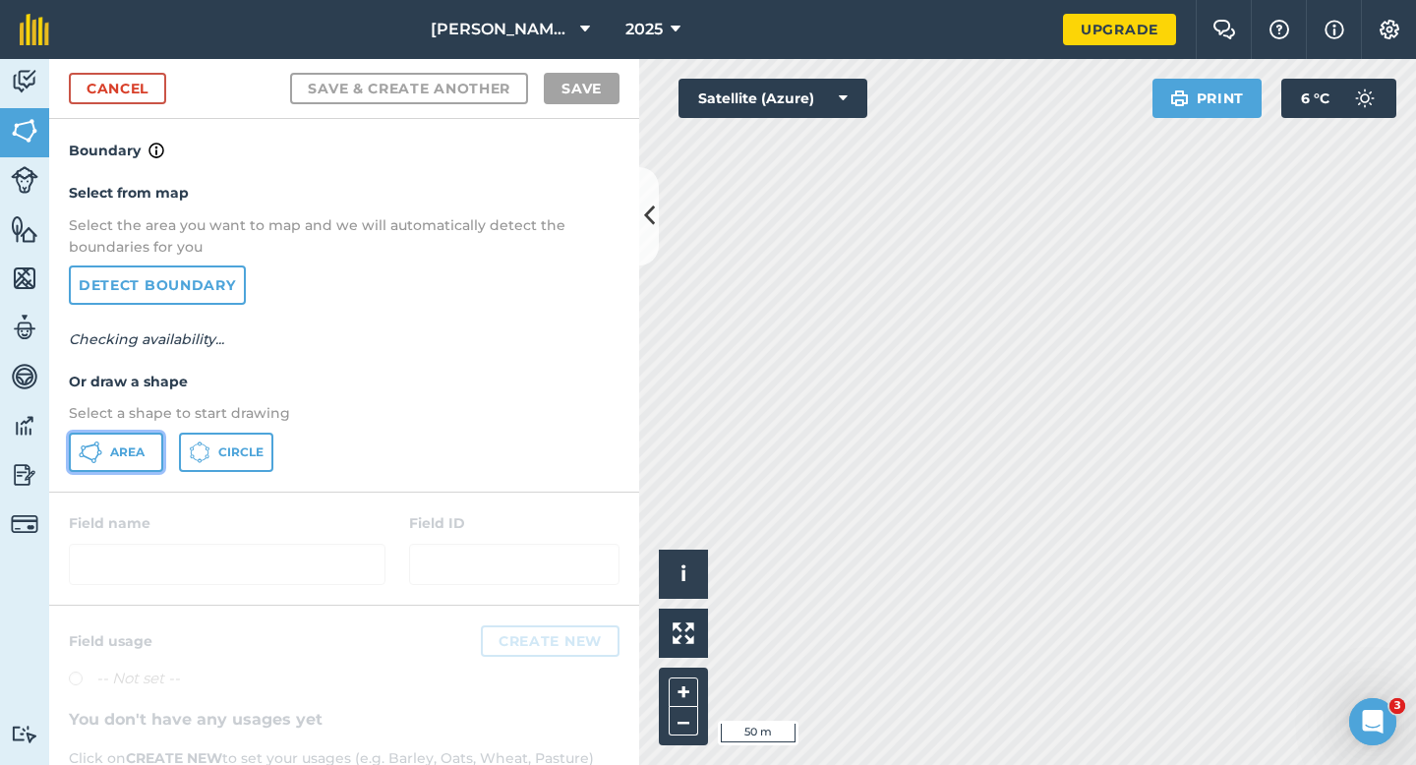
click at [97, 464] on button "Area" at bounding box center [116, 452] width 94 height 39
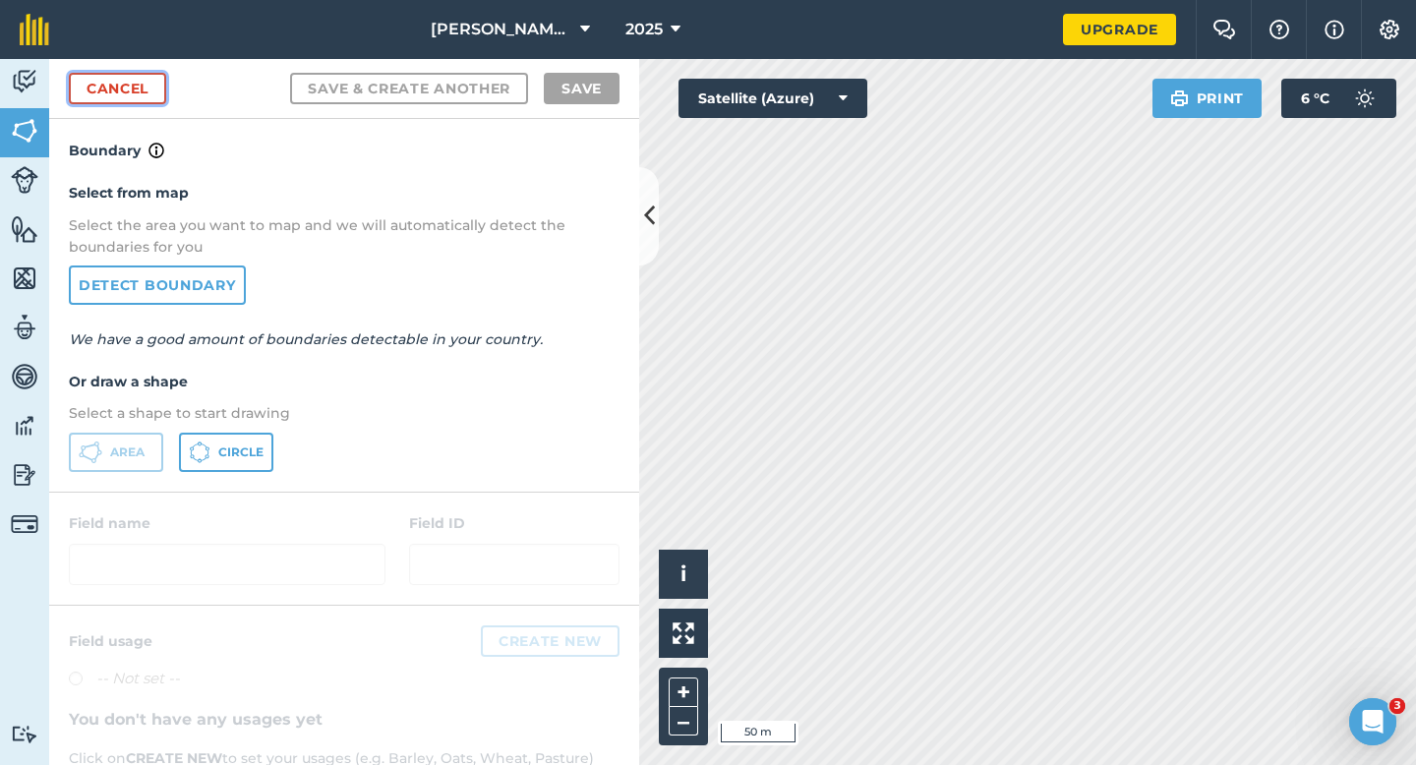
click at [135, 86] on link "Cancel" at bounding box center [117, 88] width 97 height 31
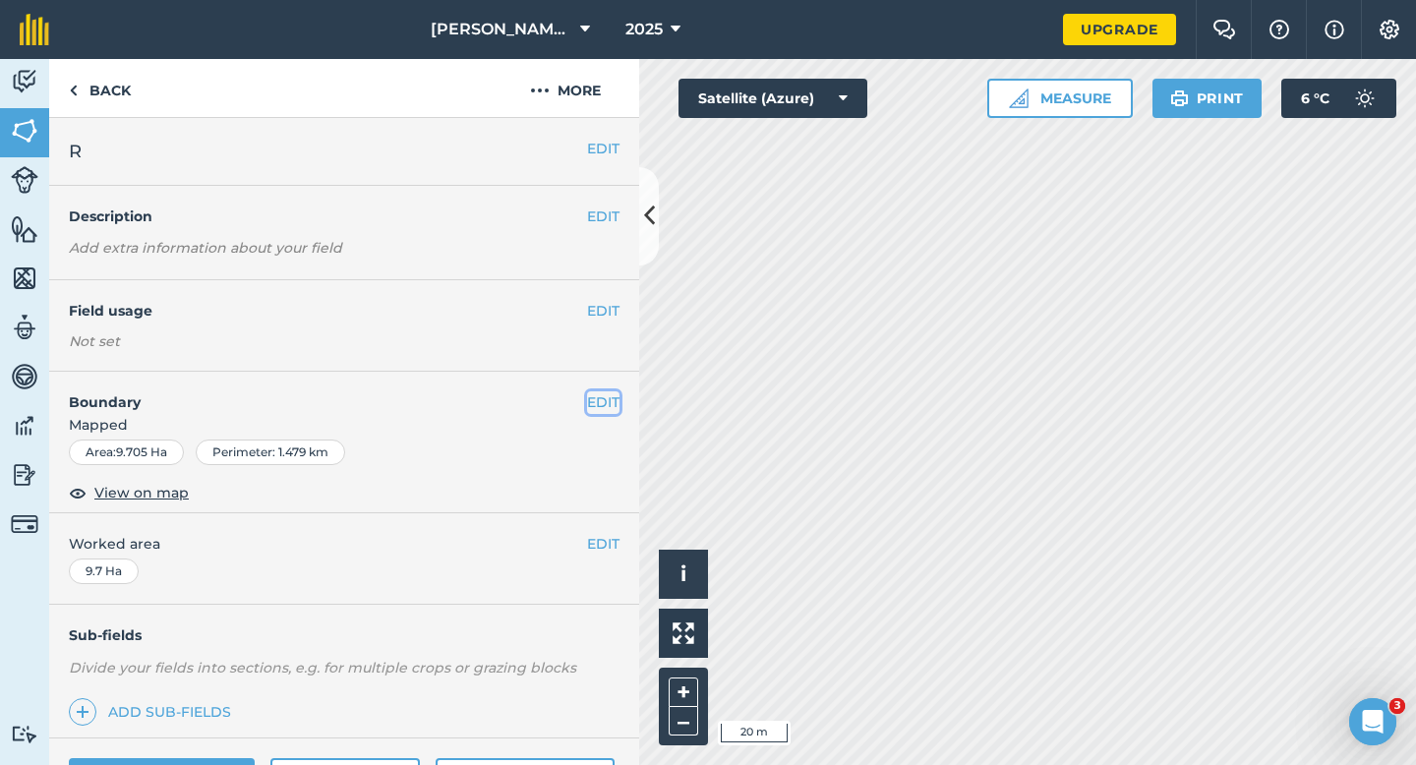
click at [611, 391] on button "EDIT" at bounding box center [603, 402] width 32 height 22
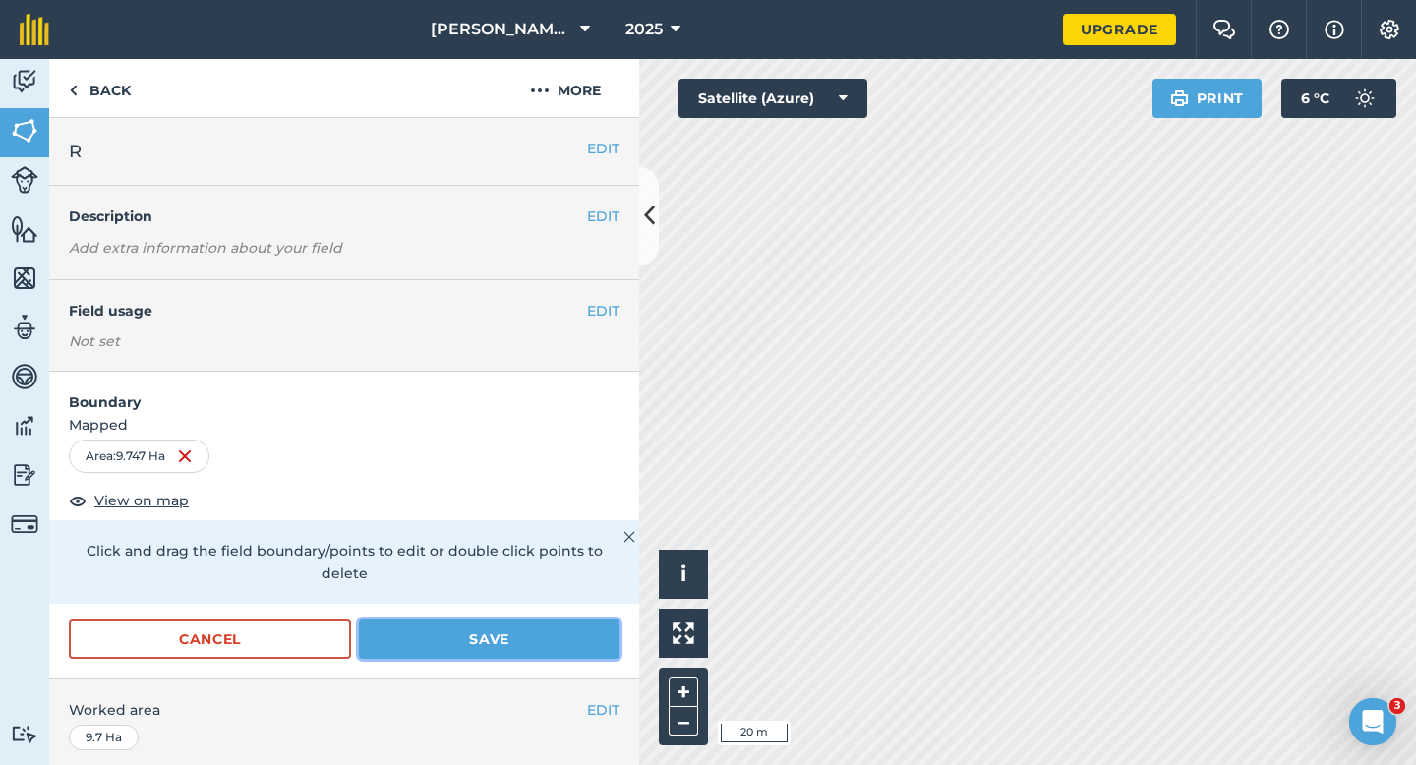
click at [511, 619] on button "Save" at bounding box center [489, 638] width 261 height 39
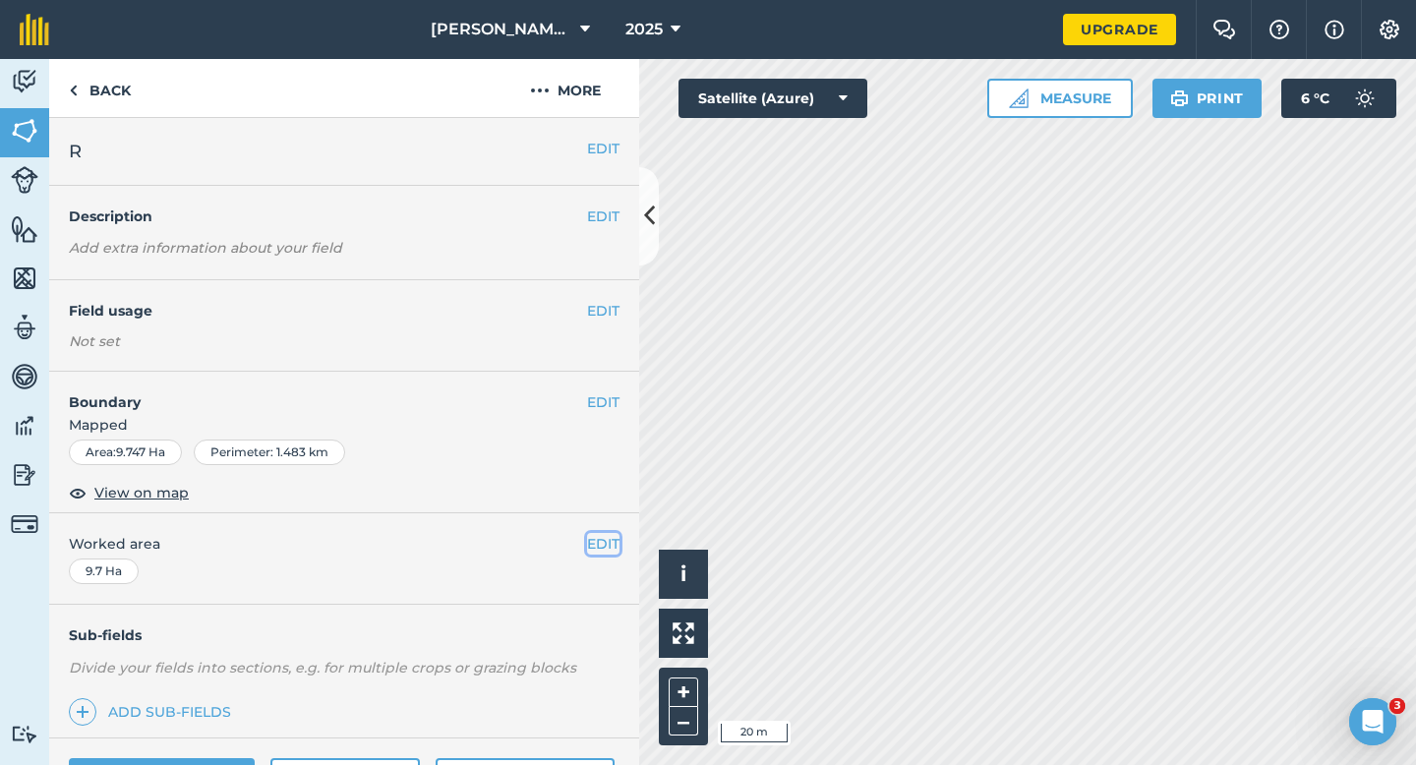
click at [594, 542] on button "EDIT" at bounding box center [603, 544] width 32 height 22
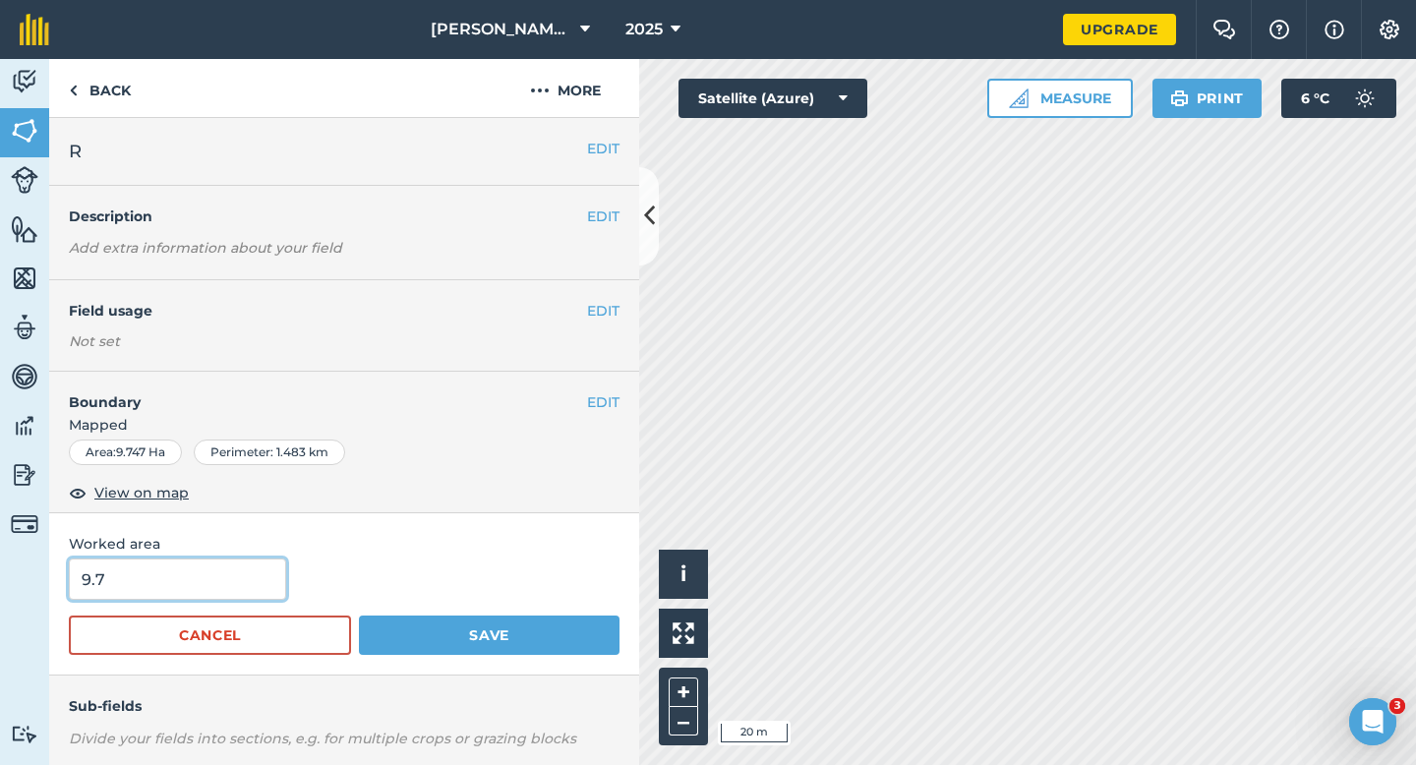
click at [216, 579] on input "9.7" at bounding box center [177, 579] width 217 height 41
type input "10"
click at [359, 616] on button "Save" at bounding box center [489, 635] width 261 height 39
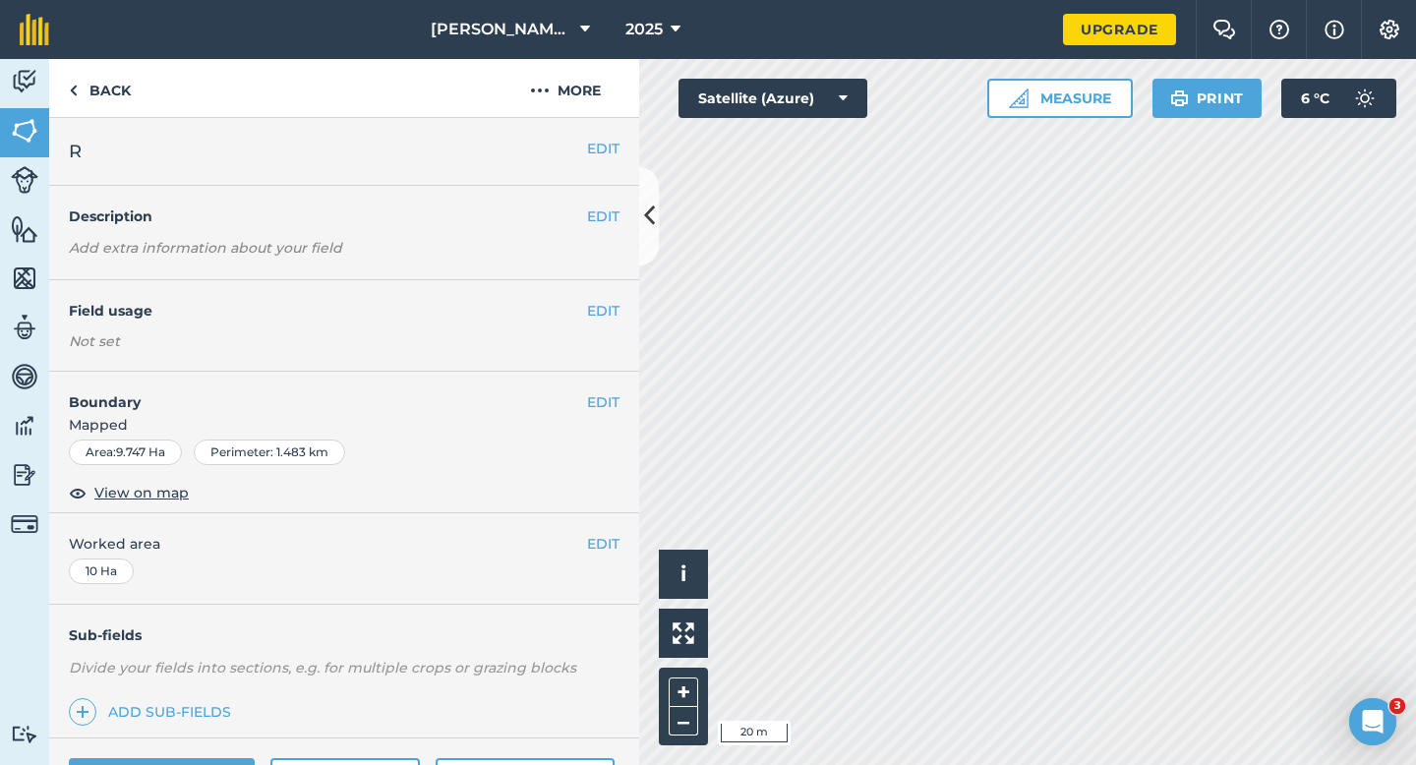
scroll to position [83, 0]
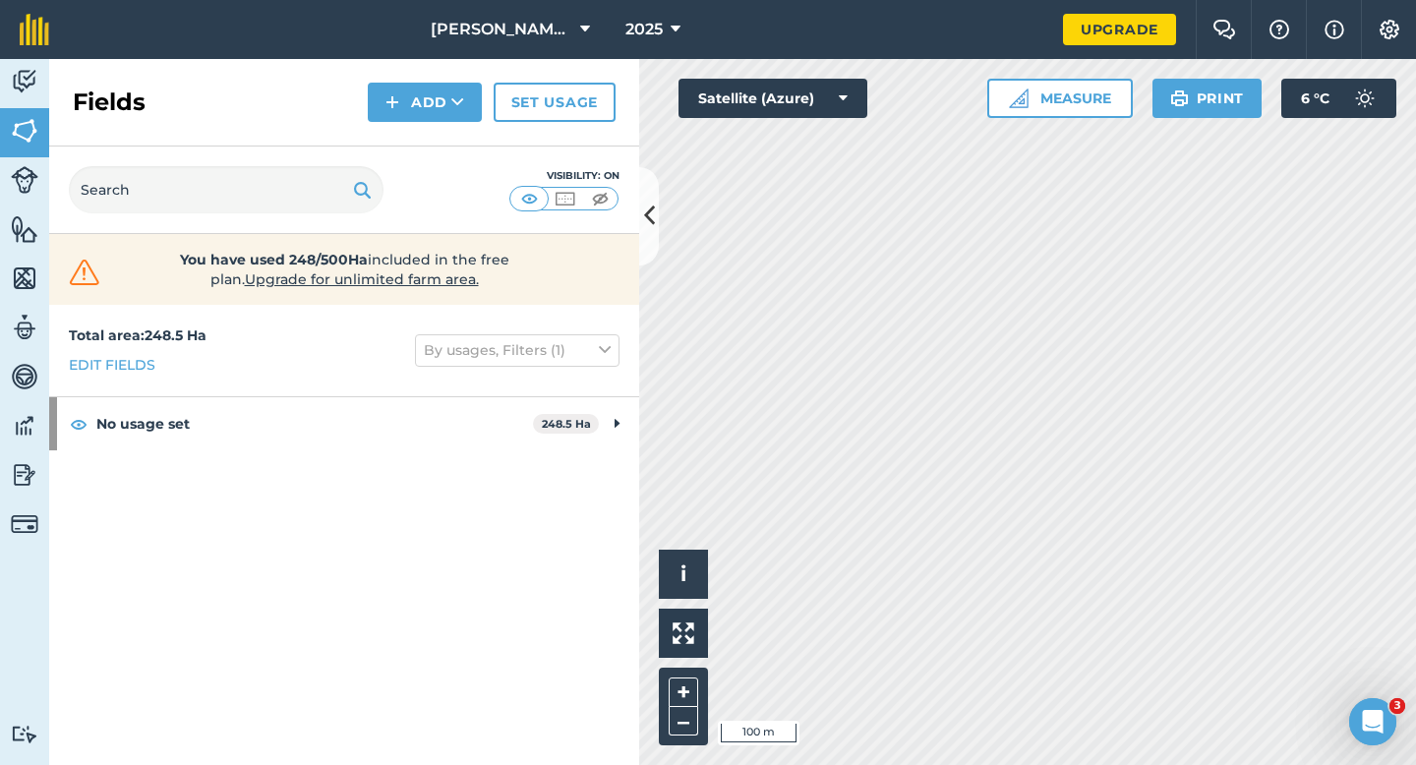
click at [422, 124] on div "Fields Add Set usage" at bounding box center [344, 103] width 590 height 88
click at [414, 113] on button "Add" at bounding box center [425, 102] width 114 height 39
click at [414, 140] on link "Draw" at bounding box center [425, 146] width 108 height 43
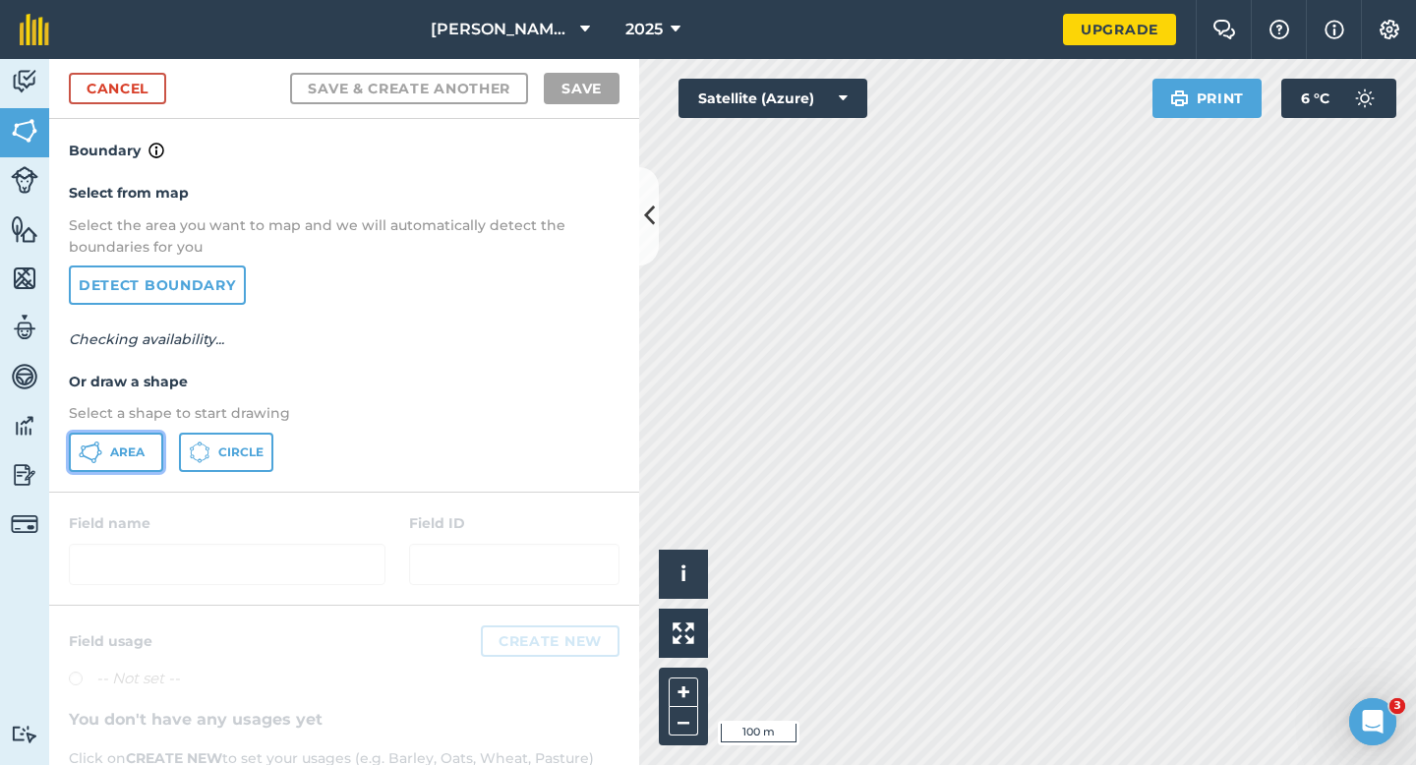
click at [132, 467] on button "Area" at bounding box center [116, 452] width 94 height 39
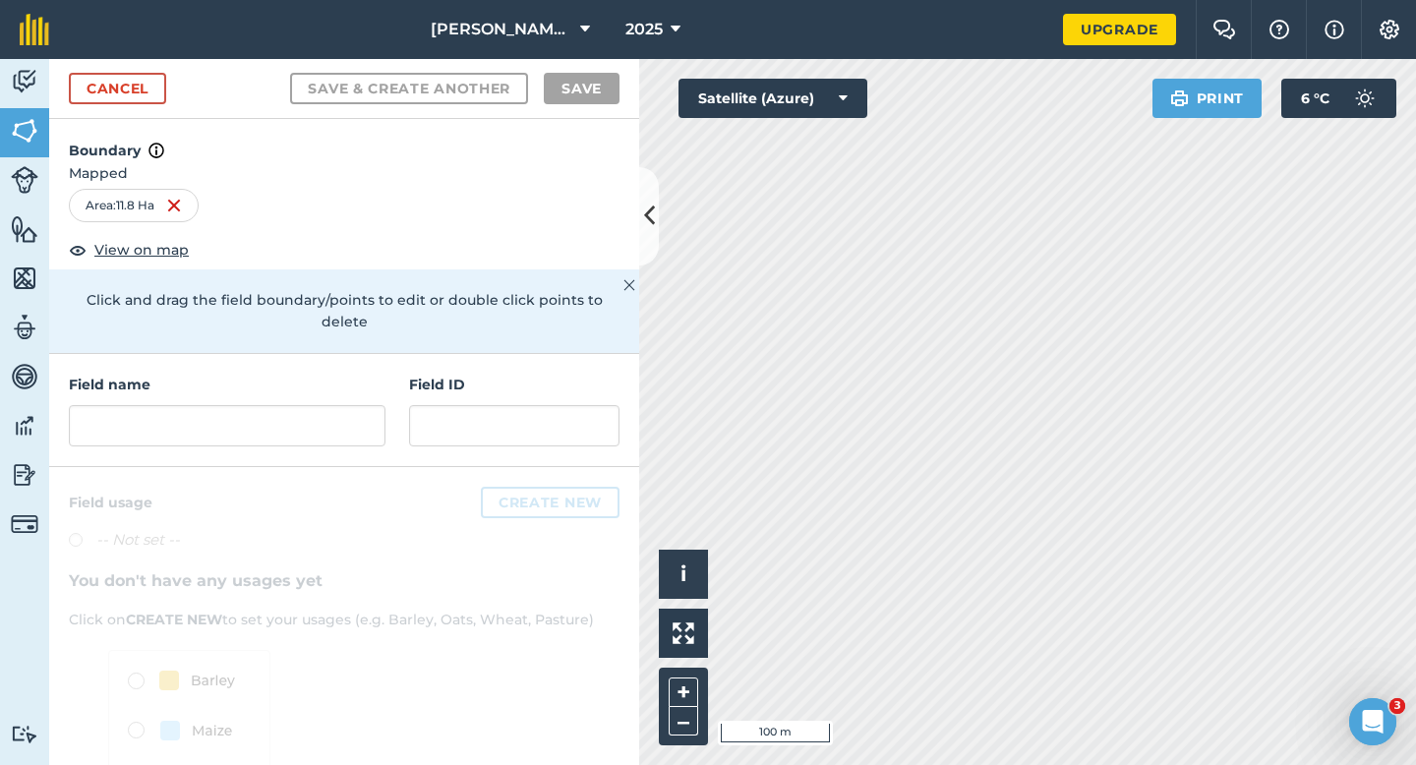
click at [362, 374] on h4 "Field name" at bounding box center [227, 385] width 317 height 22
click at [359, 416] on input "text" at bounding box center [227, 425] width 317 height 41
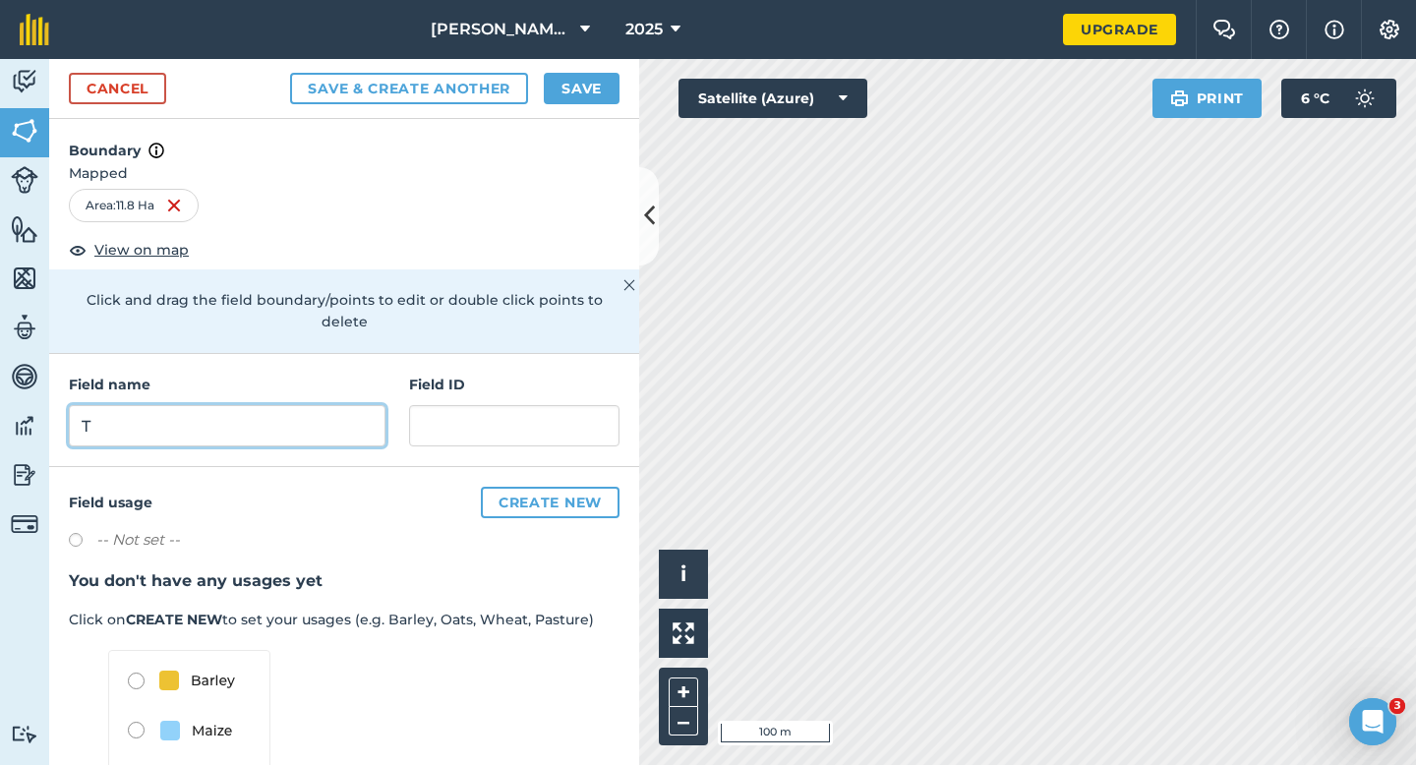
click at [359, 414] on input "T" at bounding box center [227, 425] width 317 height 41
type input "S"
click at [559, 61] on div "Cancel Save & Create Another Save" at bounding box center [344, 89] width 590 height 60
click at [572, 77] on button "Save" at bounding box center [582, 88] width 76 height 31
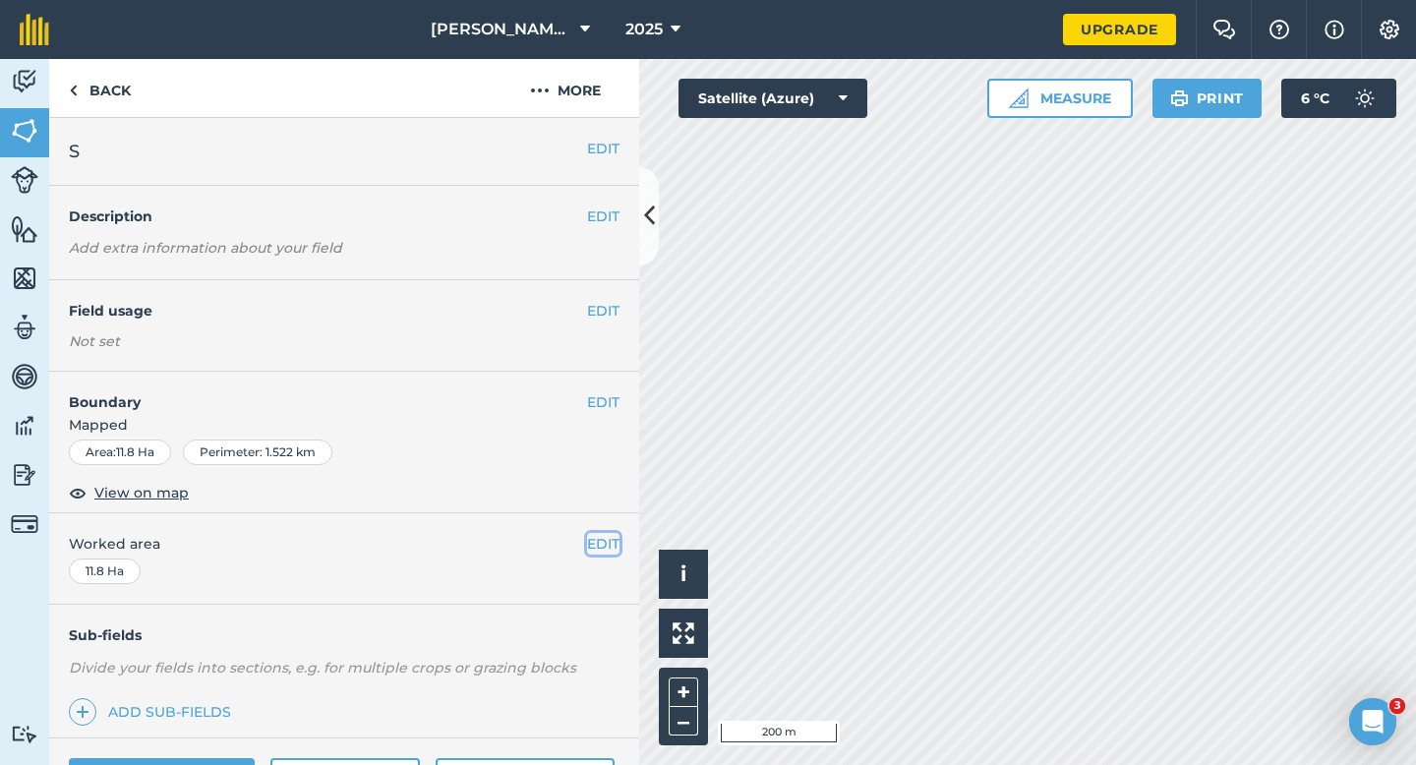
click at [595, 550] on button "EDIT" at bounding box center [603, 544] width 32 height 22
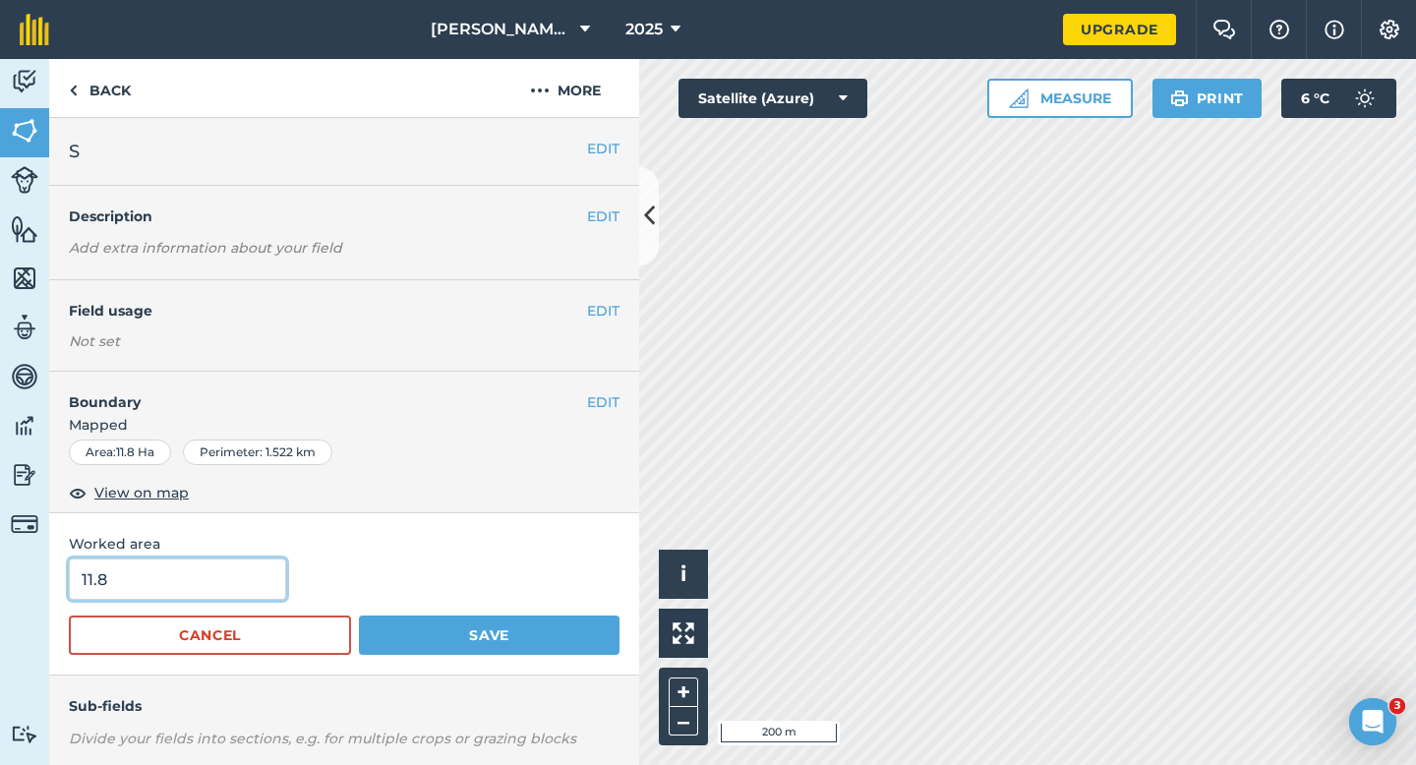
click at [252, 577] on input "11.8" at bounding box center [177, 579] width 217 height 41
click at [359, 616] on button "Save" at bounding box center [489, 635] width 261 height 39
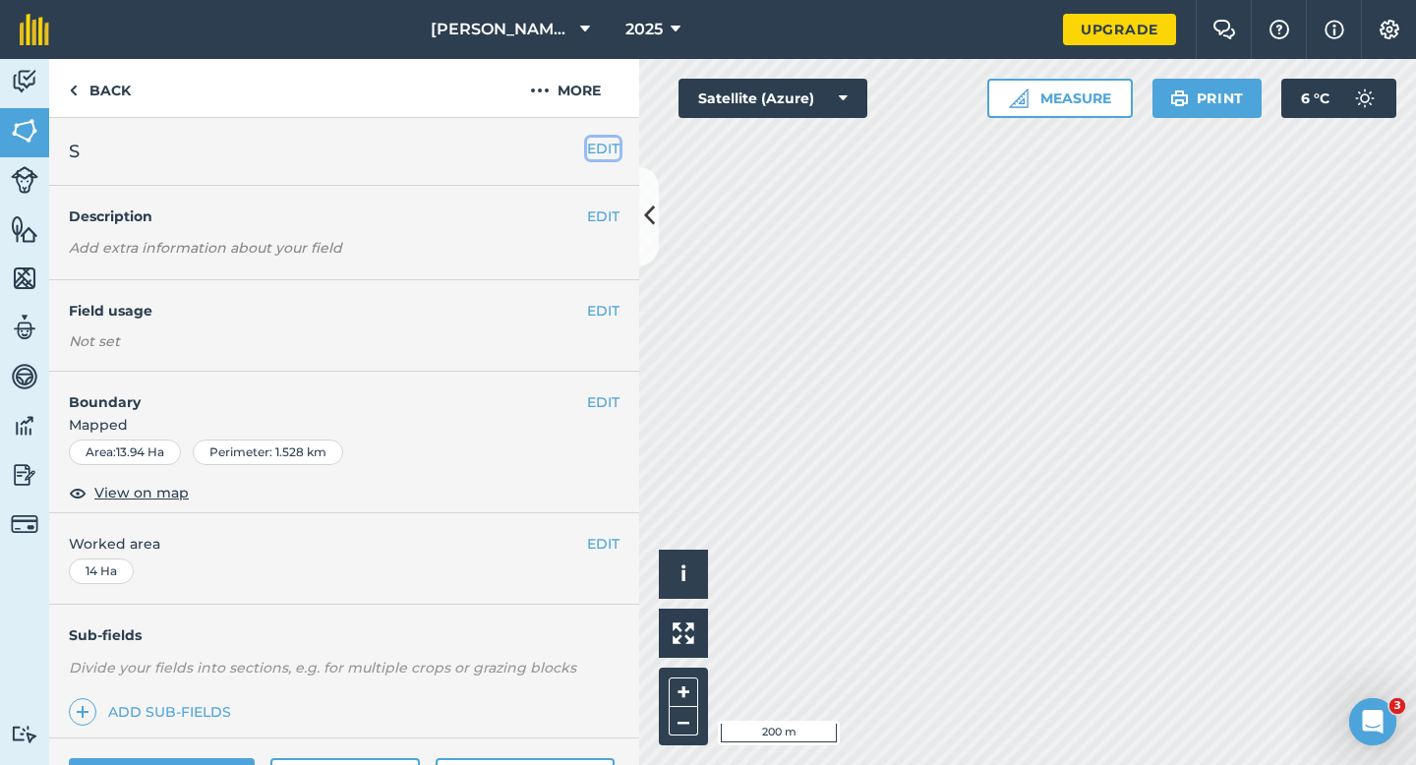
click at [608, 151] on button "EDIT" at bounding box center [603, 149] width 32 height 22
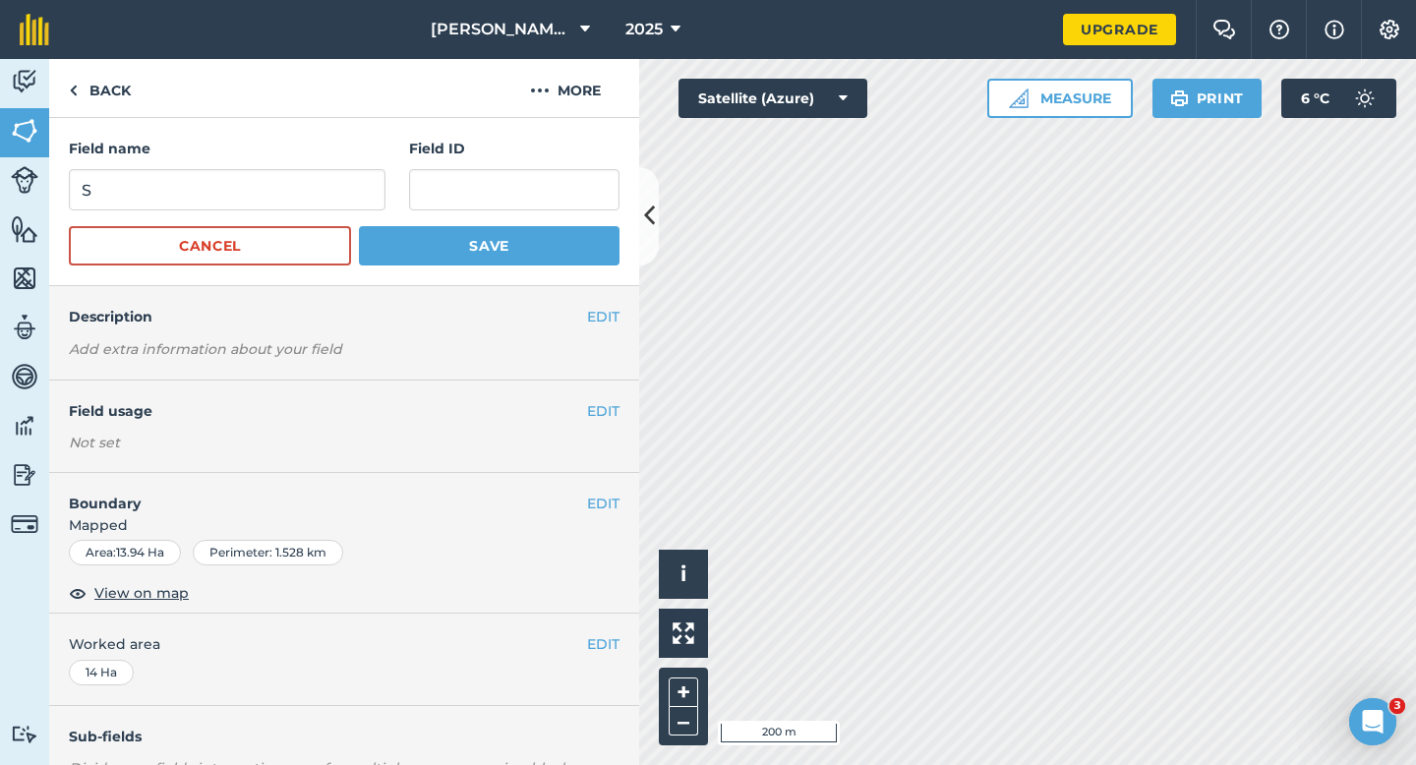
click at [370, 214] on form "Field name S Field ID Cancel Save" at bounding box center [344, 202] width 551 height 128
click at [364, 205] on input "S" at bounding box center [227, 189] width 317 height 41
type input "T"
click at [427, 224] on form "Field name T Field ID Cancel Save" at bounding box center [344, 202] width 551 height 128
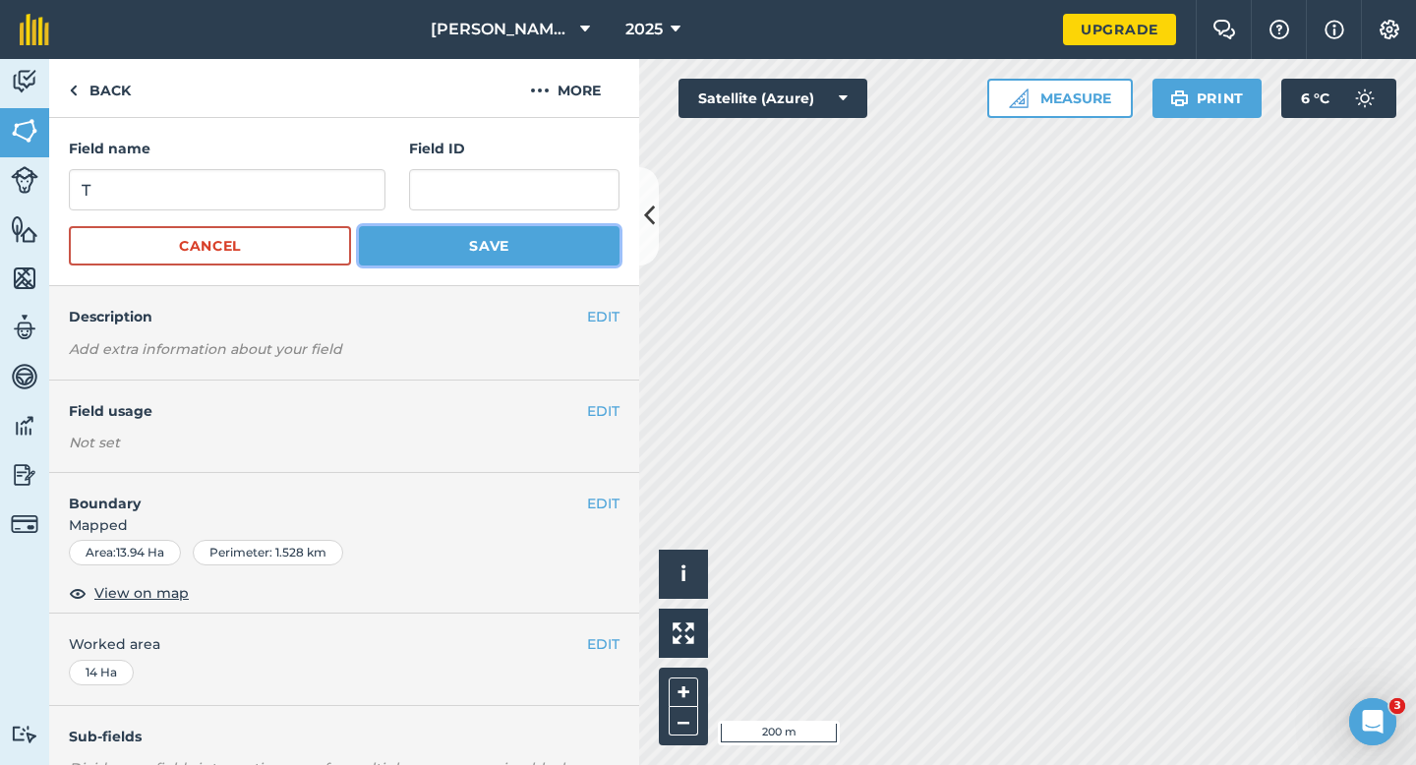
click at [427, 240] on button "Save" at bounding box center [489, 245] width 261 height 39
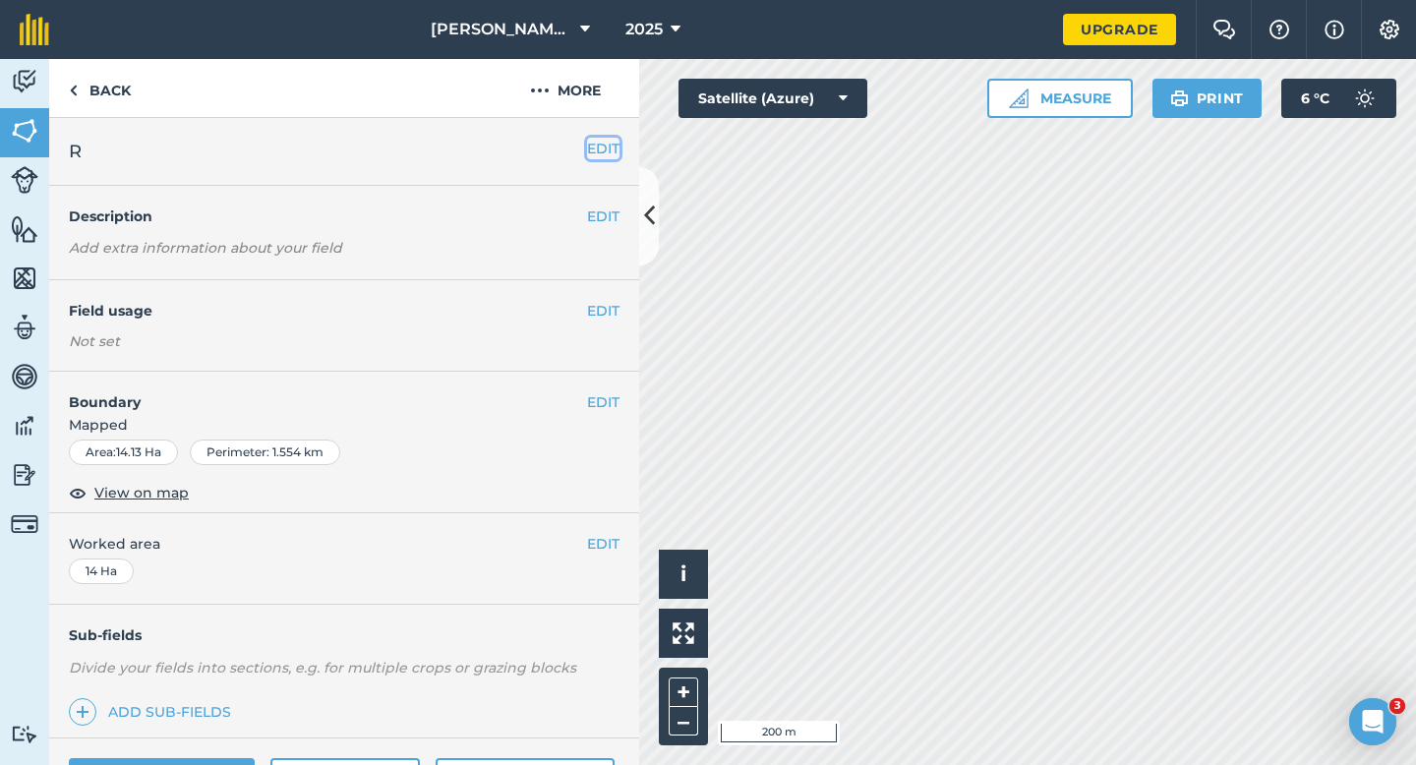
click at [588, 153] on button "EDIT" at bounding box center [603, 149] width 32 height 22
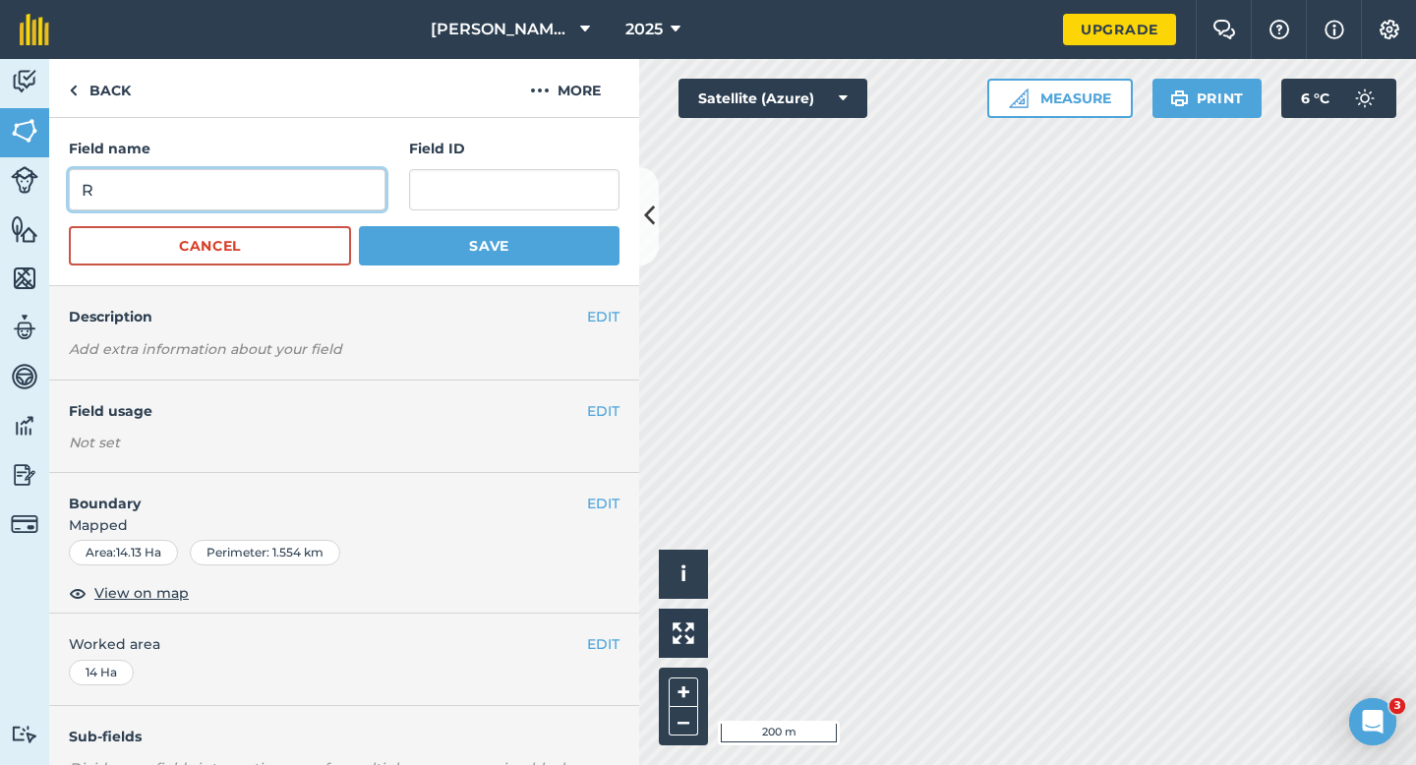
click at [265, 199] on input "R" at bounding box center [227, 189] width 317 height 41
type input "U"
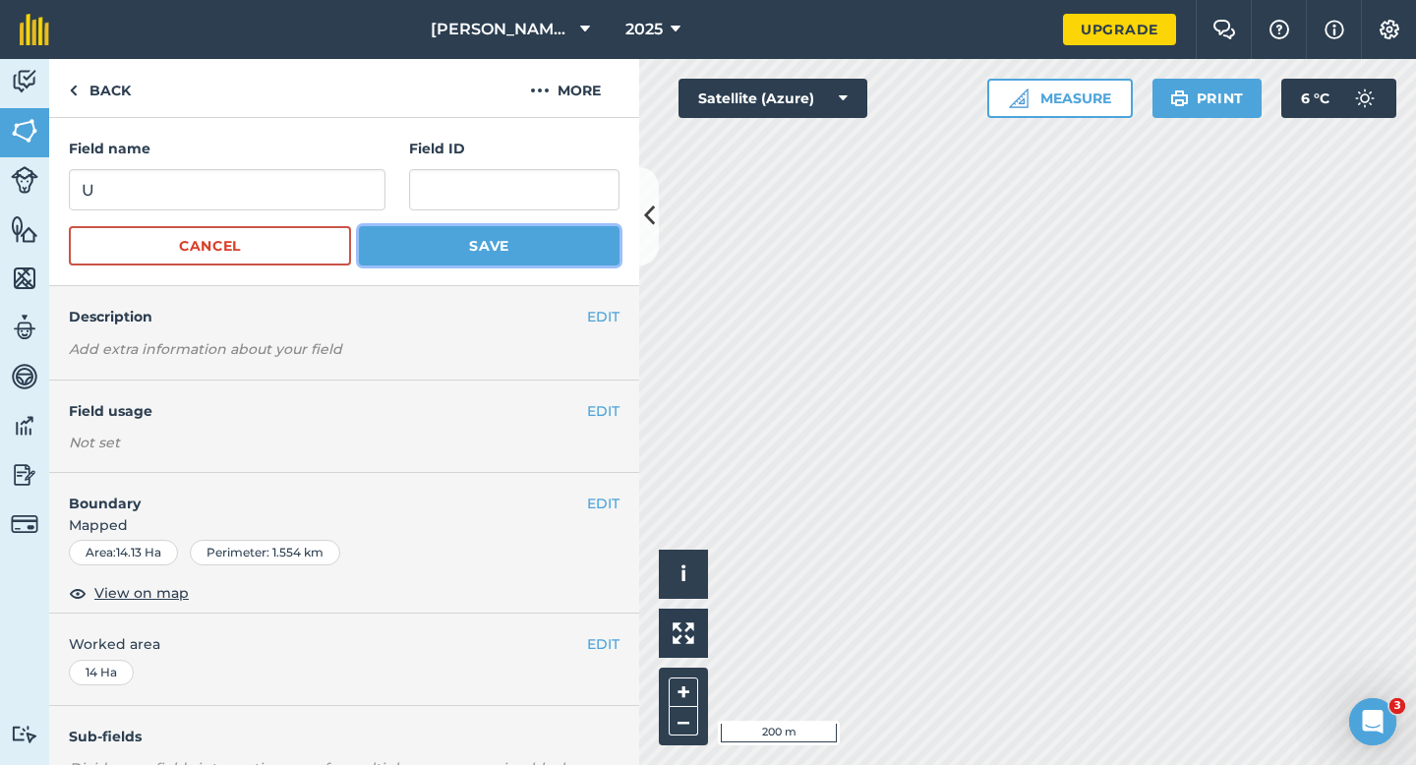
click at [381, 236] on button "Save" at bounding box center [489, 245] width 261 height 39
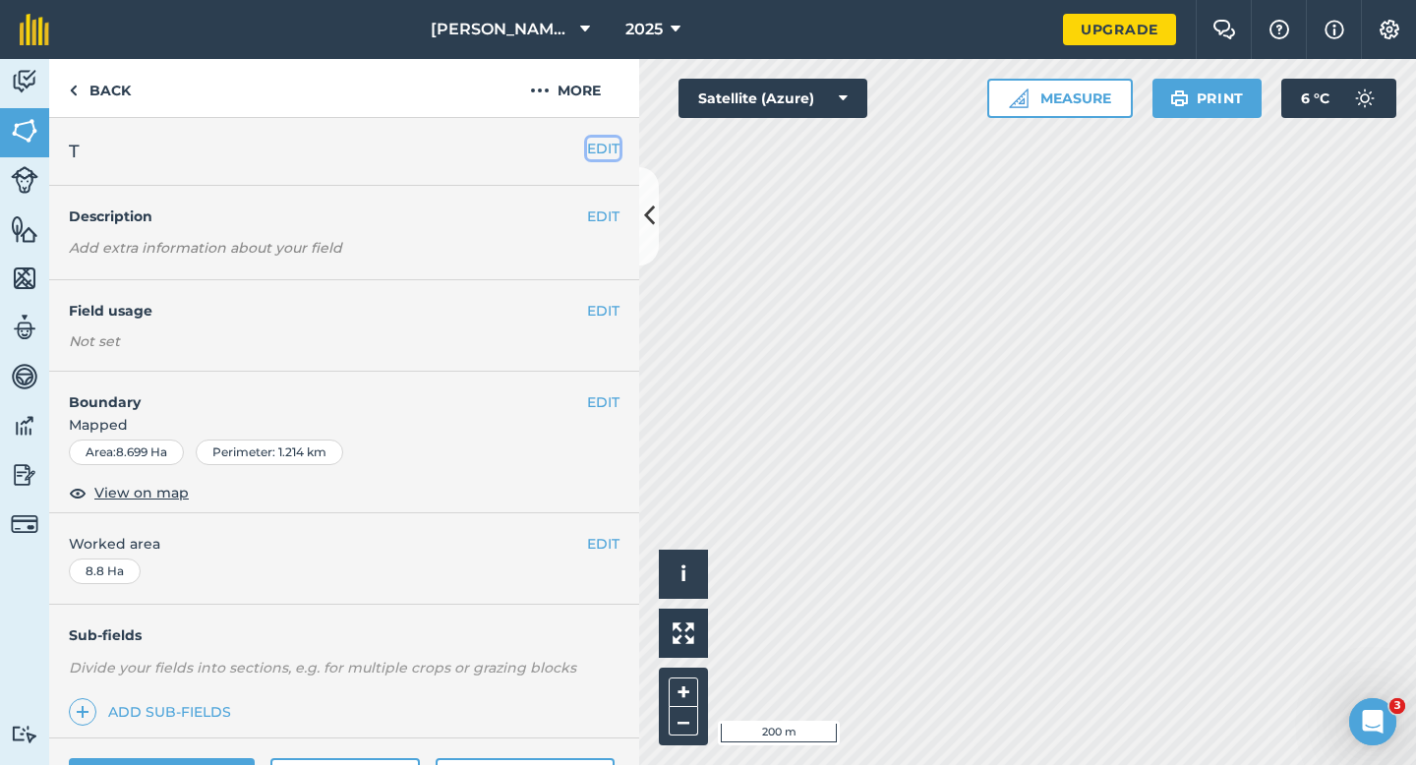
click at [615, 158] on button "EDIT" at bounding box center [603, 149] width 32 height 22
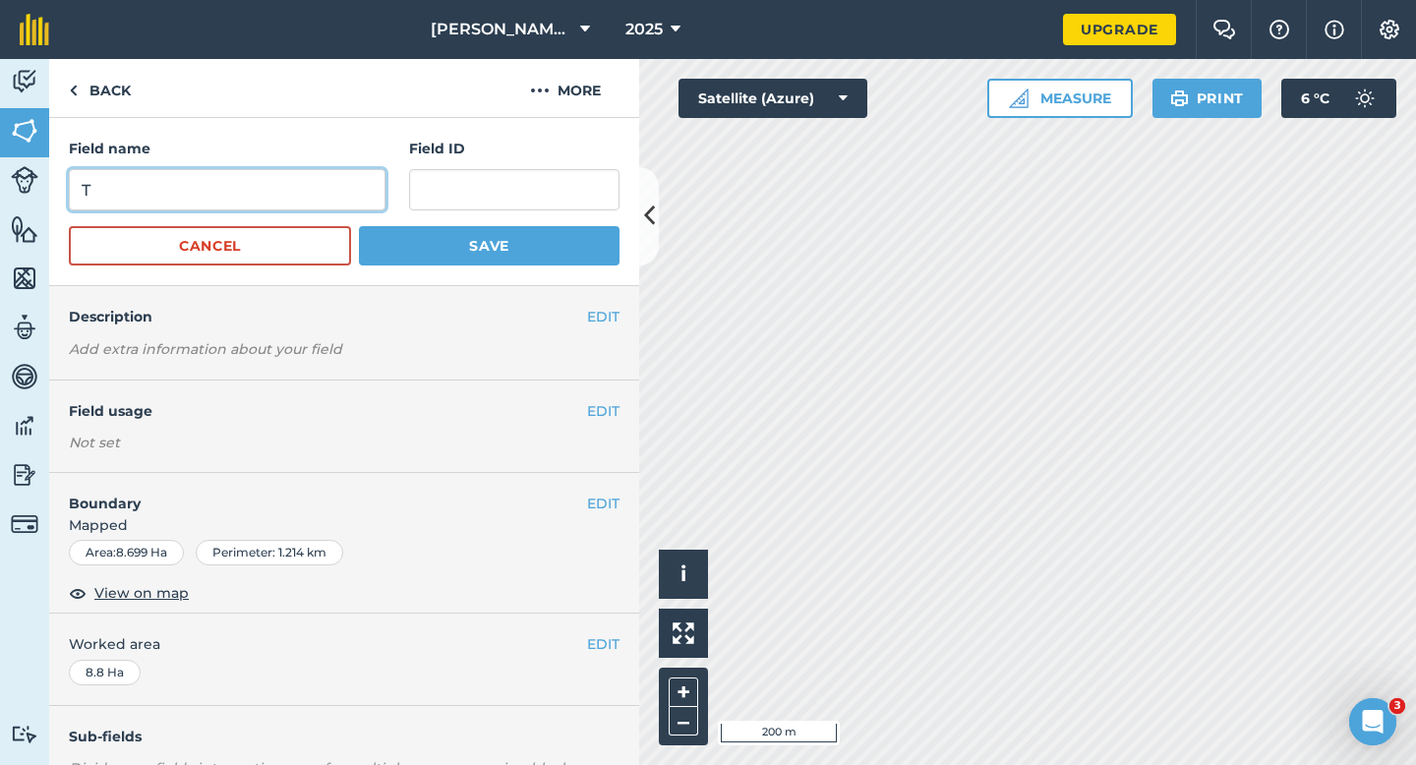
click at [252, 178] on input "T" at bounding box center [227, 189] width 317 height 41
type input "V"
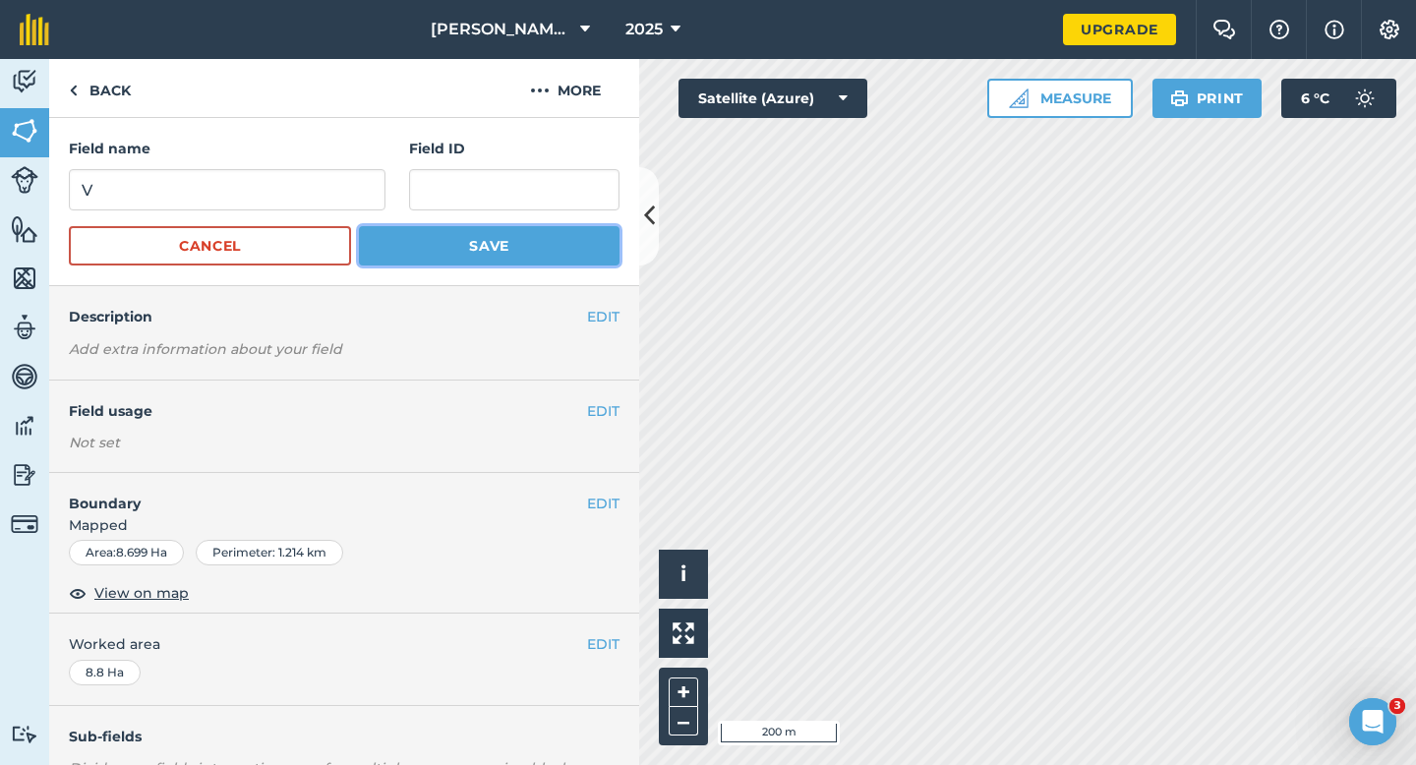
click at [454, 261] on button "Save" at bounding box center [489, 245] width 261 height 39
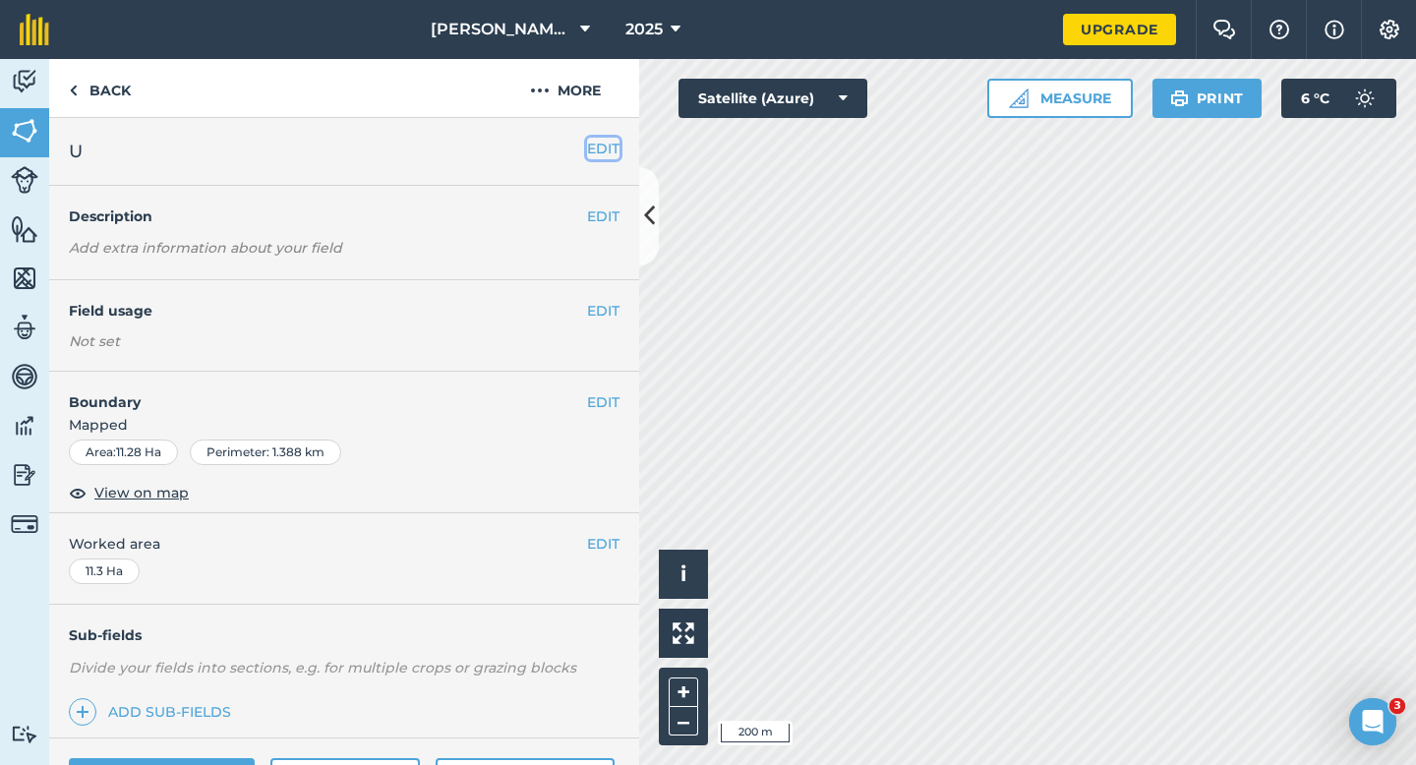
click at [589, 145] on button "EDIT" at bounding box center [603, 149] width 32 height 22
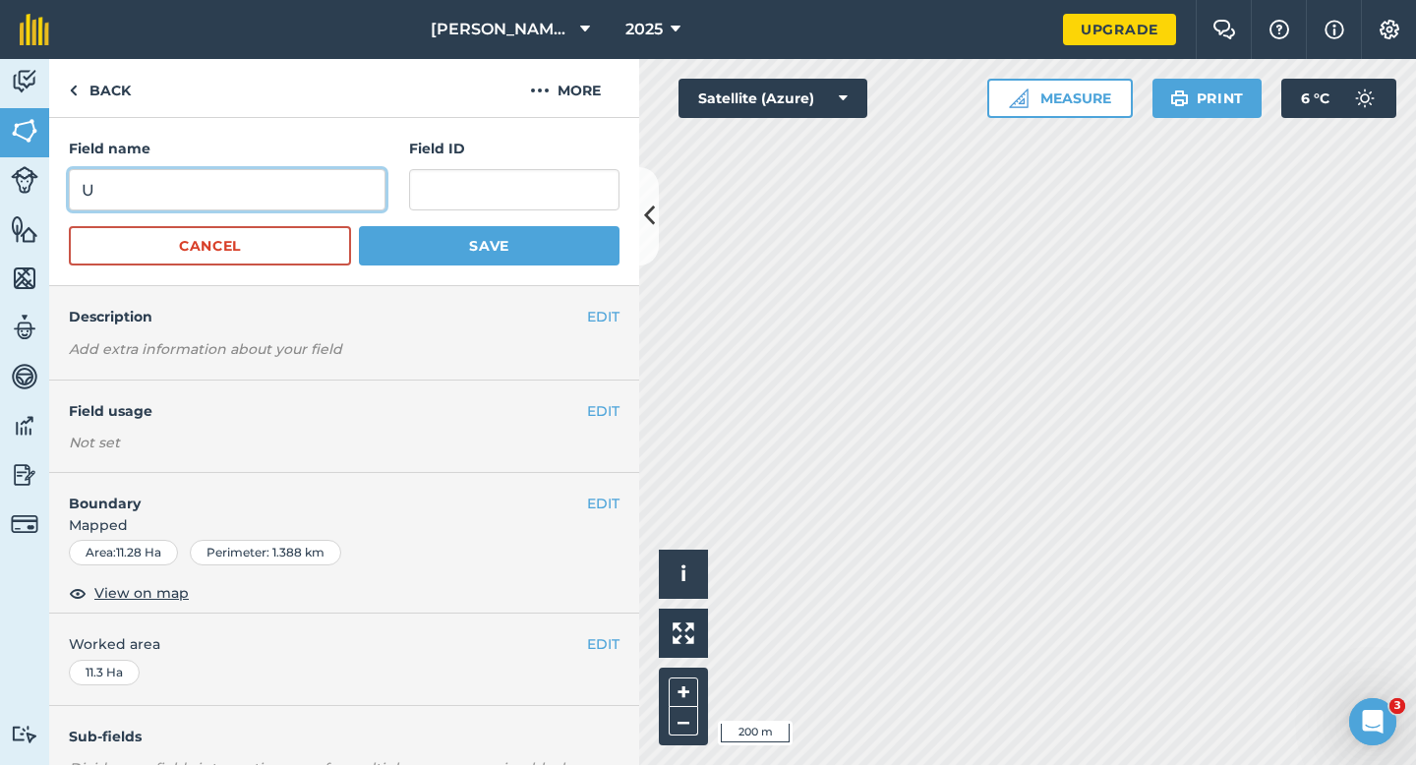
click at [219, 206] on input "U" at bounding box center [227, 189] width 317 height 41
type input "W"
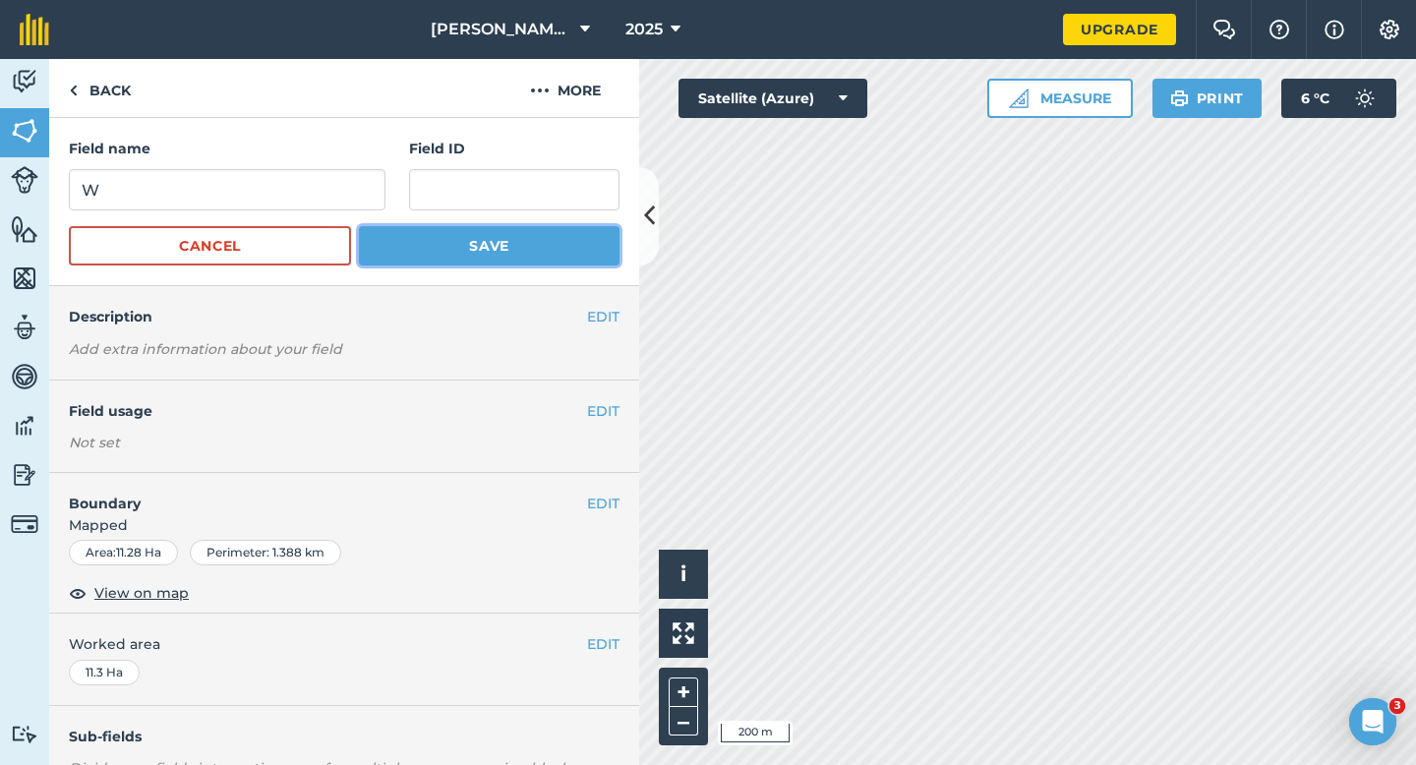
click at [372, 261] on button "Save" at bounding box center [489, 245] width 261 height 39
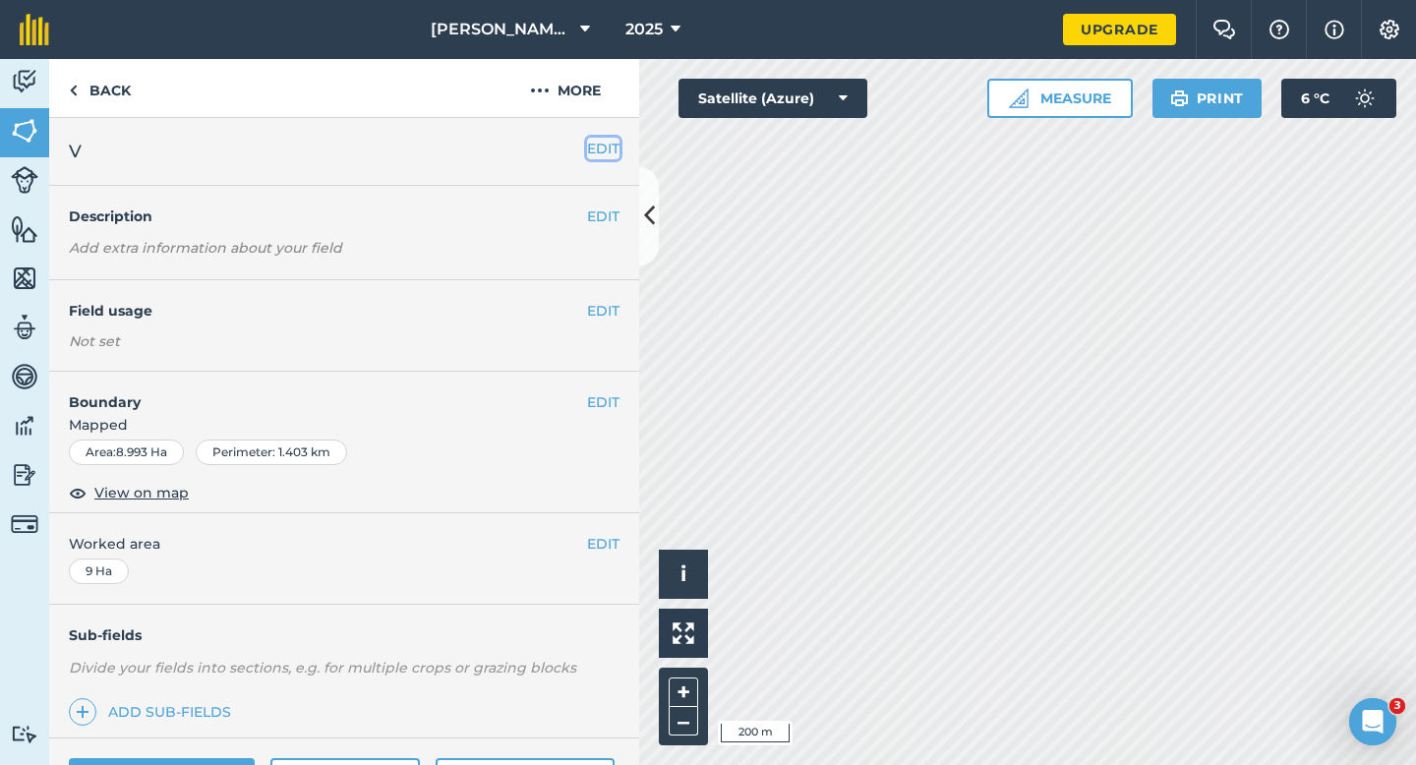
click at [603, 149] on button "EDIT" at bounding box center [603, 149] width 32 height 22
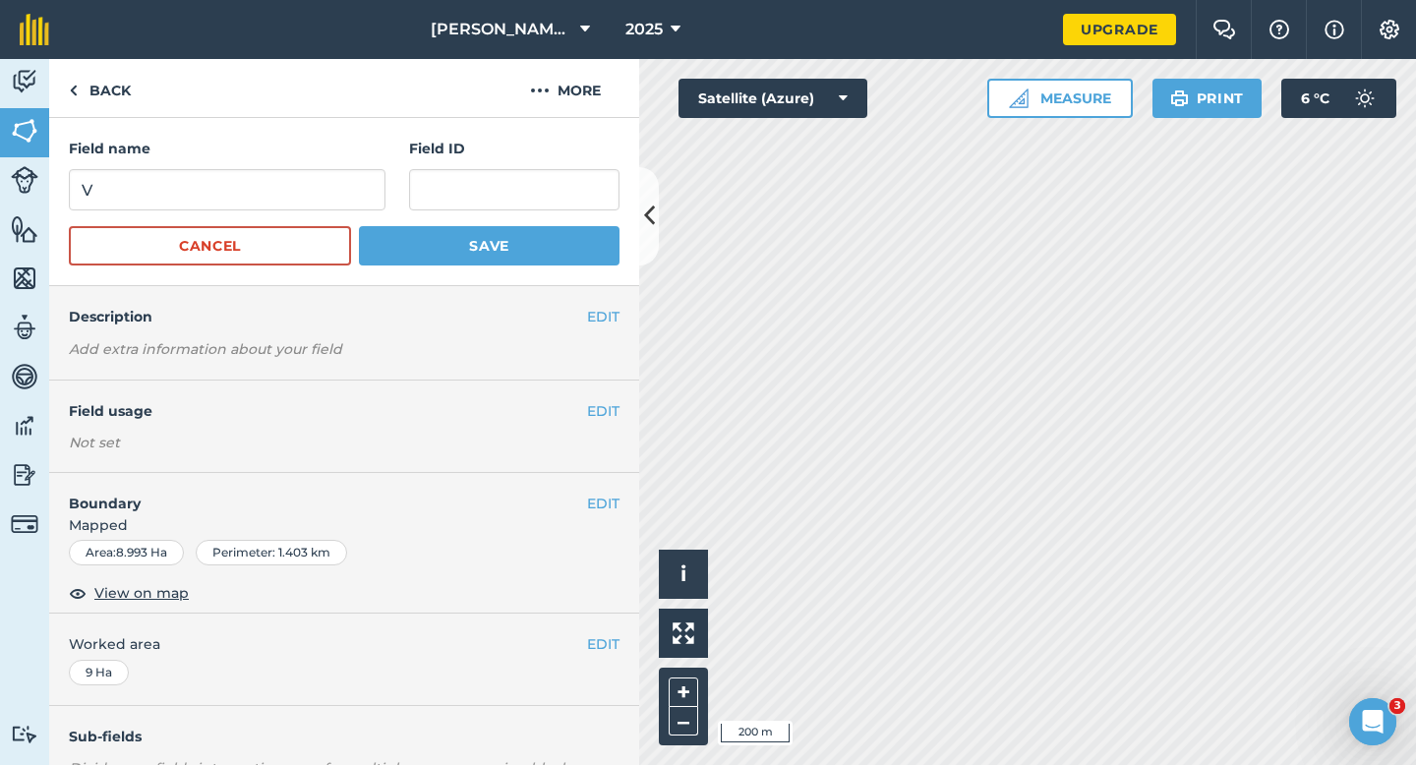
click at [346, 153] on h4 "Field name" at bounding box center [227, 149] width 317 height 22
click at [346, 185] on input "V" at bounding box center [227, 189] width 317 height 41
type input "X"
click at [445, 250] on button "Save" at bounding box center [489, 245] width 261 height 39
